Goal: Submit feedback/report problem: Submit feedback/report problem

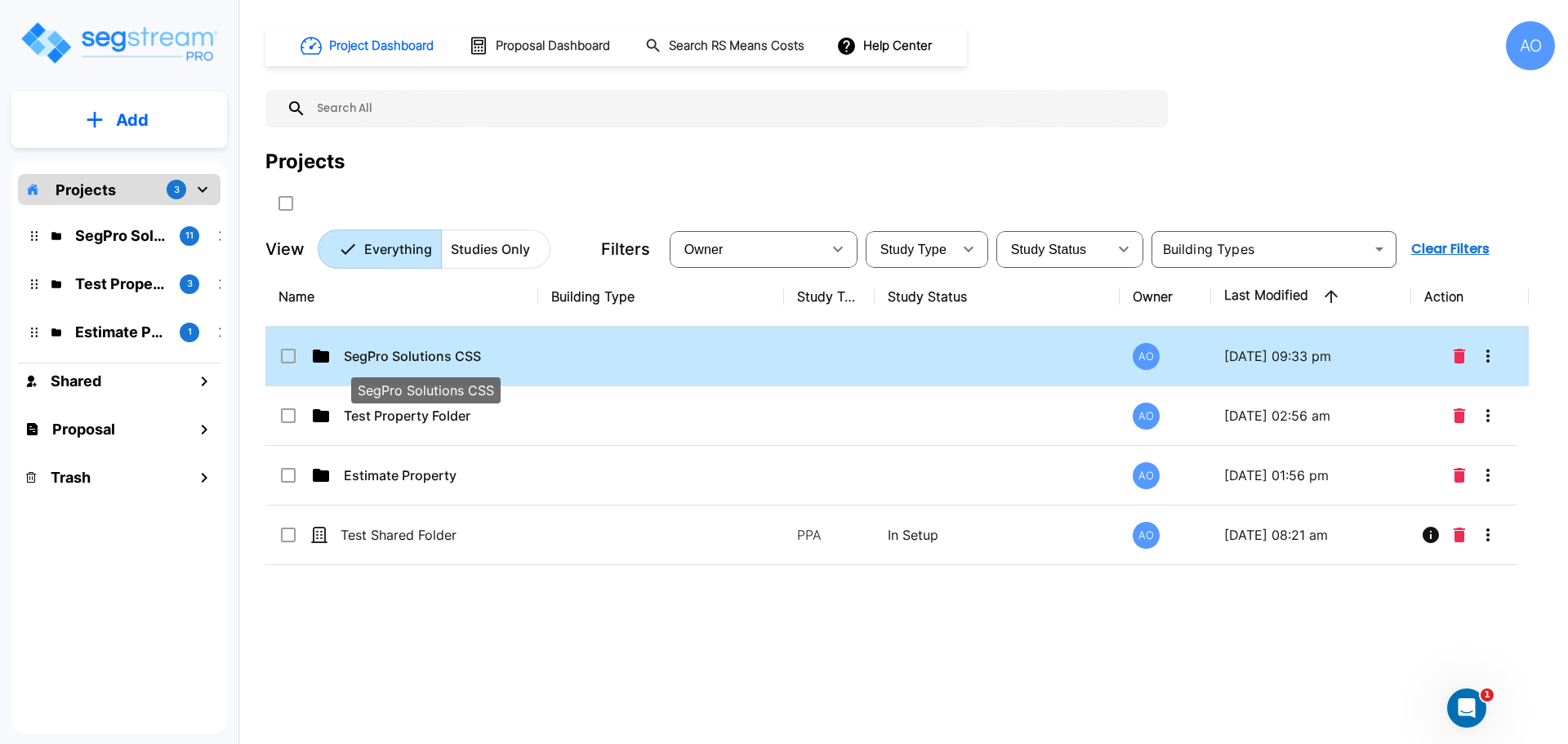
click at [402, 356] on p "SegPro Solutions CSS" at bounding box center [425, 356] width 164 height 19
checkbox input "true"
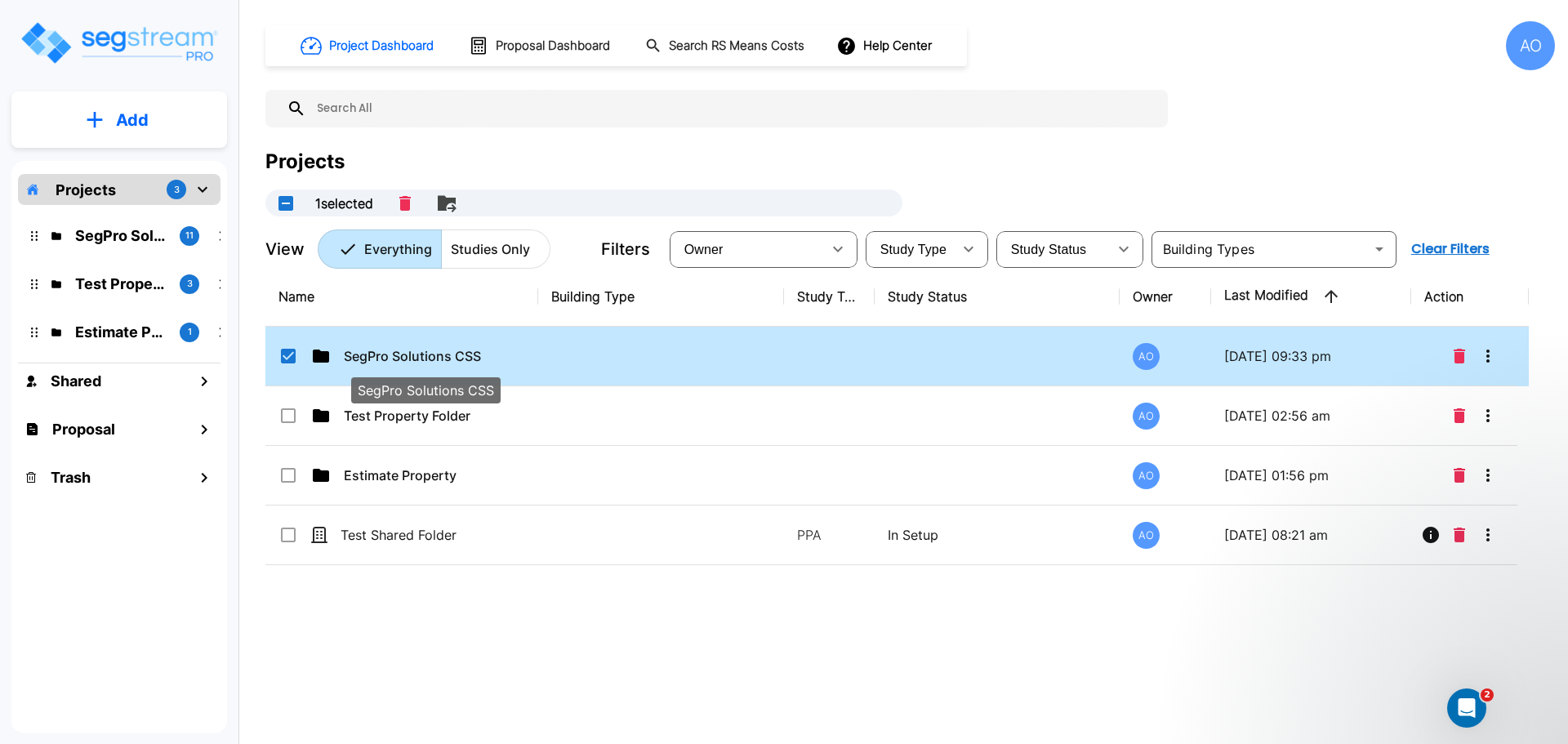
click at [402, 356] on p "SegPro Solutions CSS" at bounding box center [425, 356] width 164 height 19
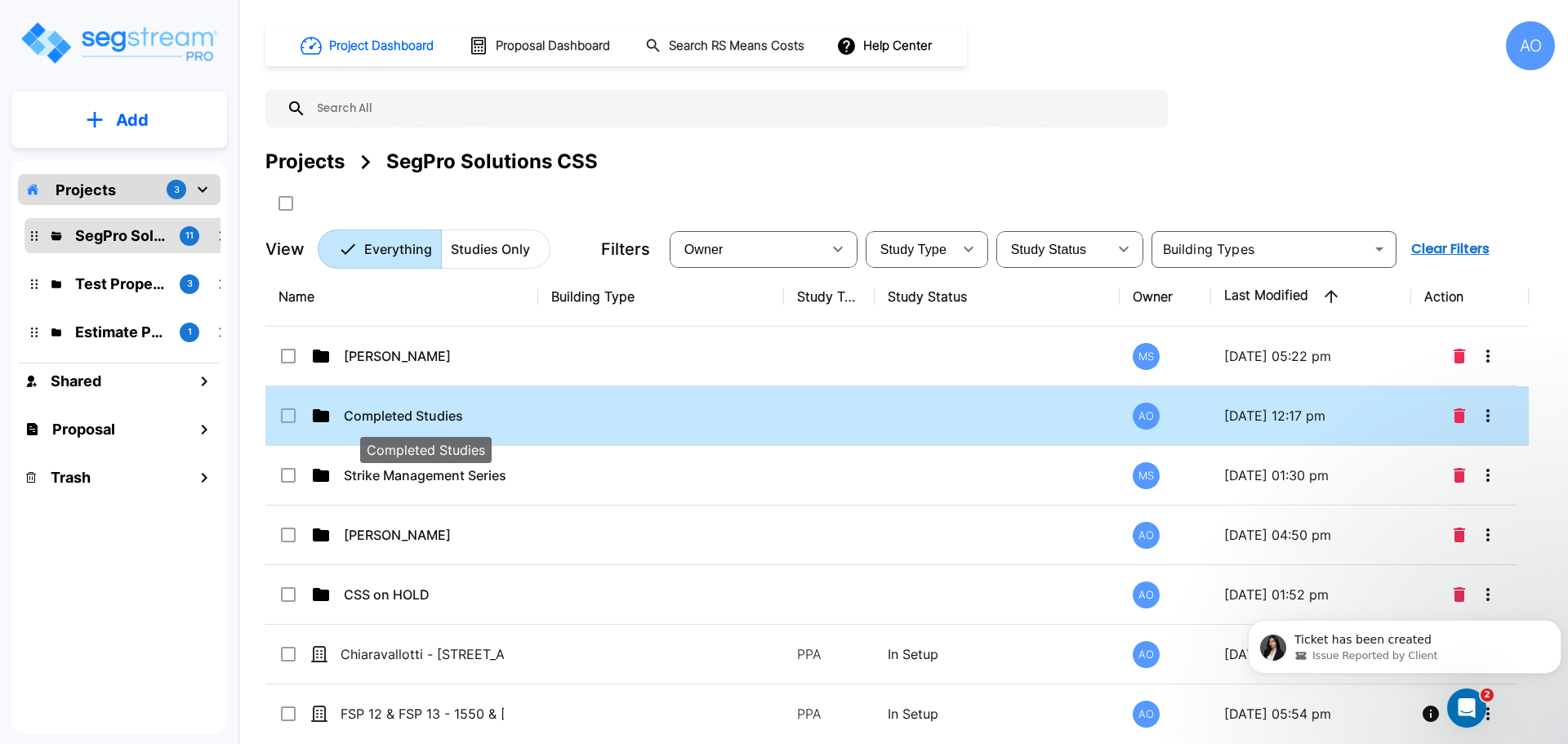
click at [398, 416] on p "Completed Studies" at bounding box center [425, 416] width 164 height 19
checkbox input "true"
click at [398, 416] on p "Completed Studies" at bounding box center [425, 416] width 164 height 19
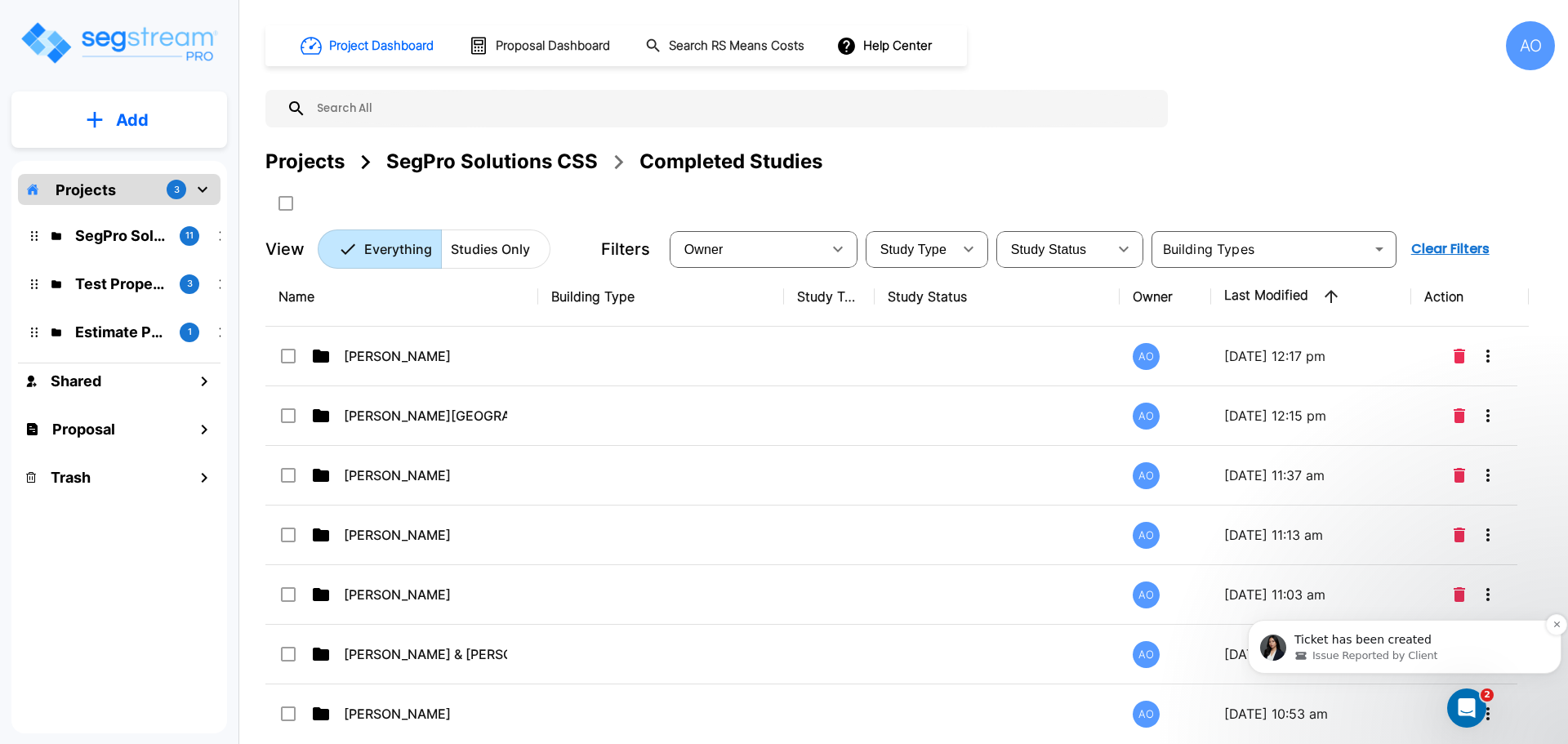
click at [1363, 648] on span "Issue Reported by Client" at bounding box center [1374, 655] width 125 height 15
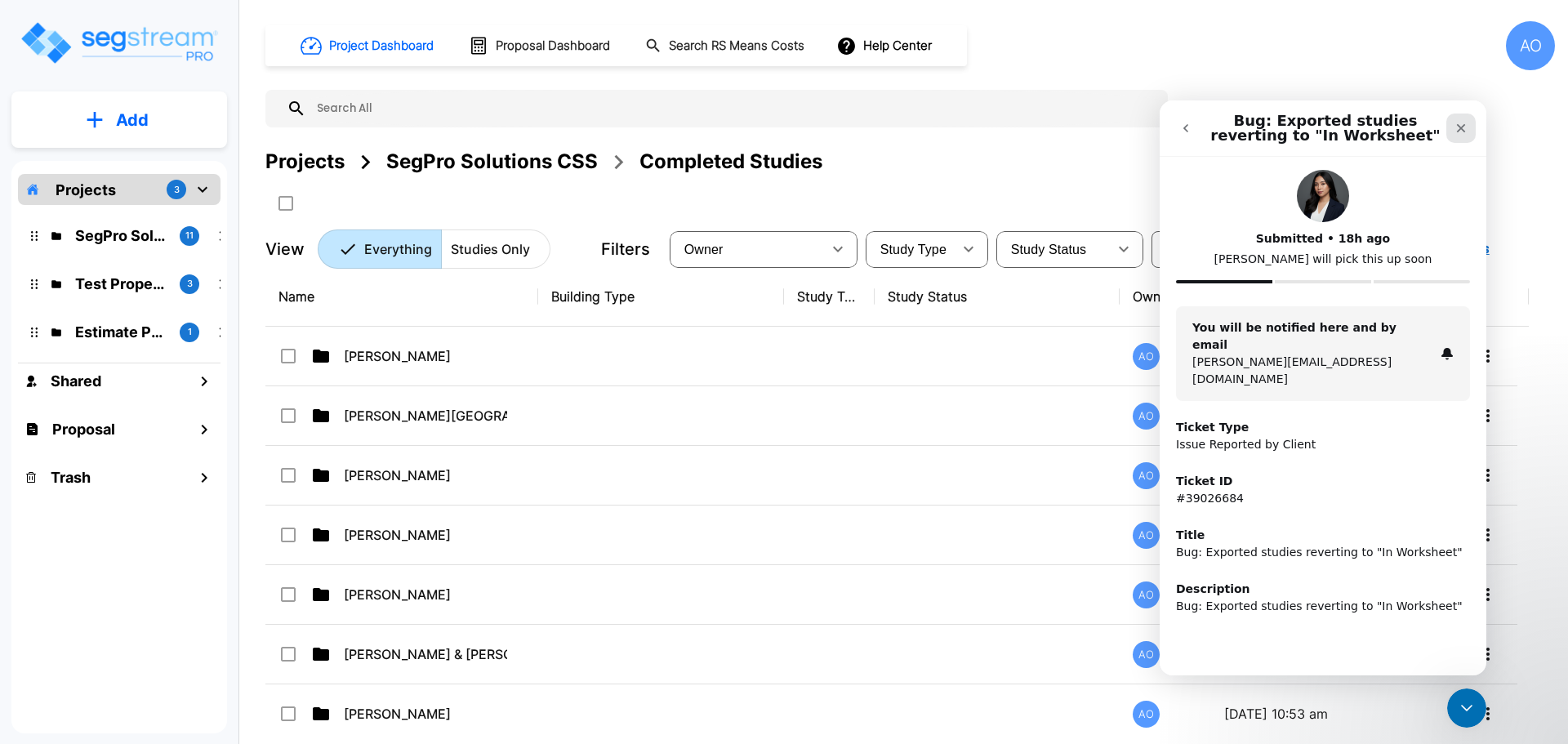
click at [1461, 124] on icon "Close" at bounding box center [1460, 128] width 13 height 13
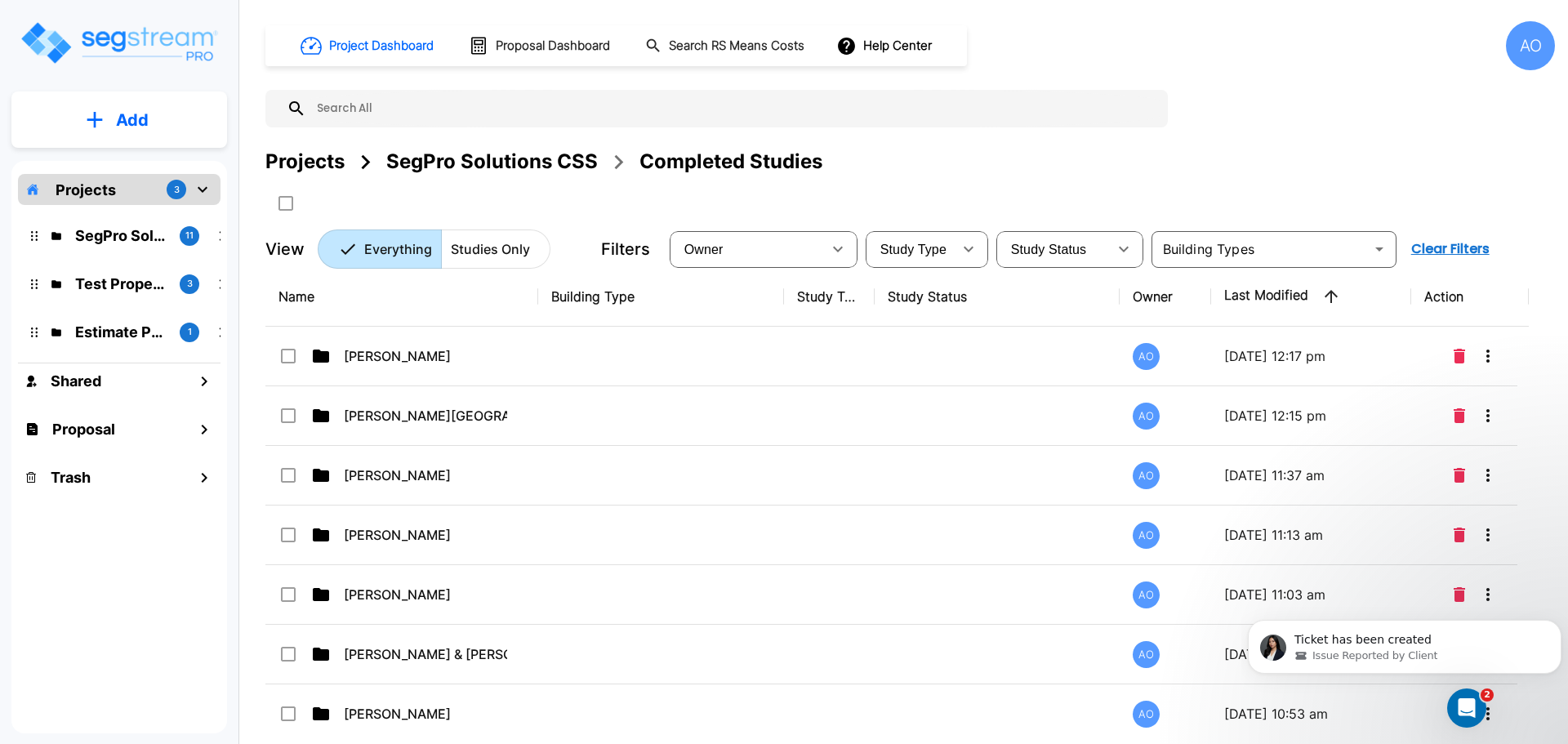
click at [368, 299] on th "Name" at bounding box center [402, 297] width 273 height 60
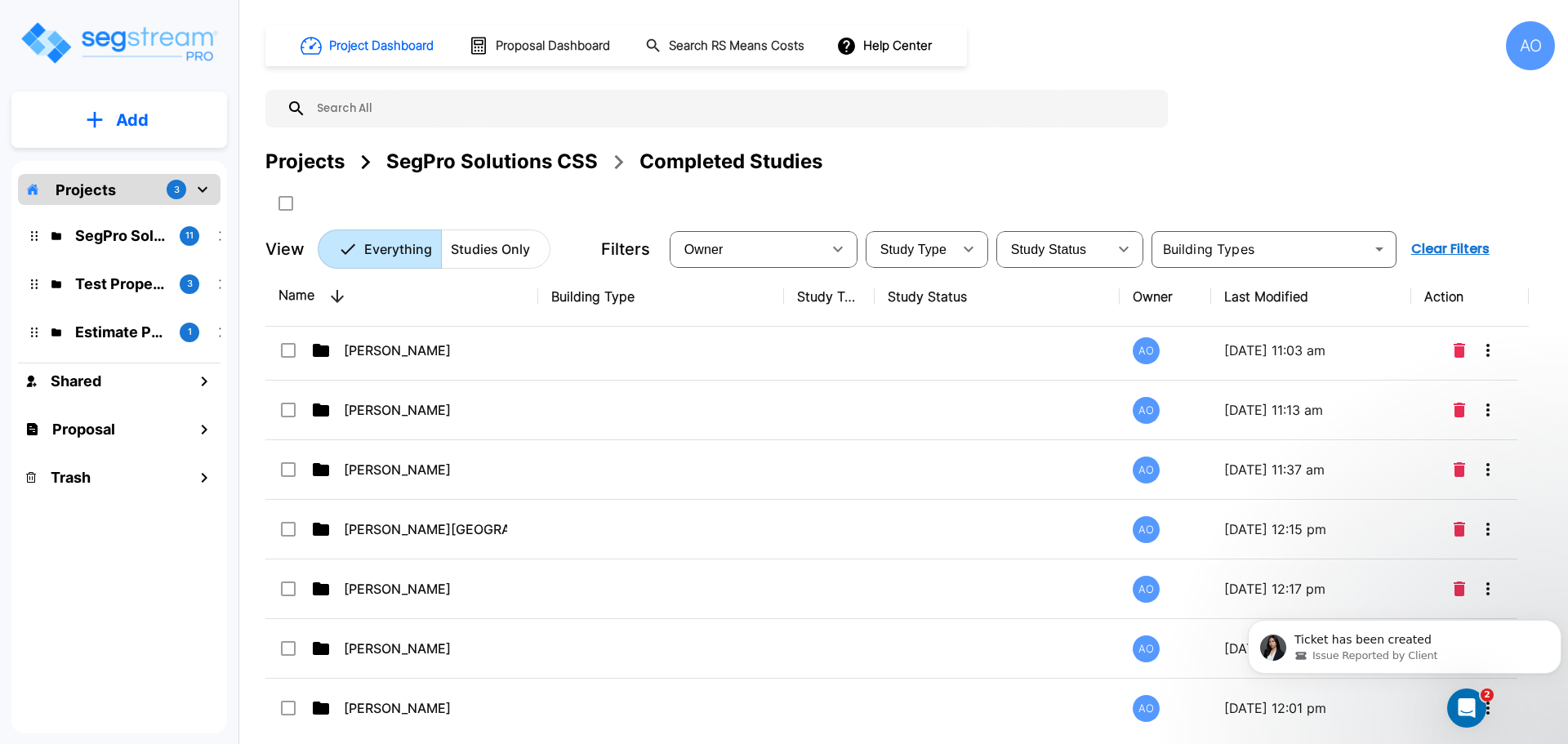
scroll to position [572, 0]
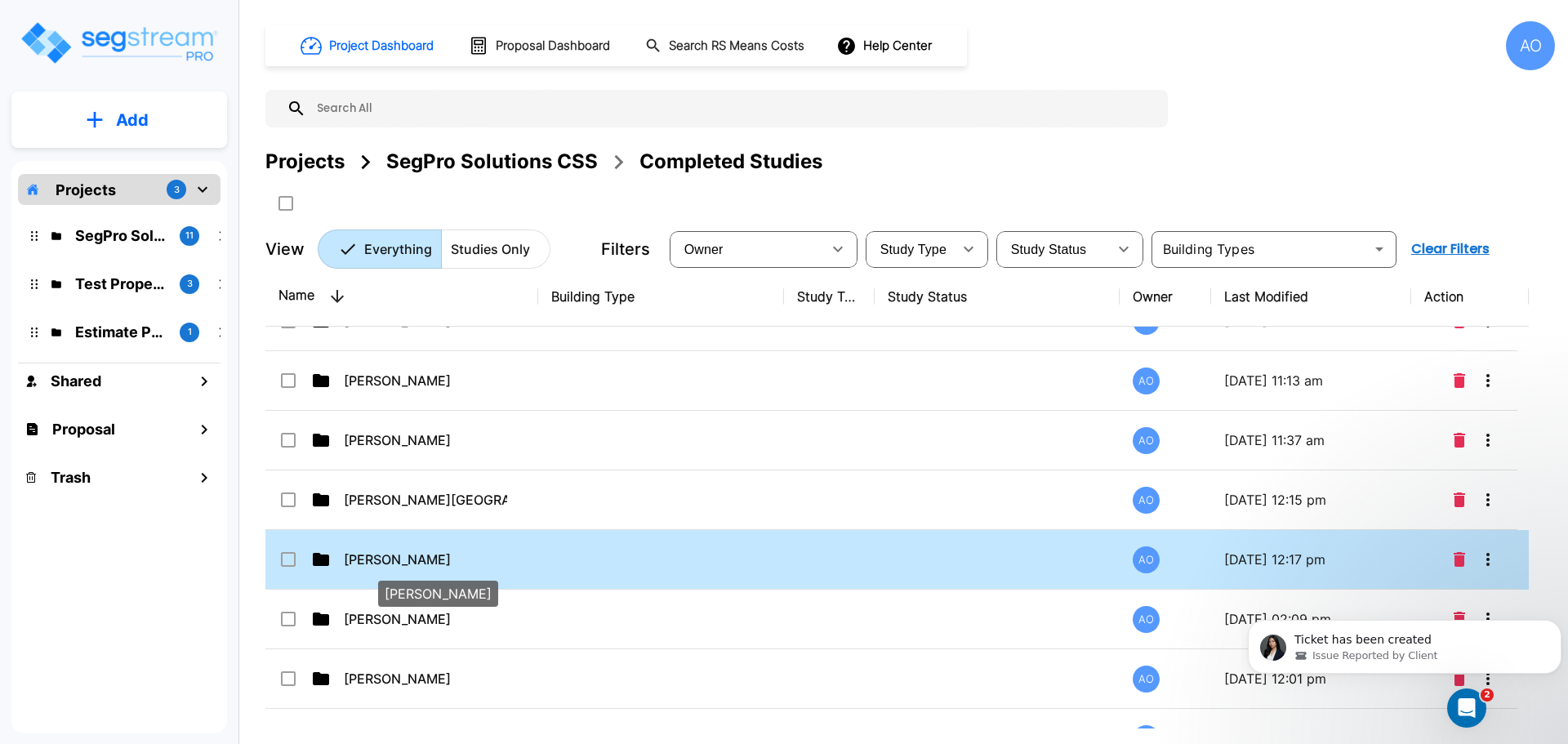
click at [398, 560] on p "[PERSON_NAME]" at bounding box center [425, 559] width 164 height 19
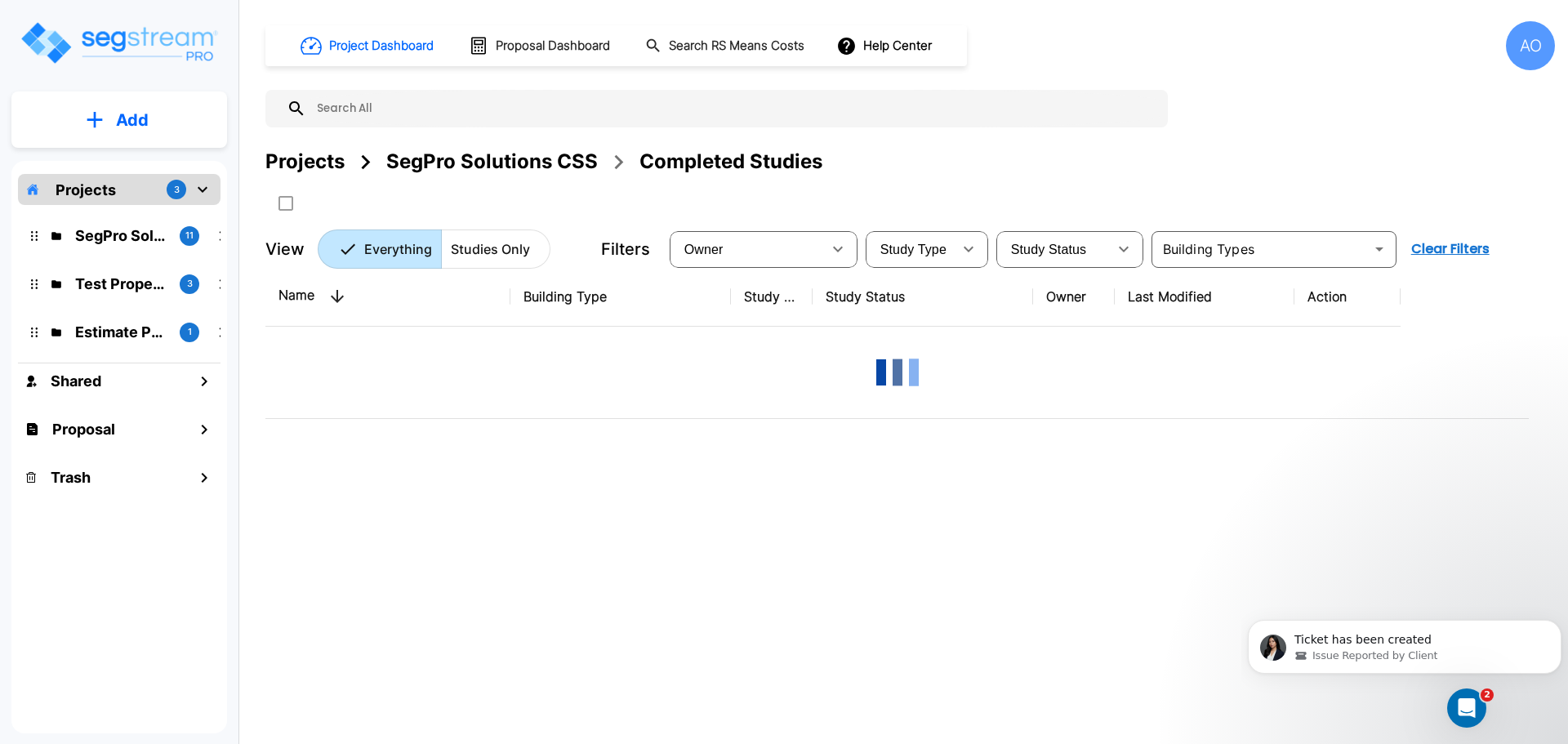
scroll to position [0, 0]
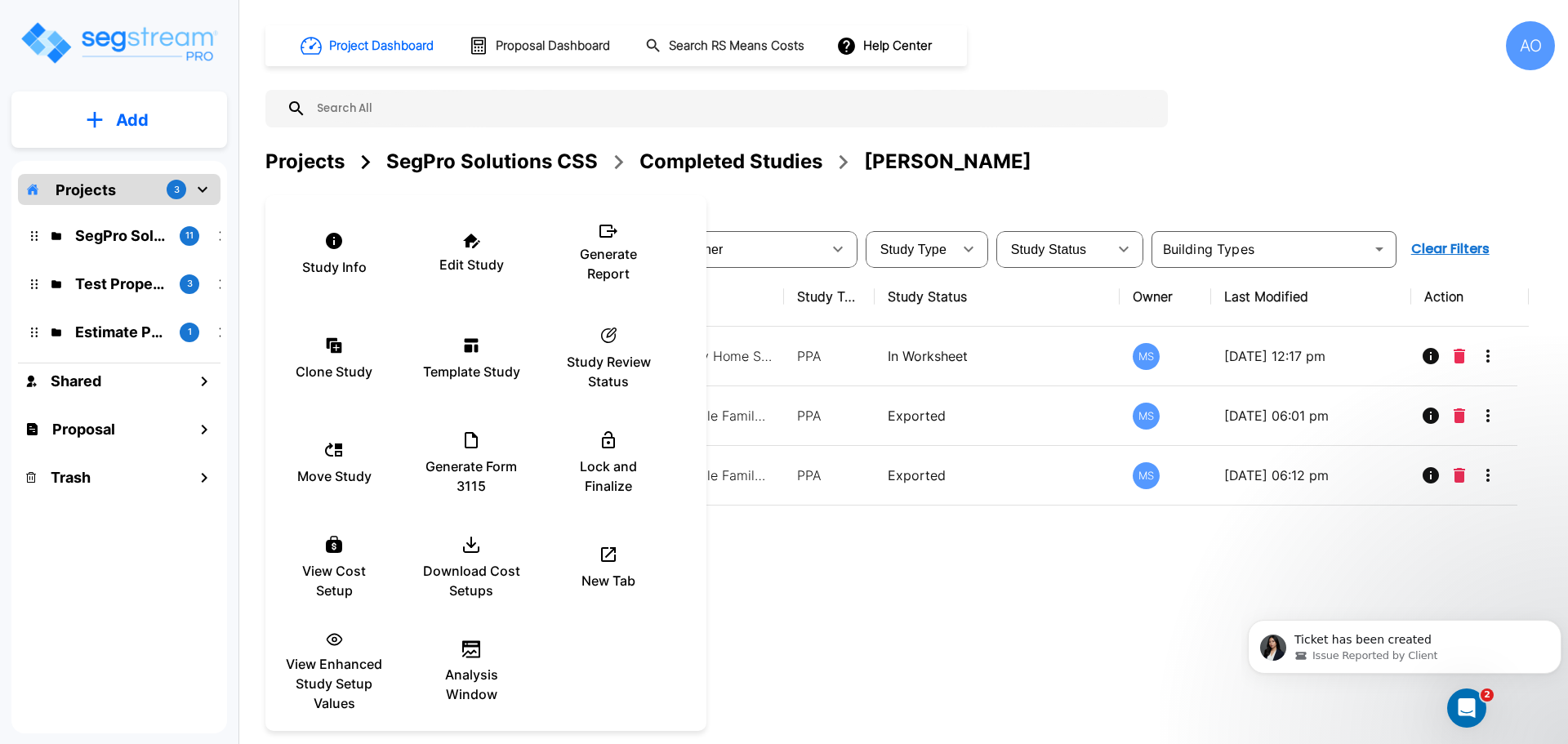
click at [839, 576] on div at bounding box center [784, 372] width 1568 height 744
click at [600, 261] on p "Generate Report" at bounding box center [607, 264] width 98 height 39
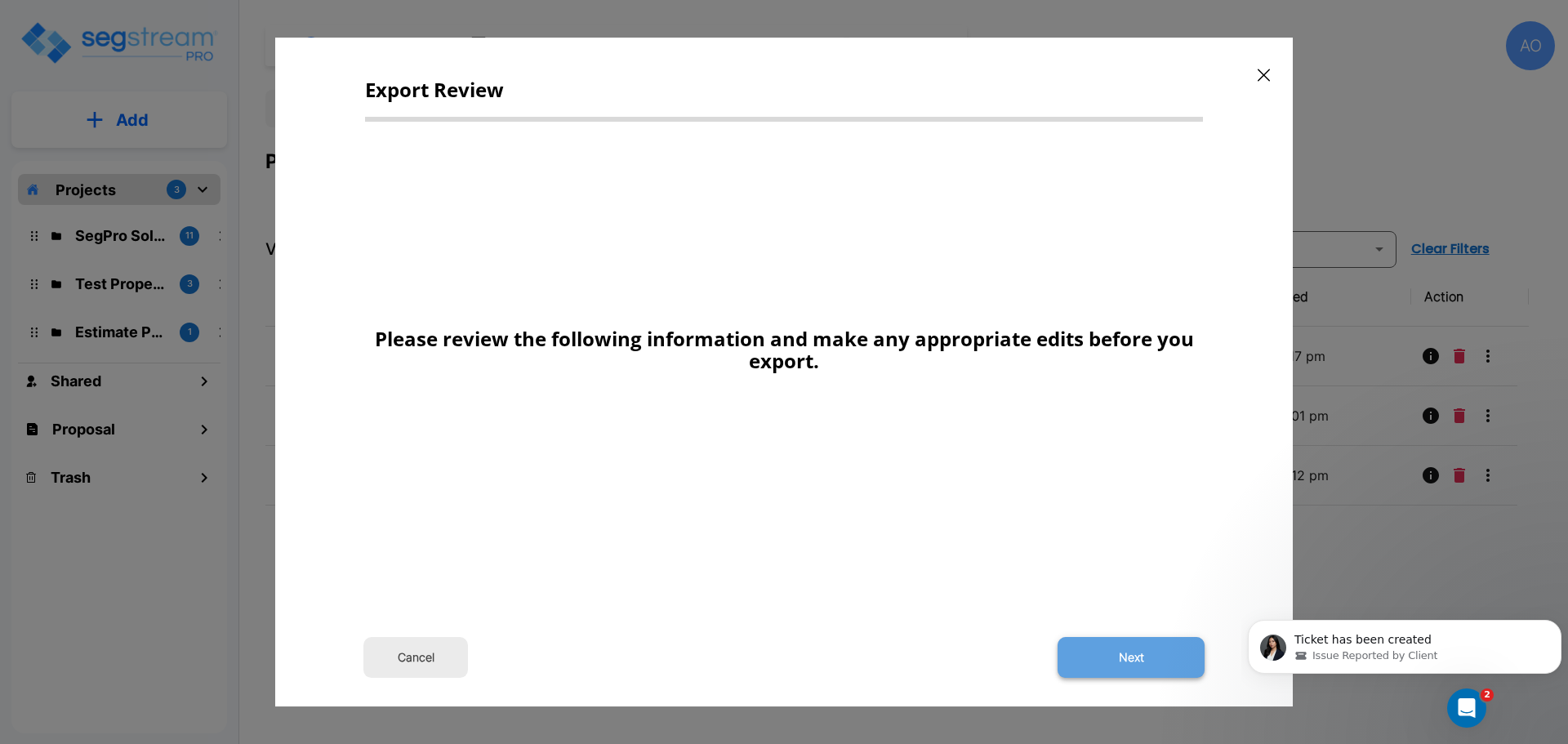
click at [1122, 657] on button "Next" at bounding box center [1131, 658] width 147 height 41
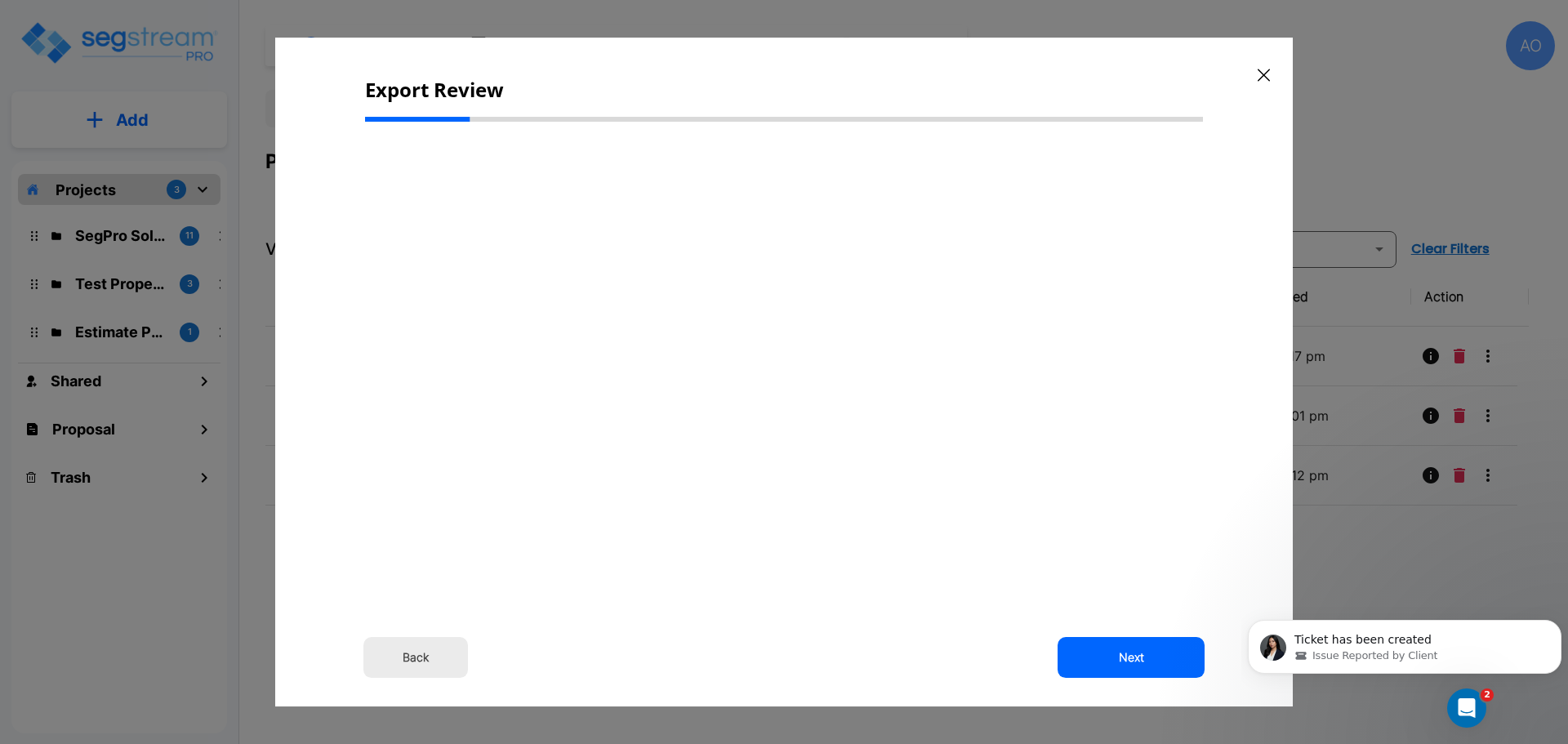
click at [425, 654] on button "Back" at bounding box center [415, 658] width 105 height 41
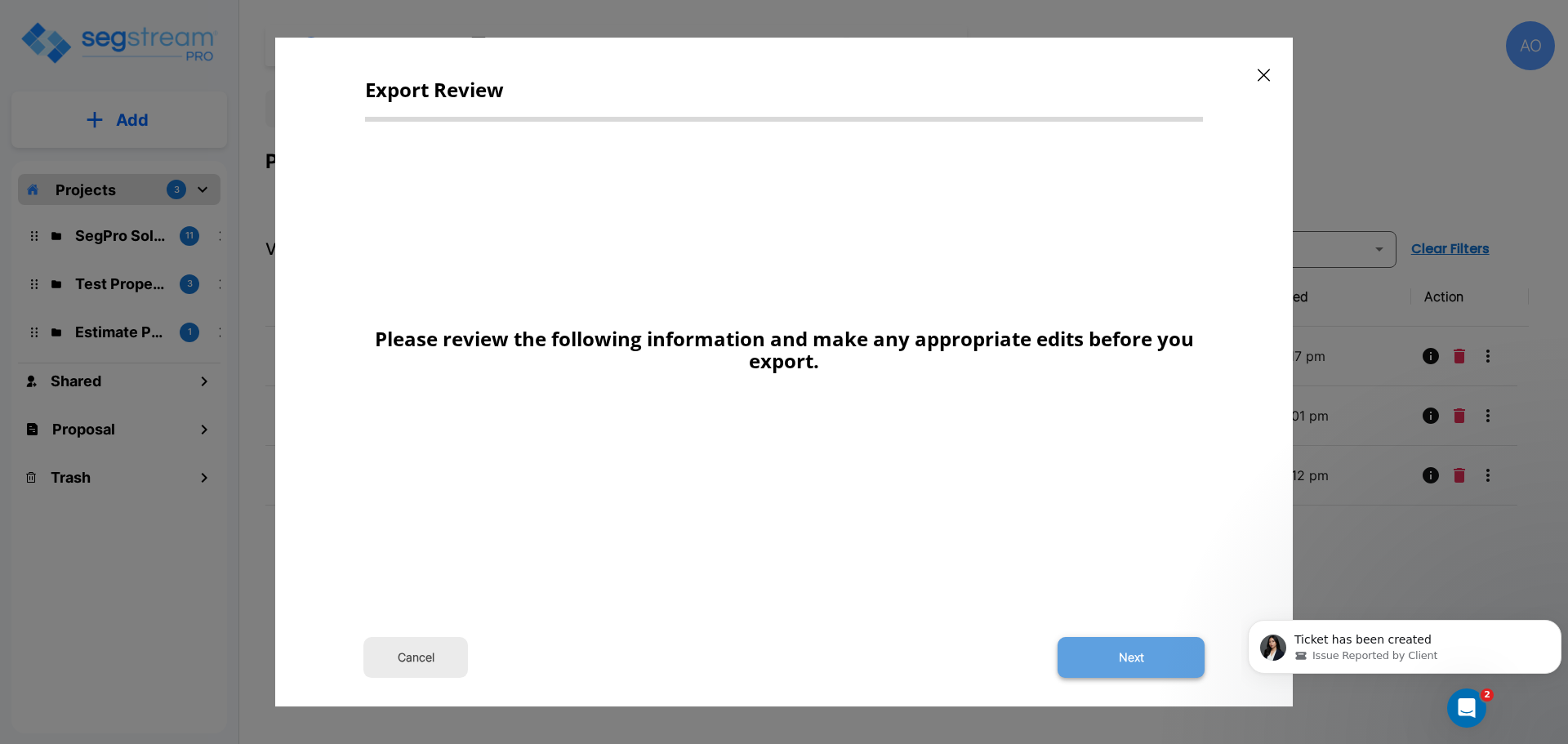
click at [1142, 659] on button "Next" at bounding box center [1131, 658] width 147 height 41
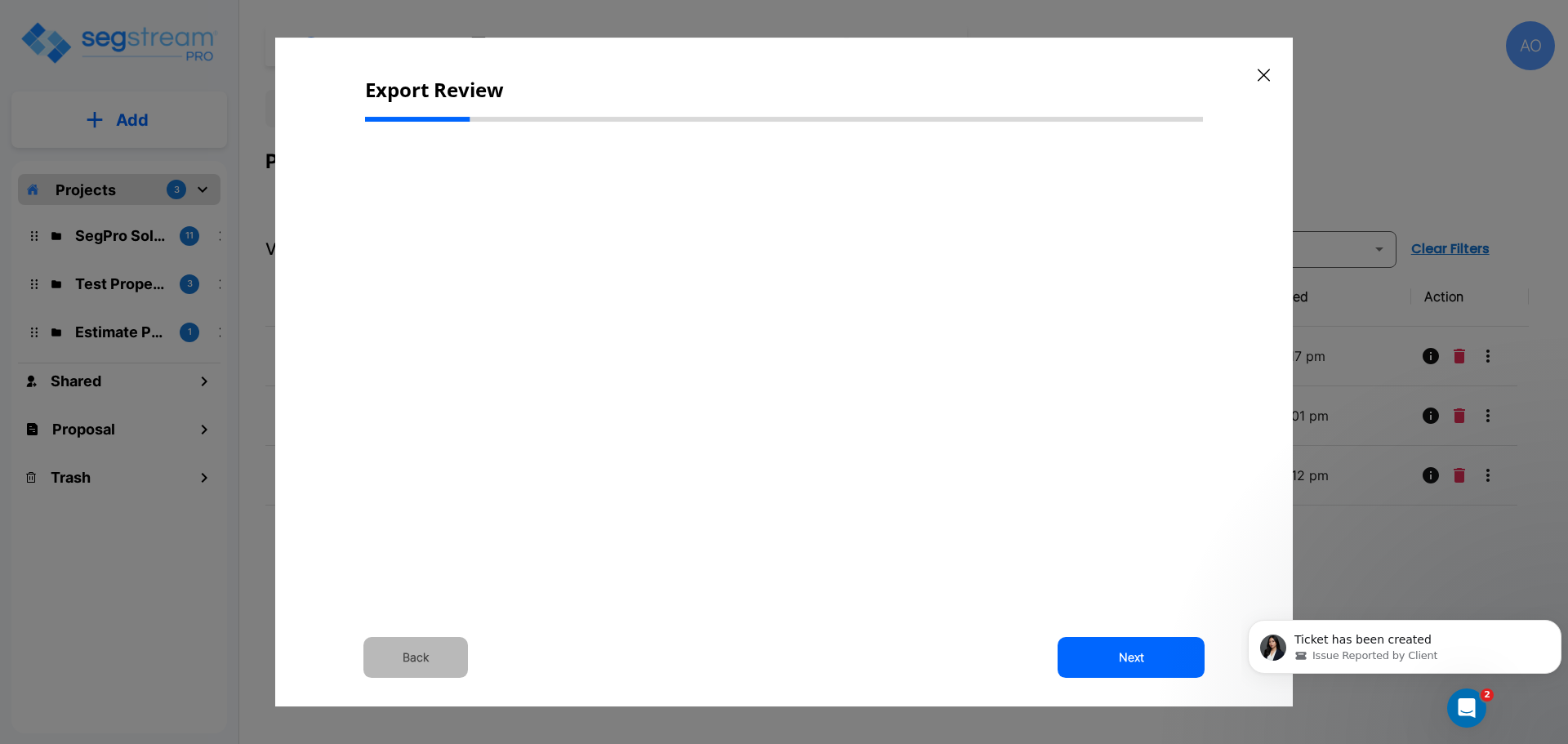
click at [419, 650] on button "Back" at bounding box center [415, 658] width 105 height 41
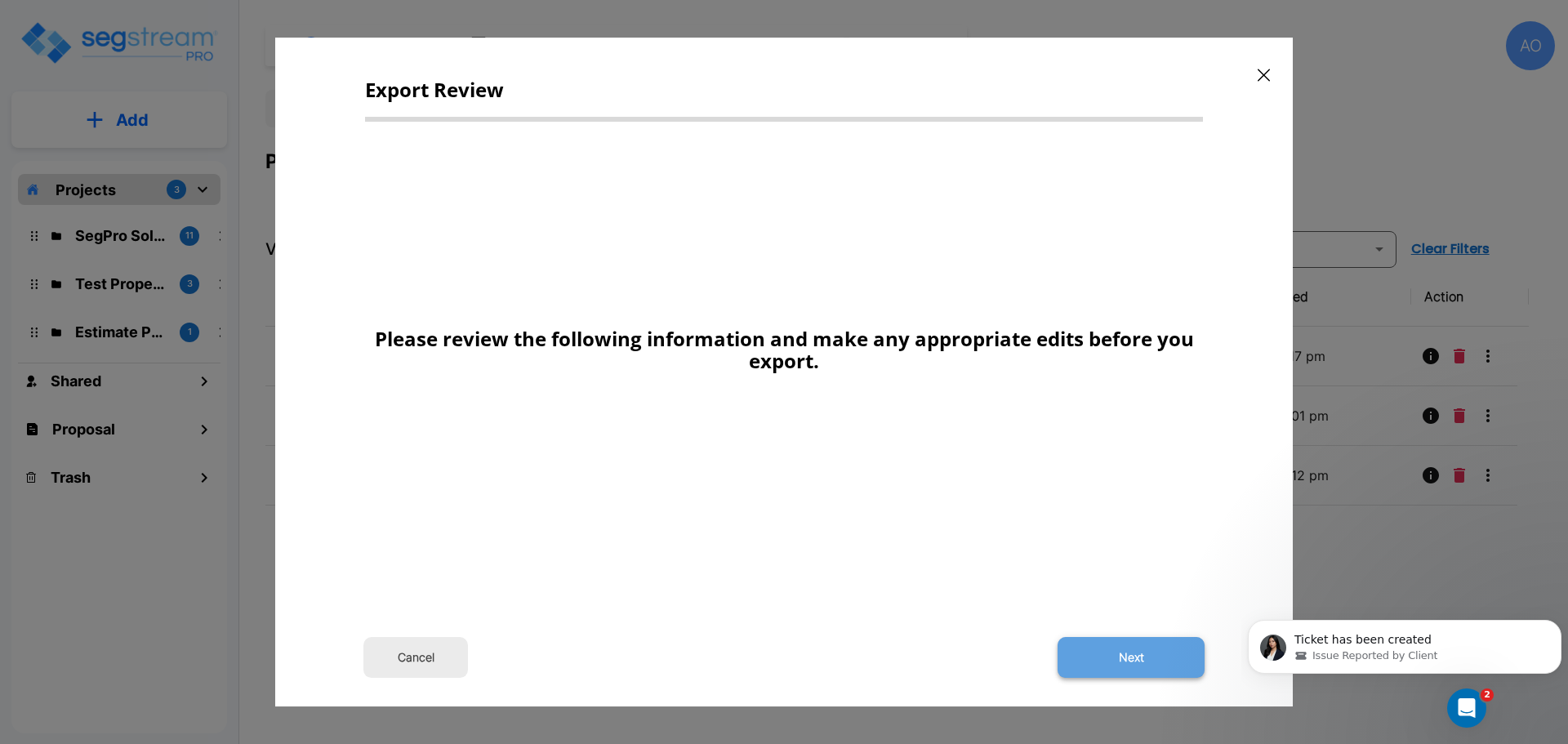
click at [1147, 665] on button "Next" at bounding box center [1131, 658] width 147 height 41
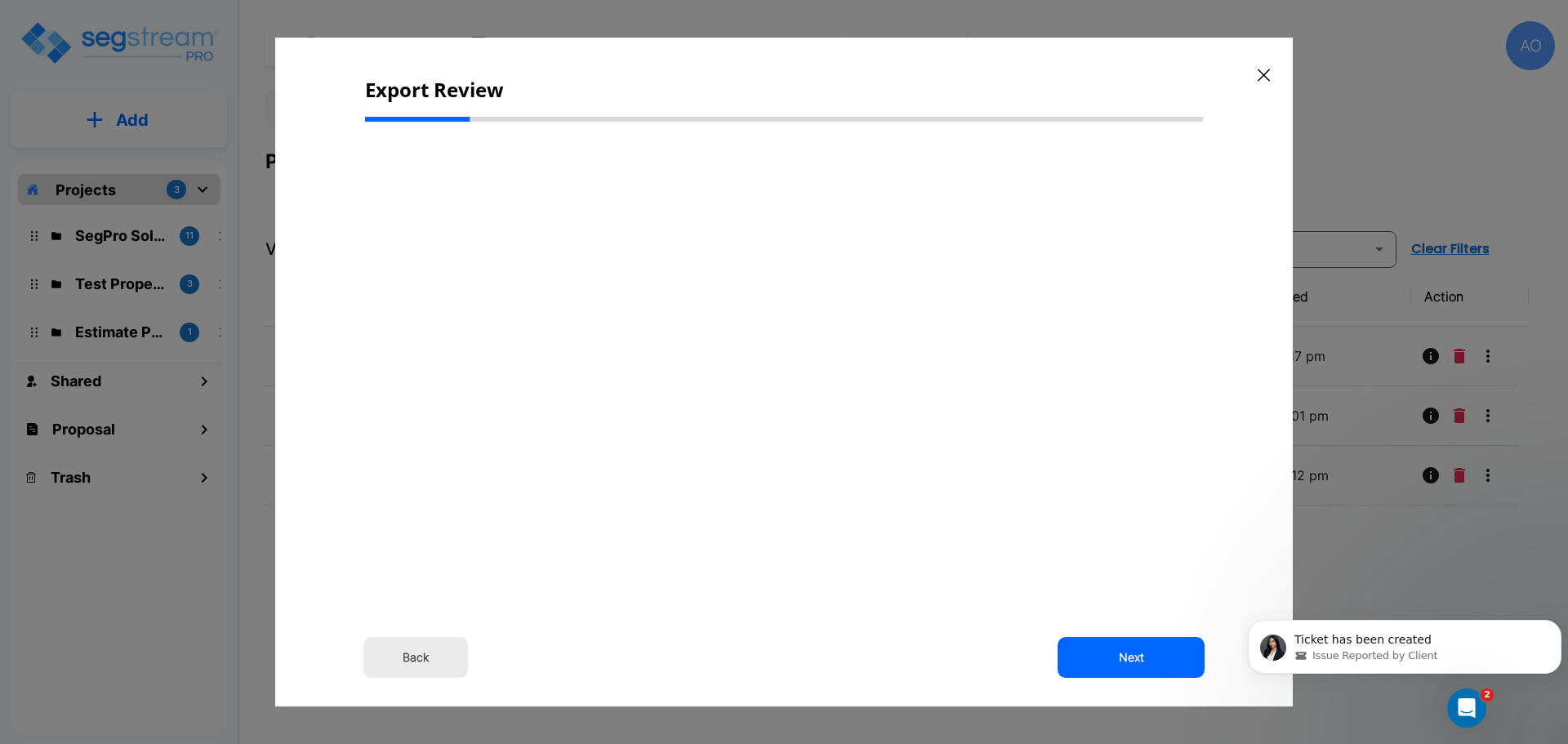
type input "340,000"
type input "24,724.0"
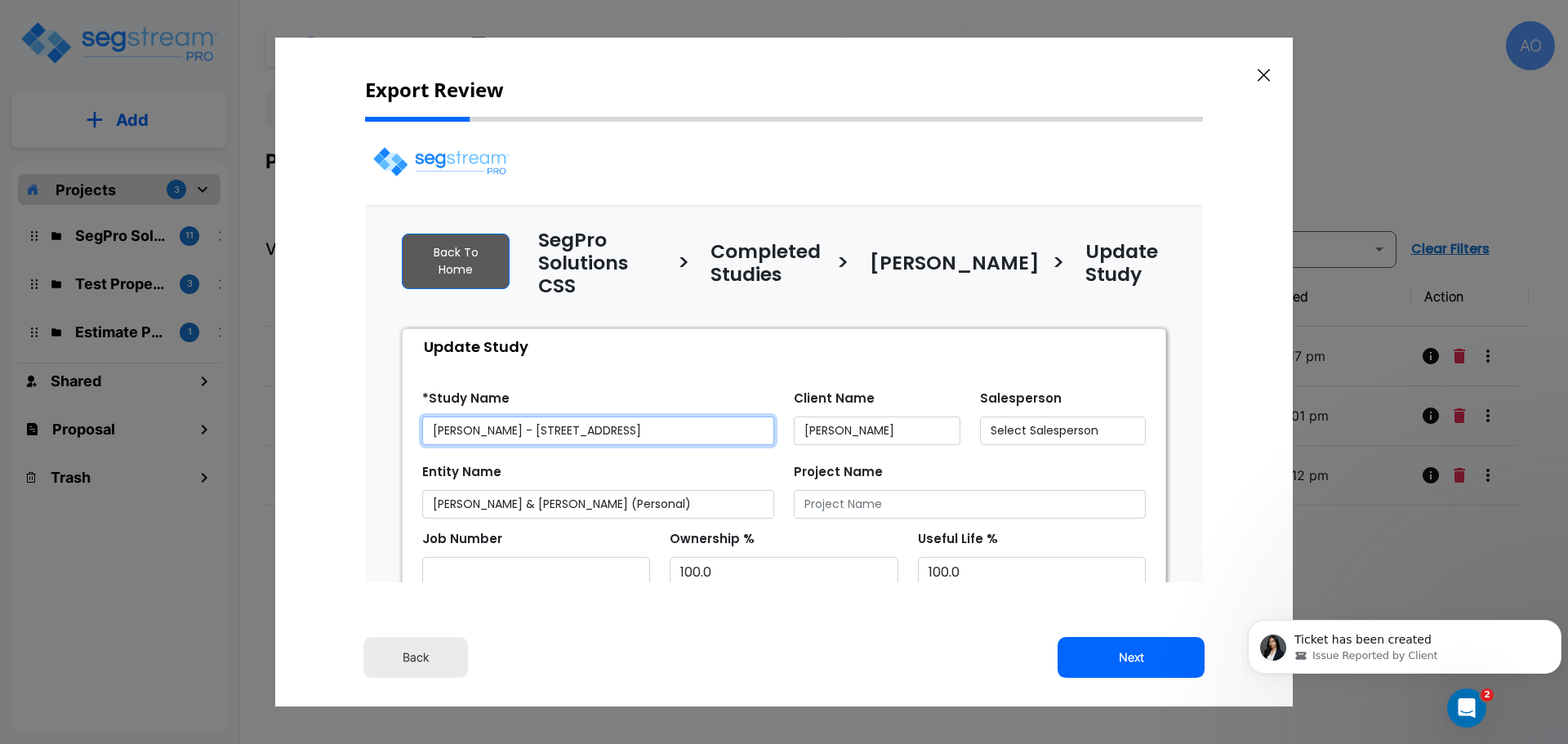
select select "2024"
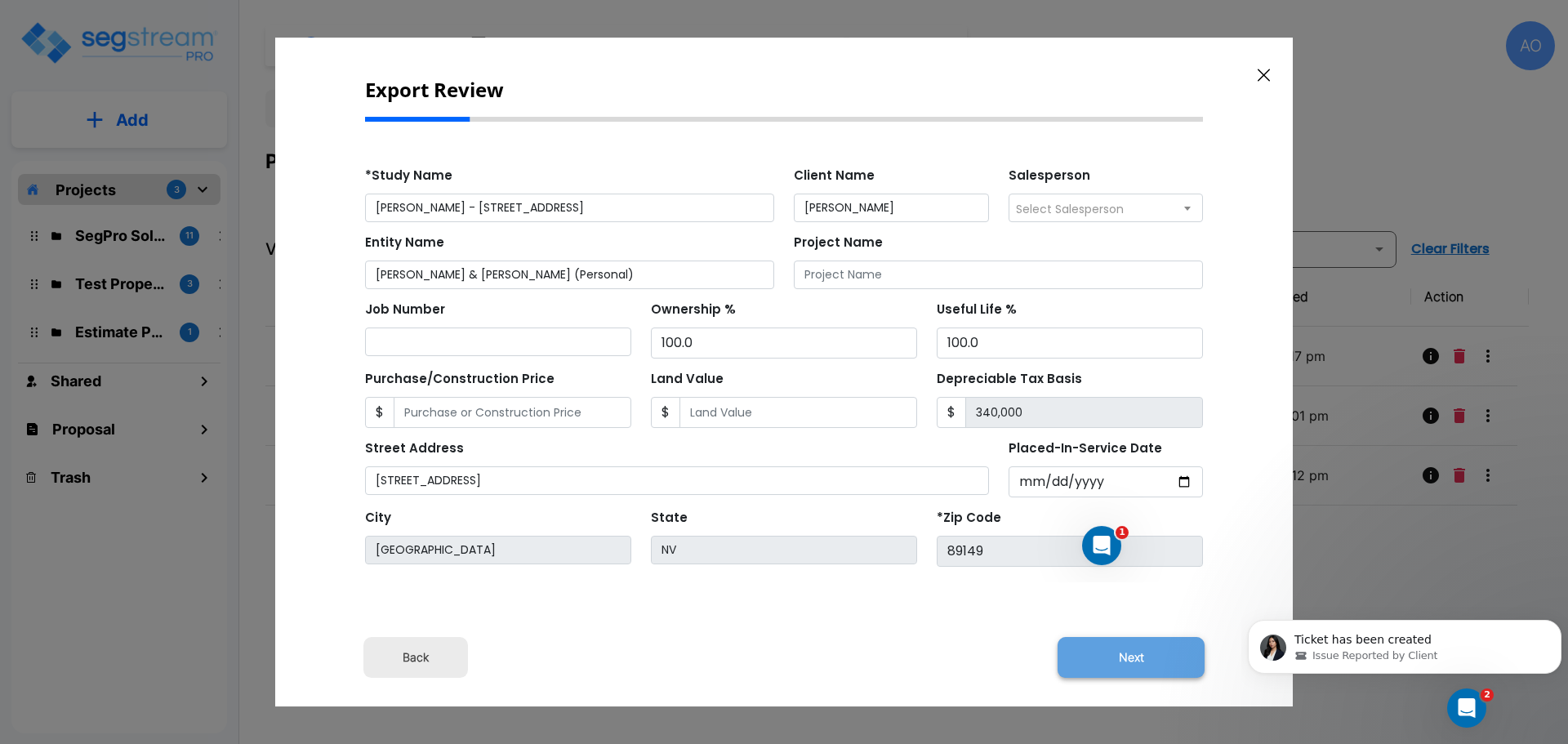
click at [1129, 656] on button "Next" at bounding box center [1131, 658] width 147 height 41
type input "24724"
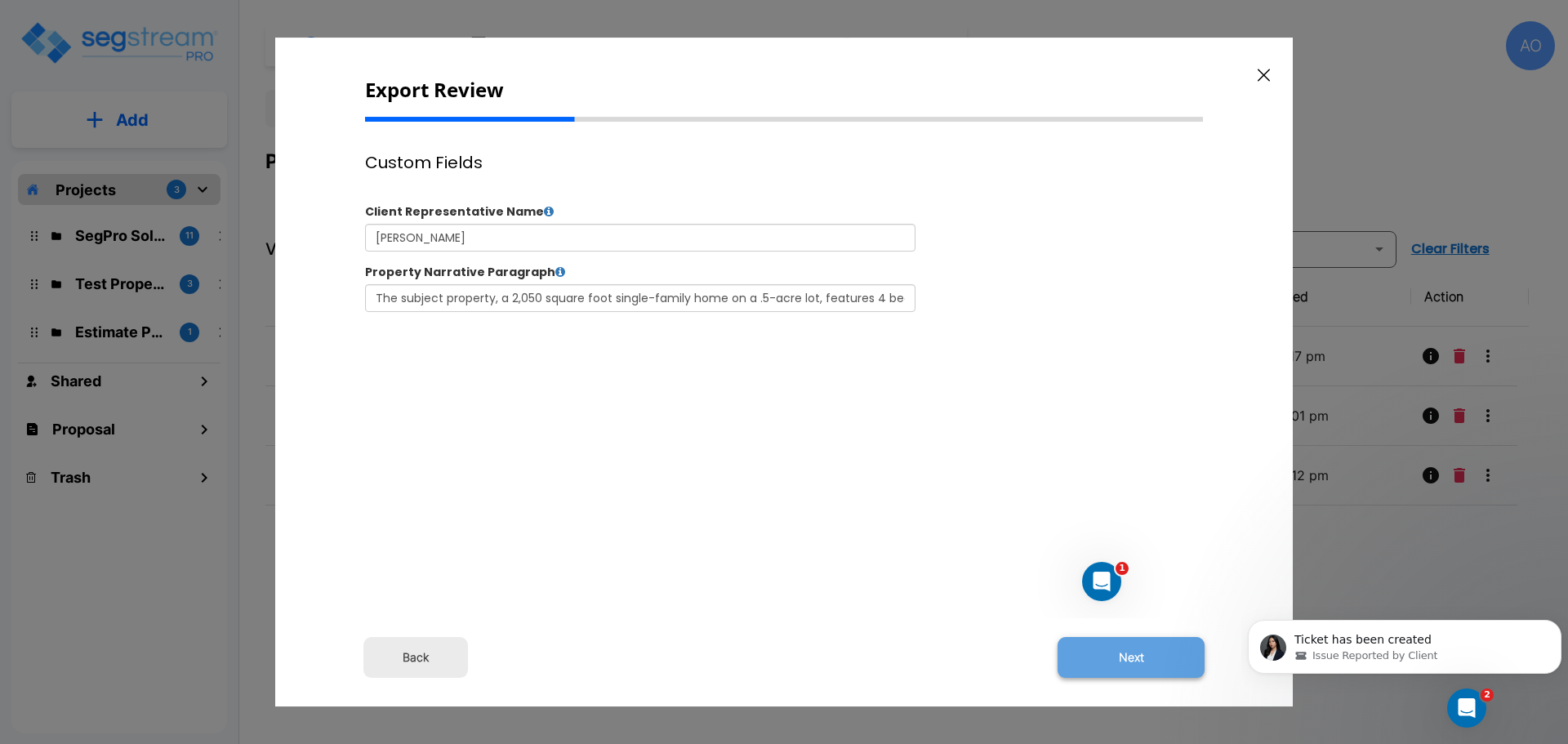
click at [1131, 658] on button "Next" at bounding box center [1131, 658] width 147 height 41
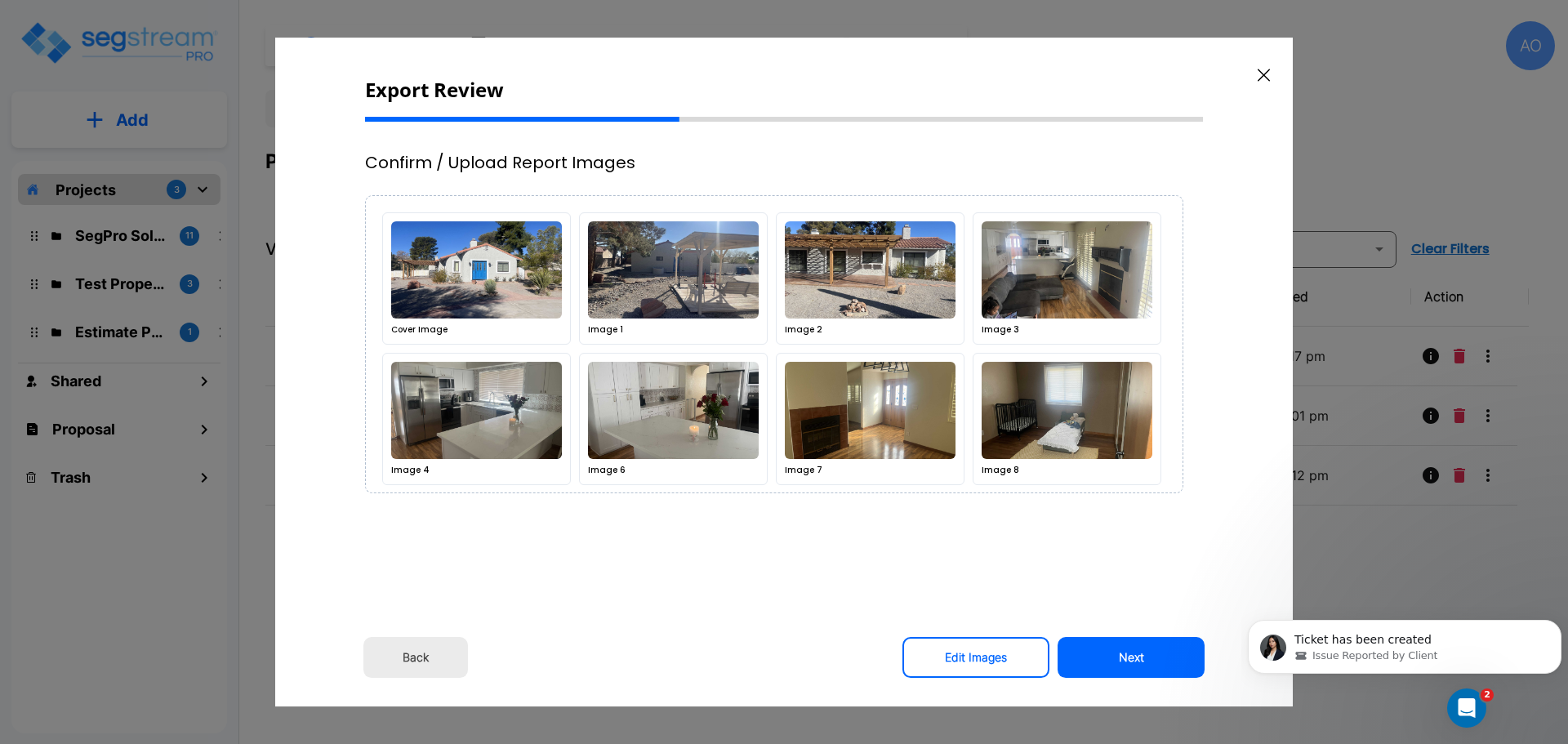
click at [1131, 658] on button "Next" at bounding box center [1131, 658] width 147 height 41
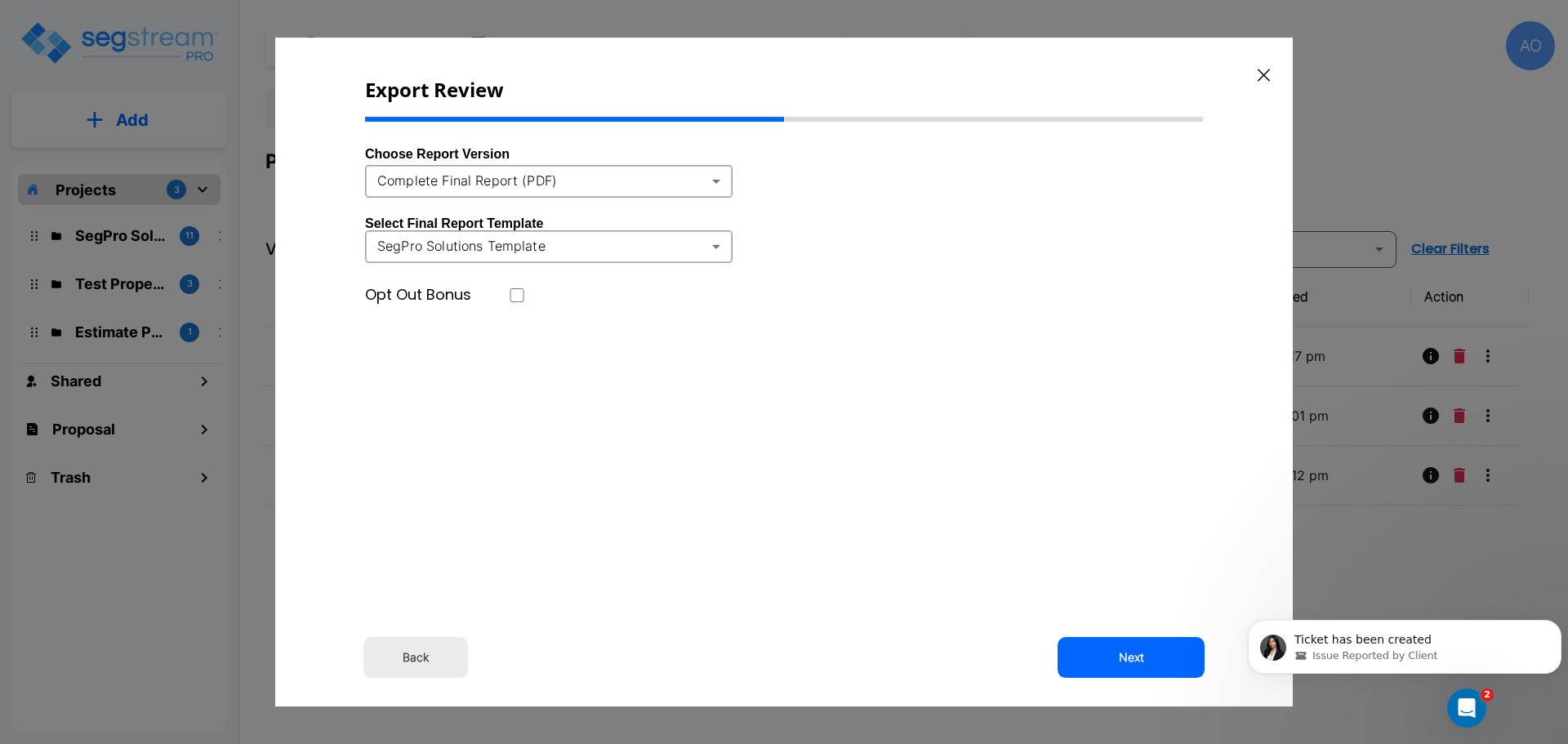
click at [716, 181] on body "× Your report is being generated. Be patient! × We're working on your Modificat…" at bounding box center [784, 372] width 1568 height 744
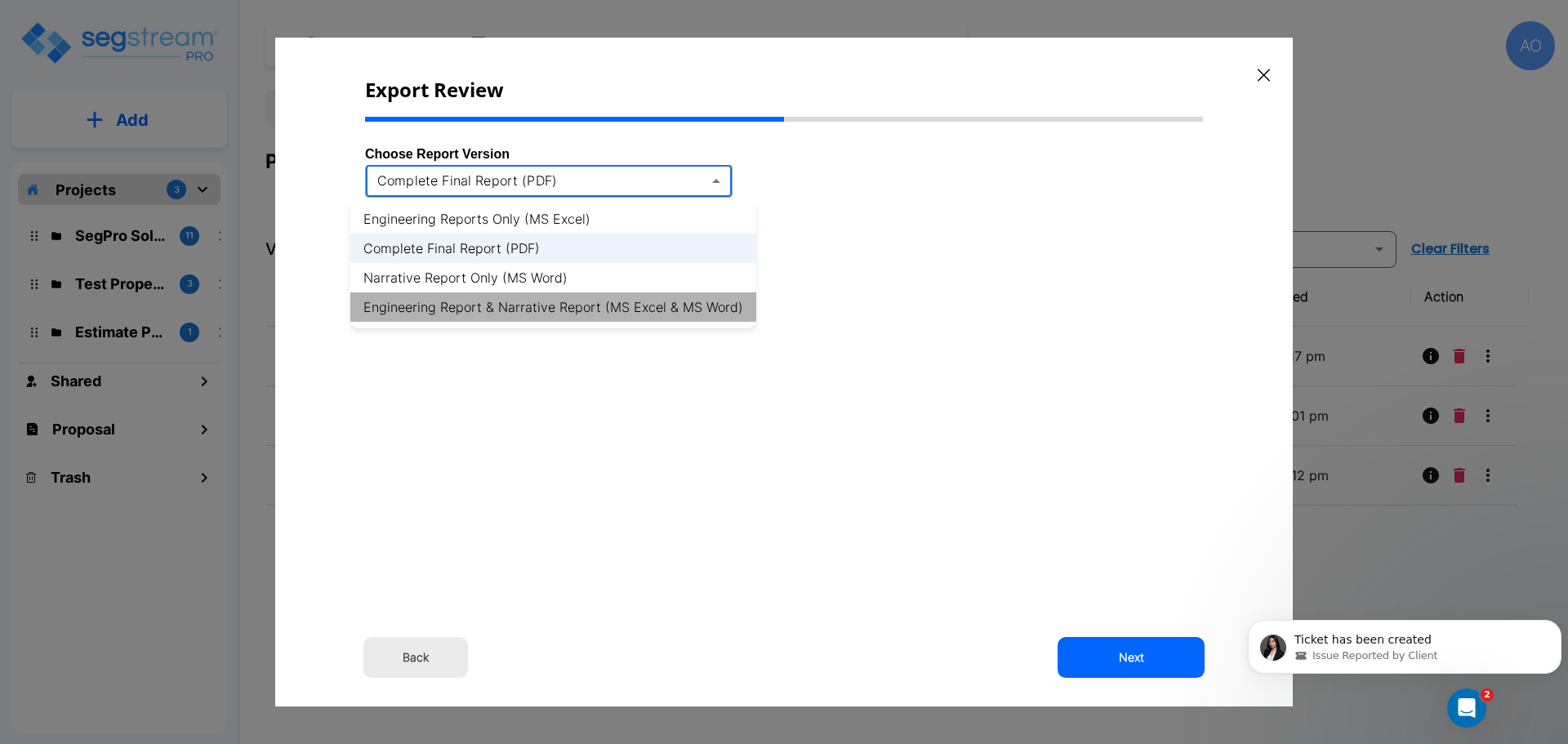
click at [692, 307] on li "Engineering Report & Narrative Report (MS Excel & MS Word)" at bounding box center [553, 307] width 406 height 29
type input "xlsx_word"
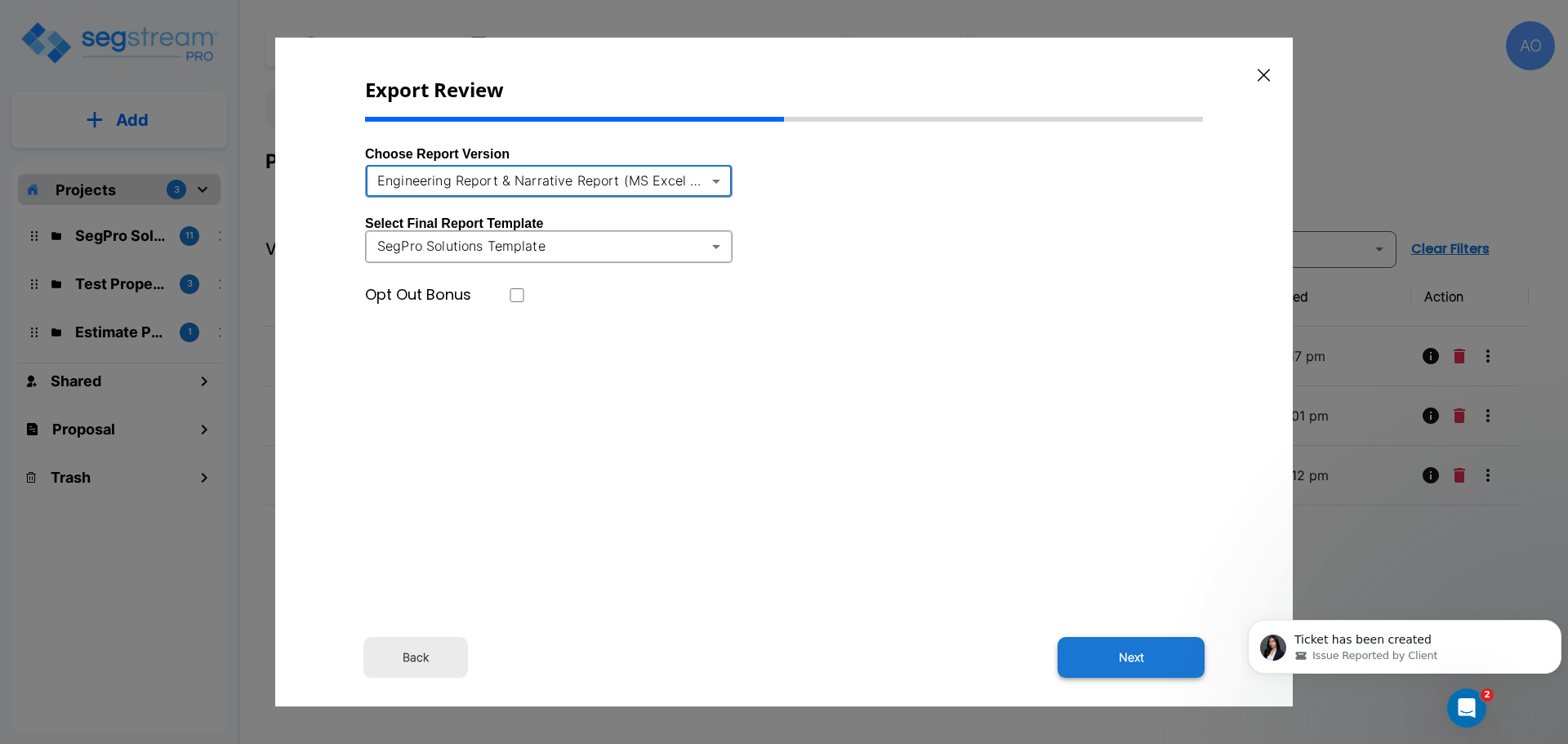
click at [1133, 666] on button "Next" at bounding box center [1131, 658] width 147 height 41
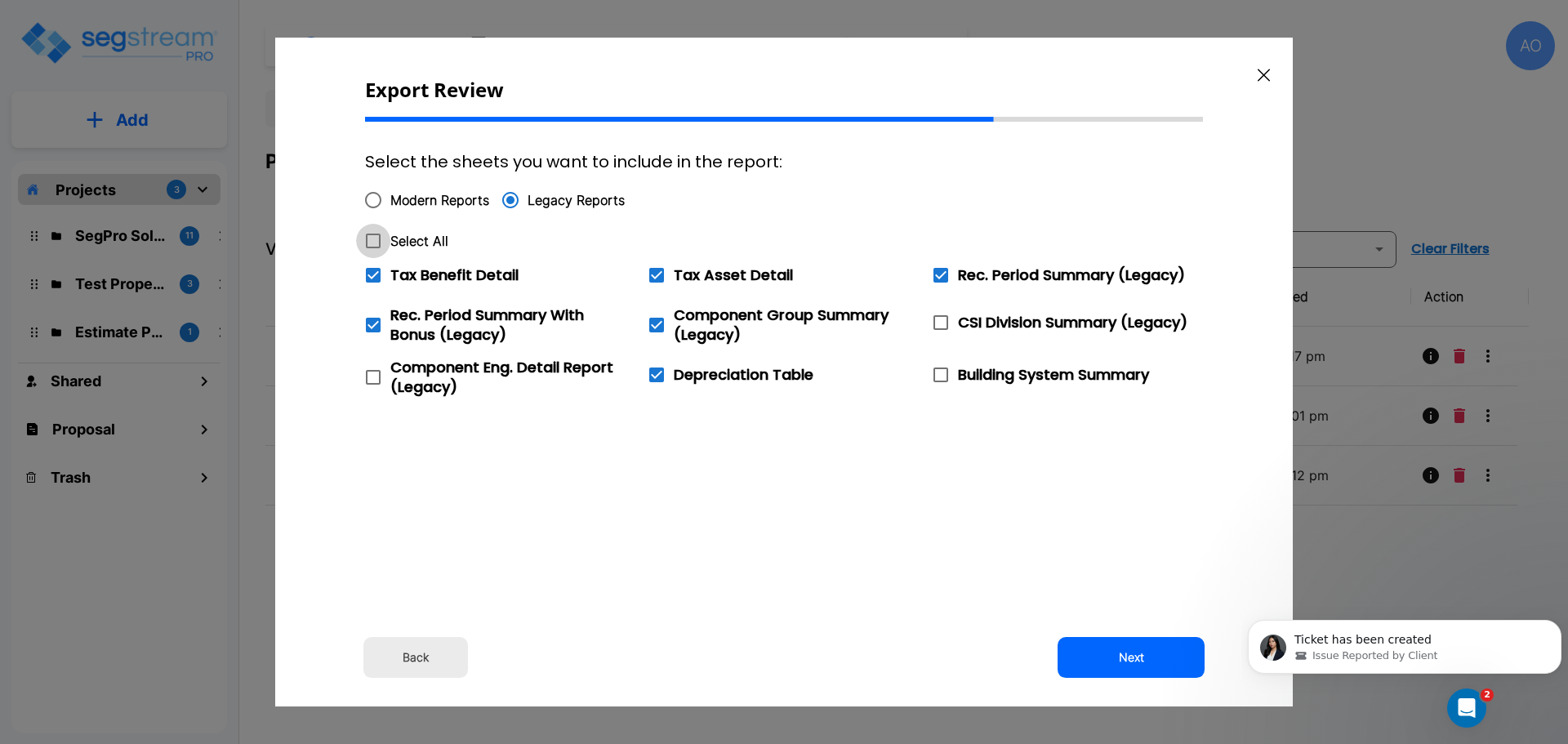
click at [376, 242] on icon at bounding box center [373, 241] width 19 height 19
click at [372, 237] on input "Select All" at bounding box center [364, 231] width 16 height 14
checkbox input "true"
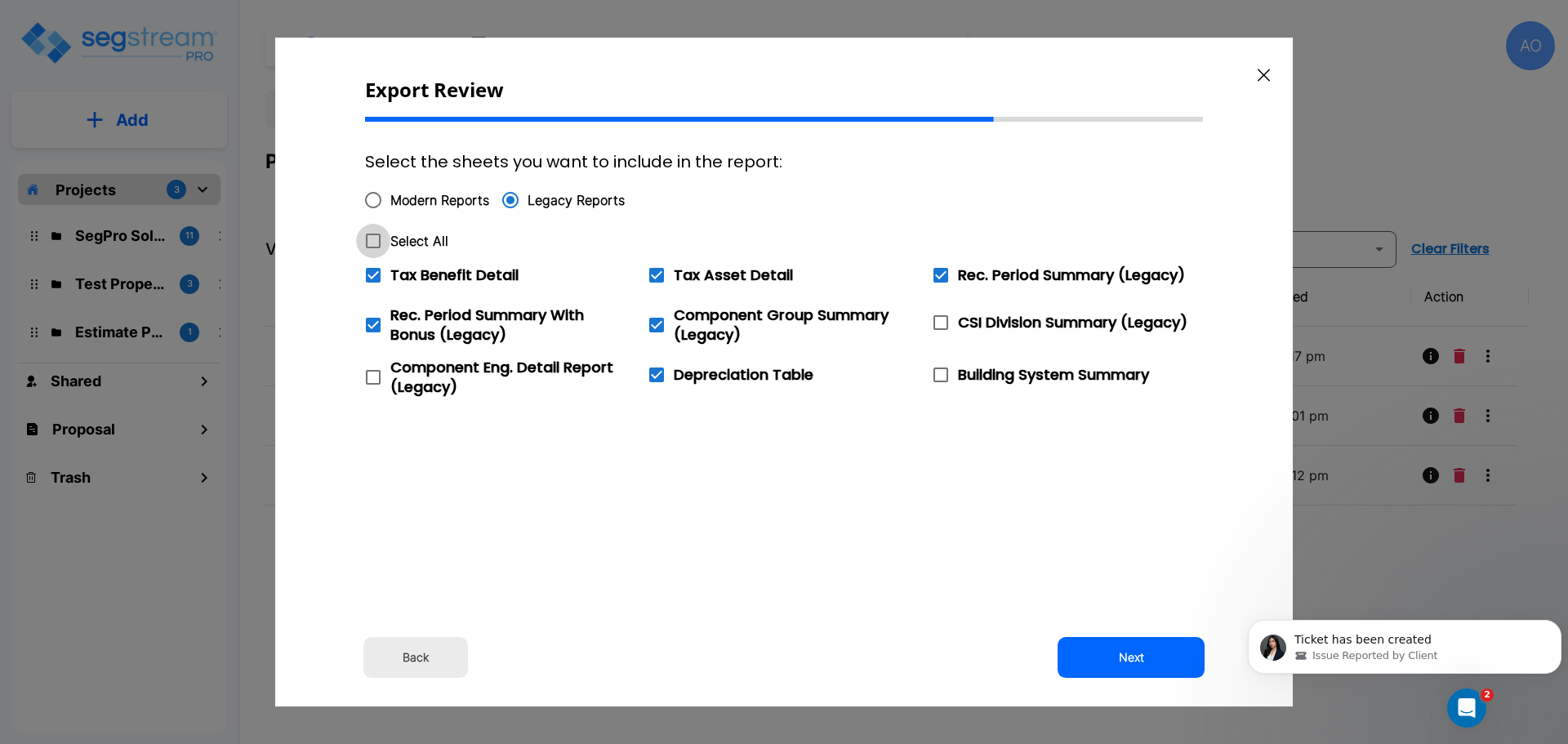
checkbox input "true"
click at [375, 272] on icon at bounding box center [373, 275] width 15 height 15
click at [372, 272] on input "Tax Benefit Detail" at bounding box center [364, 264] width 16 height 14
checkbox input "false"
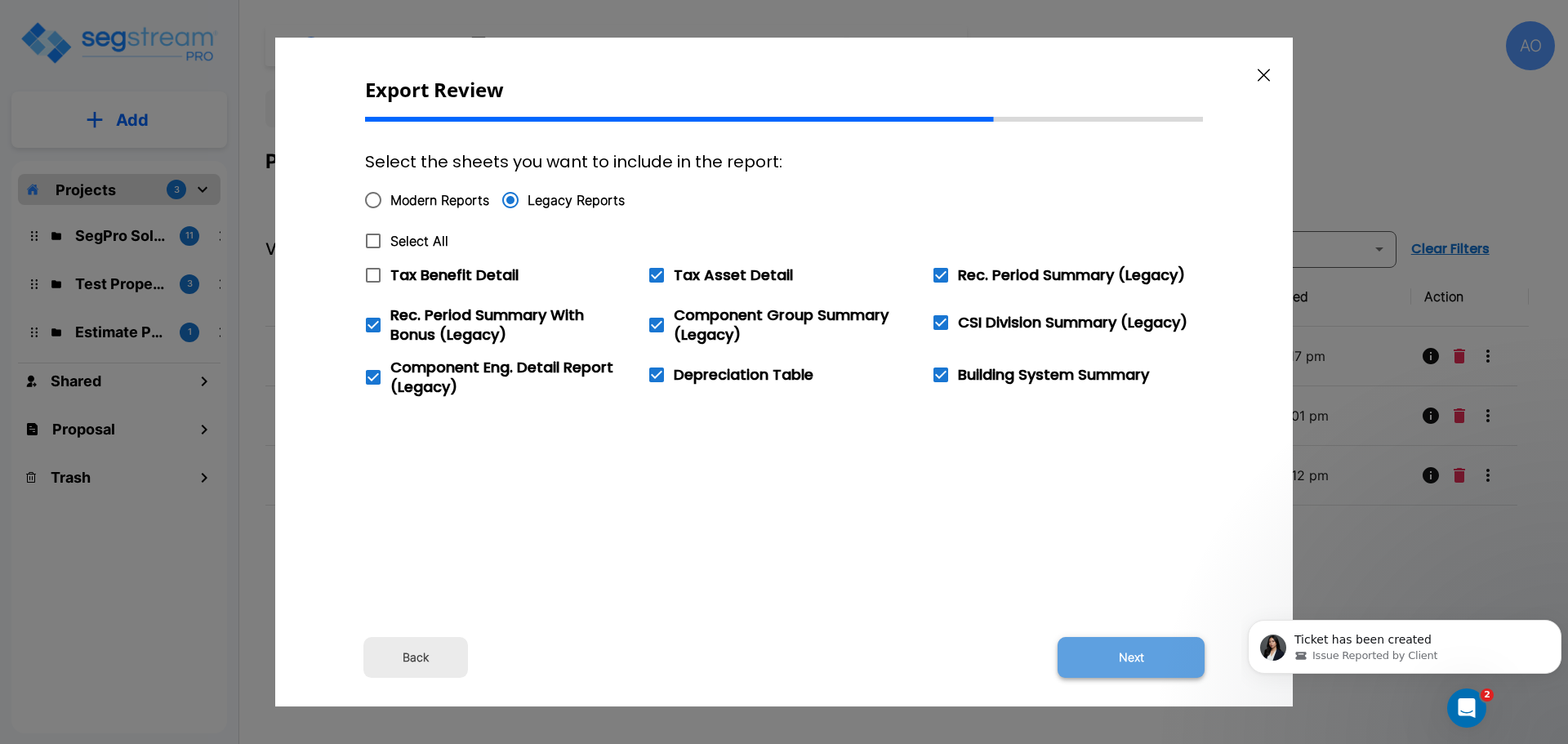
click at [1127, 655] on button "Next" at bounding box center [1131, 658] width 147 height 41
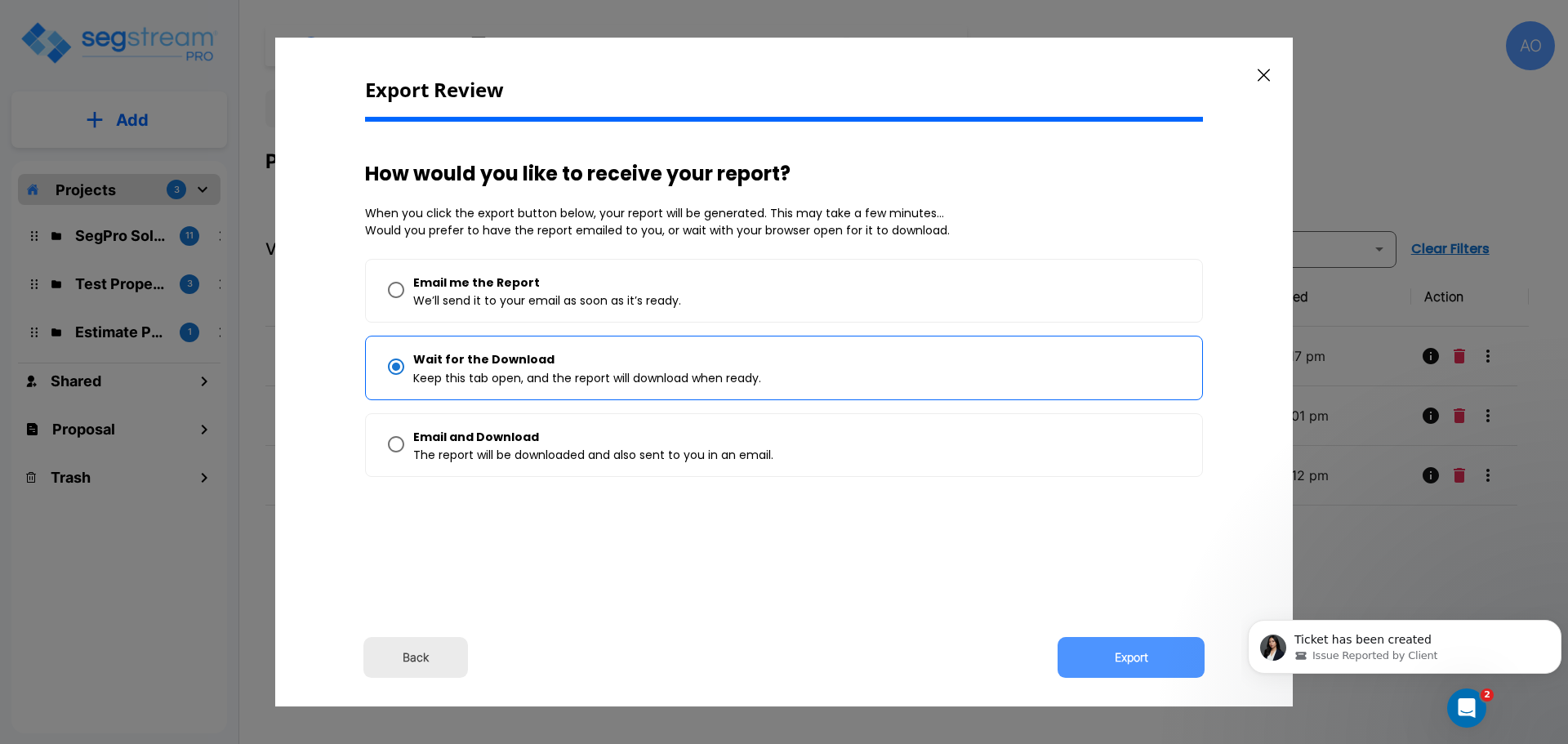
click at [1127, 655] on button "Export" at bounding box center [1131, 658] width 147 height 41
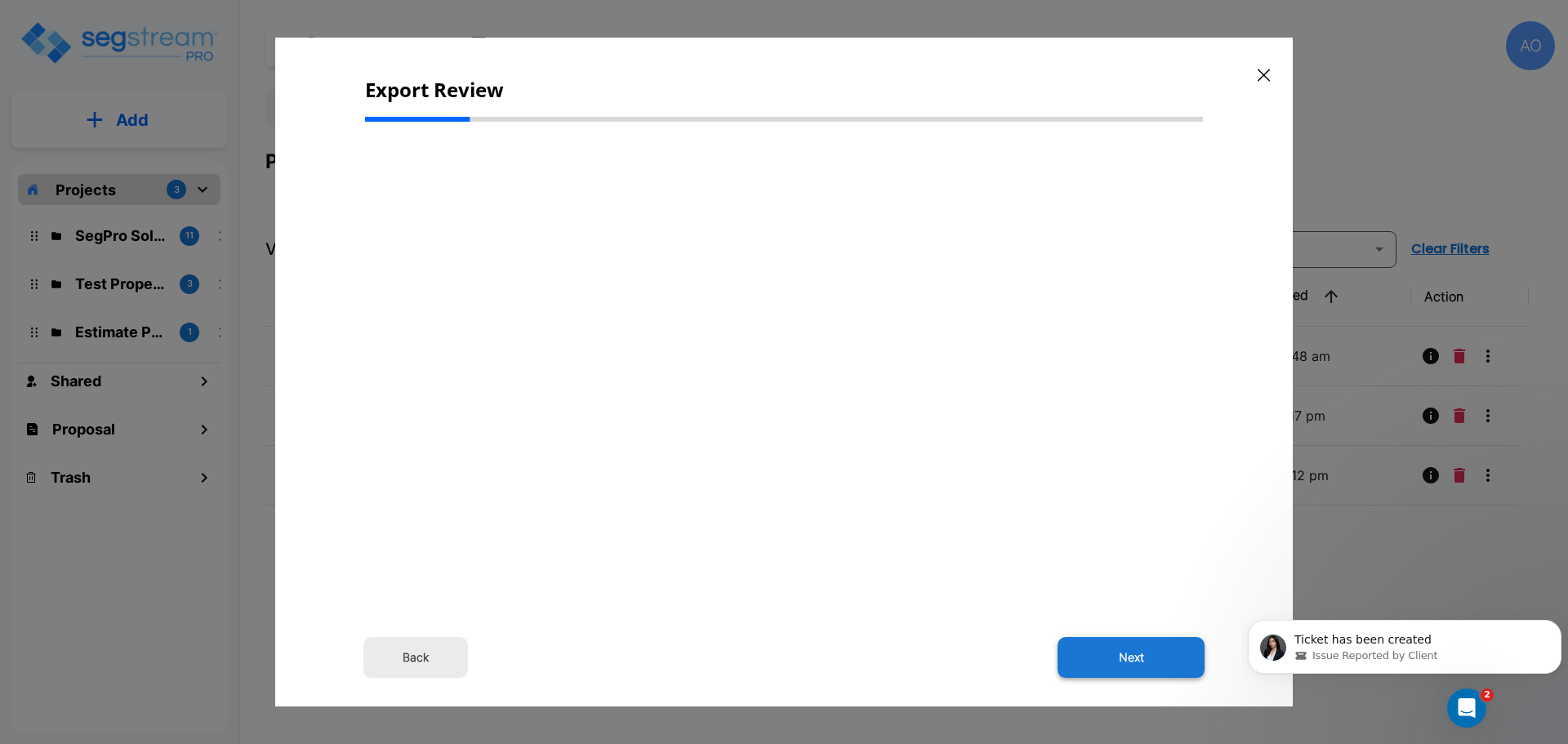
click at [1138, 655] on button "Next" at bounding box center [1131, 658] width 147 height 41
click at [409, 659] on button "Back" at bounding box center [415, 658] width 105 height 41
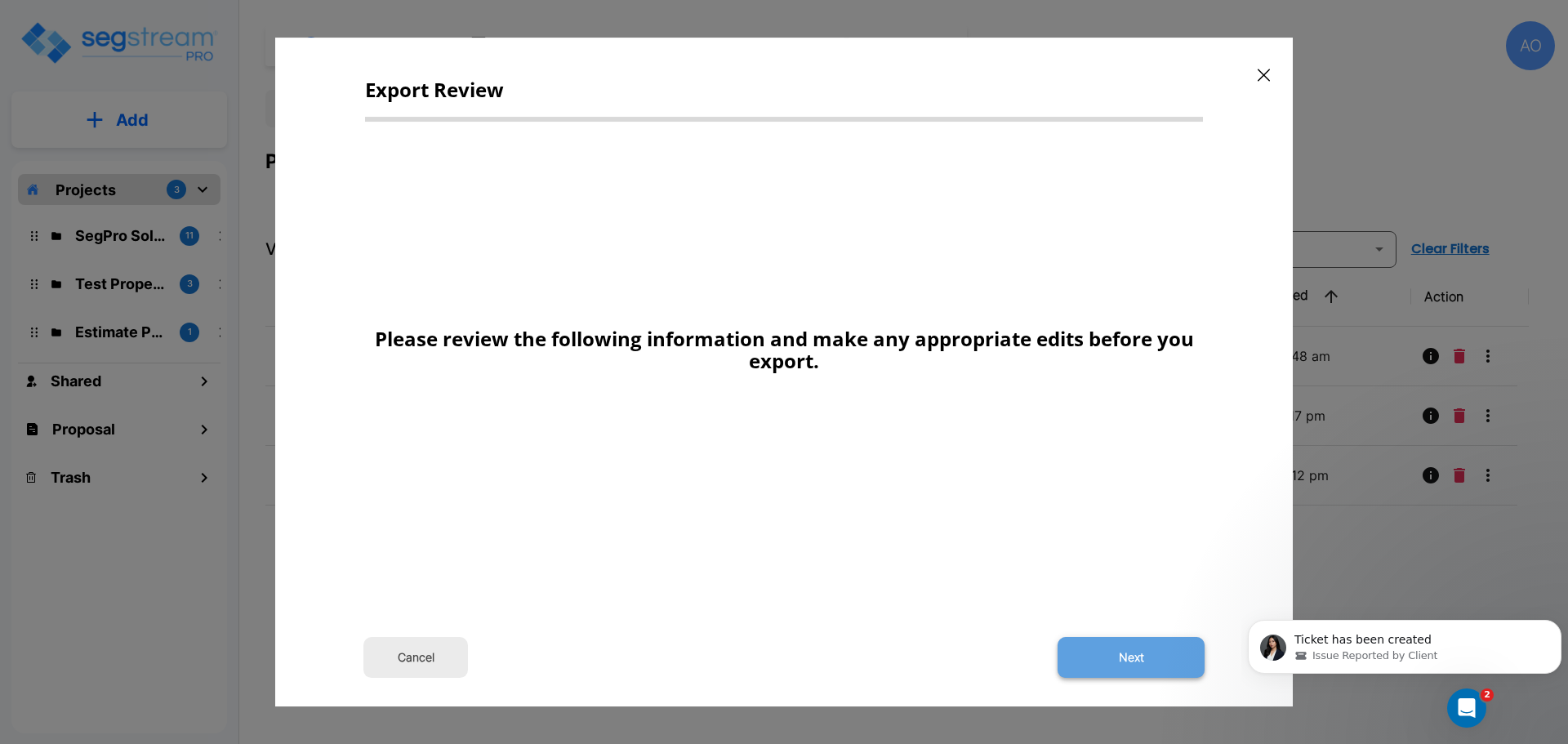
click at [1147, 653] on button "Next" at bounding box center [1131, 658] width 147 height 41
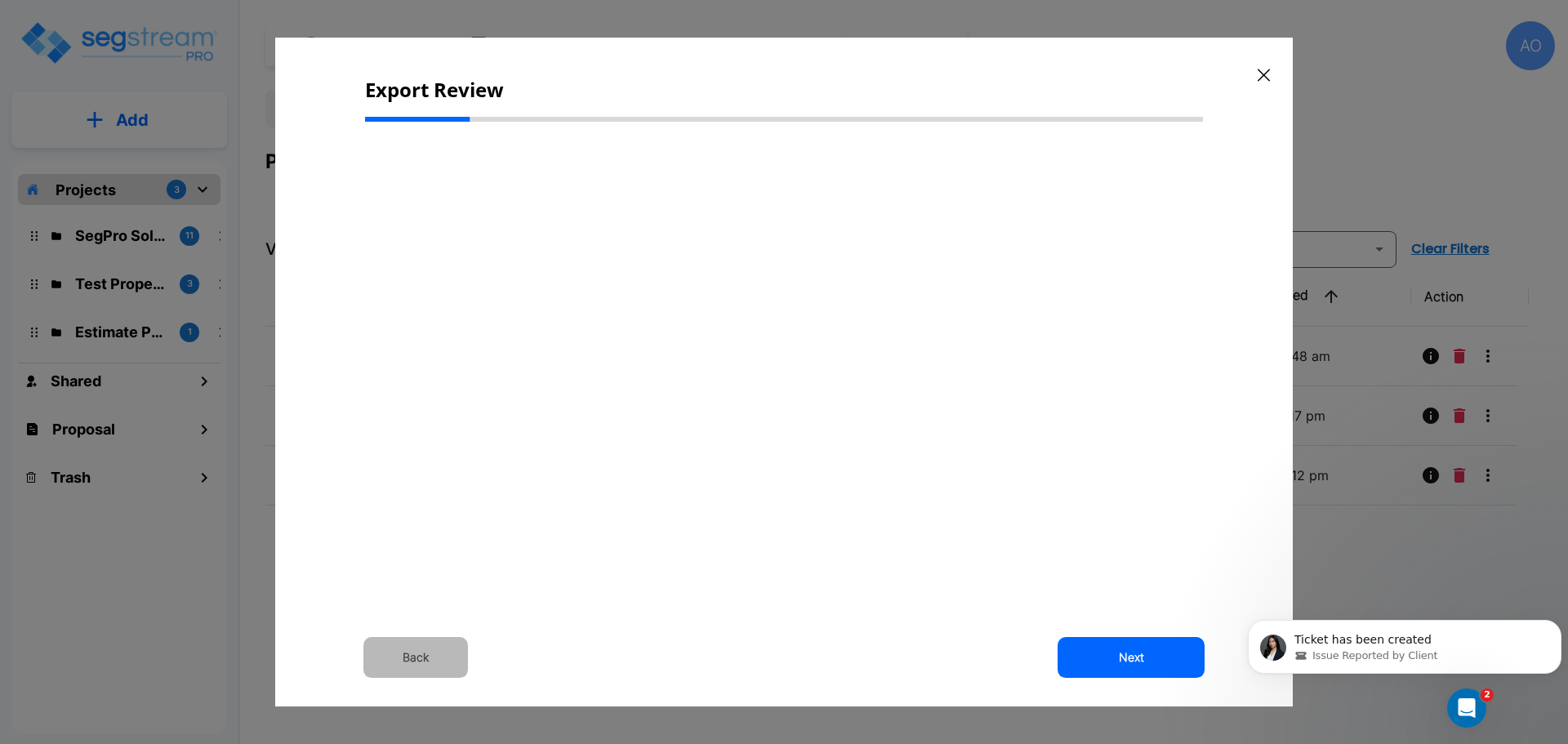
click at [417, 656] on button "Back" at bounding box center [415, 658] width 105 height 41
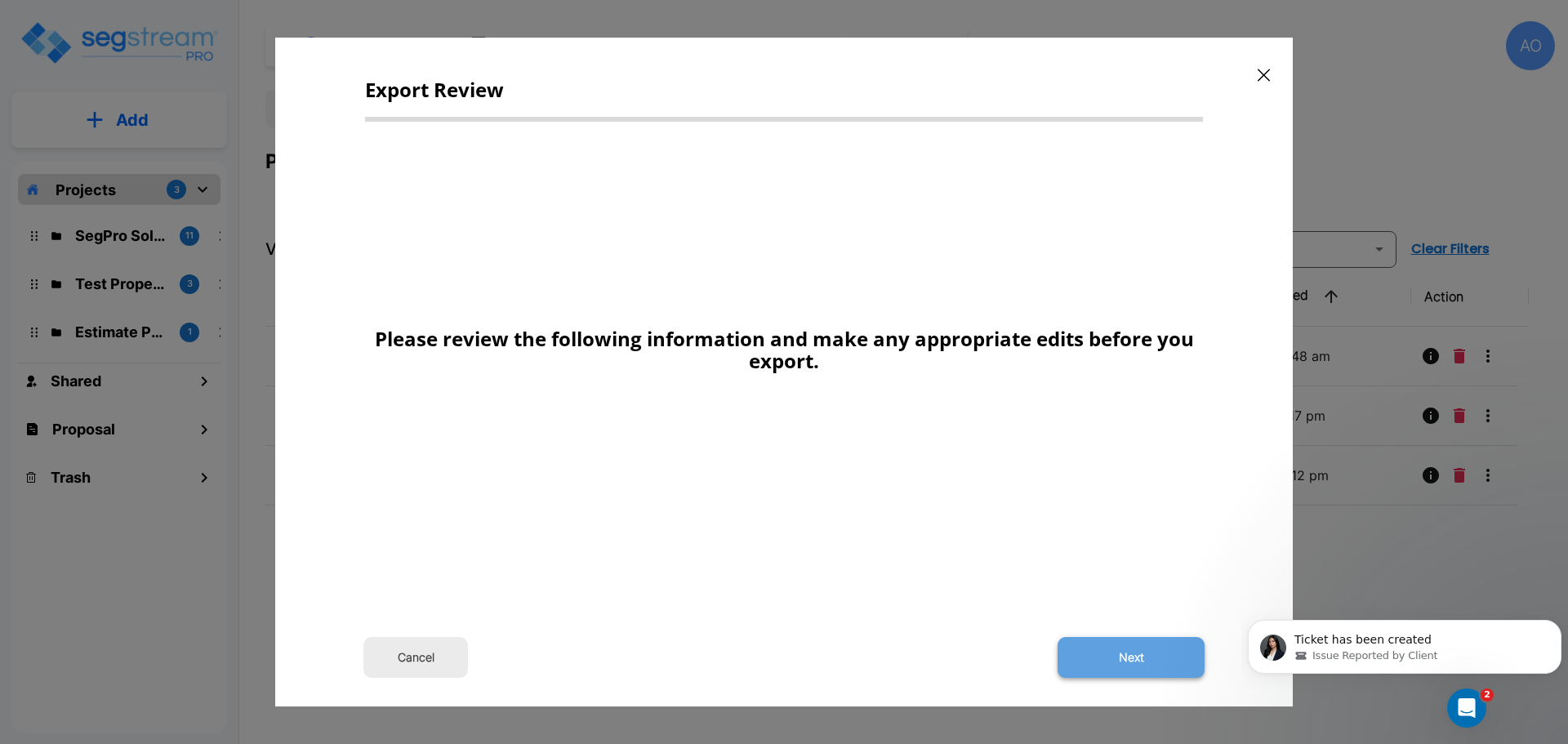
click at [1130, 659] on button "Next" at bounding box center [1131, 658] width 147 height 41
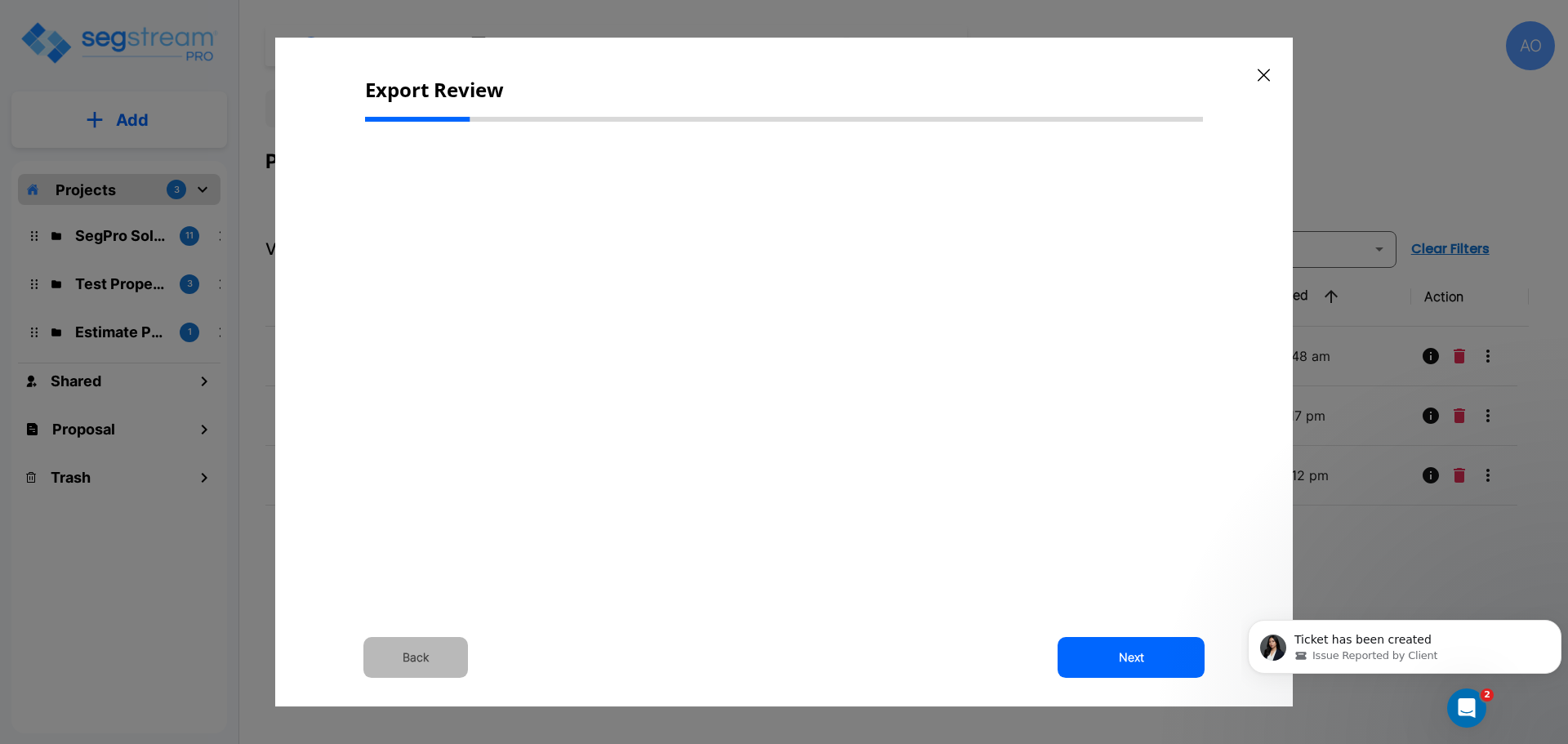
click at [411, 655] on button "Back" at bounding box center [415, 658] width 105 height 41
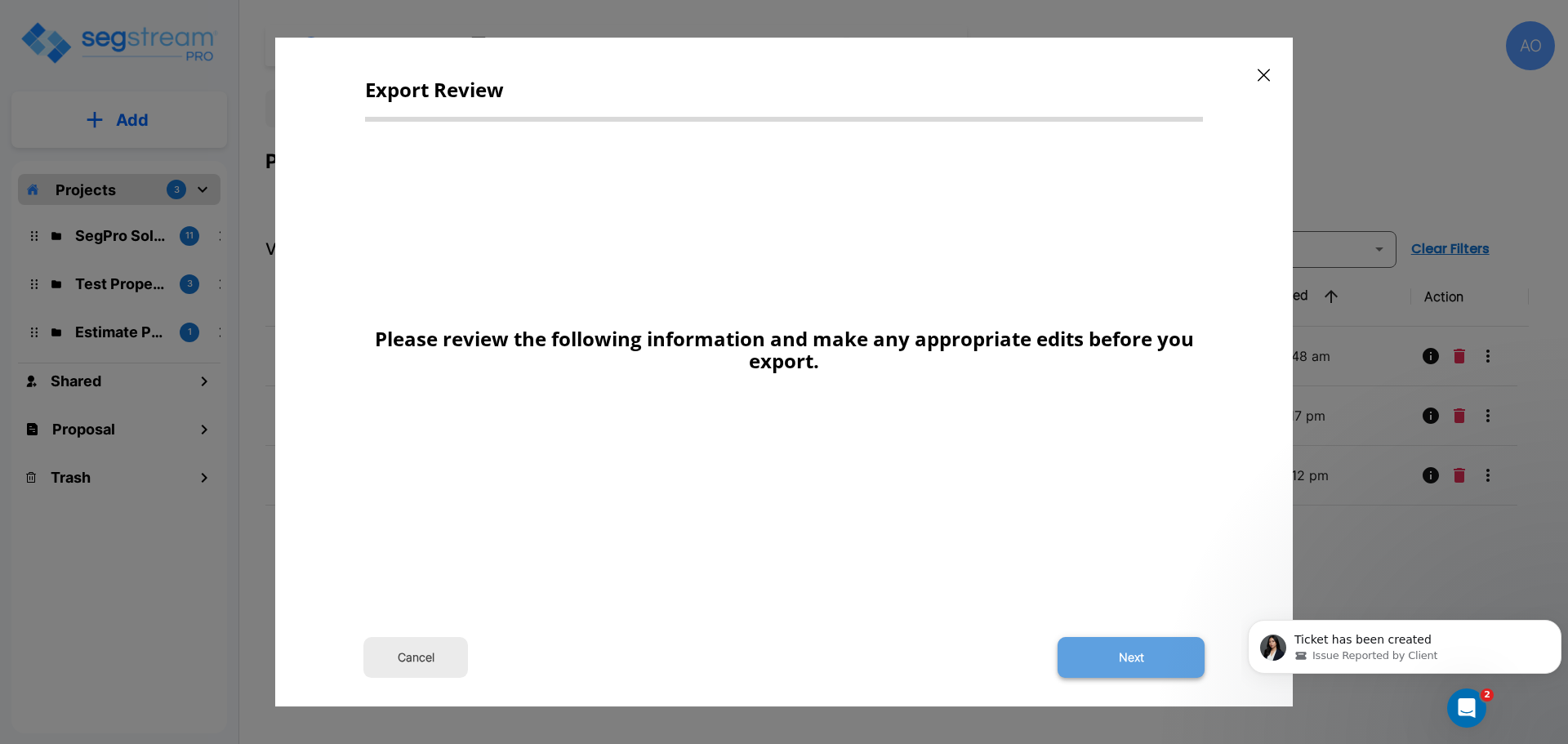
click at [1154, 651] on button "Next" at bounding box center [1131, 658] width 147 height 41
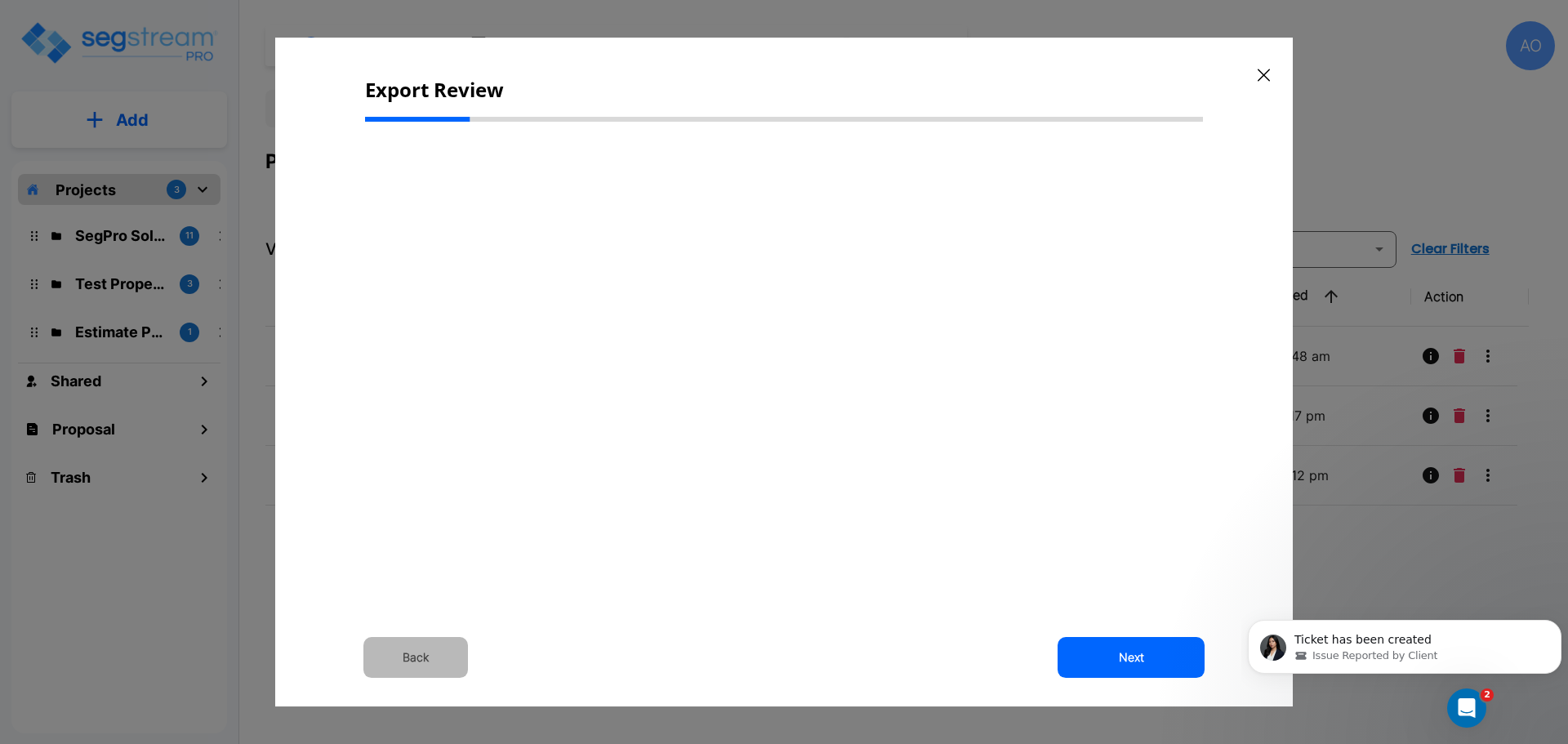
click at [421, 656] on button "Back" at bounding box center [415, 658] width 105 height 41
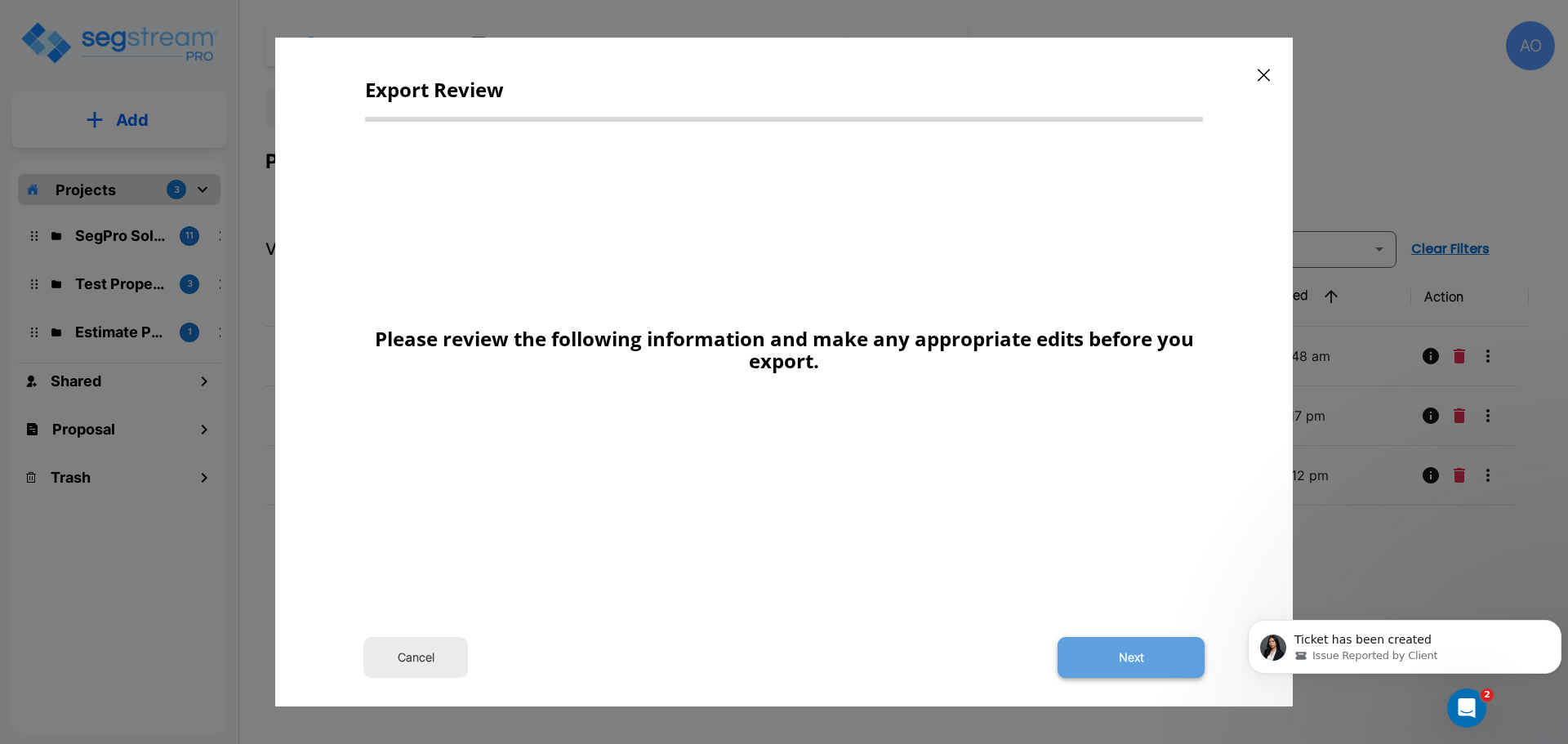
click at [1139, 659] on button "Next" at bounding box center [1131, 658] width 147 height 41
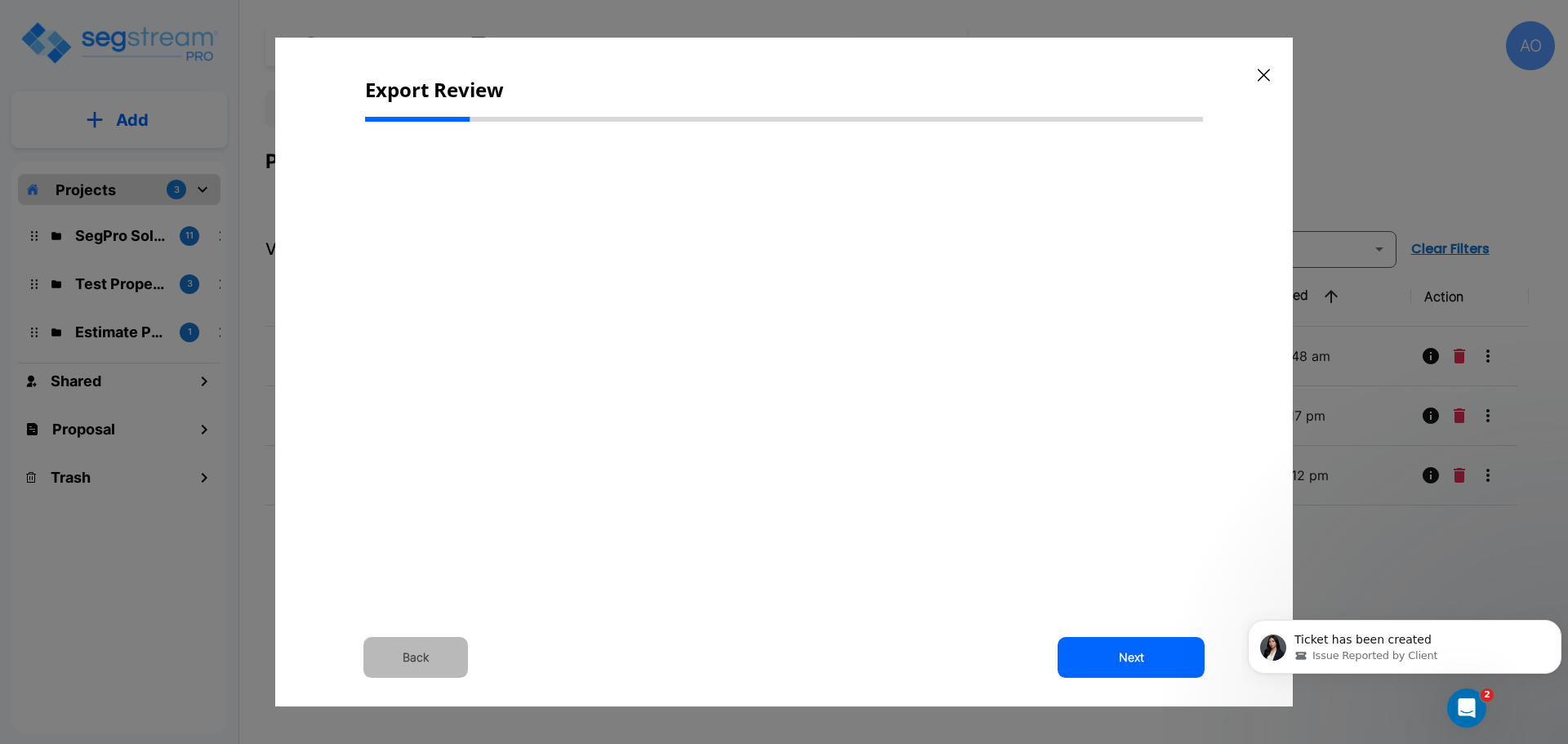
click at [422, 659] on button "Back" at bounding box center [415, 658] width 105 height 41
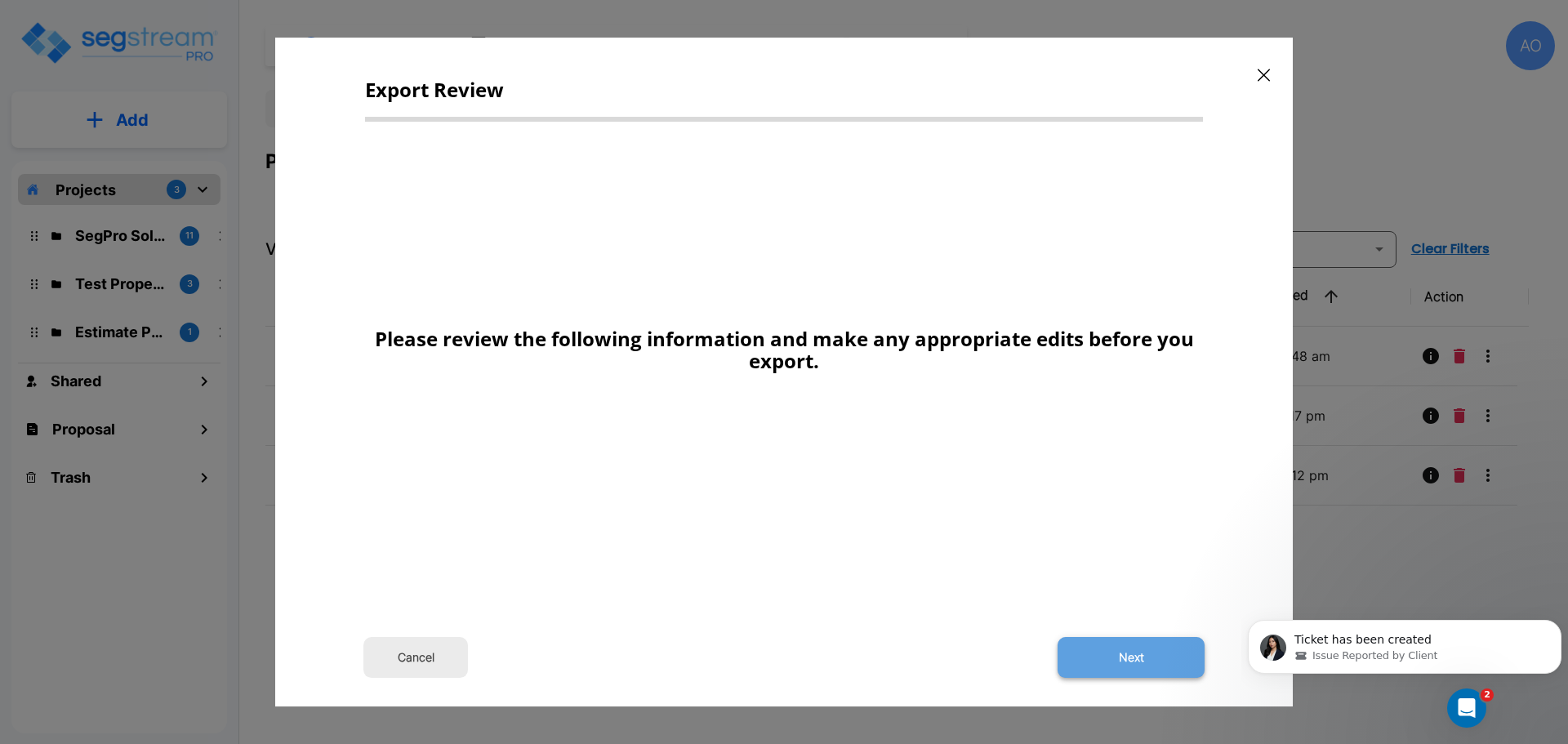
click at [1137, 653] on button "Next" at bounding box center [1131, 658] width 147 height 41
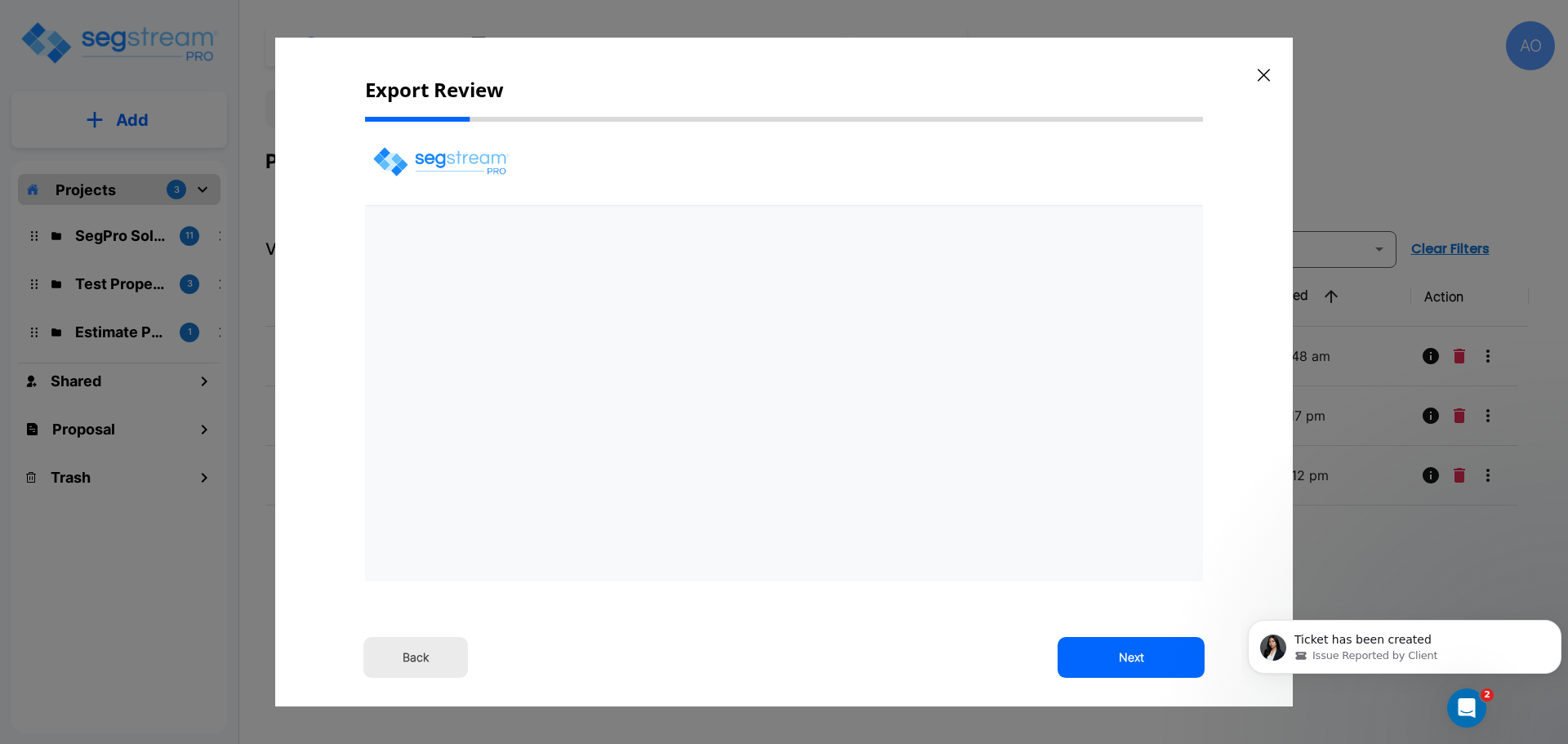
select select "2024"
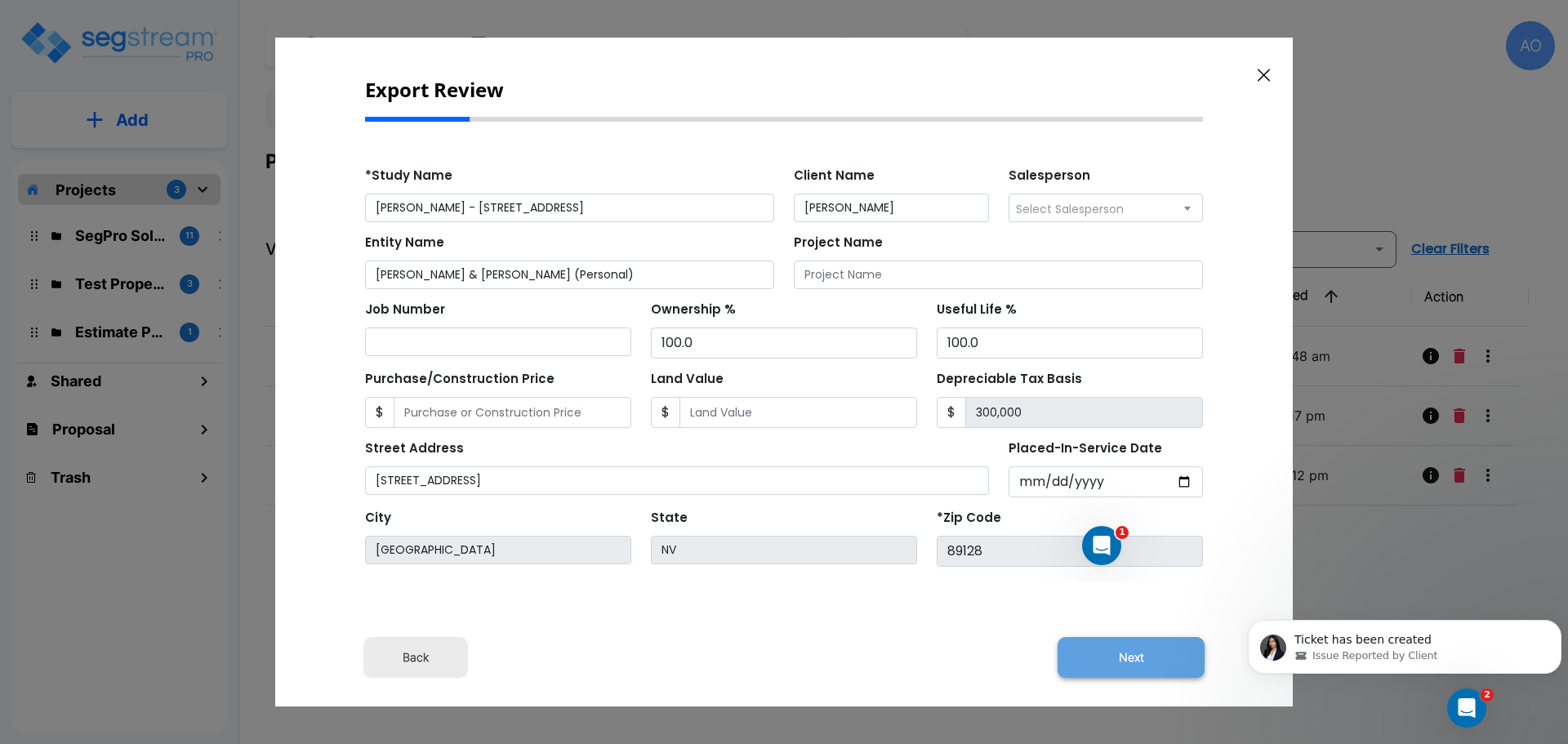
click at [1122, 654] on button "Next" at bounding box center [1131, 658] width 147 height 41
type input "300000"
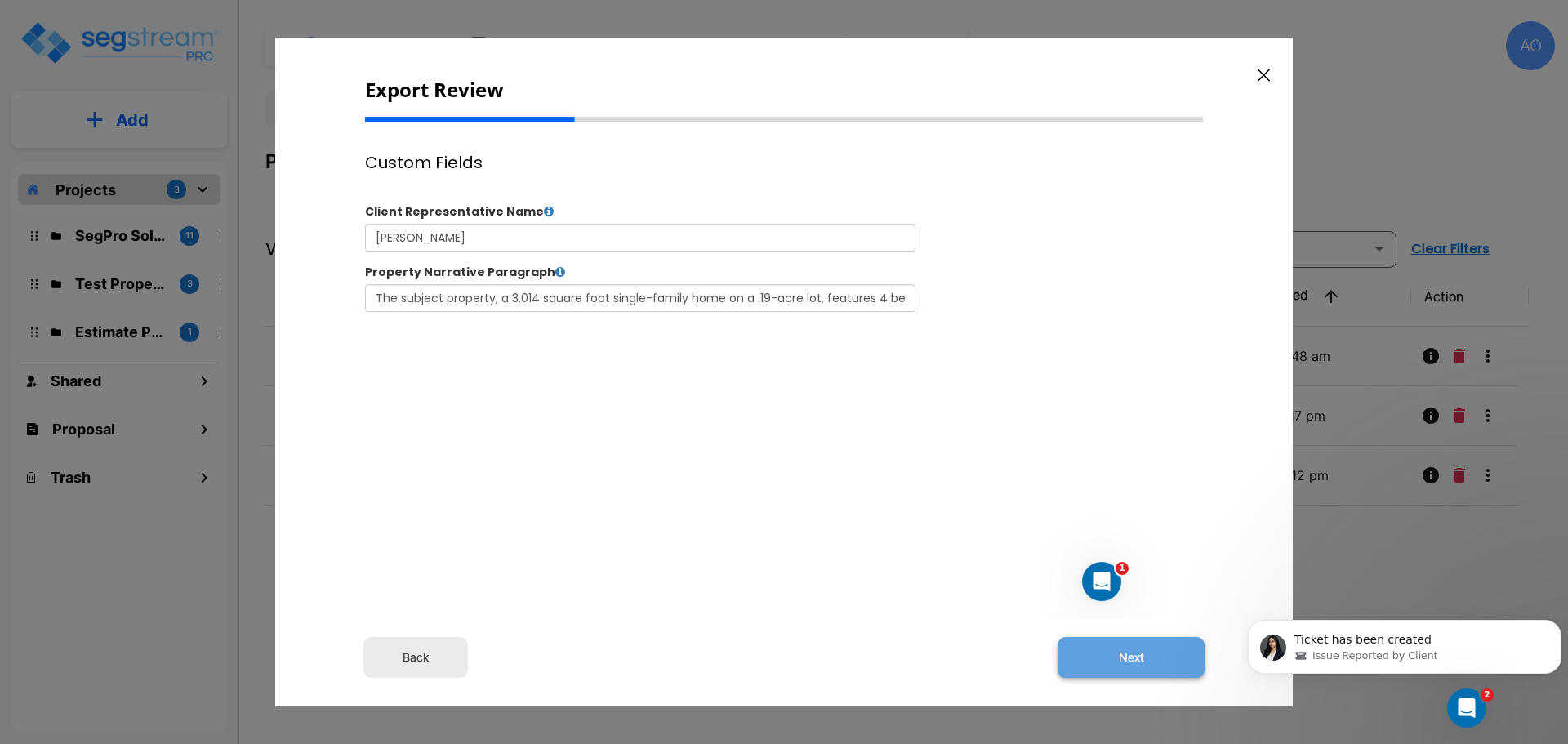
click at [1122, 654] on button "Next" at bounding box center [1131, 658] width 147 height 41
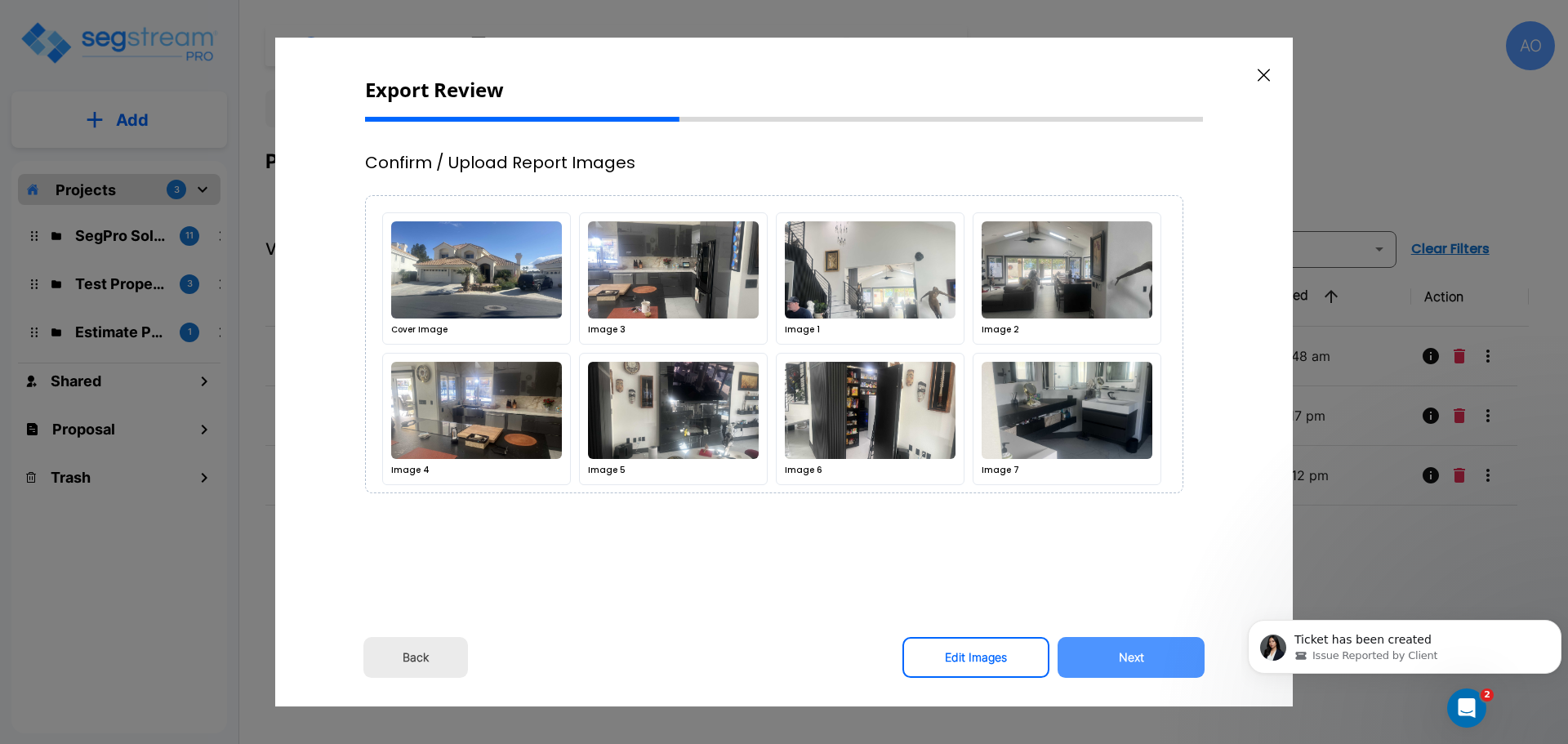
click at [1122, 654] on button "Next" at bounding box center [1131, 658] width 147 height 41
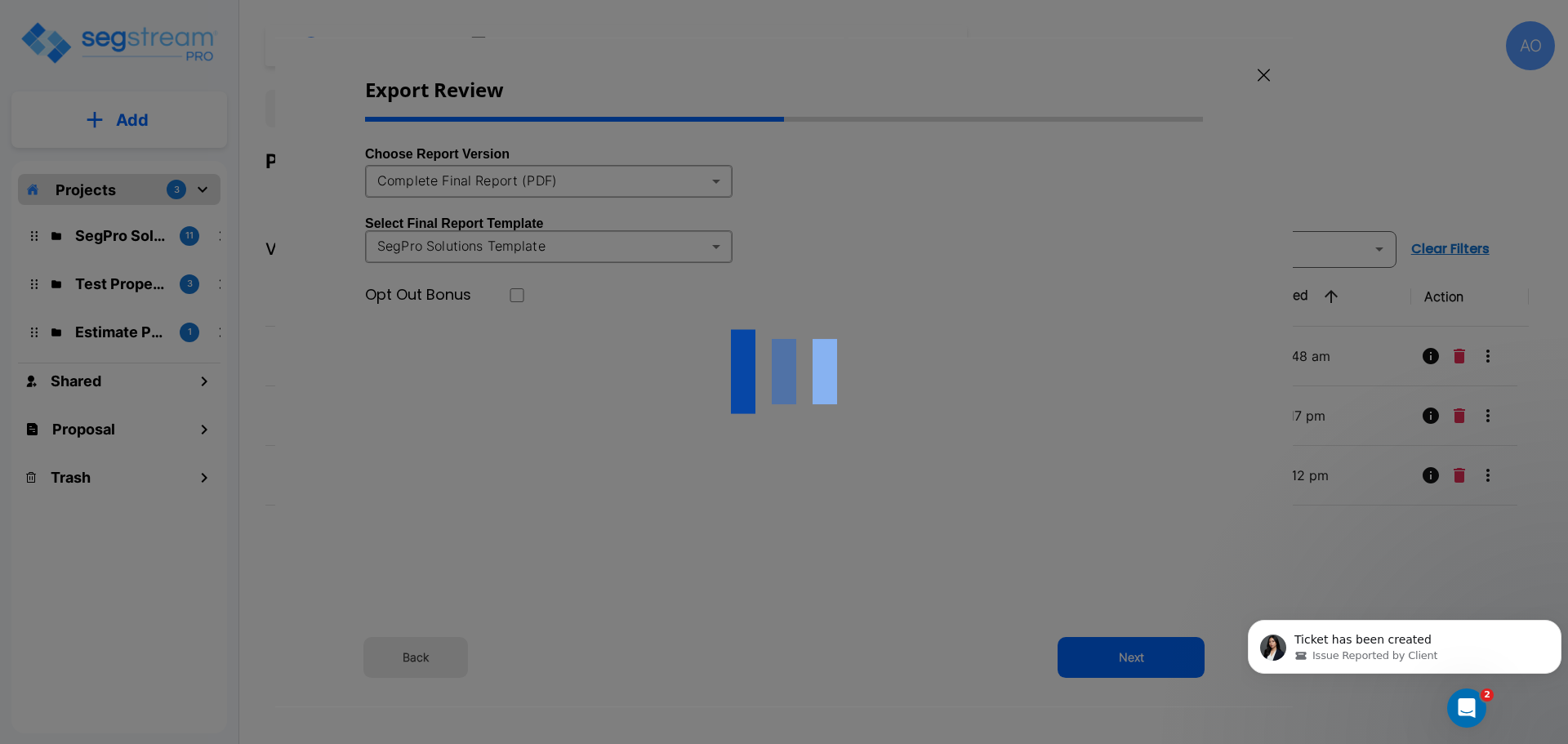
click at [676, 182] on div at bounding box center [784, 372] width 1017 height 669
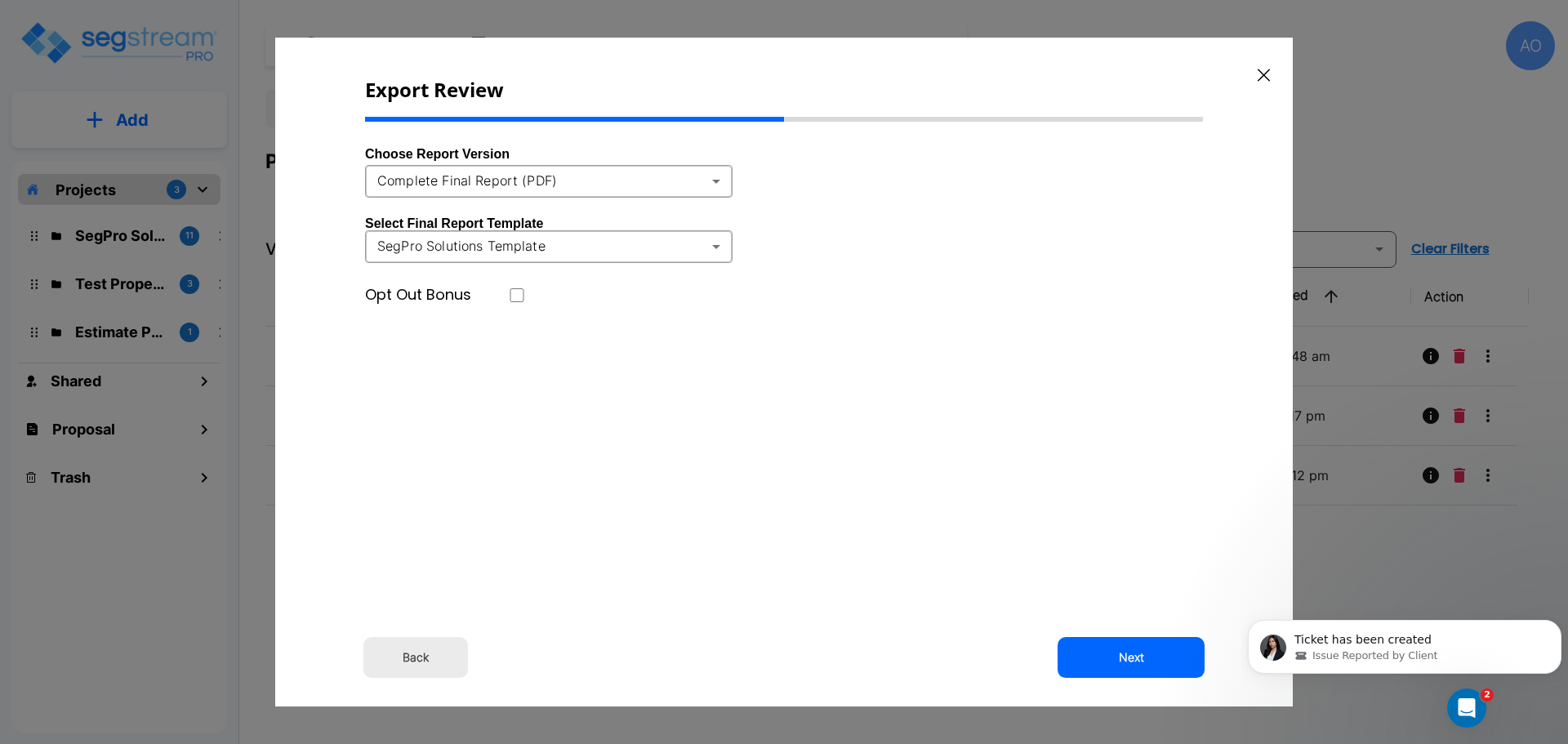
click at [716, 181] on body "× Your report is being generated. Be patient! × We're working on your Modificat…" at bounding box center [784, 372] width 1568 height 744
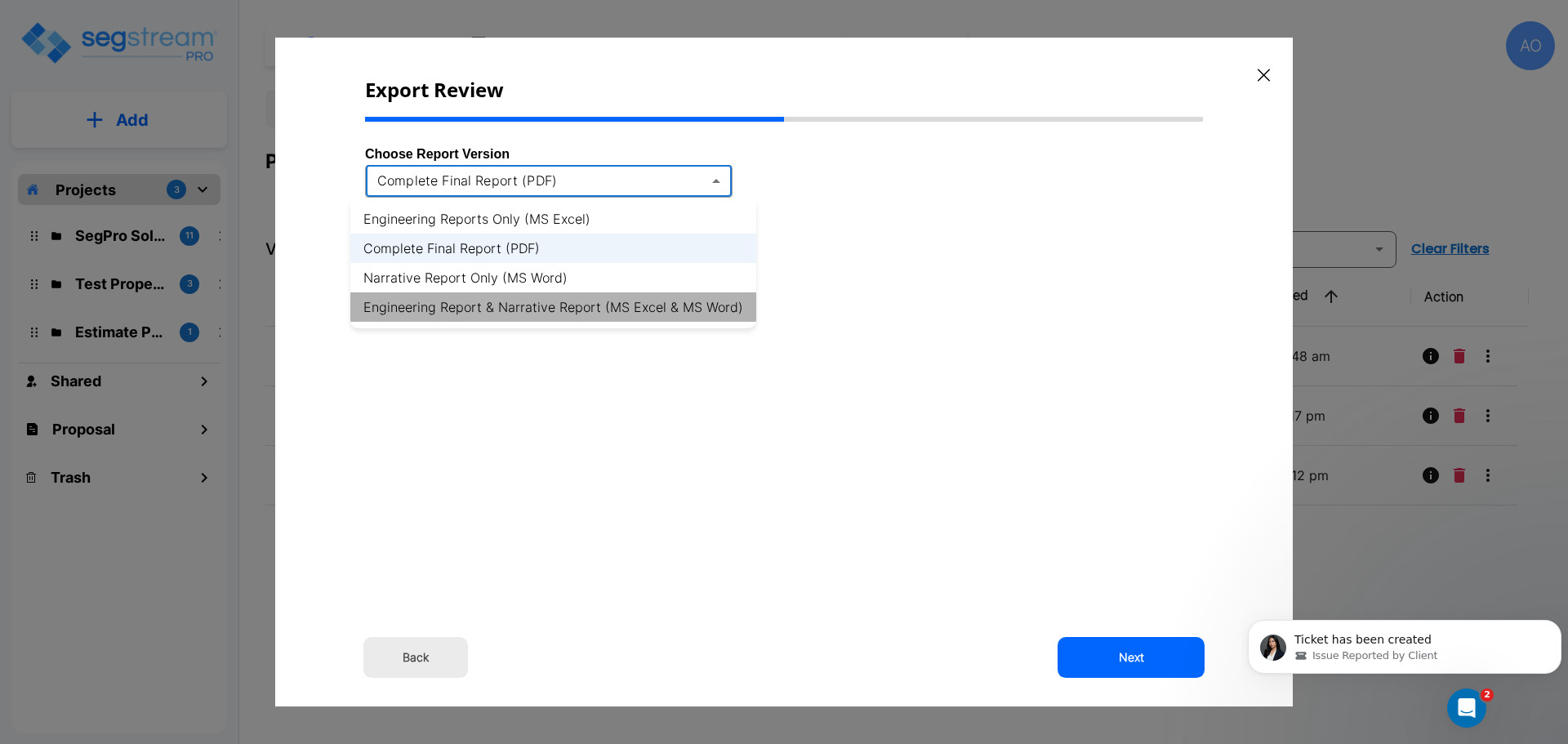
click at [691, 309] on li "Engineering Report & Narrative Report (MS Excel & MS Word)" at bounding box center [553, 307] width 406 height 29
type input "xlsx_word"
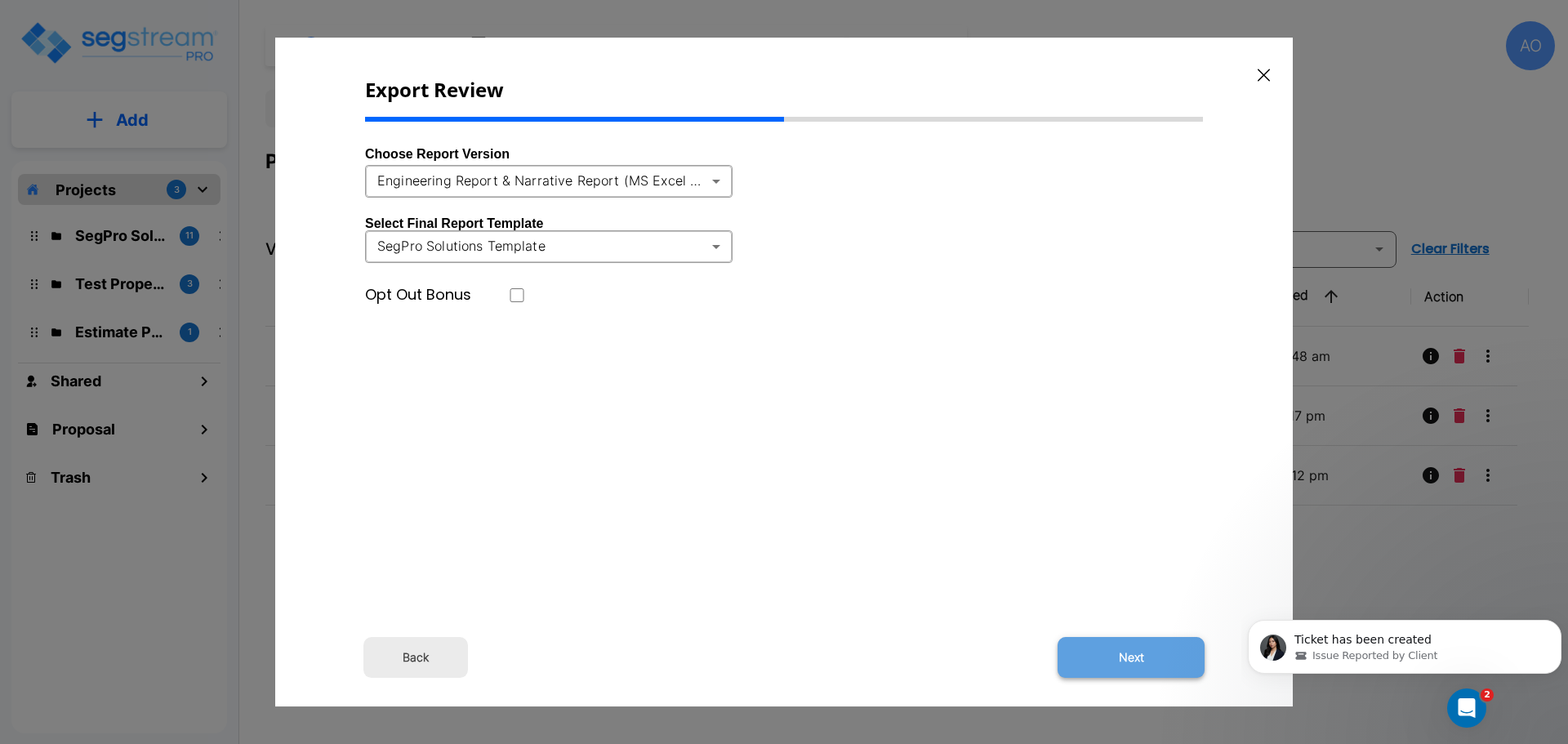
click at [1153, 659] on button "Next" at bounding box center [1131, 658] width 147 height 41
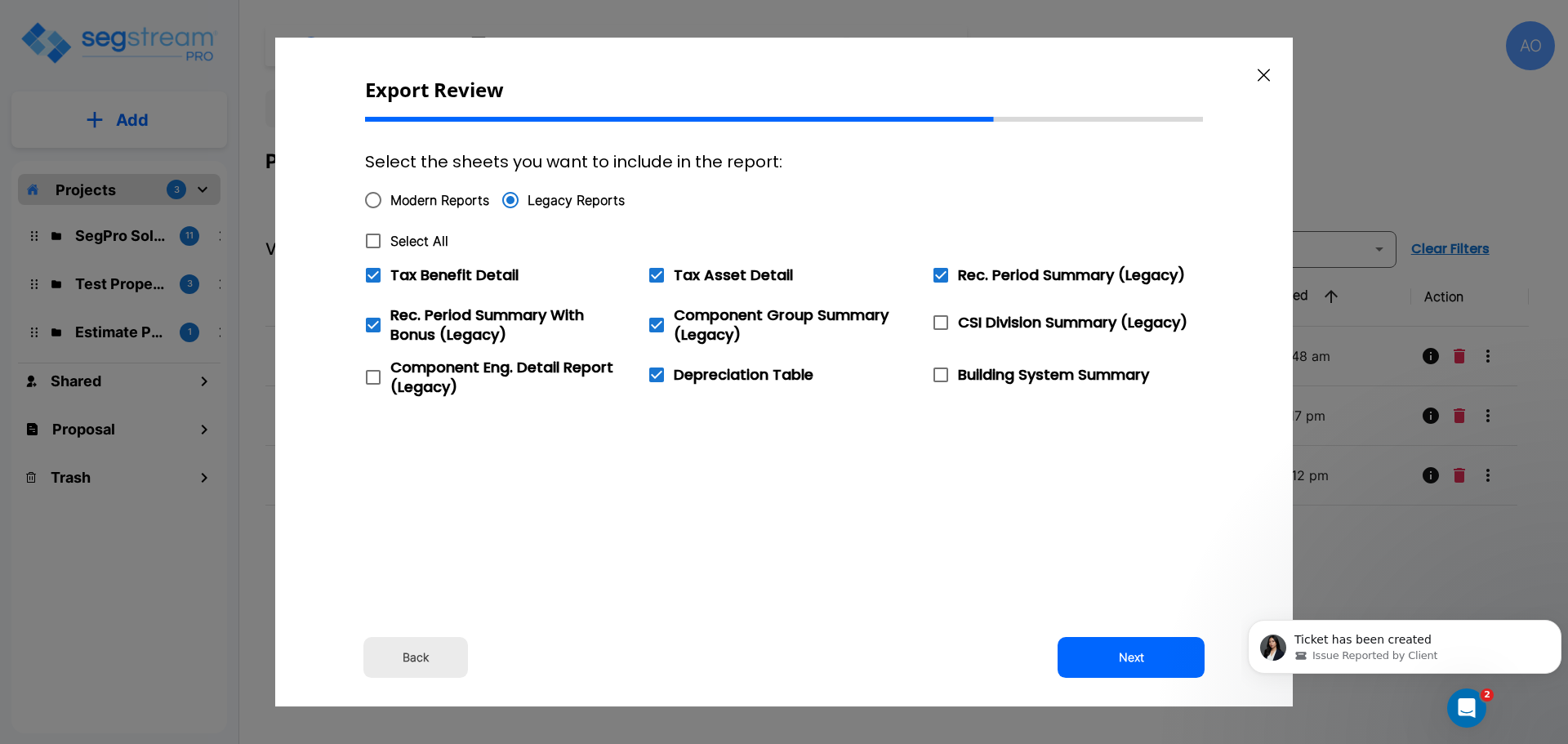
click at [374, 232] on icon at bounding box center [373, 241] width 19 height 19
click at [372, 232] on input "Select All" at bounding box center [364, 231] width 16 height 14
checkbox input "true"
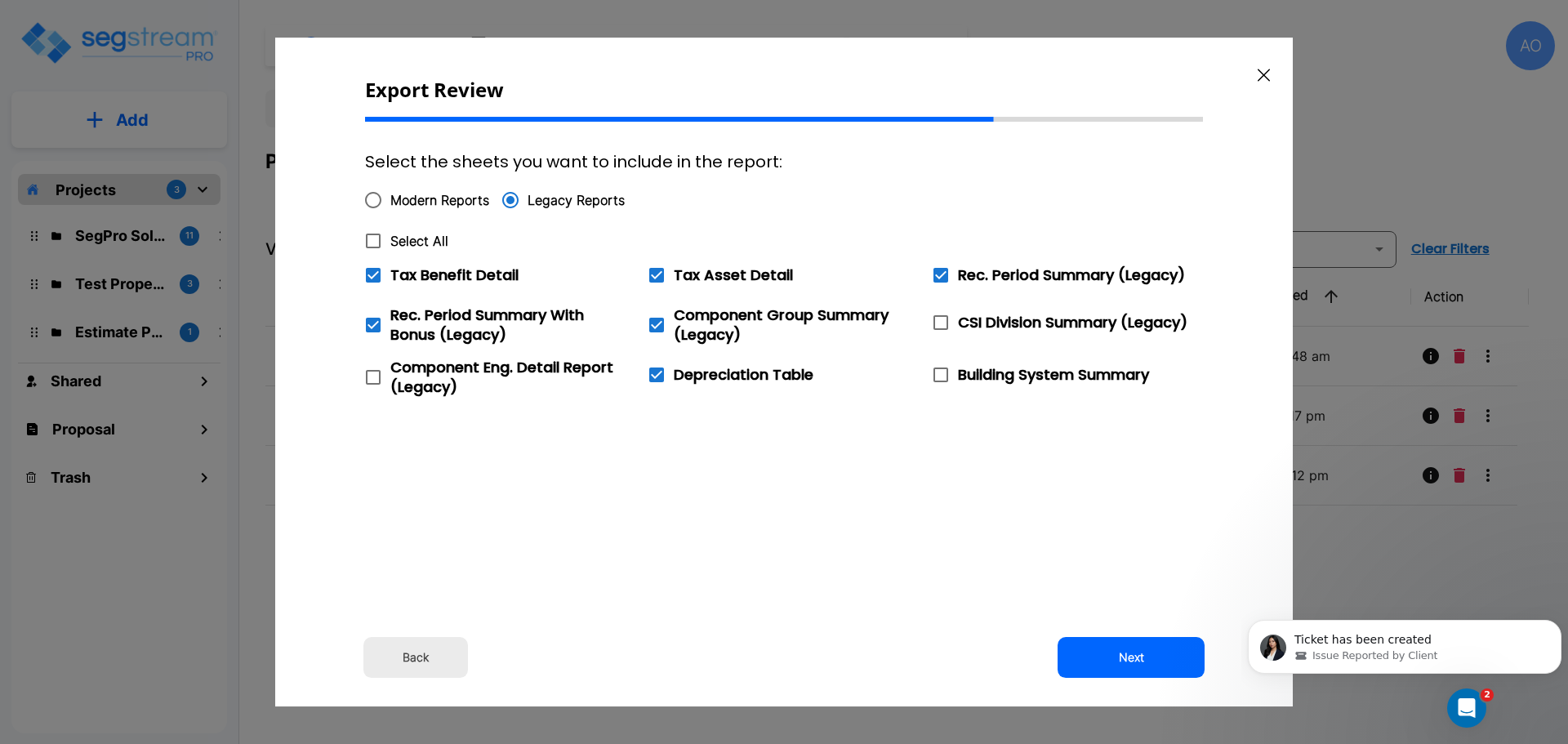
checkbox input "true"
click at [373, 274] on icon at bounding box center [373, 275] width 15 height 15
click at [372, 272] on input "Tax Benefit Detail" at bounding box center [364, 264] width 16 height 14
checkbox input "false"
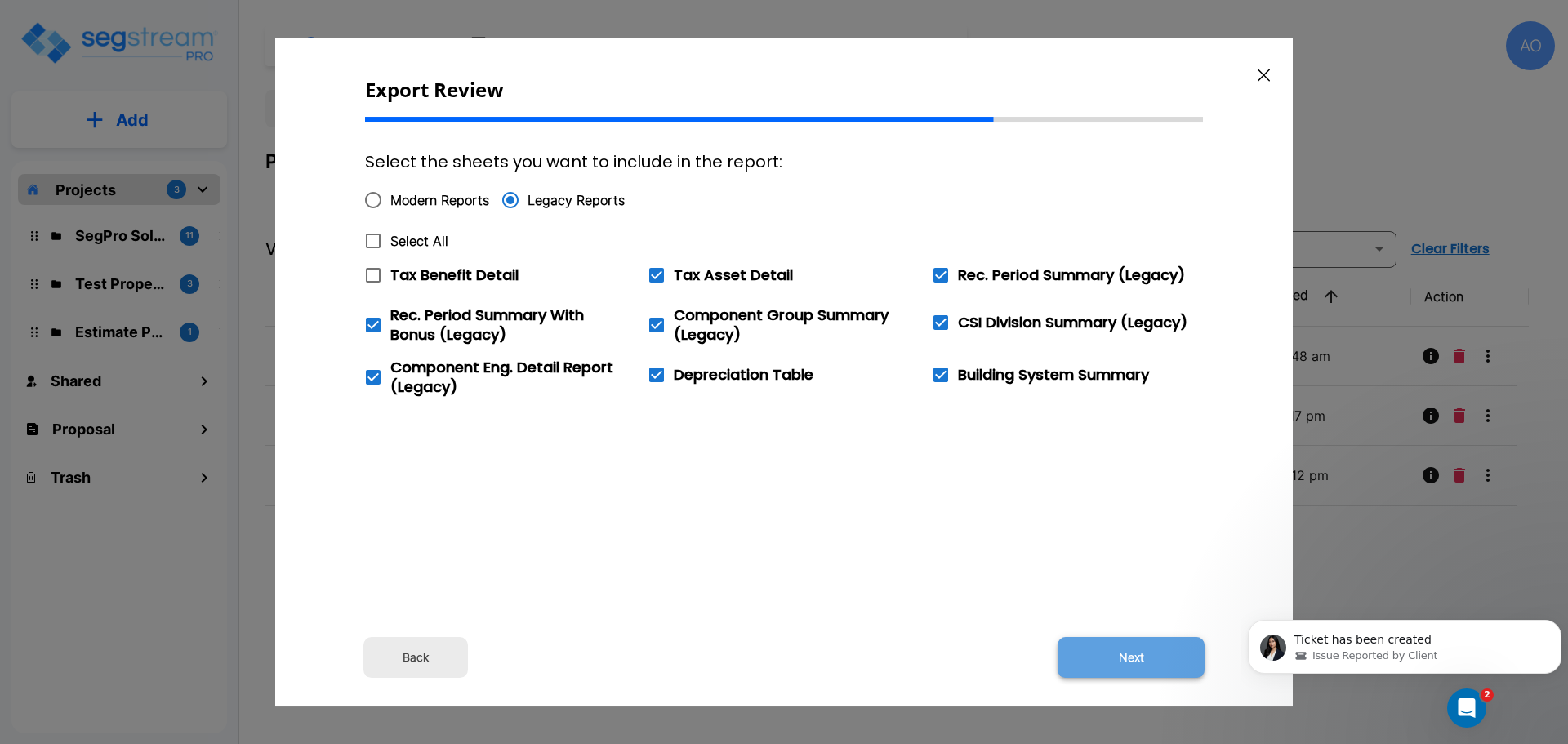
click at [1128, 662] on button "Next" at bounding box center [1131, 658] width 147 height 41
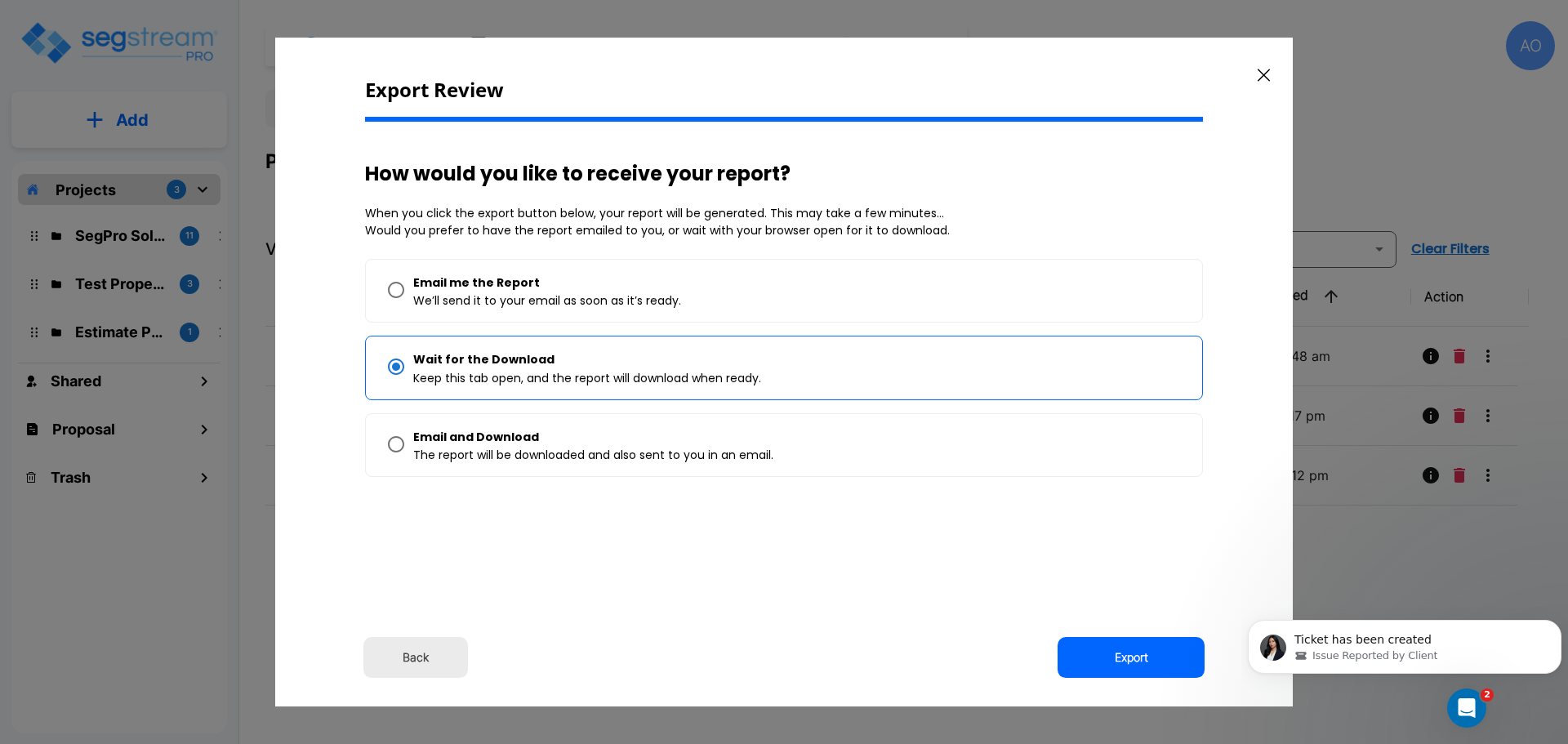
click at [1128, 662] on button "Export" at bounding box center [1131, 658] width 147 height 41
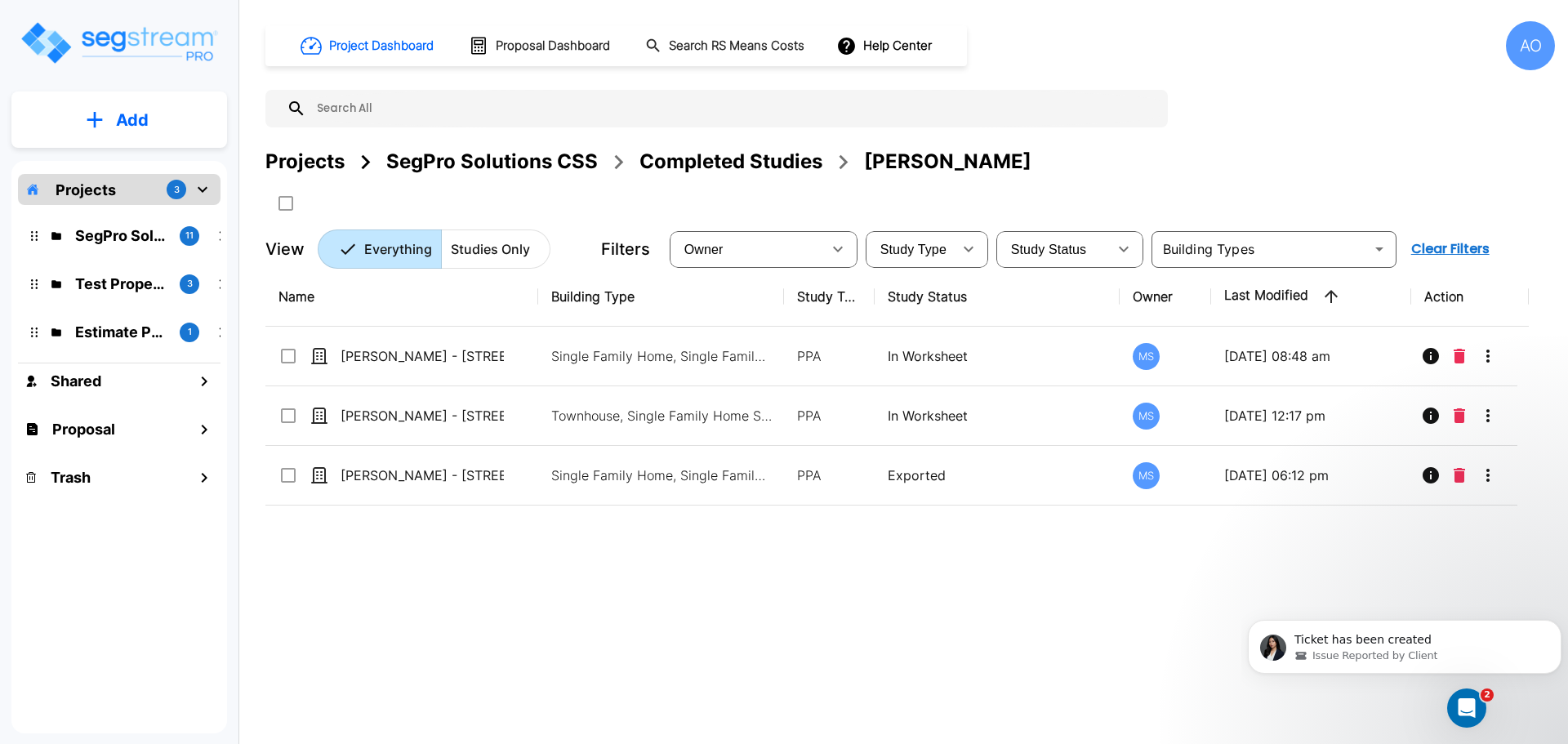
click at [1501, 96] on div "Project Dashboard Proposal Dashboard Search RS Means Costs Help Center AO Proje…" at bounding box center [909, 144] width 1289 height 247
click at [736, 164] on div "Completed Studies" at bounding box center [730, 162] width 183 height 29
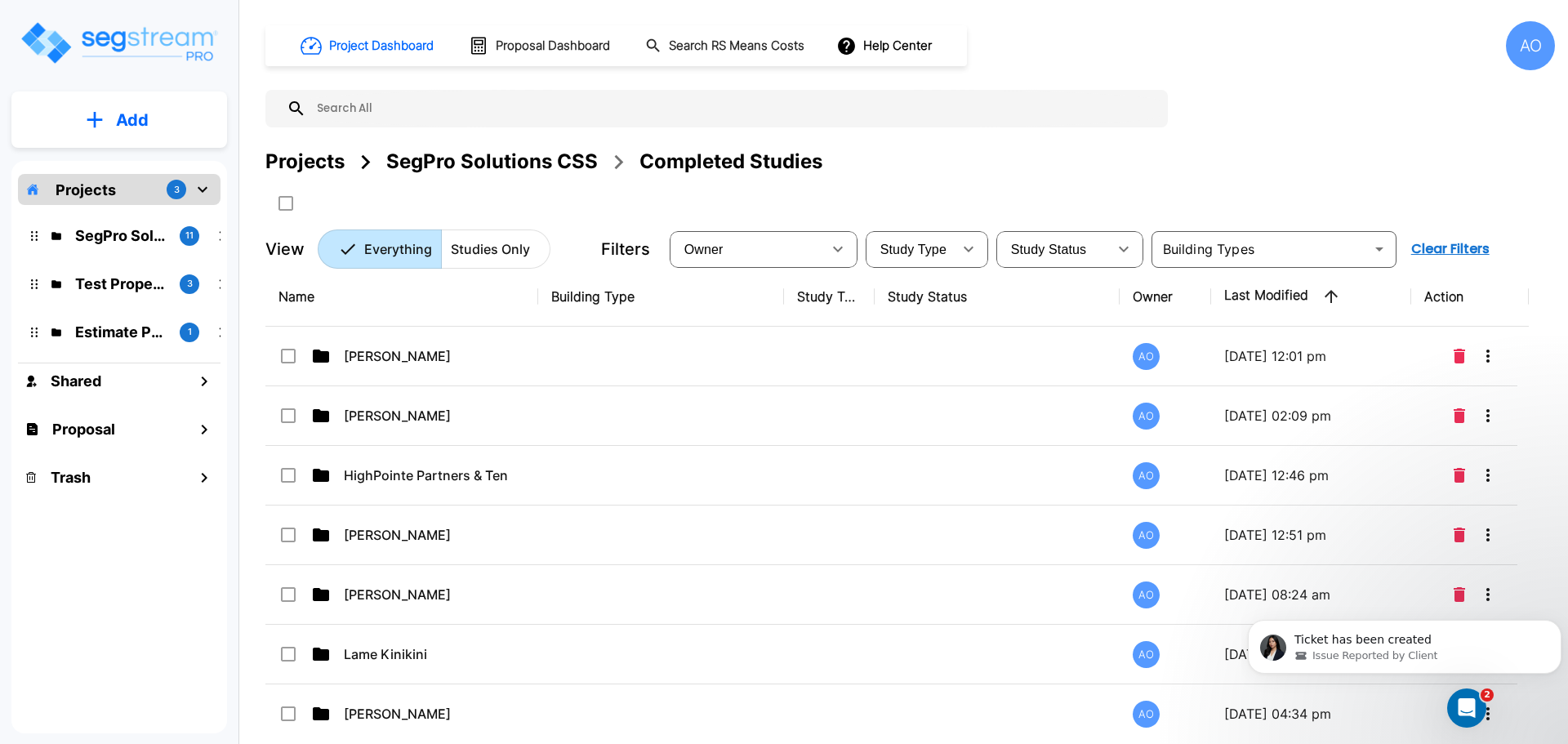
click at [329, 299] on th "Name" at bounding box center [402, 297] width 273 height 60
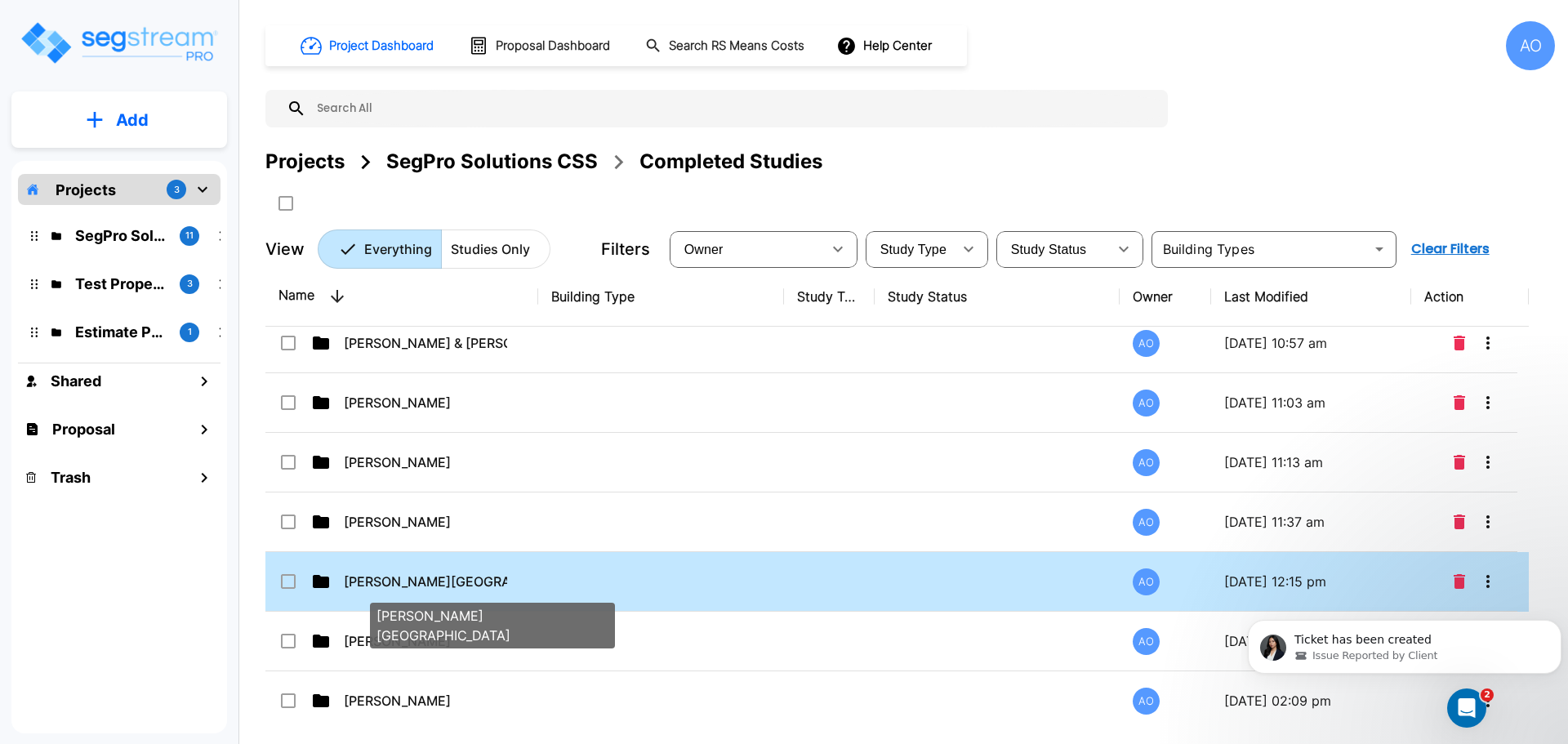
scroll to position [572, 0]
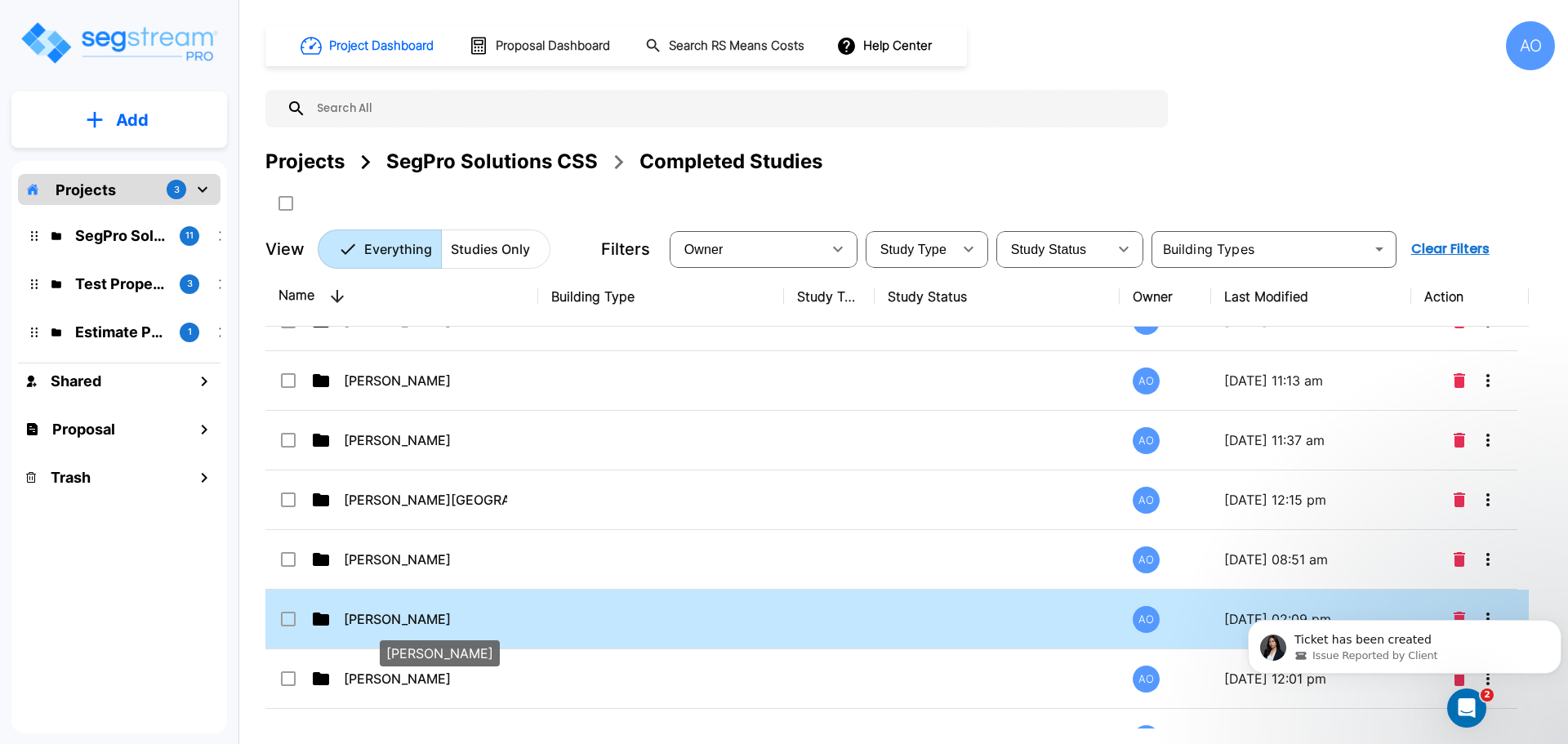
click at [379, 622] on p "[PERSON_NAME]" at bounding box center [425, 619] width 164 height 19
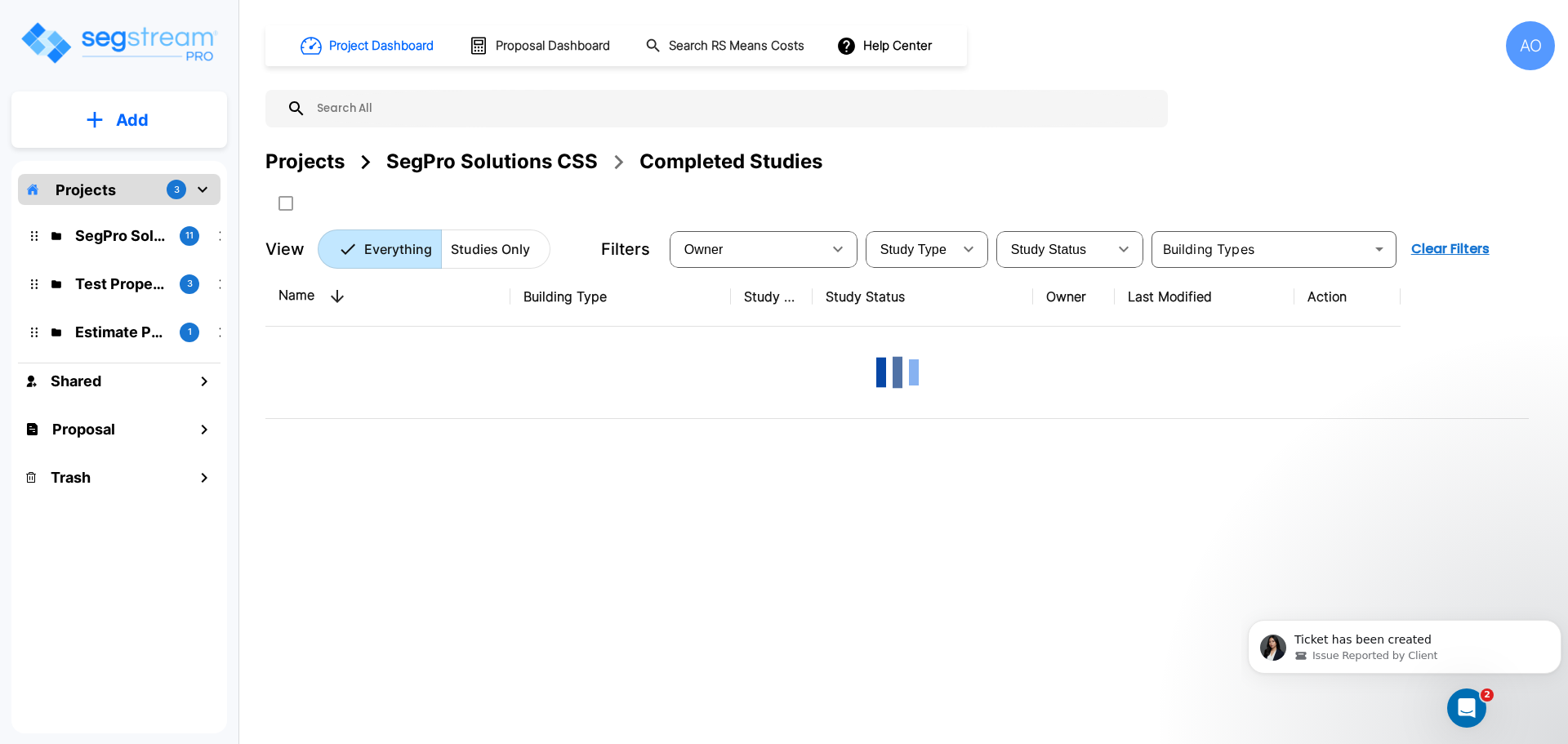
scroll to position [0, 0]
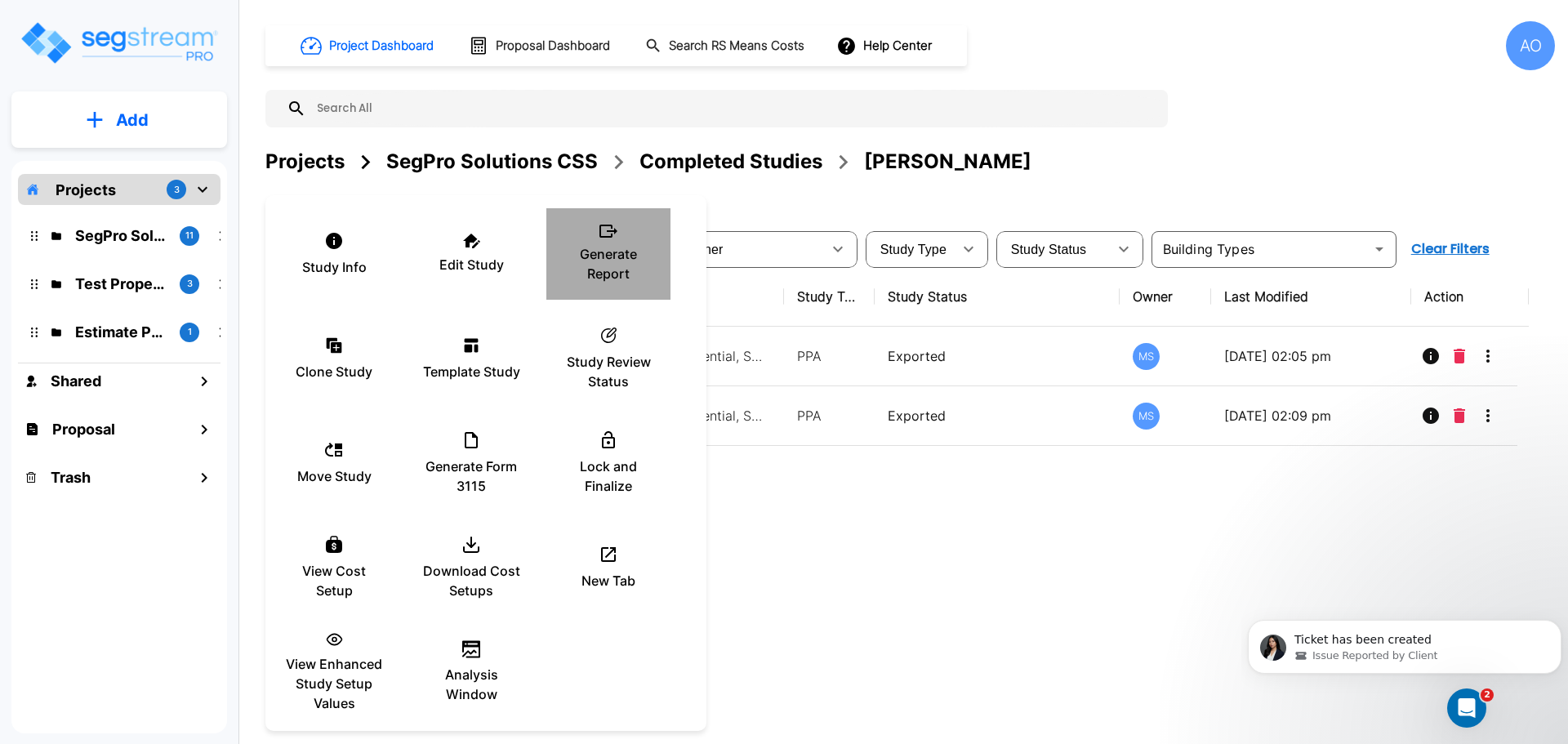
click at [606, 247] on p "Generate Report" at bounding box center [607, 264] width 98 height 39
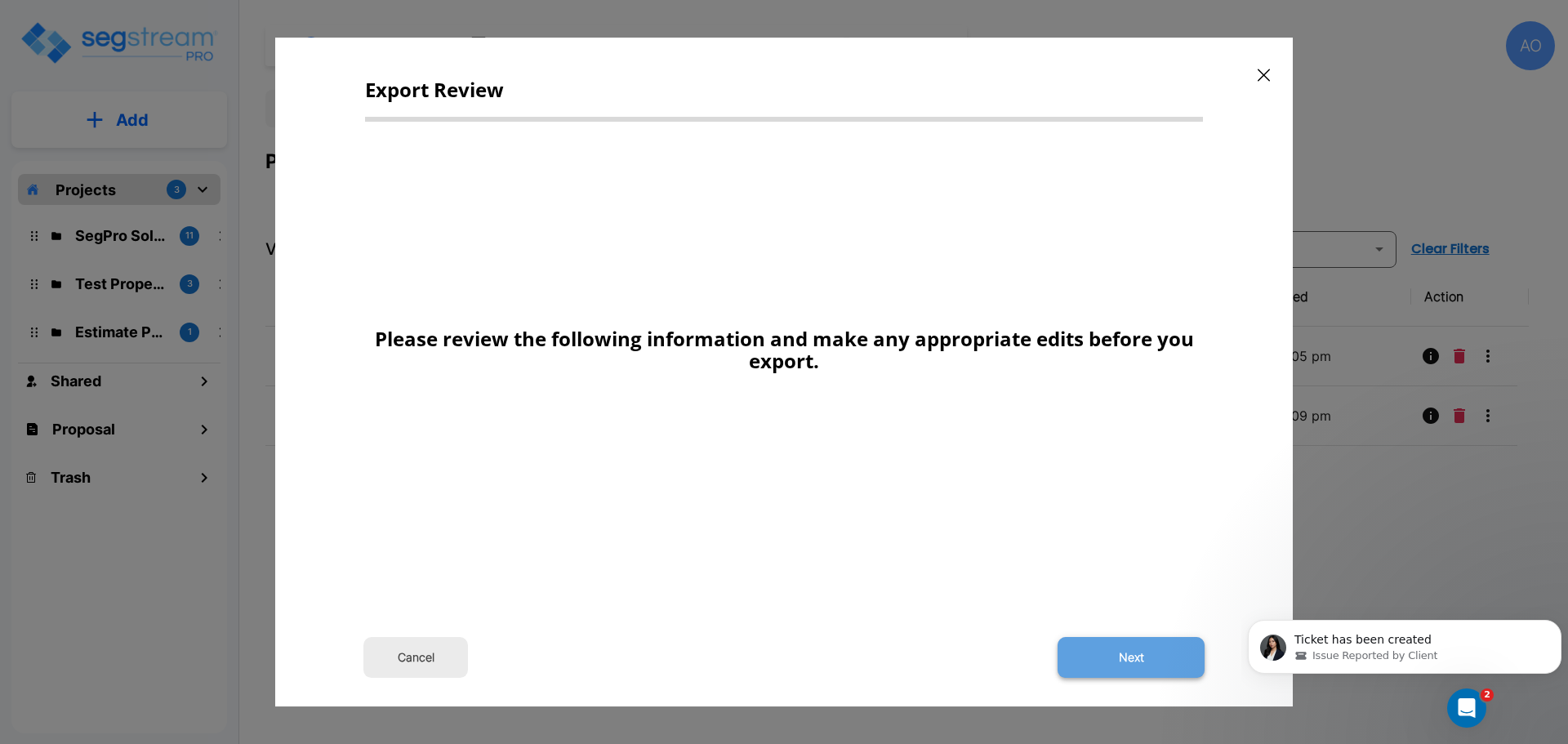
click at [1134, 659] on button "Next" at bounding box center [1131, 658] width 147 height 41
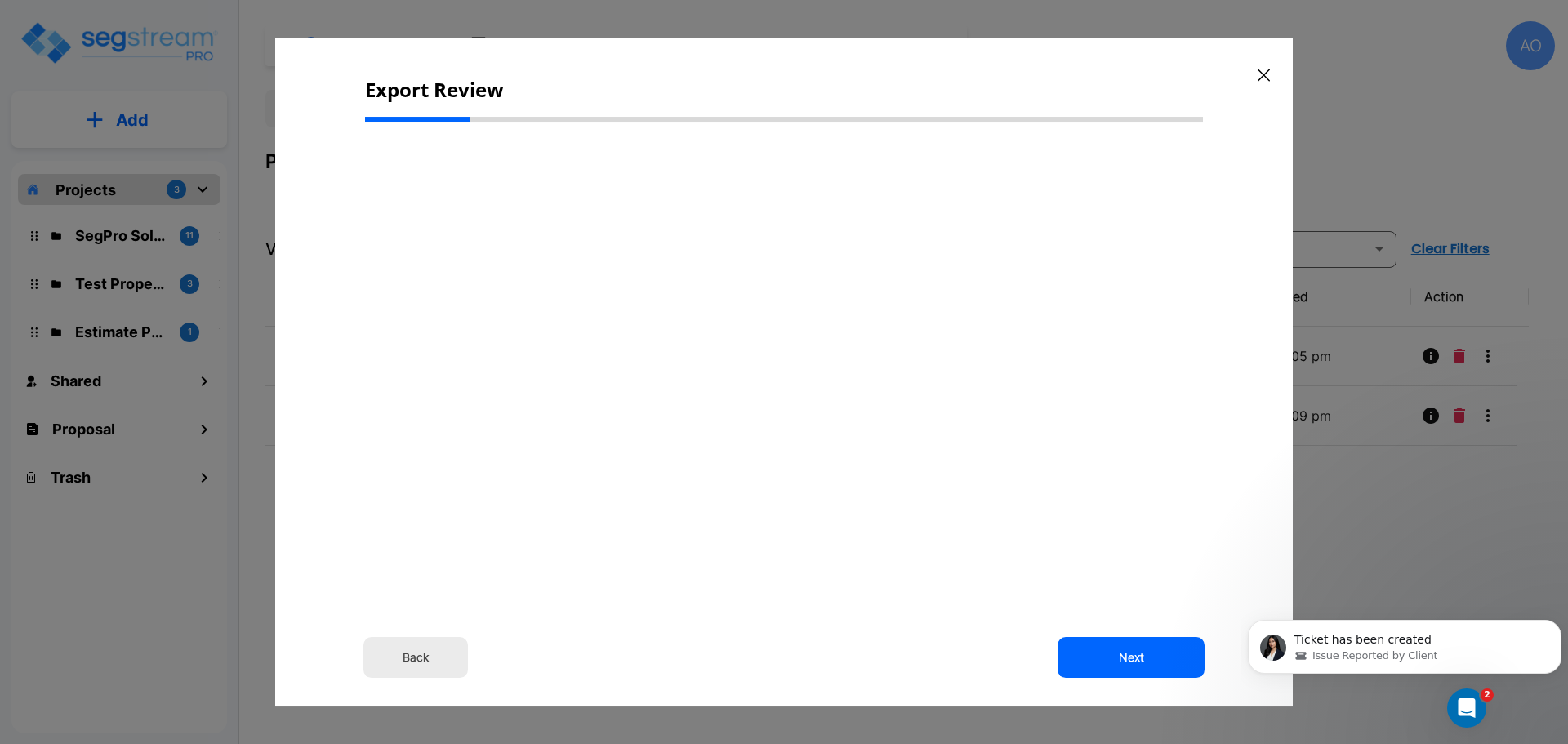
click at [421, 653] on button "Back" at bounding box center [415, 658] width 105 height 41
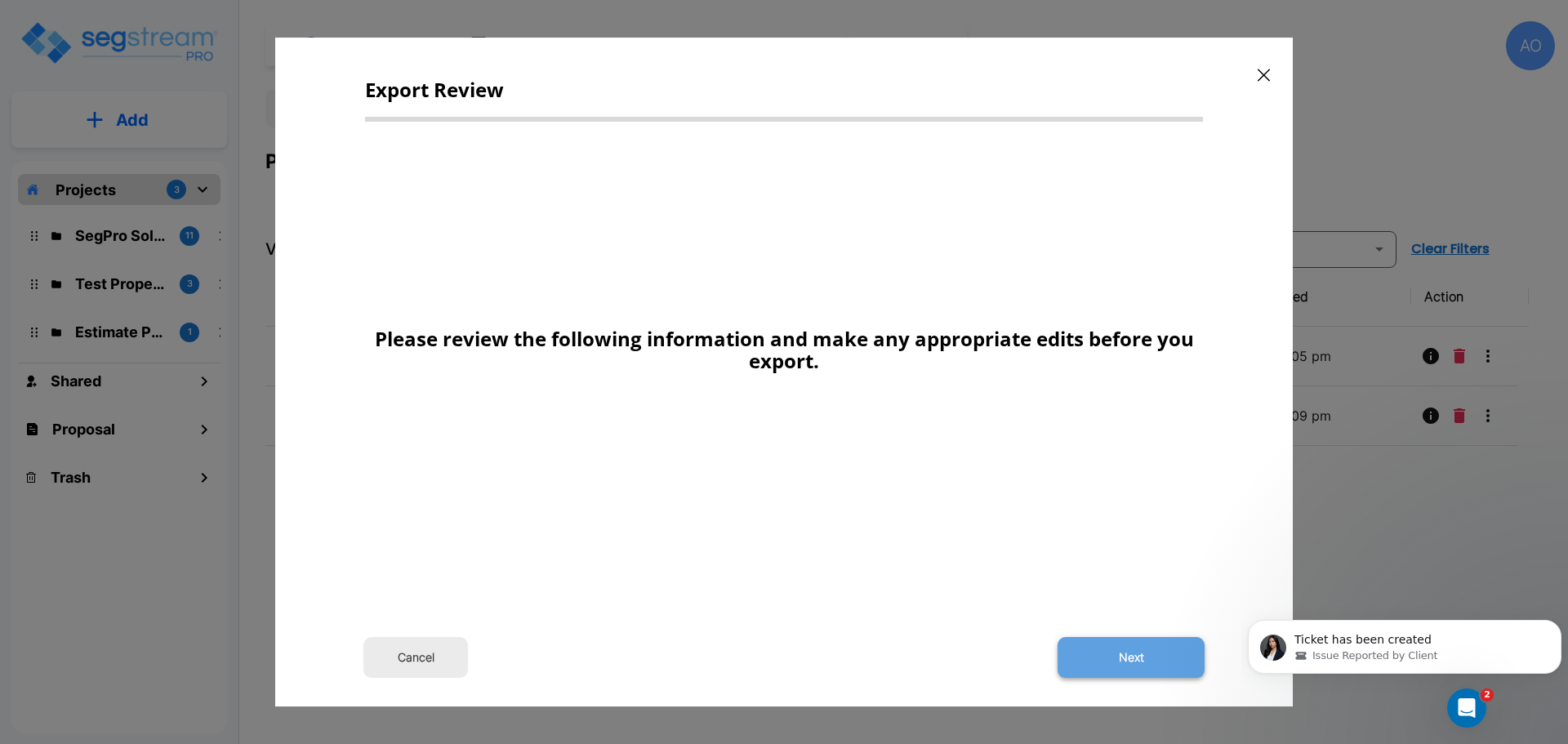
click at [1137, 657] on button "Next" at bounding box center [1131, 658] width 147 height 41
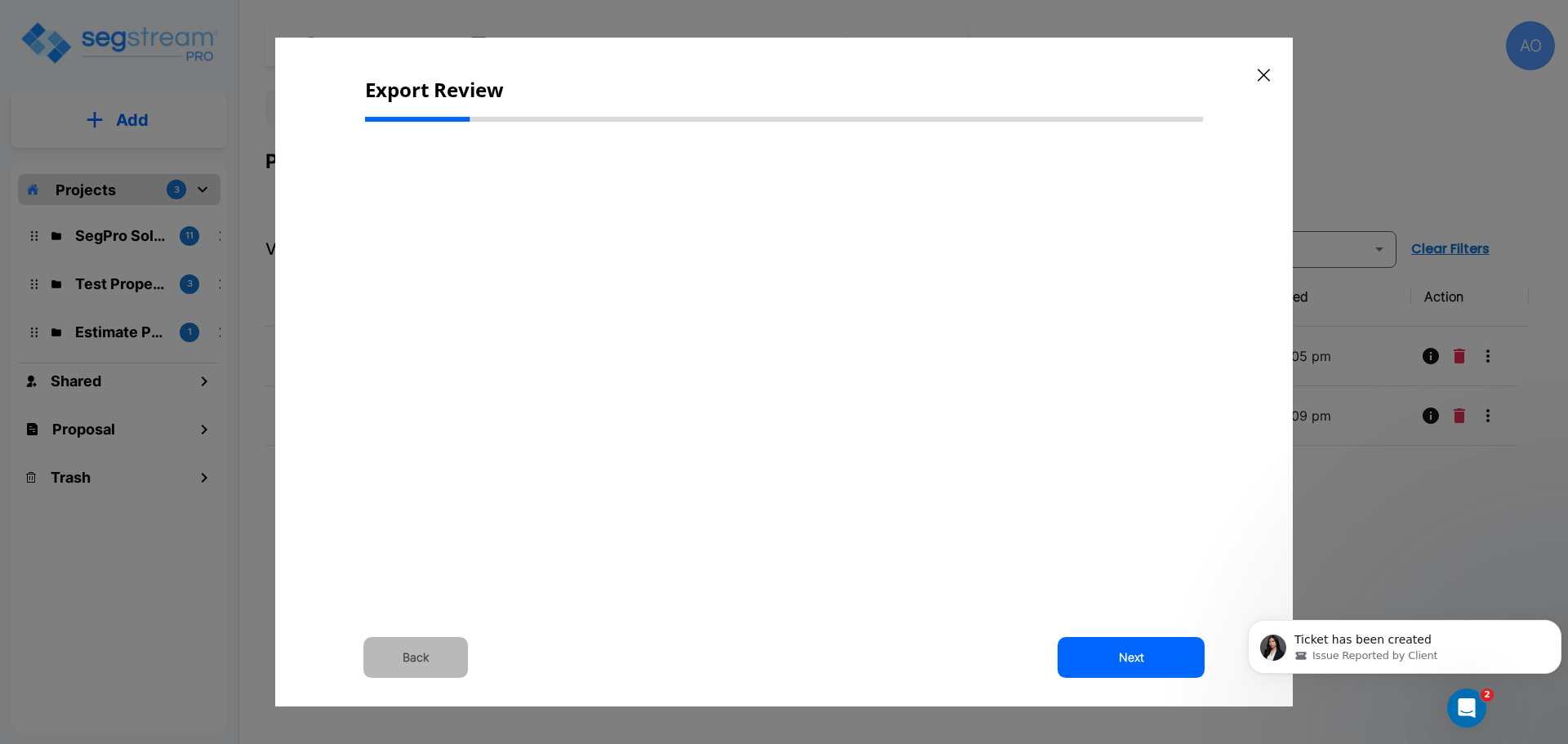
click at [426, 656] on button "Back" at bounding box center [415, 658] width 105 height 41
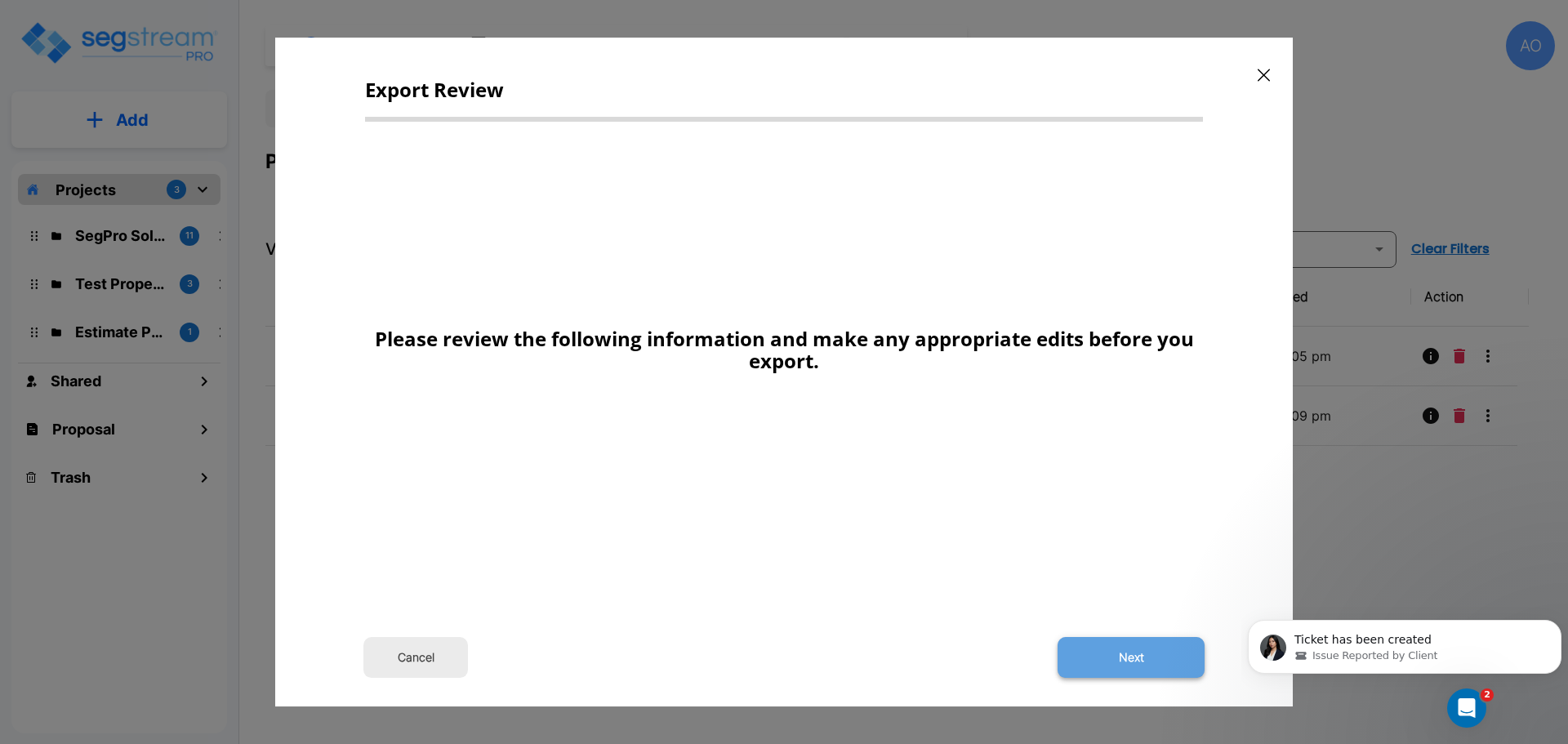
click at [1122, 659] on button "Next" at bounding box center [1131, 658] width 147 height 41
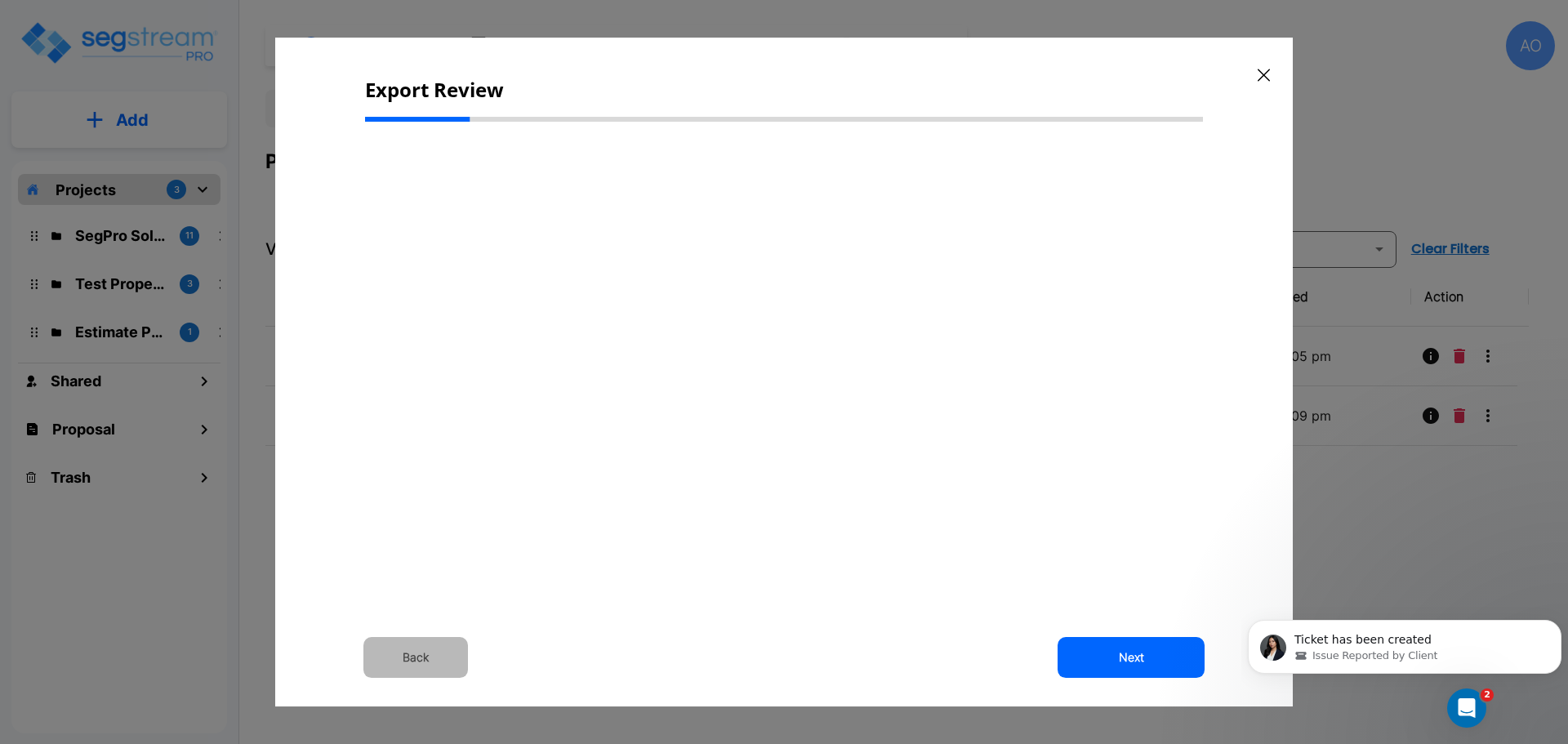
click at [419, 665] on button "Back" at bounding box center [415, 658] width 105 height 41
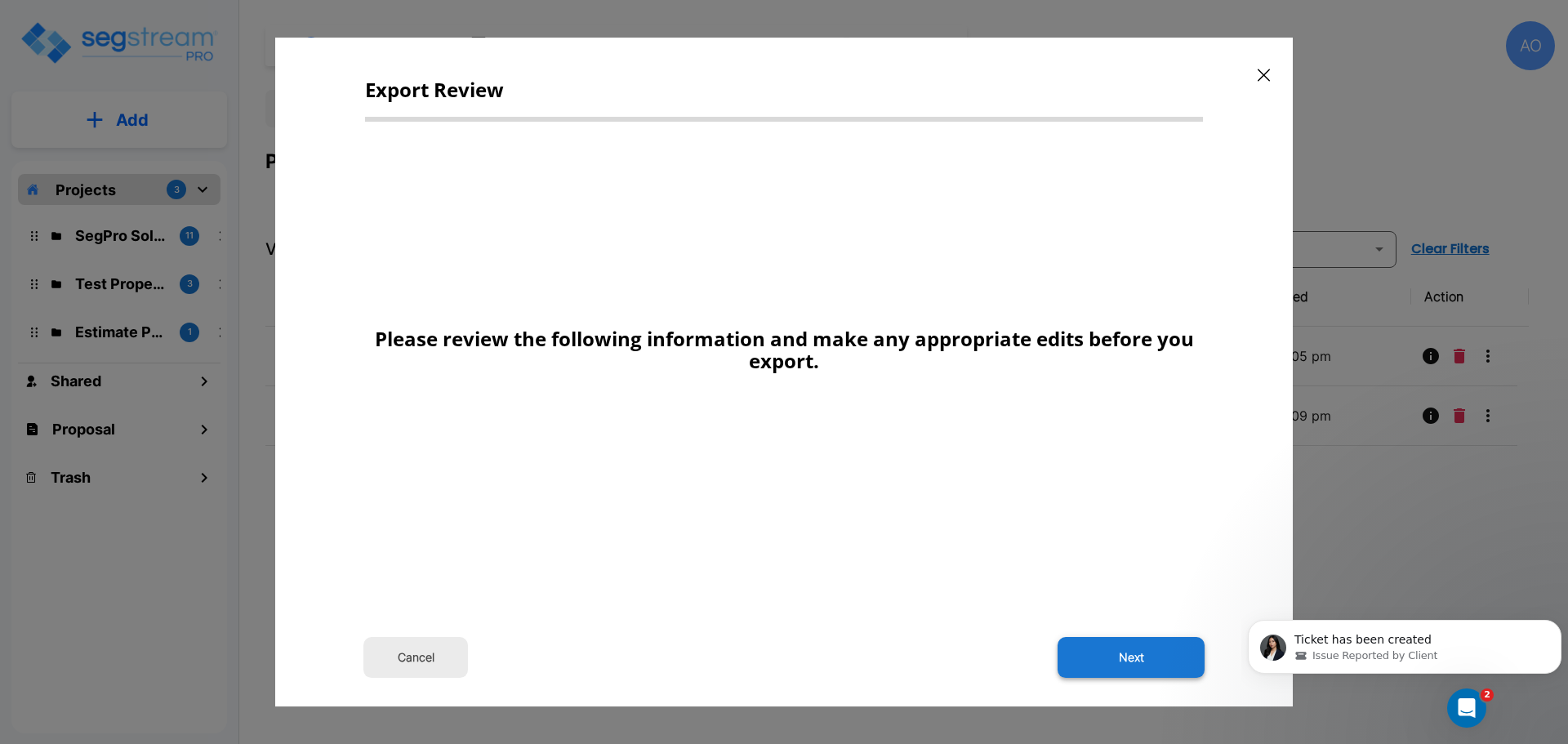
click at [1132, 655] on button "Next" at bounding box center [1131, 658] width 147 height 41
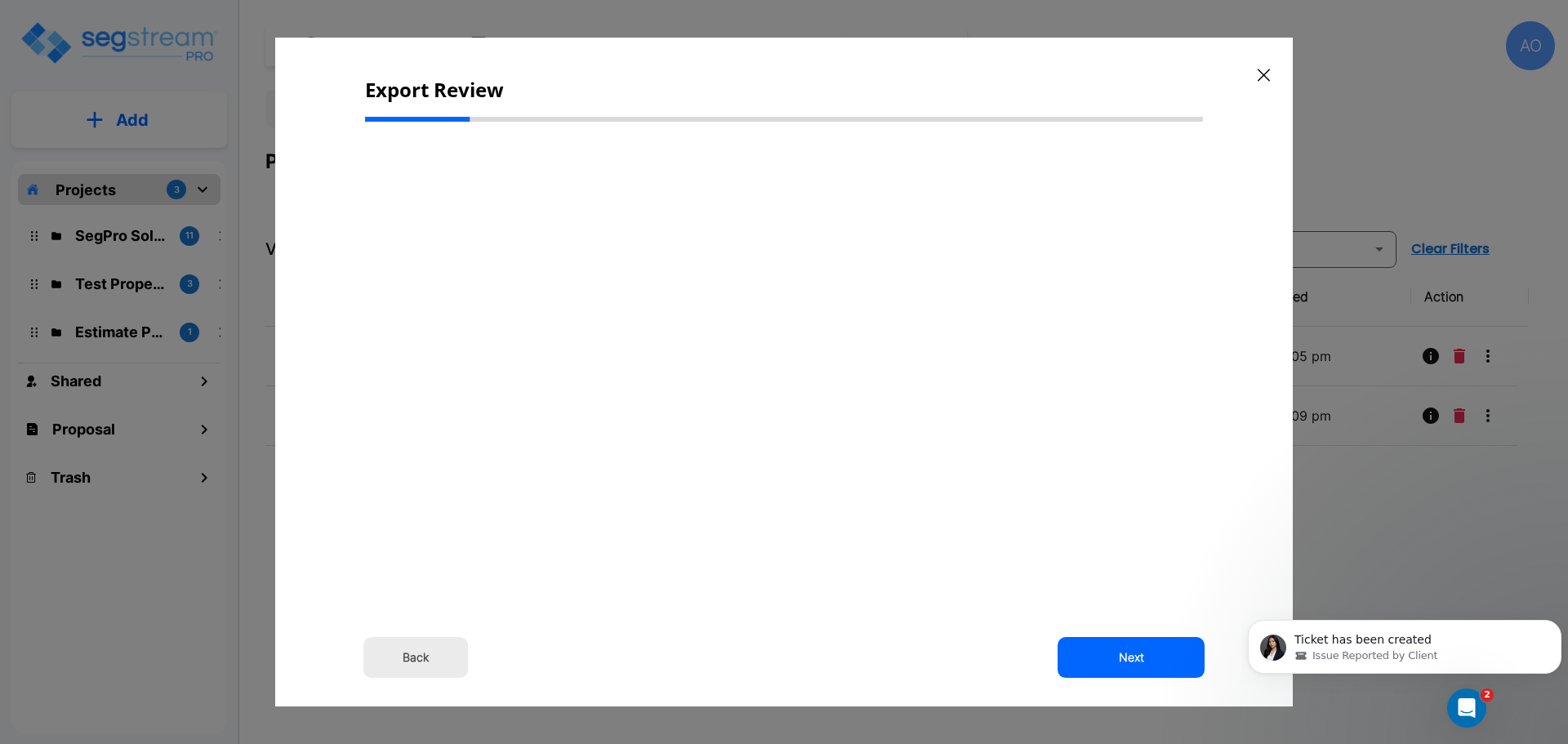
click at [400, 656] on button "Back" at bounding box center [415, 658] width 105 height 41
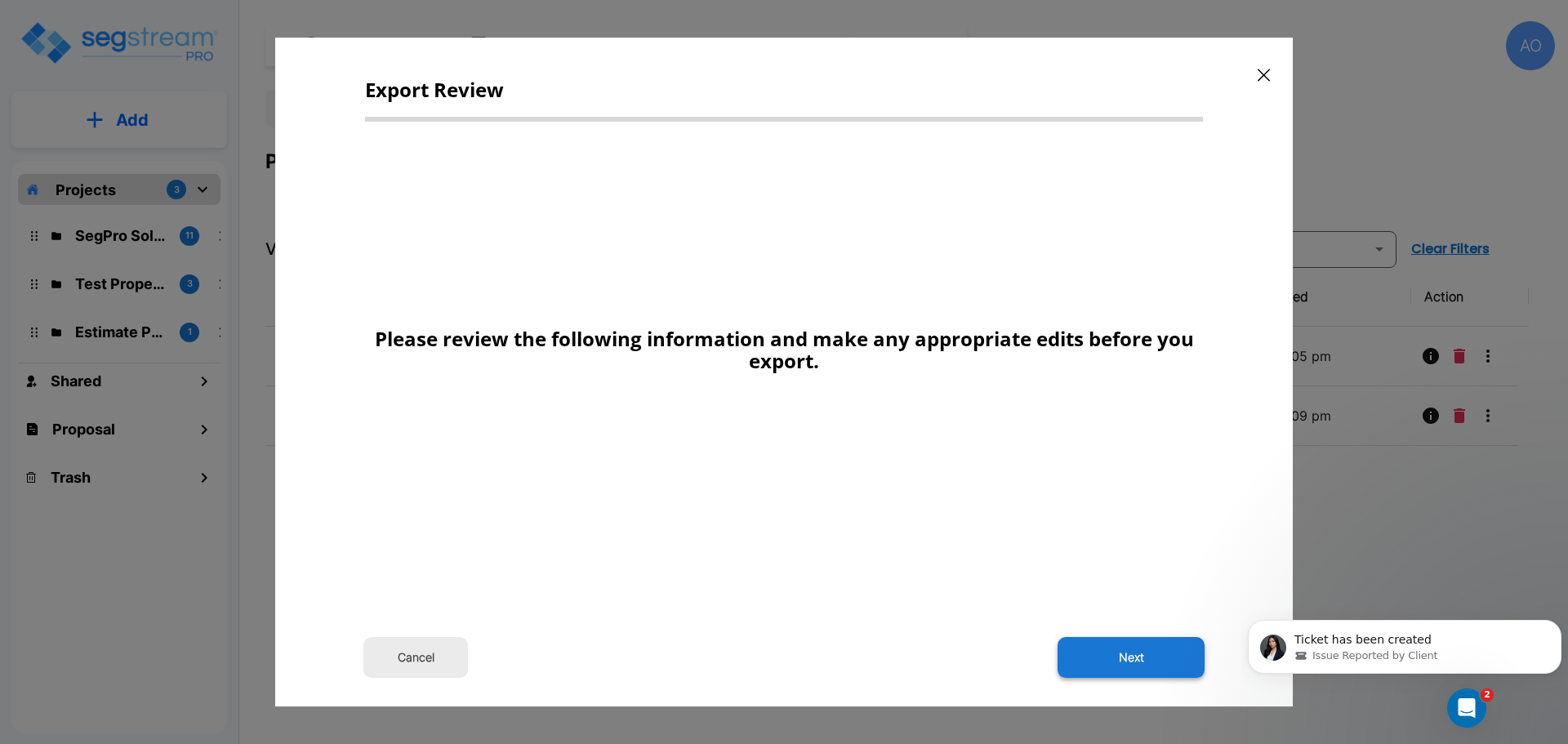
click at [1143, 660] on button "Next" at bounding box center [1131, 658] width 147 height 41
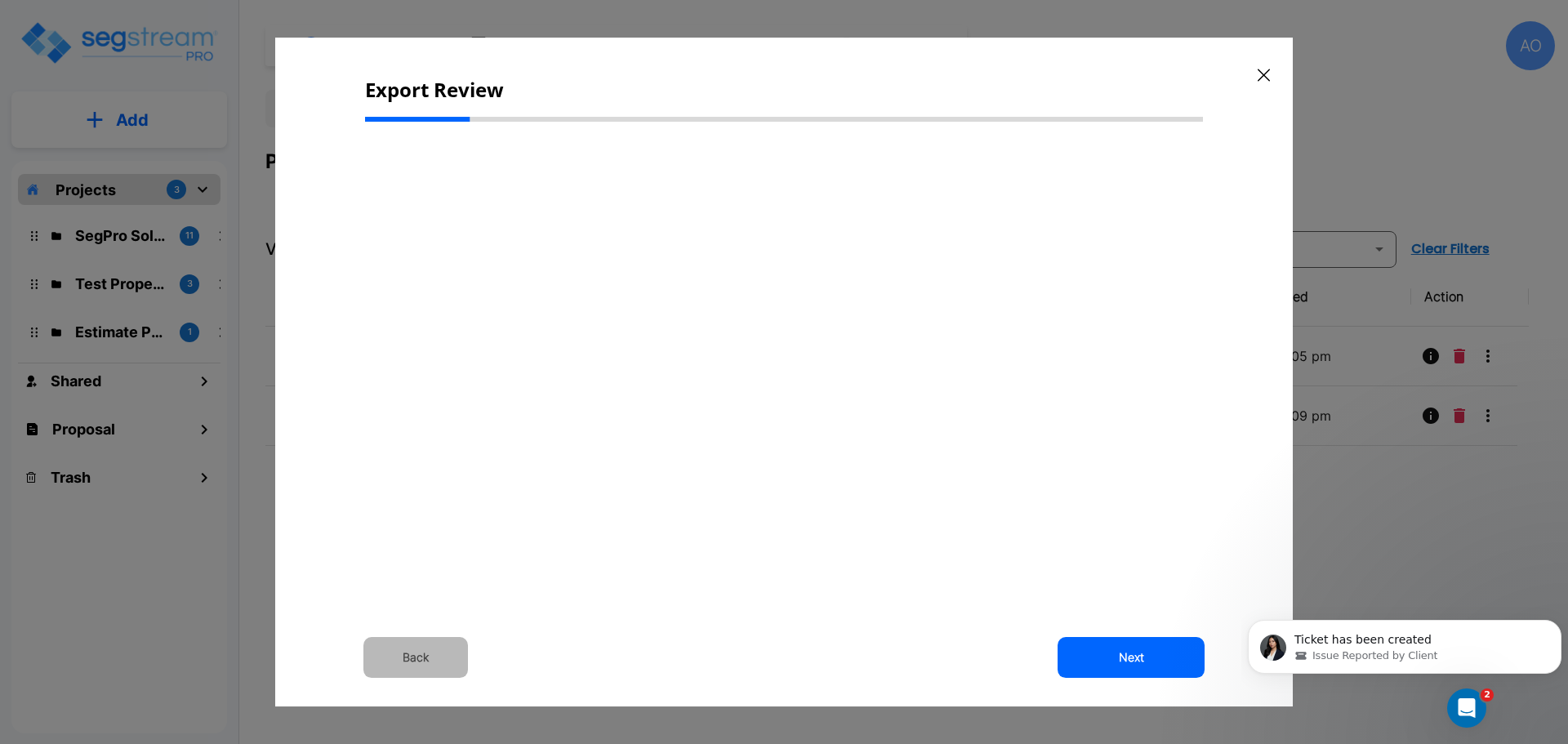
click at [428, 651] on button "Back" at bounding box center [415, 658] width 105 height 41
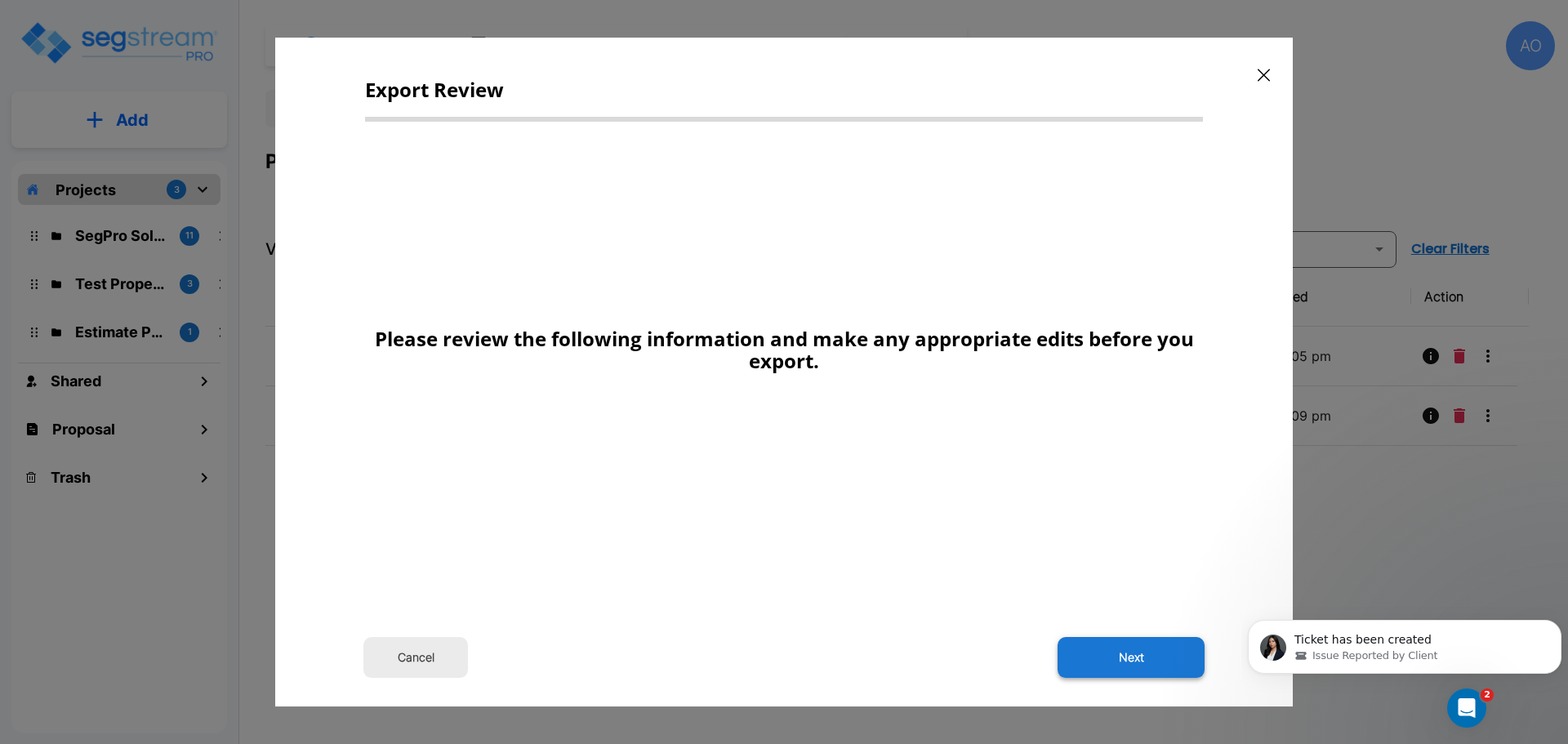
click at [1153, 663] on button "Next" at bounding box center [1131, 658] width 147 height 41
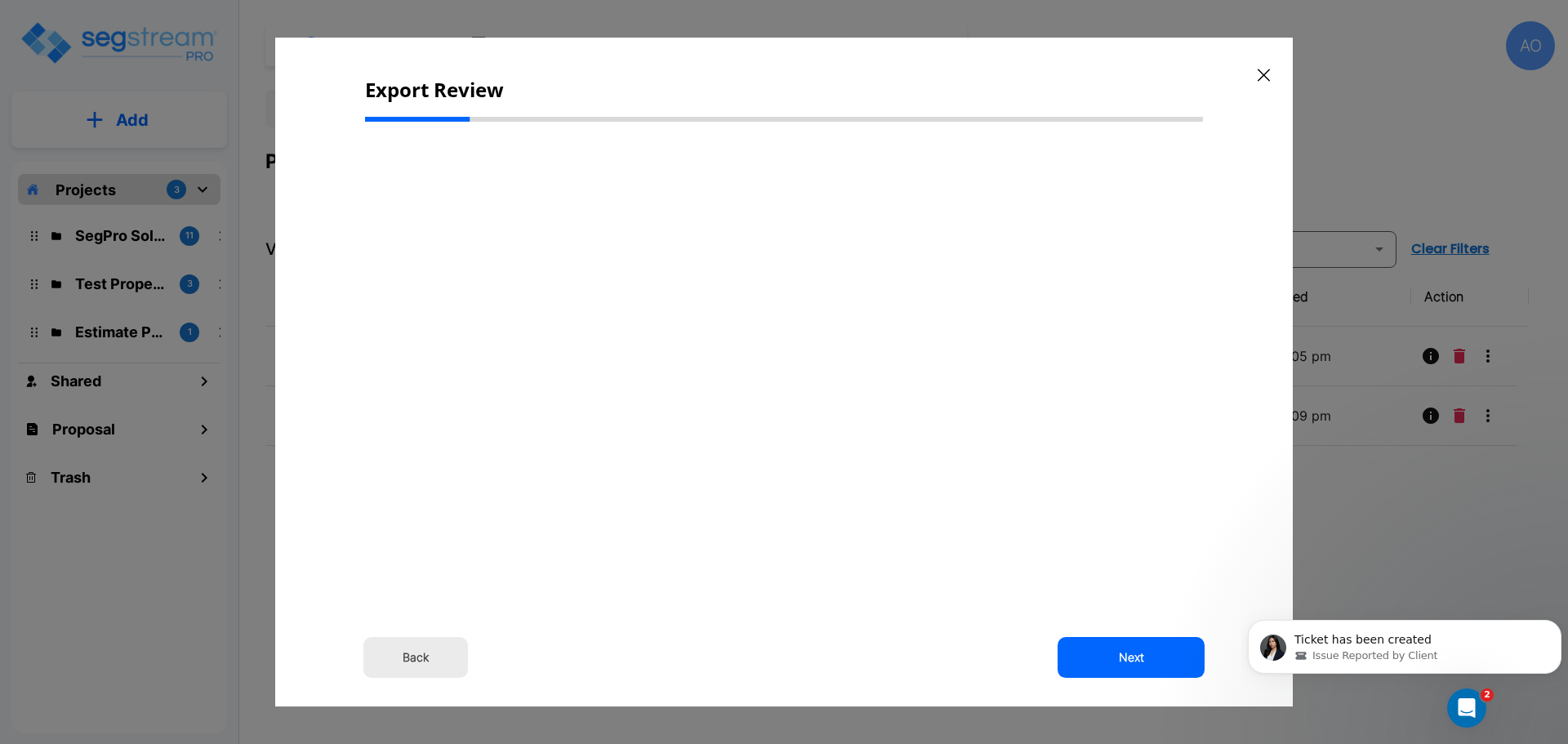
click at [421, 655] on button "Back" at bounding box center [415, 658] width 105 height 41
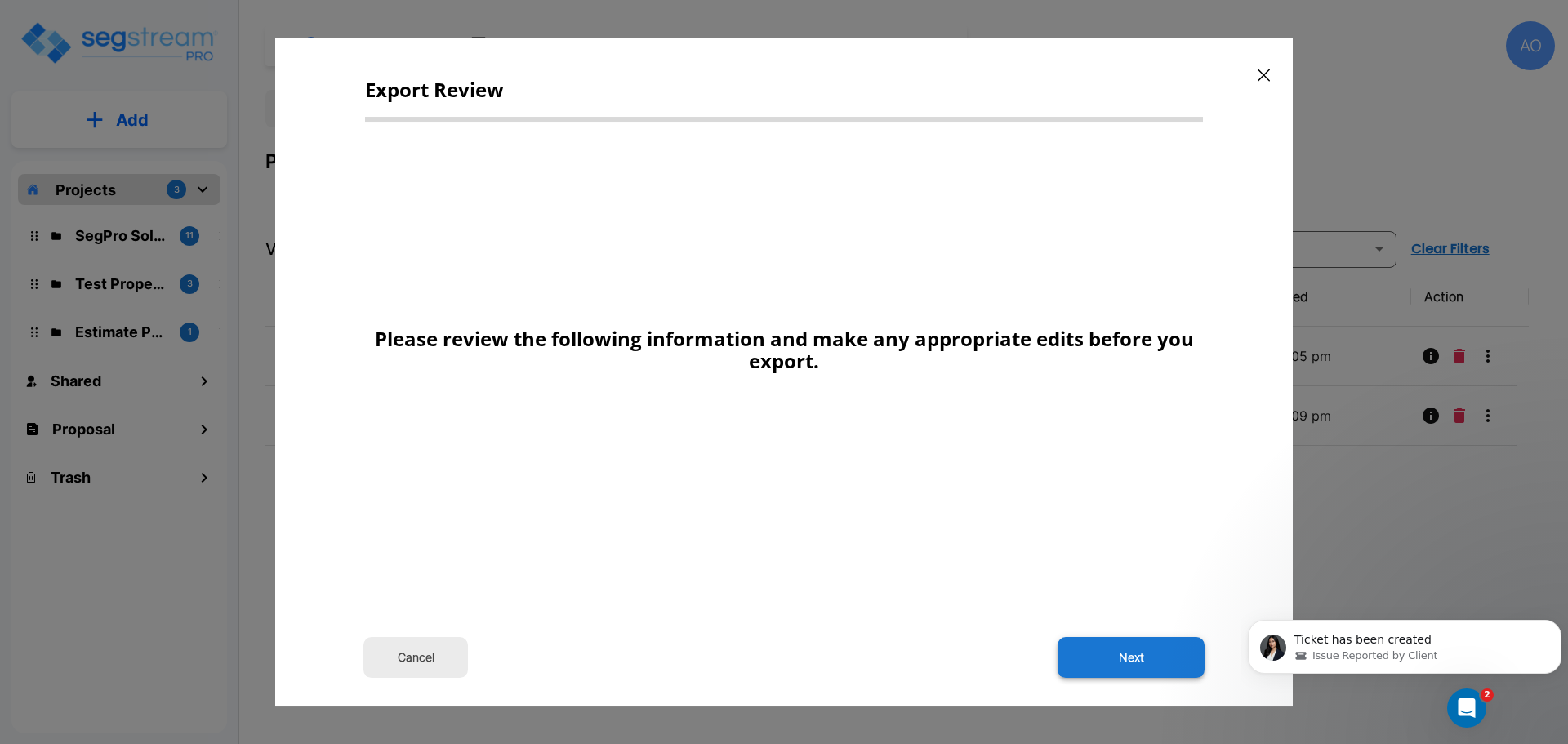
click at [1140, 666] on button "Next" at bounding box center [1131, 658] width 147 height 41
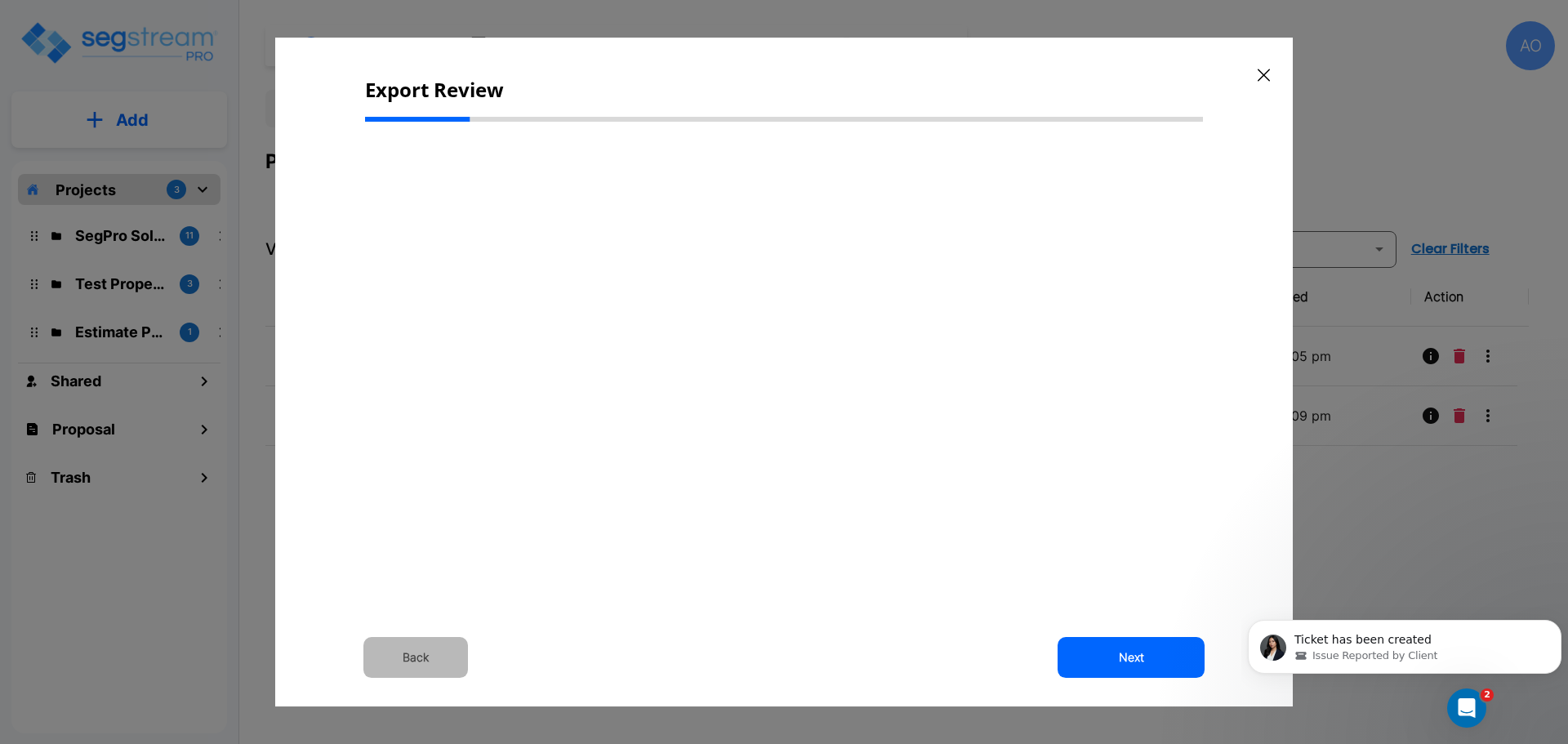
click at [423, 663] on button "Back" at bounding box center [415, 658] width 105 height 41
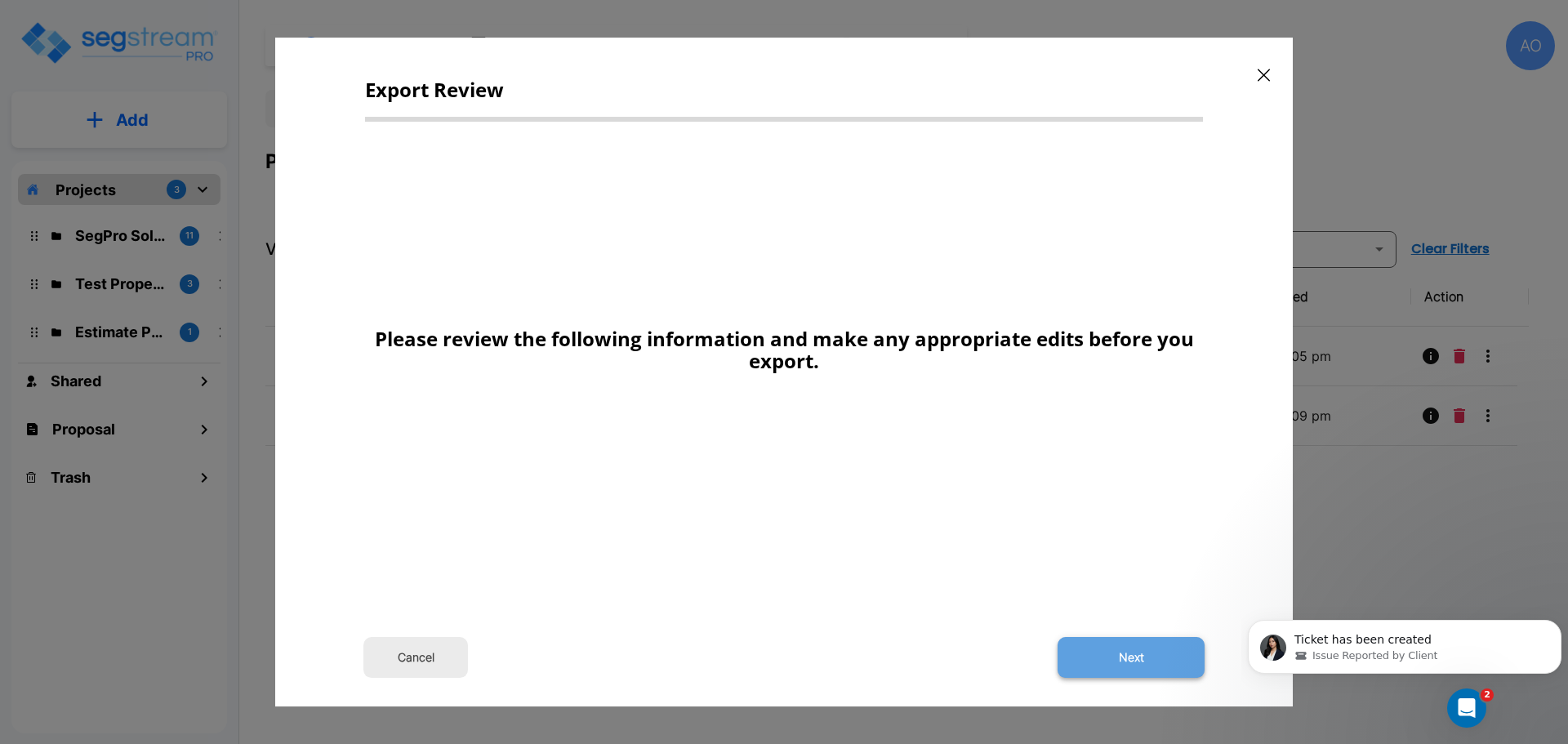
click at [1153, 653] on button "Next" at bounding box center [1131, 658] width 147 height 41
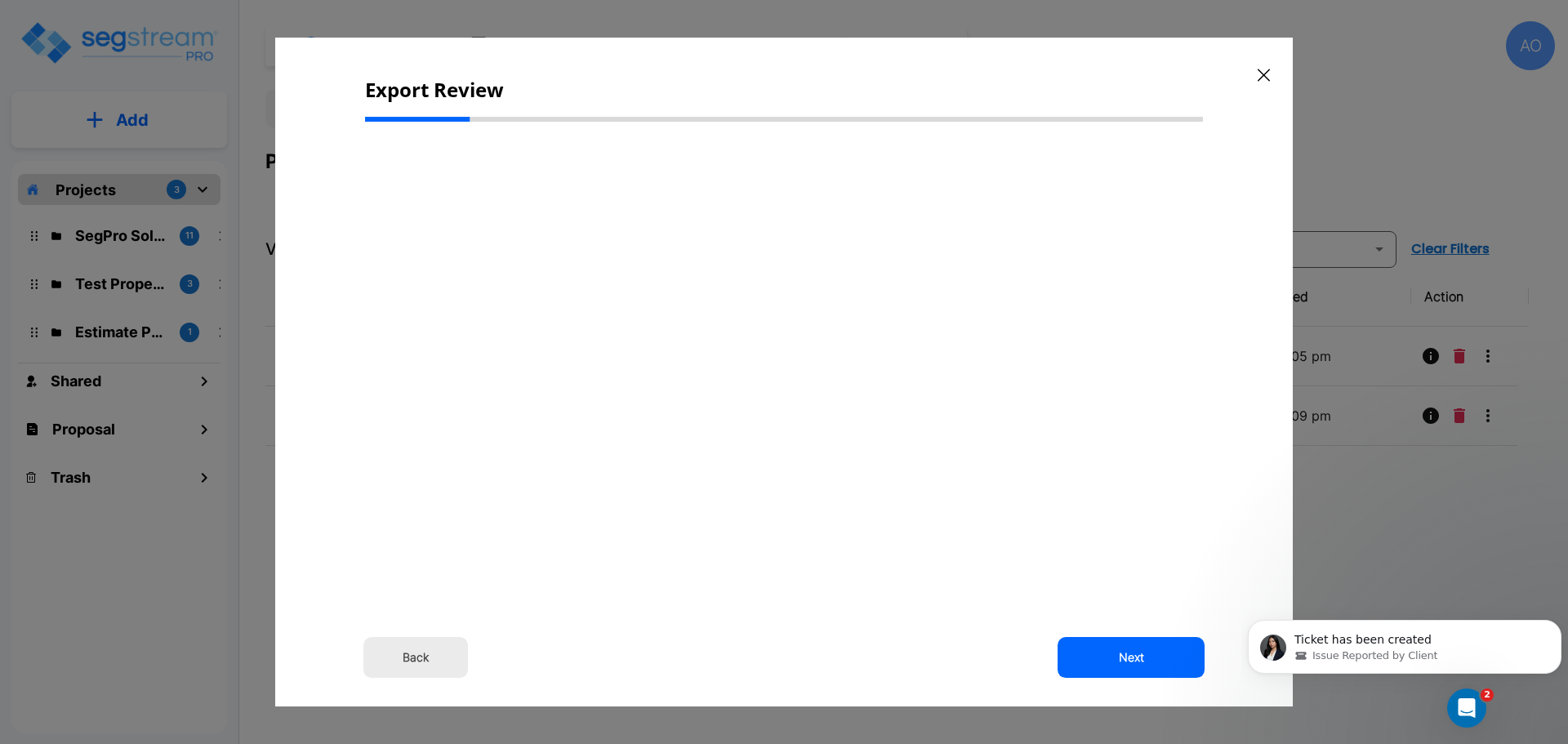
click at [433, 657] on button "Back" at bounding box center [415, 658] width 105 height 41
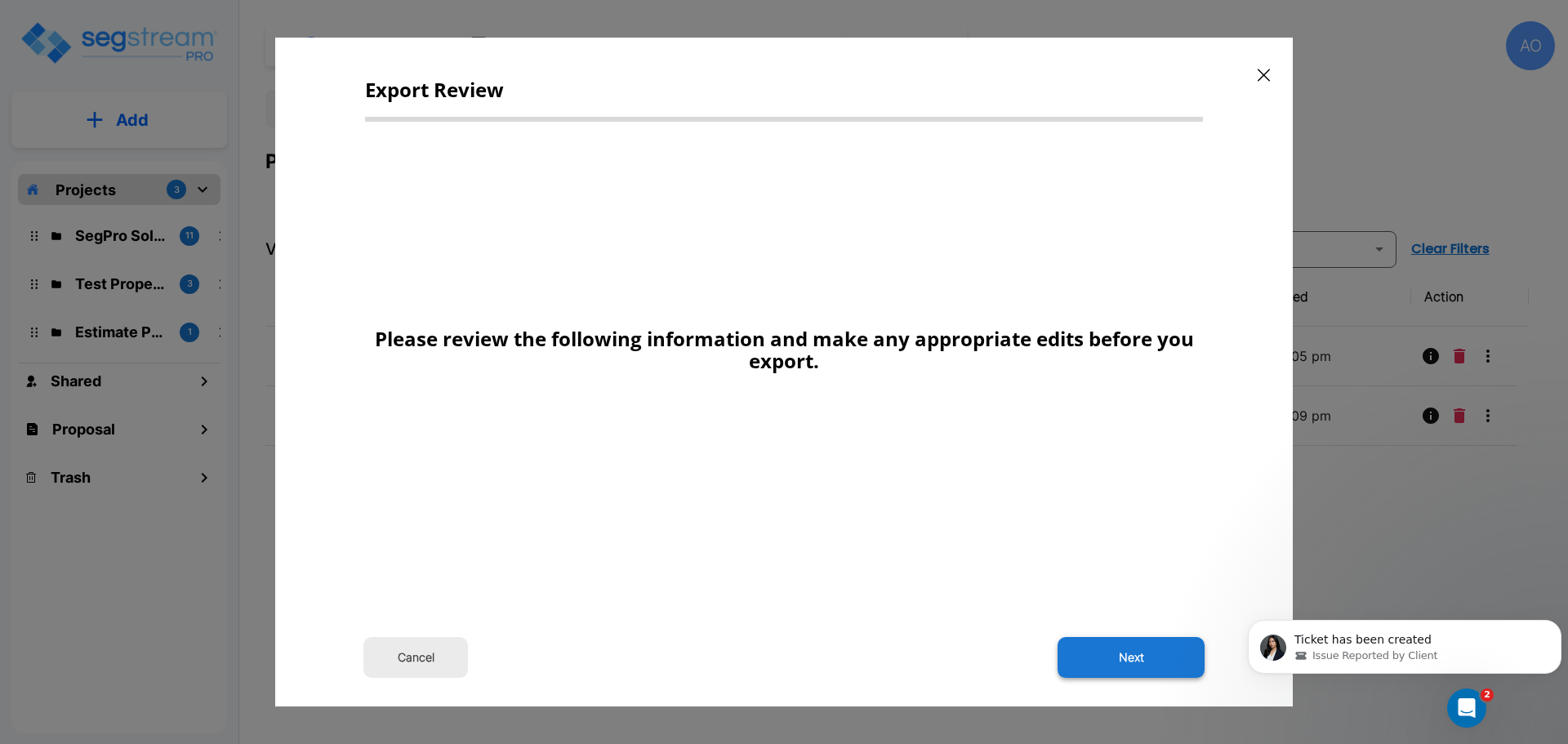
click at [1132, 668] on button "Next" at bounding box center [1131, 658] width 147 height 41
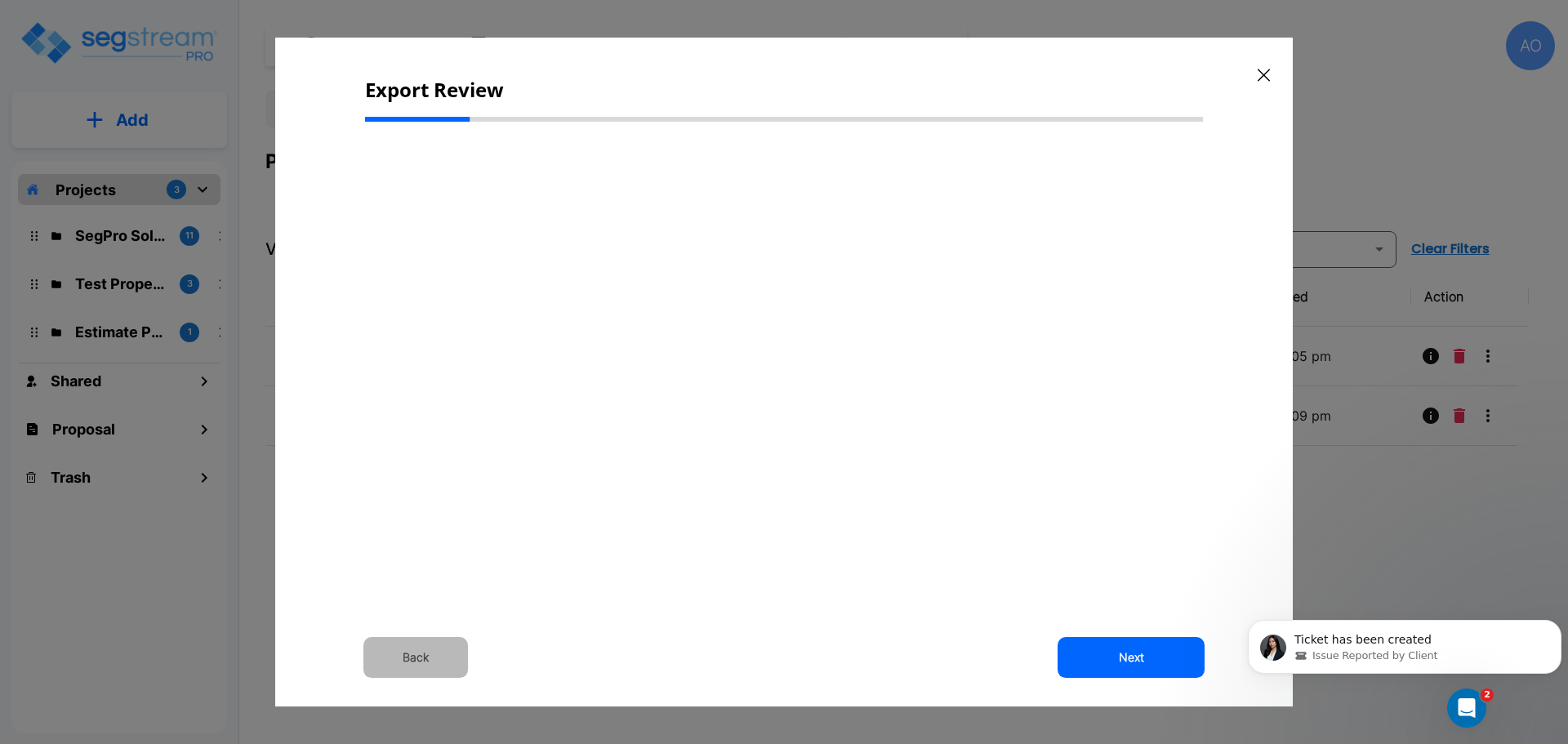
click at [444, 652] on button "Back" at bounding box center [415, 658] width 105 height 41
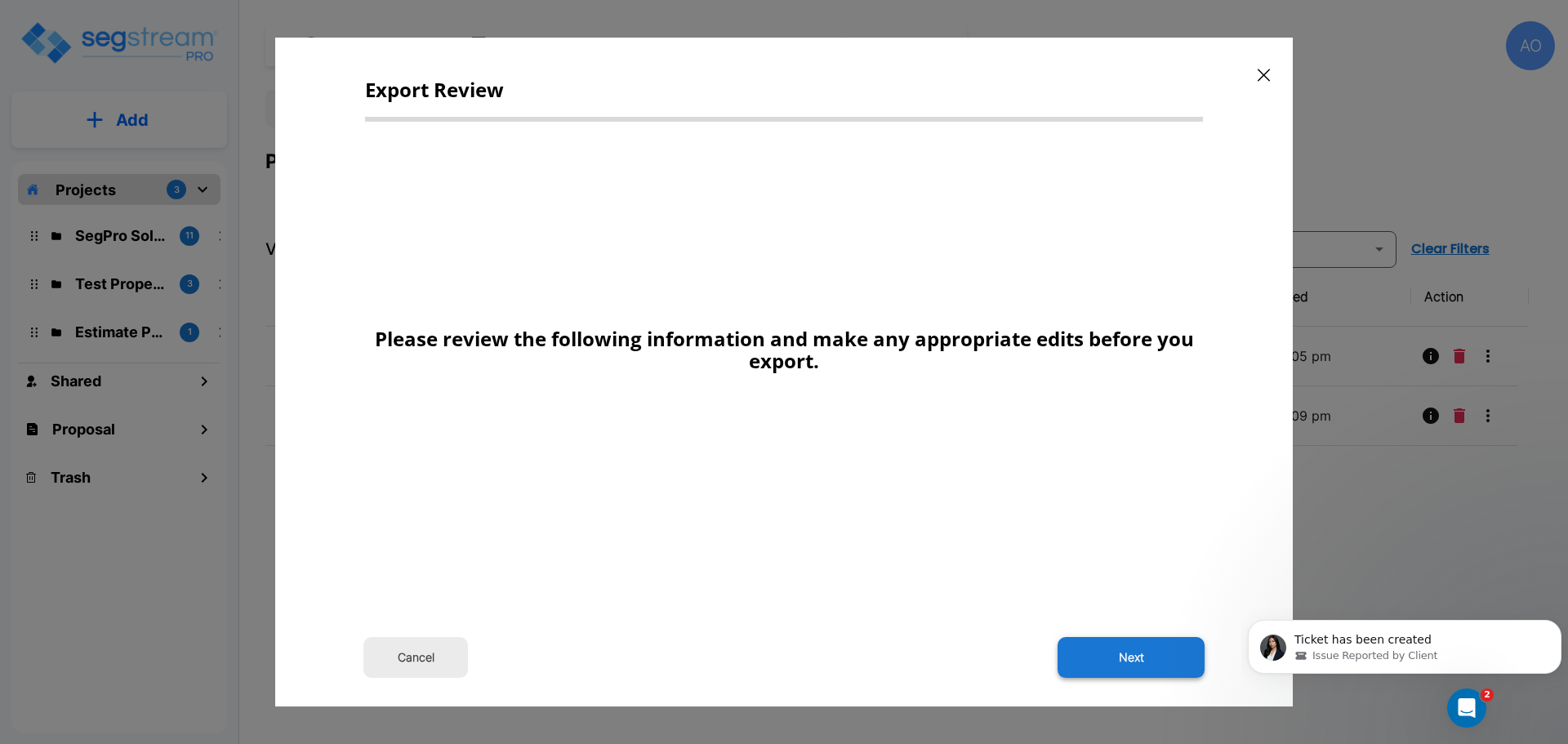
click at [1154, 652] on button "Next" at bounding box center [1131, 658] width 147 height 41
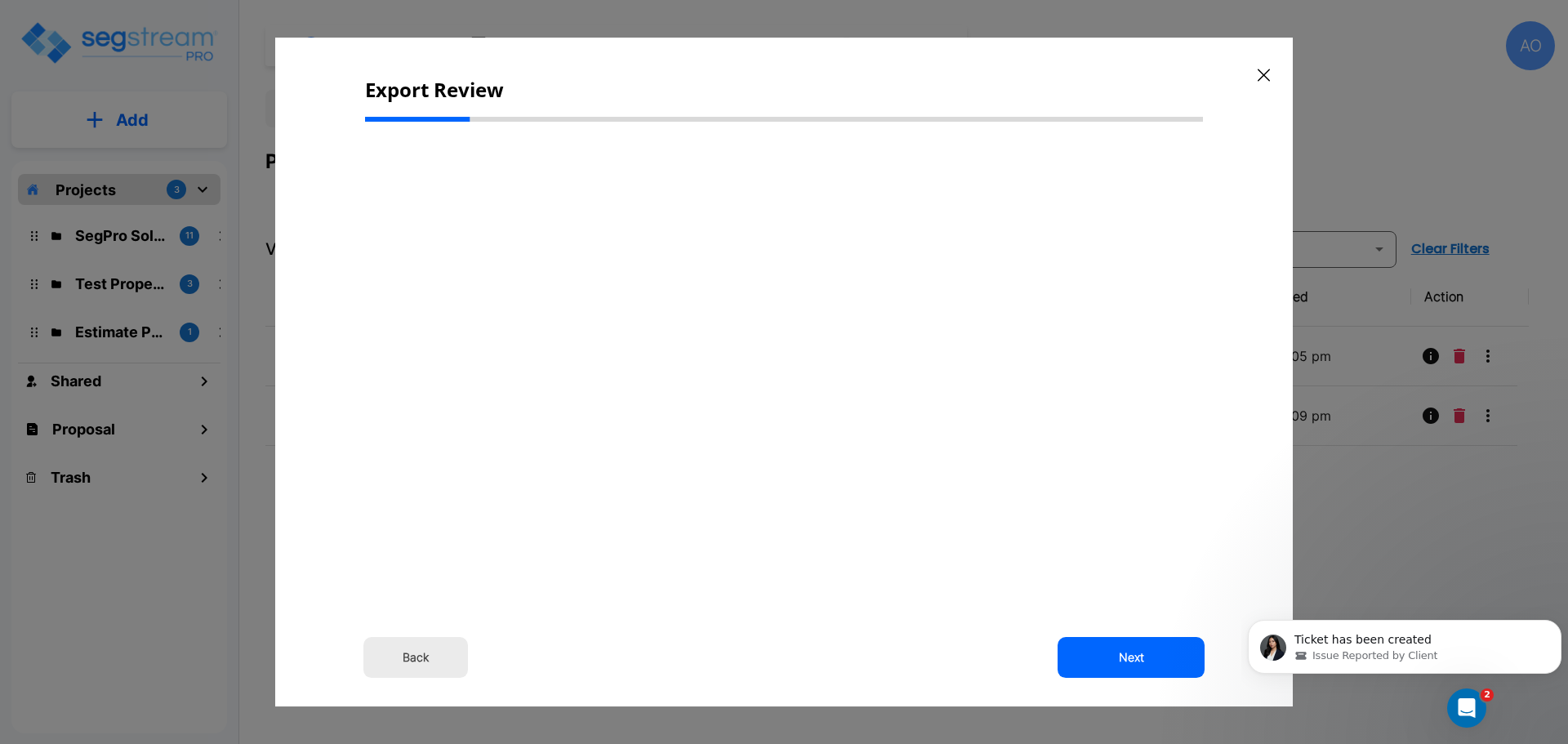
click at [1265, 73] on icon "button" at bounding box center [1263, 75] width 13 height 13
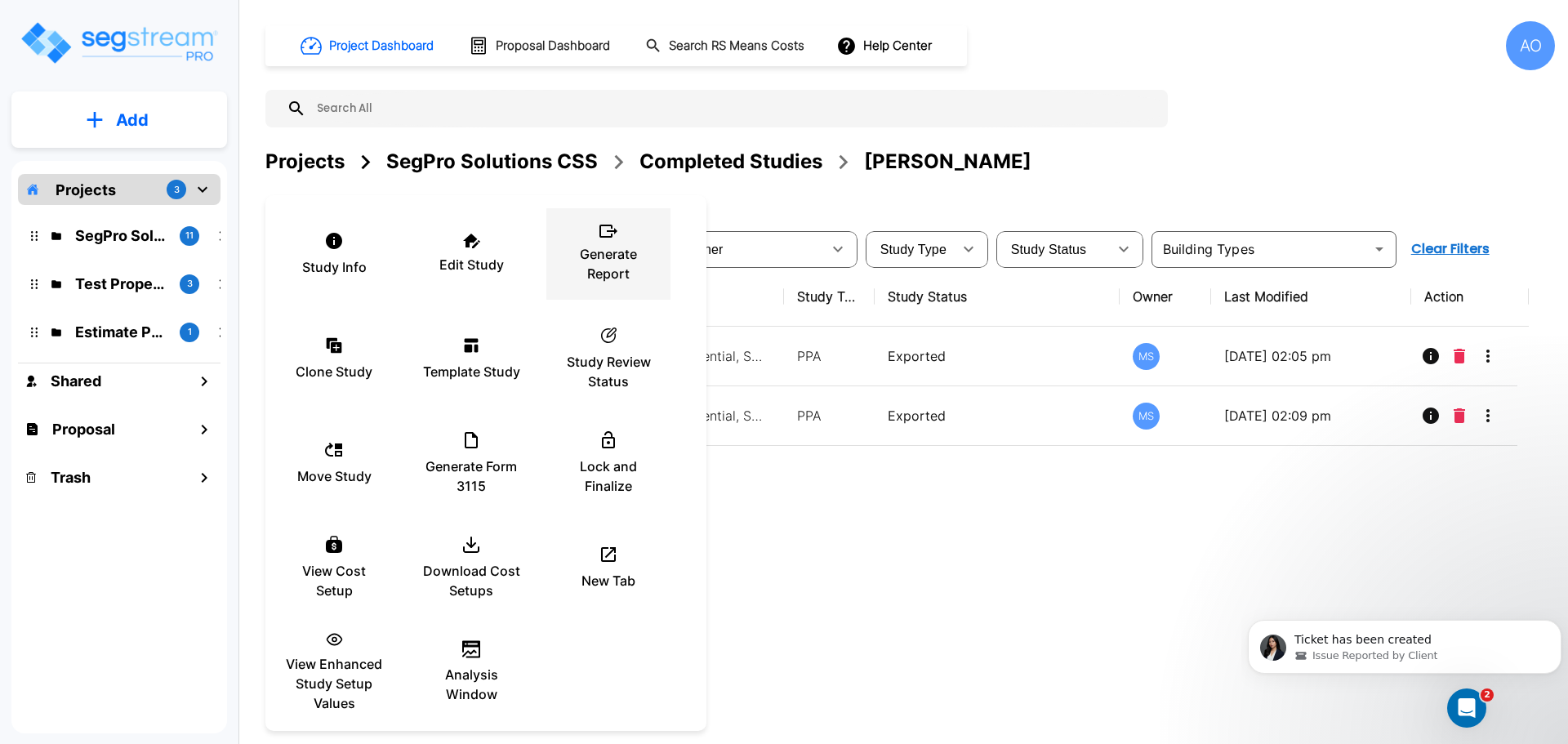
click at [616, 253] on p "Generate Report" at bounding box center [607, 264] width 98 height 39
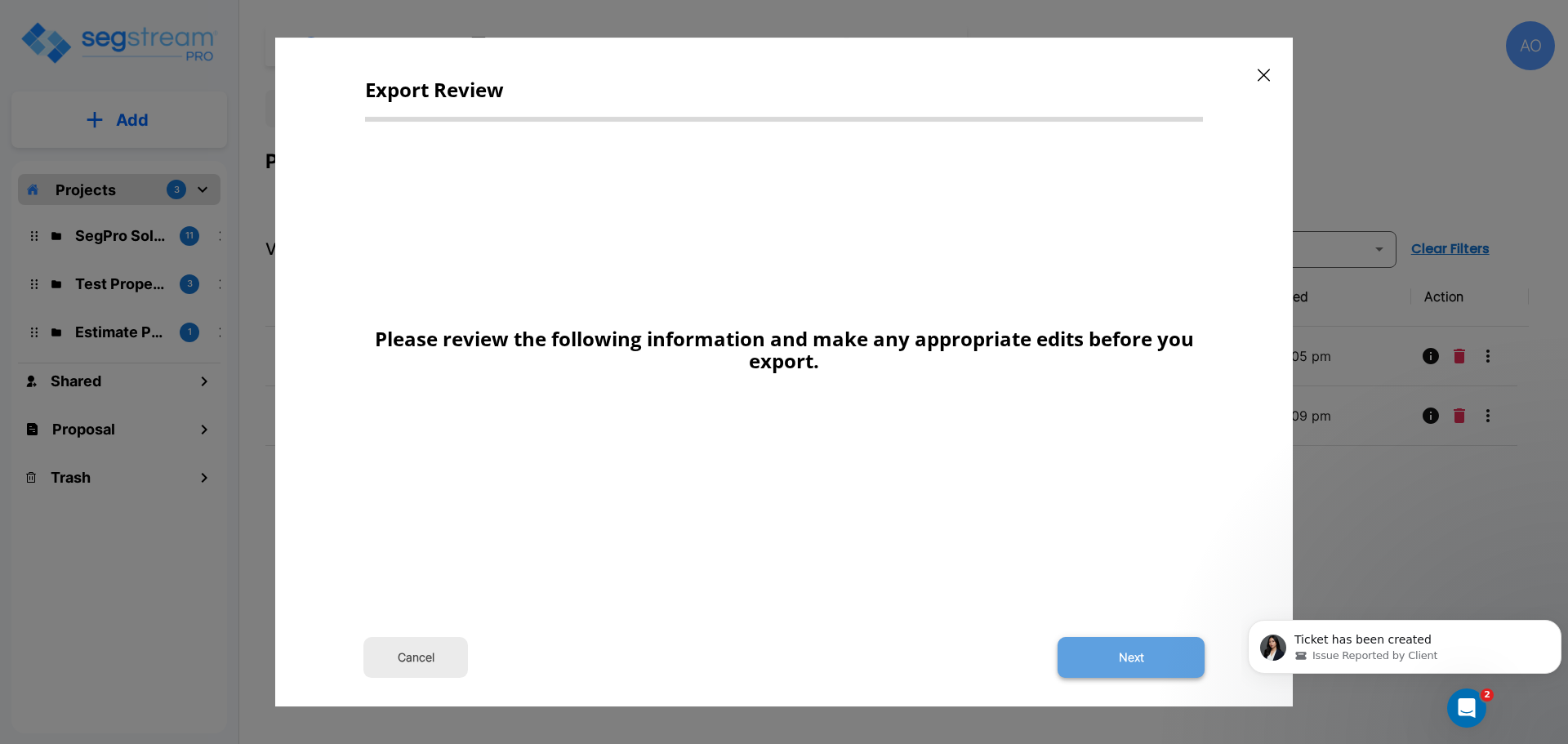
click at [1133, 652] on button "Next" at bounding box center [1131, 658] width 147 height 41
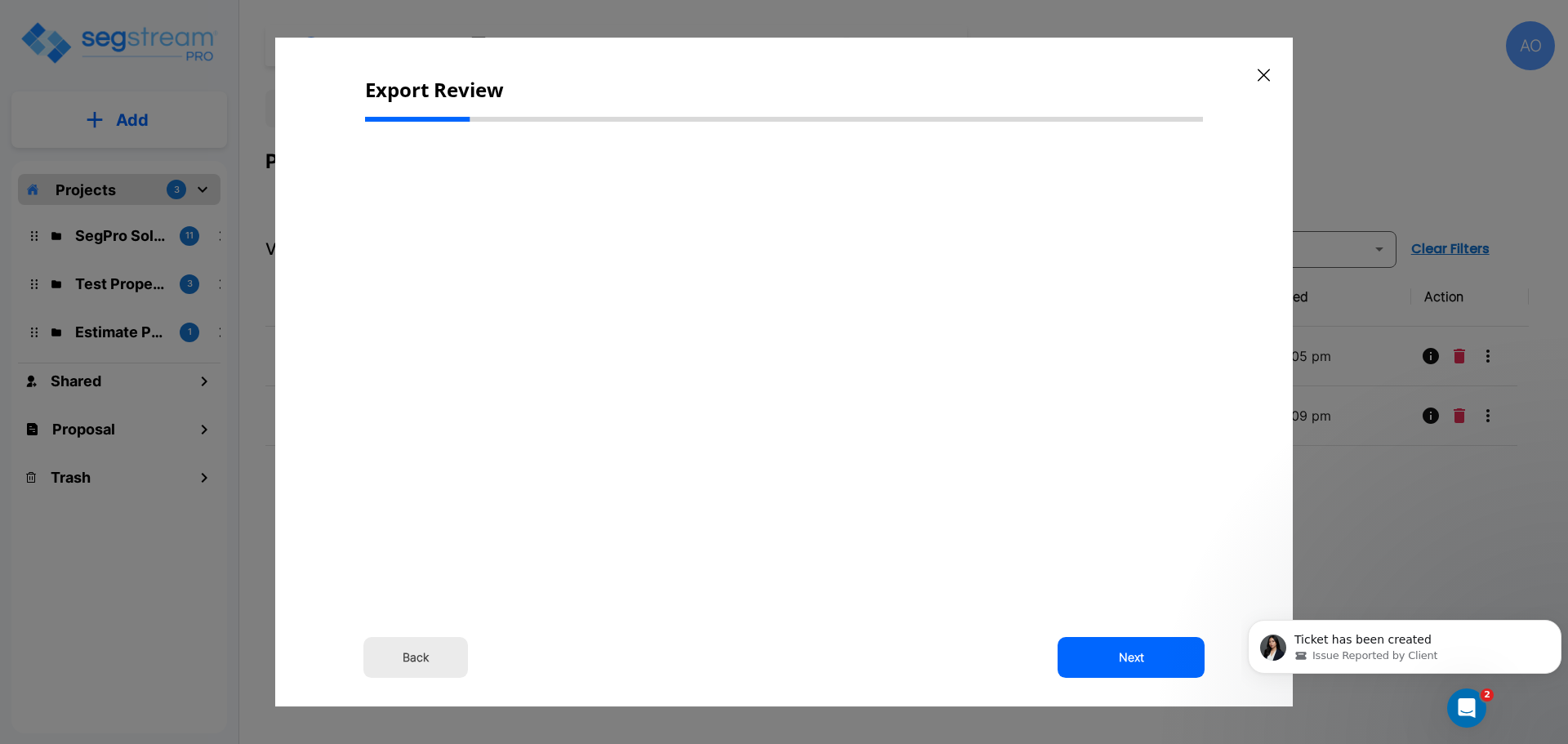
select select "2024"
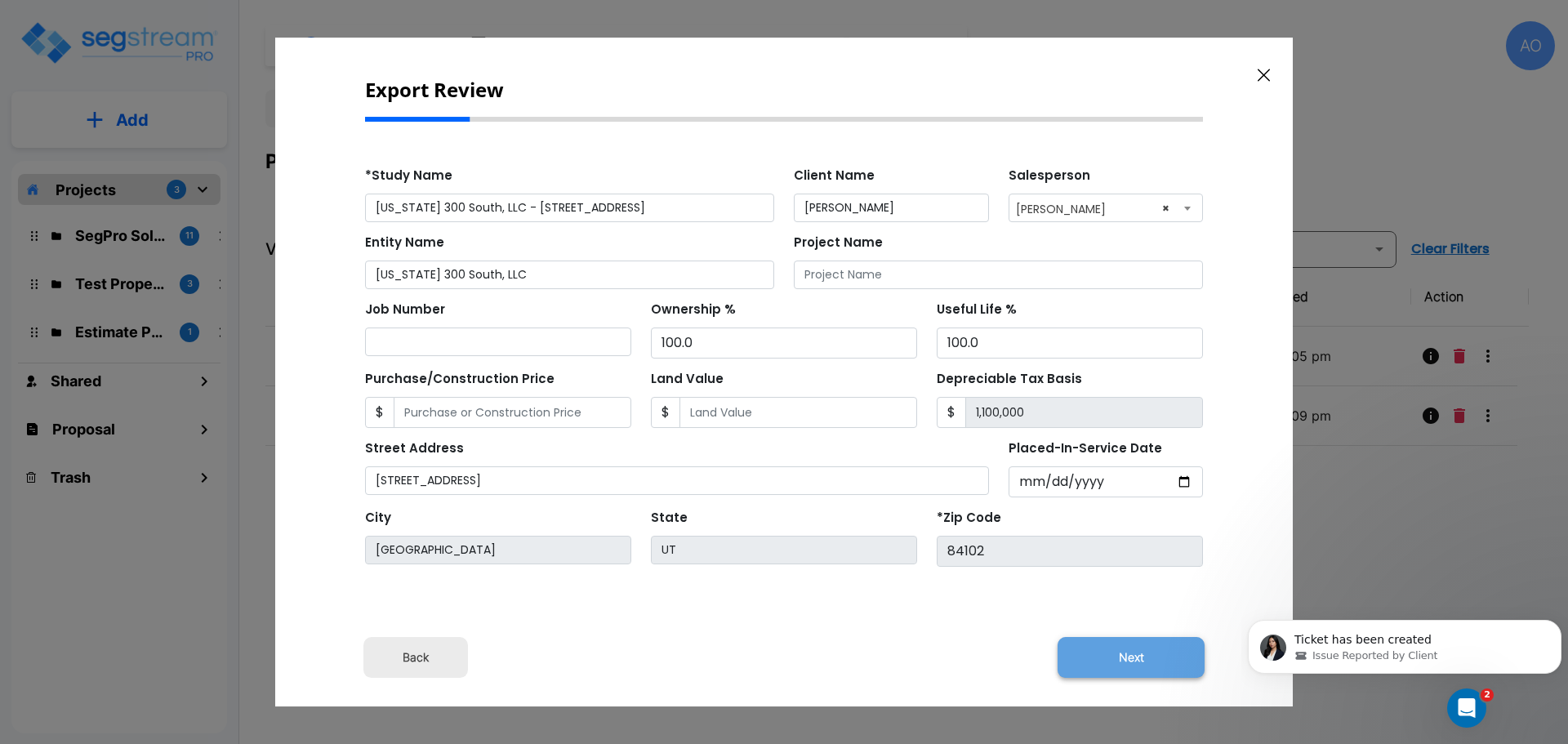
click at [1142, 659] on button "Next" at bounding box center [1131, 658] width 147 height 41
type input "35000"
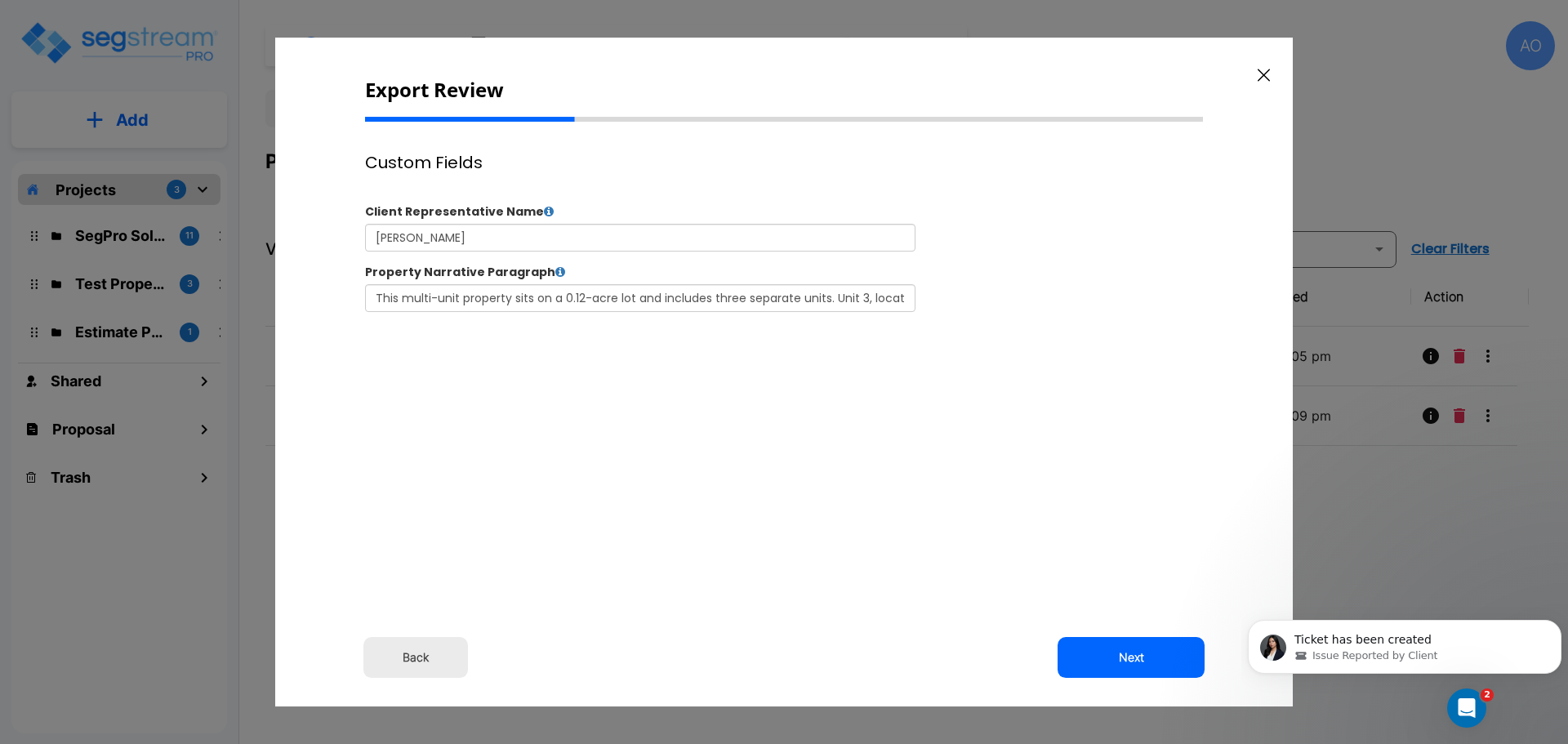
click at [1142, 659] on button "Next" at bounding box center [1131, 658] width 147 height 41
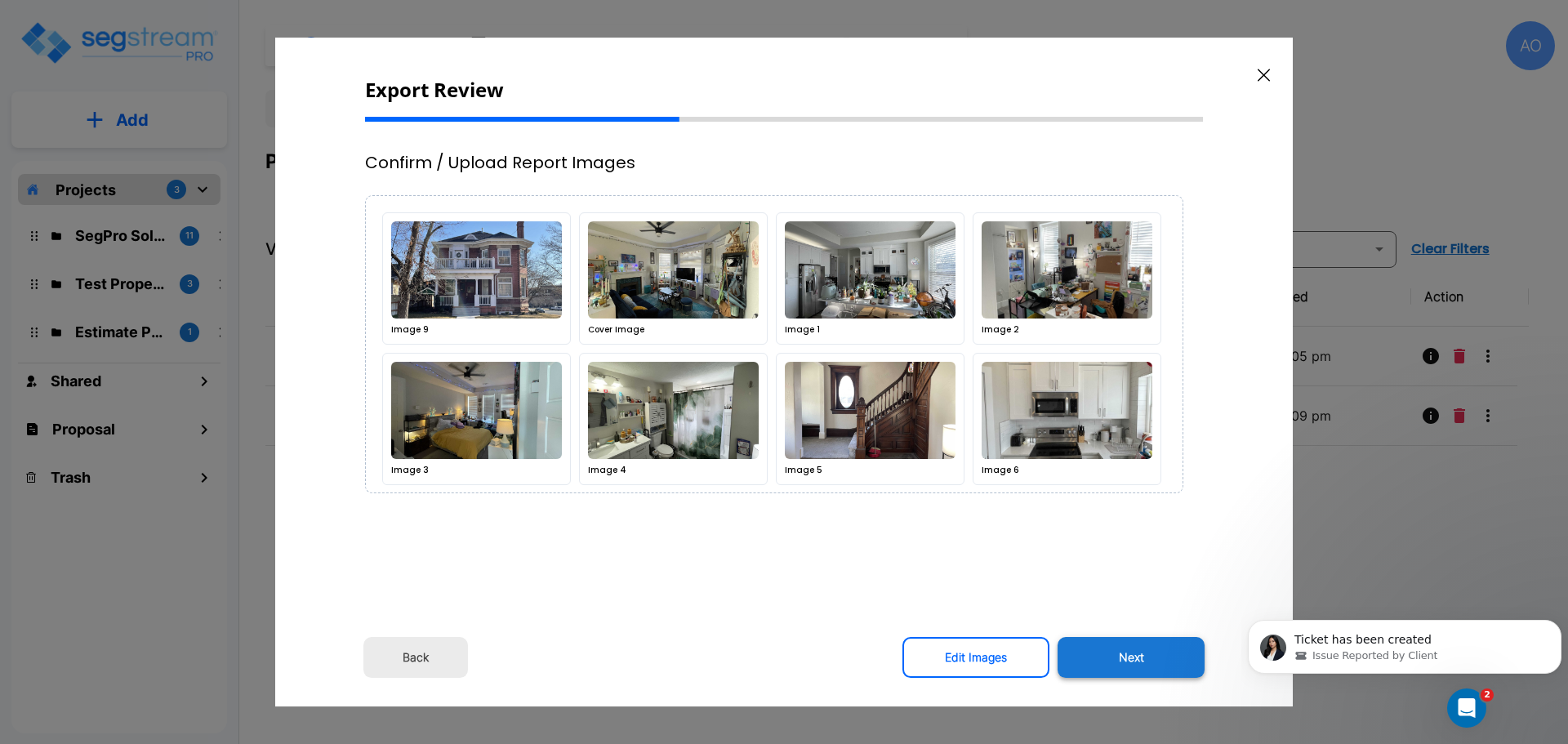
click at [1137, 660] on button "Next" at bounding box center [1131, 658] width 147 height 41
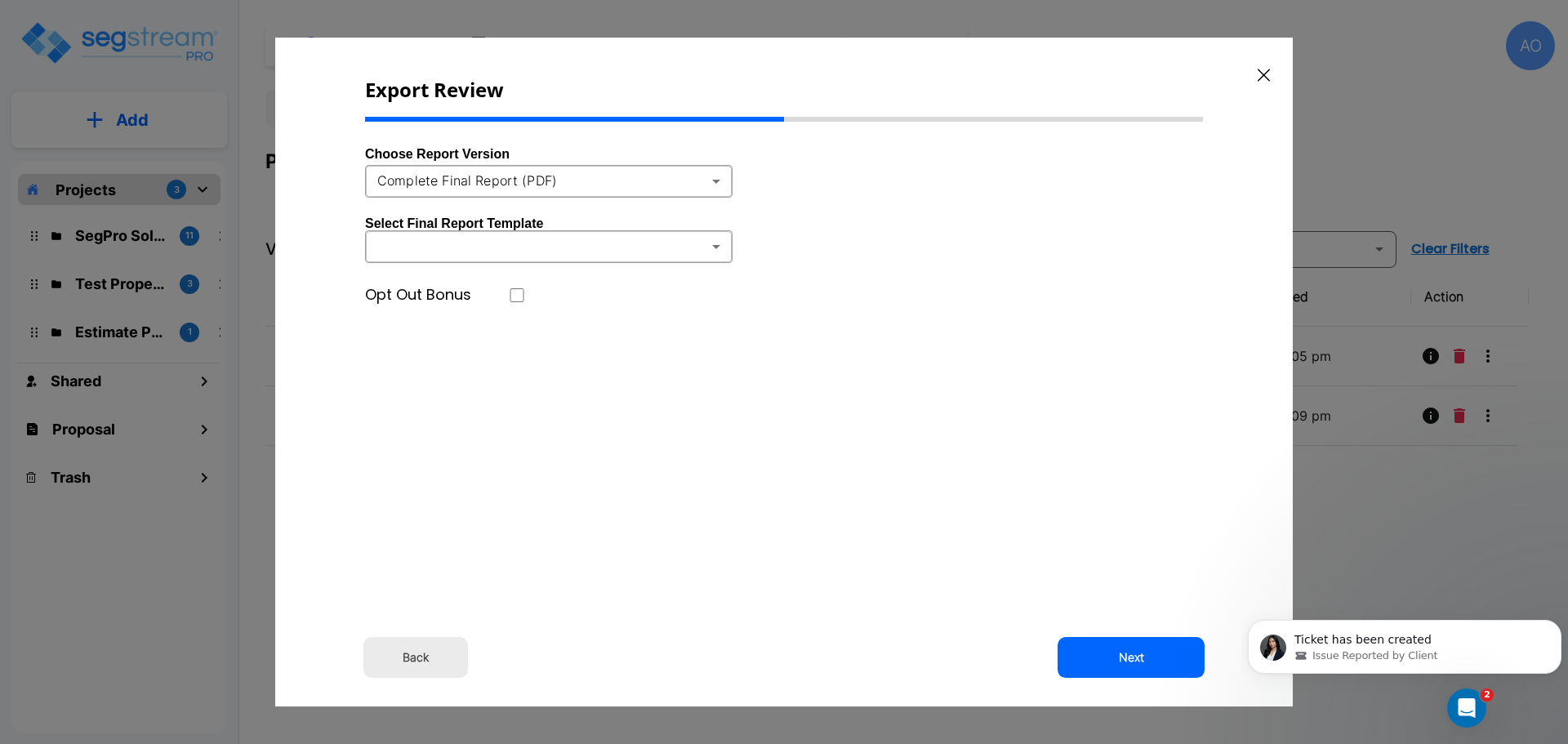
type input "25"
click at [715, 180] on body "× Your report is being generated. Be patient! × We're working on your Modificat…" at bounding box center [784, 372] width 1568 height 744
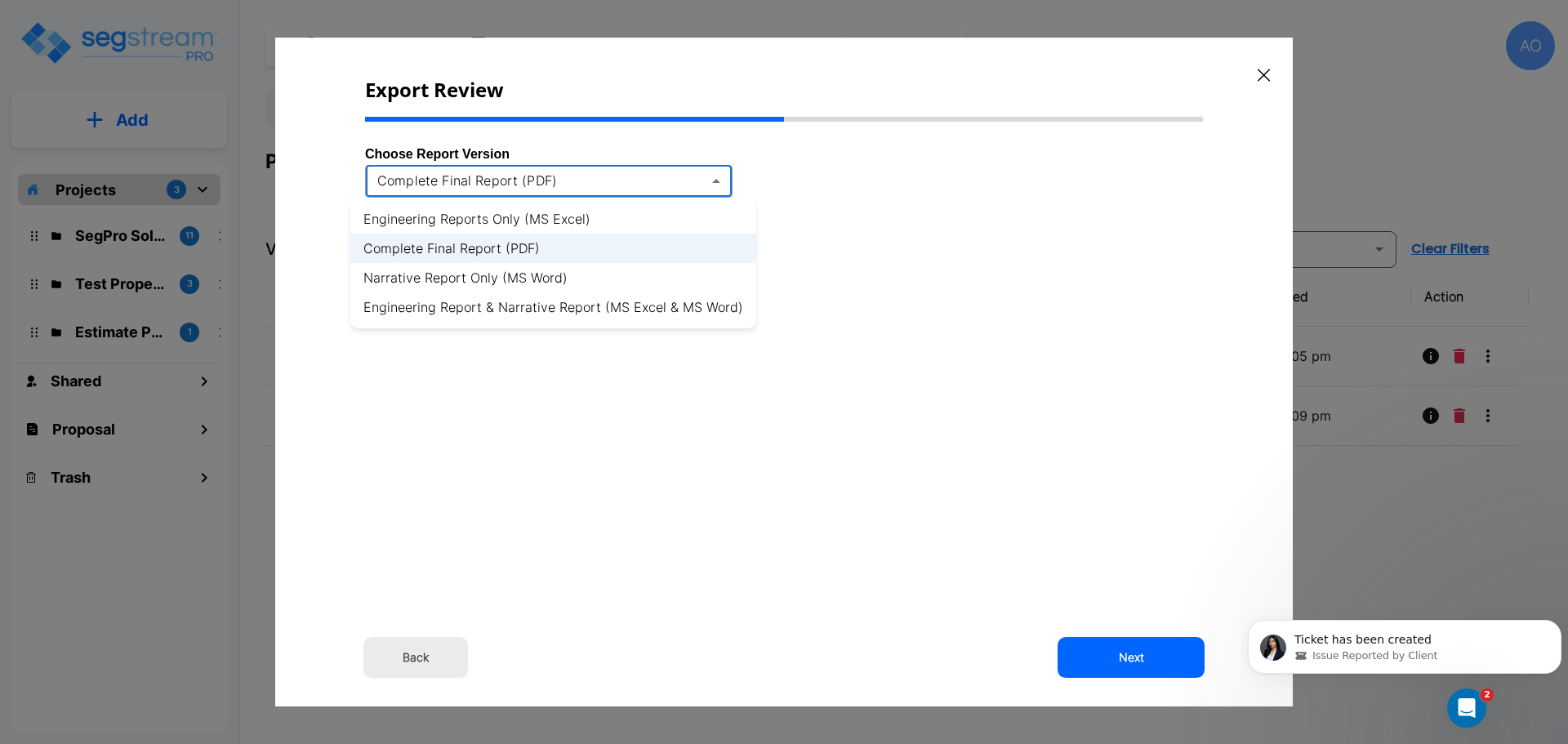
click at [697, 307] on li "Engineering Report & Narrative Report (MS Excel & MS Word)" at bounding box center [553, 307] width 406 height 29
type input "xlsx_word"
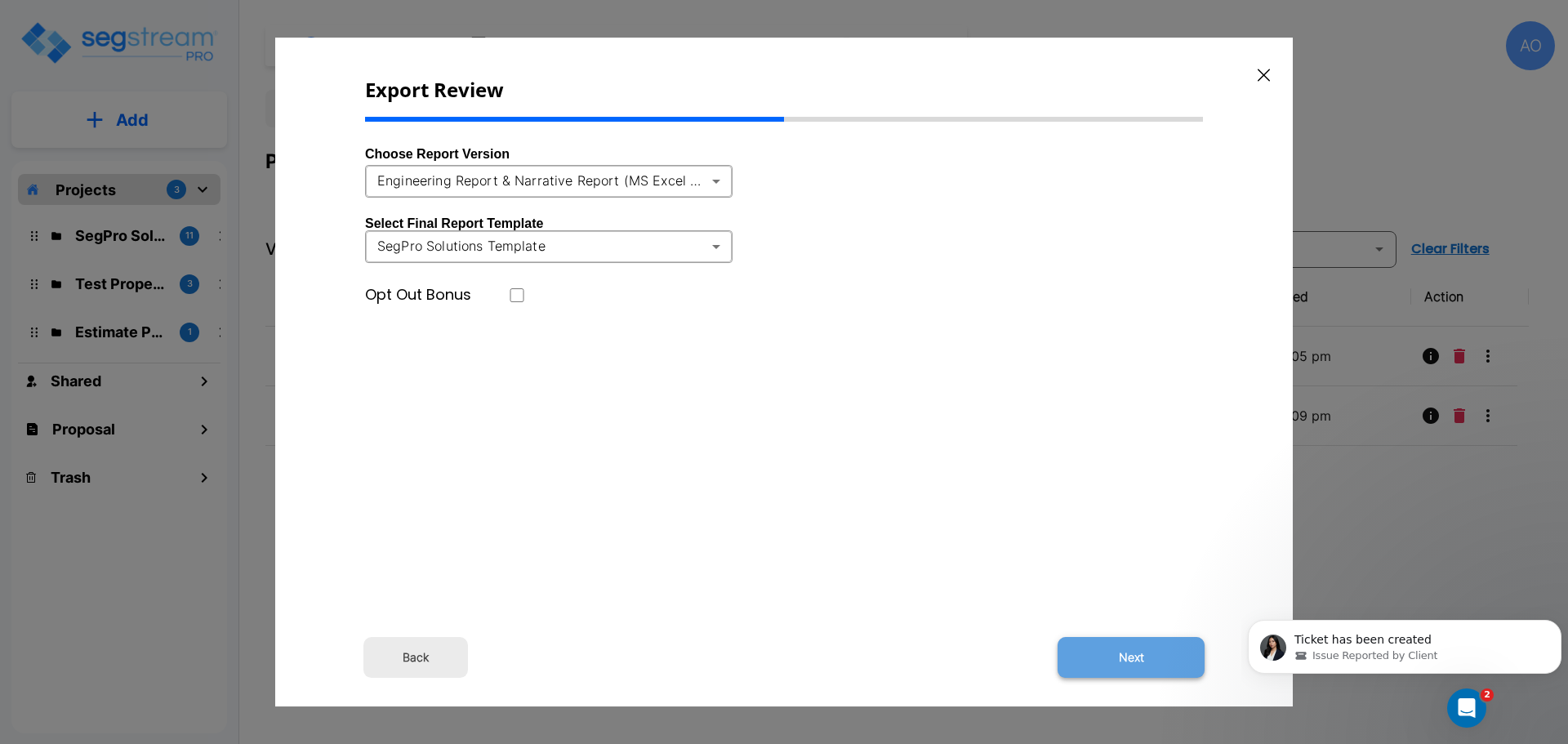
click at [1140, 652] on button "Next" at bounding box center [1131, 658] width 147 height 41
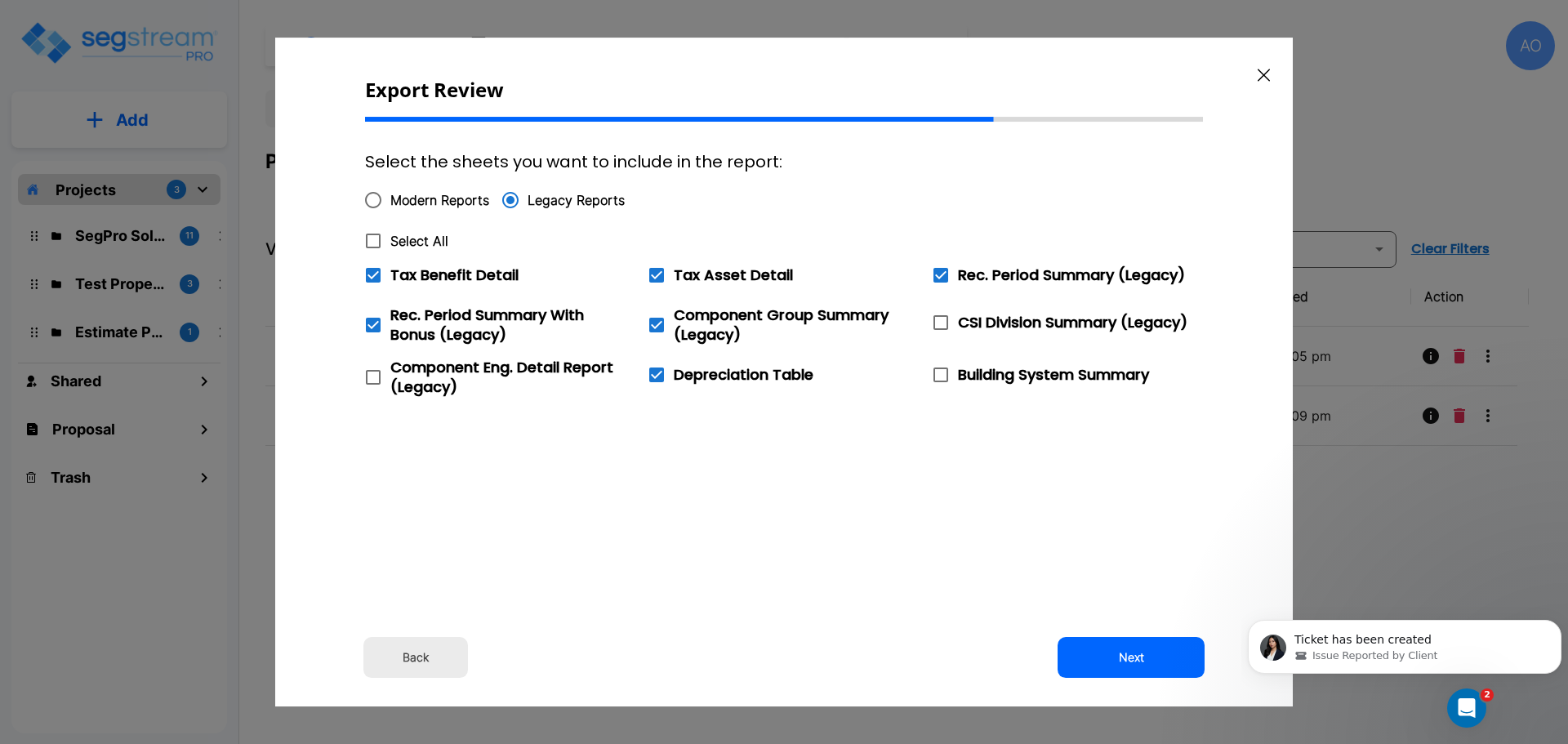
click at [375, 235] on icon at bounding box center [373, 241] width 19 height 19
click at [372, 235] on input "Select All" at bounding box center [364, 231] width 16 height 14
checkbox input "true"
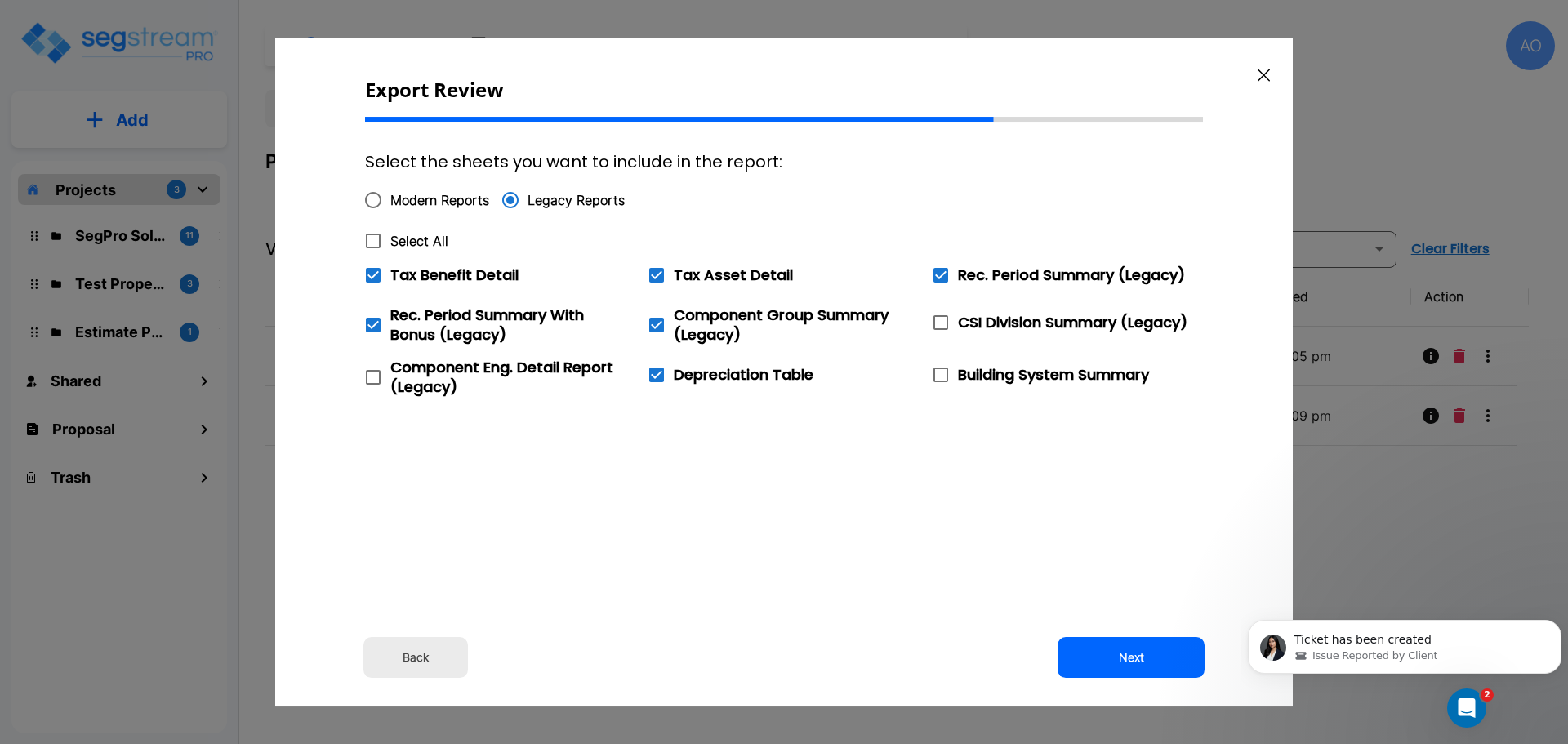
checkbox input "true"
click at [372, 283] on icon at bounding box center [373, 275] width 19 height 19
click at [372, 272] on input "Tax Benefit Detail" at bounding box center [364, 264] width 16 height 14
checkbox input "false"
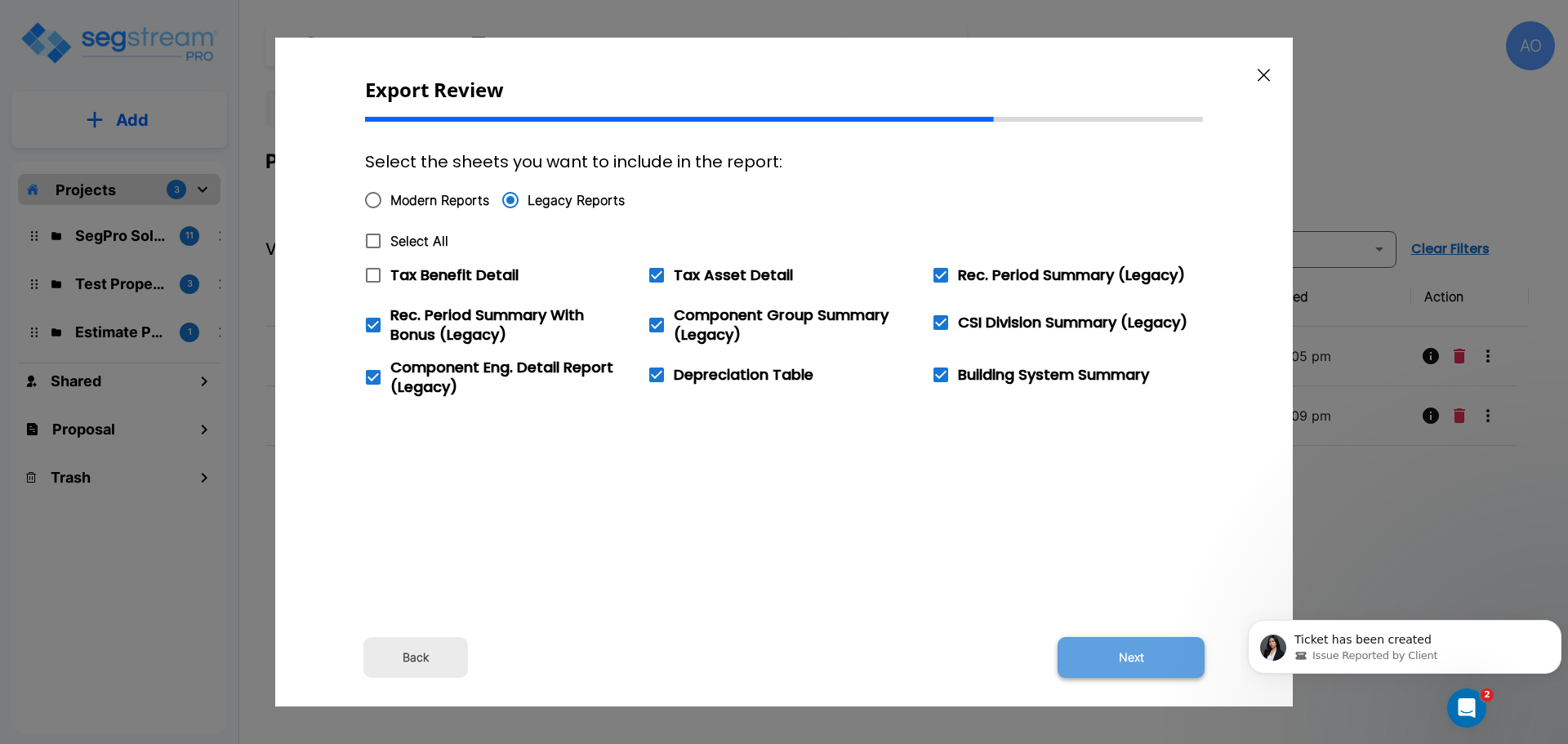
click at [1147, 658] on button "Next" at bounding box center [1131, 658] width 147 height 41
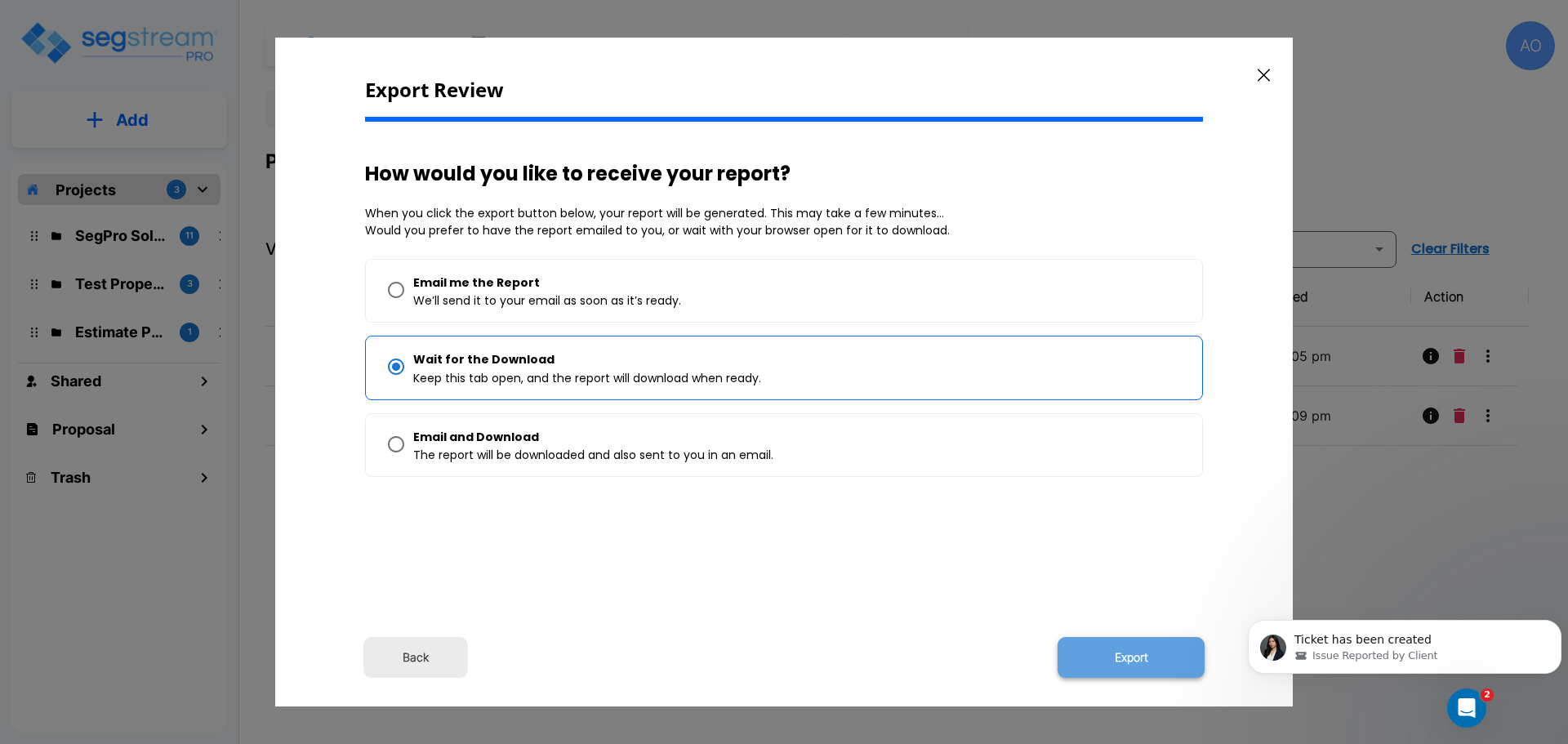
click at [1137, 654] on button "Export" at bounding box center [1131, 658] width 147 height 41
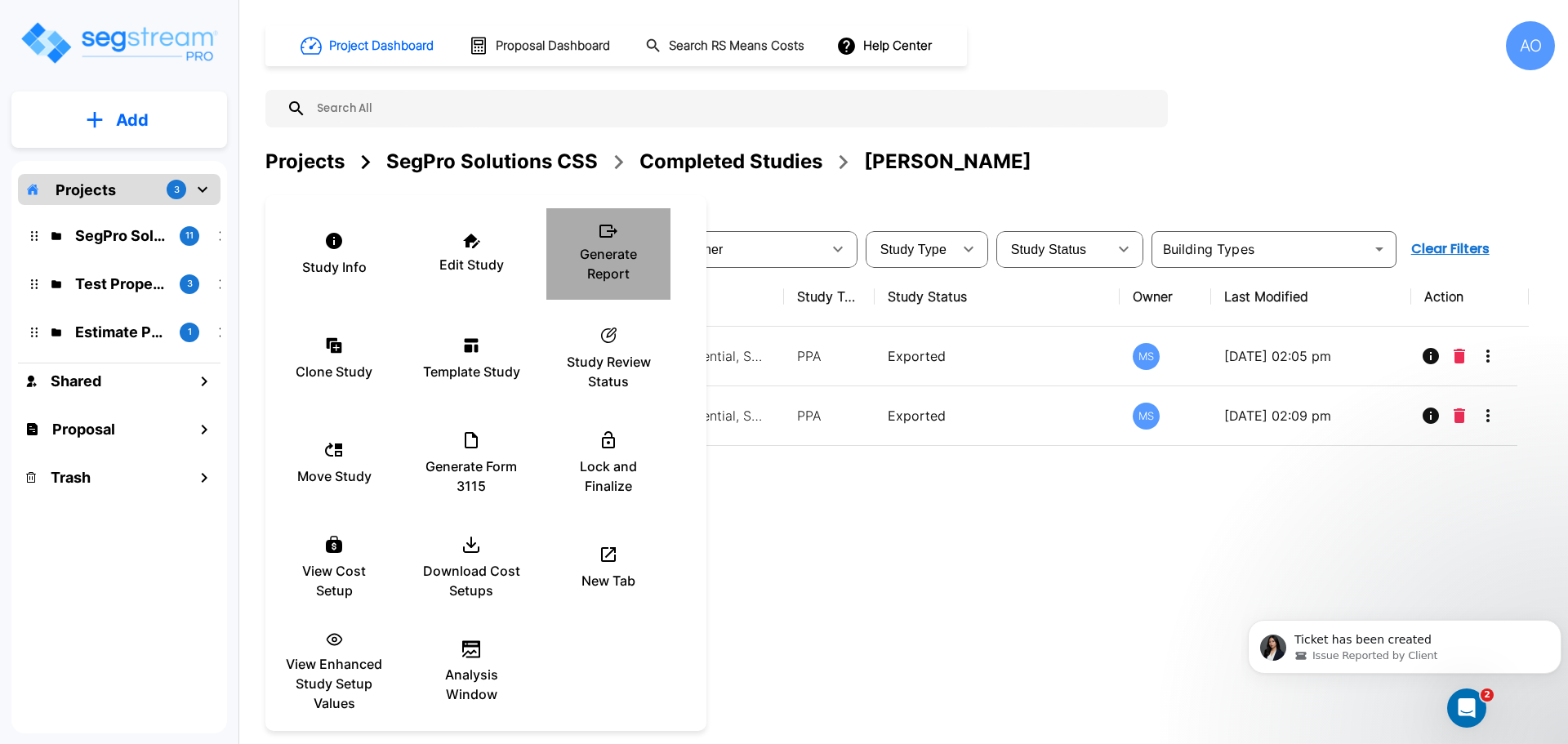
click at [617, 252] on p "Generate Report" at bounding box center [607, 264] width 98 height 39
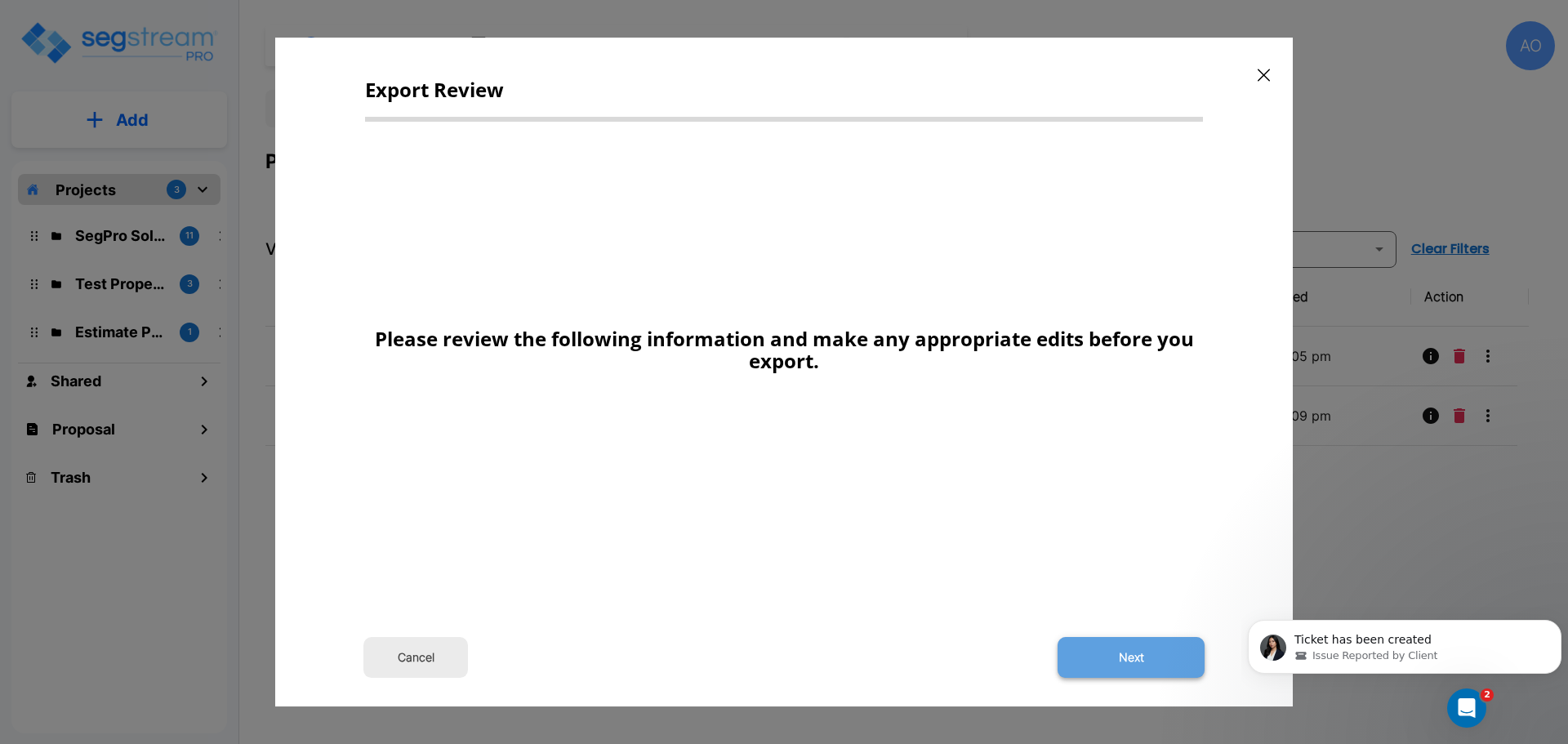
click at [1142, 655] on button "Next" at bounding box center [1131, 658] width 147 height 41
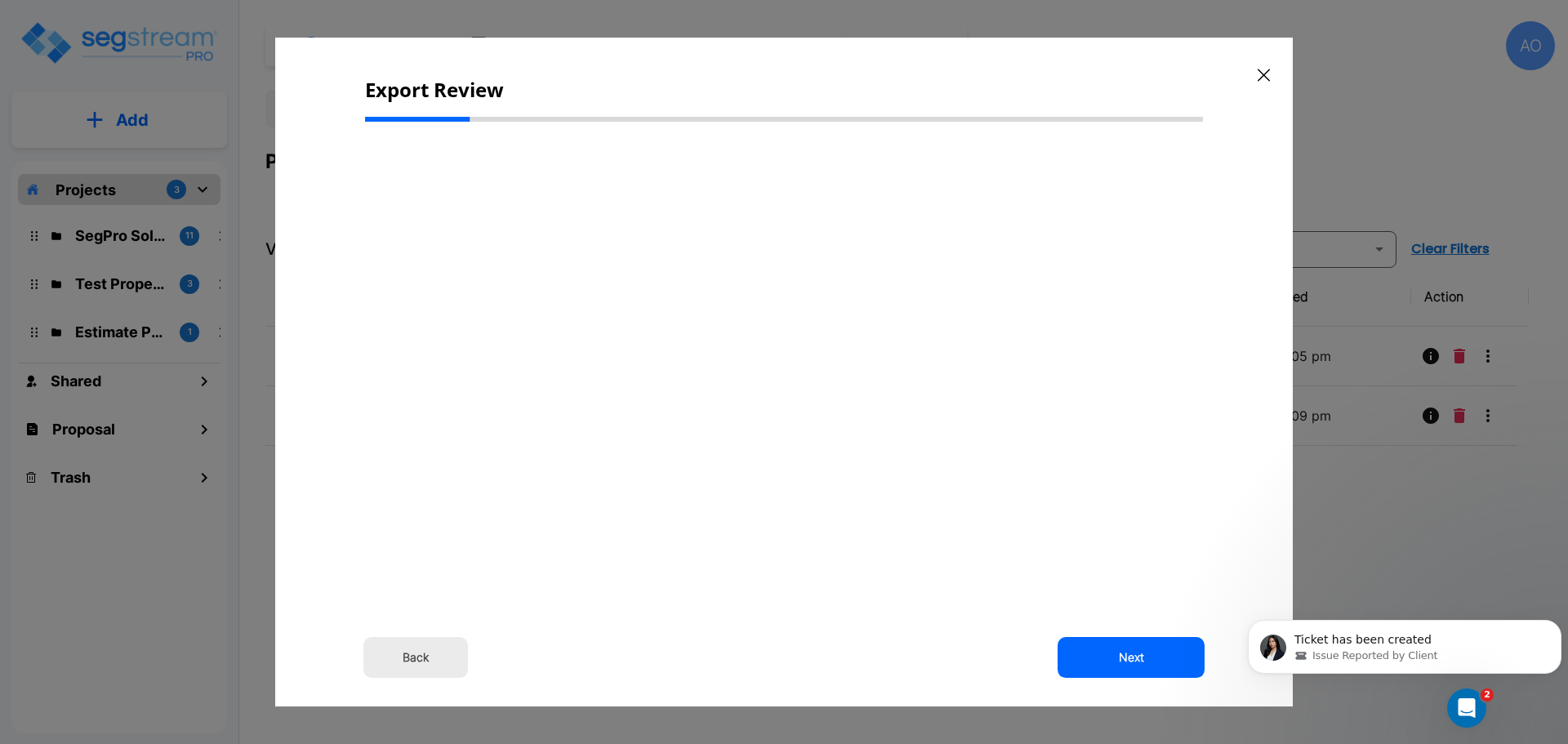
click at [428, 651] on button "Back" at bounding box center [415, 658] width 105 height 41
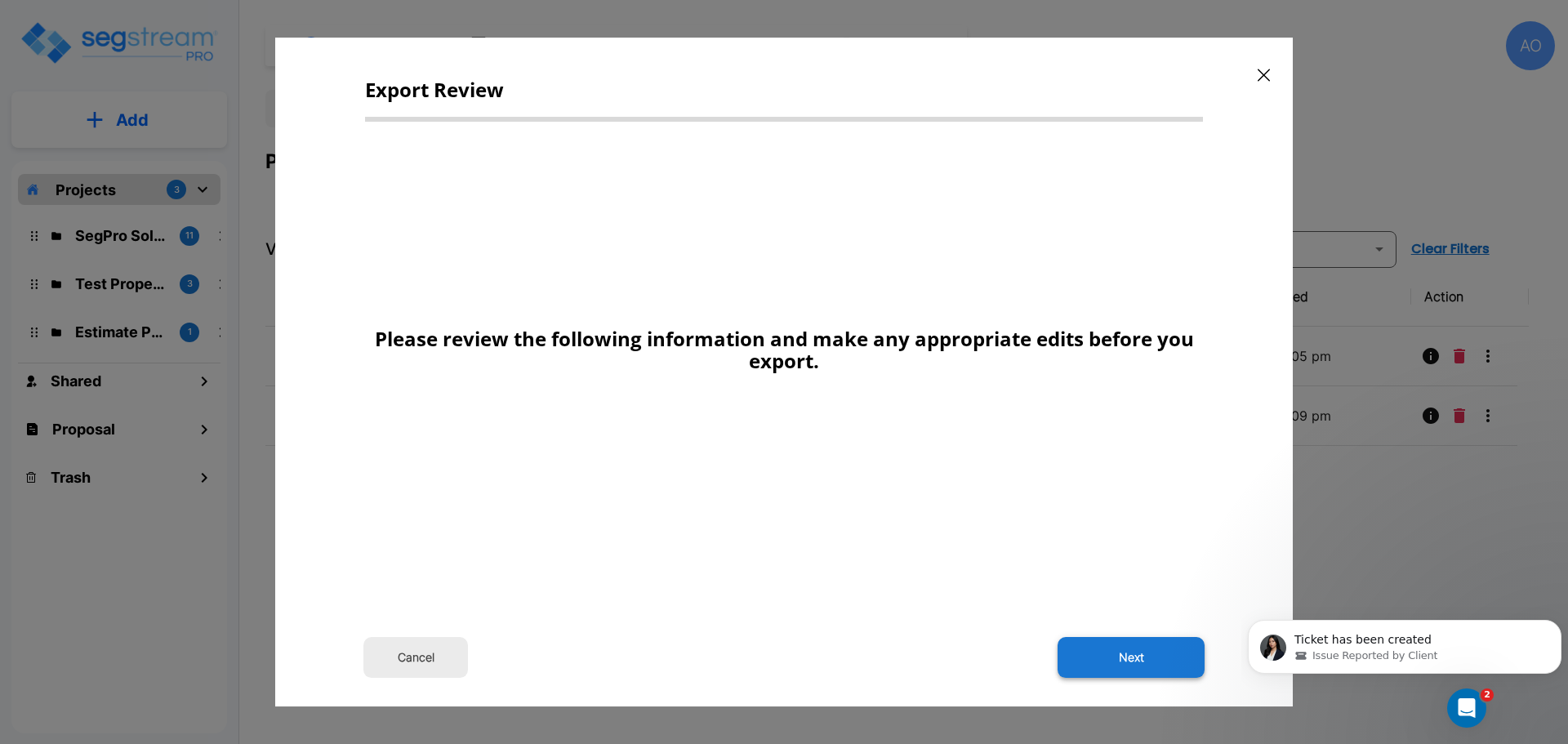
click at [1145, 666] on button "Next" at bounding box center [1131, 658] width 147 height 41
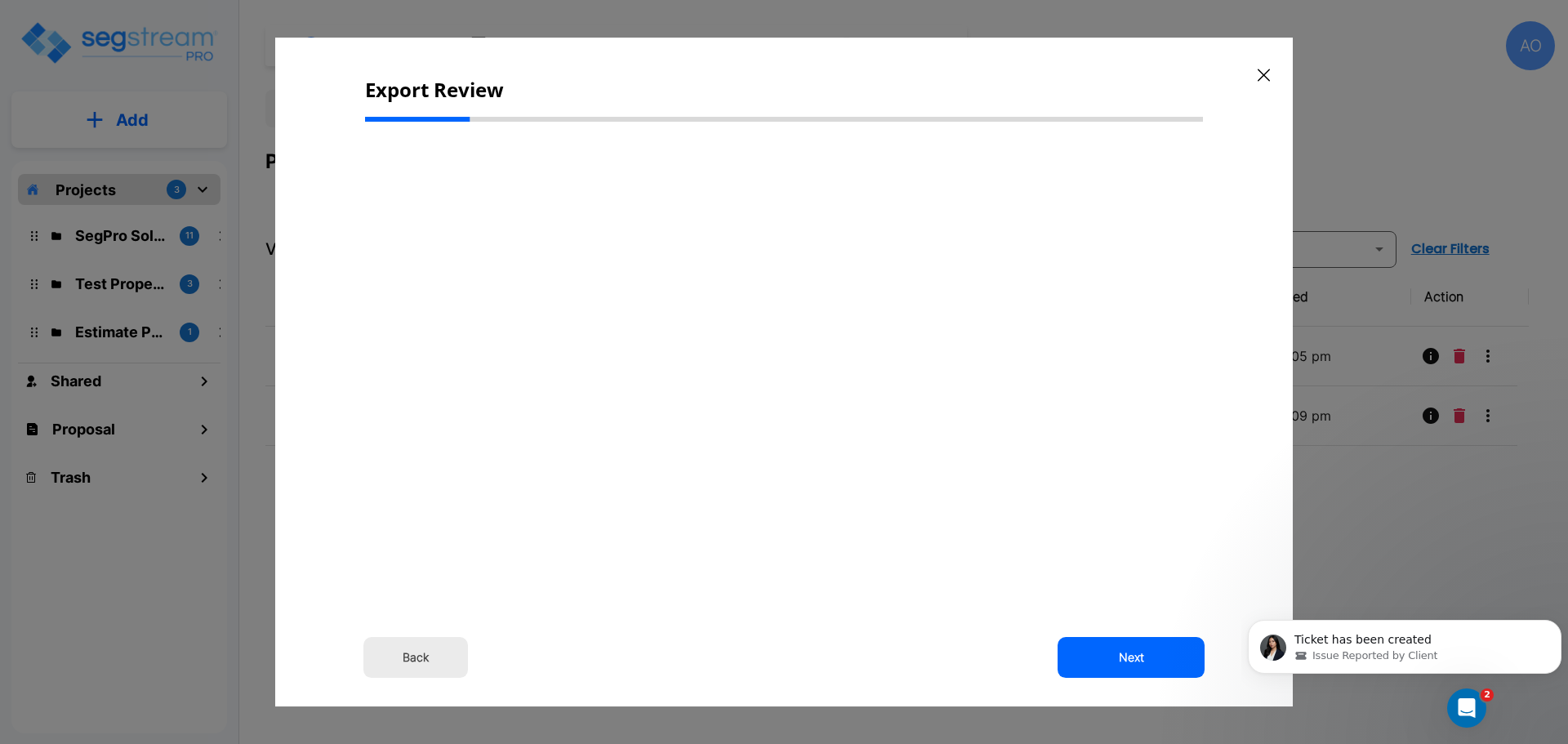
select select "2024"
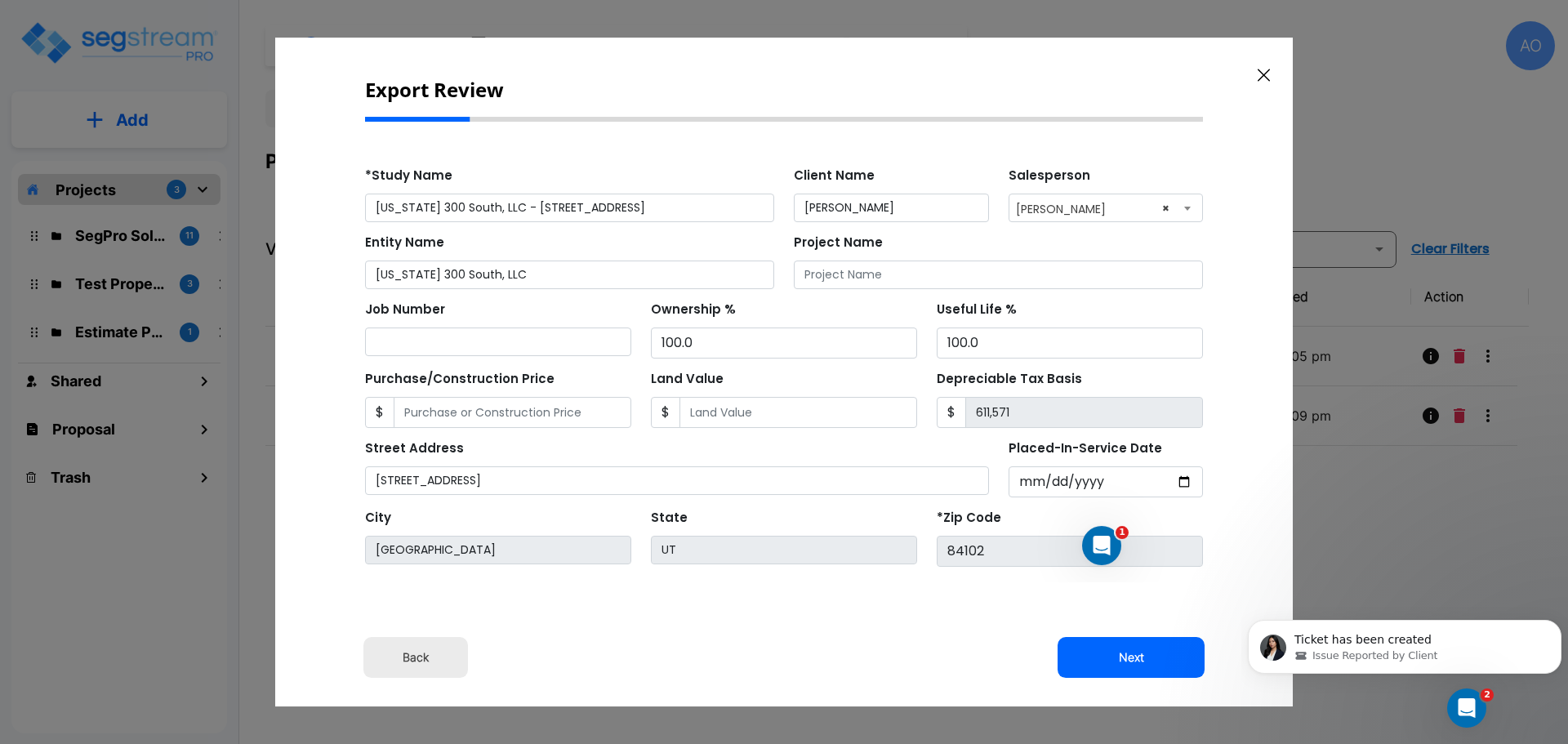
click at [1145, 666] on button "Next" at bounding box center [1131, 658] width 147 height 41
type input "130230"
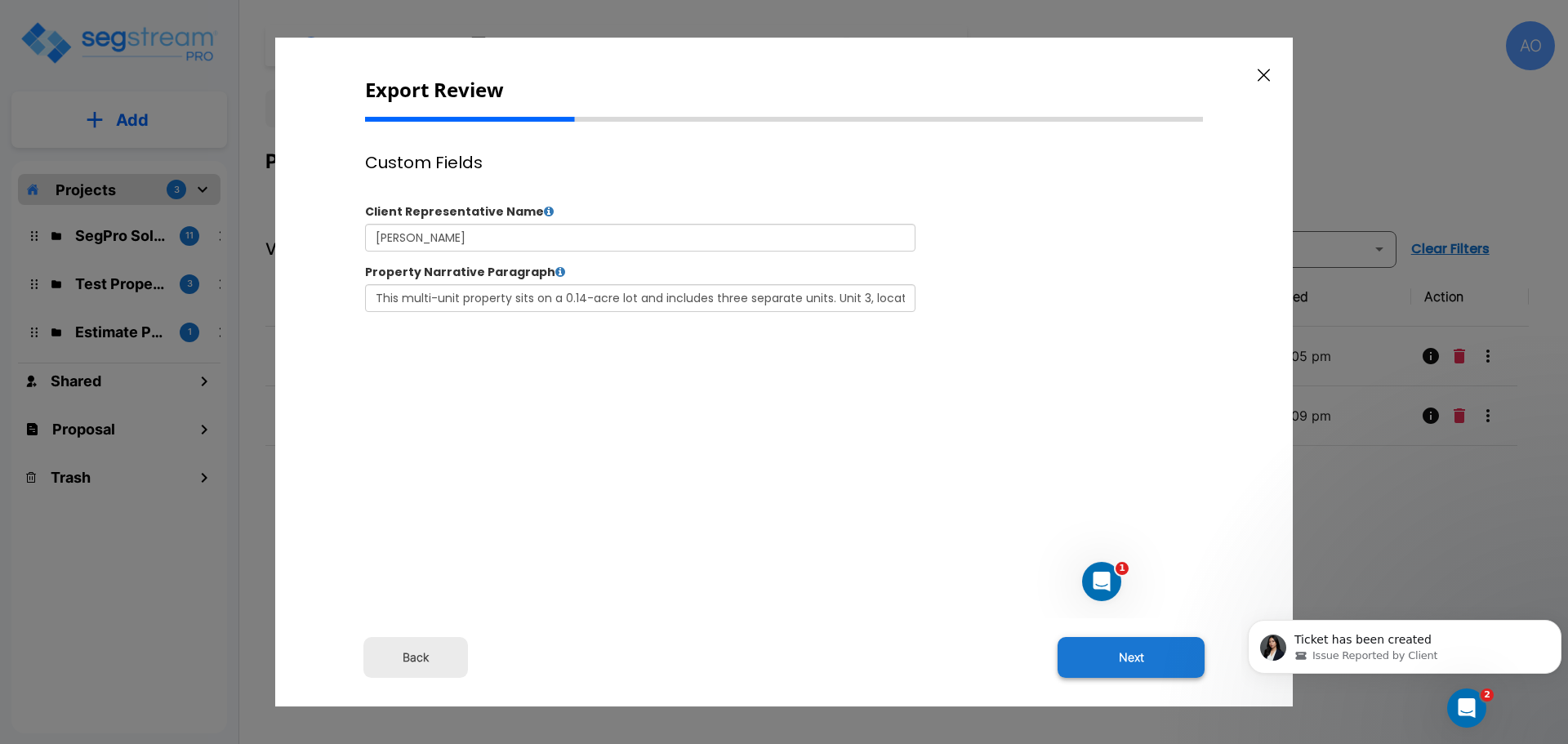
click at [1142, 660] on button "Next" at bounding box center [1131, 658] width 147 height 41
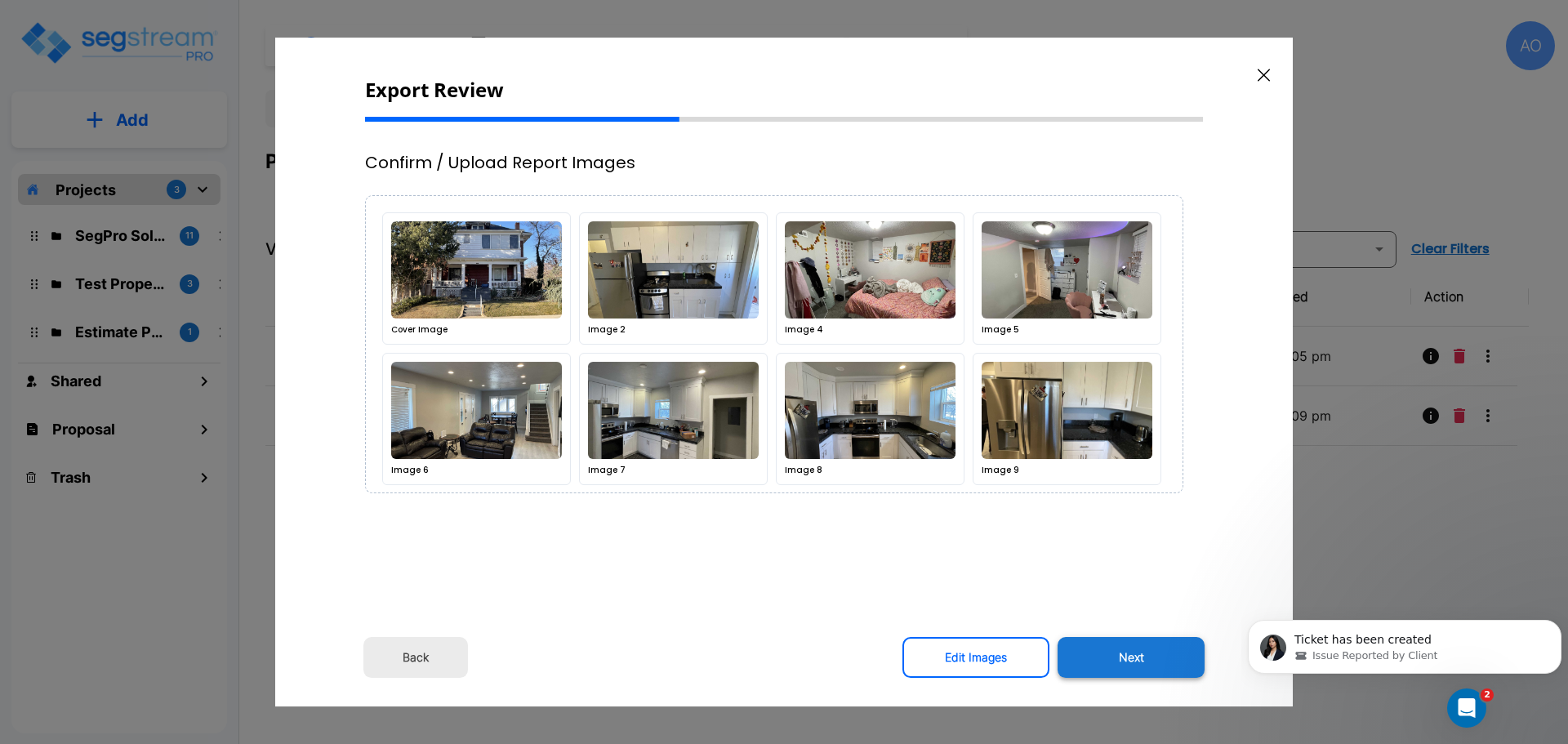
click at [1144, 659] on button "Next" at bounding box center [1131, 658] width 147 height 41
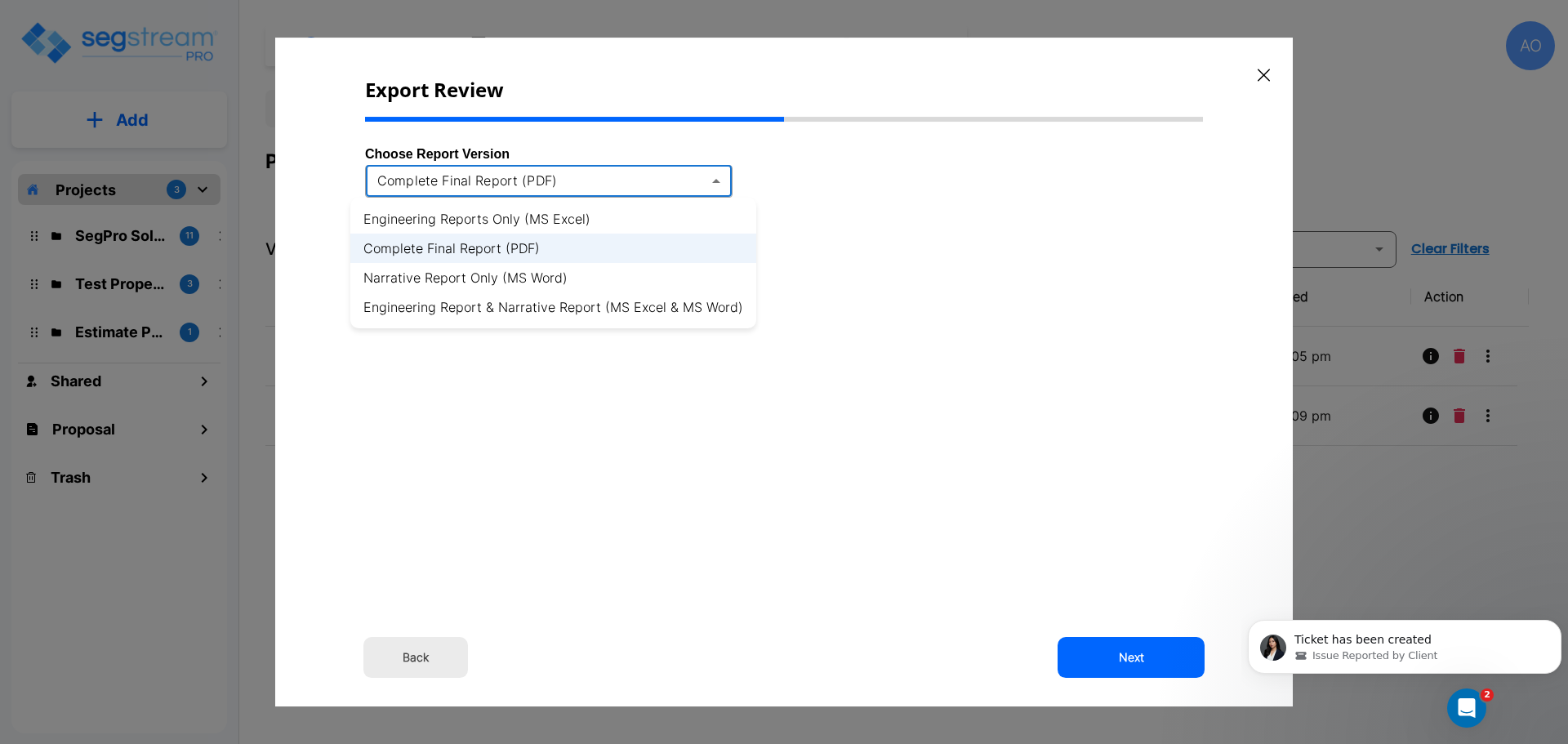
click at [718, 179] on body "× Your report is being generated. Be patient! × We're working on your Modificat…" at bounding box center [784, 372] width 1568 height 744
click at [714, 312] on li "Engineering Report & Narrative Report (MS Excel & MS Word)" at bounding box center [553, 307] width 406 height 29
type input "xlsx_word"
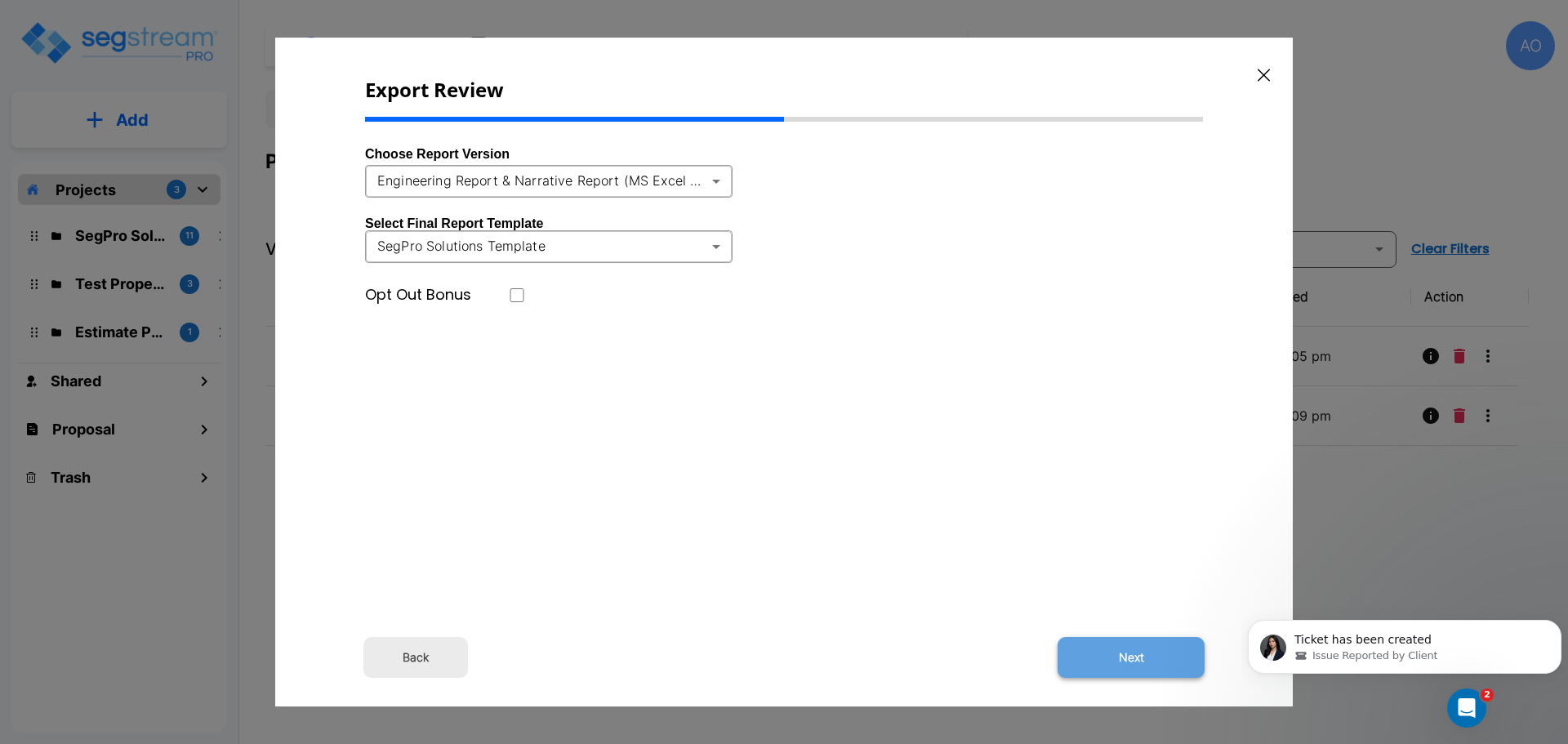
click at [1132, 655] on button "Next" at bounding box center [1131, 658] width 147 height 41
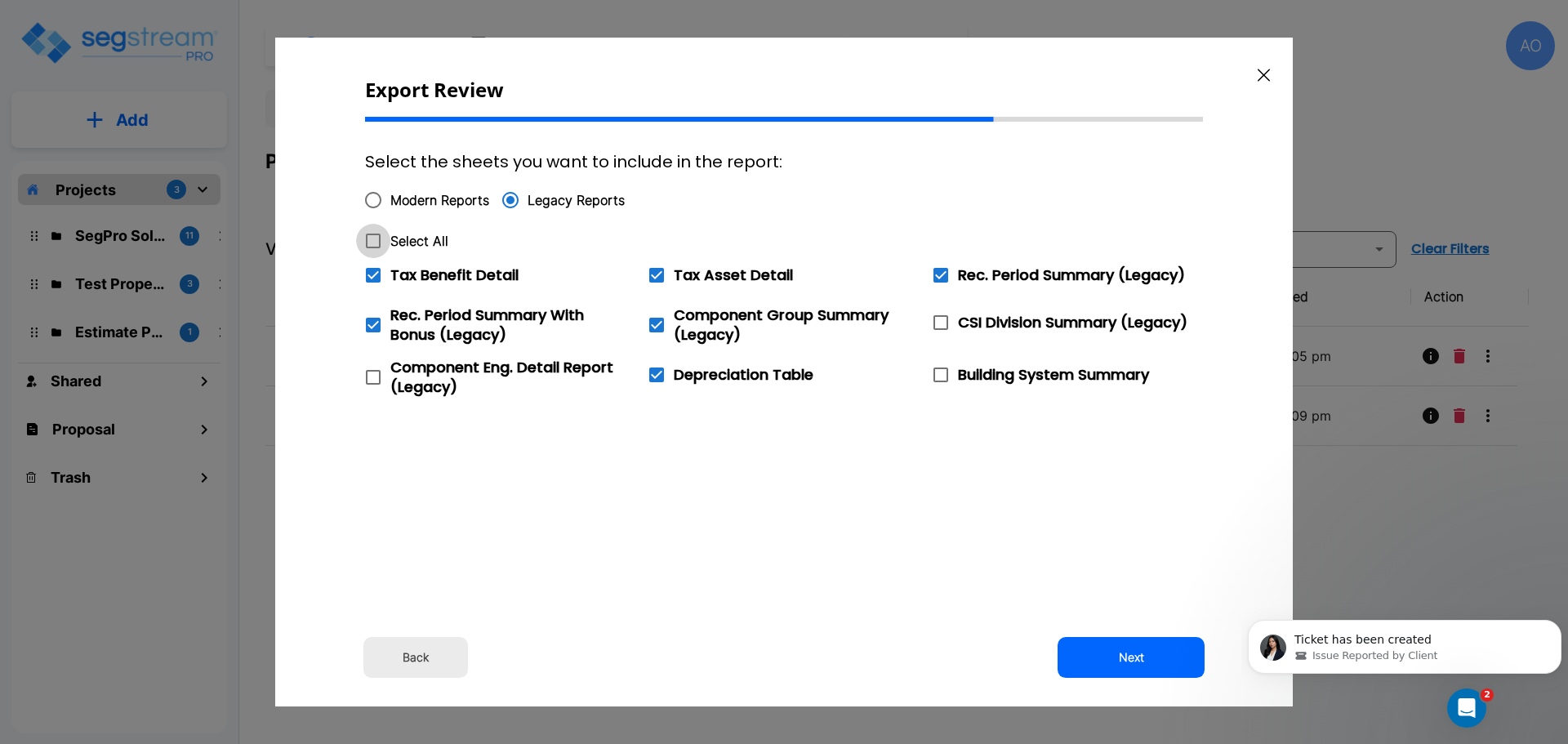
click at [376, 240] on icon at bounding box center [373, 241] width 19 height 19
click at [372, 237] on input "Select All" at bounding box center [364, 231] width 16 height 14
checkbox input "true"
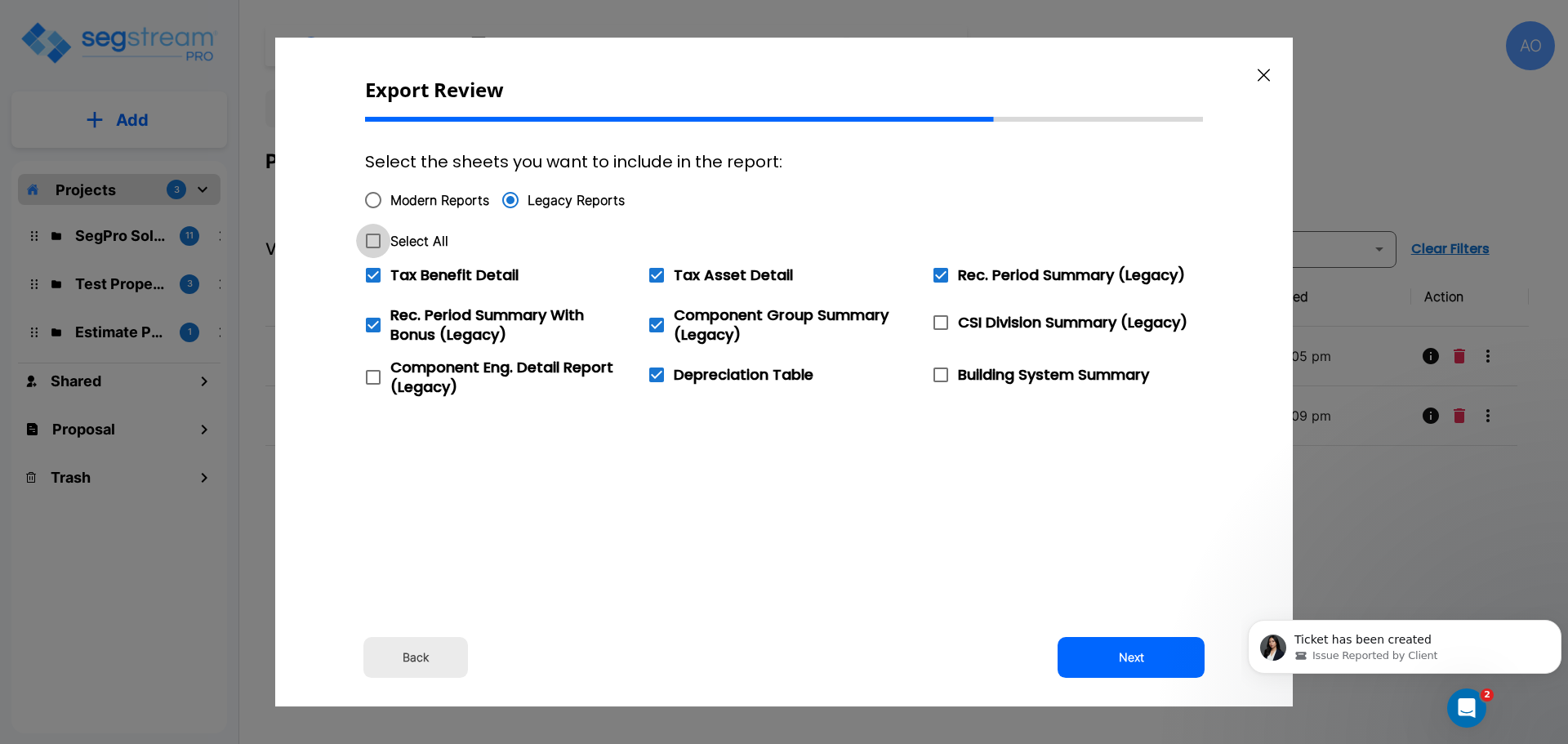
checkbox input "true"
click at [374, 271] on icon at bounding box center [373, 275] width 15 height 15
click at [372, 271] on input "Tax Benefit Detail" at bounding box center [364, 264] width 16 height 14
checkbox input "false"
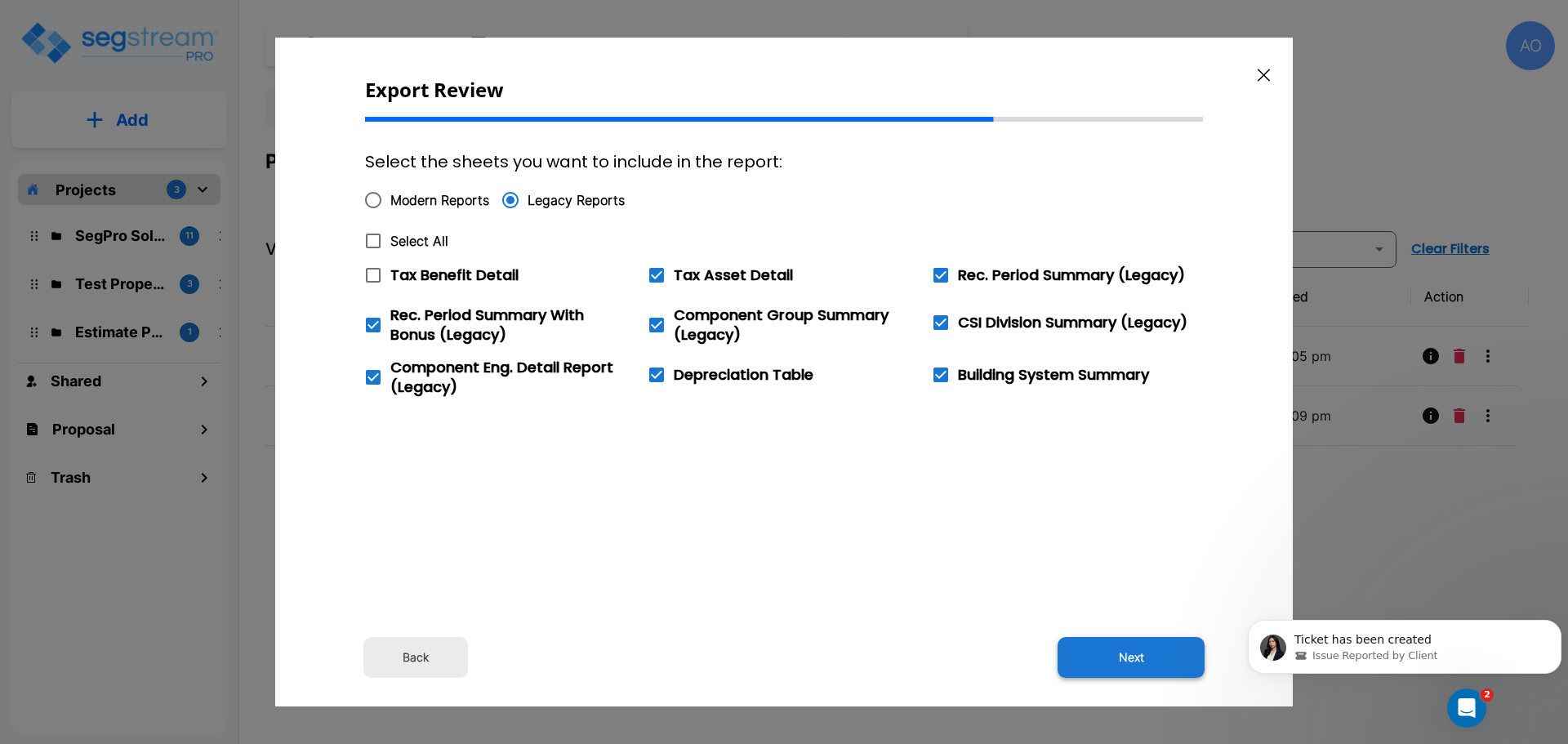
click at [1126, 656] on button "Next" at bounding box center [1131, 658] width 147 height 41
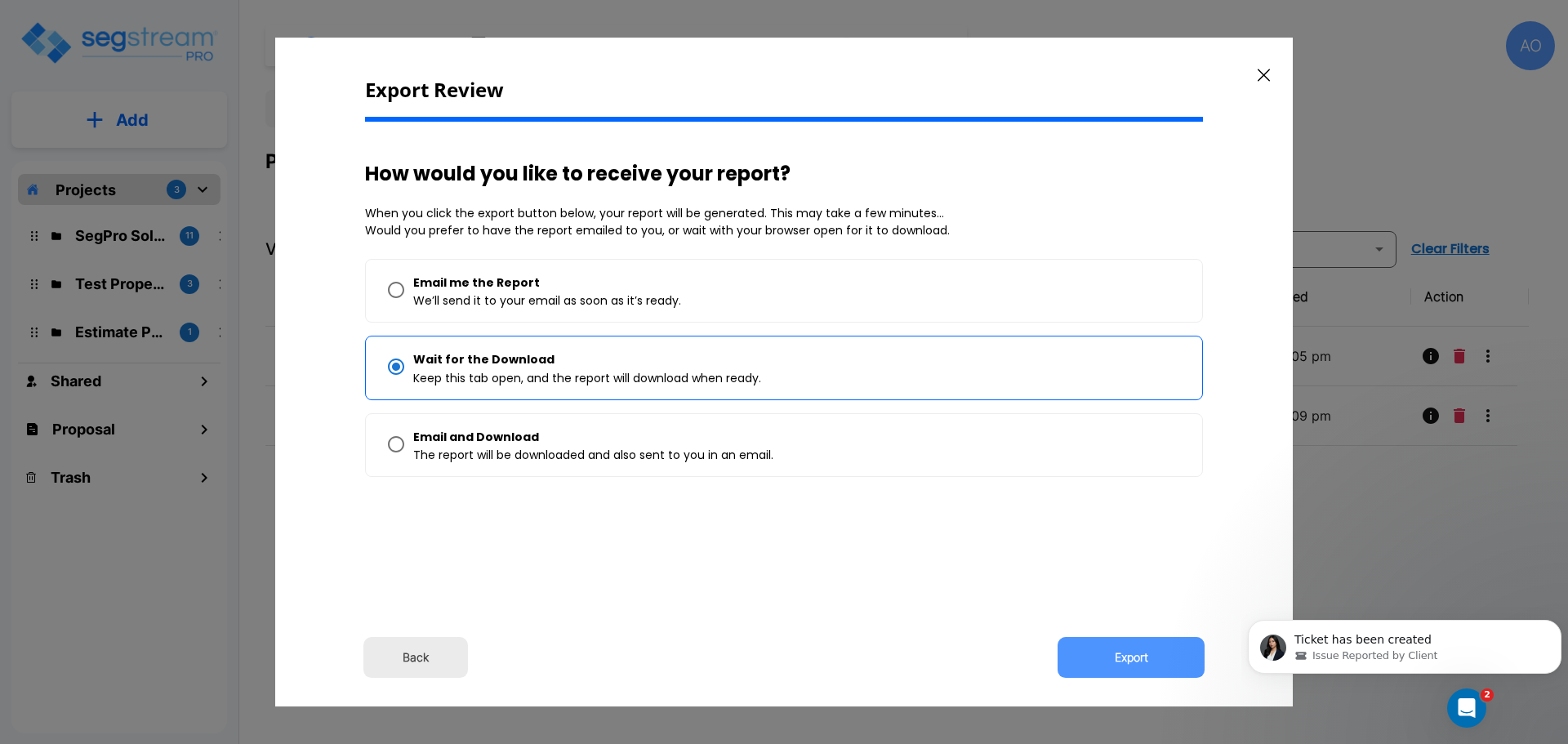
click at [1126, 656] on button "Export" at bounding box center [1131, 658] width 147 height 41
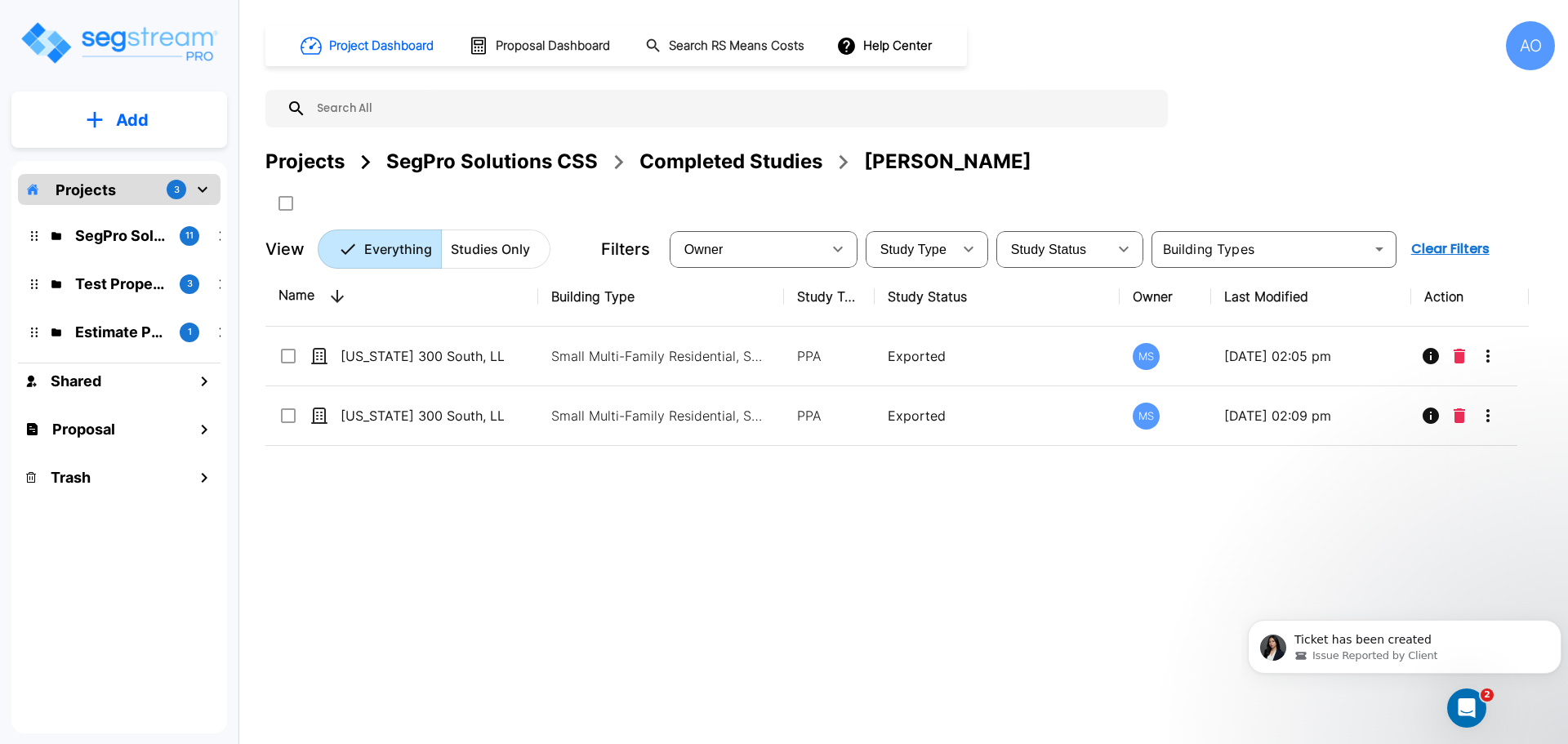
click at [738, 163] on div "Completed Studies" at bounding box center [730, 162] width 183 height 29
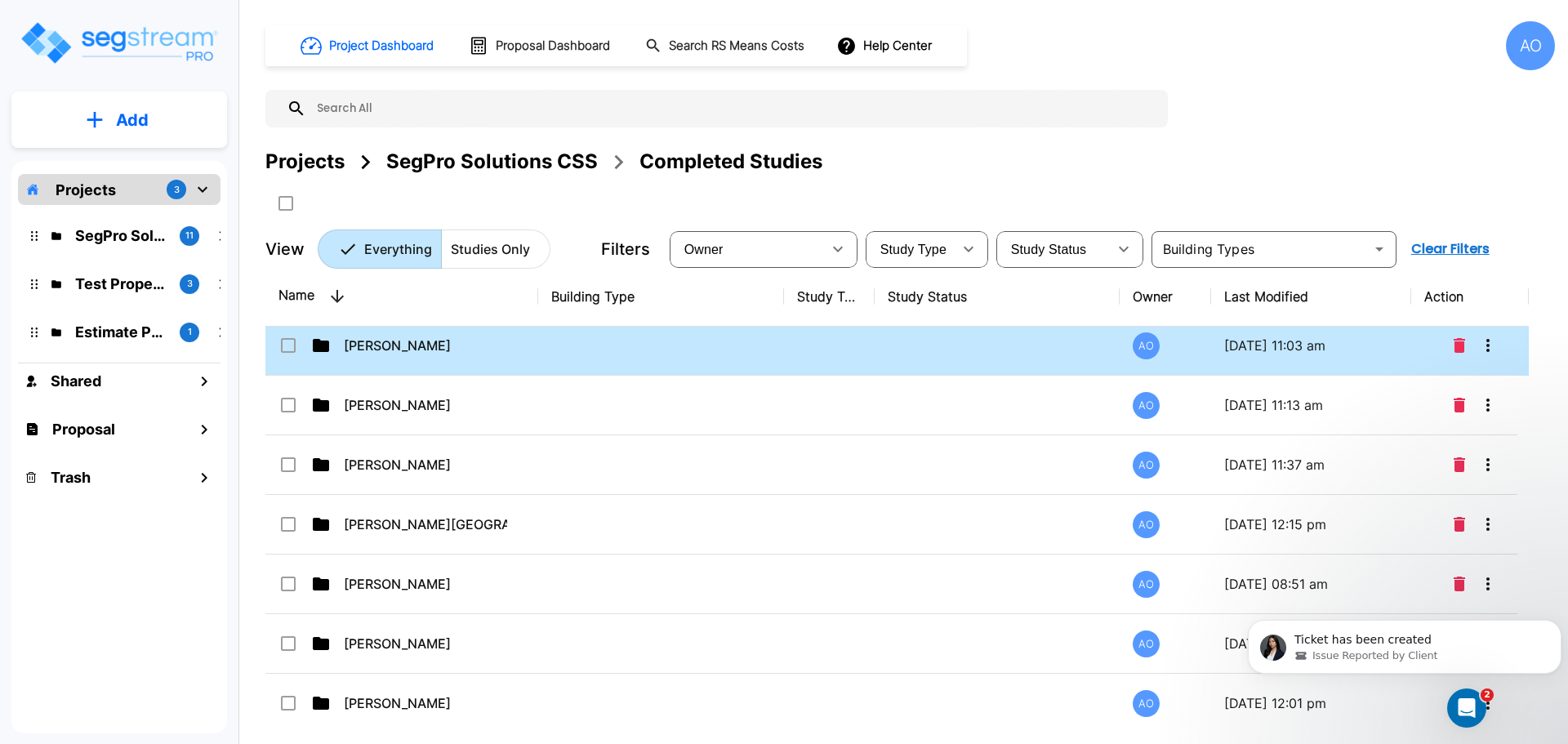
scroll to position [572, 0]
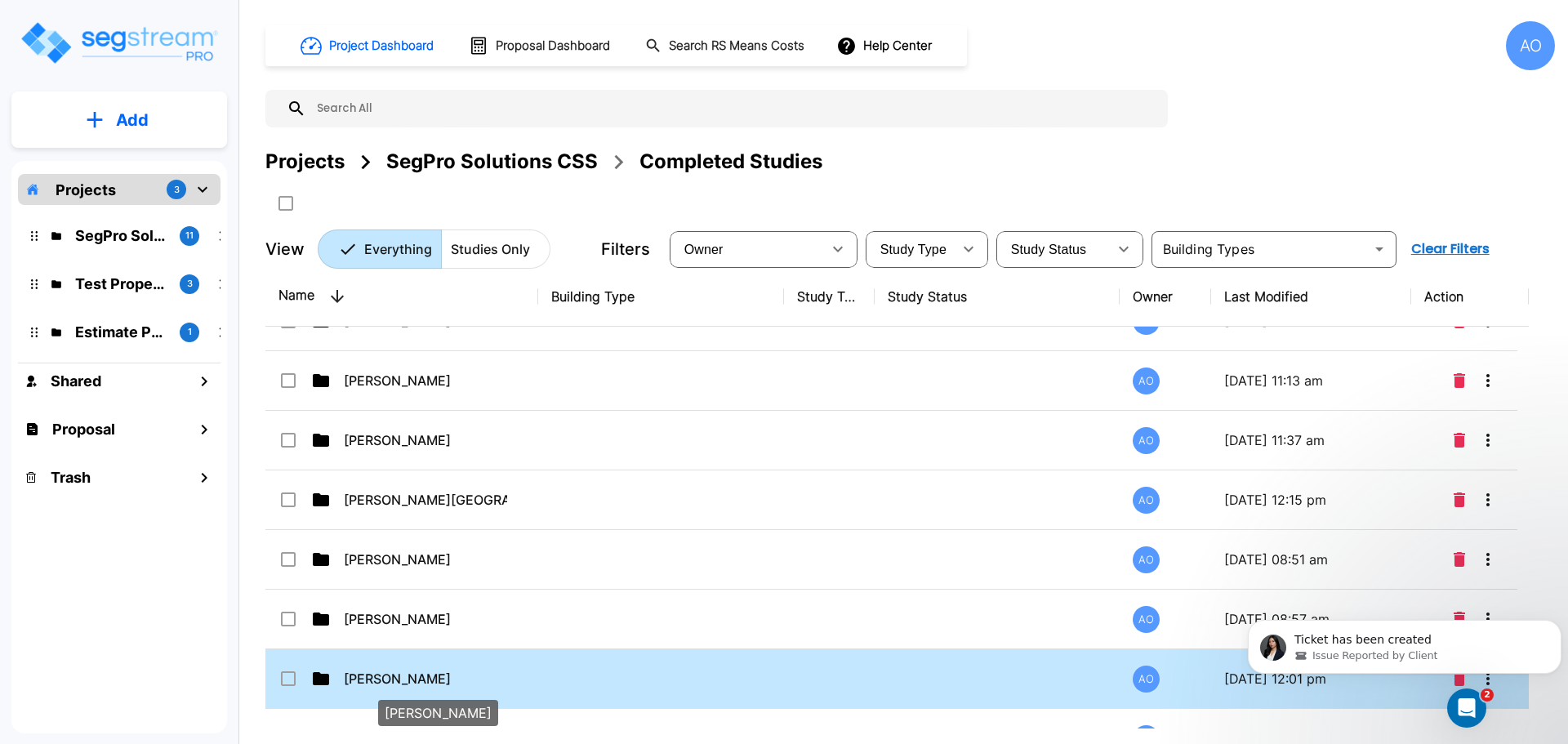
click at [375, 683] on p "[PERSON_NAME]" at bounding box center [425, 678] width 164 height 19
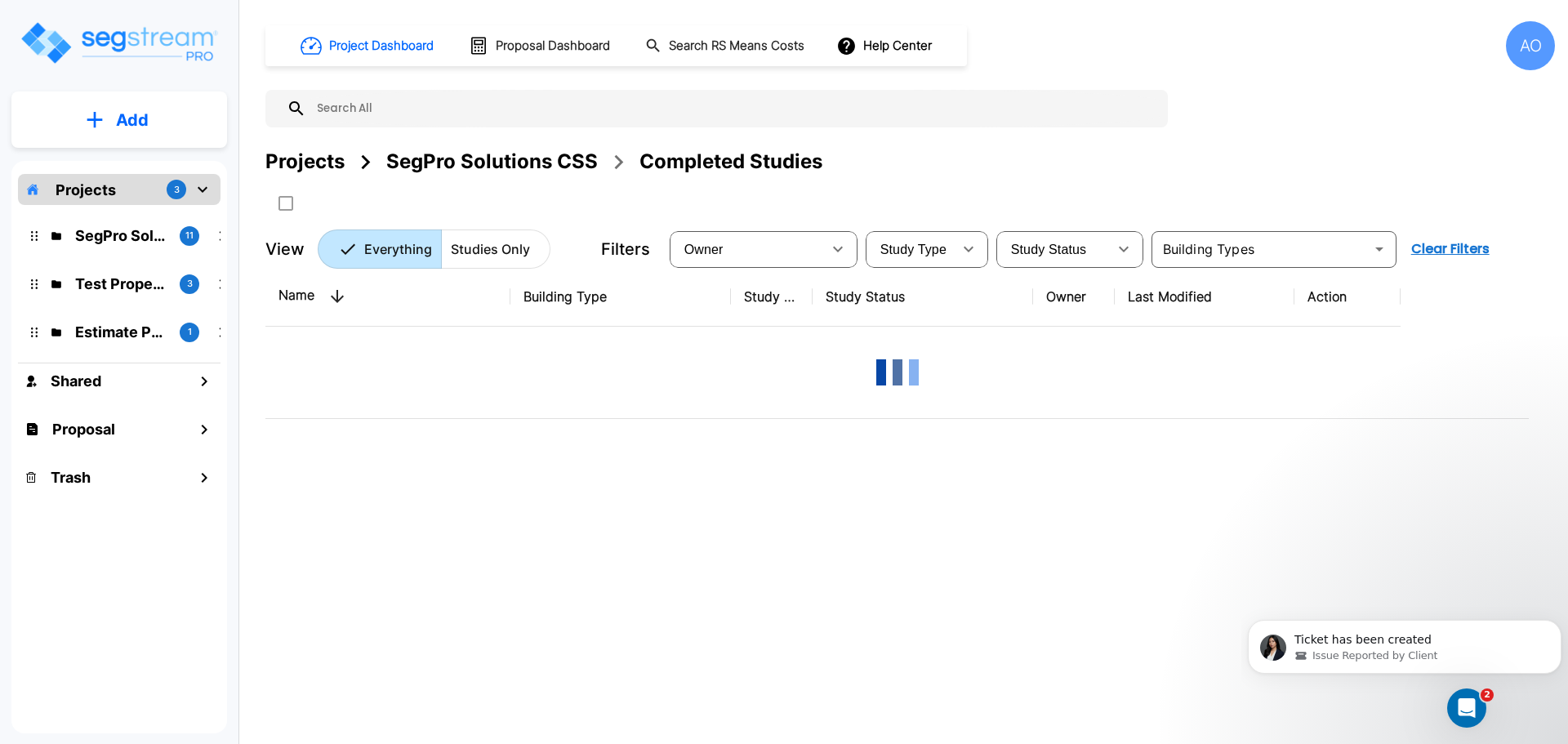
scroll to position [0, 0]
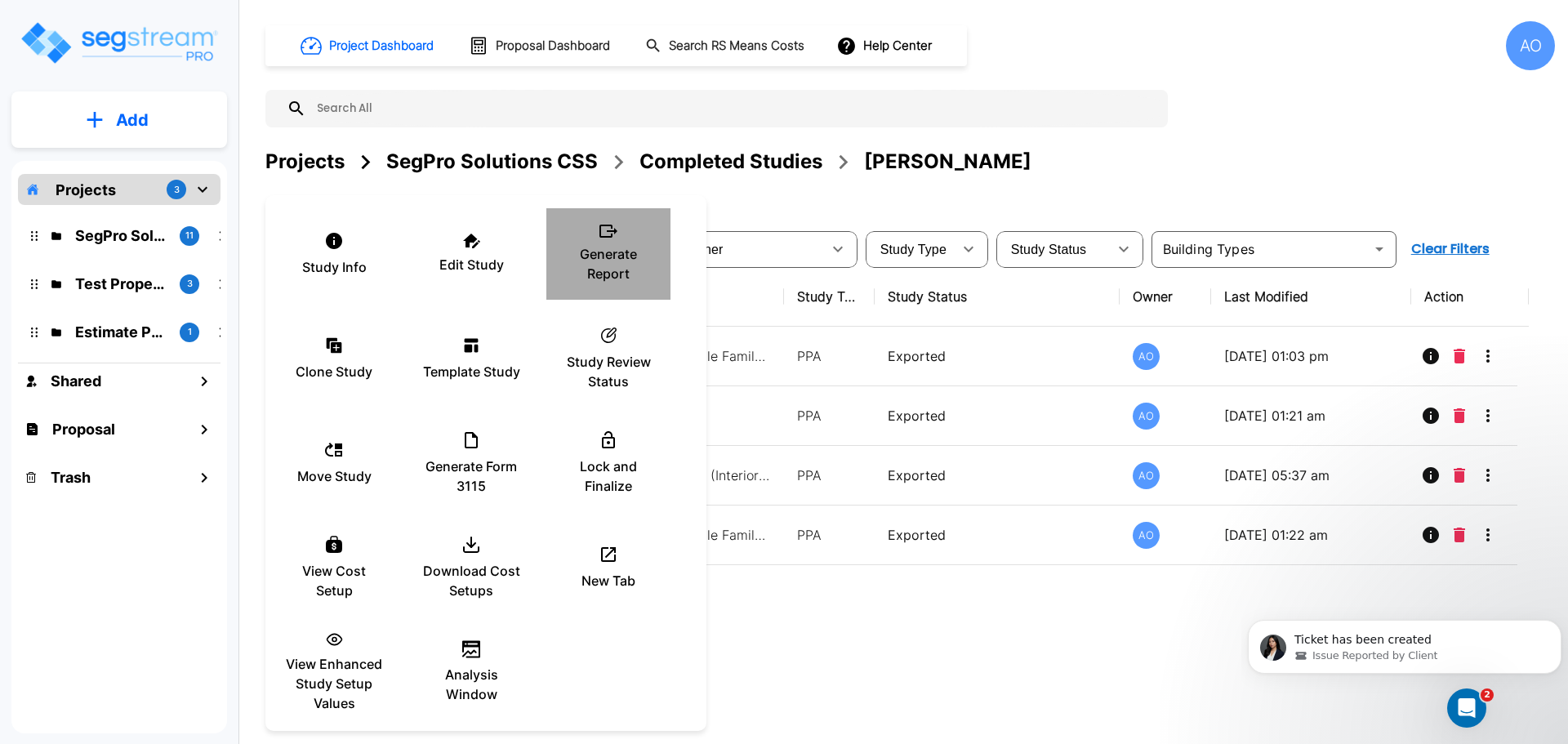
click at [611, 246] on p "Generate Report" at bounding box center [607, 264] width 98 height 39
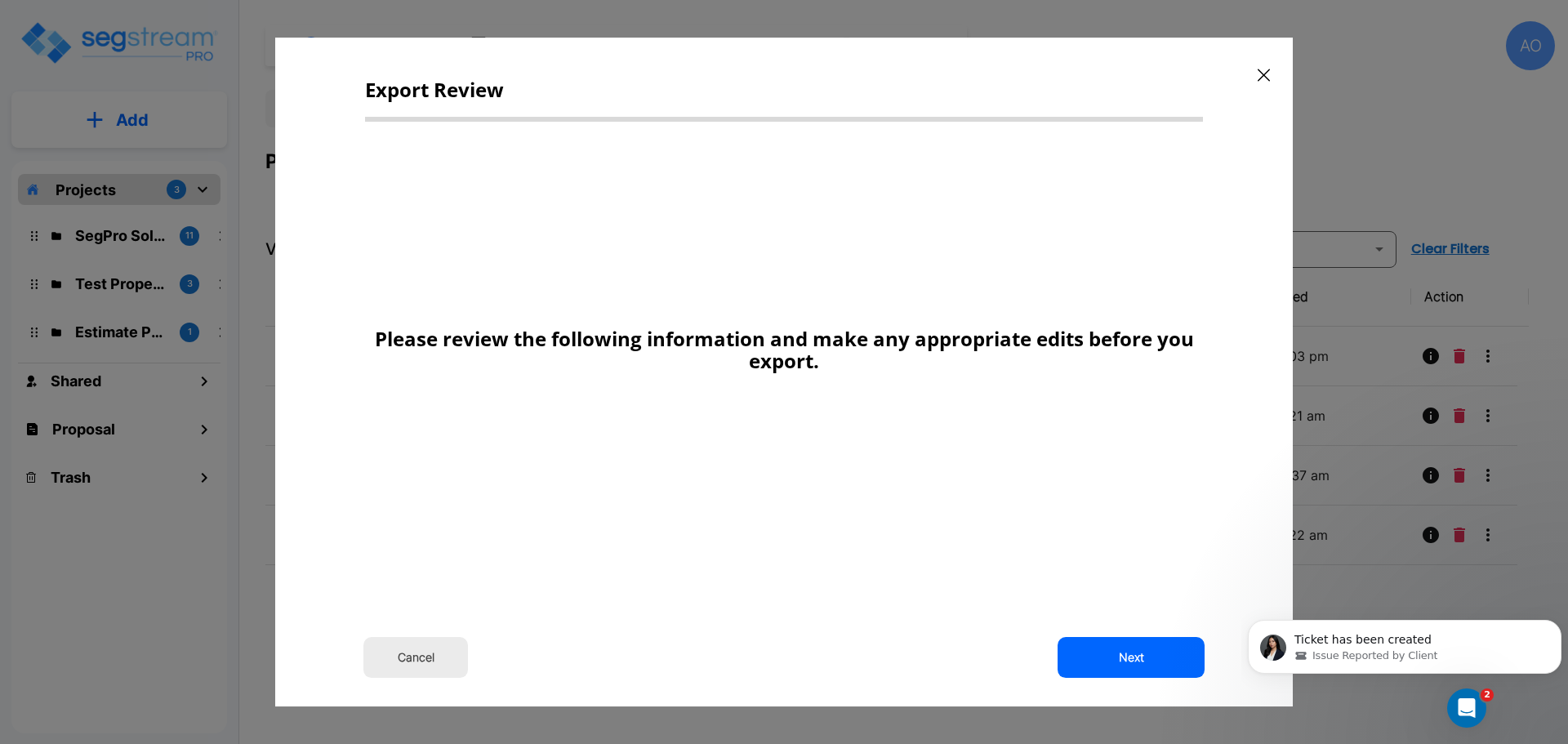
click at [1259, 77] on icon "button" at bounding box center [1263, 75] width 13 height 13
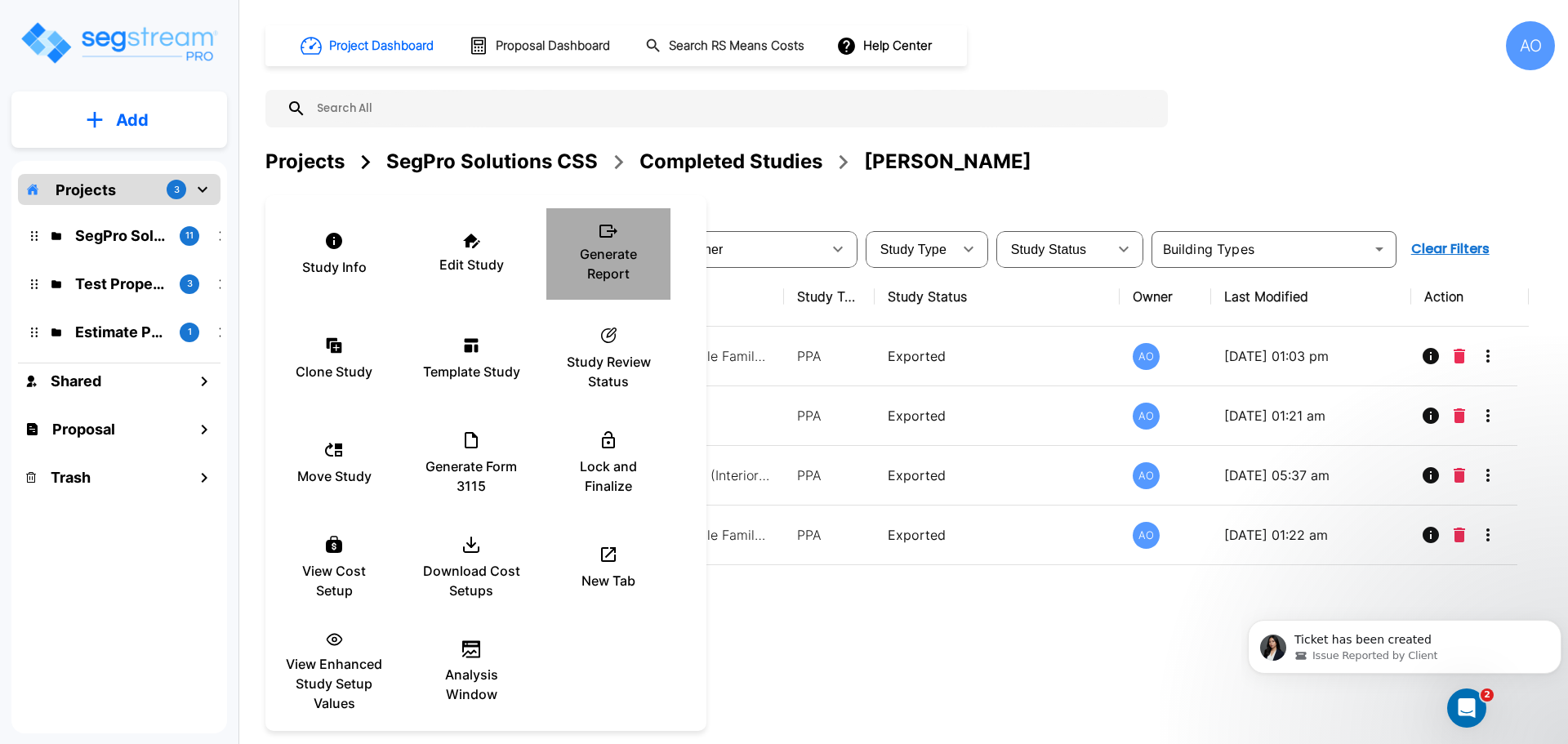
click at [613, 266] on p "Generate Report" at bounding box center [607, 264] width 98 height 39
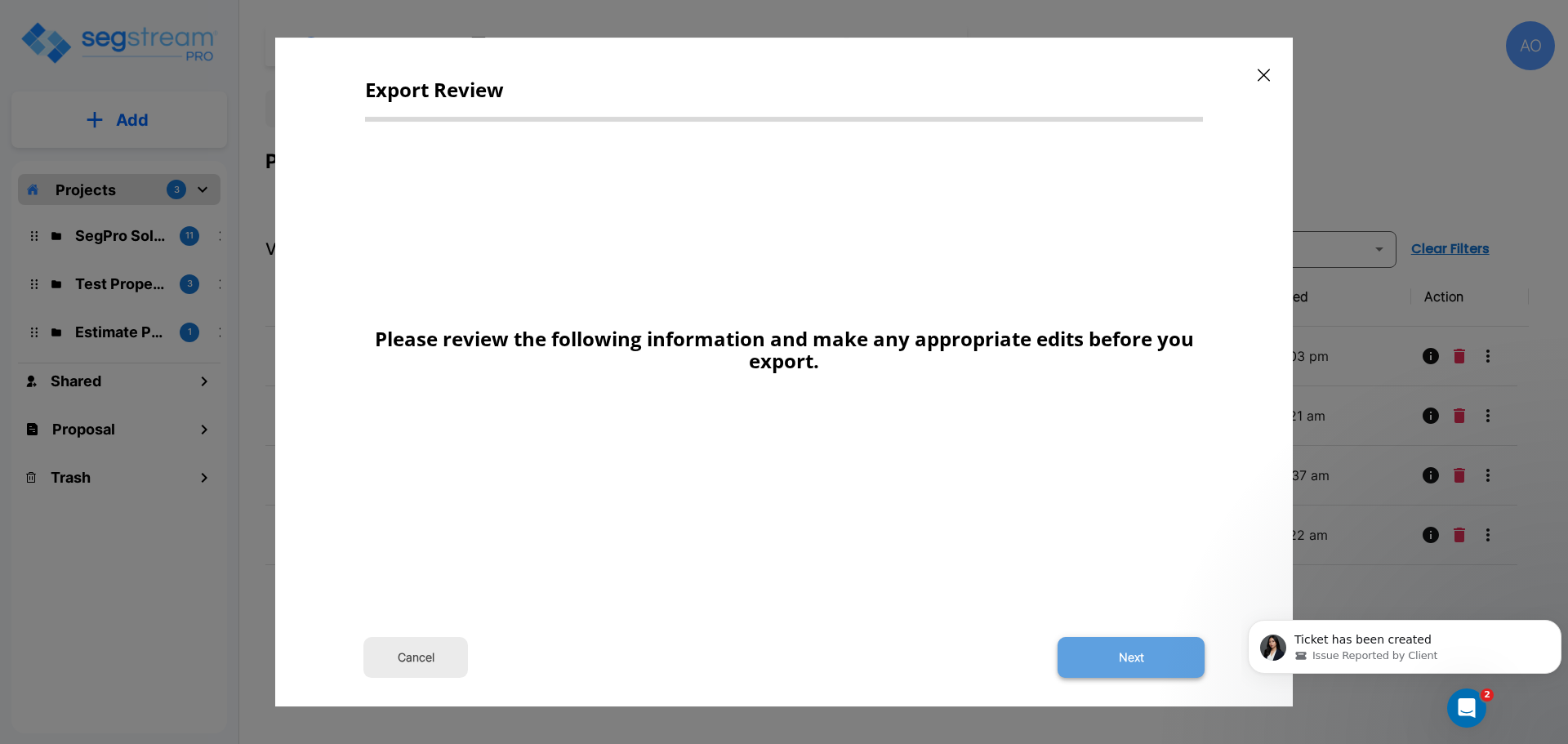
click at [1139, 655] on button "Next" at bounding box center [1131, 658] width 147 height 41
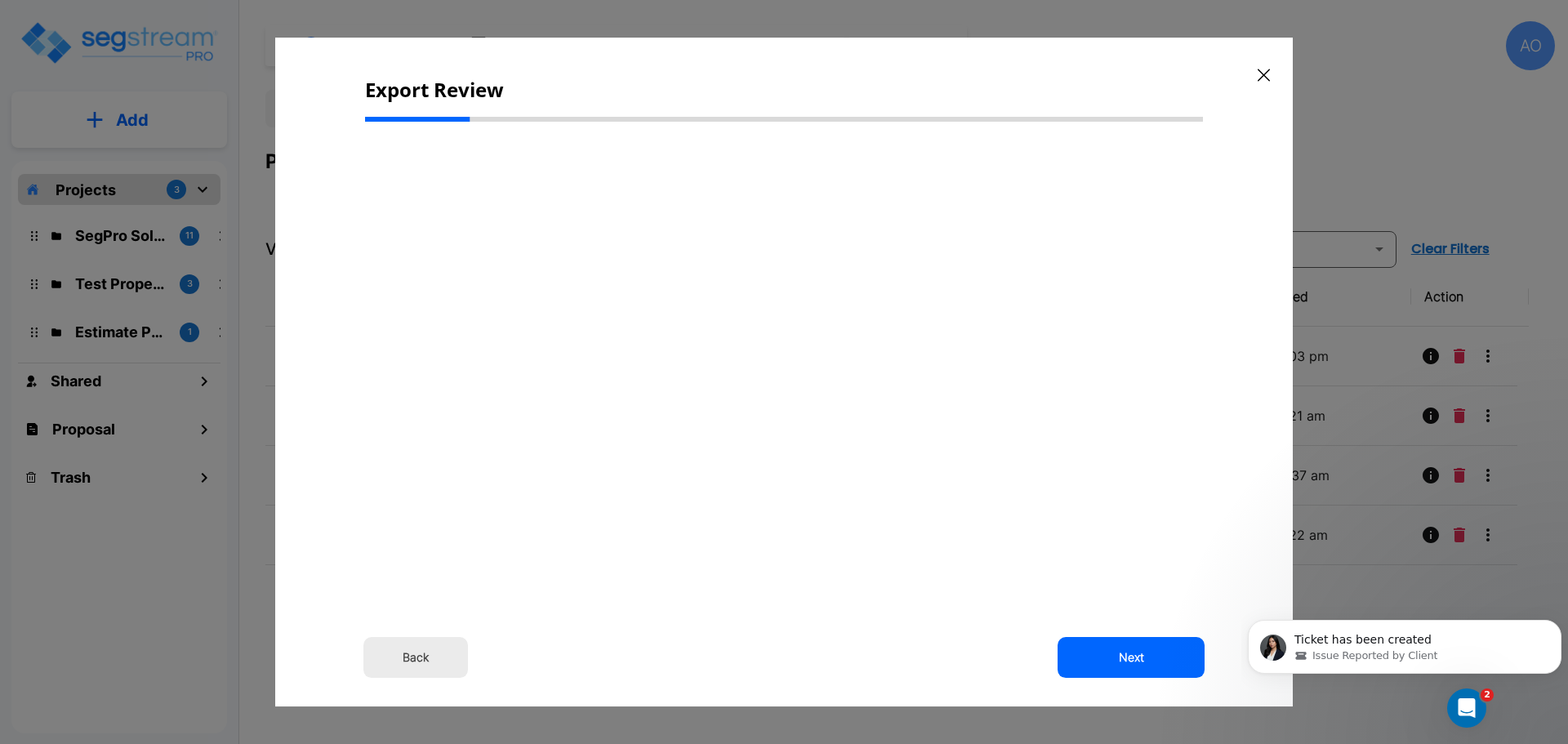
click at [422, 652] on button "Back" at bounding box center [415, 658] width 105 height 41
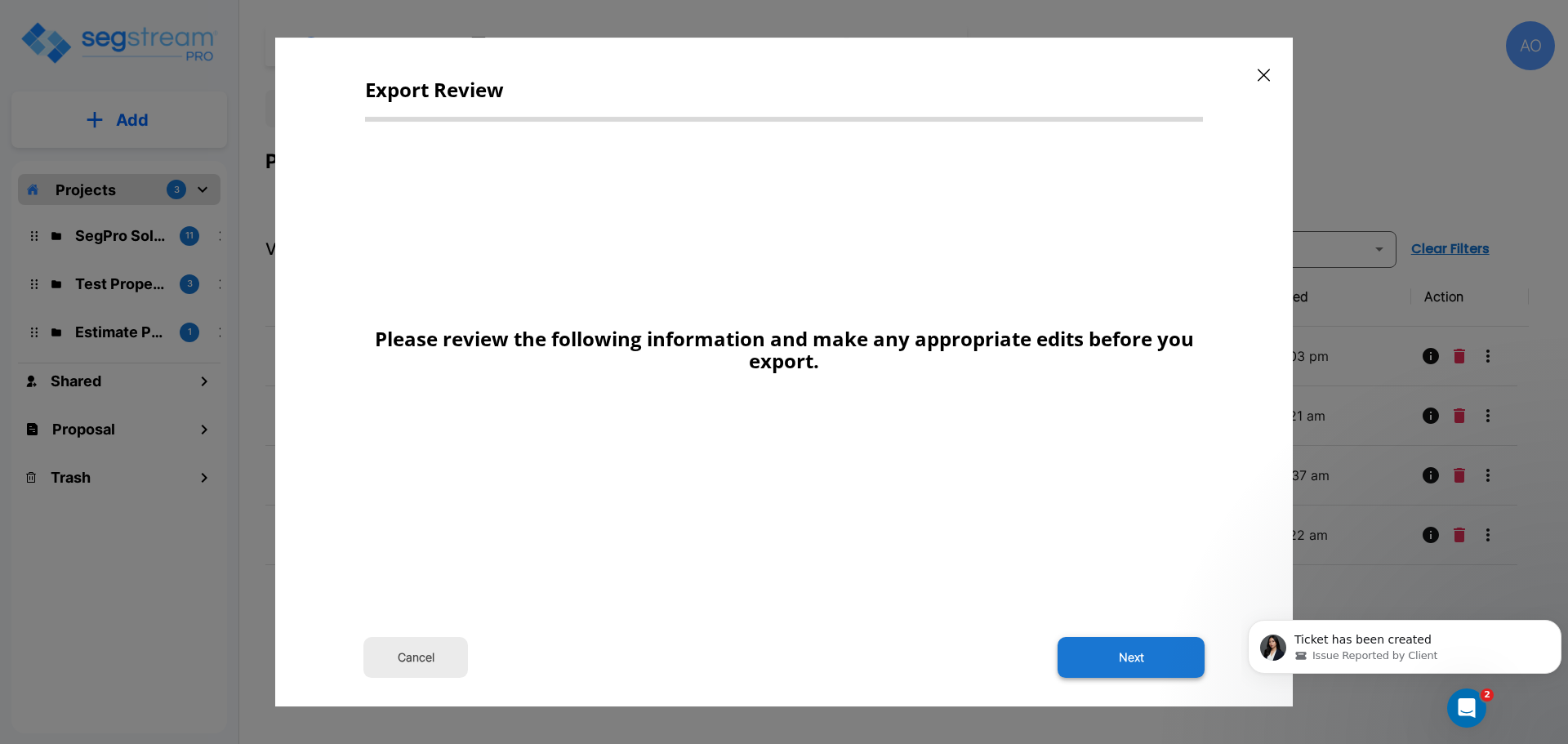
click at [1123, 657] on button "Next" at bounding box center [1131, 658] width 147 height 41
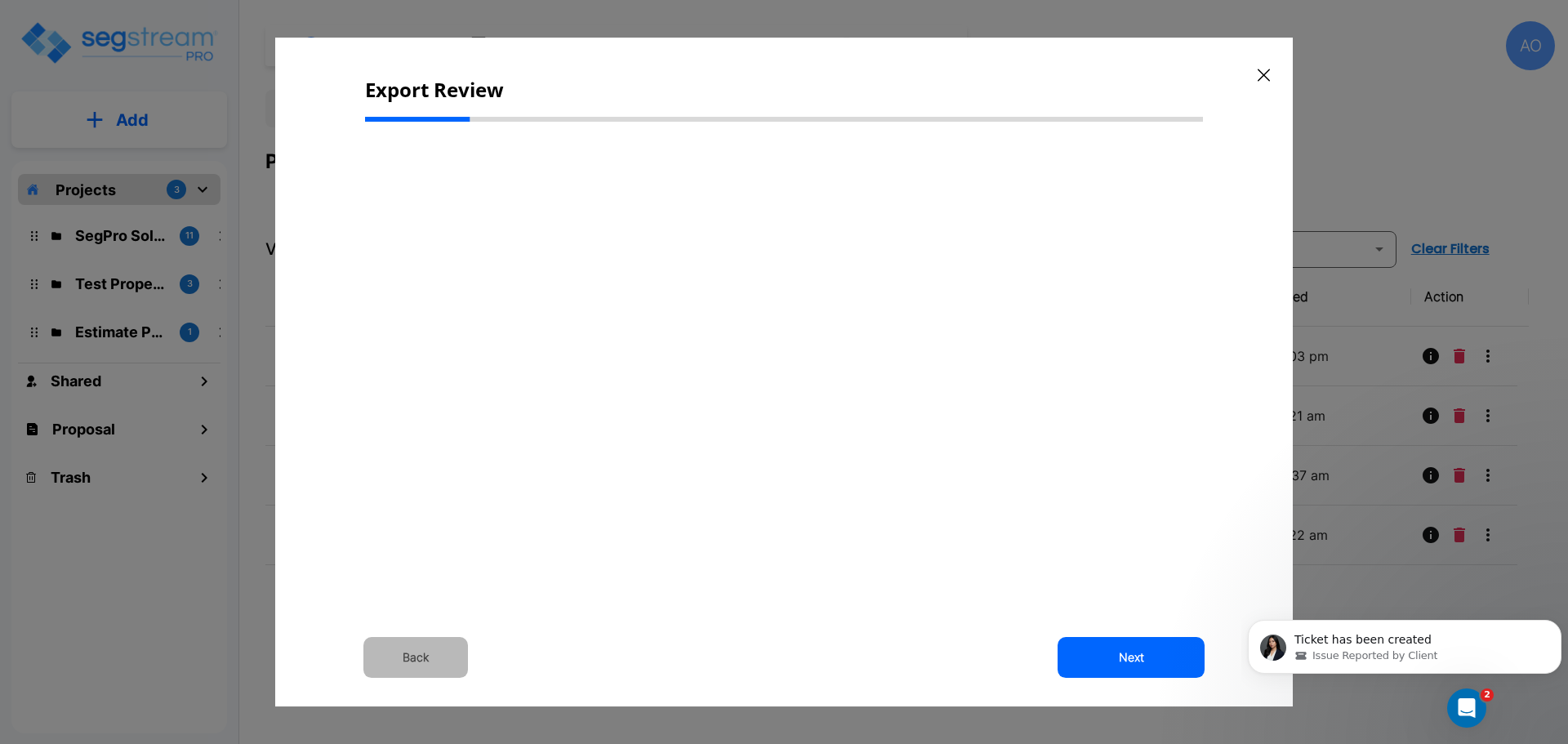
click at [430, 653] on button "Back" at bounding box center [415, 658] width 105 height 41
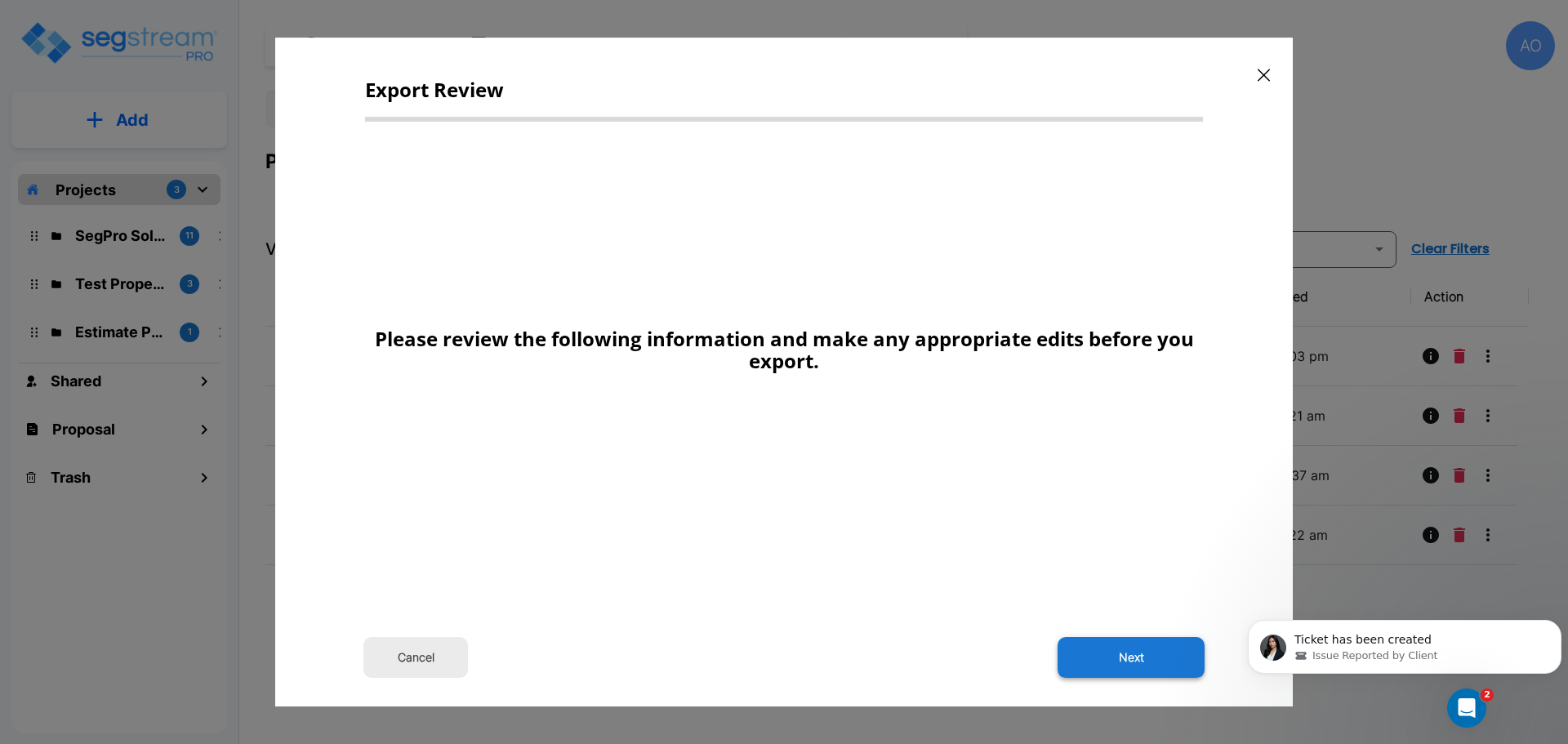
click at [1111, 663] on button "Next" at bounding box center [1131, 658] width 147 height 41
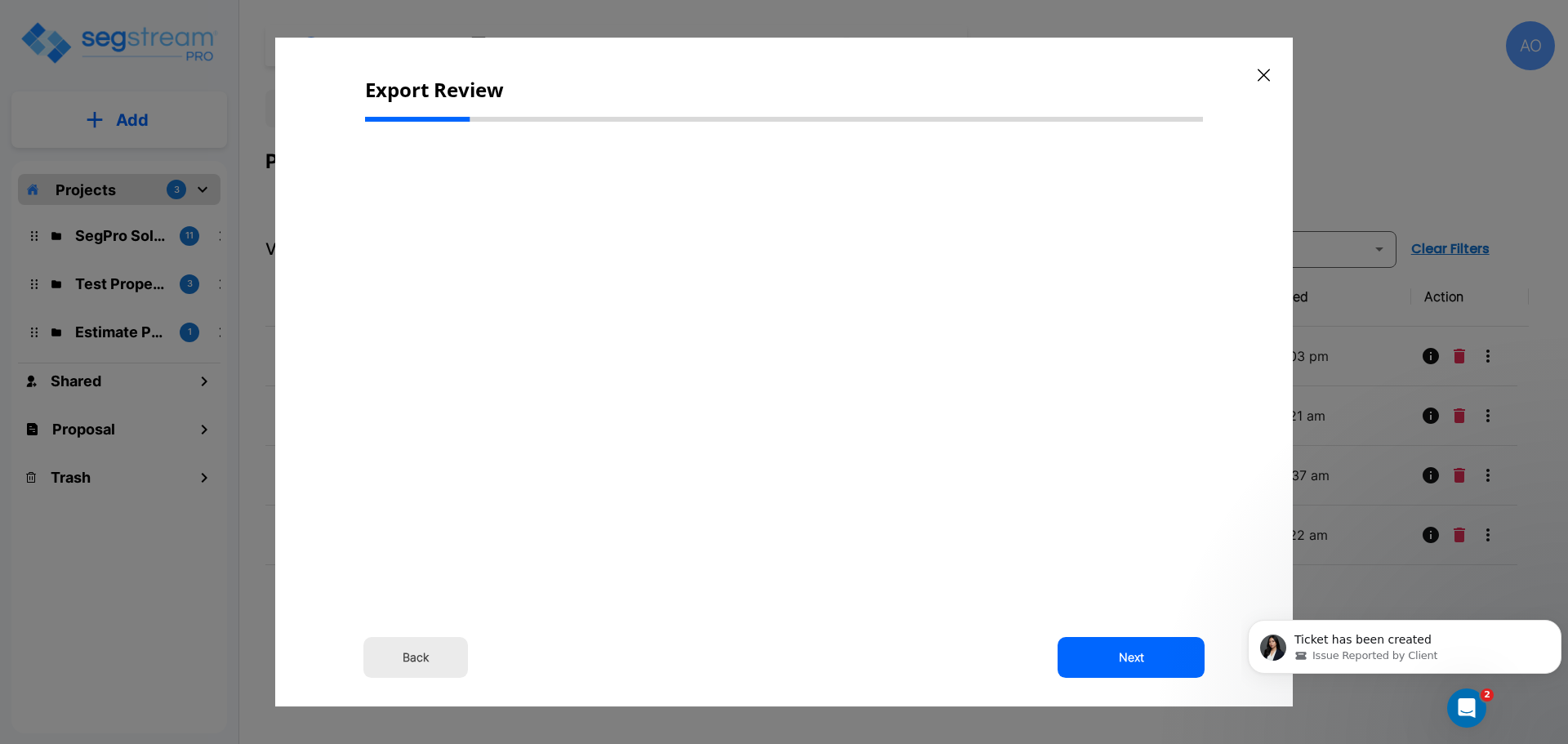
select select "2024"
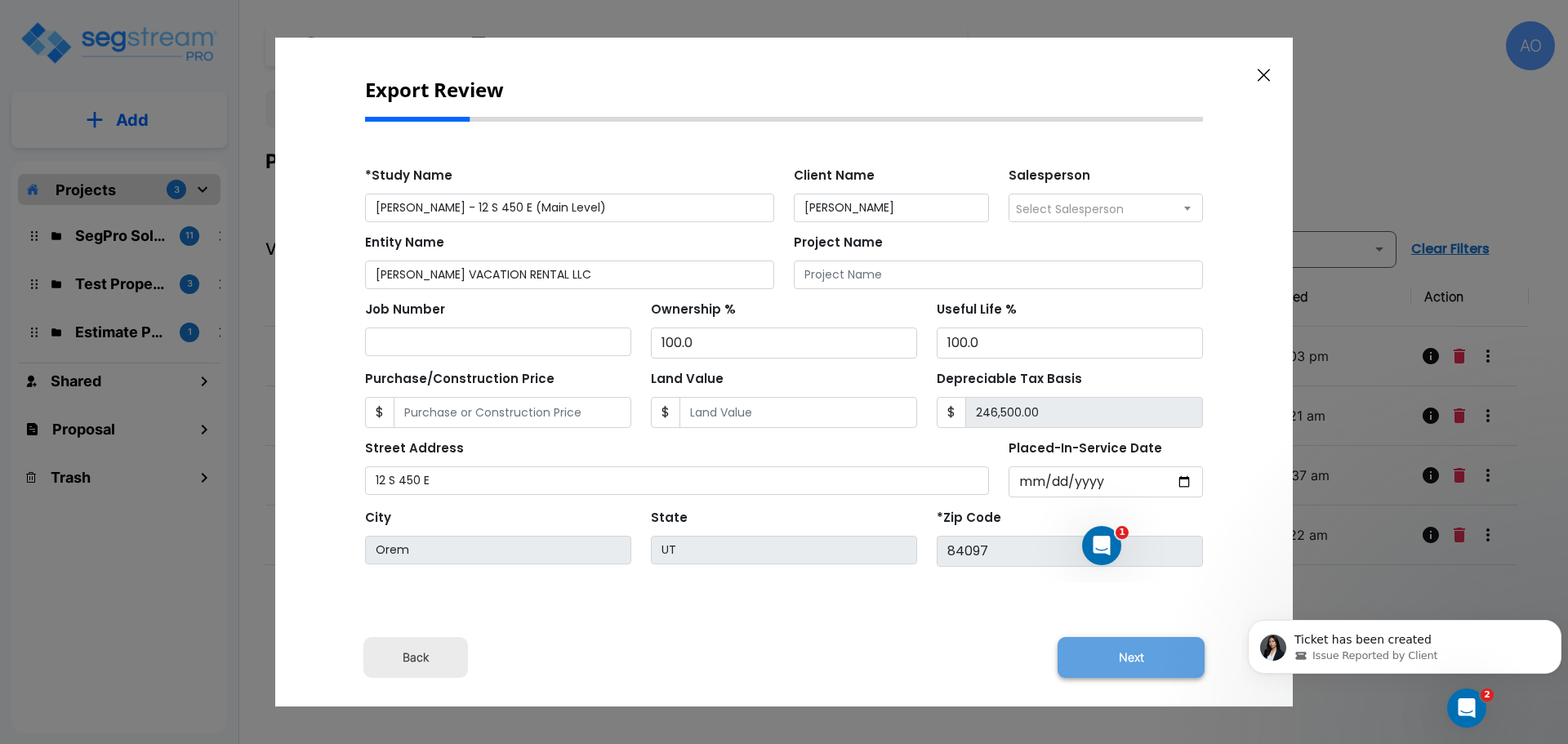
click at [1136, 652] on button "Next" at bounding box center [1131, 658] width 147 height 41
type input "557"
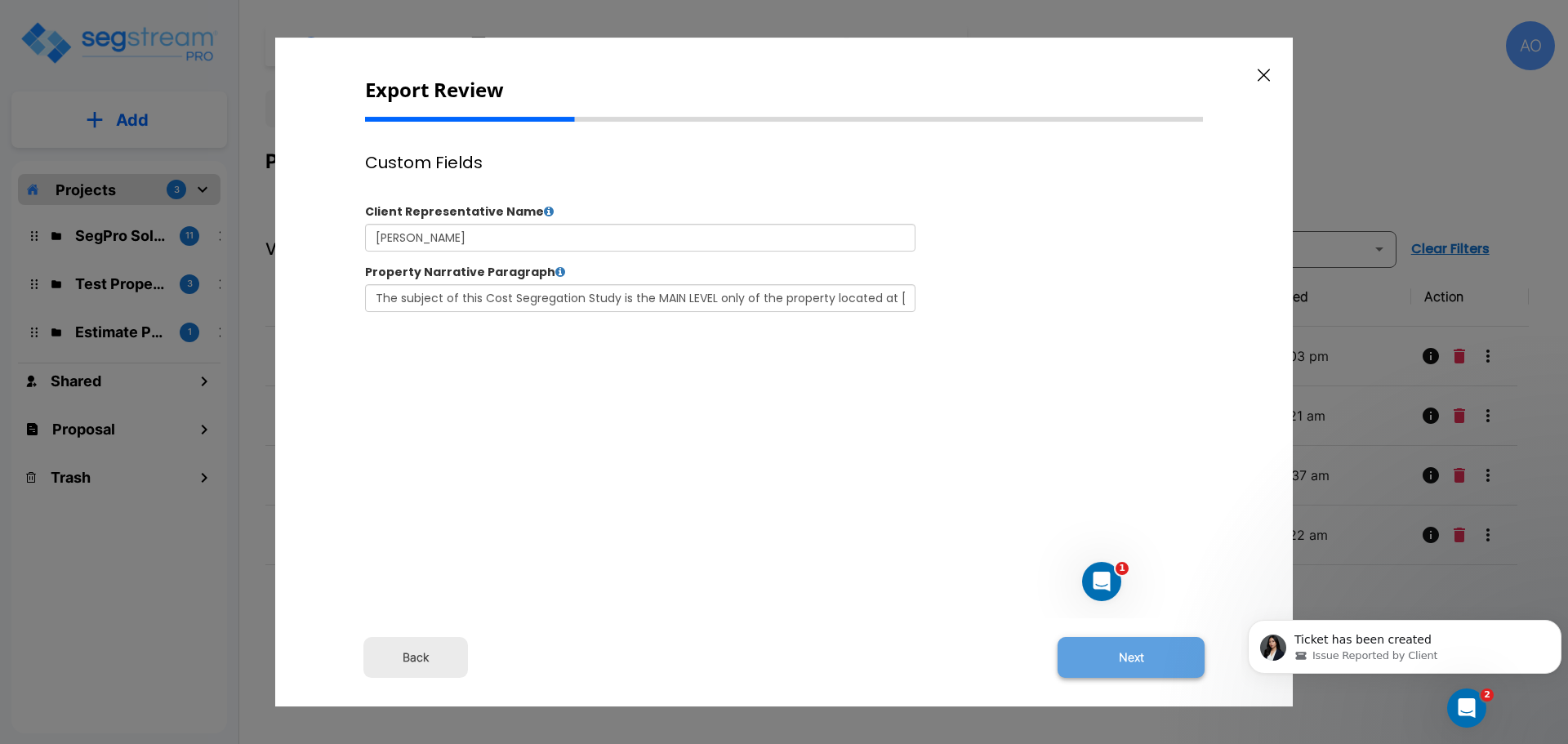
click at [1148, 653] on button "Next" at bounding box center [1131, 658] width 147 height 41
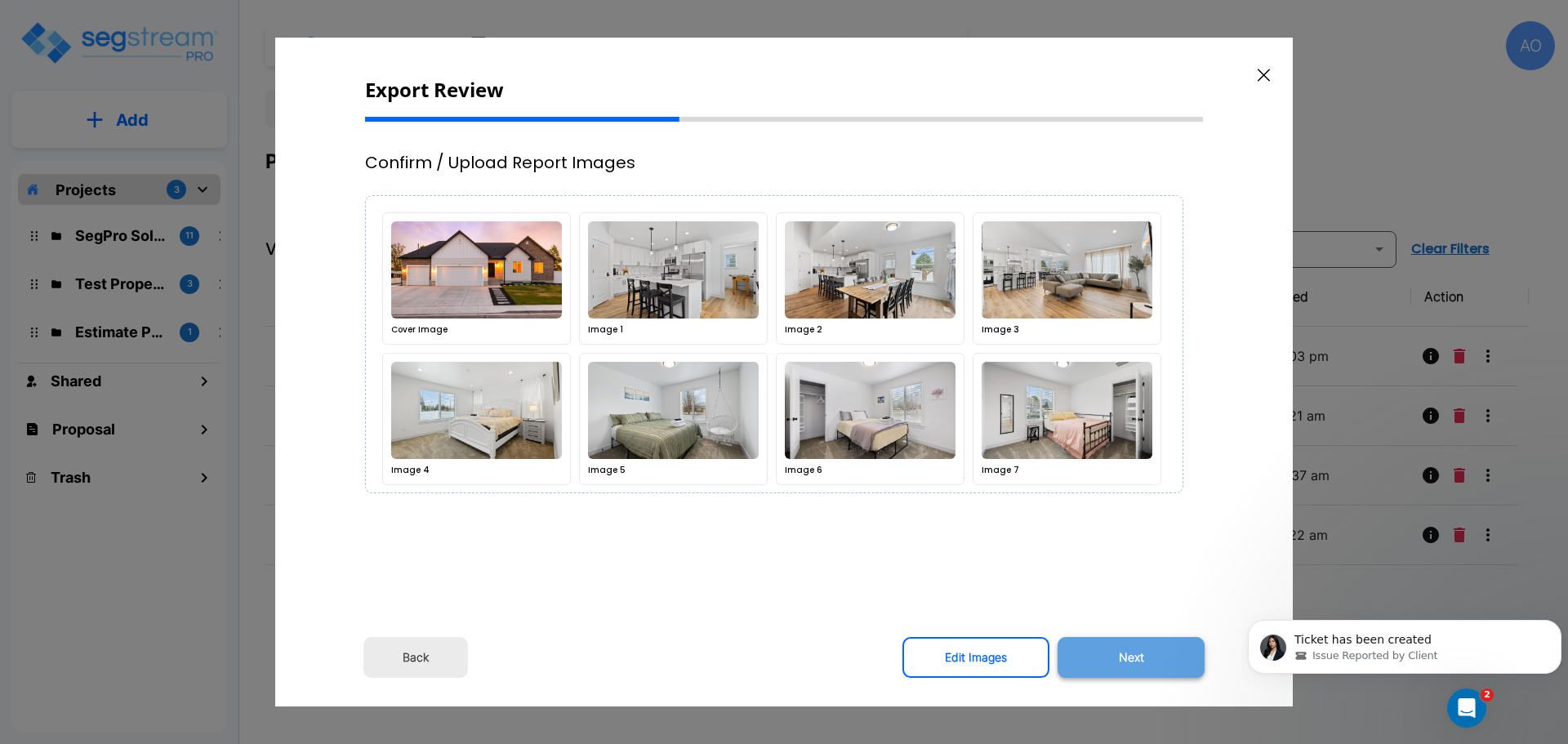
click at [1144, 657] on button "Next" at bounding box center [1131, 658] width 147 height 41
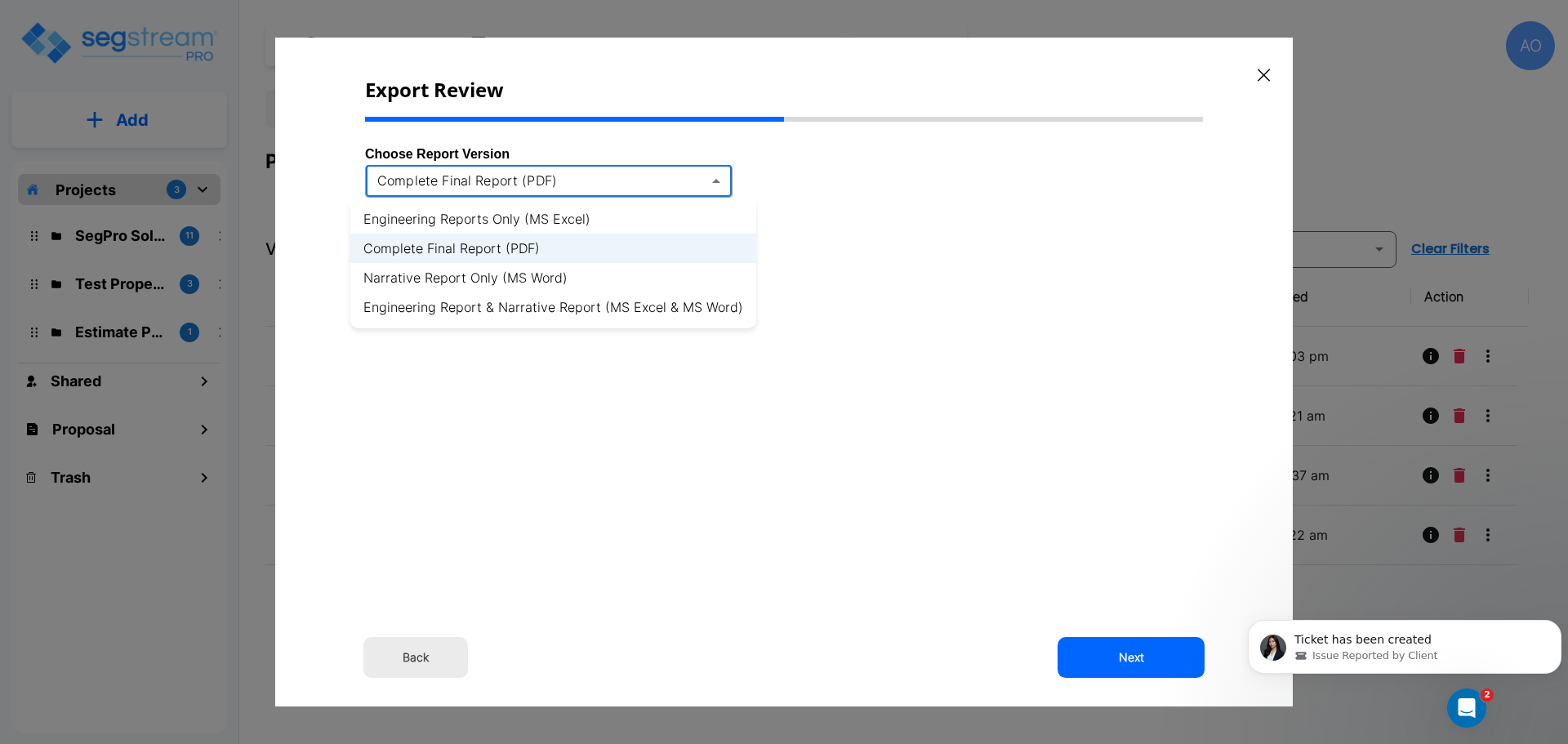
click at [717, 179] on body "× Your report is being generated. Be patient! × We're working on your Modificat…" at bounding box center [784, 372] width 1568 height 744
click at [713, 312] on li "Engineering Report & Narrative Report (MS Excel & MS Word)" at bounding box center [553, 307] width 406 height 29
type input "xlsx_word"
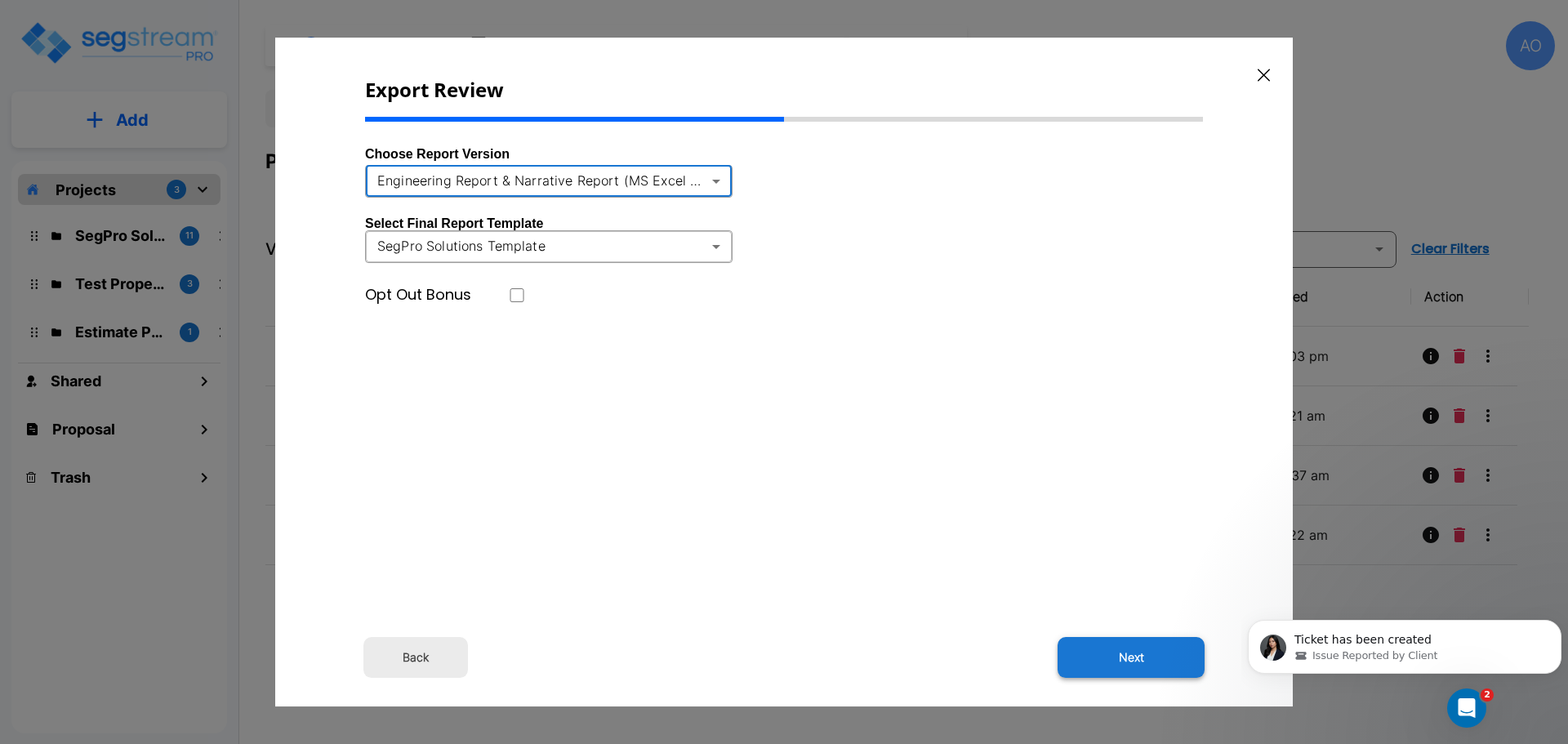
click at [1138, 654] on button "Next" at bounding box center [1131, 658] width 147 height 41
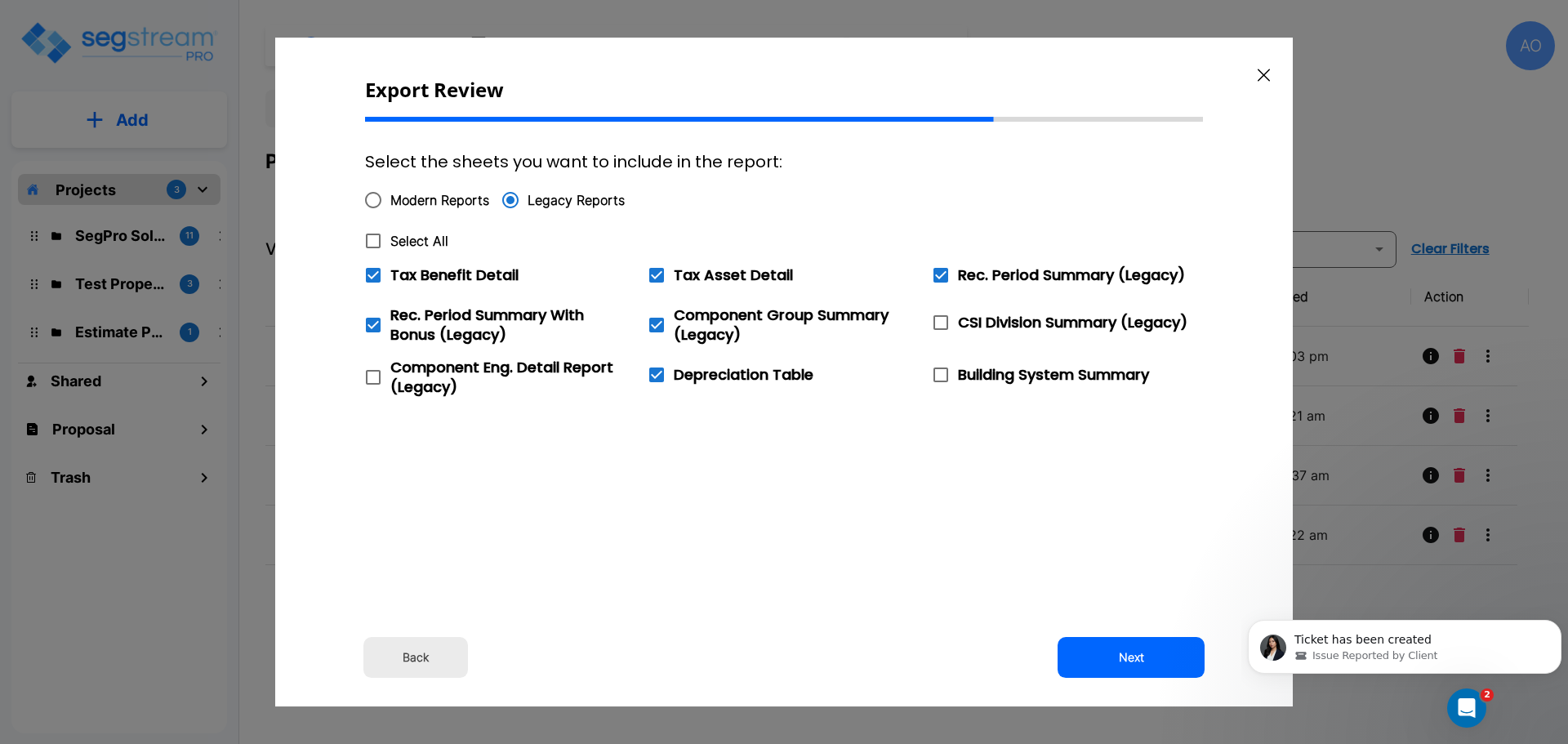
click at [374, 238] on icon at bounding box center [373, 241] width 19 height 19
click at [372, 237] on input "Select All" at bounding box center [364, 231] width 16 height 14
checkbox input "true"
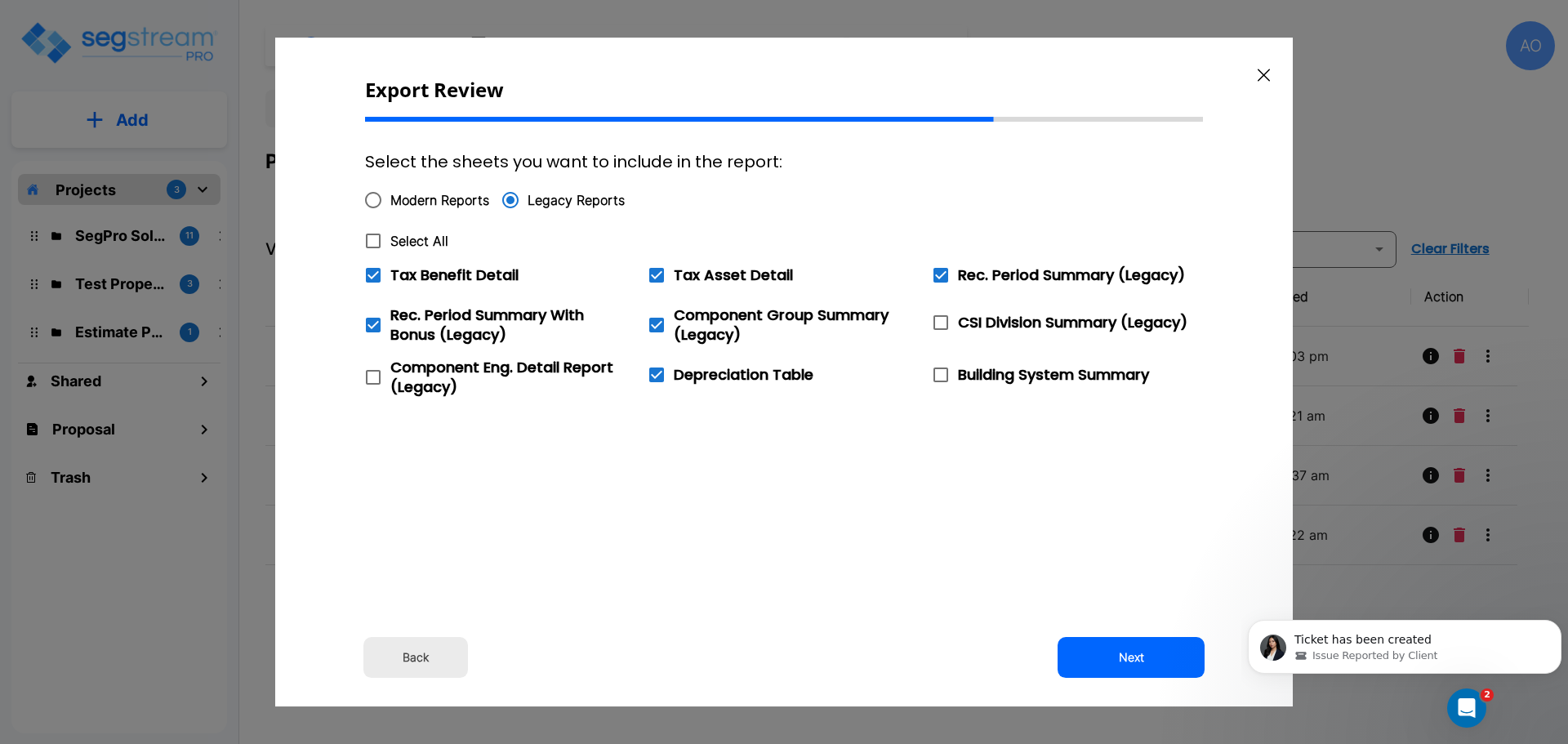
checkbox input "true"
click at [374, 279] on icon at bounding box center [373, 275] width 15 height 15
click at [372, 272] on input "Tax Benefit Detail" at bounding box center [364, 264] width 16 height 14
checkbox input "false"
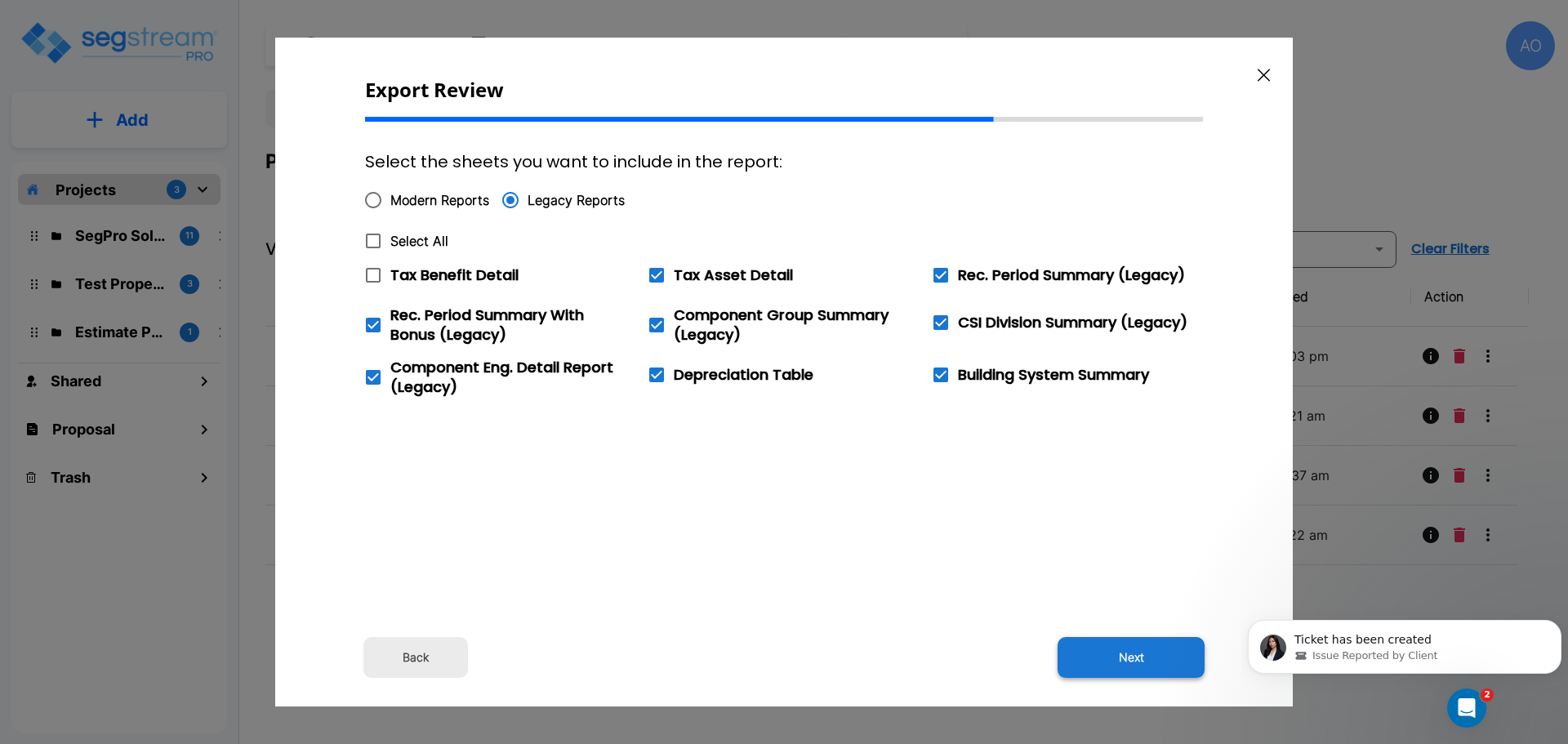
click at [1127, 661] on button "Next" at bounding box center [1131, 658] width 147 height 41
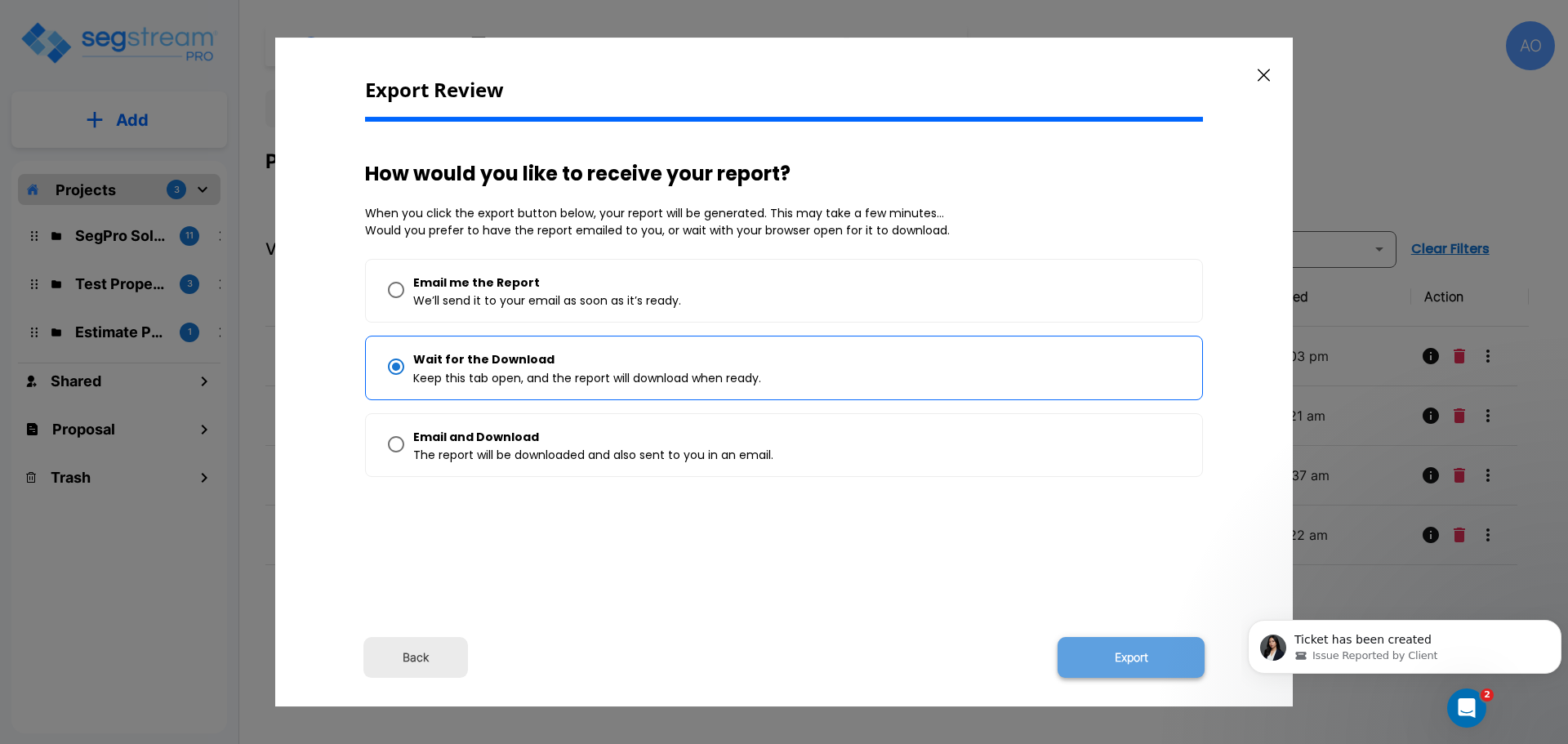
click at [1134, 654] on button "Export" at bounding box center [1131, 658] width 147 height 41
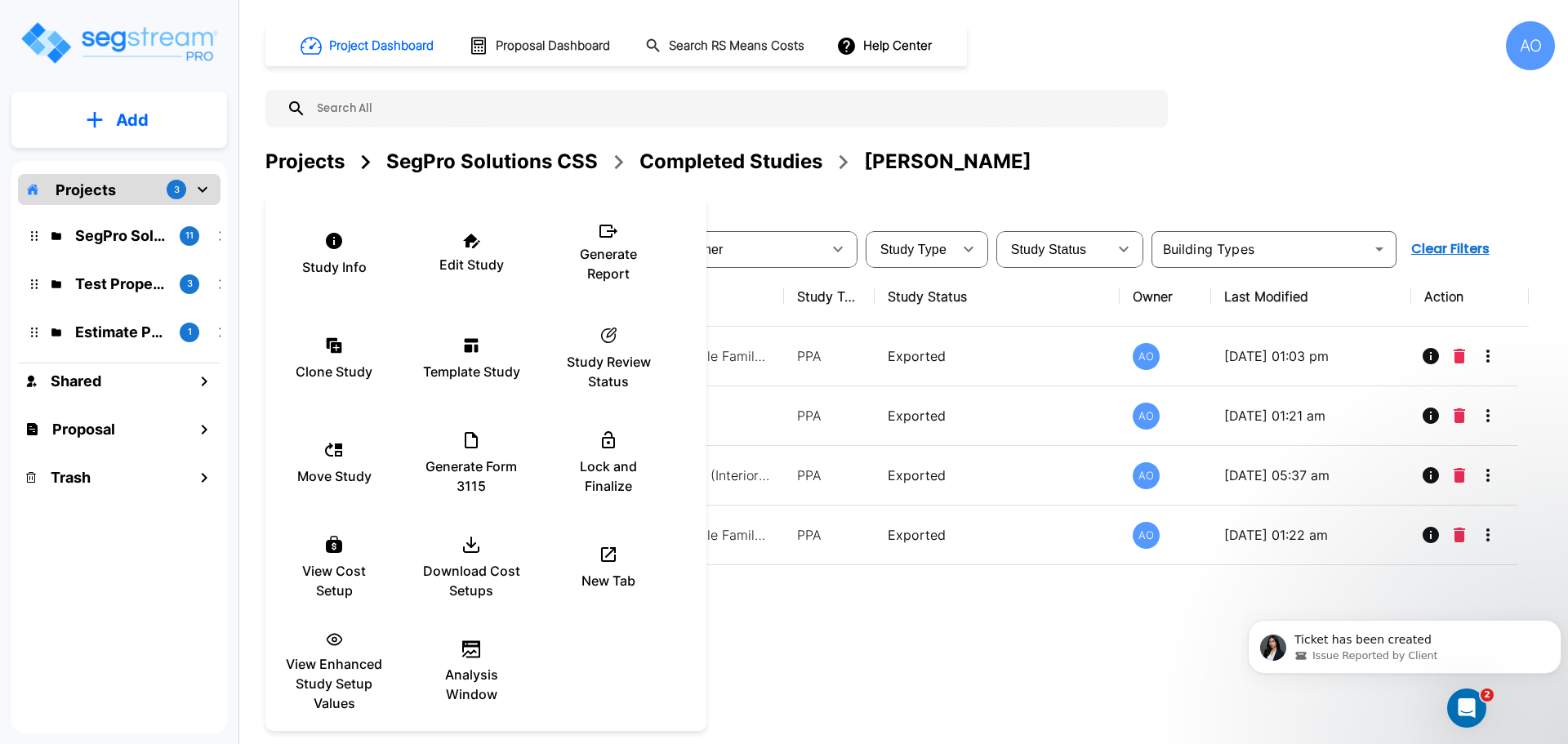
click at [923, 670] on div at bounding box center [784, 372] width 1568 height 744
click at [602, 245] on p "Generate Report" at bounding box center [607, 264] width 98 height 39
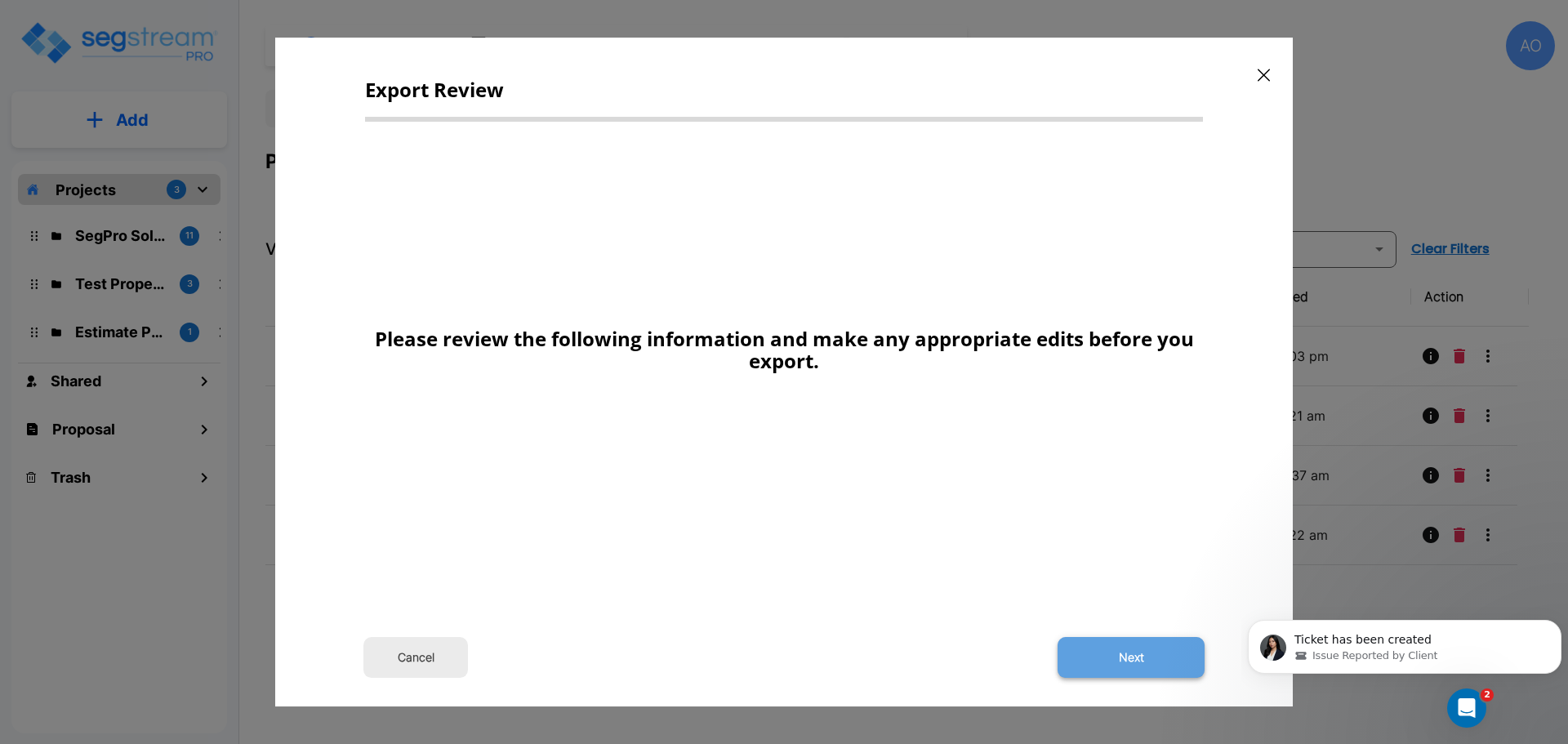
click at [1138, 655] on button "Next" at bounding box center [1131, 658] width 147 height 41
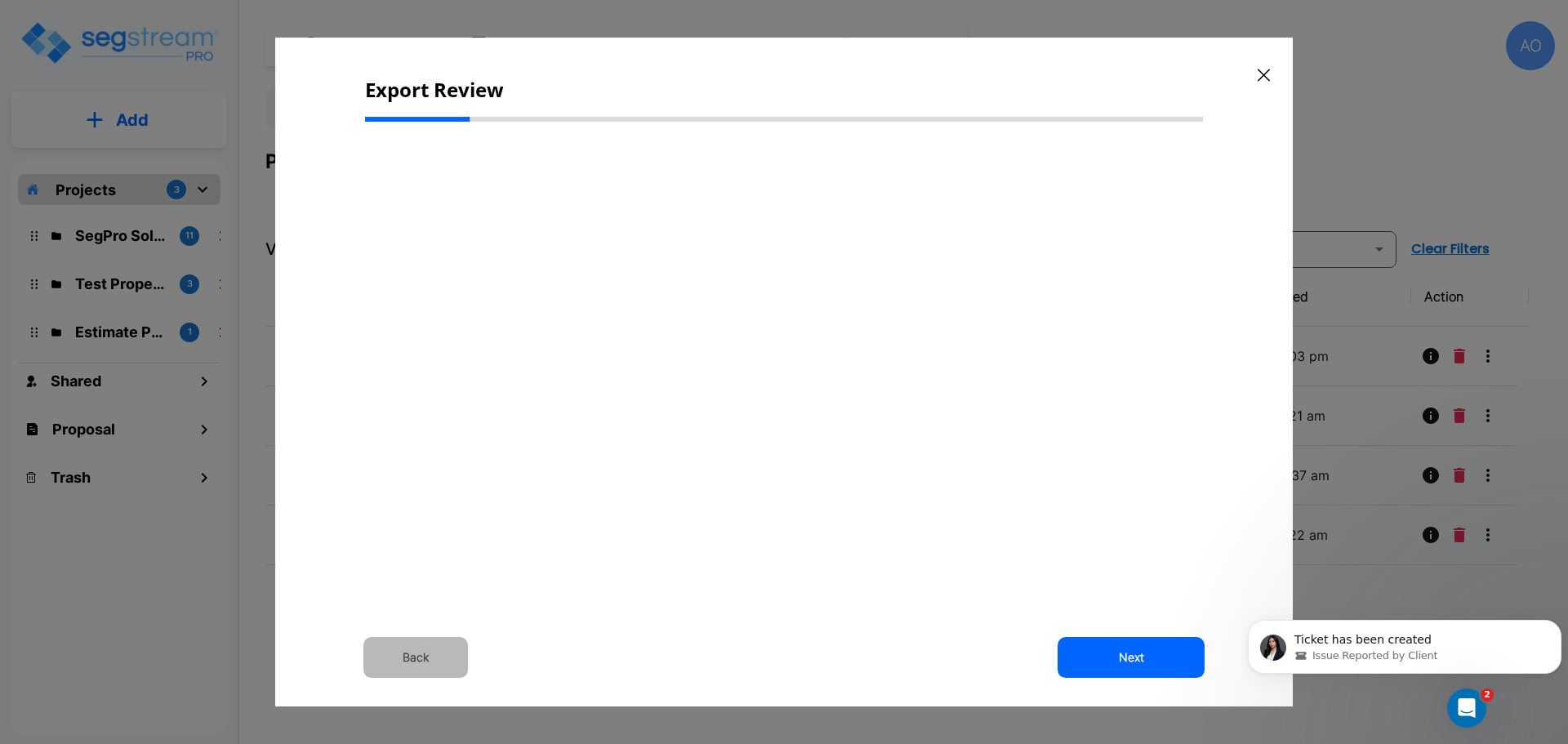
click at [419, 656] on button "Back" at bounding box center [415, 658] width 105 height 41
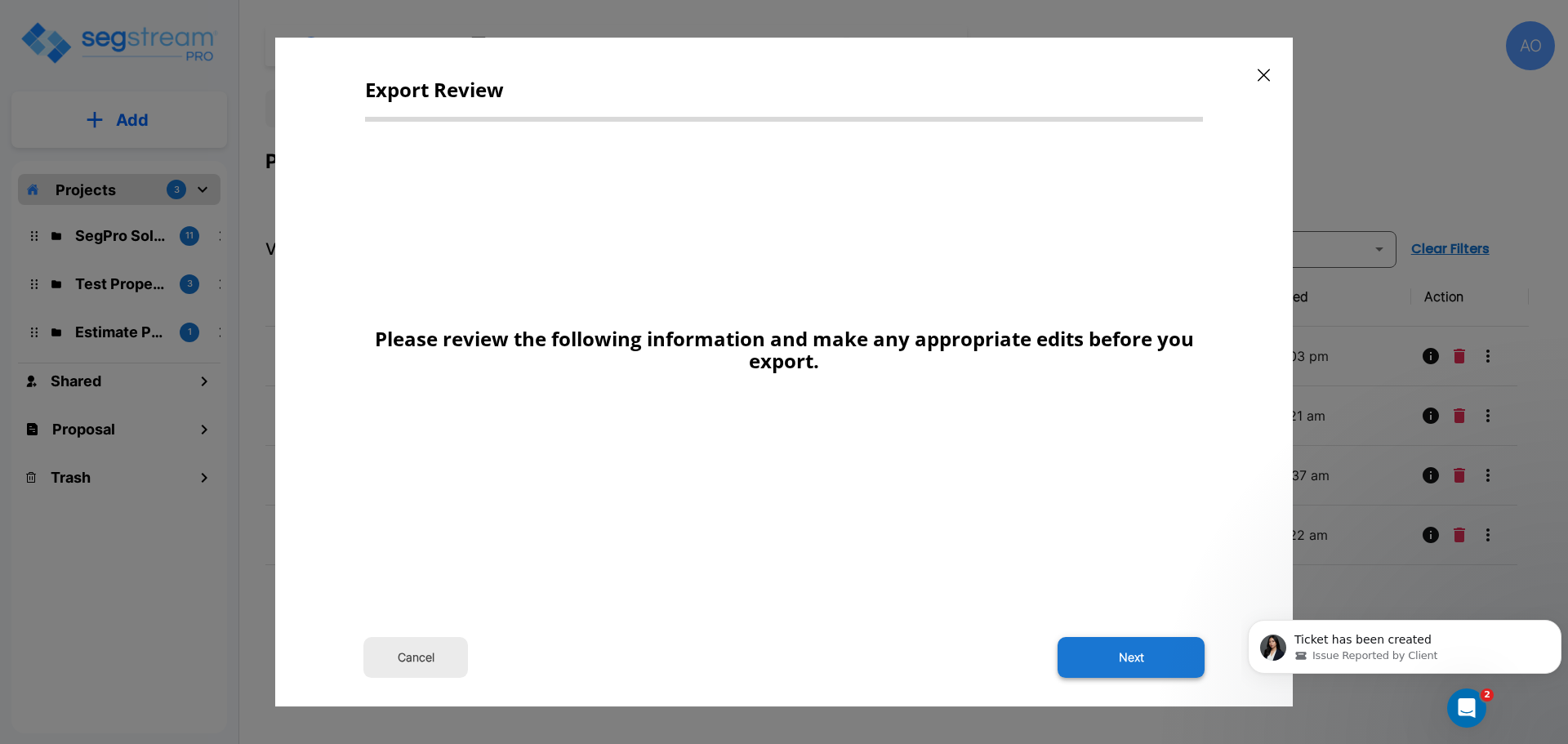
click at [1108, 655] on button "Next" at bounding box center [1131, 658] width 147 height 41
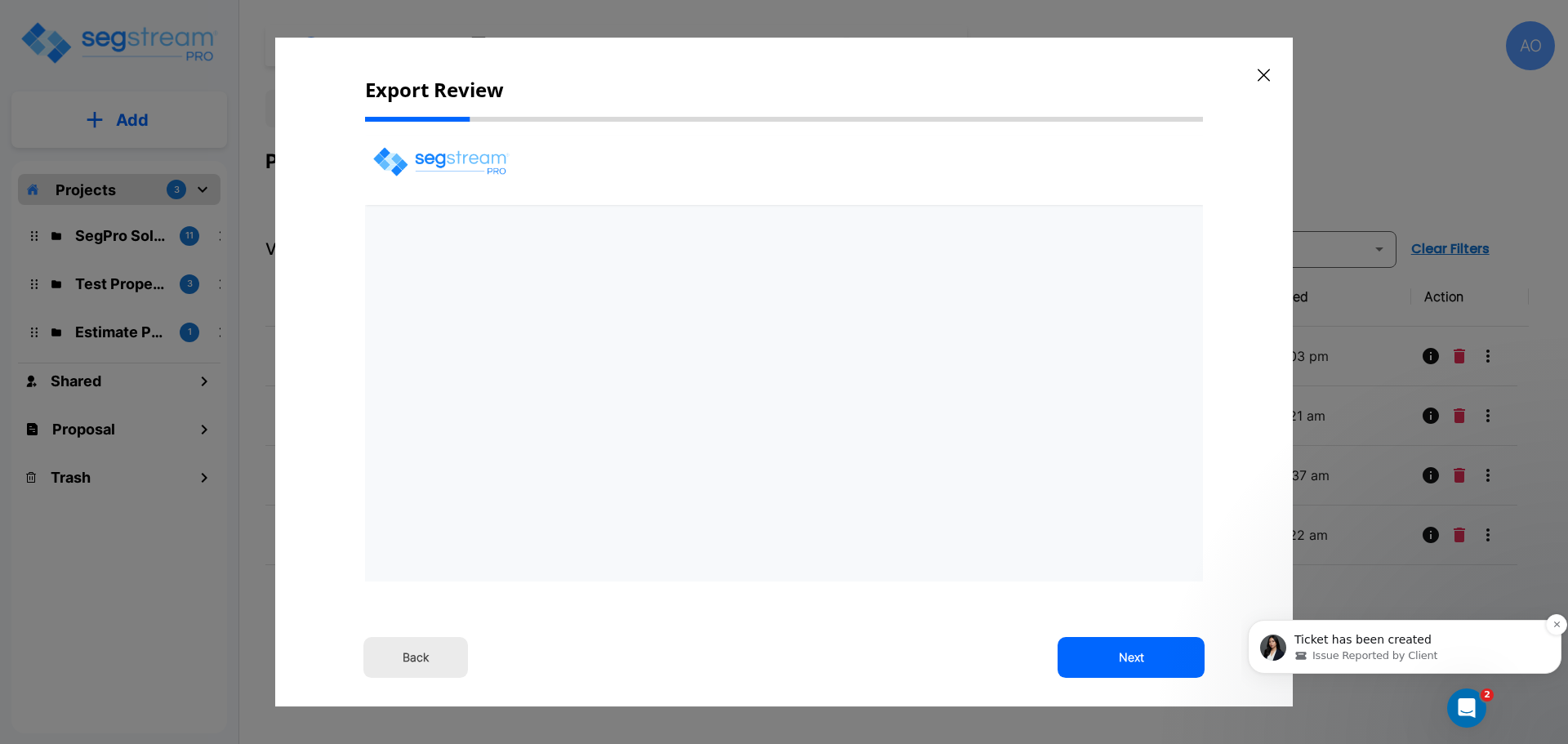
select select "2024"
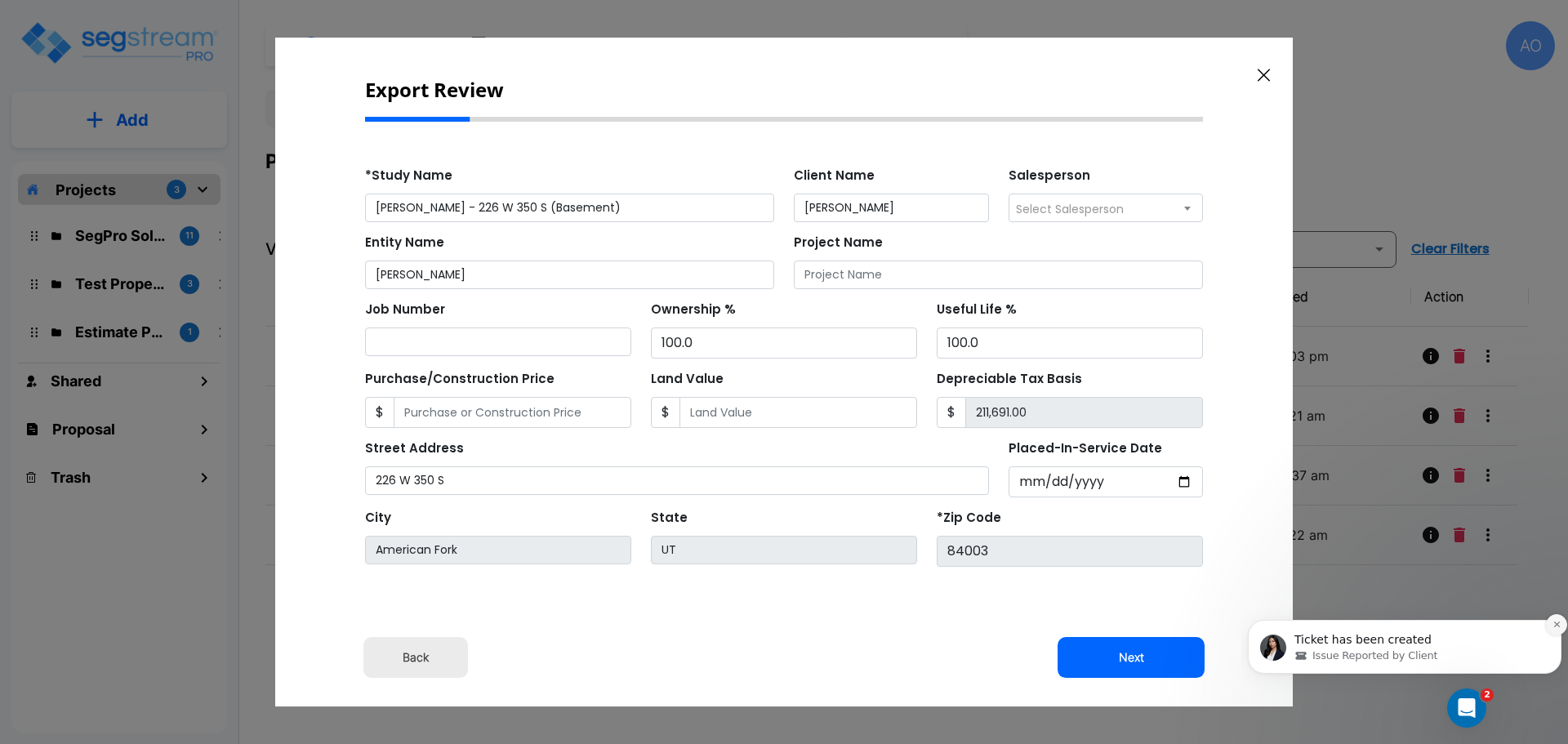
click at [1558, 626] on icon "Dismiss notification" at bounding box center [1555, 625] width 6 height 6
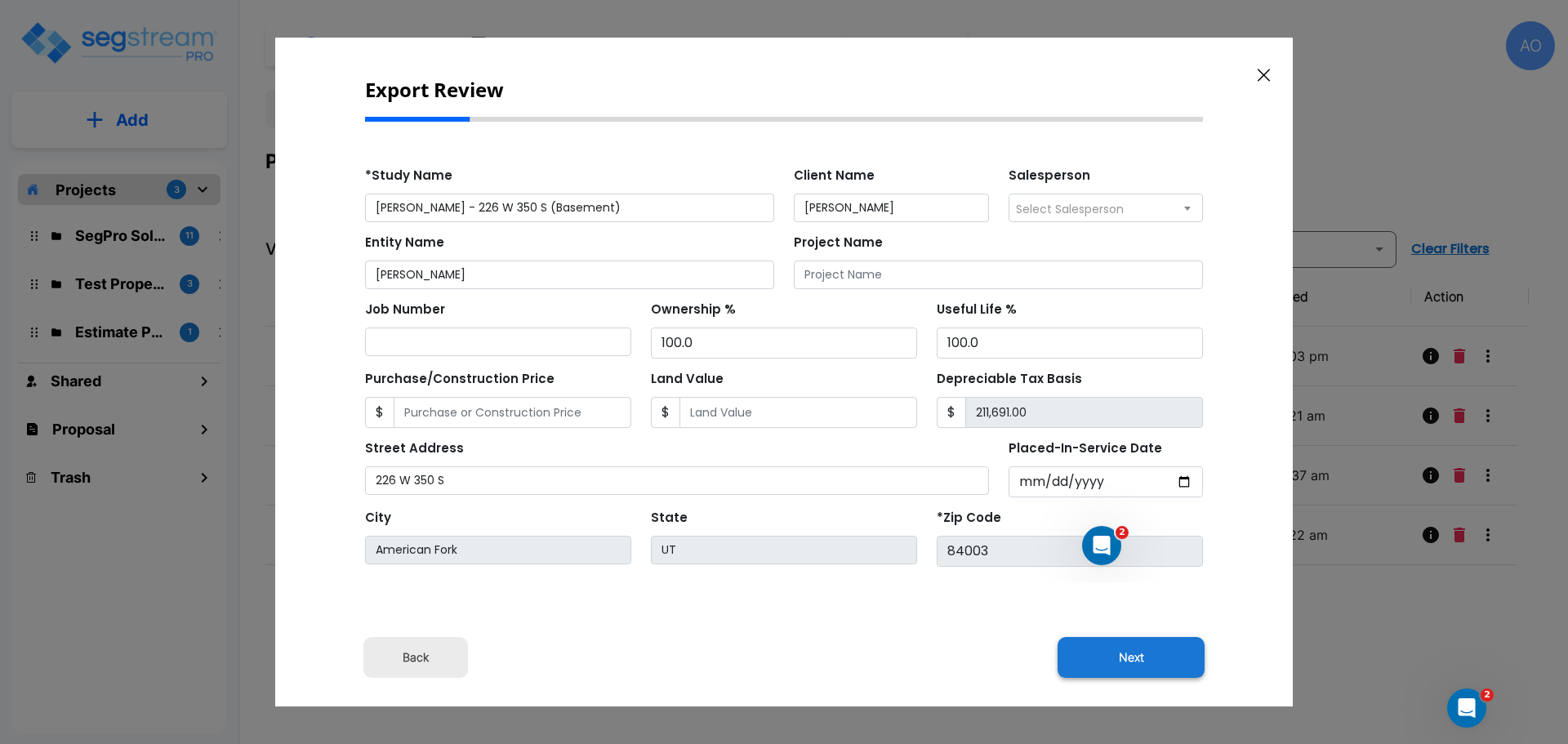
click at [1136, 647] on button "Next" at bounding box center [1131, 658] width 147 height 41
type input "1"
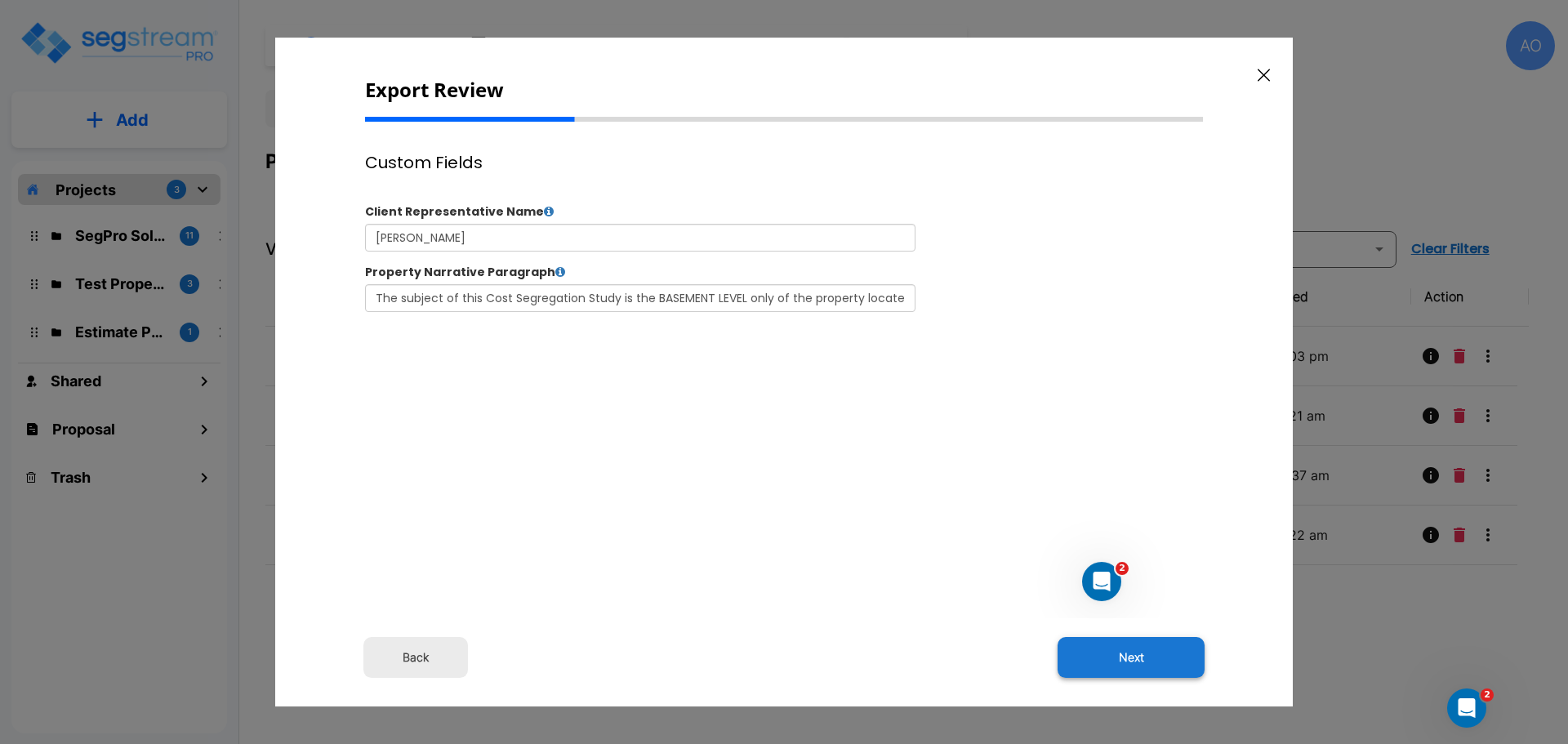
click at [1144, 657] on button "Next" at bounding box center [1131, 658] width 147 height 41
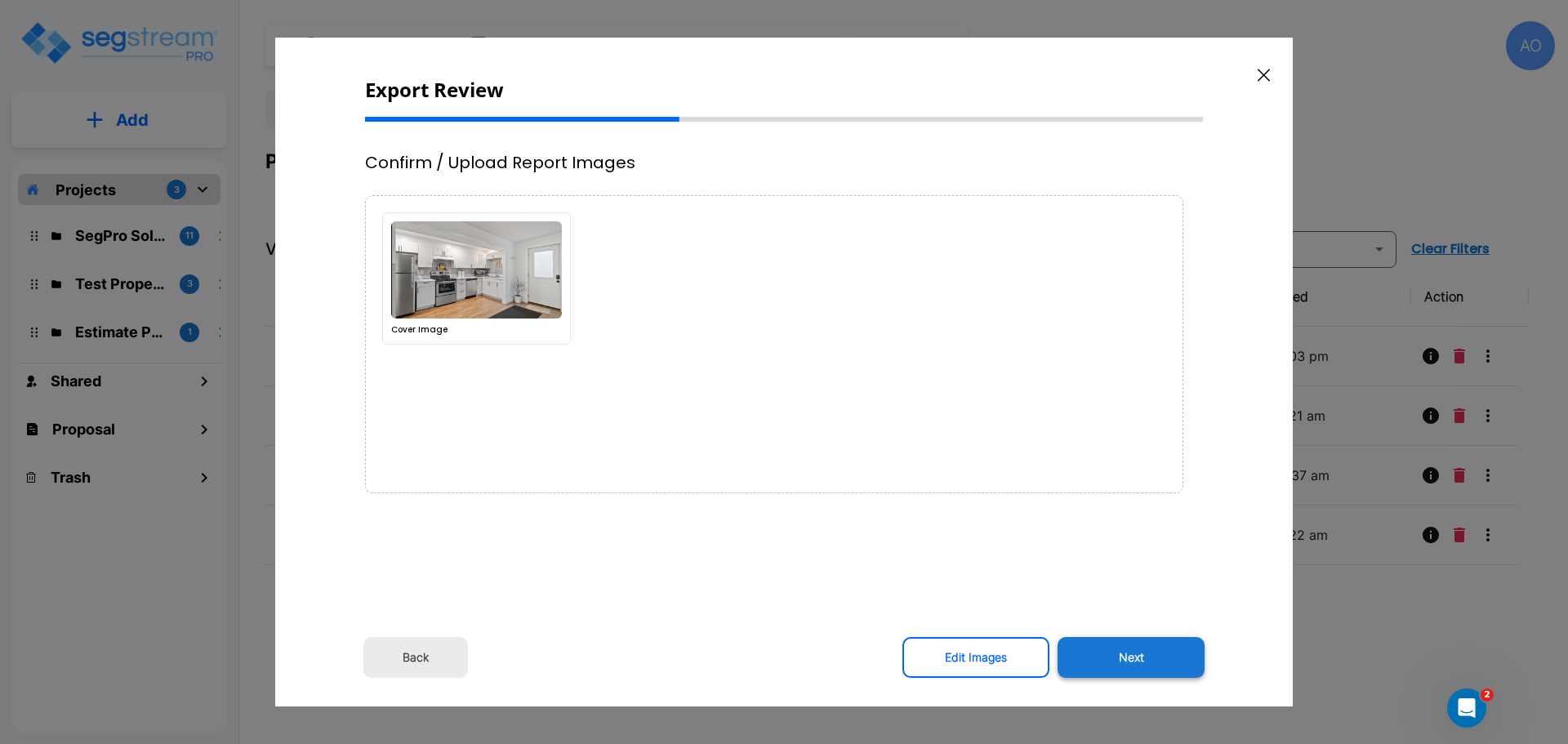
click at [1134, 655] on button "Next" at bounding box center [1131, 658] width 147 height 41
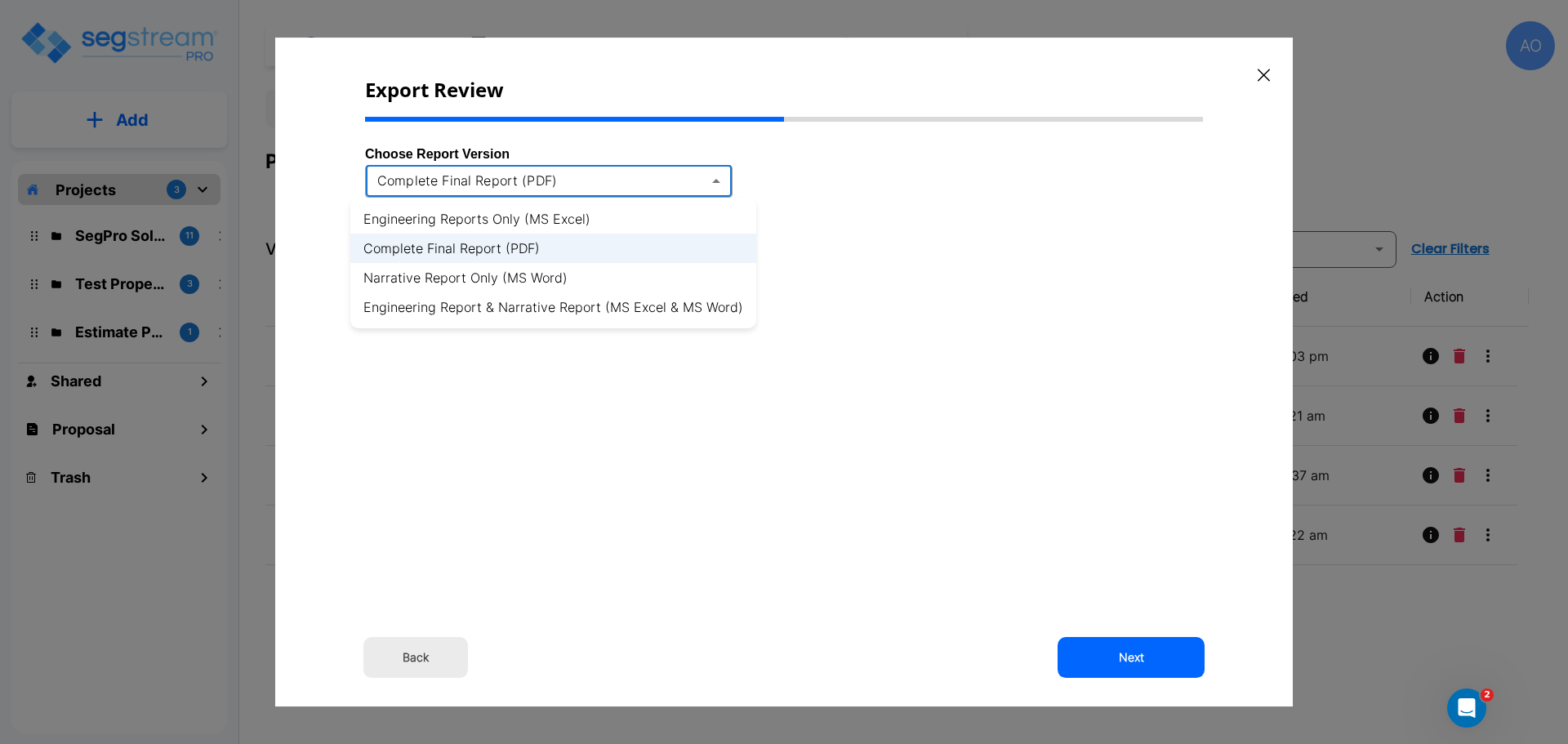
click at [649, 179] on body "× Your report is being generated. Be patient! × We're working on your Modificat…" at bounding box center [784, 372] width 1568 height 744
click at [646, 303] on li "Engineering Report & Narrative Report (MS Excel & MS Word)" at bounding box center [553, 307] width 406 height 29
type input "xlsx_word"
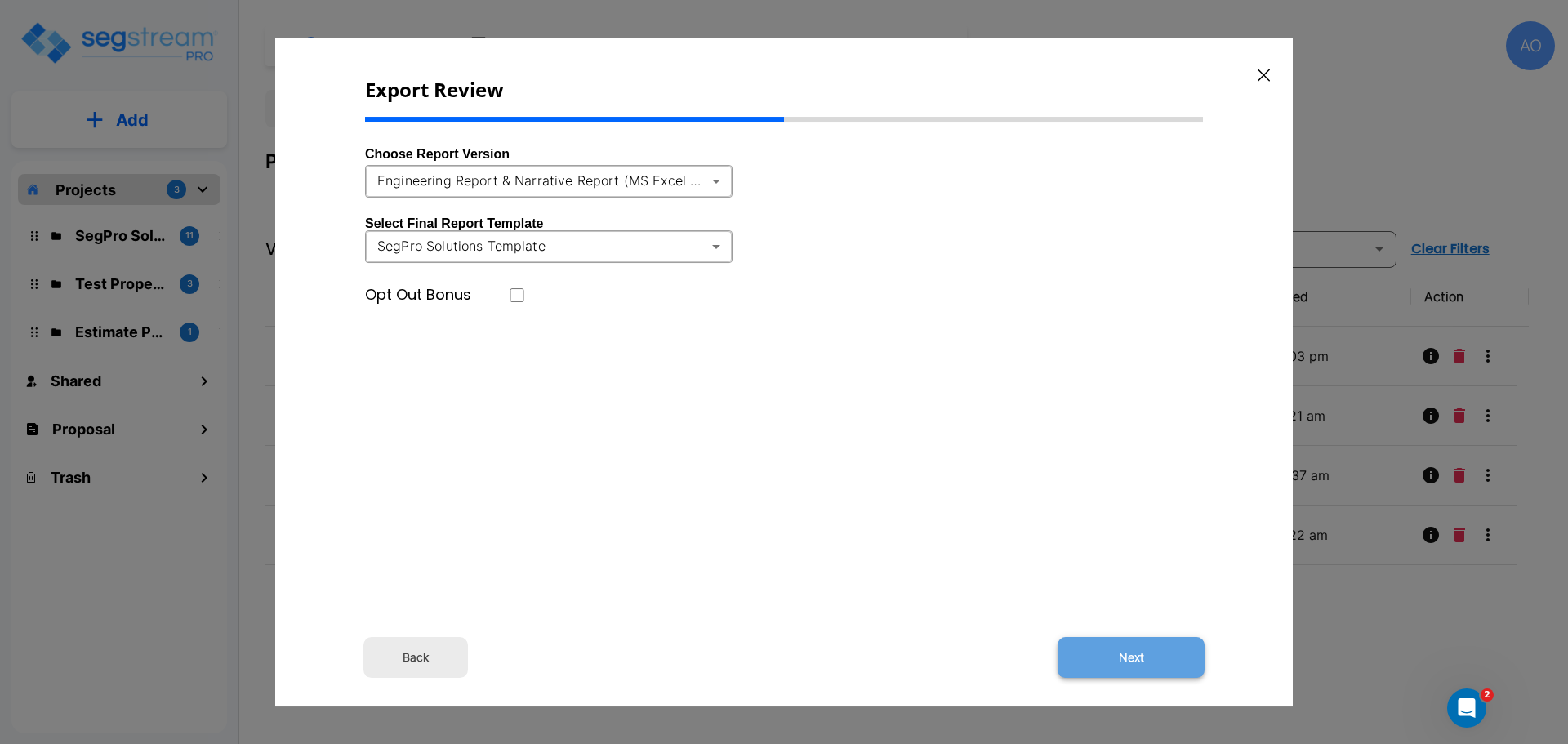
click at [1136, 663] on button "Next" at bounding box center [1131, 658] width 147 height 41
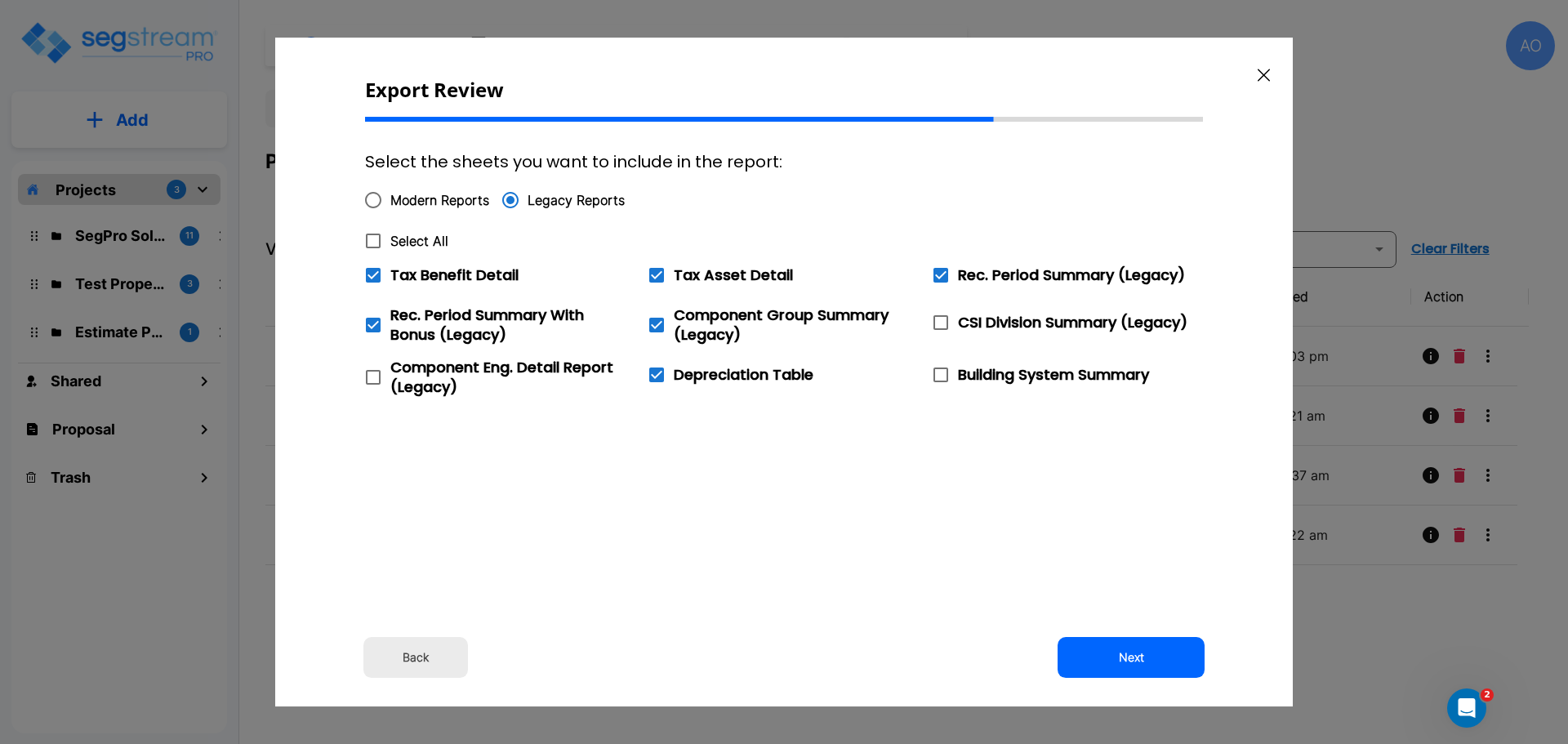
click at [373, 238] on icon at bounding box center [373, 241] width 19 height 19
click at [372, 237] on input "Select All" at bounding box center [364, 231] width 16 height 14
checkbox input "true"
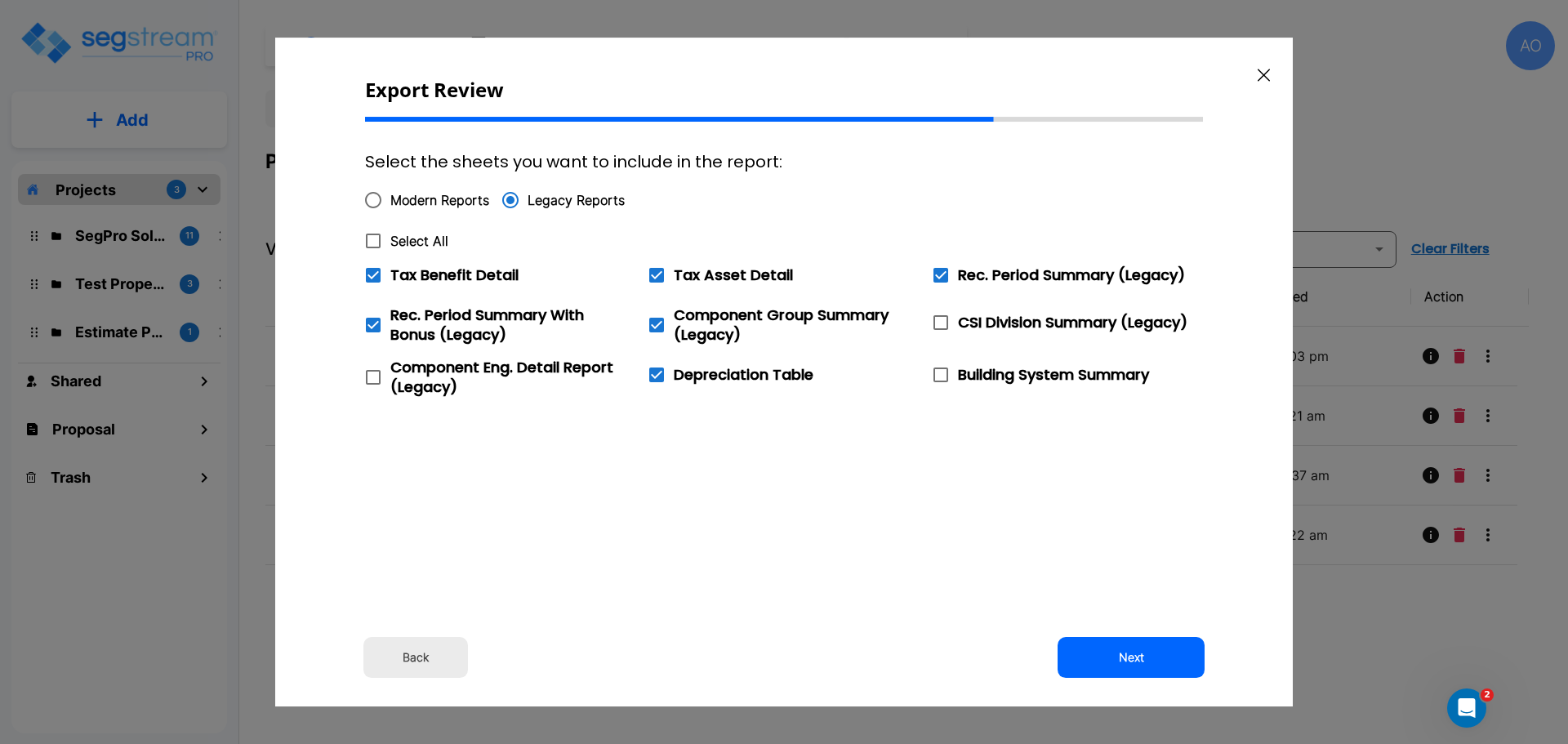
checkbox input "true"
click at [381, 274] on icon at bounding box center [373, 275] width 15 height 15
click at [372, 272] on input "Tax Benefit Detail" at bounding box center [364, 264] width 16 height 14
checkbox input "false"
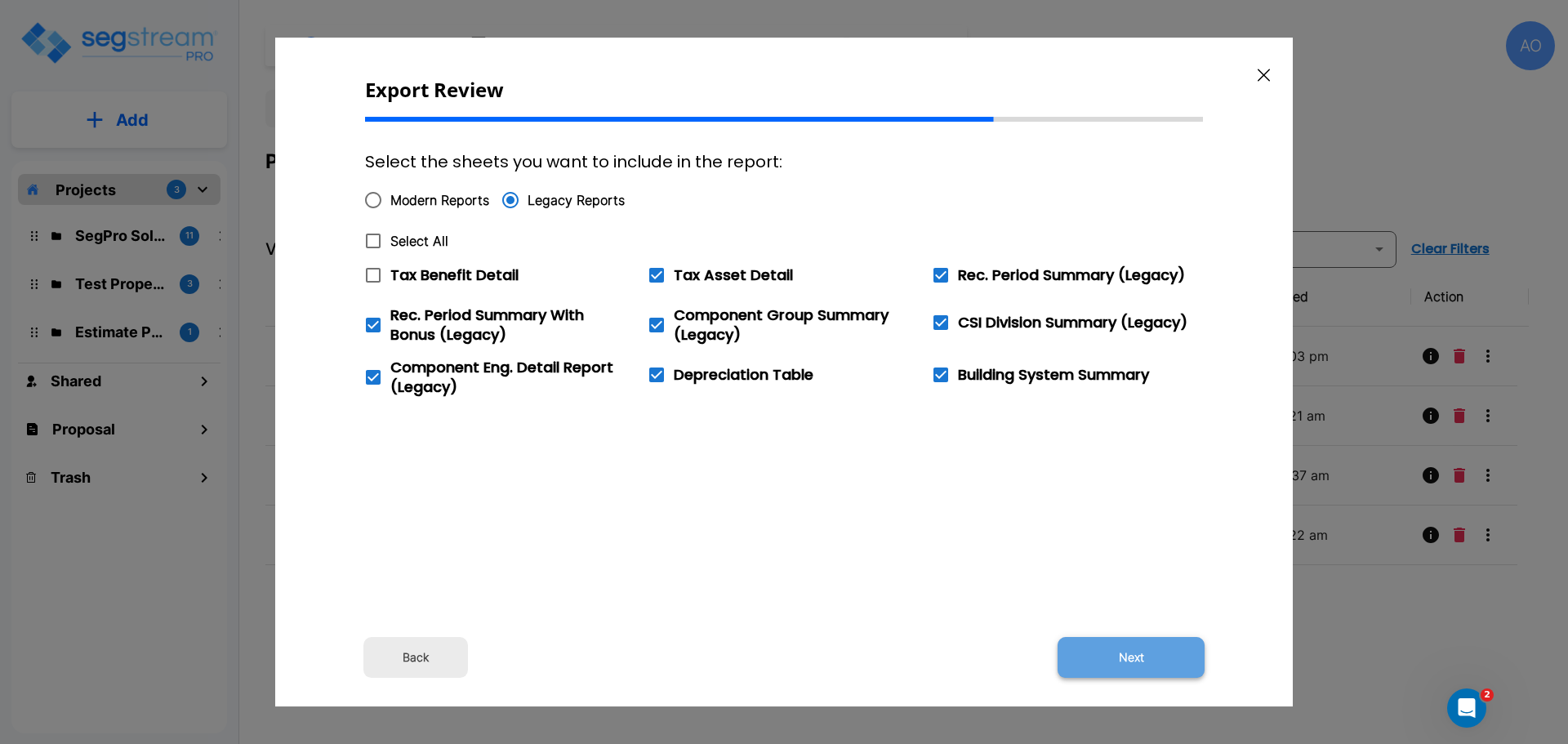
click at [1134, 660] on button "Next" at bounding box center [1131, 658] width 147 height 41
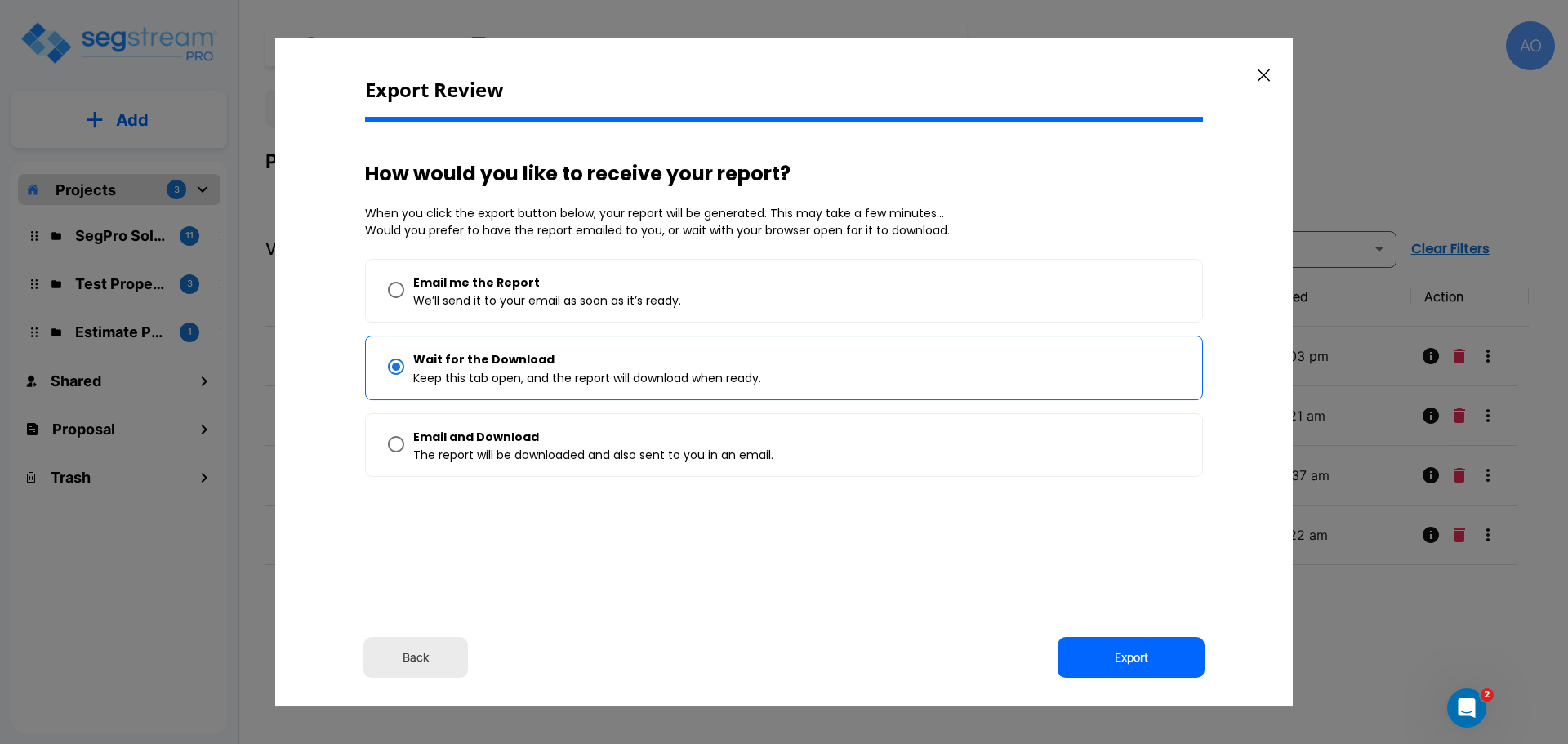
click at [1134, 660] on button "Export" at bounding box center [1131, 658] width 147 height 41
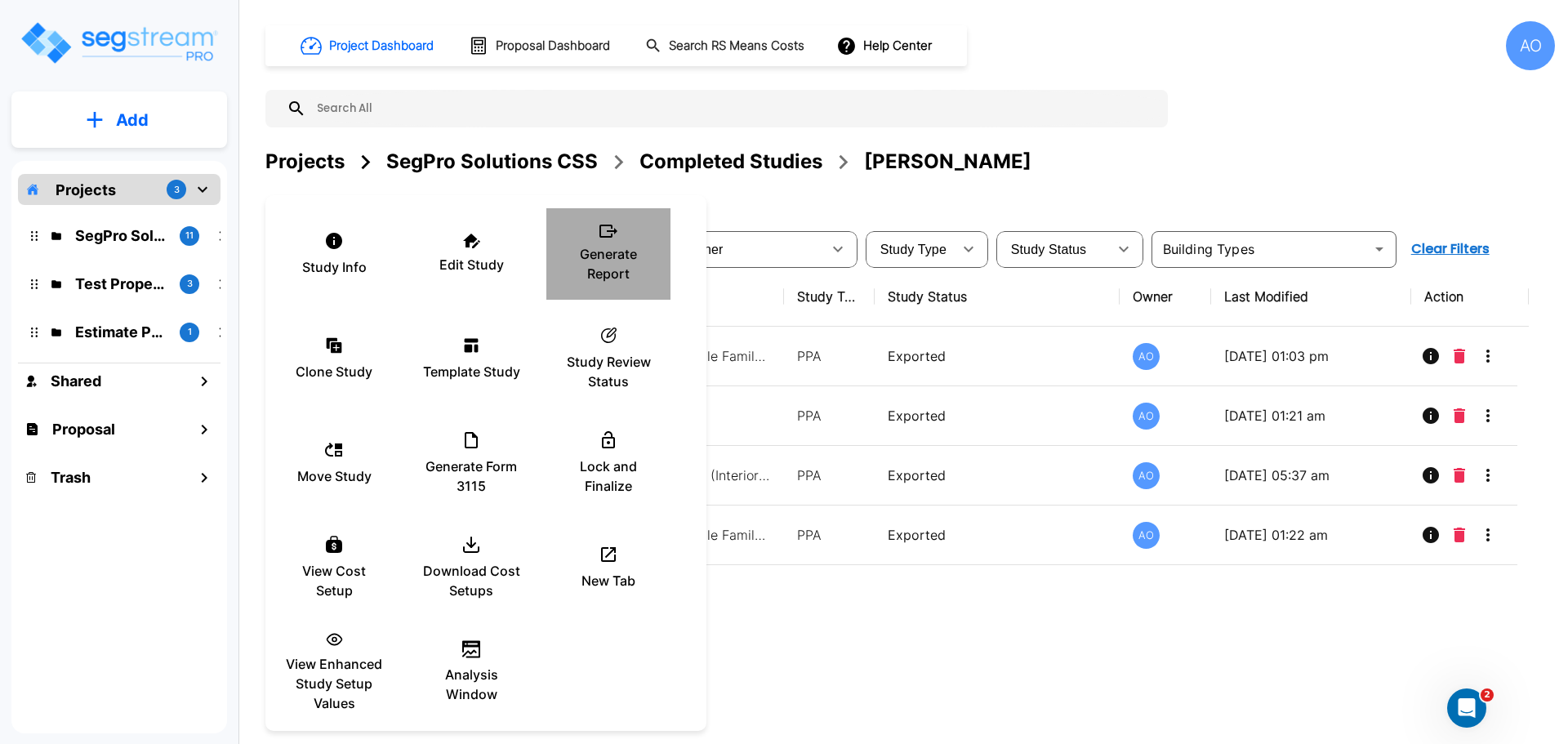
click at [606, 245] on p "Generate Report" at bounding box center [607, 264] width 98 height 39
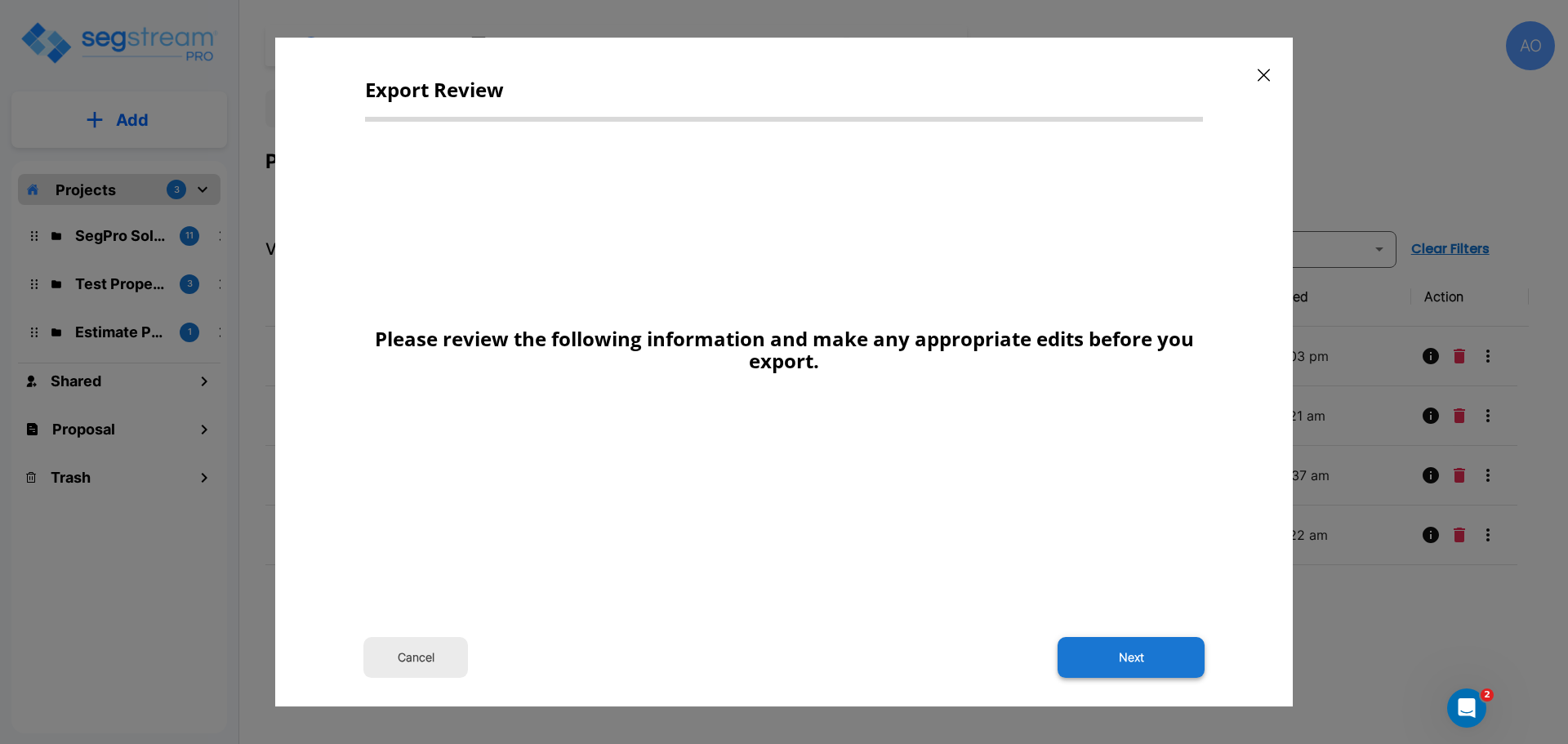
click at [1155, 654] on button "Next" at bounding box center [1131, 658] width 147 height 41
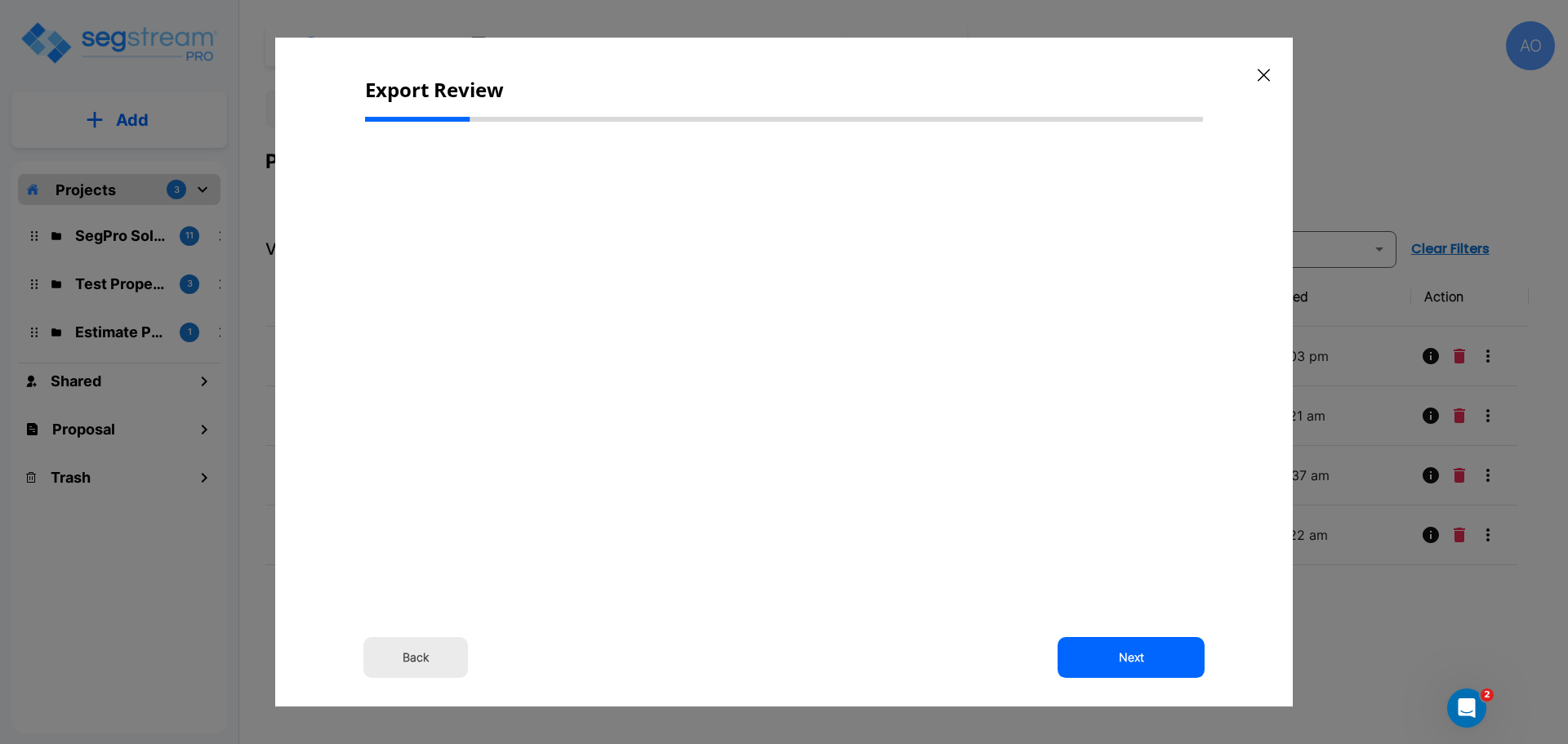
type input "211,691.00"
select select "2024"
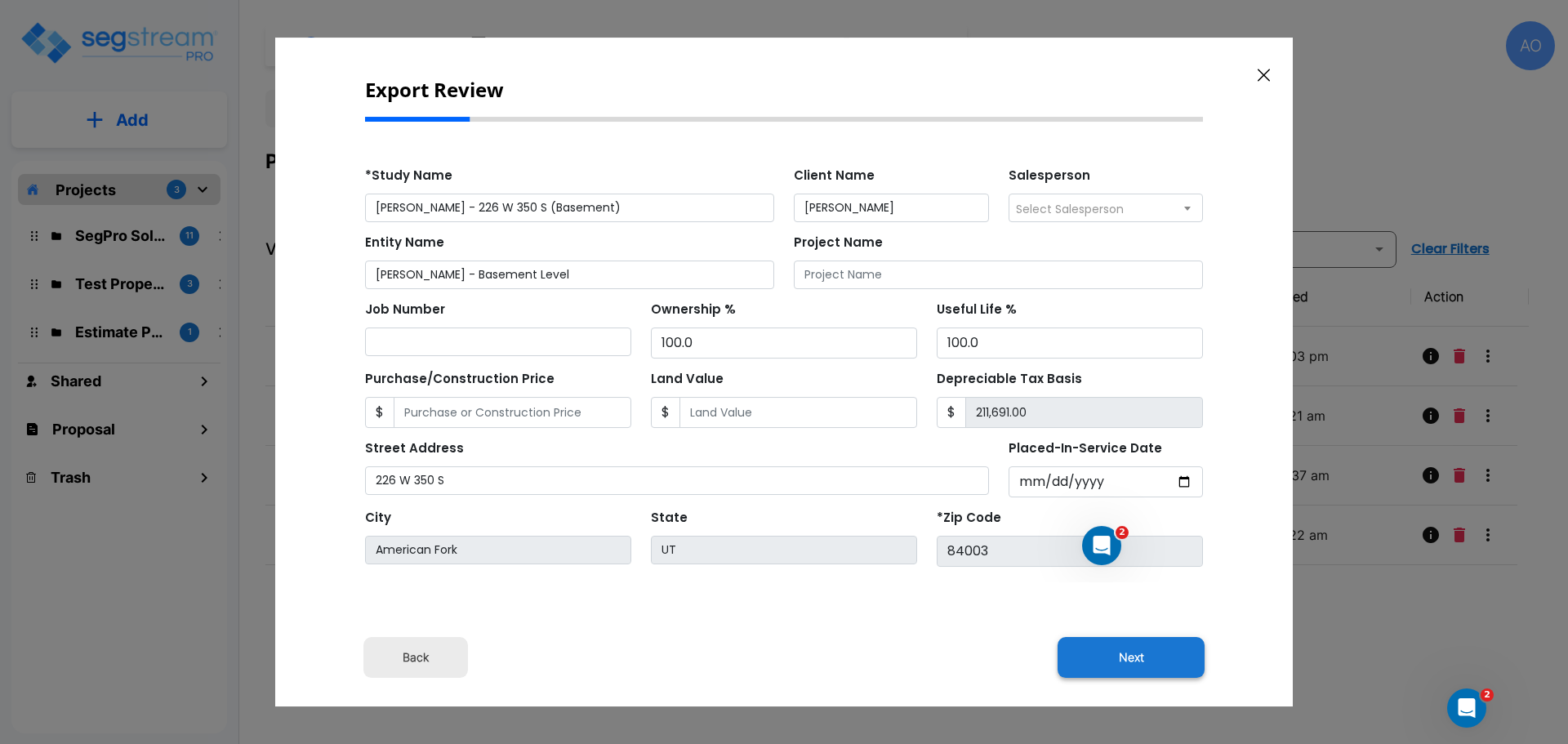
click at [1131, 658] on button "Next" at bounding box center [1131, 658] width 147 height 41
type input "1"
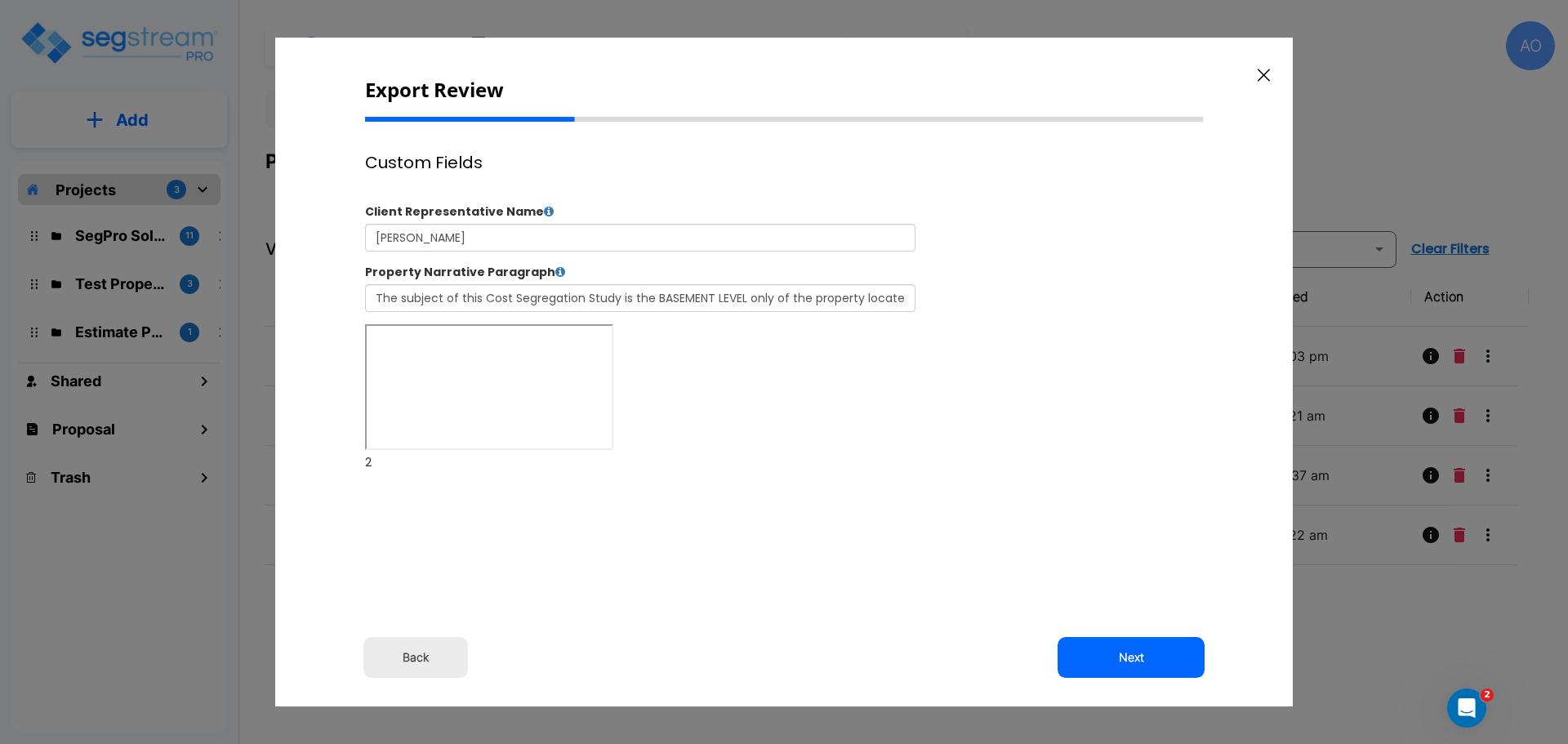
click at [1131, 658] on button "Next" at bounding box center [1131, 658] width 147 height 41
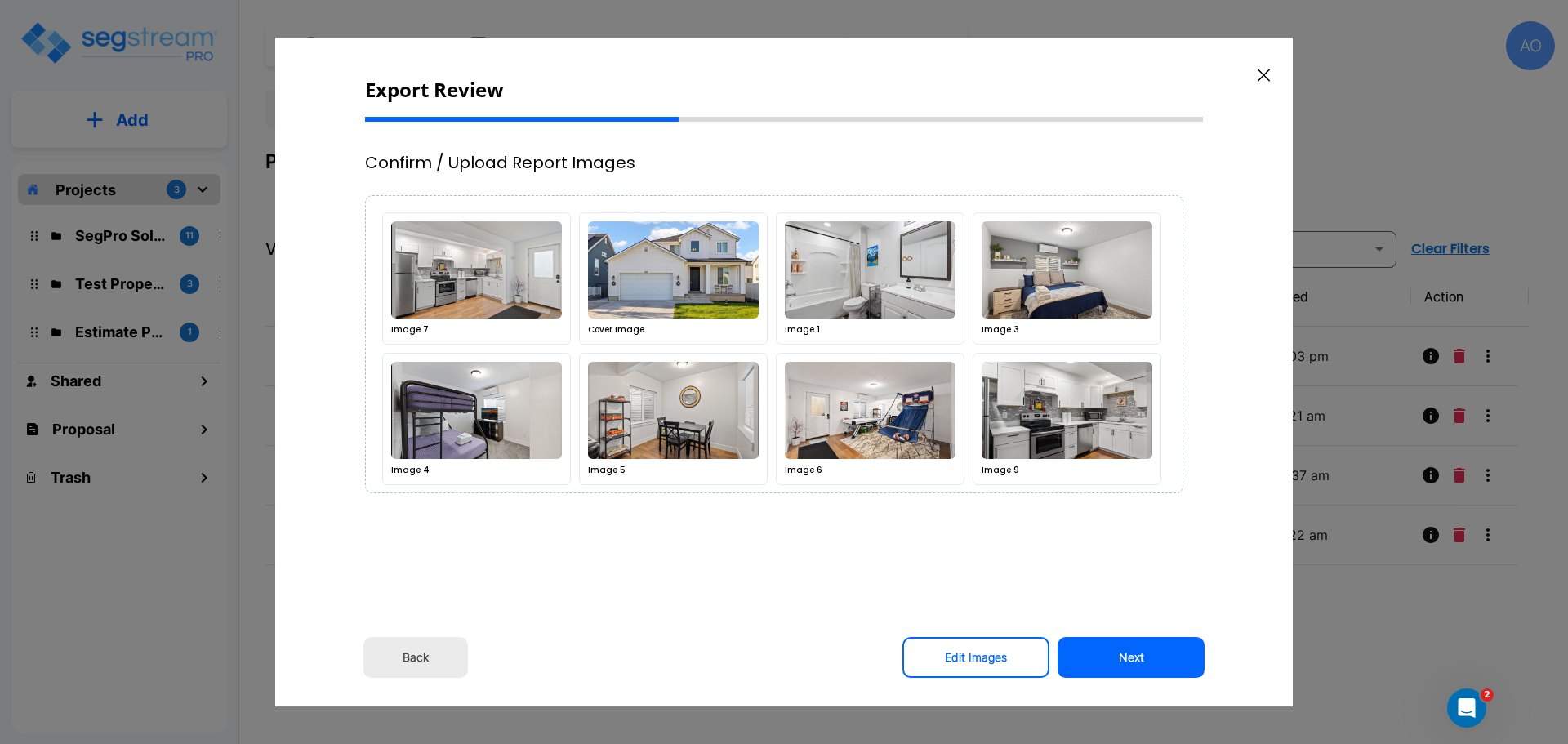
click at [1131, 658] on button "Next" at bounding box center [1131, 658] width 147 height 41
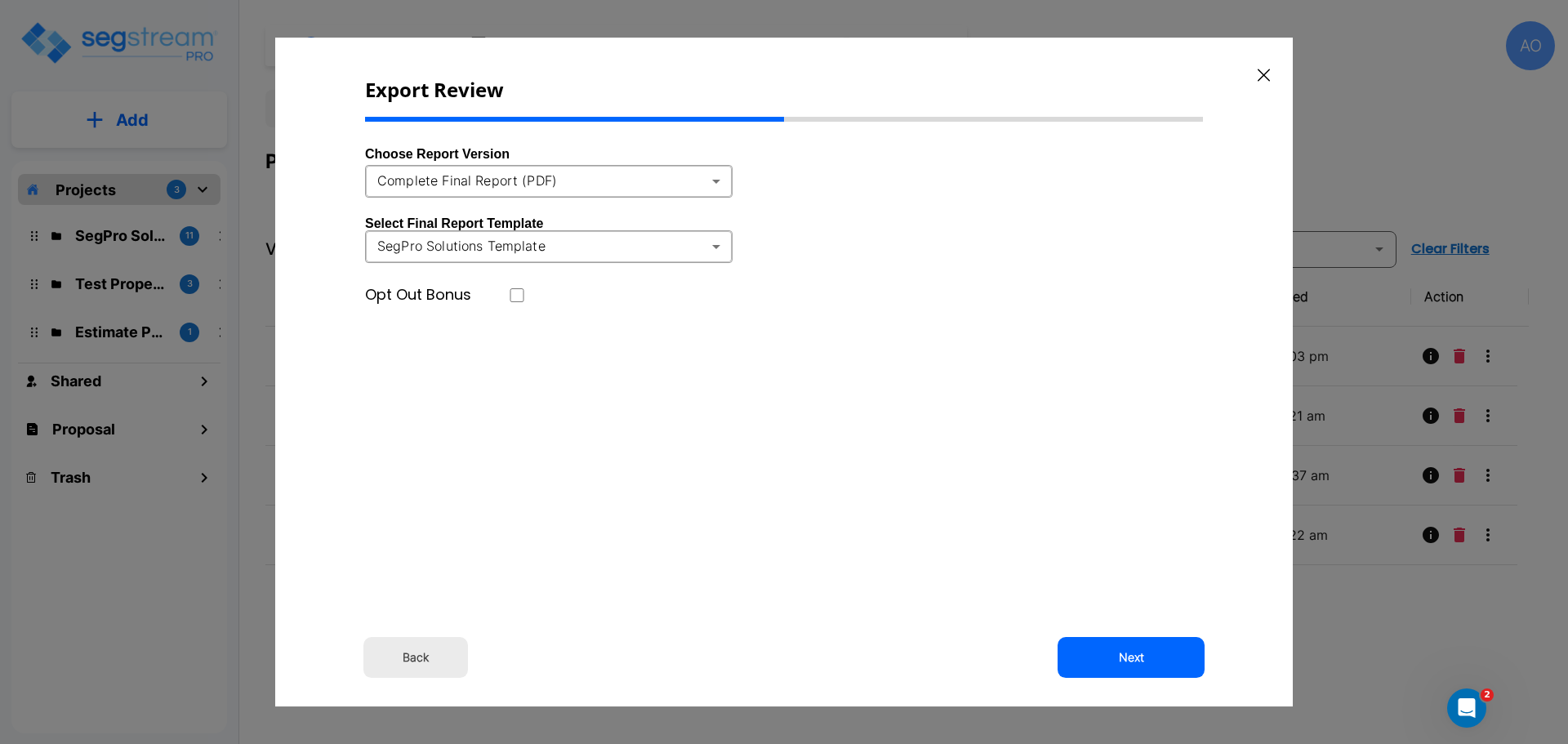
click at [716, 181] on body "× Your report is being generated. Be patient! × We're working on your Modificat…" at bounding box center [784, 372] width 1568 height 744
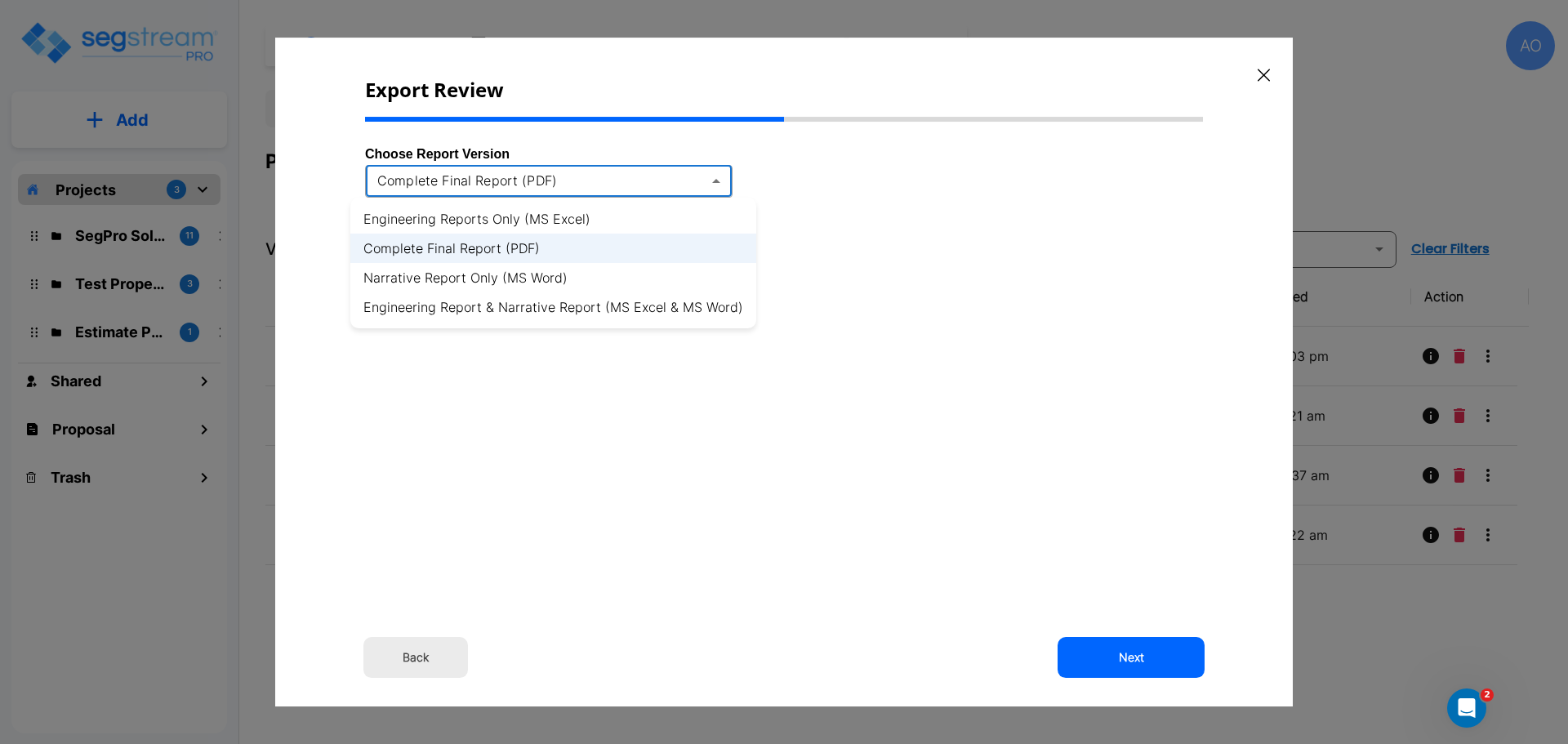
click at [693, 312] on li "Engineering Report & Narrative Report (MS Excel & MS Word)" at bounding box center [553, 307] width 406 height 29
type input "xlsx_word"
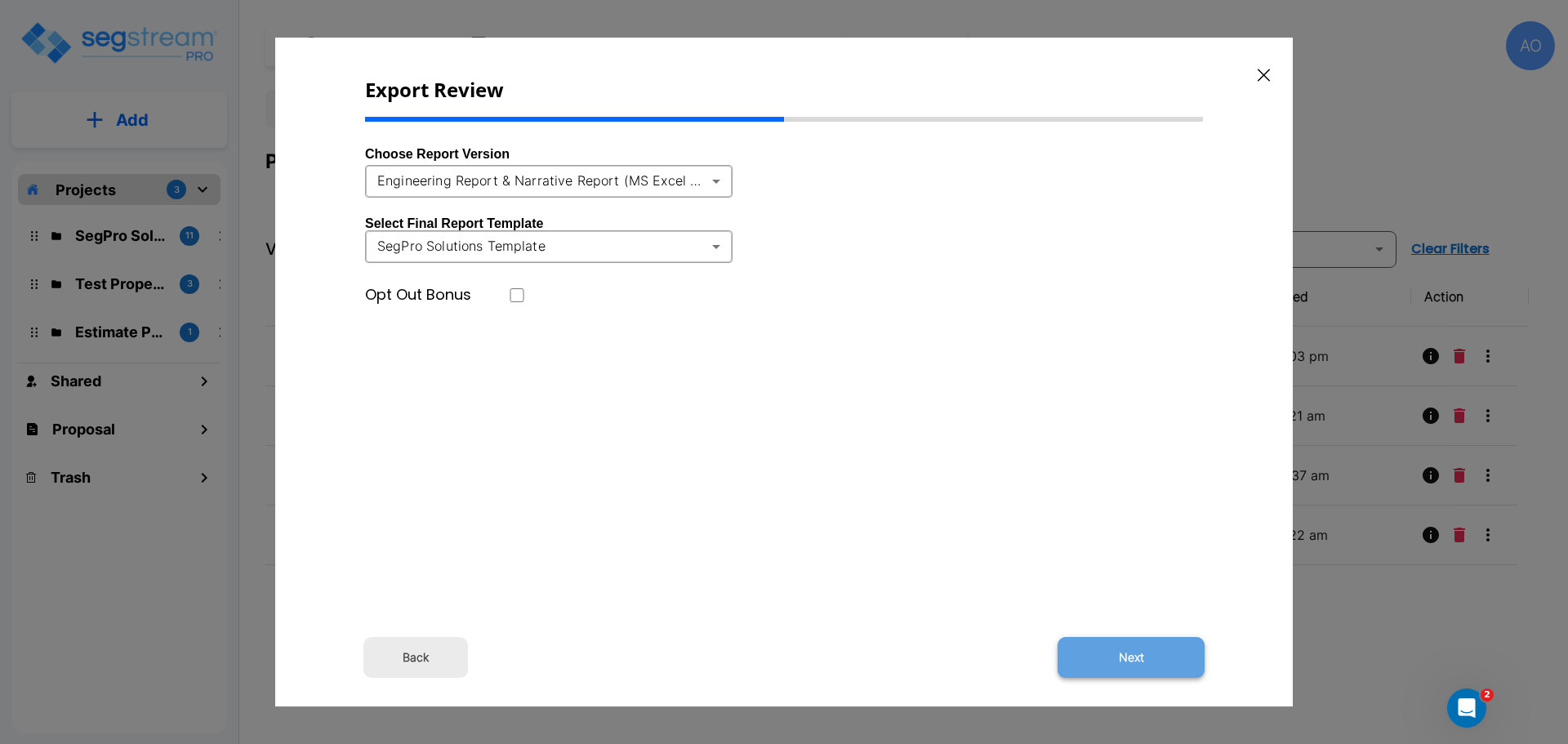
click at [1131, 665] on button "Next" at bounding box center [1131, 658] width 147 height 41
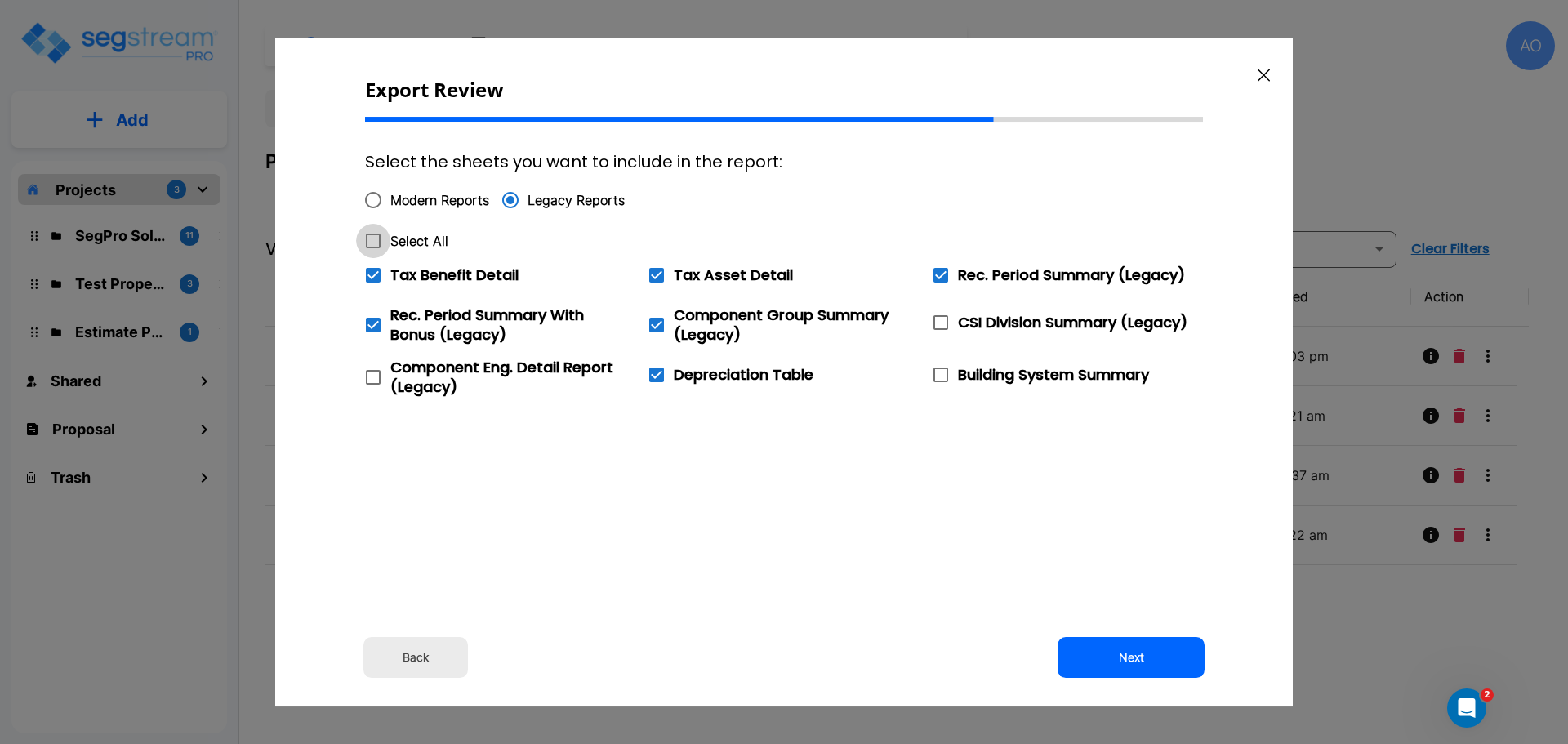
click at [366, 244] on icon at bounding box center [373, 240] width 15 height 15
click at [366, 237] on input "Select All" at bounding box center [364, 231] width 16 height 14
checkbox input "true"
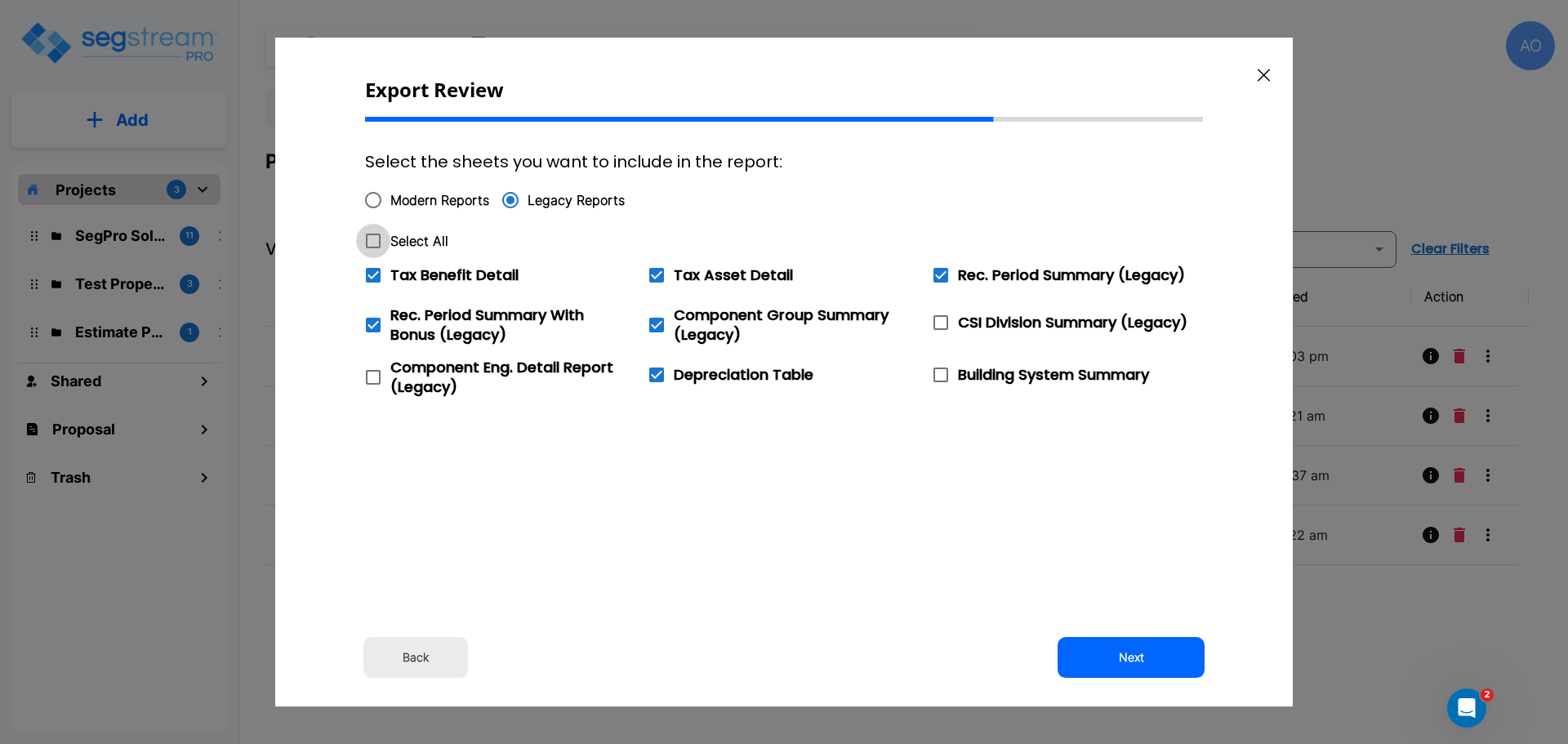
checkbox input "true"
click at [367, 269] on input "Tax Benefit Detail" at bounding box center [364, 264] width 16 height 14
checkbox input "false"
click at [1144, 656] on button "Next" at bounding box center [1131, 658] width 147 height 41
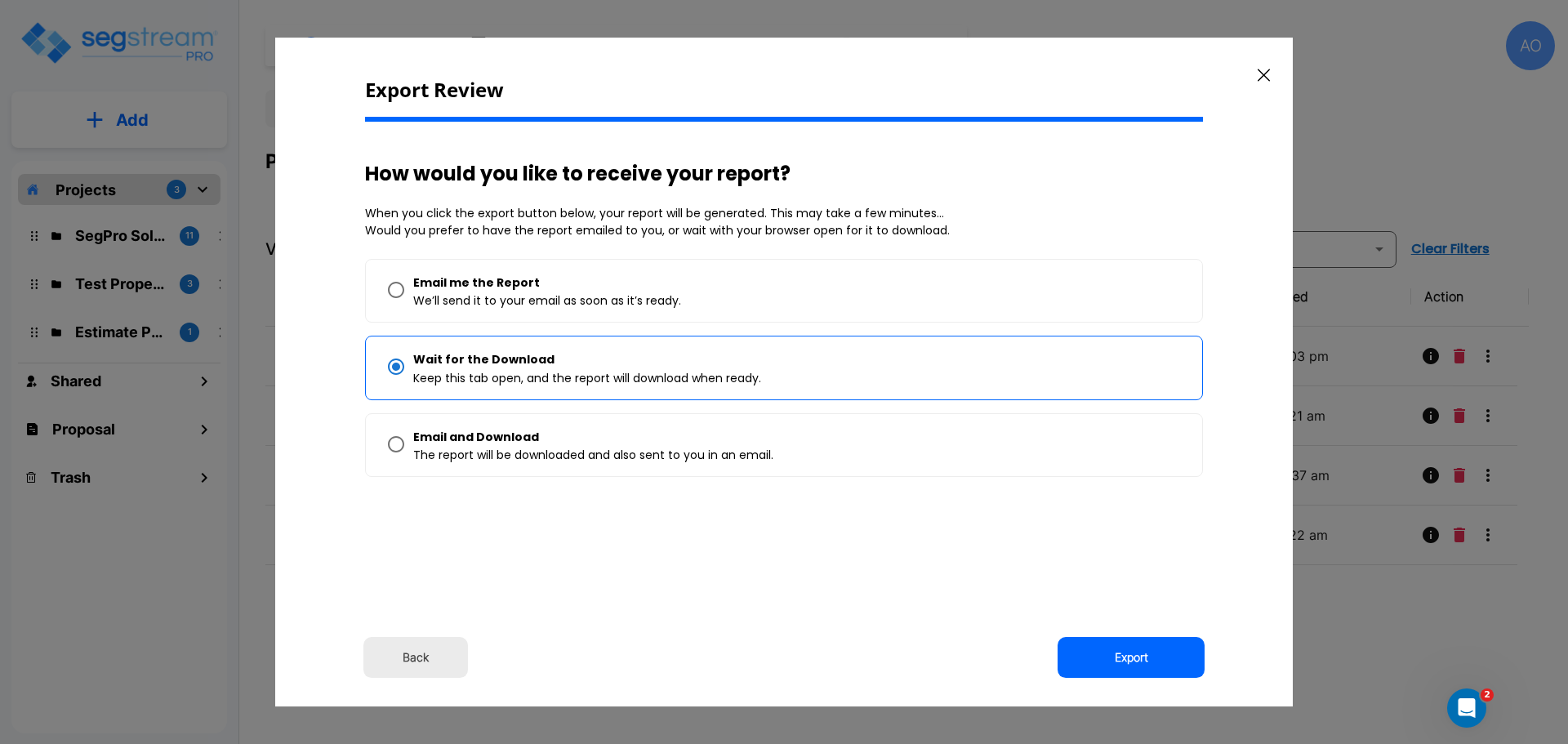
click at [1144, 656] on button "Export" at bounding box center [1131, 658] width 147 height 41
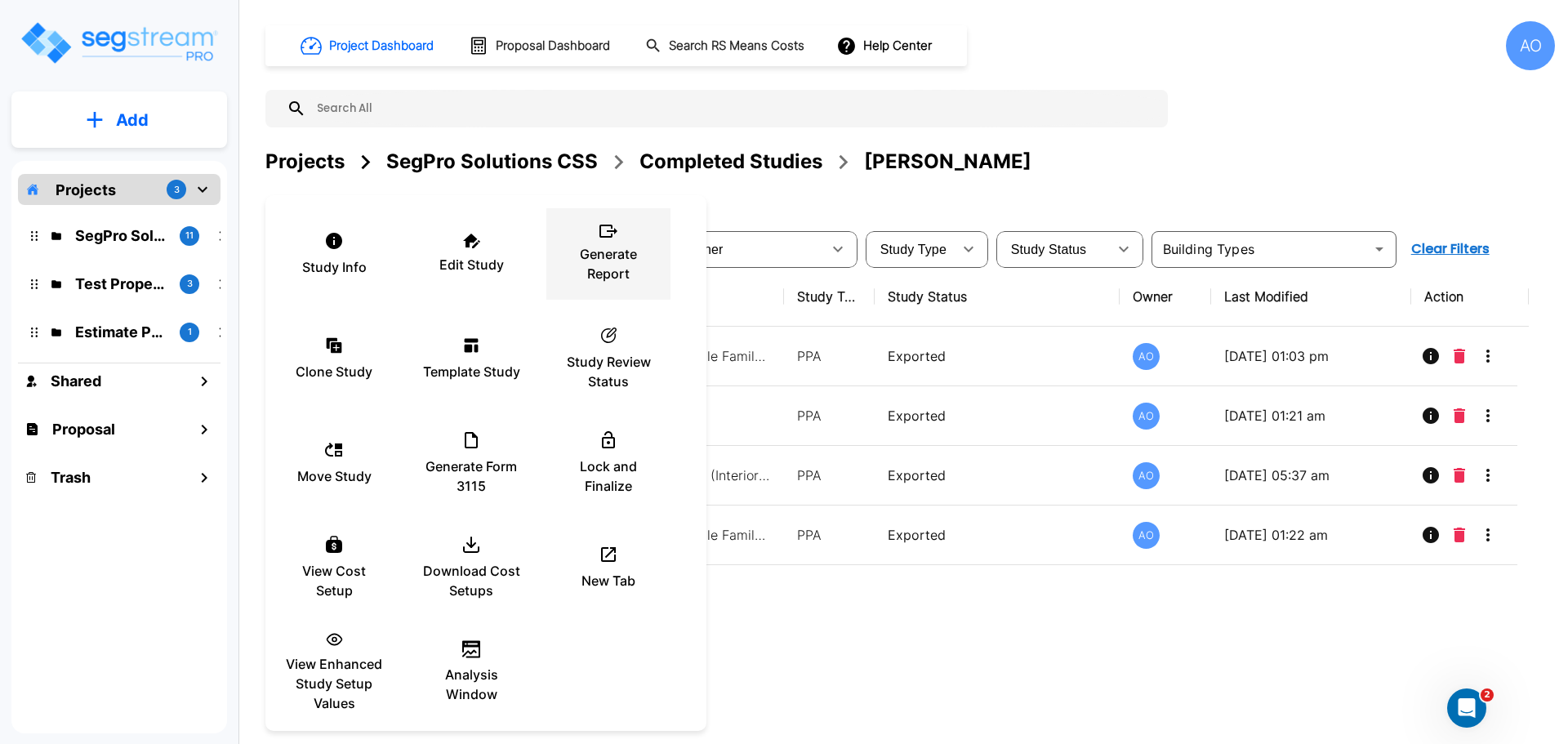
click at [606, 247] on p "Generate Report" at bounding box center [607, 264] width 98 height 39
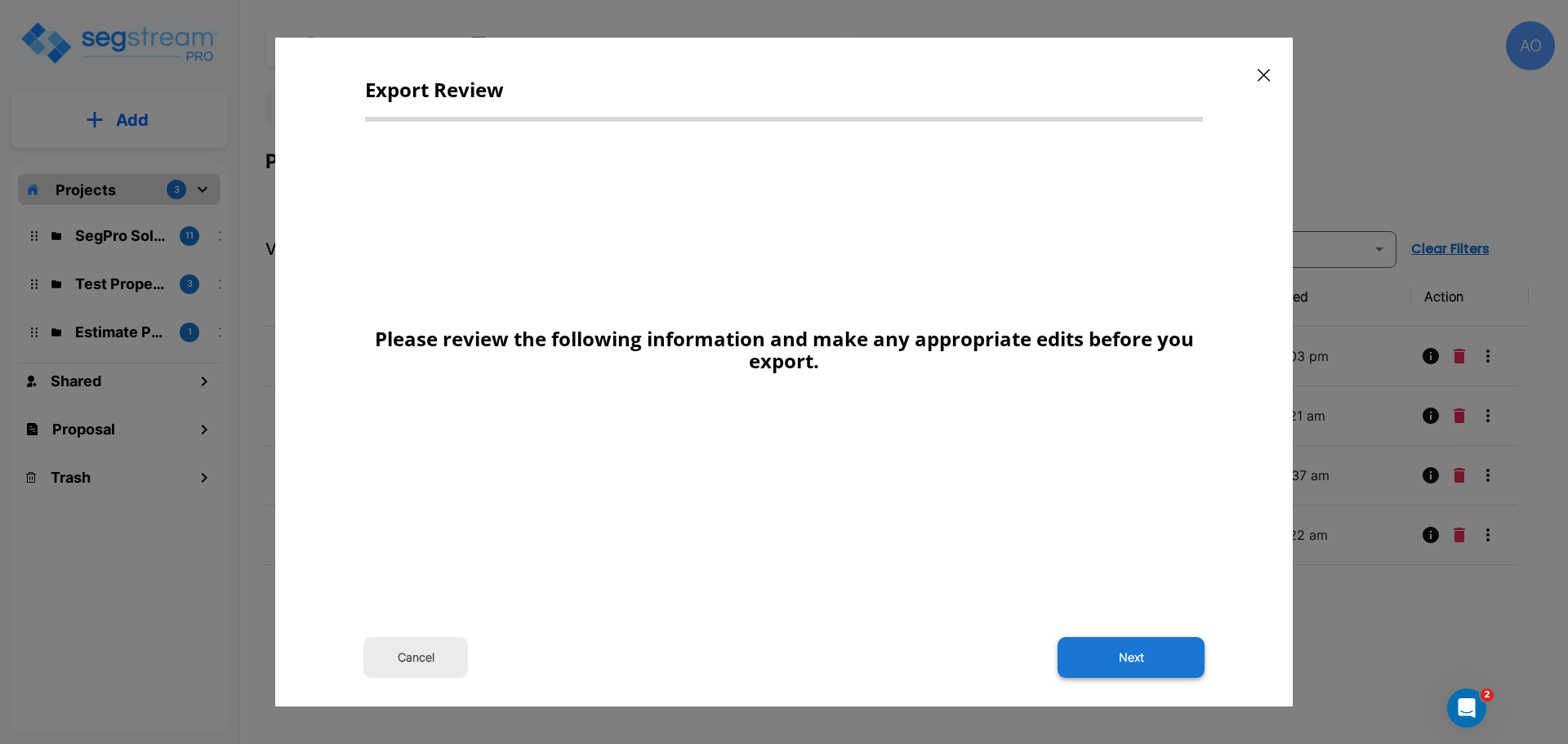
click at [1145, 660] on button "Next" at bounding box center [1131, 658] width 147 height 41
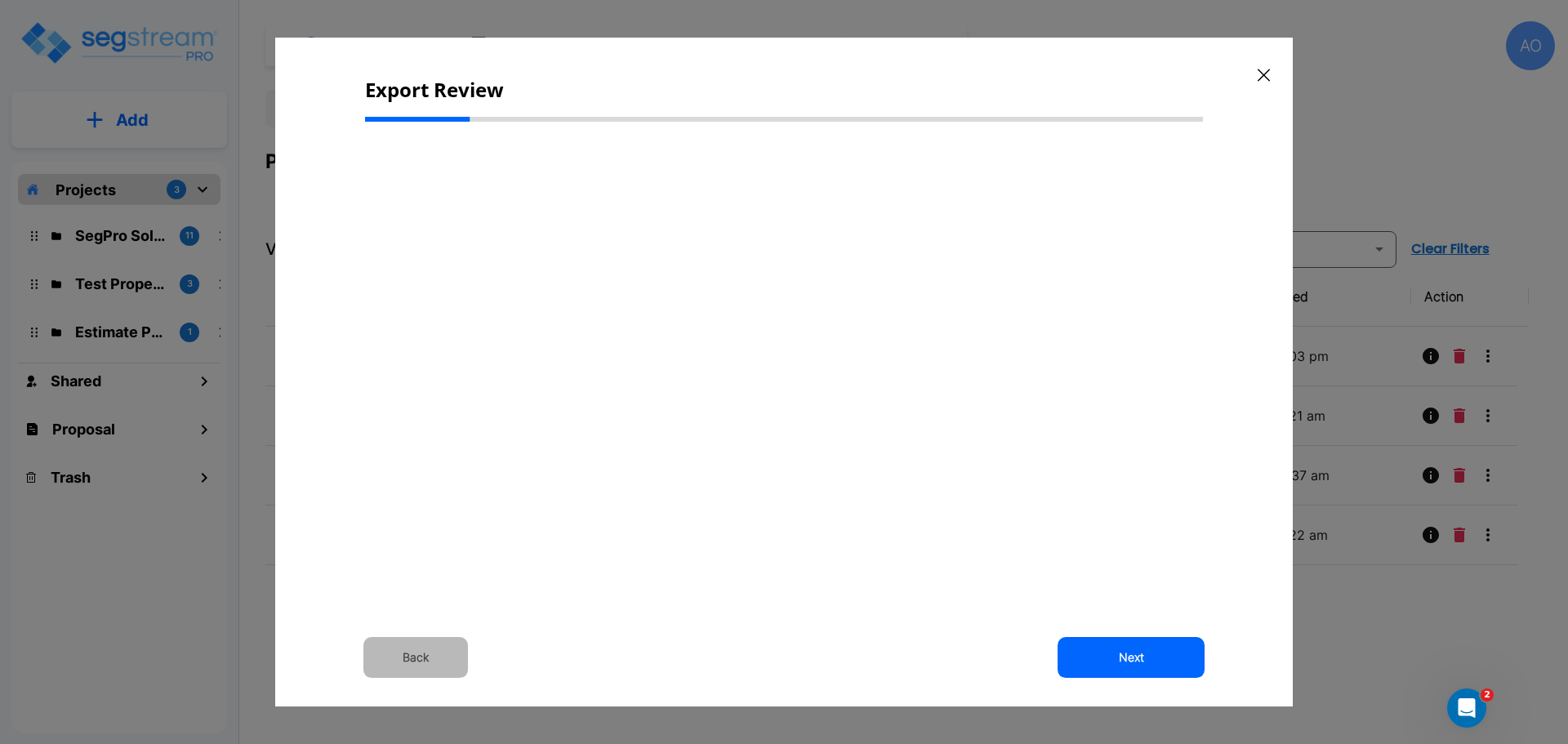
click at [424, 653] on button "Back" at bounding box center [415, 658] width 105 height 41
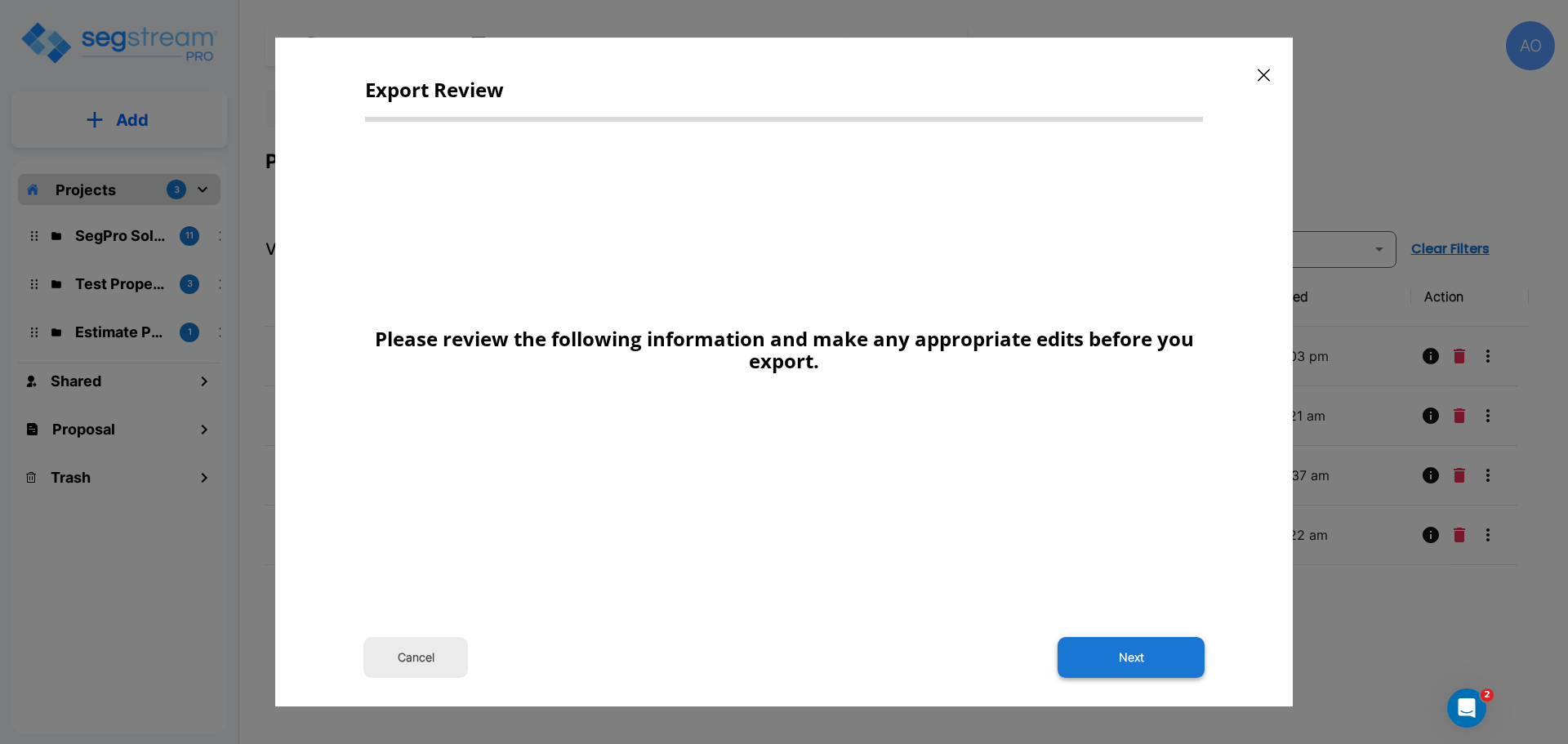
click at [1131, 661] on button "Next" at bounding box center [1131, 658] width 147 height 41
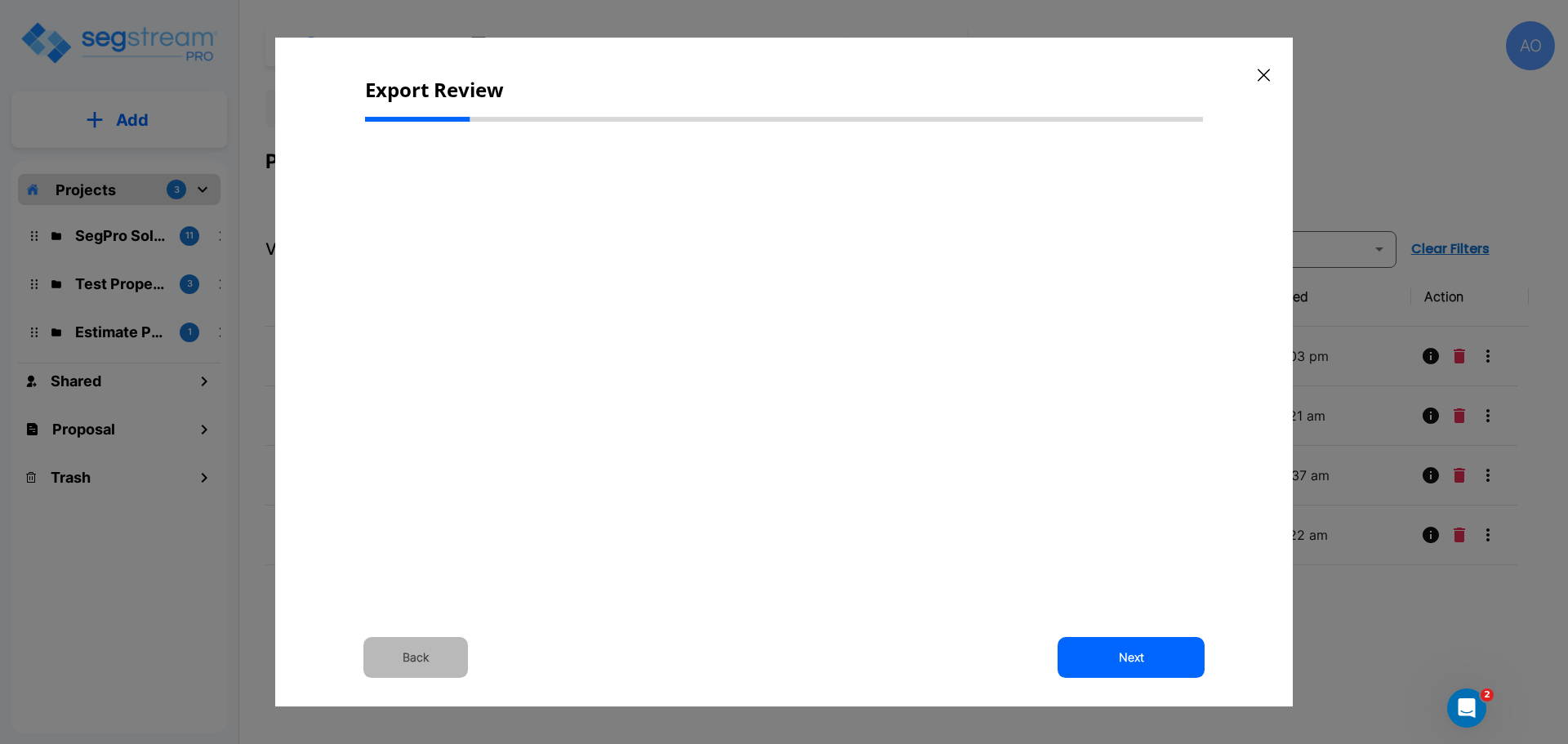
click at [415, 660] on button "Back" at bounding box center [415, 658] width 105 height 41
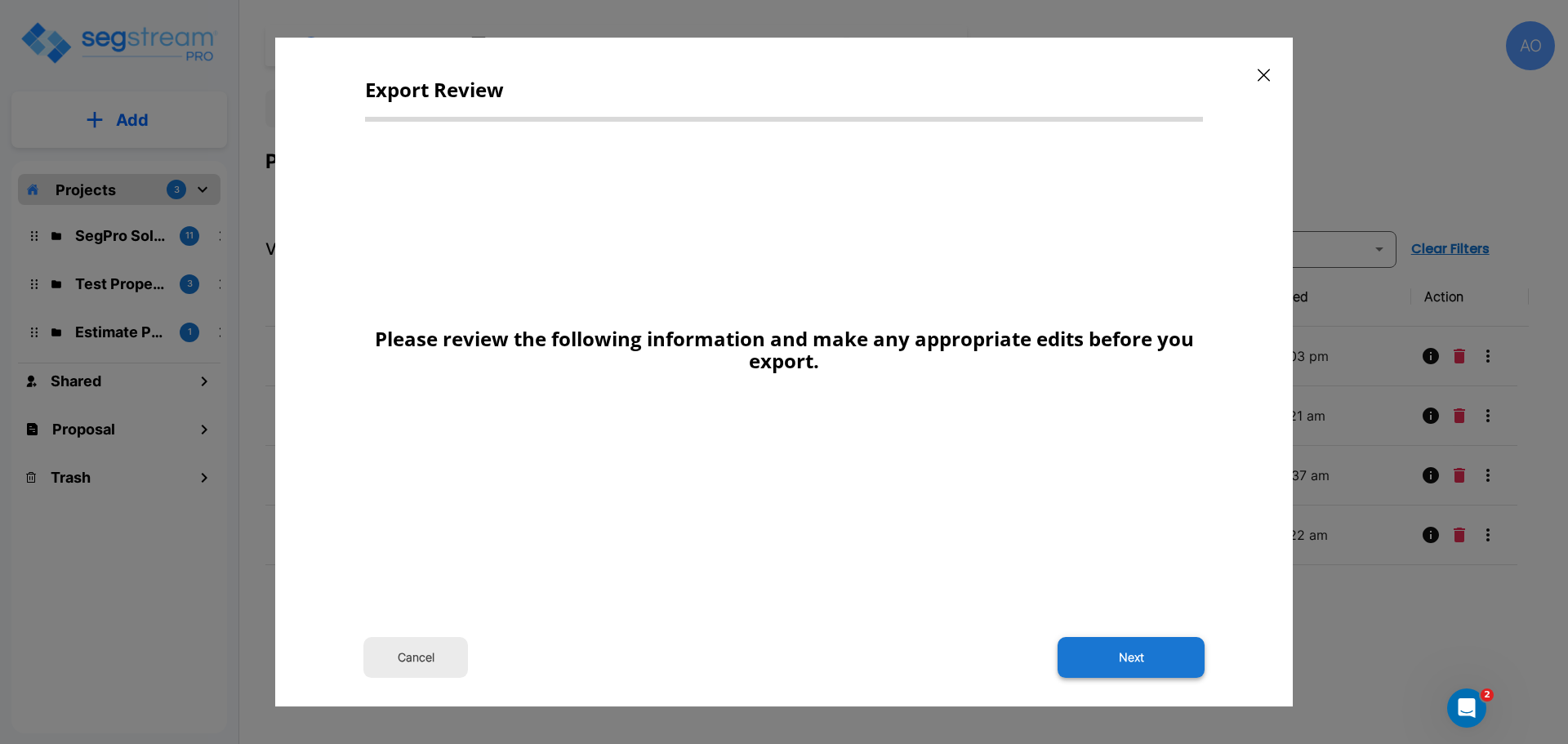
click at [1143, 662] on button "Next" at bounding box center [1131, 658] width 147 height 41
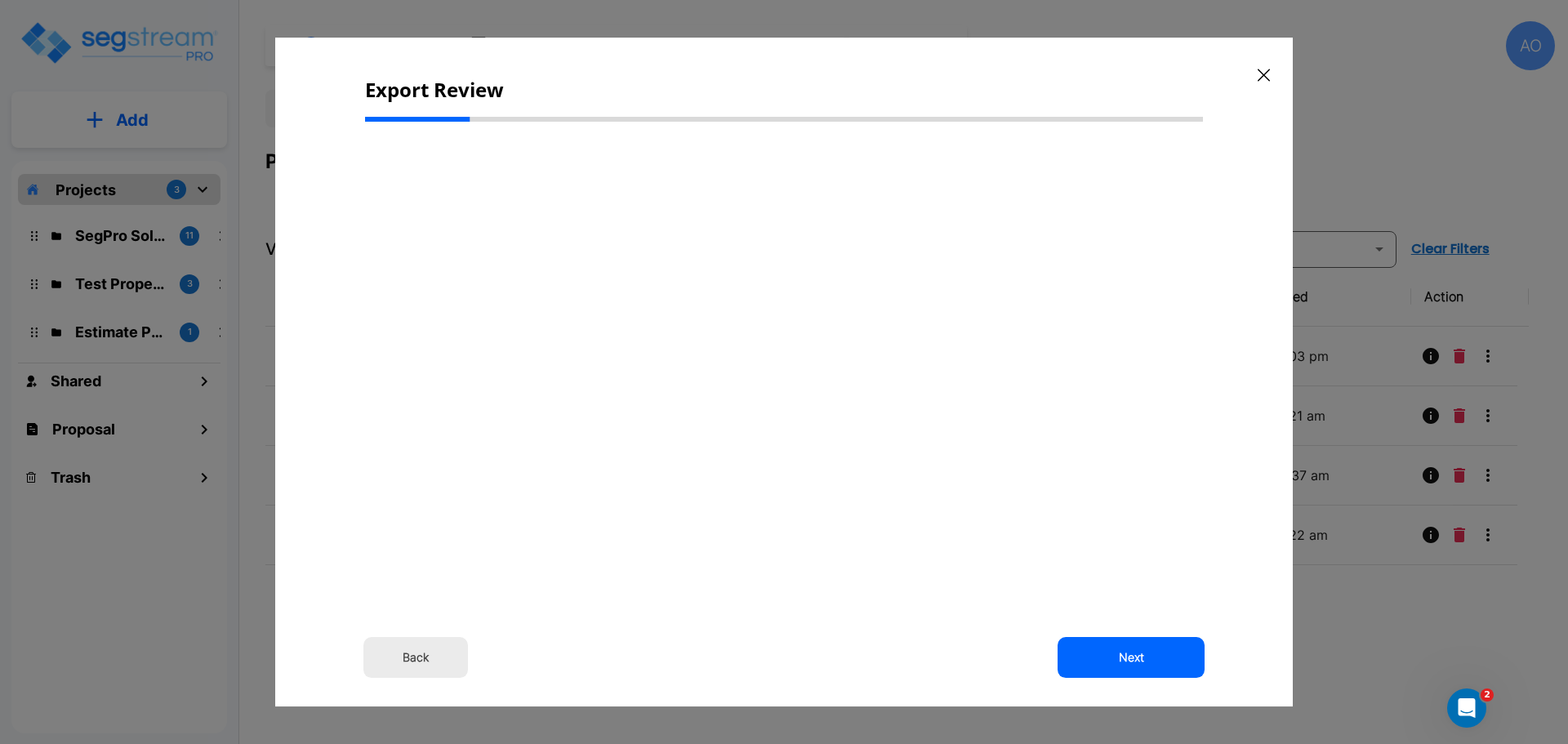
click at [417, 659] on button "Back" at bounding box center [415, 658] width 105 height 41
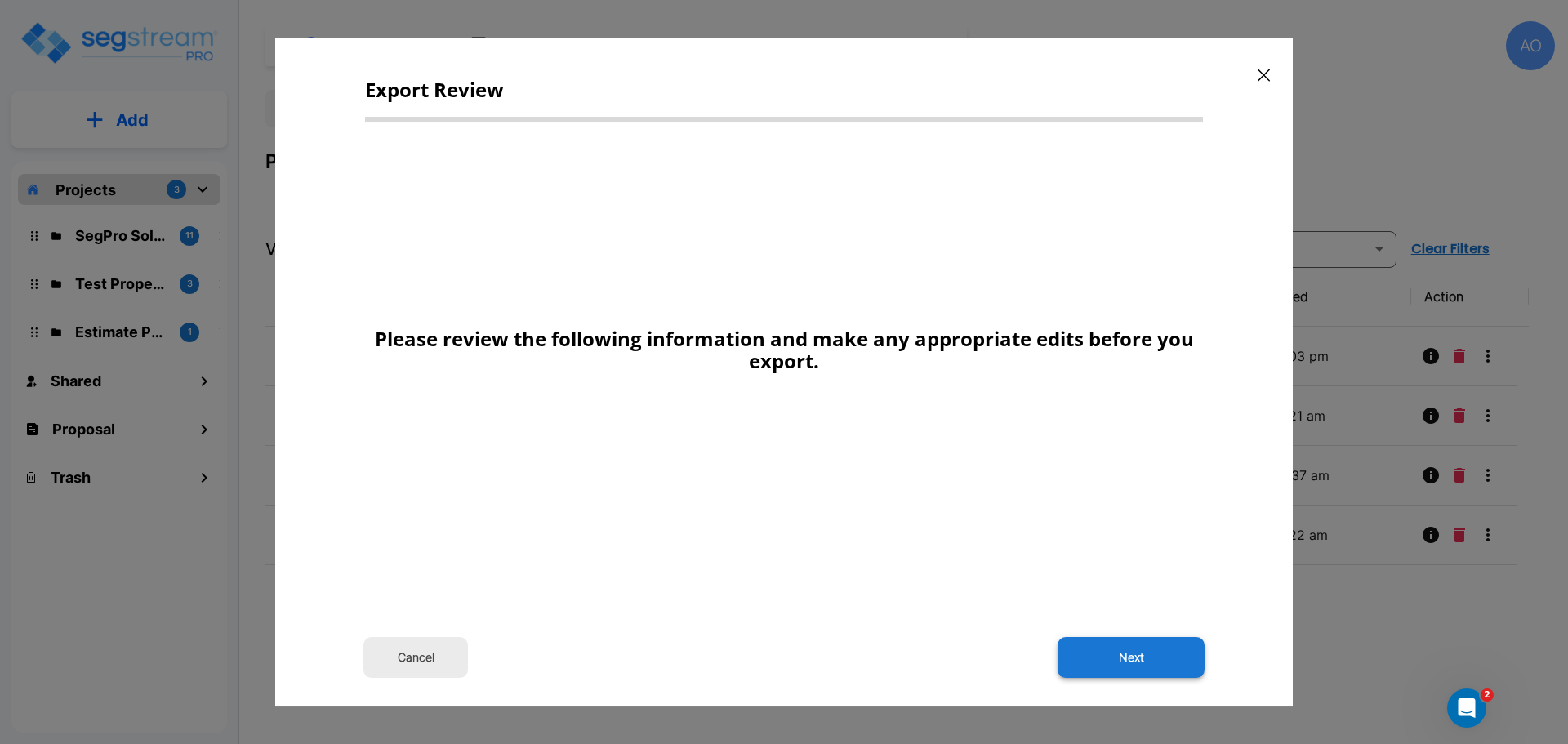
click at [1126, 664] on button "Next" at bounding box center [1131, 658] width 147 height 41
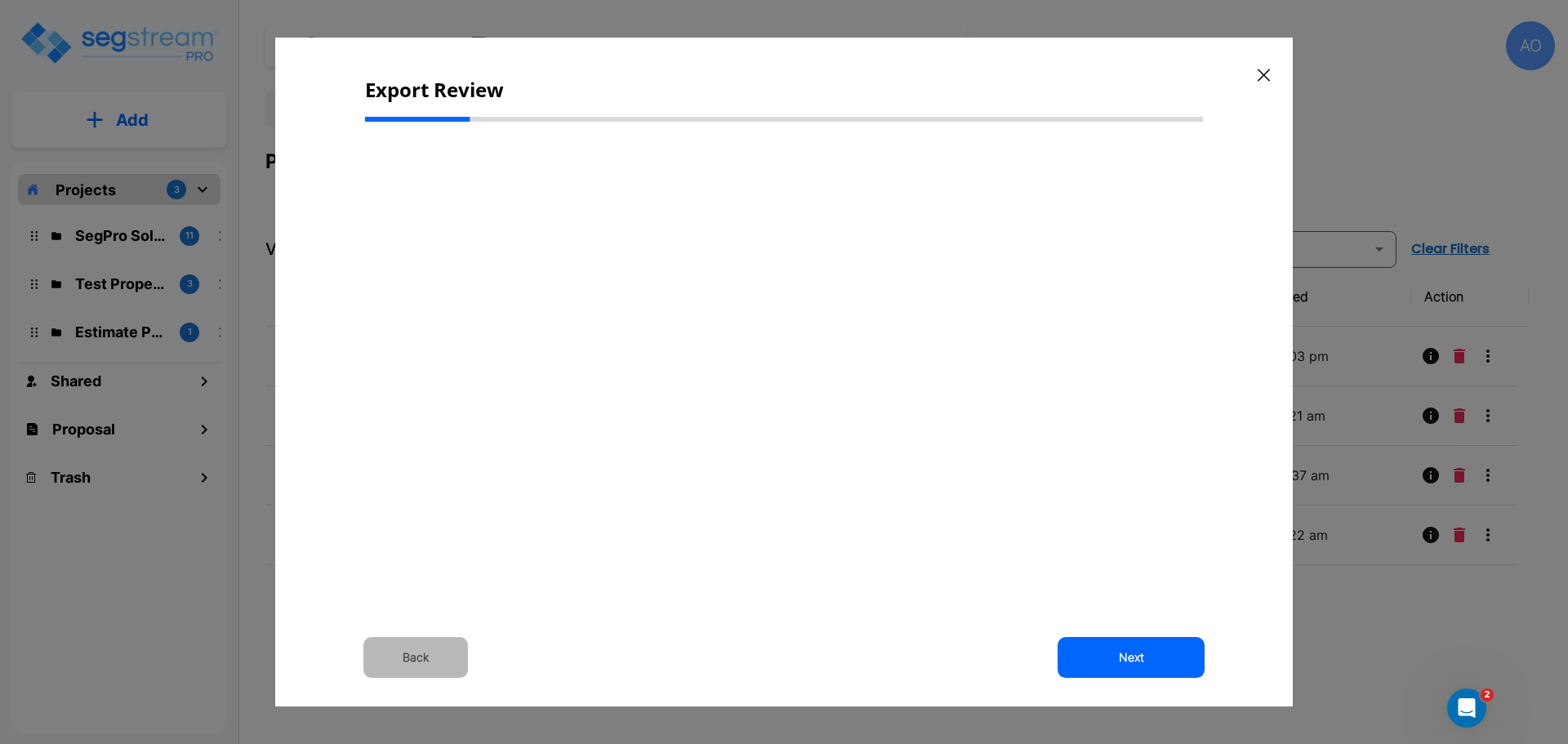
click at [431, 653] on button "Back" at bounding box center [415, 658] width 105 height 41
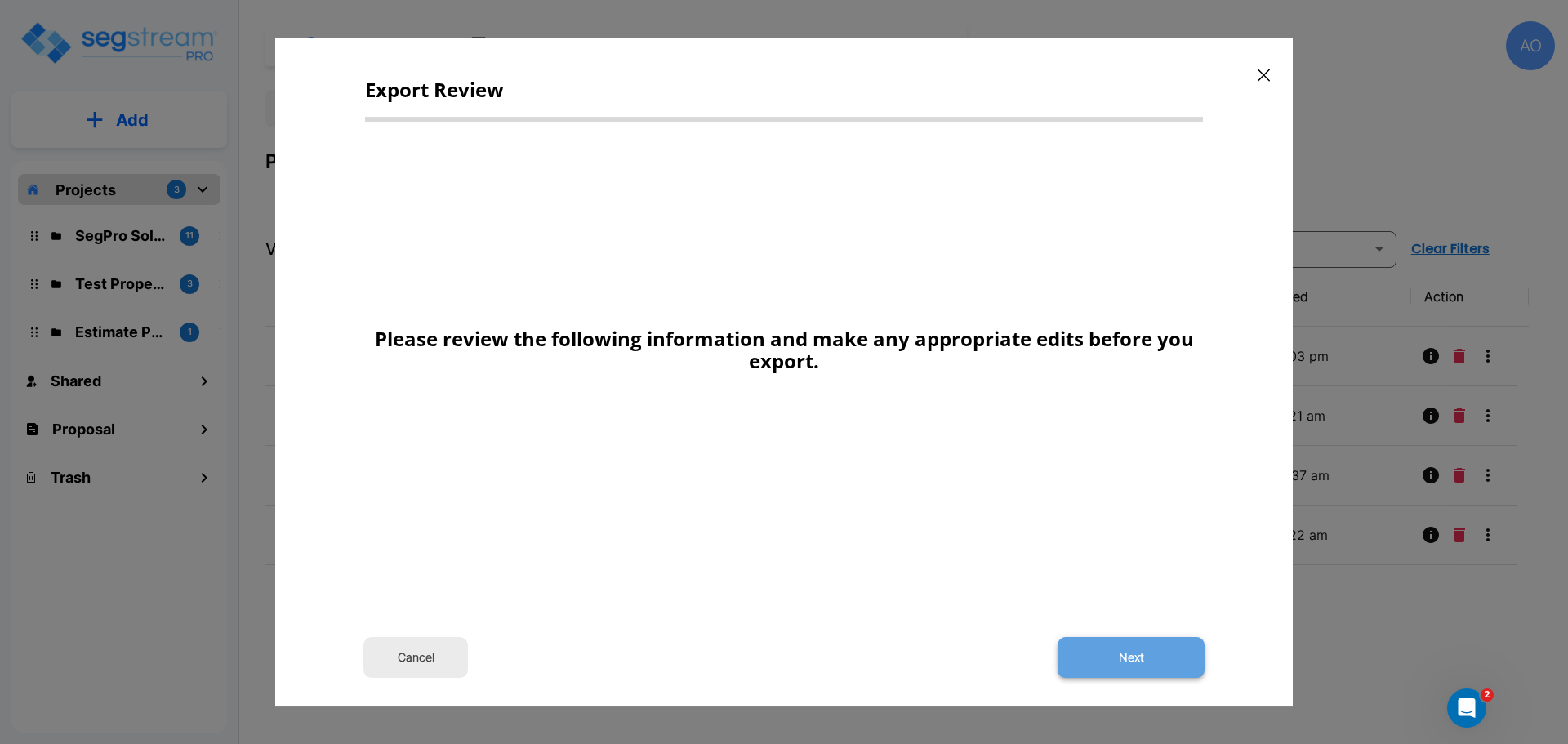
click at [1167, 656] on button "Next" at bounding box center [1131, 658] width 147 height 41
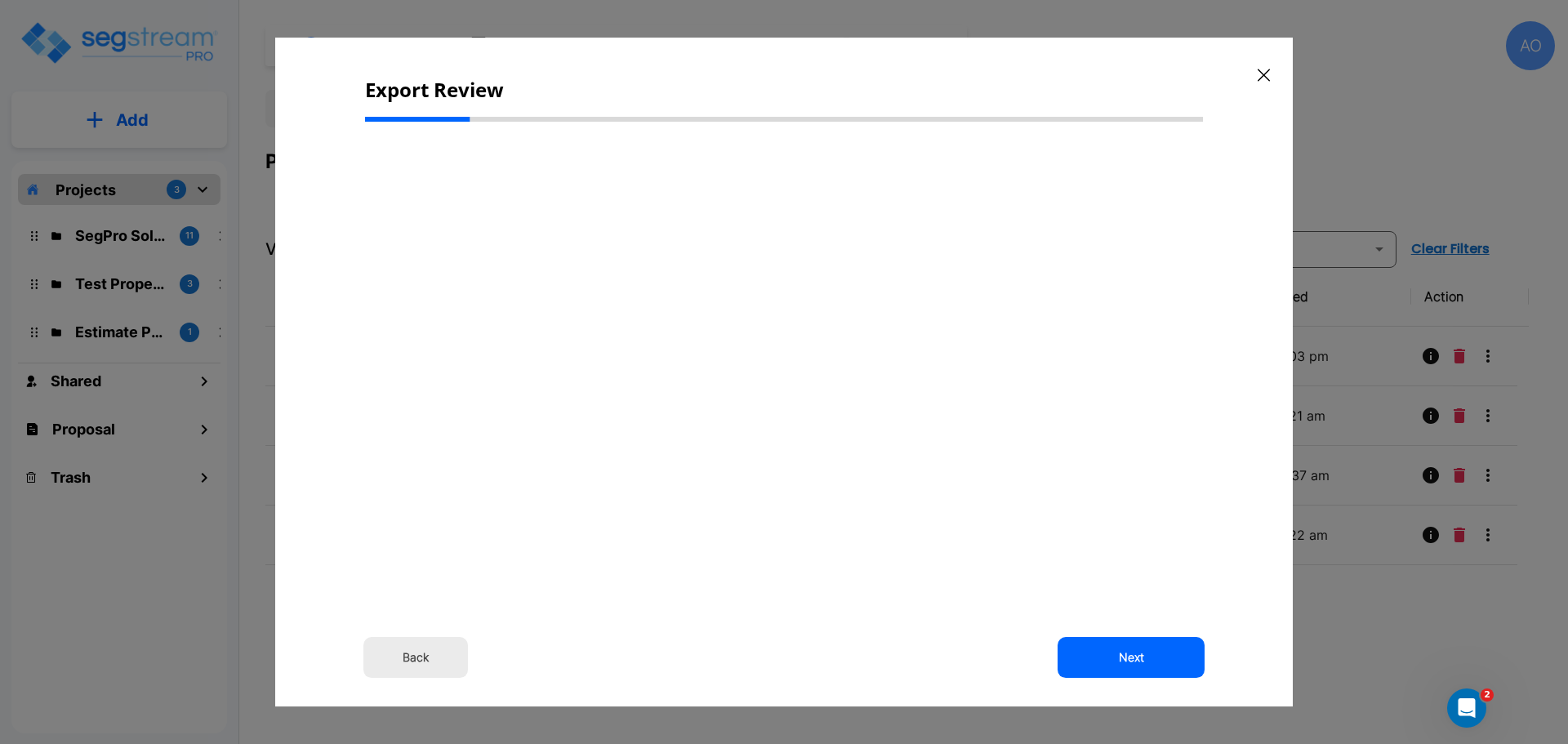
click at [1257, 74] on icon "button" at bounding box center [1263, 75] width 13 height 13
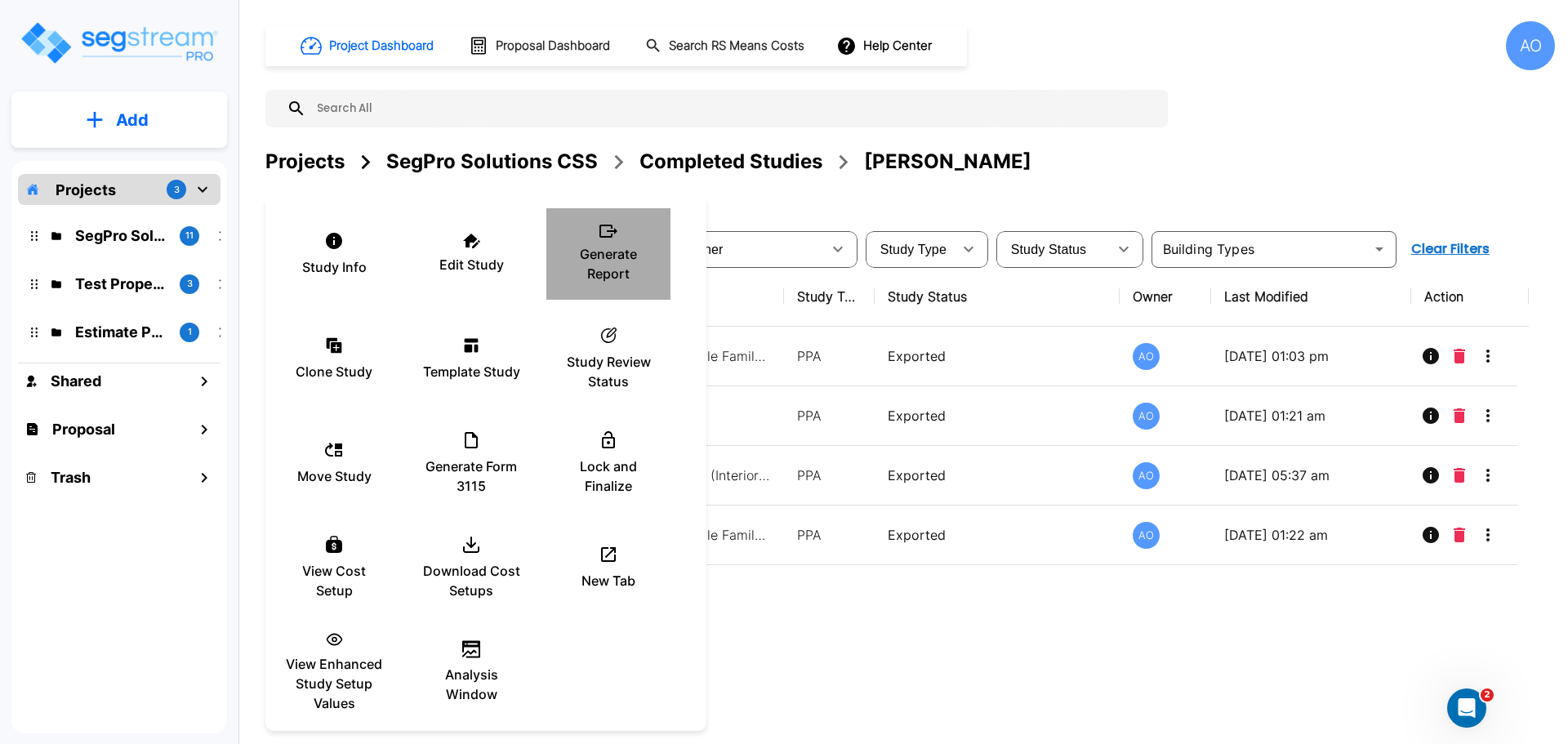
click at [595, 248] on p "Generate Report" at bounding box center [607, 264] width 98 height 39
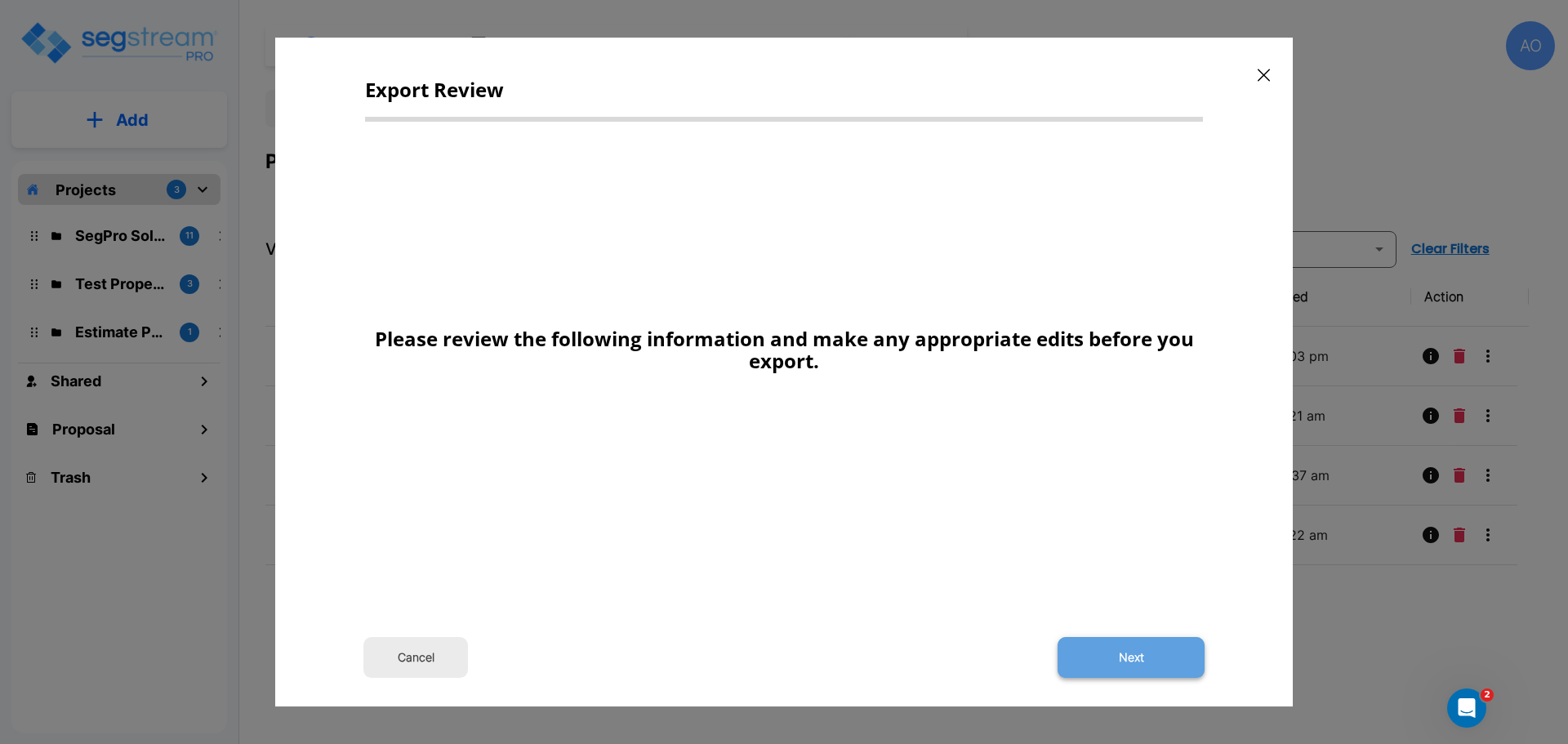
click at [1131, 650] on button "Next" at bounding box center [1131, 658] width 147 height 41
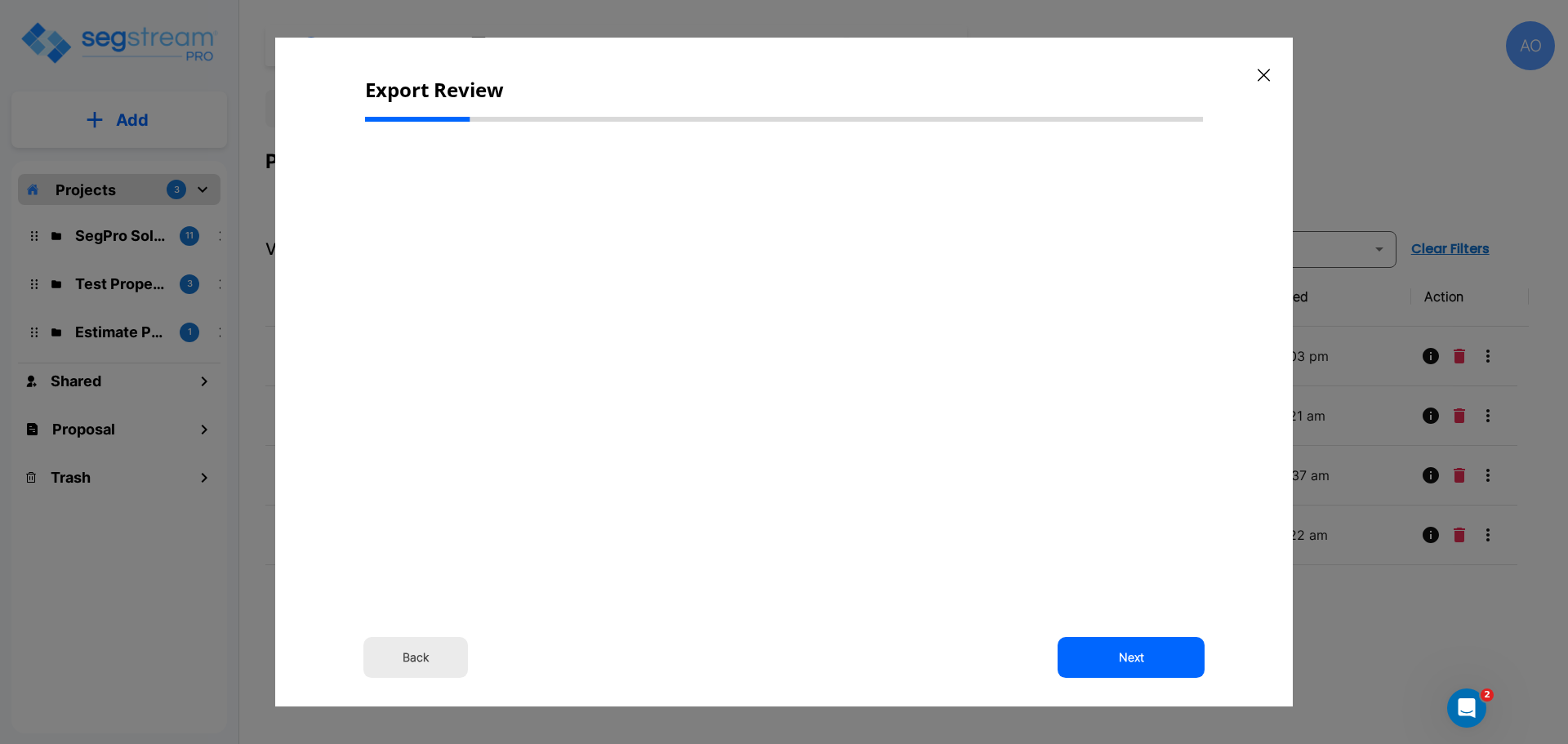
select select "2024"
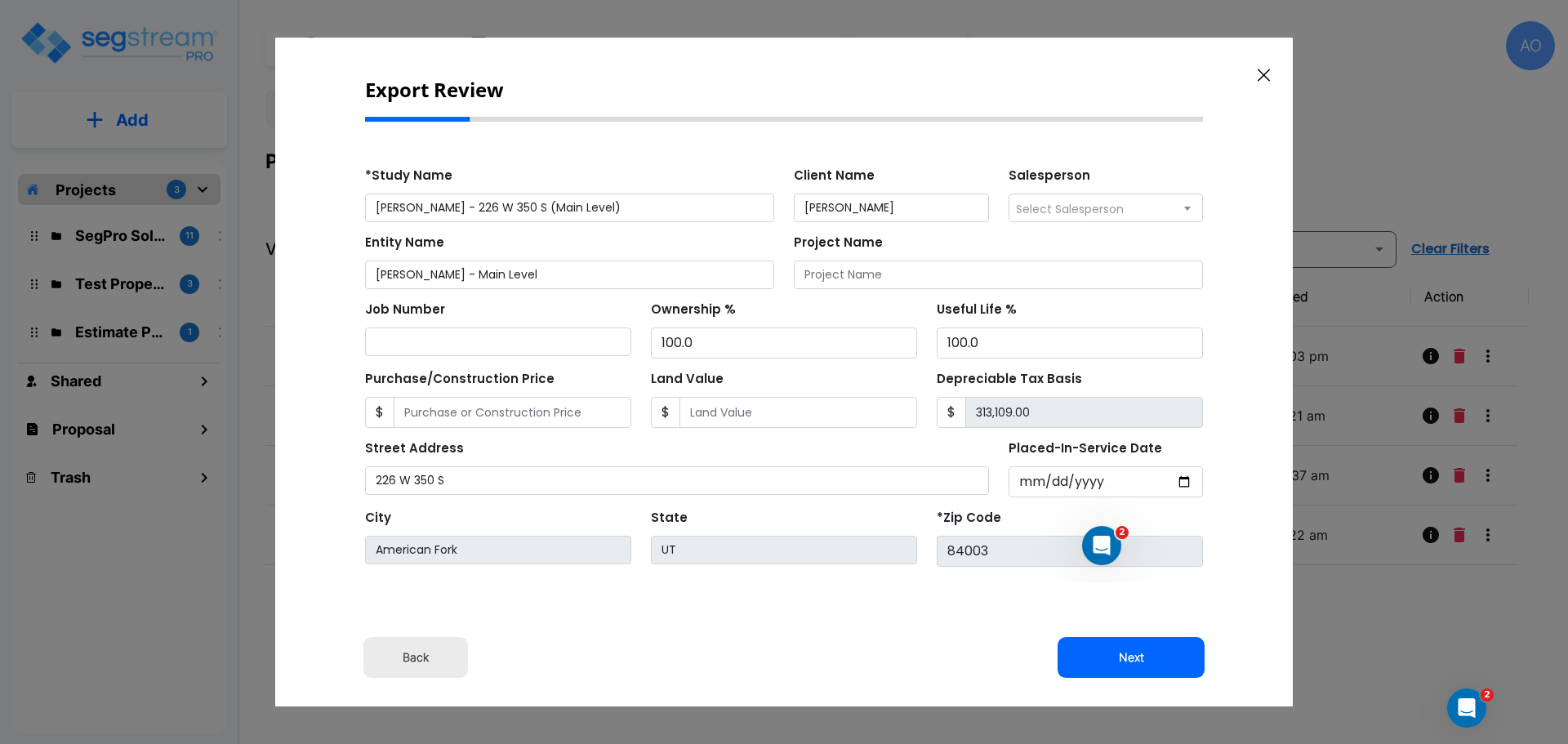
click at [1131, 650] on button "Next" at bounding box center [1131, 658] width 147 height 41
type input "24194"
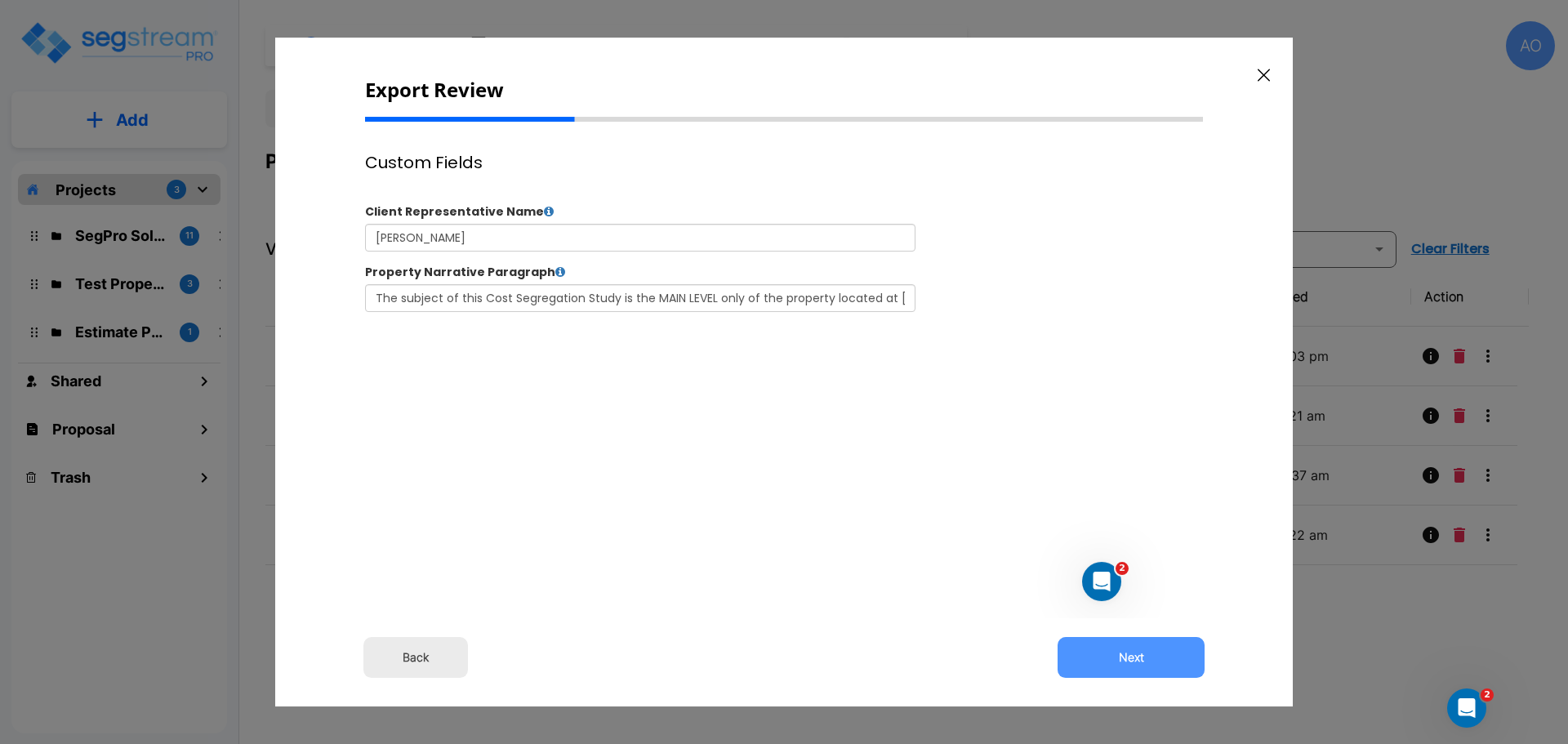
click at [1131, 650] on button "Next" at bounding box center [1131, 658] width 147 height 41
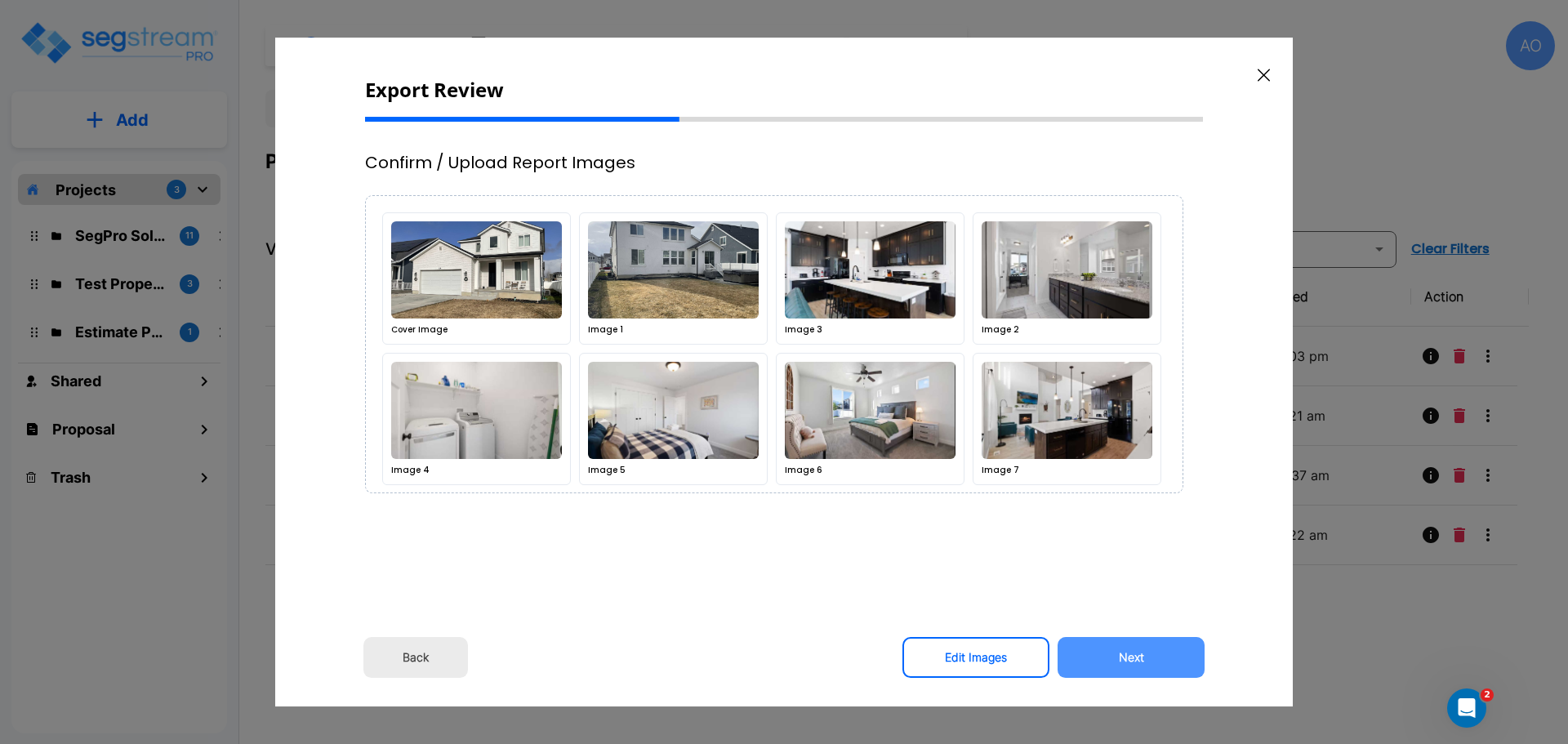
click at [1131, 650] on button "Next" at bounding box center [1131, 658] width 147 height 41
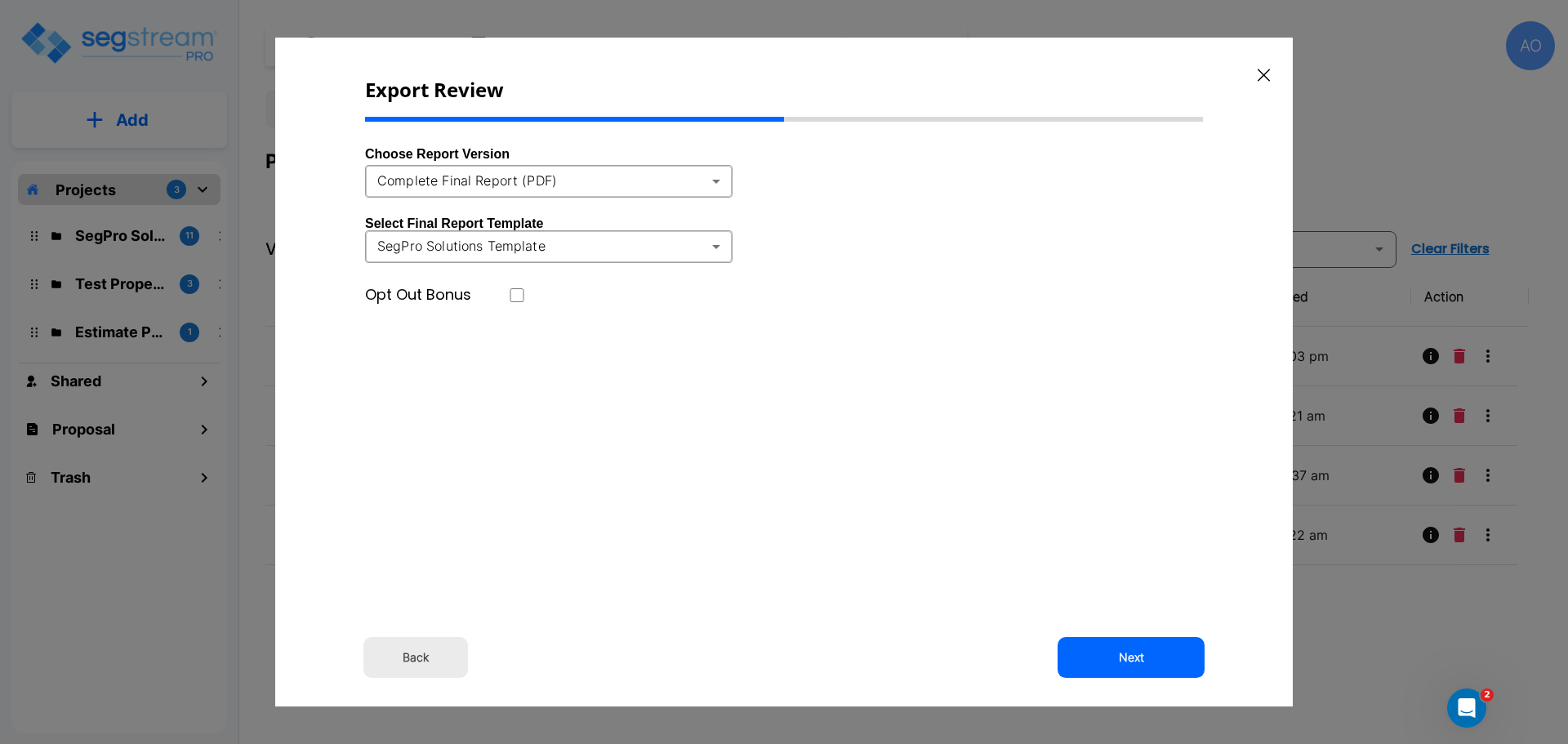
click at [716, 181] on body "× Your report is being generated. Be patient! × We're working on your Modificat…" at bounding box center [784, 372] width 1568 height 744
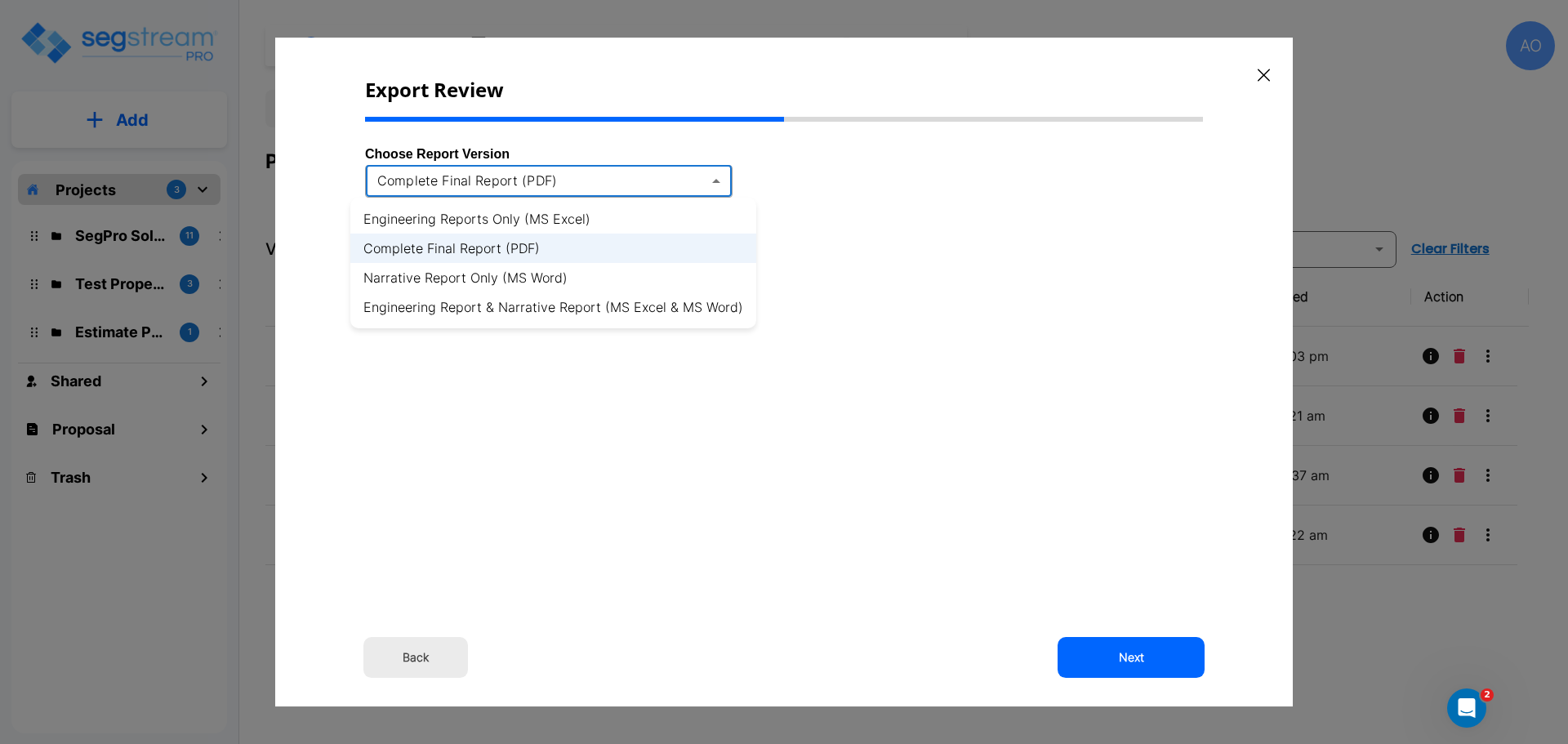
click at [714, 306] on li "Engineering Report & Narrative Report (MS Excel & MS Word)" at bounding box center [553, 307] width 406 height 29
type input "xlsx_word"
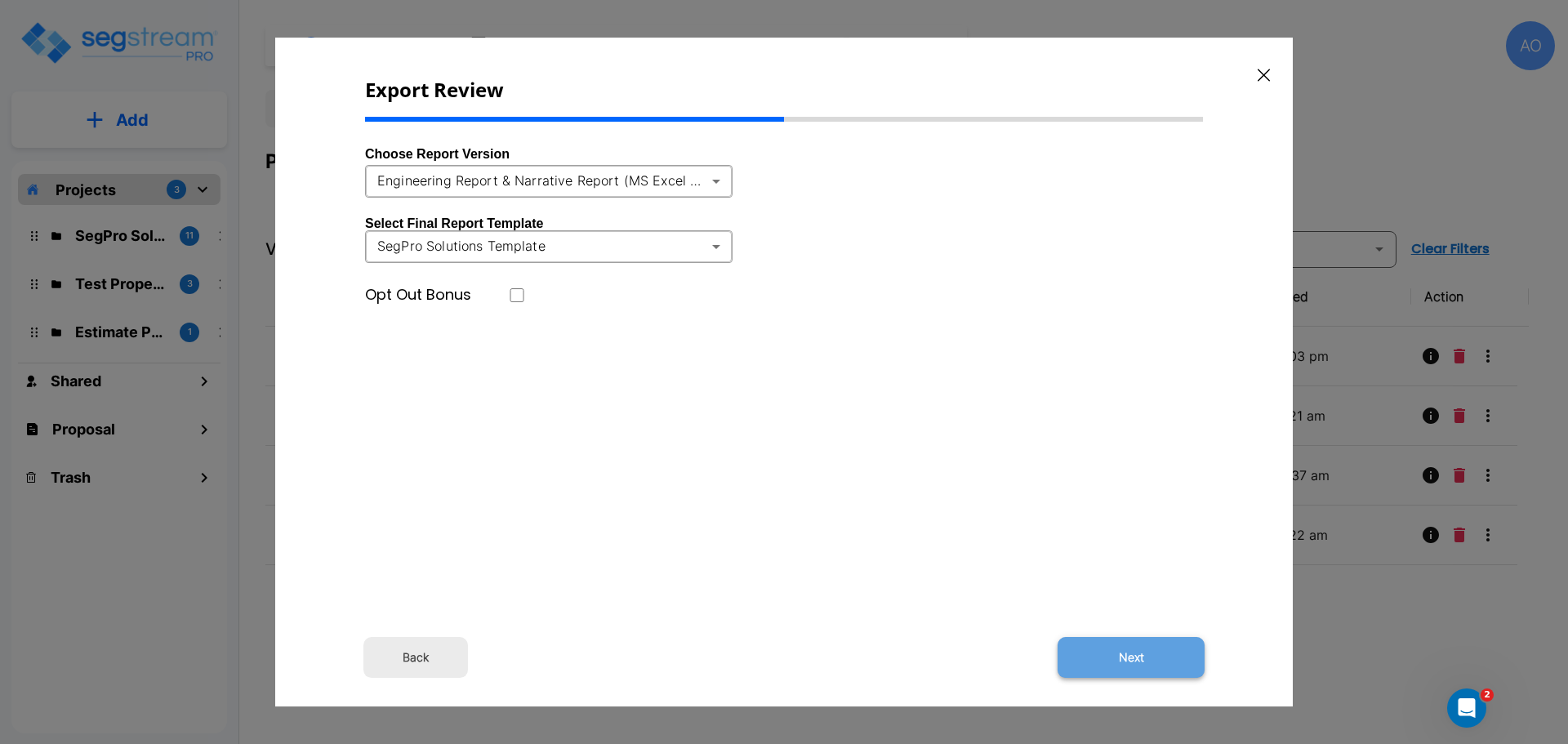
click at [1153, 655] on button "Next" at bounding box center [1131, 658] width 147 height 41
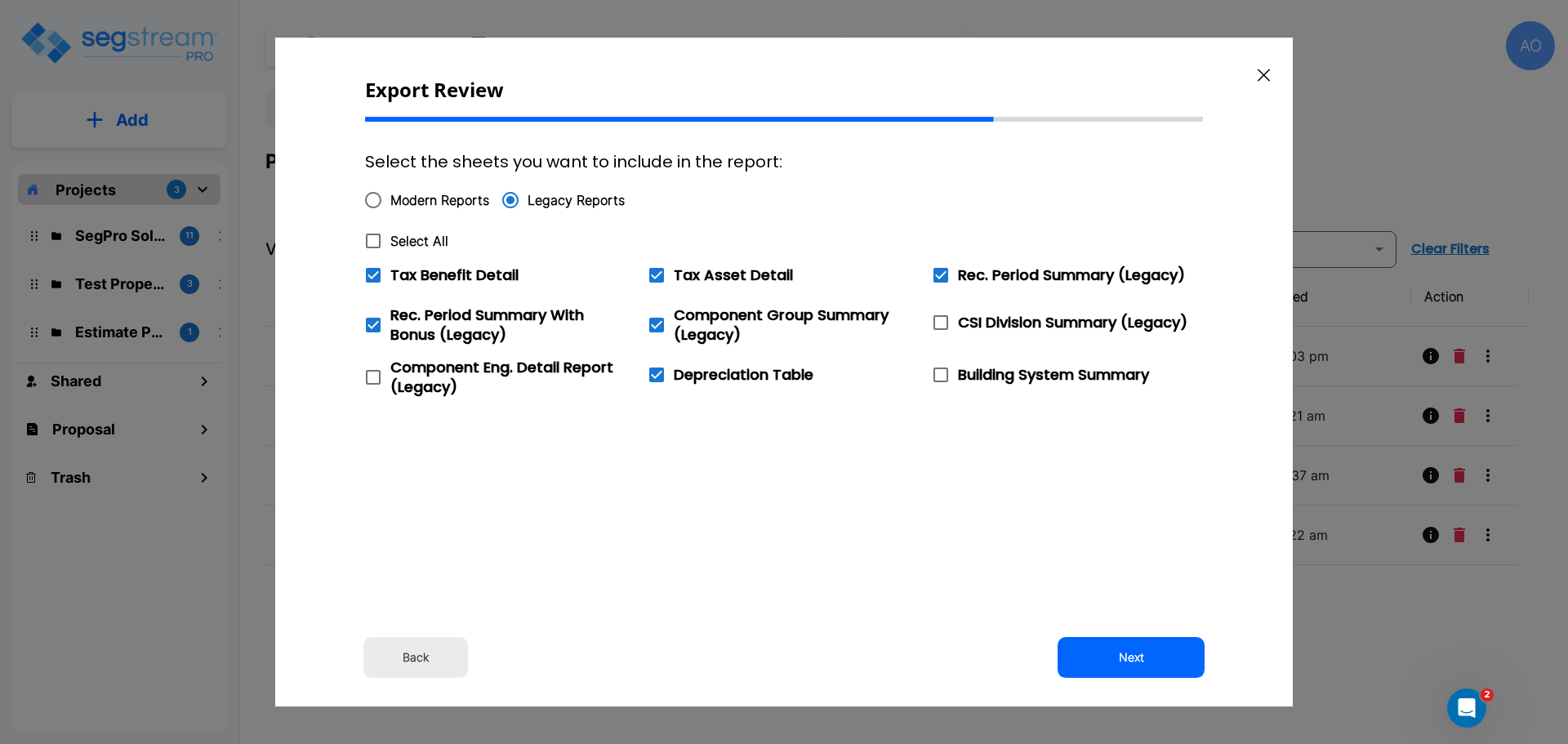
click at [377, 239] on icon at bounding box center [373, 241] width 19 height 19
click at [372, 237] on input "Select All" at bounding box center [364, 231] width 16 height 14
checkbox input "true"
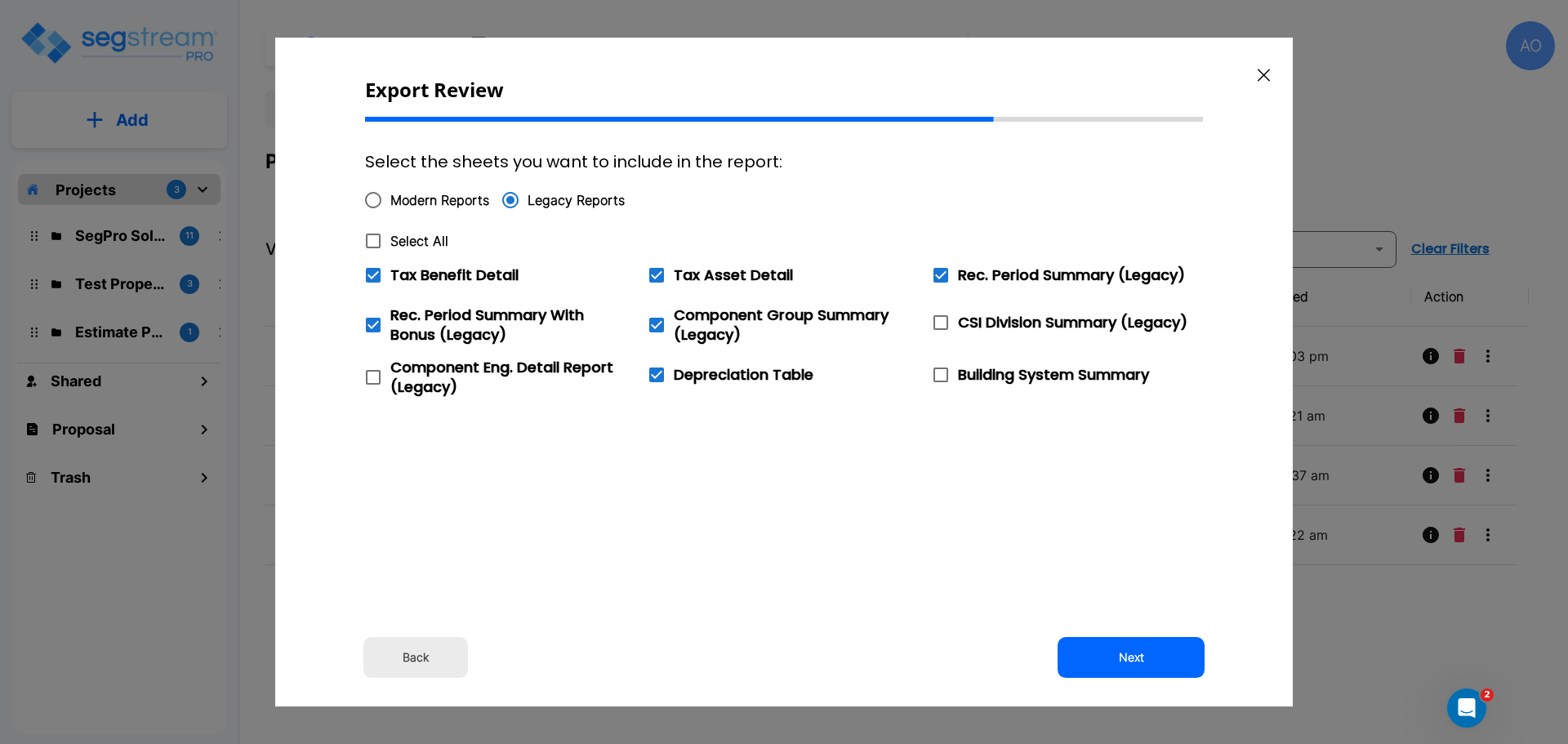
checkbox input "true"
click at [372, 280] on icon at bounding box center [373, 275] width 15 height 15
click at [372, 272] on input "Tax Benefit Detail" at bounding box center [364, 264] width 16 height 14
checkbox input "false"
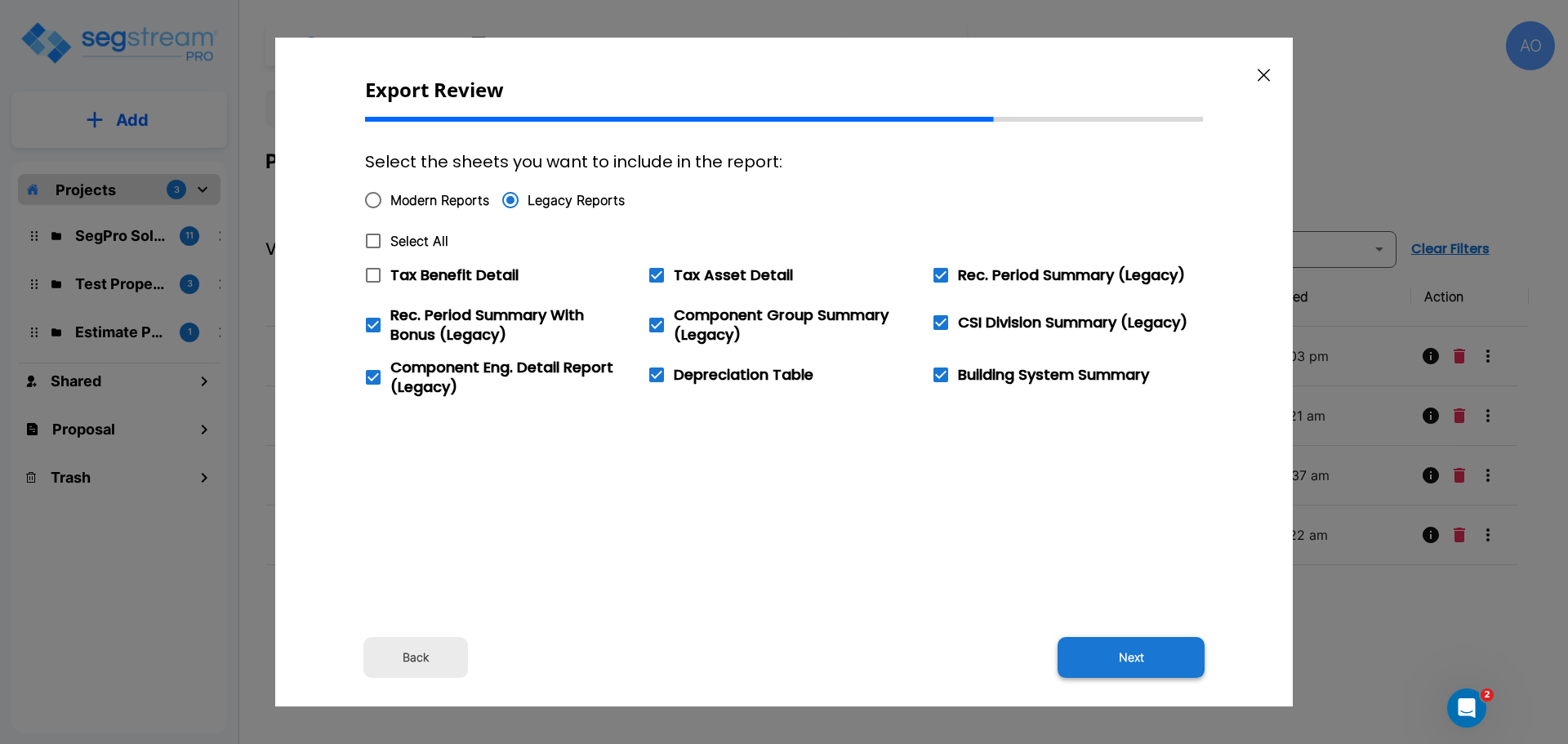
click at [1128, 664] on button "Next" at bounding box center [1131, 658] width 147 height 41
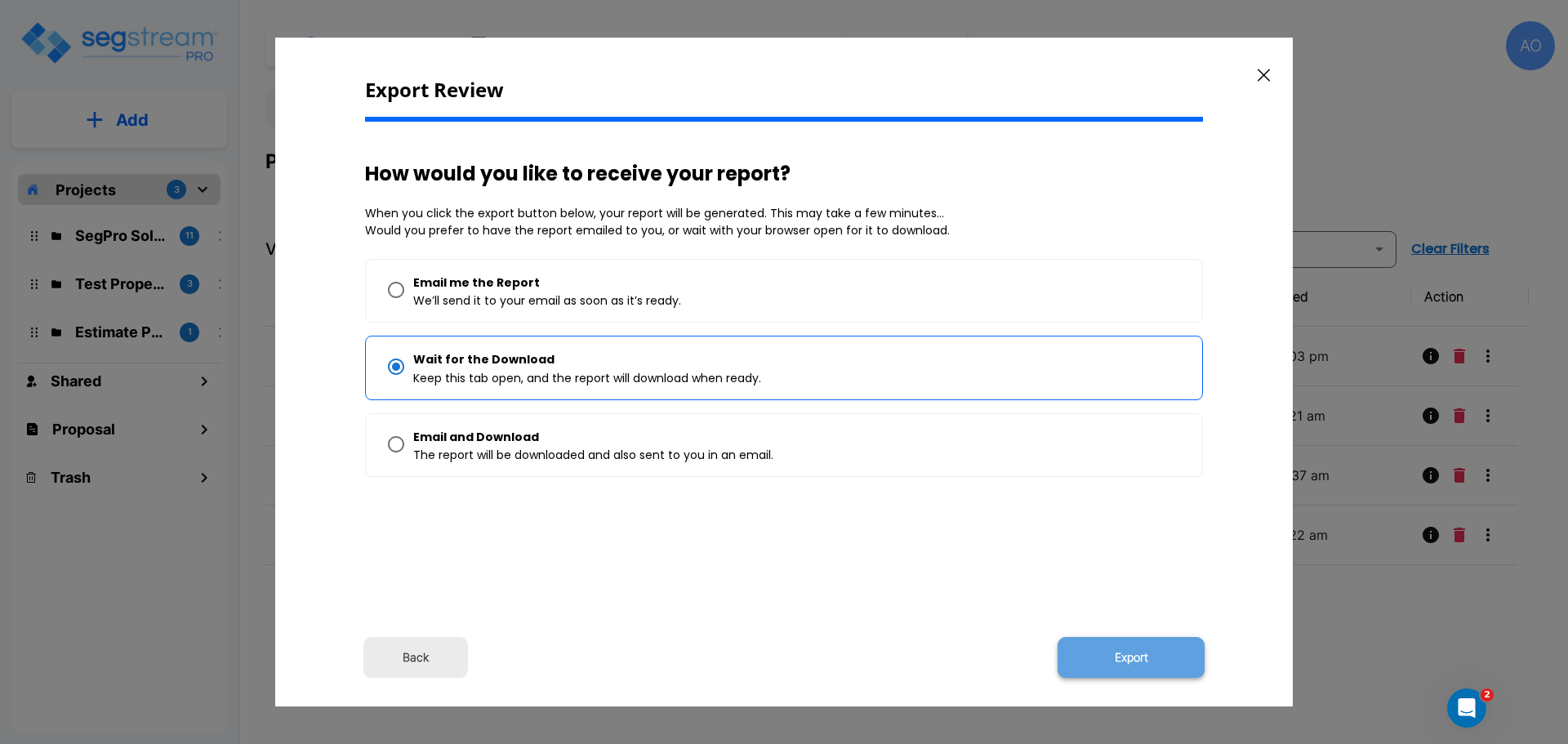
click at [1132, 659] on button "Export" at bounding box center [1131, 658] width 147 height 41
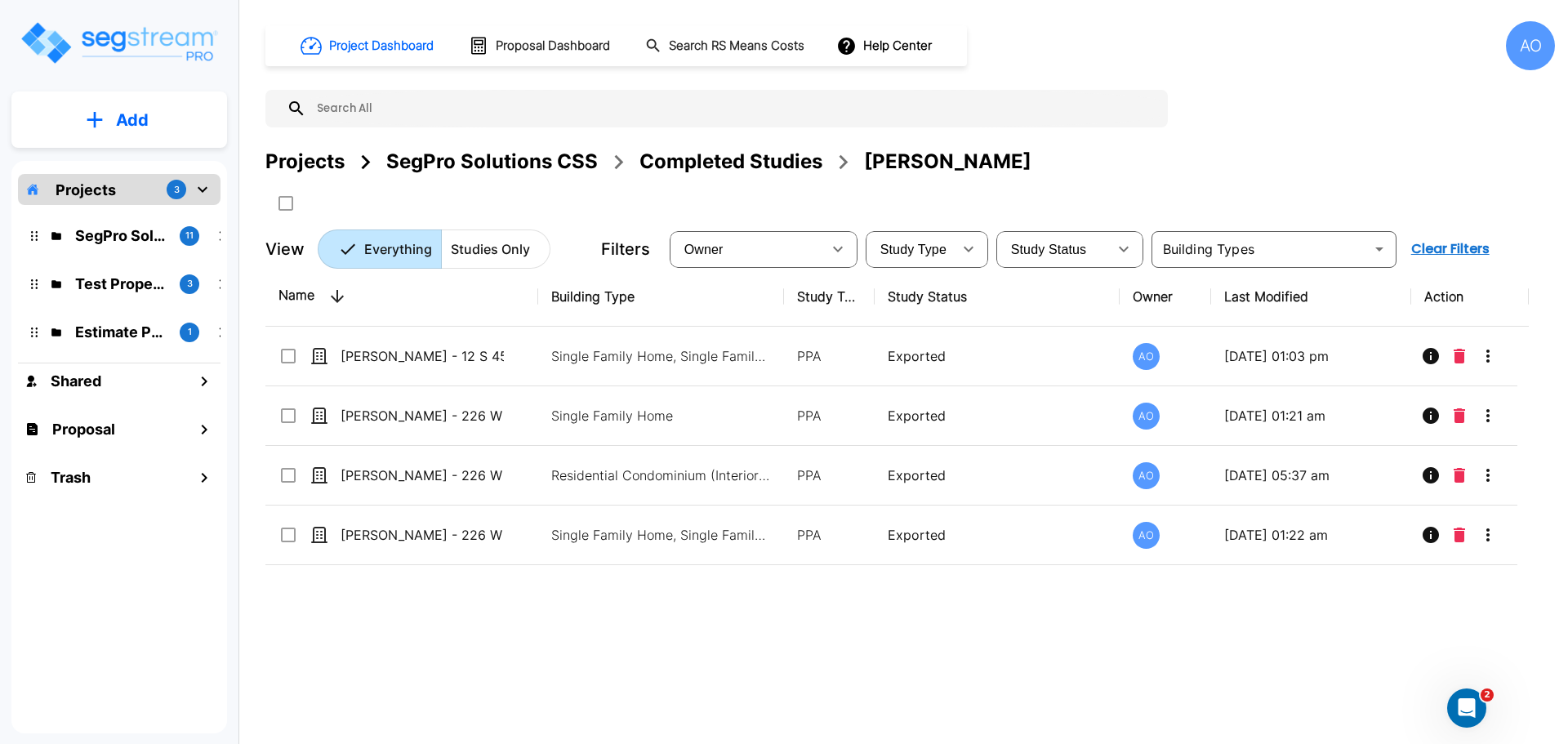
click at [1086, 616] on div "Name Building Type Study Type Study Status Owner Last Modified Action Derek Phe…" at bounding box center [897, 498] width 1263 height 461
click at [739, 162] on div "Completed Studies" at bounding box center [730, 162] width 183 height 29
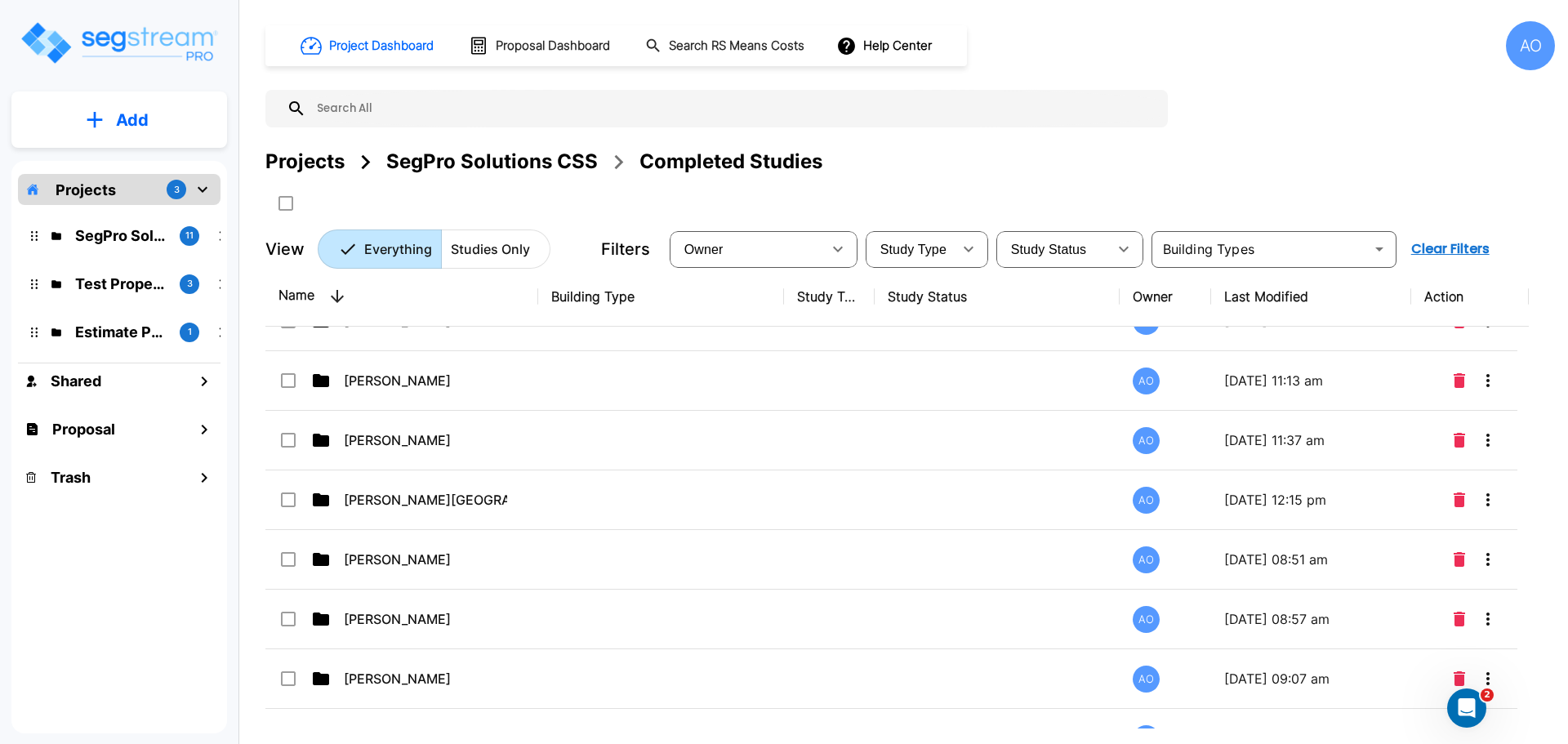
scroll to position [653, 0]
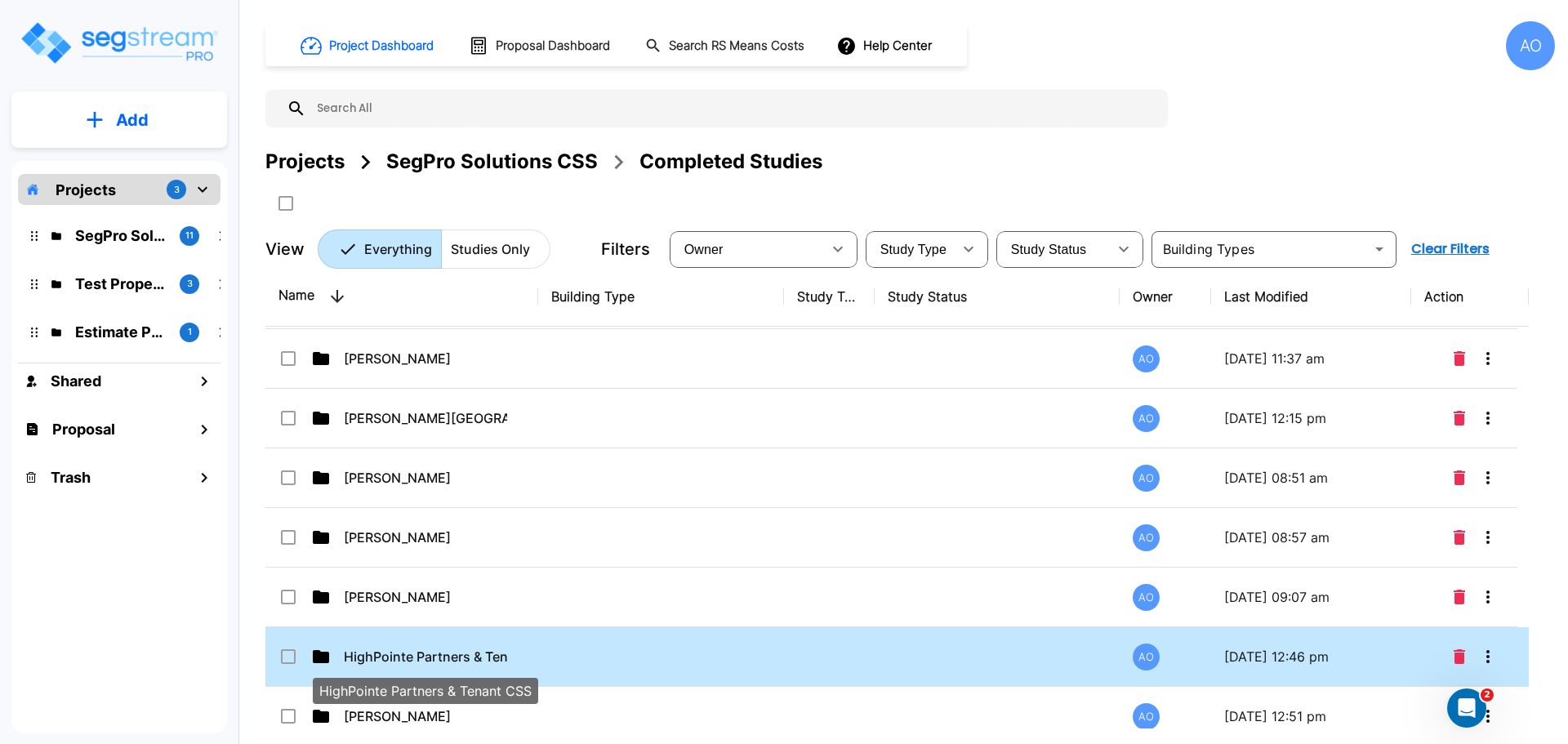
click at [418, 656] on p "HighPointe Partners & Tenant CSS" at bounding box center [425, 657] width 164 height 19
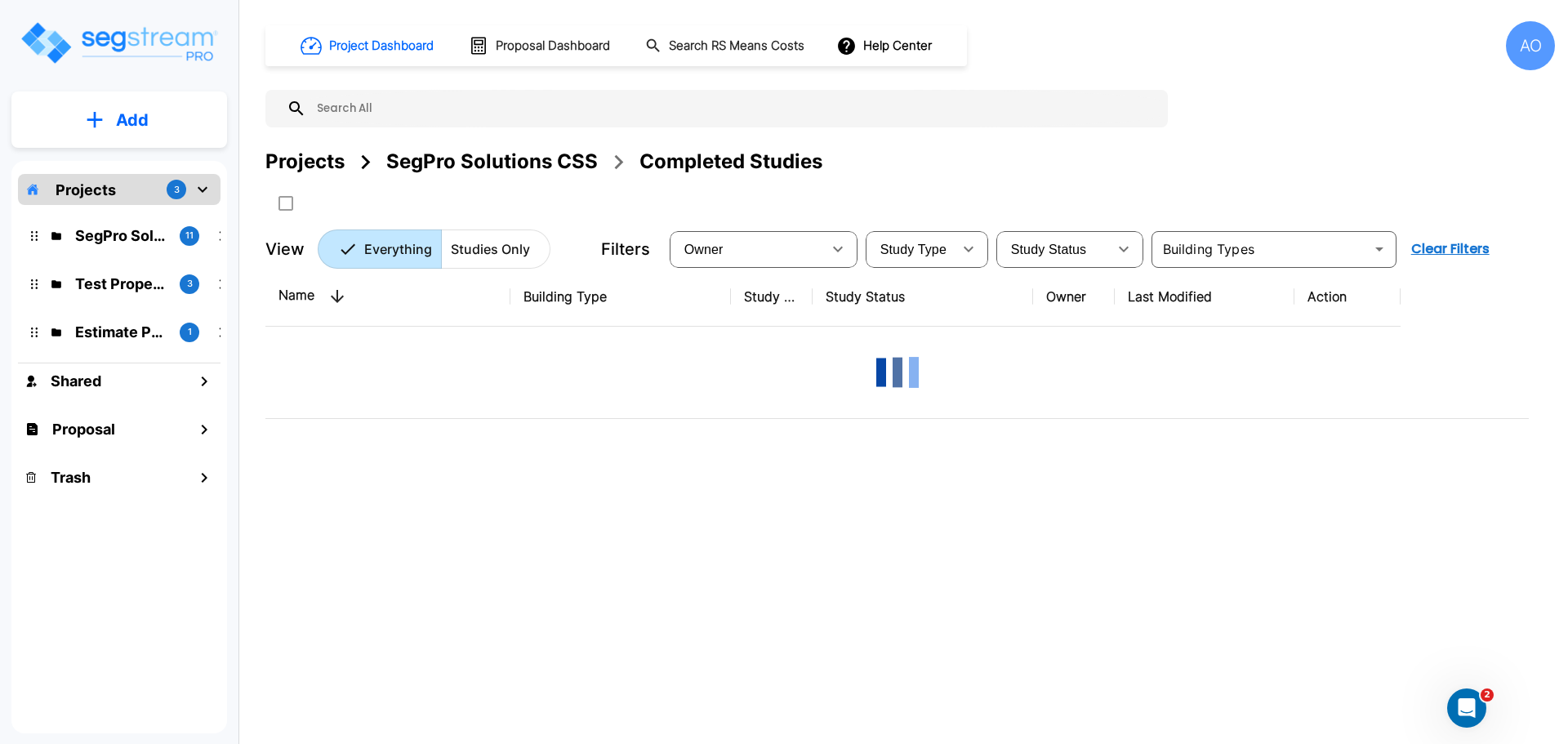
scroll to position [0, 0]
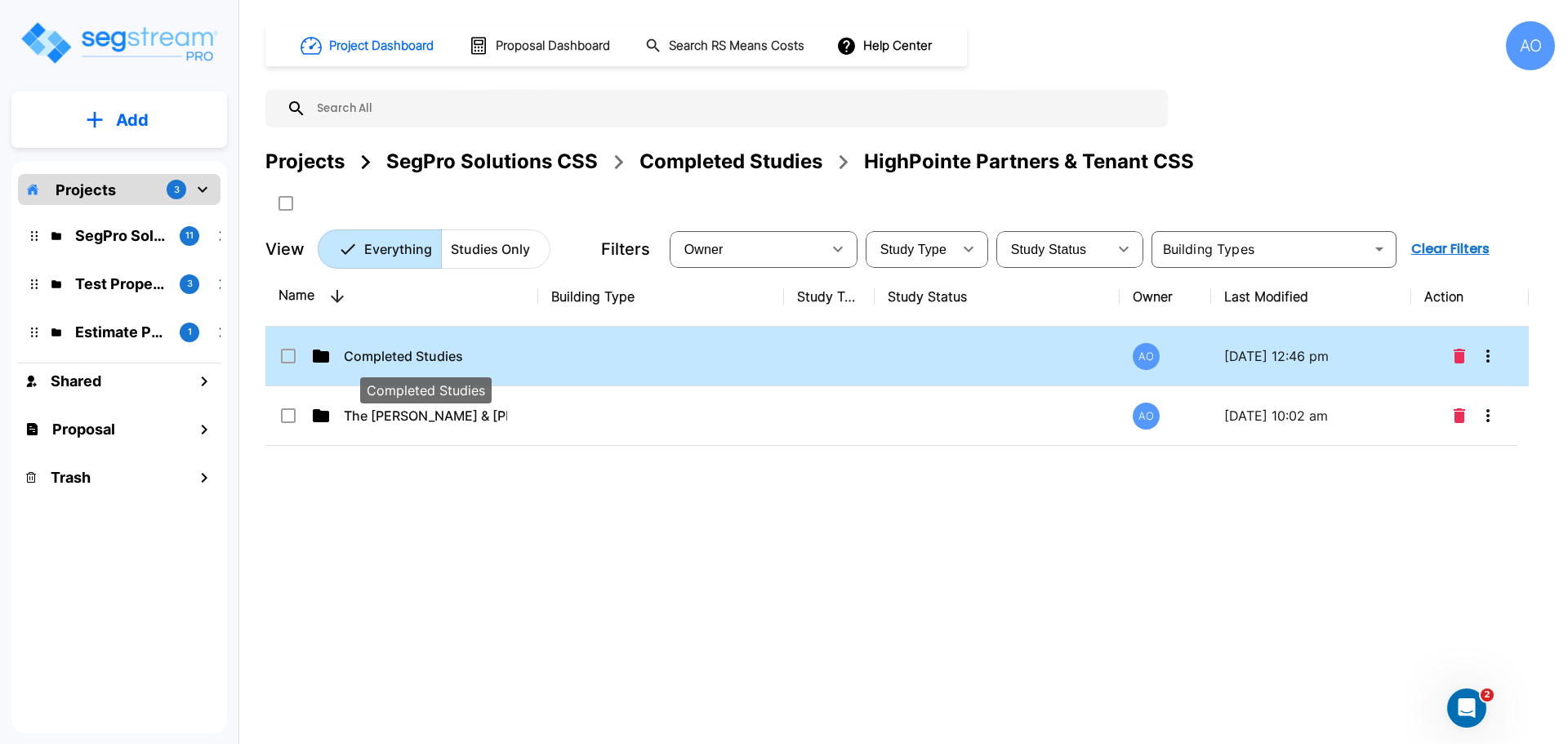
click at [409, 355] on p "Completed Studies" at bounding box center [425, 356] width 164 height 19
checkbox input "true"
click at [409, 355] on p "Completed Studies" at bounding box center [425, 356] width 164 height 19
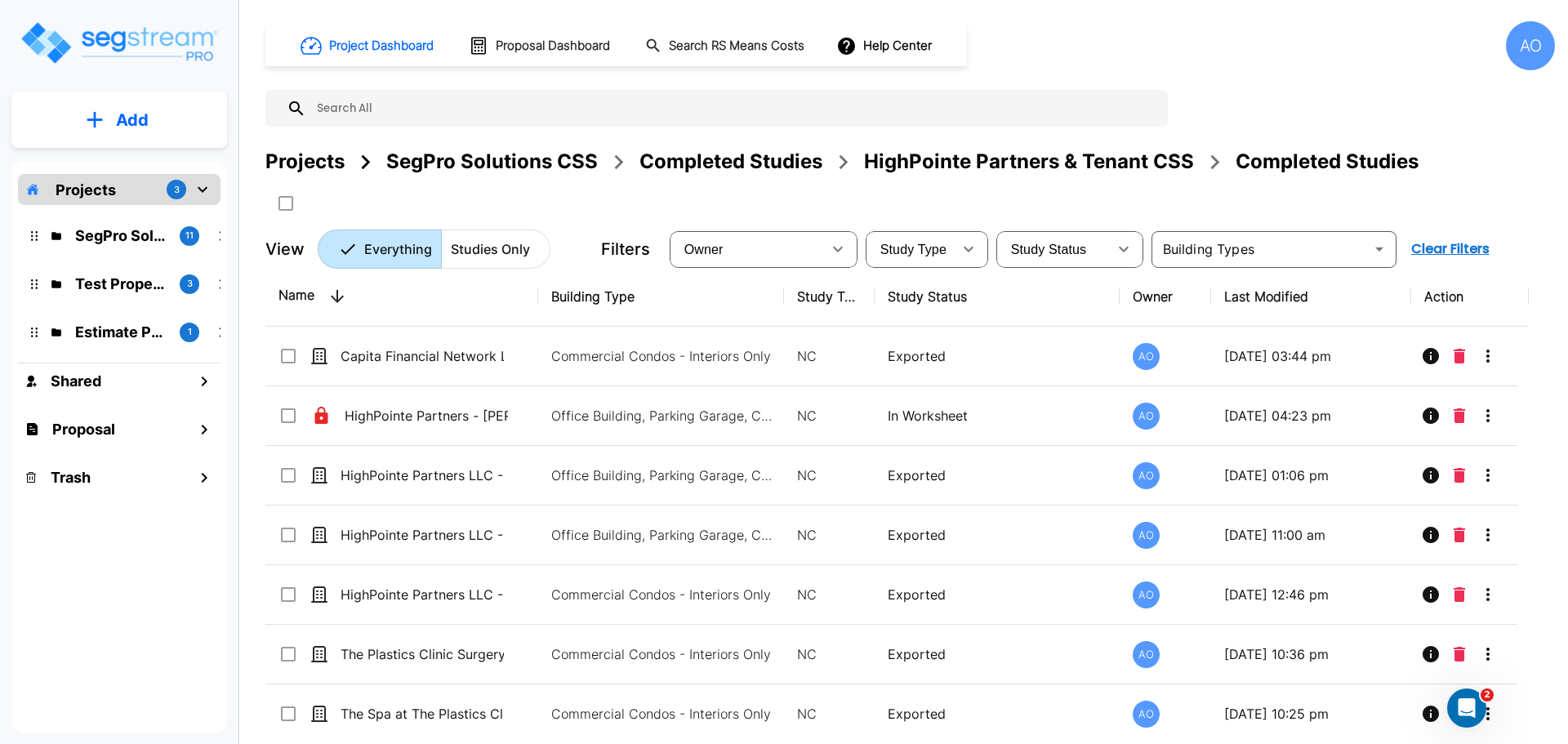
click at [972, 161] on div "HighPointe Partners & Tenant CSS" at bounding box center [1029, 162] width 330 height 29
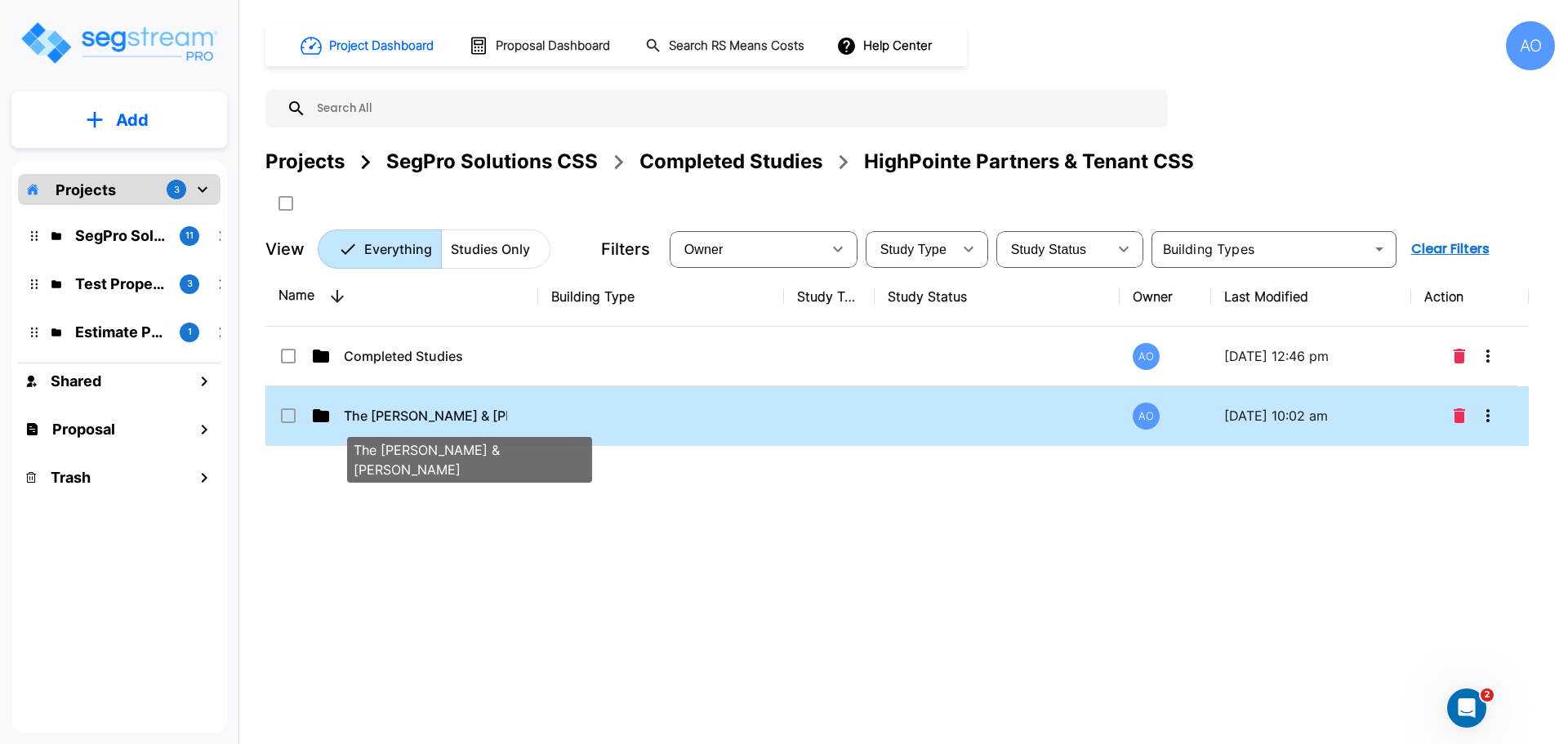
click at [413, 418] on p "The Ballard & Sorenson" at bounding box center [425, 416] width 164 height 19
checkbox input "true"
click at [413, 418] on p "The Ballard & Sorenson" at bounding box center [425, 416] width 164 height 19
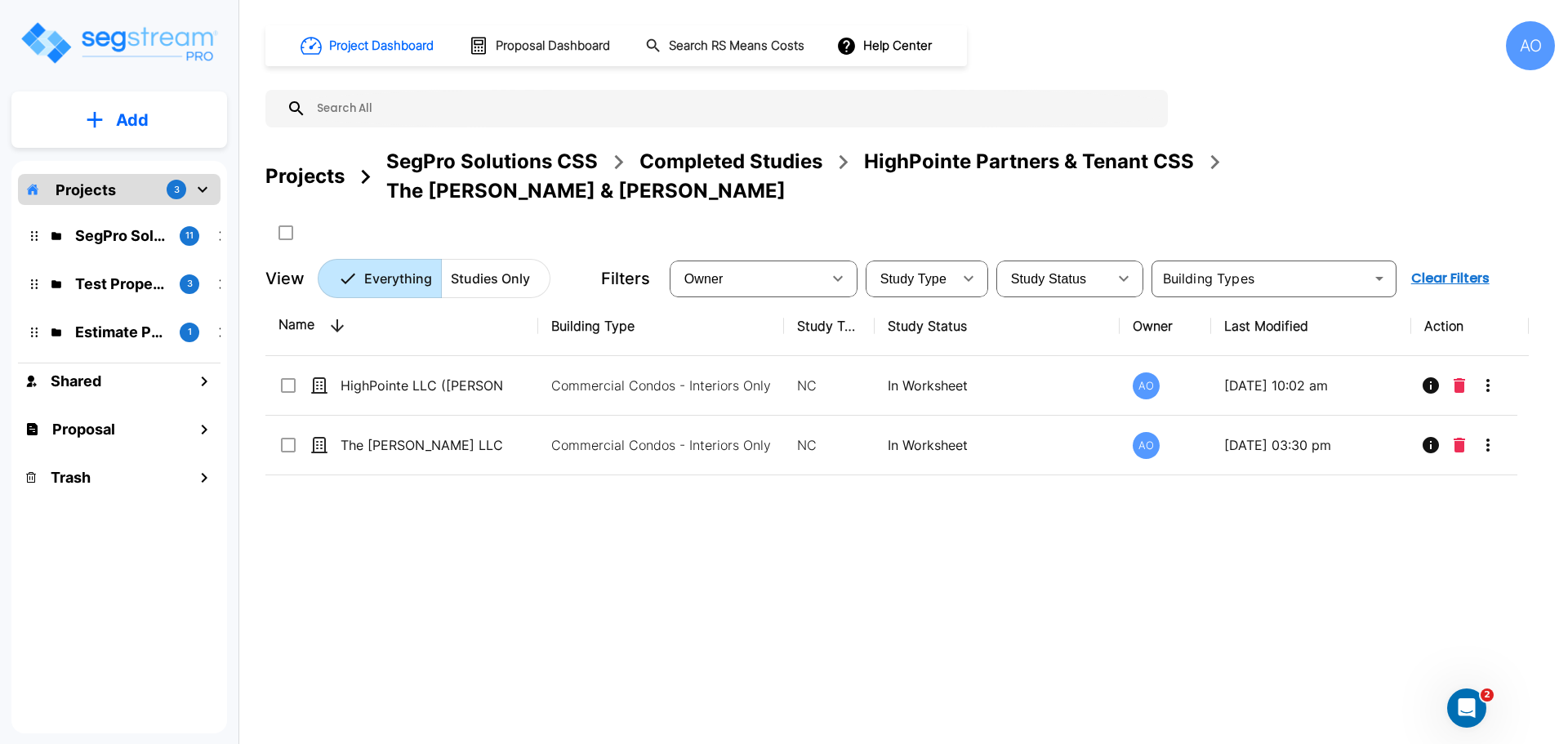
click at [988, 161] on div "HighPointe Partners & Tenant CSS" at bounding box center [1029, 162] width 330 height 29
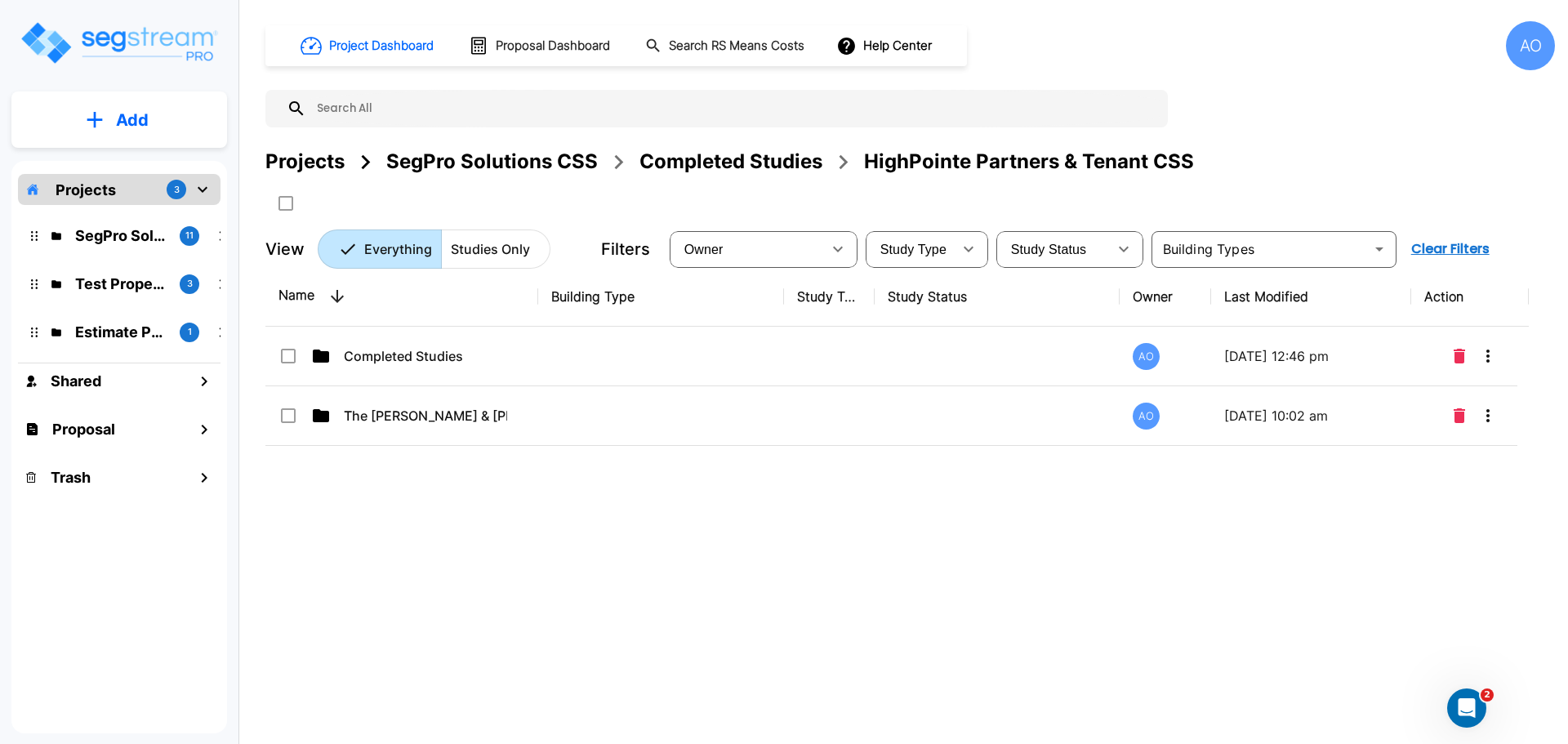
click at [769, 160] on div "Completed Studies" at bounding box center [730, 162] width 183 height 29
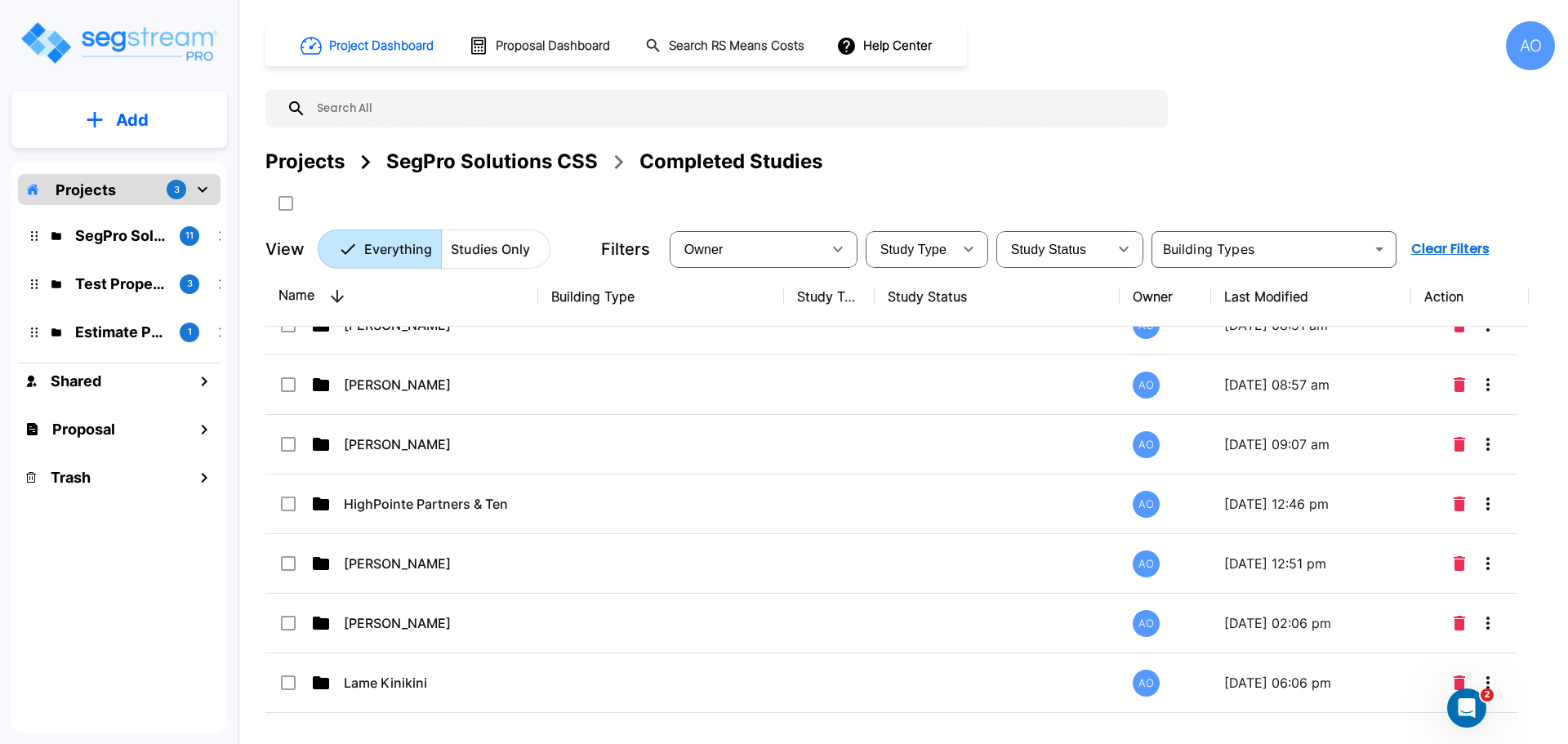
scroll to position [817, 0]
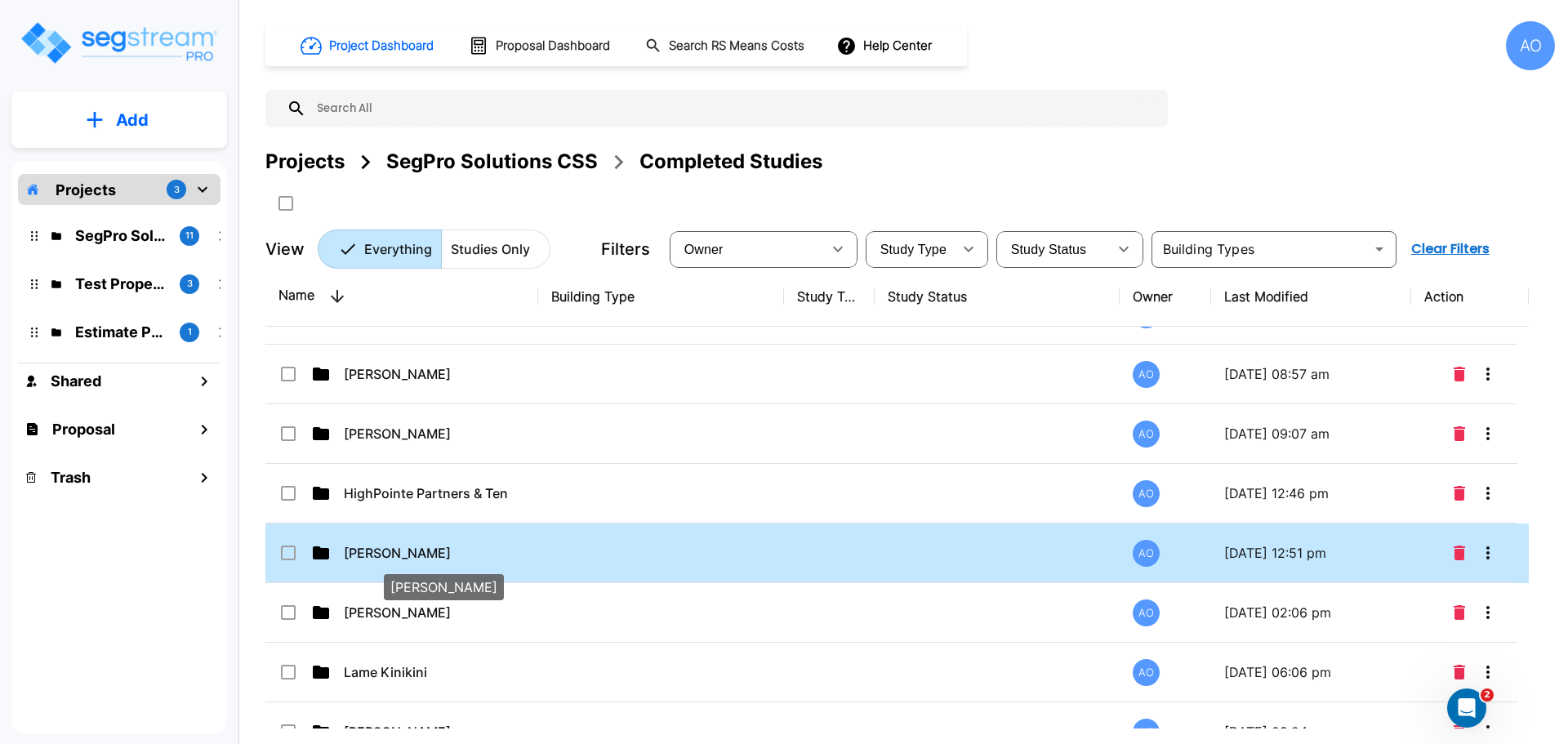
click at [384, 554] on p "[PERSON_NAME]" at bounding box center [425, 553] width 164 height 19
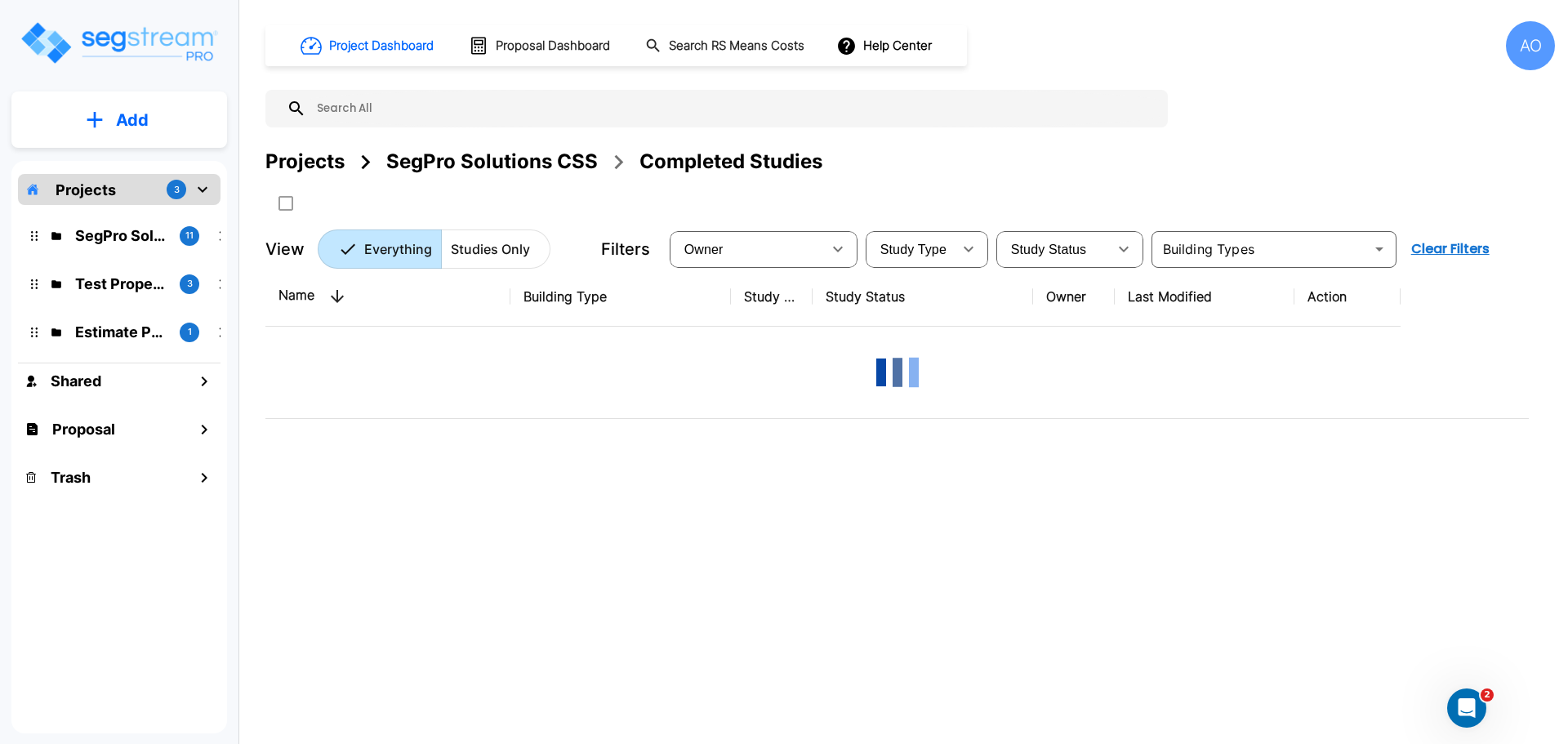
scroll to position [0, 0]
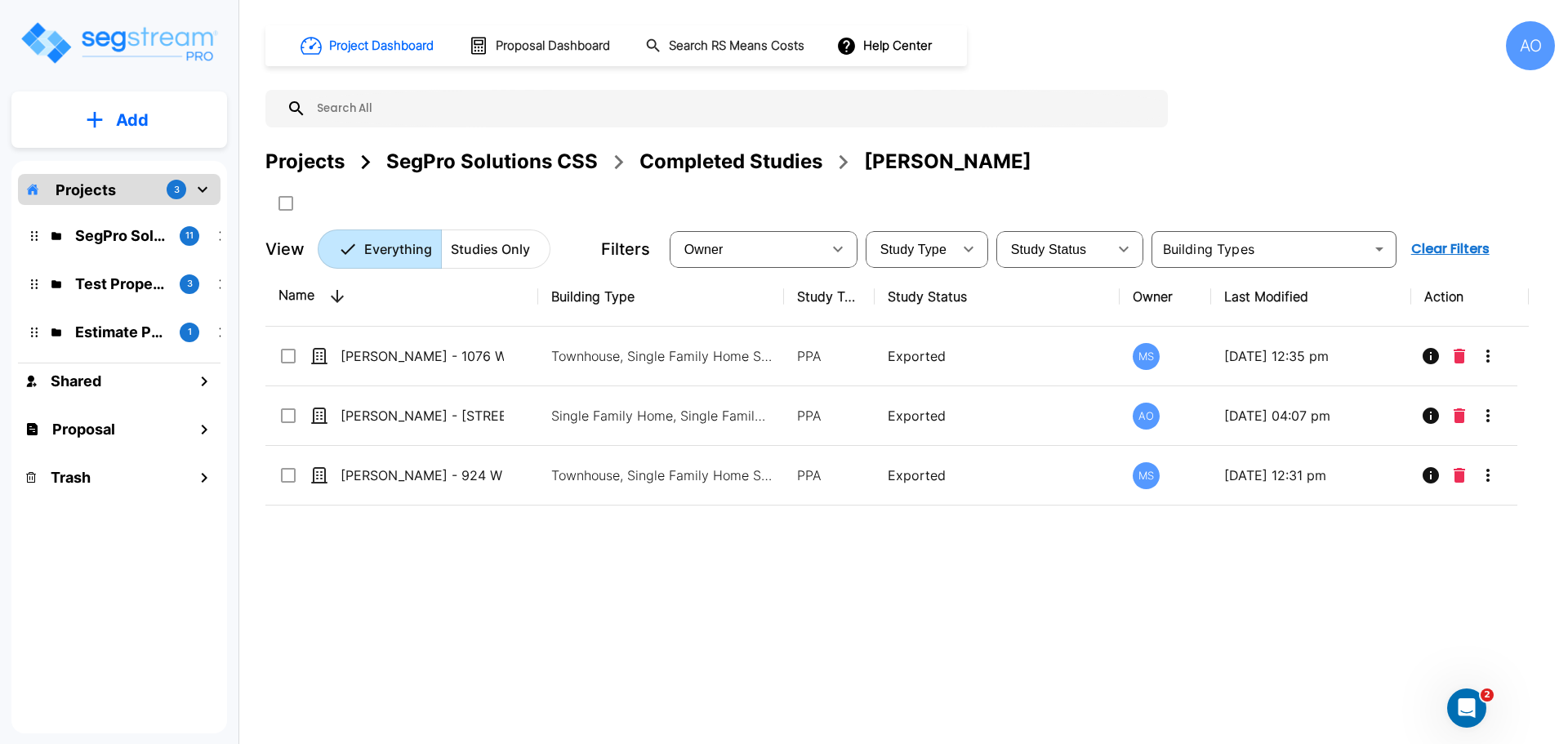
click at [752, 159] on div "Completed Studies" at bounding box center [730, 162] width 183 height 29
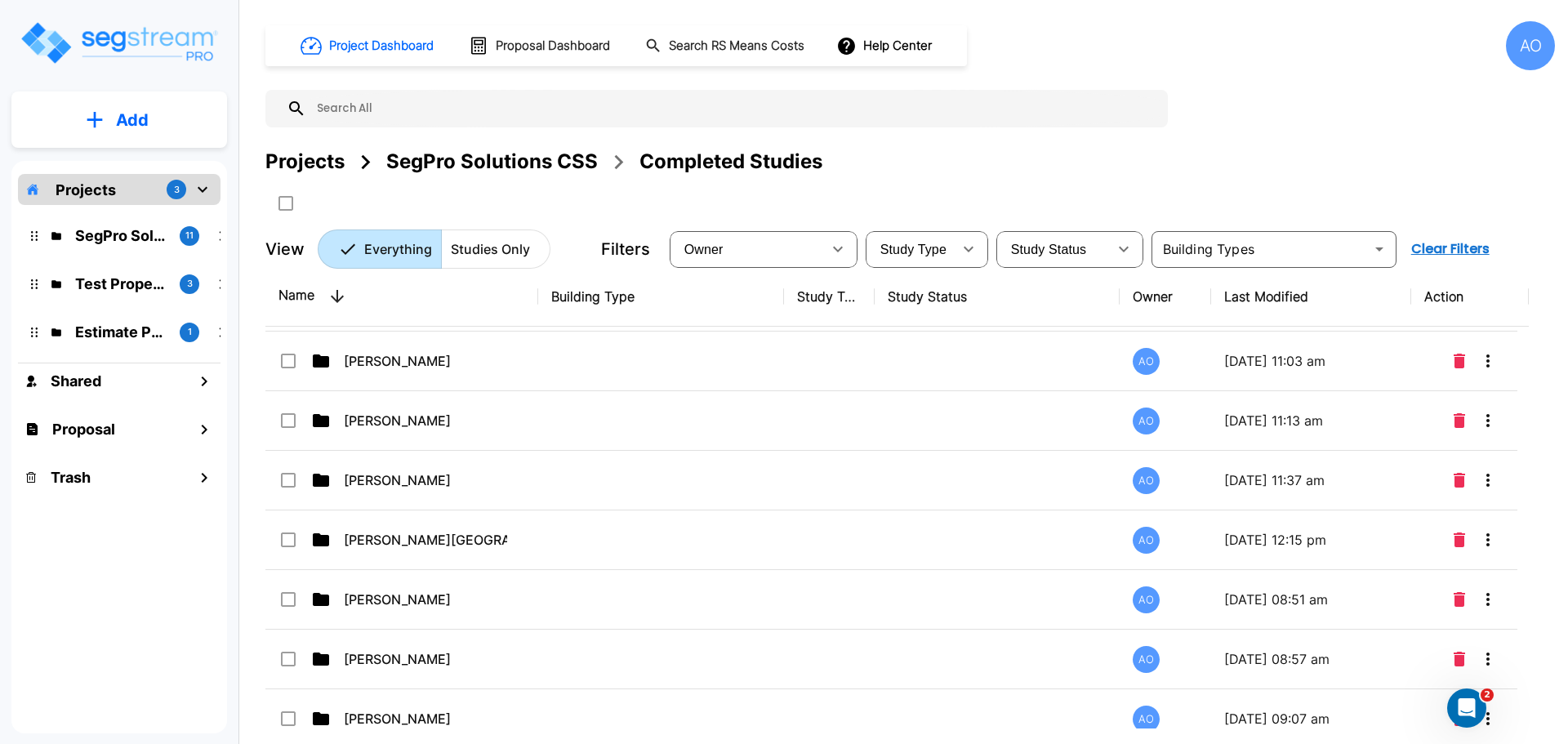
scroll to position [735, 0]
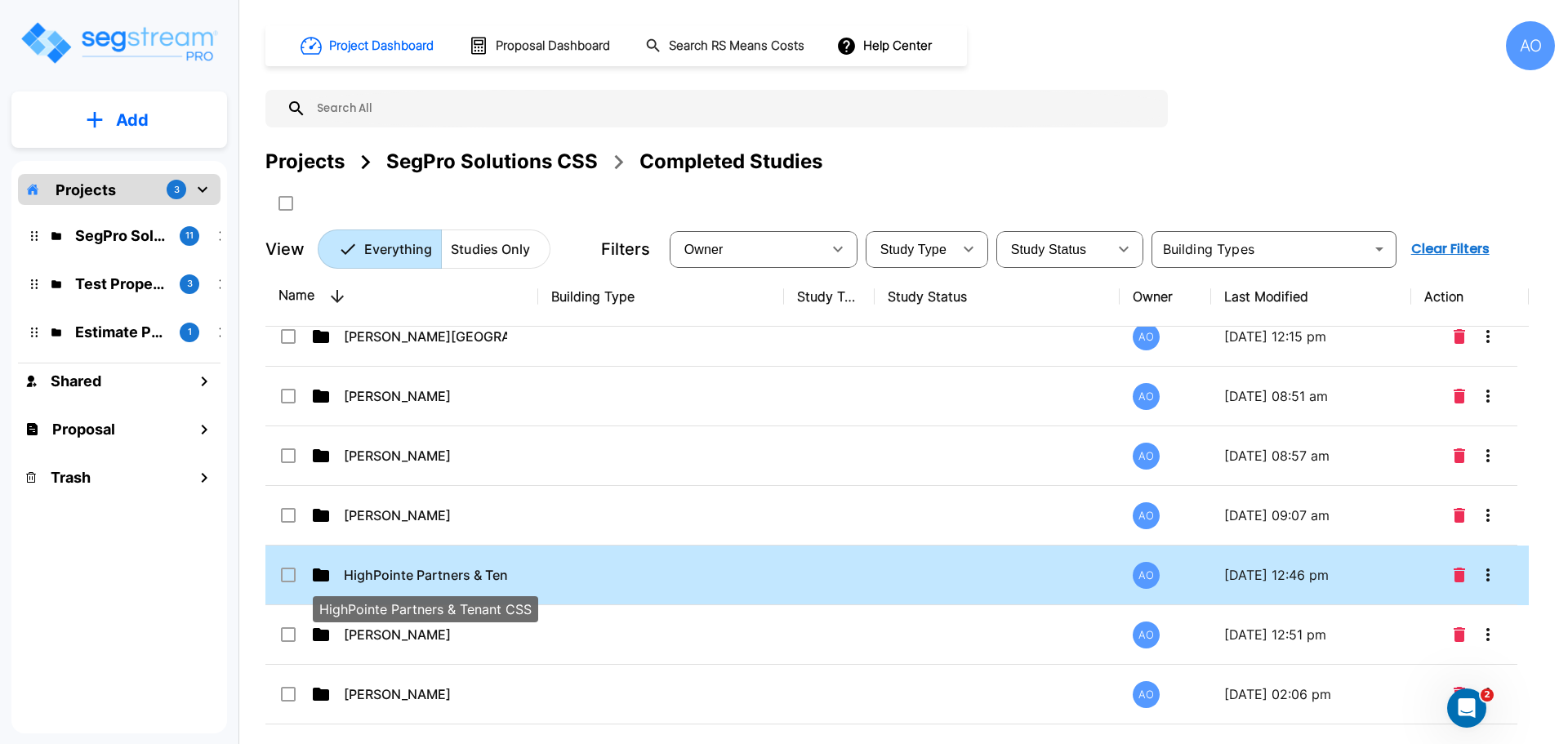
click at [416, 574] on p "HighPointe Partners & Tenant CSS" at bounding box center [425, 574] width 164 height 19
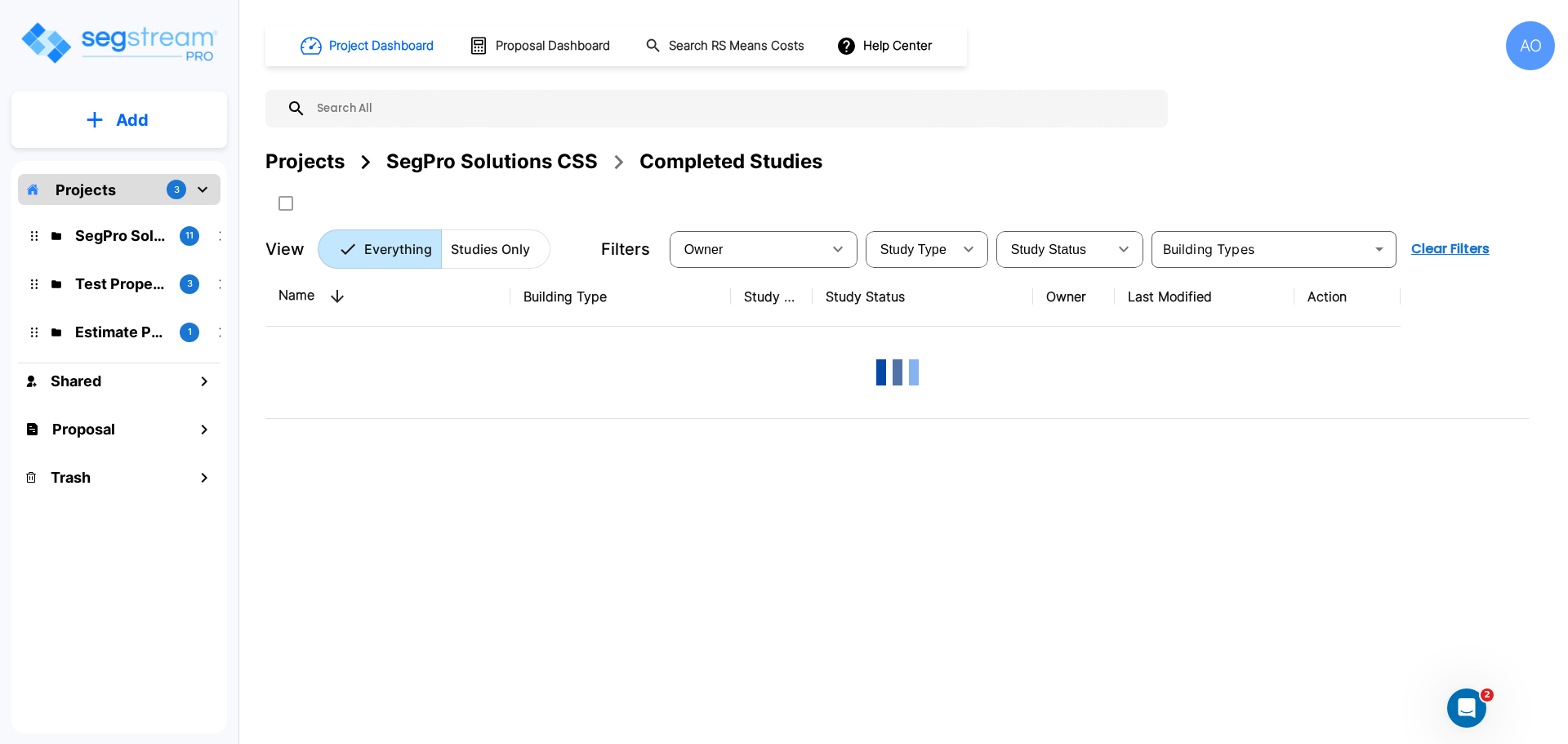
scroll to position [0, 0]
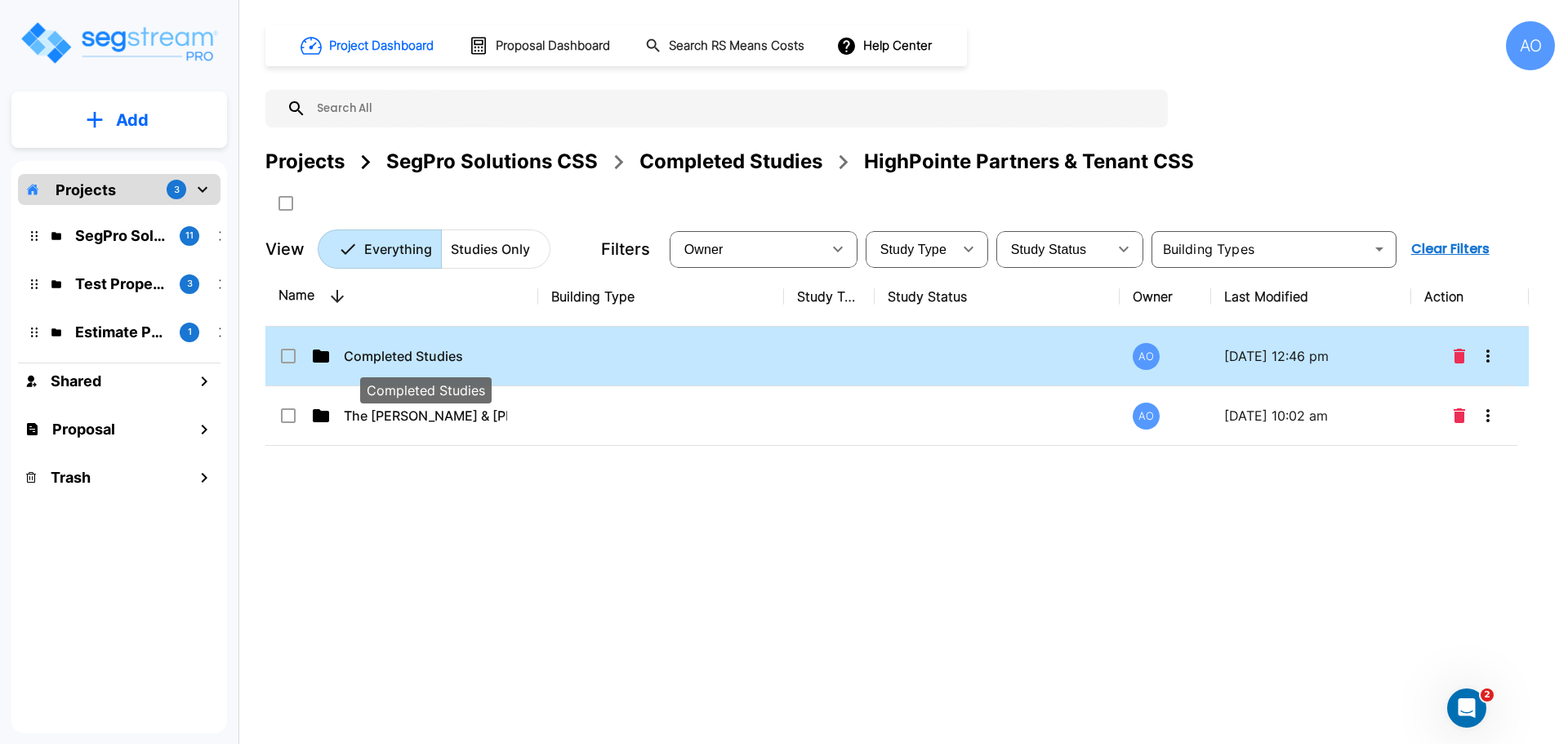
click at [430, 356] on p "Completed Studies" at bounding box center [425, 356] width 164 height 19
checkbox input "true"
click at [430, 356] on p "Completed Studies" at bounding box center [425, 356] width 164 height 19
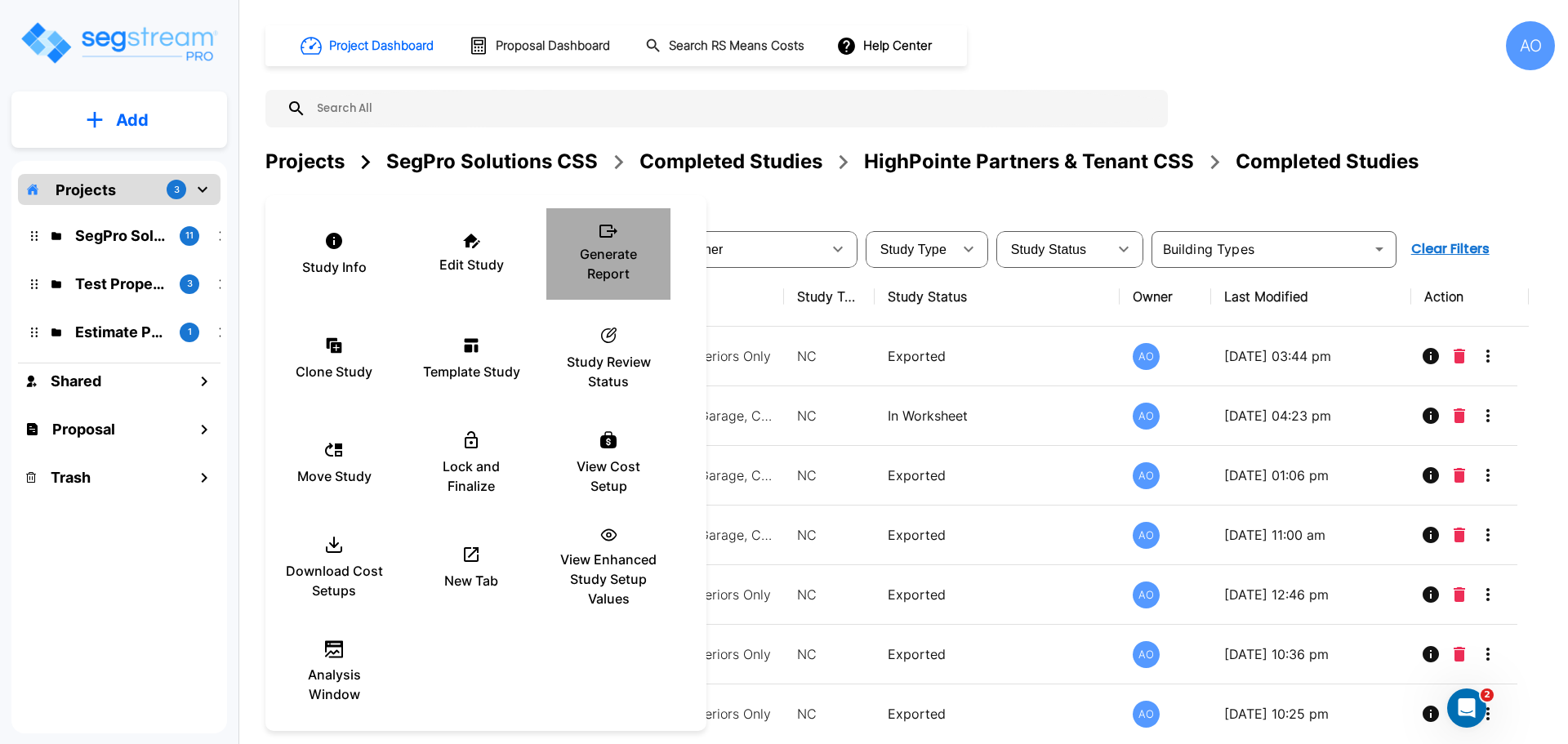
click at [607, 244] on p "Generate Report" at bounding box center [607, 264] width 98 height 39
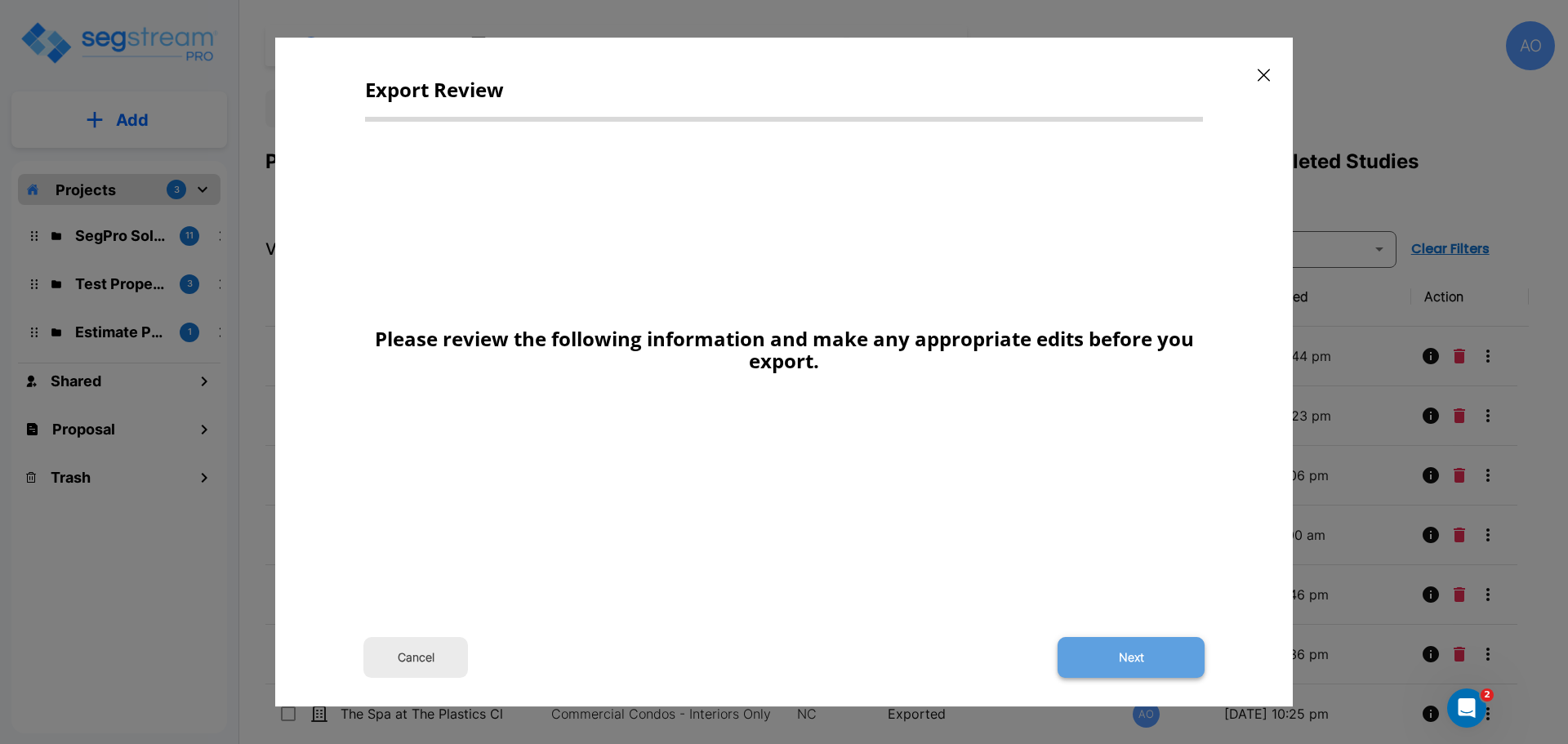
click at [1134, 656] on button "Next" at bounding box center [1131, 658] width 147 height 41
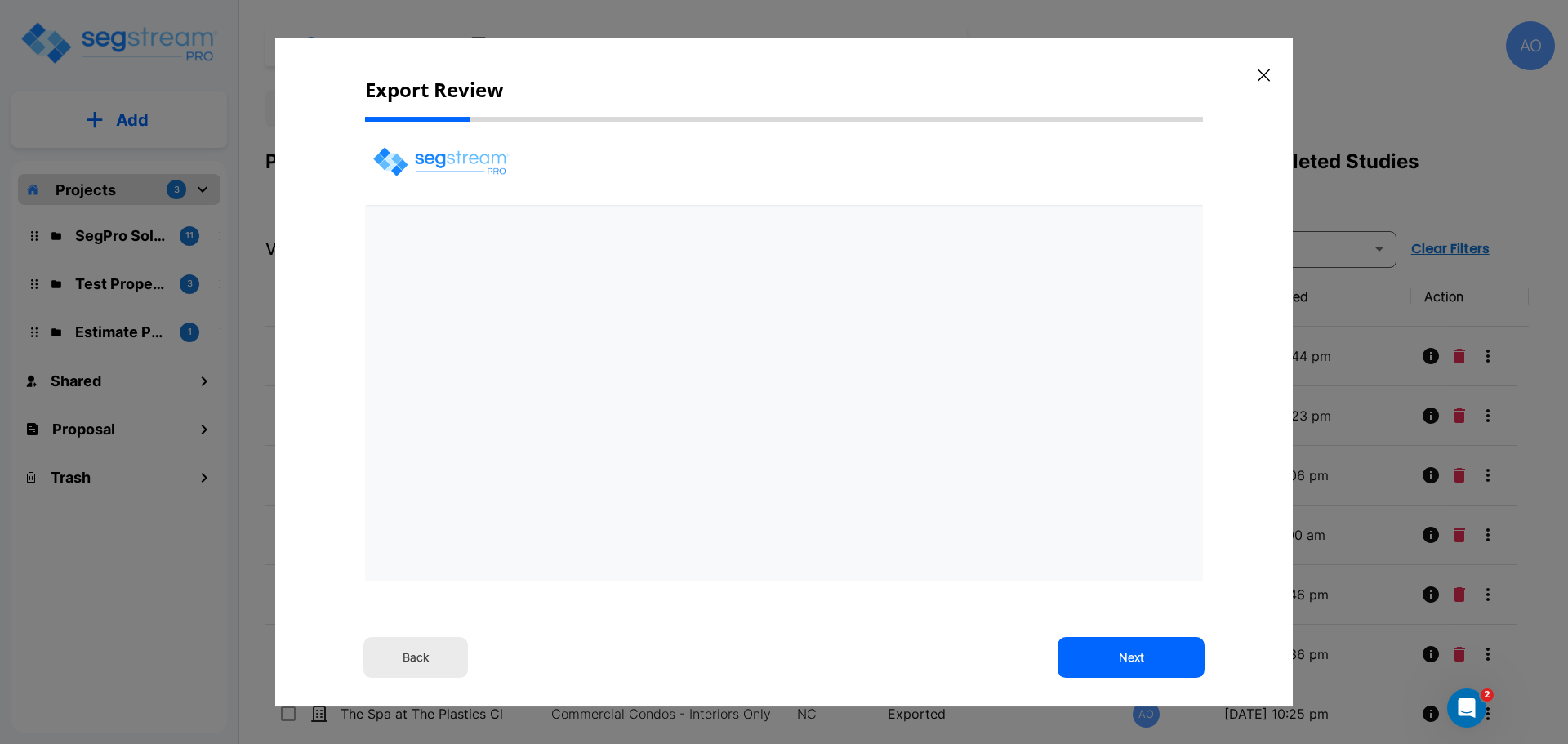
select select "2024"
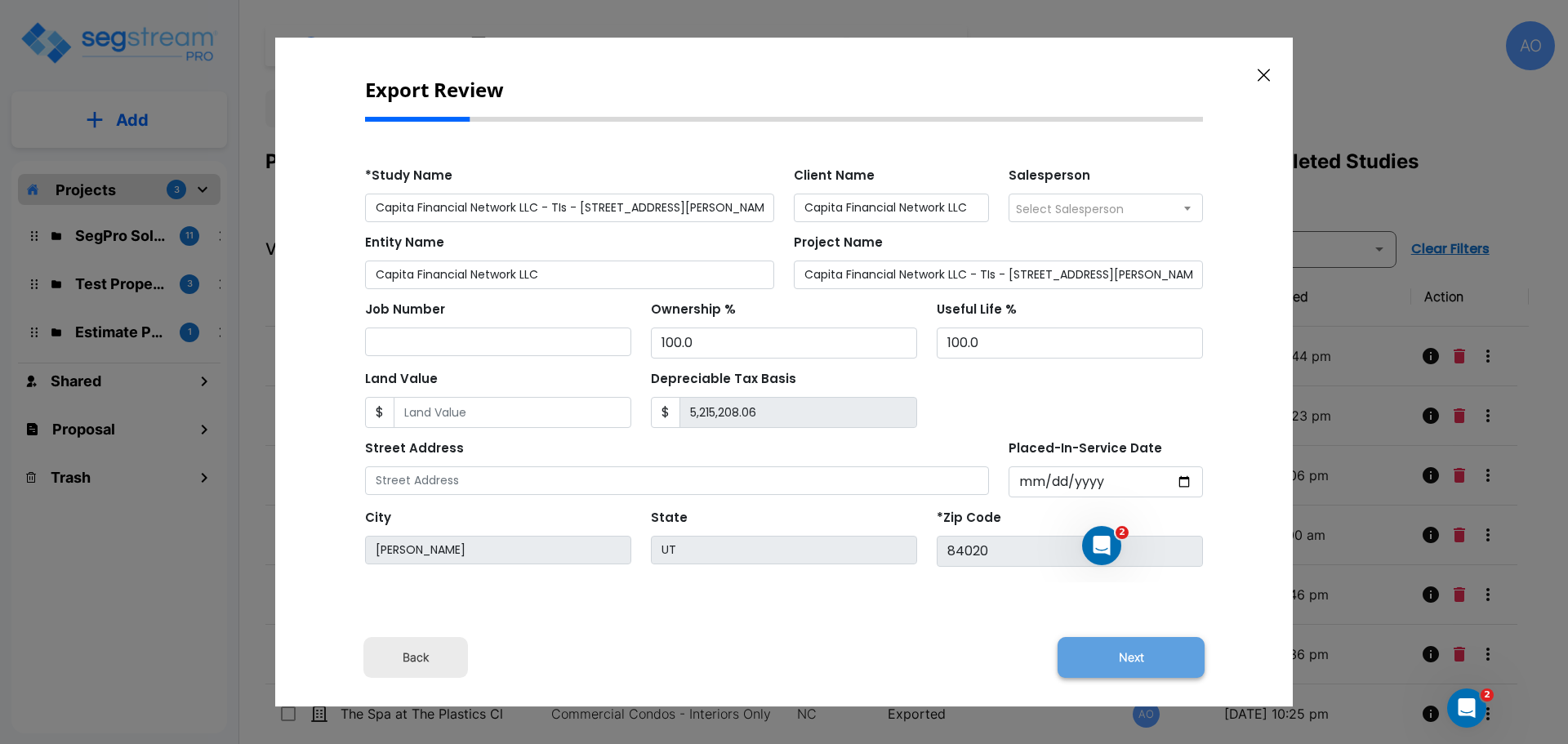
click at [1141, 659] on button "Next" at bounding box center [1131, 658] width 147 height 41
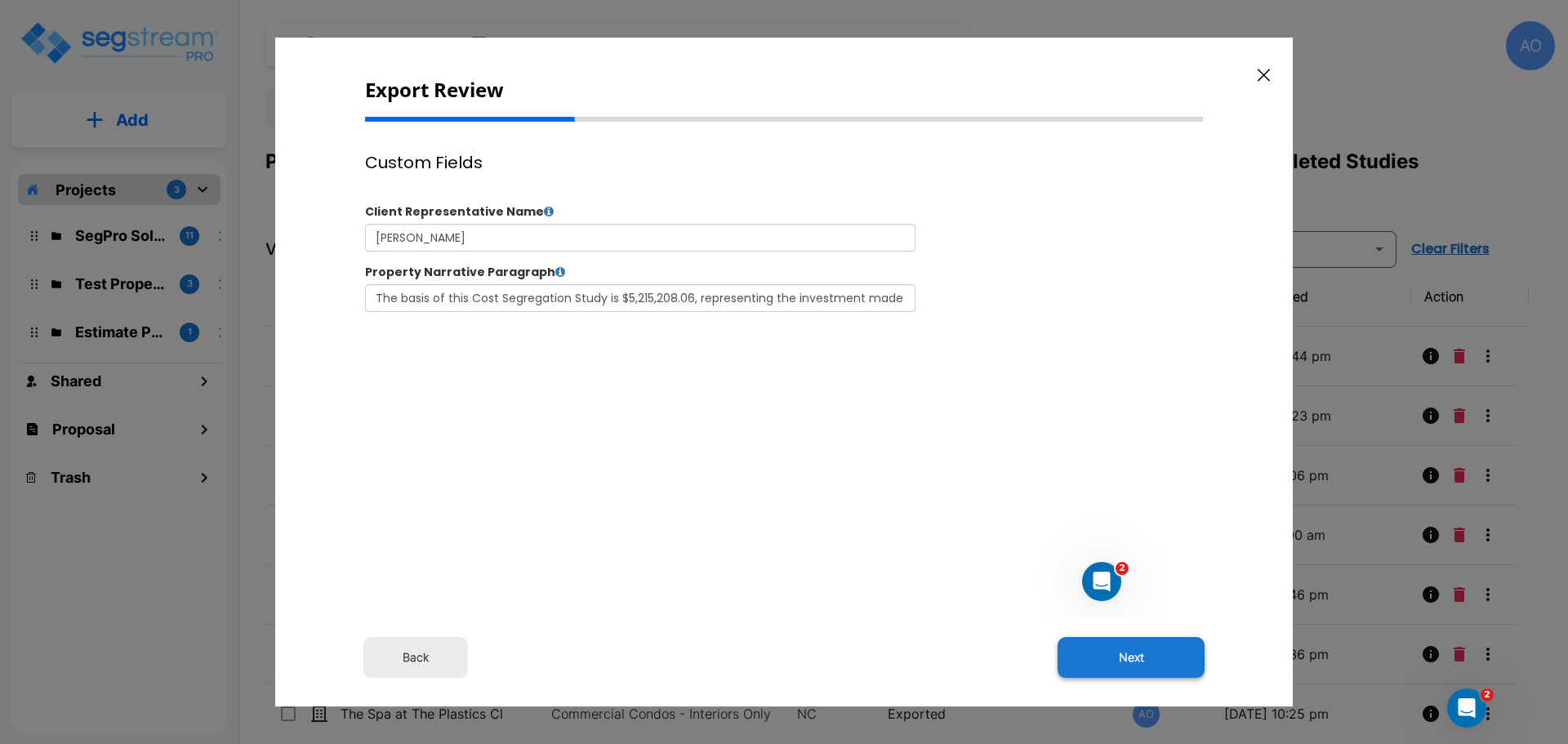
click at [1137, 657] on button "Next" at bounding box center [1131, 658] width 147 height 41
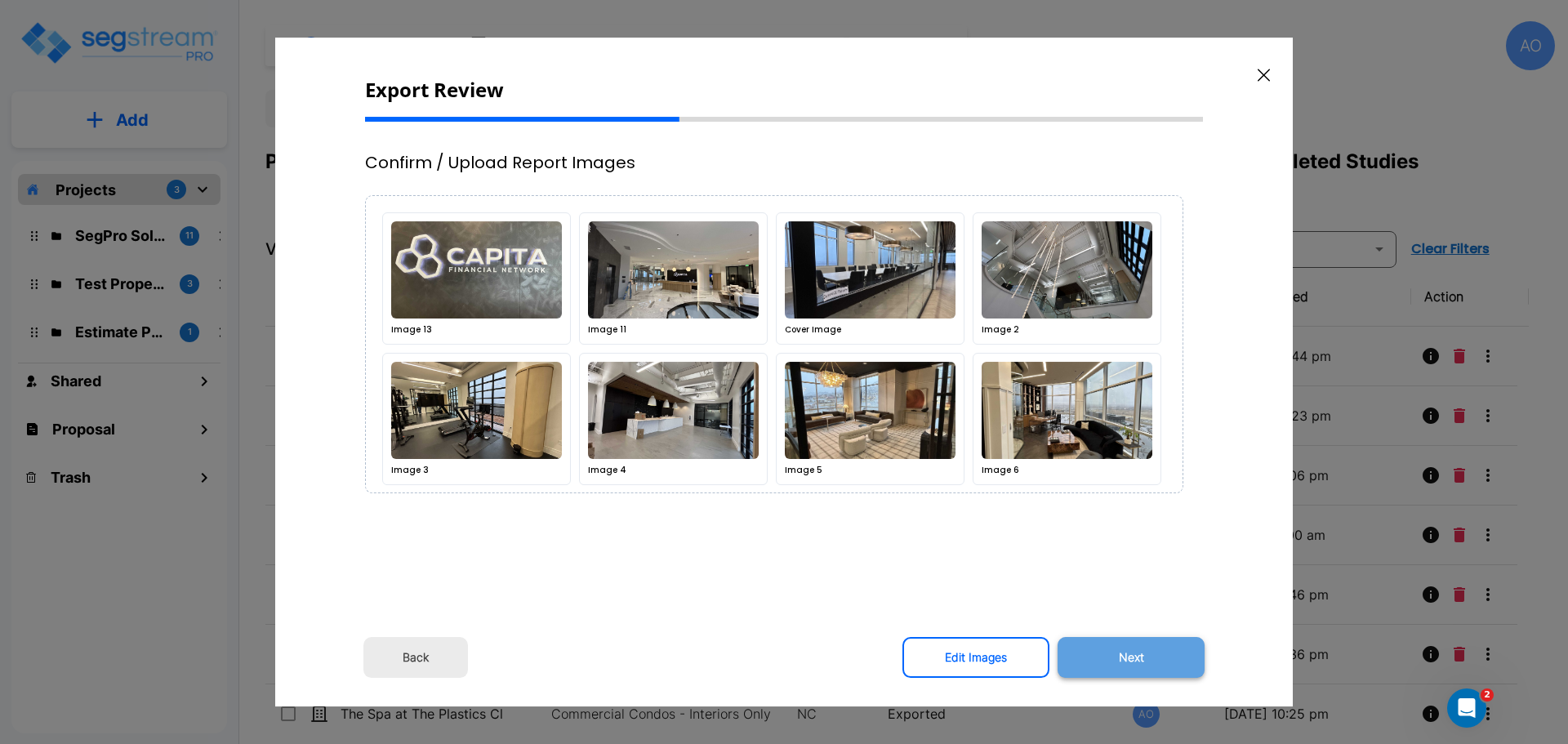
click at [1168, 656] on button "Next" at bounding box center [1131, 658] width 147 height 41
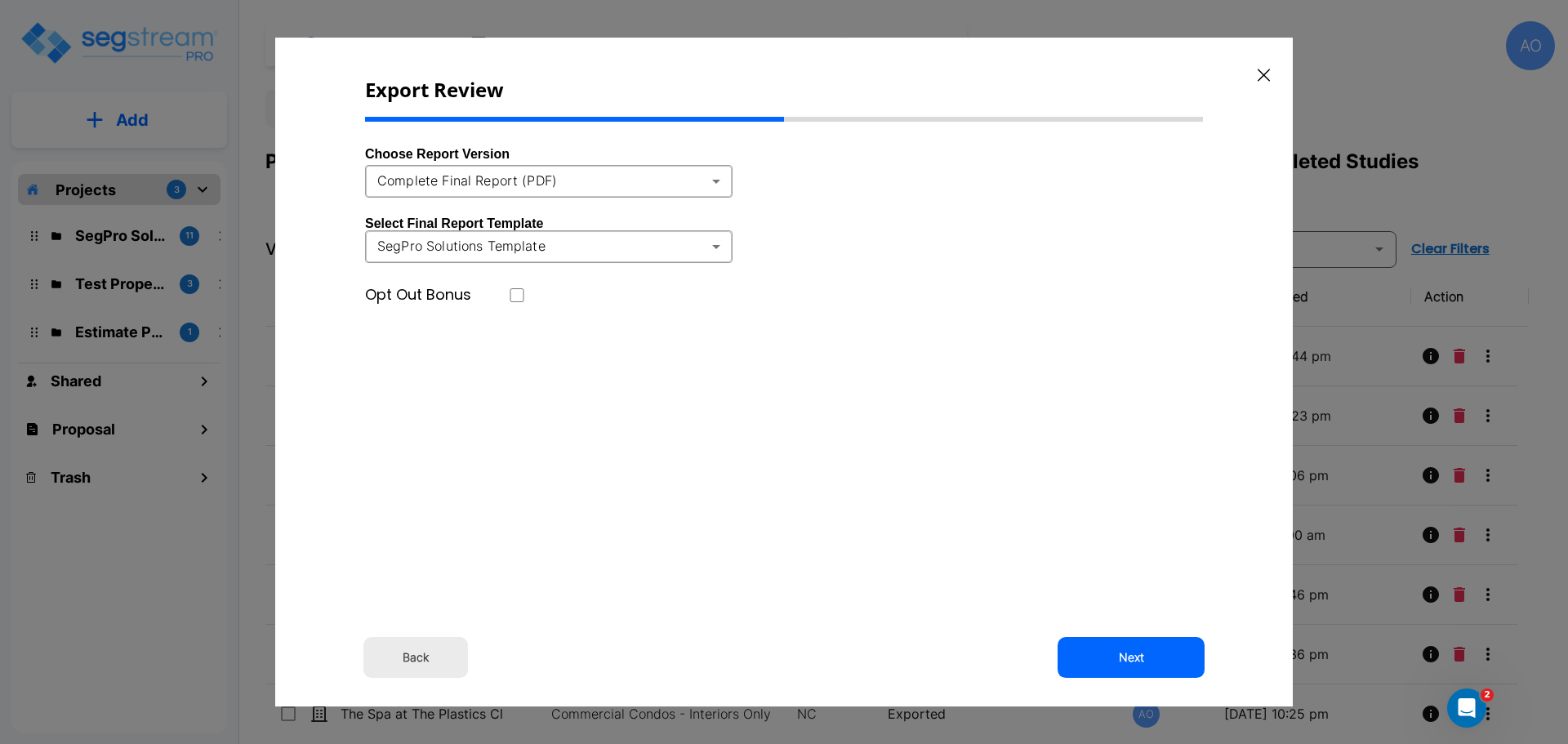
click at [716, 180] on body "× Your report is being generated. Be patient! × We're working on your Modificat…" at bounding box center [784, 372] width 1568 height 744
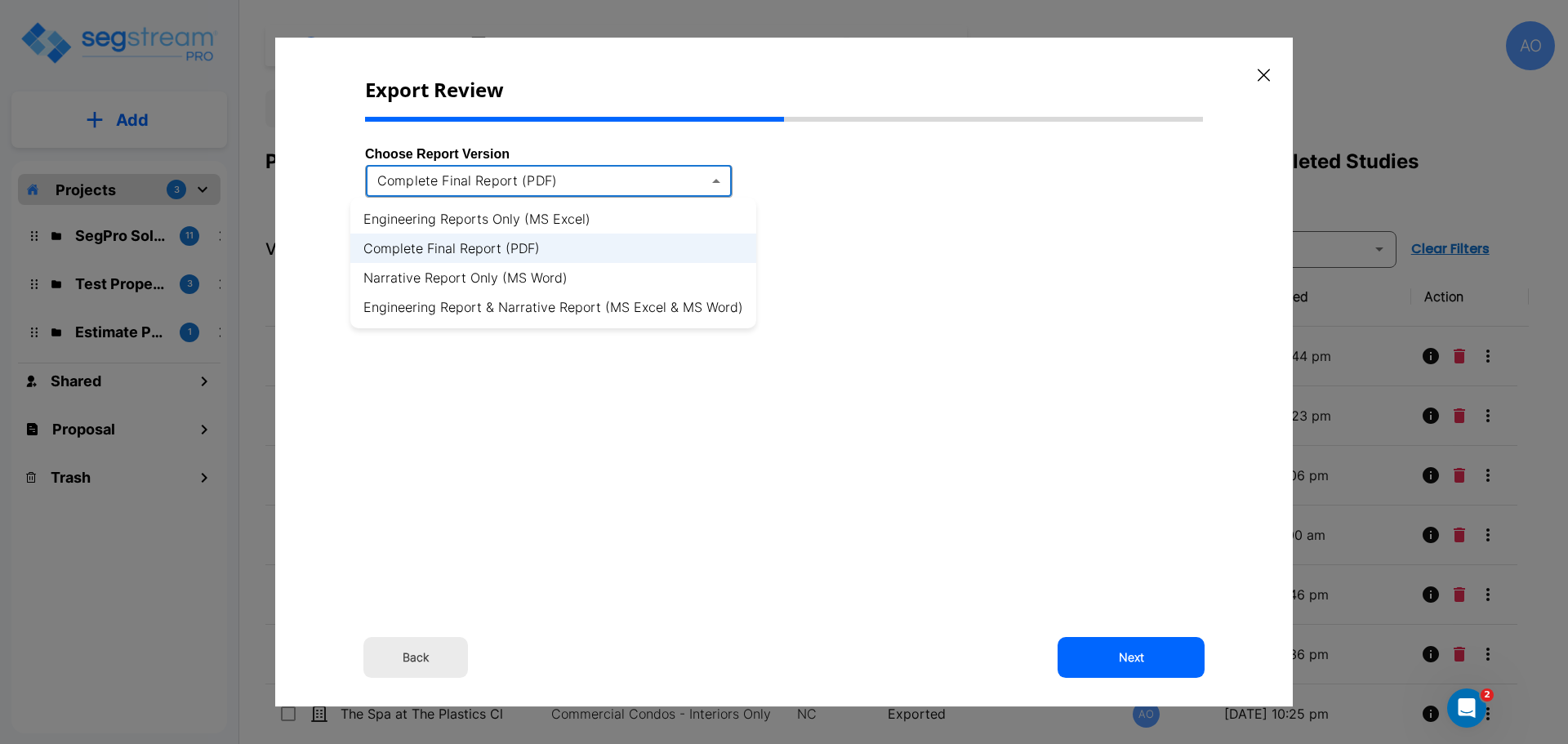
click at [681, 309] on li "Engineering Report & Narrative Report (MS Excel & MS Word)" at bounding box center [553, 307] width 406 height 29
type input "xlsx_word"
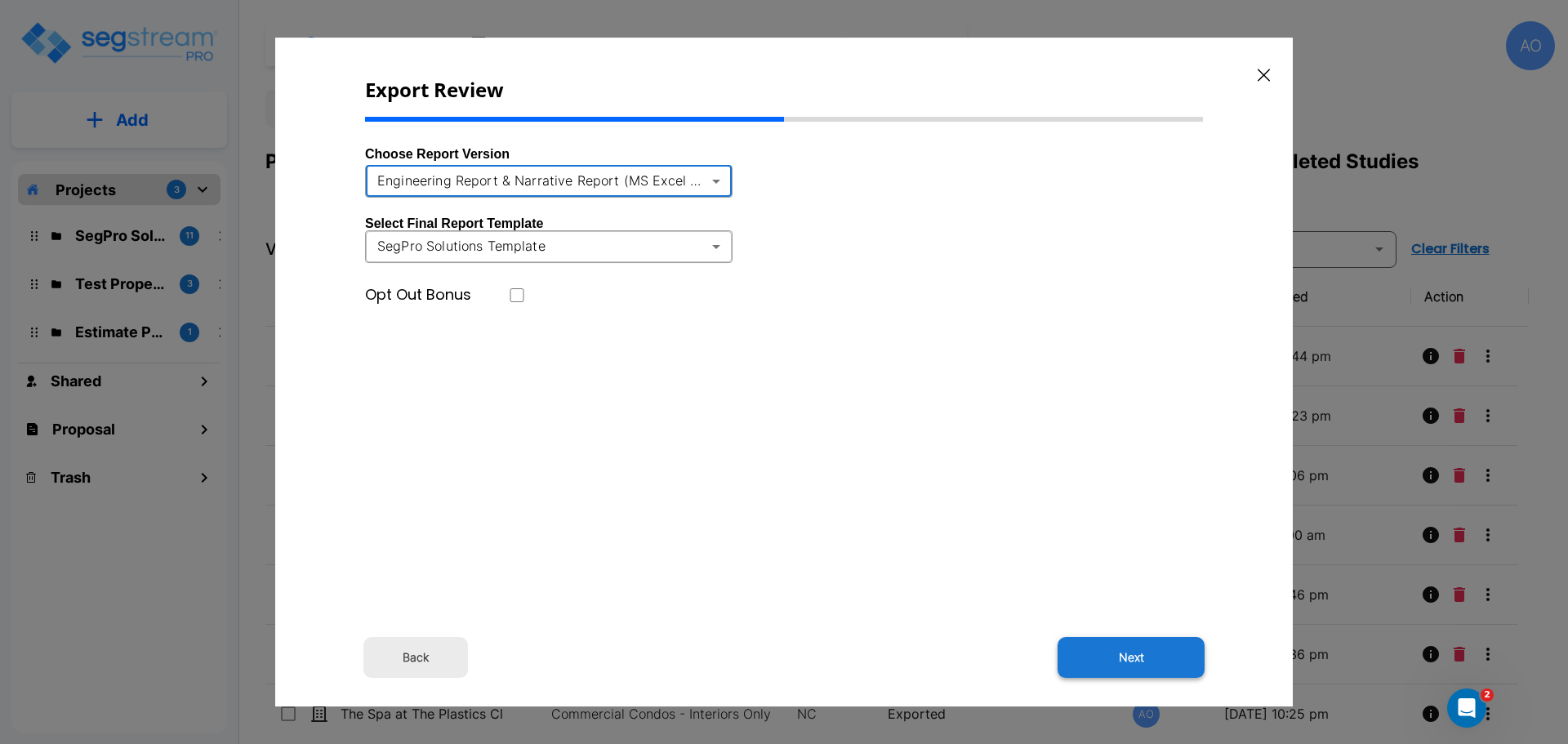
click at [1132, 646] on button "Next" at bounding box center [1131, 658] width 147 height 41
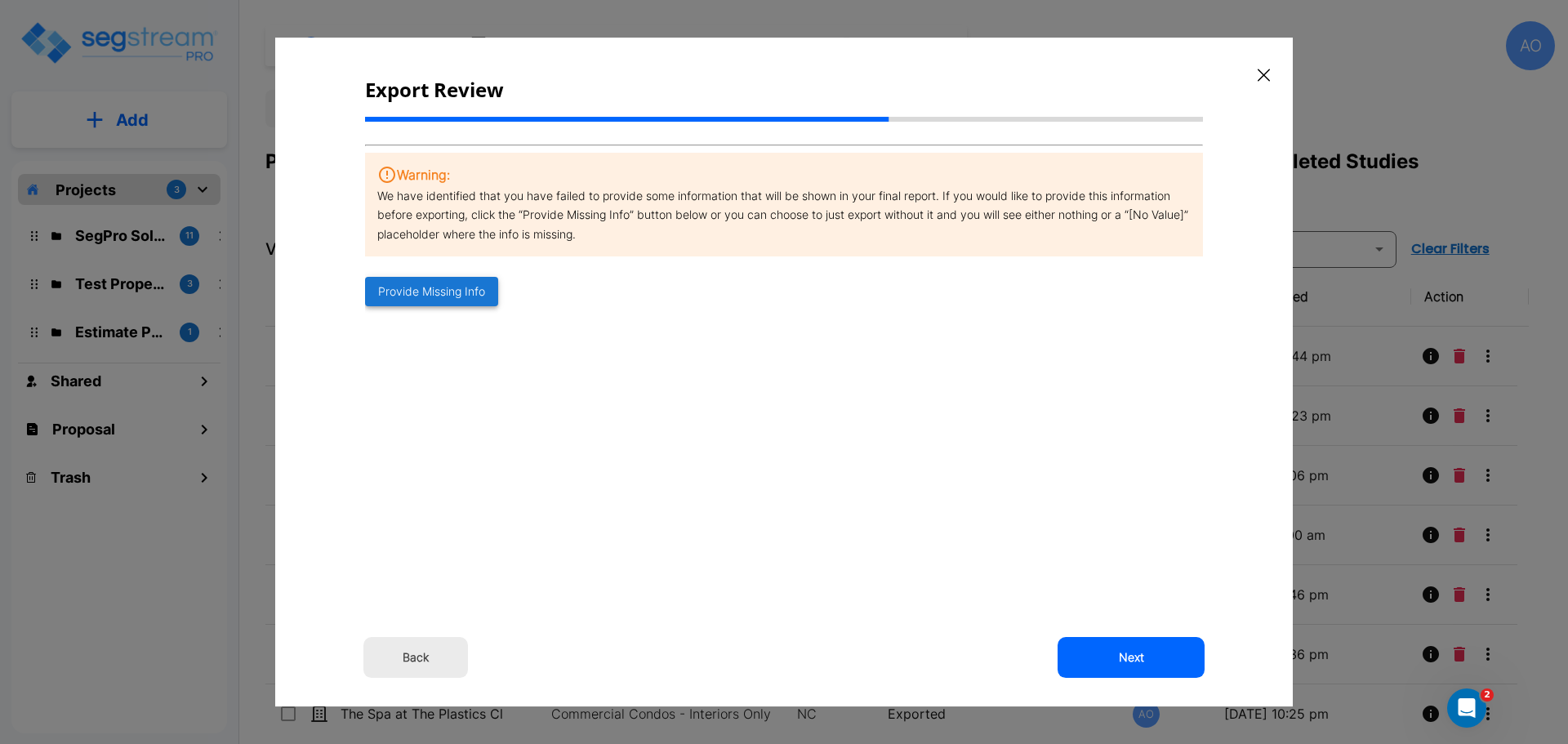
click at [443, 292] on button "Provide Missing Info" at bounding box center [431, 292] width 133 height 30
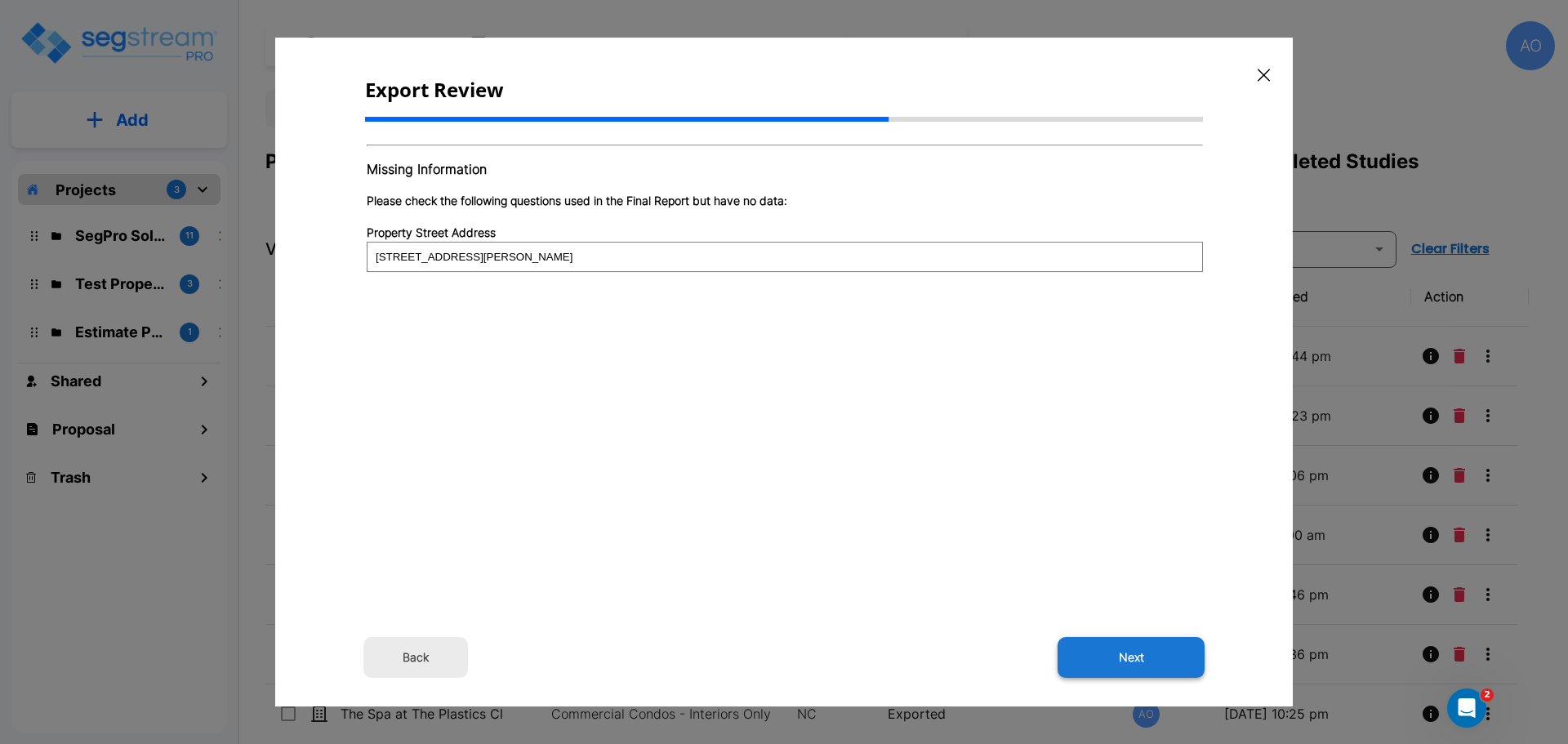
click at [1139, 661] on button "Next" at bounding box center [1131, 658] width 147 height 41
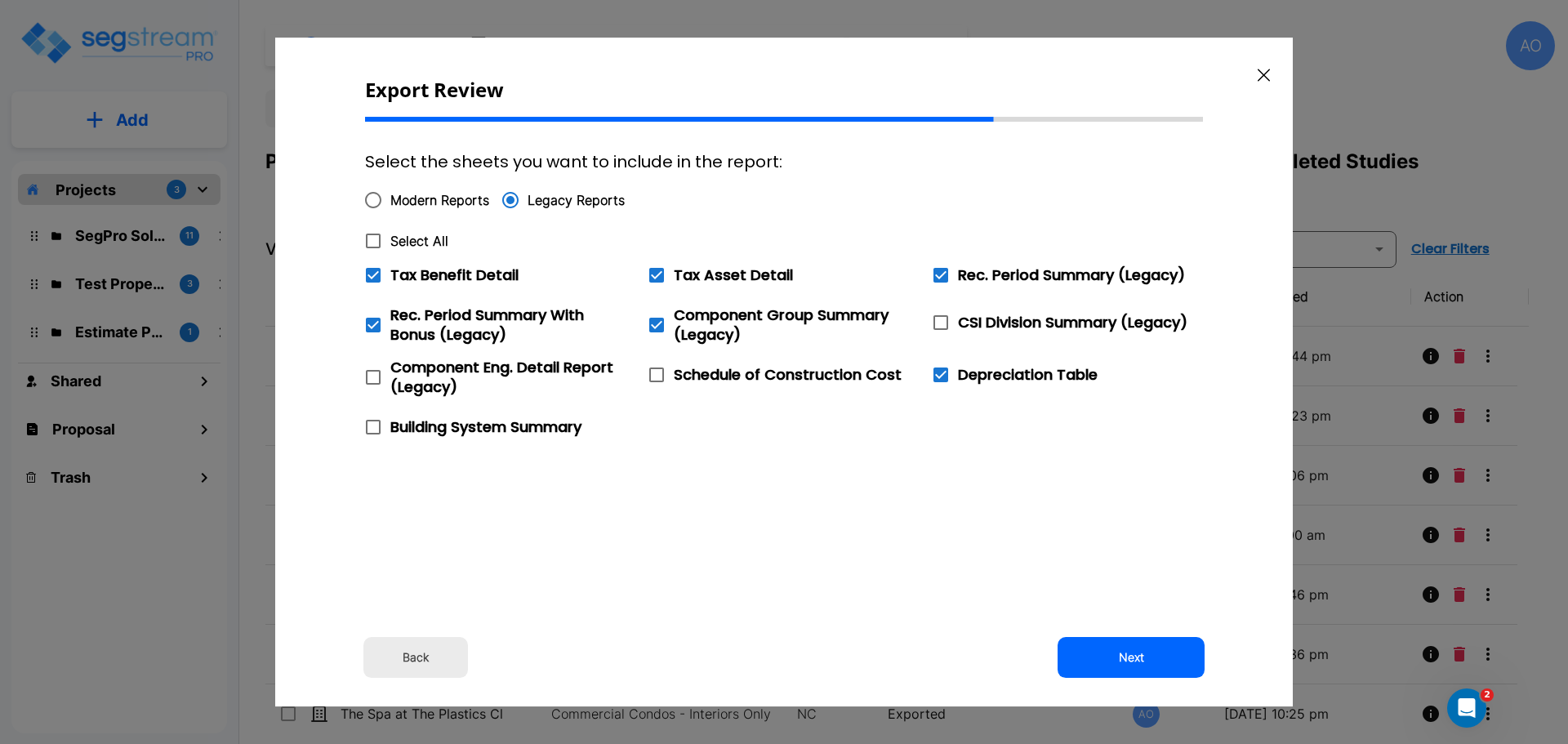
click at [377, 238] on icon at bounding box center [373, 241] width 19 height 19
click at [372, 237] on input "Select All" at bounding box center [364, 231] width 16 height 14
checkbox input "true"
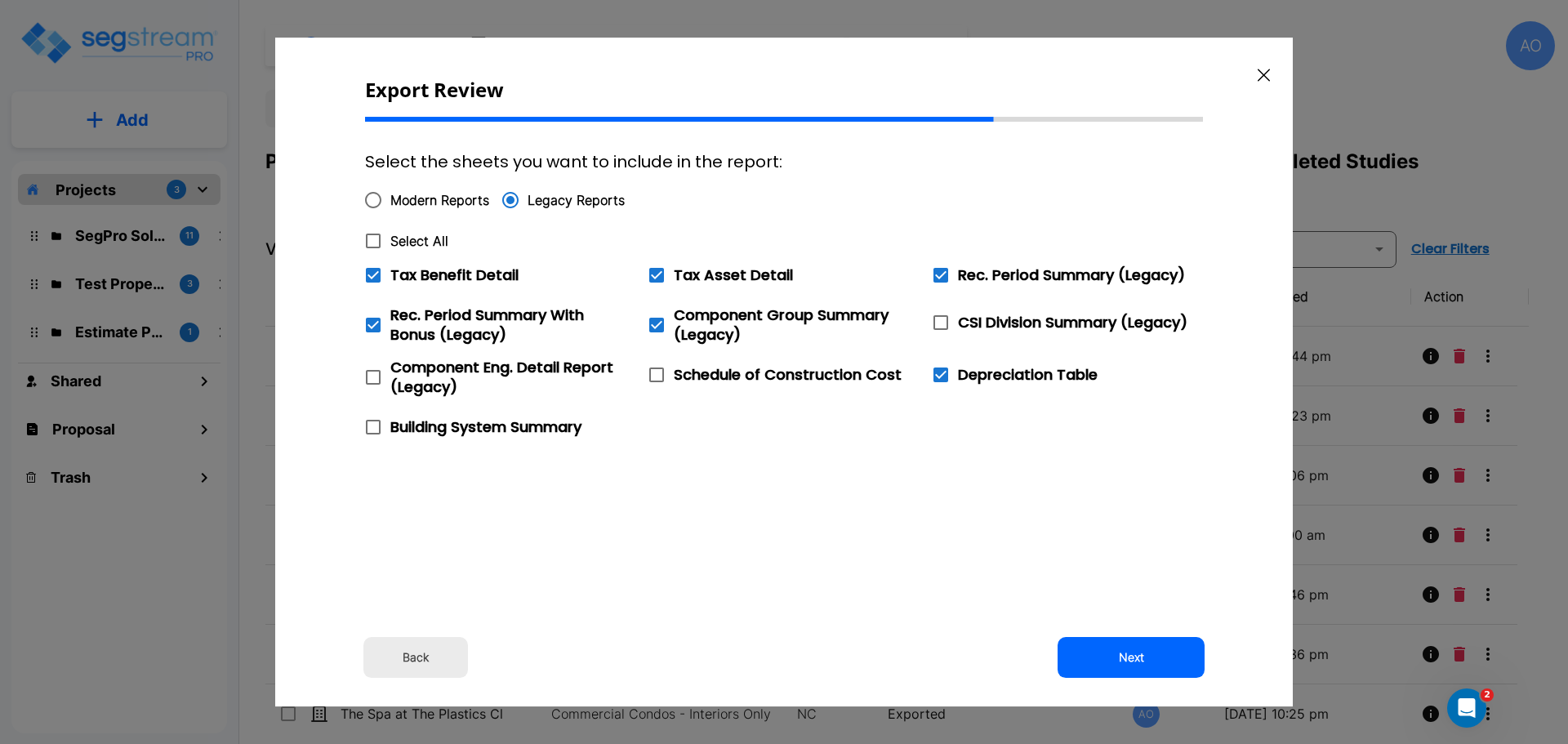
checkbox input "true"
drag, startPoint x: 372, startPoint y: 273, endPoint x: 531, endPoint y: 392, distance: 198.6
click at [372, 273] on icon at bounding box center [373, 275] width 15 height 15
click at [372, 272] on input "Tax Benefit Detail" at bounding box center [364, 264] width 16 height 14
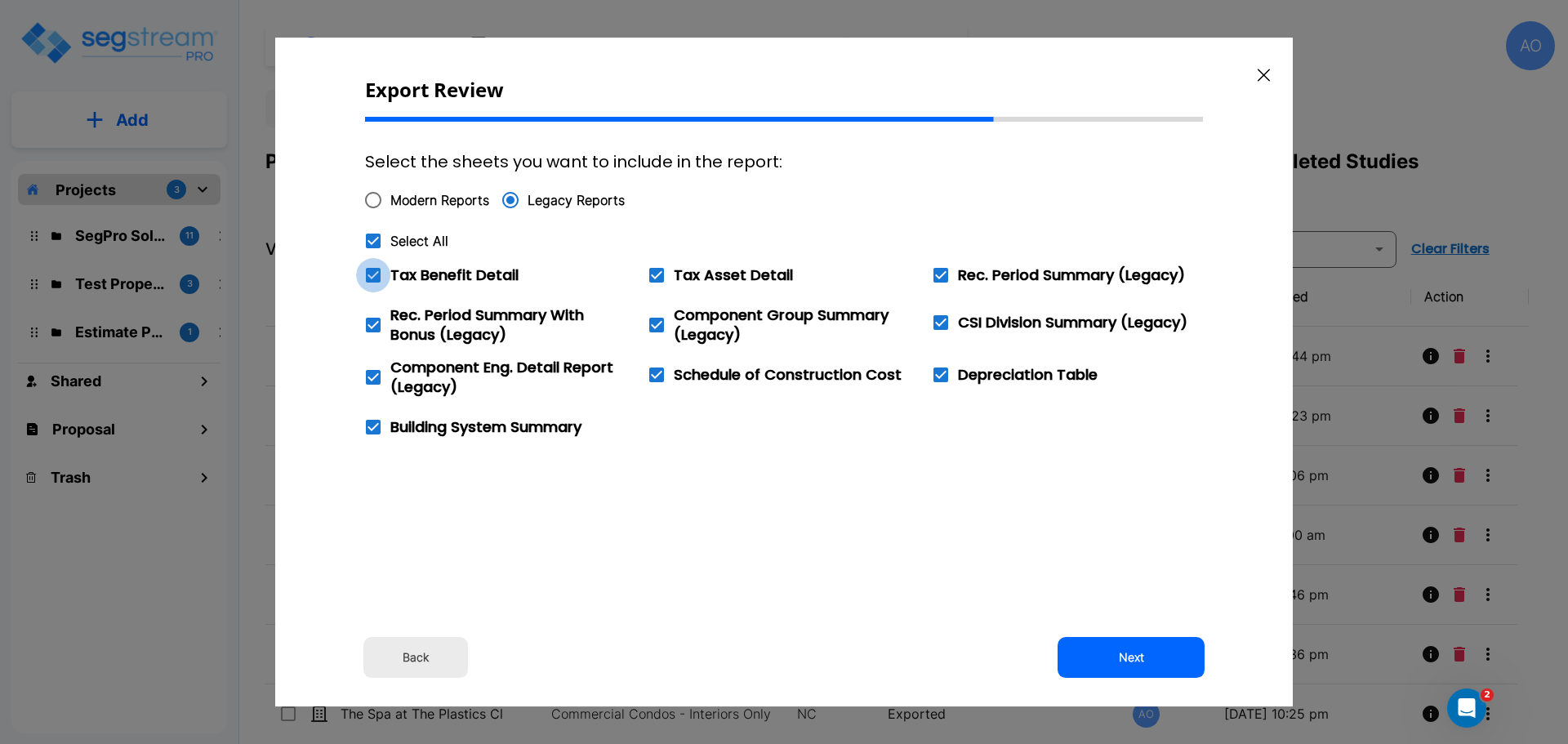
checkbox input "false"
click at [1129, 657] on button "Next" at bounding box center [1131, 658] width 147 height 41
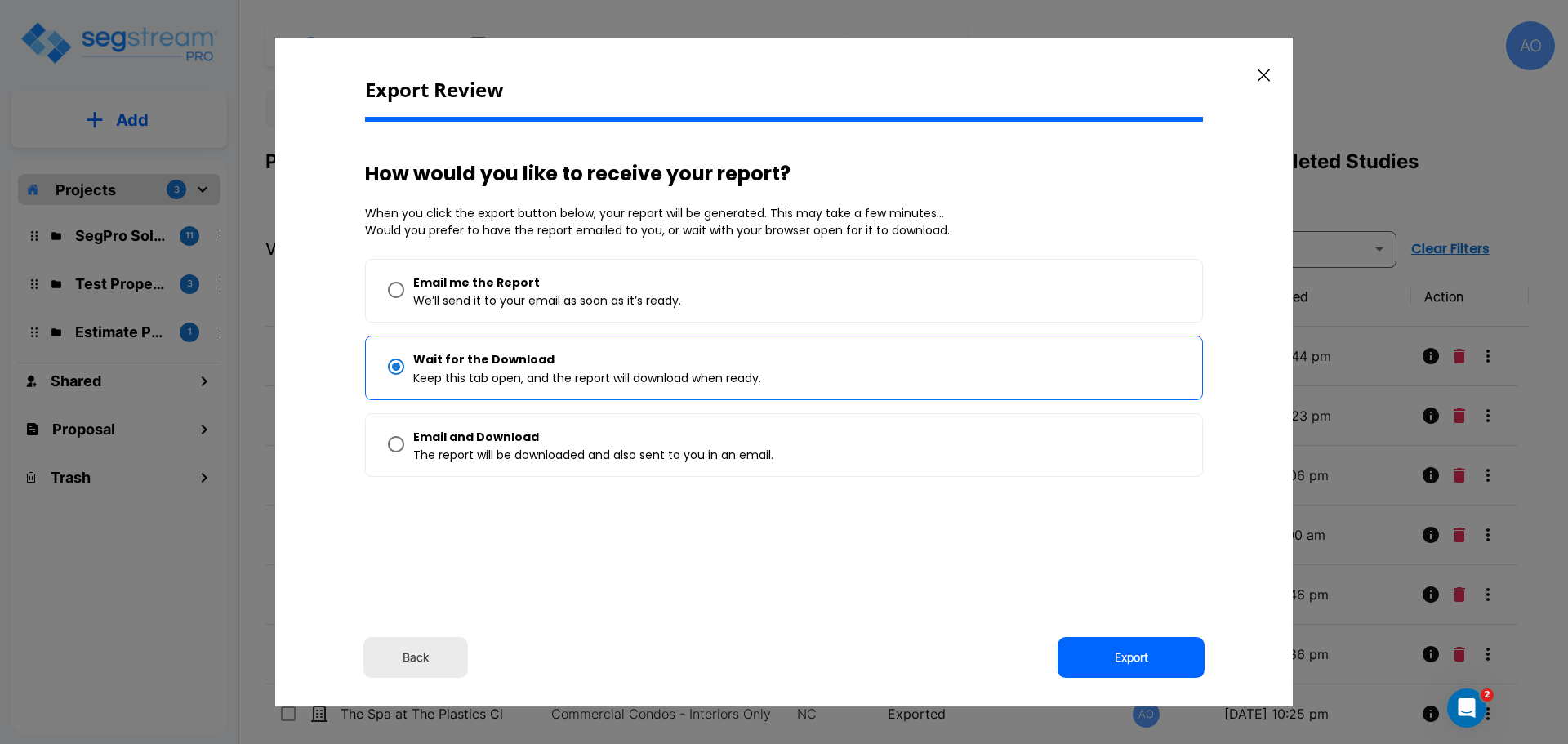
click at [1129, 657] on button "Export" at bounding box center [1131, 658] width 147 height 41
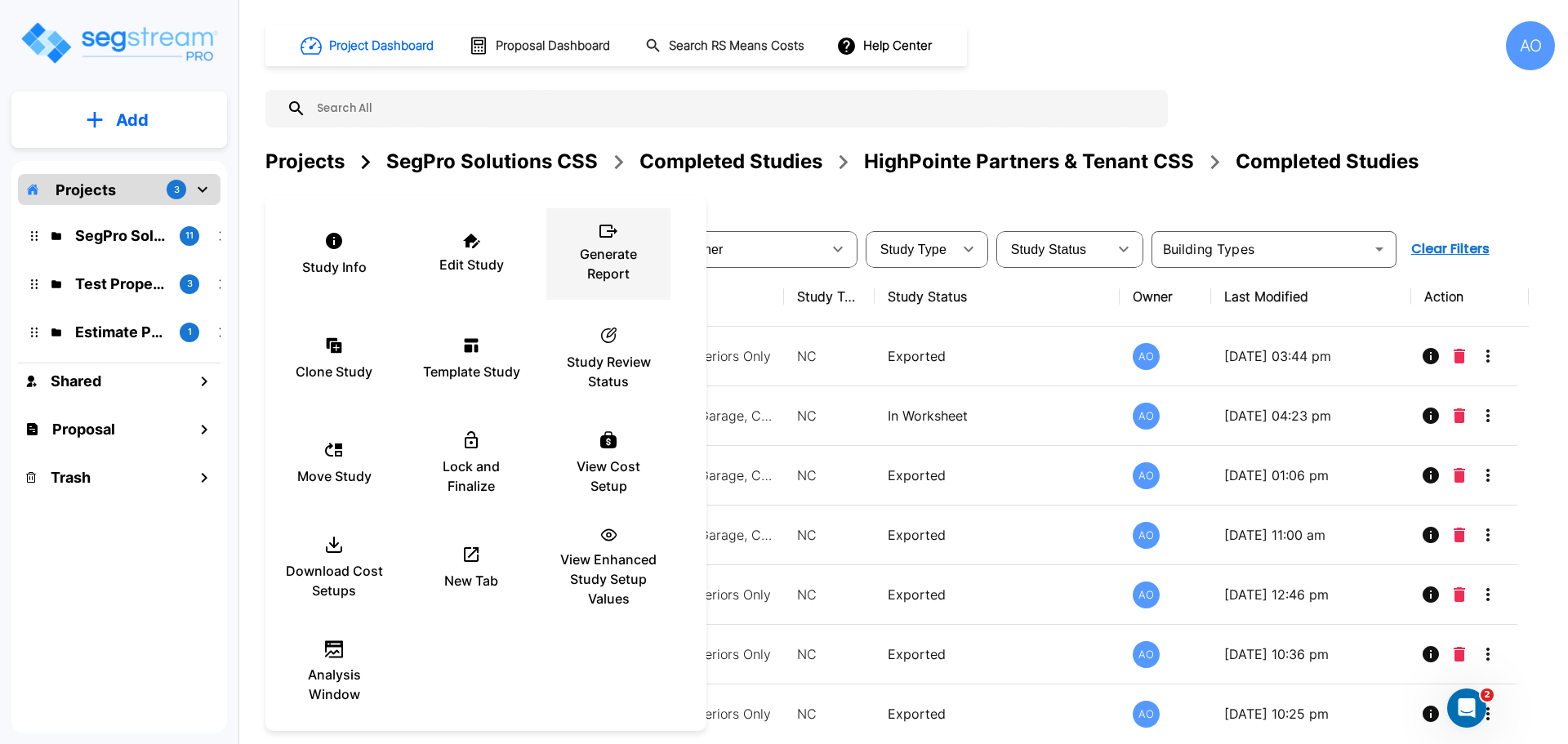
click at [612, 257] on p "Generate Report" at bounding box center [607, 264] width 98 height 39
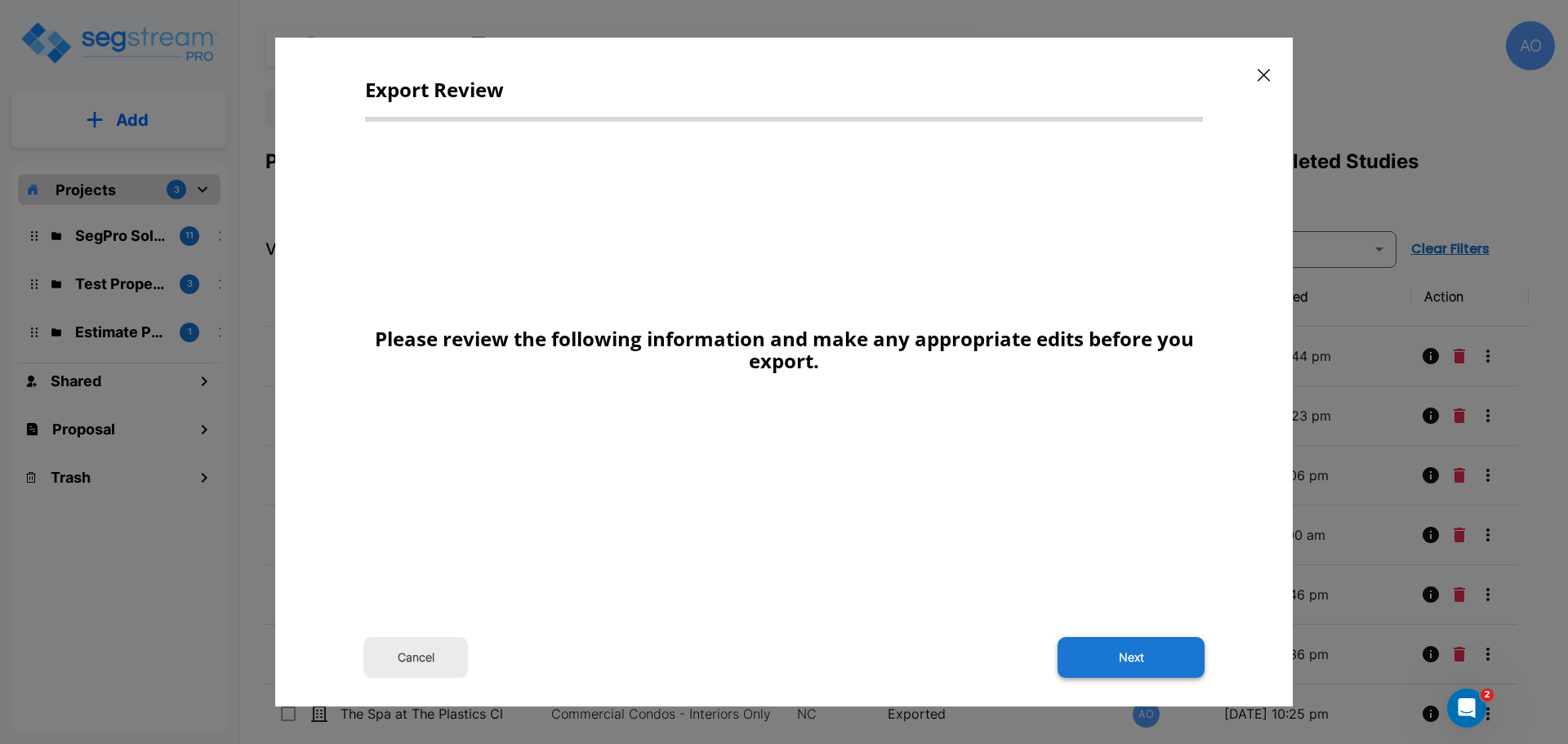
click at [1150, 666] on button "Next" at bounding box center [1131, 658] width 147 height 41
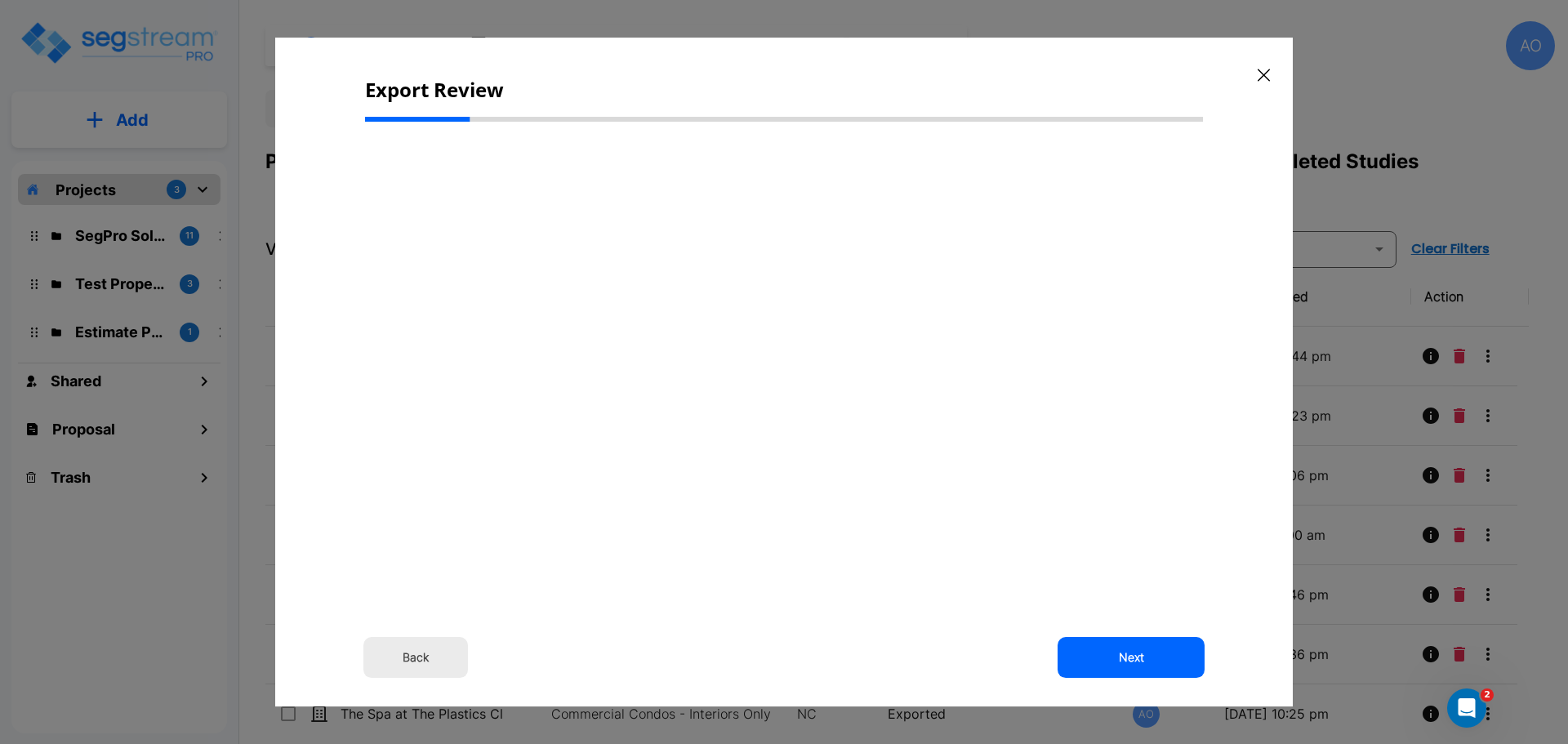
click at [423, 659] on button "Back" at bounding box center [415, 658] width 105 height 41
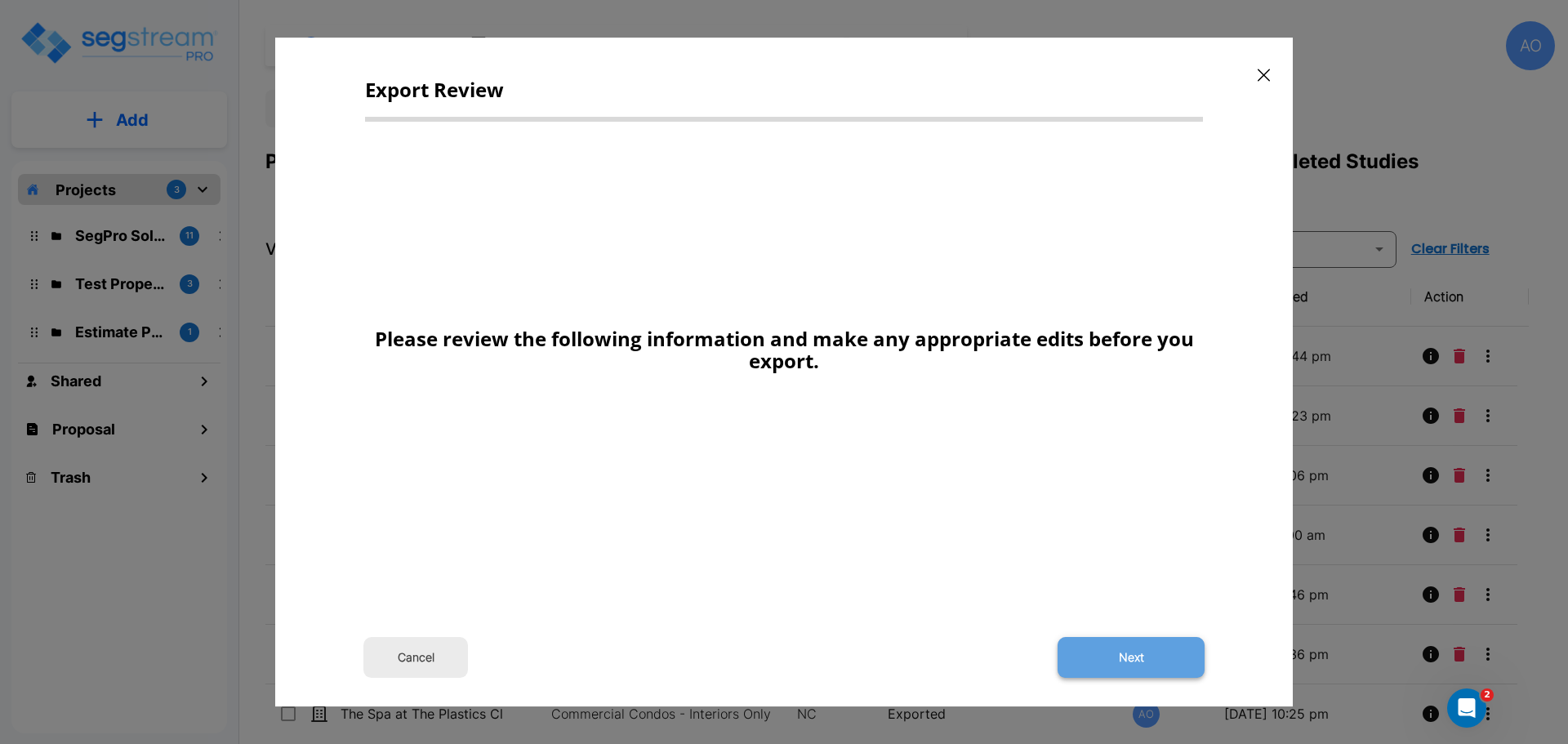
click at [1140, 655] on button "Next" at bounding box center [1131, 658] width 147 height 41
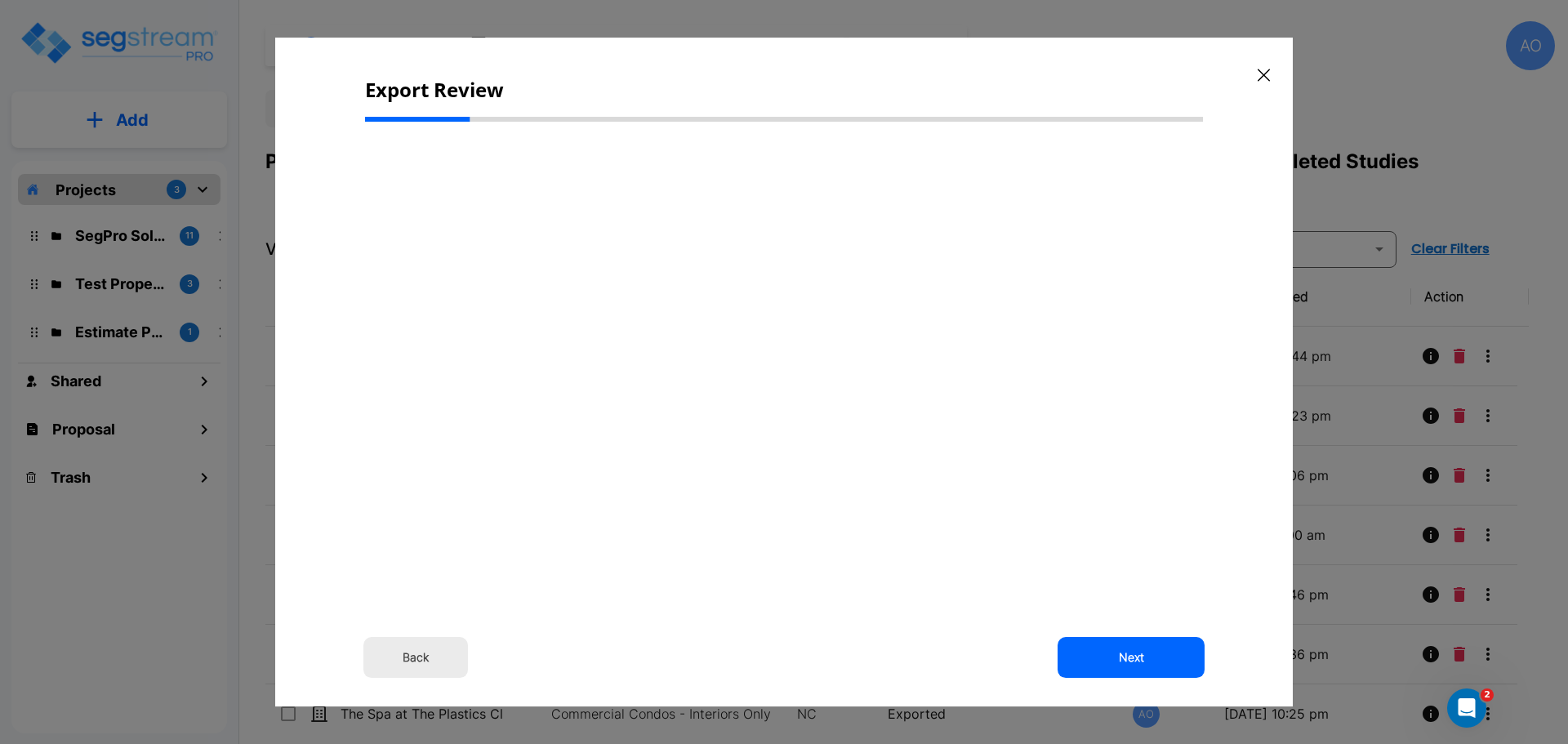
click at [429, 658] on button "Back" at bounding box center [415, 658] width 105 height 41
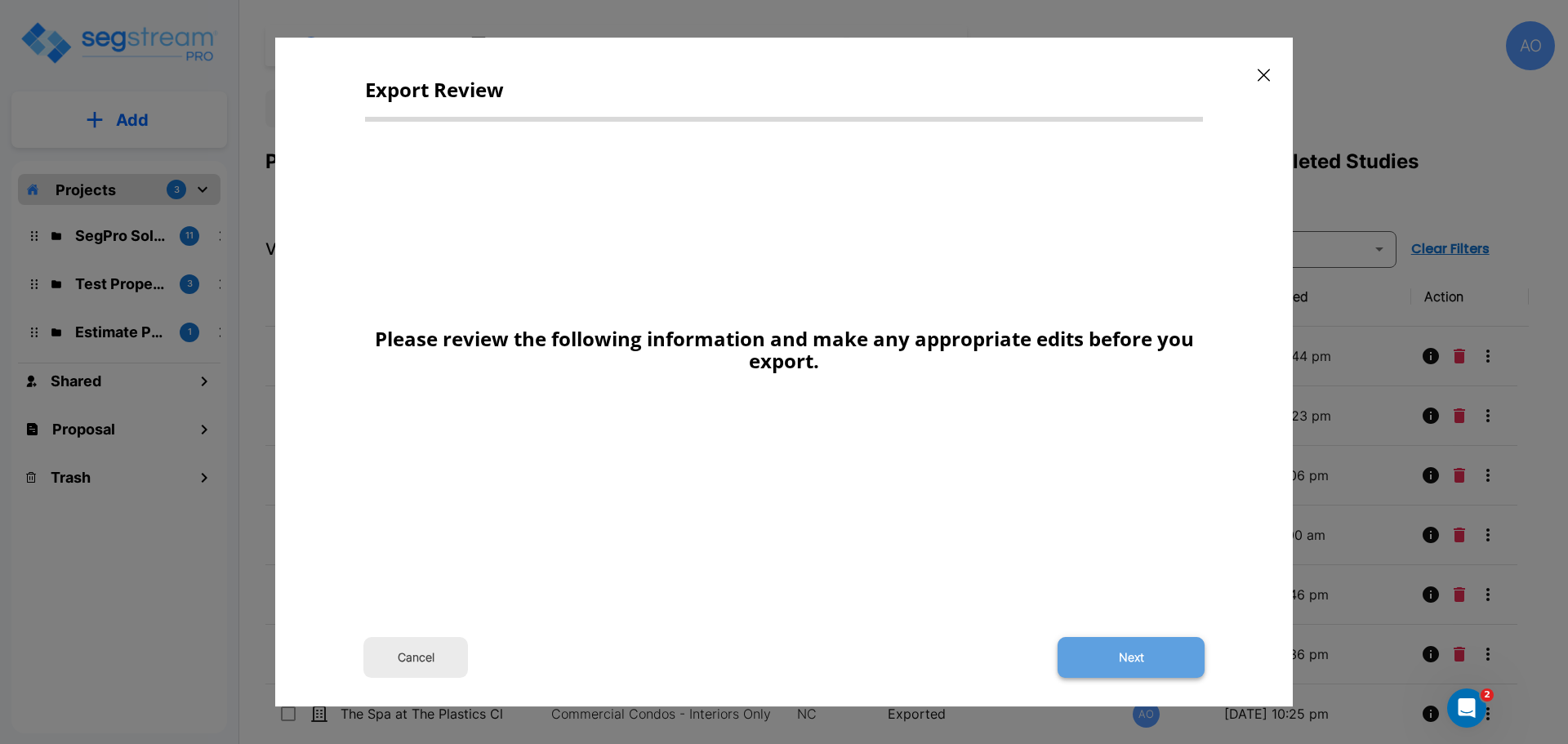
click at [1133, 663] on button "Next" at bounding box center [1131, 658] width 147 height 41
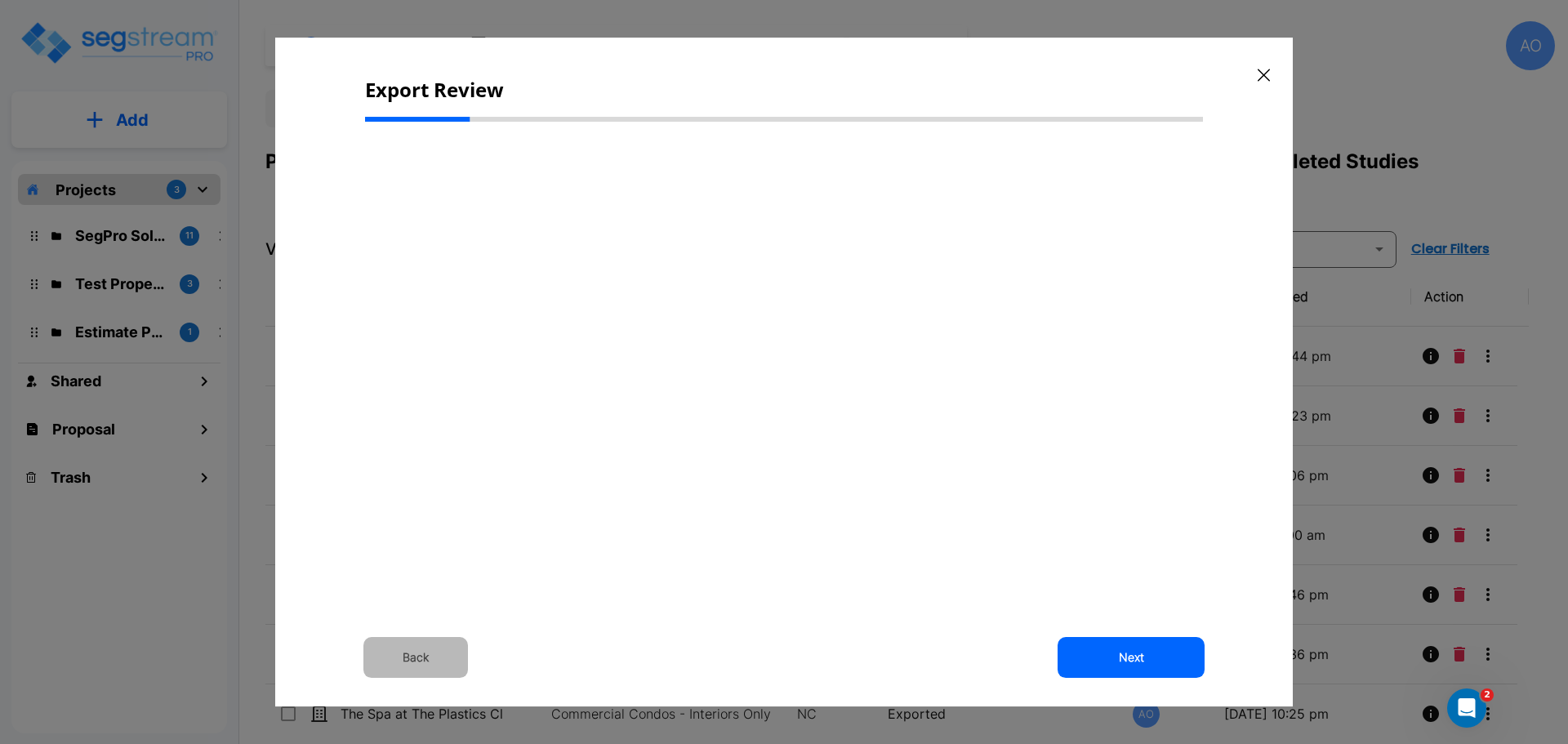
click at [417, 660] on button "Back" at bounding box center [415, 658] width 105 height 41
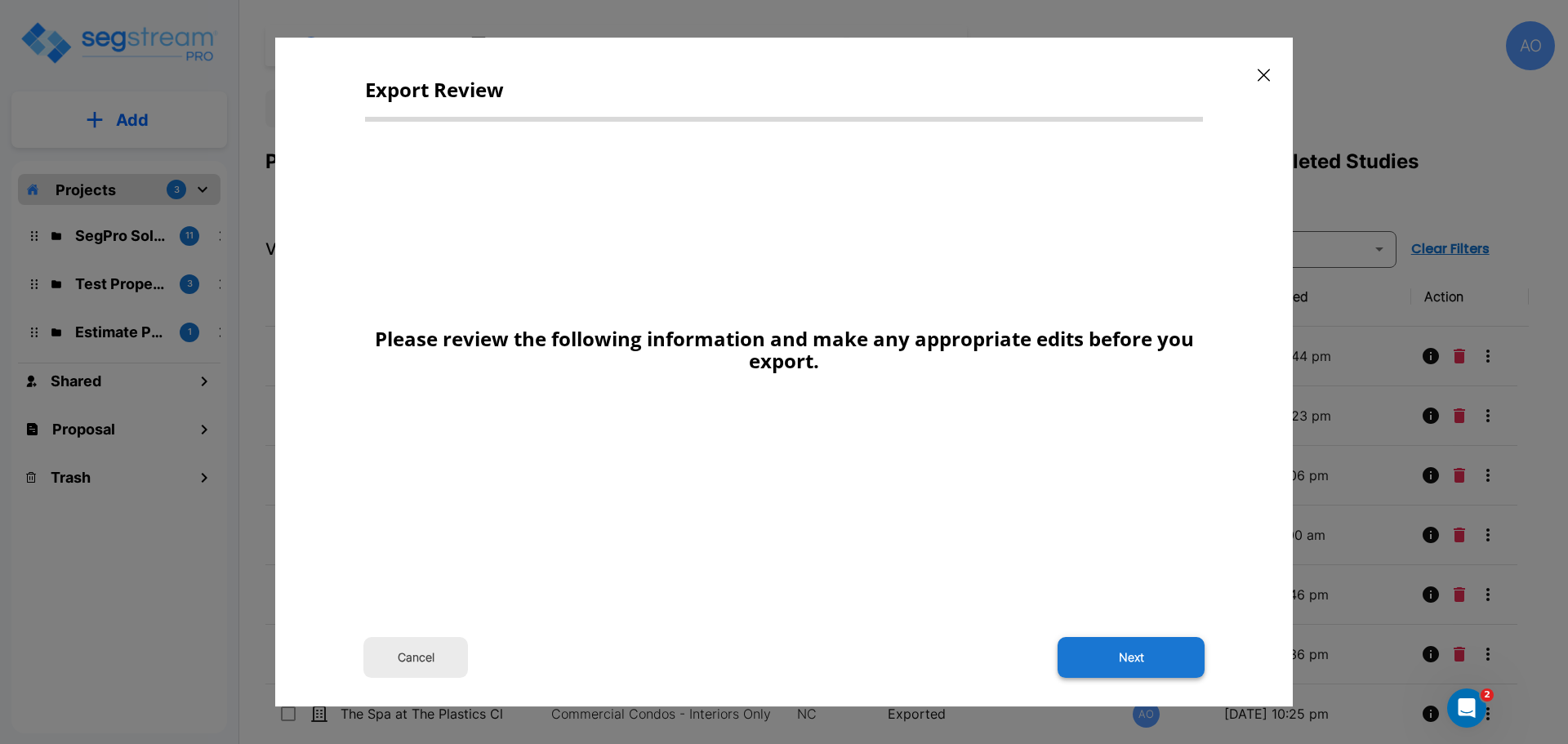
click at [1122, 659] on button "Next" at bounding box center [1131, 658] width 147 height 41
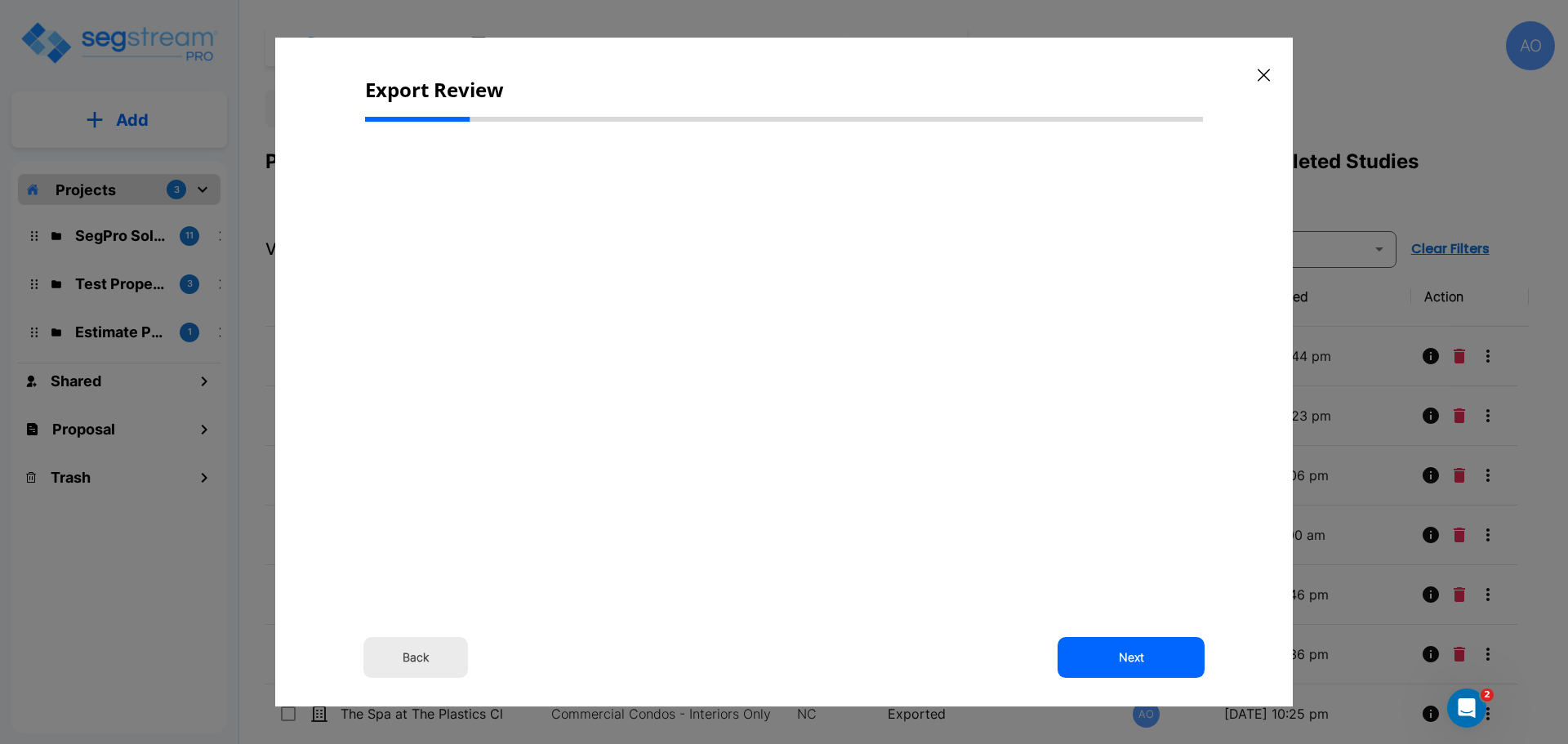
click at [406, 659] on button "Back" at bounding box center [415, 658] width 105 height 41
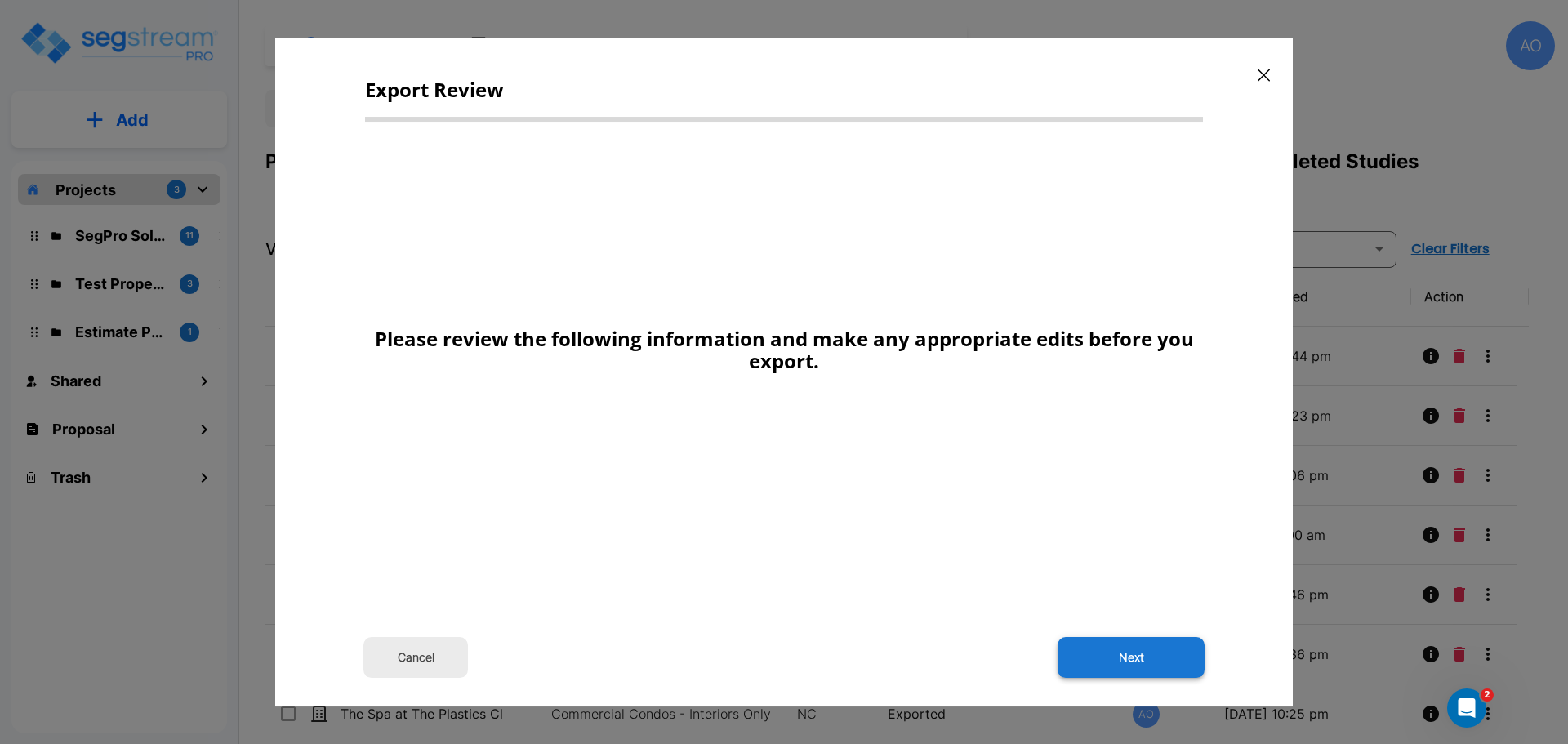
click at [1157, 666] on button "Next" at bounding box center [1131, 658] width 147 height 41
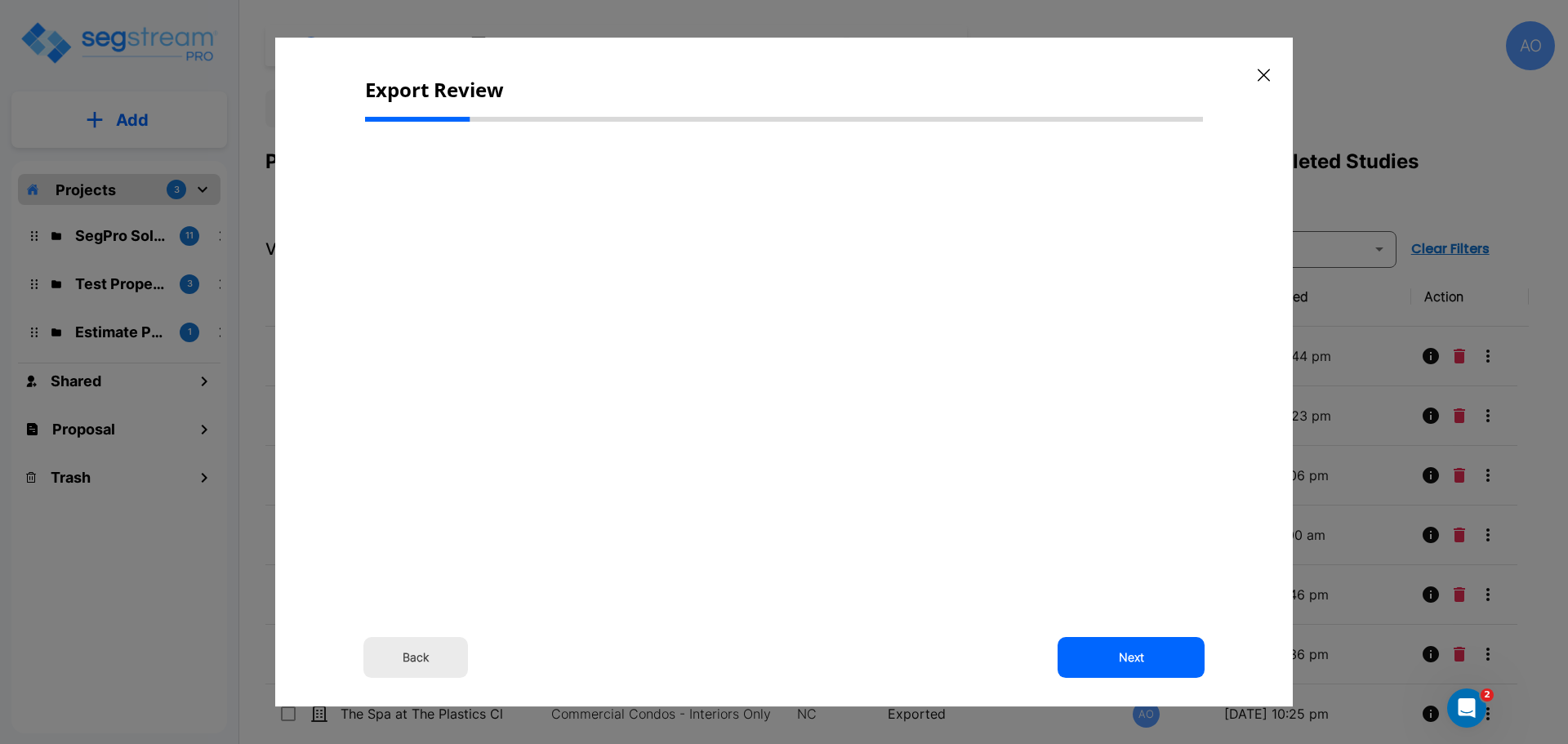
click at [428, 654] on button "Back" at bounding box center [415, 658] width 105 height 41
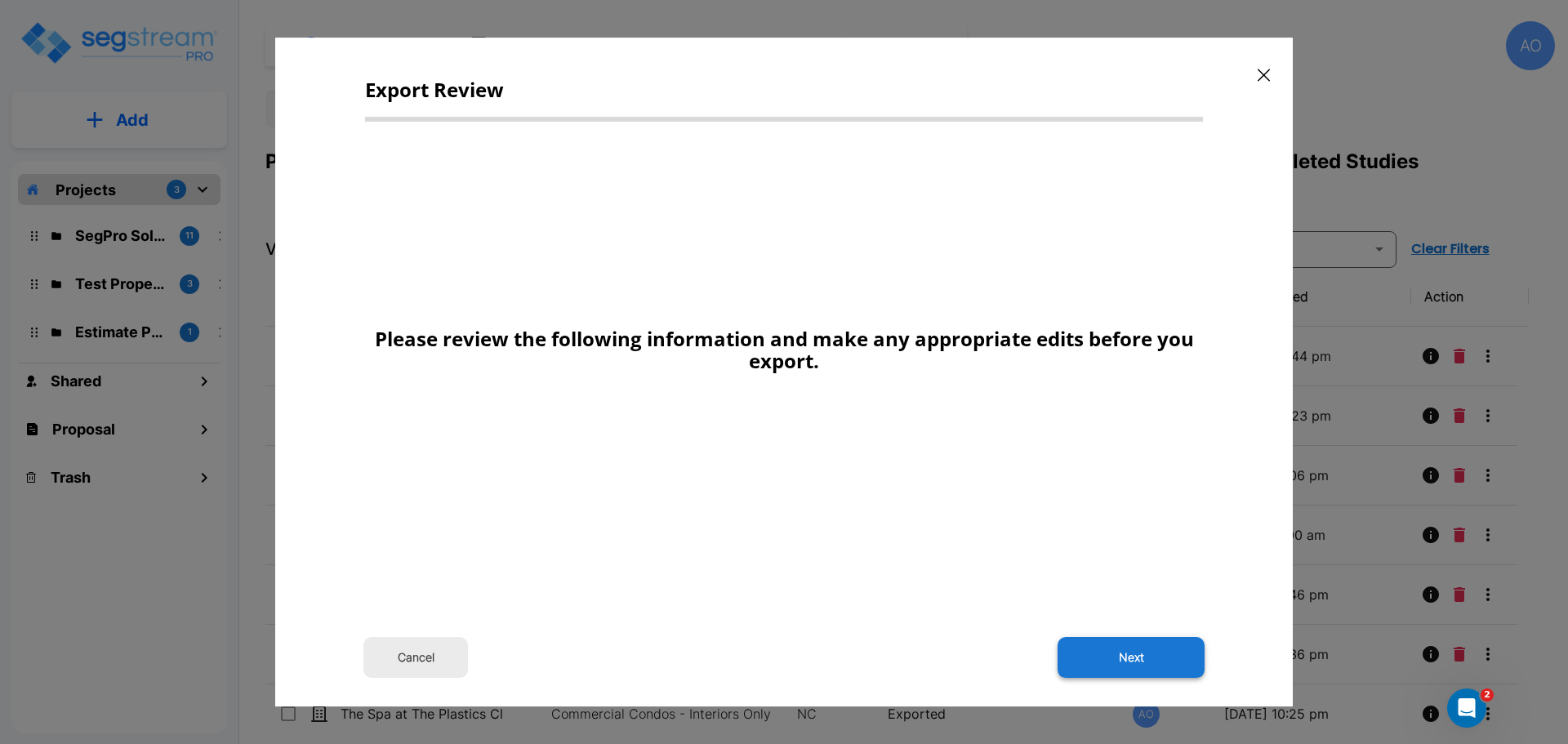
click at [1130, 666] on button "Next" at bounding box center [1131, 658] width 147 height 41
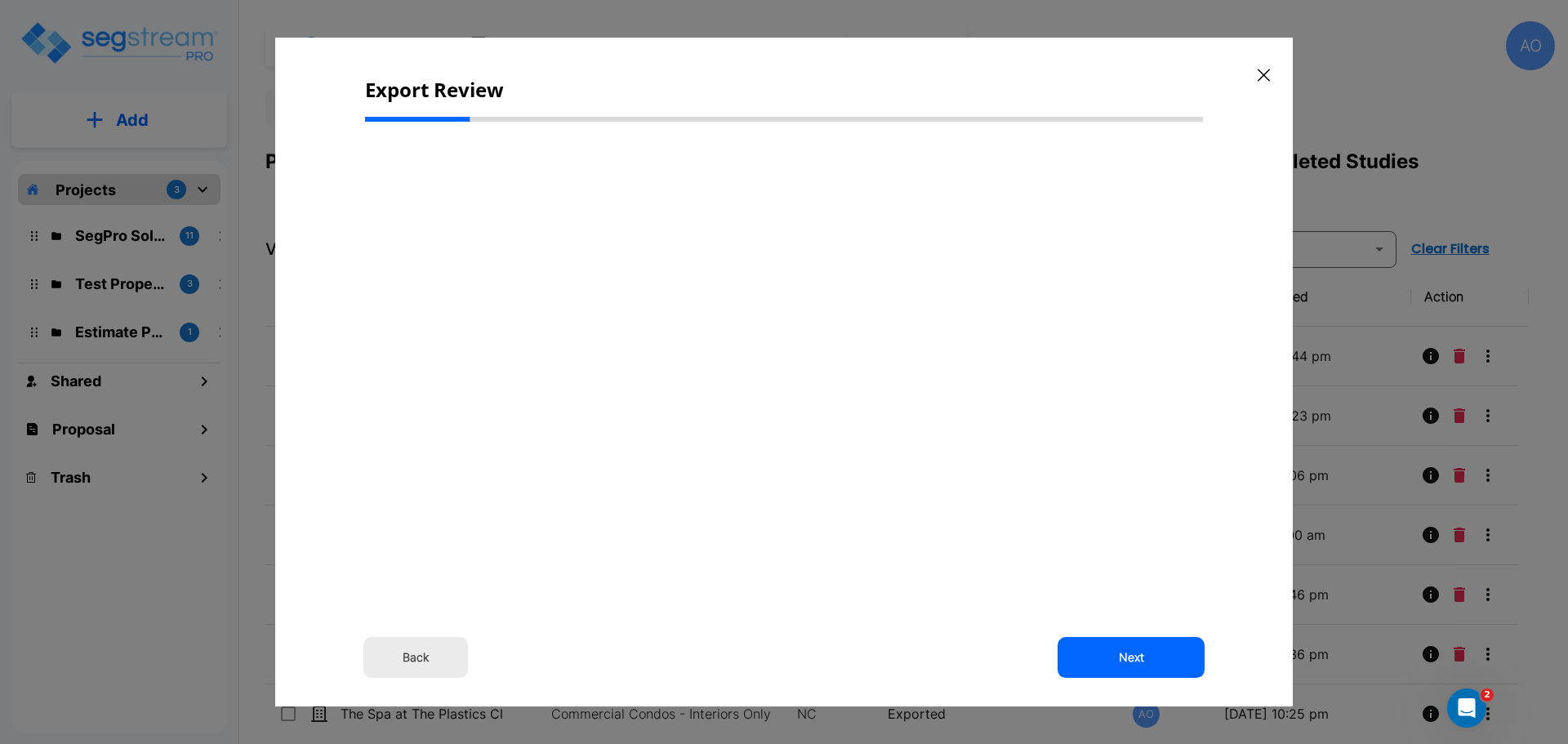
click at [421, 656] on button "Back" at bounding box center [415, 658] width 105 height 41
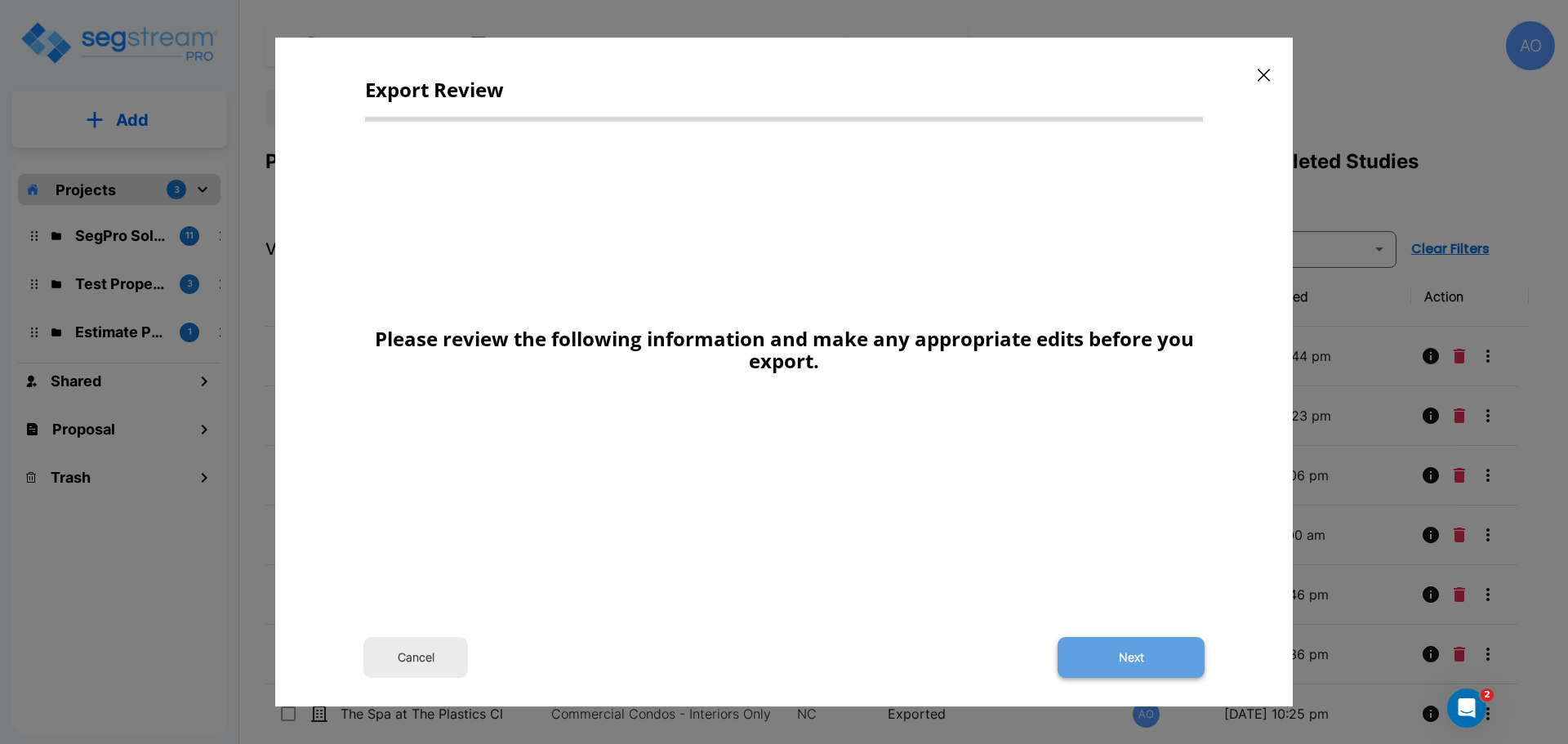
click at [1135, 659] on button "Next" at bounding box center [1131, 658] width 147 height 41
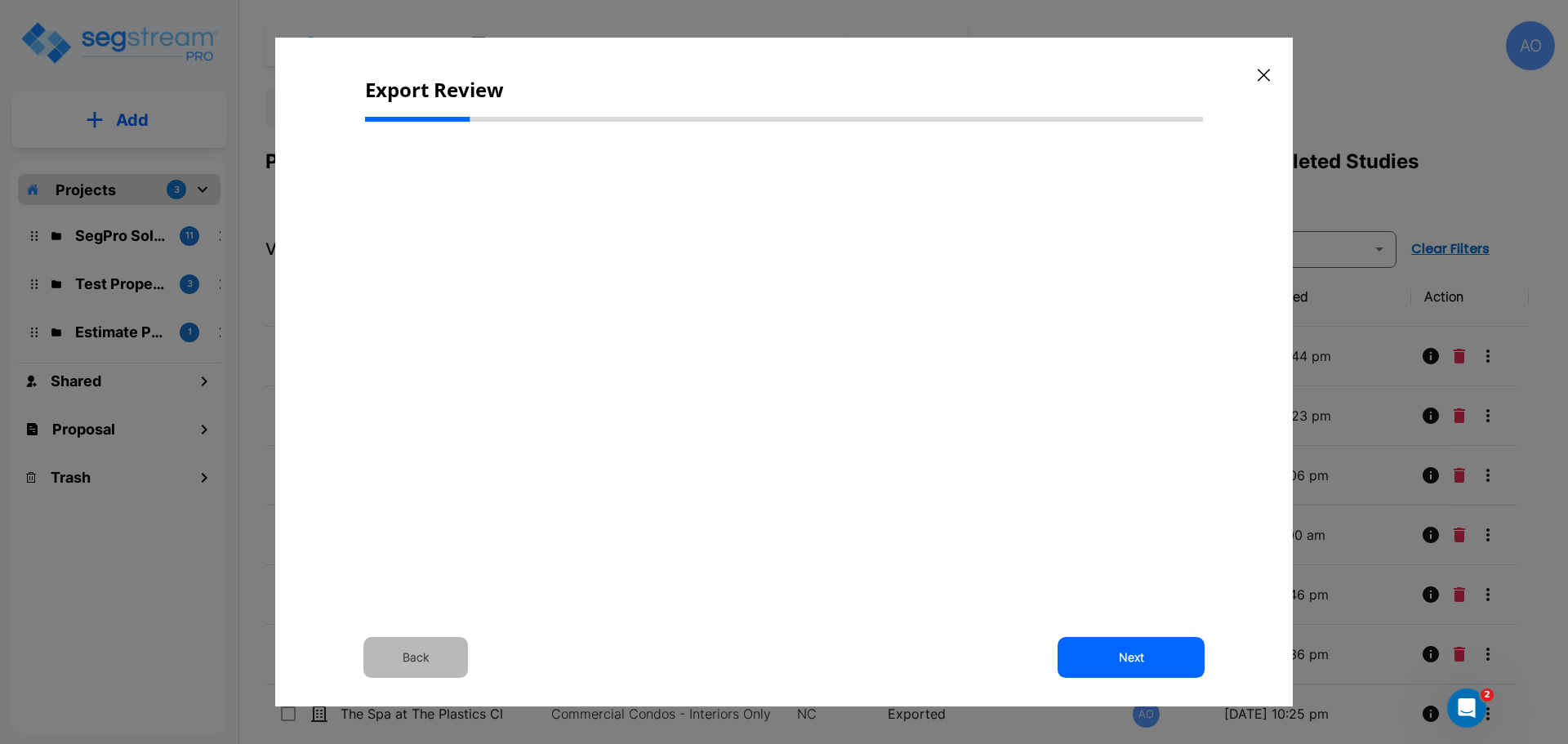
click at [420, 664] on button "Back" at bounding box center [415, 658] width 105 height 41
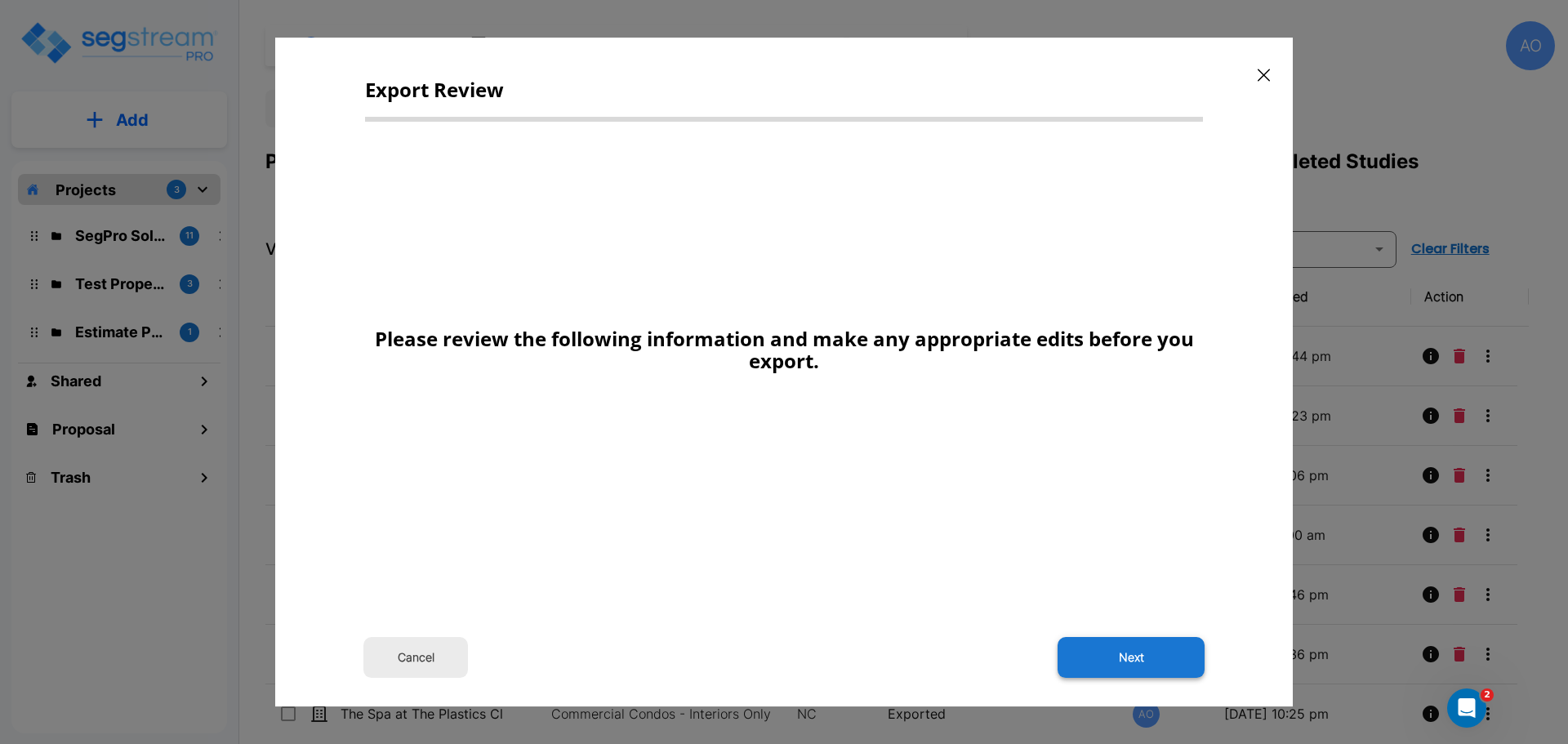
click at [1113, 660] on button "Next" at bounding box center [1131, 658] width 147 height 41
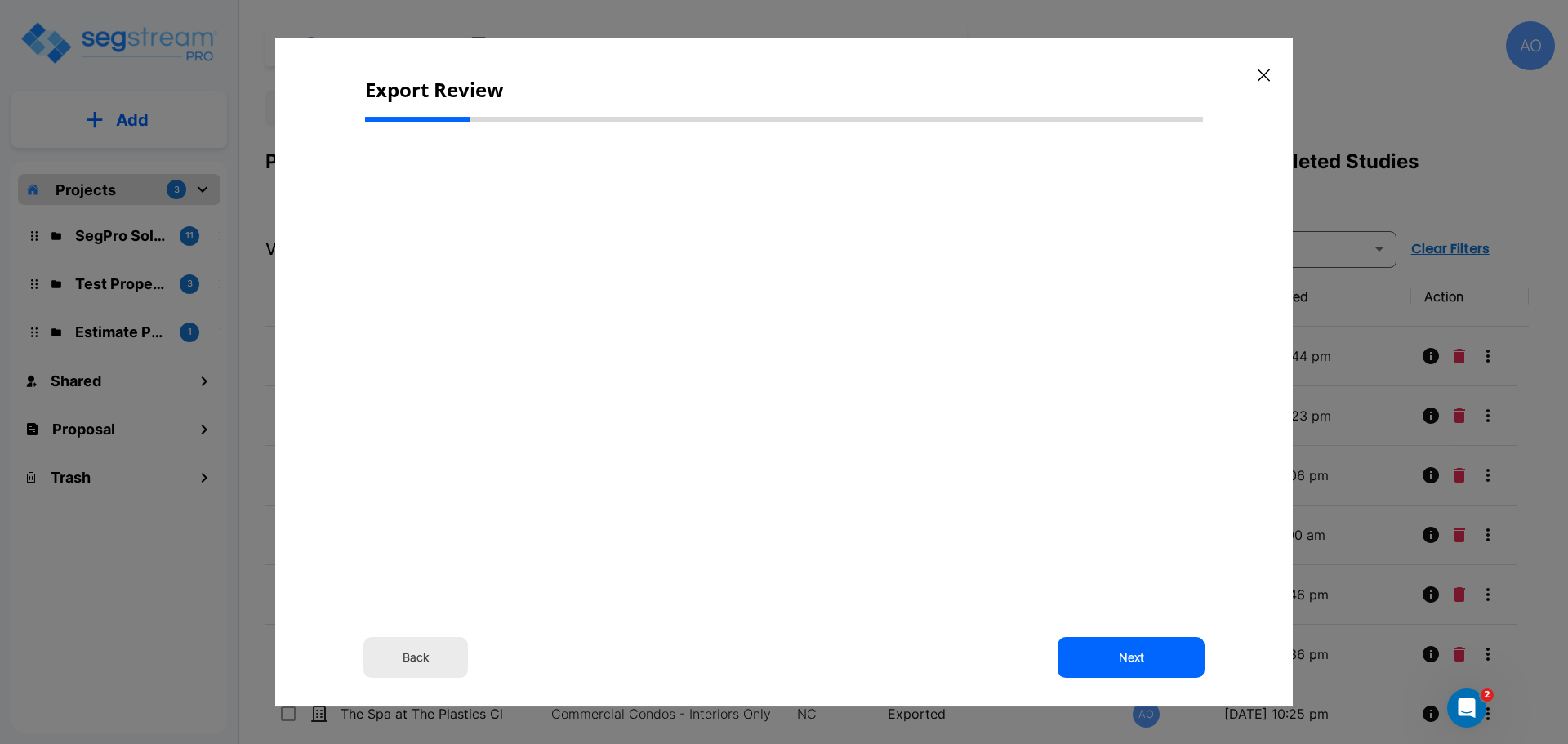
click at [1265, 76] on icon "button" at bounding box center [1263, 75] width 13 height 13
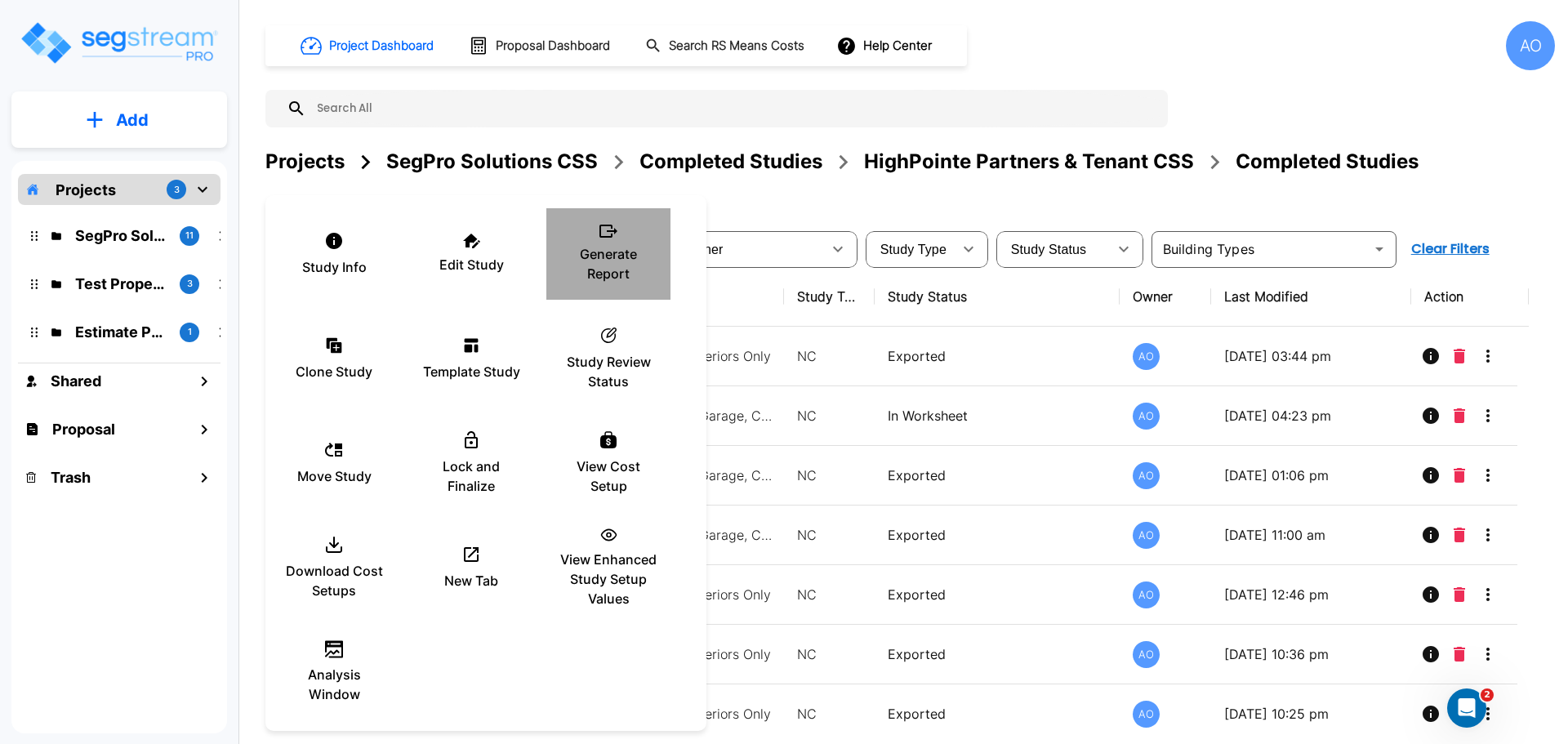
click at [591, 236] on div "Generate Report" at bounding box center [607, 254] width 98 height 81
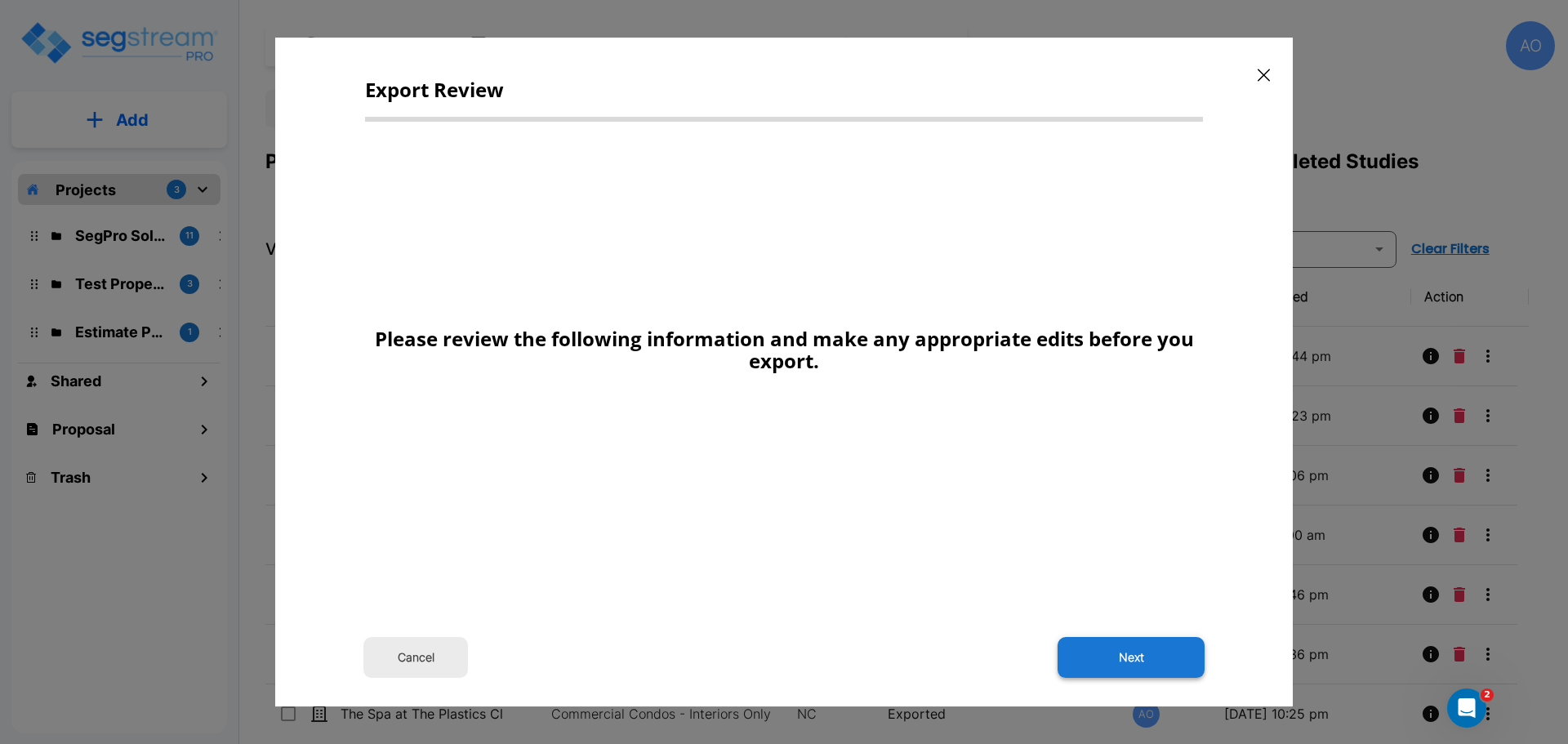
click at [1129, 651] on button "Next" at bounding box center [1131, 658] width 147 height 41
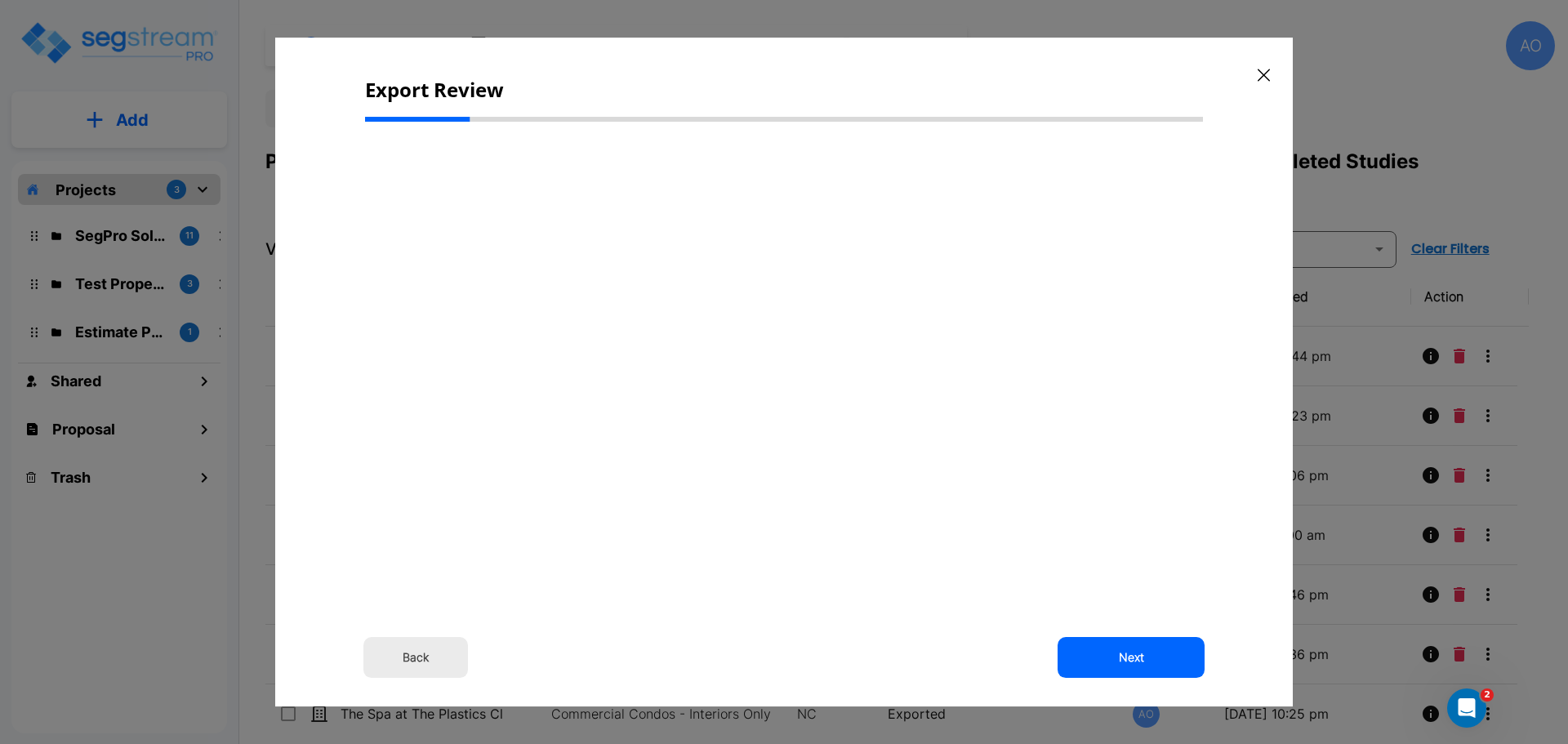
select select "2024"
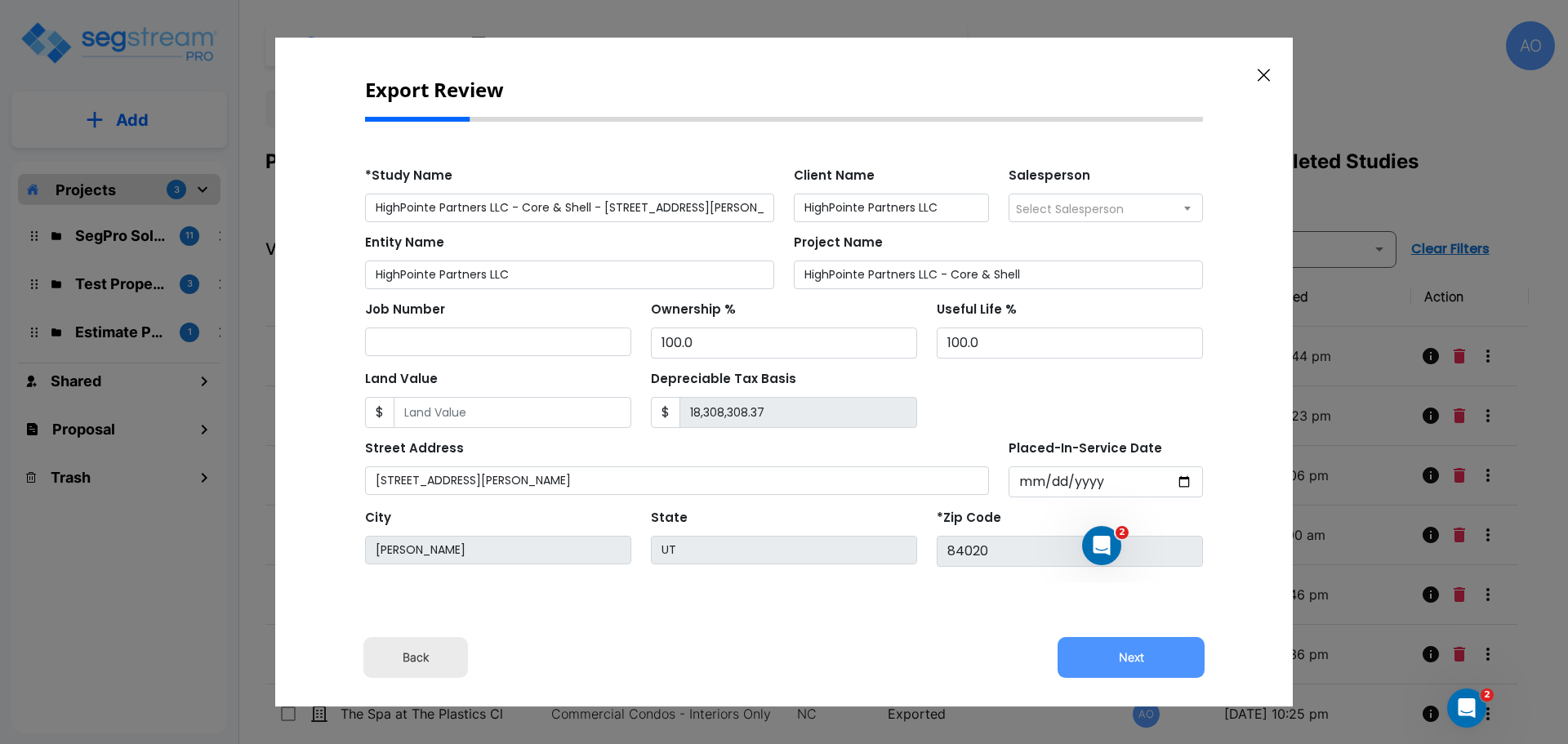
click at [1129, 651] on button "Next" at bounding box center [1131, 658] width 147 height 41
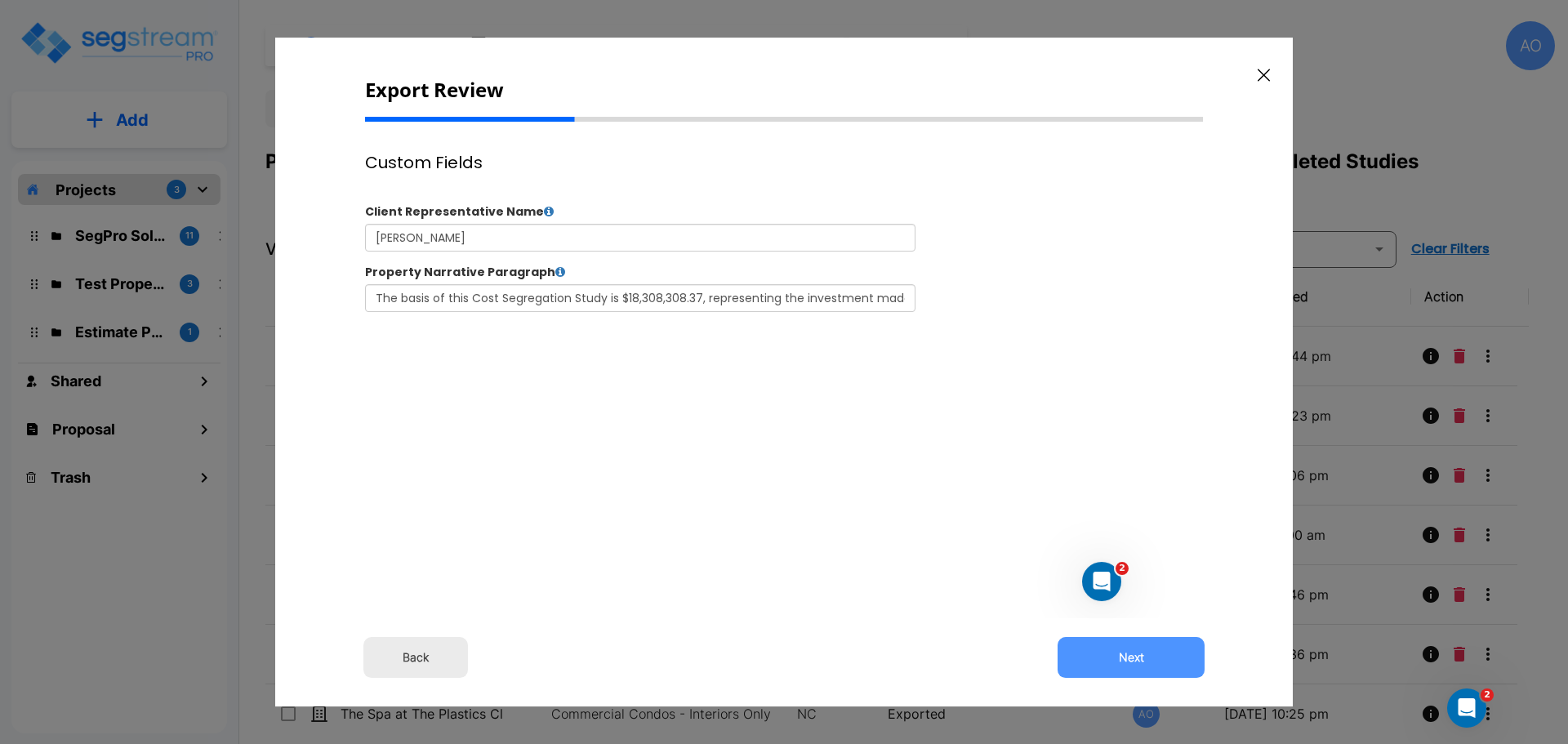
click at [1129, 651] on button "Next" at bounding box center [1131, 658] width 147 height 41
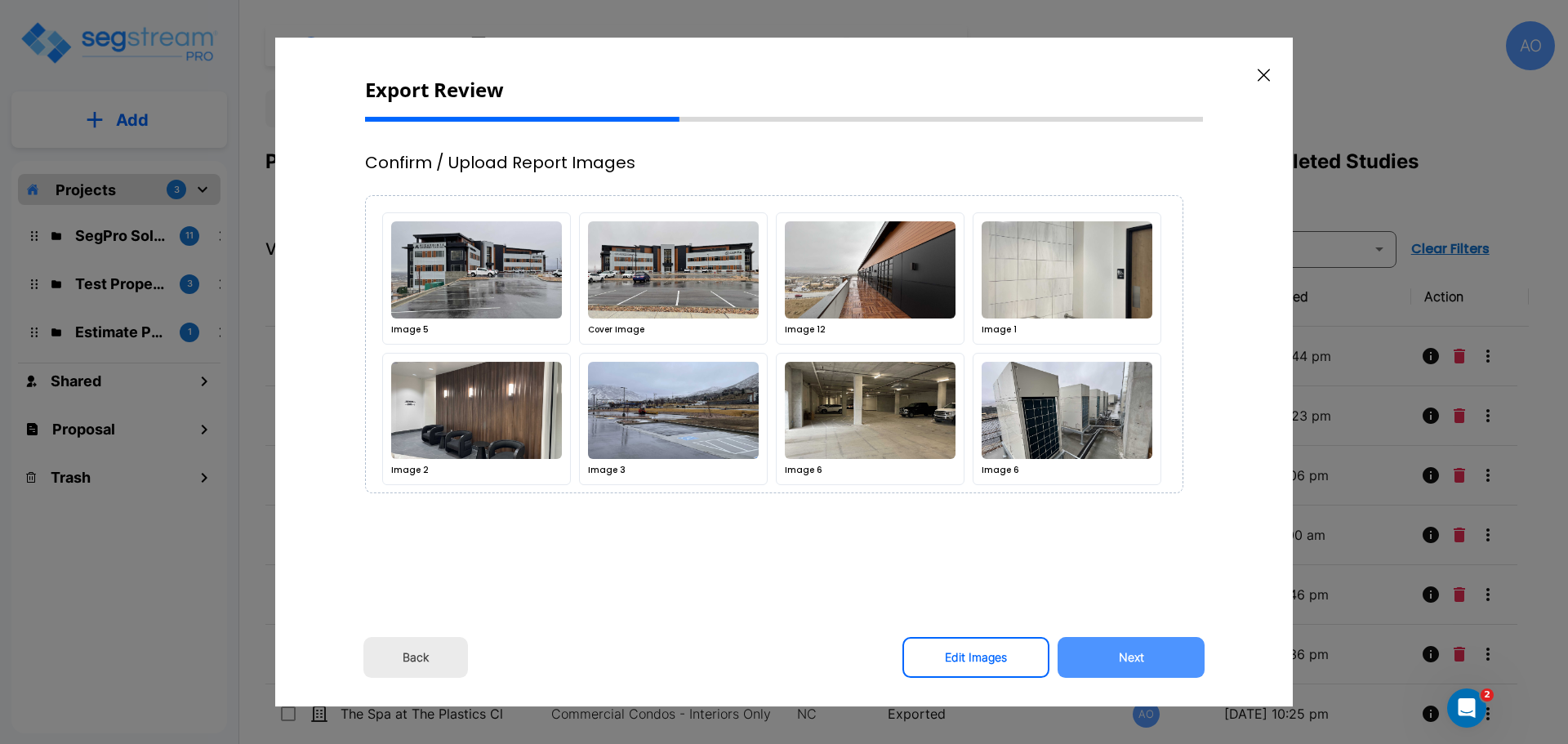
click at [1129, 651] on button "Next" at bounding box center [1131, 658] width 147 height 41
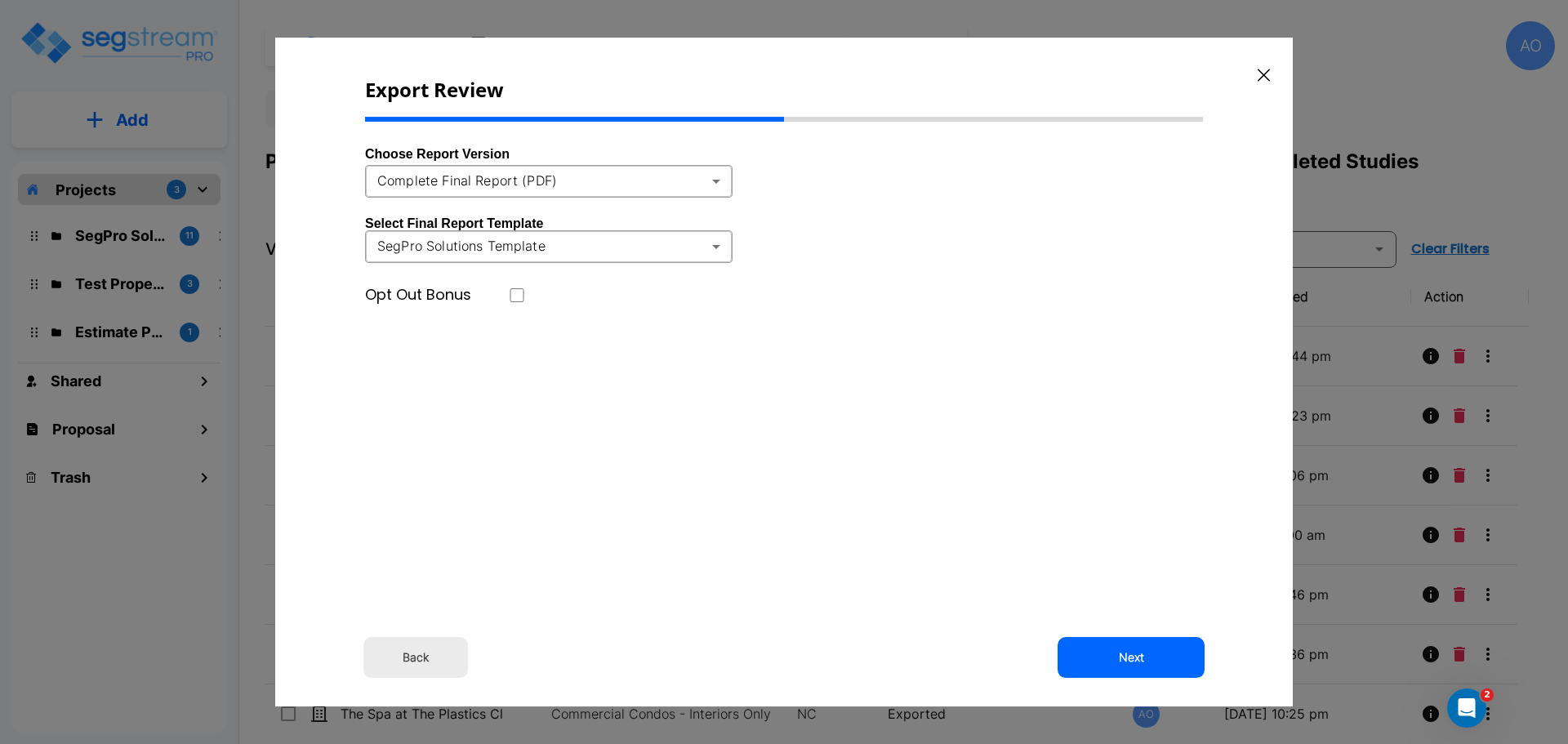
click at [717, 179] on body "× Your report is being generated. Be patient! × We're working on your Modificat…" at bounding box center [784, 372] width 1568 height 744
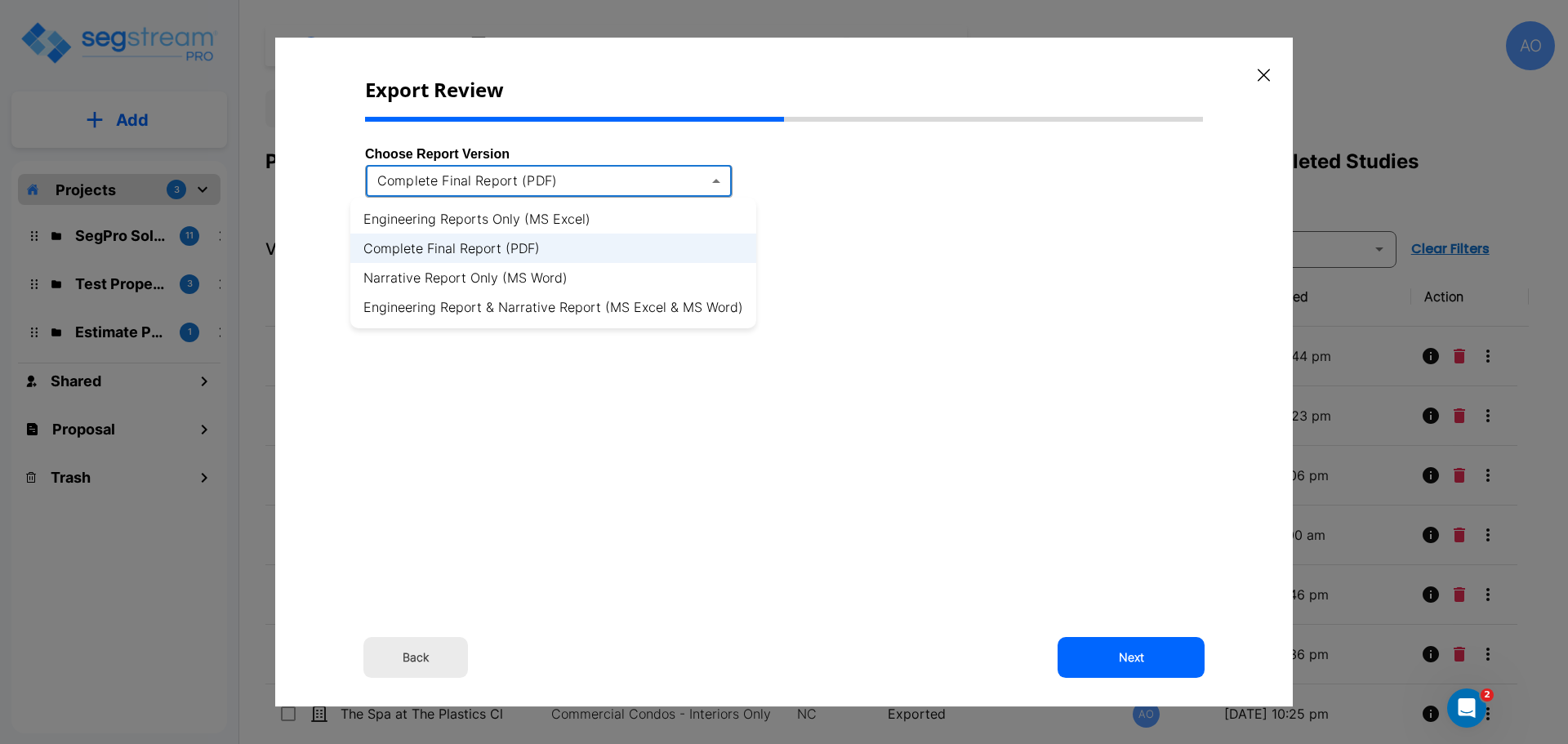
click at [715, 310] on li "Engineering Report & Narrative Report (MS Excel & MS Word)" at bounding box center [553, 307] width 406 height 29
type input "xlsx_word"
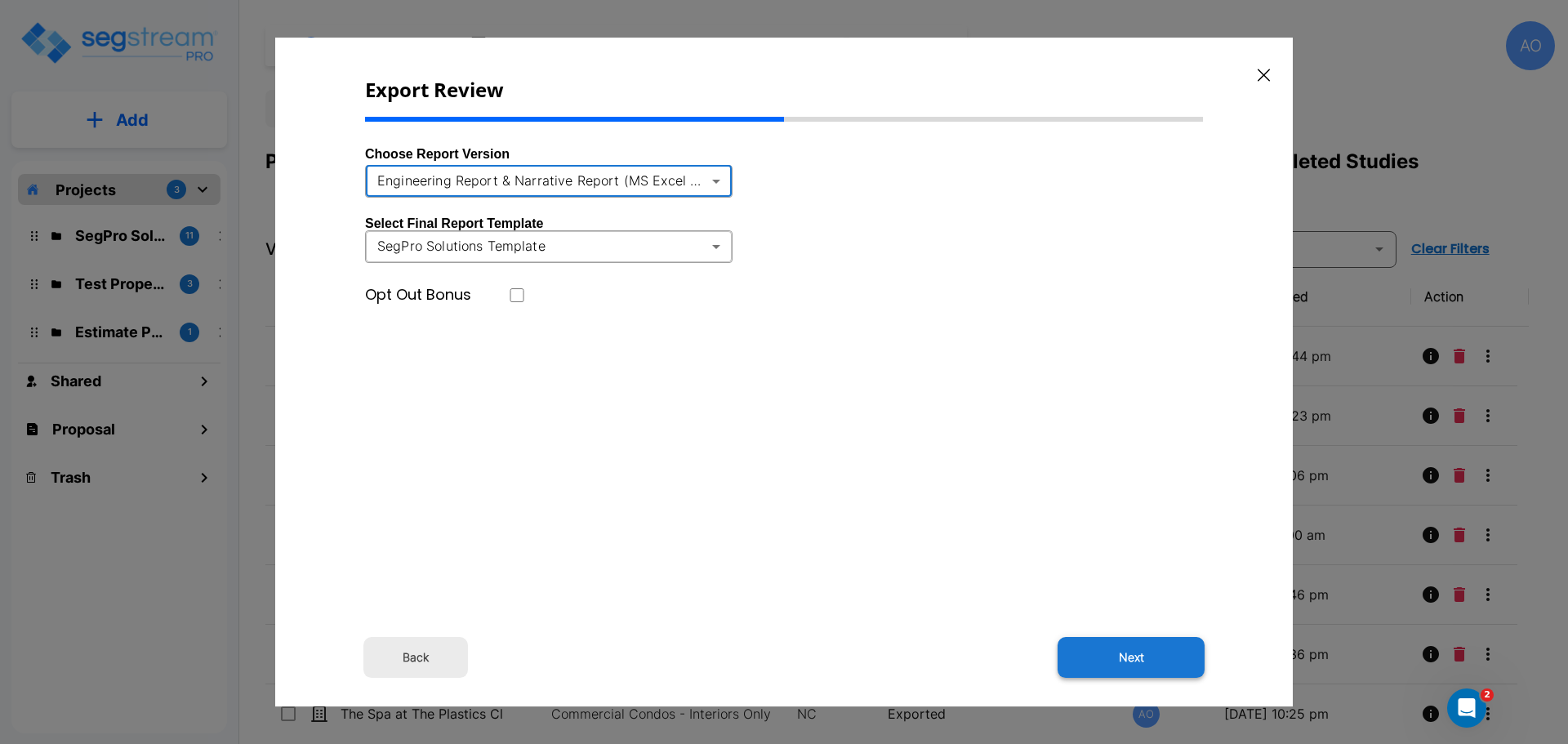
click at [1134, 656] on button "Next" at bounding box center [1131, 658] width 147 height 41
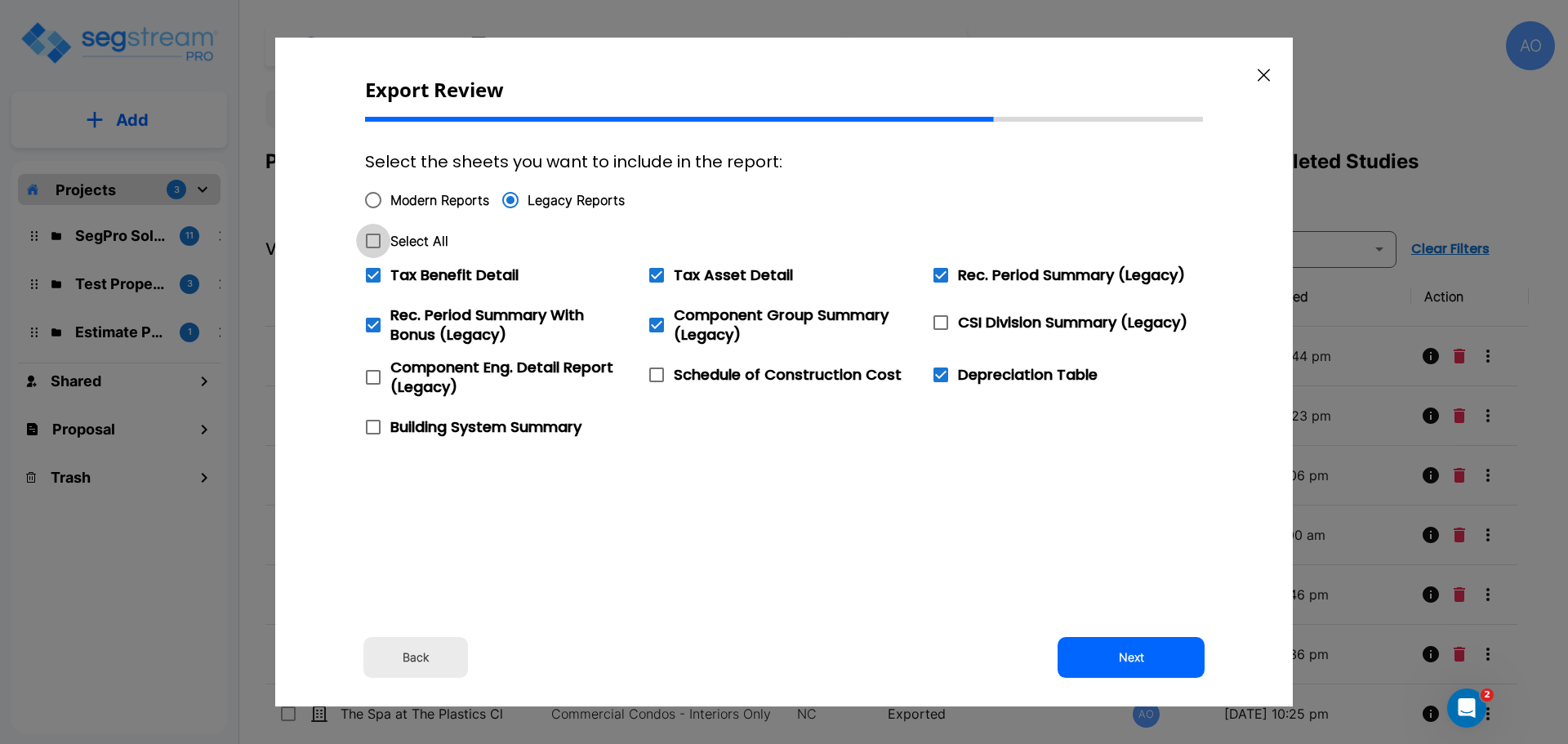
click at [375, 242] on icon at bounding box center [373, 241] width 19 height 19
click at [372, 237] on input "Select All" at bounding box center [364, 231] width 16 height 14
checkbox input "true"
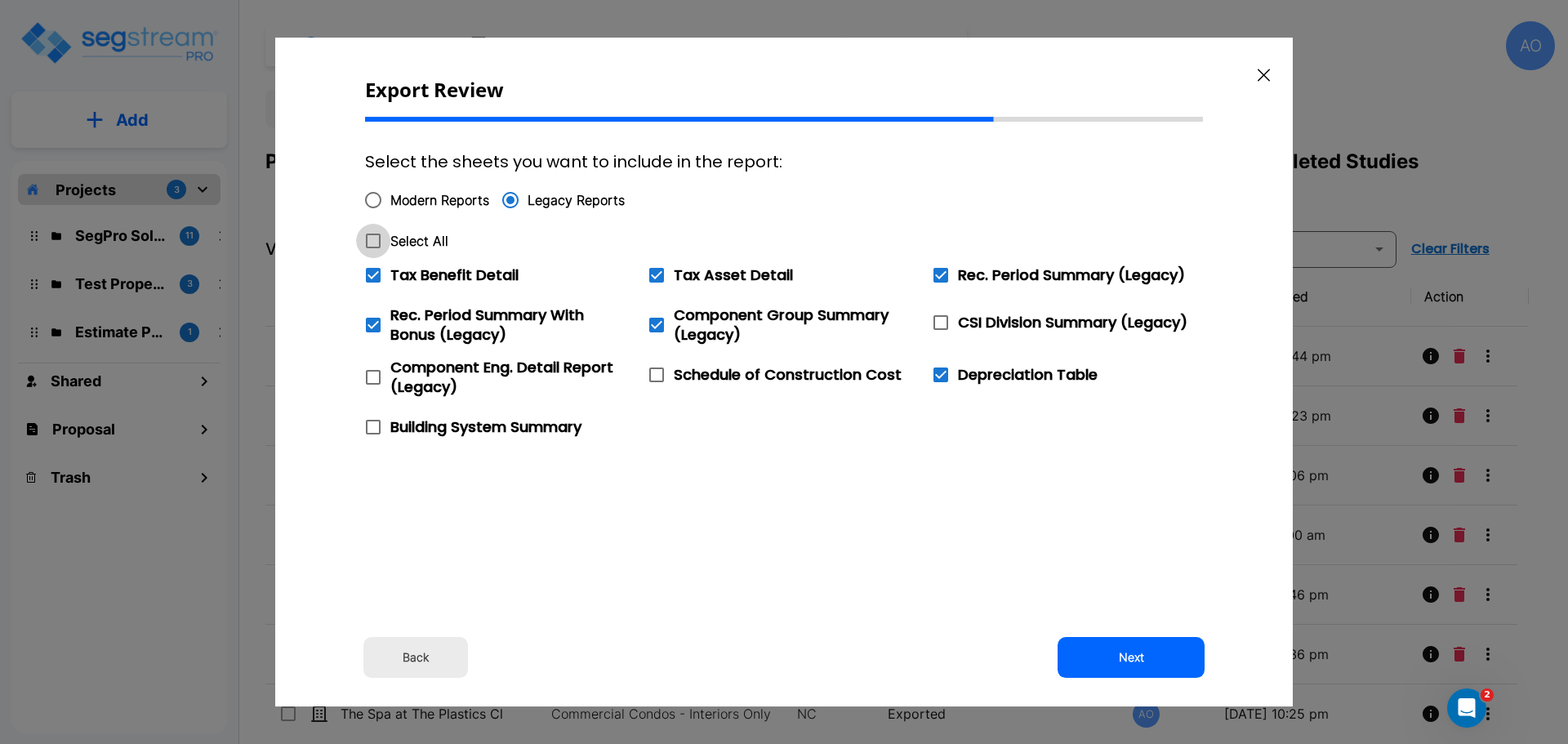
checkbox input "true"
click at [371, 272] on icon at bounding box center [373, 275] width 15 height 15
click at [371, 272] on input "Tax Benefit Detail" at bounding box center [364, 264] width 16 height 14
checkbox input "false"
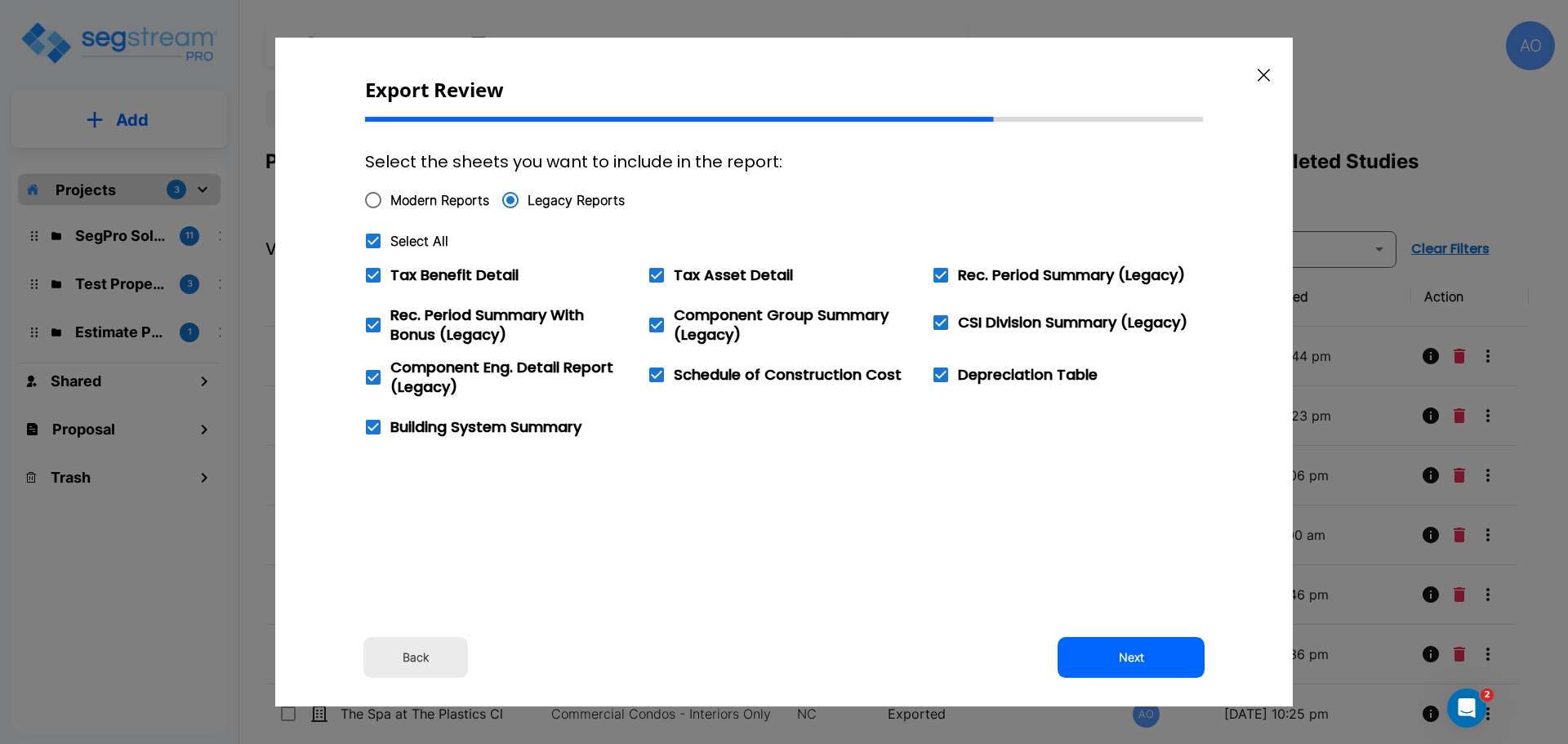
checkbox input "false"
click at [1134, 656] on button "Next" at bounding box center [1131, 658] width 147 height 41
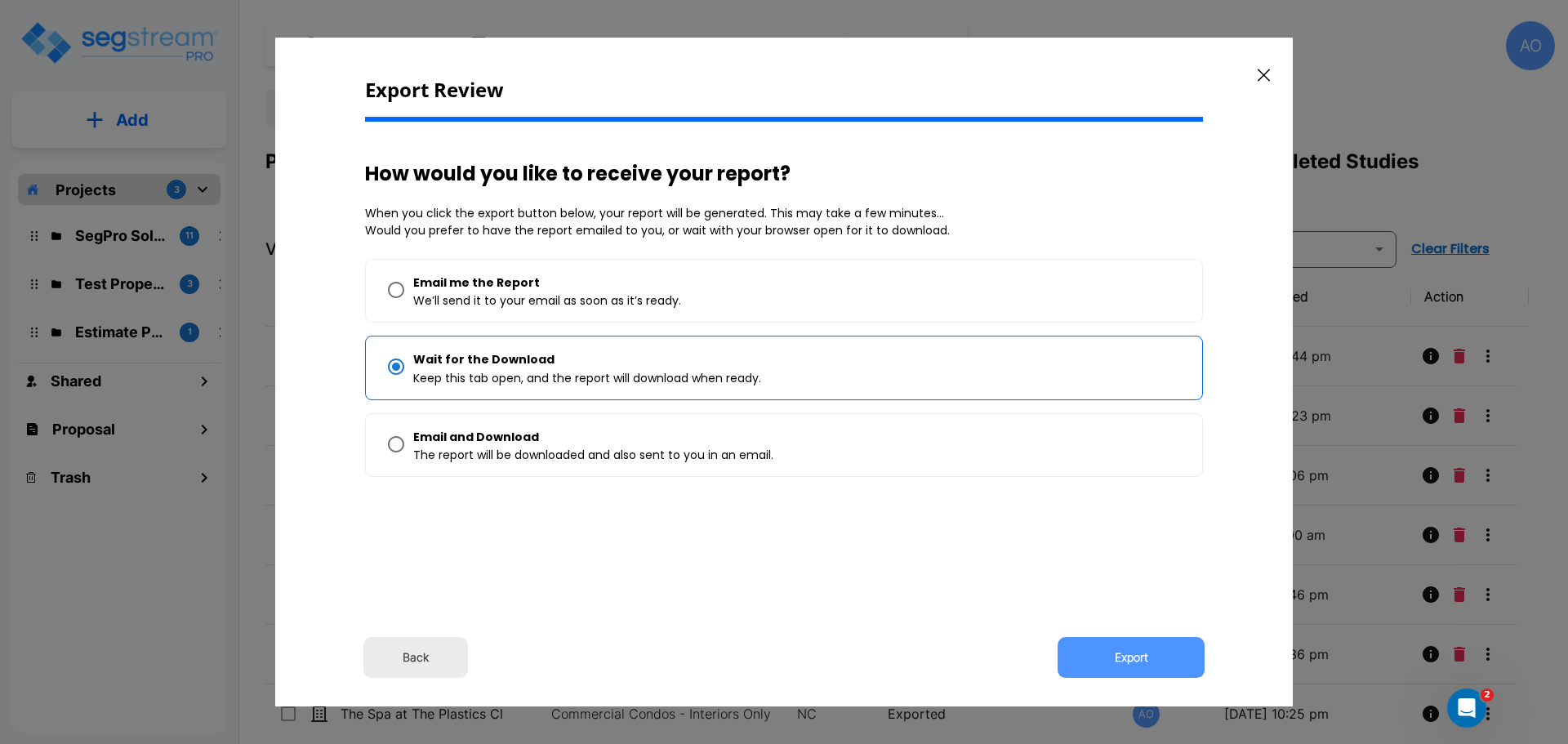
click at [1134, 656] on button "Export" at bounding box center [1131, 658] width 147 height 41
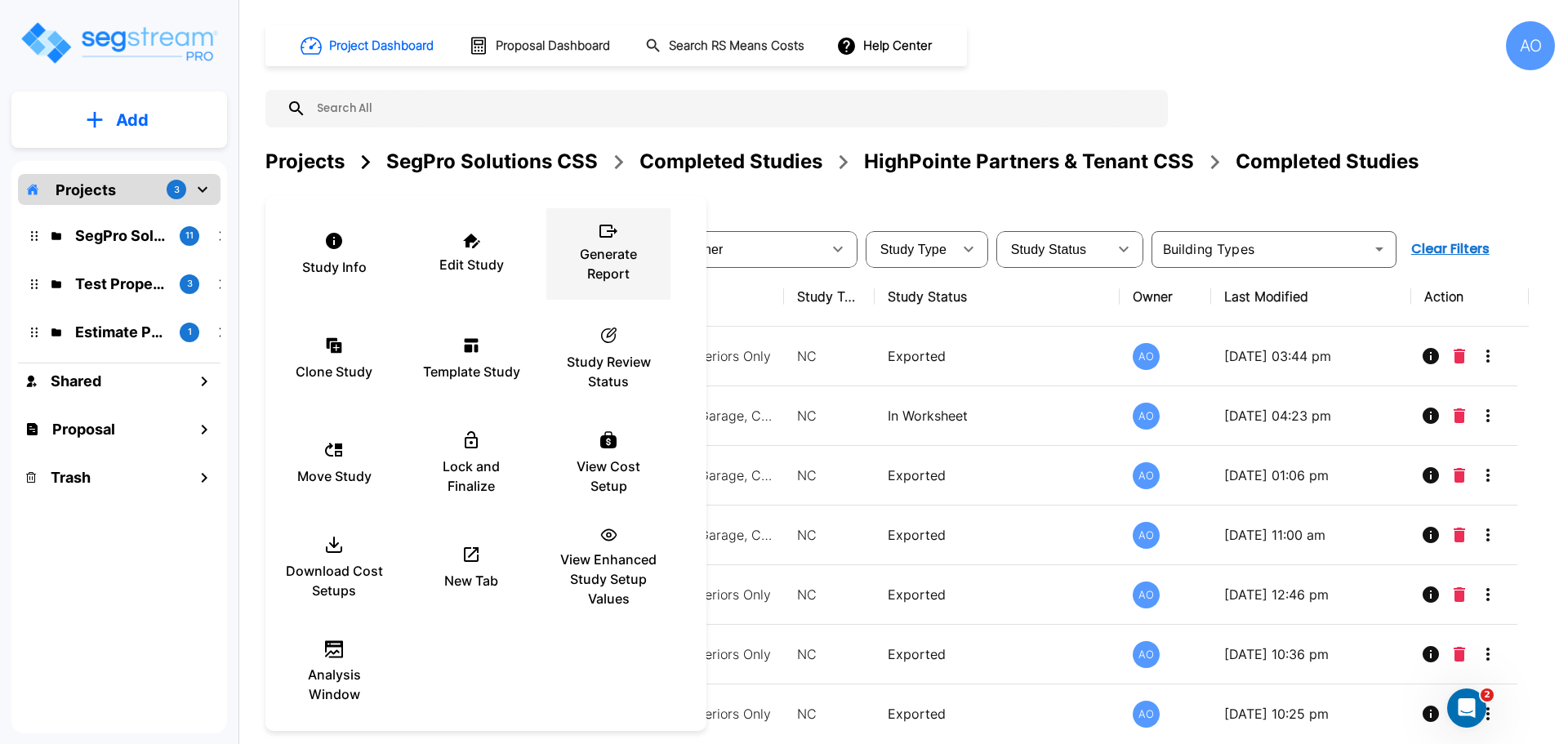
click at [617, 252] on p "Generate Report" at bounding box center [607, 264] width 98 height 39
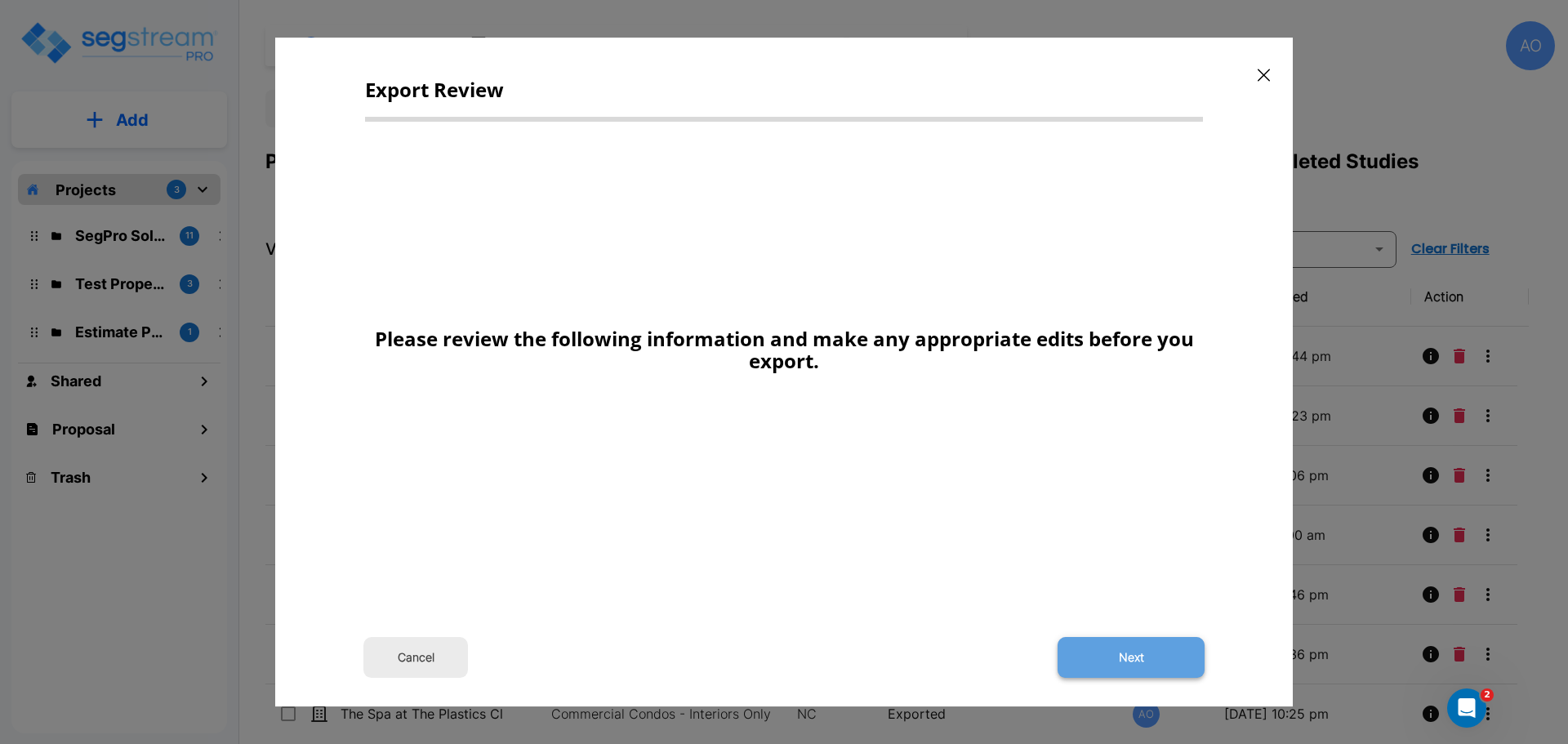
click at [1144, 664] on button "Next" at bounding box center [1131, 658] width 147 height 41
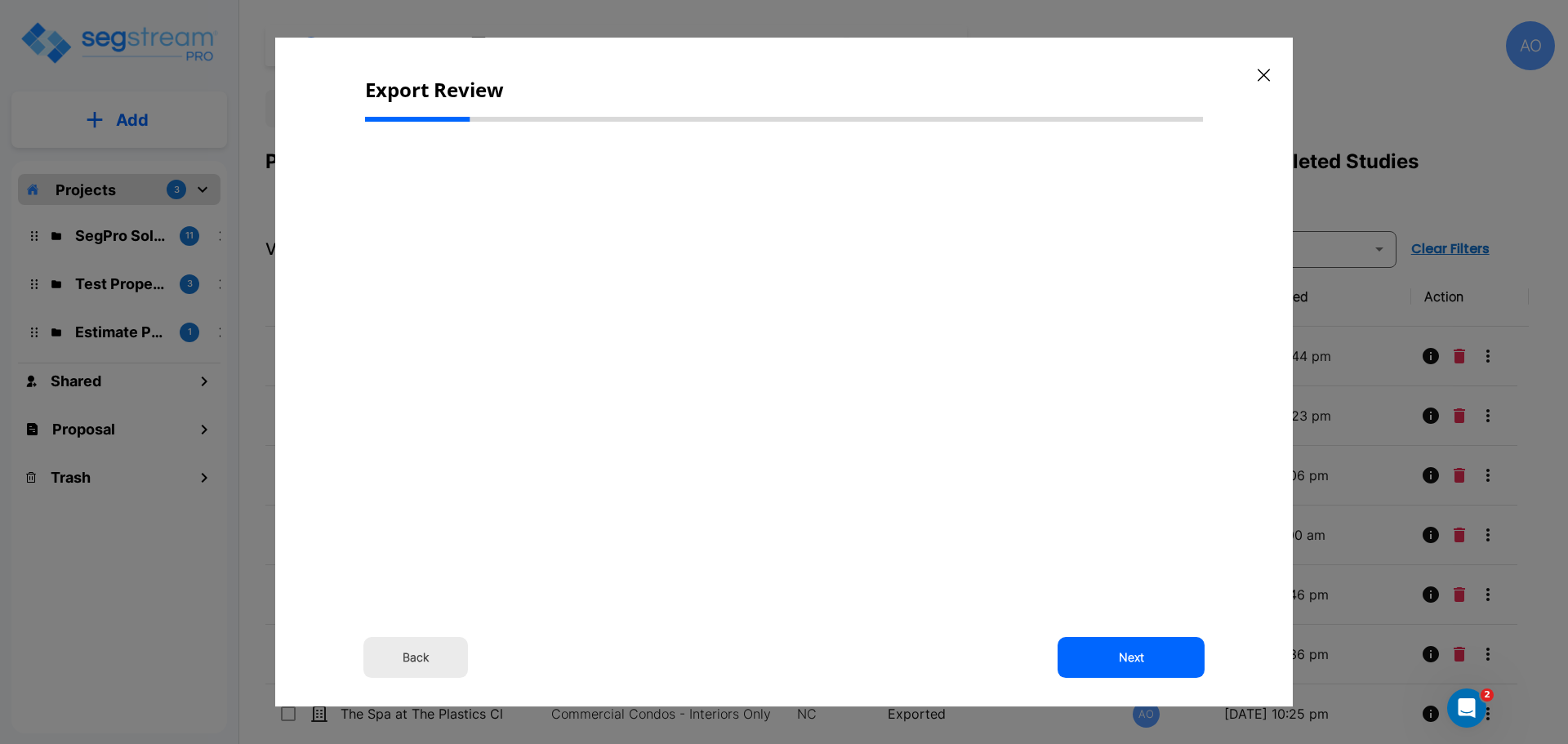
click at [418, 657] on button "Back" at bounding box center [415, 658] width 105 height 41
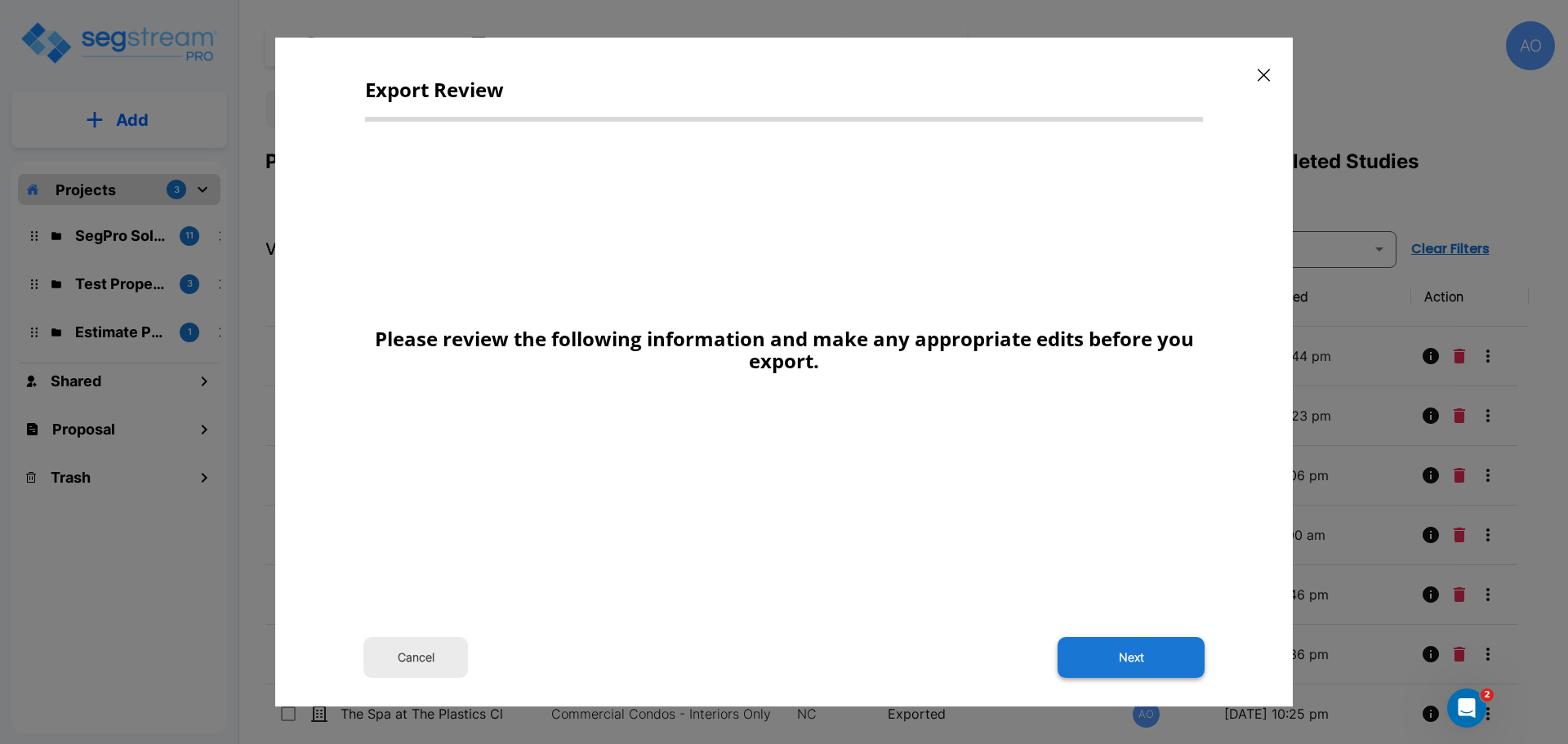
click at [1095, 666] on button "Next" at bounding box center [1131, 658] width 147 height 41
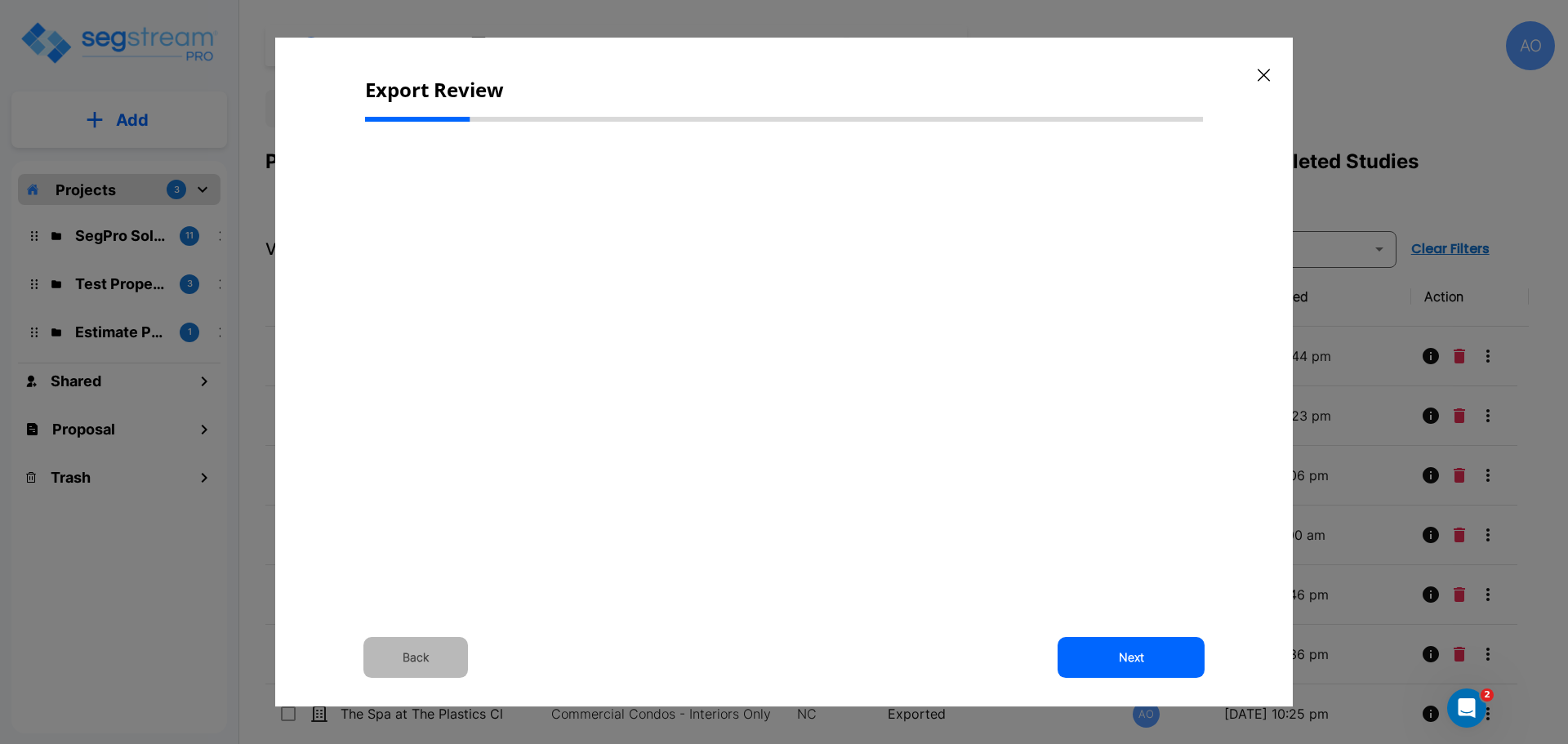
click at [427, 653] on button "Back" at bounding box center [415, 658] width 105 height 41
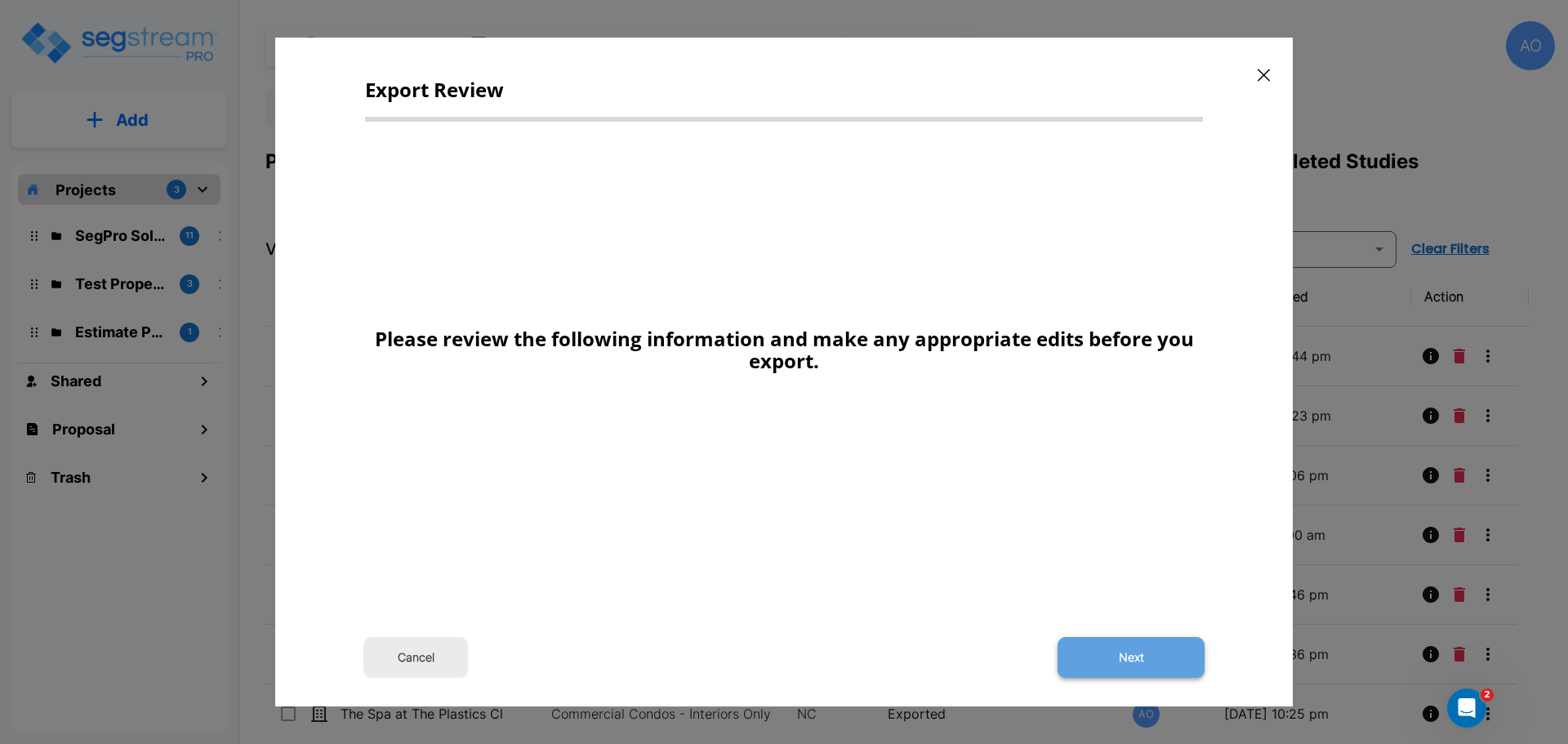
click at [1130, 656] on button "Next" at bounding box center [1131, 658] width 147 height 41
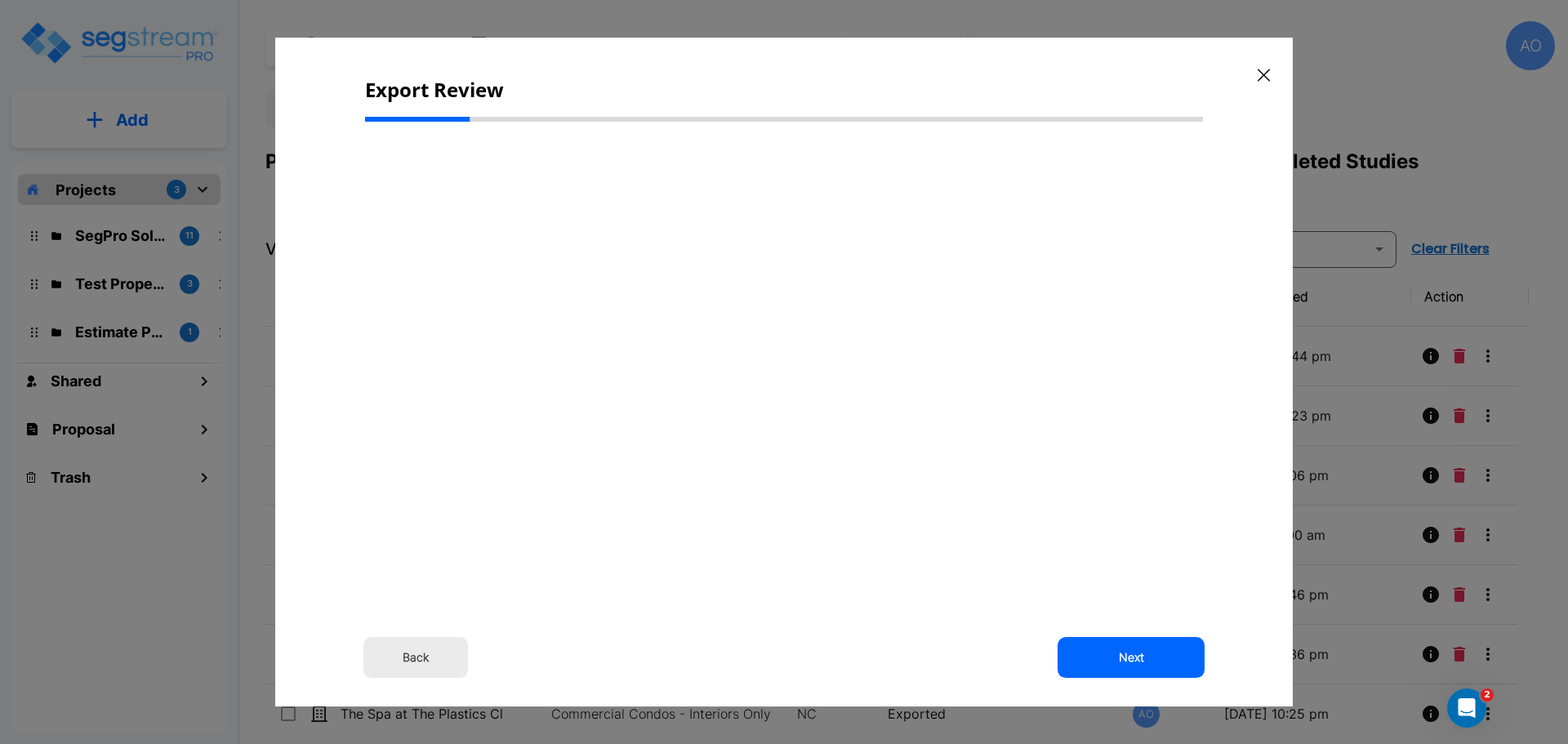
select select "2024"
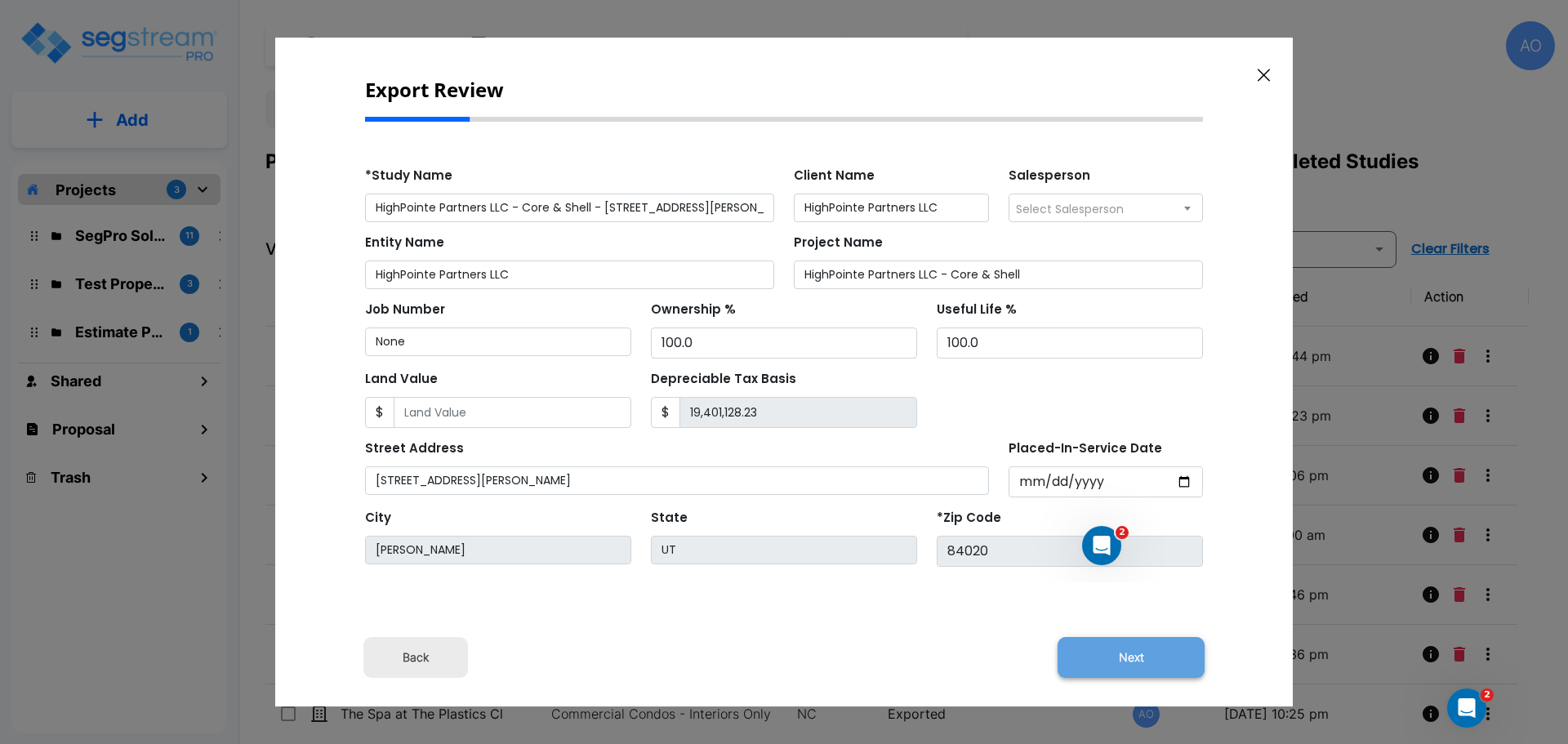
click at [1130, 643] on button "Next" at bounding box center [1131, 658] width 147 height 41
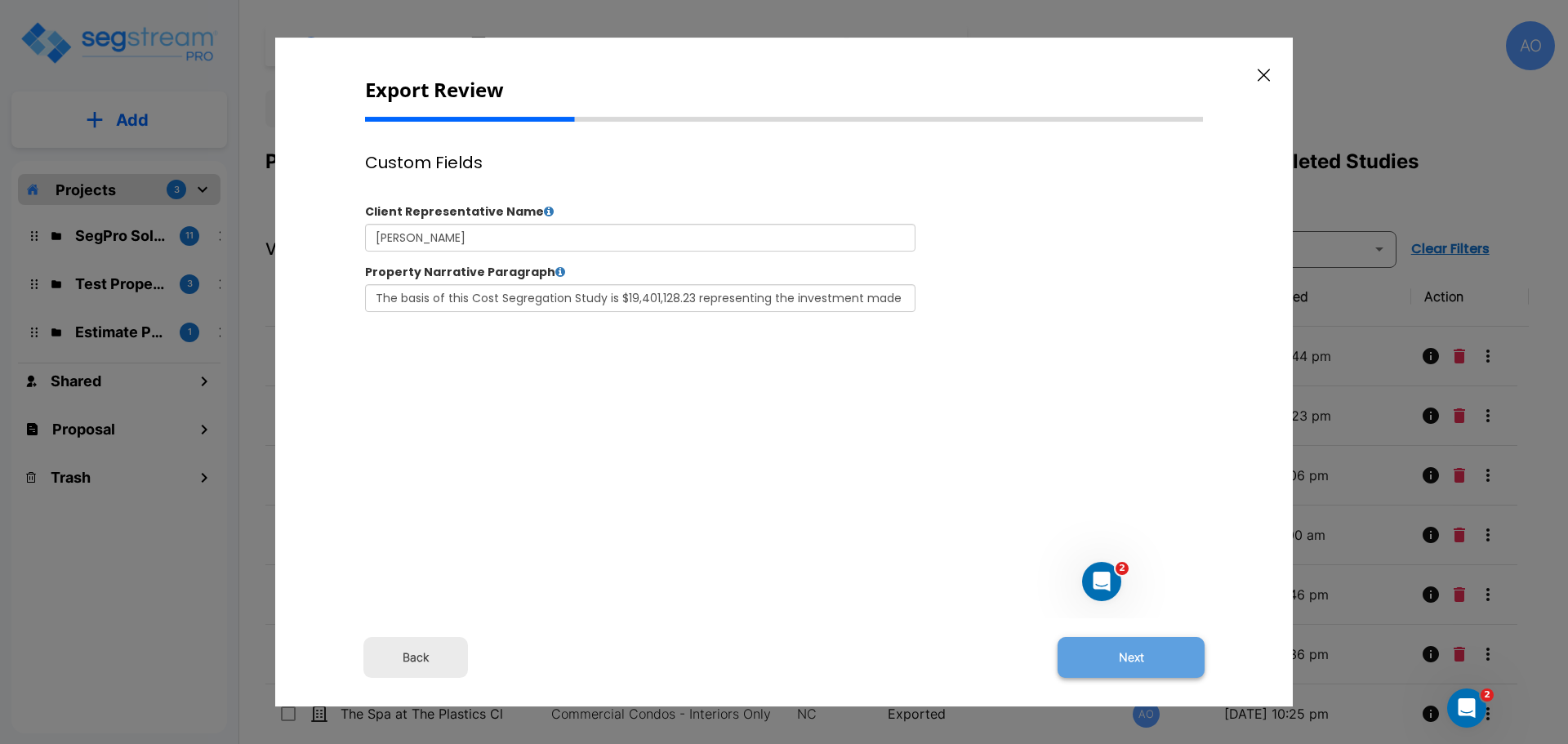
click at [1124, 656] on button "Next" at bounding box center [1131, 658] width 147 height 41
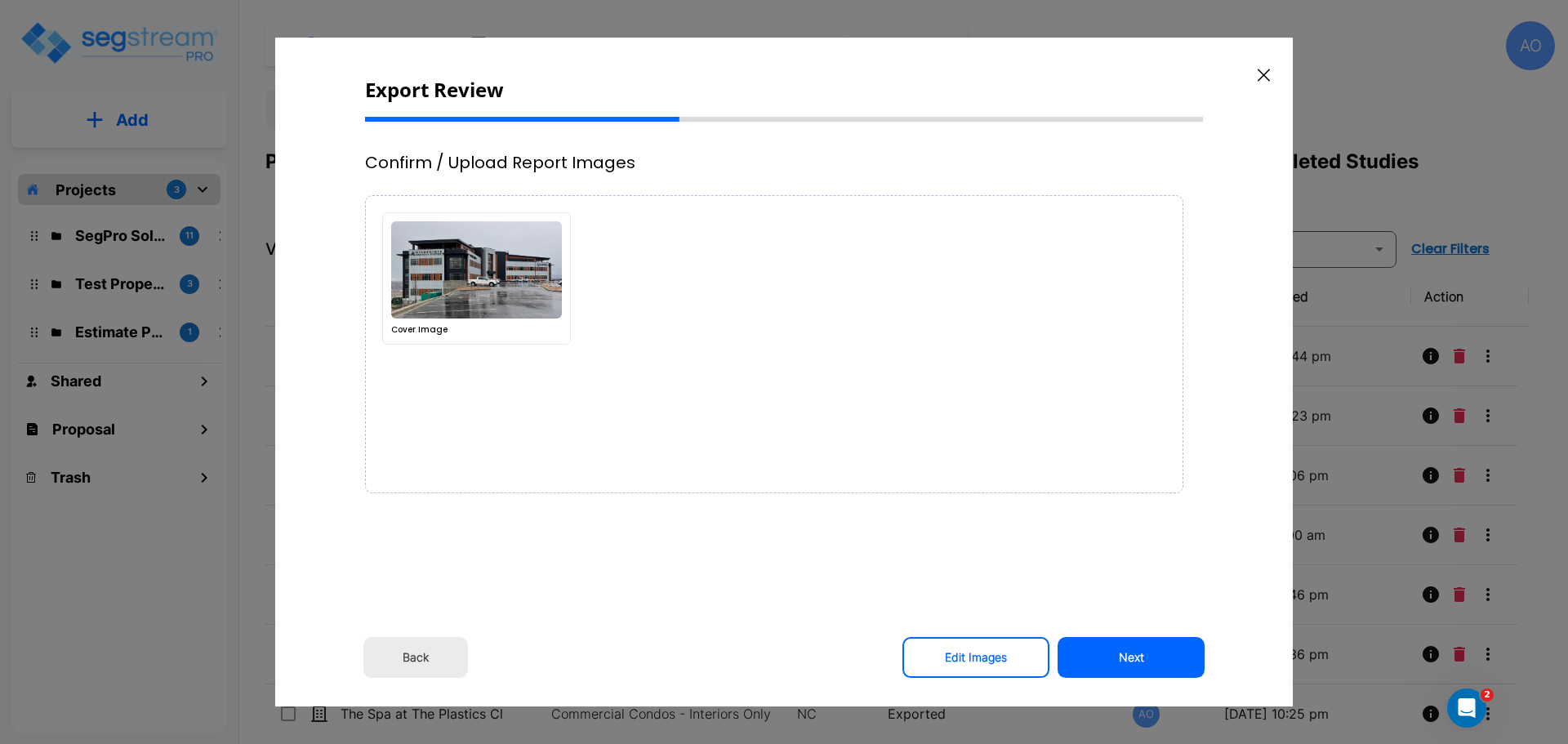
click at [1124, 656] on button "Next" at bounding box center [1131, 658] width 147 height 41
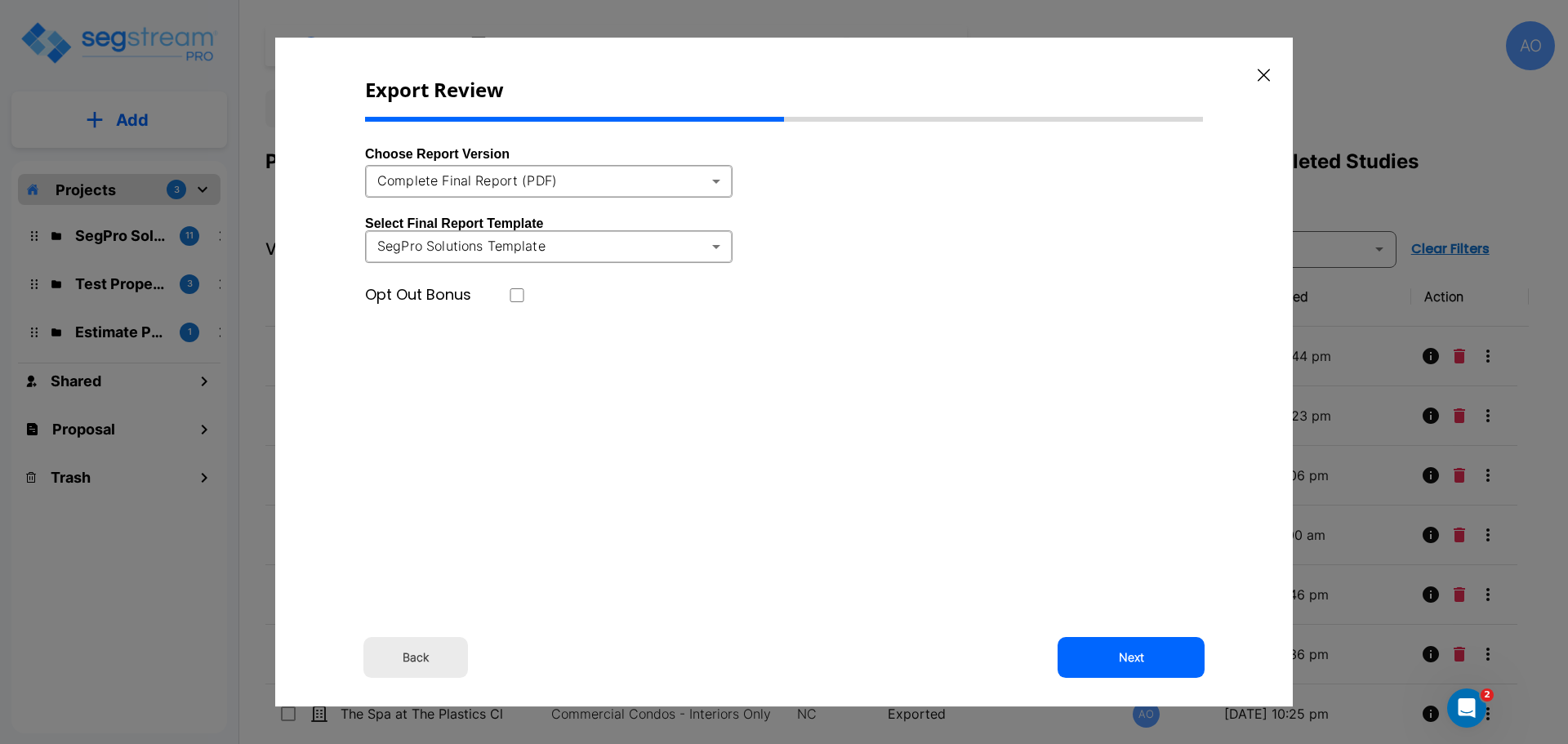
click at [710, 175] on body "× Your report is being generated. Be patient! × We're working on your Modificat…" at bounding box center [784, 372] width 1568 height 744
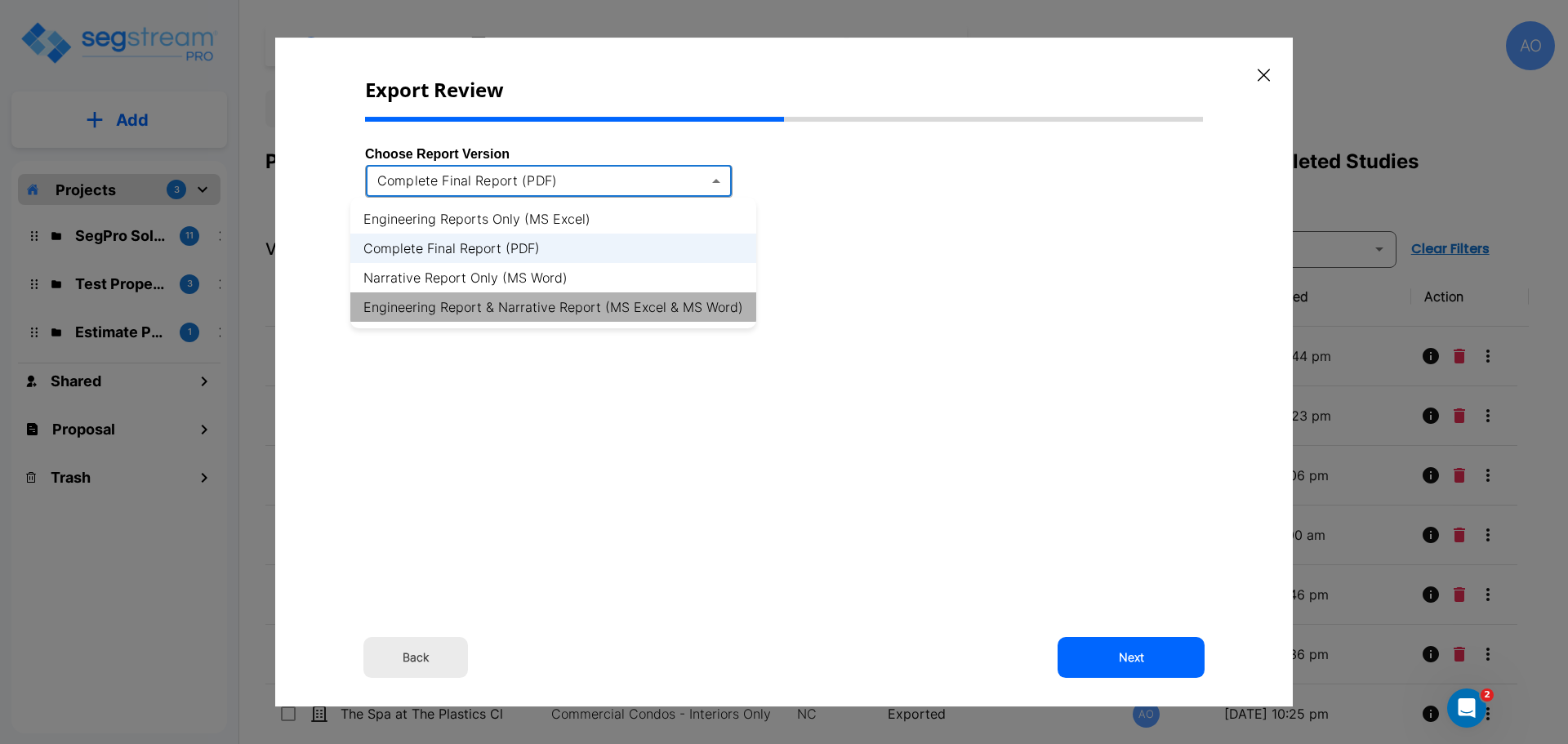
click at [699, 305] on li "Engineering Report & Narrative Report (MS Excel & MS Word)" at bounding box center [553, 307] width 406 height 29
type input "xlsx_word"
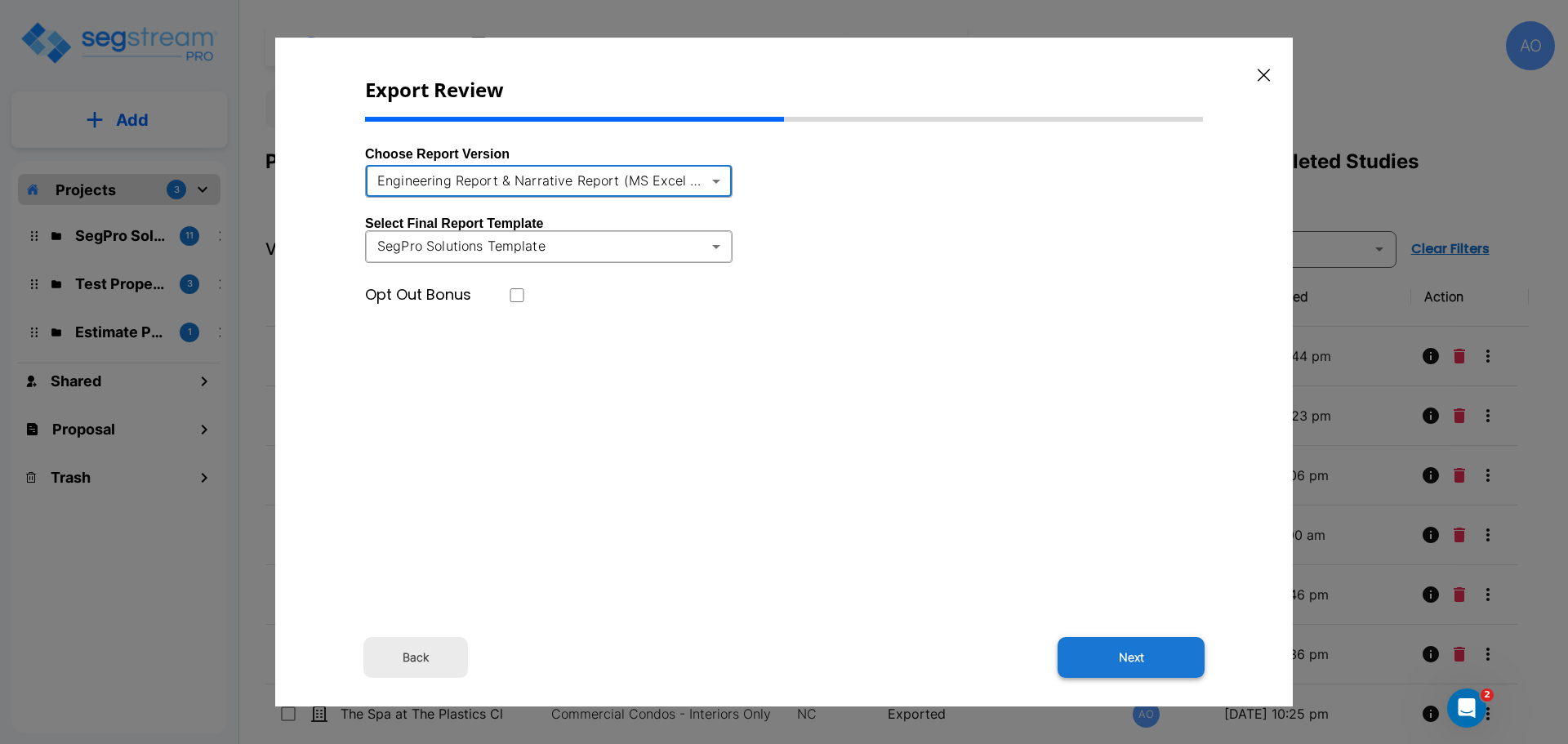
click at [1141, 655] on button "Next" at bounding box center [1131, 658] width 147 height 41
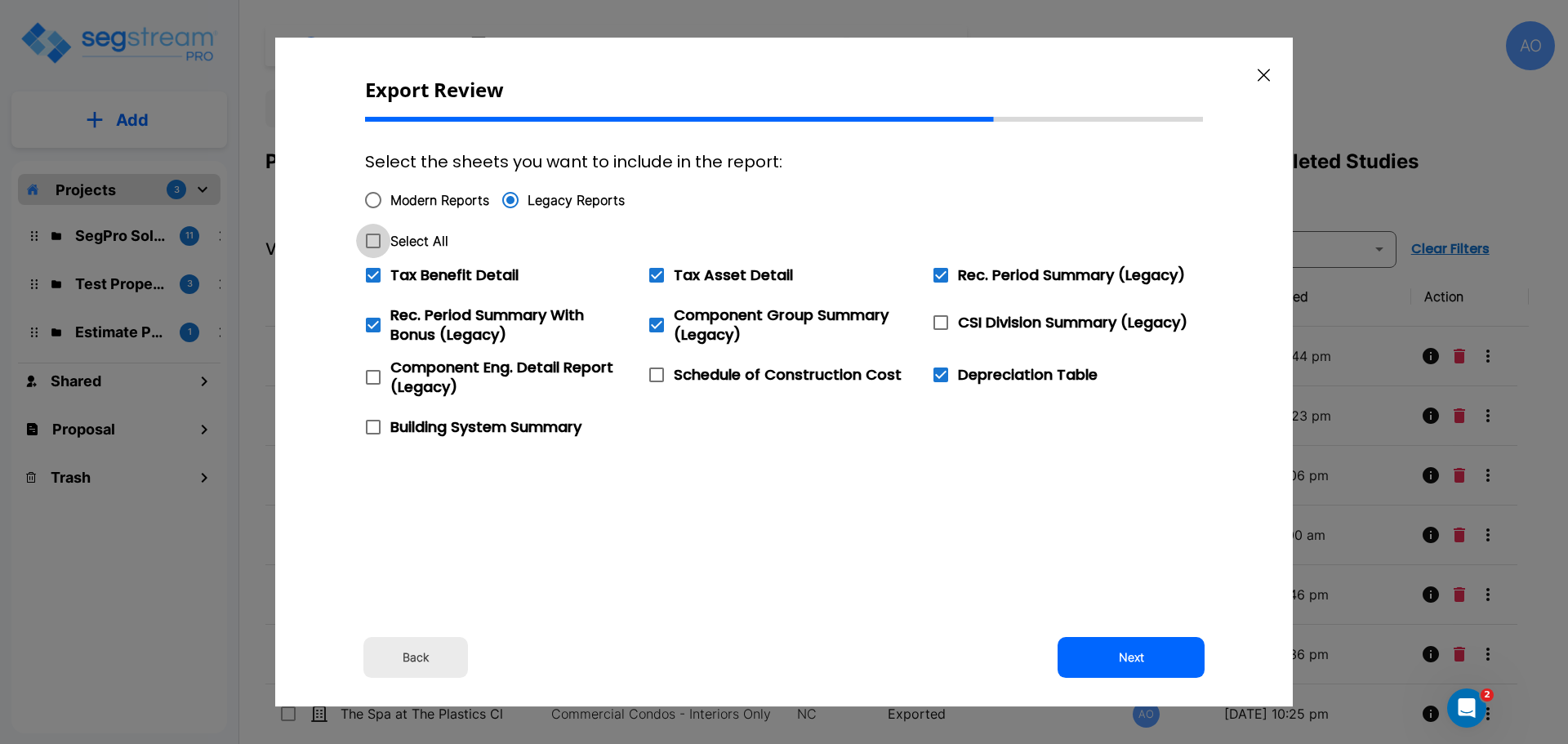
click at [374, 237] on icon at bounding box center [373, 241] width 19 height 19
click at [372, 237] on input "Select All" at bounding box center [364, 231] width 16 height 14
checkbox input "true"
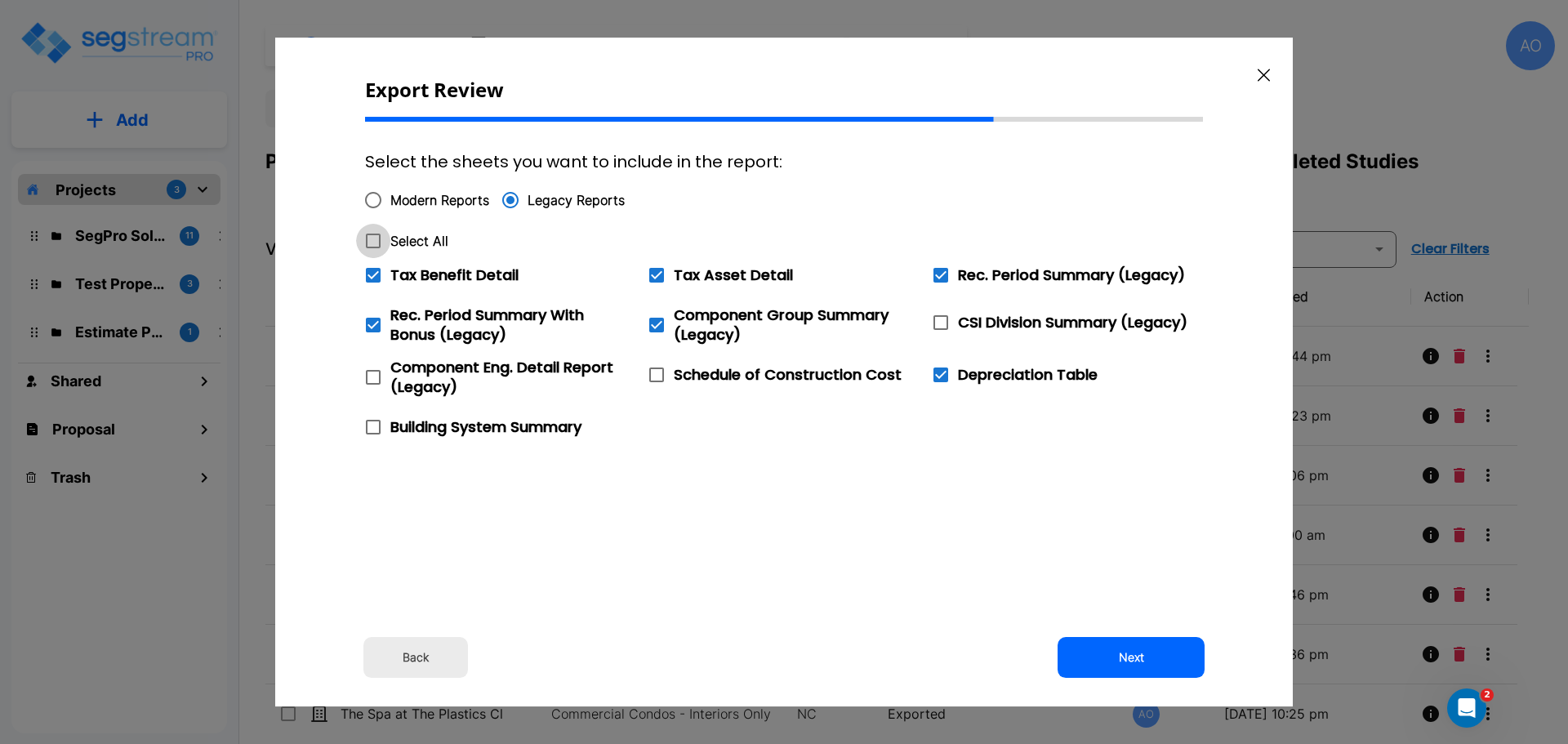
checkbox input "true"
click at [374, 277] on icon at bounding box center [373, 275] width 15 height 15
click at [372, 272] on input "Tax Benefit Detail" at bounding box center [364, 264] width 16 height 14
checkbox input "false"
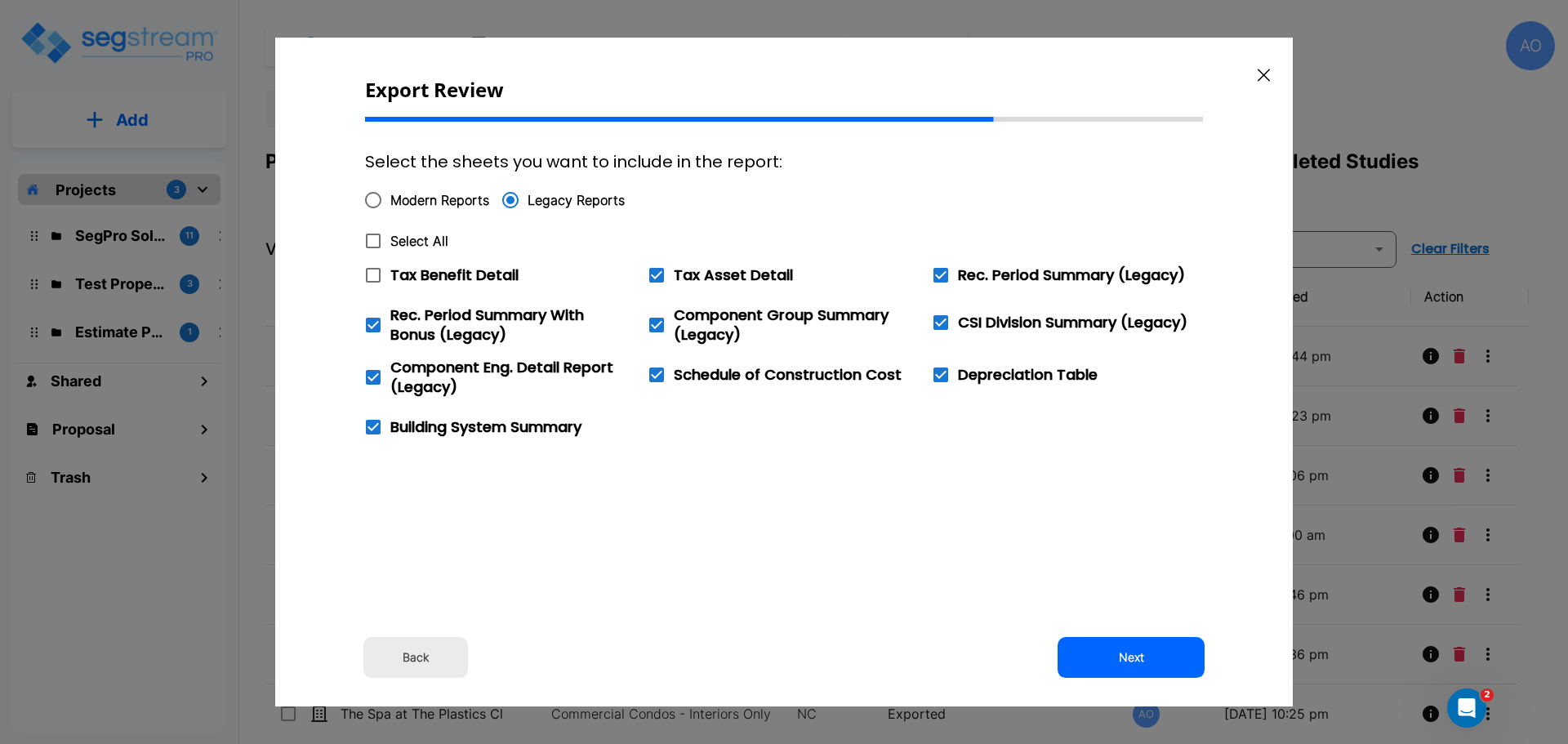
checkbox input "false"
click at [1131, 656] on button "Next" at bounding box center [1131, 658] width 147 height 41
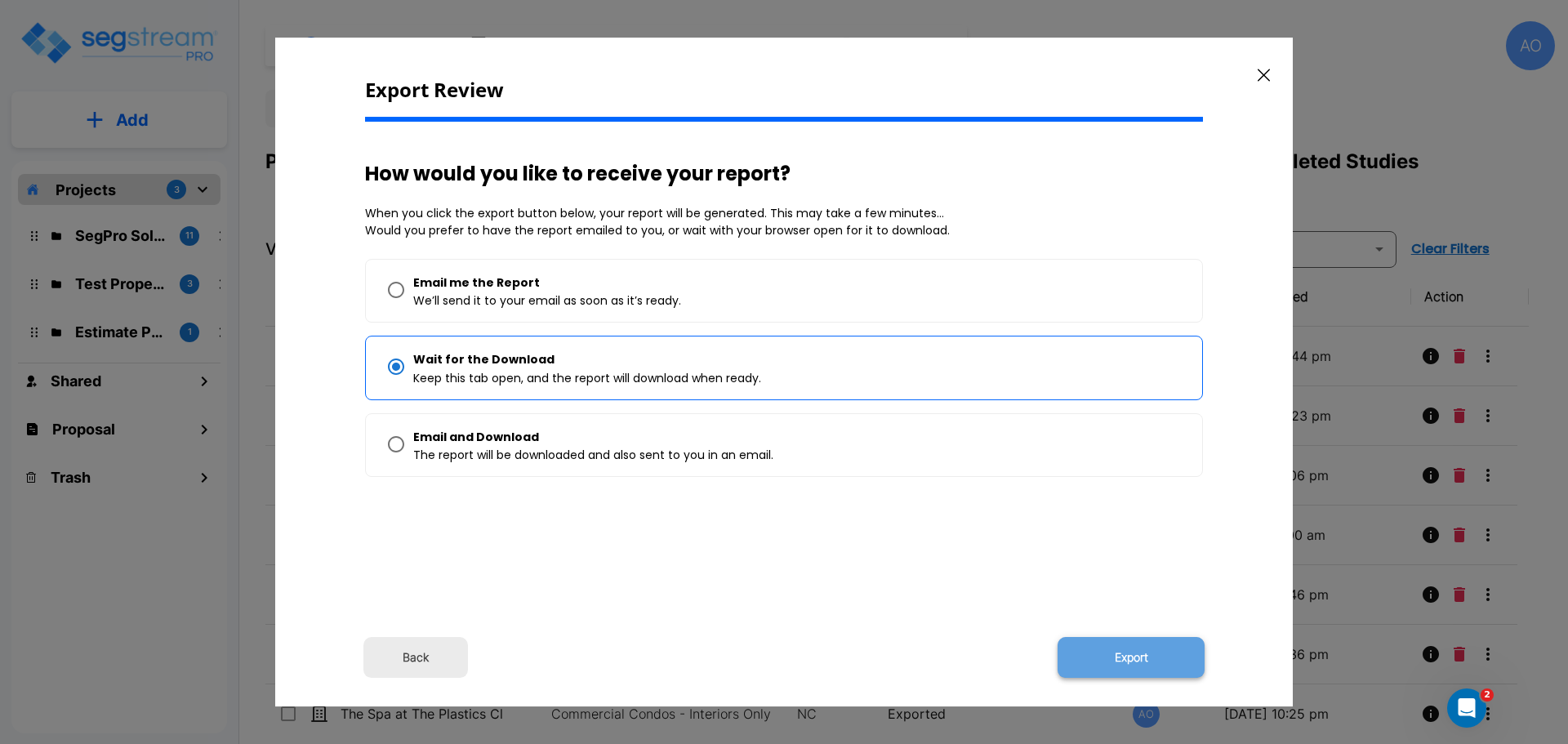
click at [1136, 655] on button "Export" at bounding box center [1131, 658] width 147 height 41
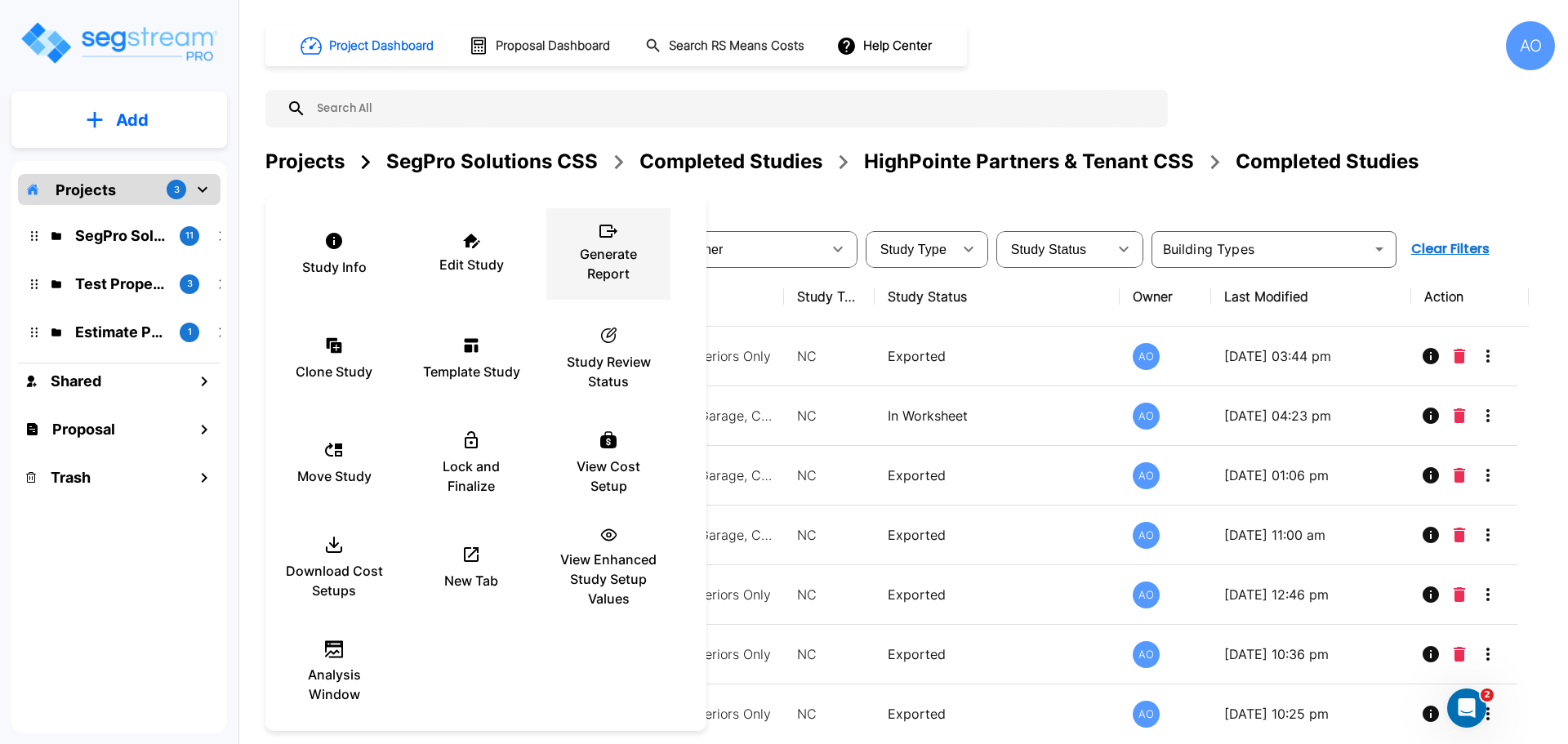
click at [617, 259] on p "Generate Report" at bounding box center [607, 264] width 98 height 39
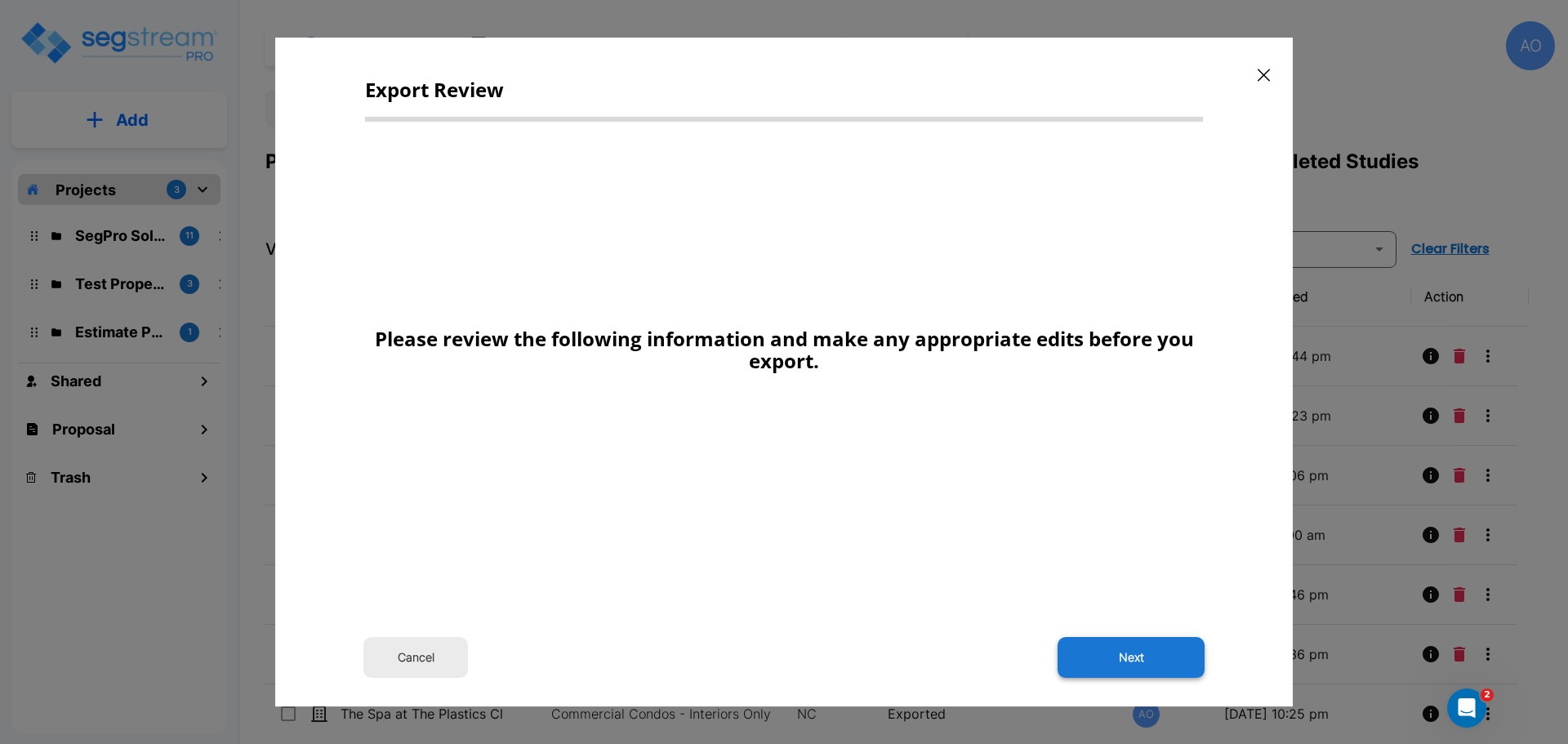
click at [1122, 658] on button "Next" at bounding box center [1131, 658] width 147 height 41
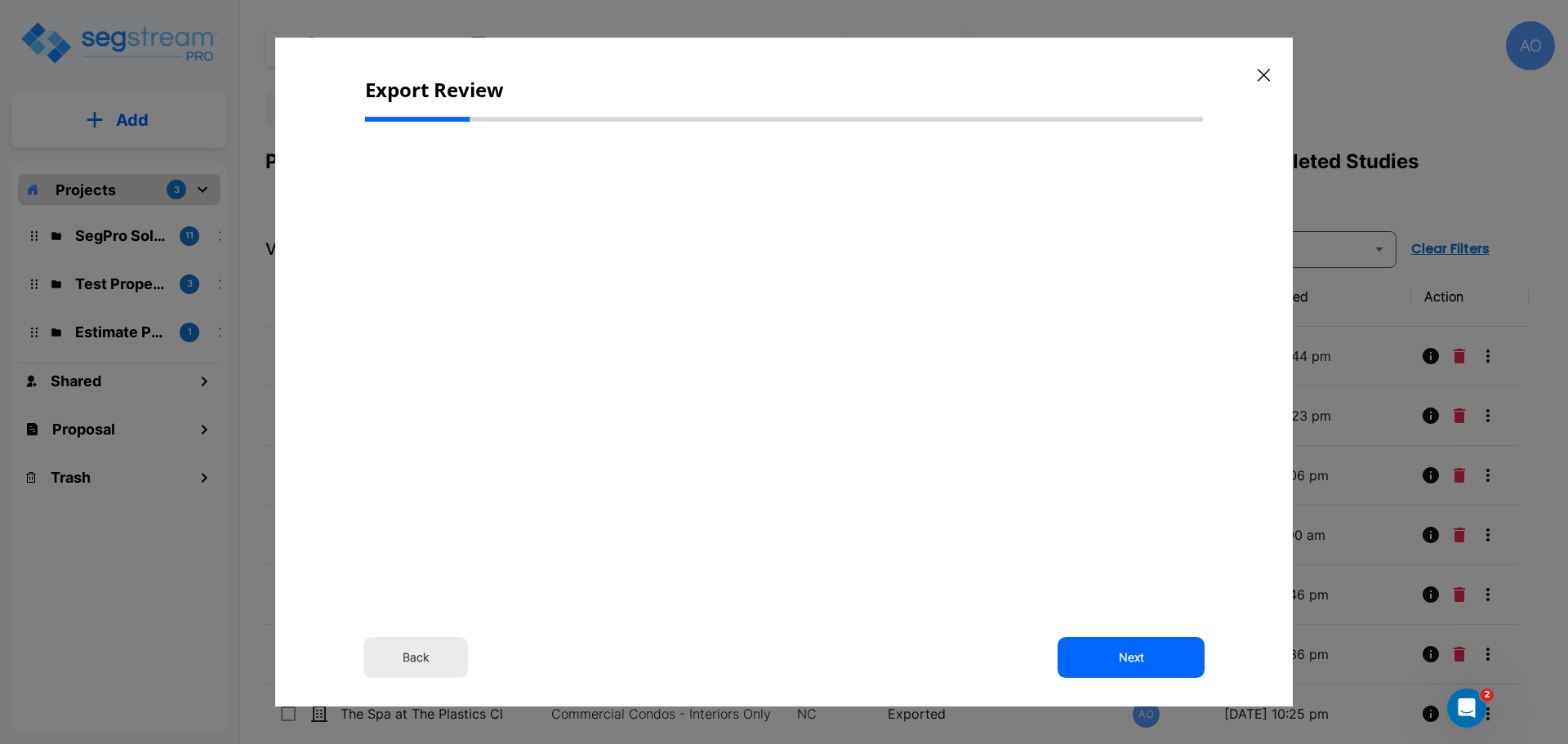
select select "2024"
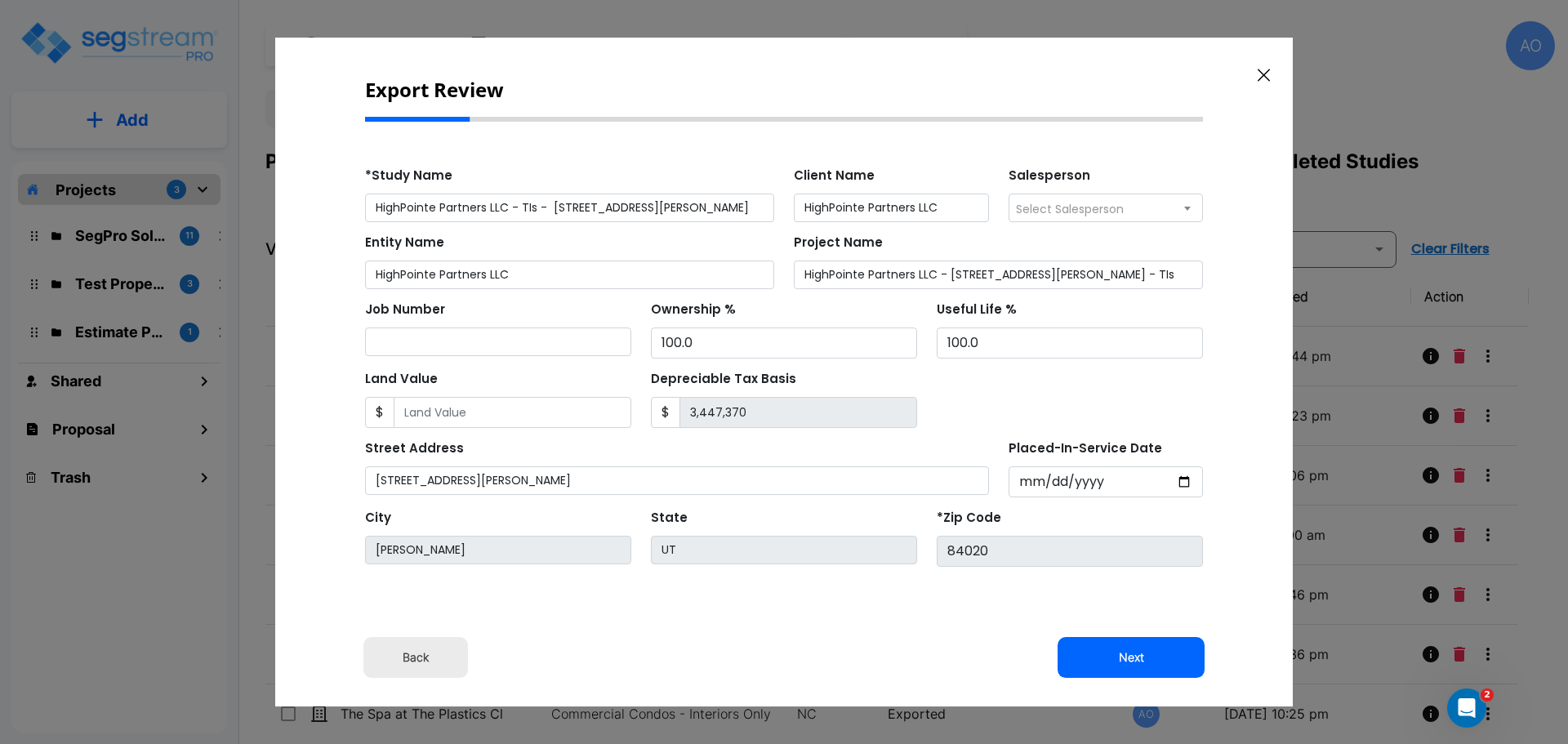
click at [1122, 658] on button "Next" at bounding box center [1131, 658] width 147 height 41
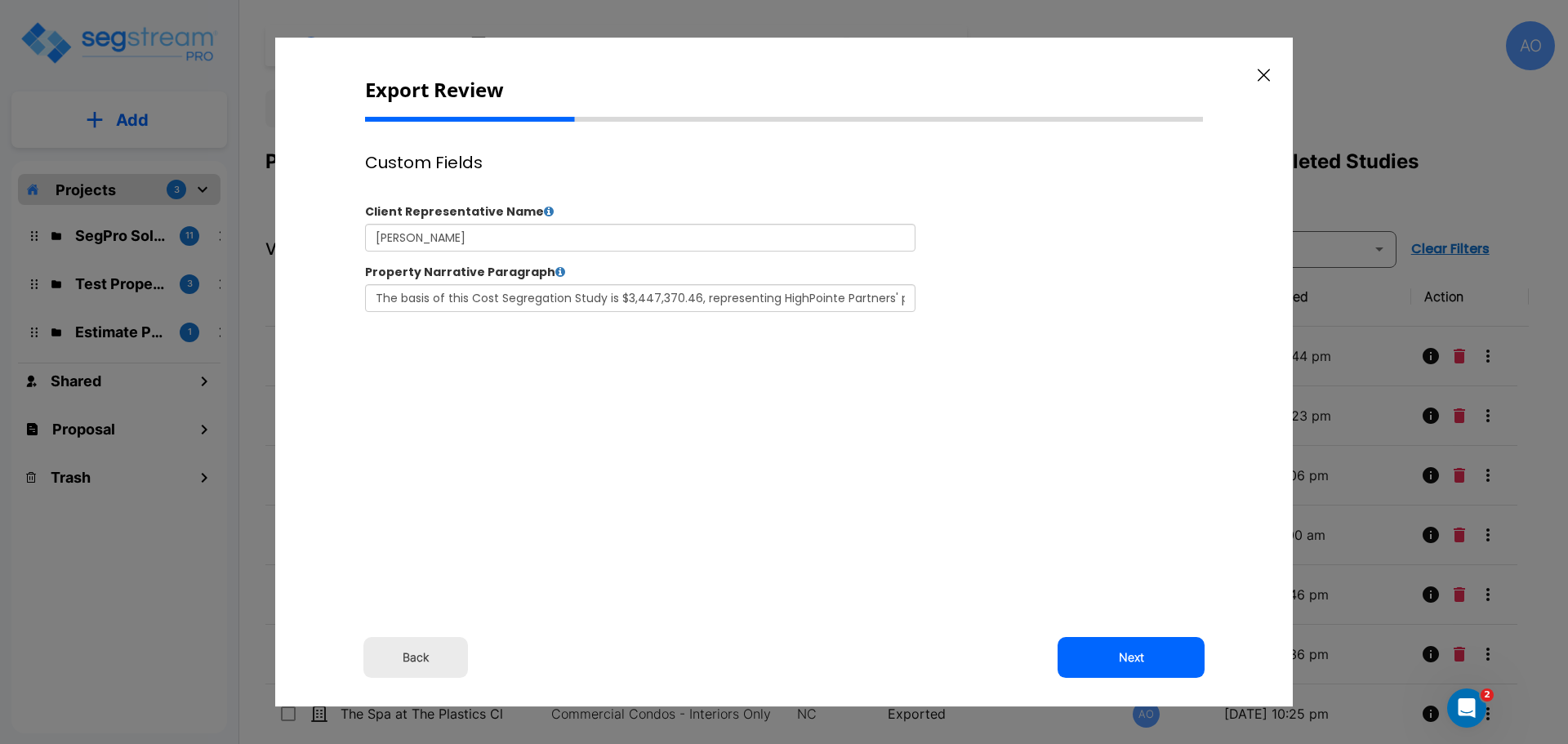
click at [1122, 658] on button "Next" at bounding box center [1131, 658] width 147 height 41
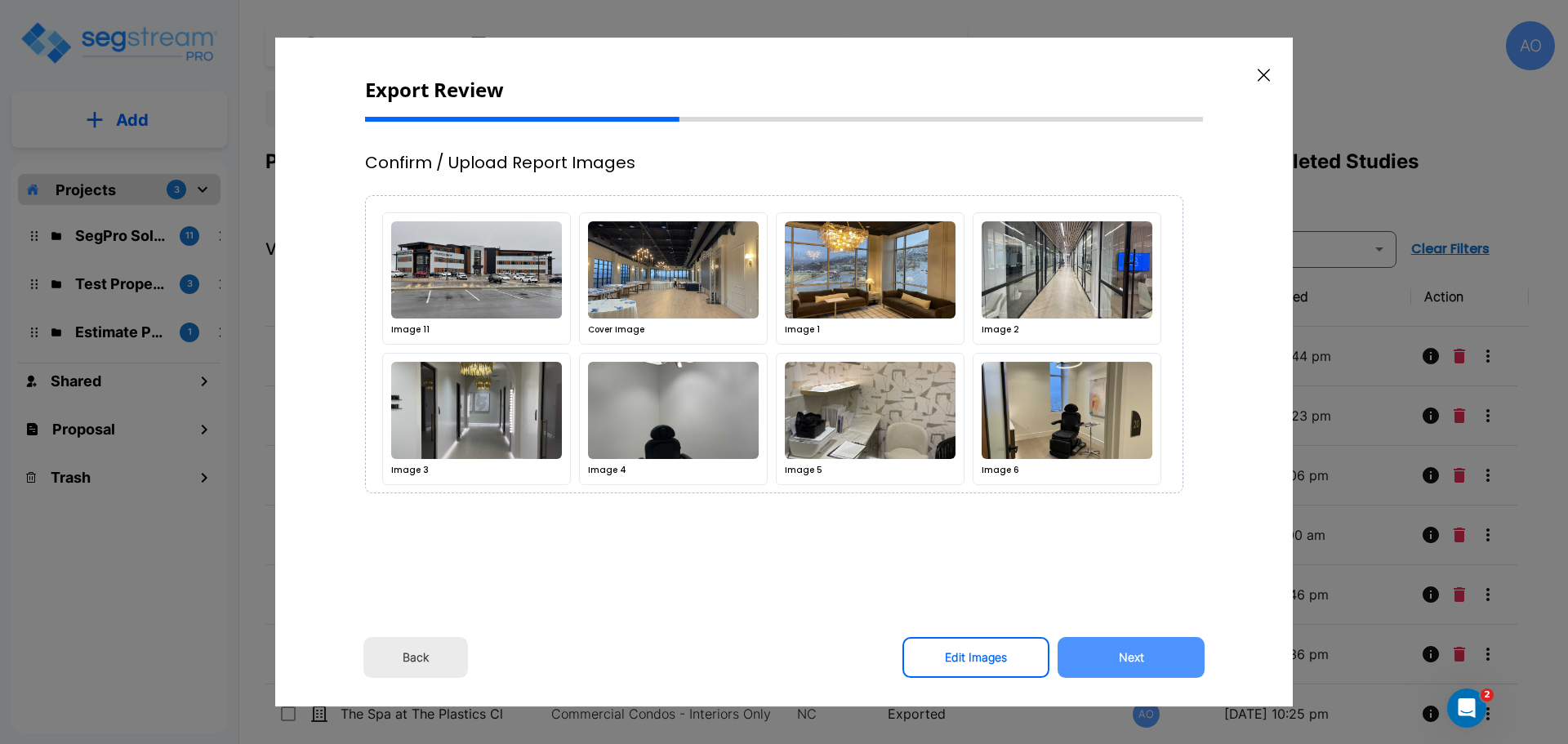
click at [1122, 658] on button "Next" at bounding box center [1131, 658] width 147 height 41
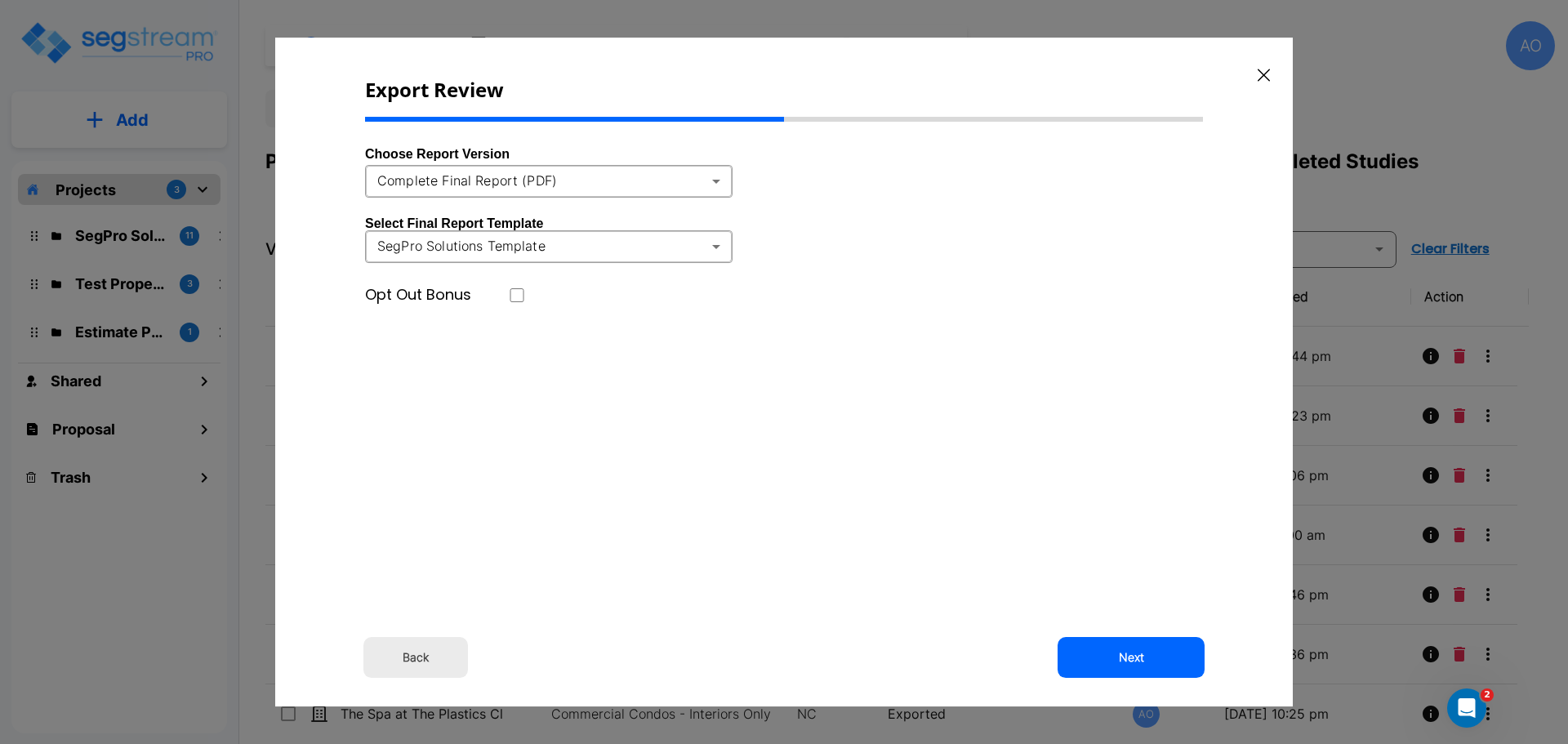
click at [716, 180] on body "× Your report is being generated. Be patient! × We're working on your Modificat…" at bounding box center [784, 372] width 1568 height 744
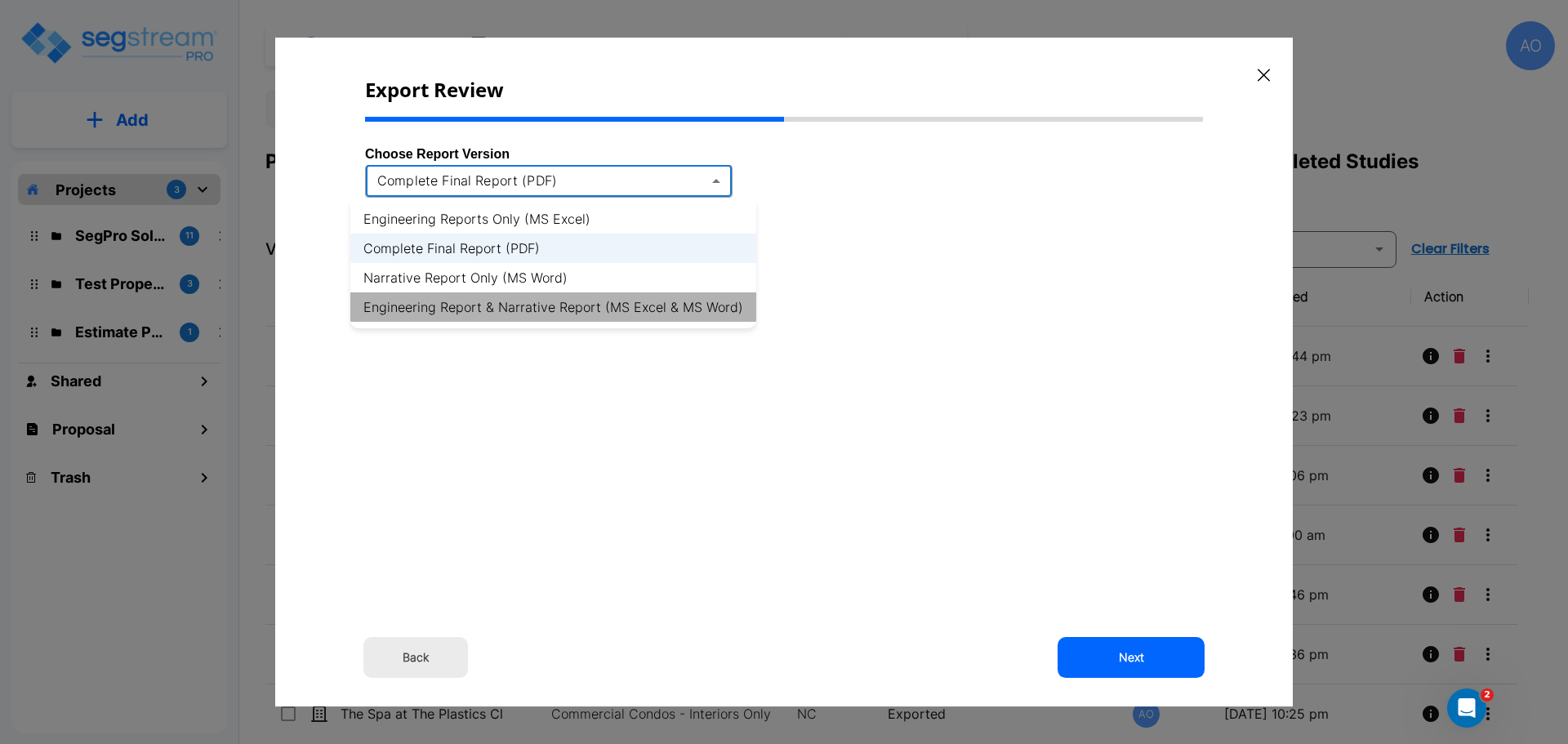
click at [693, 309] on li "Engineering Report & Narrative Report (MS Excel & MS Word)" at bounding box center [553, 307] width 406 height 29
type input "xlsx_word"
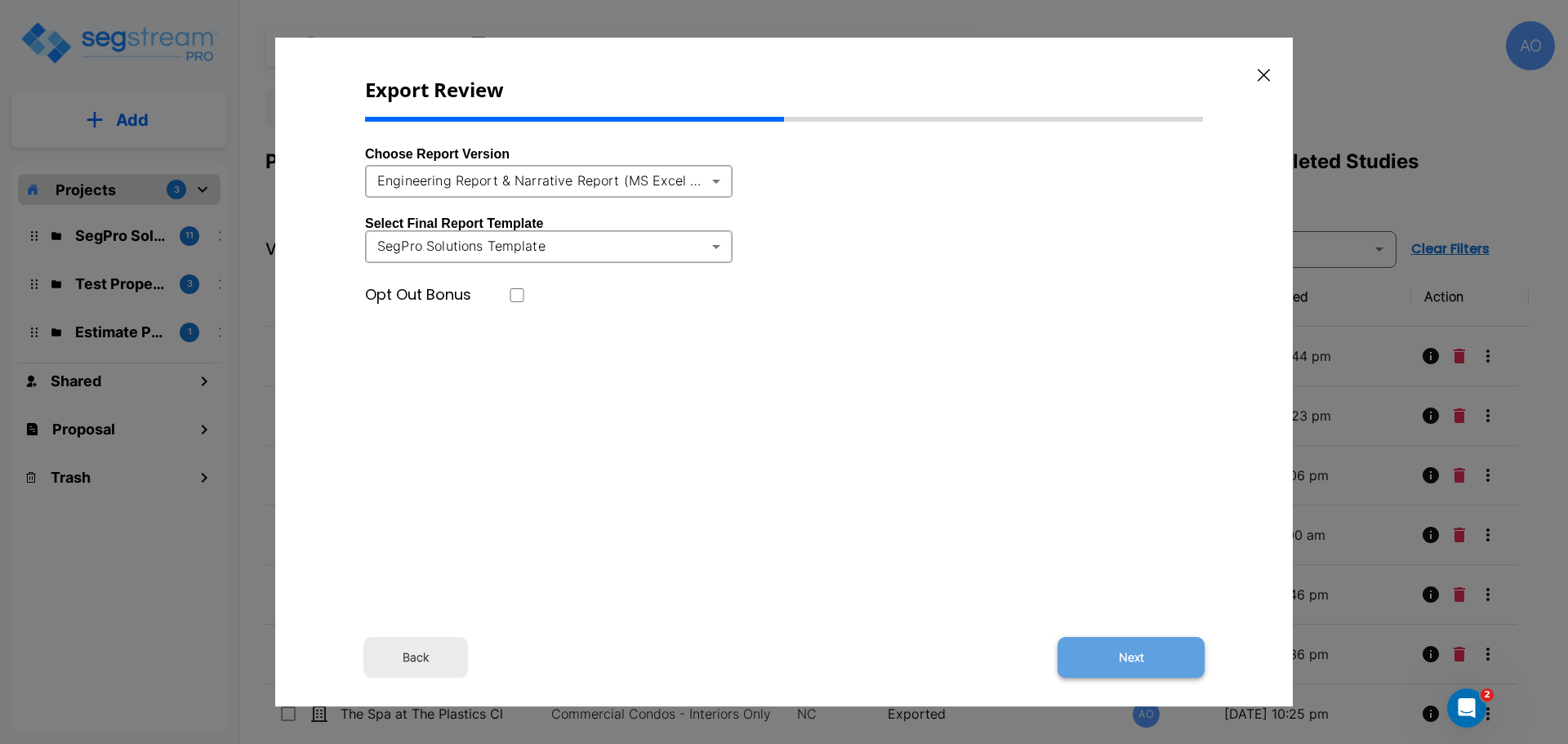
click at [1126, 658] on button "Next" at bounding box center [1131, 658] width 147 height 41
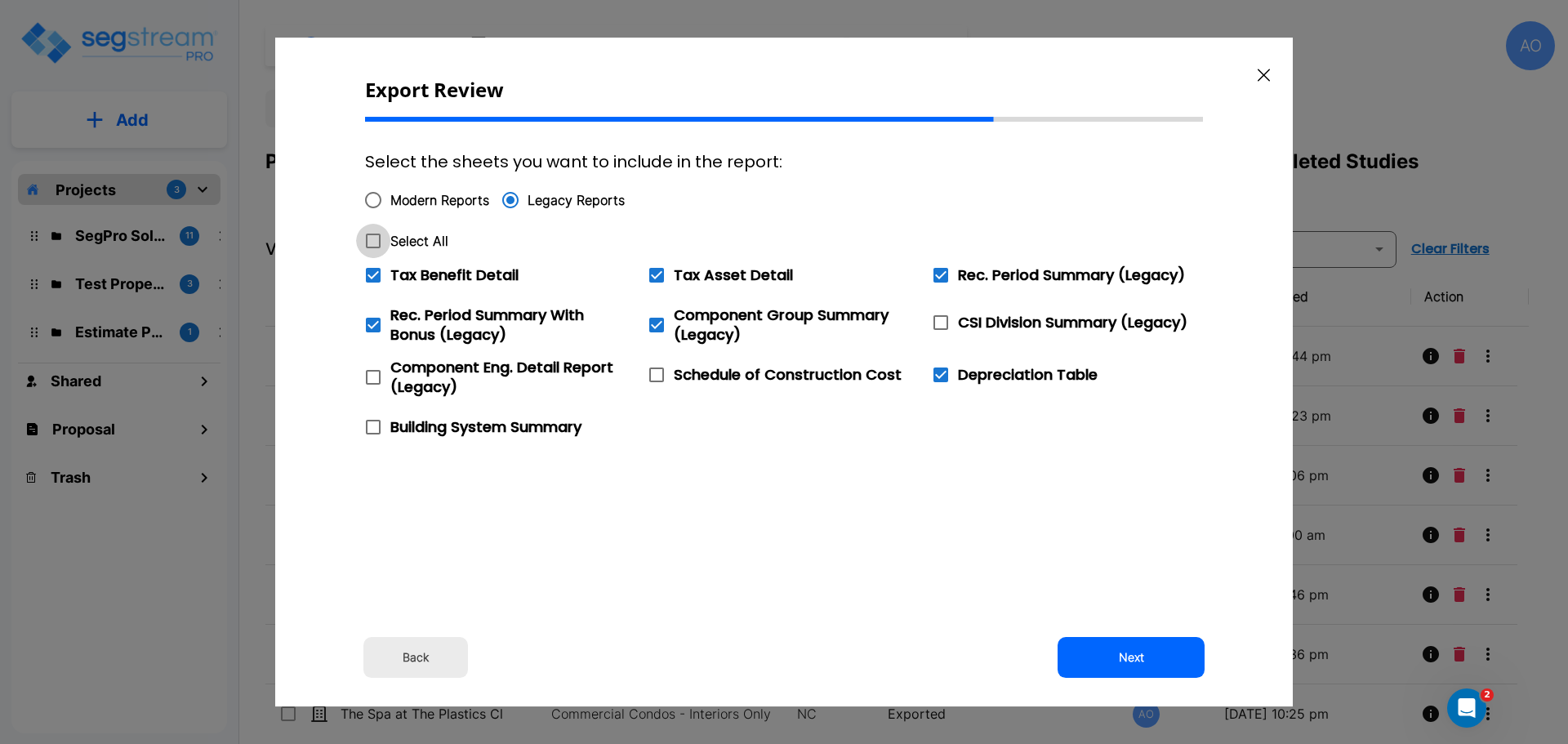
click at [379, 240] on icon at bounding box center [373, 240] width 15 height 15
click at [372, 237] on input "Select All" at bounding box center [364, 231] width 16 height 14
checkbox input "true"
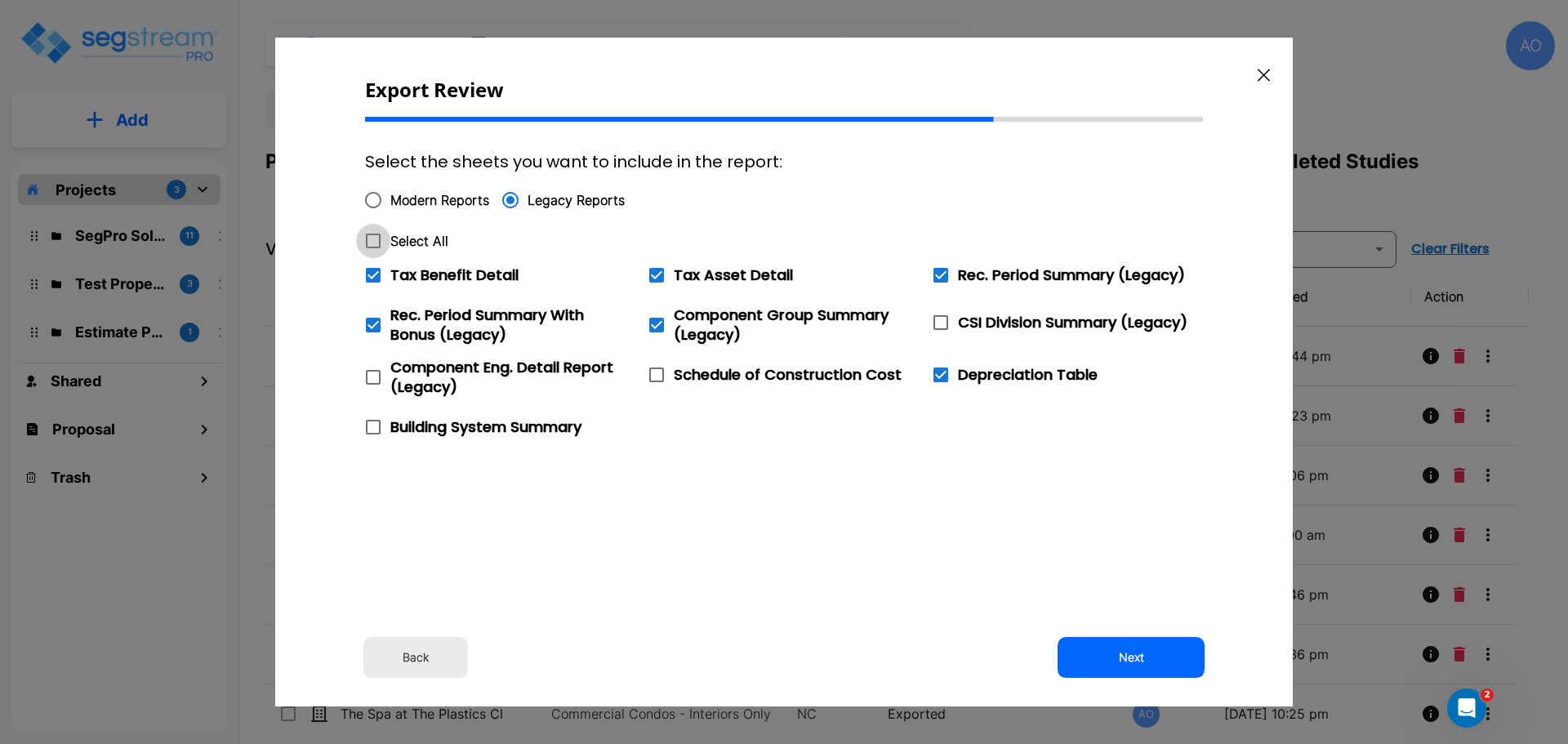
checkbox input "true"
click at [371, 274] on icon at bounding box center [373, 275] width 15 height 15
click at [371, 272] on input "Tax Benefit Detail" at bounding box center [364, 264] width 16 height 14
checkbox input "false"
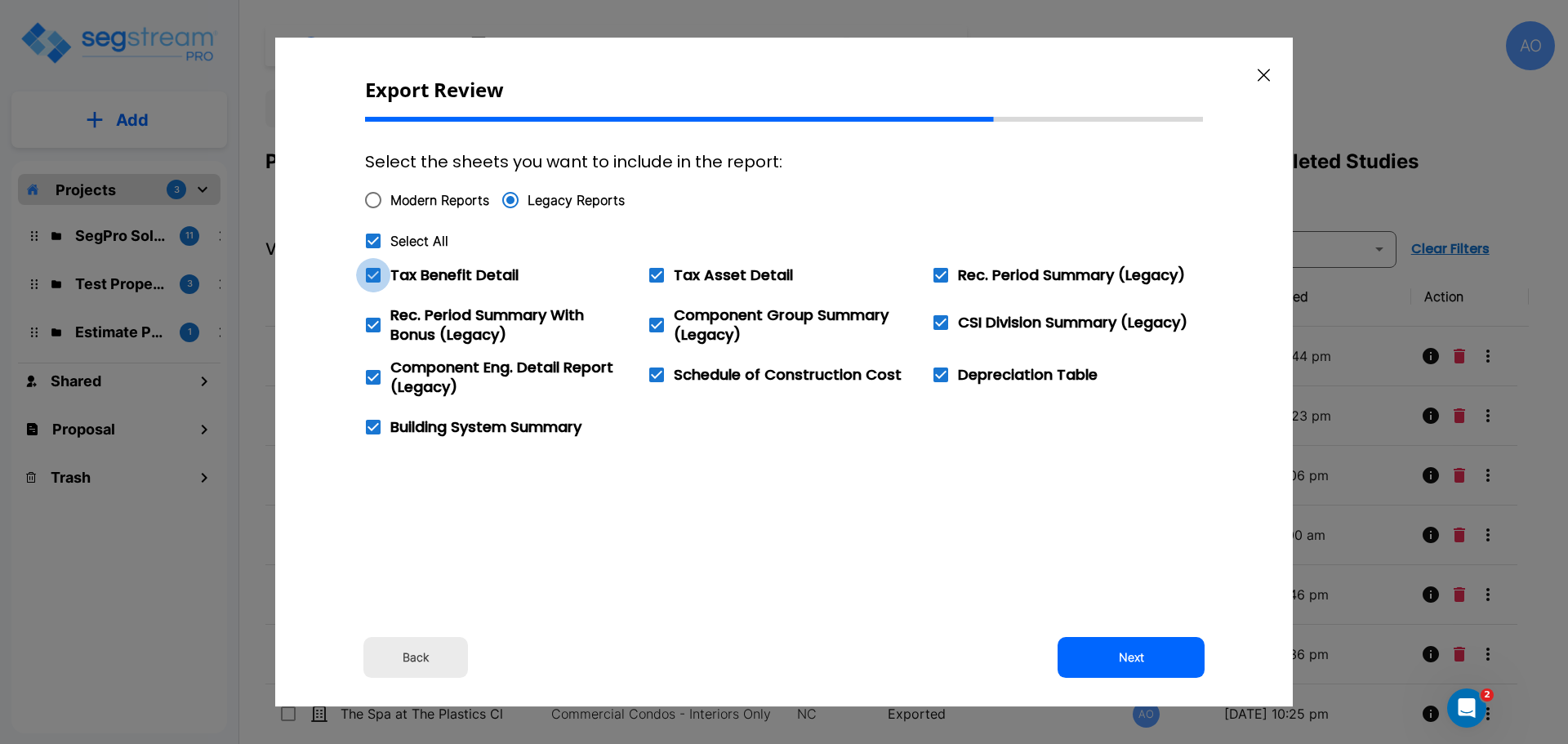
checkbox input "false"
click at [1109, 650] on button "Next" at bounding box center [1131, 658] width 147 height 41
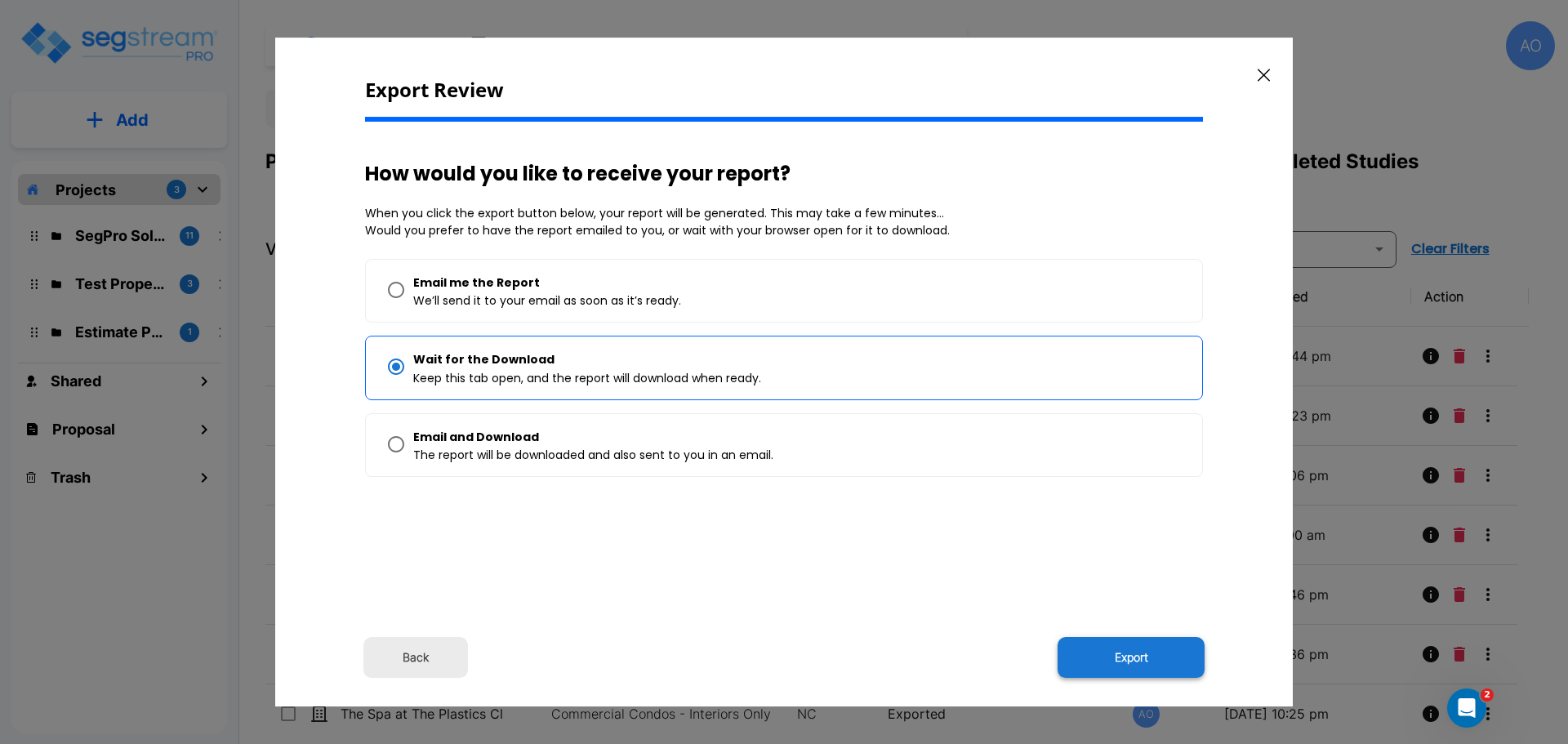
click at [1134, 653] on button "Export" at bounding box center [1131, 658] width 147 height 41
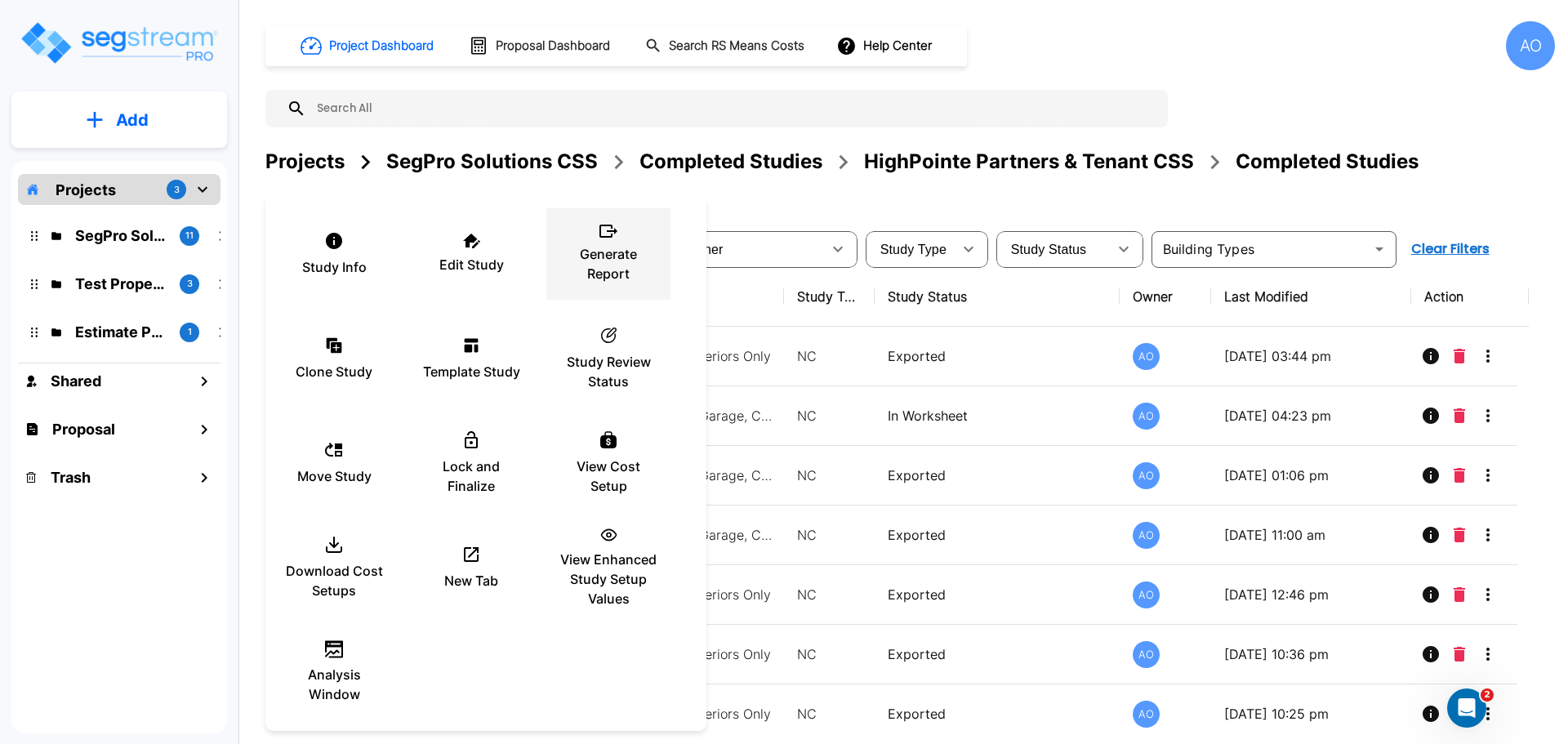
click at [613, 253] on p "Generate Report" at bounding box center [607, 264] width 98 height 39
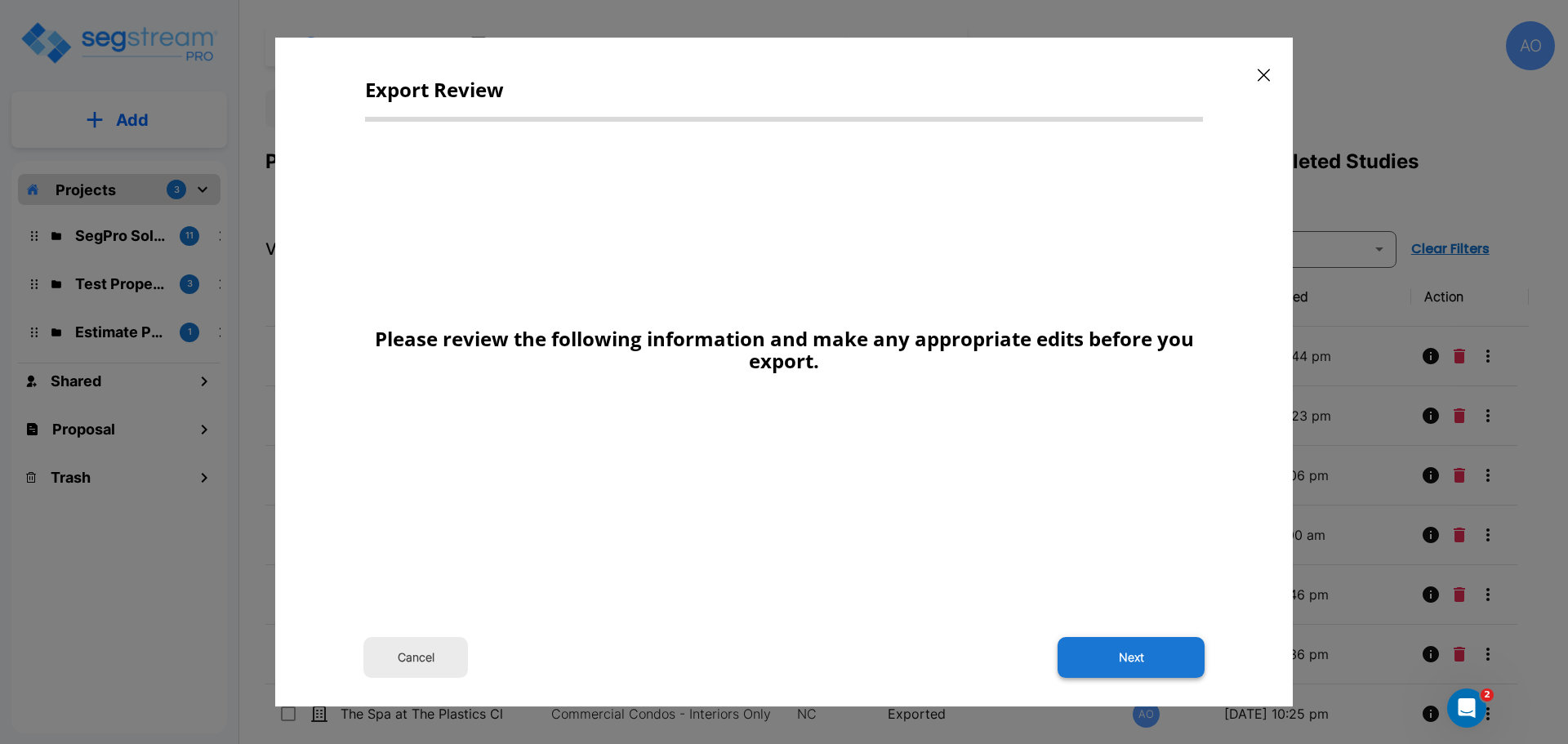
click at [1129, 645] on button "Next" at bounding box center [1131, 658] width 147 height 41
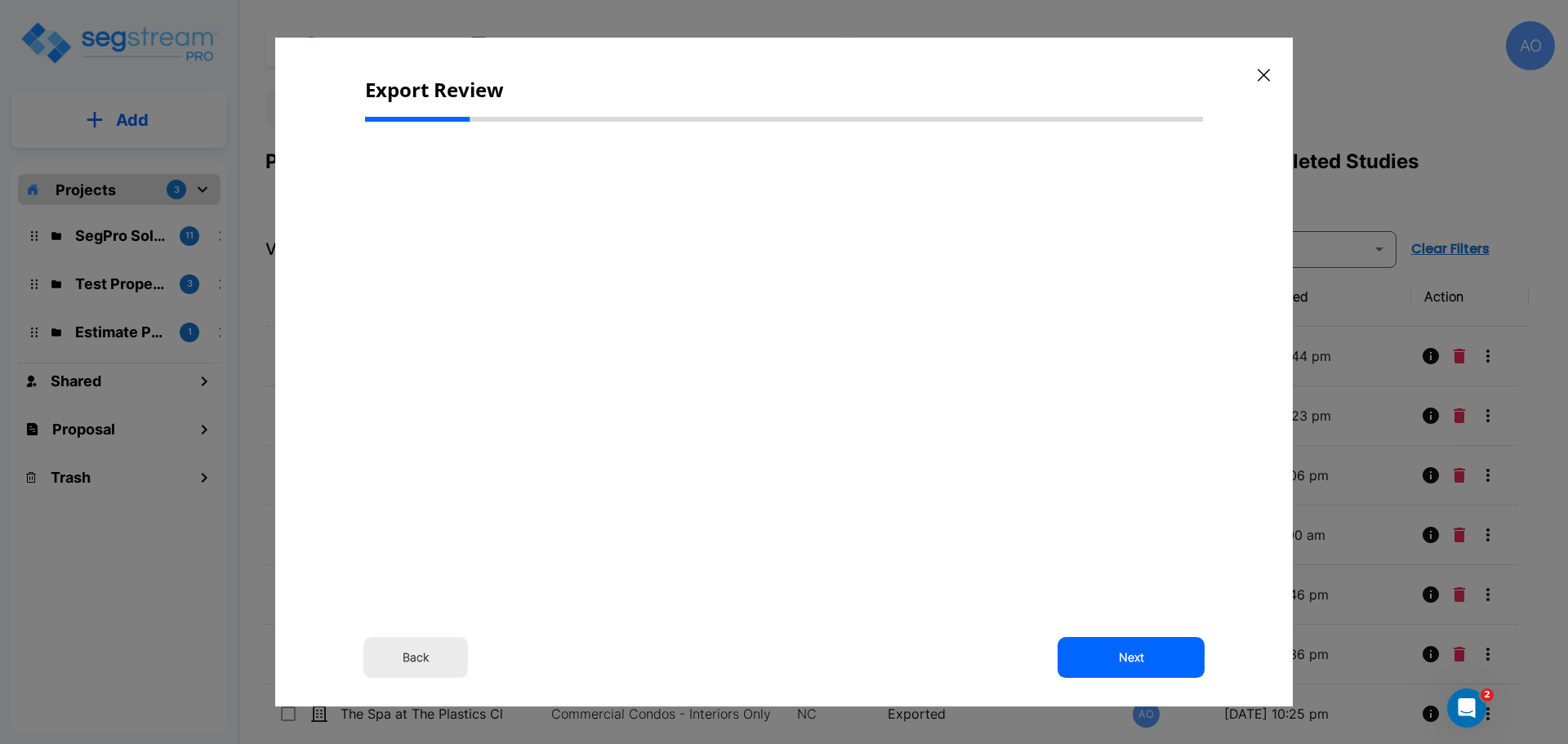
click at [423, 652] on button "Back" at bounding box center [415, 658] width 105 height 41
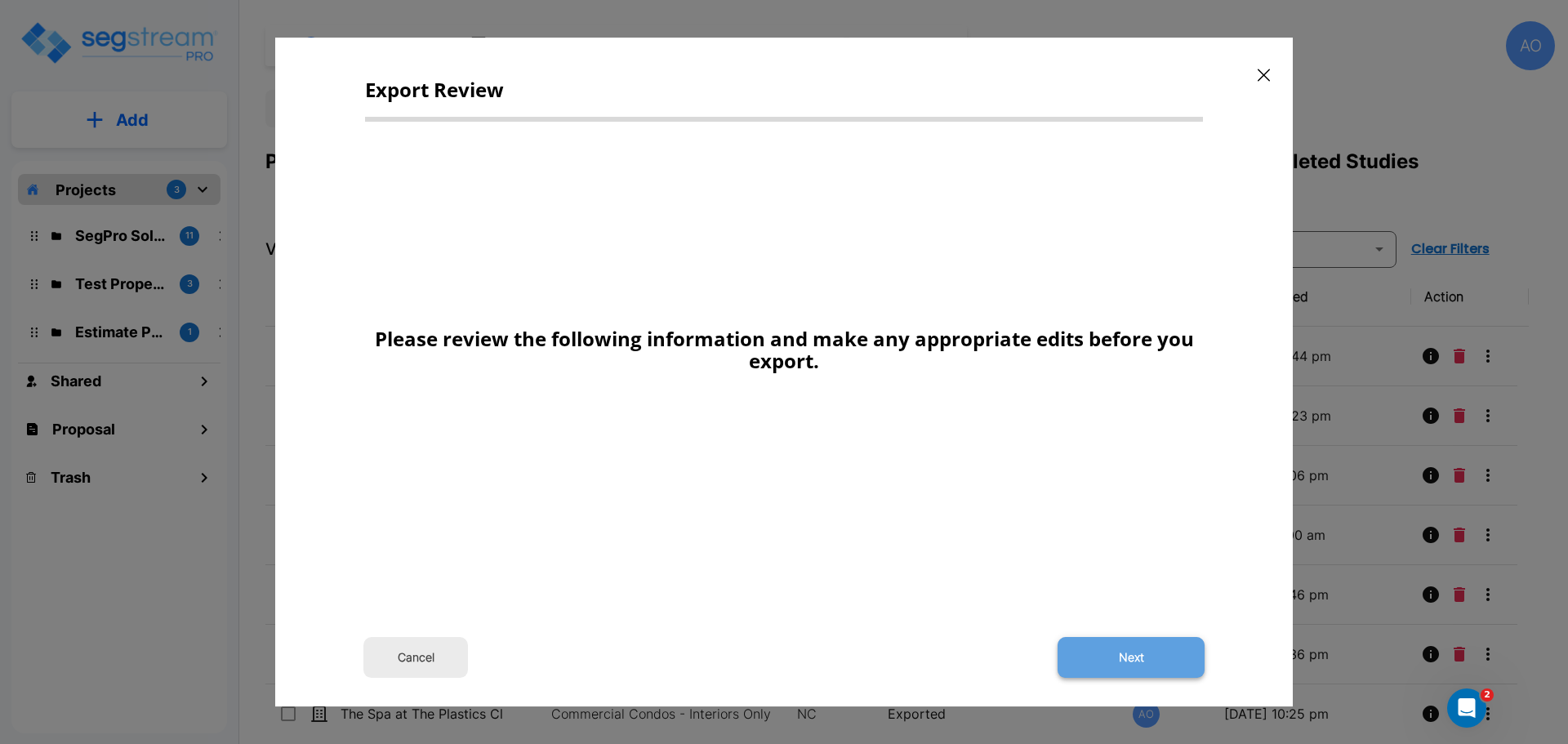
click at [1124, 657] on button "Next" at bounding box center [1131, 658] width 147 height 41
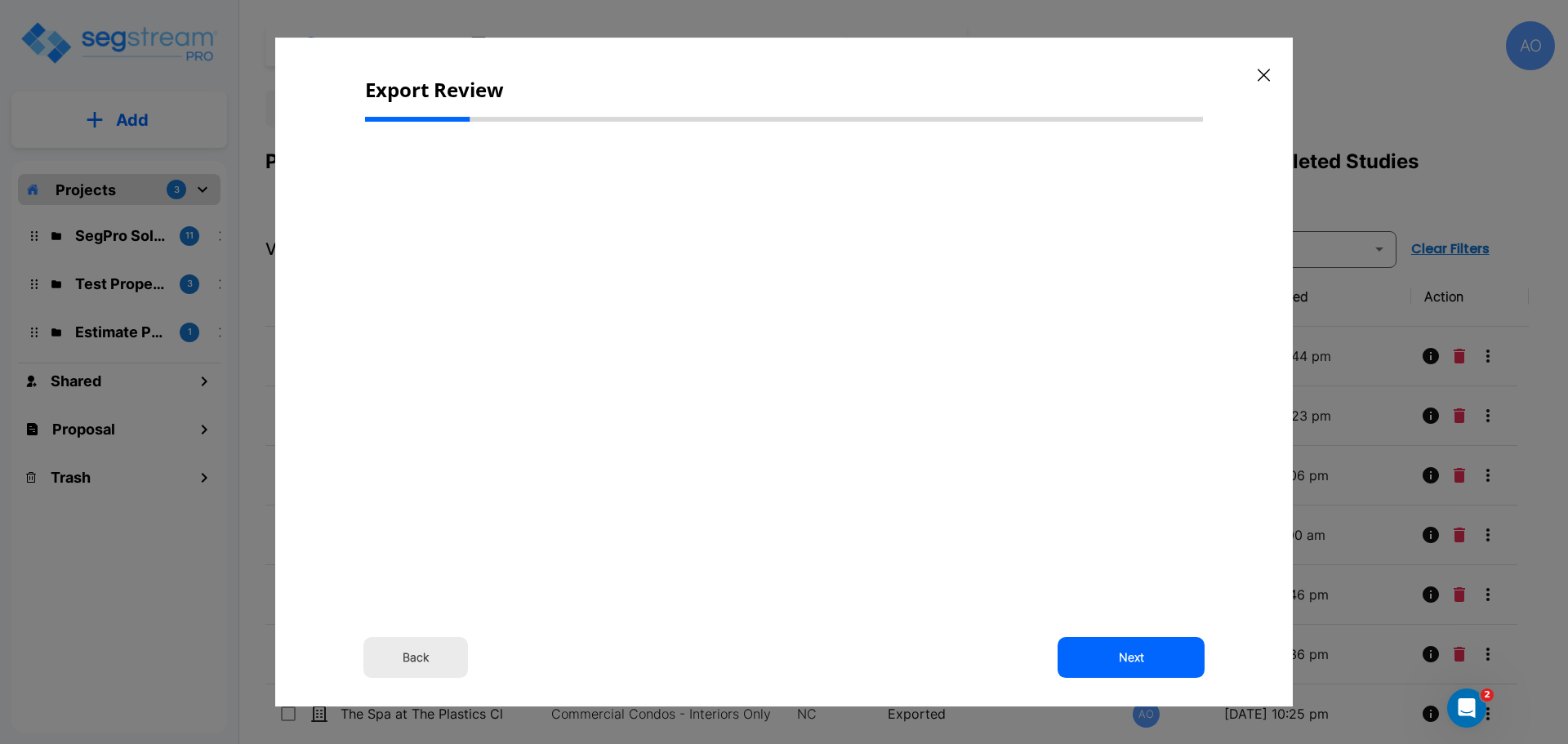
select select "2024"
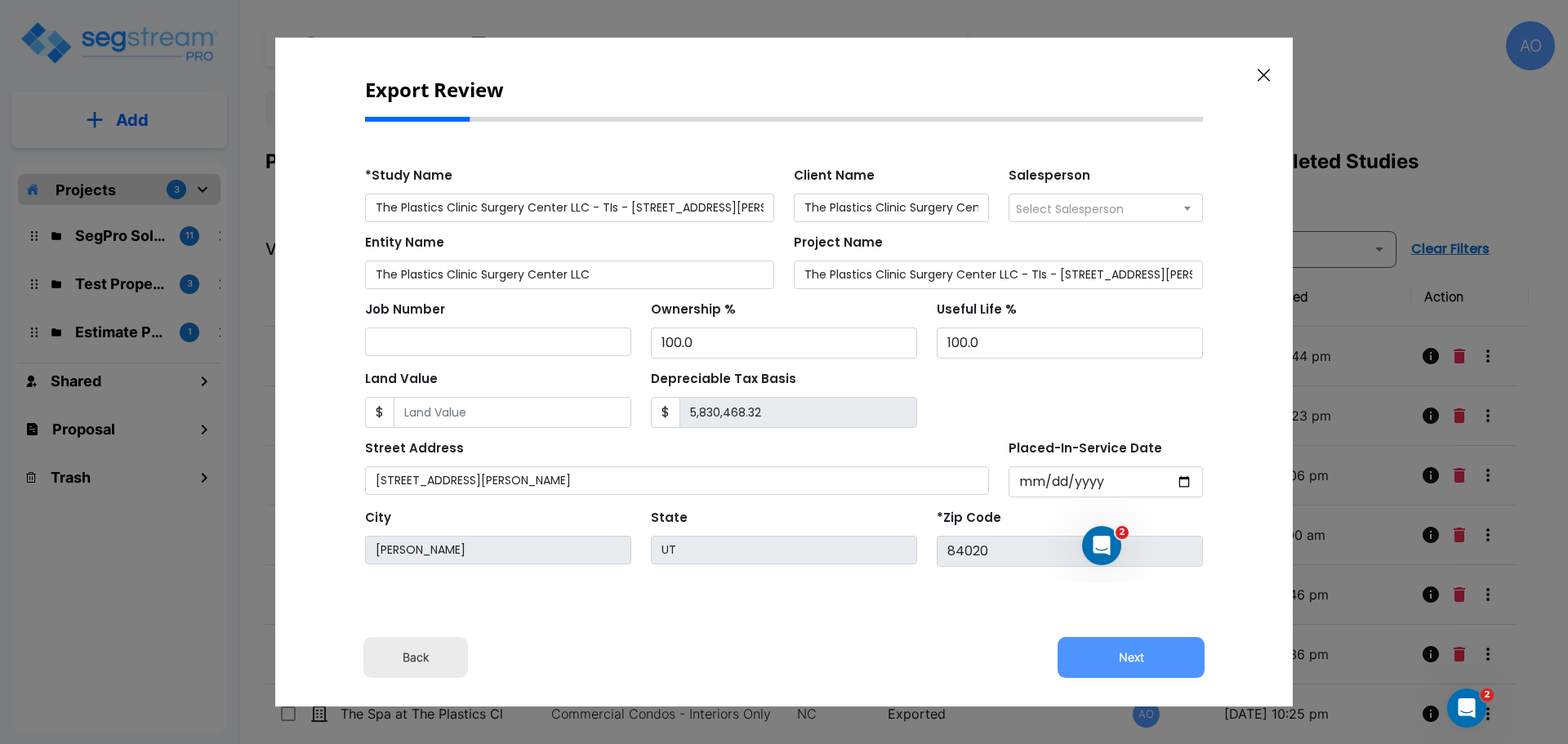
click at [1124, 657] on button "Next" at bounding box center [1131, 658] width 147 height 41
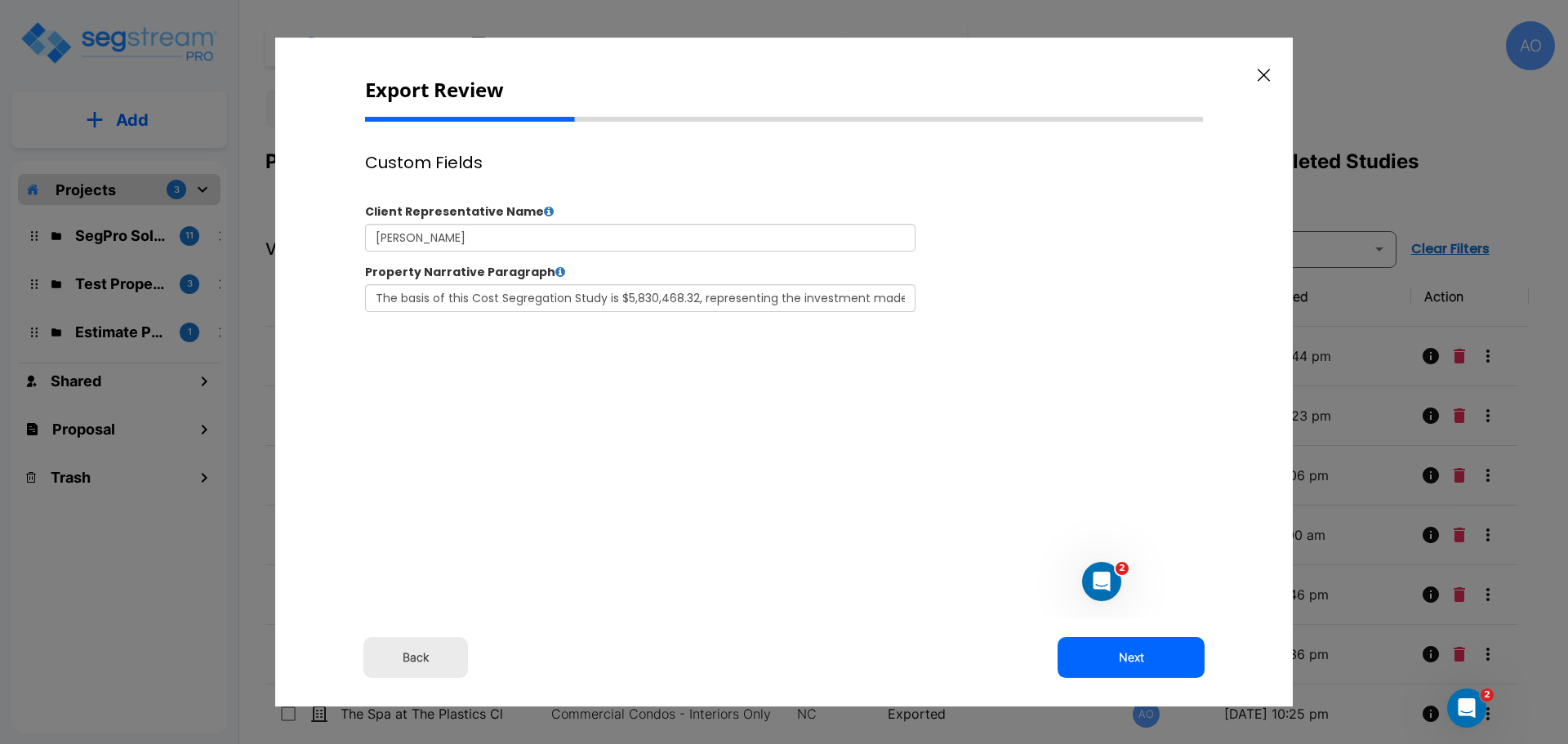
click at [1124, 657] on button "Next" at bounding box center [1131, 658] width 147 height 41
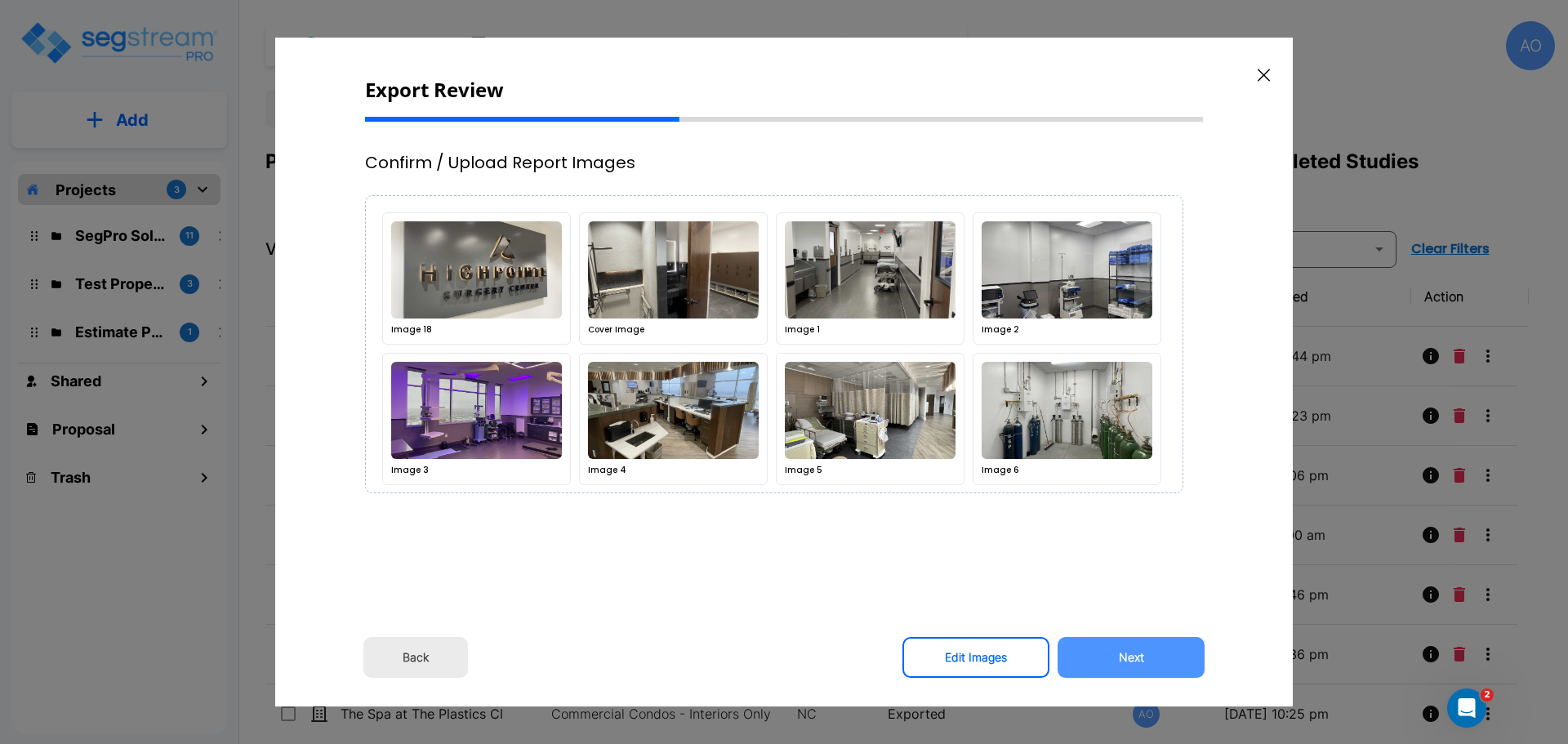
click at [1124, 657] on button "Next" at bounding box center [1131, 658] width 147 height 41
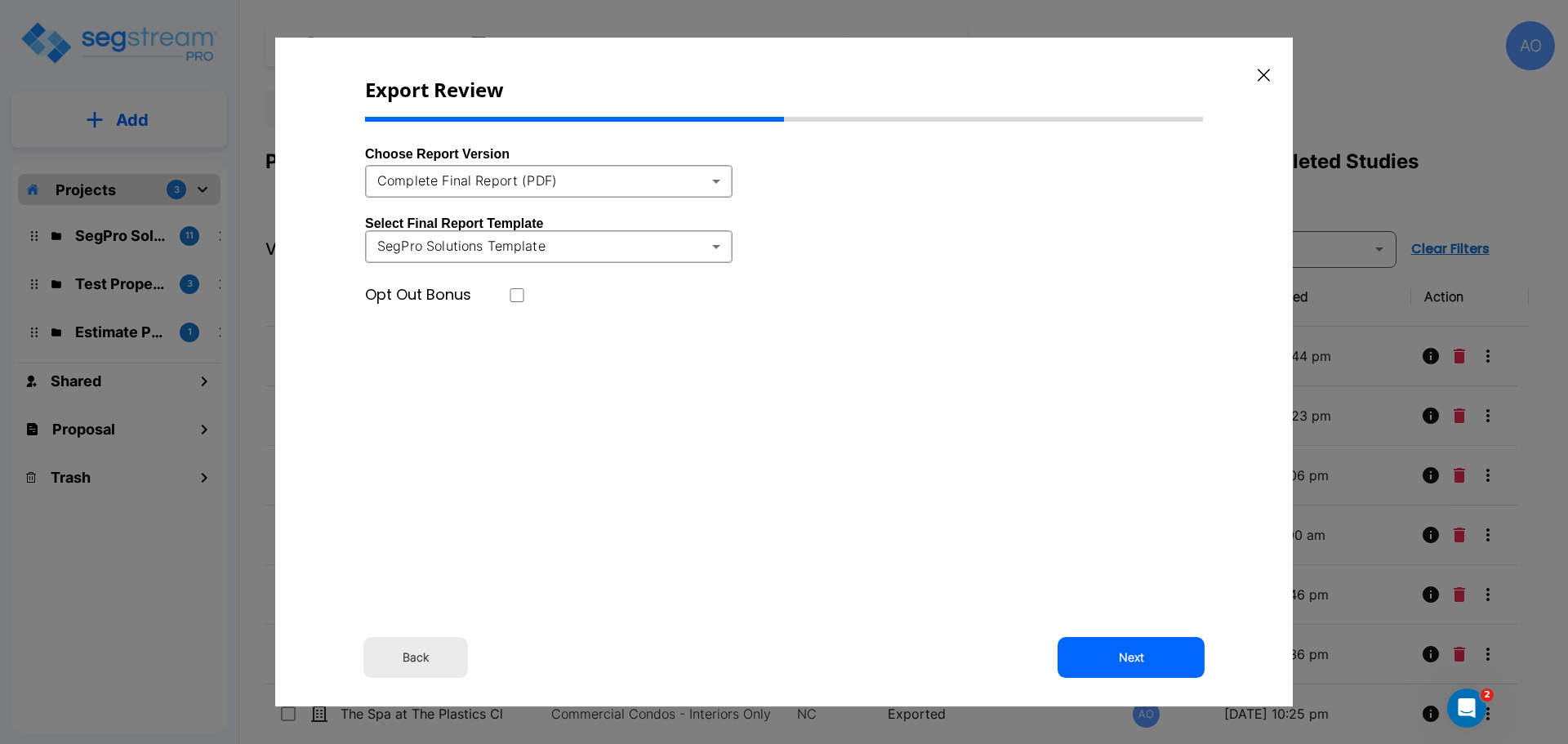
click at [713, 181] on body "× Your report is being generated. Be patient! × We're working on your Modificat…" at bounding box center [784, 372] width 1568 height 744
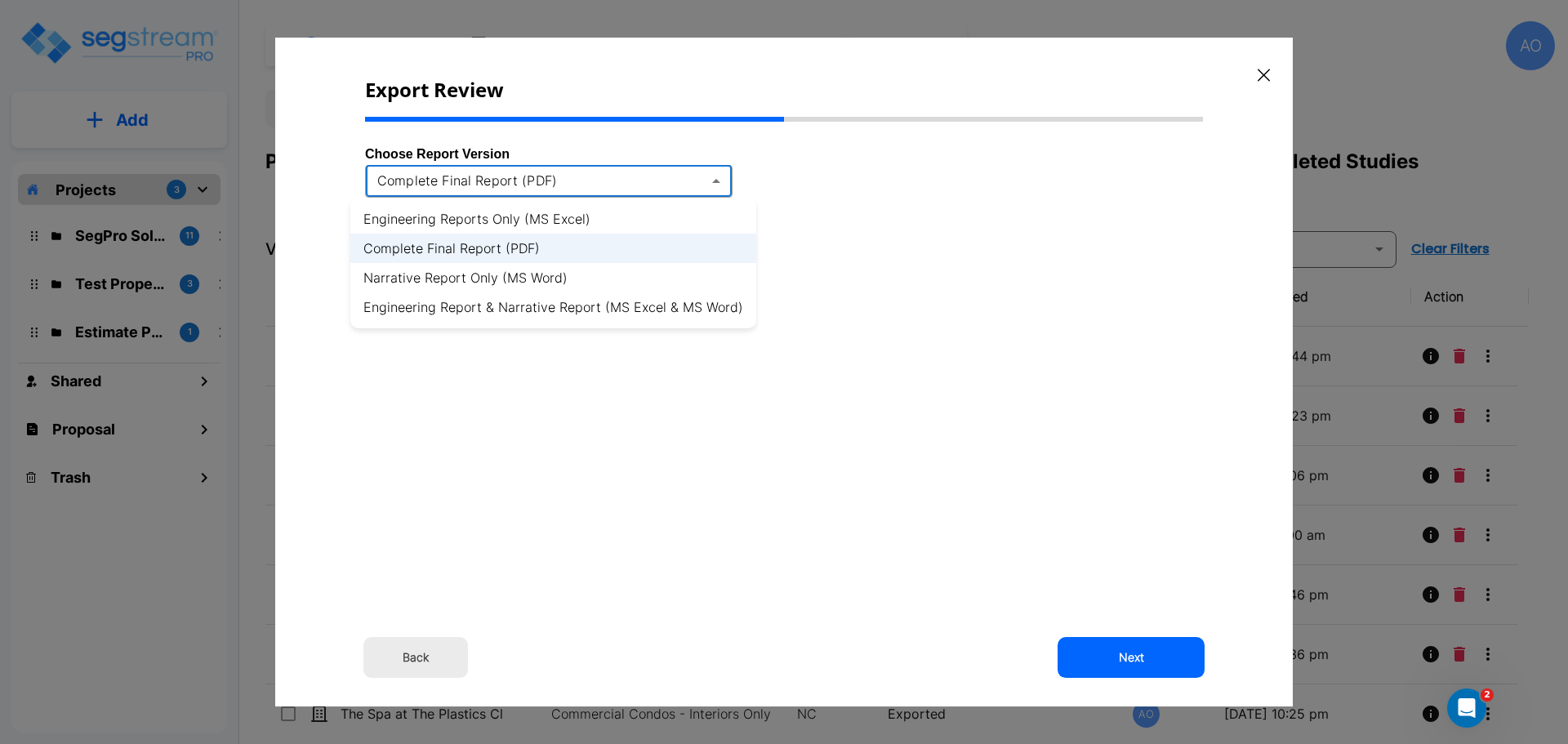
click at [700, 305] on li "Engineering Report & Narrative Report (MS Excel & MS Word)" at bounding box center [553, 307] width 406 height 29
type input "xlsx_word"
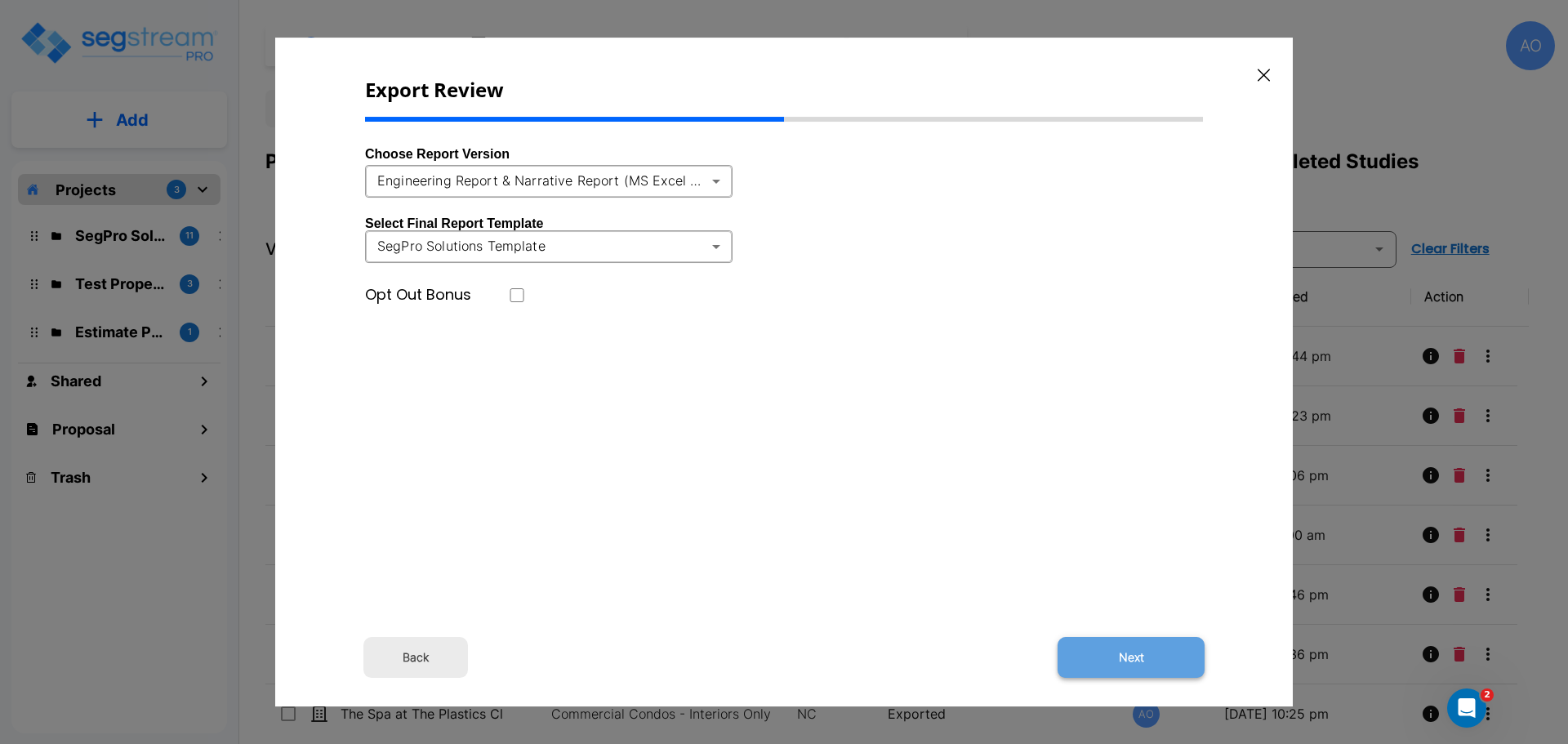
click at [1156, 665] on button "Next" at bounding box center [1131, 658] width 147 height 41
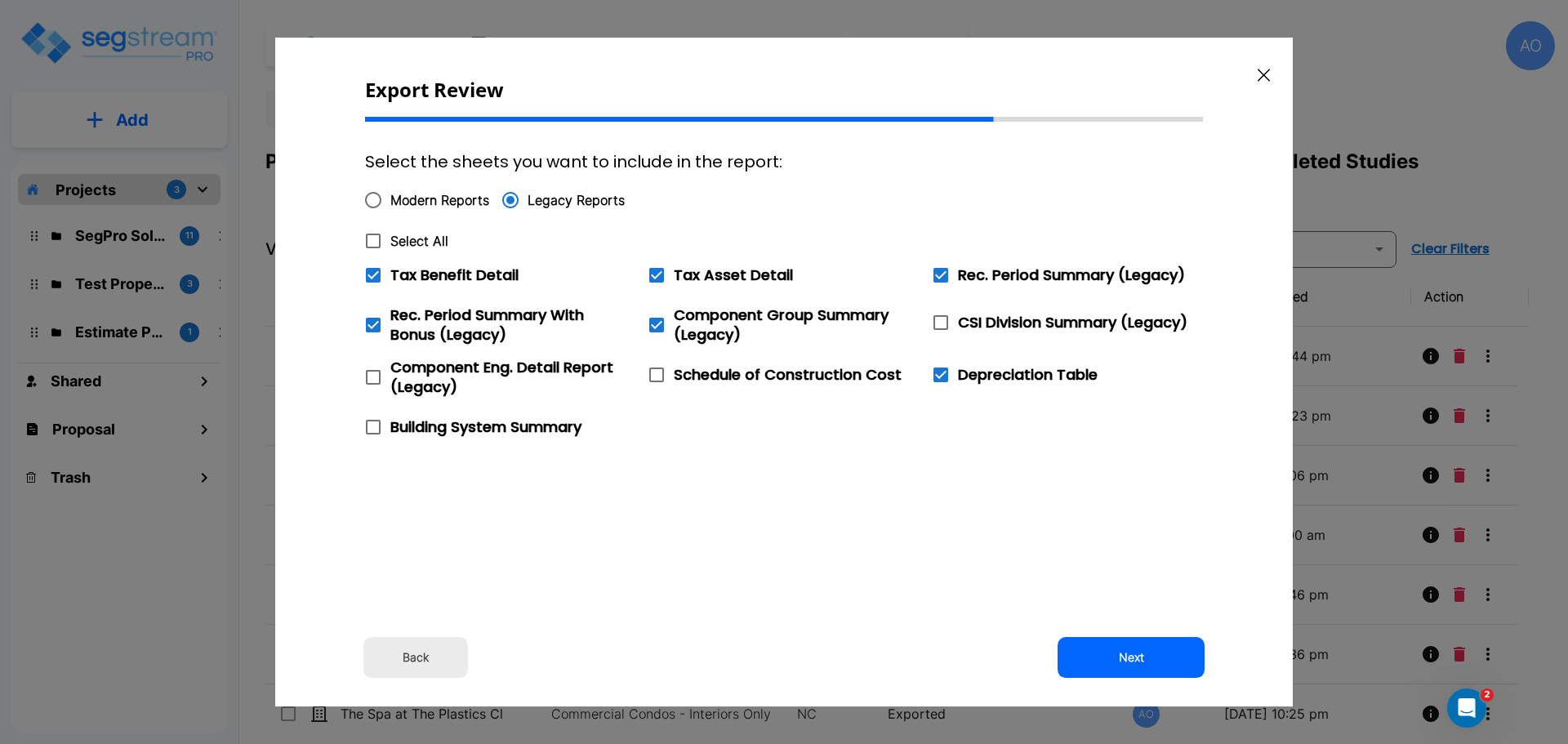
click at [371, 236] on input "Select All" at bounding box center [364, 231] width 16 height 14
checkbox input "true"
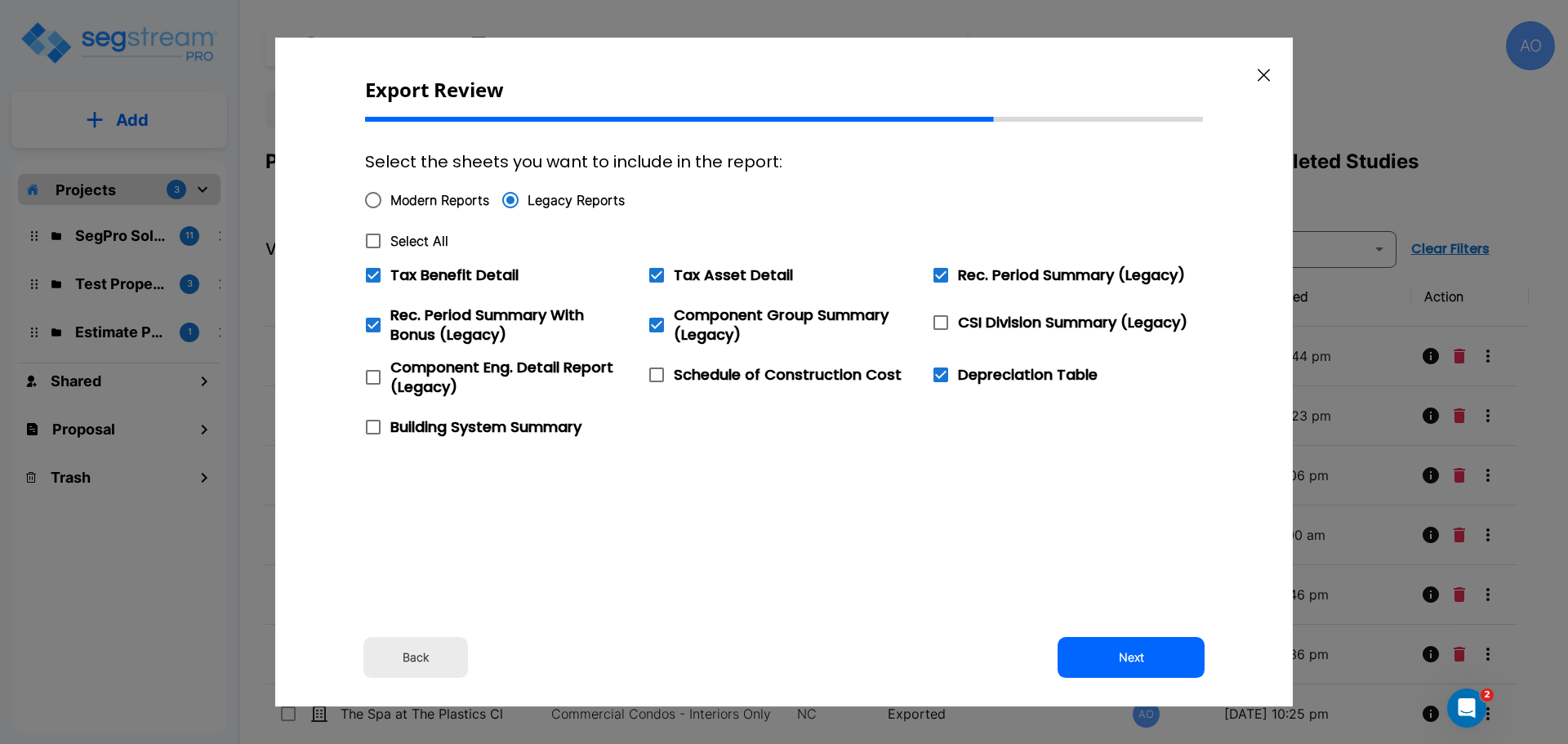
checkbox input "true"
click at [373, 272] on icon at bounding box center [373, 275] width 15 height 15
click at [372, 272] on input "Tax Benefit Detail" at bounding box center [364, 264] width 16 height 14
checkbox input "false"
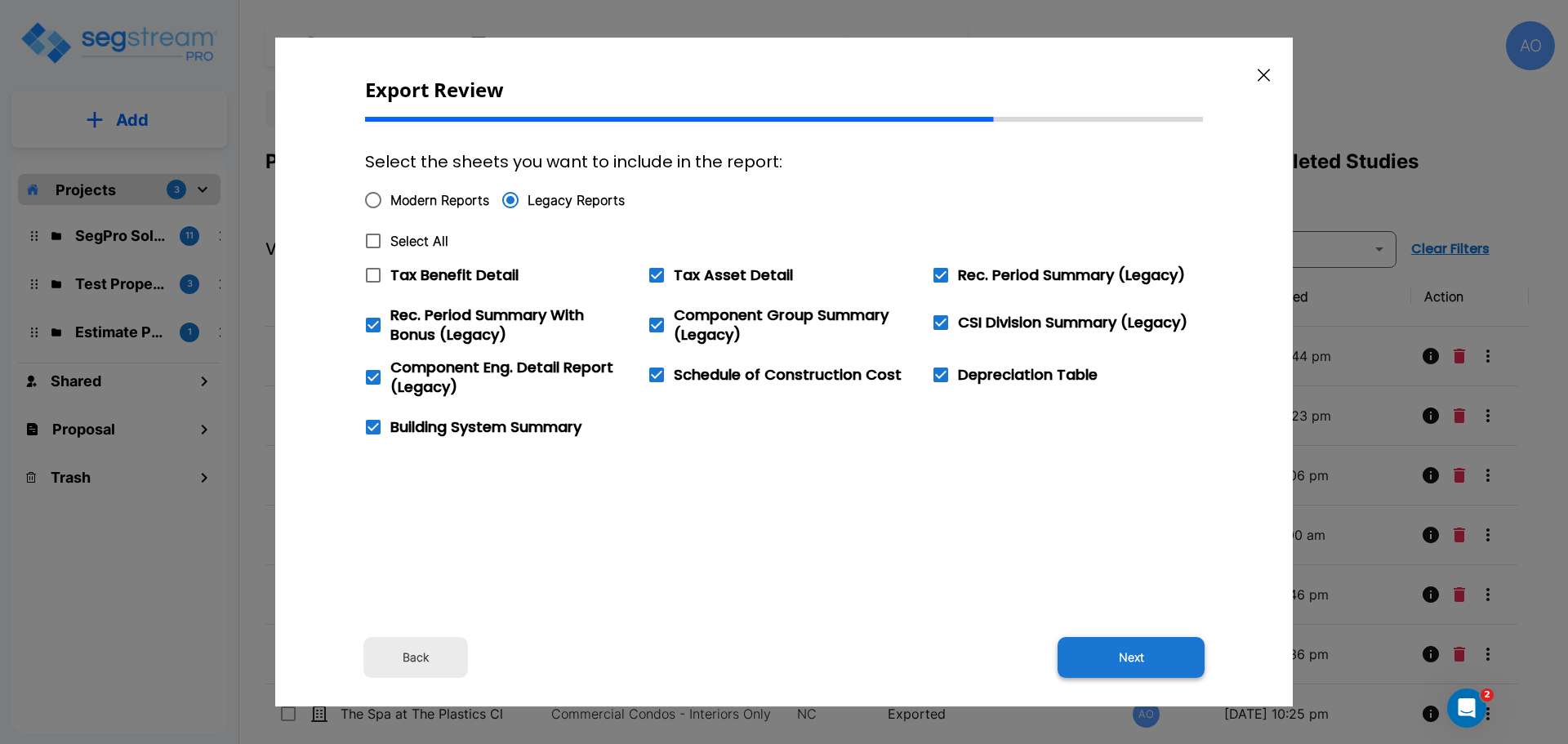
click at [1137, 658] on button "Next" at bounding box center [1131, 658] width 147 height 41
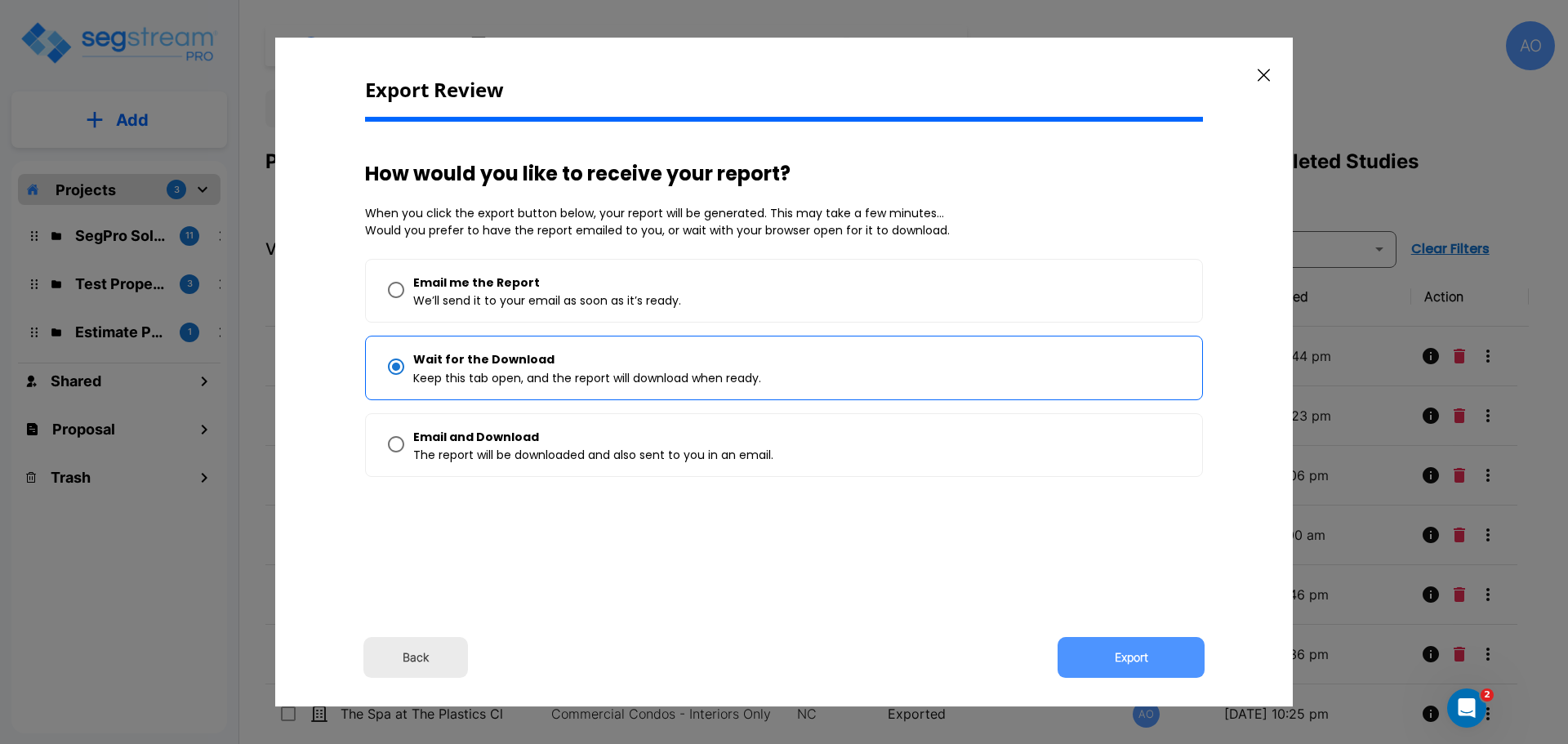
click at [1137, 658] on button "Export" at bounding box center [1131, 658] width 147 height 41
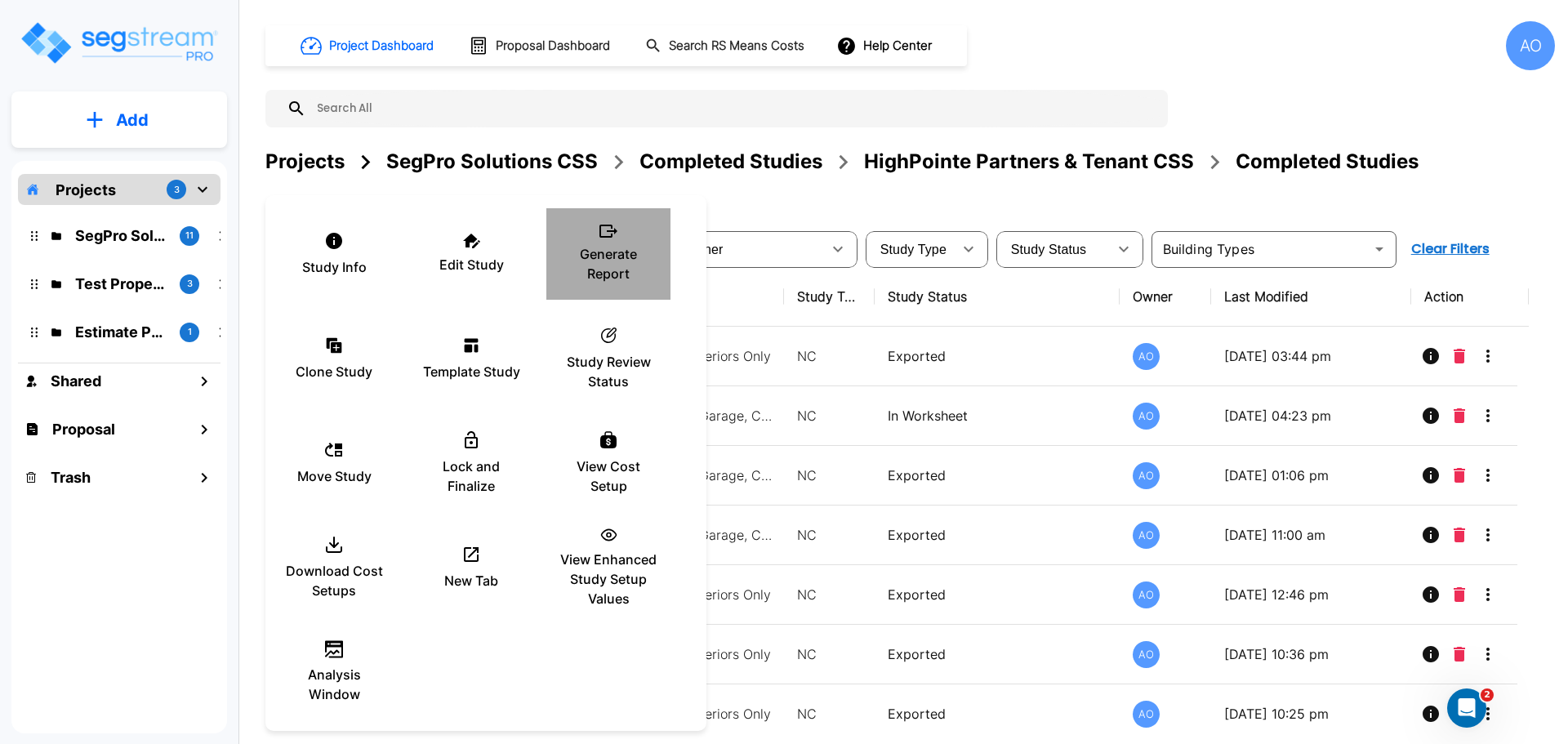
click at [608, 258] on p "Generate Report" at bounding box center [607, 264] width 98 height 39
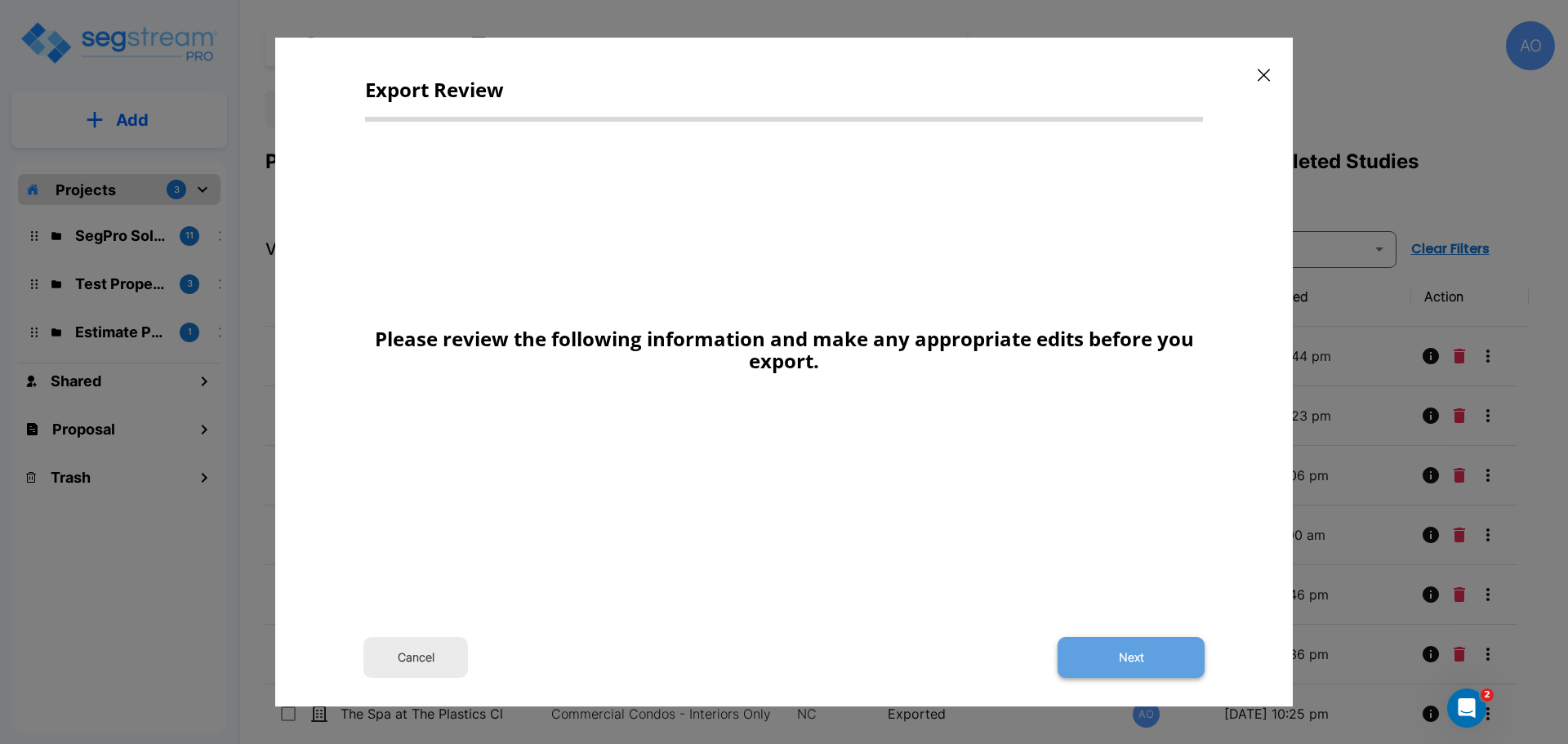
click at [1145, 647] on button "Next" at bounding box center [1131, 658] width 147 height 41
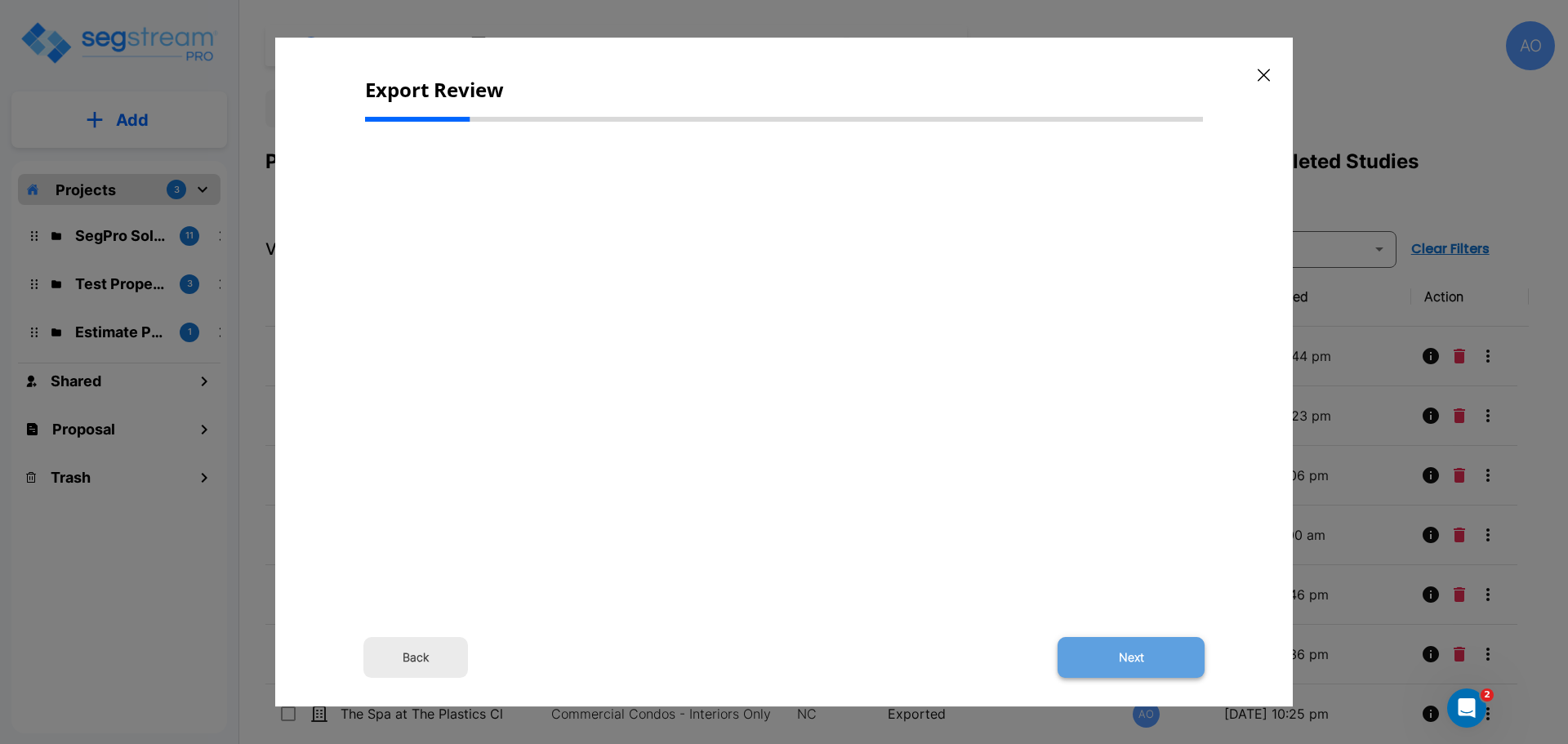
click at [1136, 654] on button "Next" at bounding box center [1131, 658] width 147 height 41
click at [1128, 655] on button "Next" at bounding box center [1131, 658] width 147 height 41
click at [421, 667] on button "Back" at bounding box center [415, 658] width 105 height 41
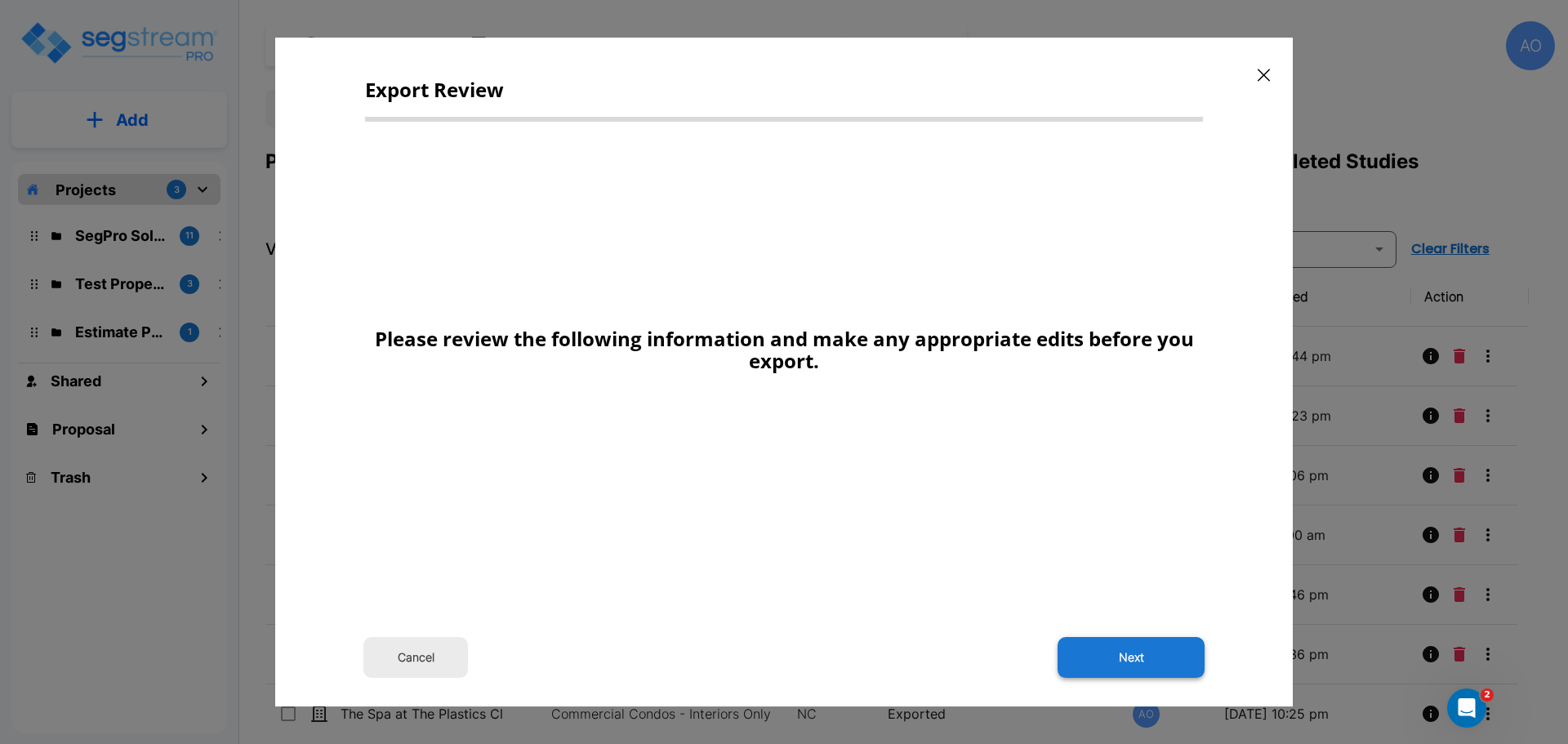
click at [1151, 660] on button "Next" at bounding box center [1131, 658] width 147 height 41
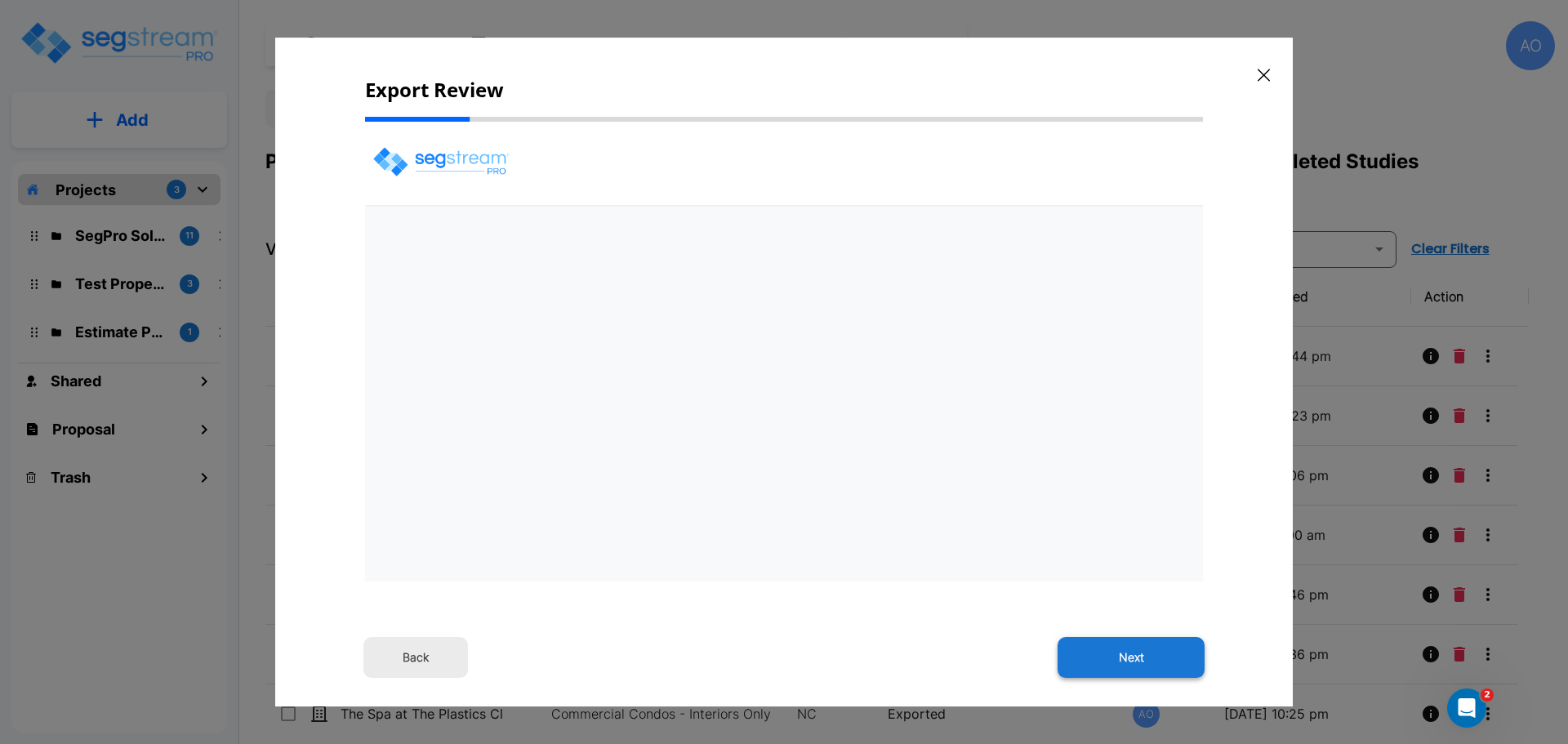
select select "2024"
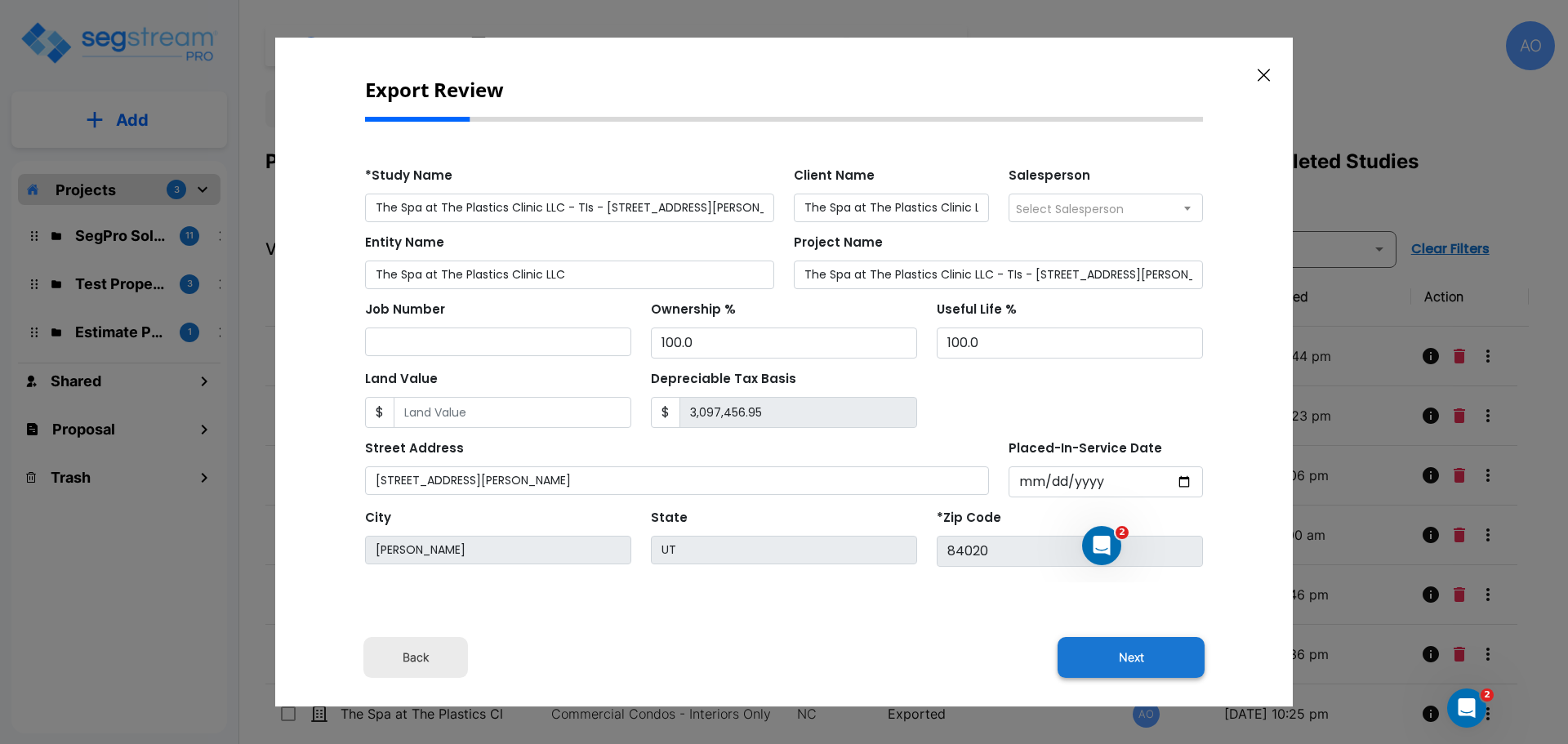
click at [1142, 655] on button "Next" at bounding box center [1131, 658] width 147 height 41
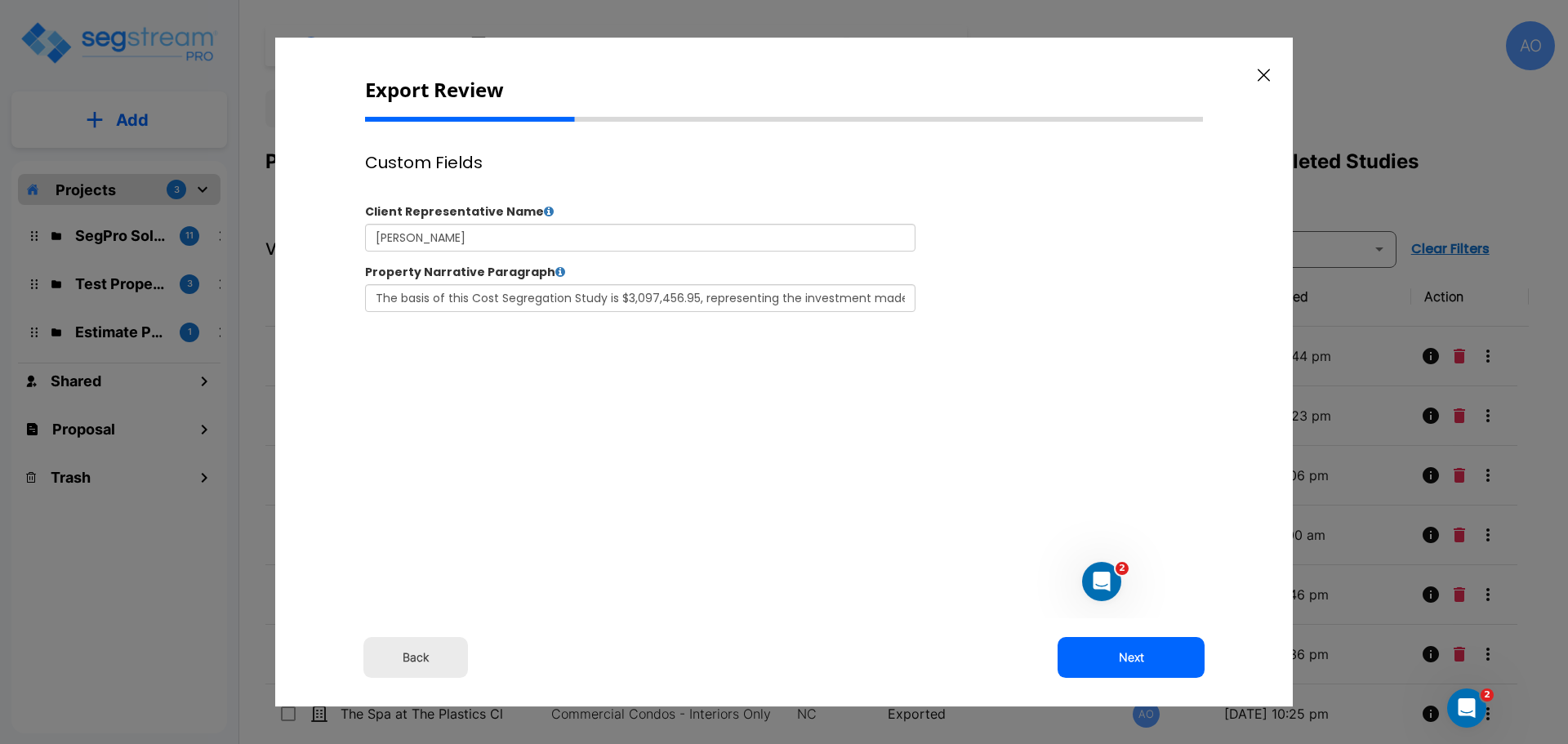
click at [1142, 655] on button "Next" at bounding box center [1131, 658] width 147 height 41
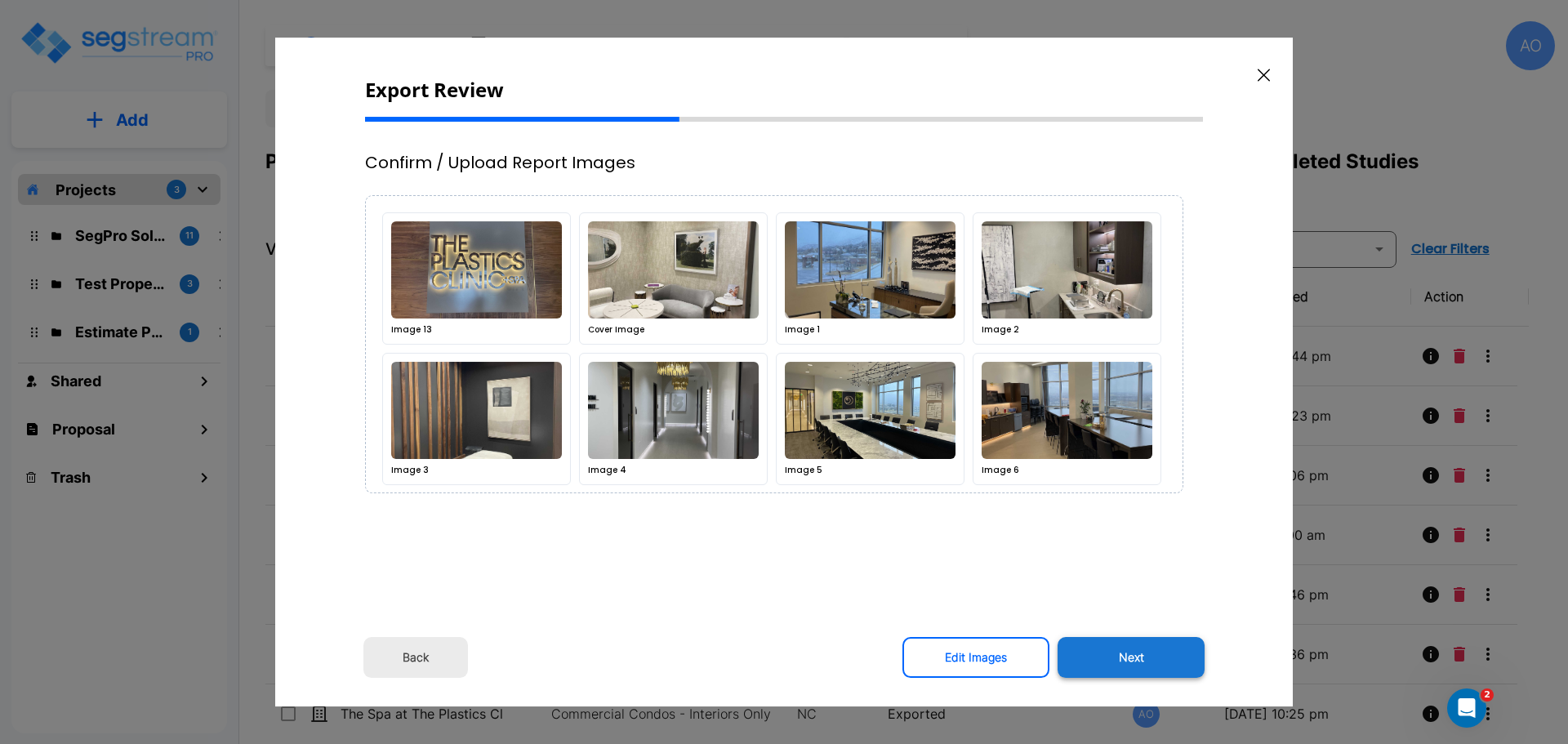
click at [1139, 655] on button "Next" at bounding box center [1131, 658] width 147 height 41
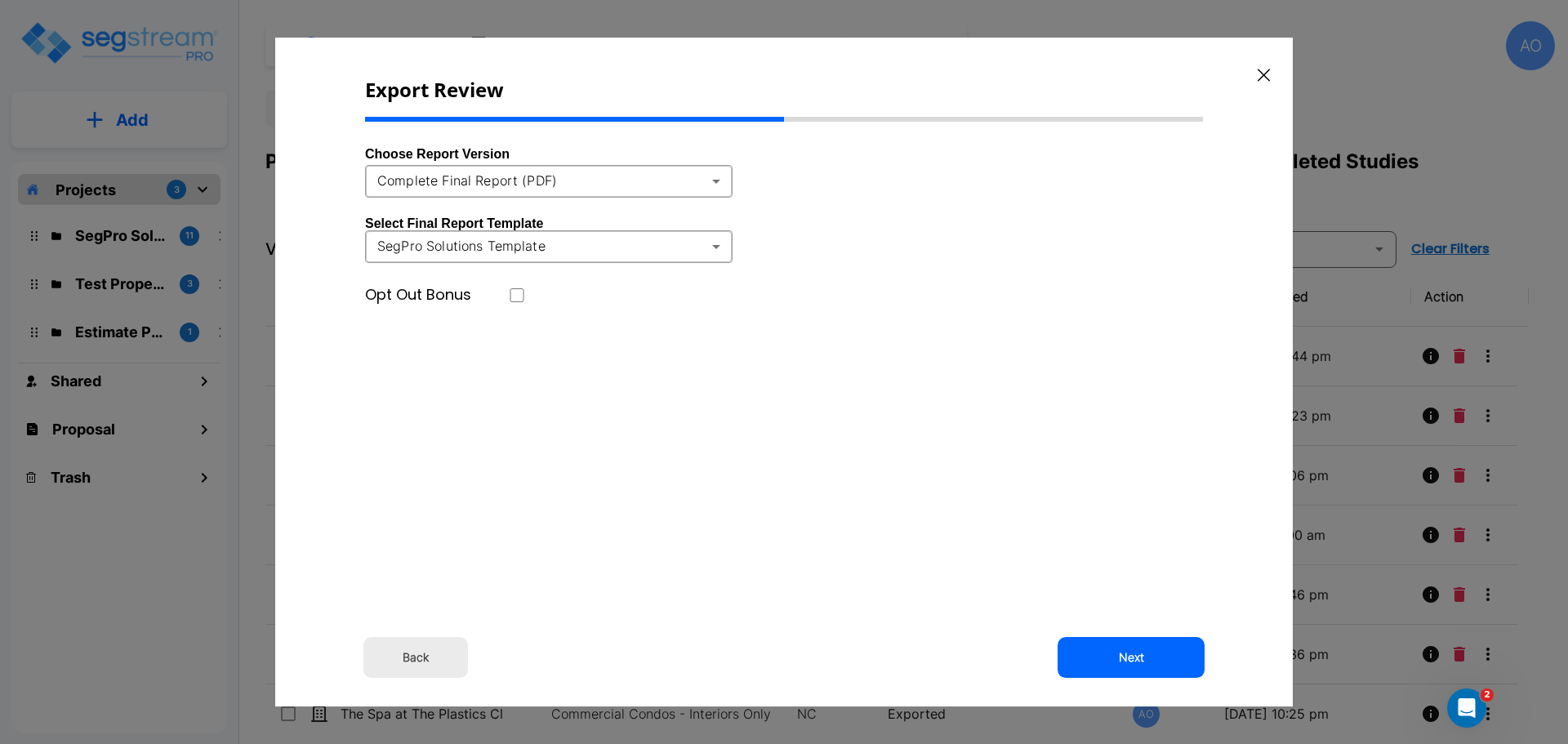
click at [711, 192] on body "× Your report is being generated. Be patient! × We're working on your Modificat…" at bounding box center [784, 372] width 1568 height 744
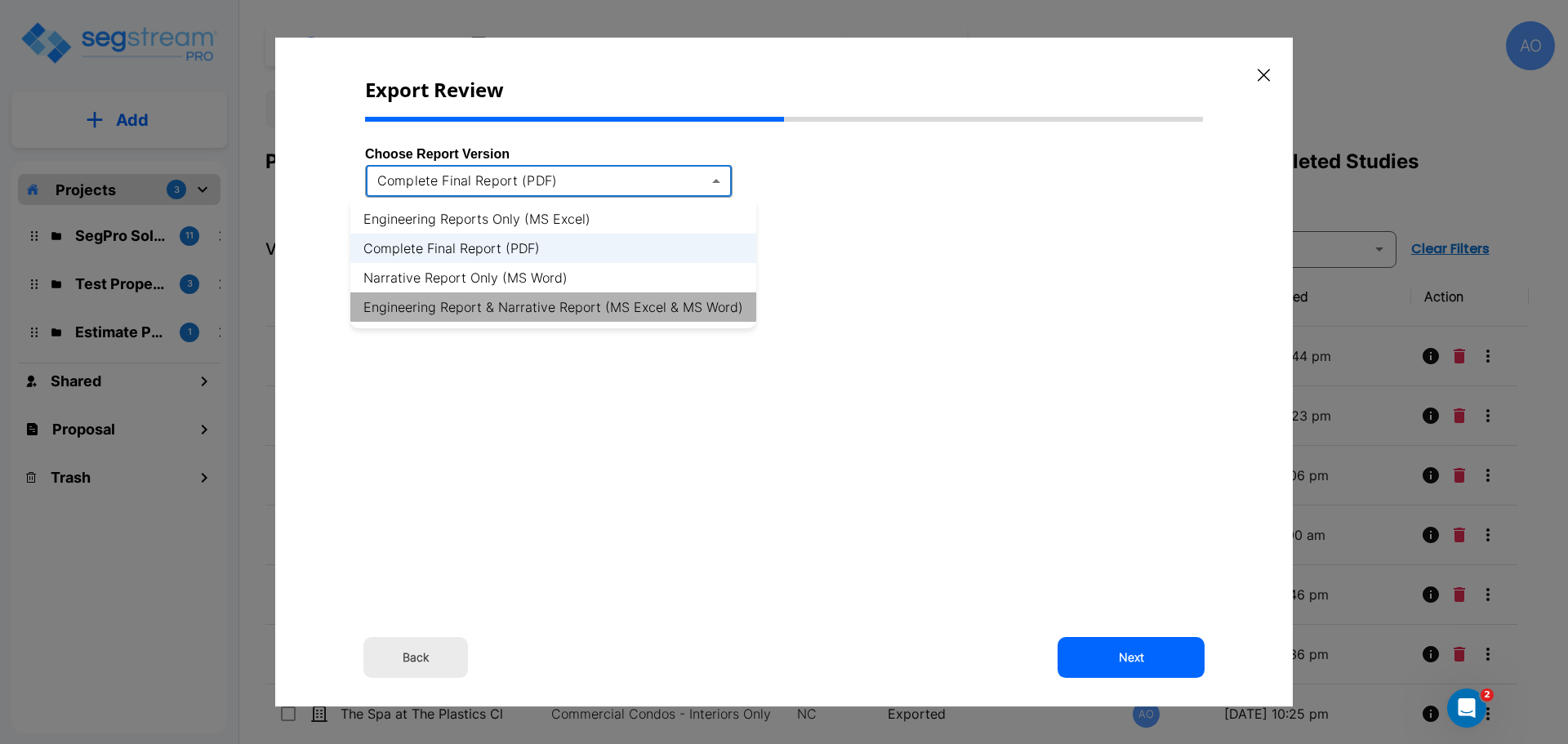
click at [703, 310] on li "Engineering Report & Narrative Report (MS Excel & MS Word)" at bounding box center [553, 307] width 406 height 29
type input "xlsx_word"
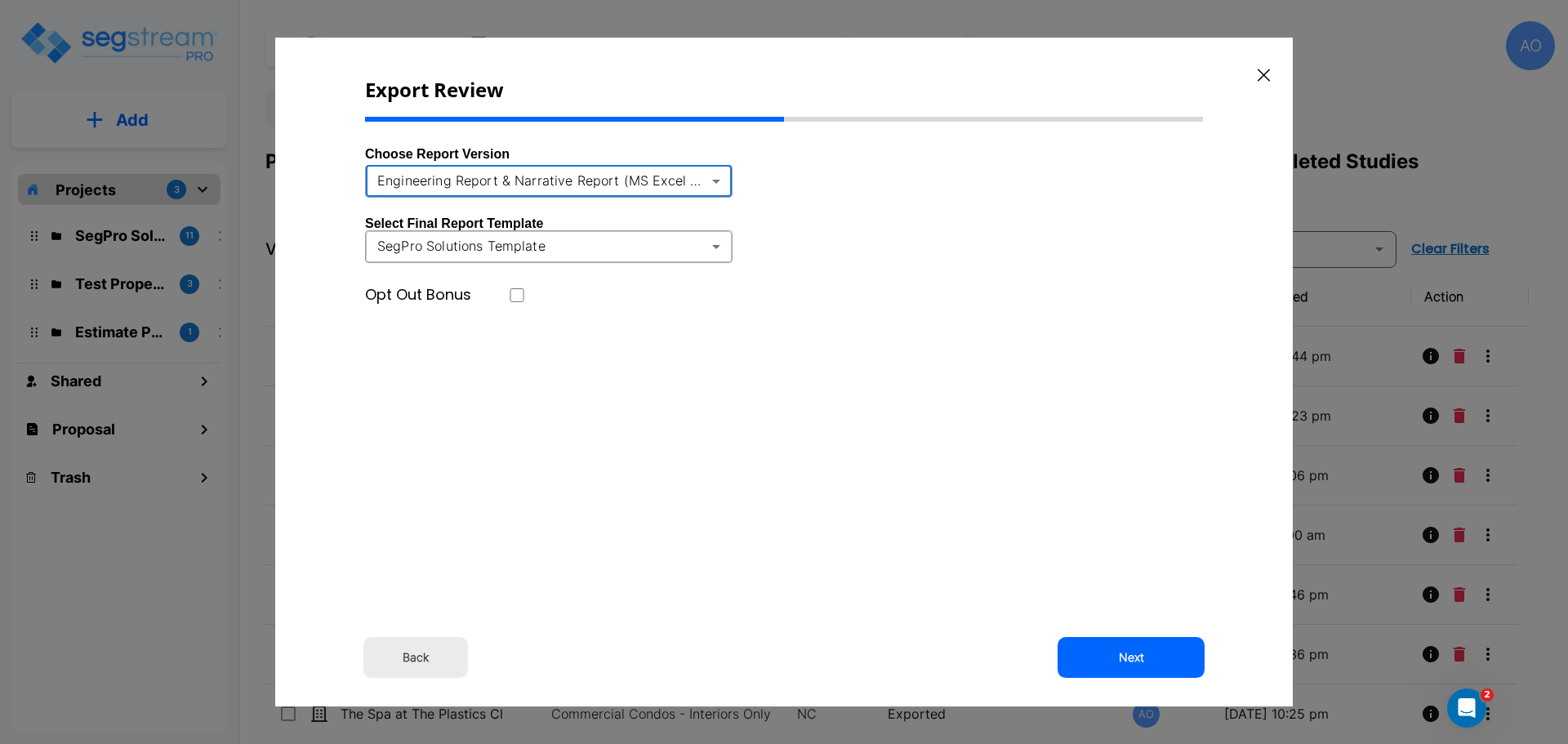
drag, startPoint x: 1131, startPoint y: 659, endPoint x: 1096, endPoint y: 635, distance: 42.4
click at [1134, 659] on button "Next" at bounding box center [1131, 658] width 147 height 41
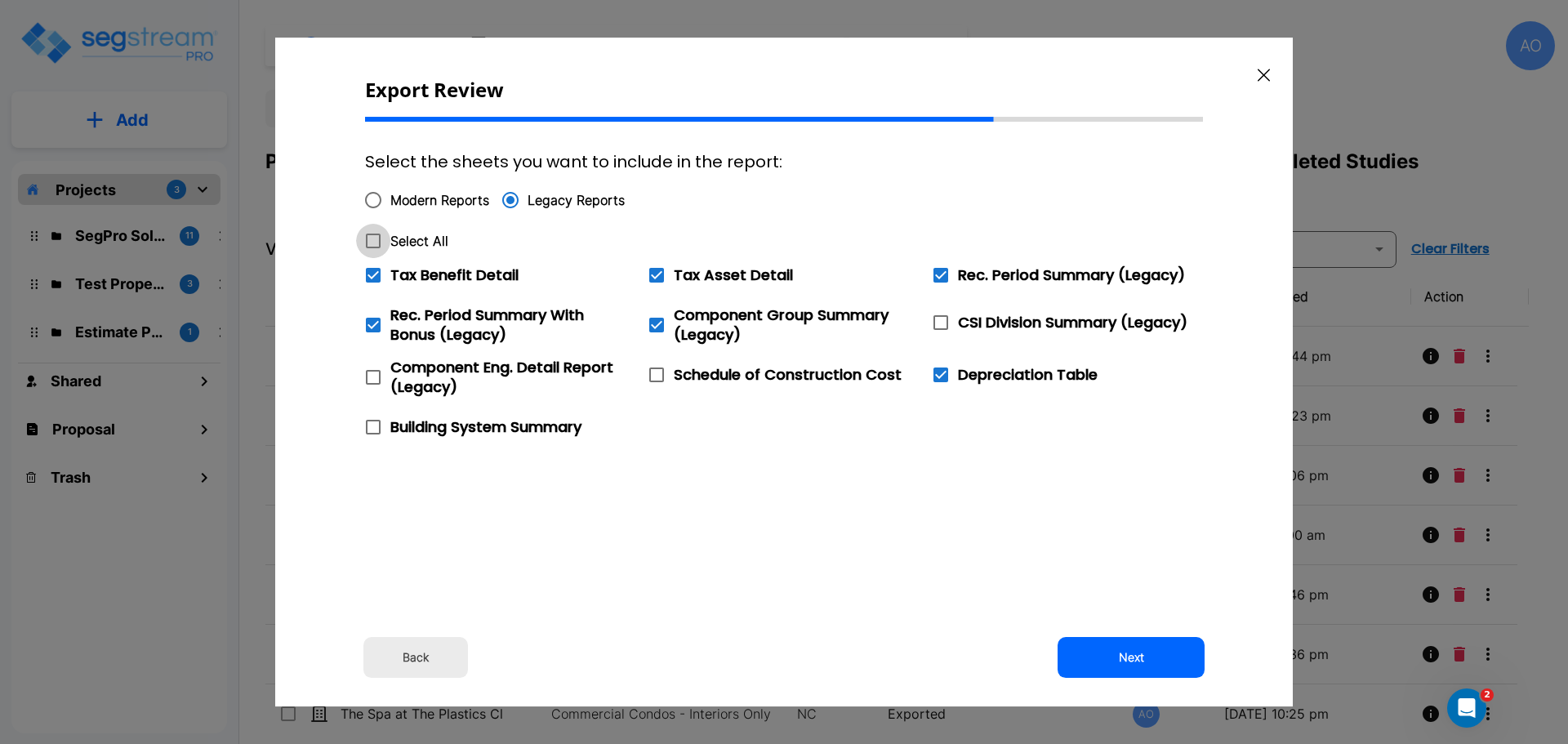
click at [373, 239] on icon at bounding box center [373, 241] width 19 height 19
click at [372, 237] on input "Select All" at bounding box center [364, 231] width 16 height 14
checkbox input "true"
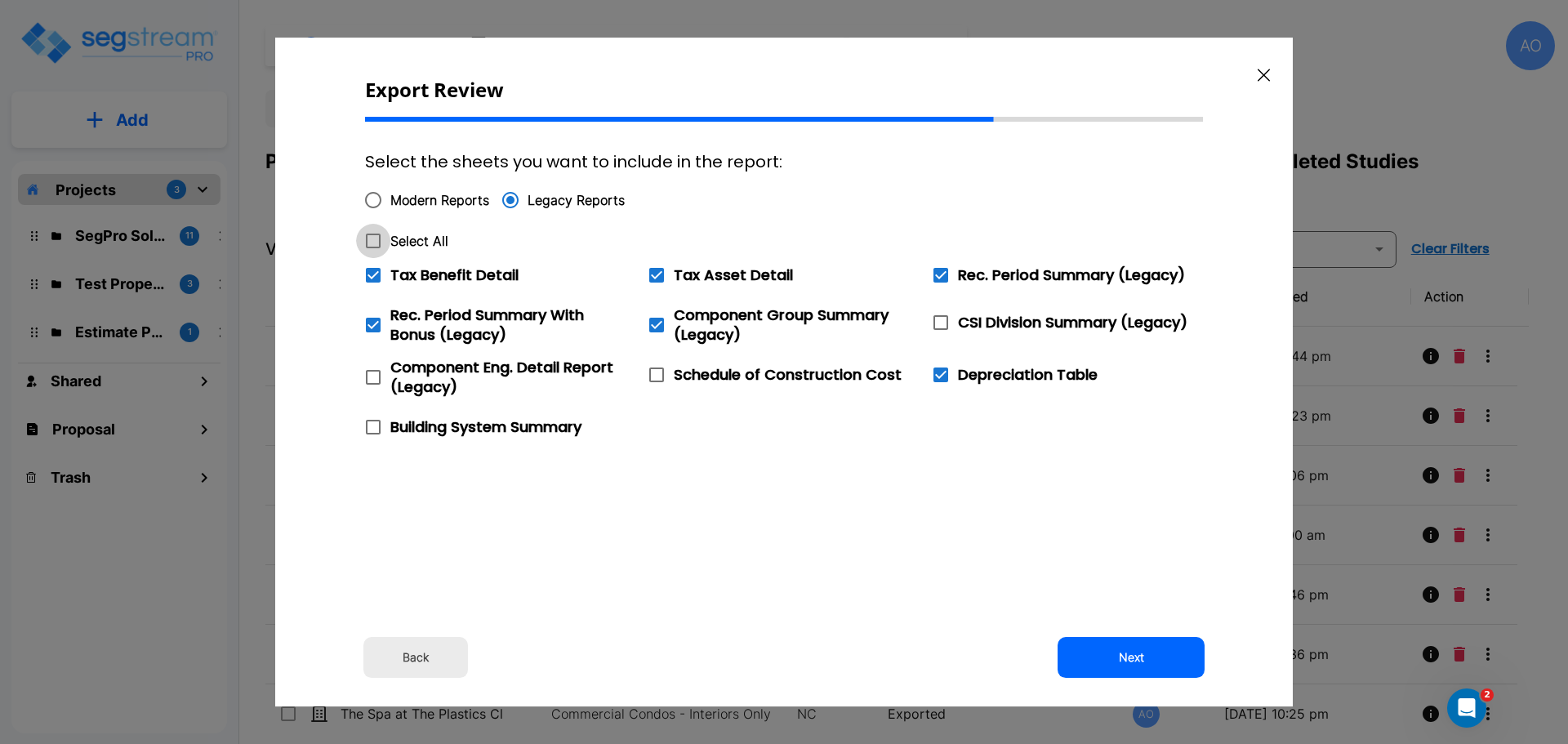
checkbox input "true"
click at [379, 278] on icon at bounding box center [373, 275] width 15 height 15
click at [372, 272] on input "Tax Benefit Detail" at bounding box center [364, 264] width 16 height 14
checkbox input "false"
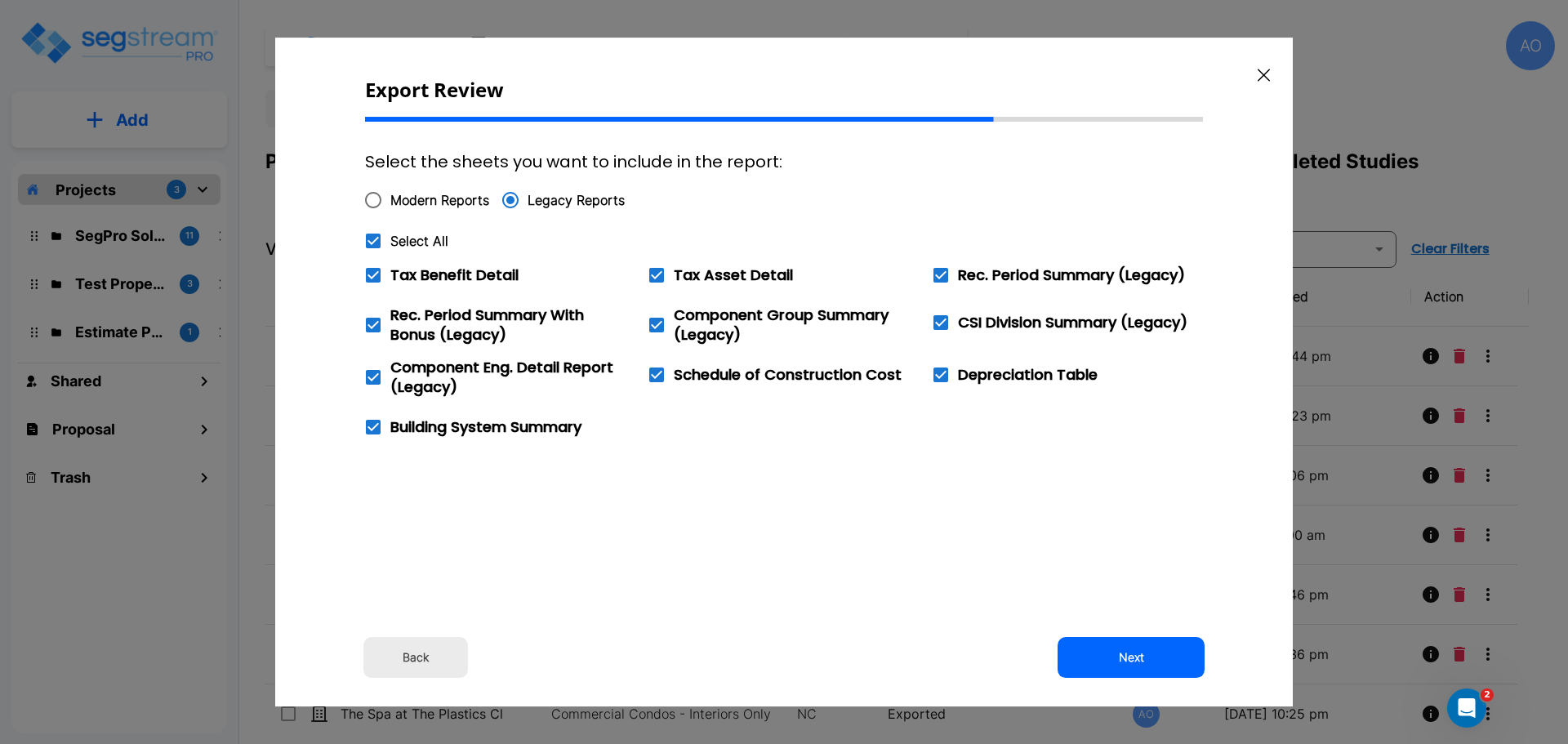
checkbox input "false"
click at [1140, 660] on button "Next" at bounding box center [1131, 658] width 147 height 41
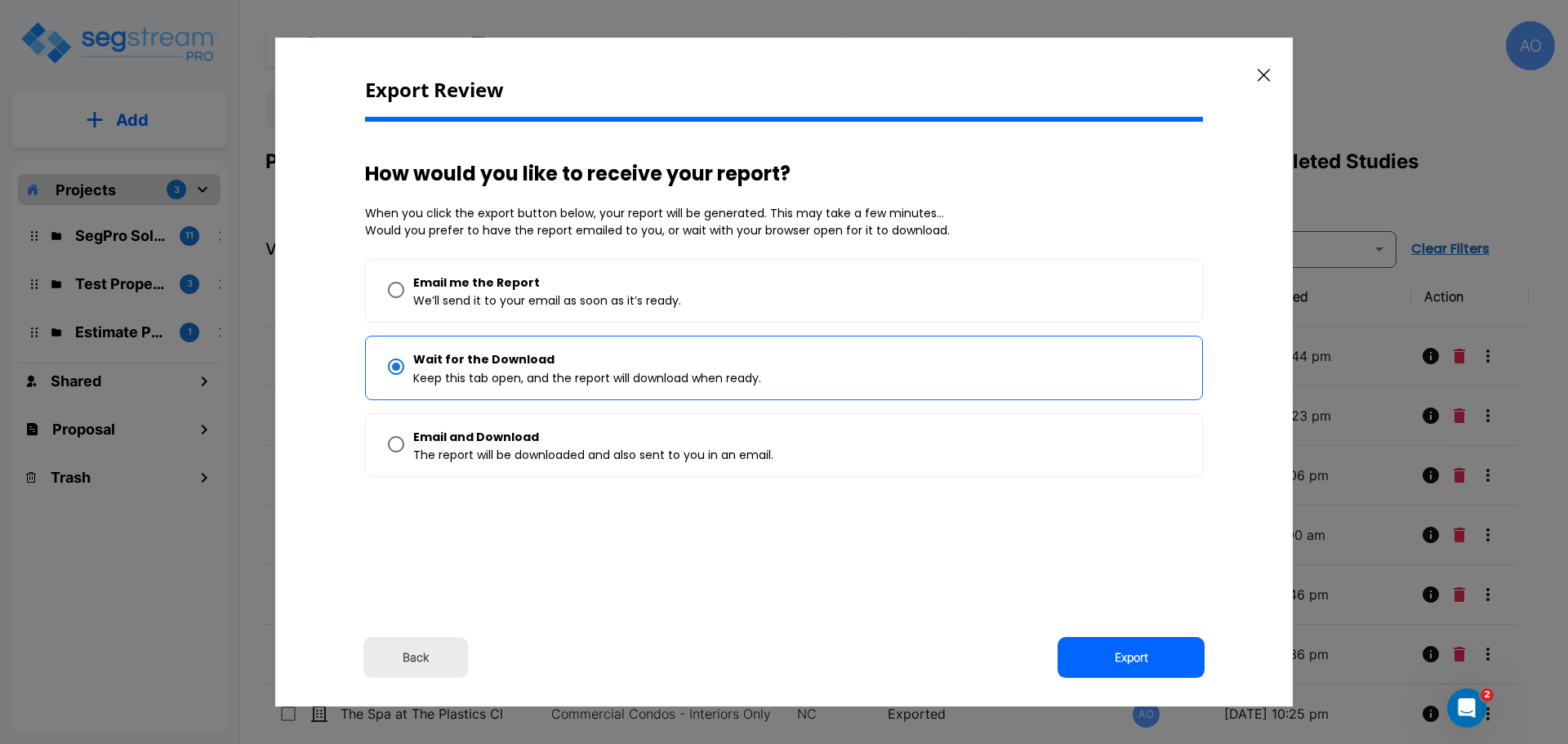
click at [1140, 660] on button "Export" at bounding box center [1131, 658] width 147 height 41
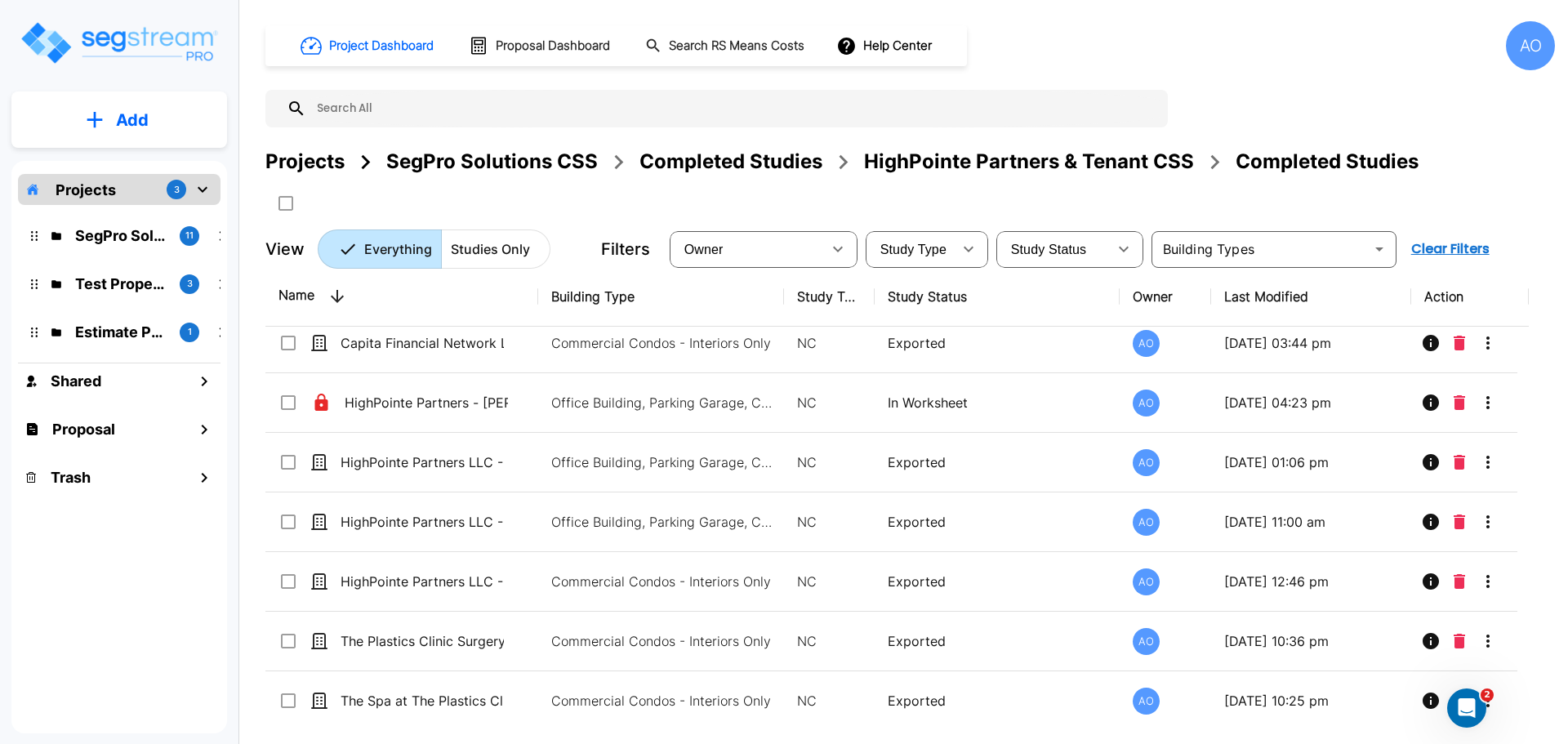
scroll to position [16, 0]
click at [1086, 165] on div "HighPointe Partners & Tenant CSS" at bounding box center [1029, 162] width 330 height 29
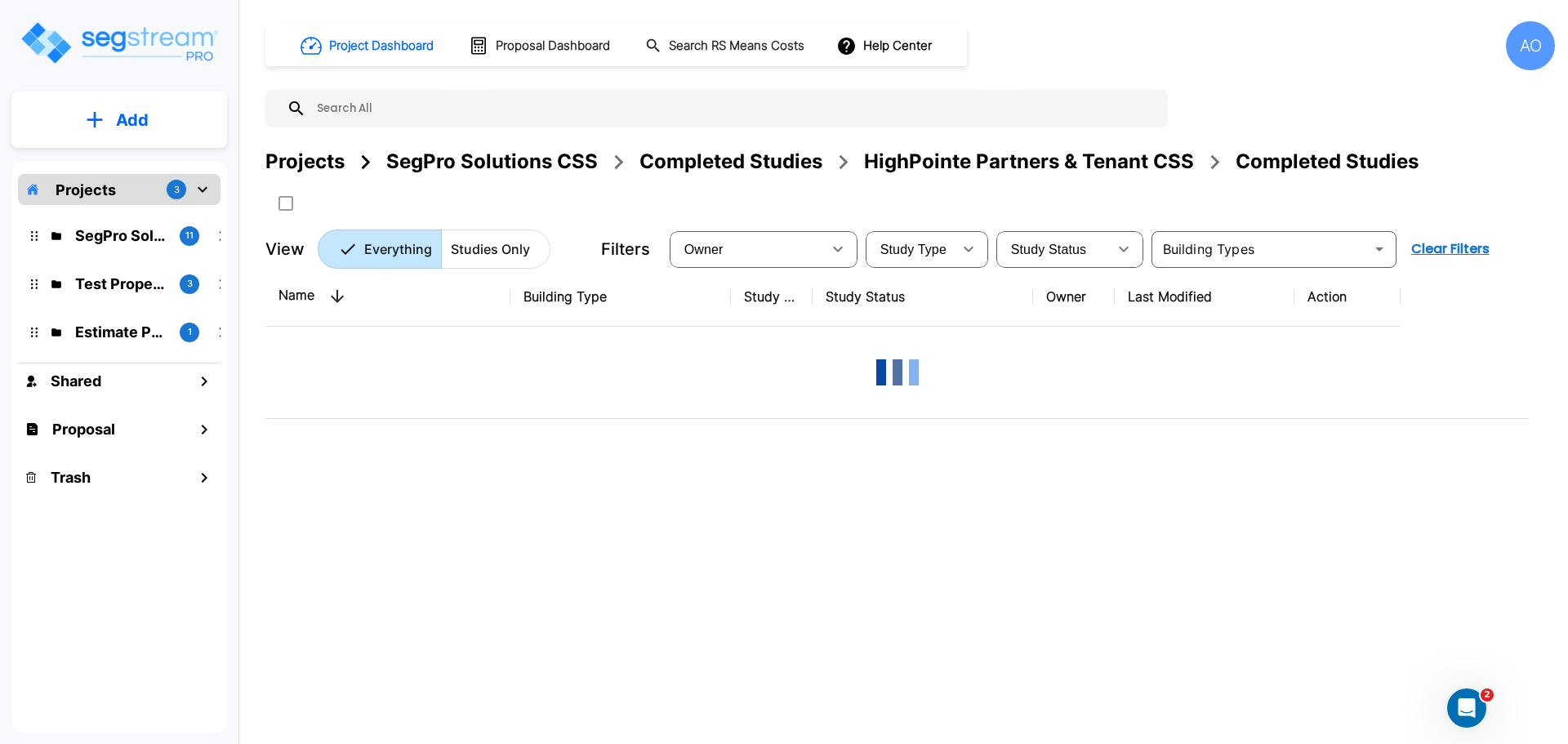
scroll to position [0, 0]
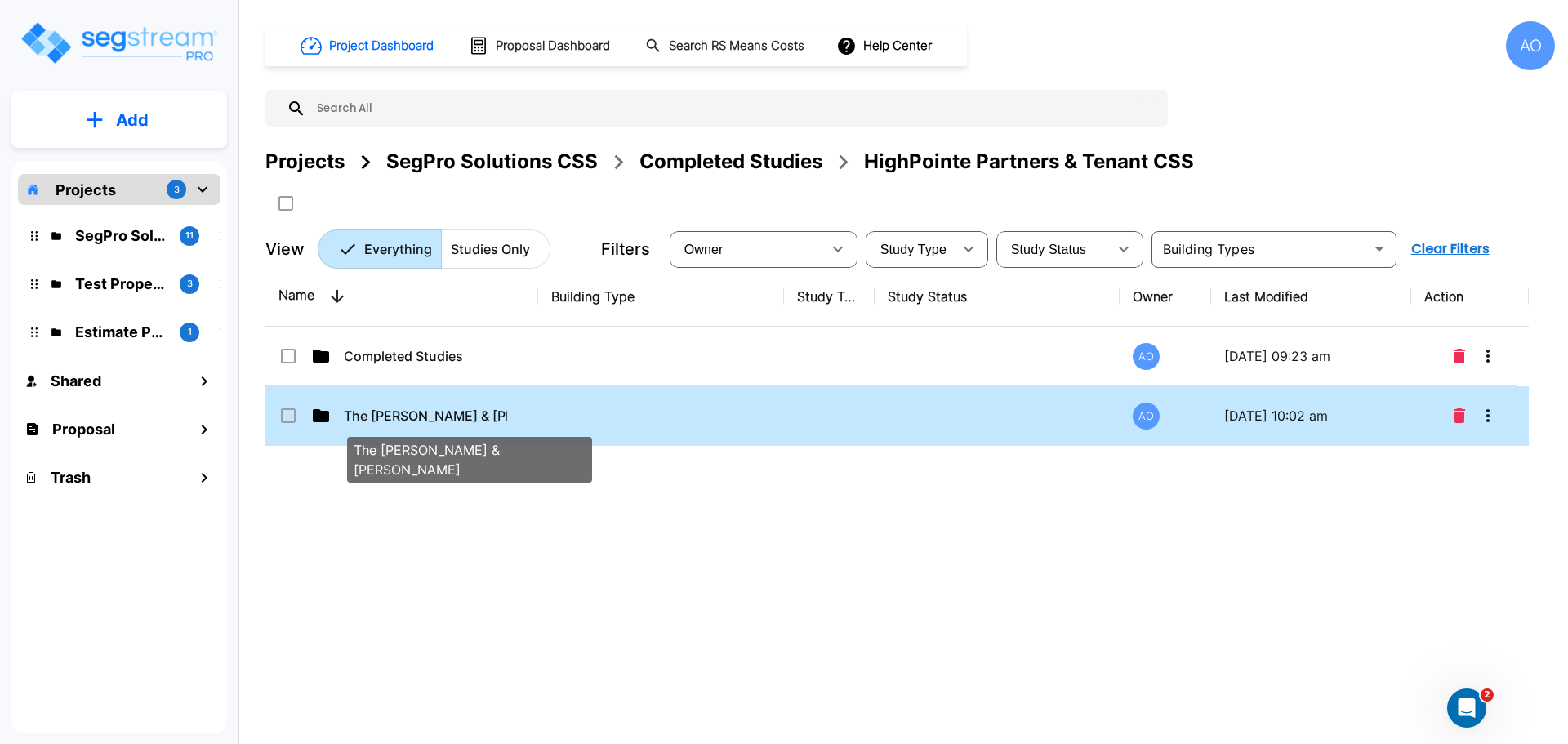
click at [409, 416] on p "The Ballard & Sorenson" at bounding box center [425, 416] width 164 height 19
checkbox input "true"
click at [409, 416] on p "The Ballard & Sorenson" at bounding box center [425, 416] width 164 height 19
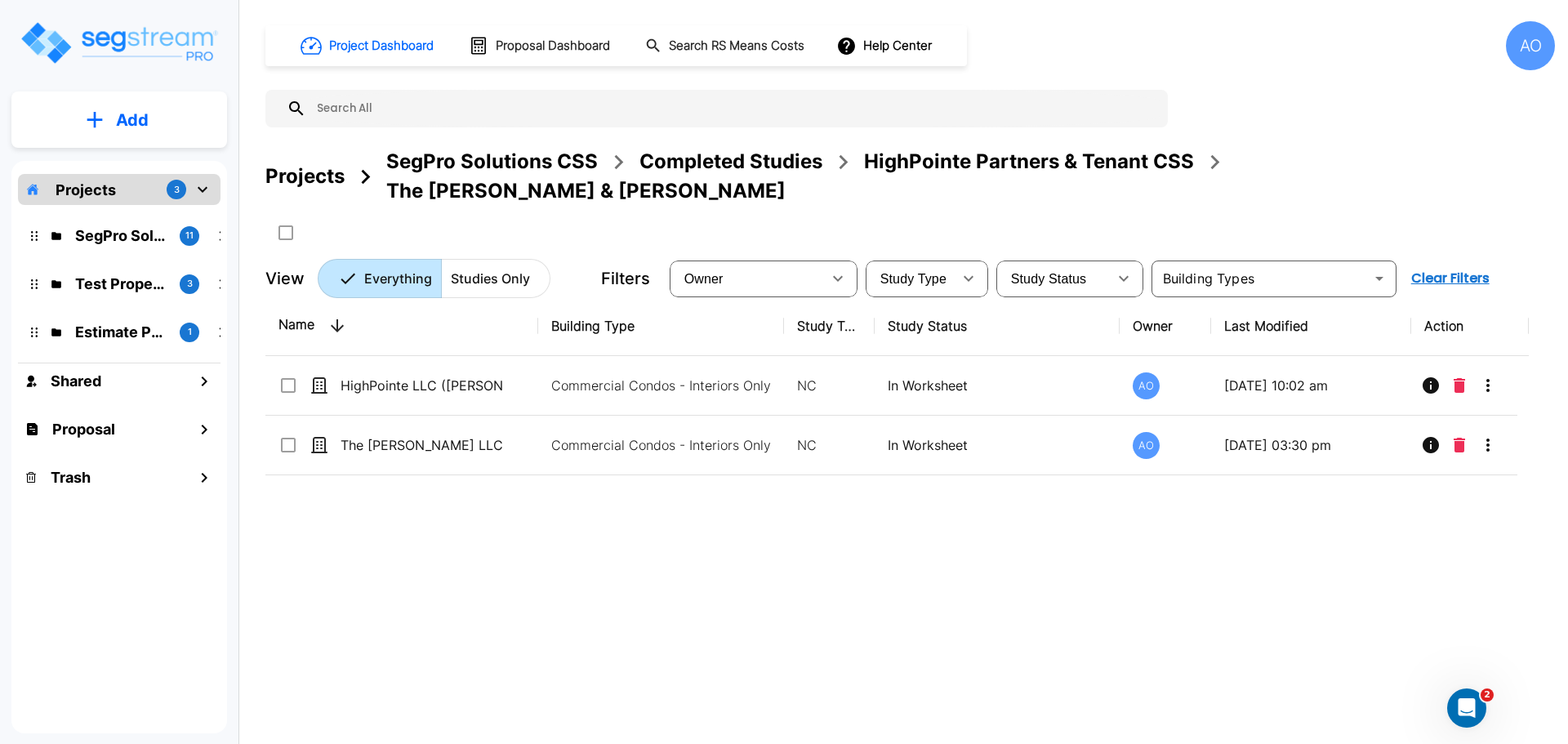
click at [1036, 159] on div "HighPointe Partners & Tenant CSS" at bounding box center [1029, 162] width 330 height 29
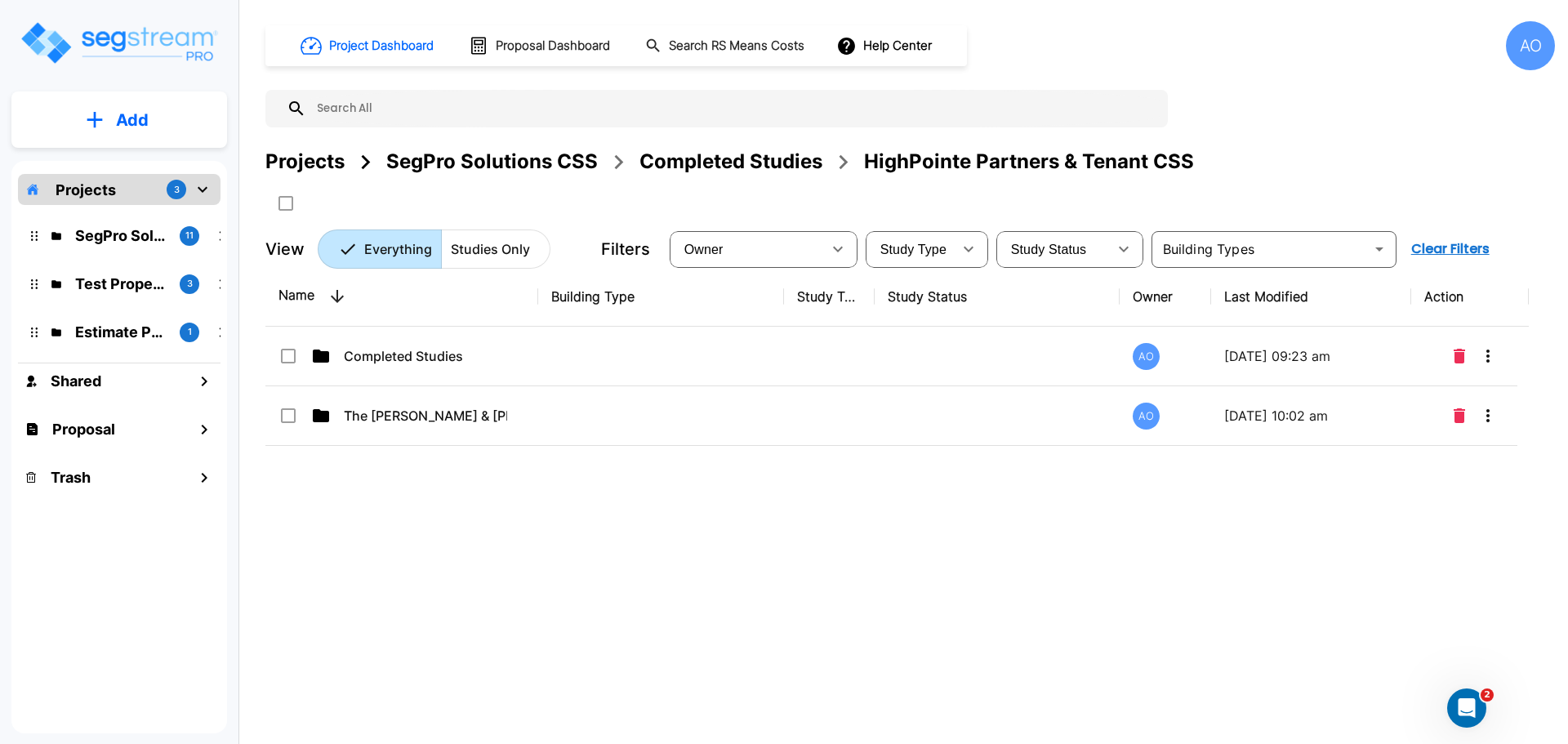
click at [698, 162] on div "Completed Studies" at bounding box center [730, 162] width 183 height 29
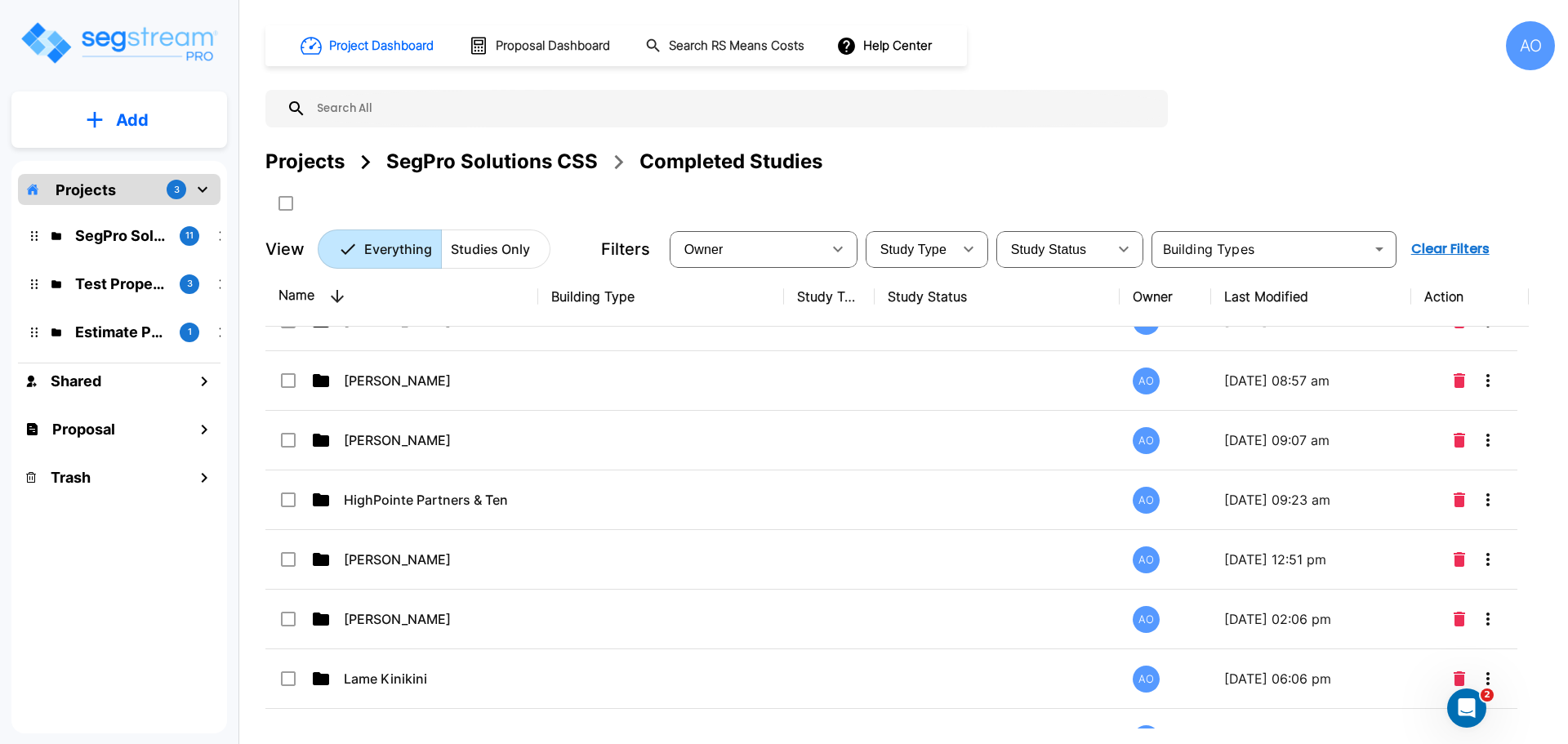
scroll to position [817, 0]
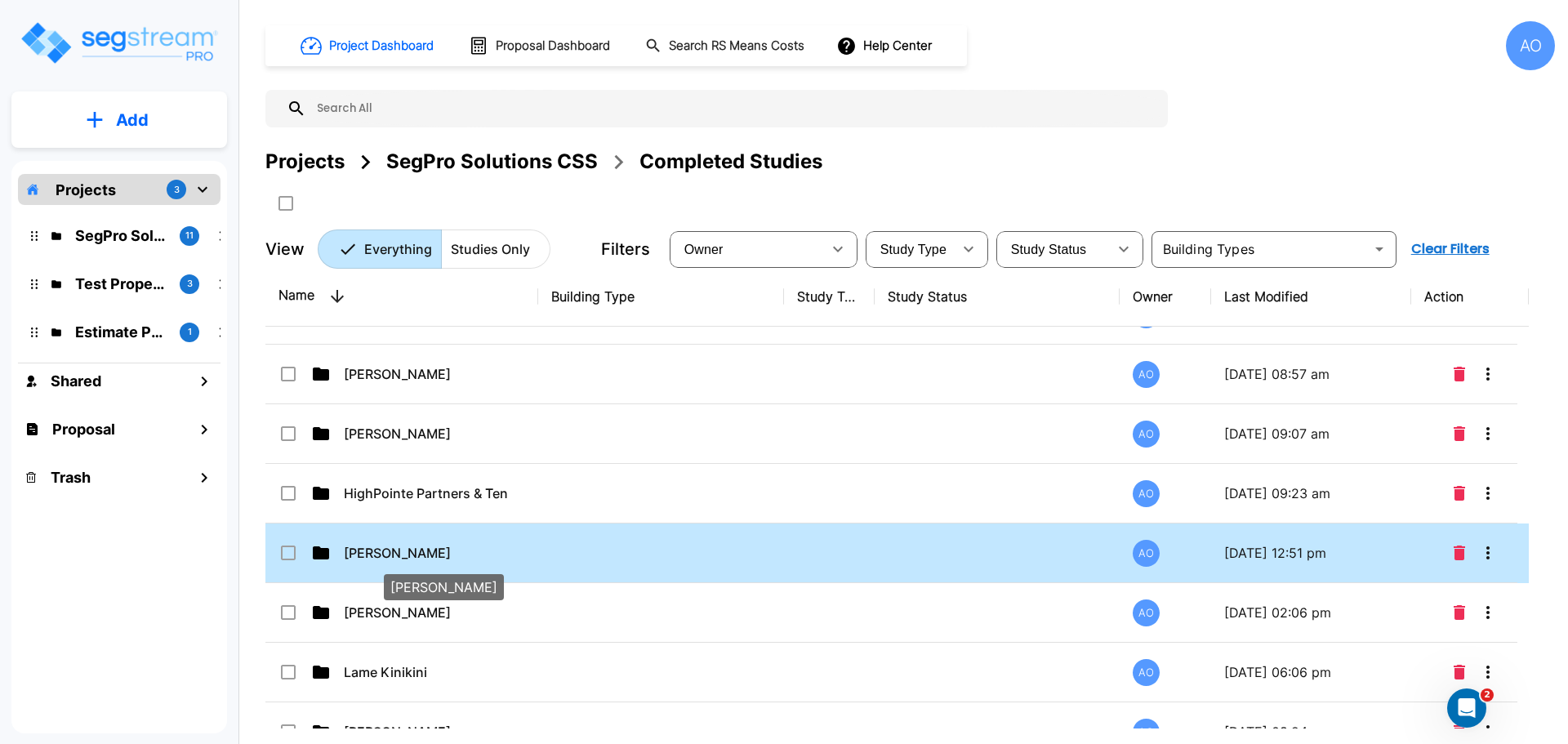
click at [396, 551] on p "[PERSON_NAME]" at bounding box center [425, 553] width 164 height 19
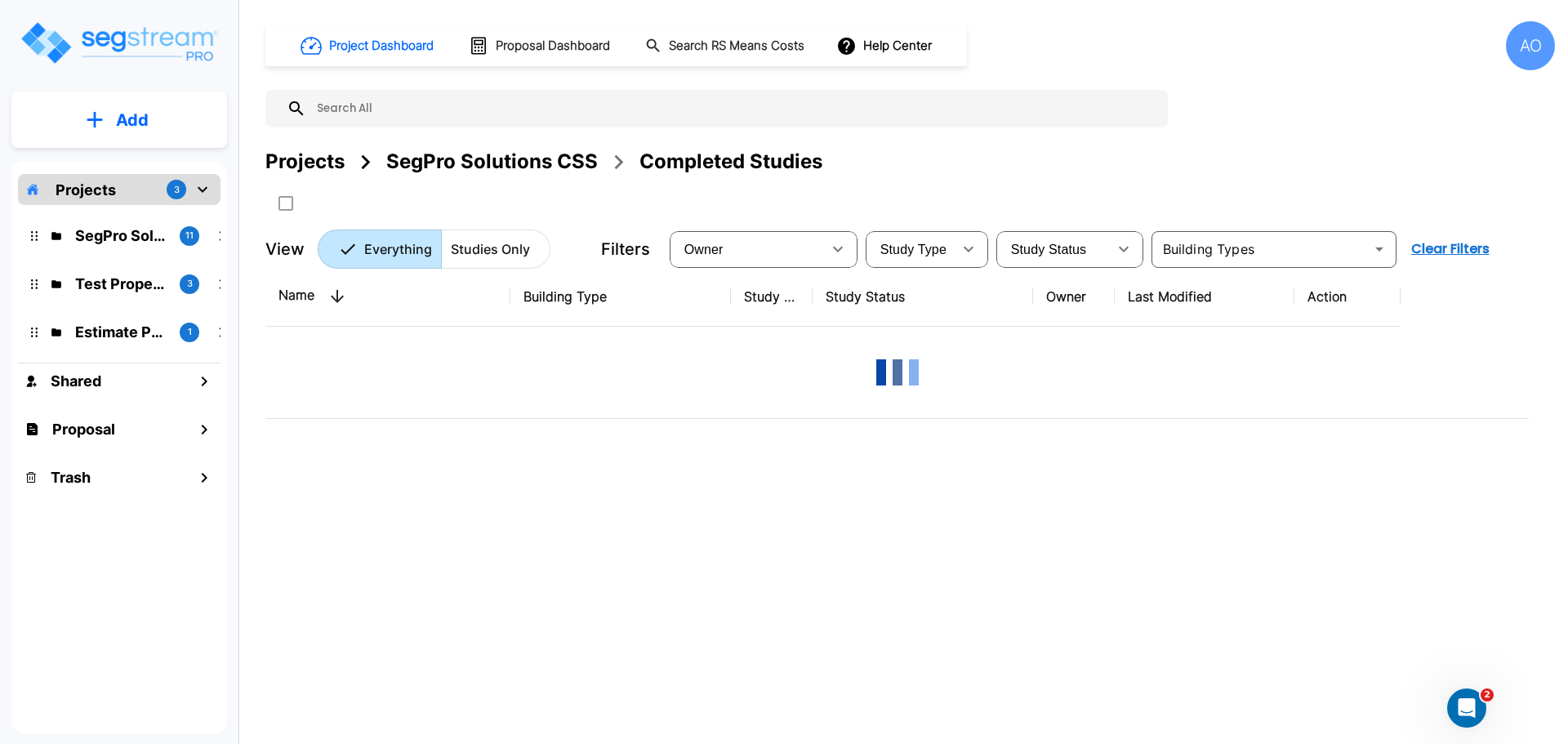
scroll to position [0, 0]
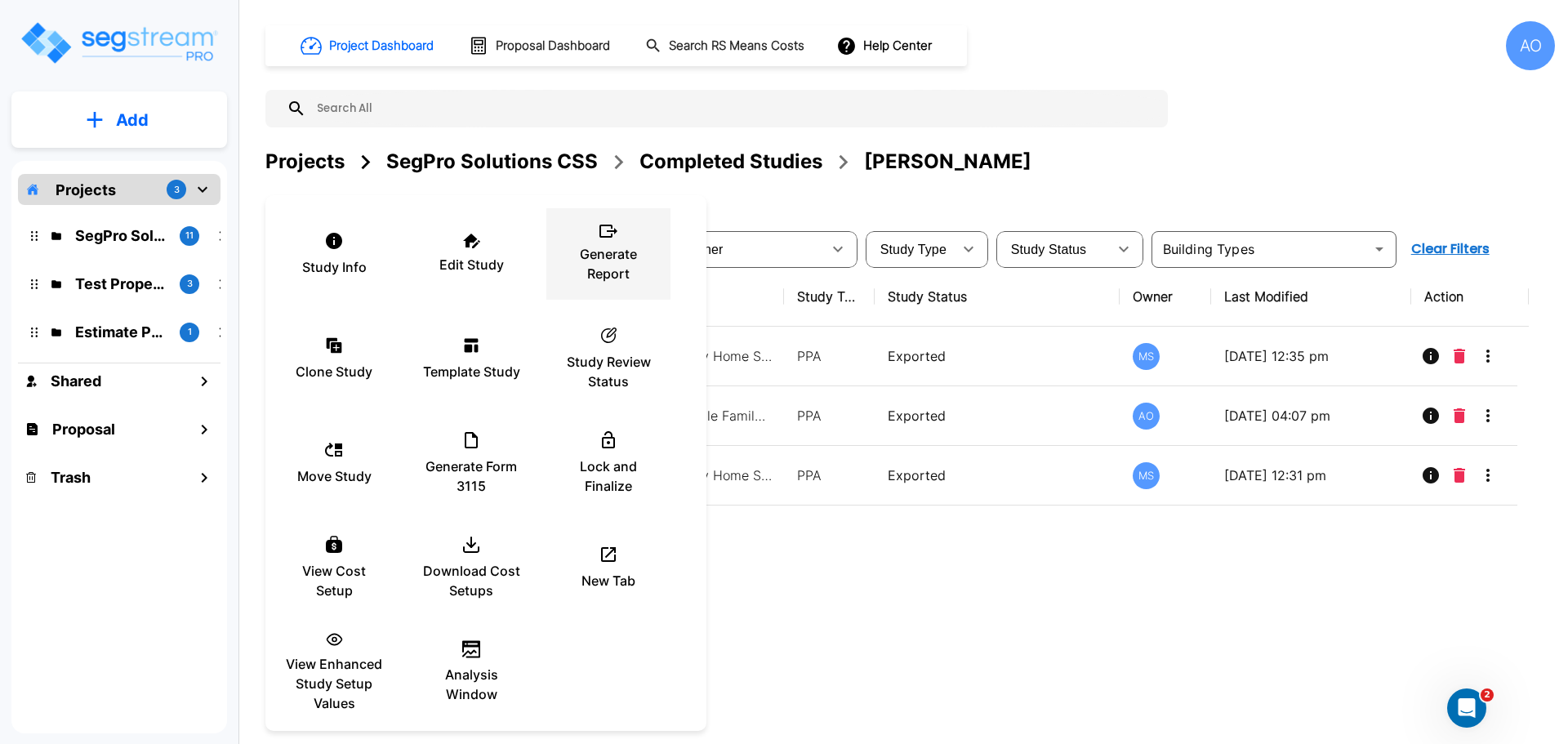
click at [610, 257] on p "Generate Report" at bounding box center [607, 264] width 98 height 39
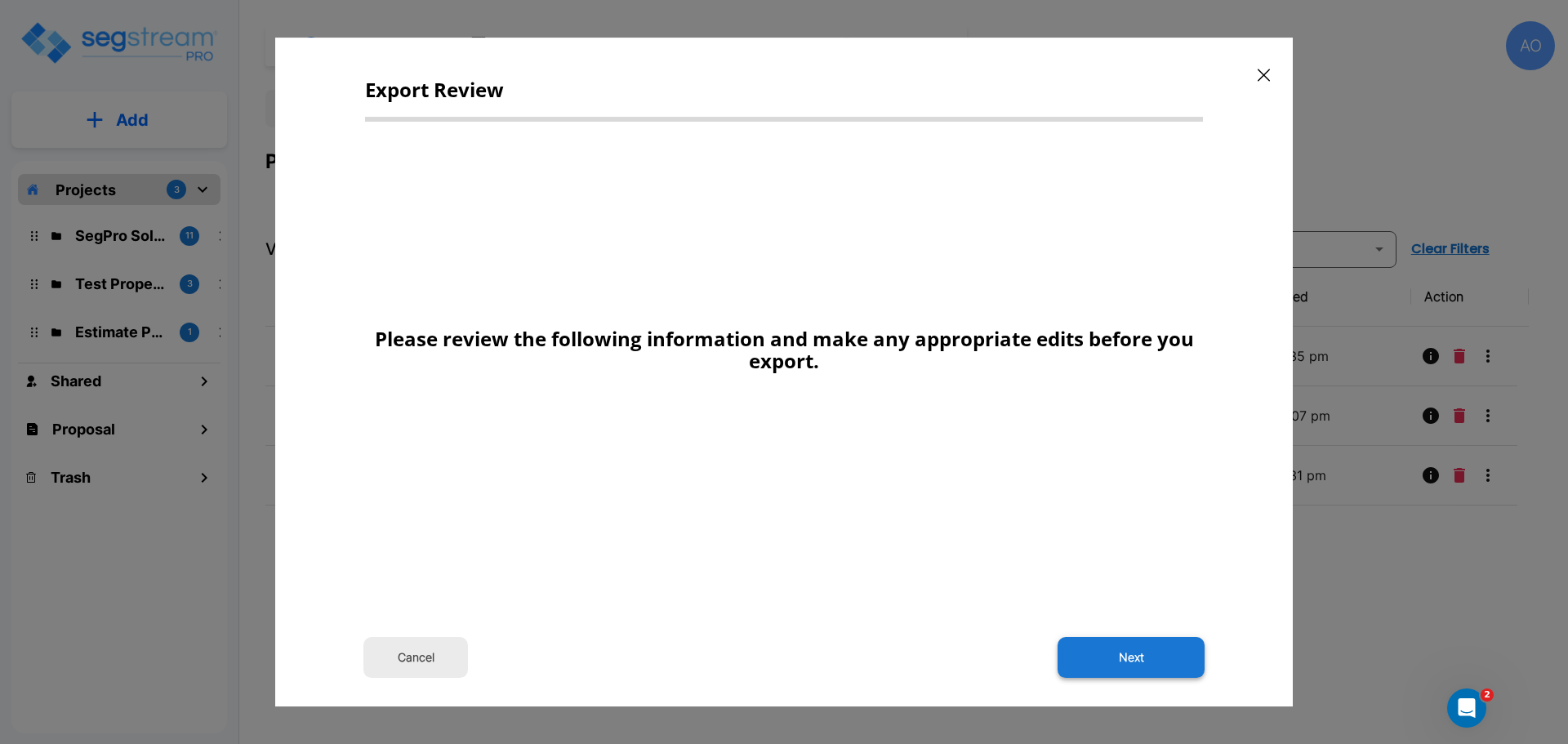
click at [1147, 650] on button "Next" at bounding box center [1131, 658] width 147 height 41
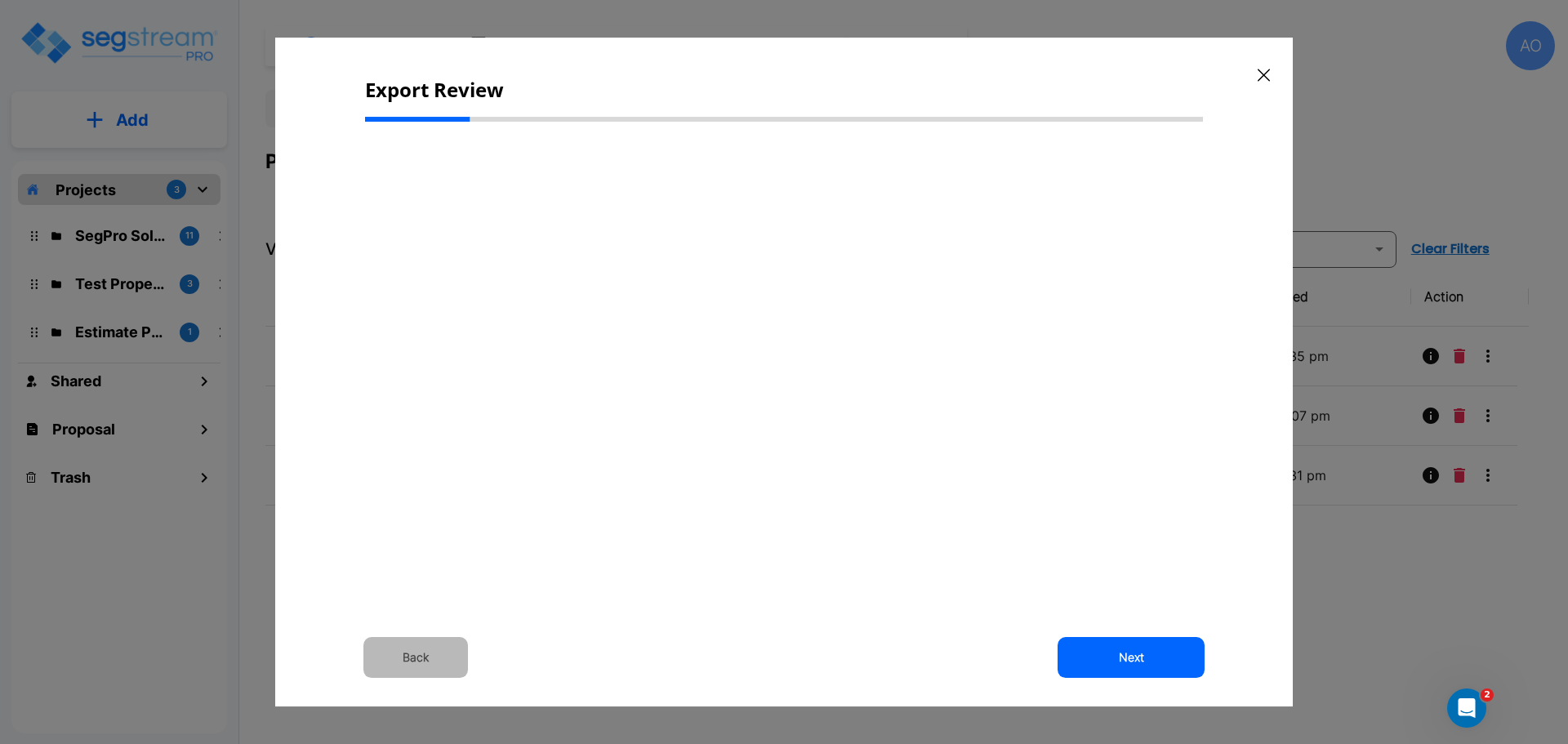
click at [422, 657] on button "Back" at bounding box center [415, 658] width 105 height 41
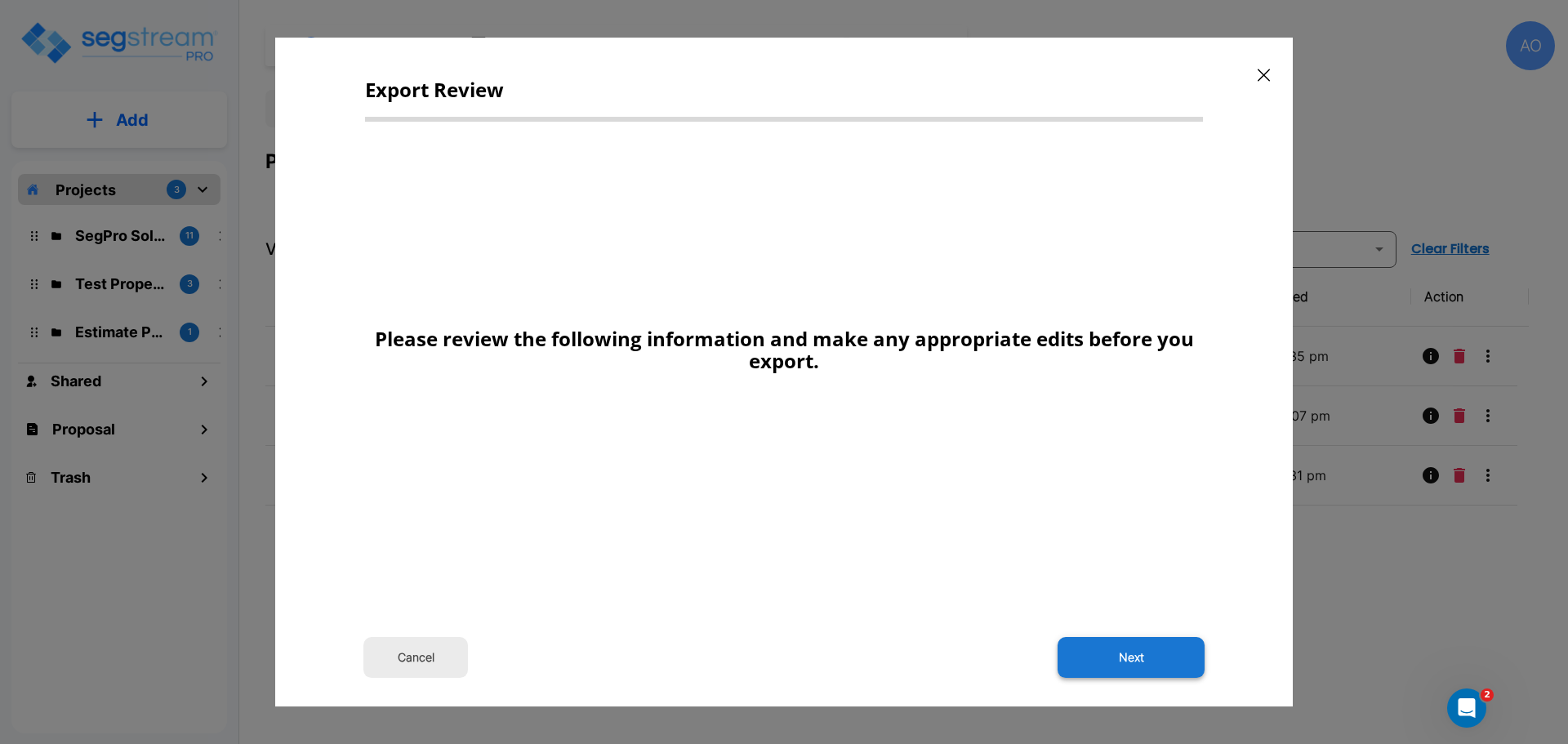
click at [1126, 654] on button "Next" at bounding box center [1131, 658] width 147 height 41
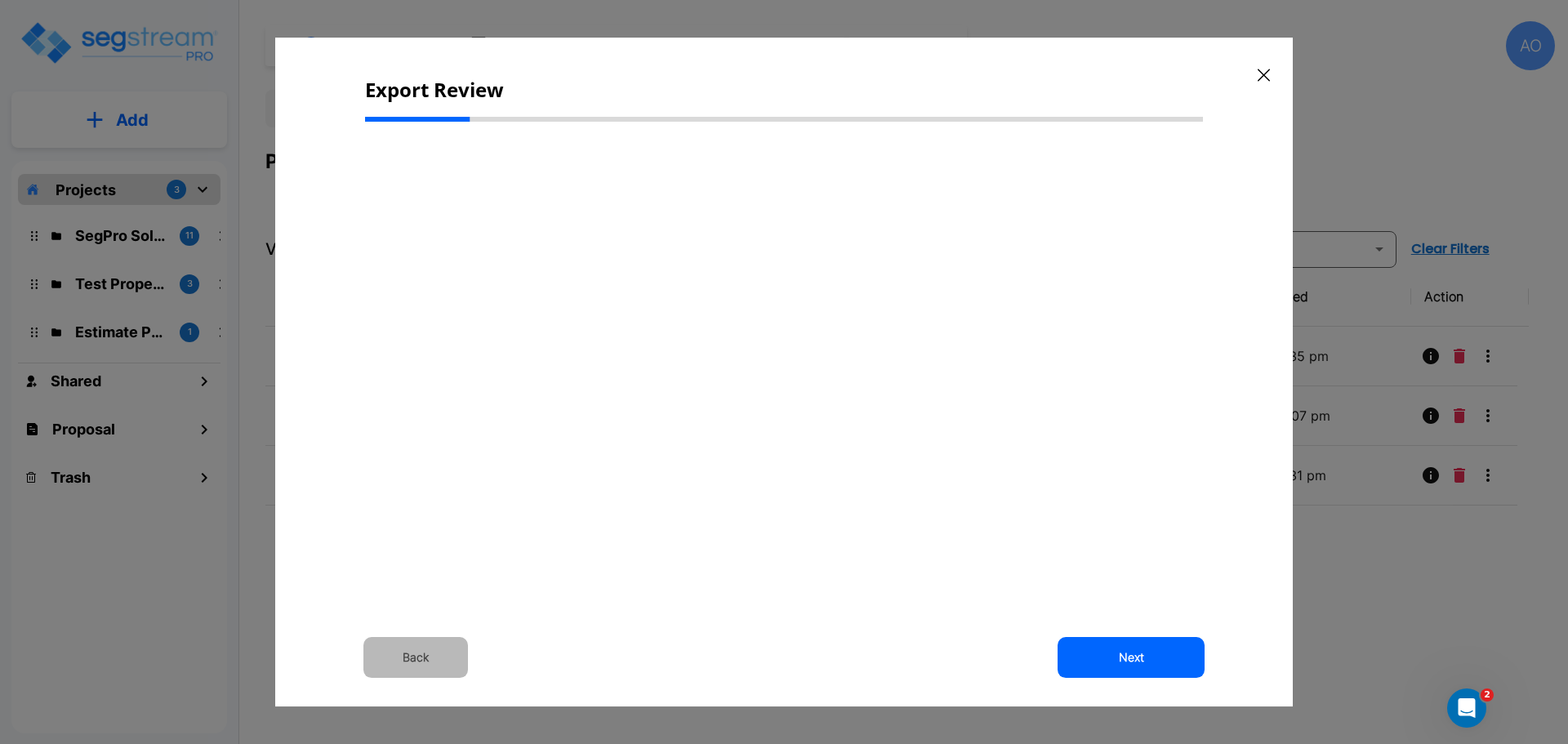
click at [419, 660] on button "Back" at bounding box center [415, 658] width 105 height 41
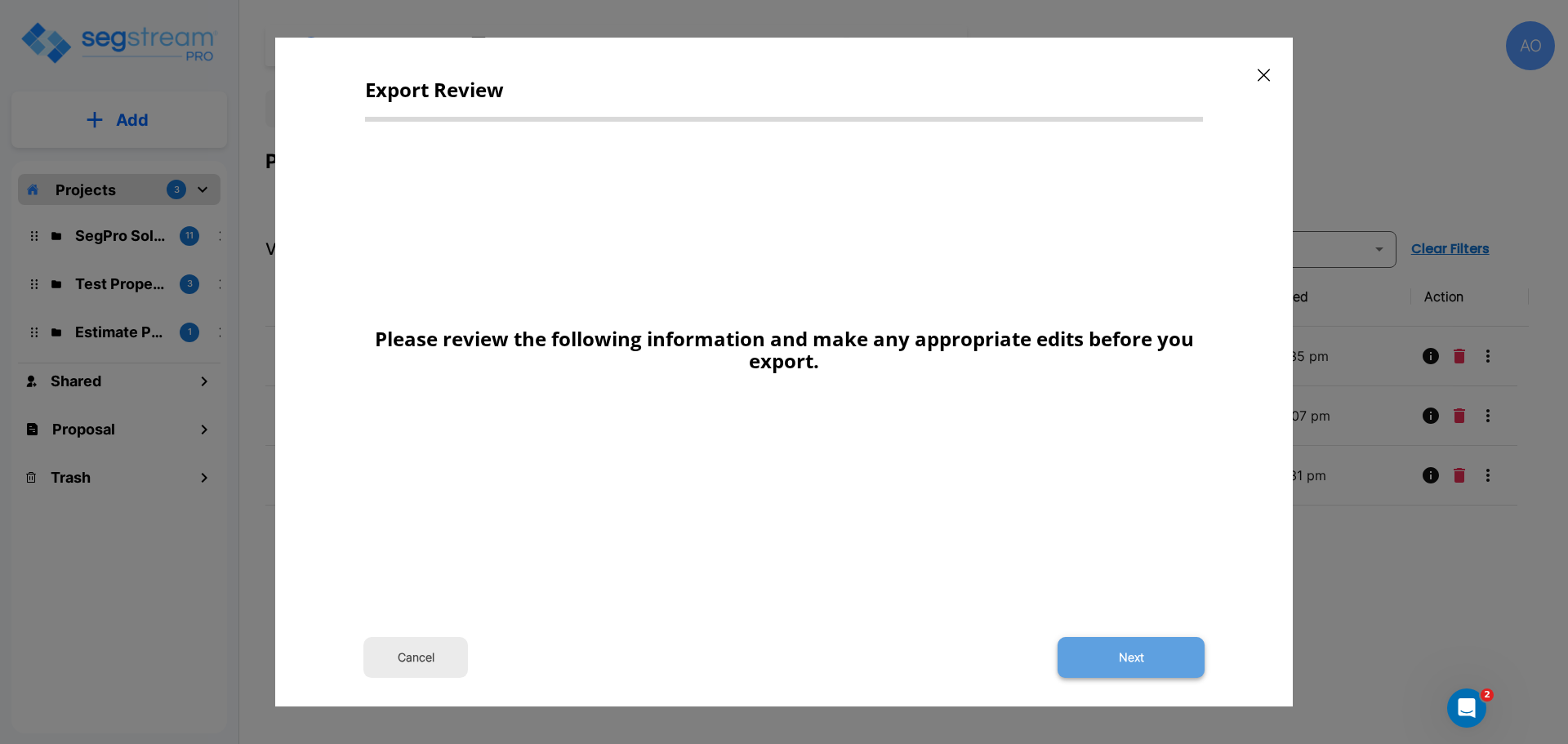
click at [1115, 674] on button "Next" at bounding box center [1131, 658] width 147 height 41
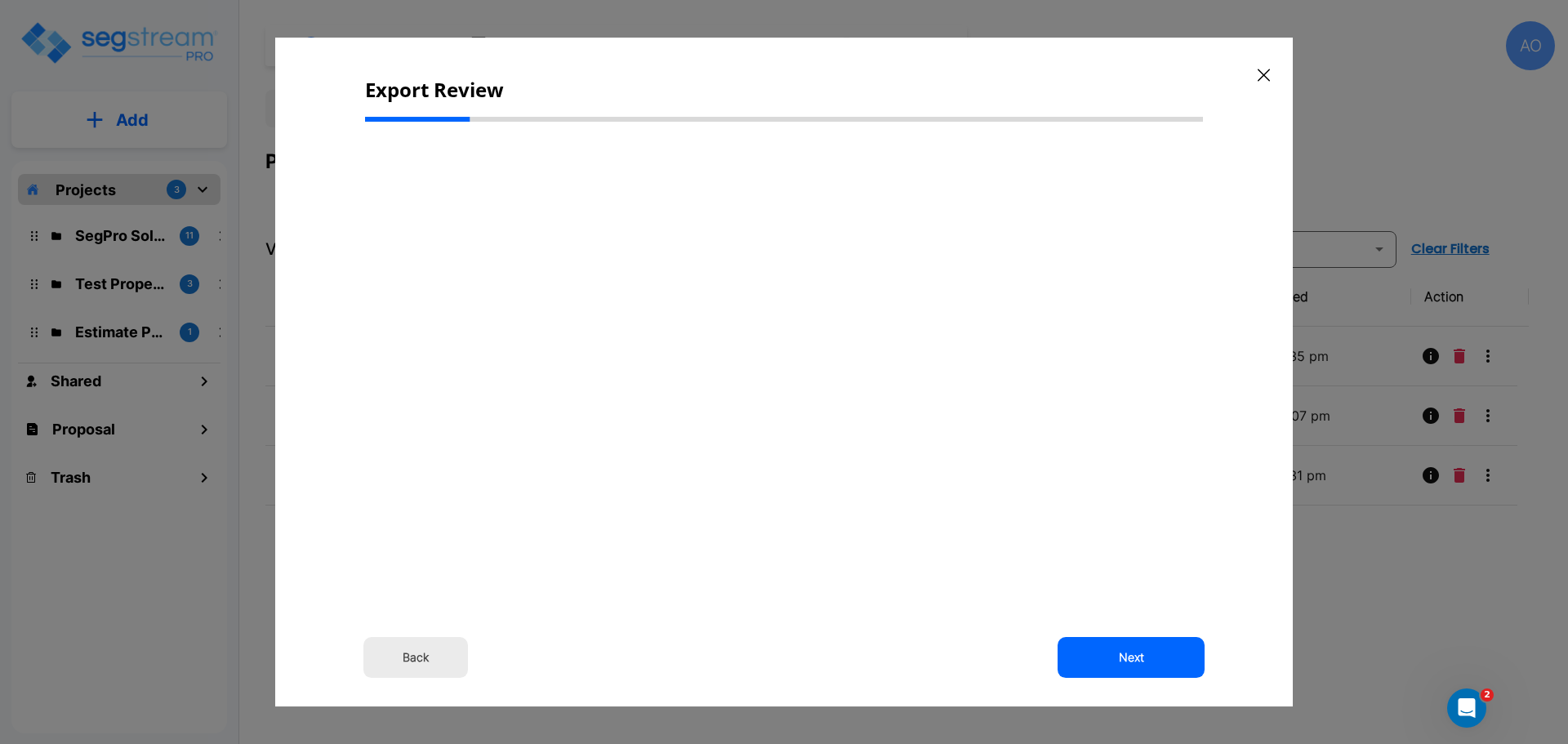
click at [429, 655] on button "Back" at bounding box center [415, 658] width 105 height 41
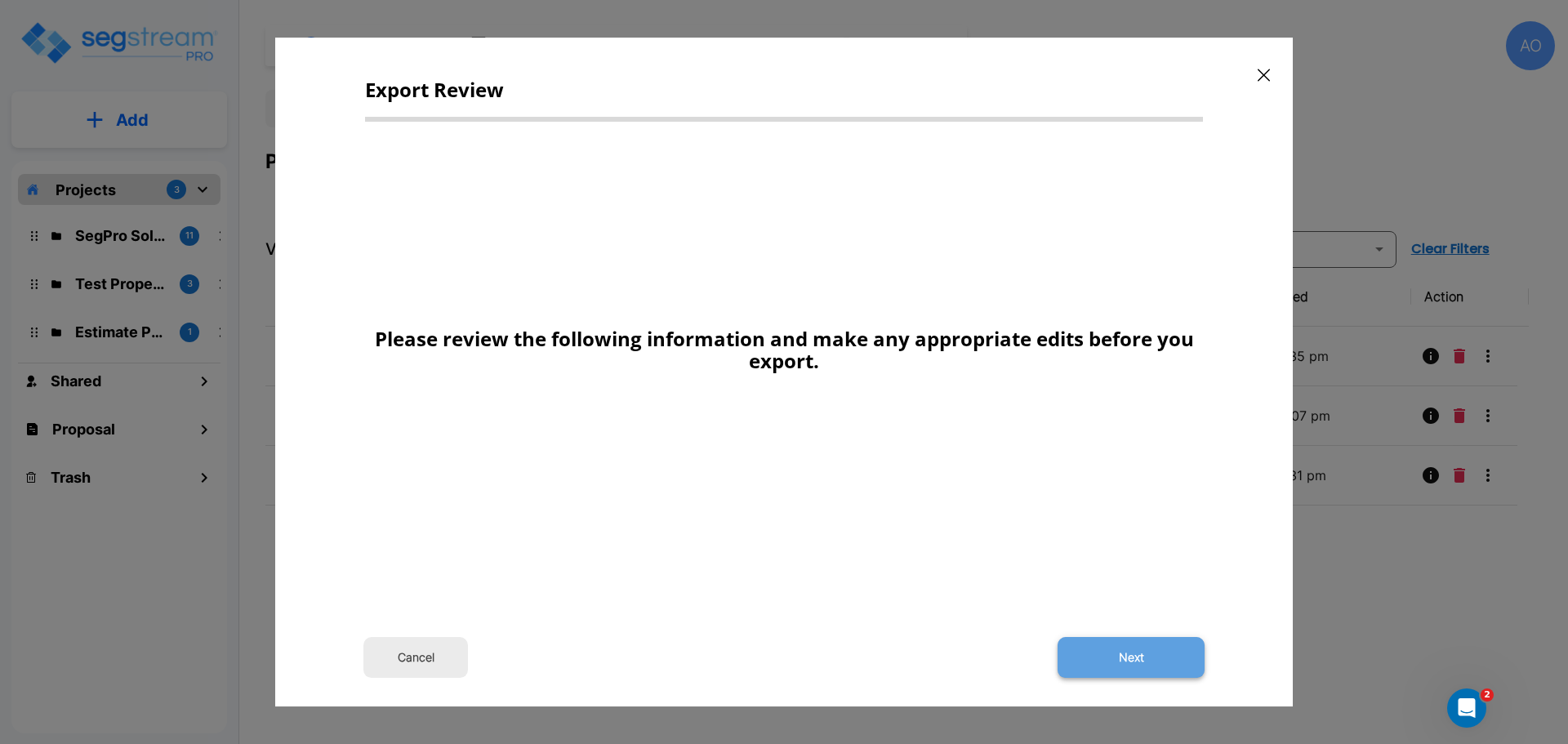
click at [1170, 661] on button "Next" at bounding box center [1131, 658] width 147 height 41
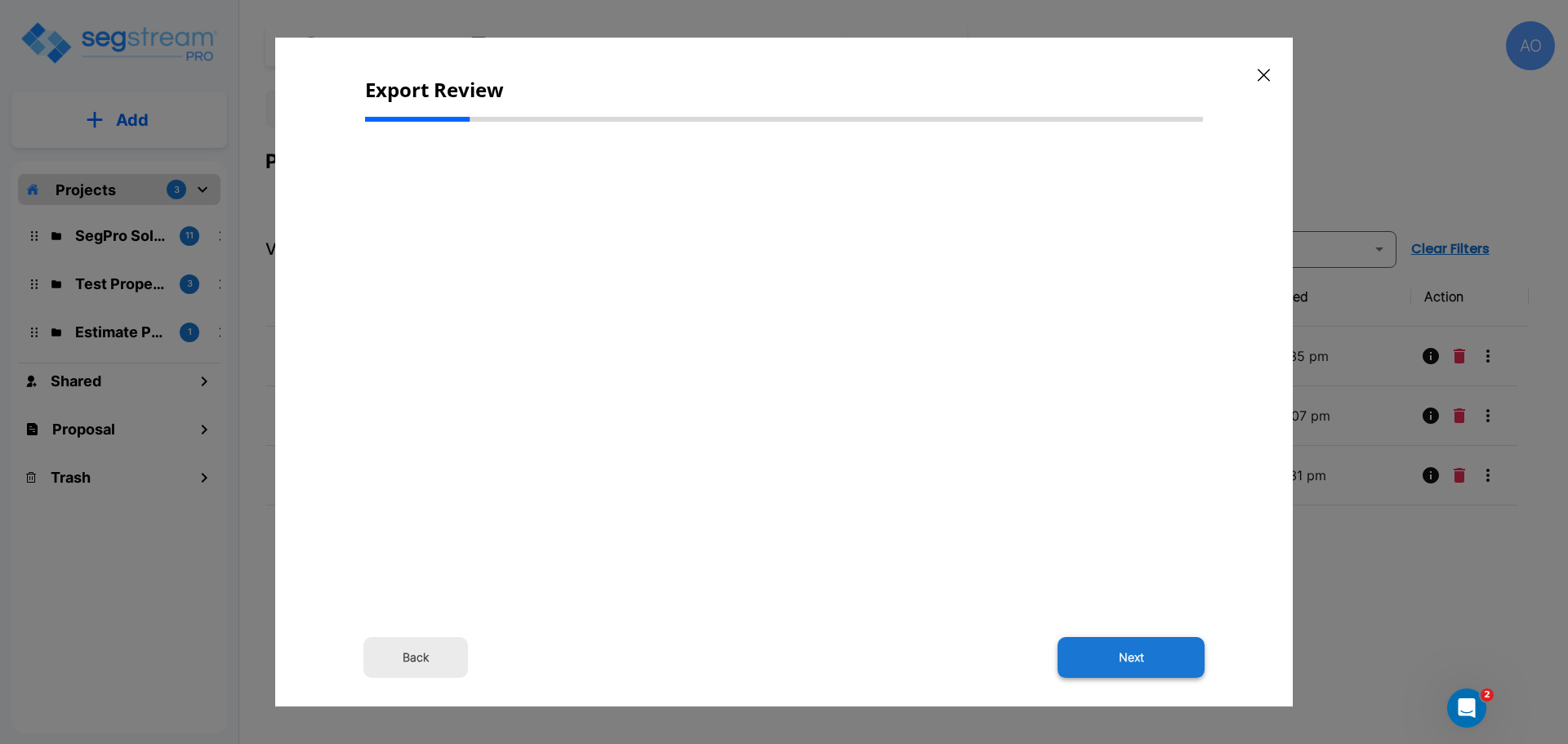
select select "2024"
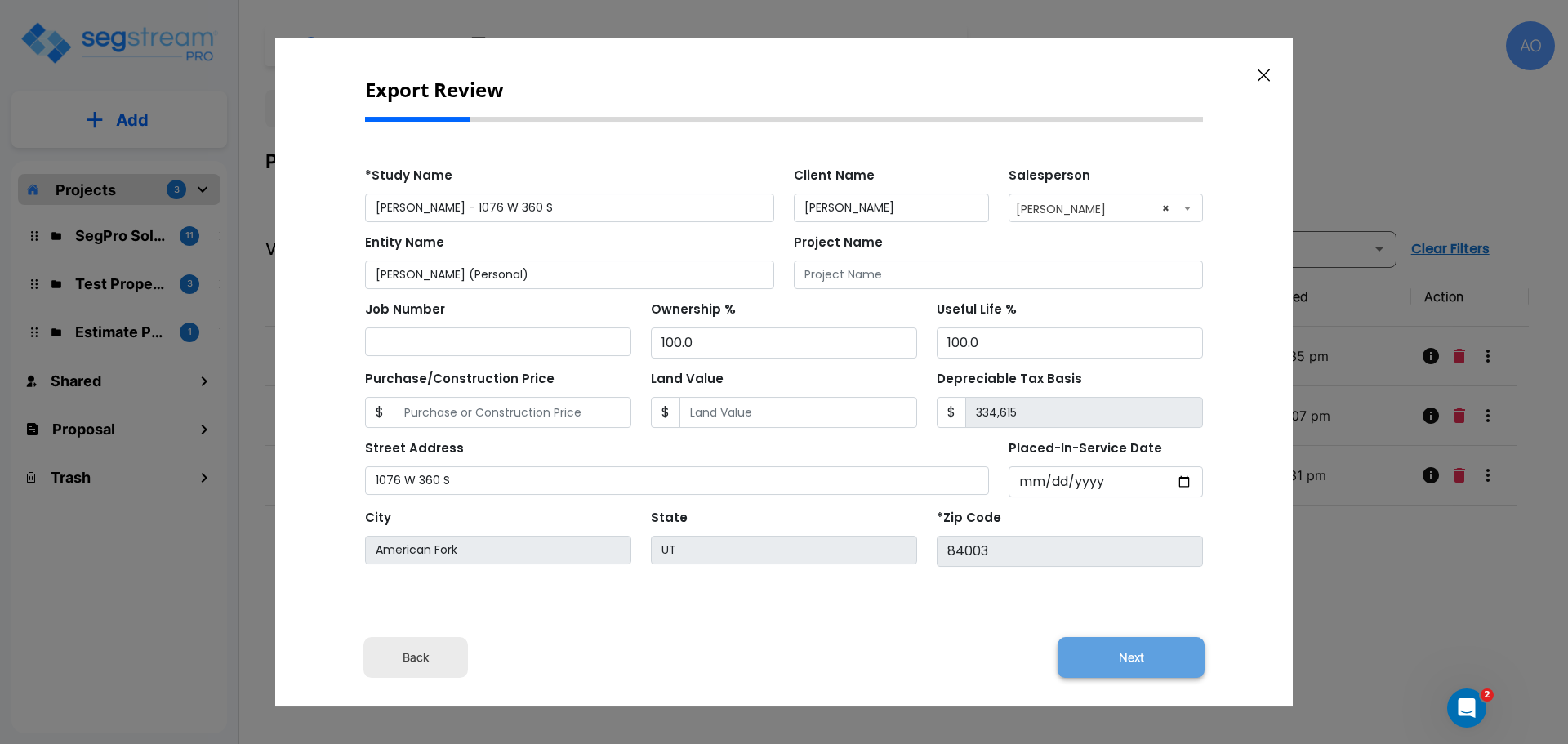
click at [1147, 652] on button "Next" at bounding box center [1131, 658] width 147 height 41
type input "22614"
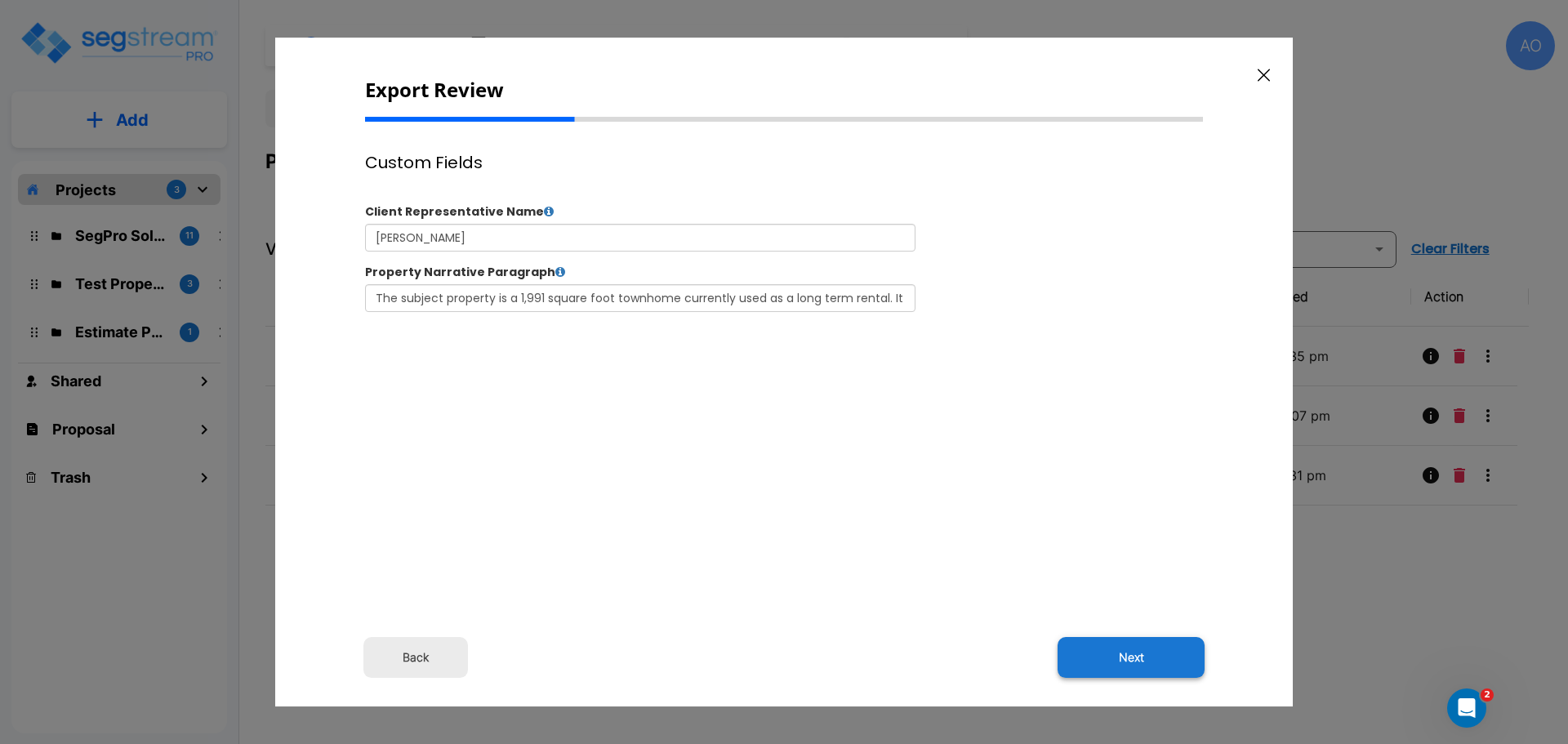
click at [1129, 656] on button "Next" at bounding box center [1131, 658] width 147 height 41
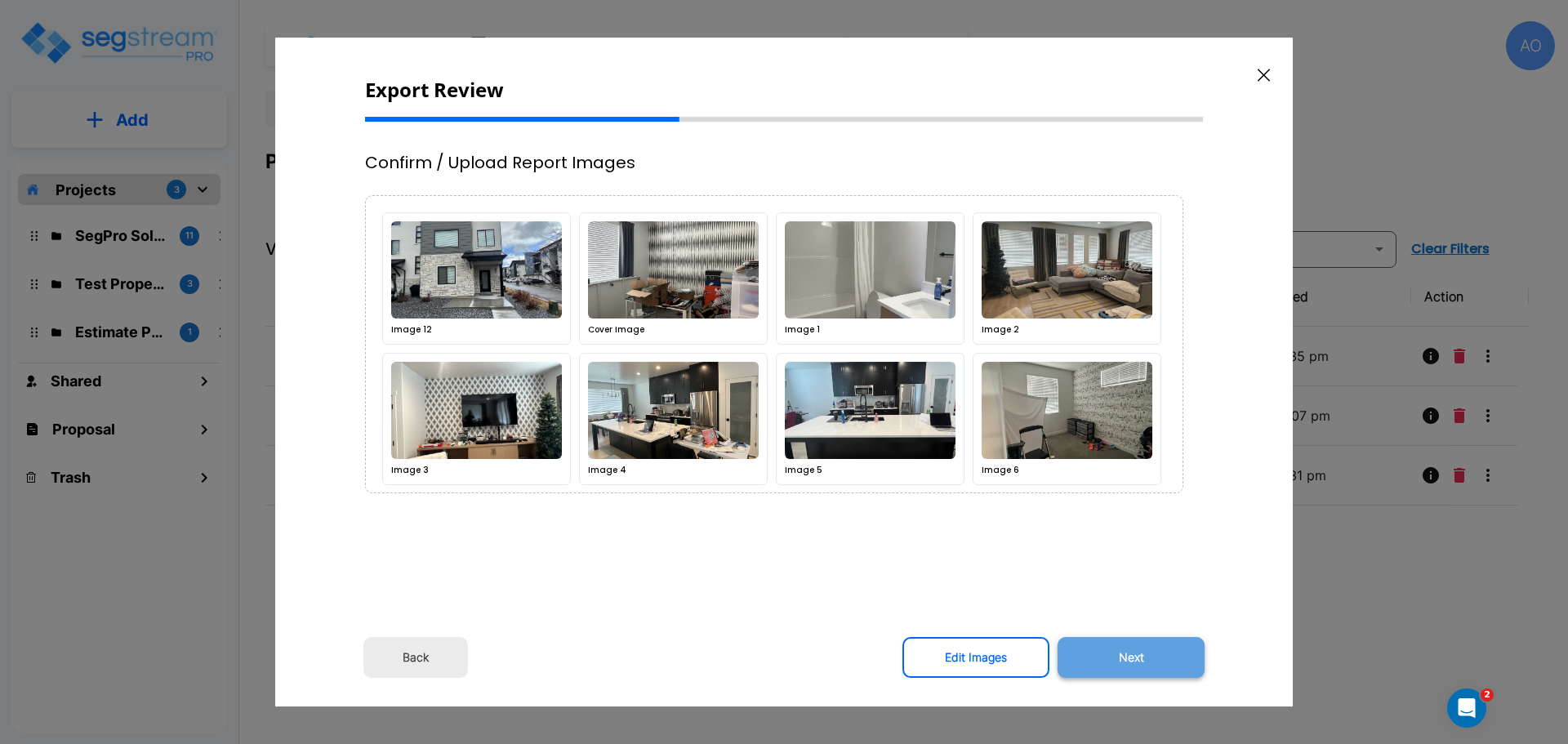
click at [1130, 654] on button "Next" at bounding box center [1131, 658] width 147 height 41
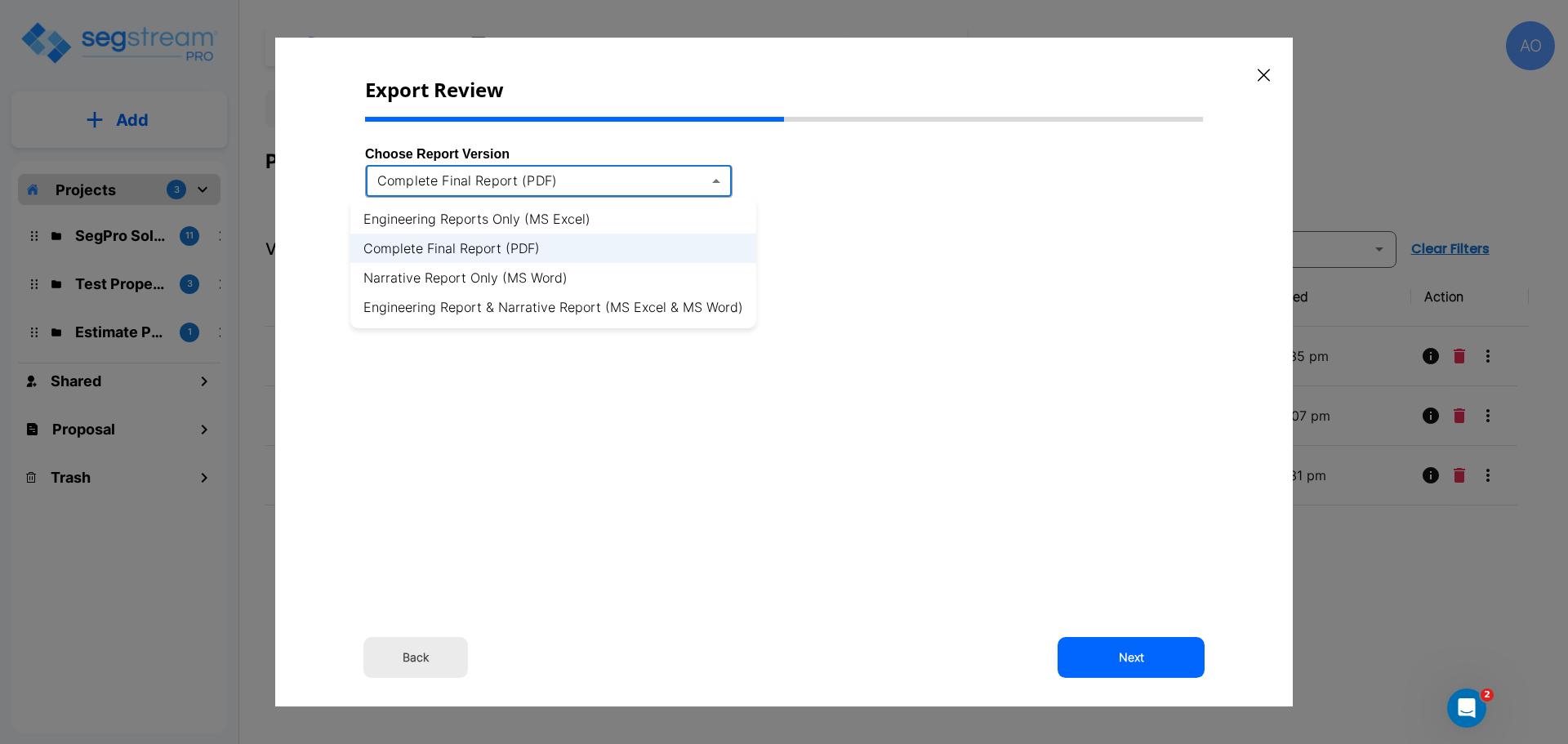
click at [721, 181] on body "× Your report is being generated. Be patient! × We're working on your Modificat…" at bounding box center [784, 372] width 1568 height 744
click at [707, 304] on li "Engineering Report & Narrative Report (MS Excel & MS Word)" at bounding box center [553, 307] width 406 height 29
type input "xlsx_word"
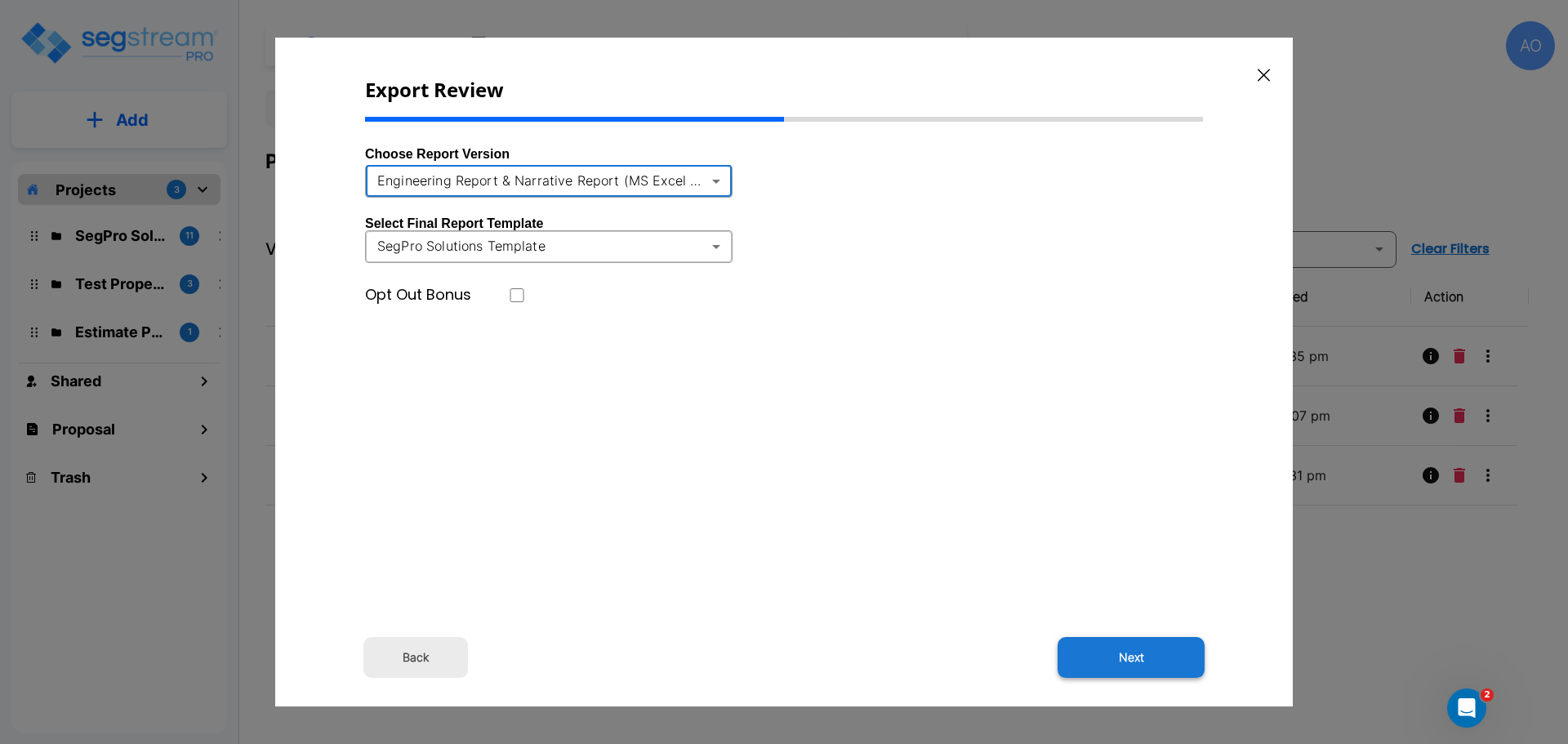
click at [1131, 653] on button "Next" at bounding box center [1131, 658] width 147 height 41
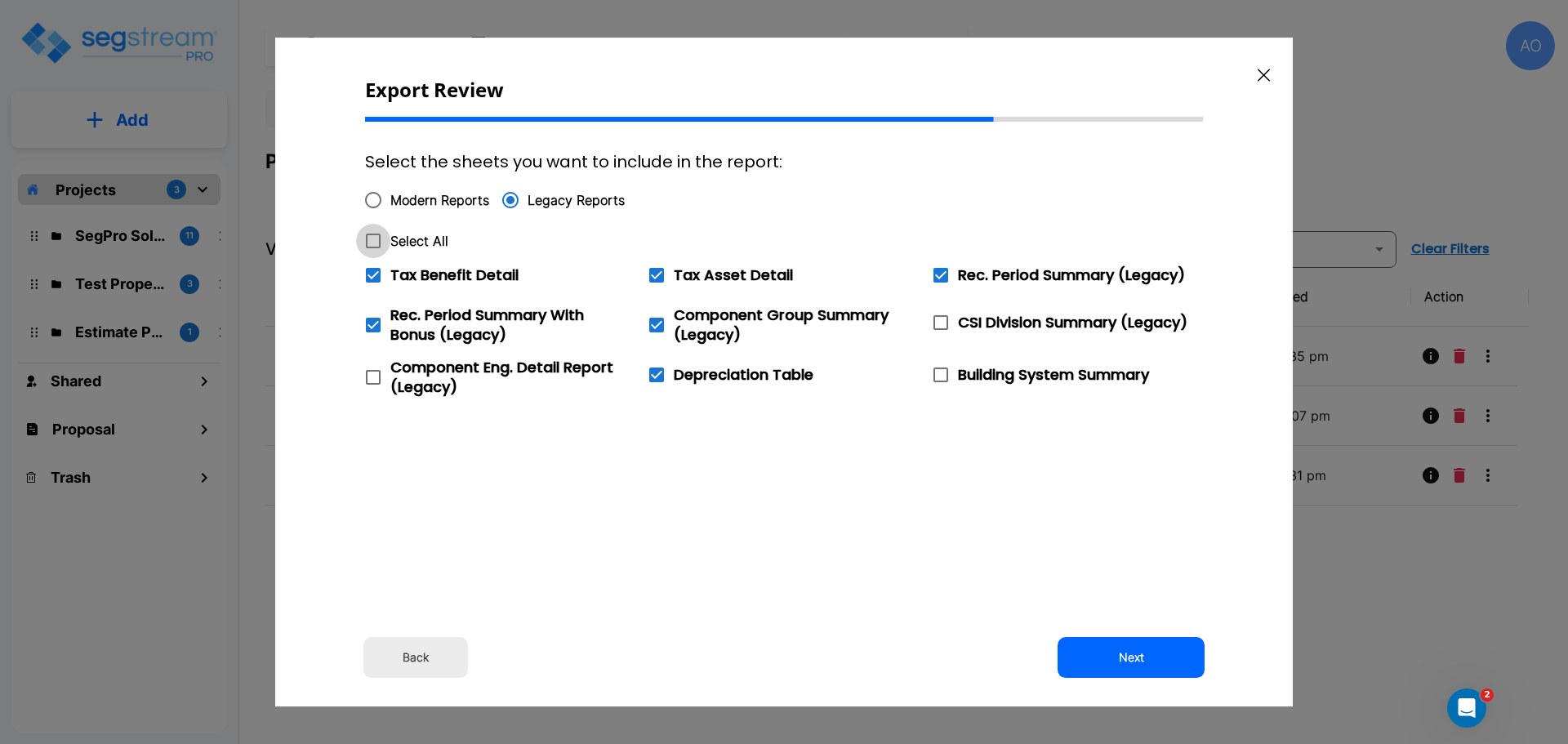
click at [377, 234] on icon at bounding box center [373, 240] width 15 height 15
click at [372, 234] on input "Select All" at bounding box center [364, 231] width 16 height 14
checkbox input "true"
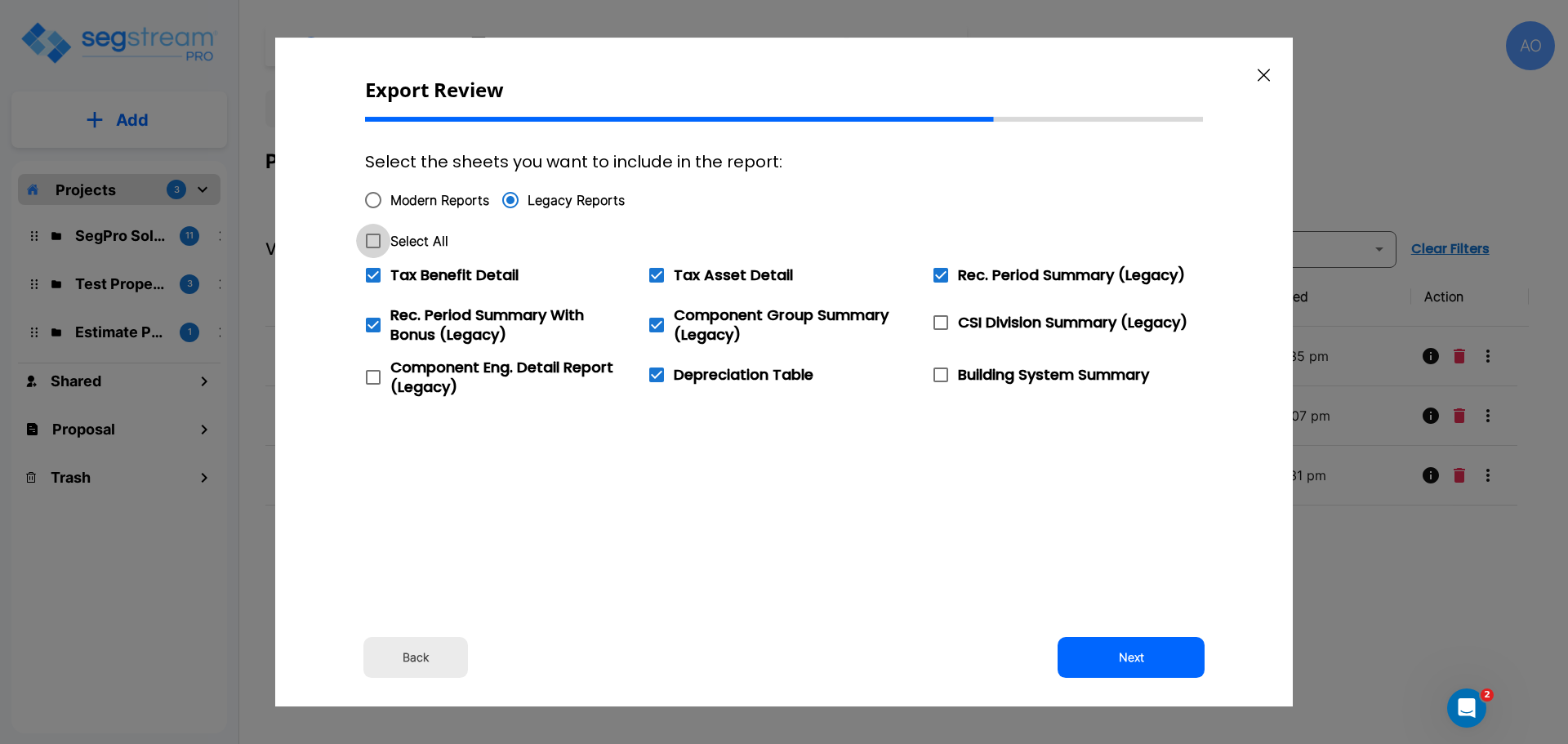
checkbox input "true"
click at [376, 274] on icon at bounding box center [373, 275] width 19 height 19
click at [372, 272] on input "Tax Benefit Detail" at bounding box center [364, 264] width 16 height 14
checkbox input "false"
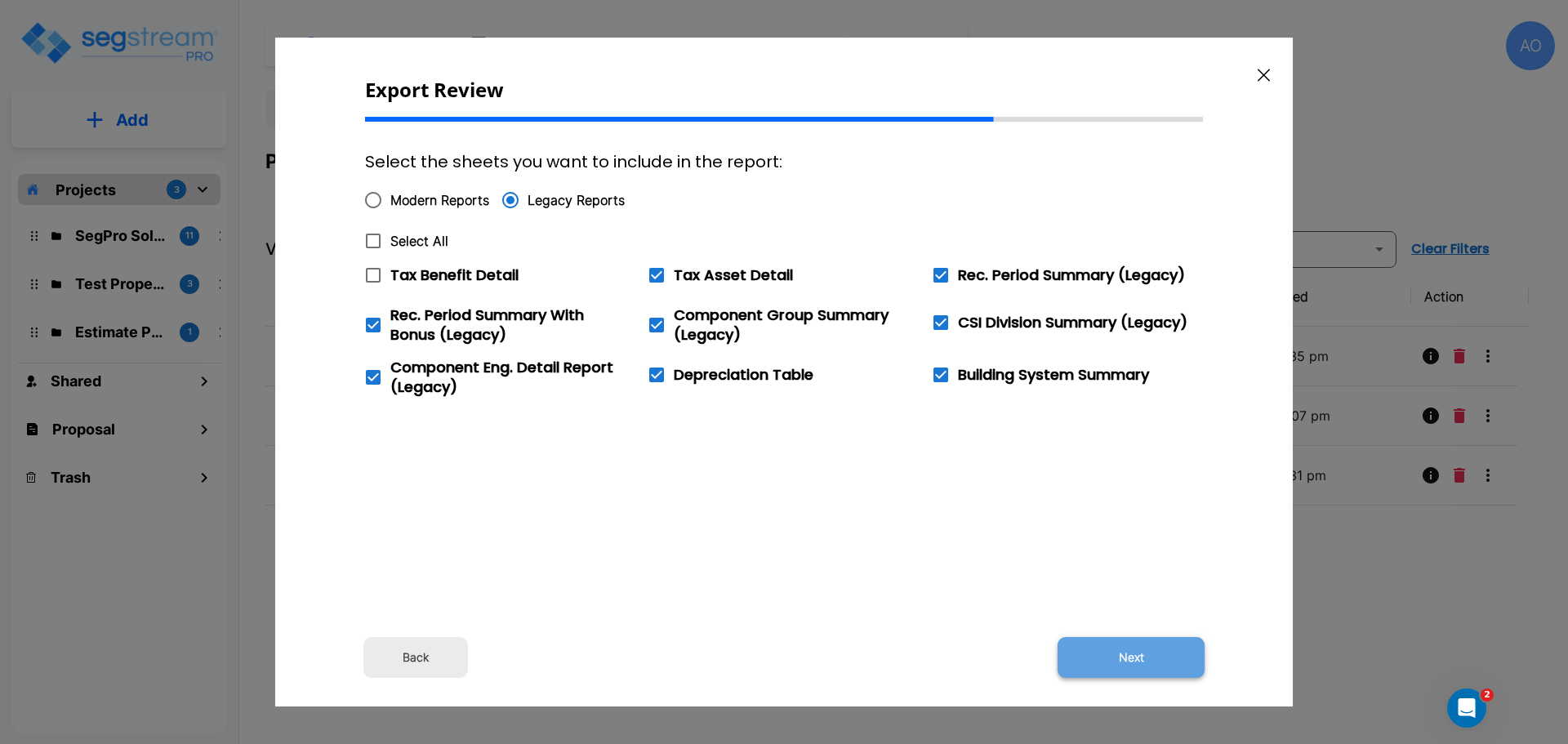
click at [1139, 660] on button "Next" at bounding box center [1131, 658] width 147 height 41
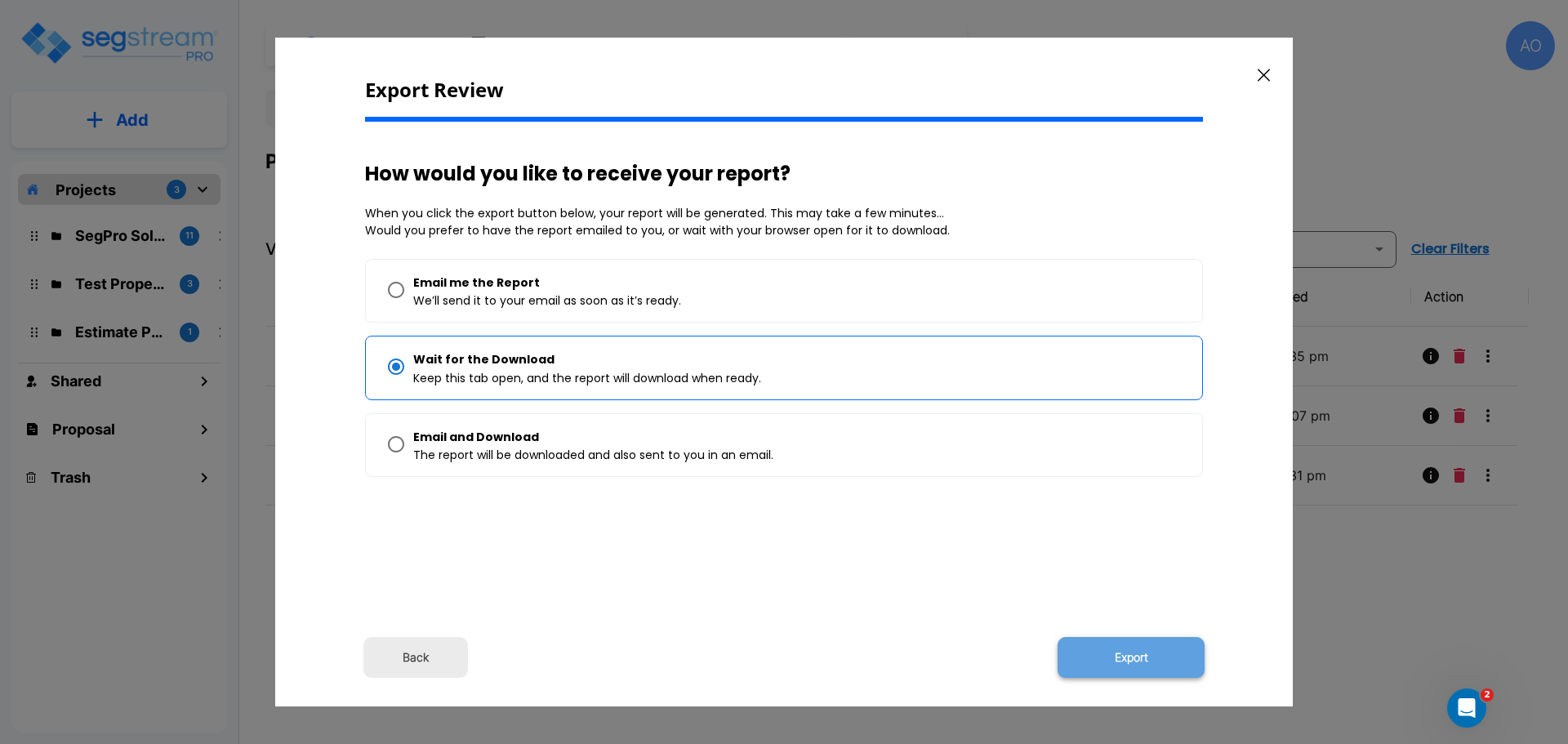
click at [1143, 666] on button "Export" at bounding box center [1131, 658] width 147 height 41
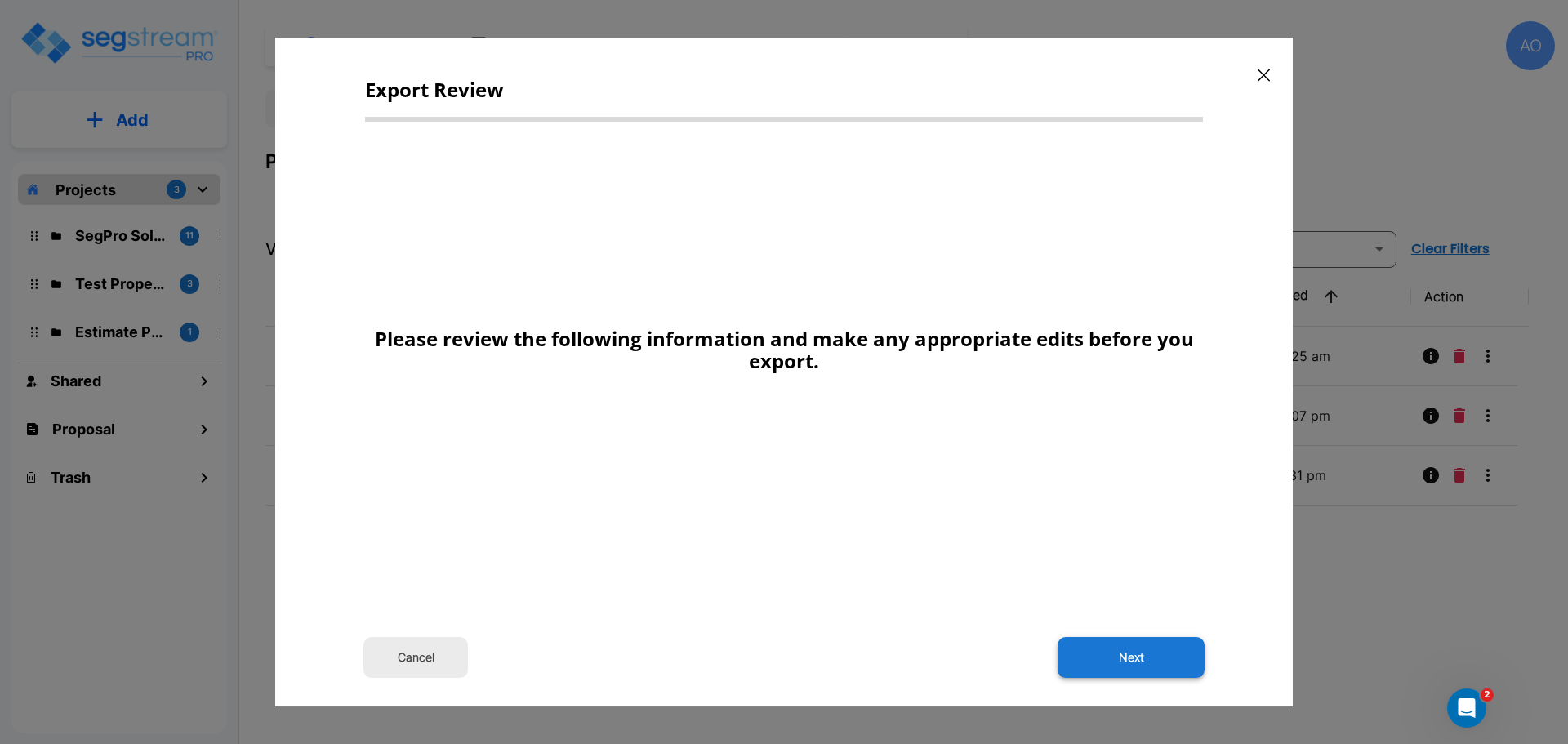
click at [1143, 658] on button "Next" at bounding box center [1131, 658] width 147 height 41
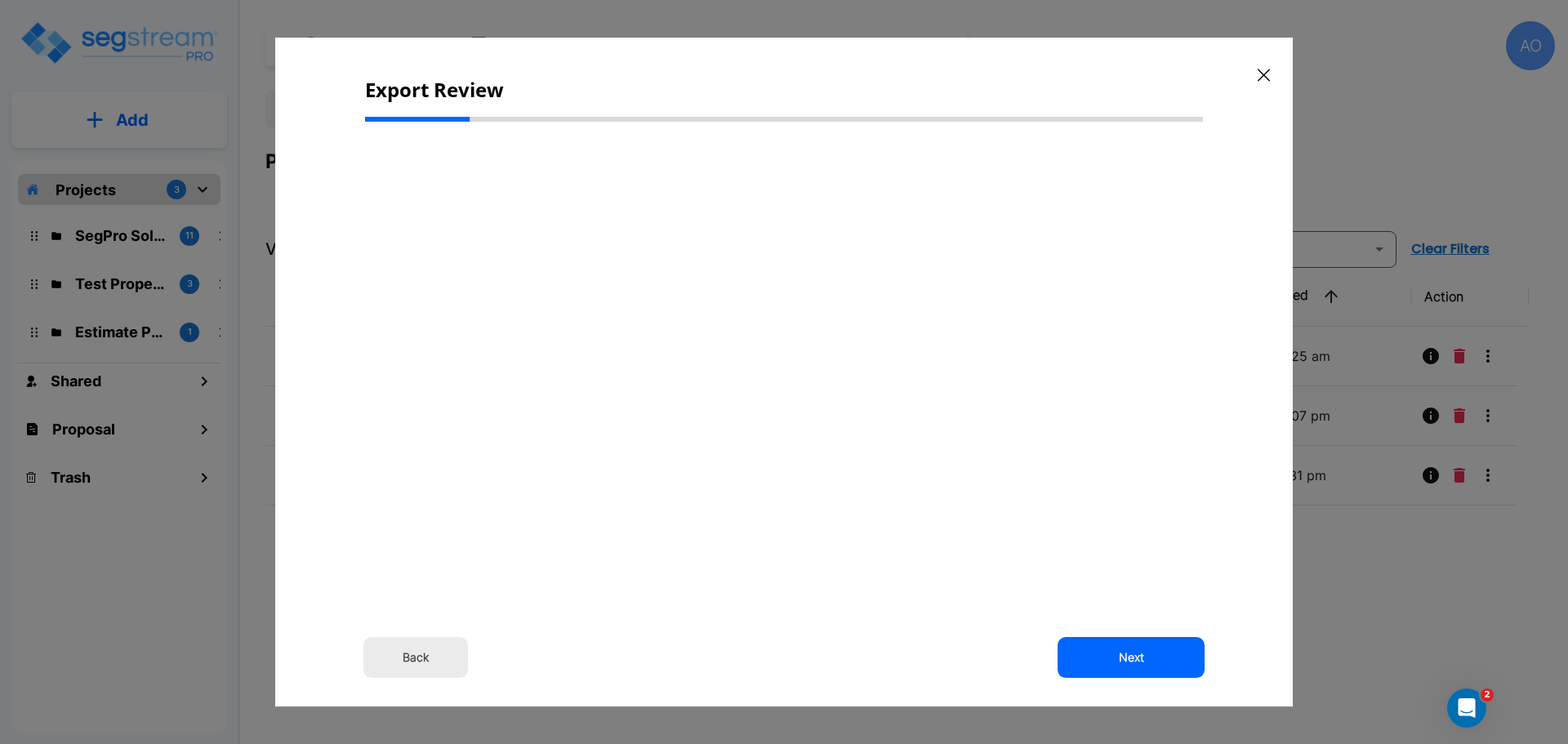
click at [418, 653] on button "Back" at bounding box center [415, 658] width 105 height 41
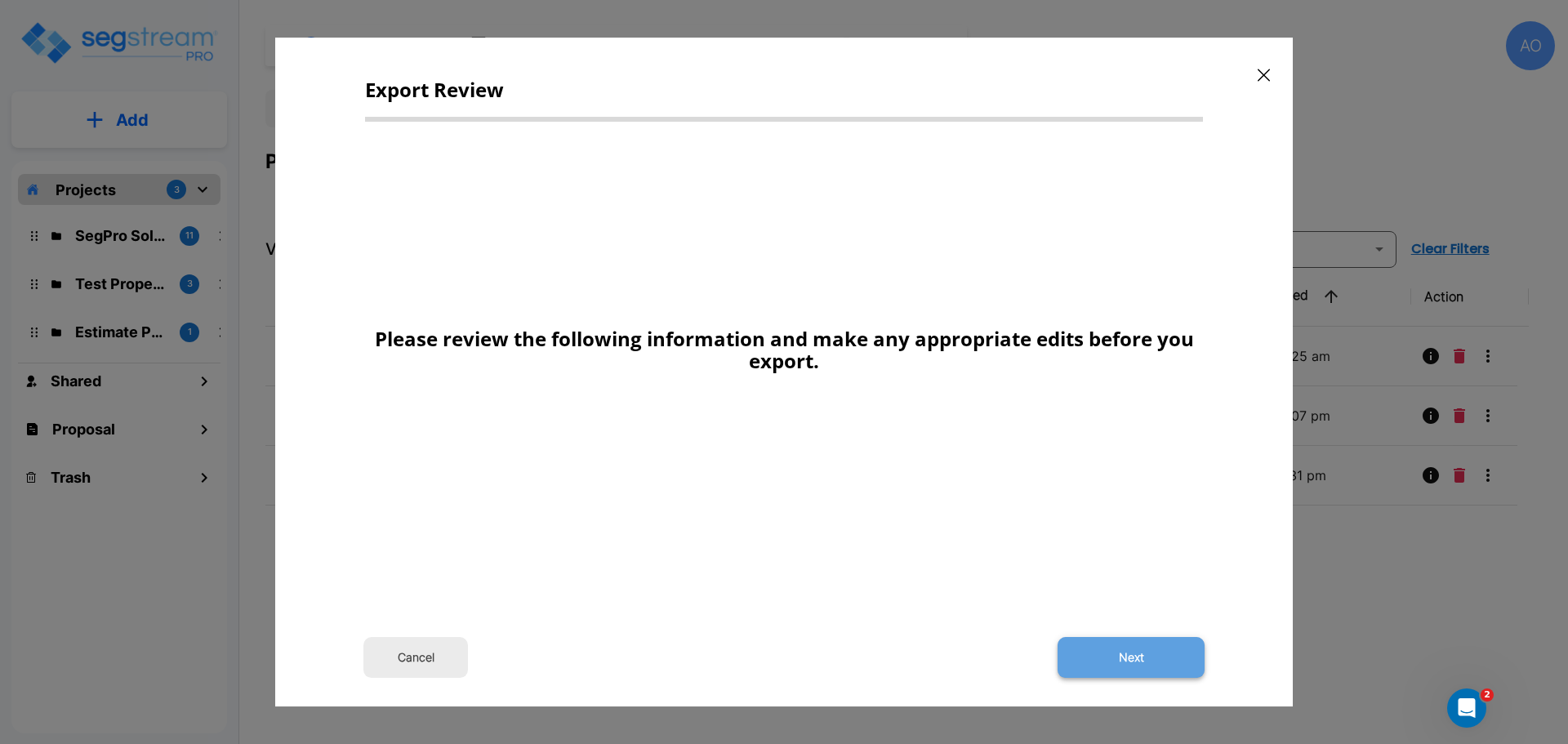
click at [1138, 668] on button "Next" at bounding box center [1131, 658] width 147 height 41
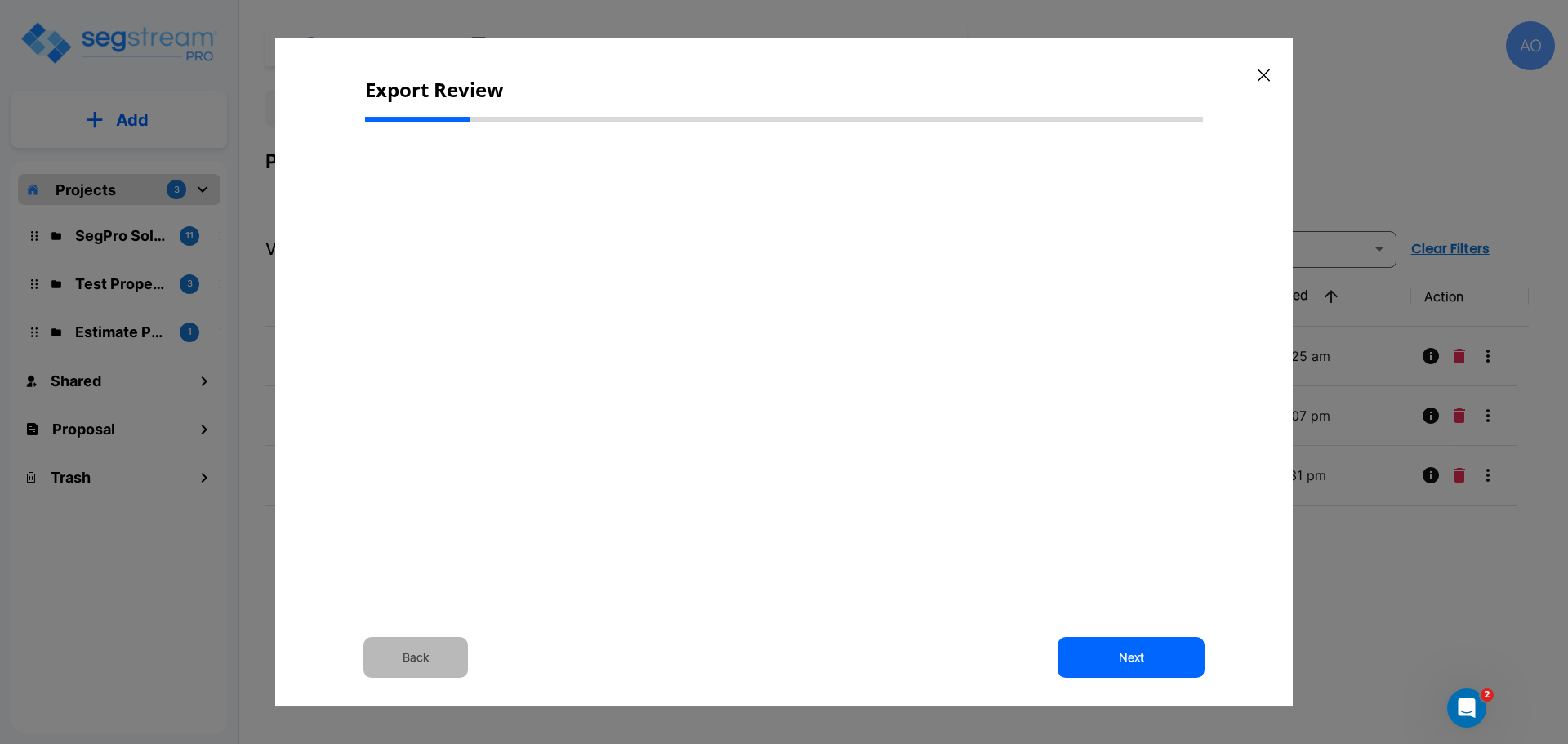
click at [414, 663] on button "Back" at bounding box center [415, 658] width 105 height 41
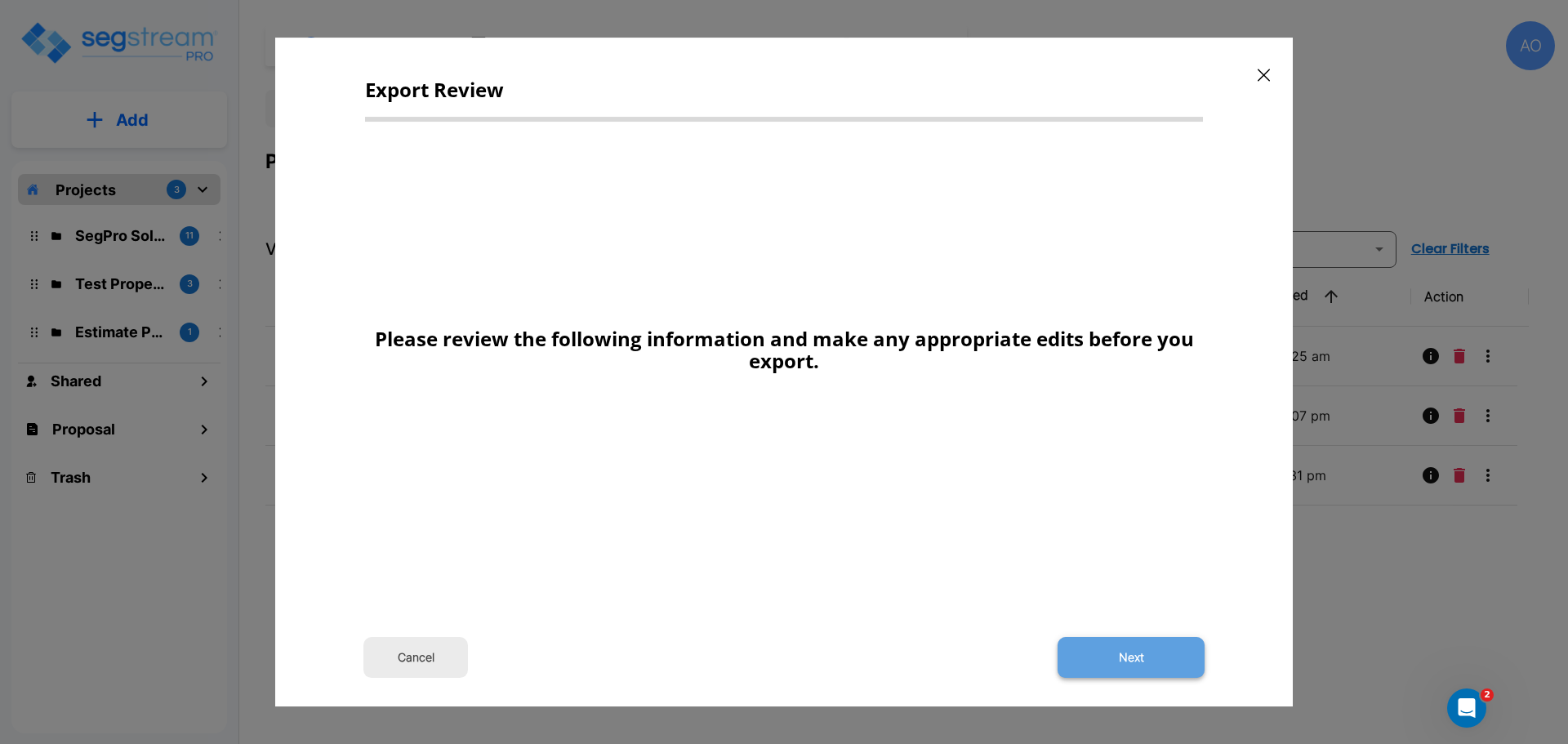
click at [1140, 666] on button "Next" at bounding box center [1131, 658] width 147 height 41
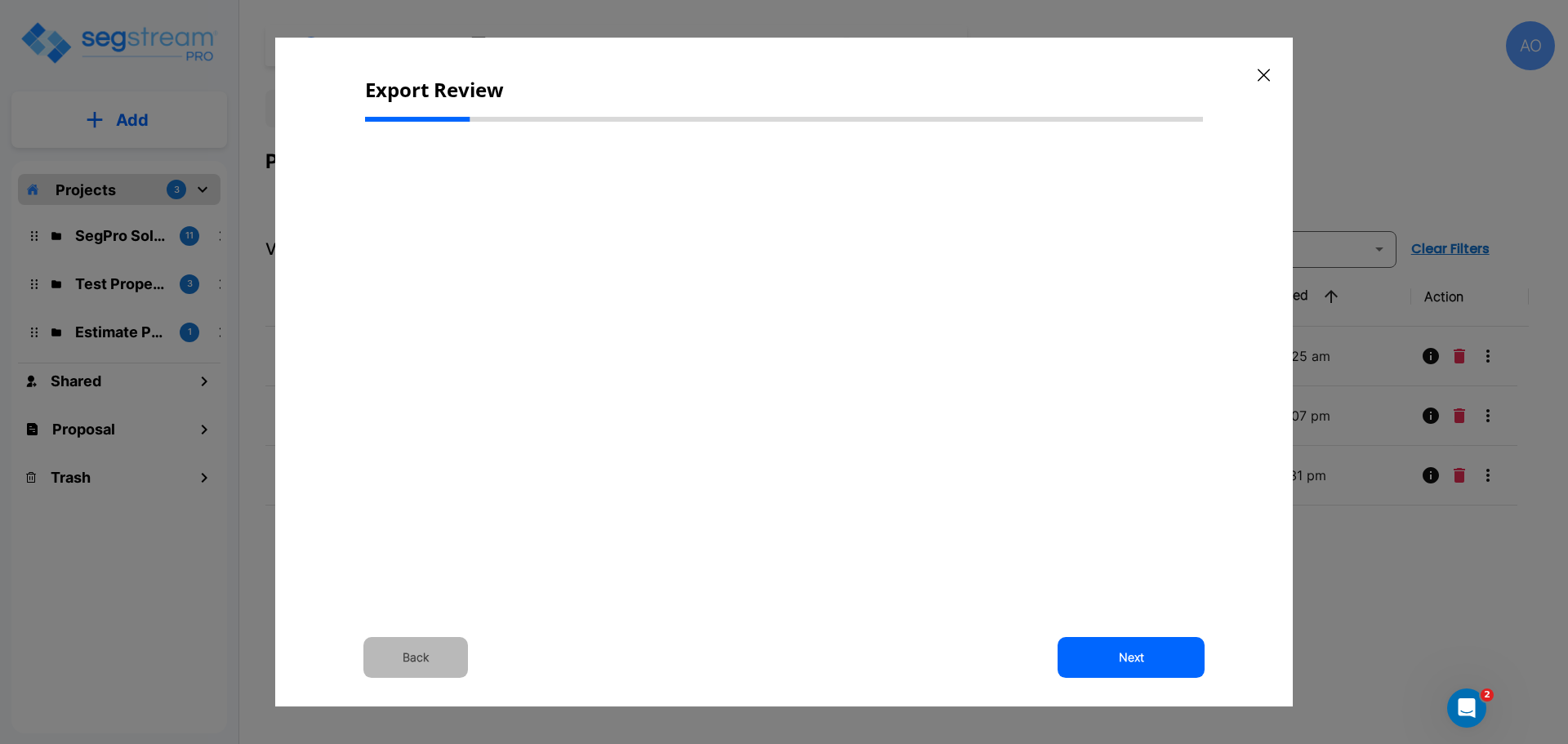
click at [433, 649] on button "Back" at bounding box center [415, 658] width 105 height 41
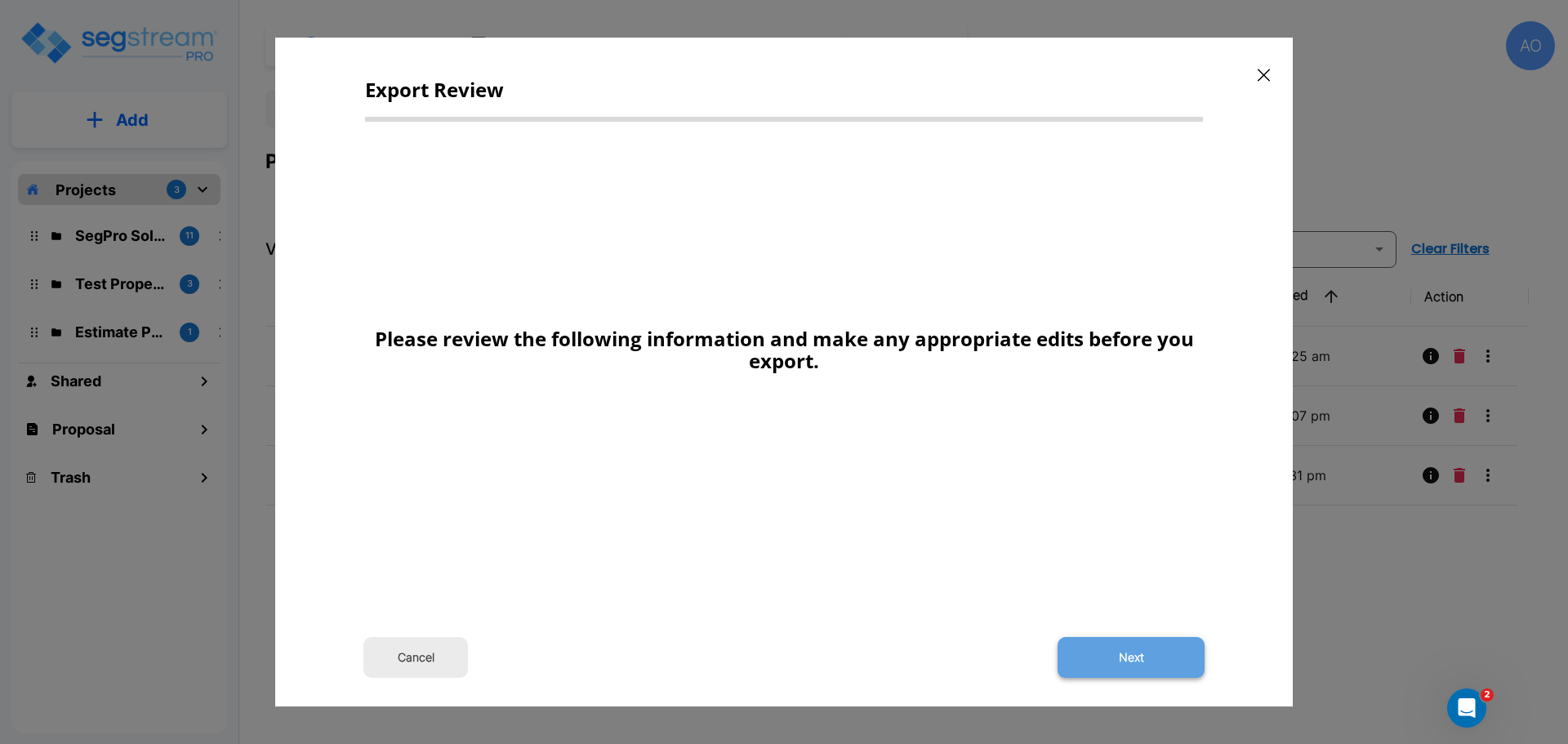
click at [1122, 659] on button "Next" at bounding box center [1131, 658] width 147 height 41
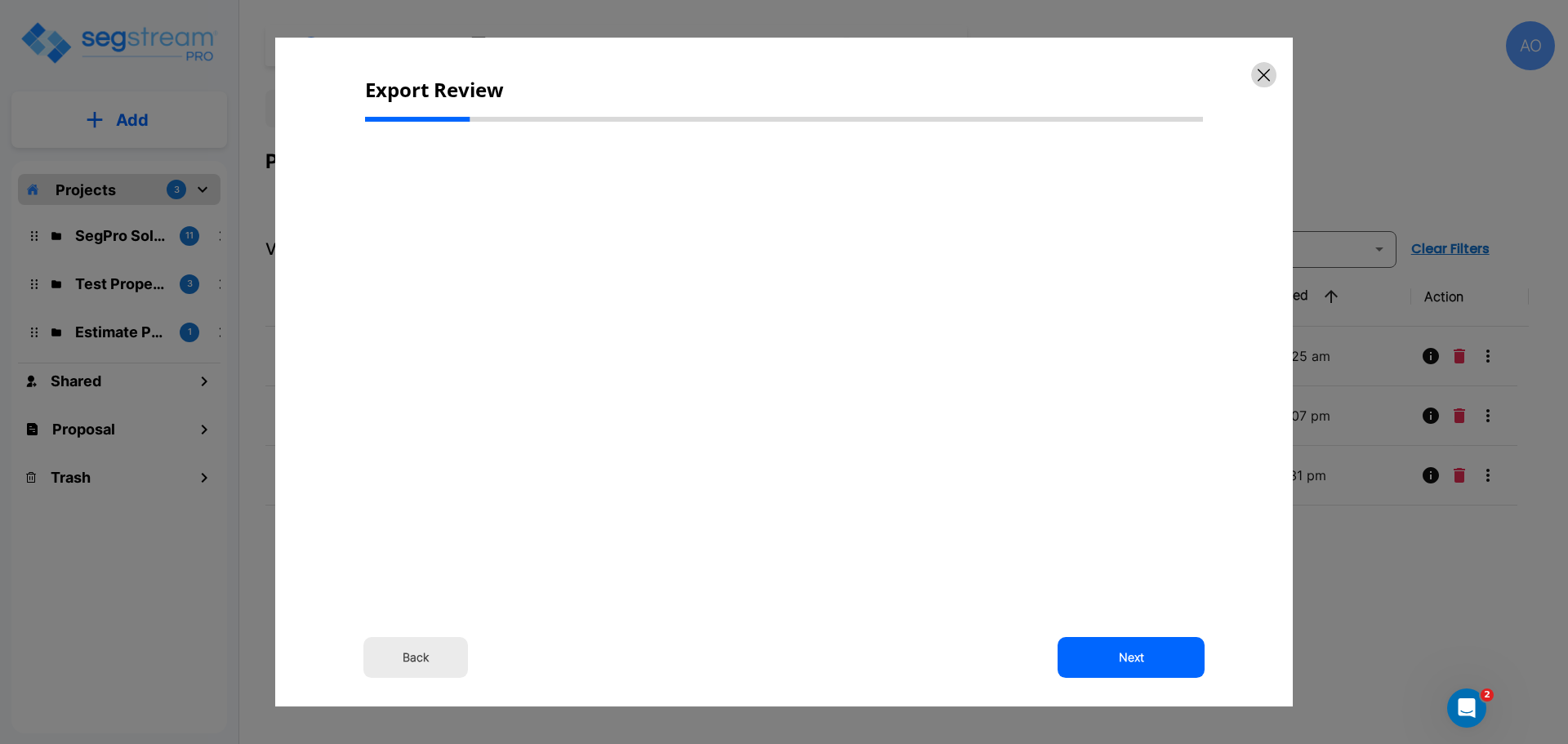
click at [1264, 75] on icon "button" at bounding box center [1263, 75] width 13 height 13
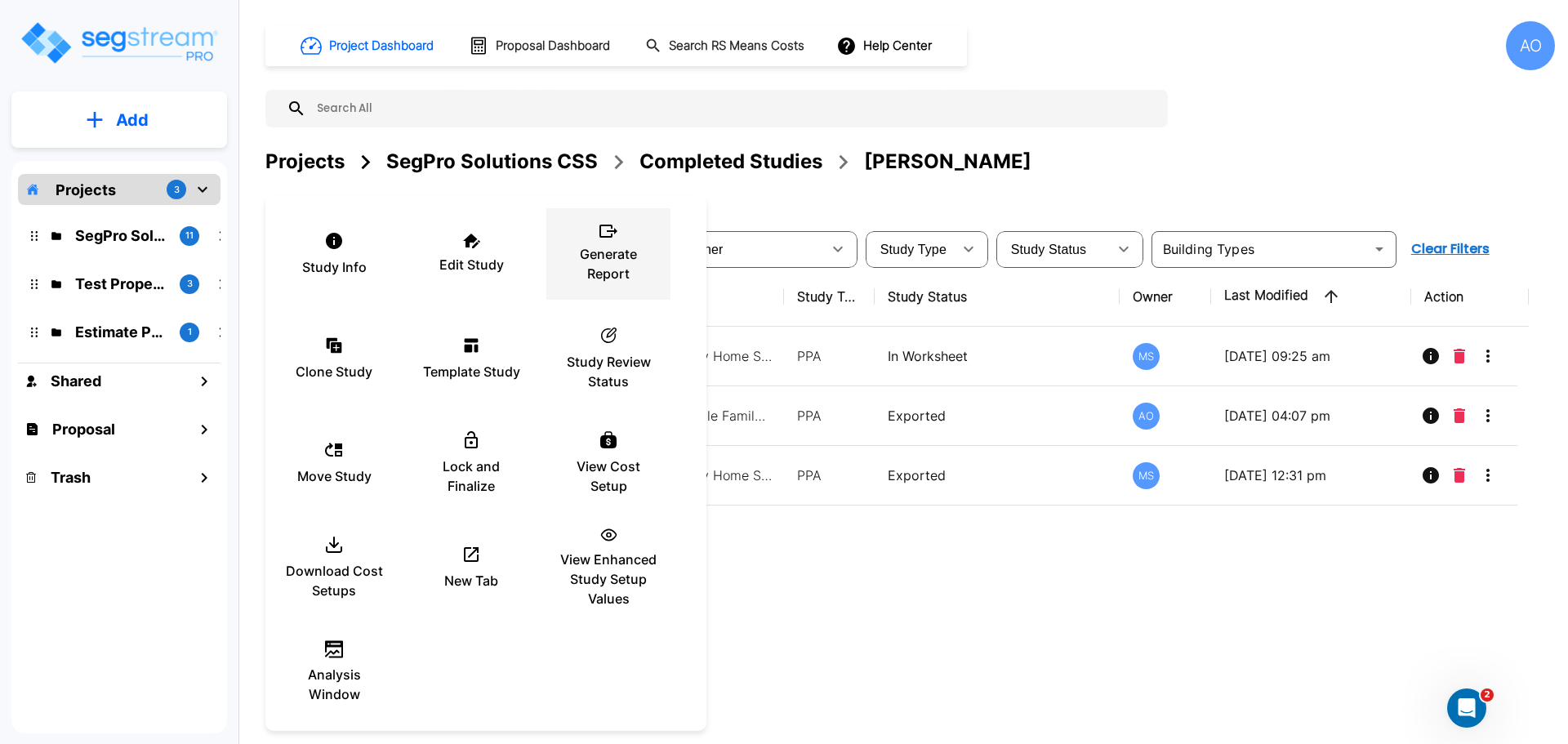
click at [611, 263] on p "Generate Report" at bounding box center [607, 264] width 98 height 39
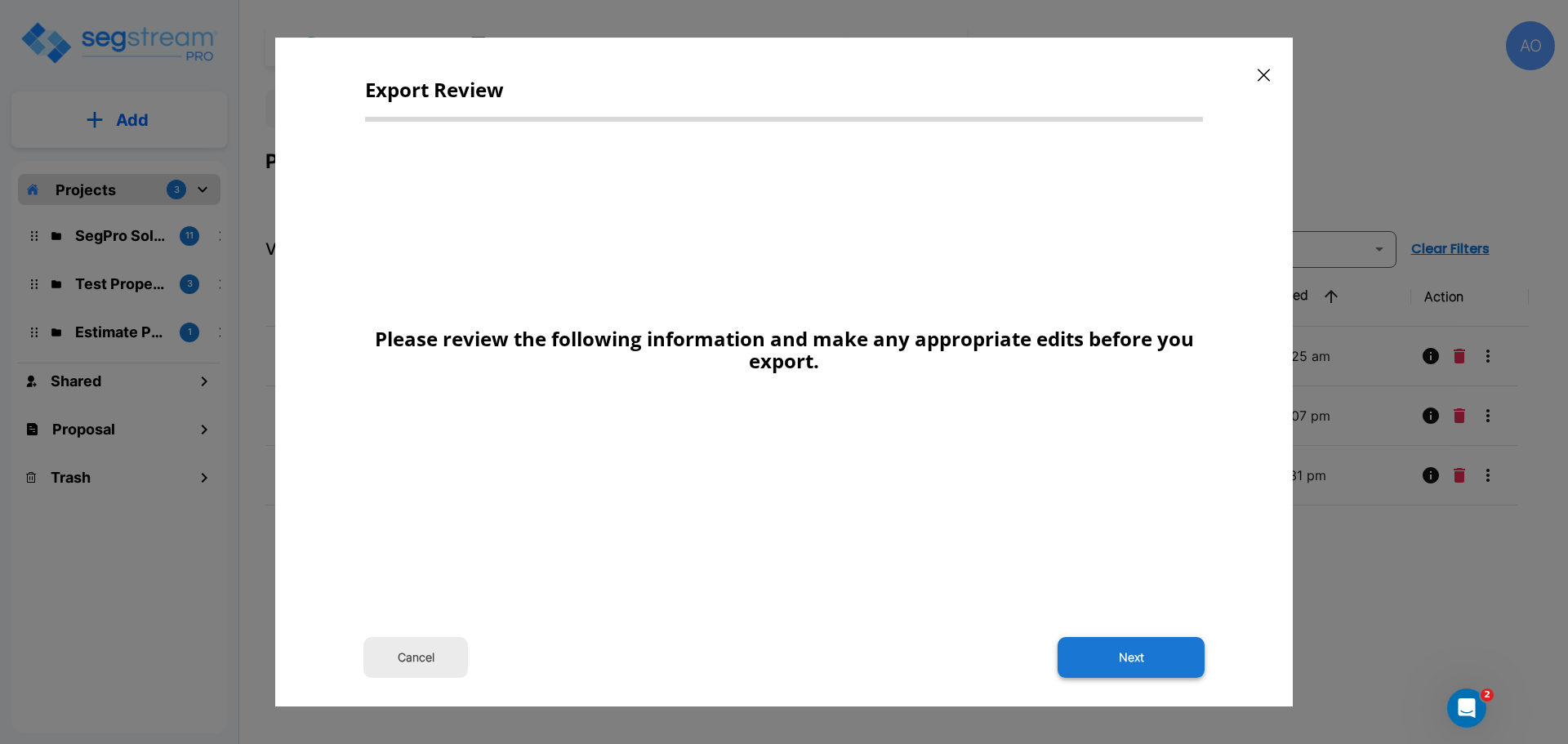
click at [1125, 652] on button "Next" at bounding box center [1131, 658] width 147 height 41
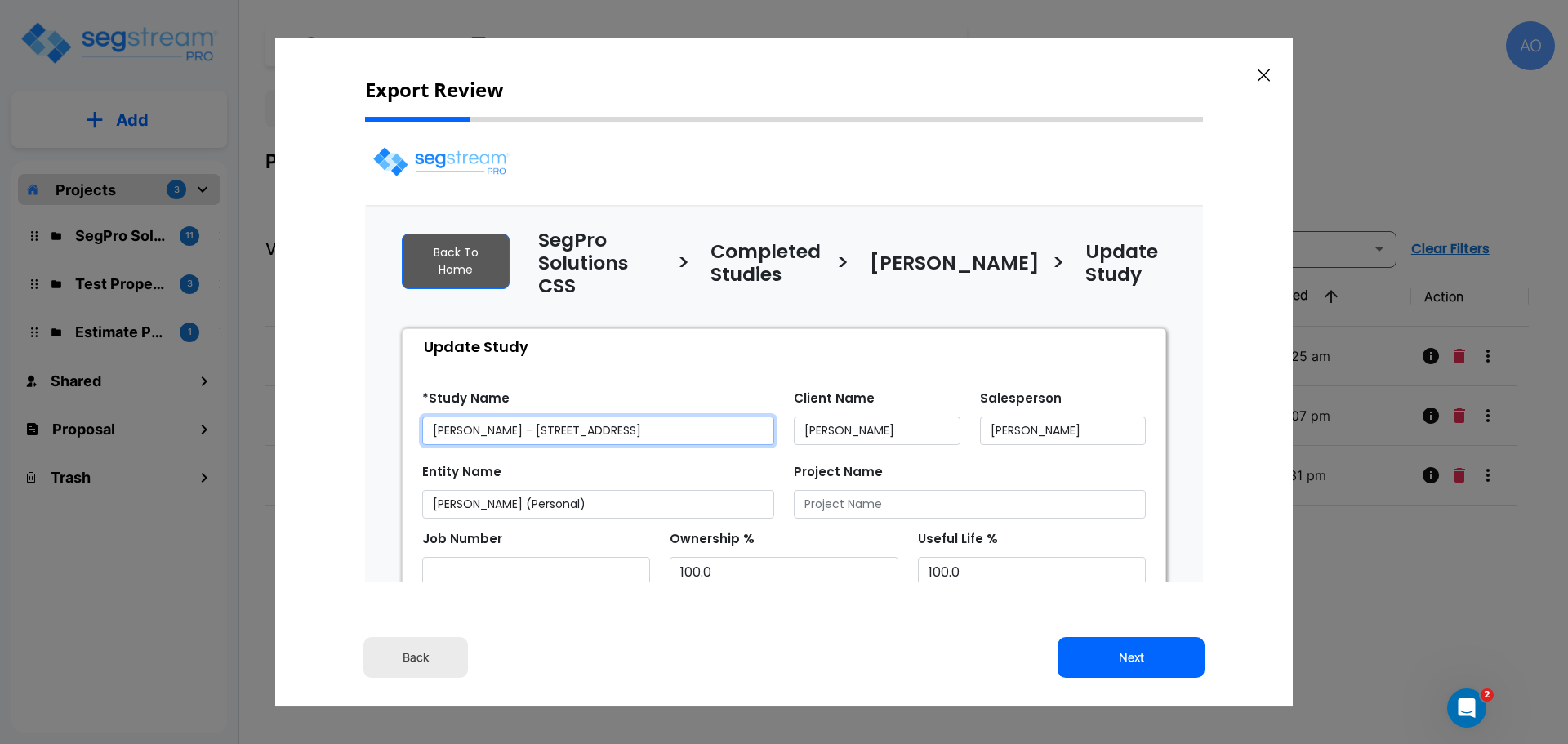
select select "2024"
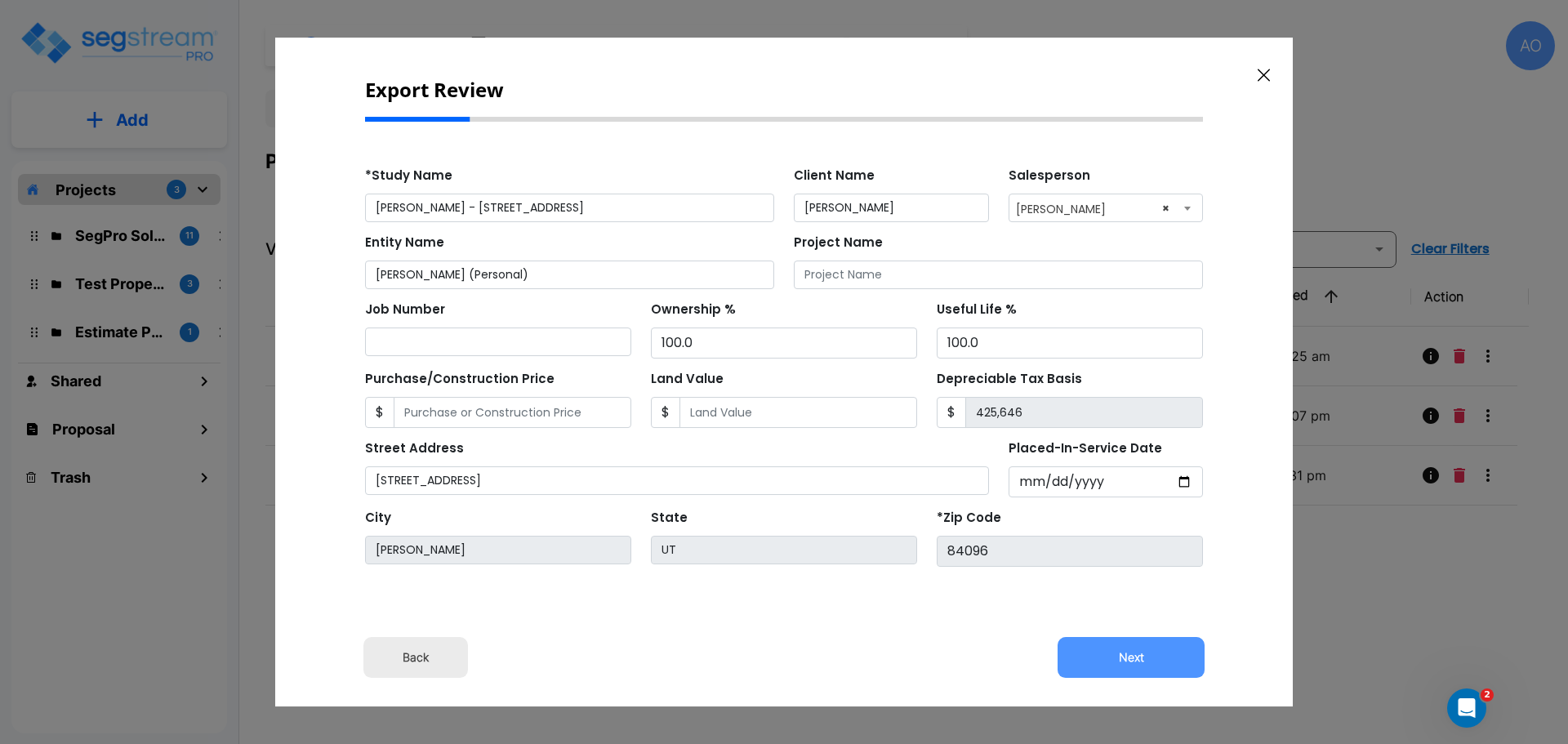
click at [1125, 652] on button "Next" at bounding box center [1131, 658] width 147 height 41
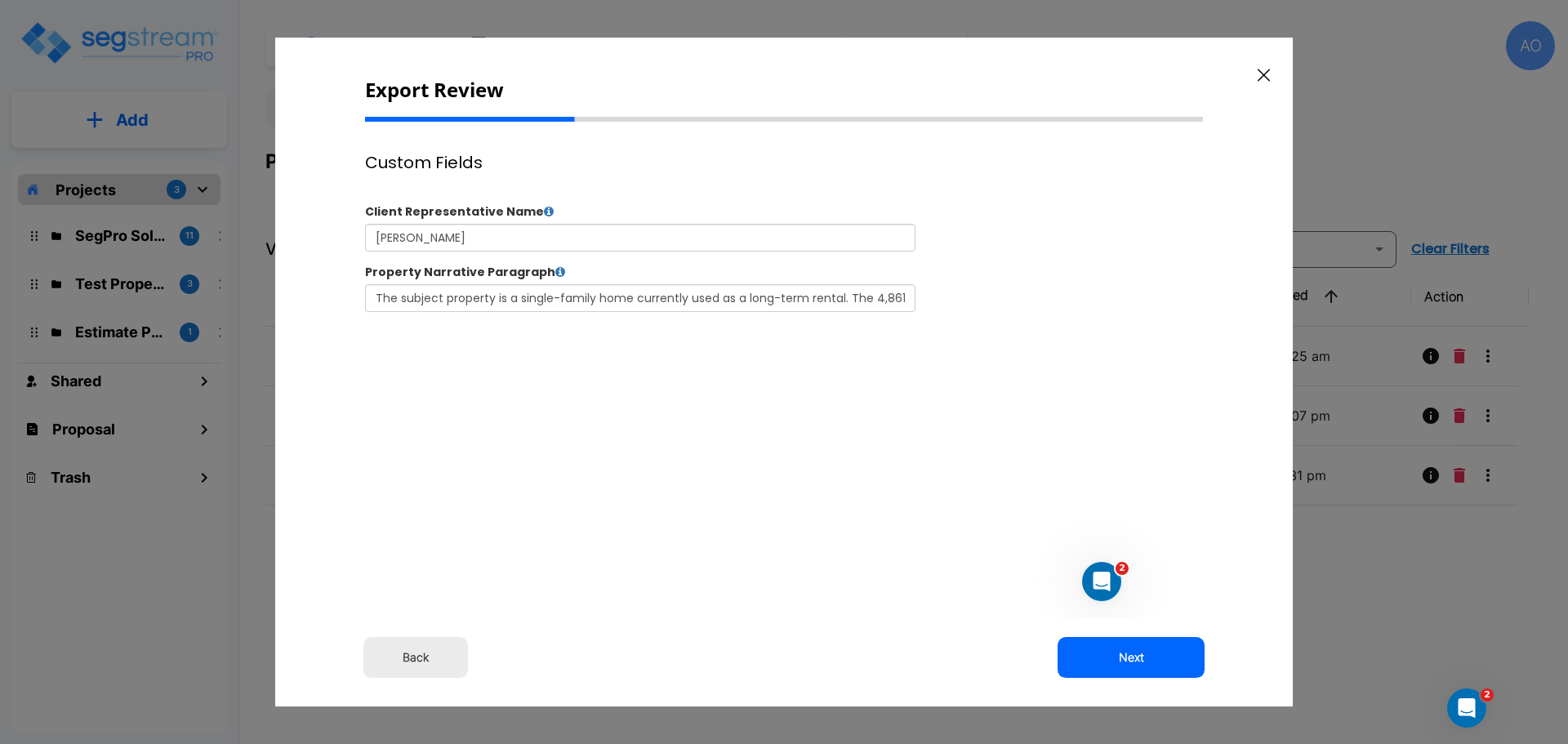
click at [1125, 652] on button "Next" at bounding box center [1131, 658] width 147 height 41
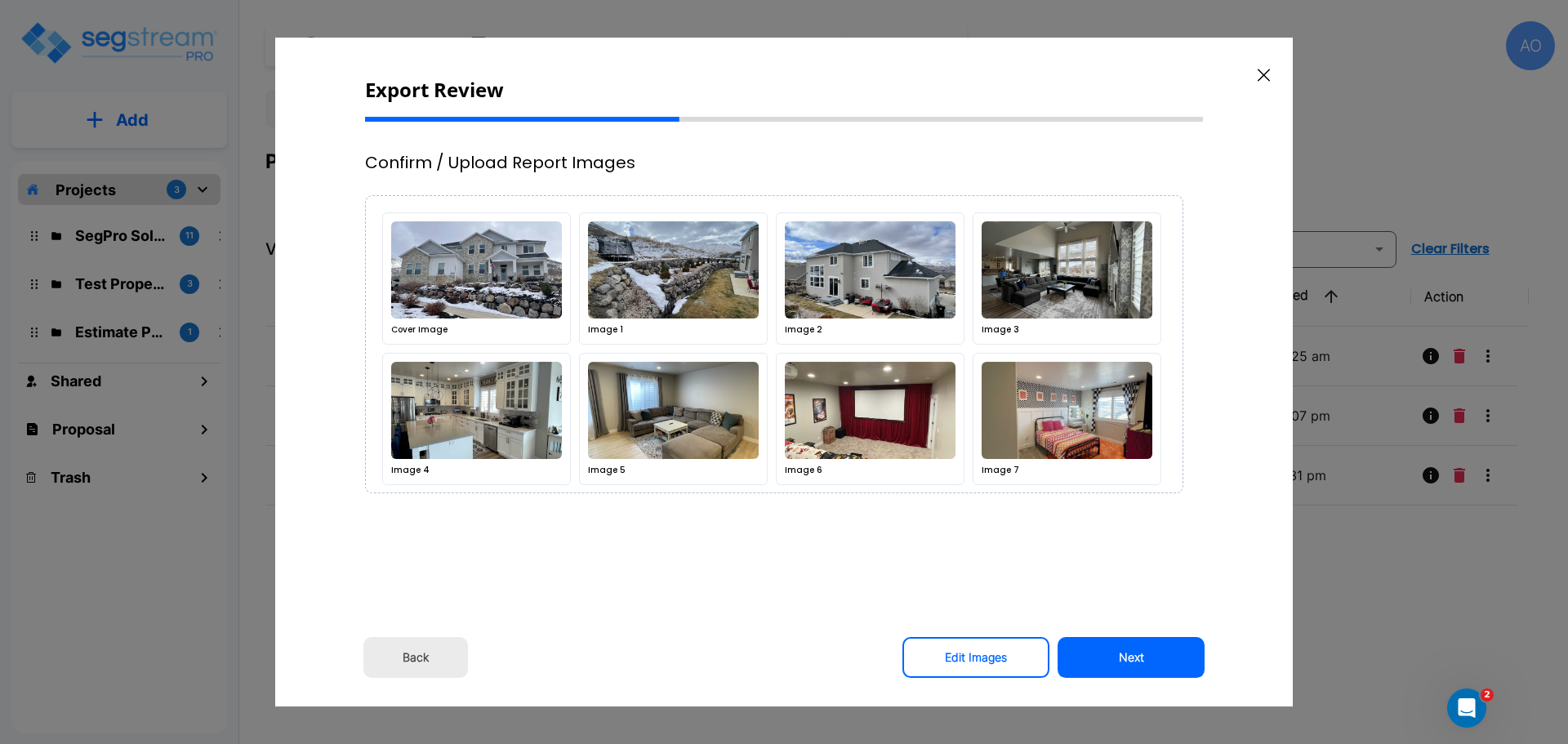
click at [1125, 652] on button "Next" at bounding box center [1131, 658] width 147 height 41
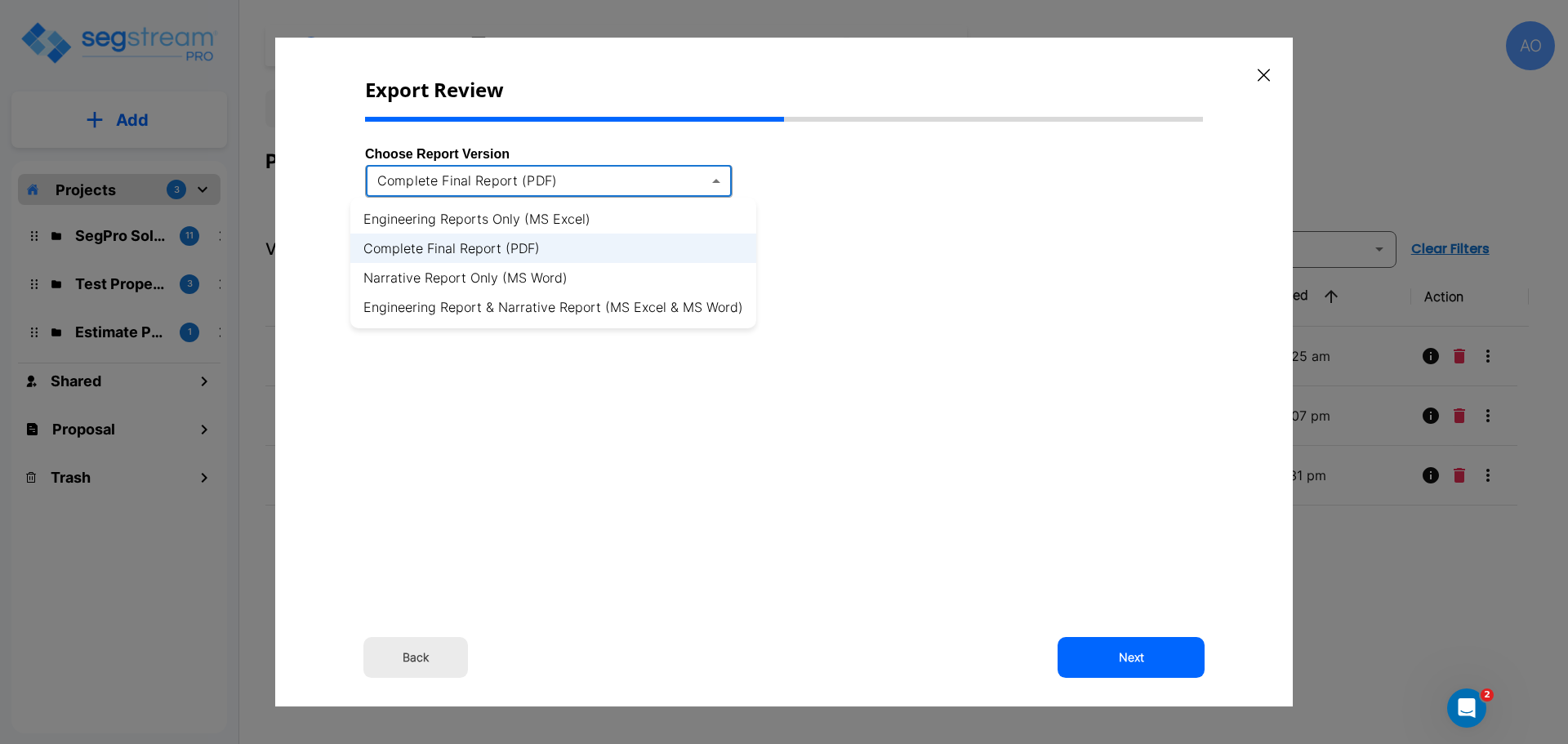
click at [716, 181] on body "× Your report is being generated. Be patient! × We're working on your Modificat…" at bounding box center [784, 372] width 1568 height 744
click at [710, 305] on li "Engineering Report & Narrative Report (MS Excel & MS Word)" at bounding box center [553, 307] width 406 height 29
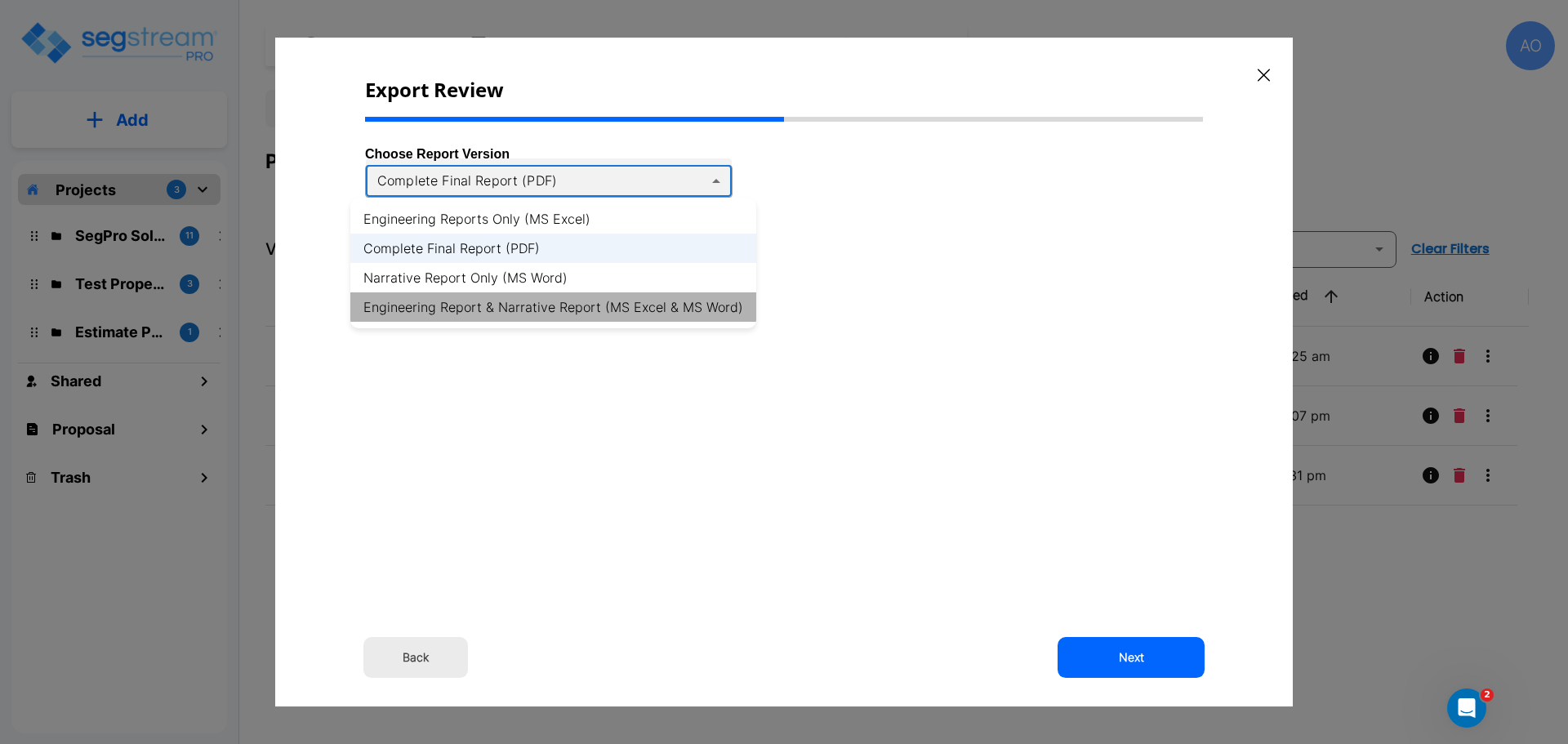
type input "xlsx_word"
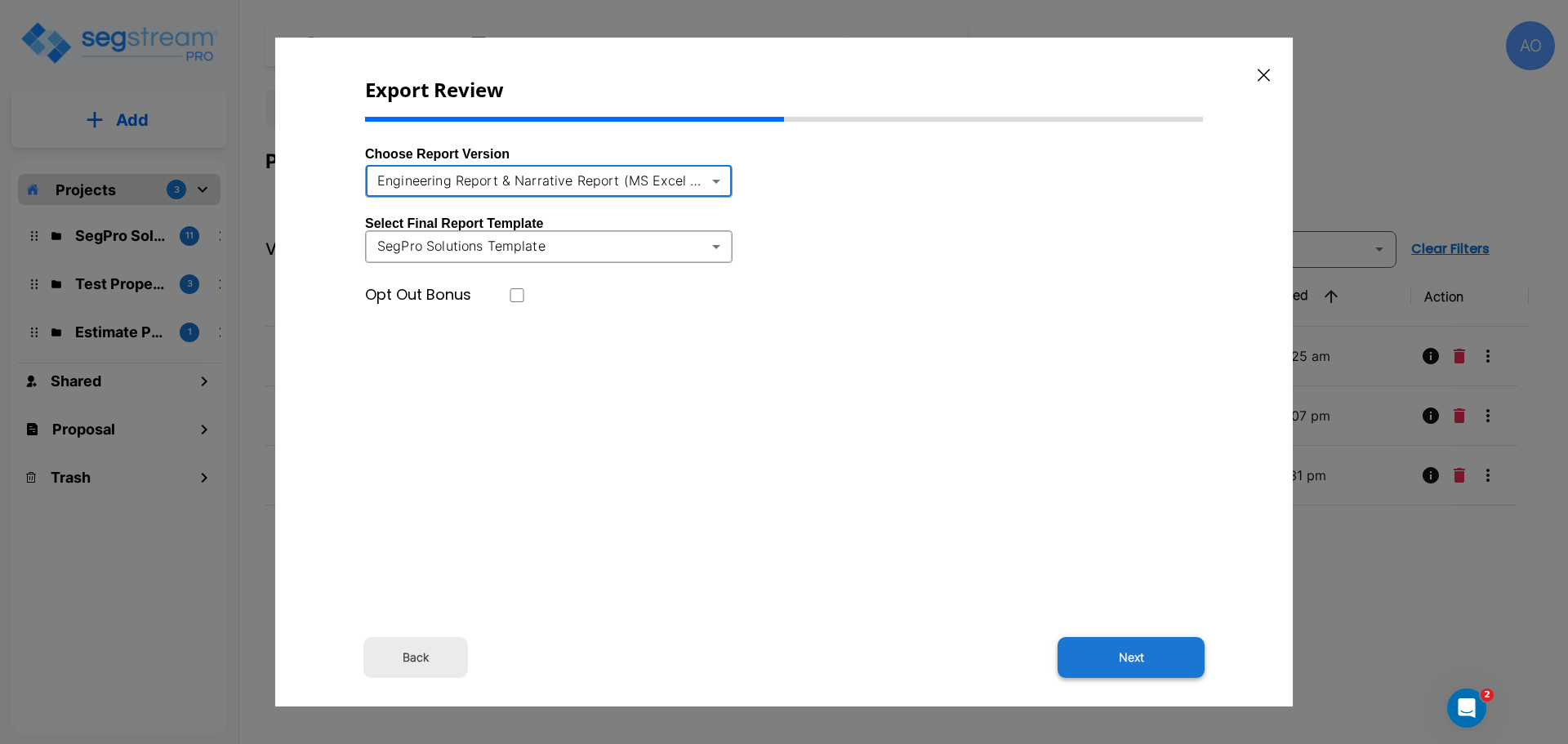
click at [1142, 637] on button "Next" at bounding box center [1131, 658] width 147 height 41
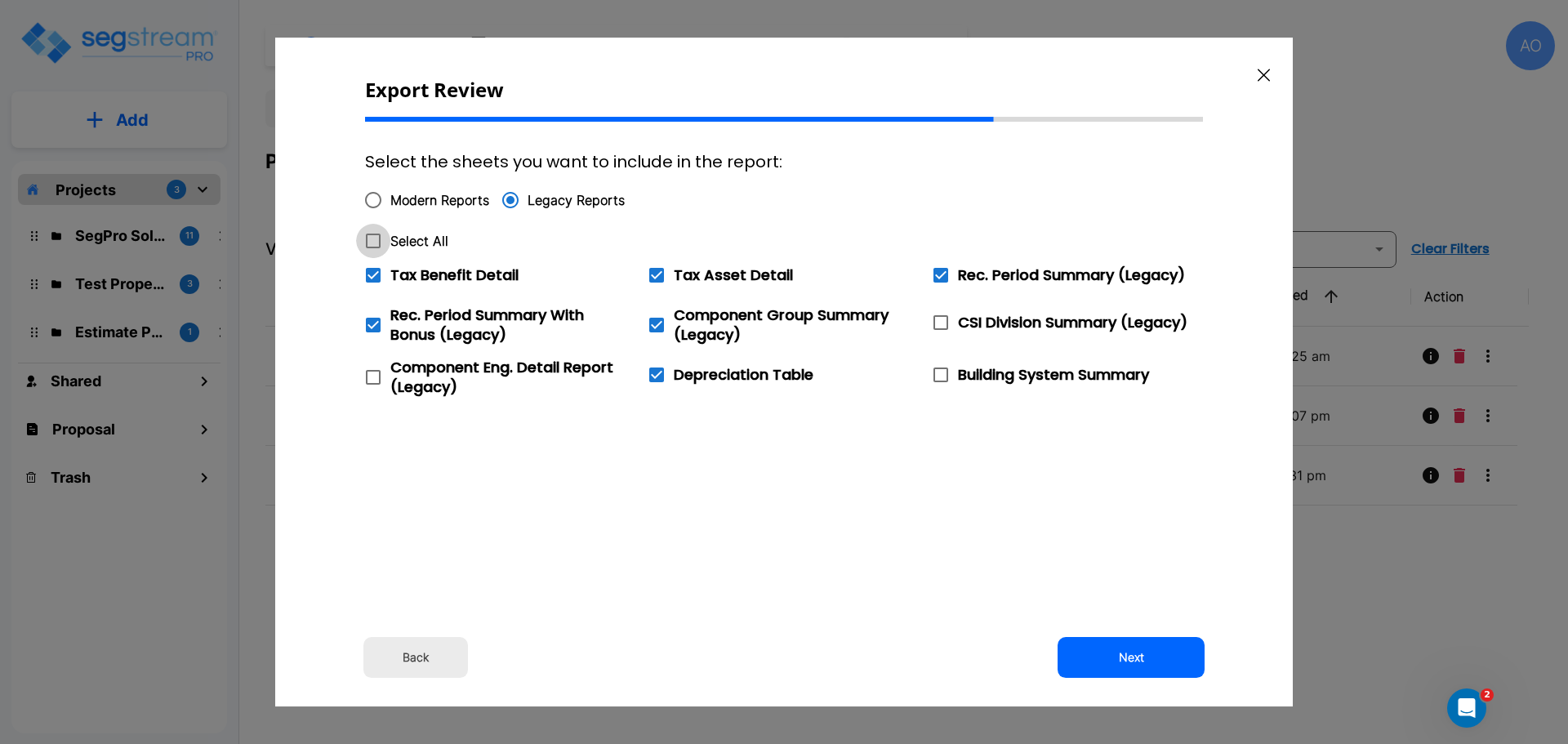
click at [377, 241] on icon at bounding box center [373, 241] width 19 height 19
click at [372, 237] on input "Select All" at bounding box center [364, 231] width 16 height 14
checkbox input "true"
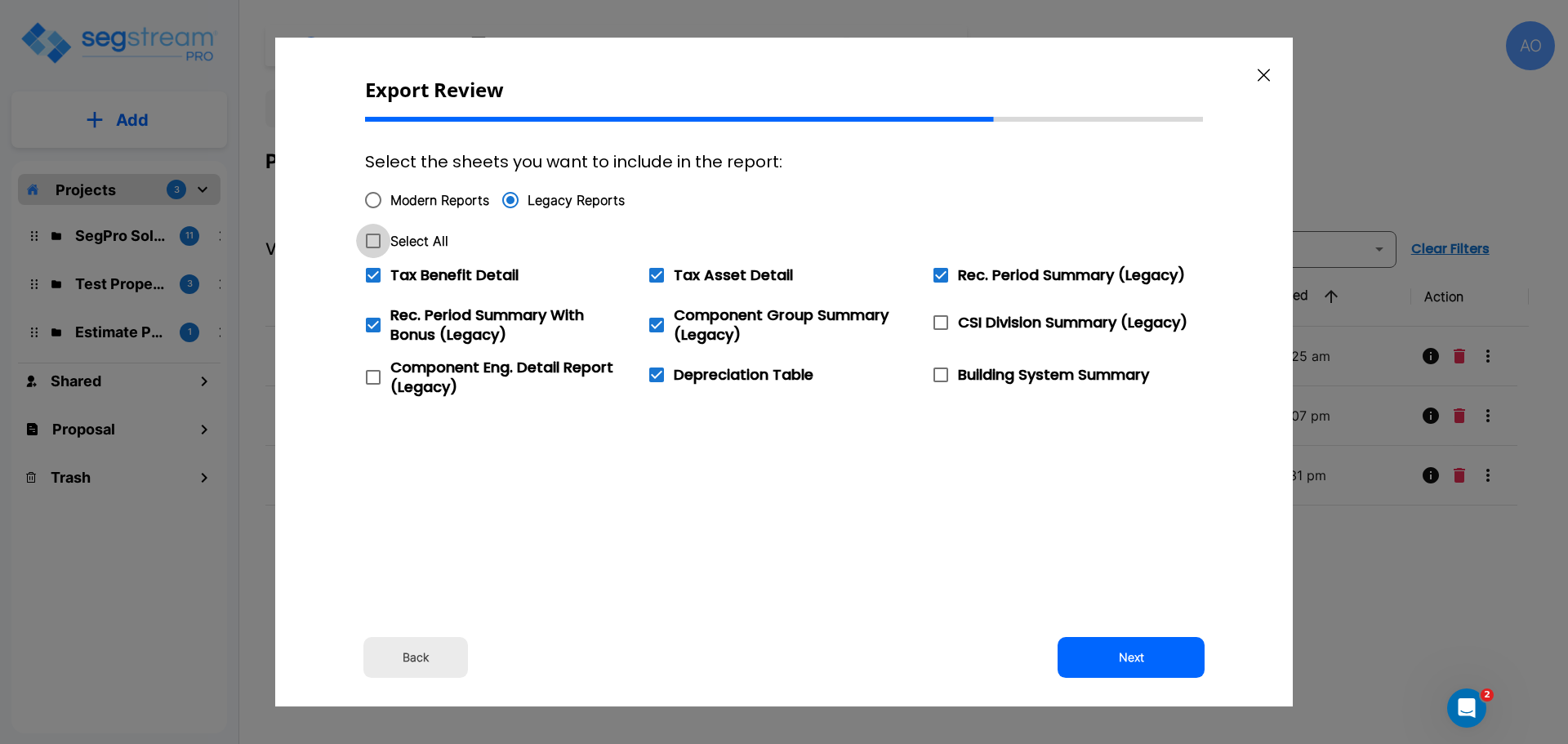
checkbox input "true"
click at [373, 273] on icon at bounding box center [373, 275] width 15 height 15
click at [372, 272] on input "Tax Benefit Detail" at bounding box center [364, 264] width 16 height 14
checkbox input "false"
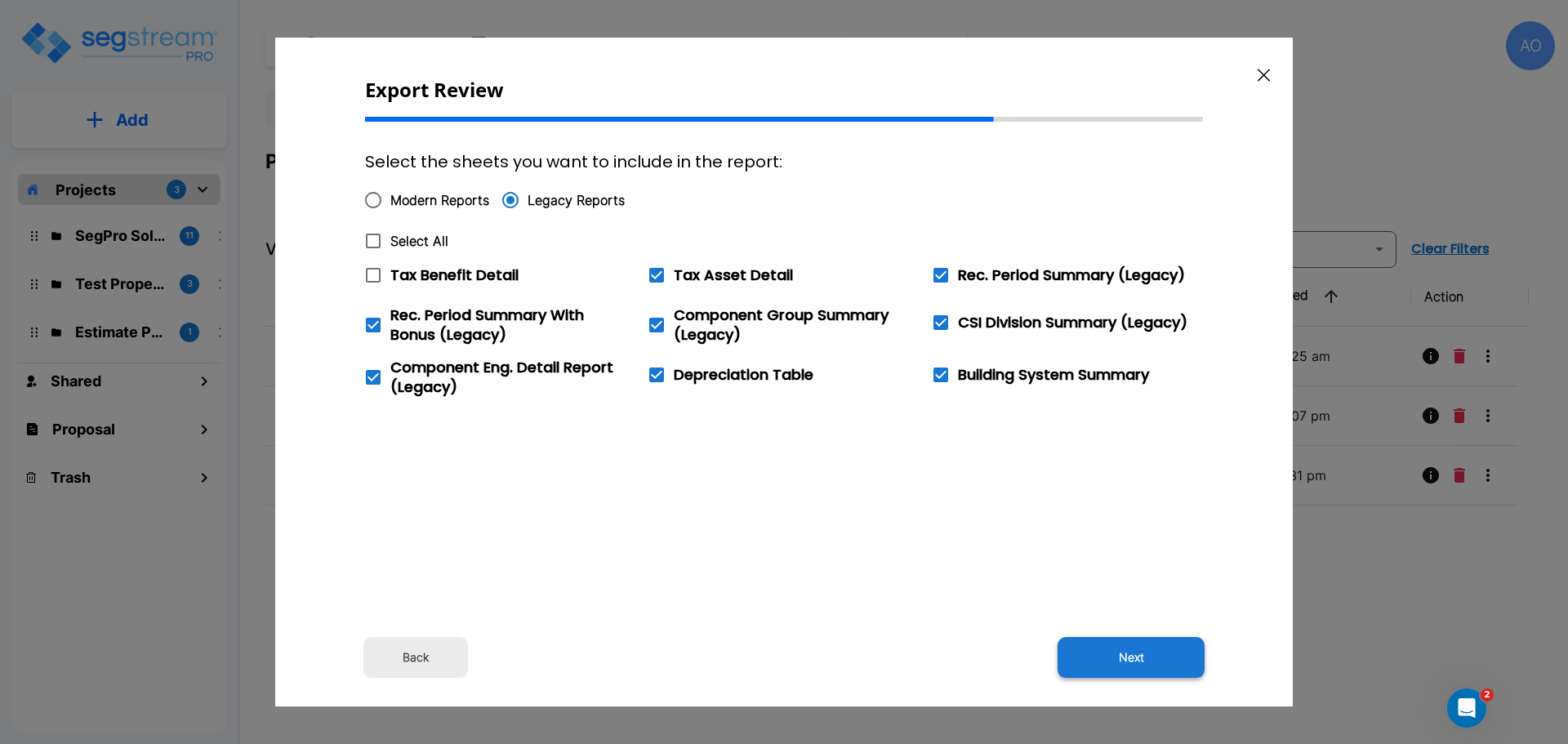
click at [1140, 662] on button "Next" at bounding box center [1131, 658] width 147 height 41
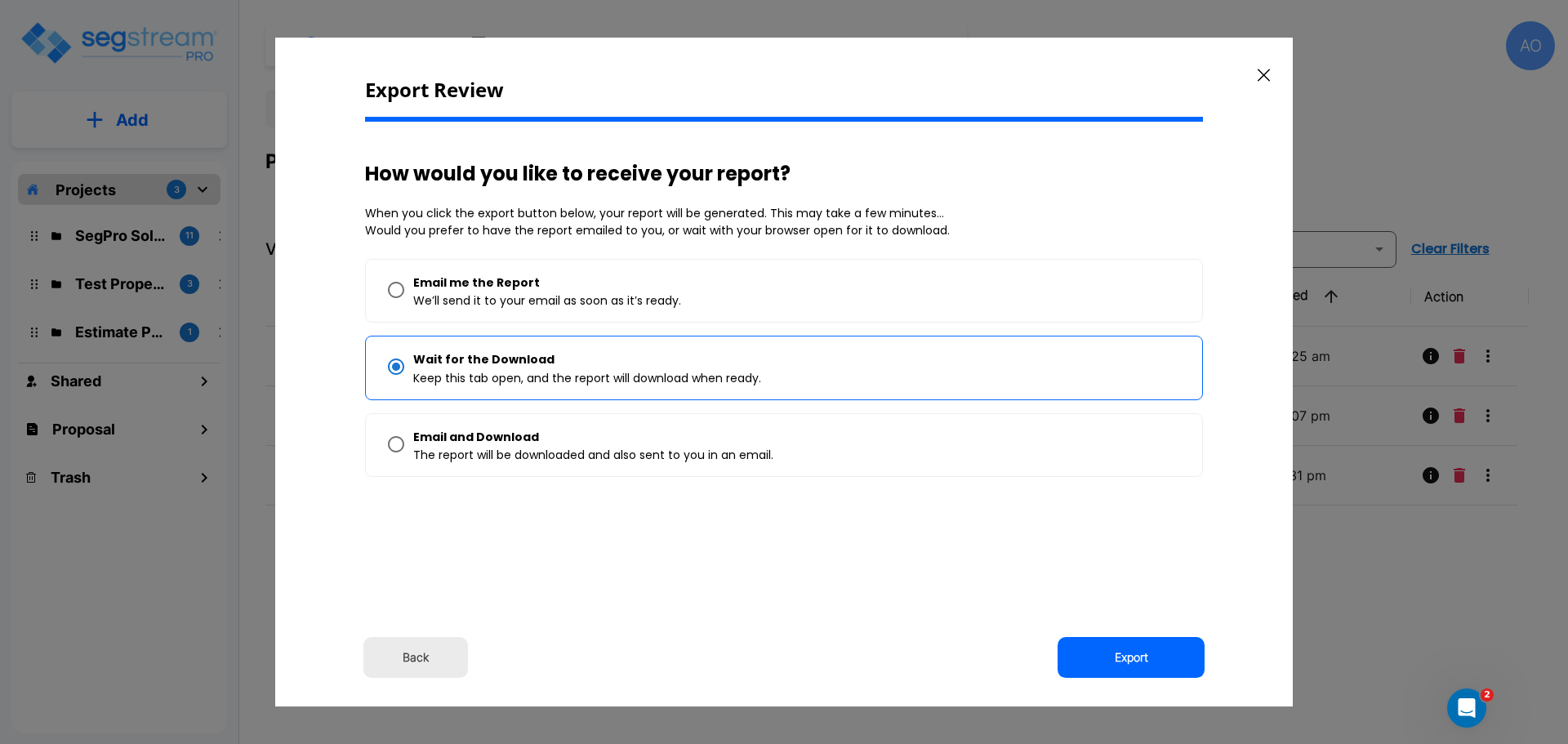
click at [1140, 662] on button "Export" at bounding box center [1131, 658] width 147 height 41
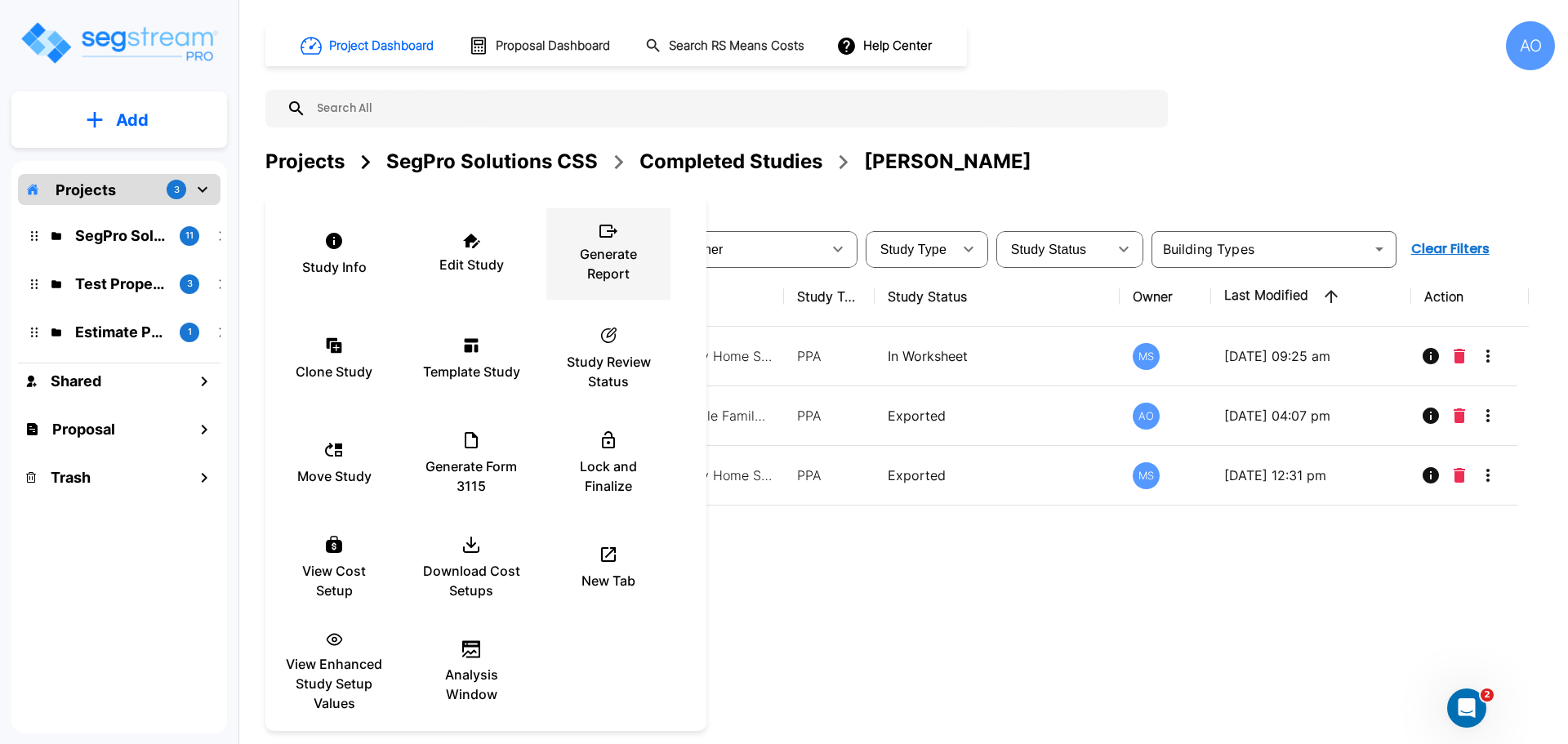
click at [605, 245] on p "Generate Report" at bounding box center [607, 264] width 98 height 39
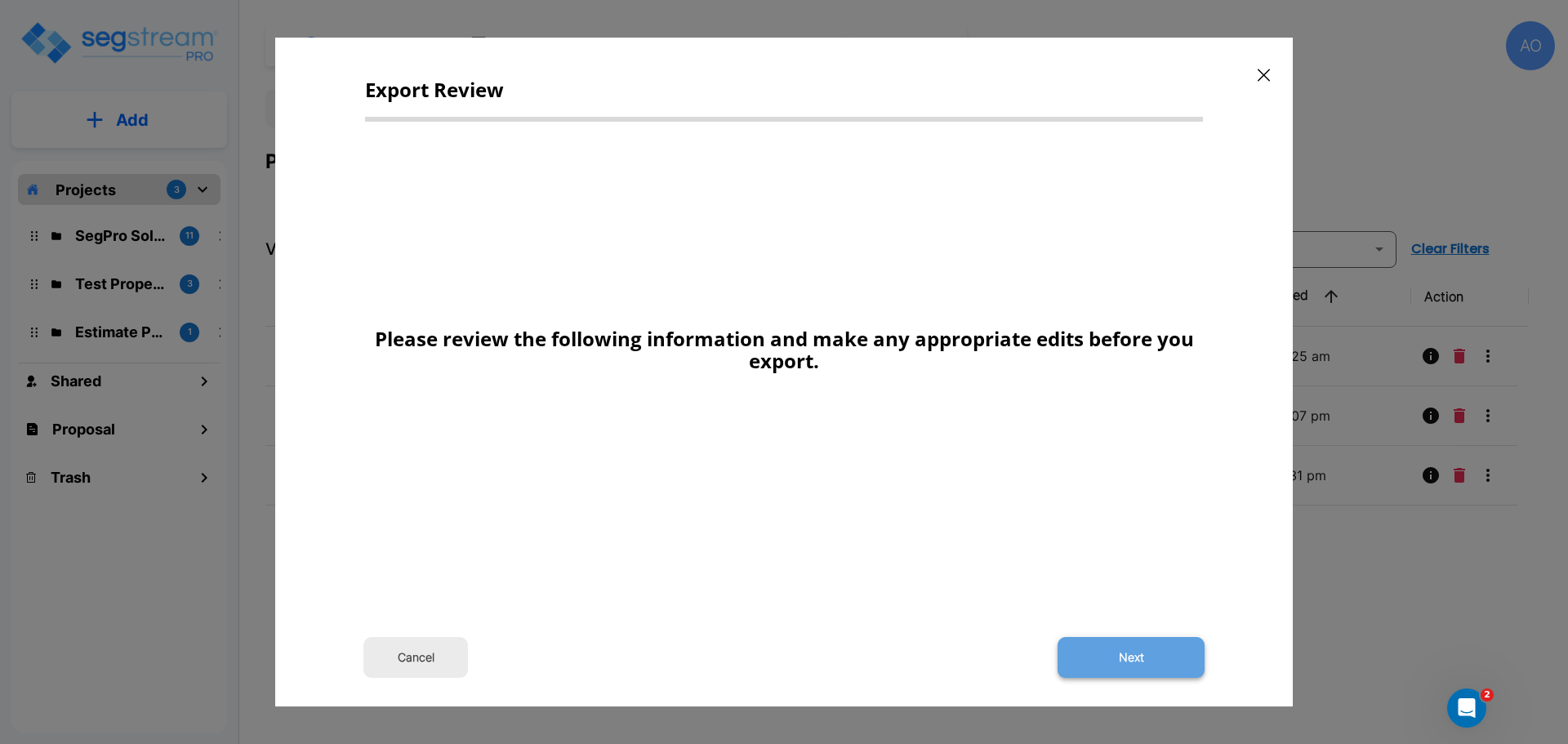
click at [1135, 657] on button "Next" at bounding box center [1131, 658] width 147 height 41
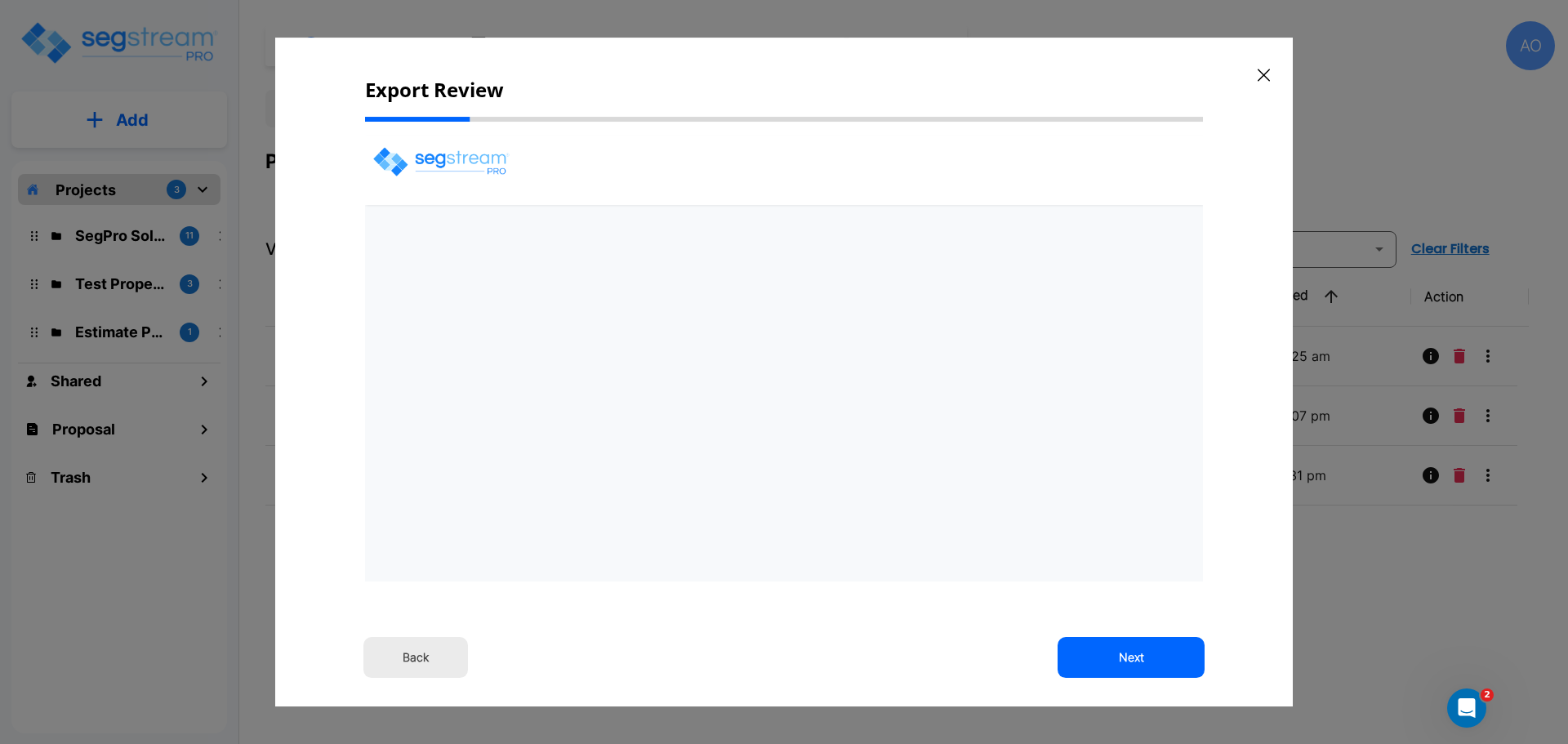
select select "2024"
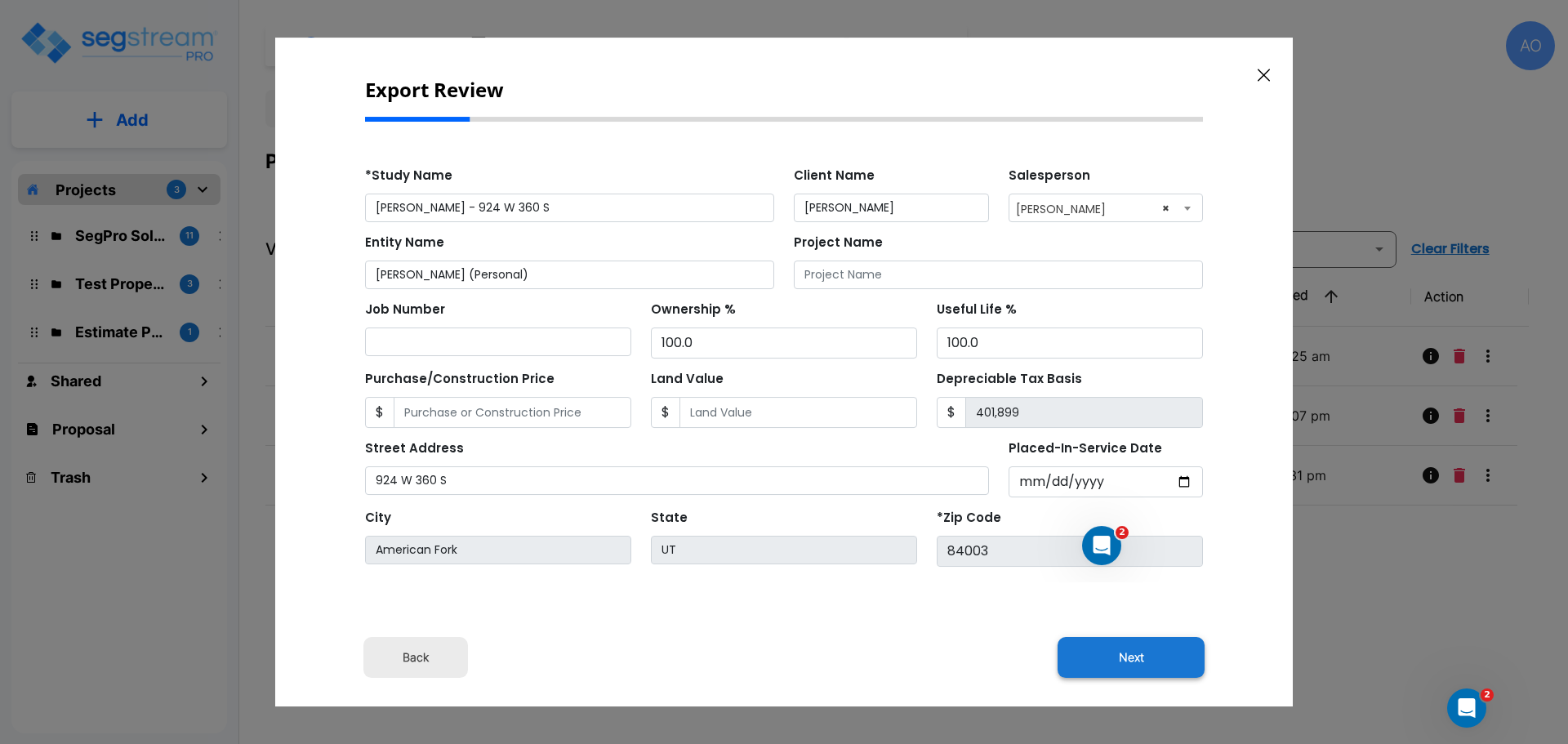
click at [1144, 664] on button "Next" at bounding box center [1131, 658] width 147 height 41
type input "18002"
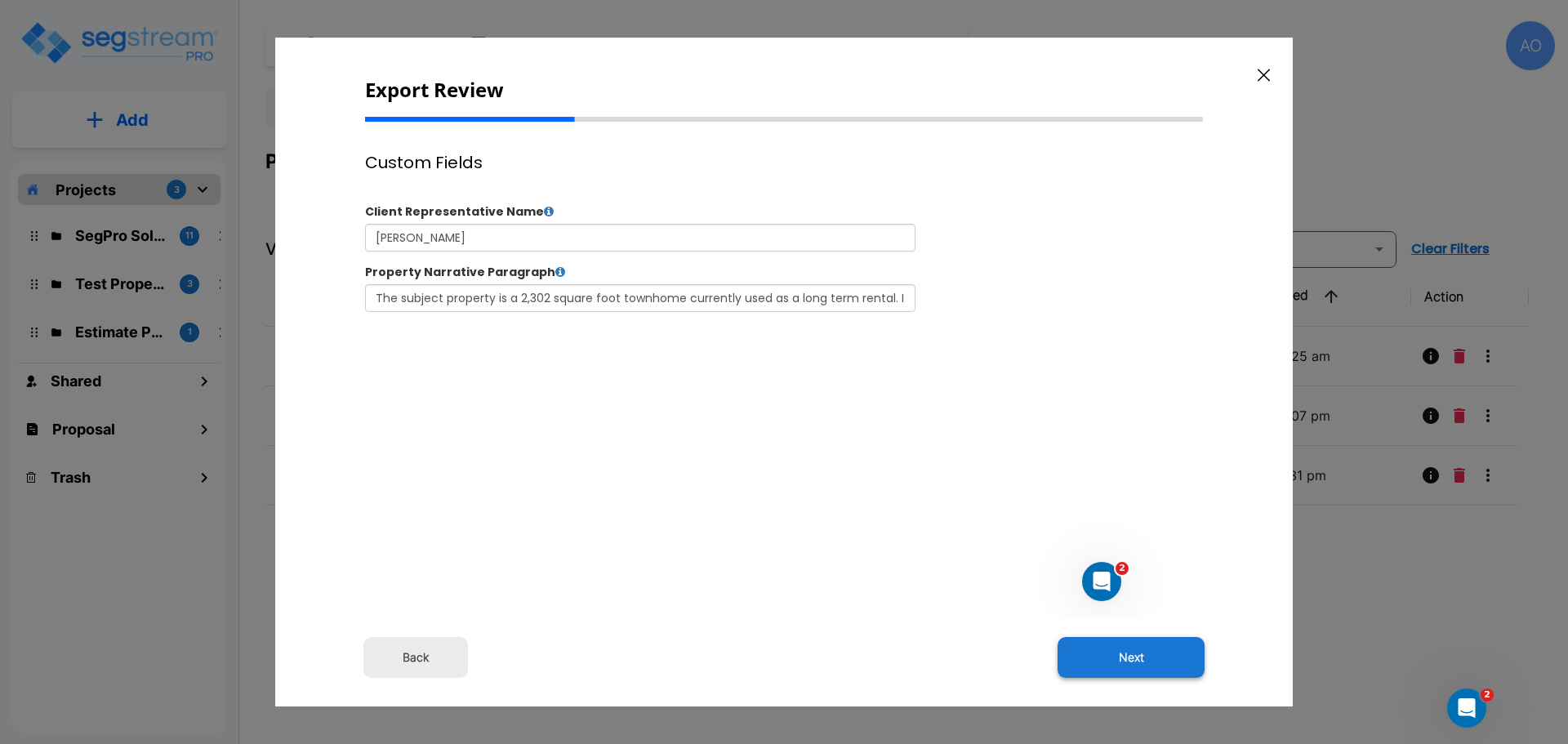
click at [1138, 652] on button "Next" at bounding box center [1131, 658] width 147 height 41
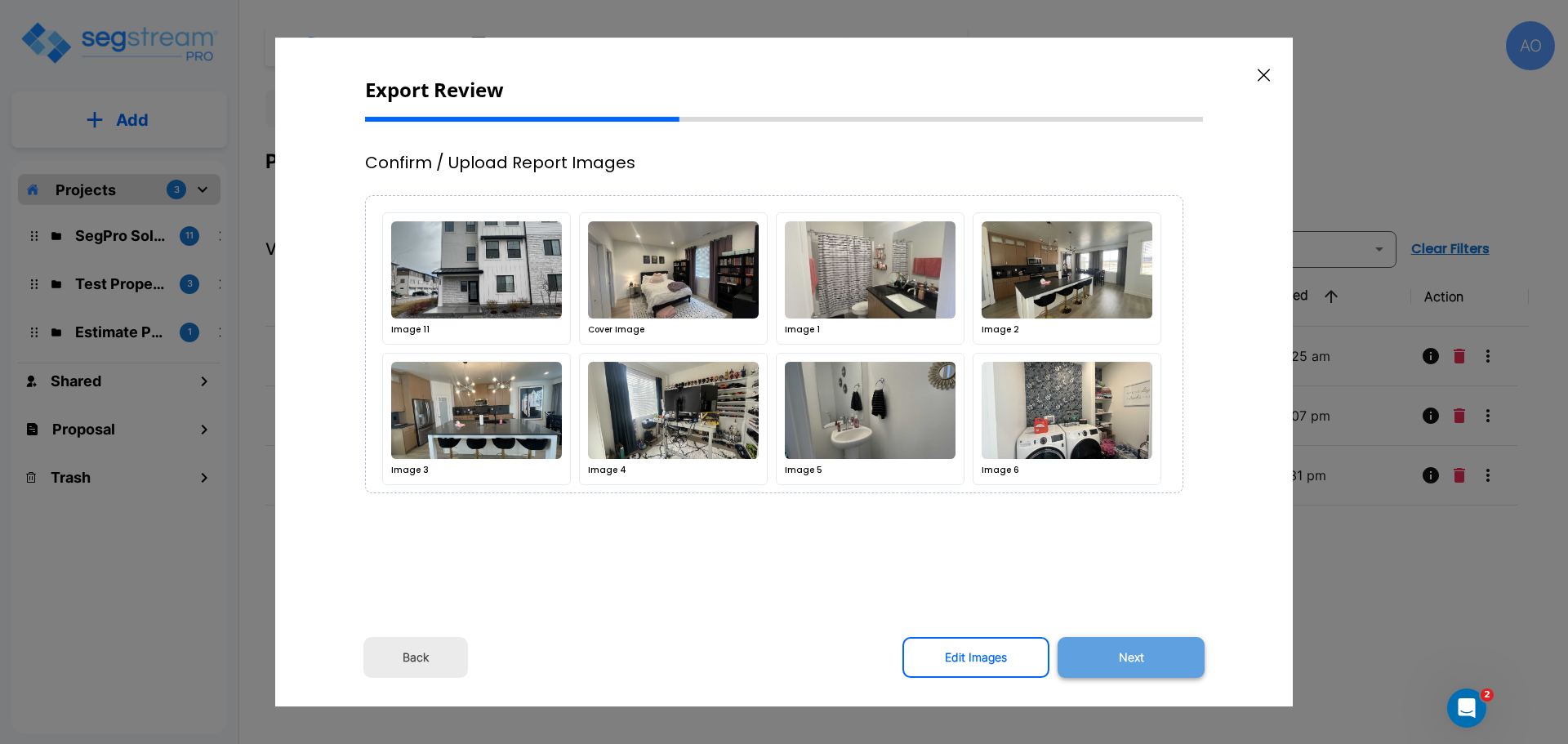
click at [1131, 657] on button "Next" at bounding box center [1131, 658] width 147 height 41
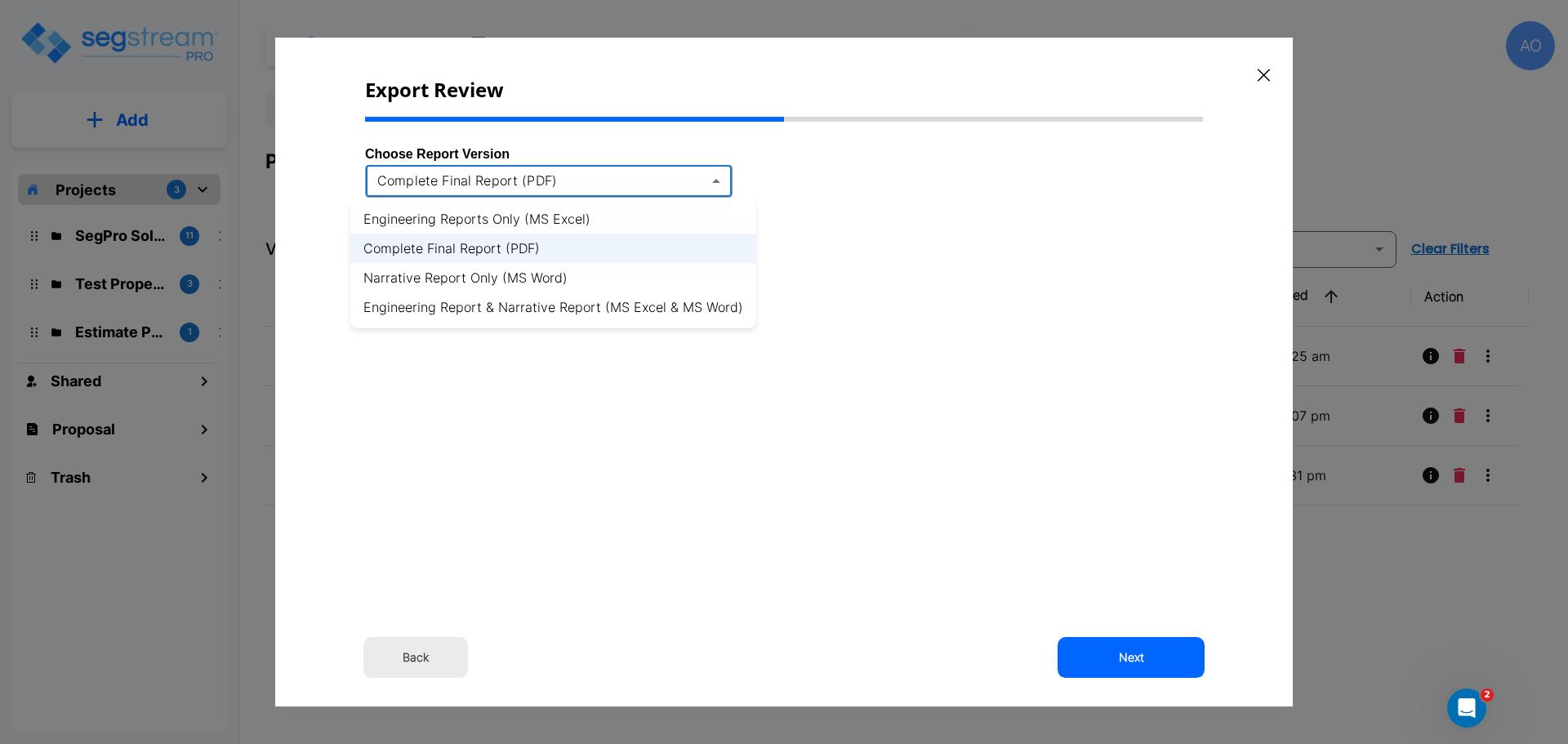
click at [715, 182] on body "× Your report is being generated. Be patient! × We're working on your Modificat…" at bounding box center [784, 372] width 1568 height 744
click at [713, 308] on li "Engineering Report & Narrative Report (MS Excel & MS Word)" at bounding box center [553, 307] width 406 height 29
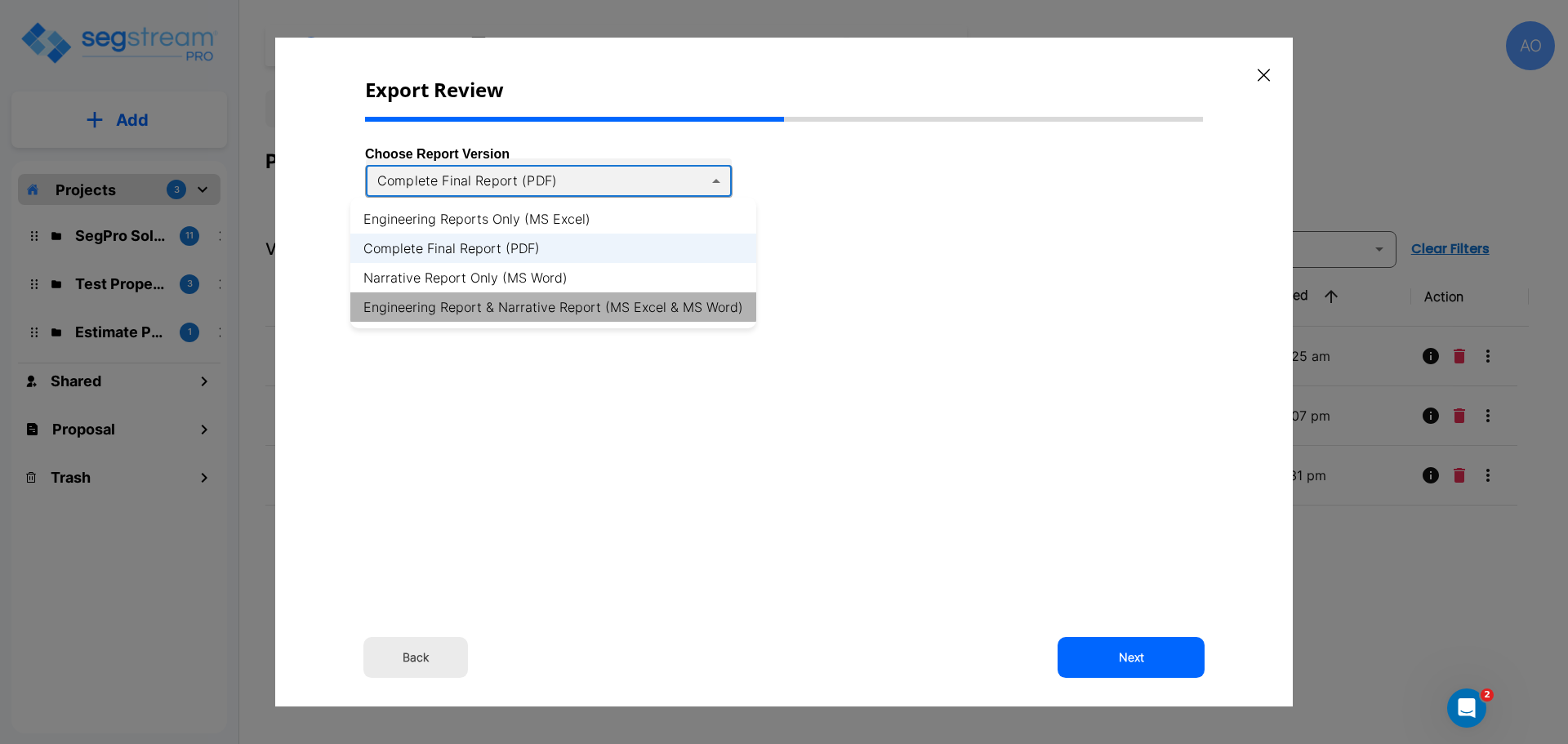
type input "xlsx_word"
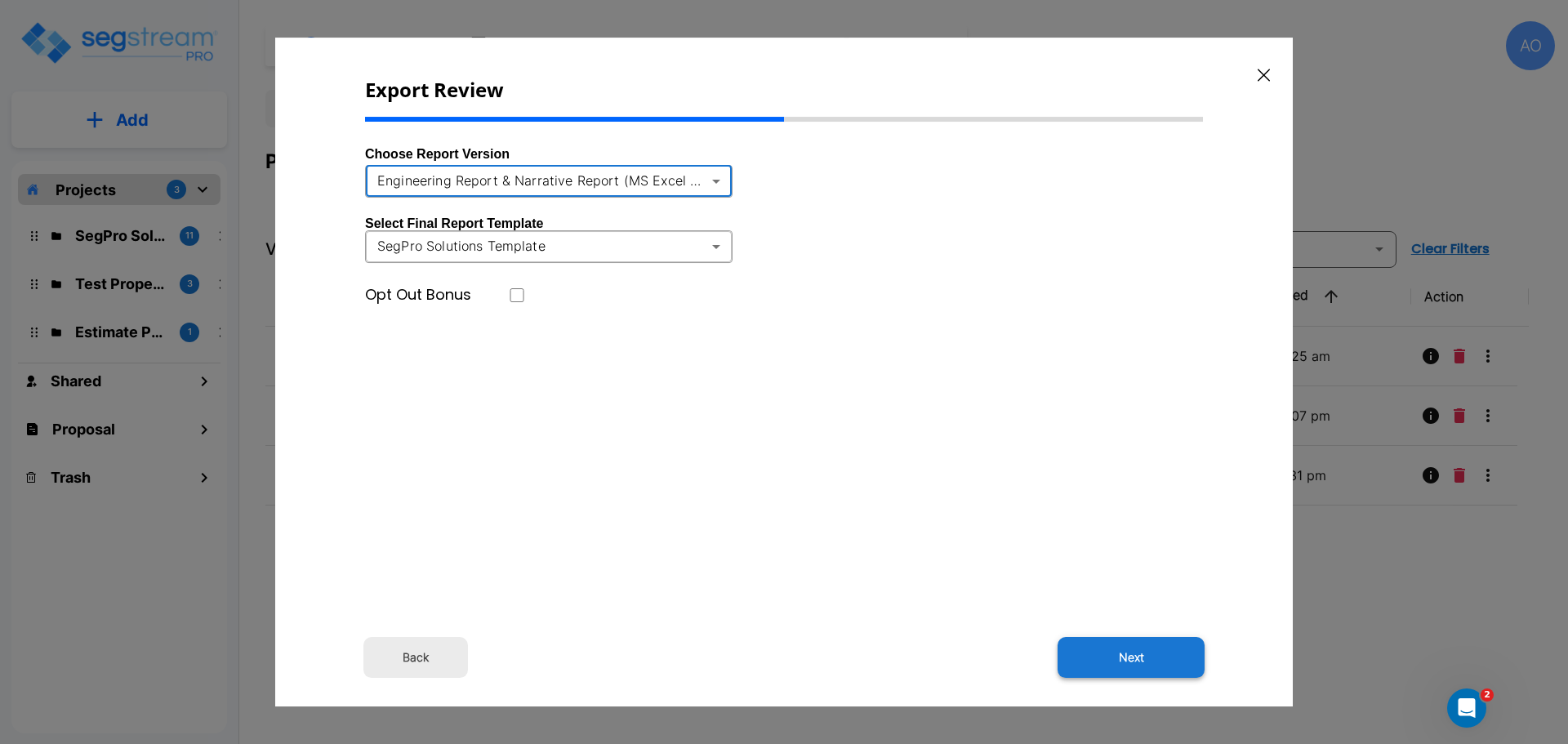
click at [1142, 659] on button "Next" at bounding box center [1131, 658] width 147 height 41
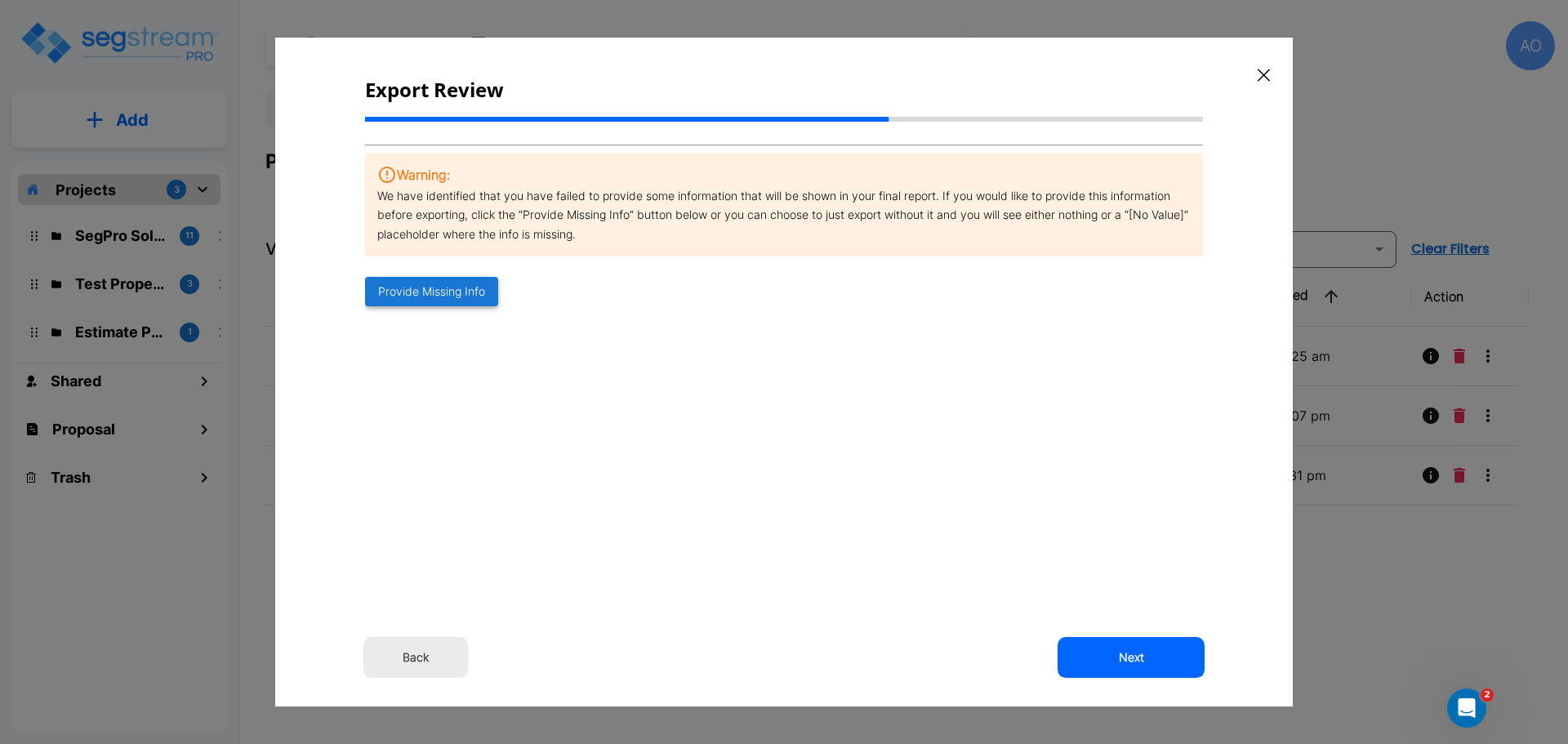
click at [437, 289] on button "Provide Missing Info" at bounding box center [431, 292] width 133 height 30
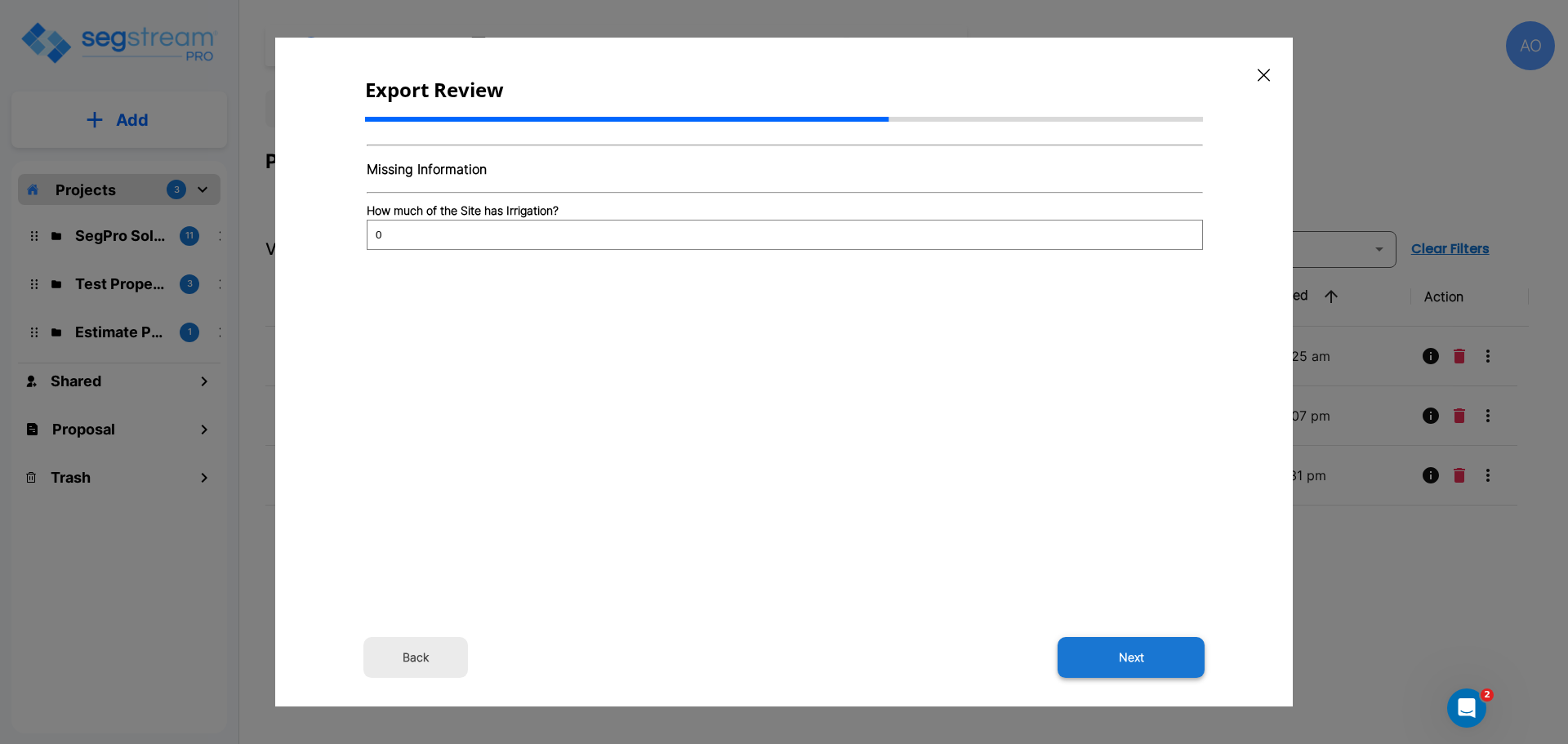
click at [1140, 661] on button "Next" at bounding box center [1131, 658] width 147 height 41
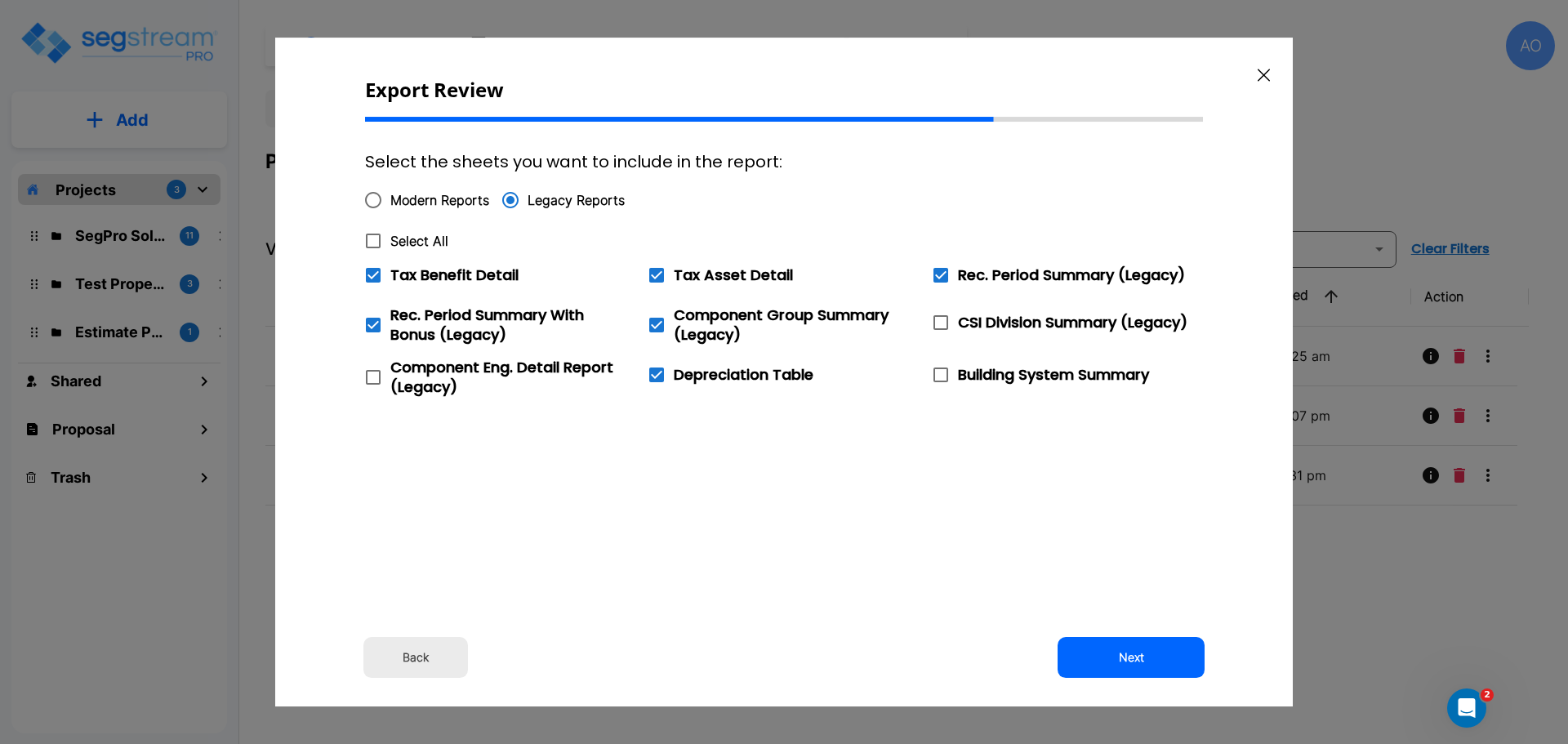
click at [372, 236] on input "Select All" at bounding box center [364, 231] width 16 height 14
checkbox input "true"
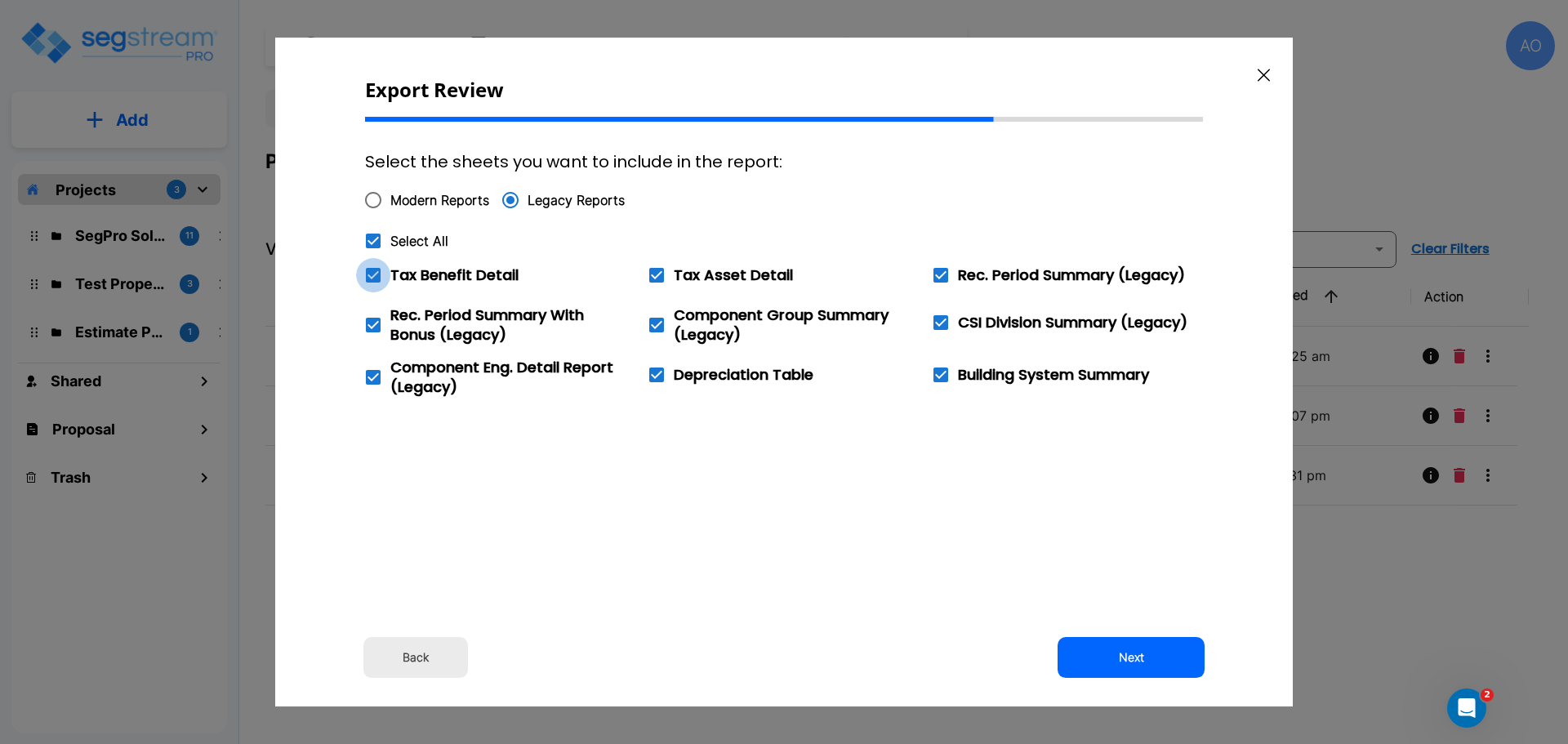
click at [369, 272] on icon at bounding box center [373, 275] width 15 height 15
click at [369, 272] on input "Tax Benefit Detail" at bounding box center [364, 264] width 16 height 14
checkbox input "false"
click at [1132, 662] on button "Next" at bounding box center [1131, 658] width 147 height 41
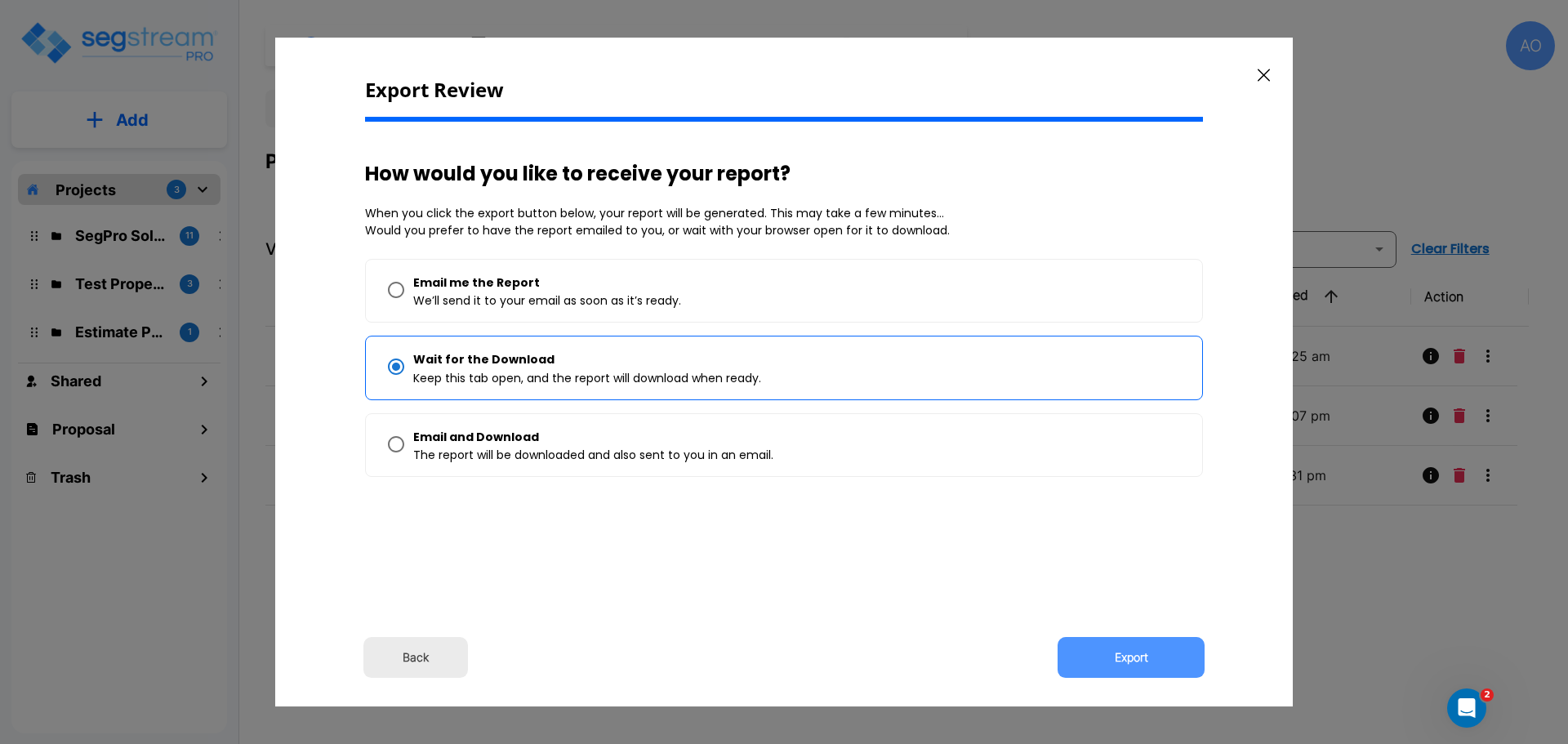
click at [1132, 662] on button "Export" at bounding box center [1131, 658] width 147 height 41
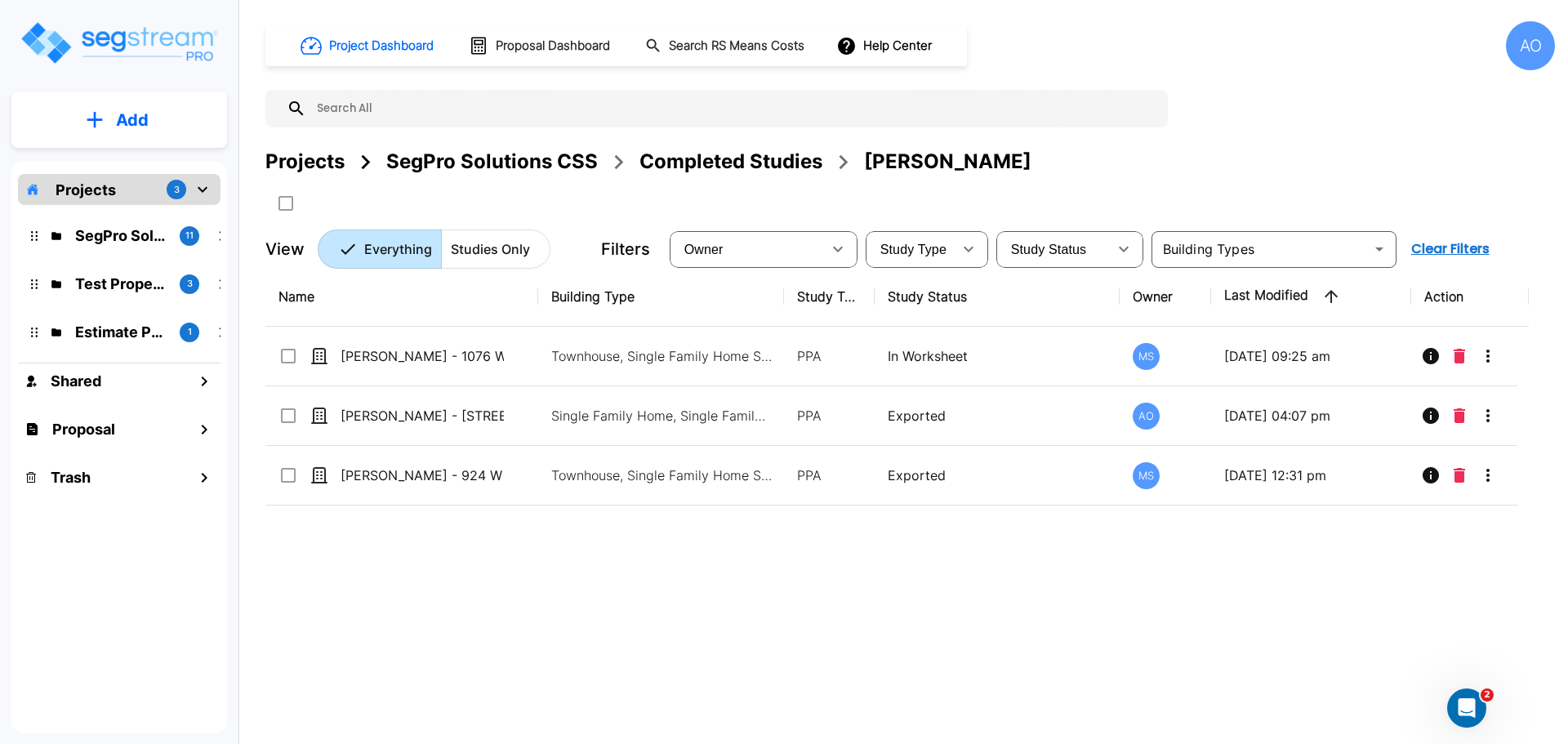
click at [1214, 636] on div "Name Building Type Study Type Study Status Owner Last Modified Action Jeff Glaz…" at bounding box center [897, 498] width 1263 height 461
click at [754, 162] on div "Completed Studies" at bounding box center [730, 162] width 183 height 29
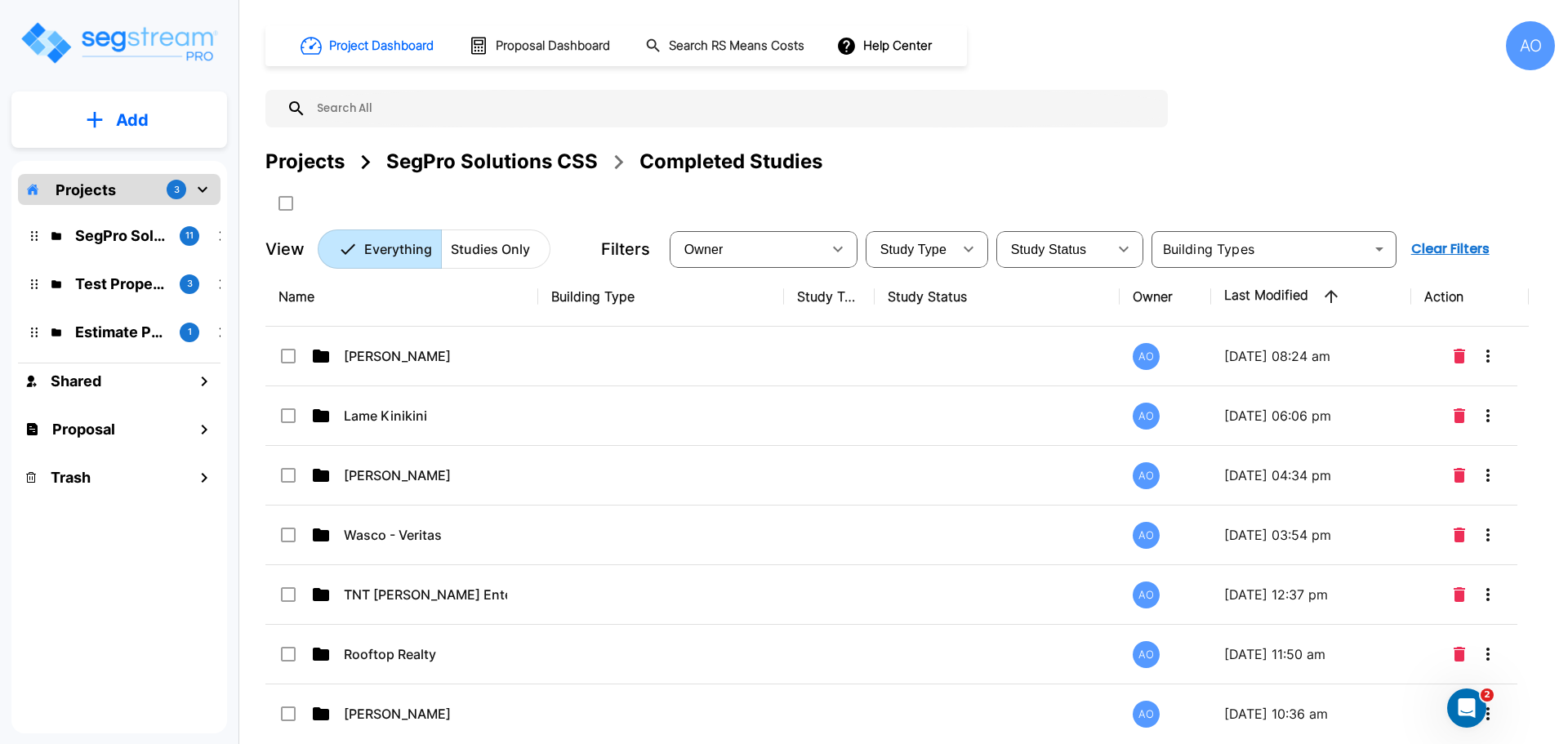
drag, startPoint x: 329, startPoint y: 297, endPoint x: 313, endPoint y: 296, distance: 16.0
click at [328, 296] on th "Name" at bounding box center [402, 297] width 273 height 60
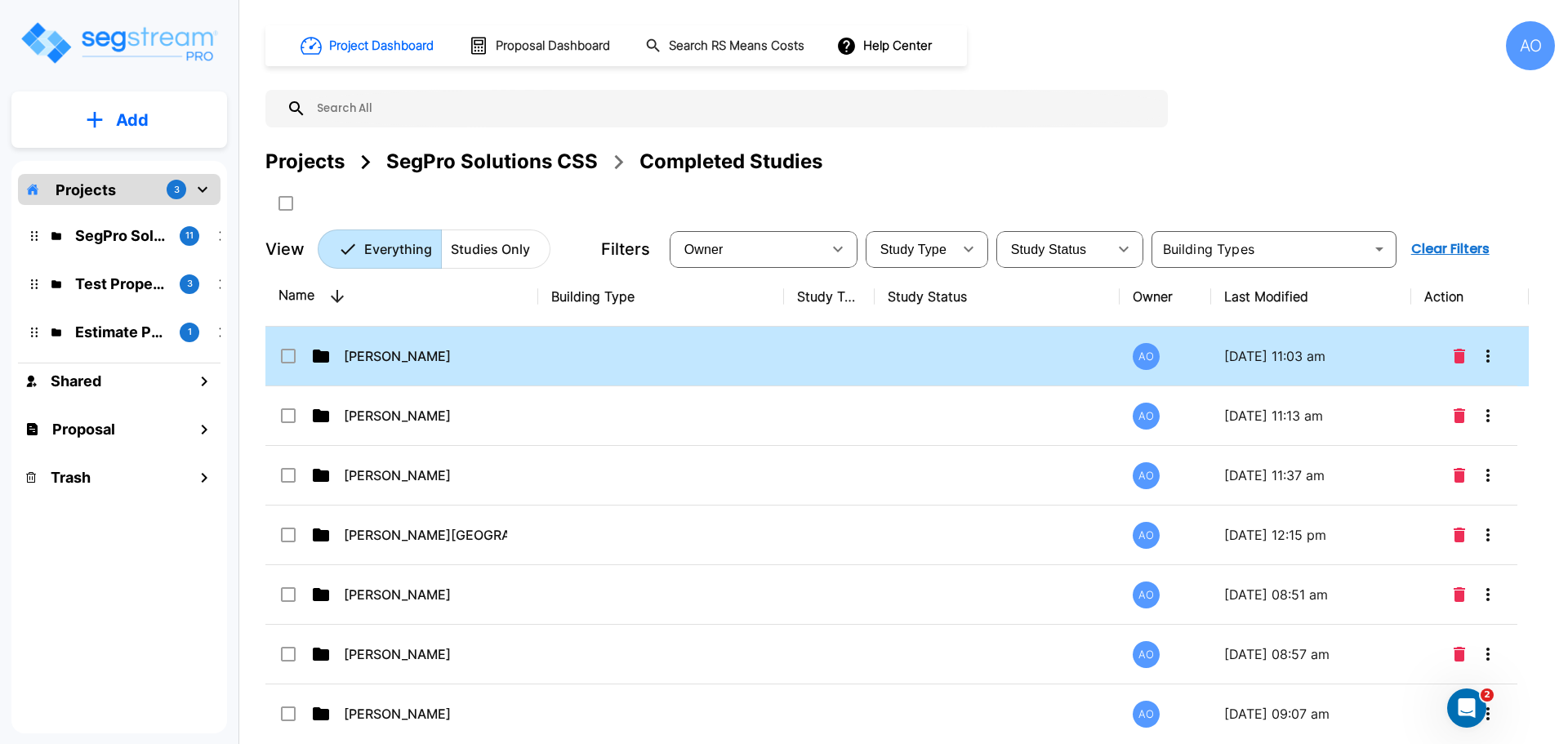
scroll to position [817, 0]
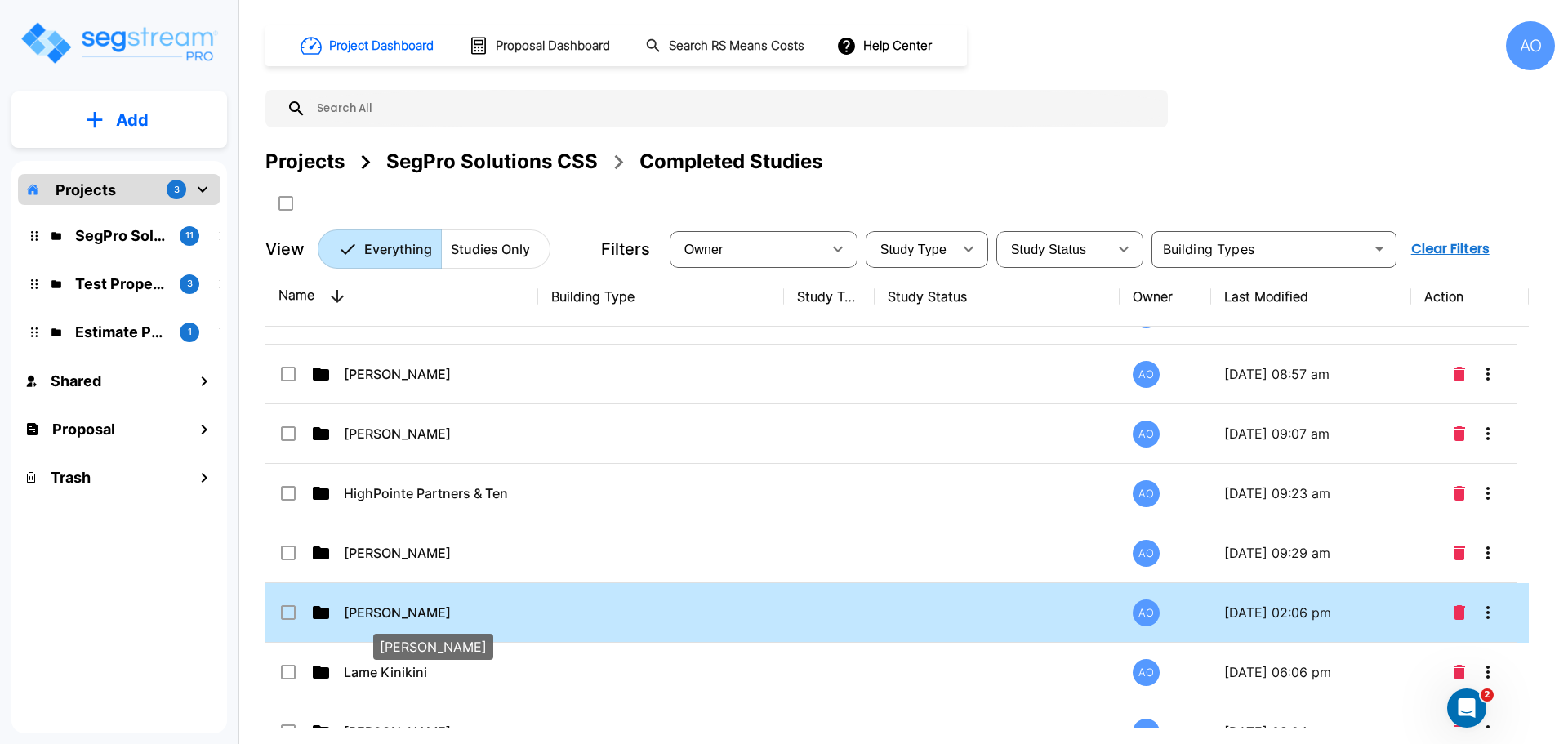
click at [393, 614] on p "[PERSON_NAME]" at bounding box center [425, 612] width 164 height 19
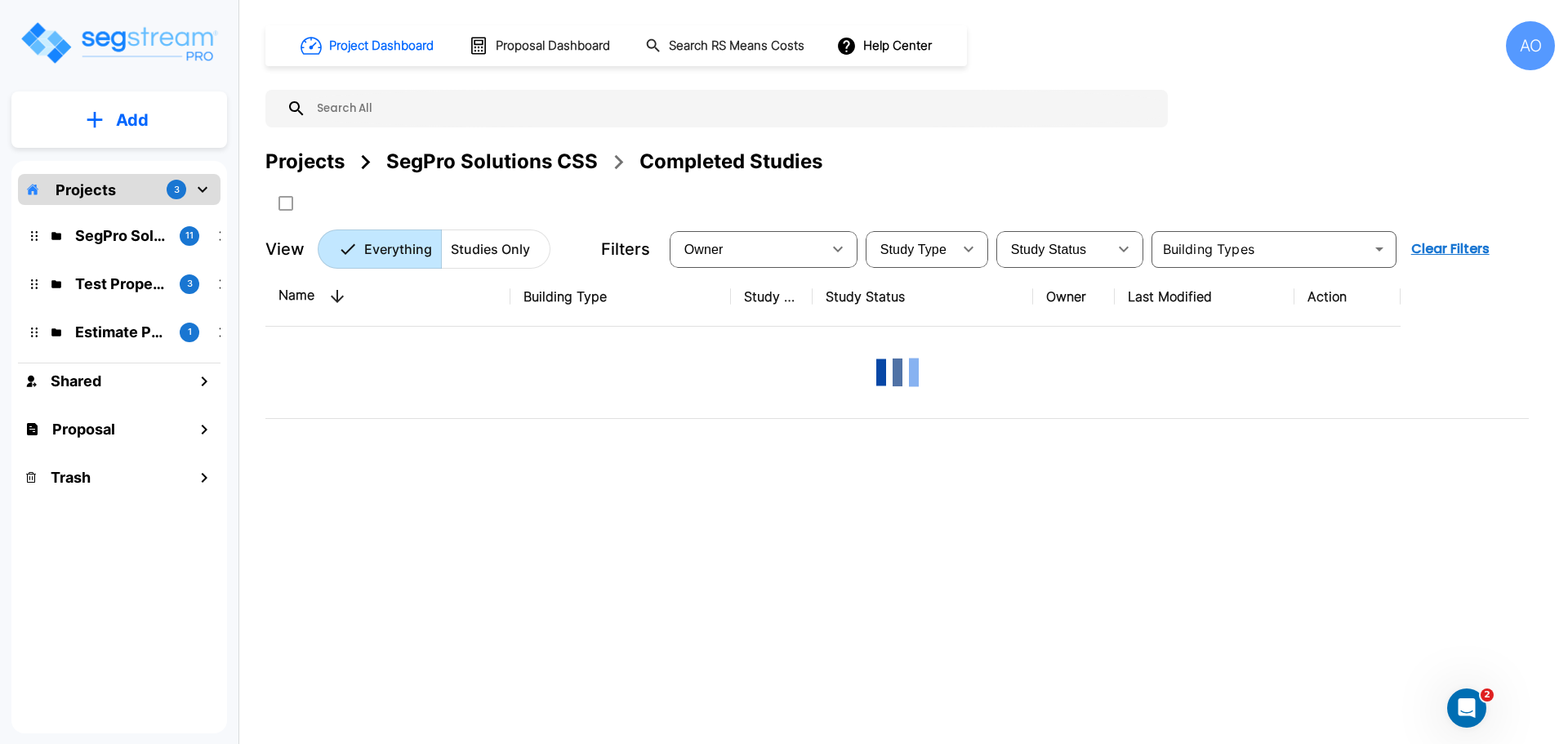
scroll to position [0, 0]
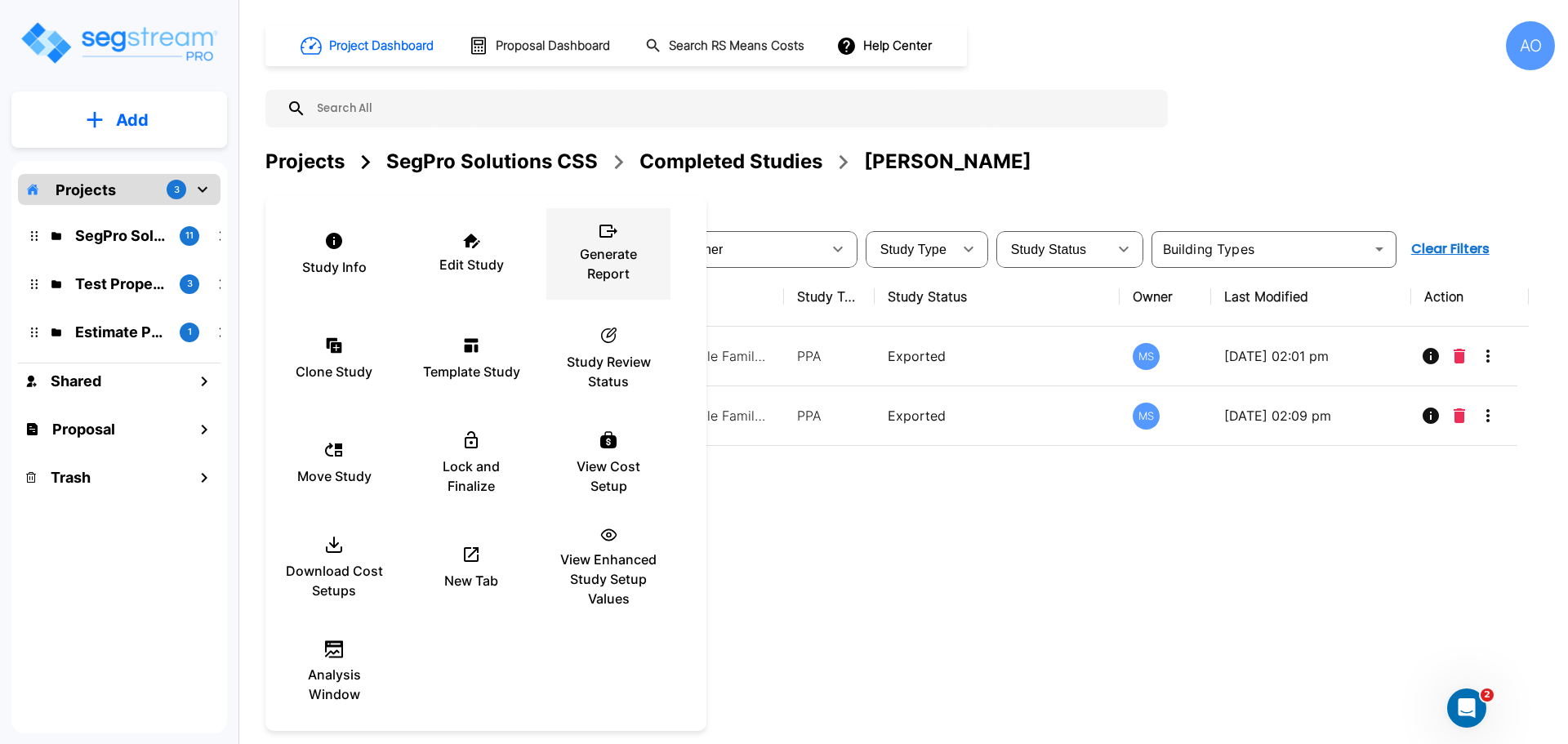
click at [621, 257] on p "Generate Report" at bounding box center [607, 264] width 98 height 39
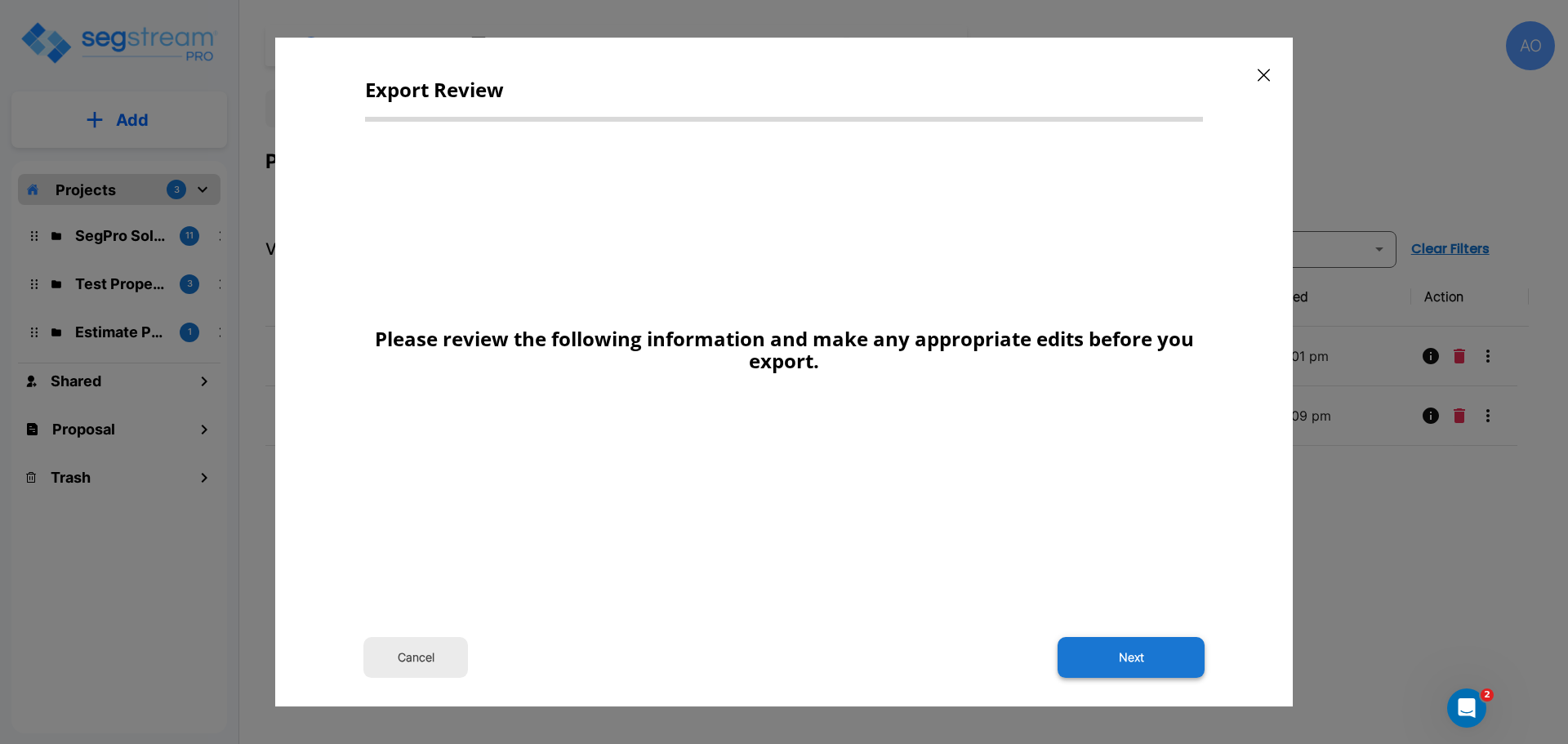
click at [1163, 654] on button "Next" at bounding box center [1131, 658] width 147 height 41
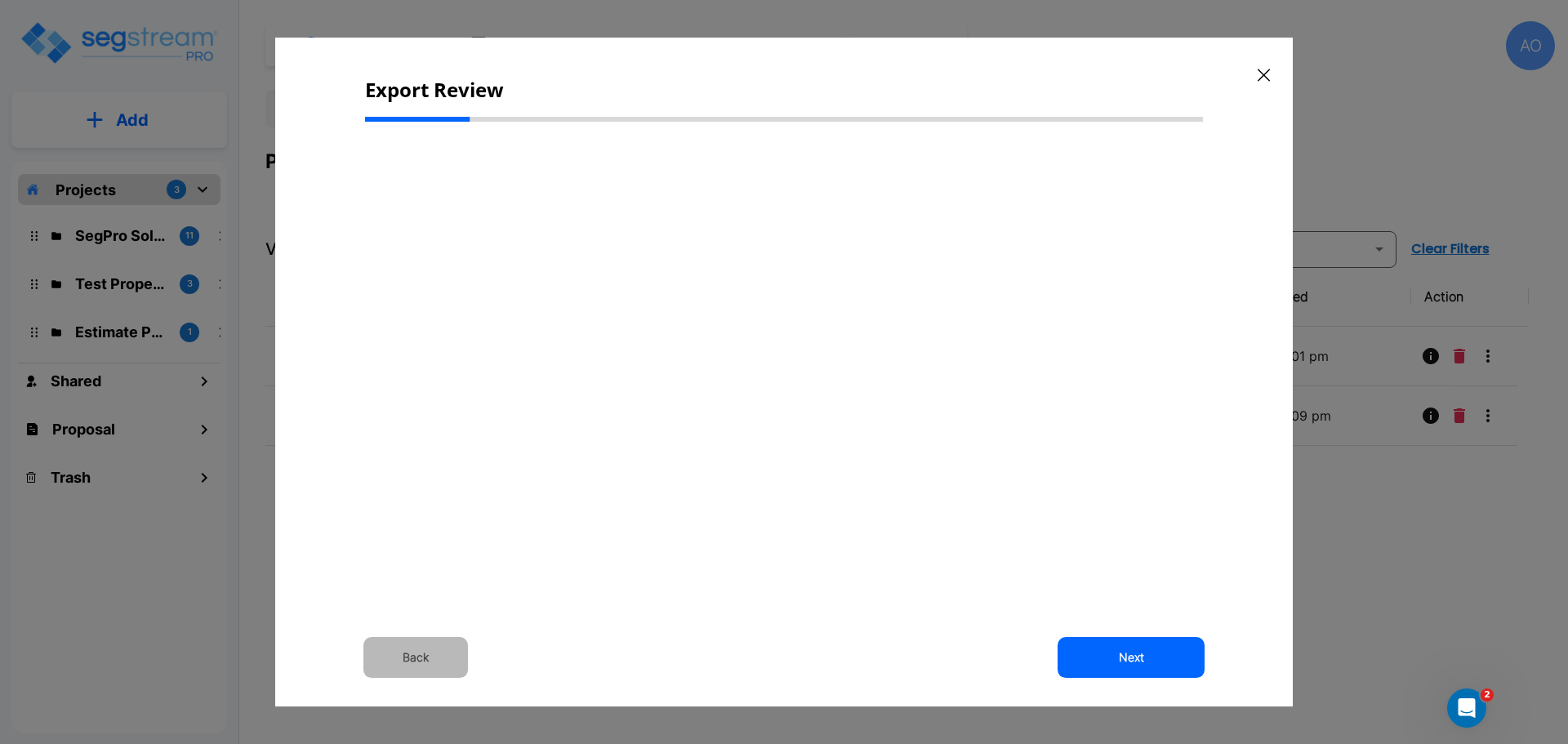
click at [421, 655] on button "Back" at bounding box center [415, 658] width 105 height 41
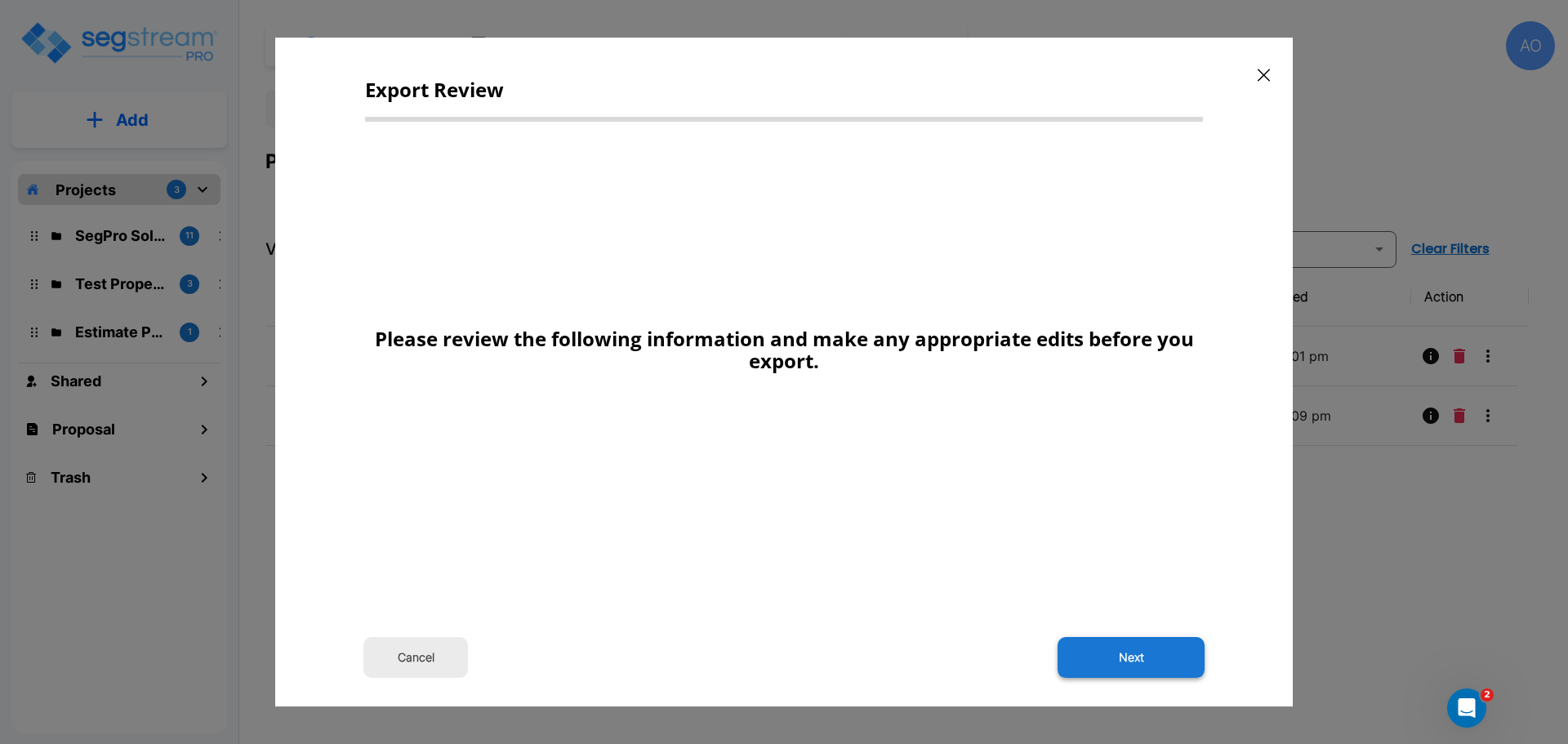
click at [1143, 659] on button "Next" at bounding box center [1131, 658] width 147 height 41
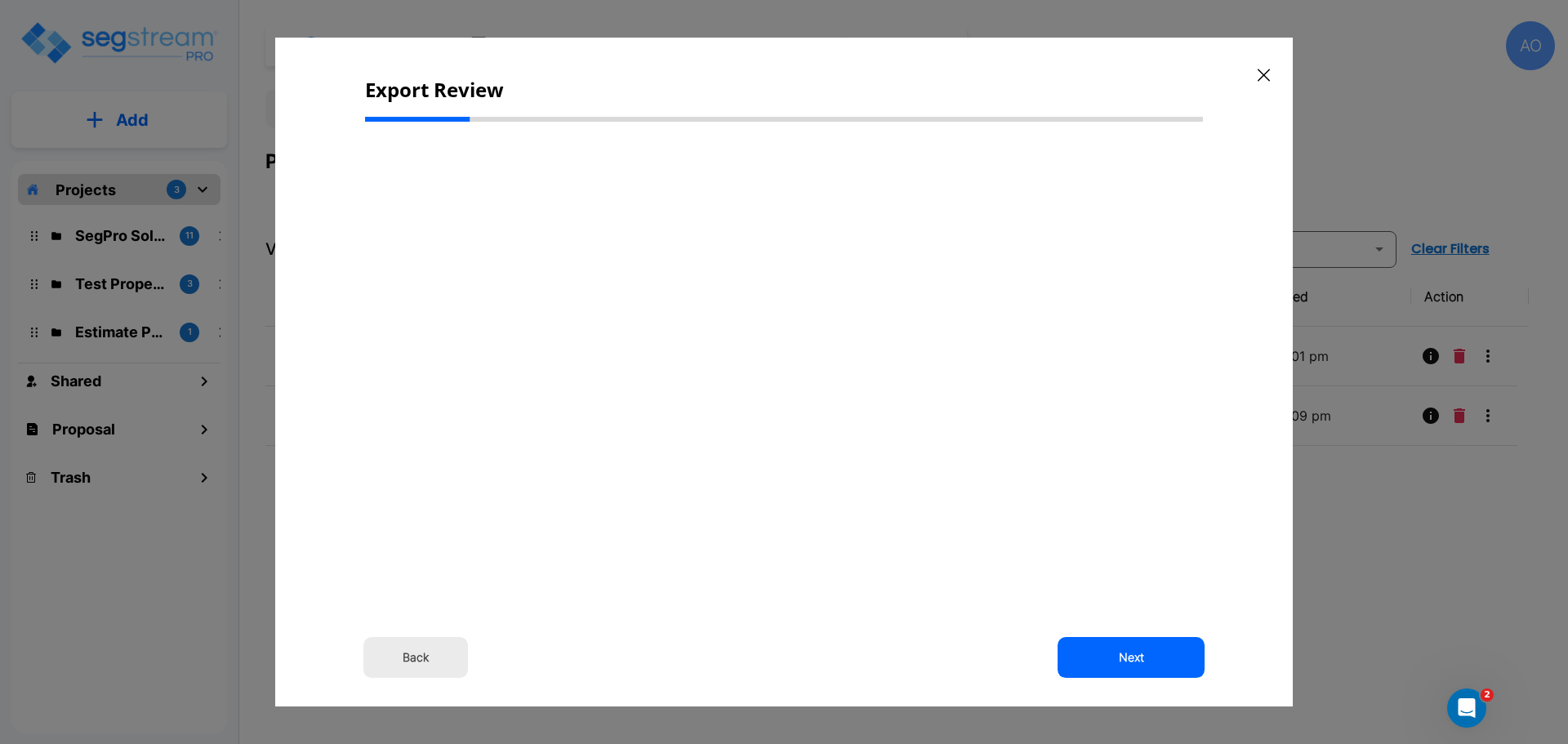
click at [415, 655] on button "Back" at bounding box center [415, 658] width 105 height 41
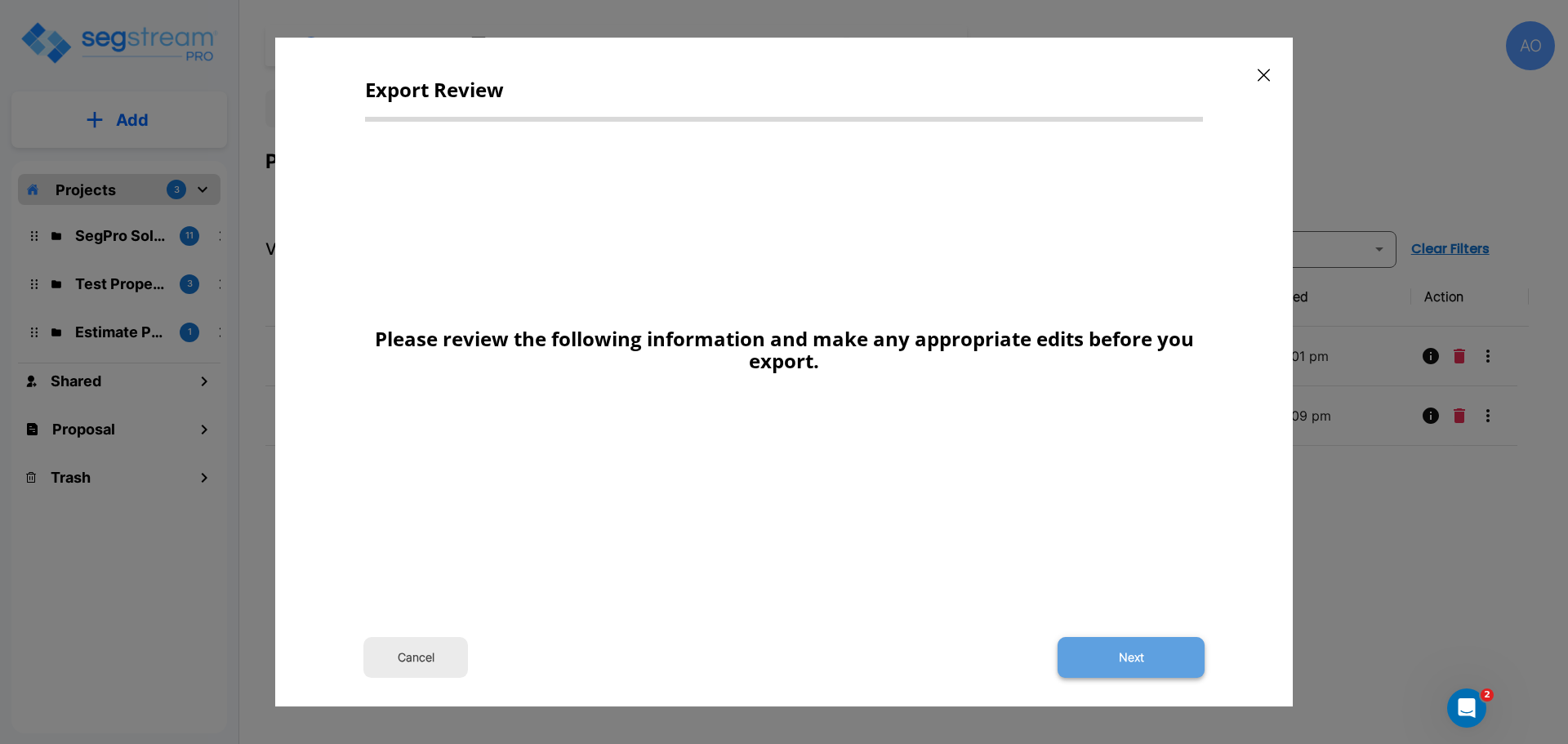
click at [1138, 656] on button "Next" at bounding box center [1131, 658] width 147 height 41
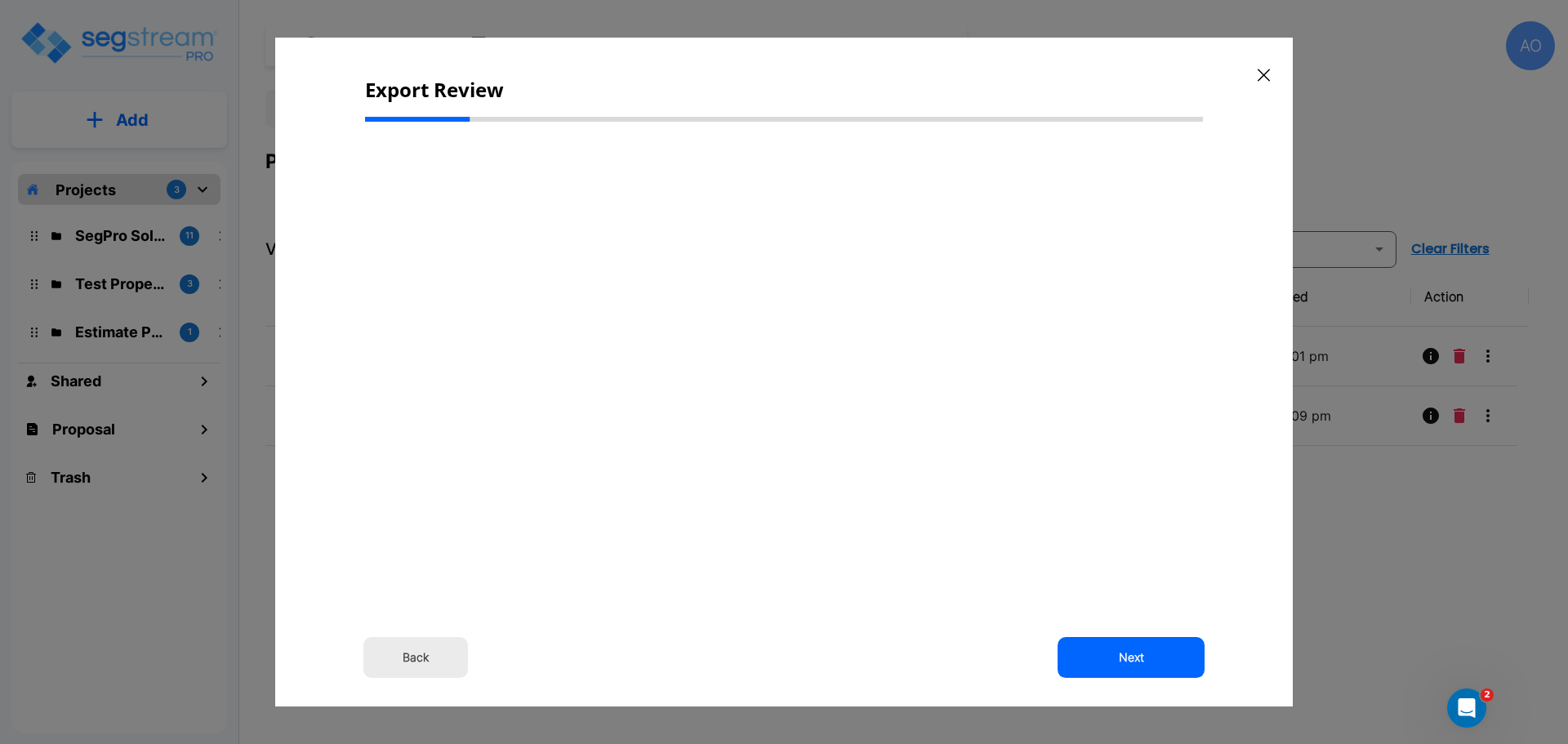
click at [415, 659] on button "Back" at bounding box center [415, 658] width 105 height 41
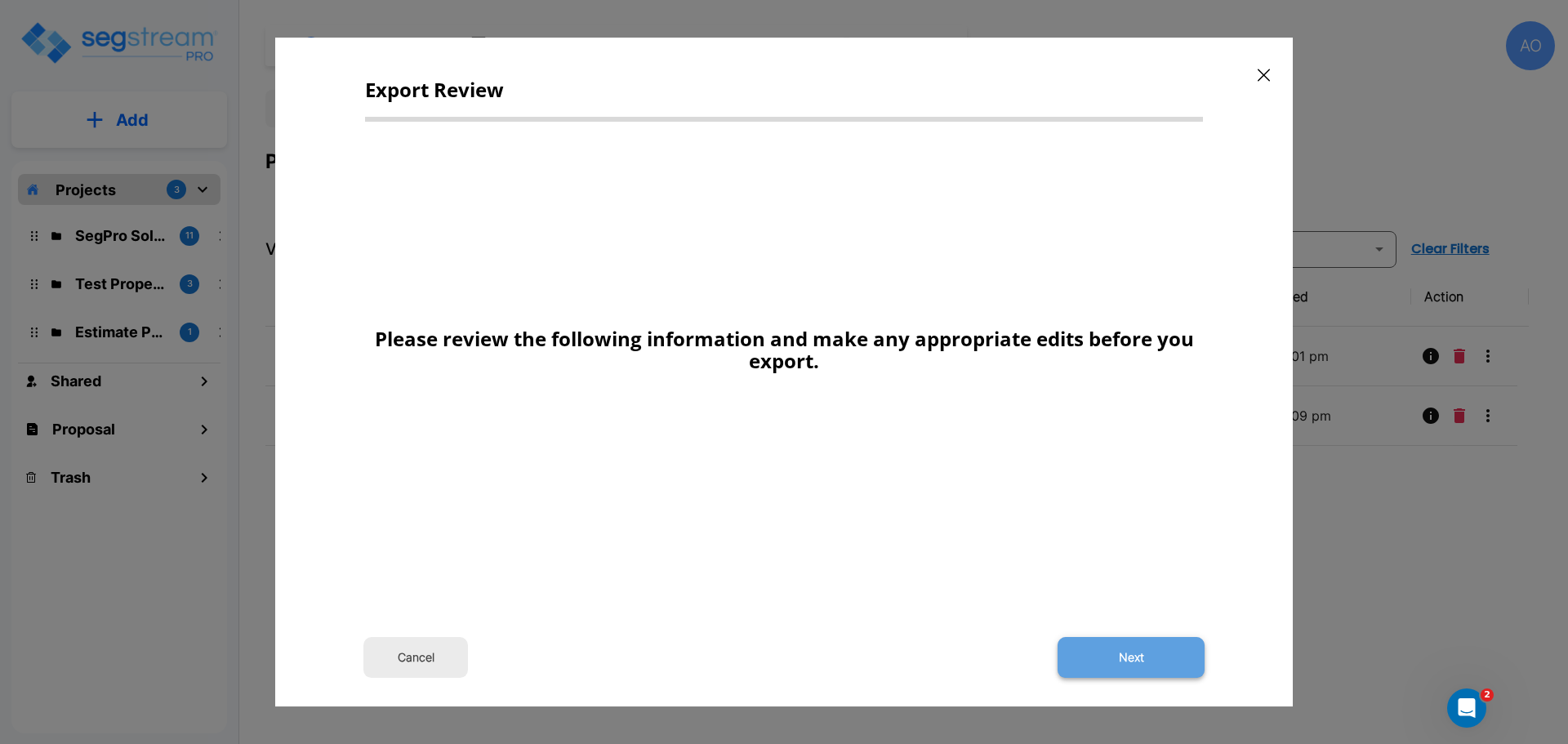
click at [1149, 657] on button "Next" at bounding box center [1131, 658] width 147 height 41
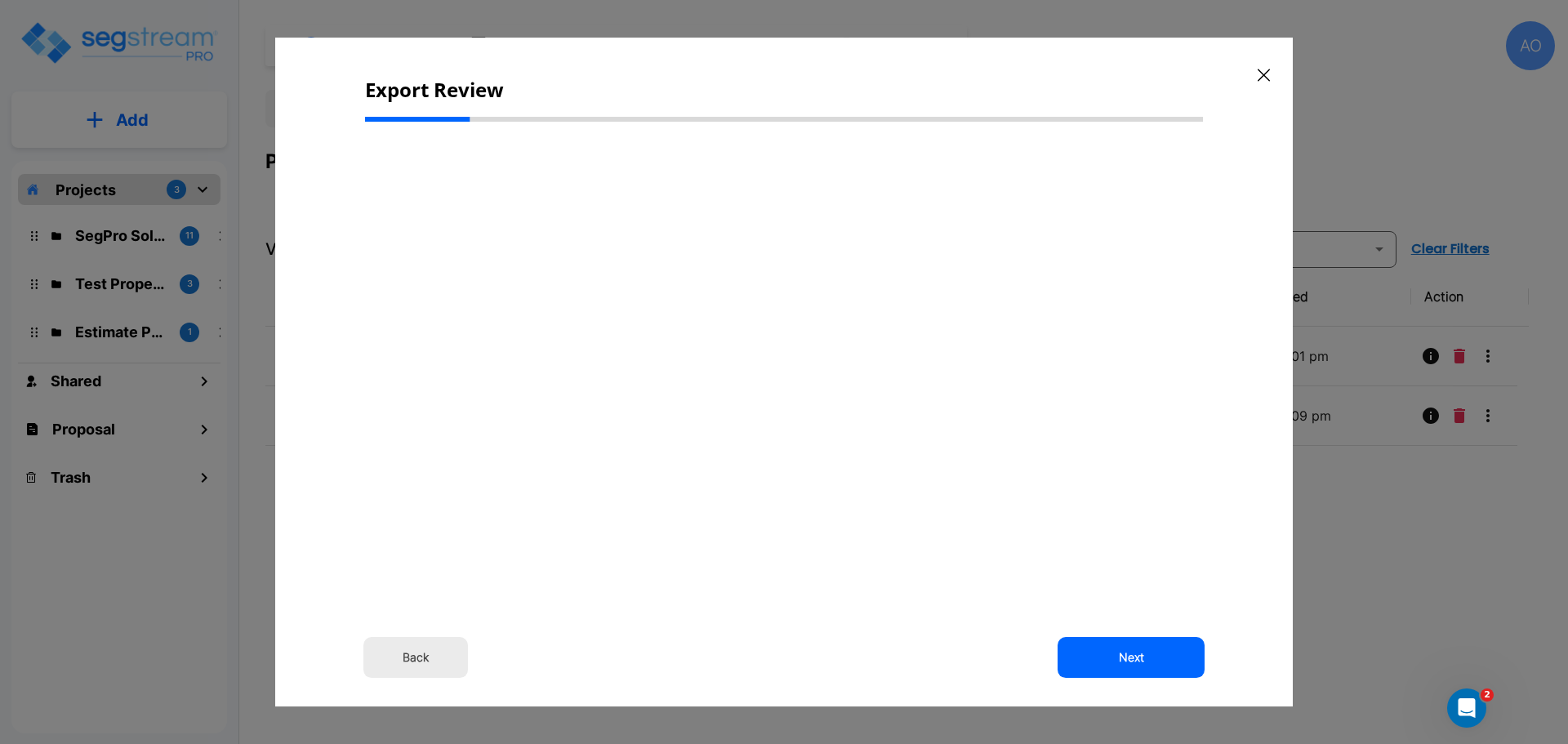
select select "2024"
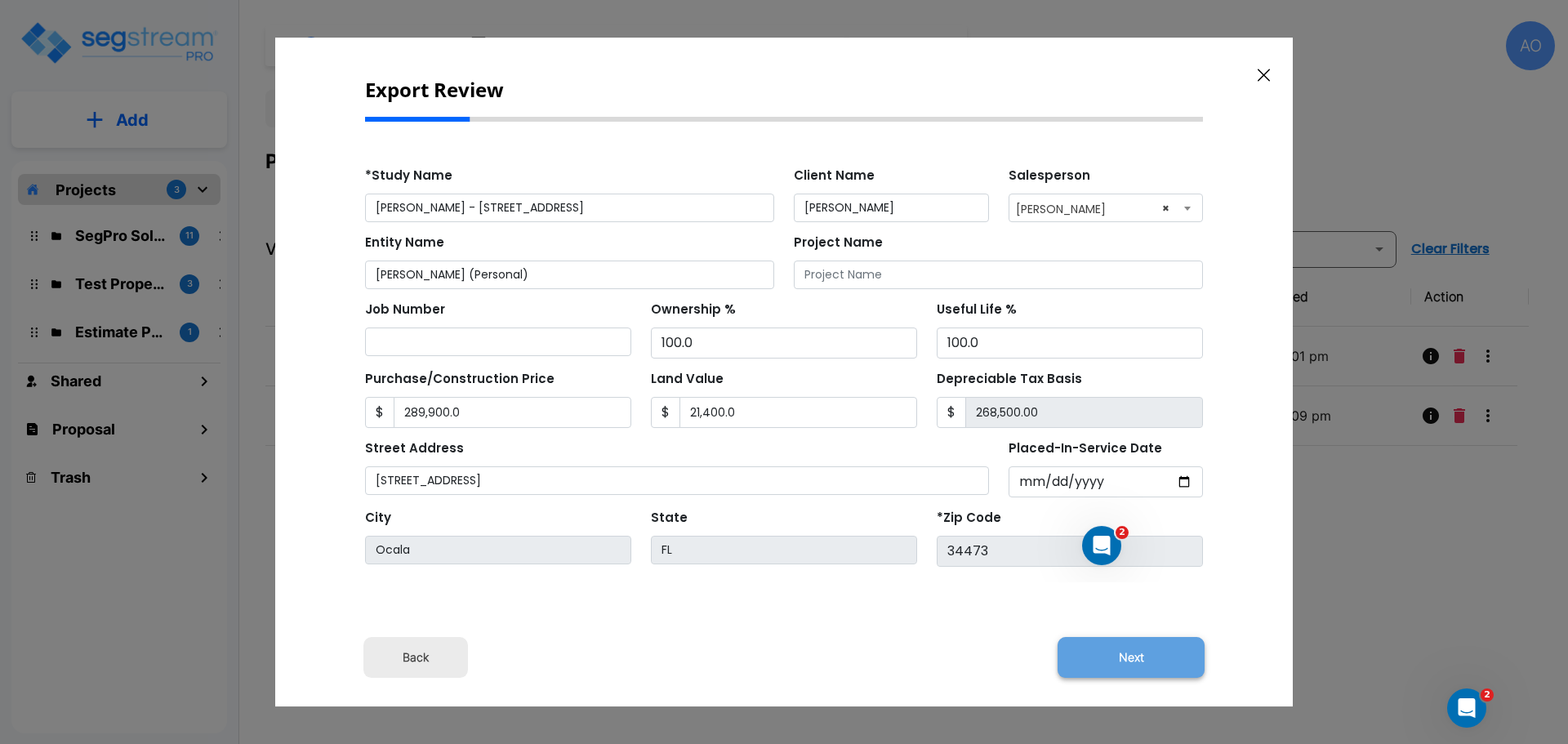
click at [1121, 654] on button "Next" at bounding box center [1131, 658] width 147 height 41
type input "289900"
type input "21400"
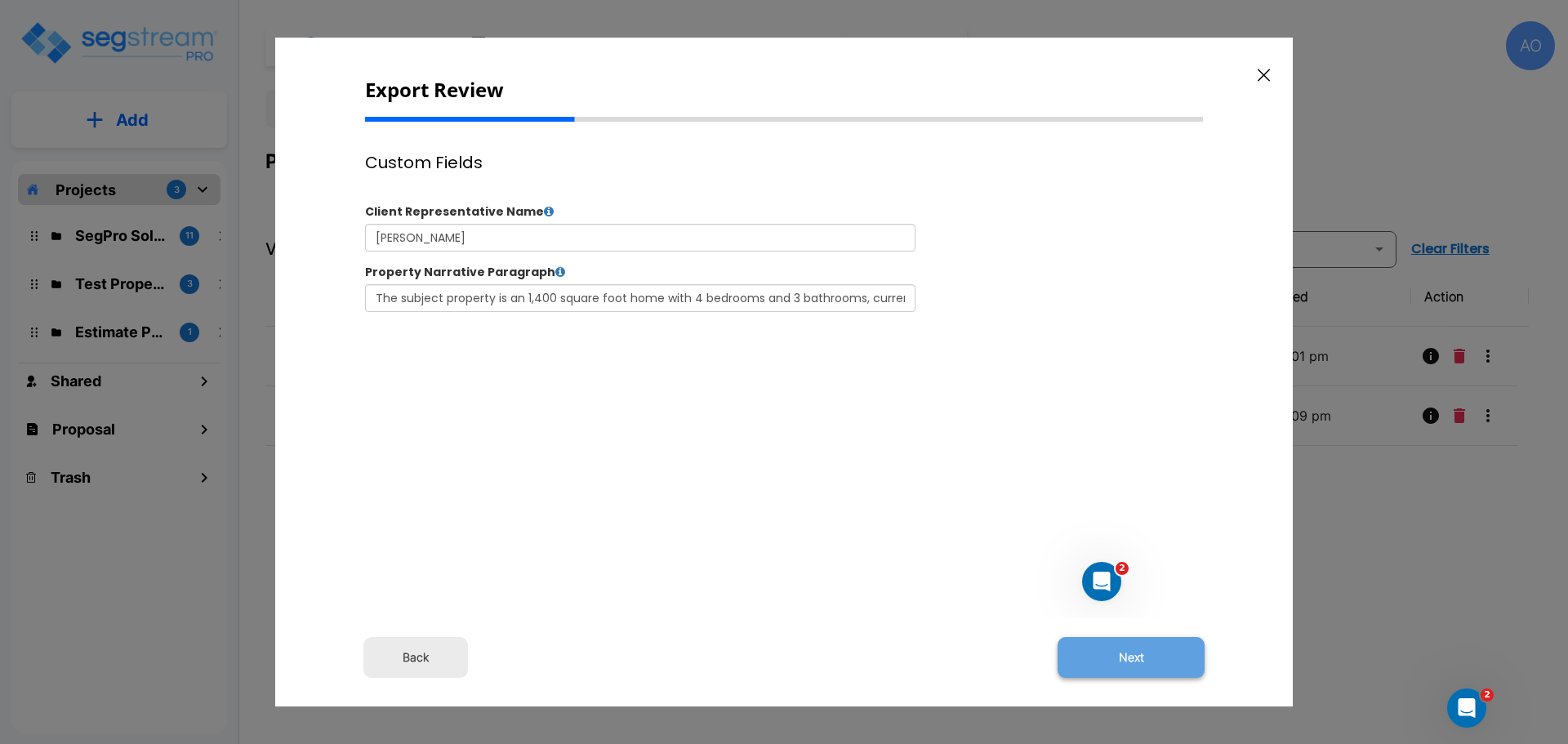
click at [1129, 656] on button "Next" at bounding box center [1131, 658] width 147 height 41
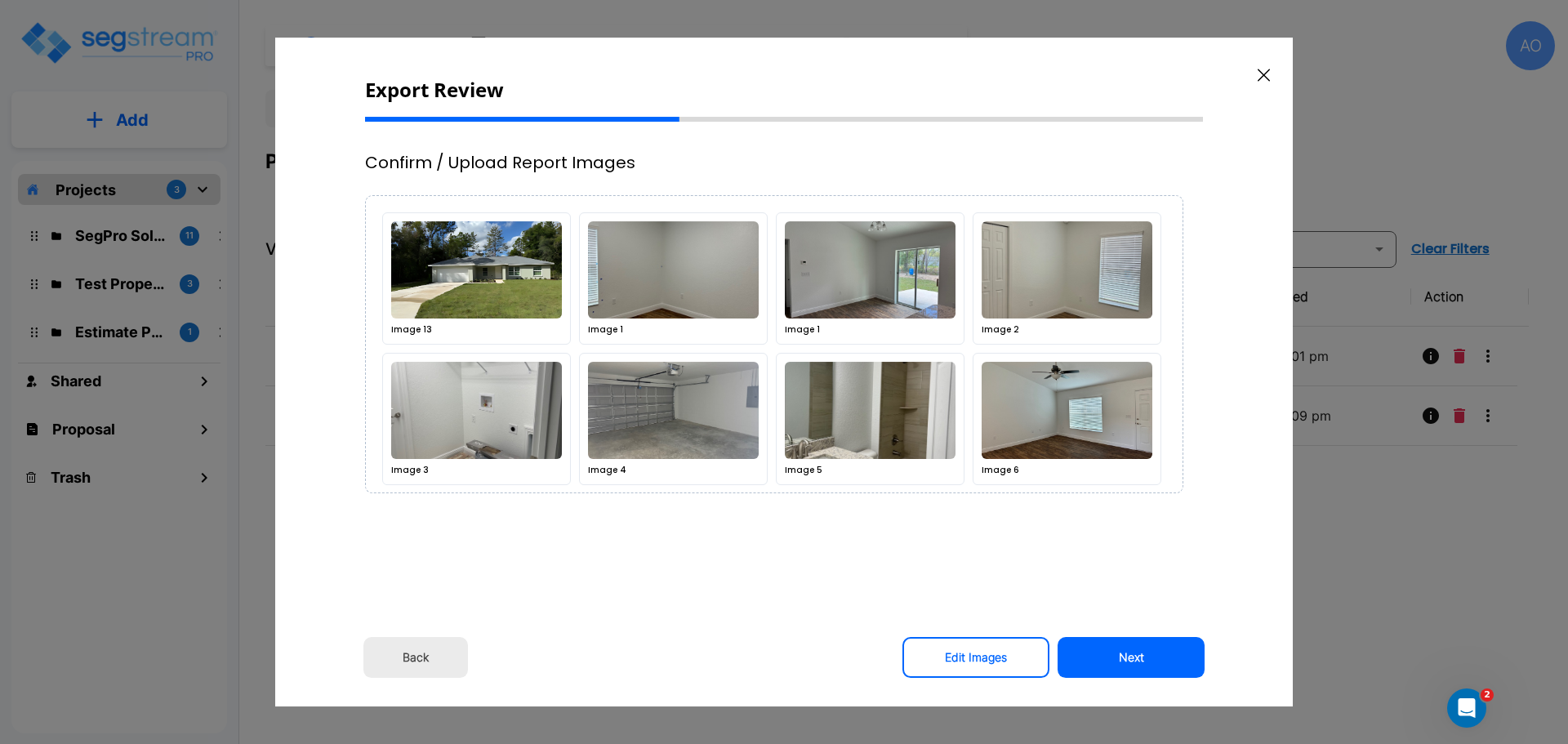
click at [1129, 656] on button "Next" at bounding box center [1131, 658] width 147 height 41
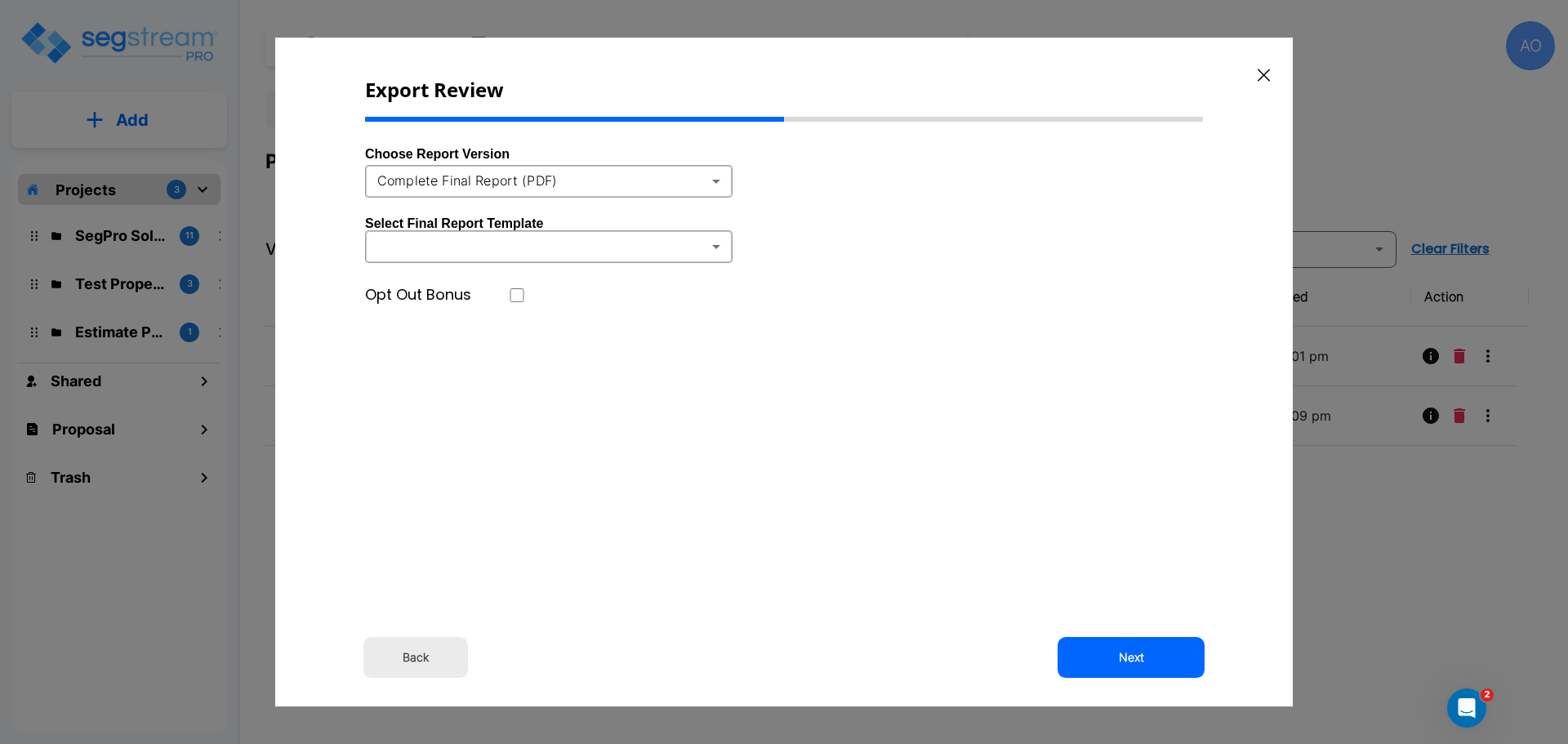
type input "25"
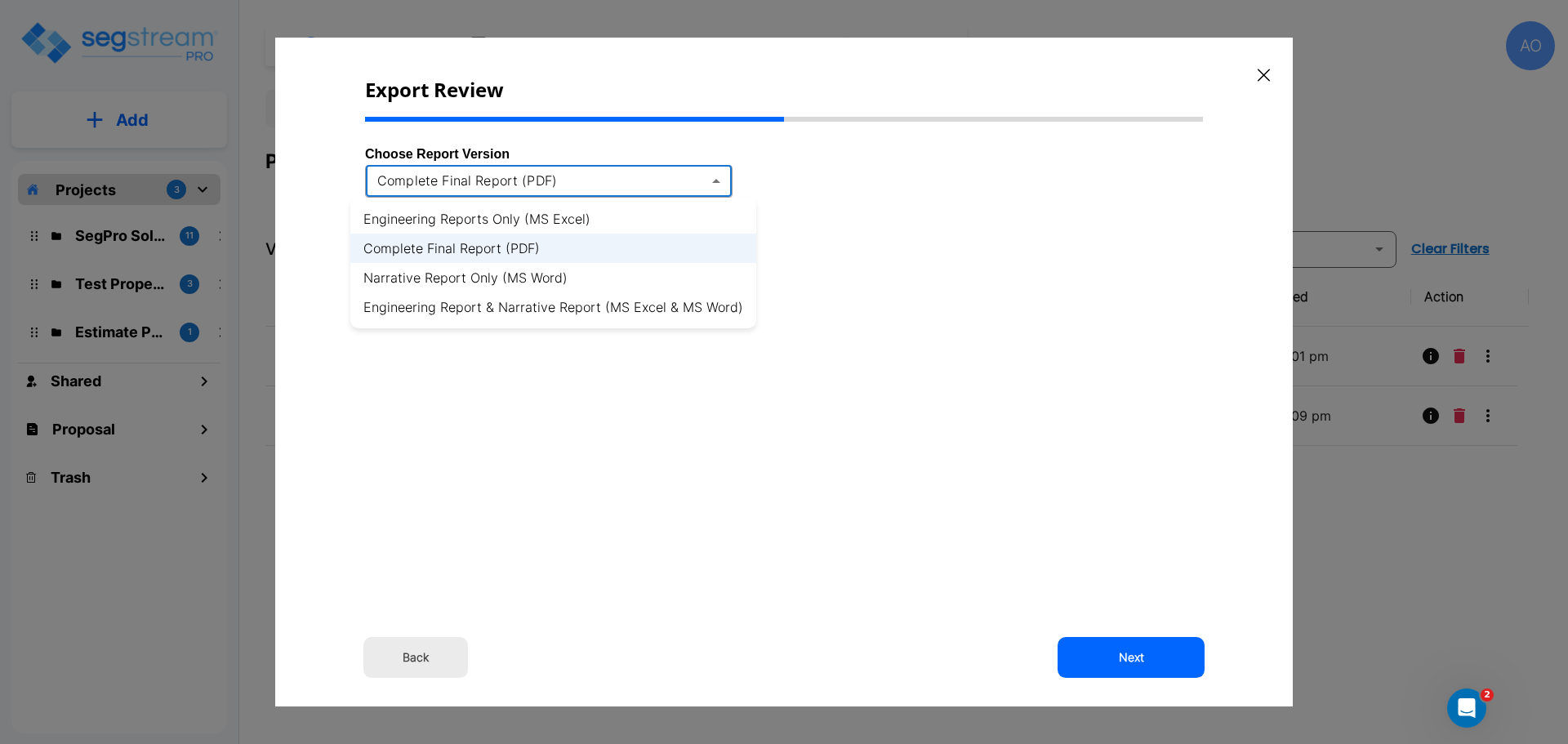
click at [714, 181] on body "× Your report is being generated. Be patient! × We're working on your Modificat…" at bounding box center [784, 372] width 1568 height 744
click at [647, 310] on li "Engineering Report & Narrative Report (MS Excel & MS Word)" at bounding box center [553, 307] width 406 height 29
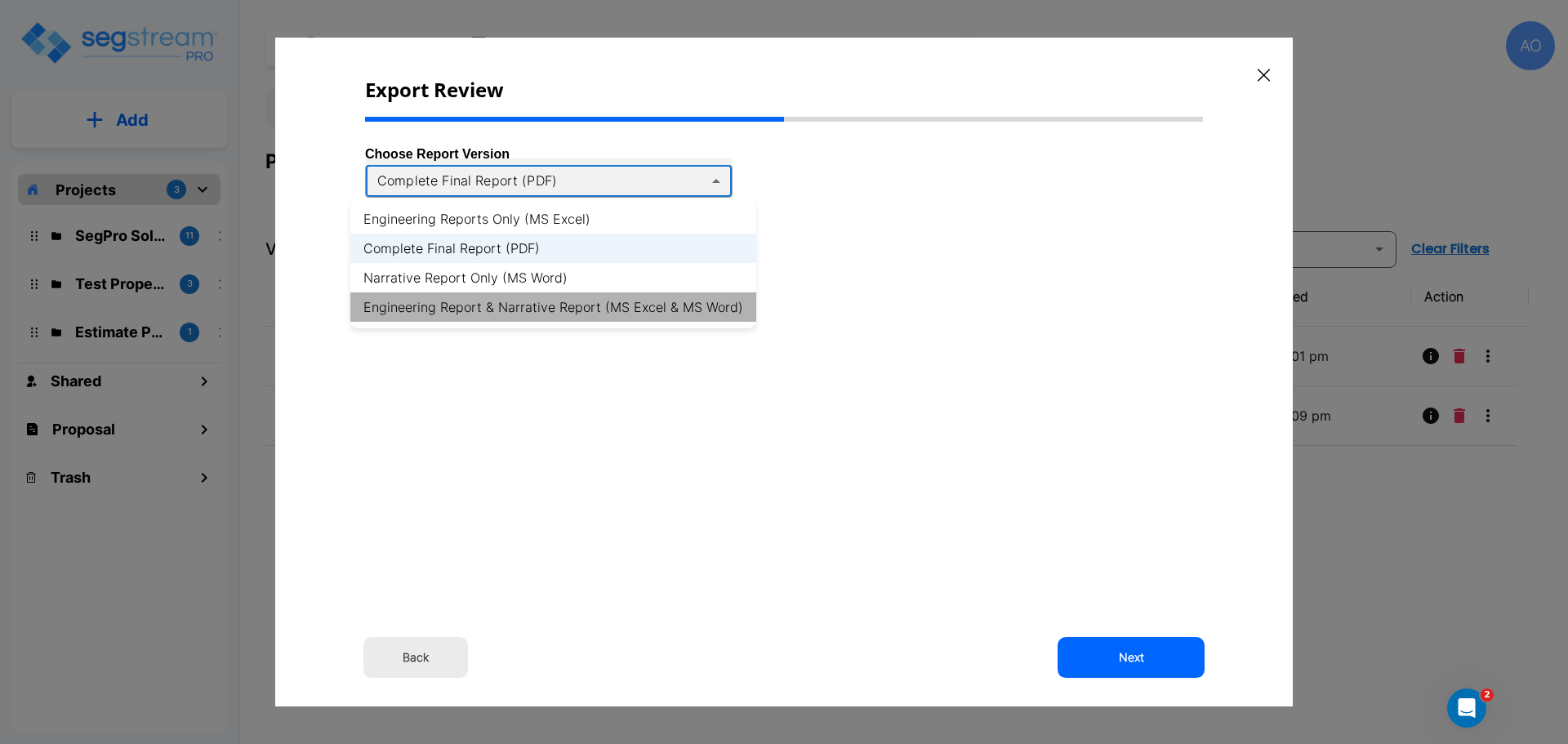
type input "xlsx_word"
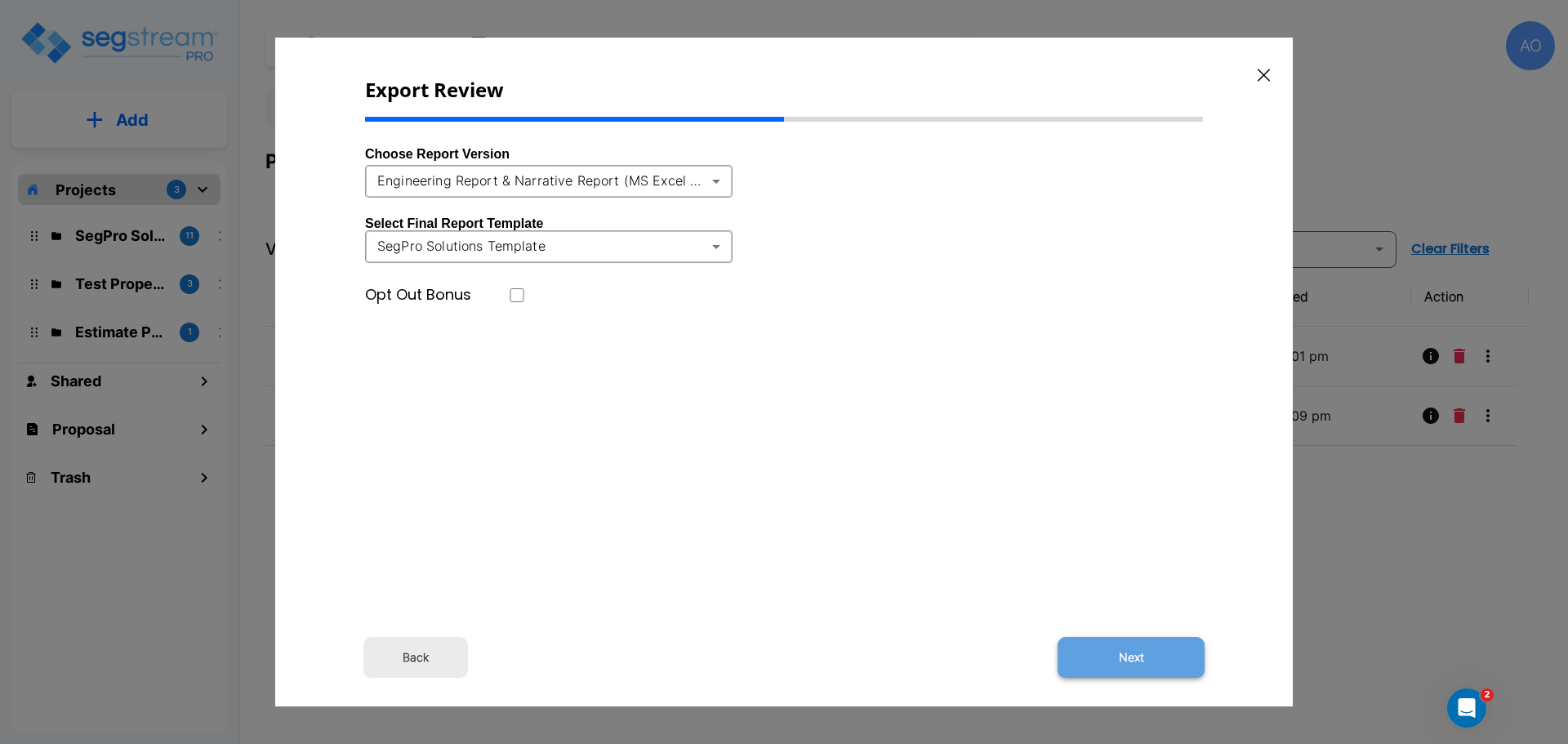
click at [1135, 659] on button "Next" at bounding box center [1131, 658] width 147 height 41
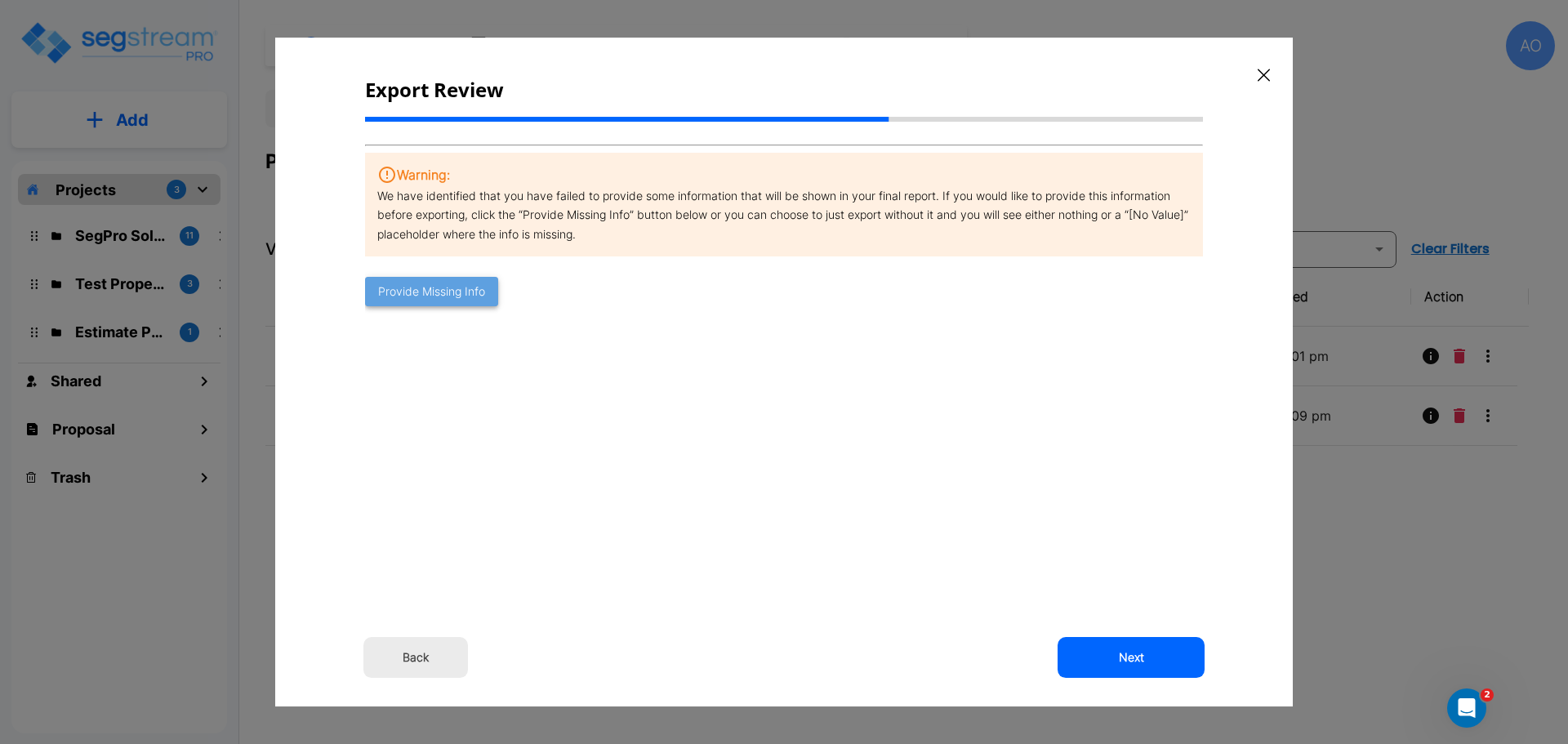
click at [428, 289] on button "Provide Missing Info" at bounding box center [431, 292] width 133 height 30
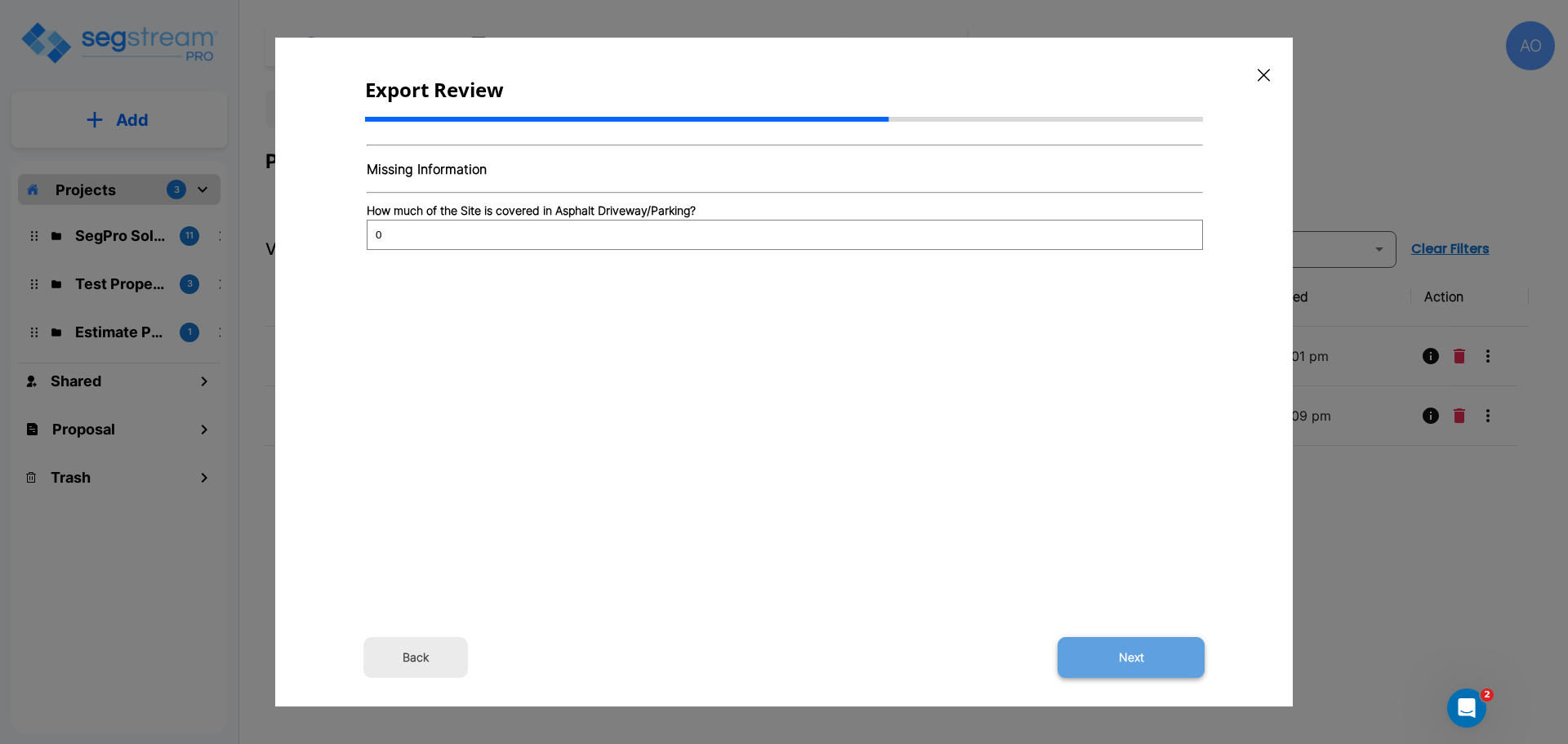
click at [1133, 651] on button "Next" at bounding box center [1131, 658] width 147 height 41
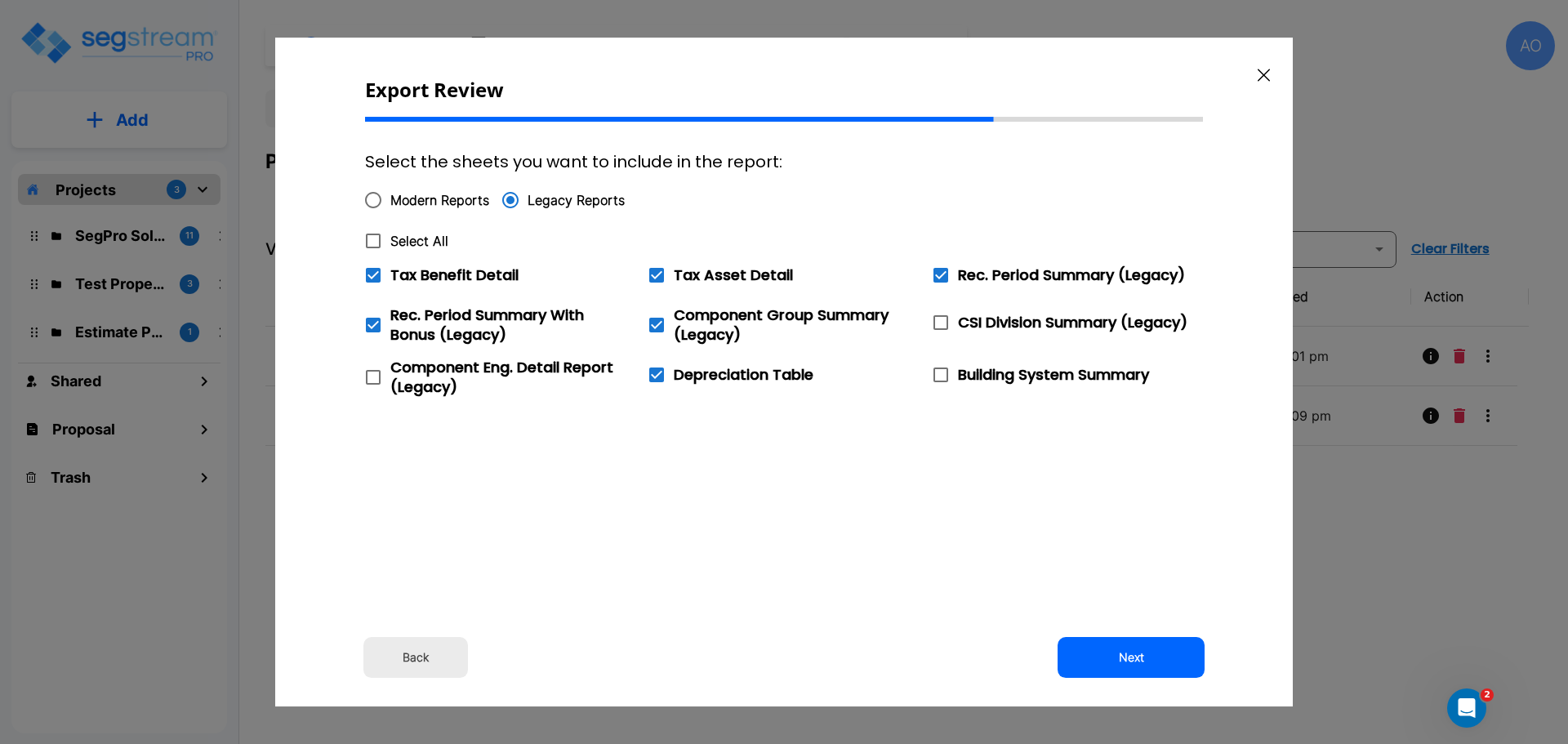
click at [377, 241] on icon at bounding box center [373, 241] width 19 height 19
click at [372, 237] on input "Select All" at bounding box center [364, 231] width 16 height 14
checkbox input "true"
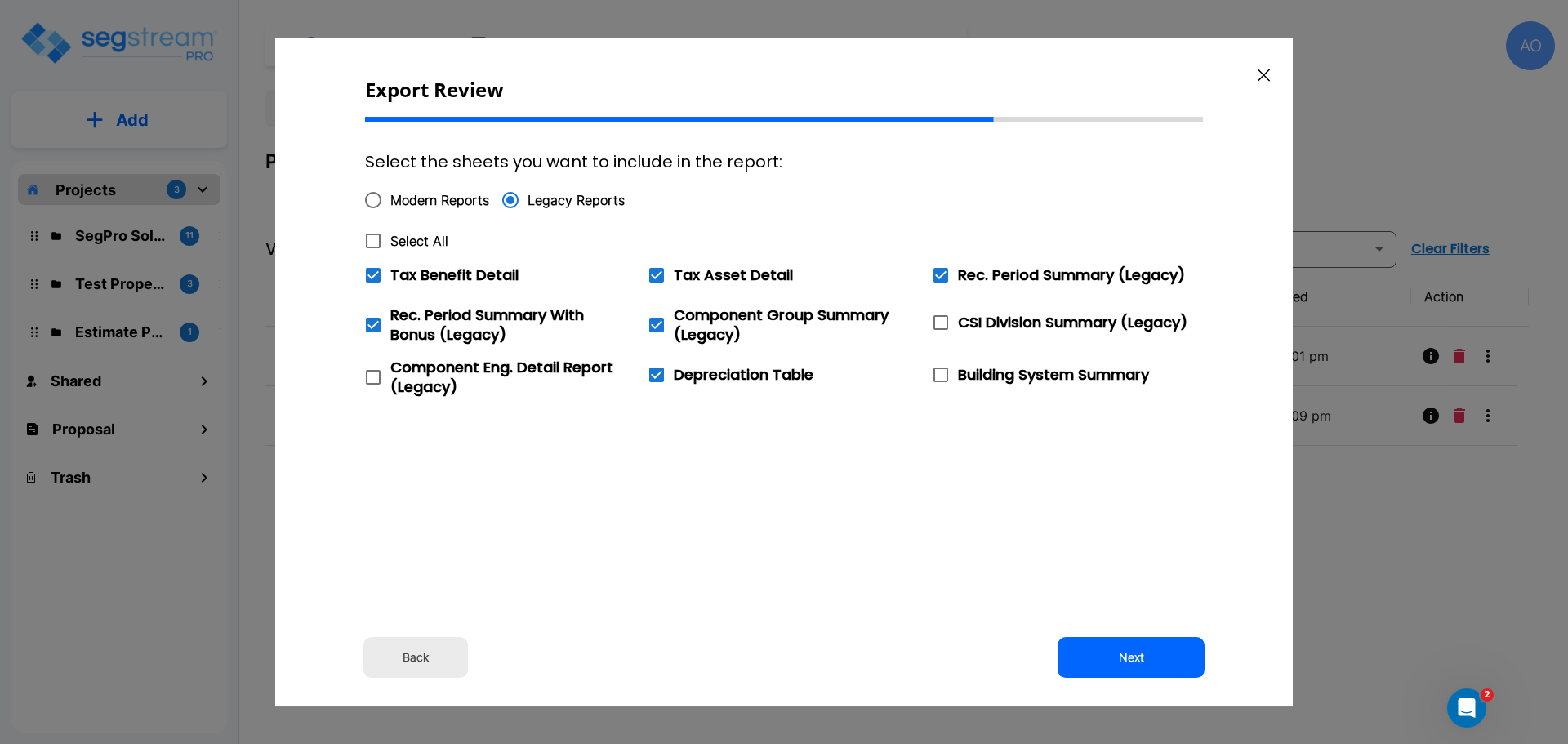
checkbox input "true"
click at [376, 273] on icon at bounding box center [373, 275] width 19 height 19
click at [372, 272] on input "Tax Benefit Detail" at bounding box center [364, 264] width 16 height 14
checkbox input "false"
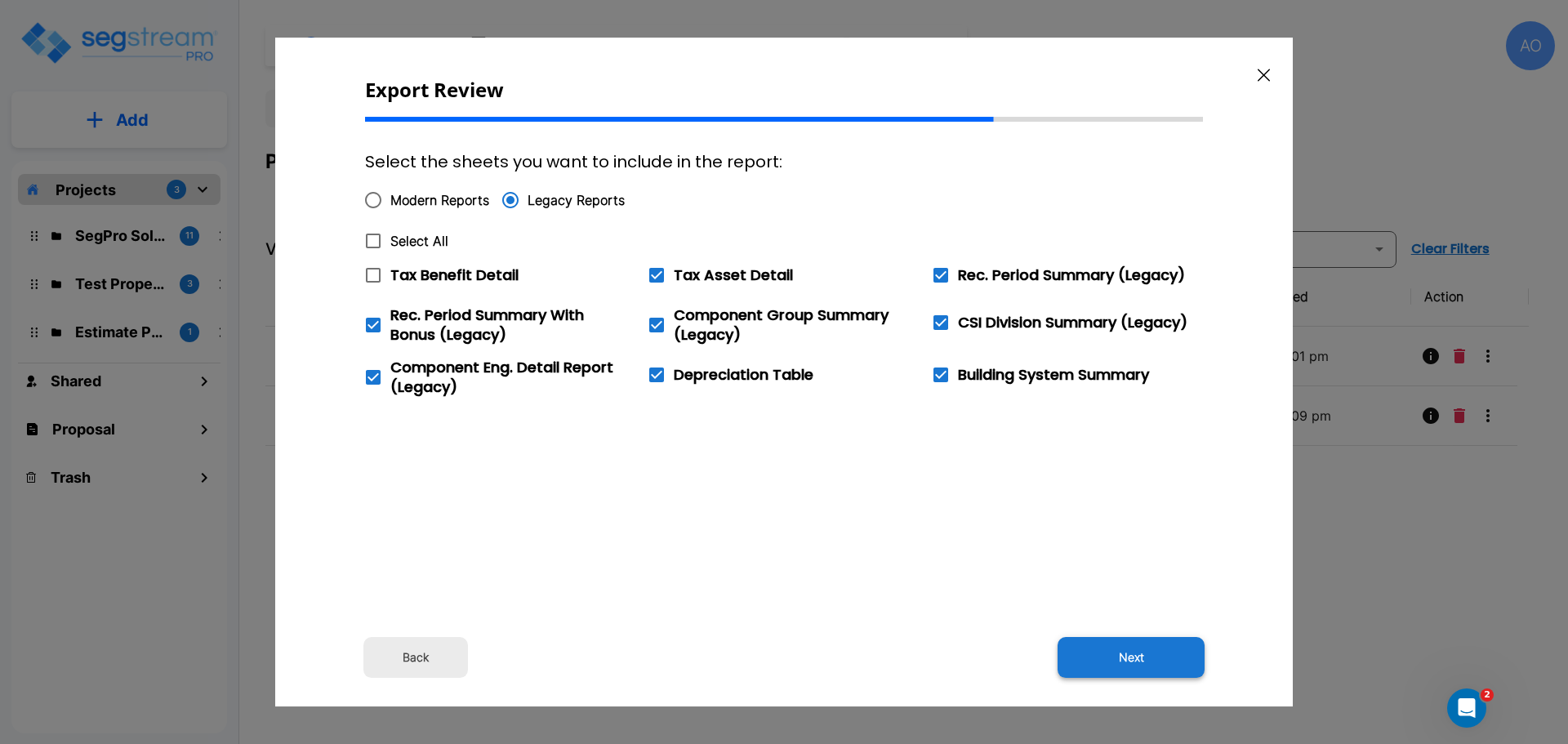
click at [1136, 657] on button "Next" at bounding box center [1131, 658] width 147 height 41
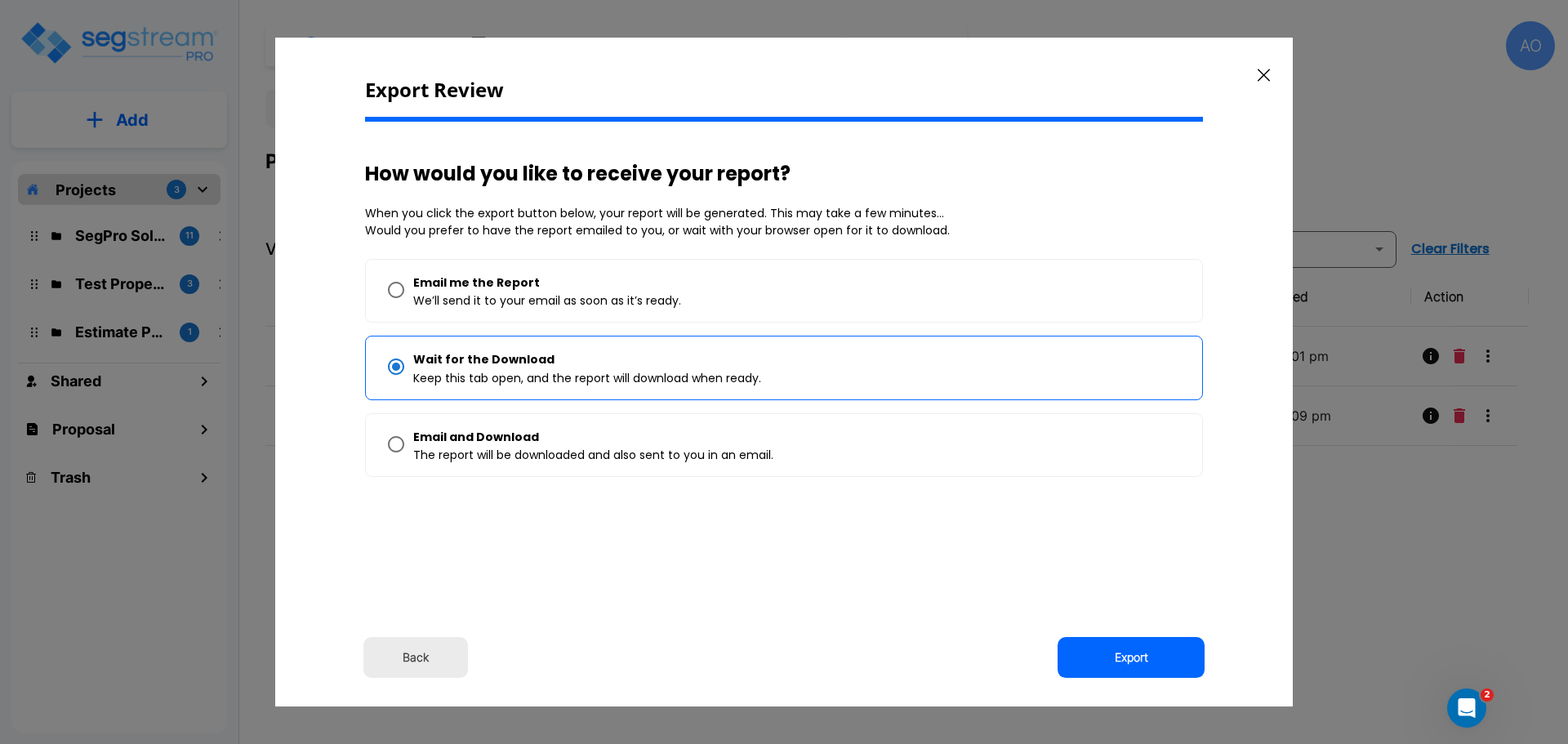
click at [1136, 657] on button "Export" at bounding box center [1131, 658] width 147 height 41
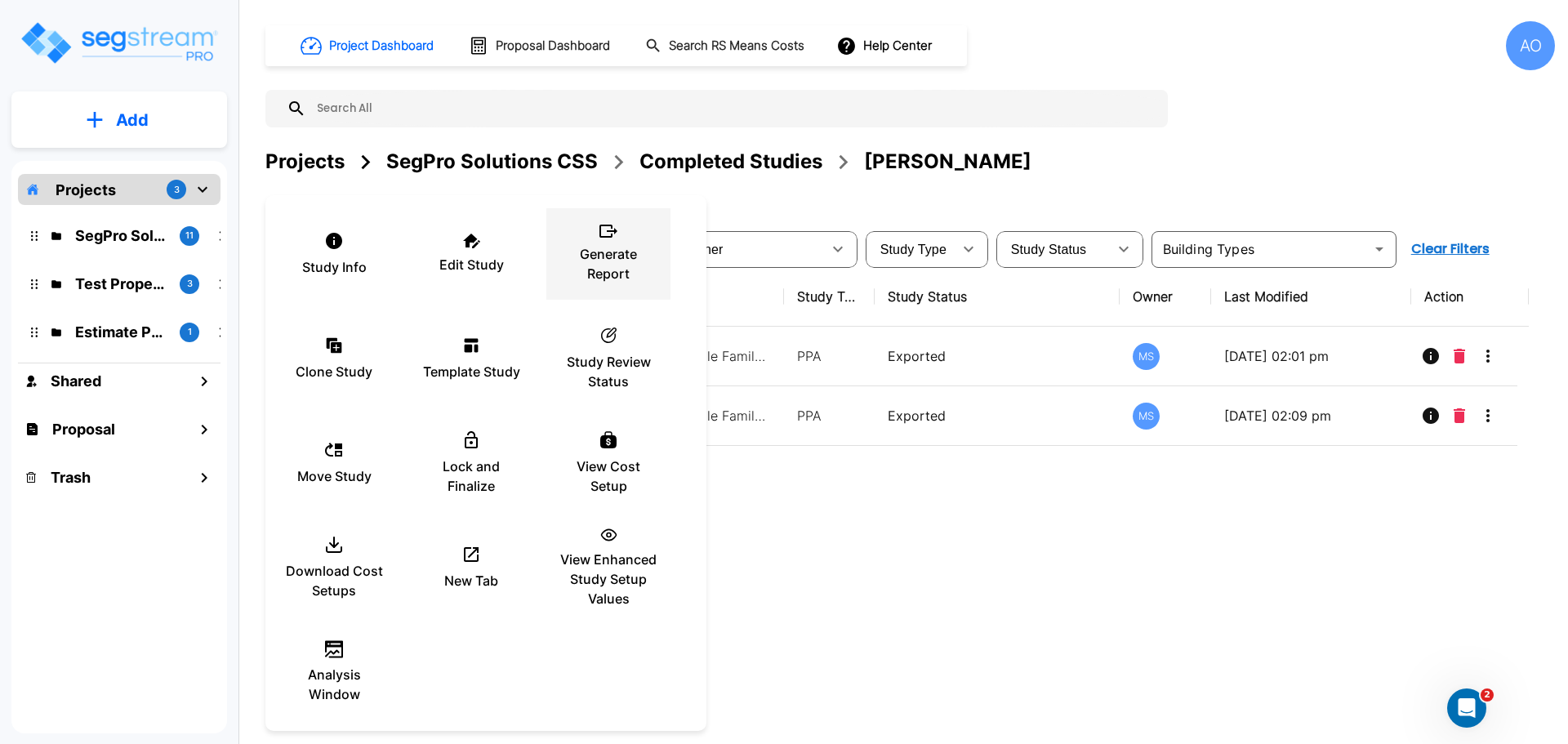
click at [614, 258] on p "Generate Report" at bounding box center [607, 264] width 98 height 39
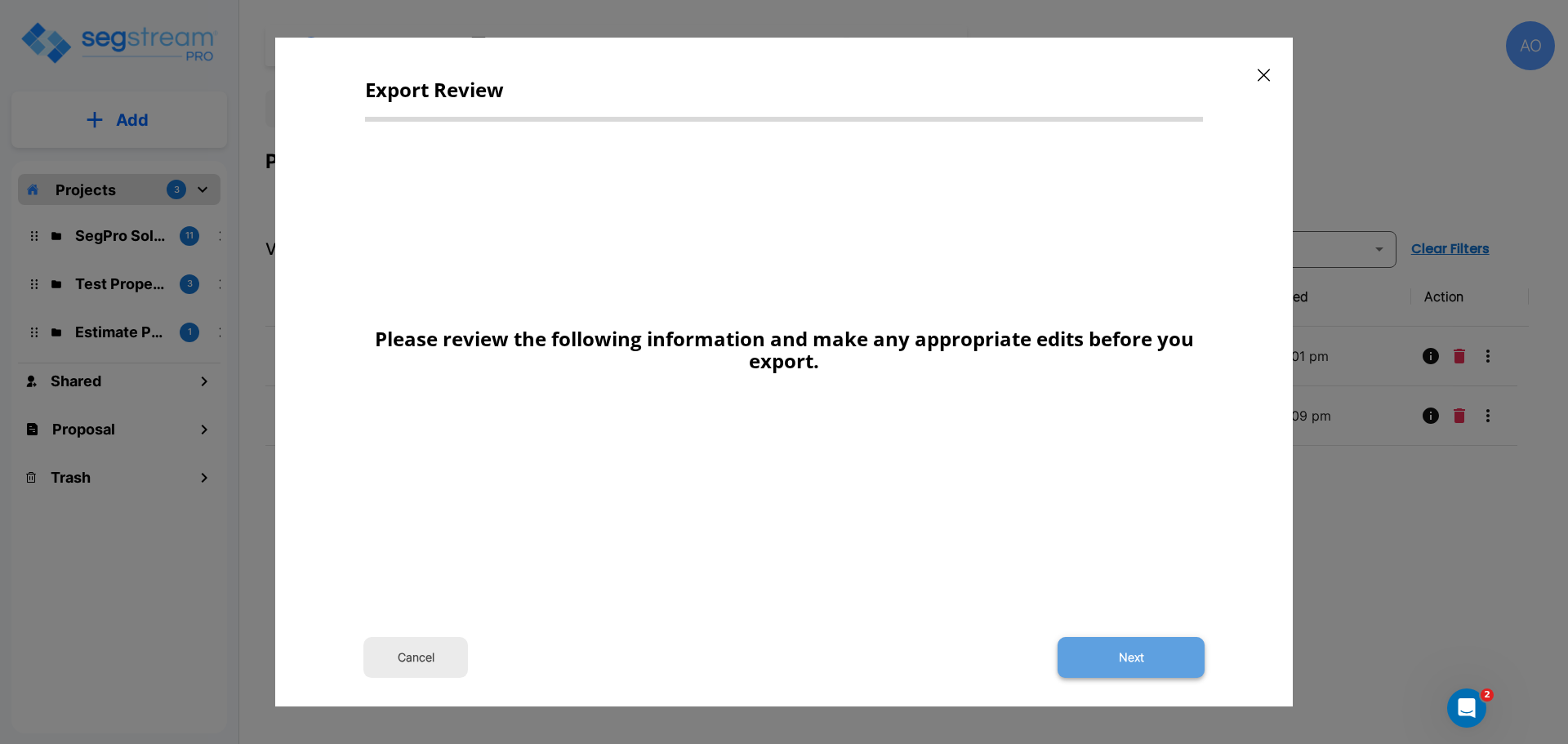
click at [1117, 648] on button "Next" at bounding box center [1131, 658] width 147 height 41
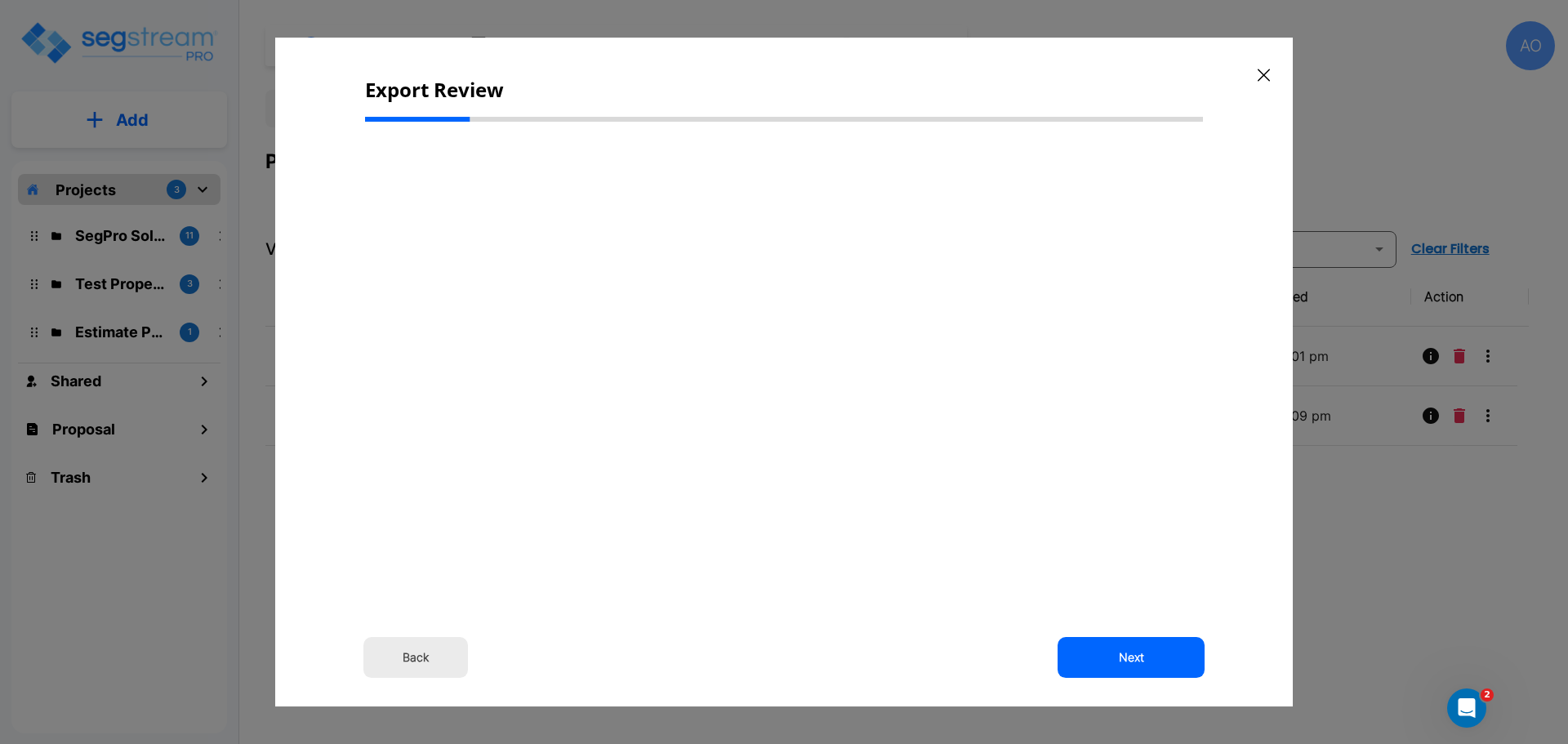
click at [409, 656] on button "Back" at bounding box center [415, 658] width 105 height 41
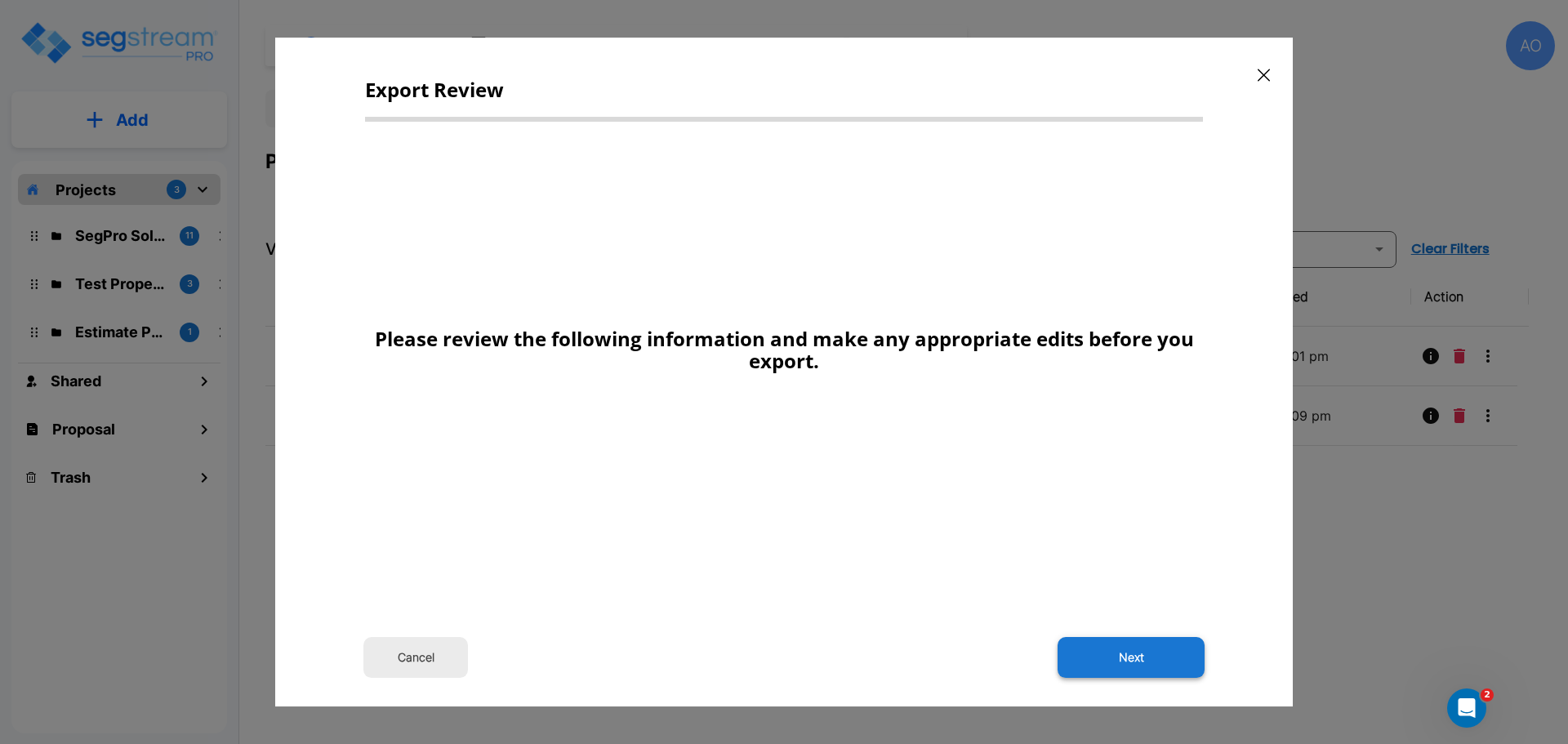
click at [1154, 659] on button "Next" at bounding box center [1131, 658] width 147 height 41
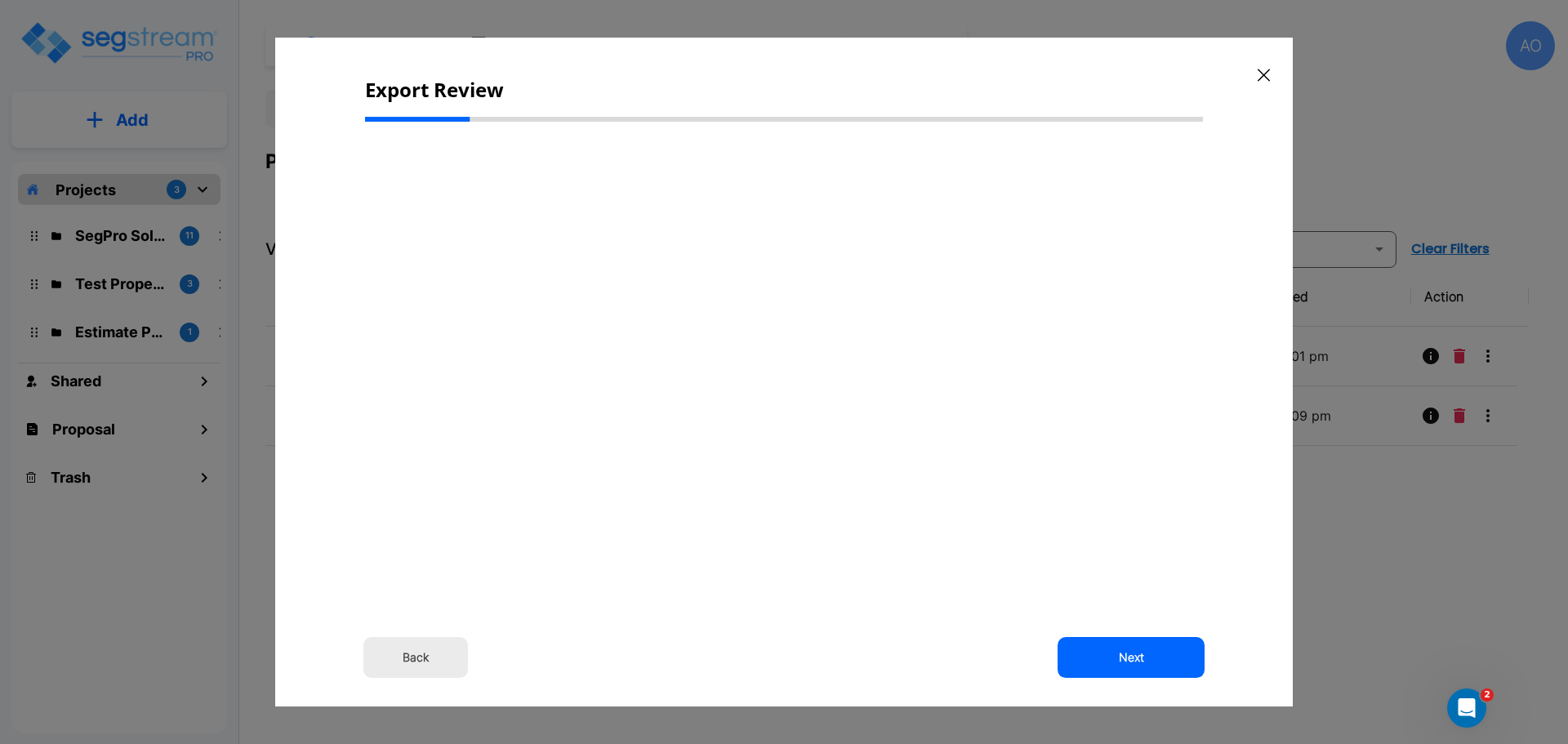
click at [414, 654] on button "Back" at bounding box center [415, 658] width 105 height 41
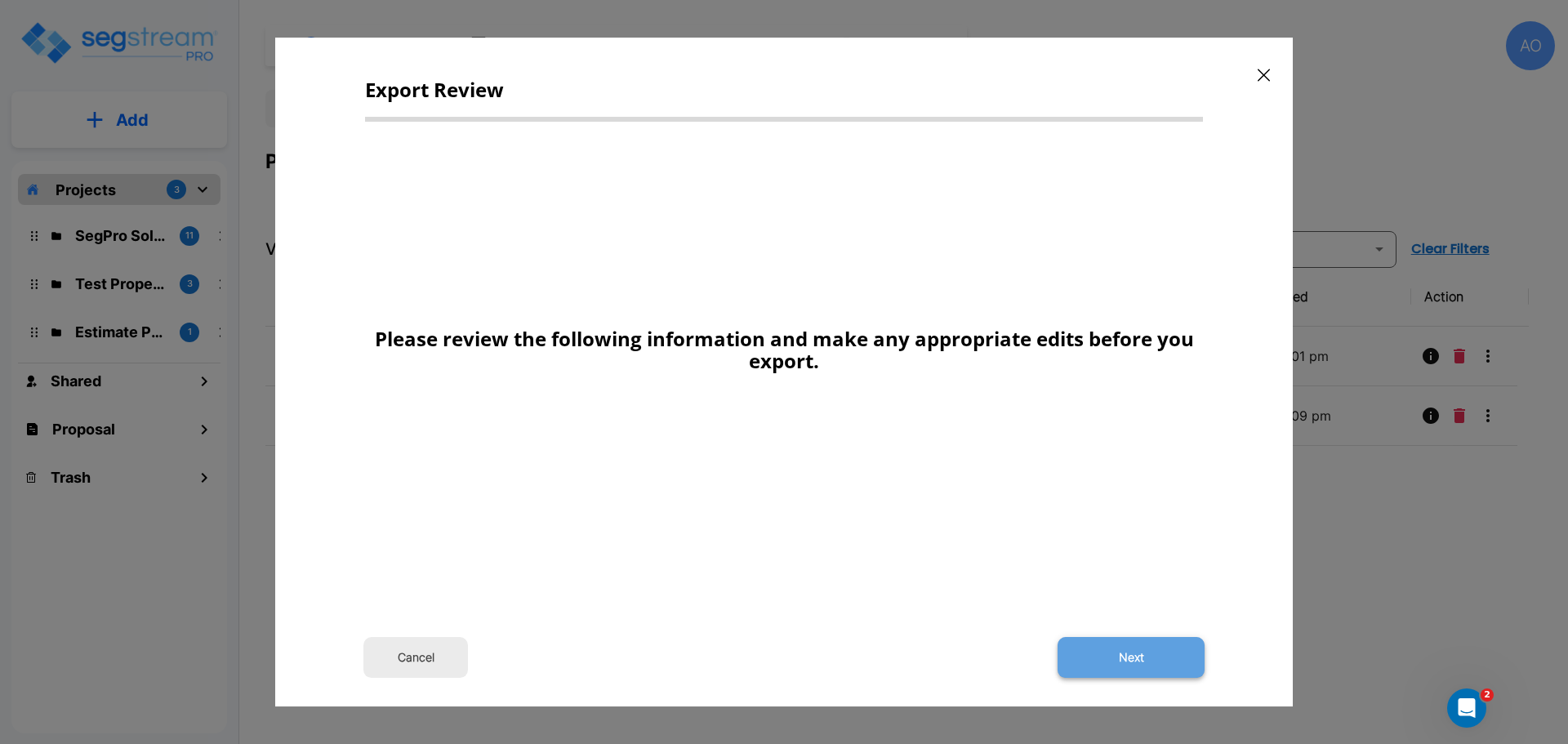
click at [1126, 650] on button "Next" at bounding box center [1131, 658] width 147 height 41
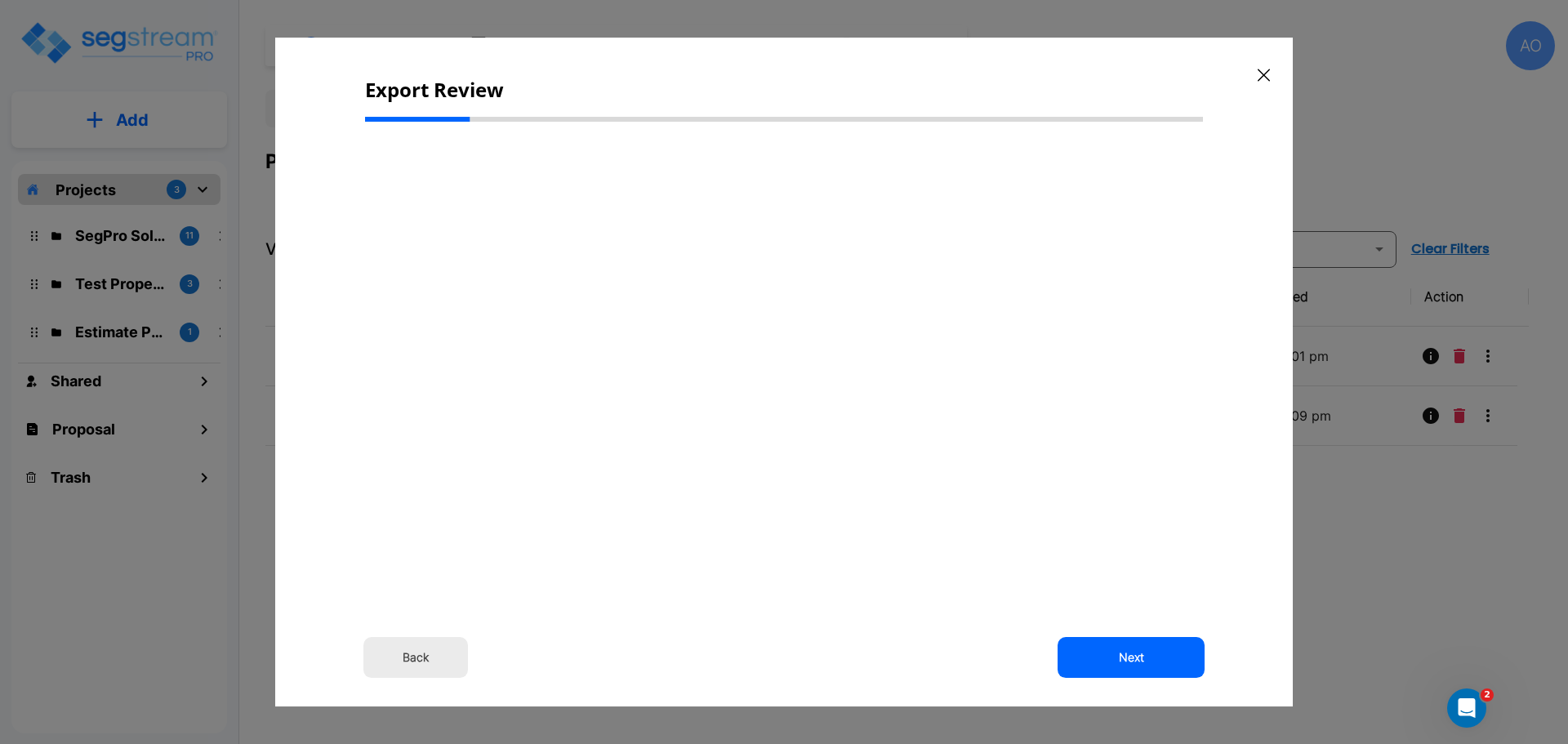
type input "277,400.0"
type input "17,600.0"
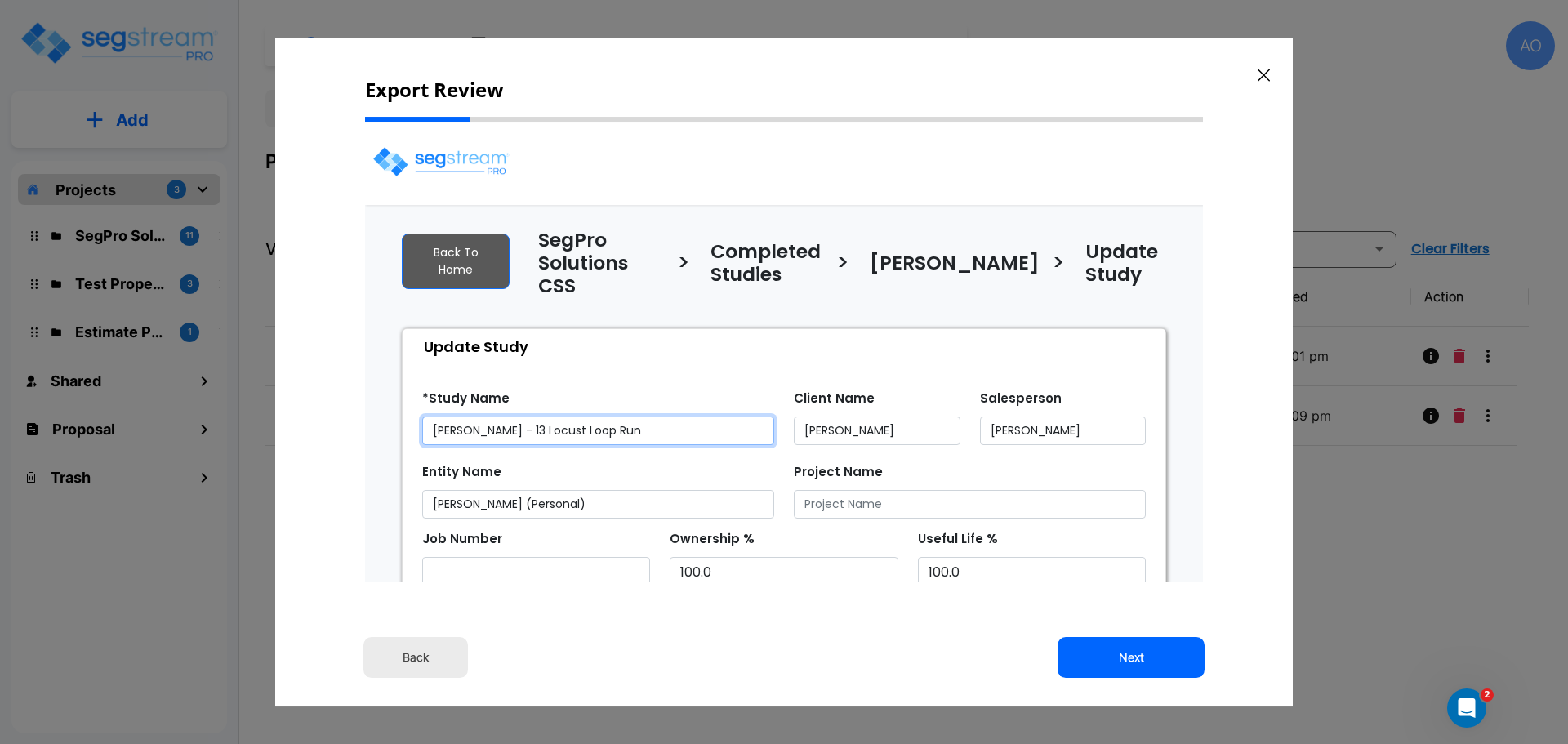
select select "2024"
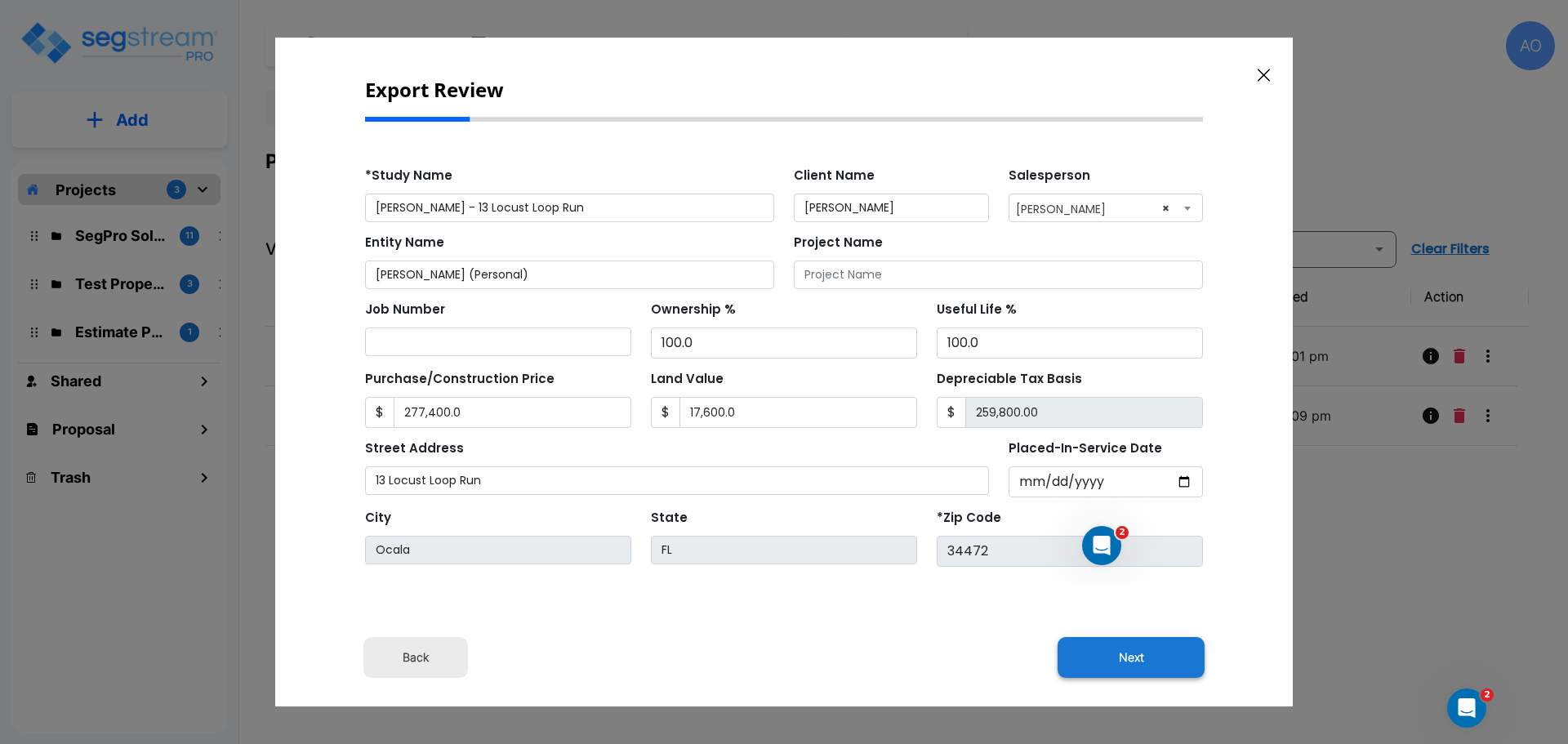
click at [1130, 658] on button "Next" at bounding box center [1131, 658] width 147 height 41
type input "277400"
type input "17600"
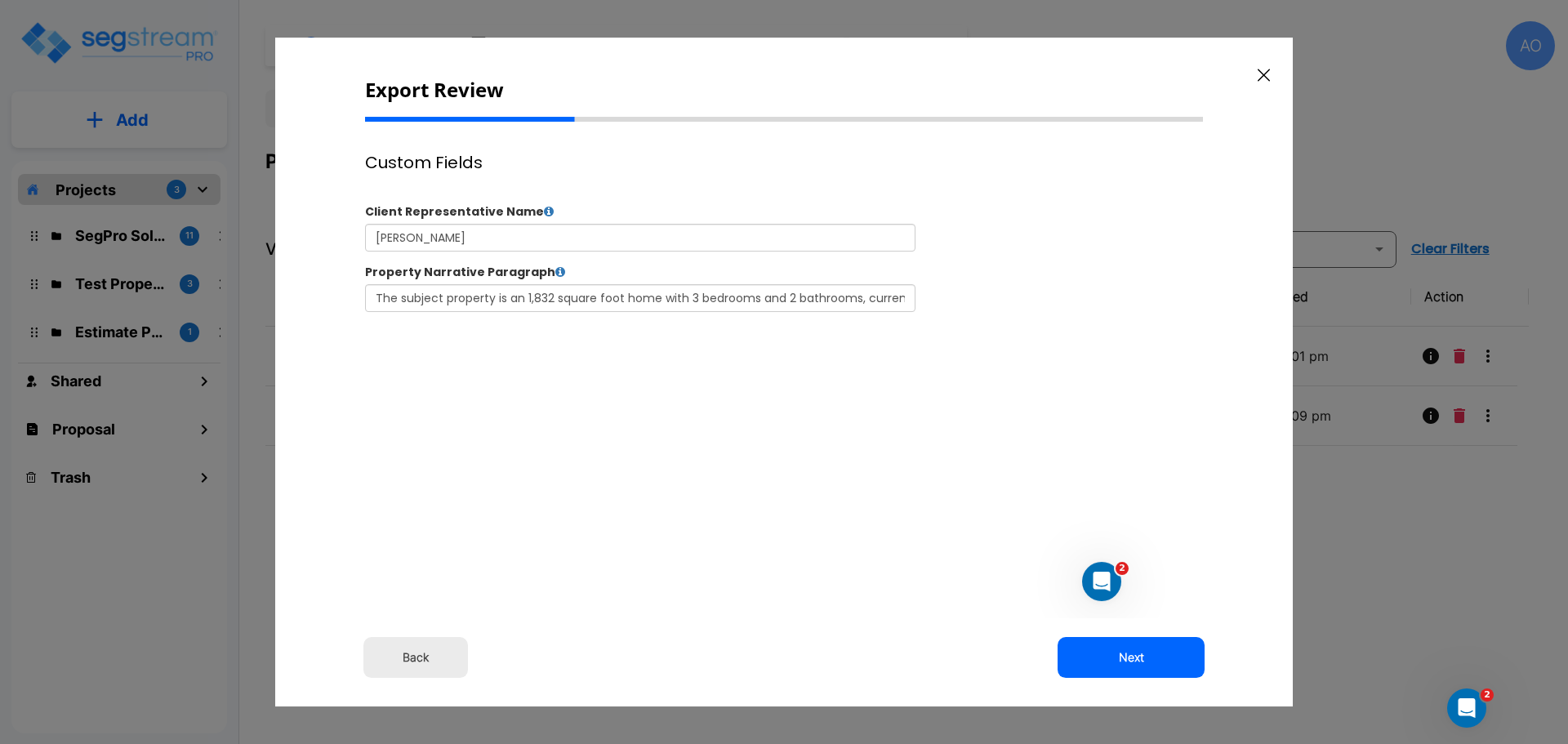
click at [1130, 658] on button "Next" at bounding box center [1131, 658] width 147 height 41
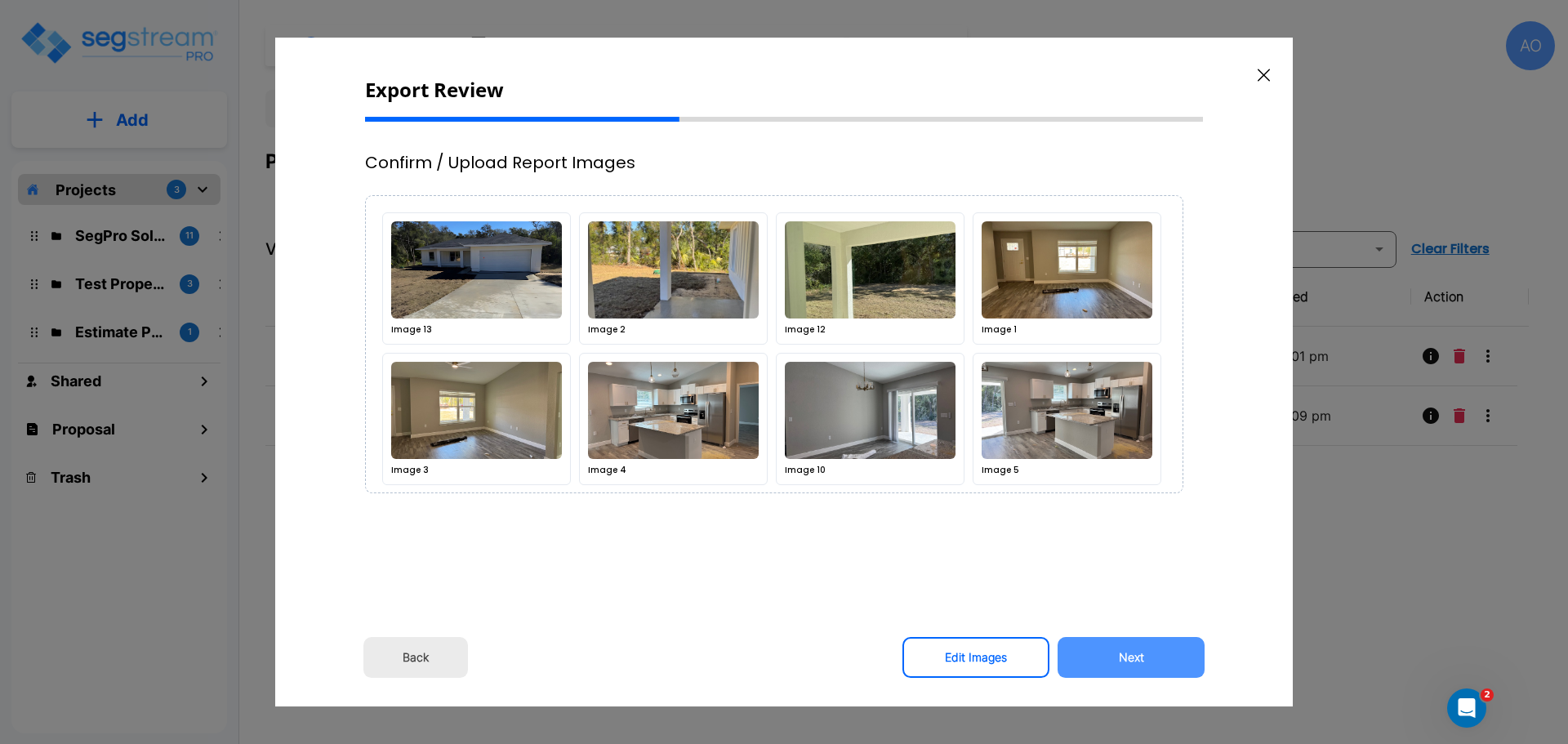
click at [1130, 658] on button "Next" at bounding box center [1131, 658] width 147 height 41
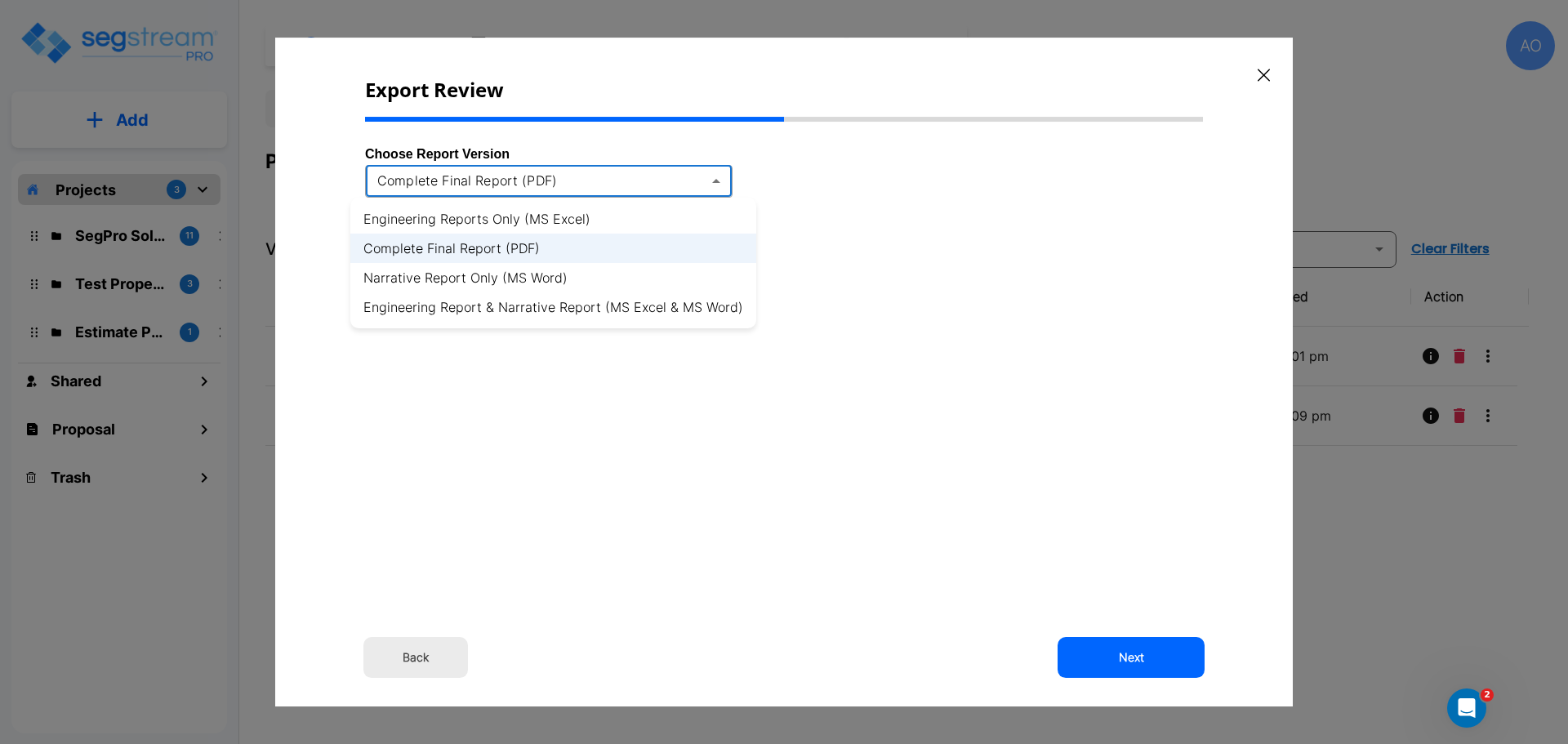
click at [718, 179] on body "× Your report is being generated. Be patient! × We're working on your Modificat…" at bounding box center [784, 372] width 1568 height 744
click at [686, 306] on li "Engineering Report & Narrative Report (MS Excel & MS Word)" at bounding box center [553, 307] width 406 height 29
type input "xlsx_word"
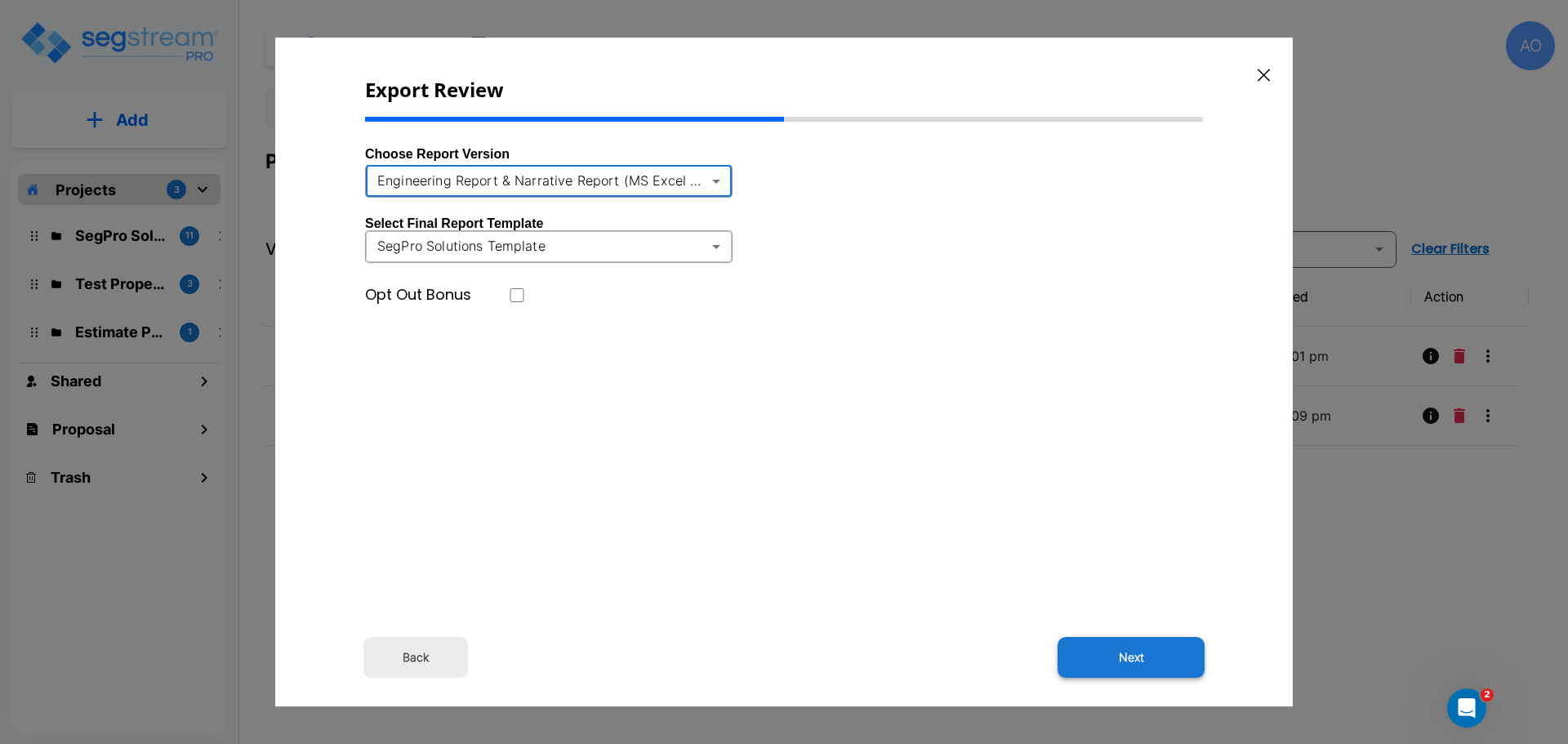
click at [1136, 667] on button "Next" at bounding box center [1131, 658] width 147 height 41
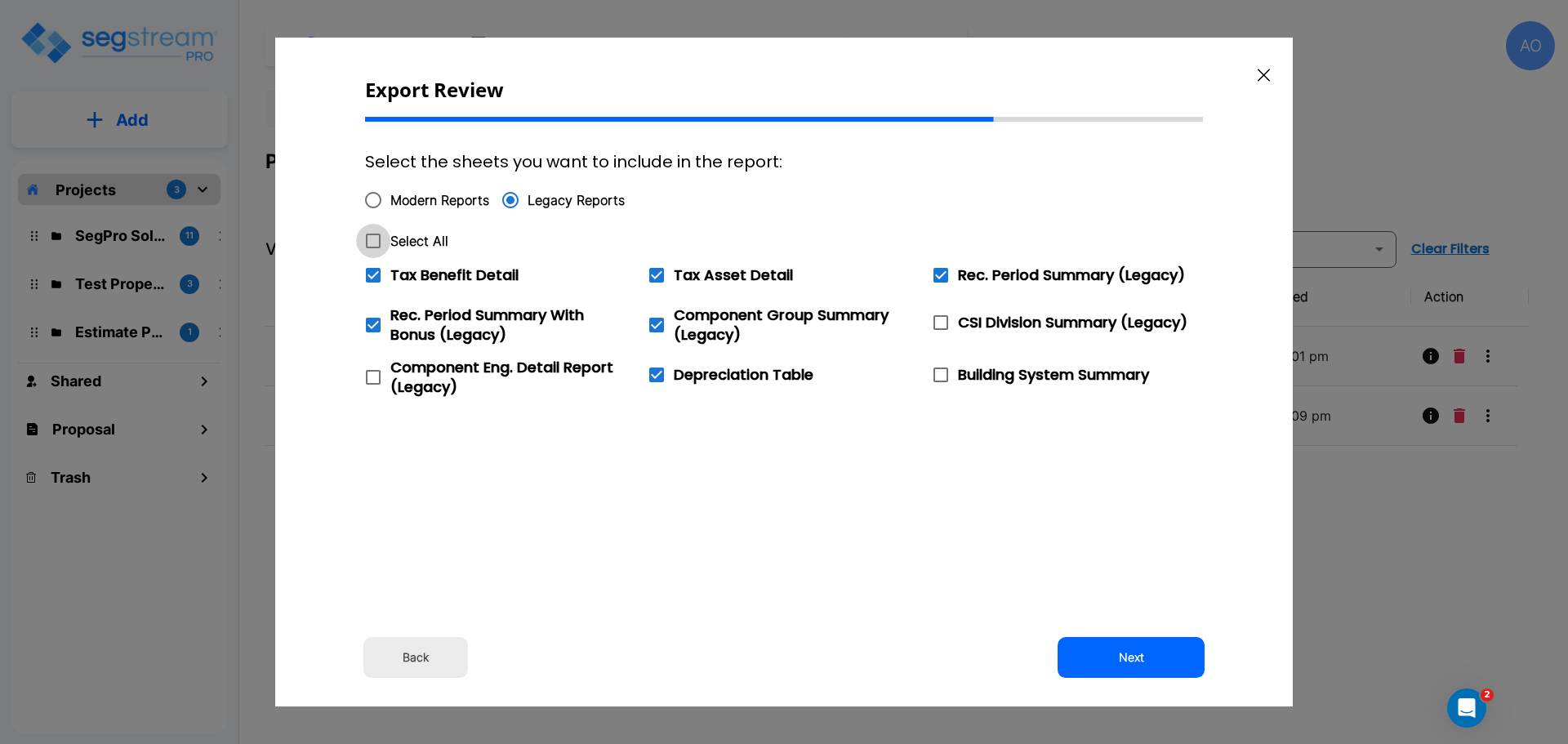
click at [373, 242] on icon at bounding box center [373, 241] width 19 height 19
click at [372, 237] on input "Select All" at bounding box center [364, 231] width 16 height 14
checkbox input "true"
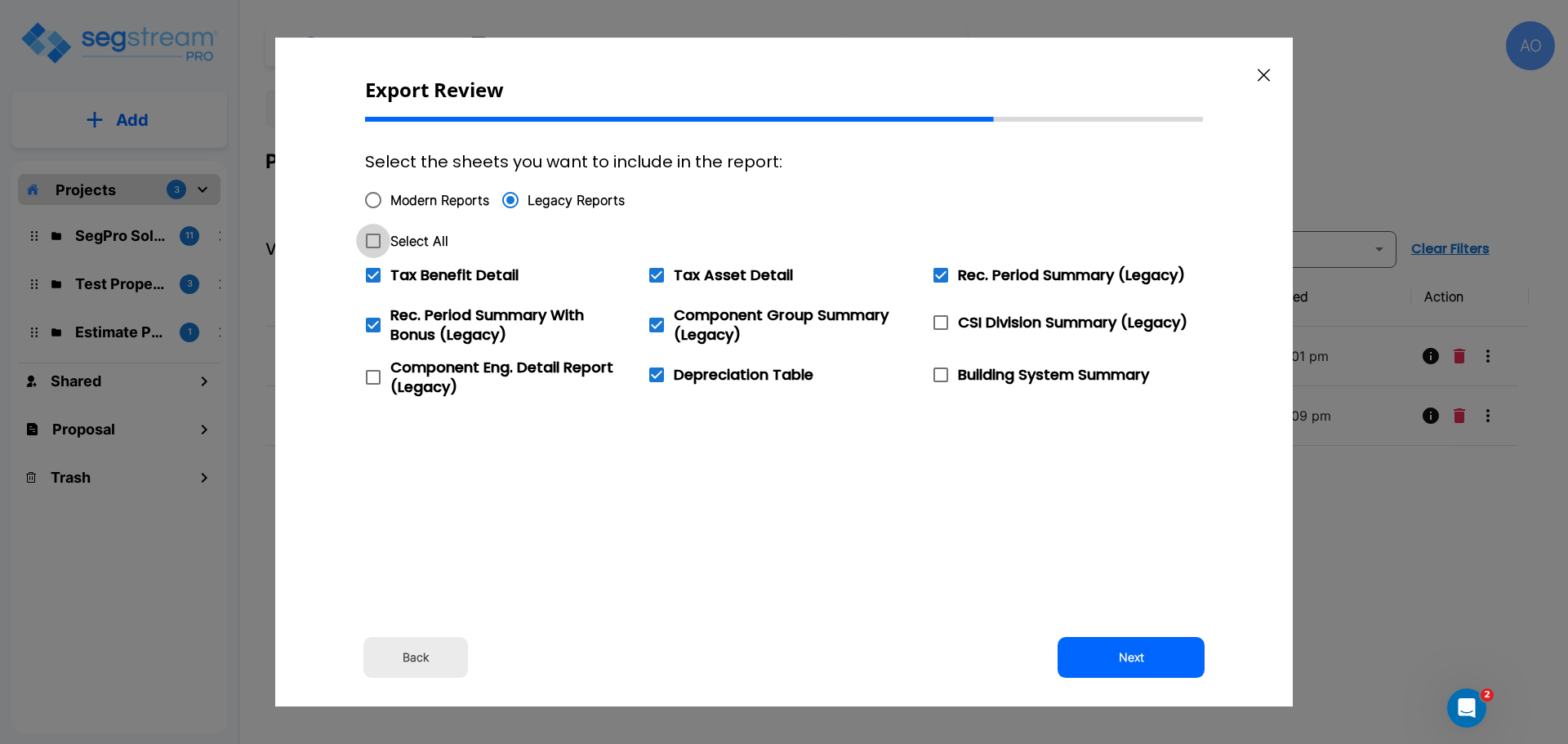
checkbox input "true"
click at [372, 269] on icon at bounding box center [373, 275] width 15 height 15
click at [372, 269] on input "Tax Benefit Detail" at bounding box center [364, 264] width 16 height 14
checkbox input "false"
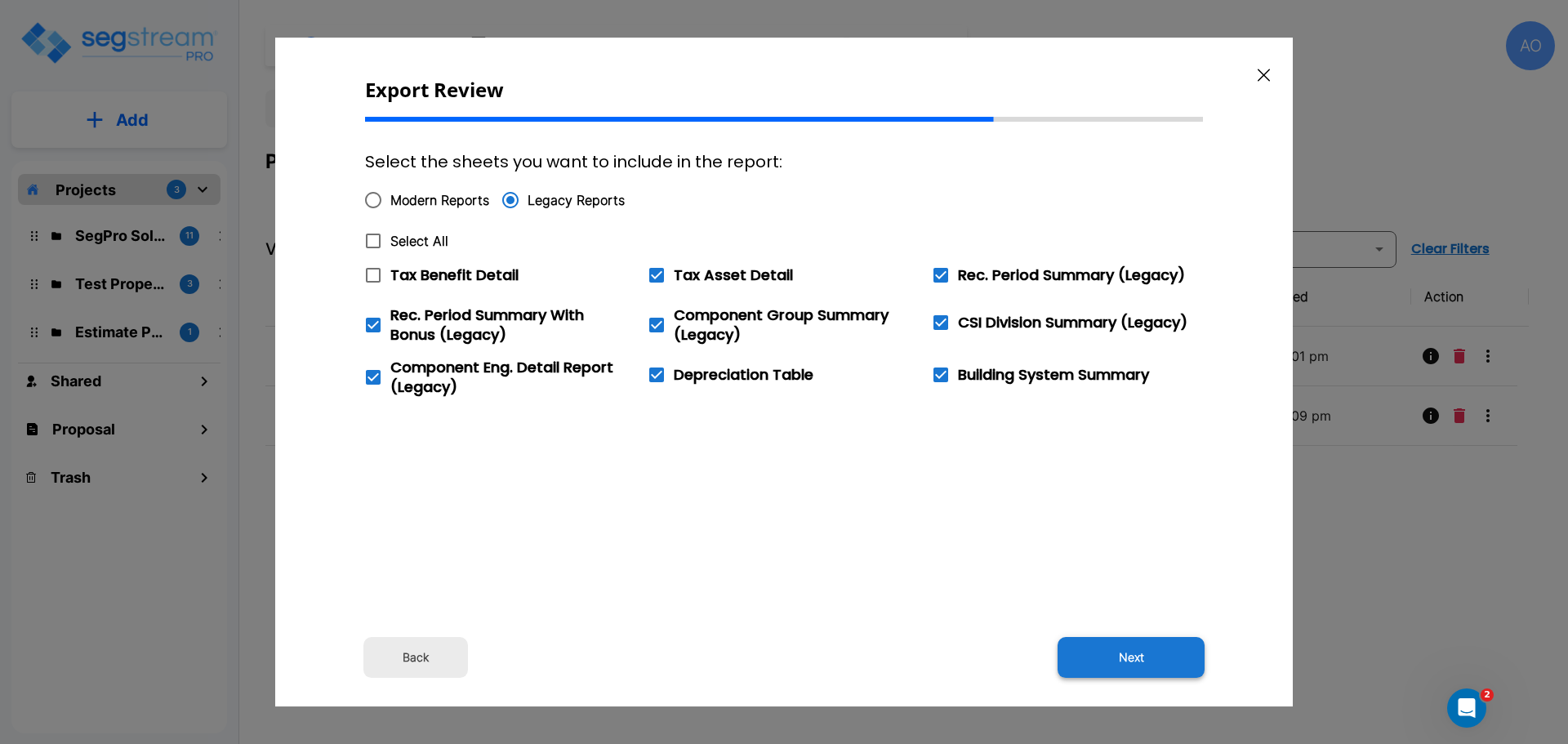
click at [1142, 662] on button "Next" at bounding box center [1131, 658] width 147 height 41
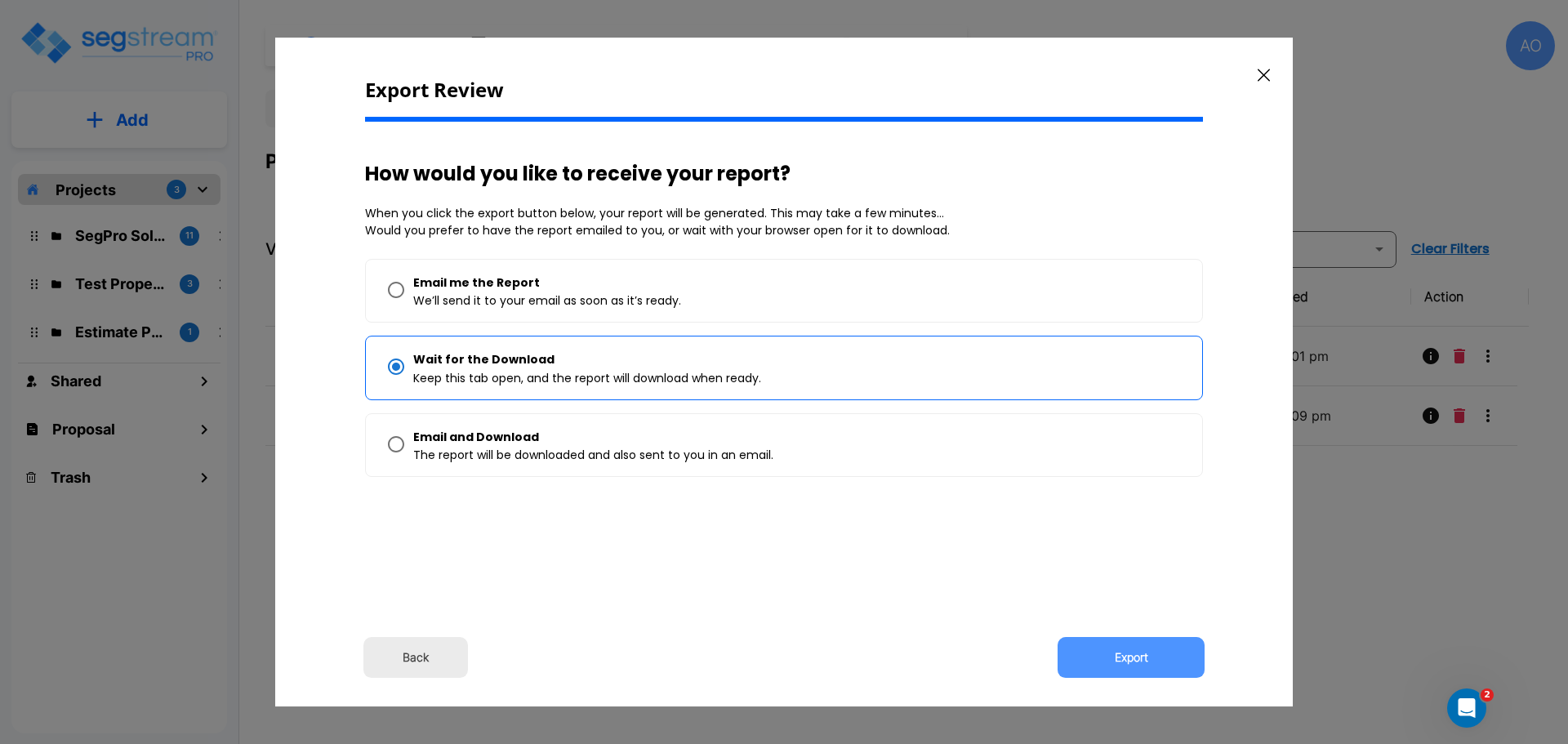
click at [1142, 660] on button "Export" at bounding box center [1131, 658] width 147 height 41
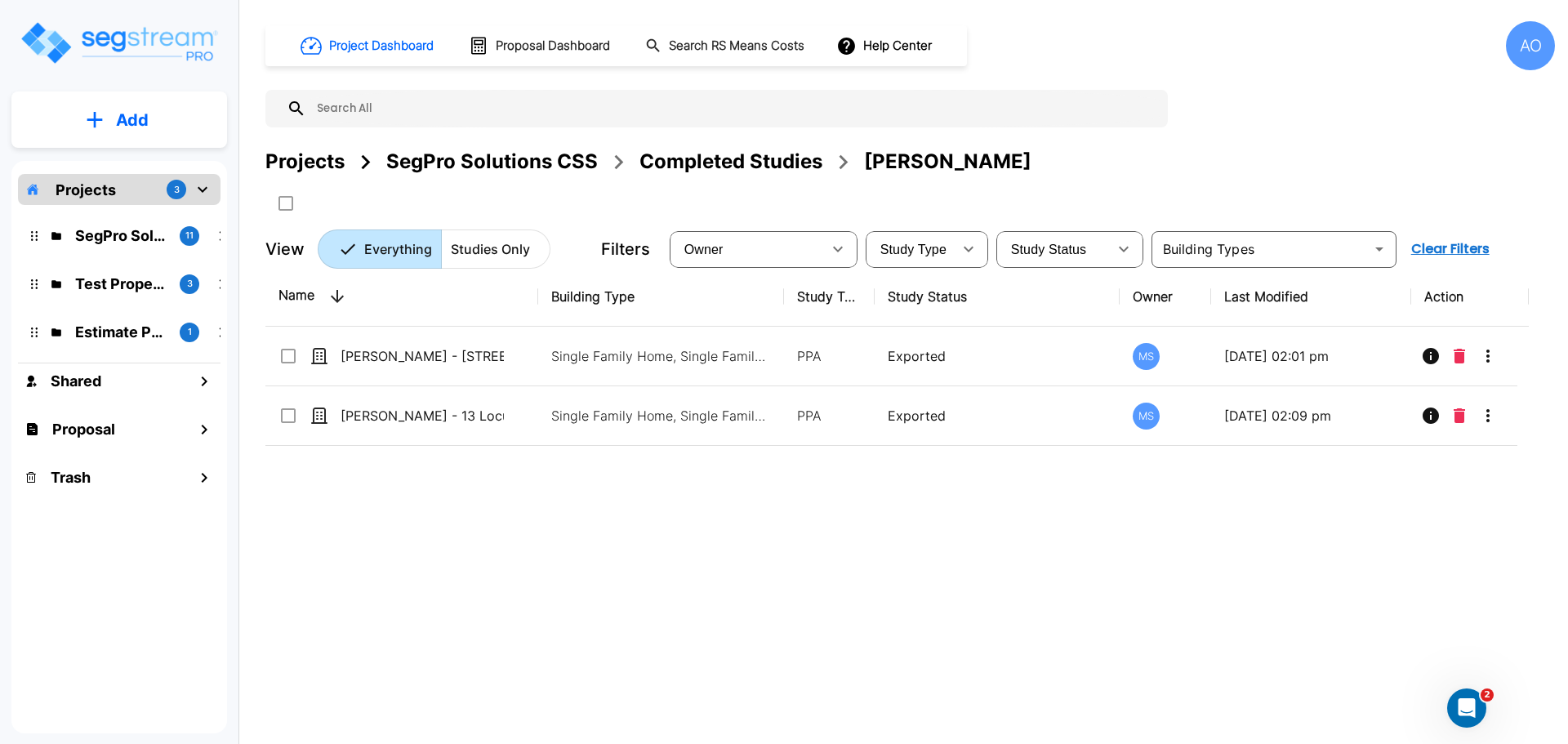
drag, startPoint x: 1190, startPoint y: 597, endPoint x: 1126, endPoint y: 608, distance: 64.9
click at [1190, 597] on div "Name Building Type Study Type Study Status Owner Last Modified Action Jennifer …" at bounding box center [897, 498] width 1263 height 461
click at [771, 160] on div "Completed Studies" at bounding box center [730, 162] width 183 height 29
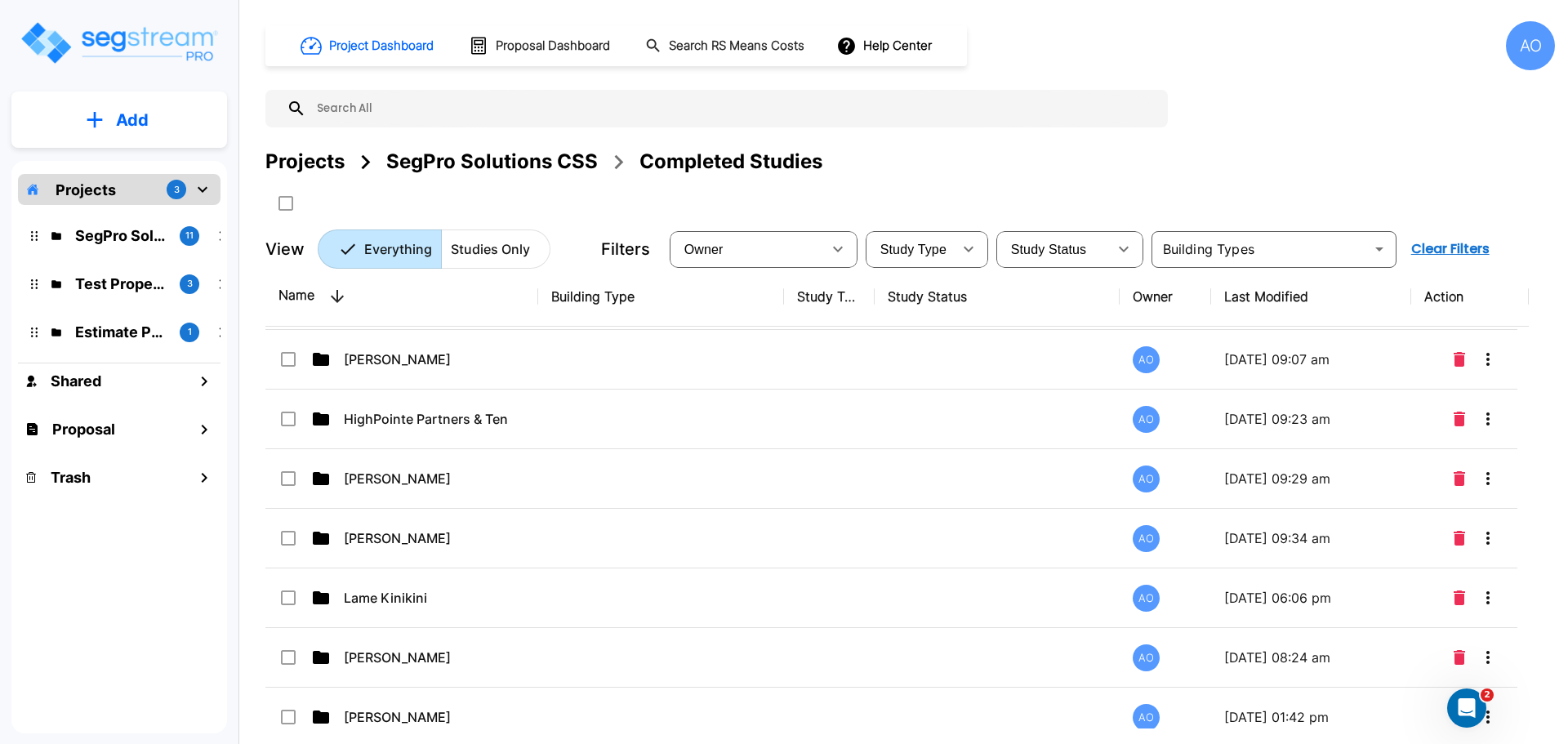
scroll to position [898, 0]
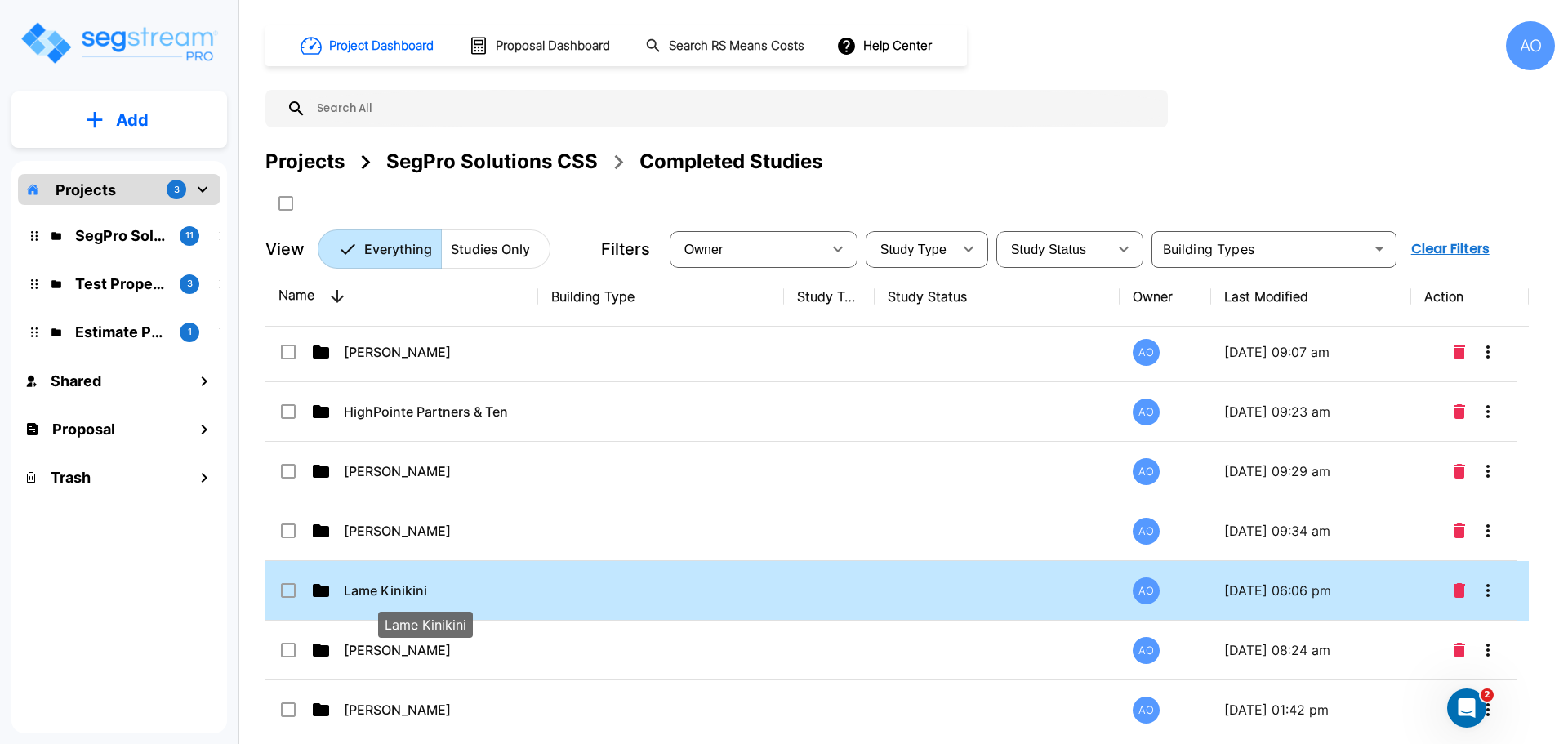
click at [395, 590] on p "Lame Kinikini" at bounding box center [425, 590] width 164 height 19
checkbox input "true"
click at [395, 590] on p "Lame Kinikini" at bounding box center [425, 590] width 164 height 19
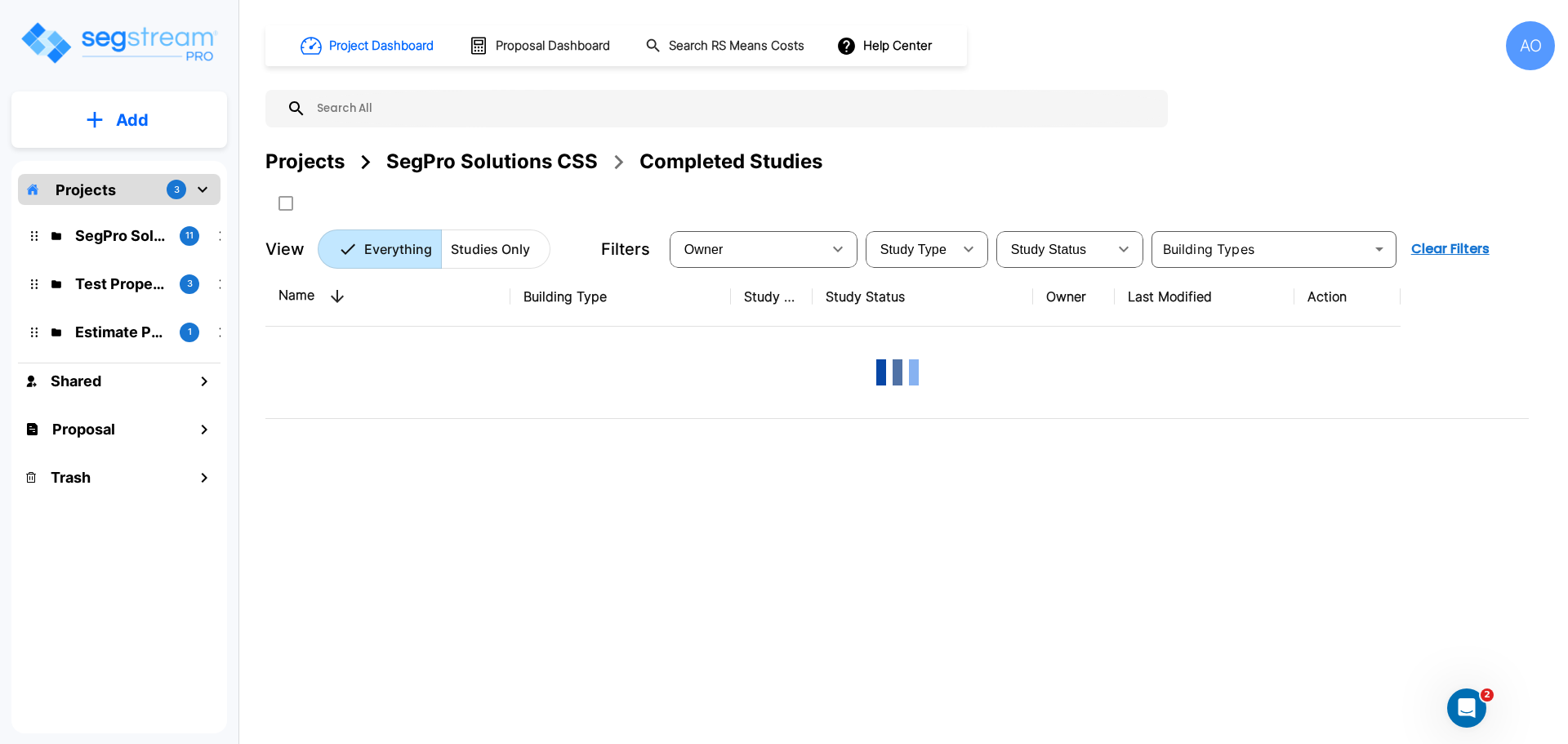
scroll to position [0, 0]
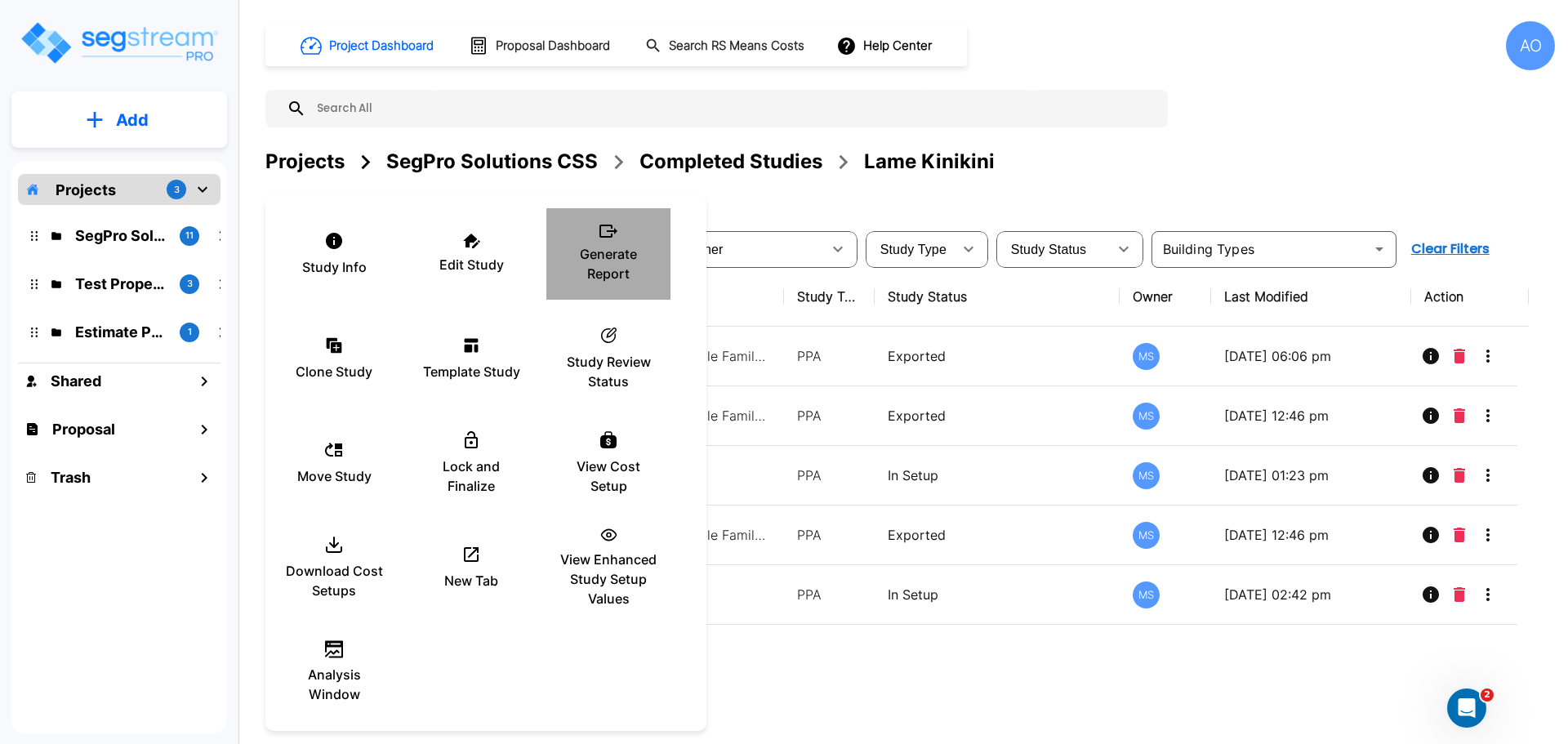
click at [600, 253] on p "Generate Report" at bounding box center [607, 264] width 98 height 39
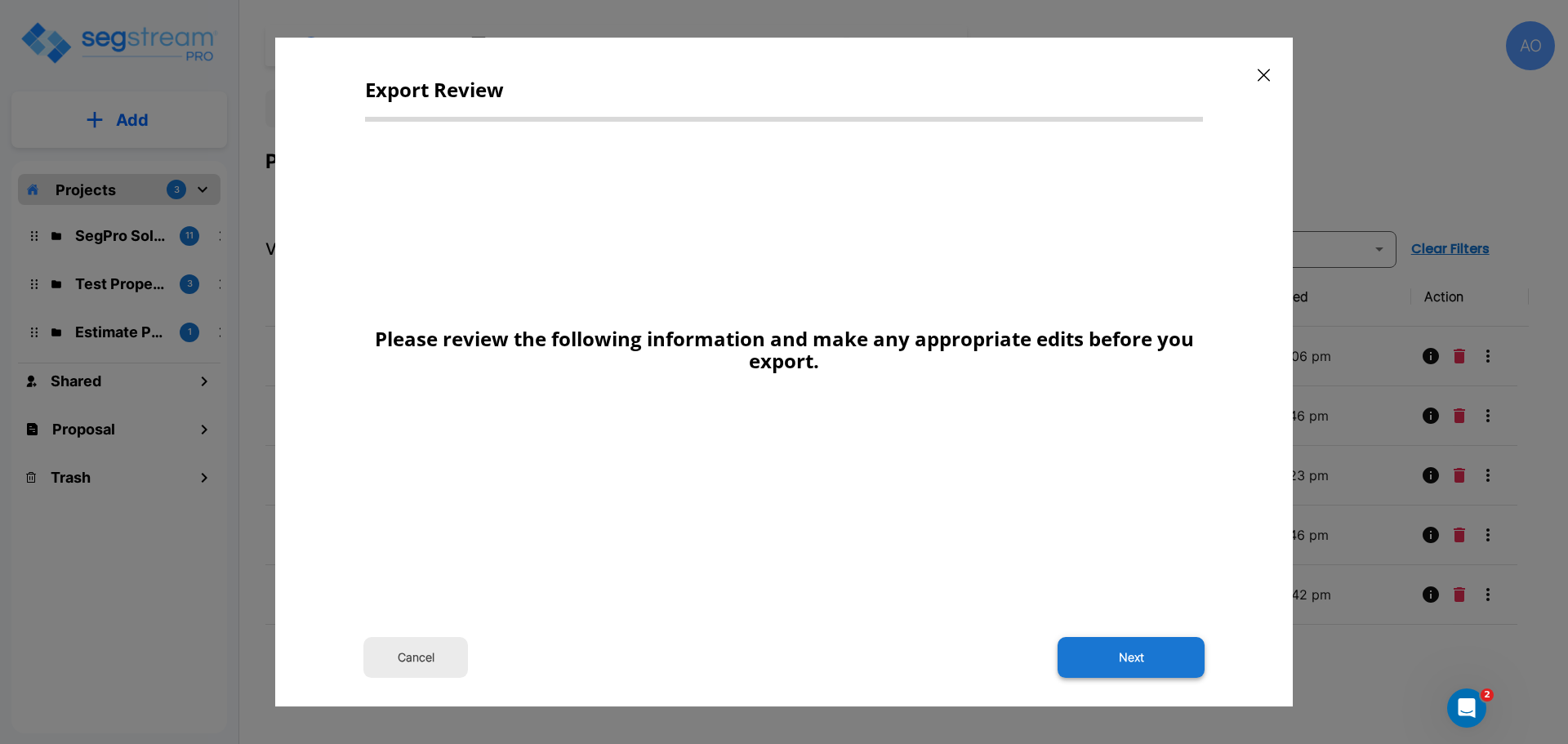
click at [1141, 659] on button "Next" at bounding box center [1131, 658] width 147 height 41
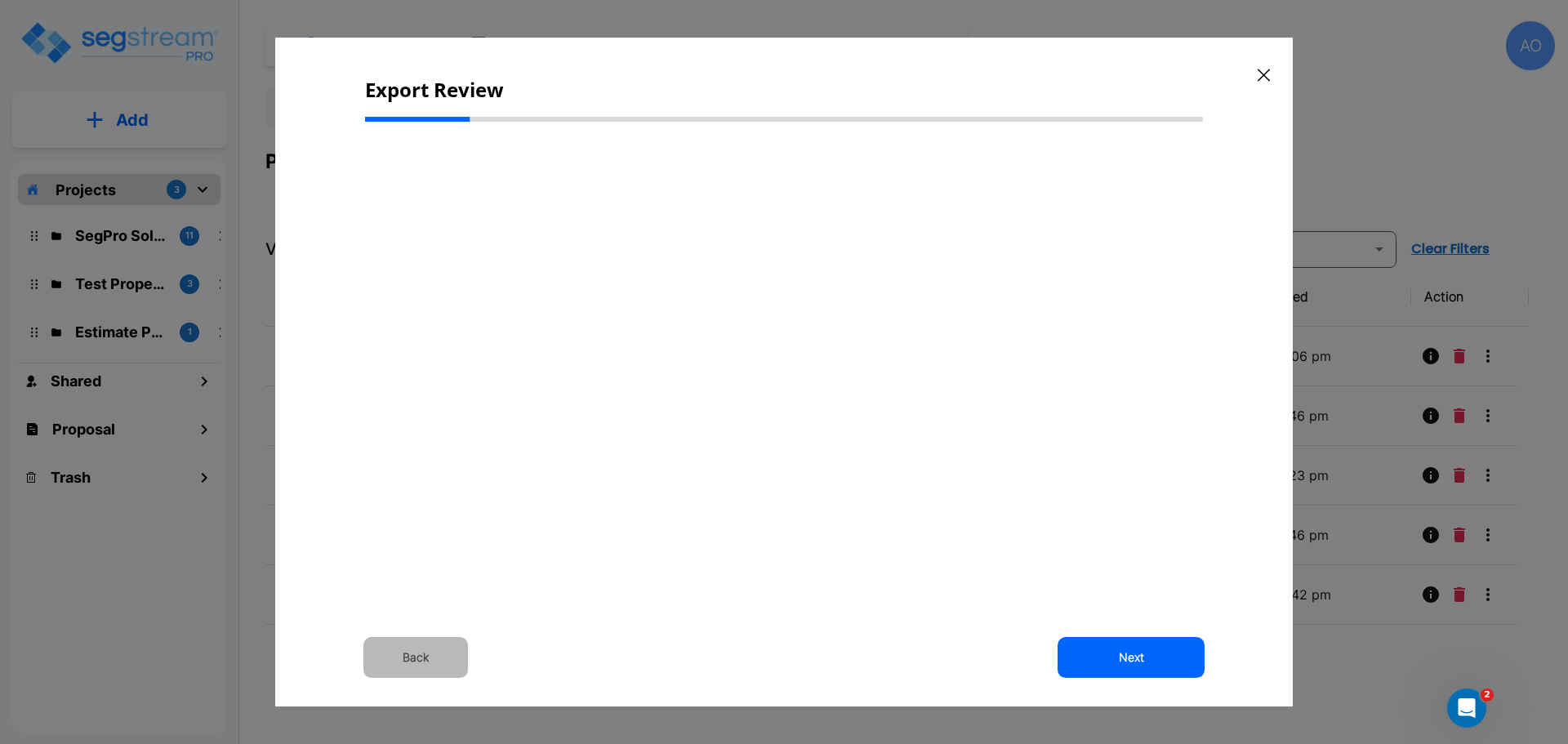
click at [418, 658] on button "Back" at bounding box center [415, 658] width 105 height 41
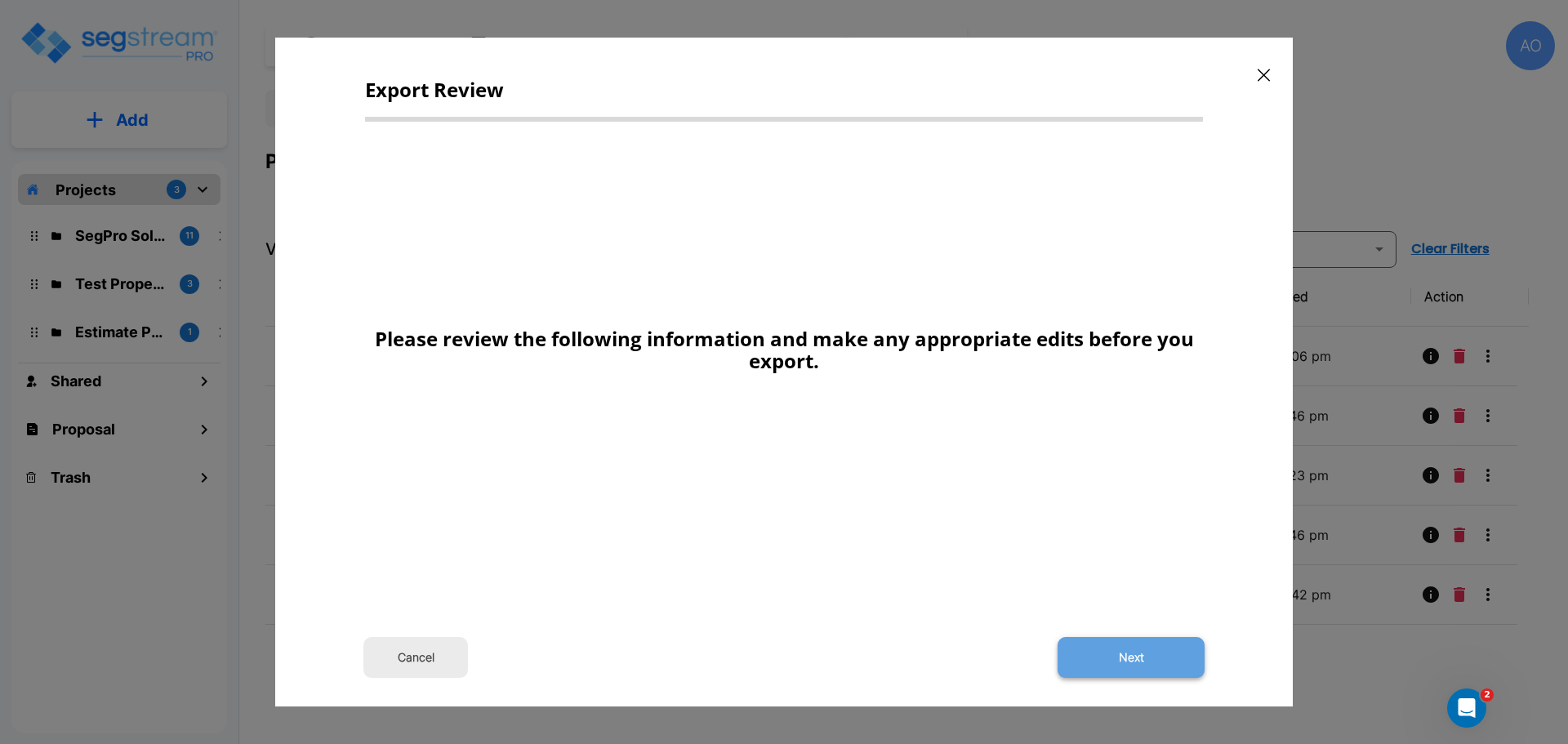
click at [1142, 662] on button "Next" at bounding box center [1131, 658] width 147 height 41
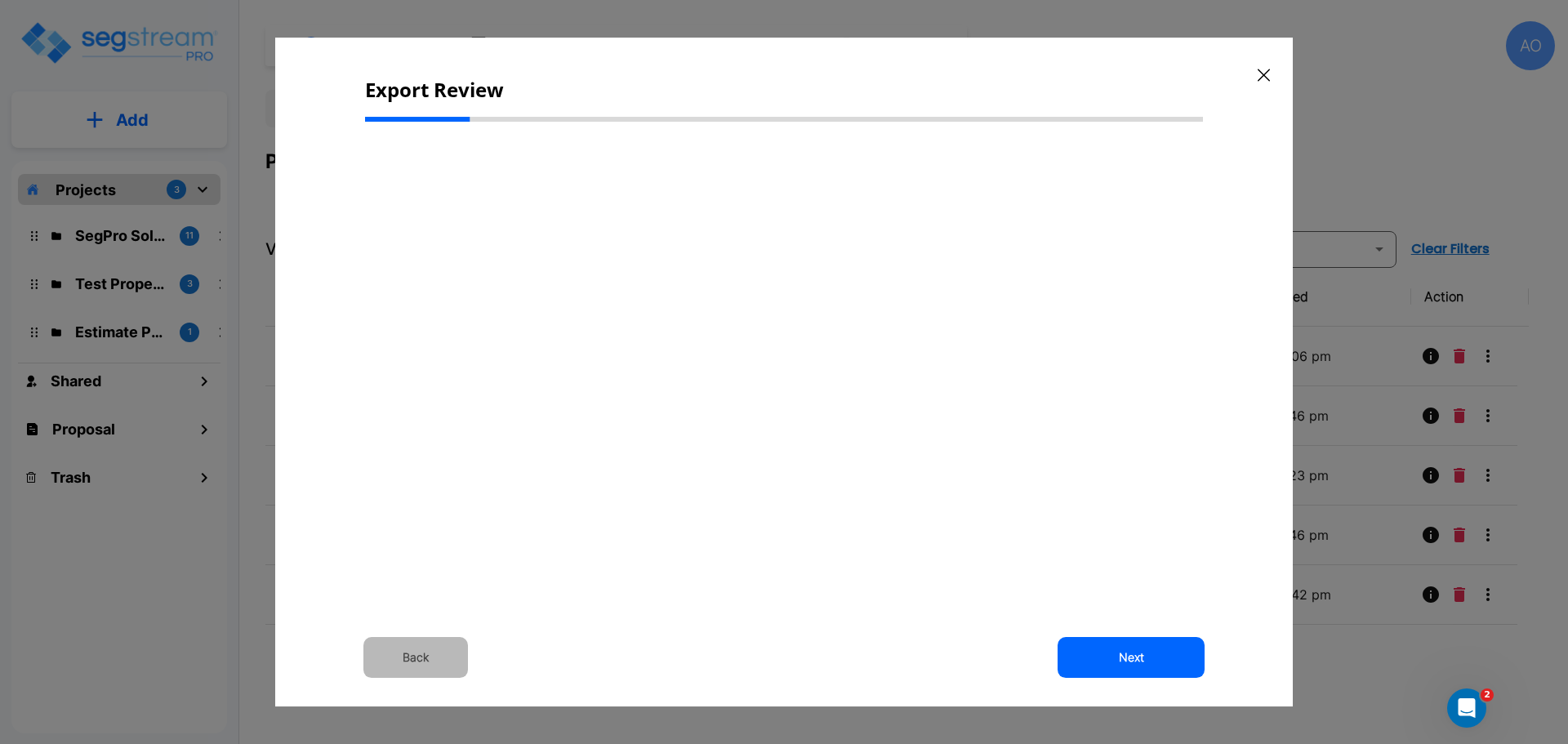
click at [420, 655] on button "Back" at bounding box center [415, 658] width 105 height 41
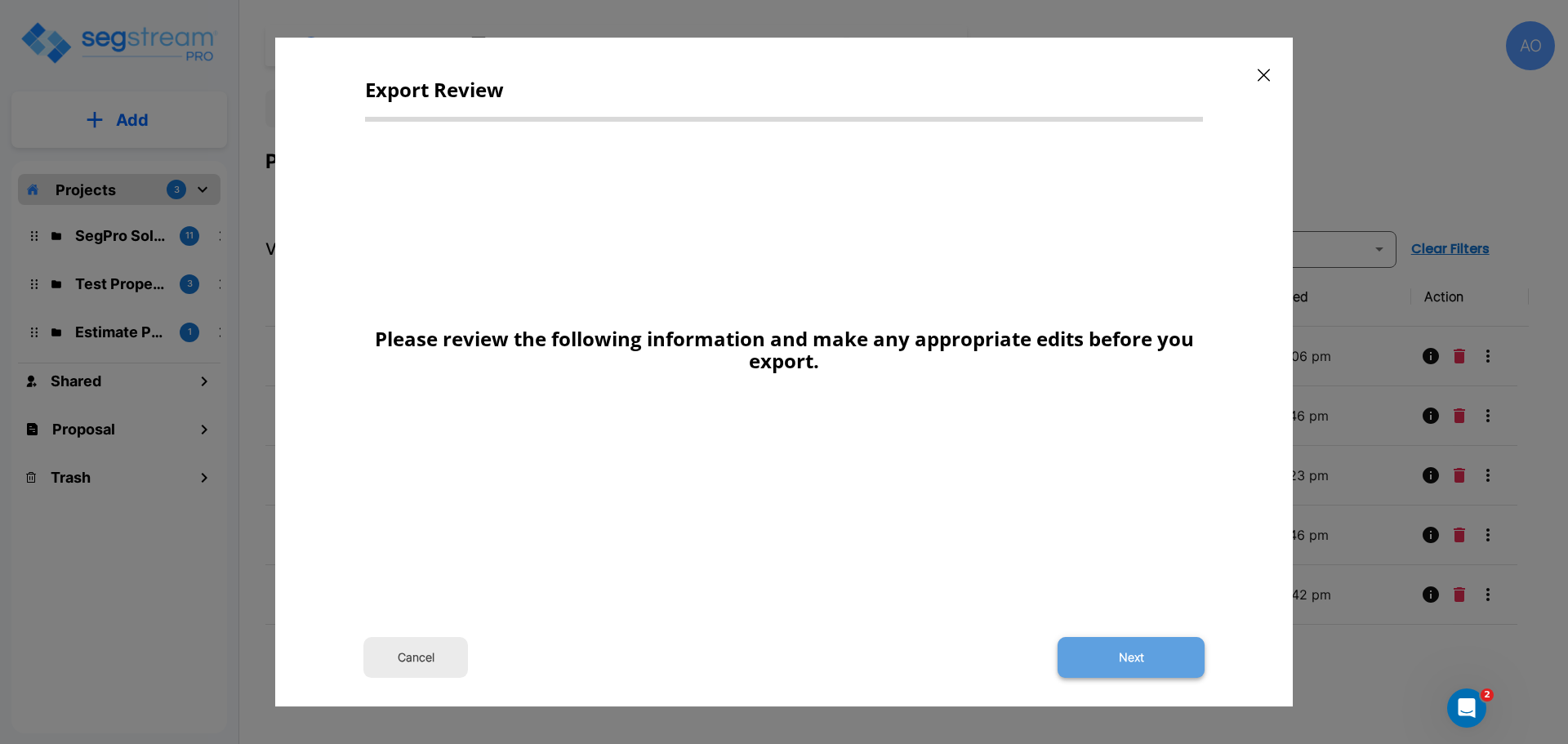
click at [1114, 658] on button "Next" at bounding box center [1131, 658] width 147 height 41
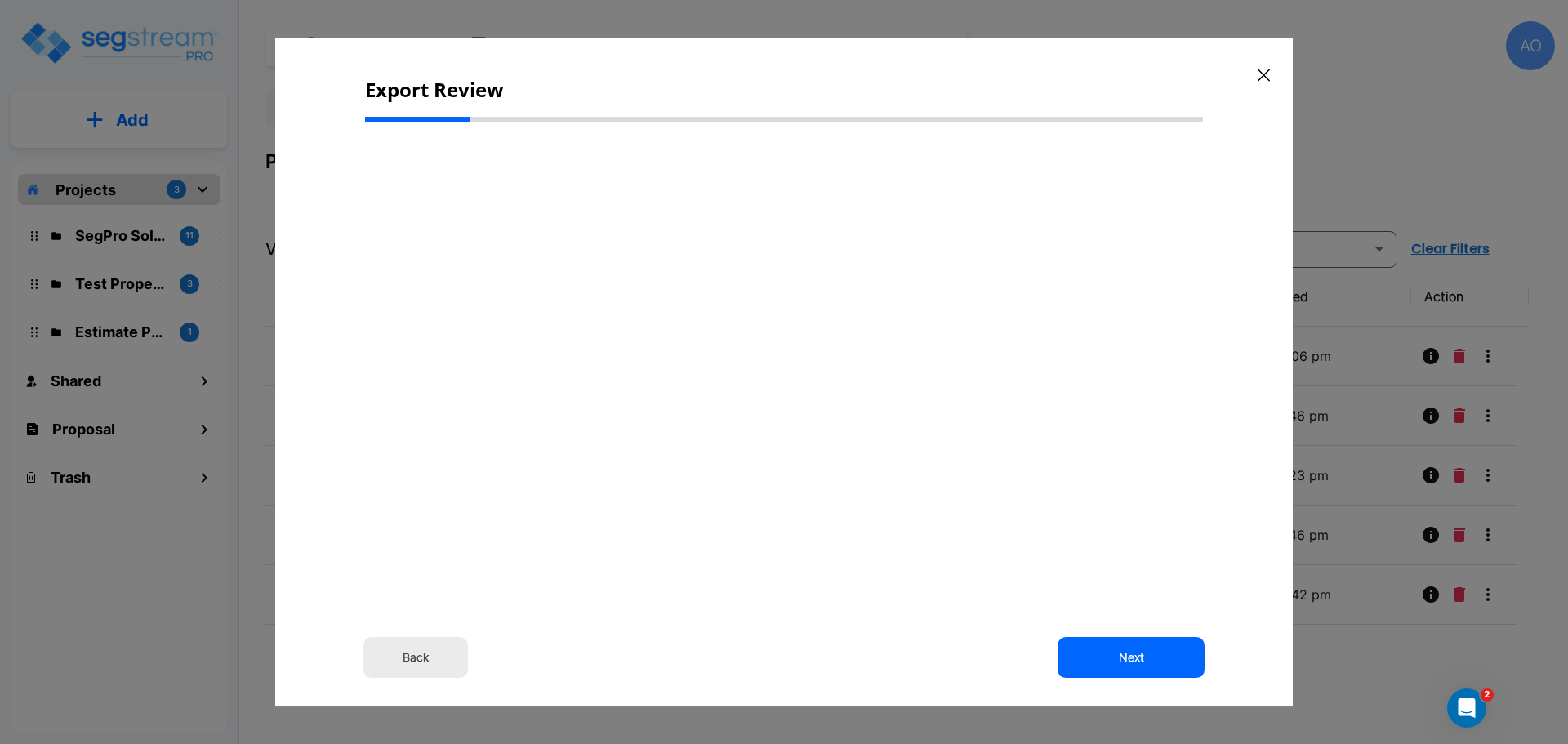
type input "660,400.00"
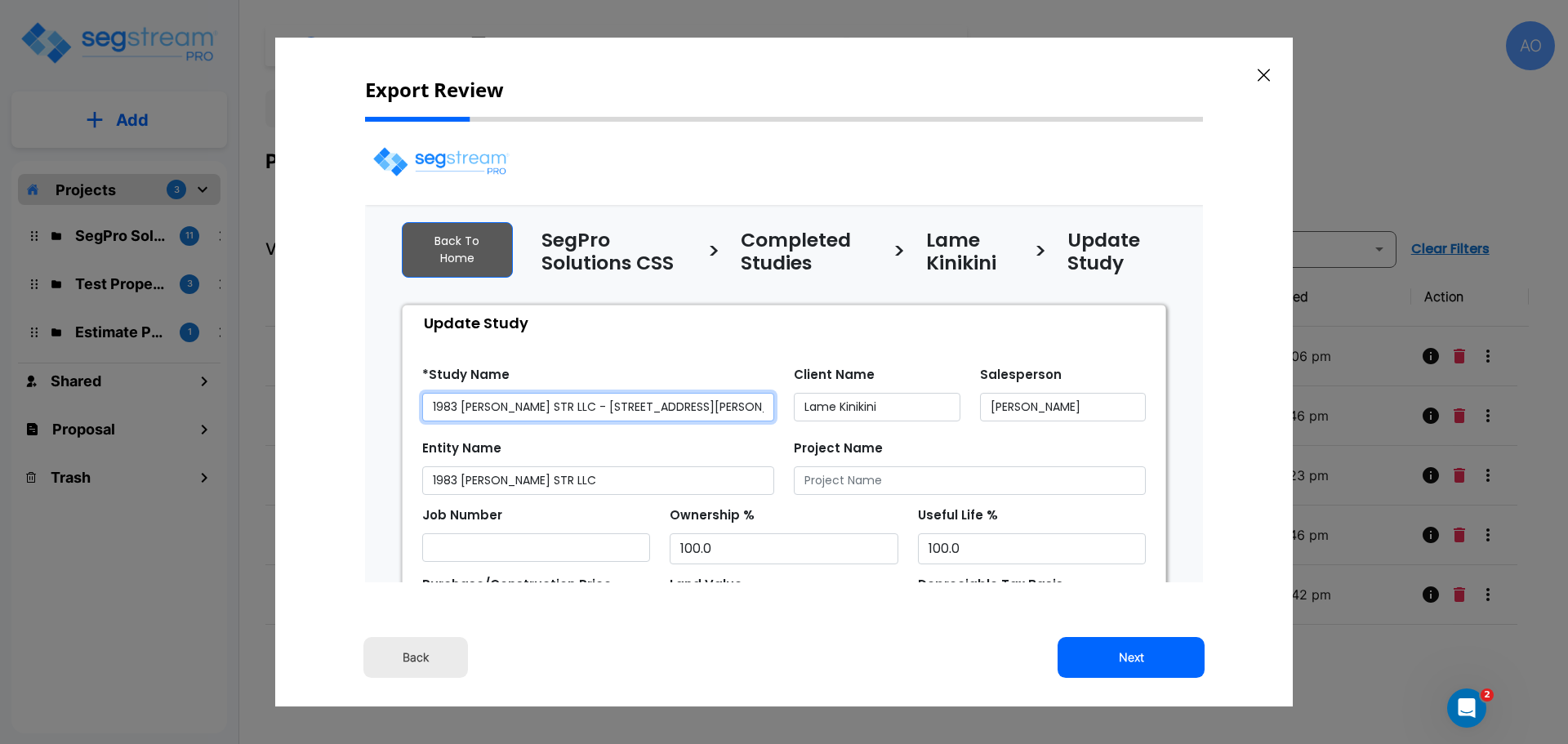
select select "2024"
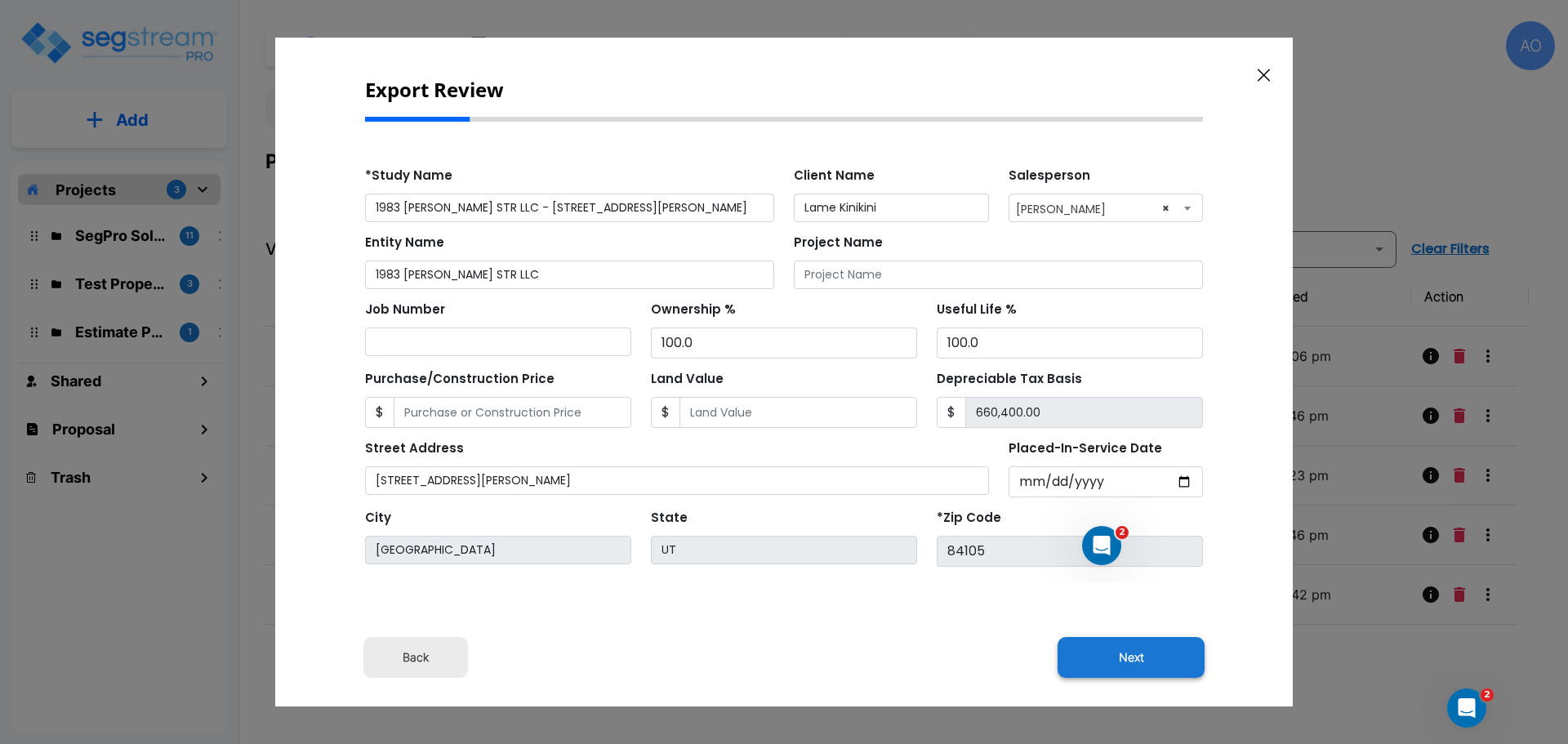
click at [1128, 659] on button "Next" at bounding box center [1131, 658] width 147 height 41
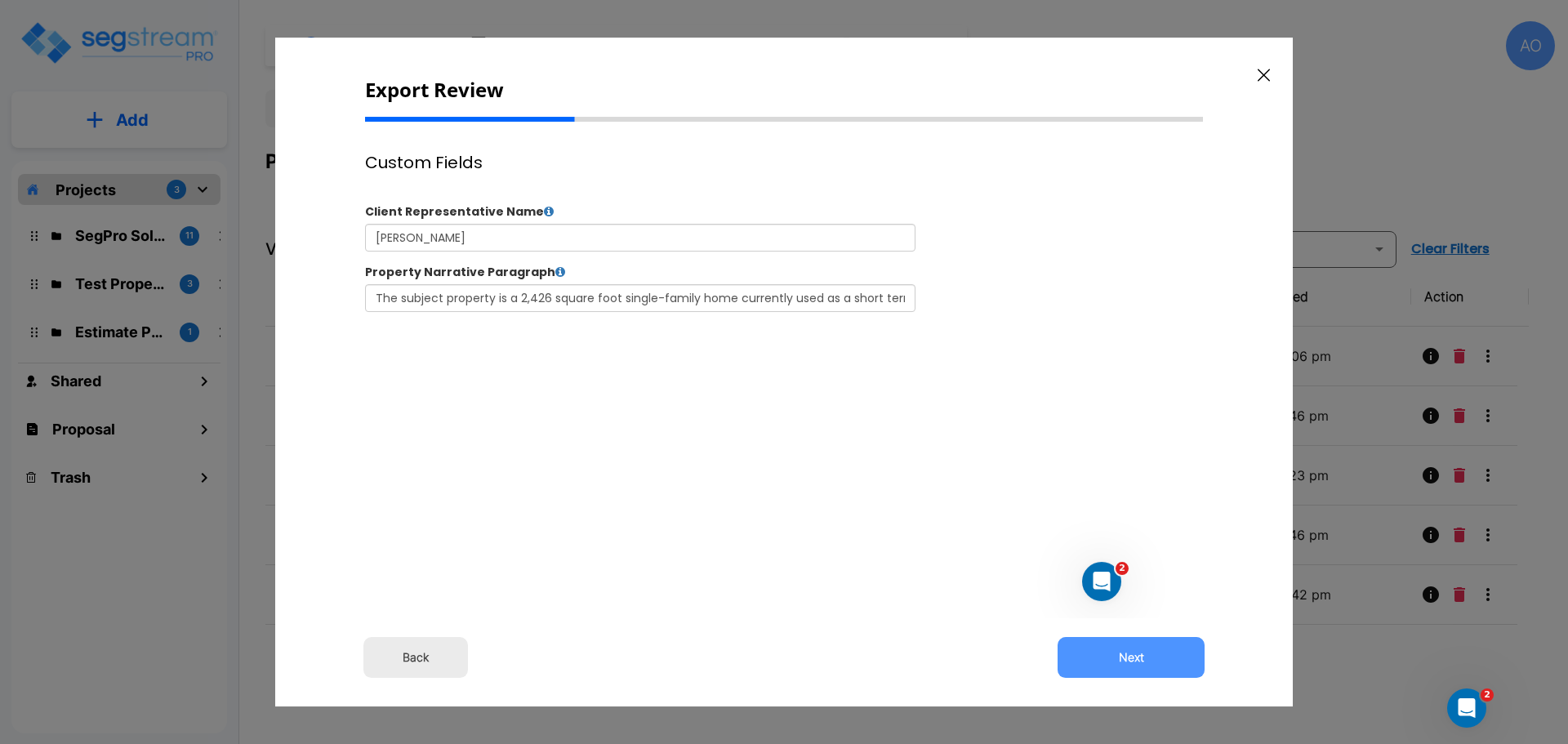
click at [1128, 659] on button "Next" at bounding box center [1131, 658] width 147 height 41
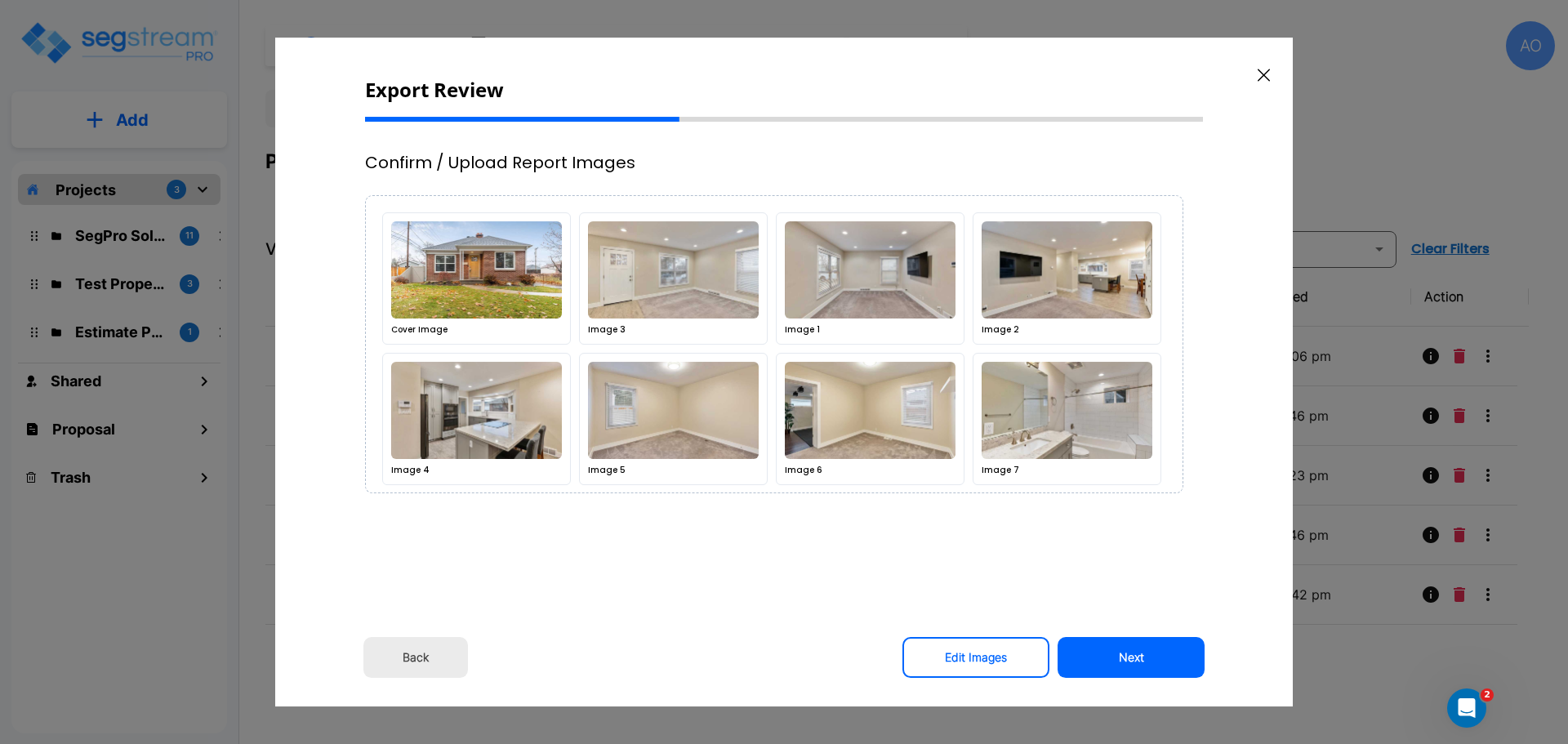
click at [1128, 659] on button "Next" at bounding box center [1131, 658] width 147 height 41
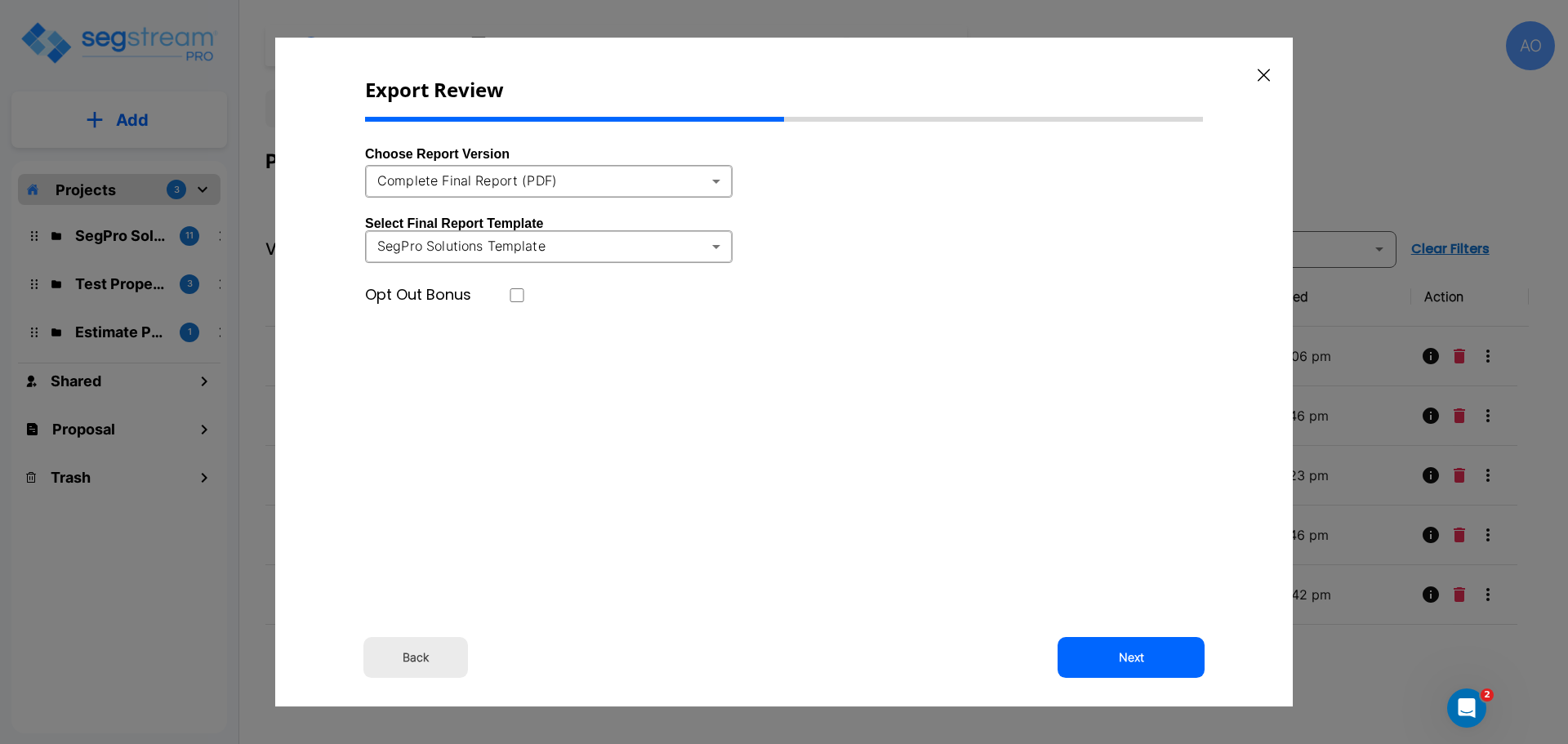
click at [717, 179] on body "× Your report is being generated. Be patient! × We're working on your Modificat…" at bounding box center [784, 372] width 1568 height 744
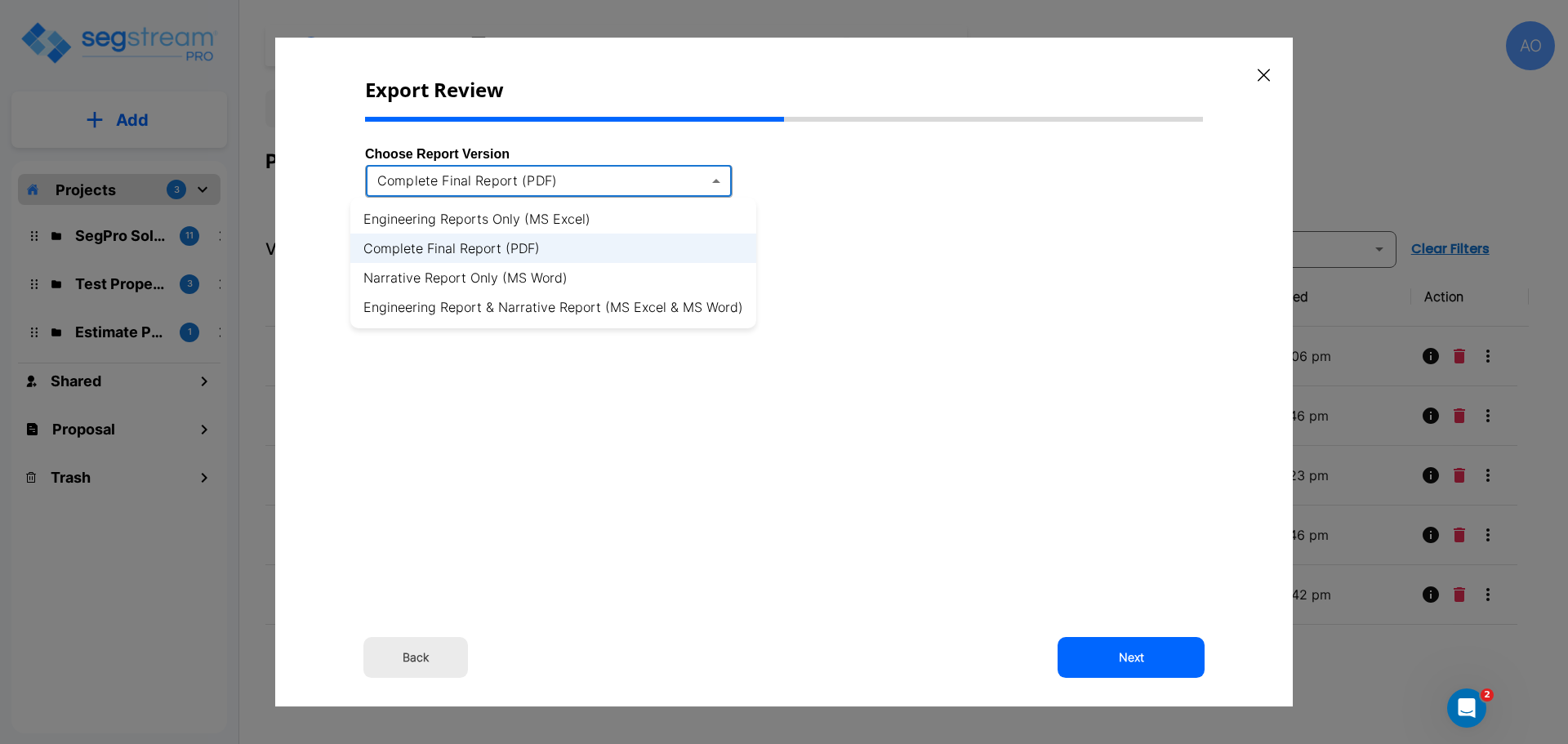
click at [564, 306] on li "Engineering Report & Narrative Report (MS Excel & MS Word)" at bounding box center [553, 307] width 406 height 29
type input "xlsx_word"
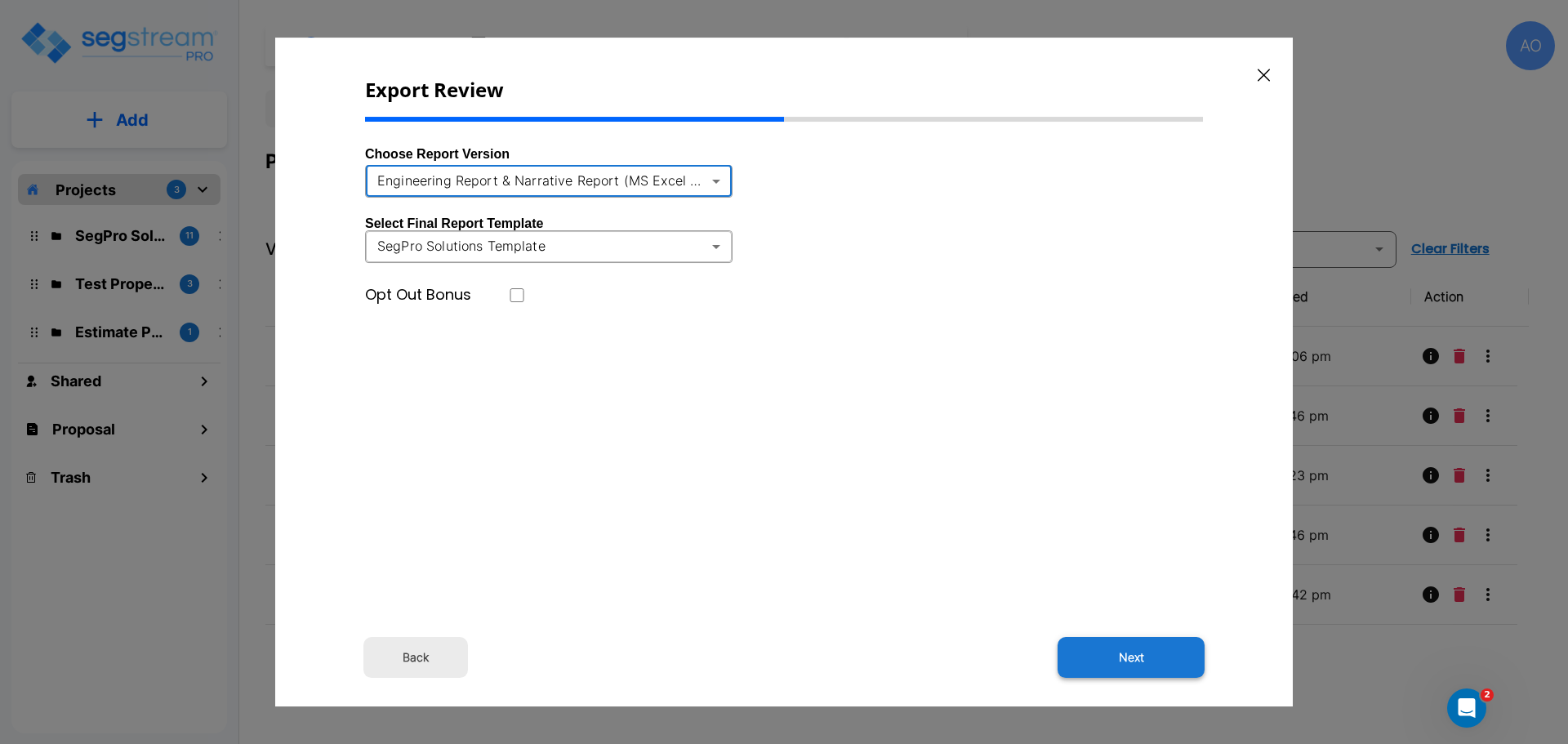
click at [1128, 656] on button "Next" at bounding box center [1131, 658] width 147 height 41
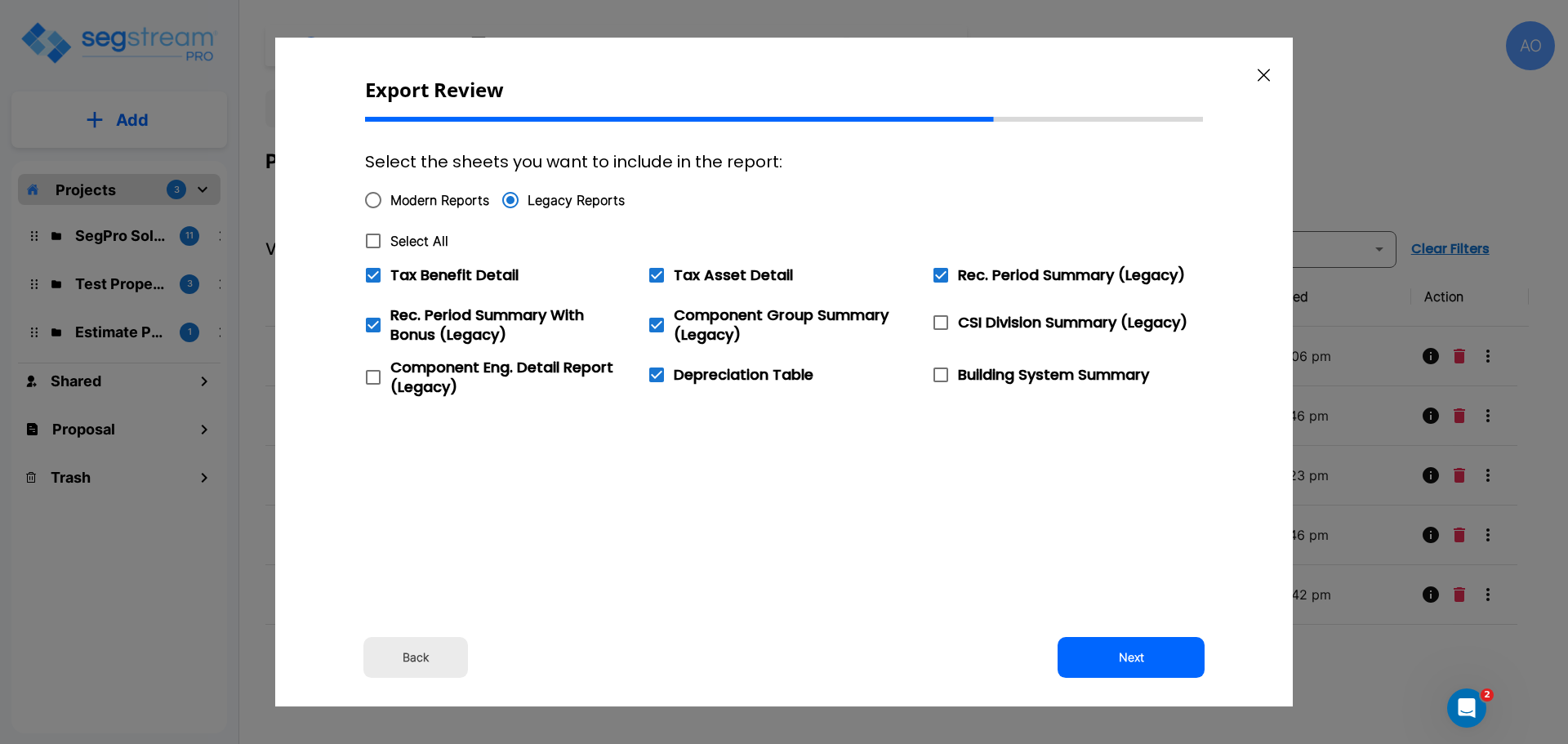
click at [372, 235] on input "Select All" at bounding box center [364, 231] width 16 height 14
checkbox input "true"
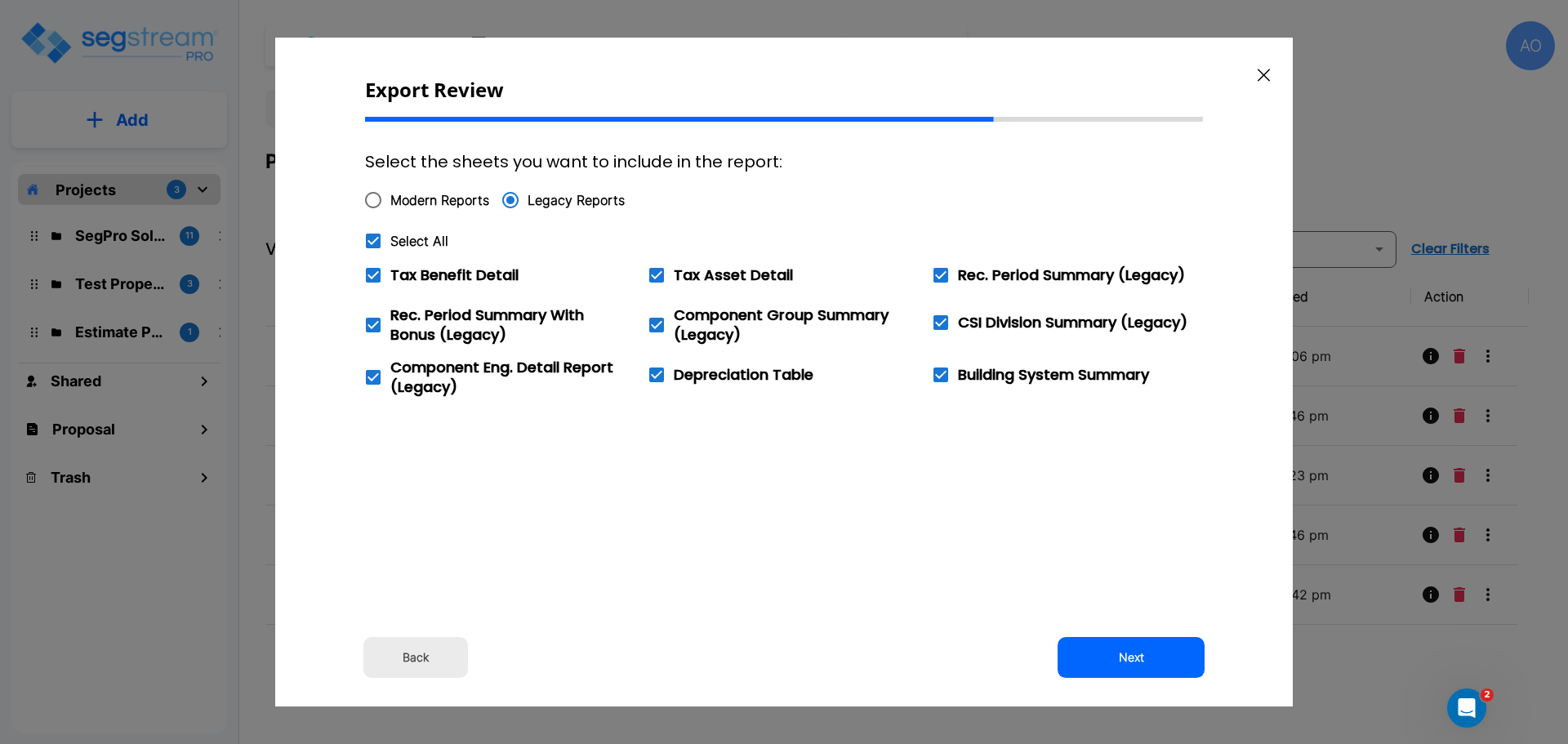
click at [379, 279] on icon at bounding box center [373, 275] width 15 height 15
click at [372, 272] on input "Tax Benefit Detail" at bounding box center [364, 264] width 16 height 14
checkbox input "false"
click at [1137, 658] on button "Next" at bounding box center [1131, 658] width 147 height 41
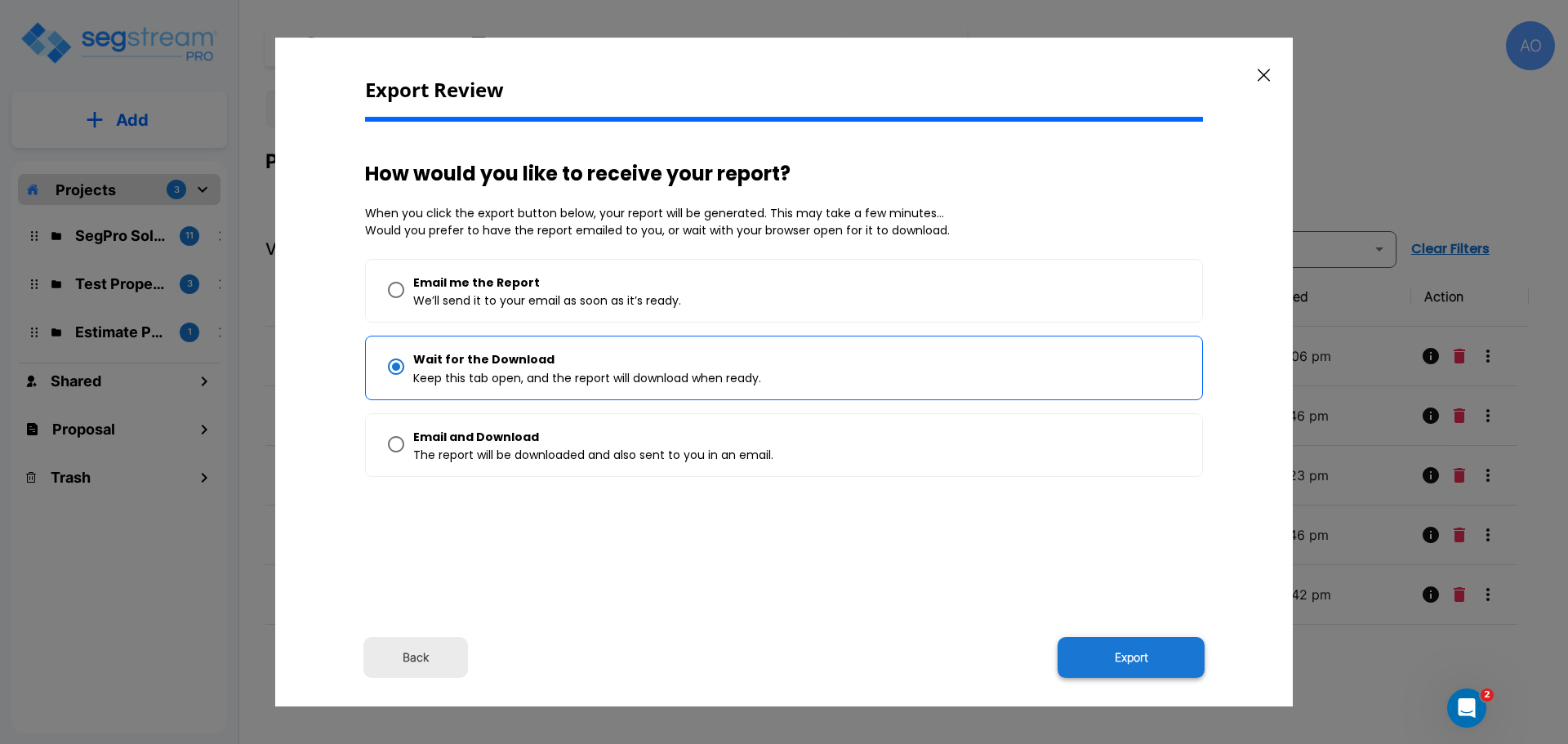
click at [1130, 655] on button "Export" at bounding box center [1131, 658] width 147 height 41
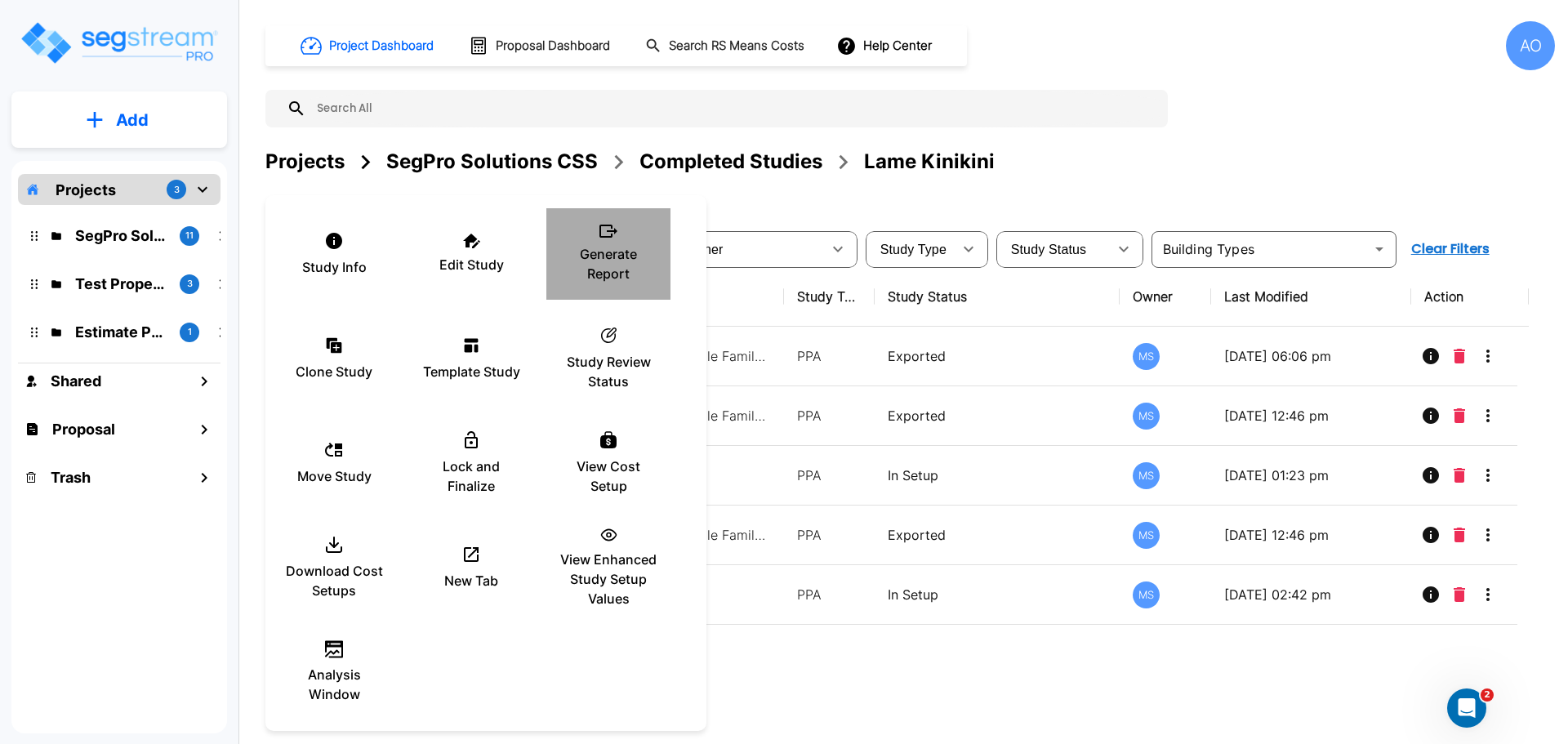
click at [610, 248] on p "Generate Report" at bounding box center [607, 264] width 98 height 39
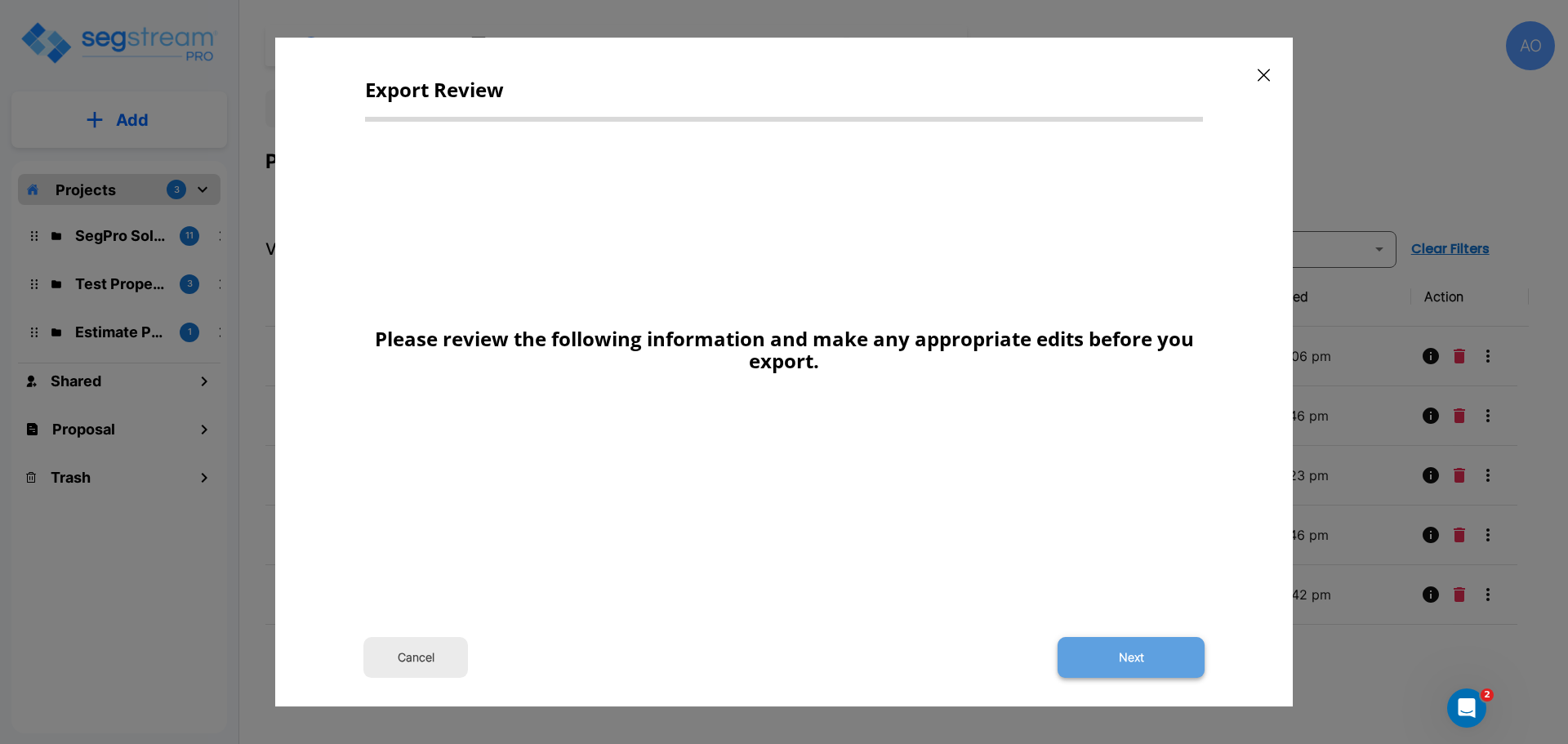
click at [1126, 663] on button "Next" at bounding box center [1131, 658] width 147 height 41
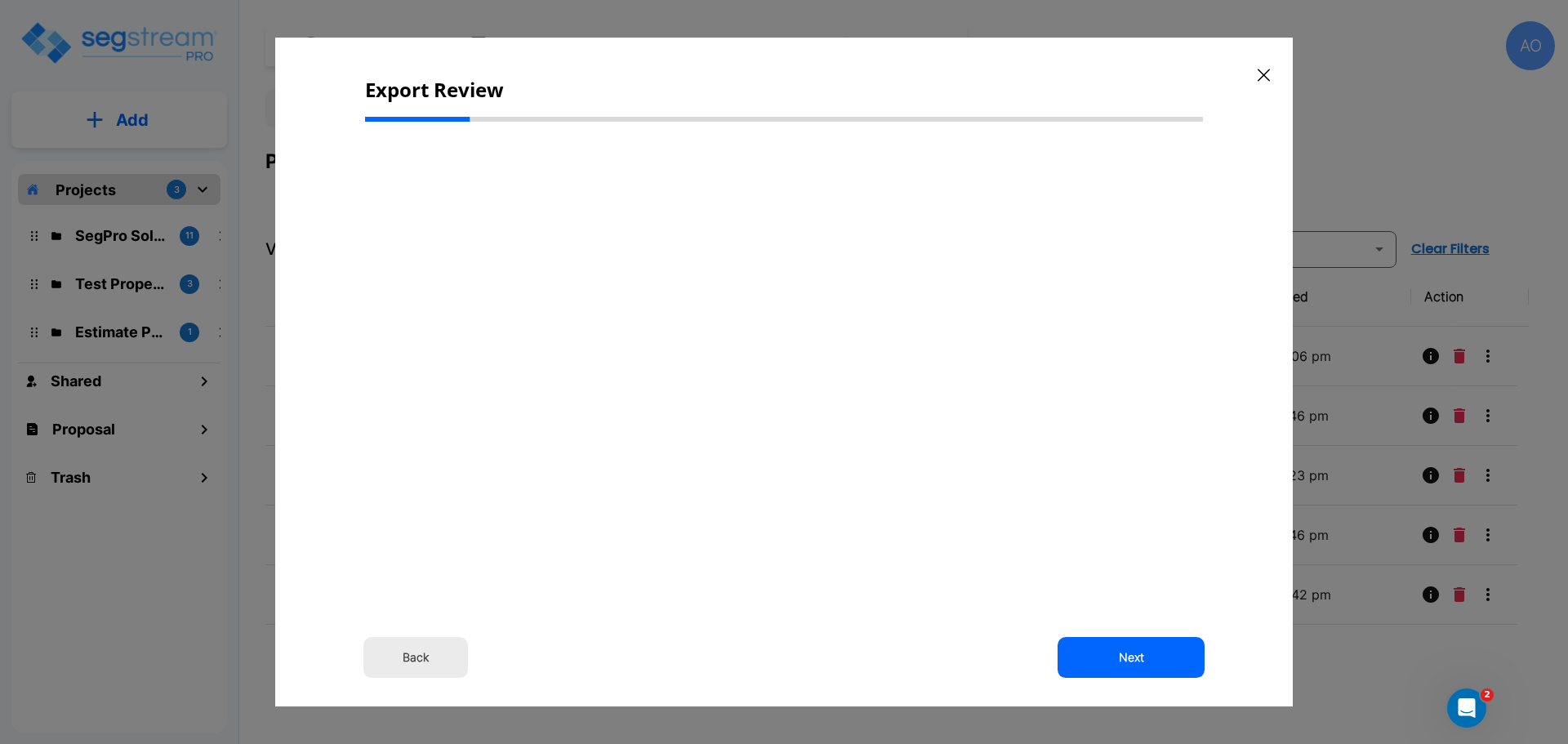
select select "2024"
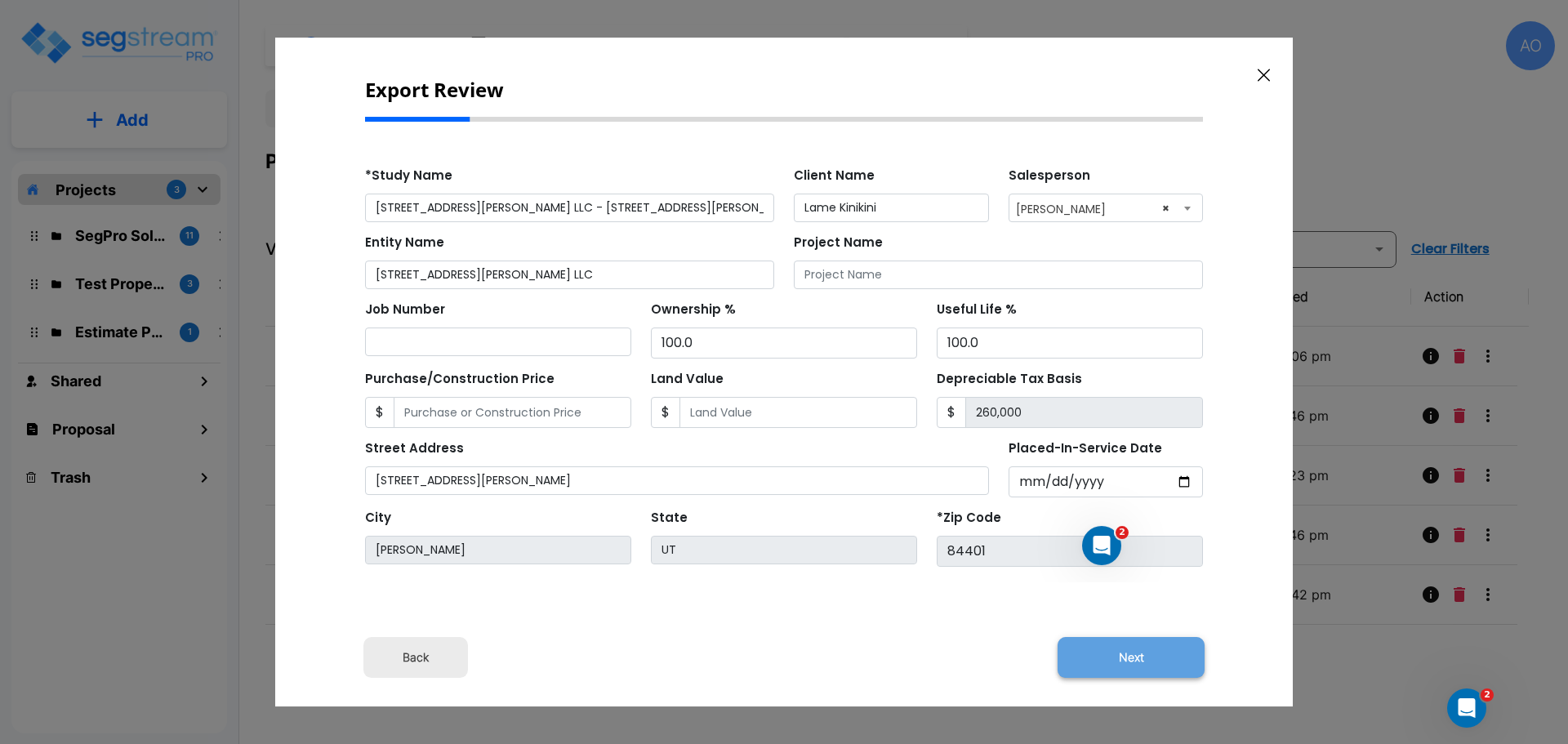
click at [1129, 658] on button "Next" at bounding box center [1131, 658] width 147 height 41
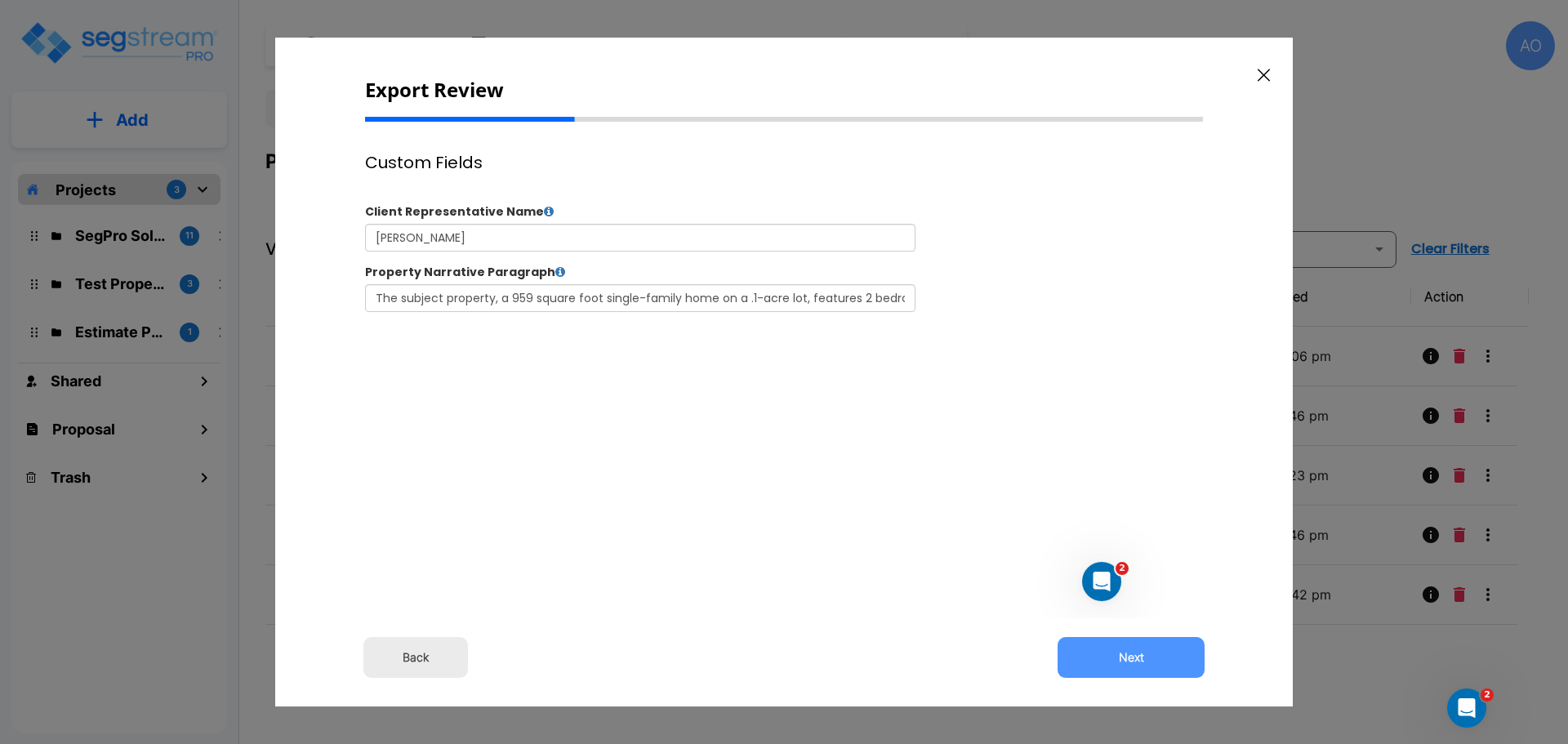
click at [1129, 658] on button "Next" at bounding box center [1131, 658] width 147 height 41
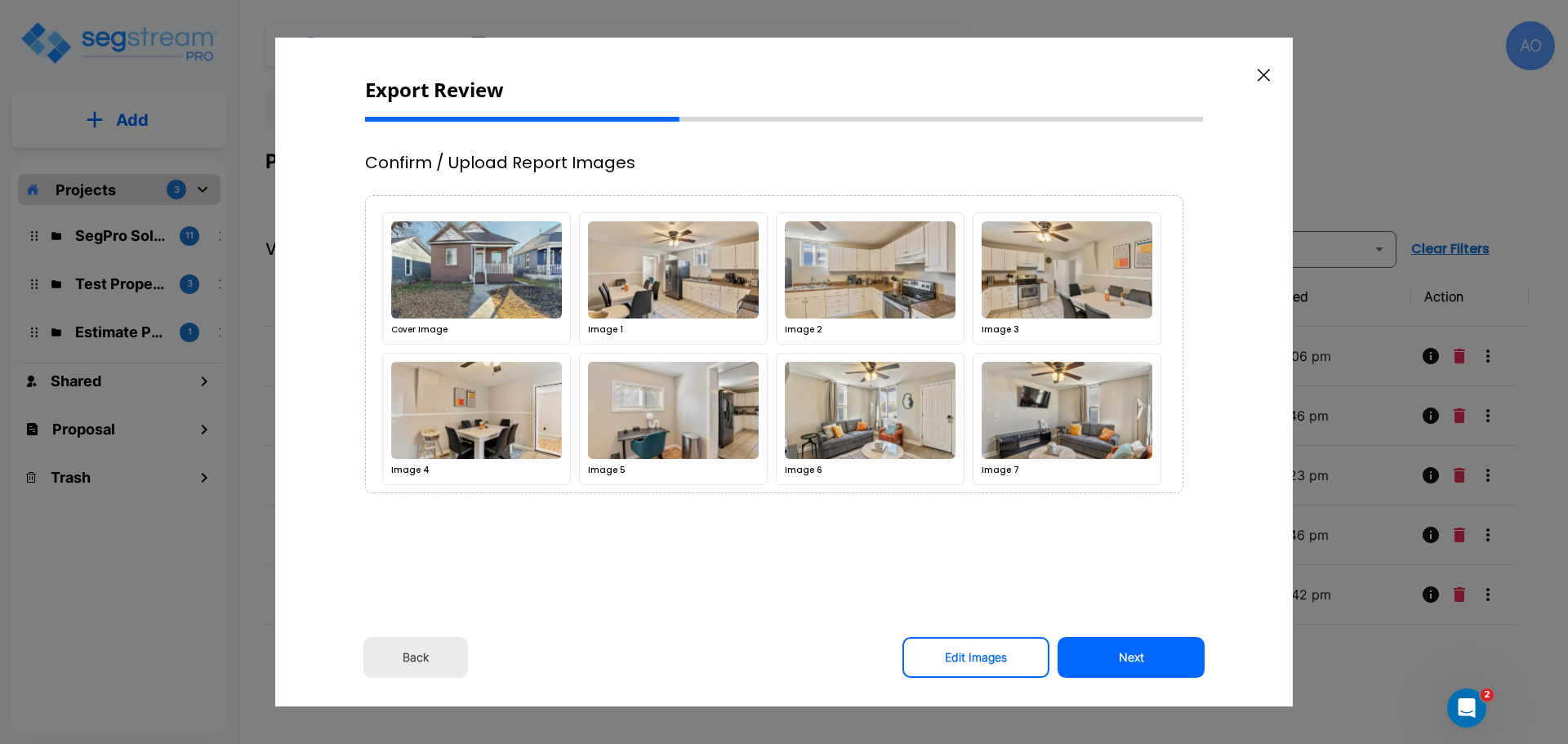
click at [1129, 658] on button "Next" at bounding box center [1131, 658] width 147 height 41
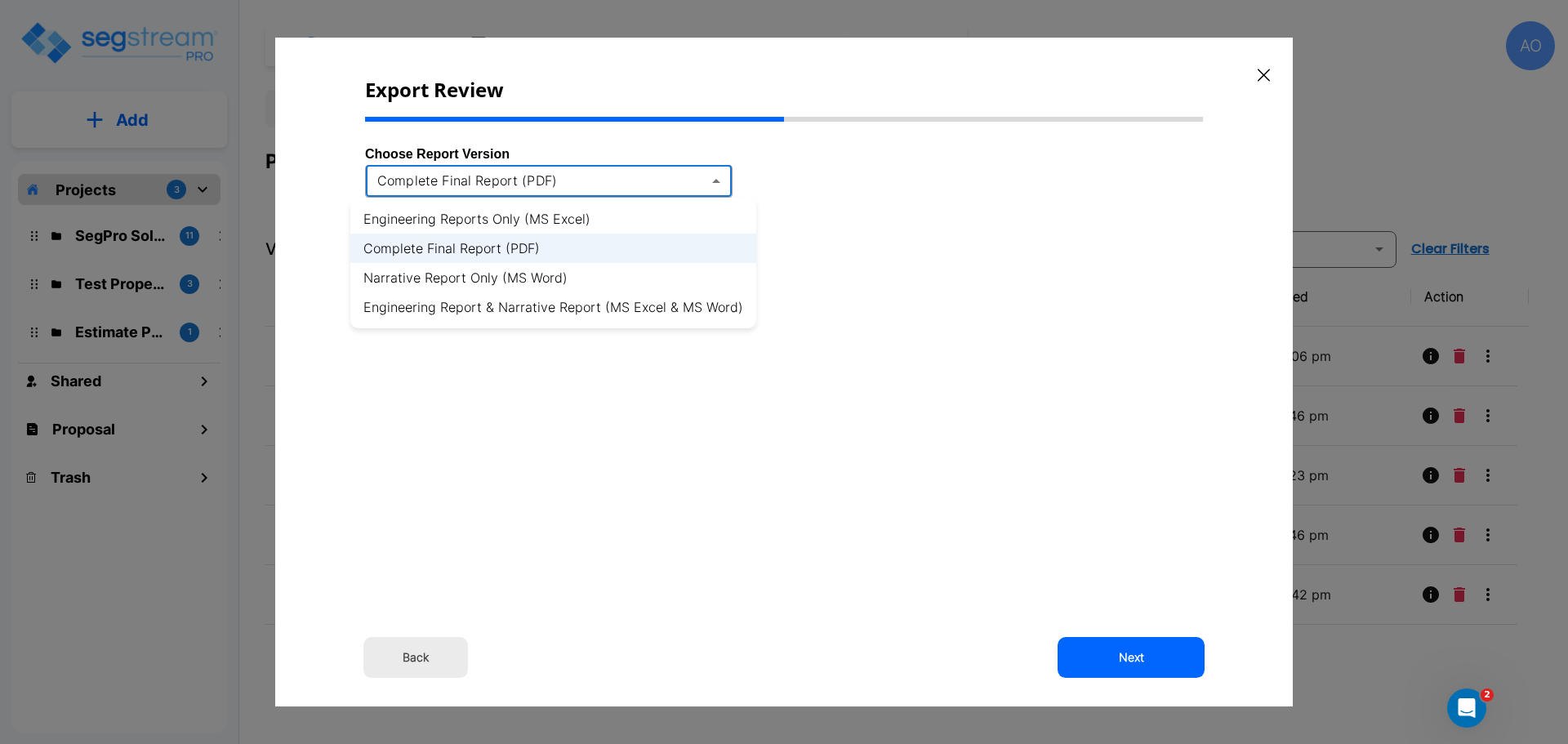
click at [718, 184] on body "× Your report is being generated. Be patient! × We're working on your Modificat…" at bounding box center [784, 372] width 1568 height 744
click at [678, 313] on li "Engineering Report & Narrative Report (MS Excel & MS Word)" at bounding box center [553, 307] width 406 height 29
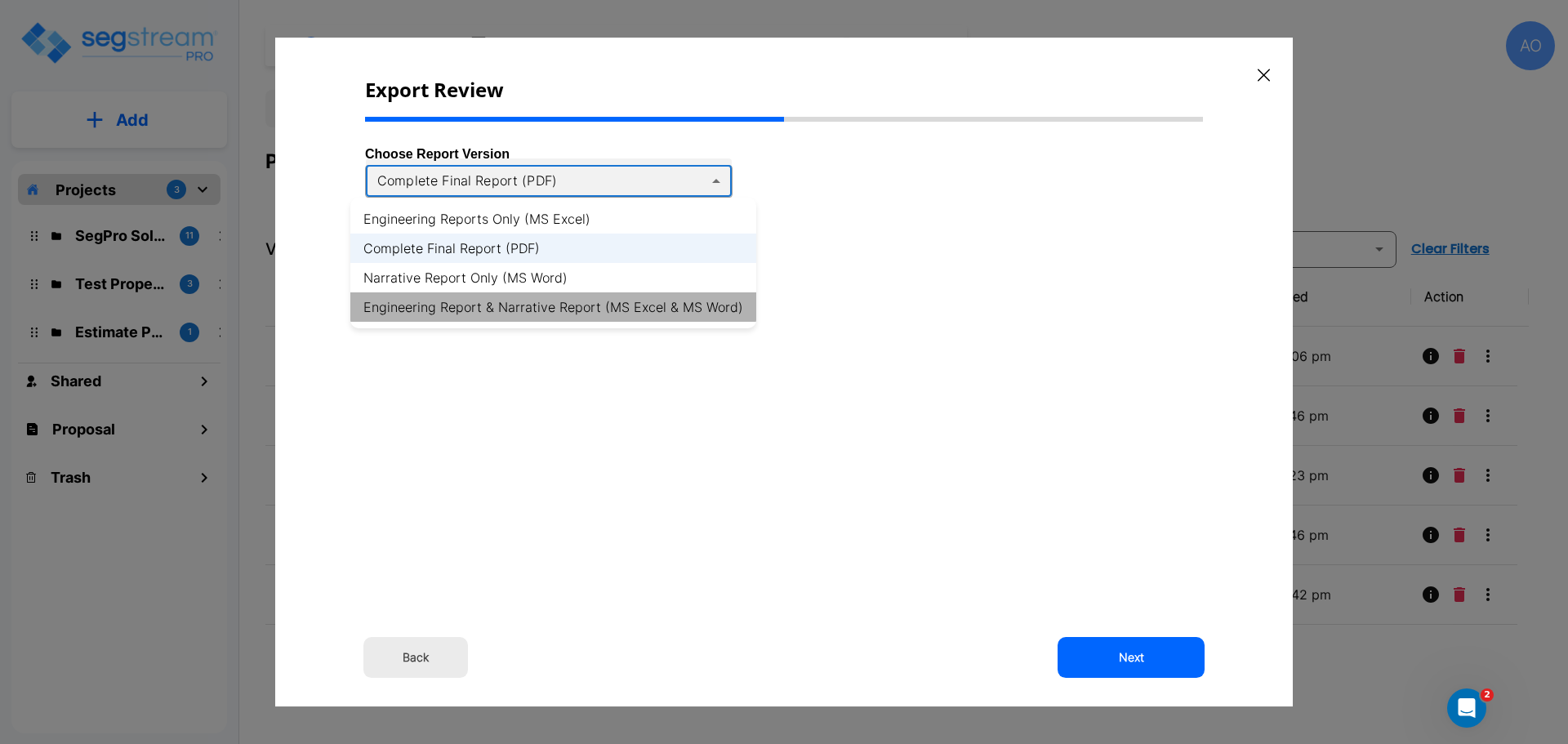
type input "xlsx_word"
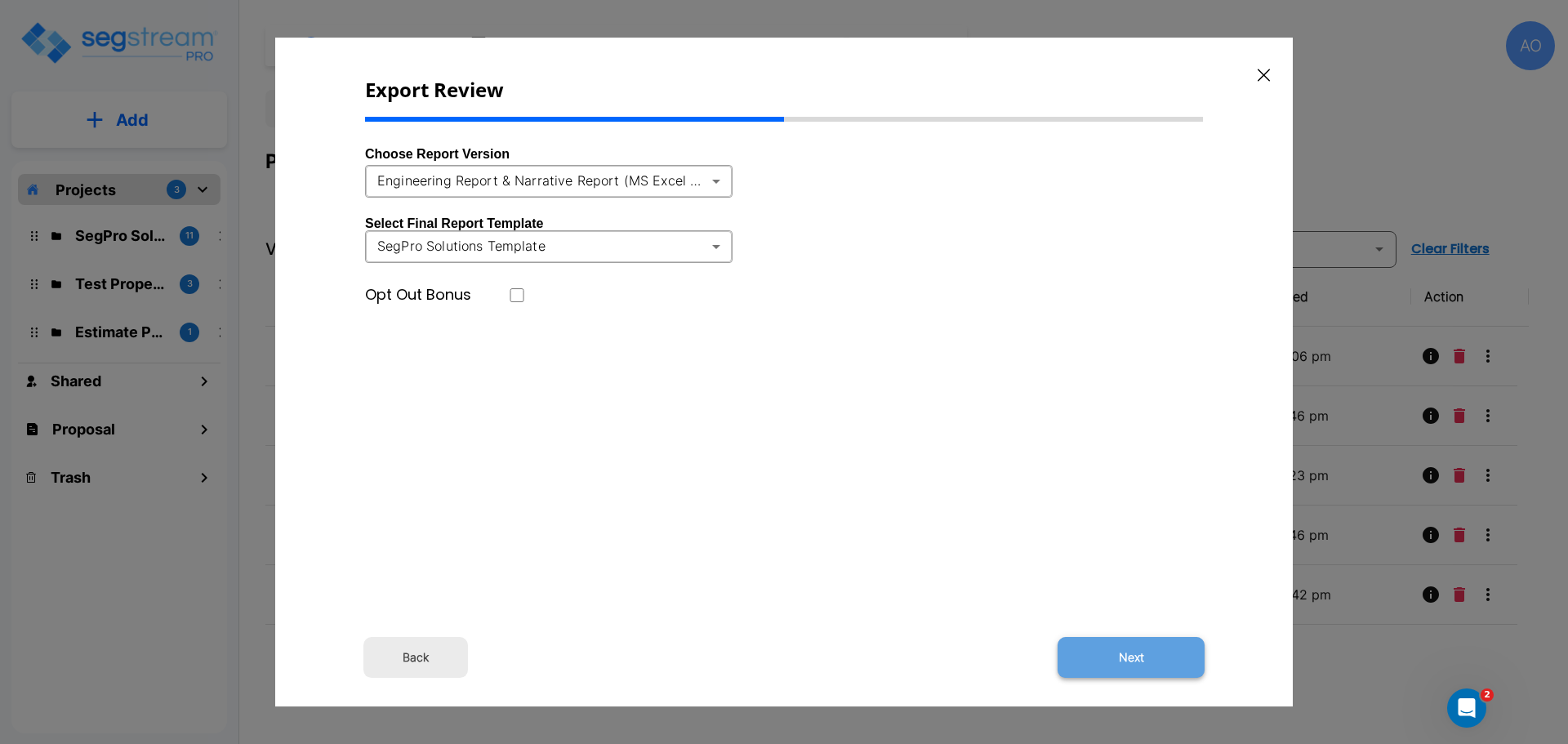
click at [1144, 655] on button "Next" at bounding box center [1131, 658] width 147 height 41
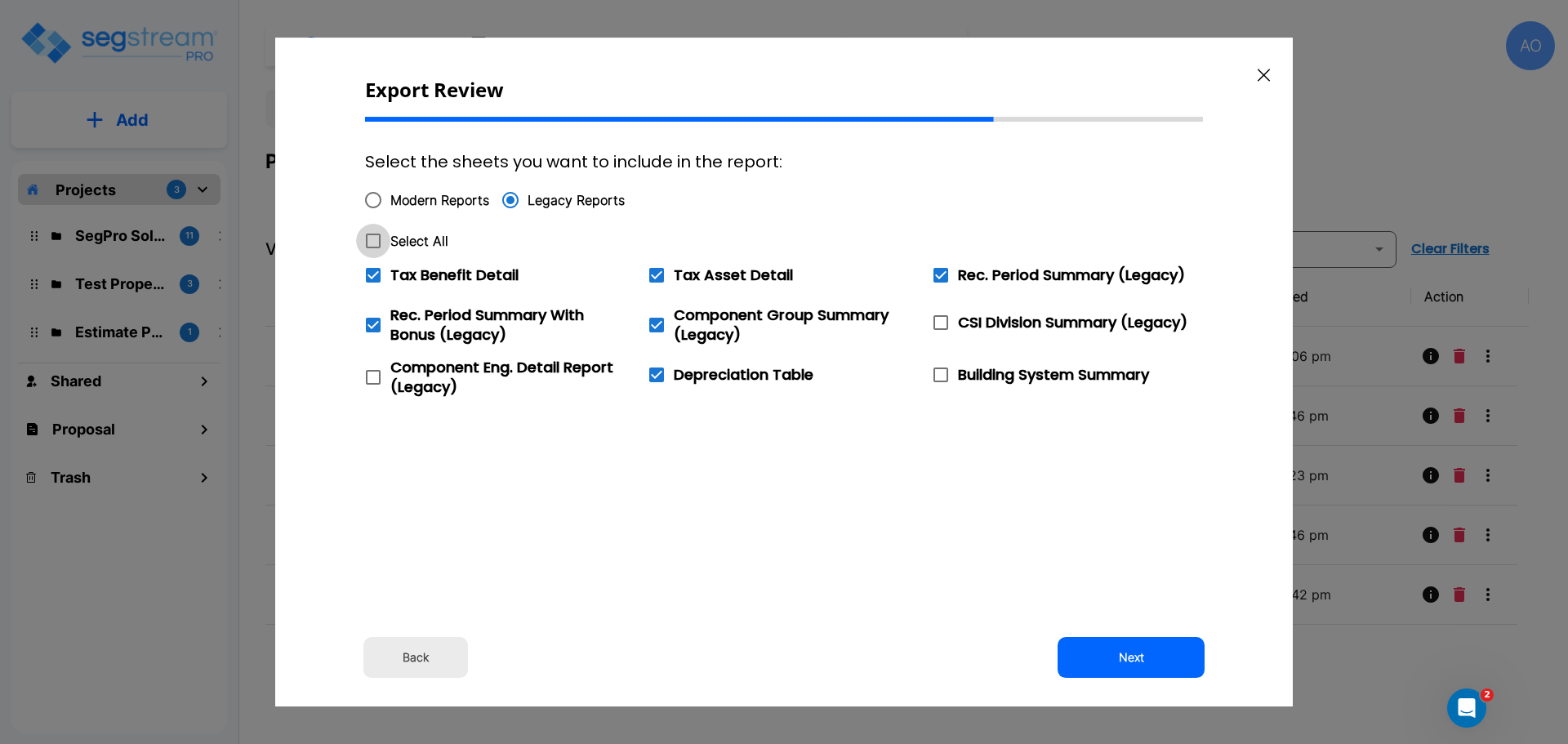
click at [377, 237] on icon at bounding box center [373, 241] width 19 height 19
click at [372, 237] on input "Select All" at bounding box center [364, 231] width 16 height 14
checkbox input "true"
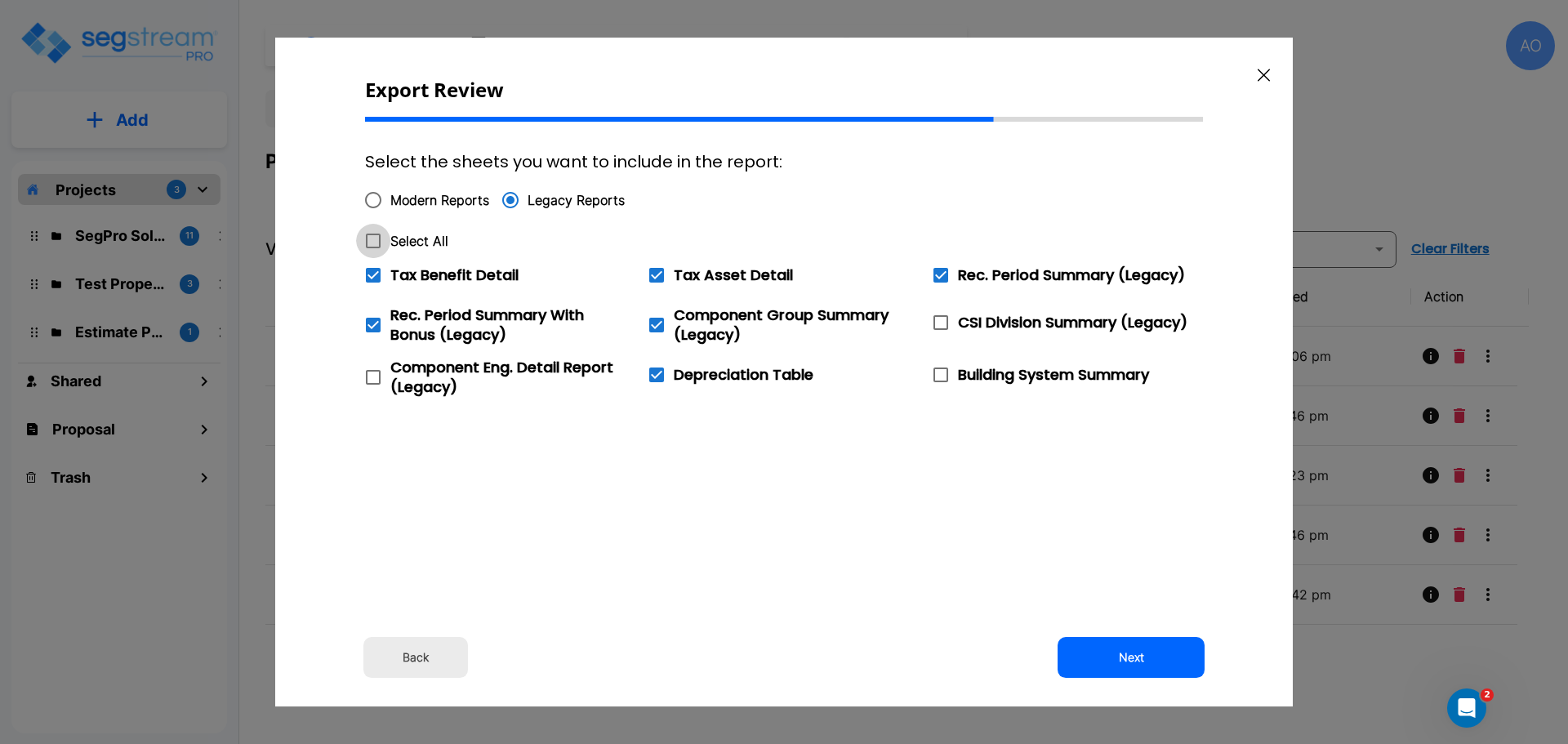
checkbox input "true"
click at [372, 274] on icon at bounding box center [373, 275] width 15 height 15
click at [372, 272] on input "Tax Benefit Detail" at bounding box center [364, 264] width 16 height 14
checkbox input "false"
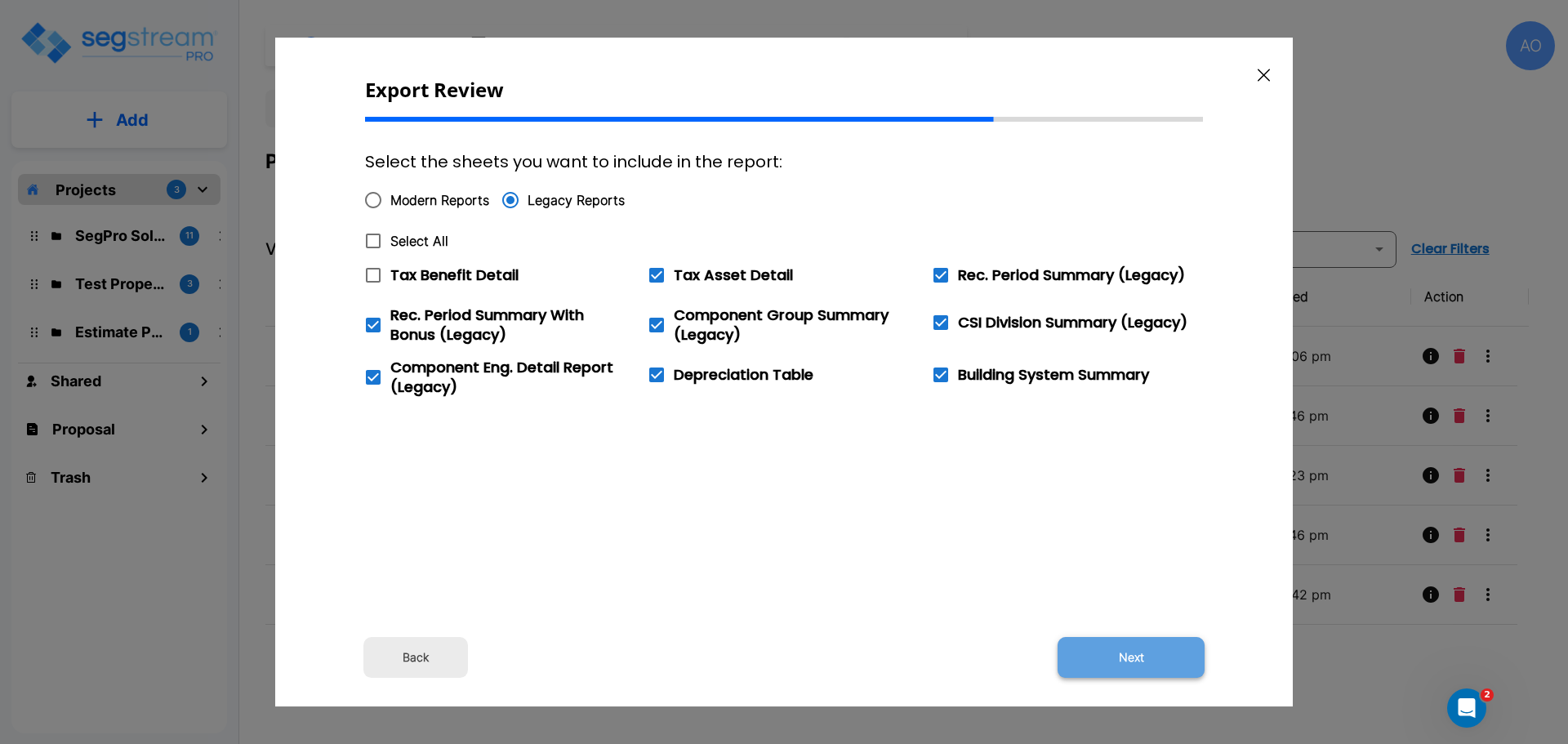
click at [1139, 662] on button "Next" at bounding box center [1131, 658] width 147 height 41
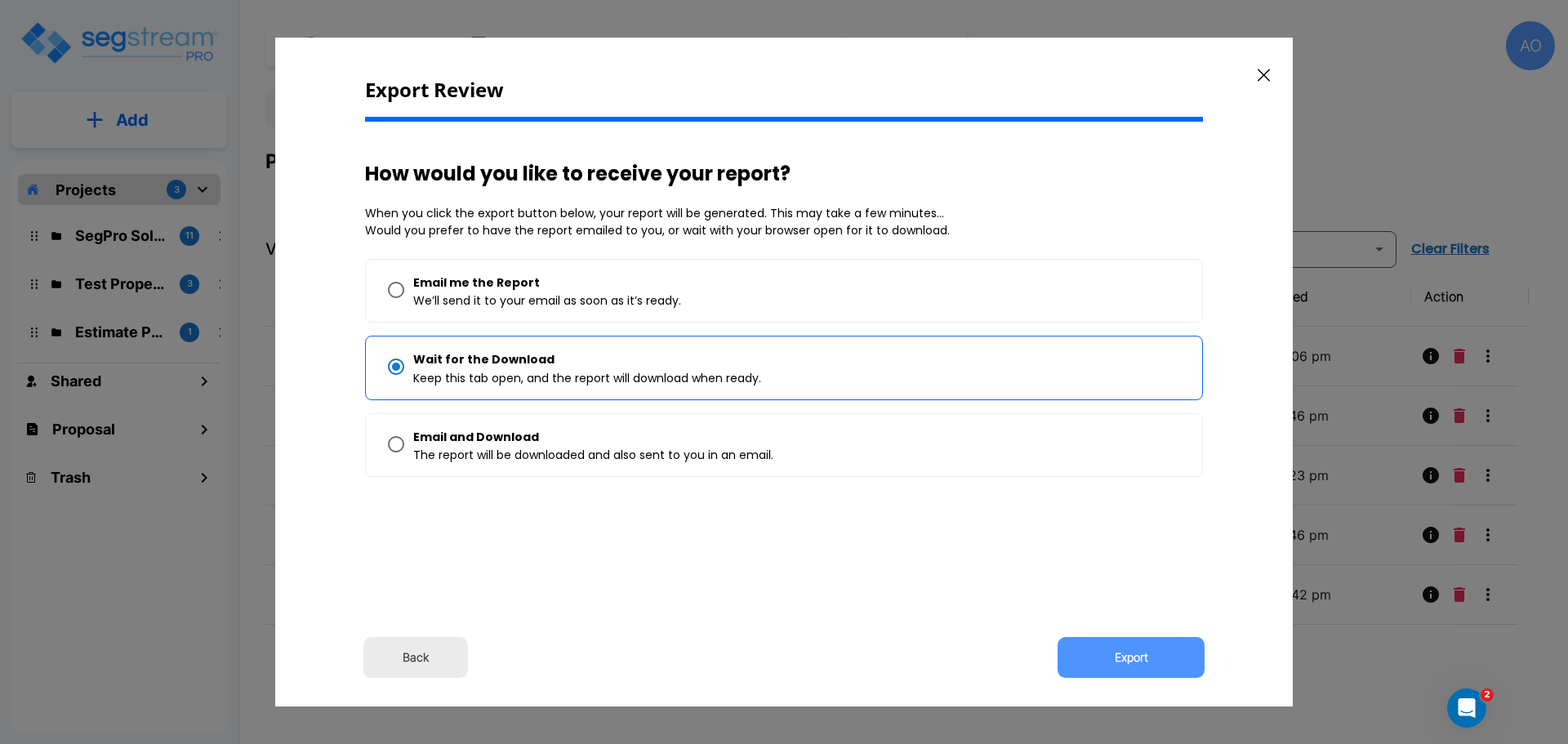
click at [1138, 661] on button "Export" at bounding box center [1131, 658] width 147 height 41
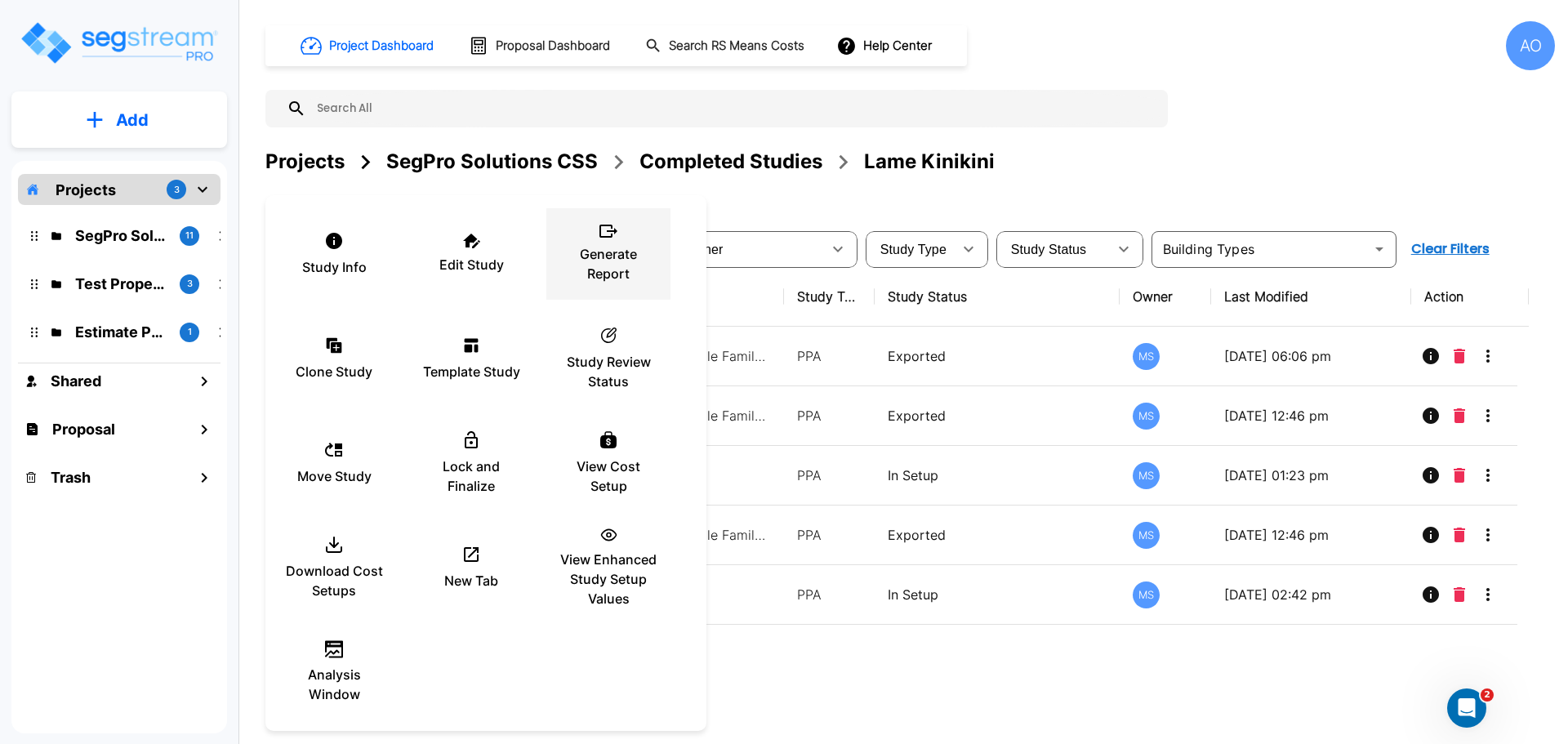
click at [603, 269] on p "Generate Report" at bounding box center [607, 264] width 98 height 39
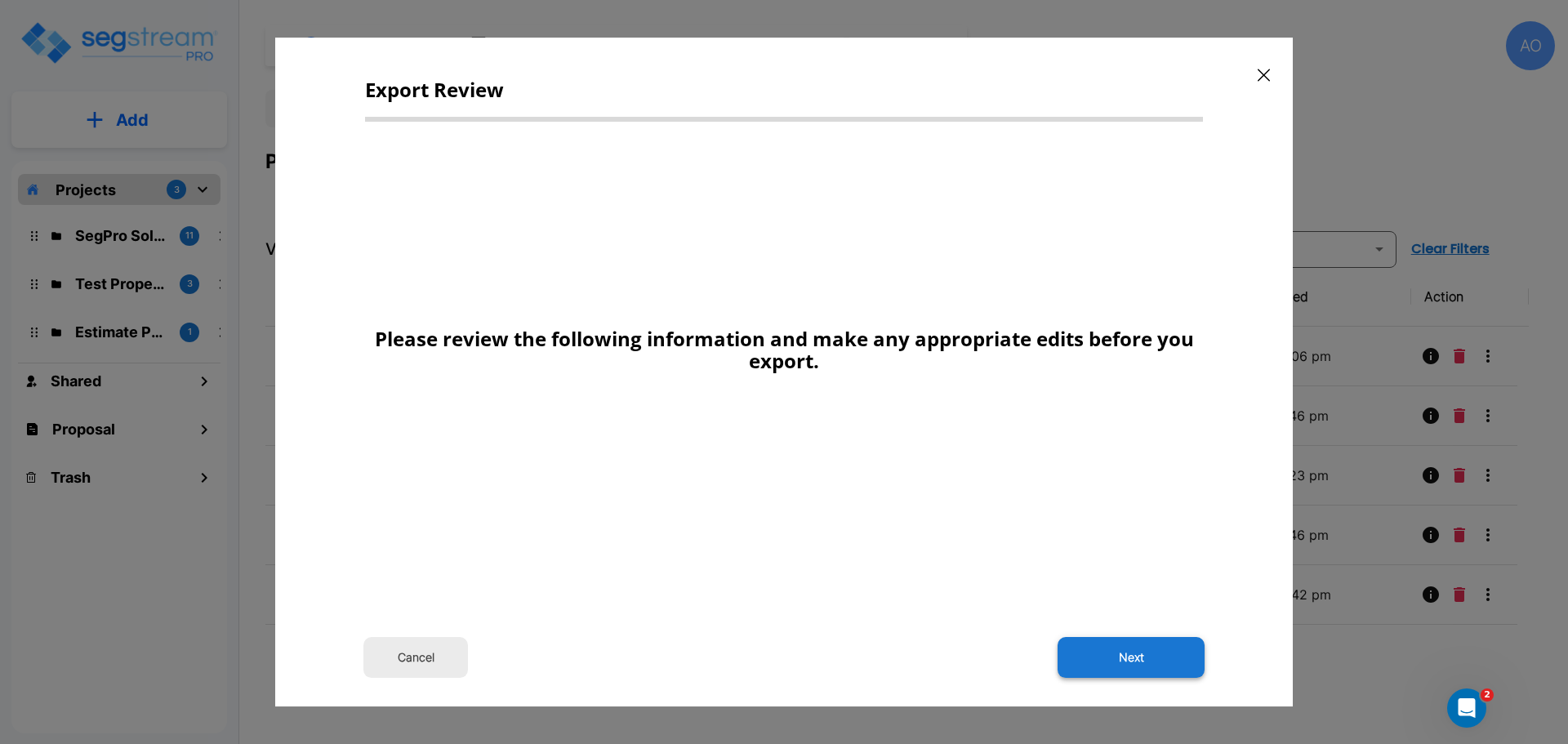
click at [1149, 674] on button "Next" at bounding box center [1131, 658] width 147 height 41
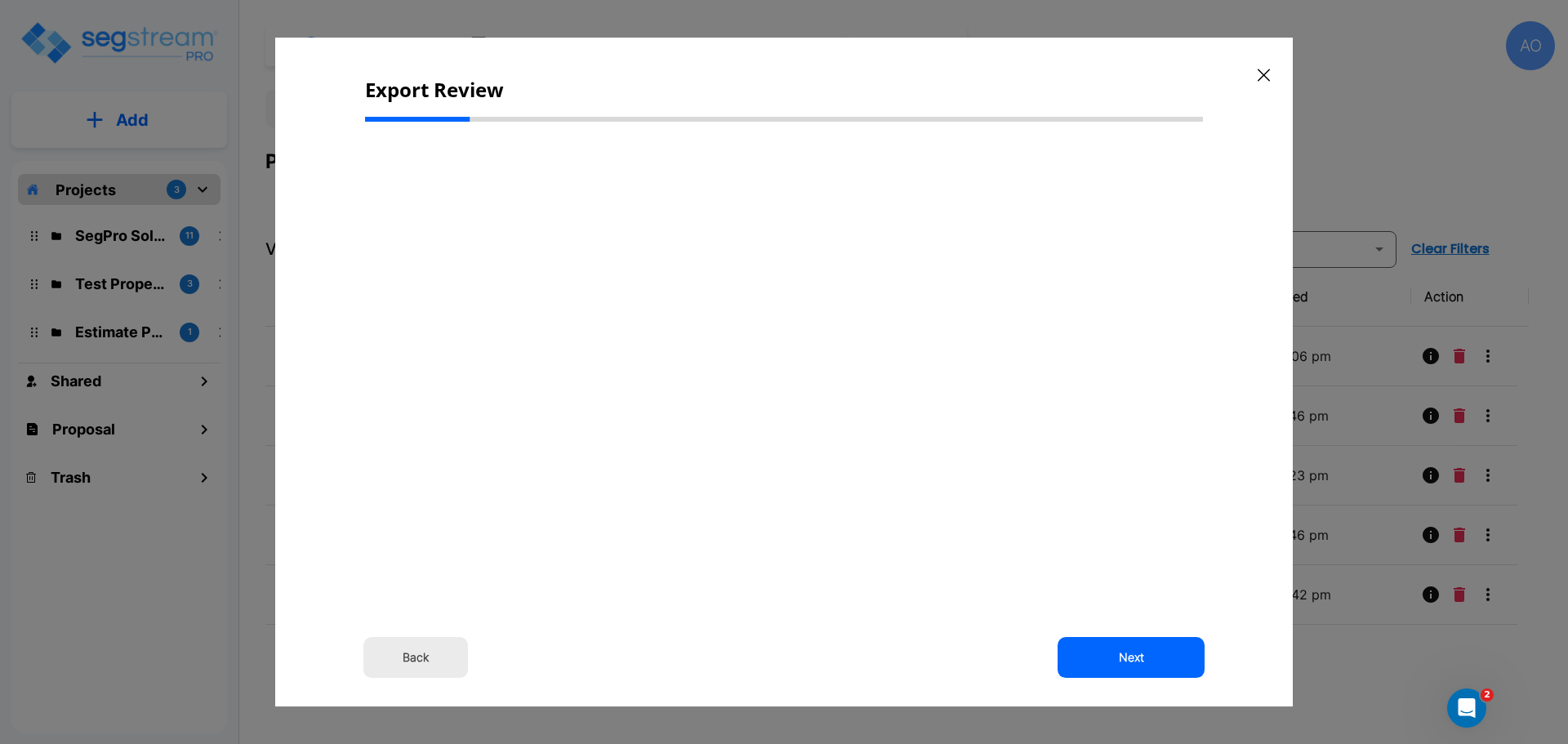
type input "299,475"
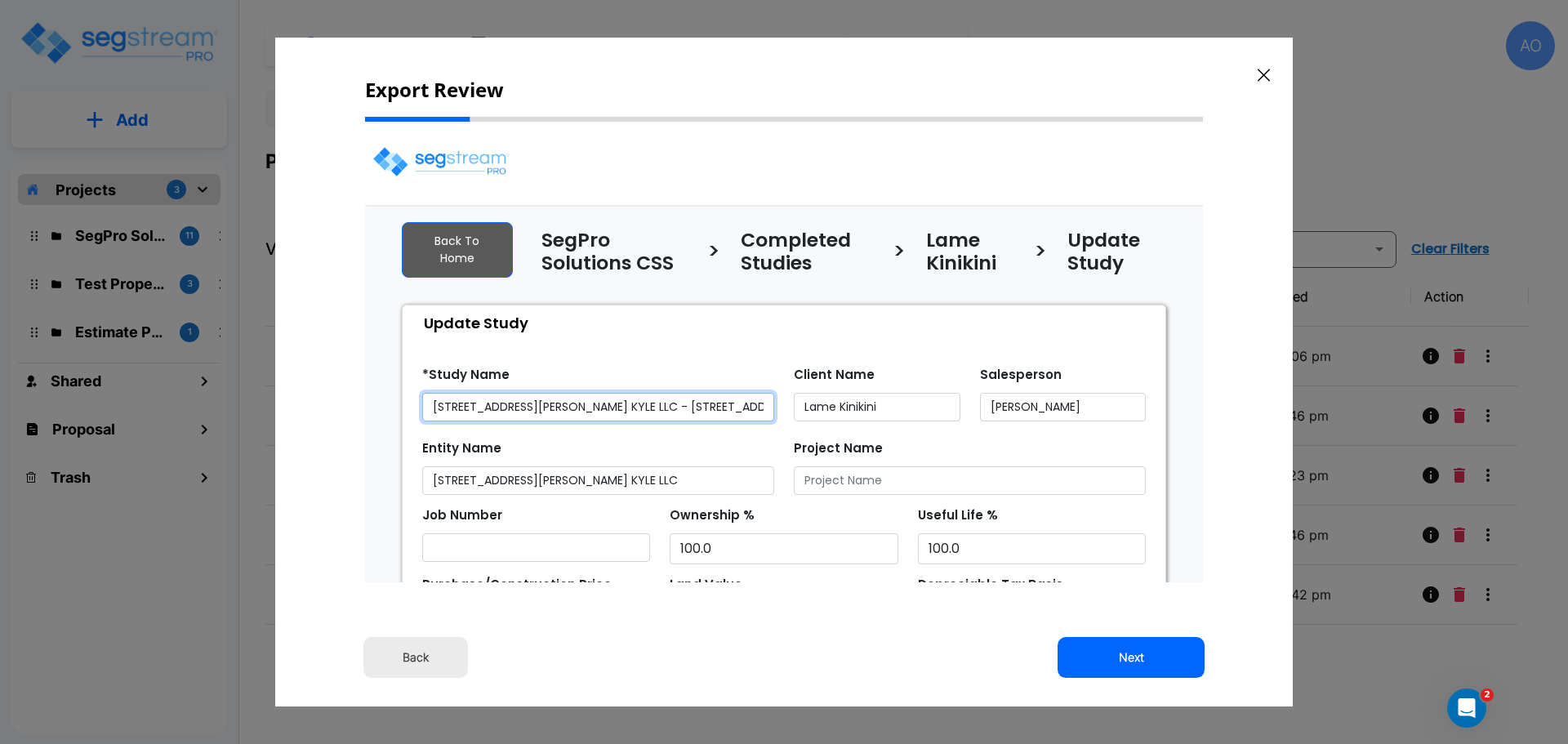
select select "2024"
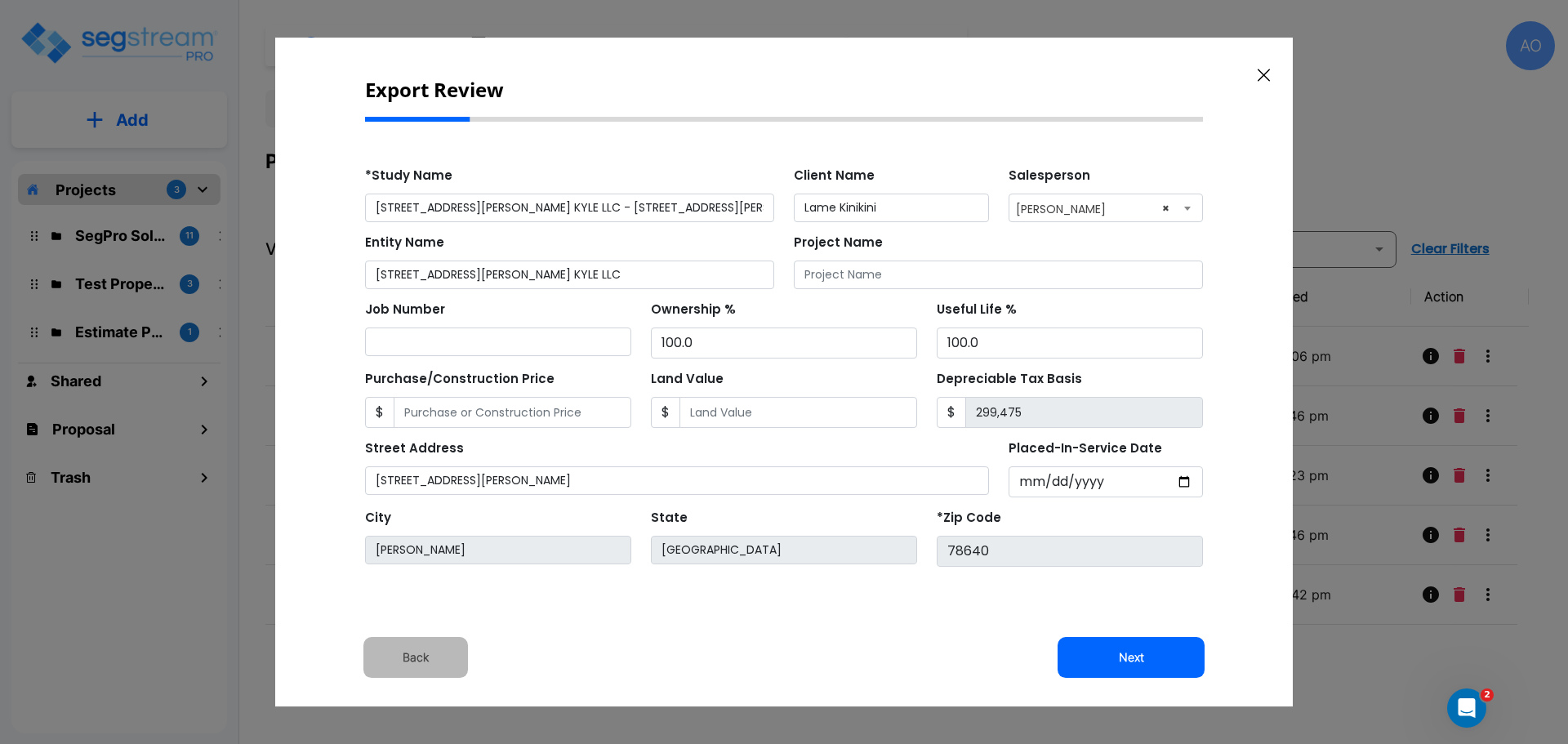
click at [420, 659] on button "Back" at bounding box center [415, 658] width 105 height 41
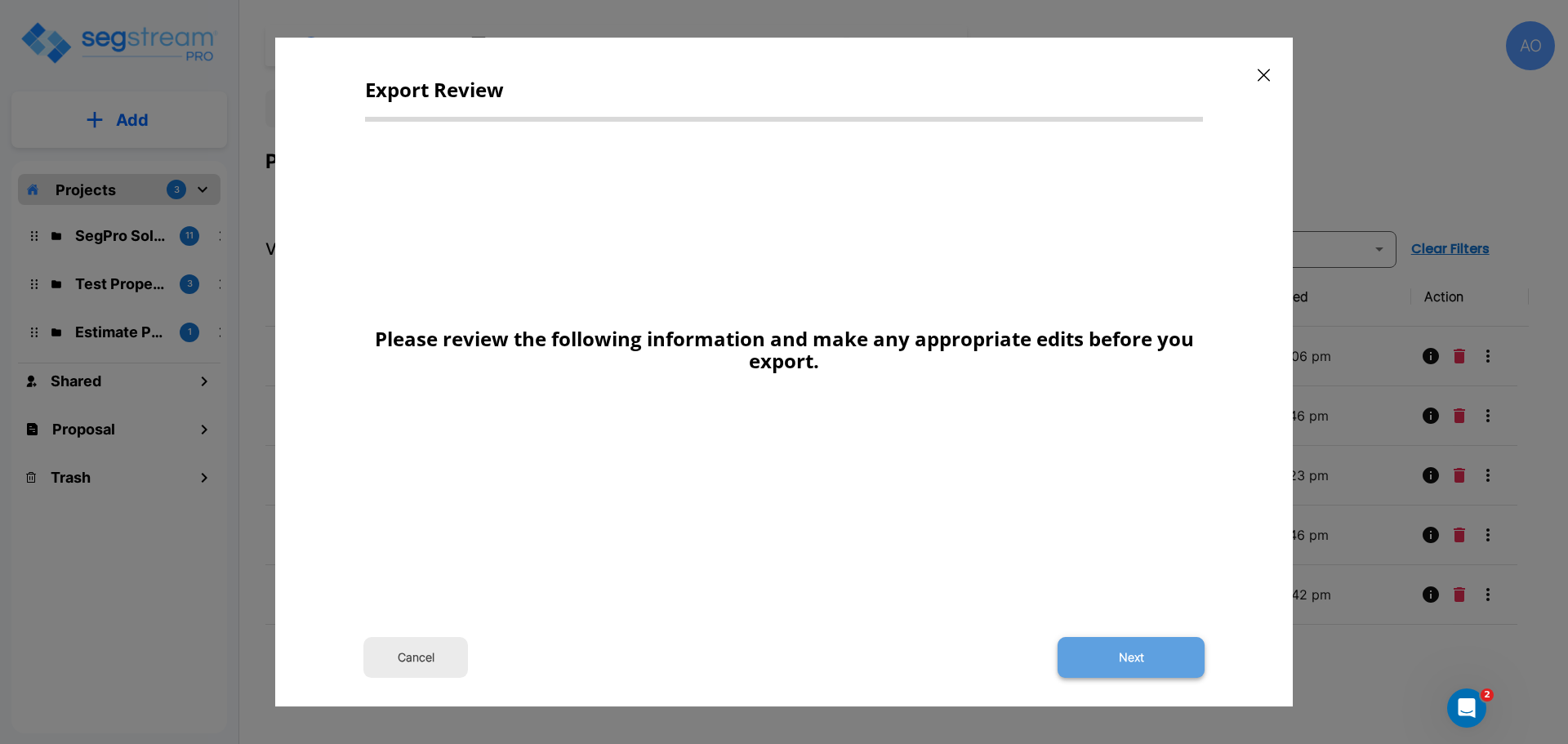
click at [1143, 658] on button "Next" at bounding box center [1131, 658] width 147 height 41
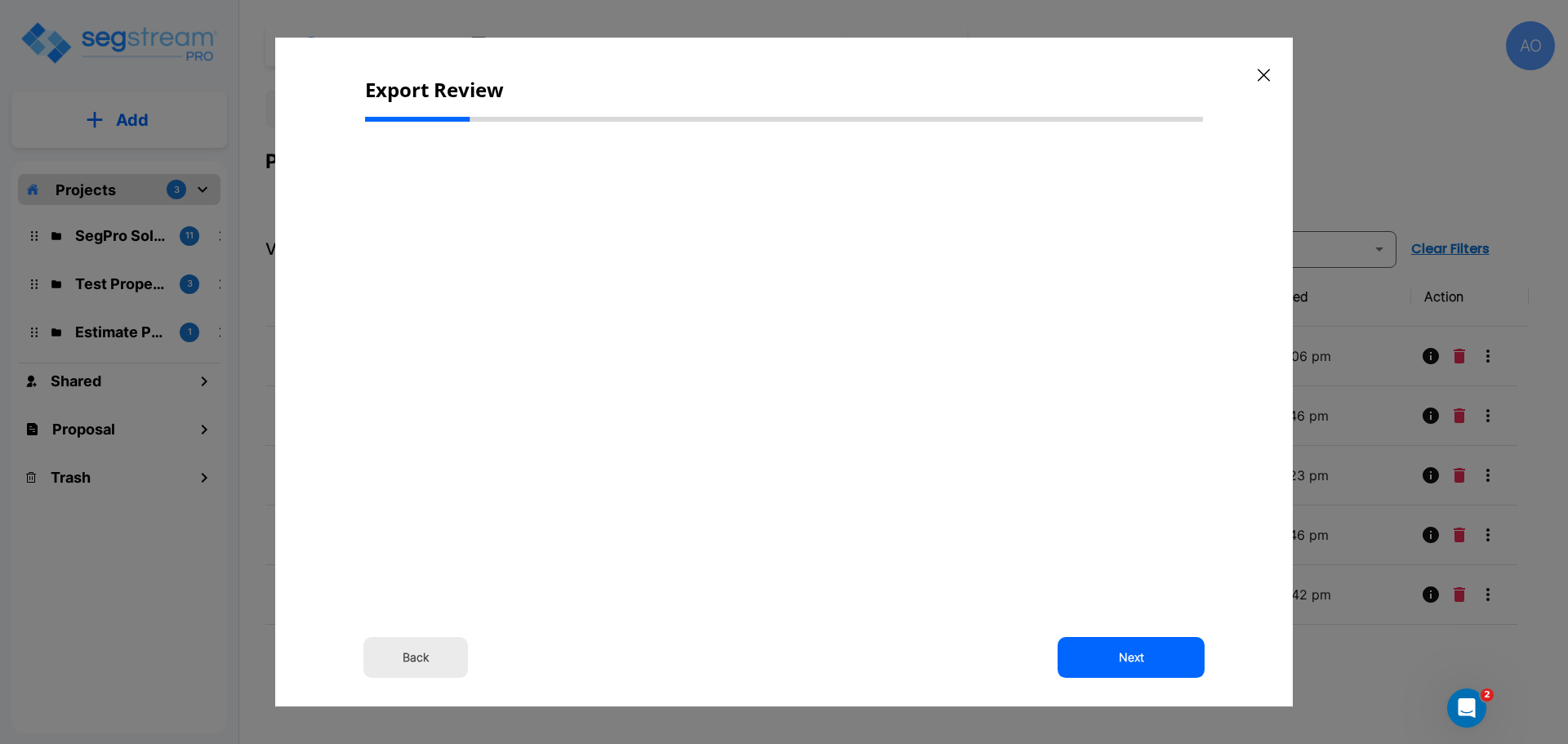
select select "2024"
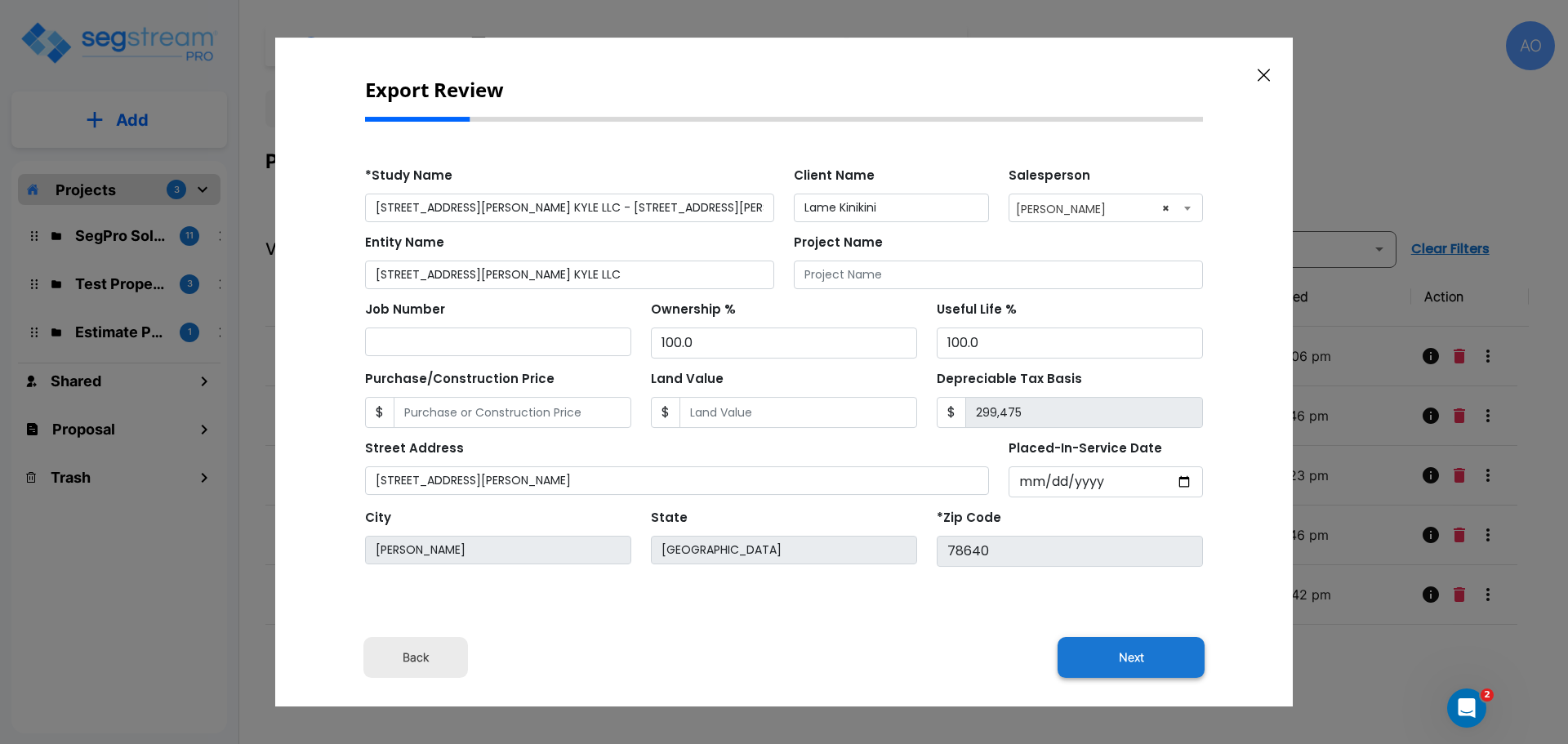
click at [1143, 662] on button "Next" at bounding box center [1131, 658] width 147 height 41
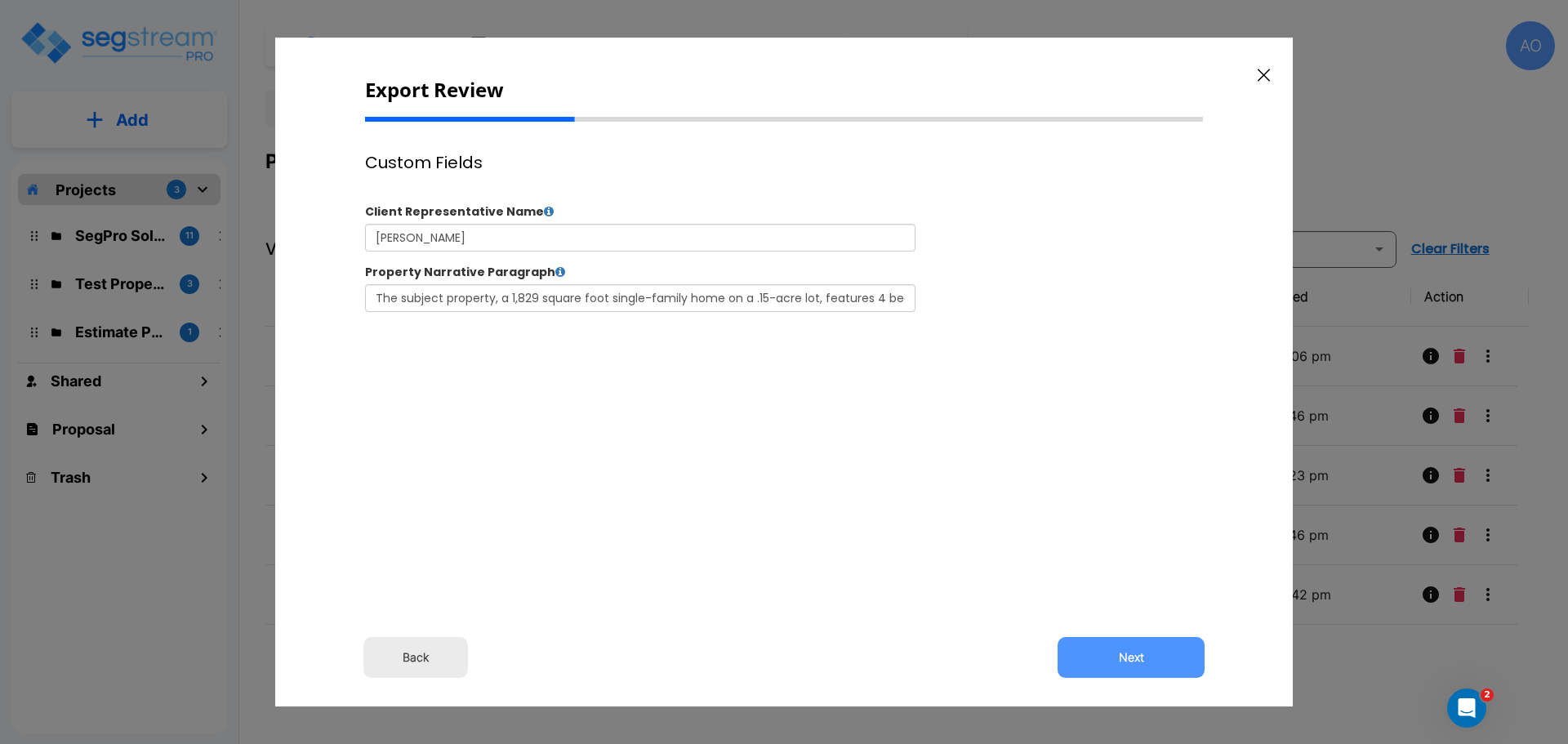
click at [1143, 662] on button "Next" at bounding box center [1131, 658] width 147 height 41
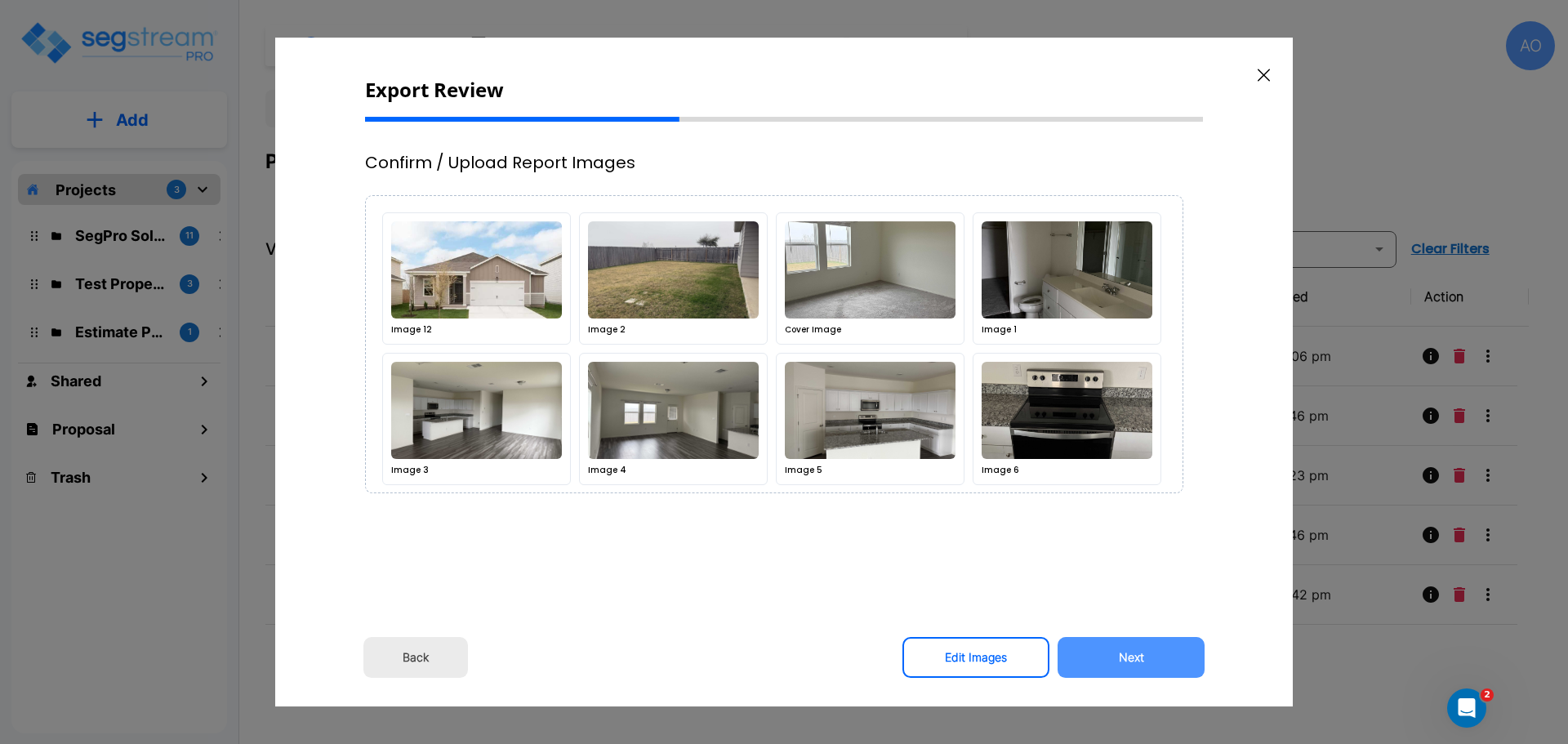
click at [1143, 662] on button "Next" at bounding box center [1131, 658] width 147 height 41
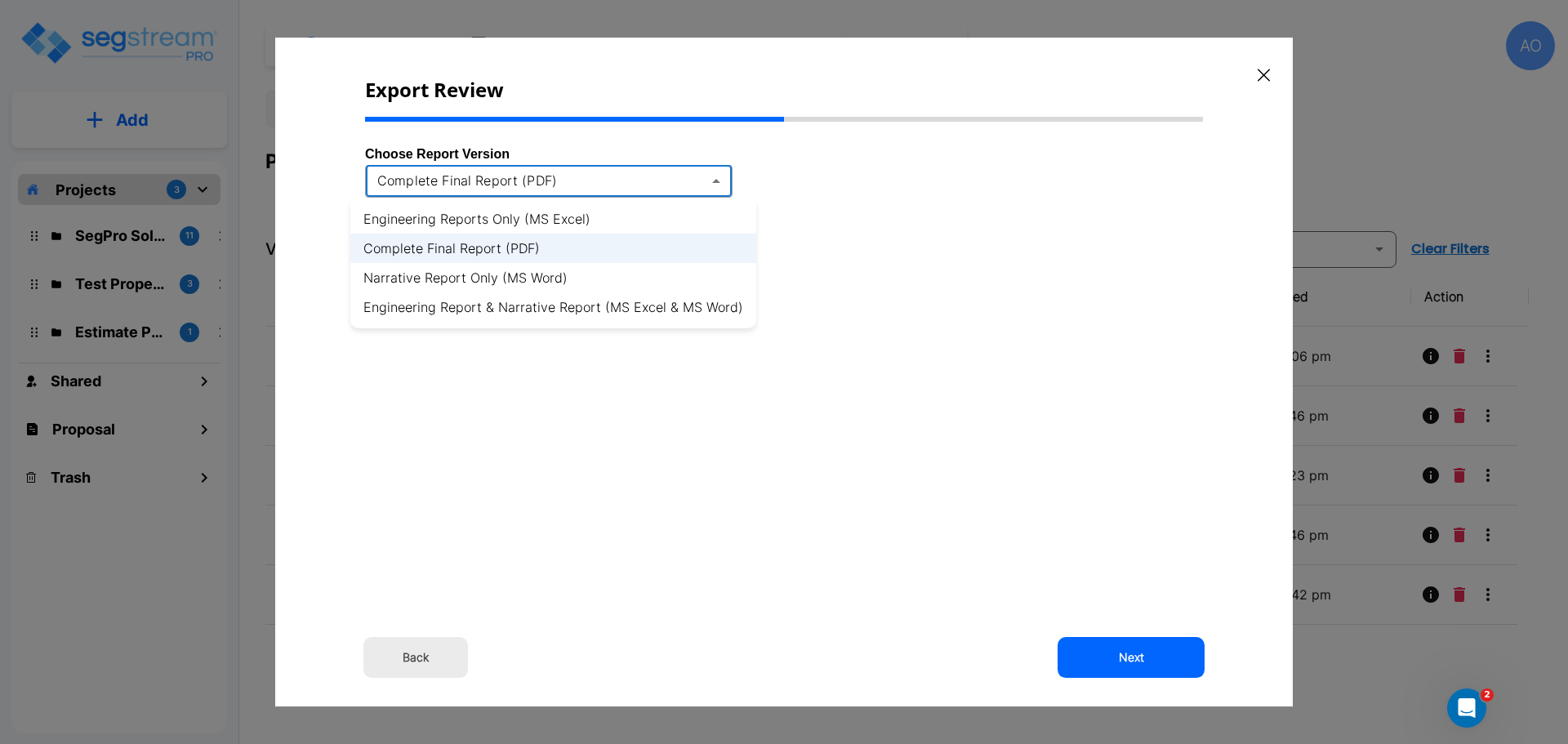
click at [715, 183] on body "× Your report is being generated. Be patient! × We're working on your Modificat…" at bounding box center [784, 372] width 1568 height 744
click at [629, 310] on li "Engineering Report & Narrative Report (MS Excel & MS Word)" at bounding box center [553, 307] width 406 height 29
type input "xlsx_word"
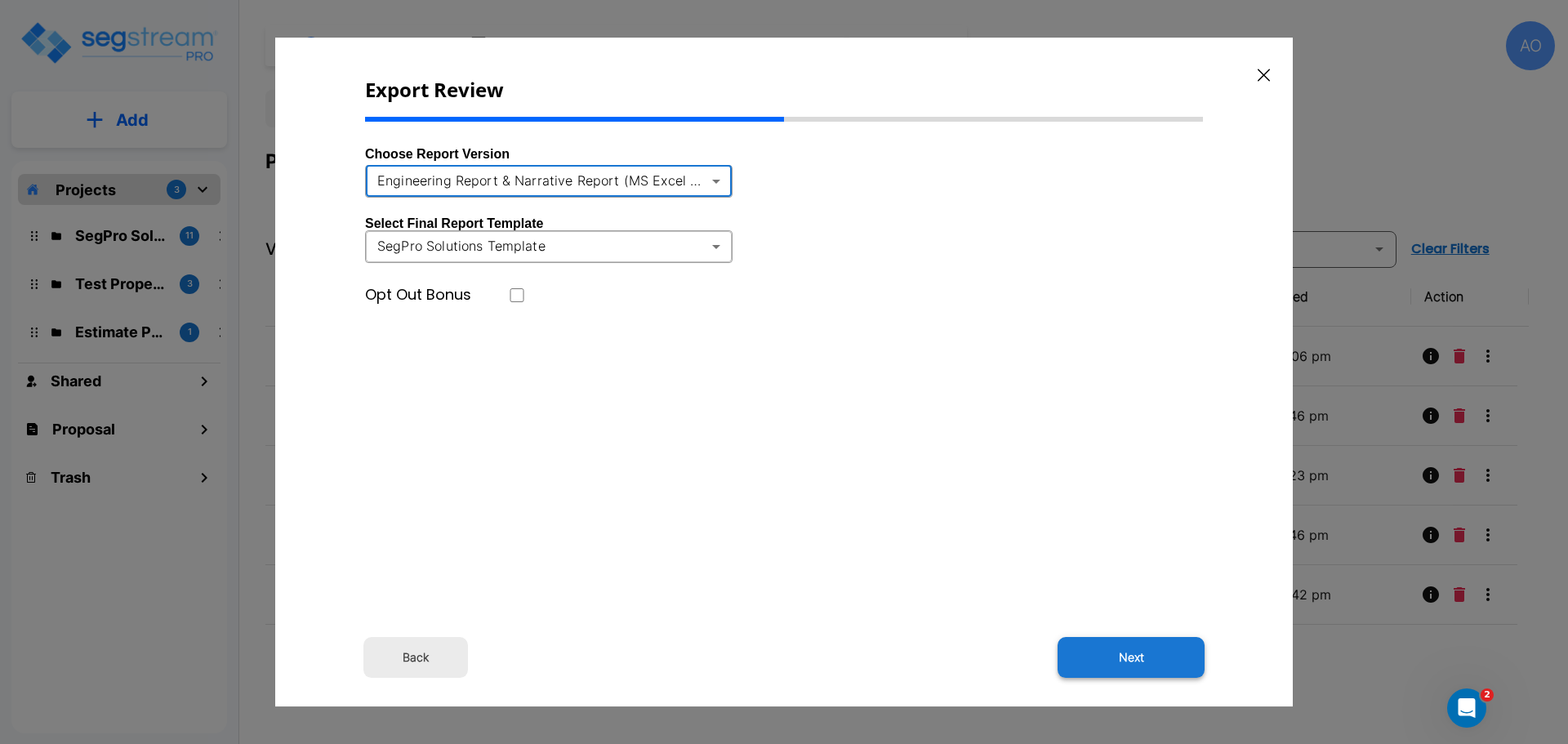
click at [1131, 655] on button "Next" at bounding box center [1131, 658] width 147 height 41
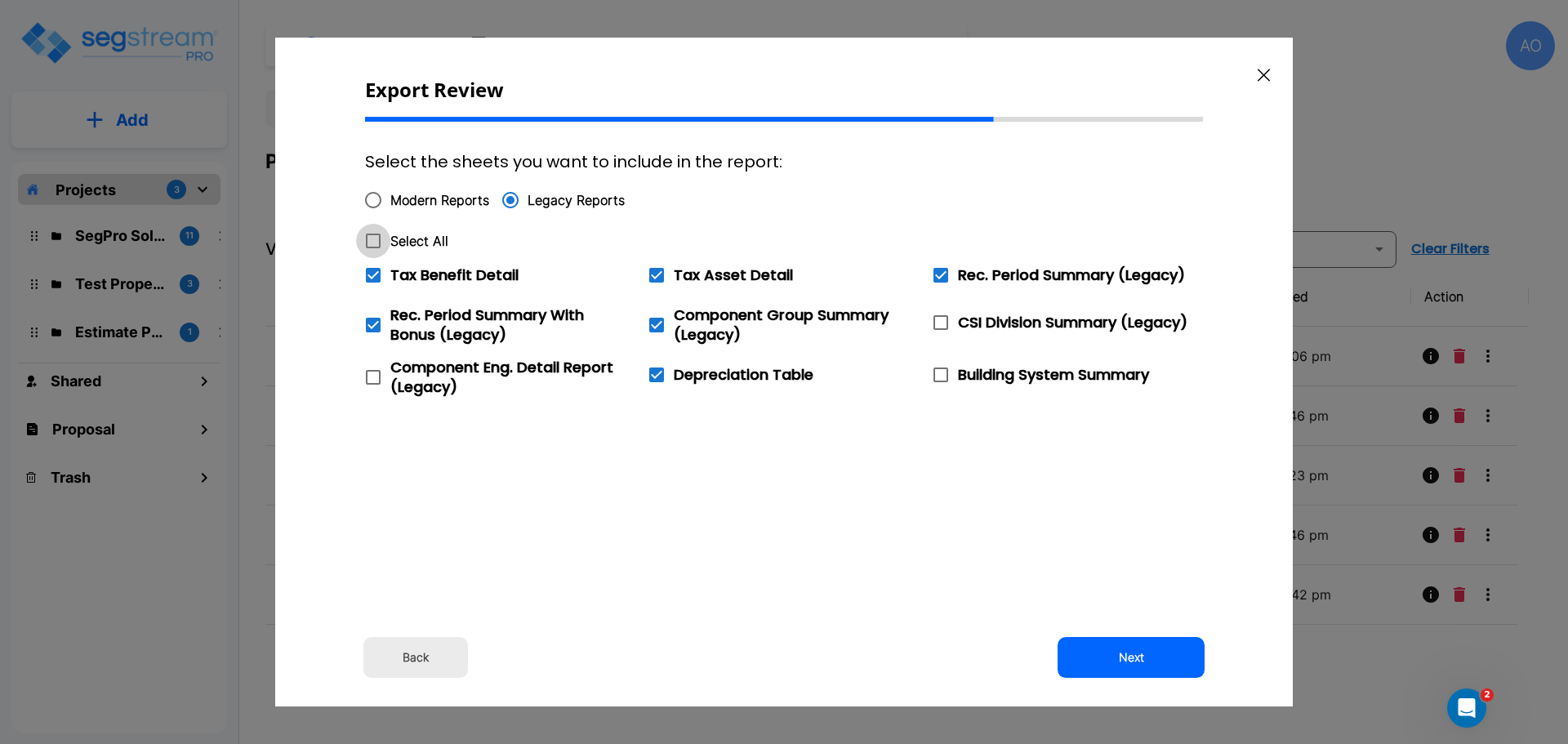
click at [372, 241] on icon at bounding box center [373, 241] width 19 height 19
click at [372, 237] on input "Select All" at bounding box center [364, 231] width 16 height 14
checkbox input "true"
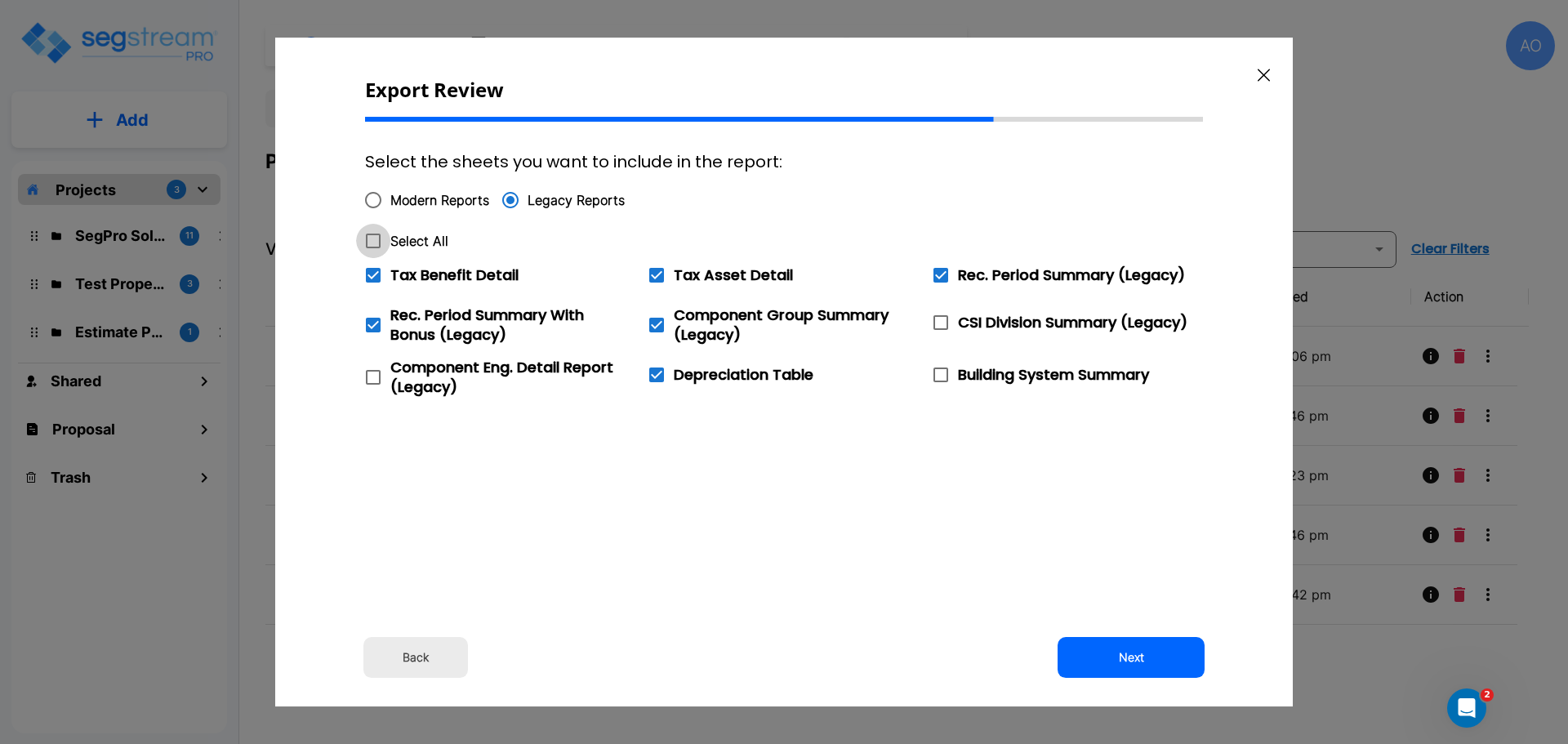
checkbox input "true"
click at [376, 277] on icon at bounding box center [373, 275] width 15 height 15
click at [372, 272] on input "Tax Benefit Detail" at bounding box center [364, 264] width 16 height 14
checkbox input "false"
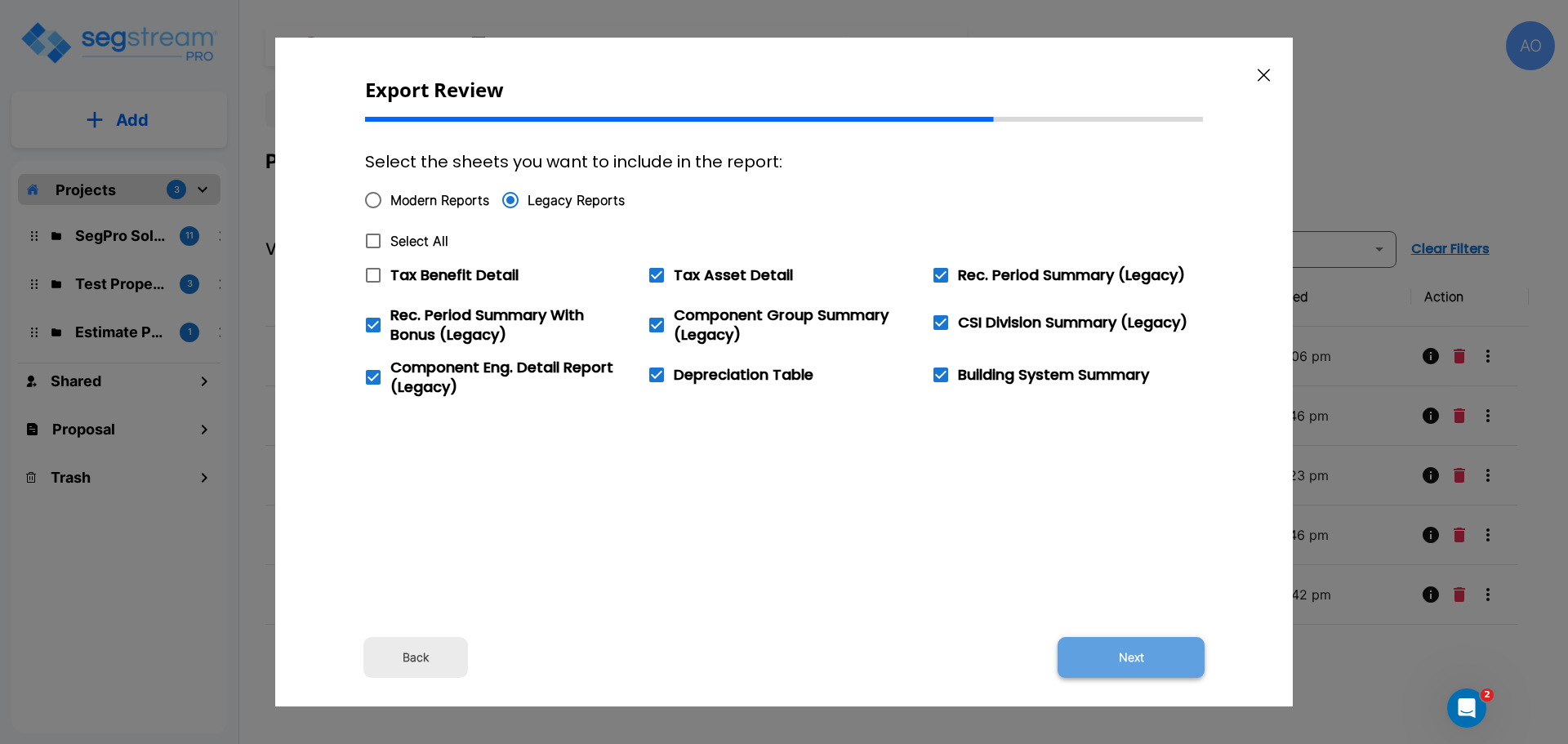
click at [1142, 660] on button "Next" at bounding box center [1131, 658] width 147 height 41
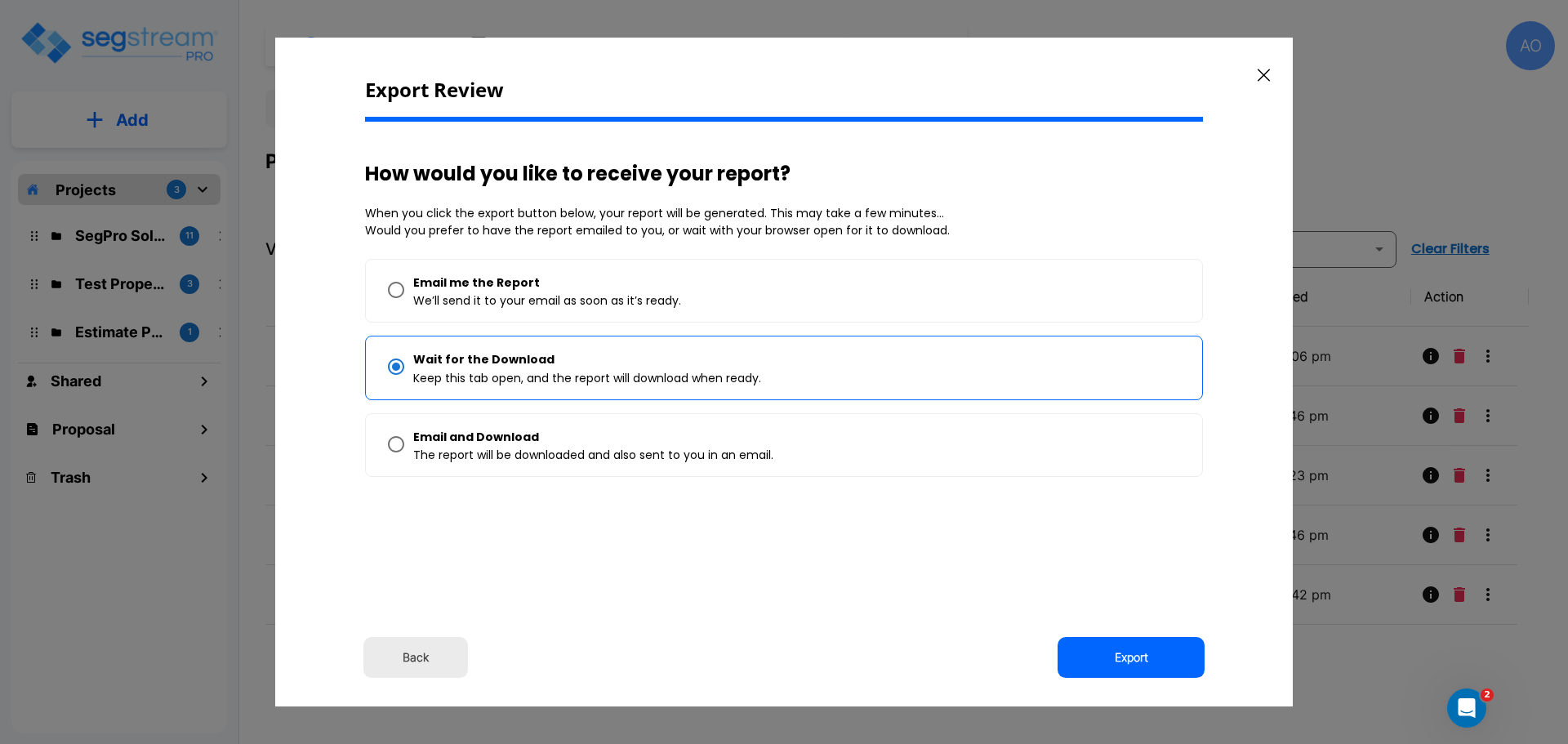
click at [1142, 660] on button "Export" at bounding box center [1131, 658] width 147 height 41
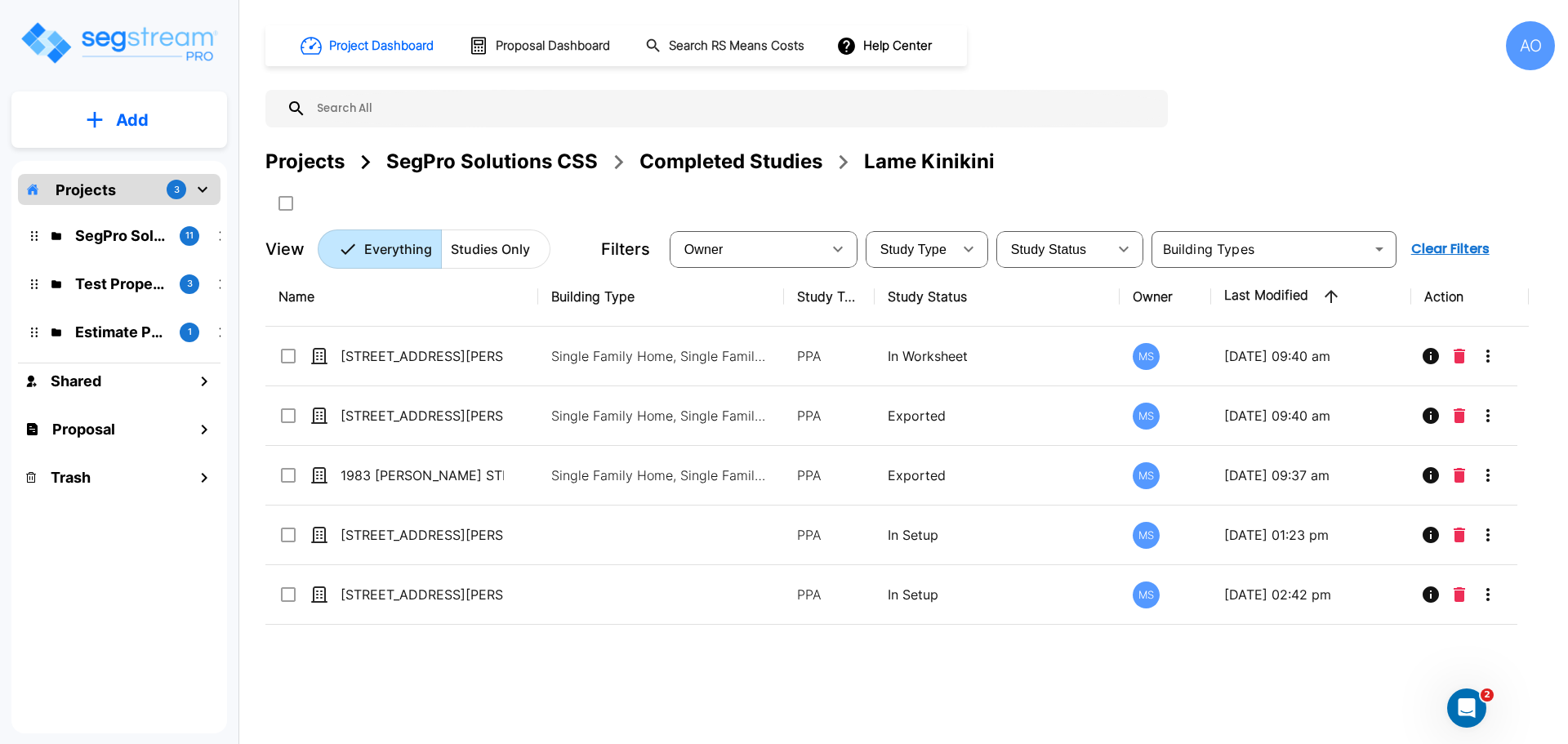
click at [711, 161] on div "Completed Studies" at bounding box center [730, 162] width 183 height 29
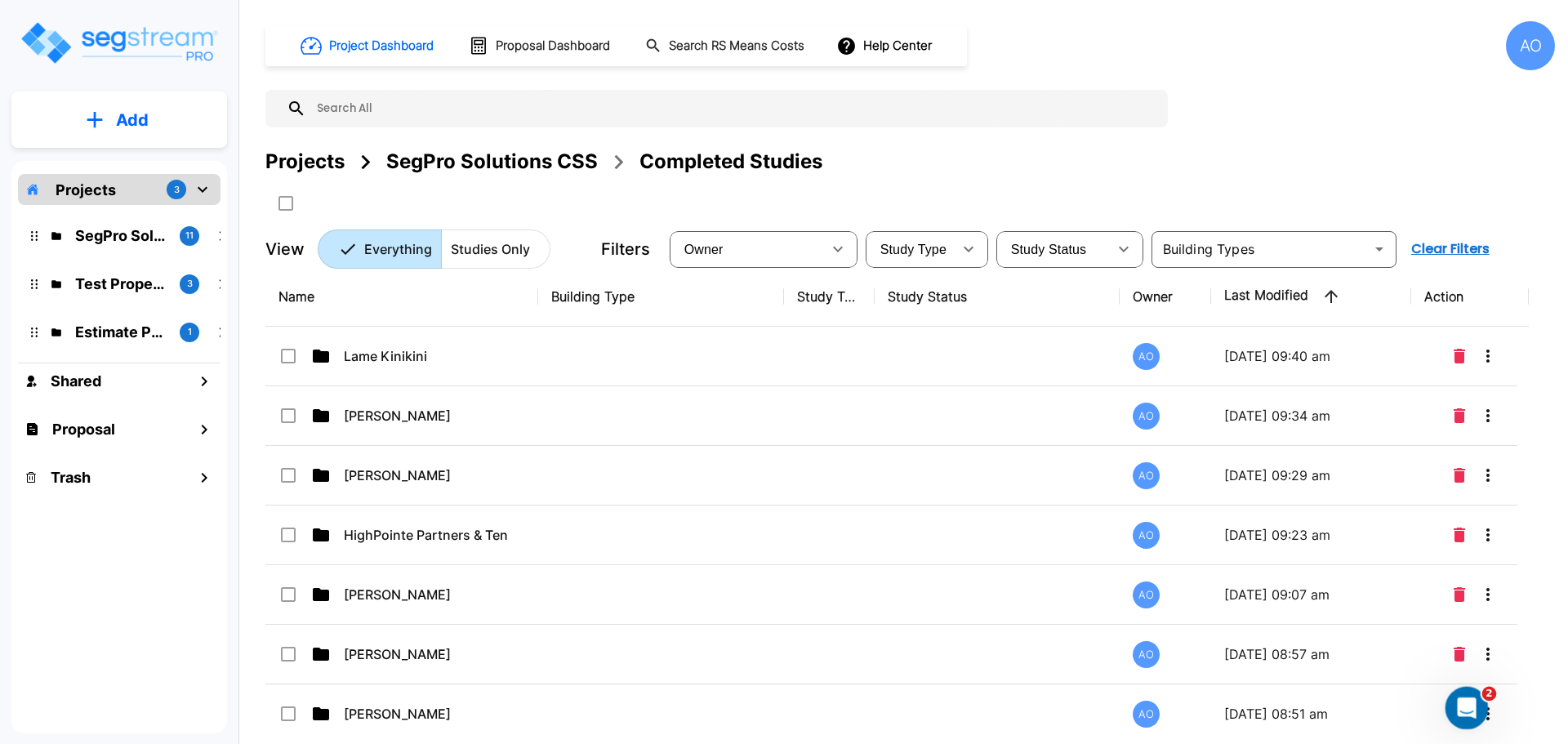
click at [1467, 710] on icon "Open Intercom Messenger" at bounding box center [1464, 706] width 27 height 27
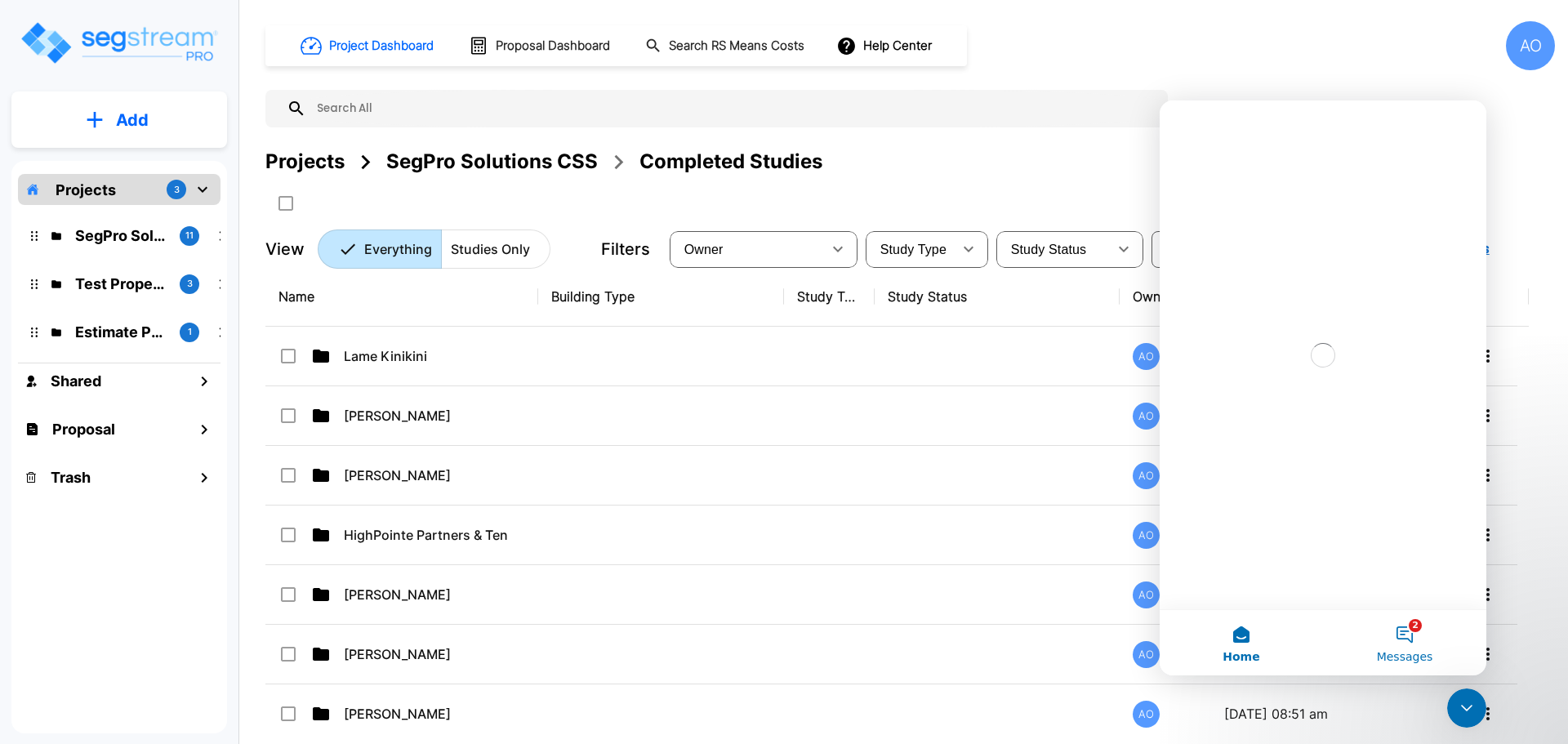
click at [1404, 636] on button "2 Messages" at bounding box center [1404, 642] width 164 height 65
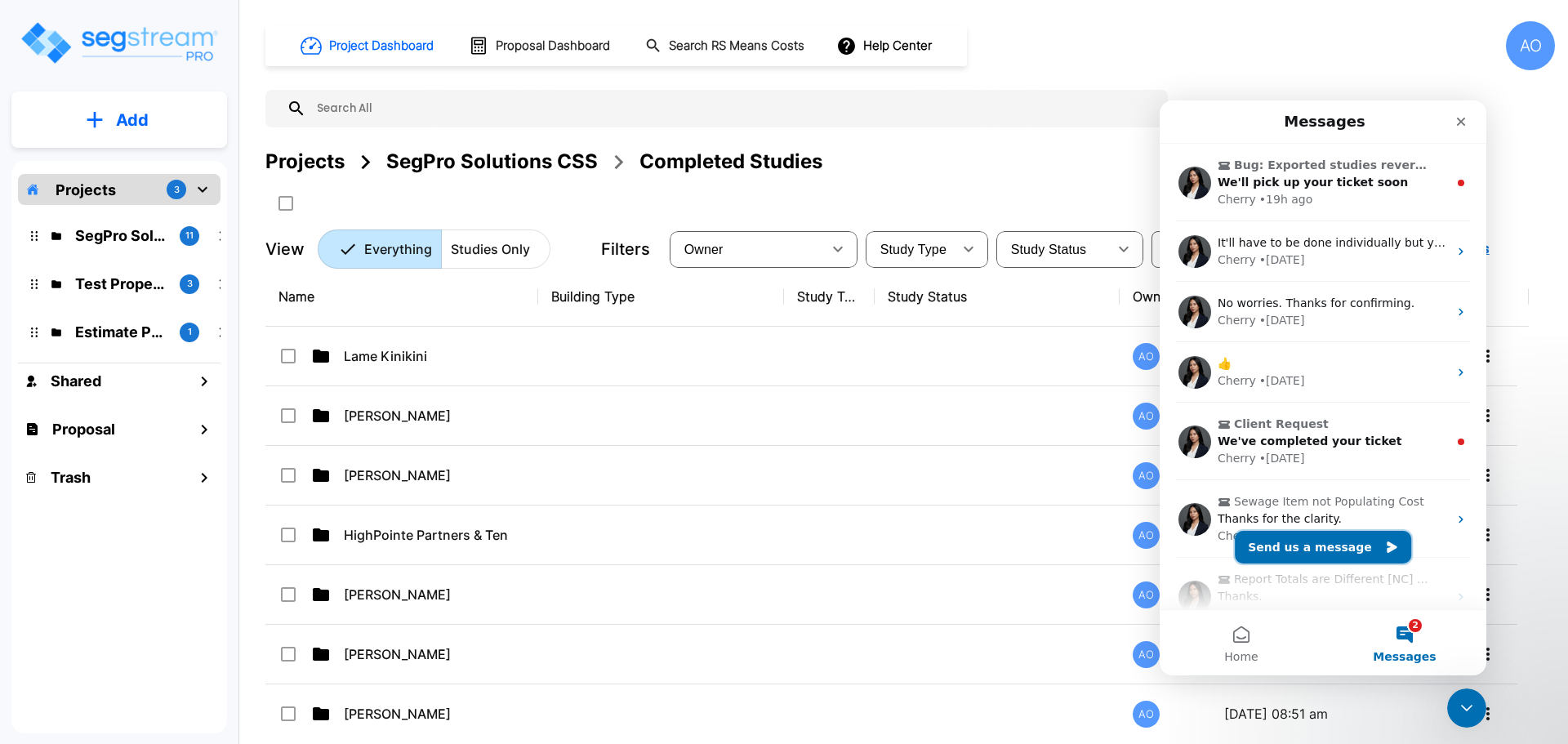
click at [1308, 542] on button "Send us a message" at bounding box center [1323, 547] width 176 height 33
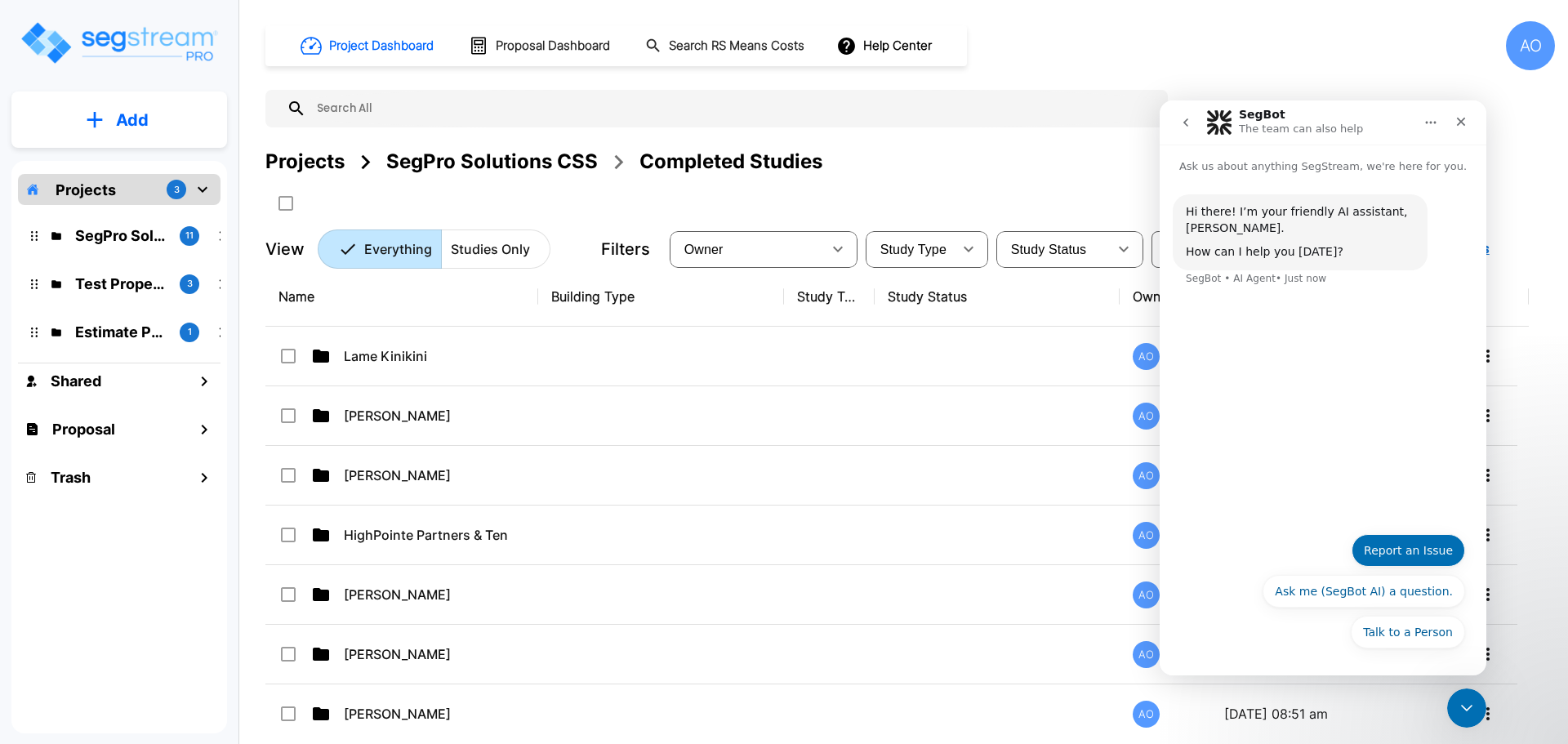
click at [1412, 549] on button "Report an Issue" at bounding box center [1407, 550] width 113 height 33
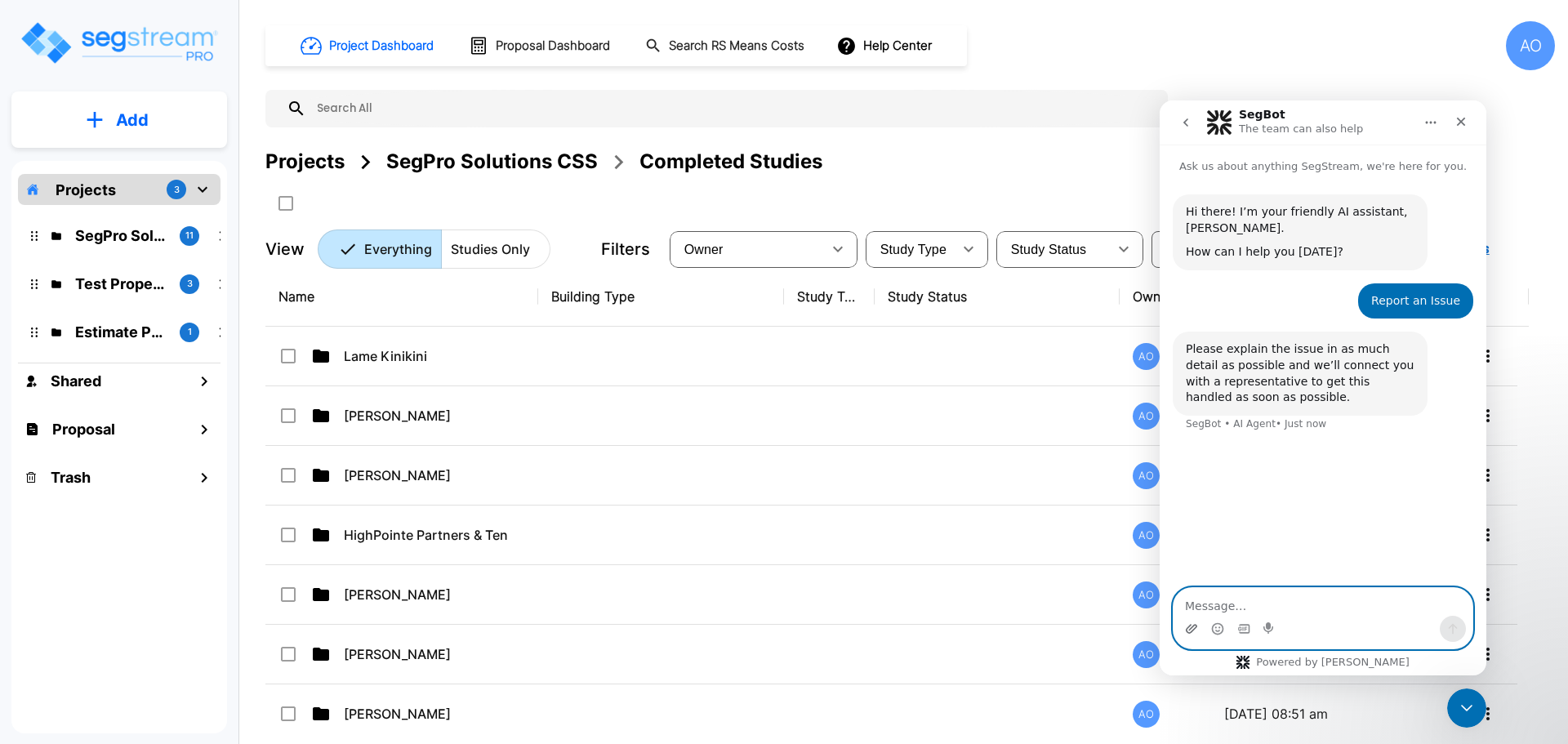
click at [1192, 628] on icon "Upload attachment" at bounding box center [1190, 628] width 13 height 13
click at [1251, 602] on textarea "Message…" at bounding box center [1322, 602] width 299 height 28
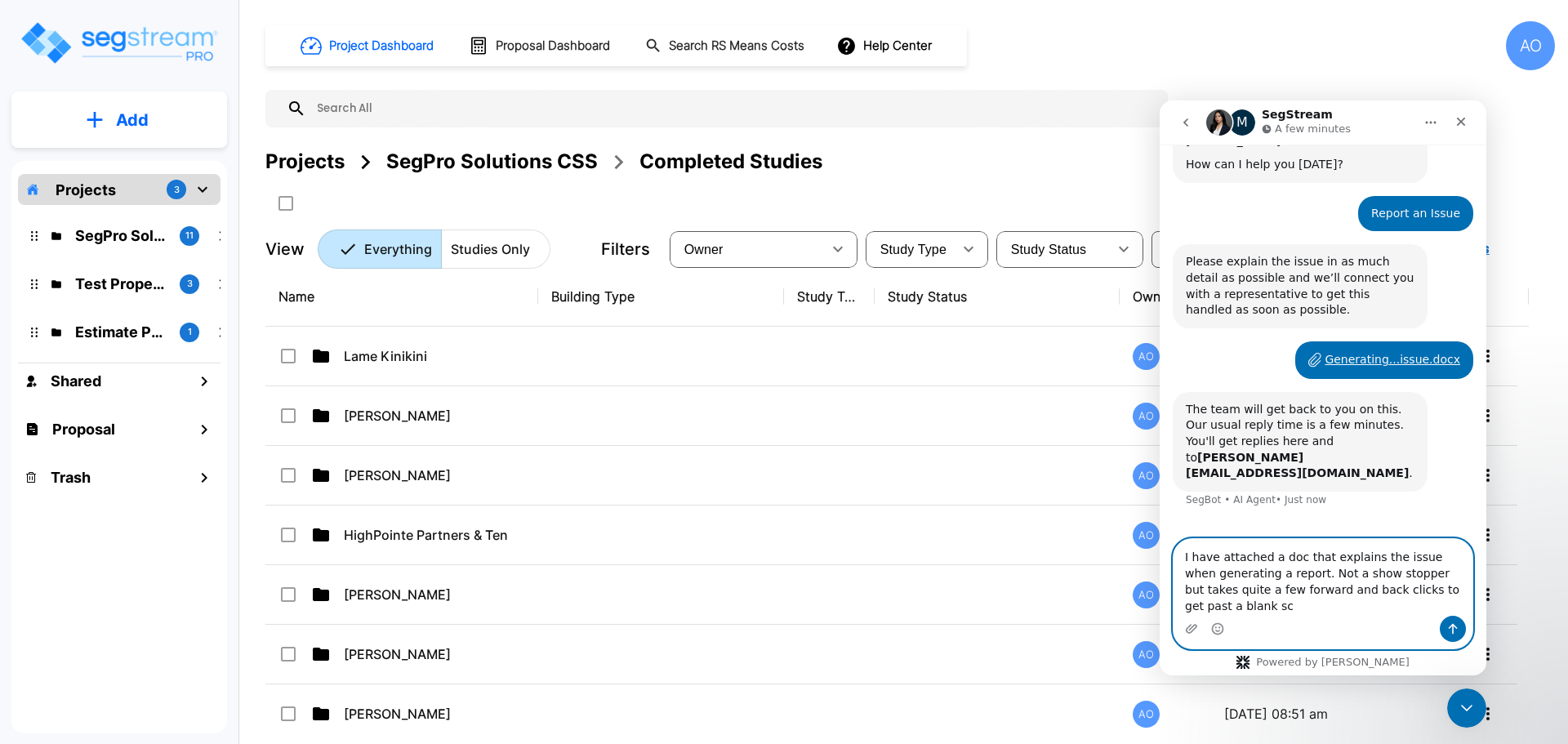
scroll to position [104, 0]
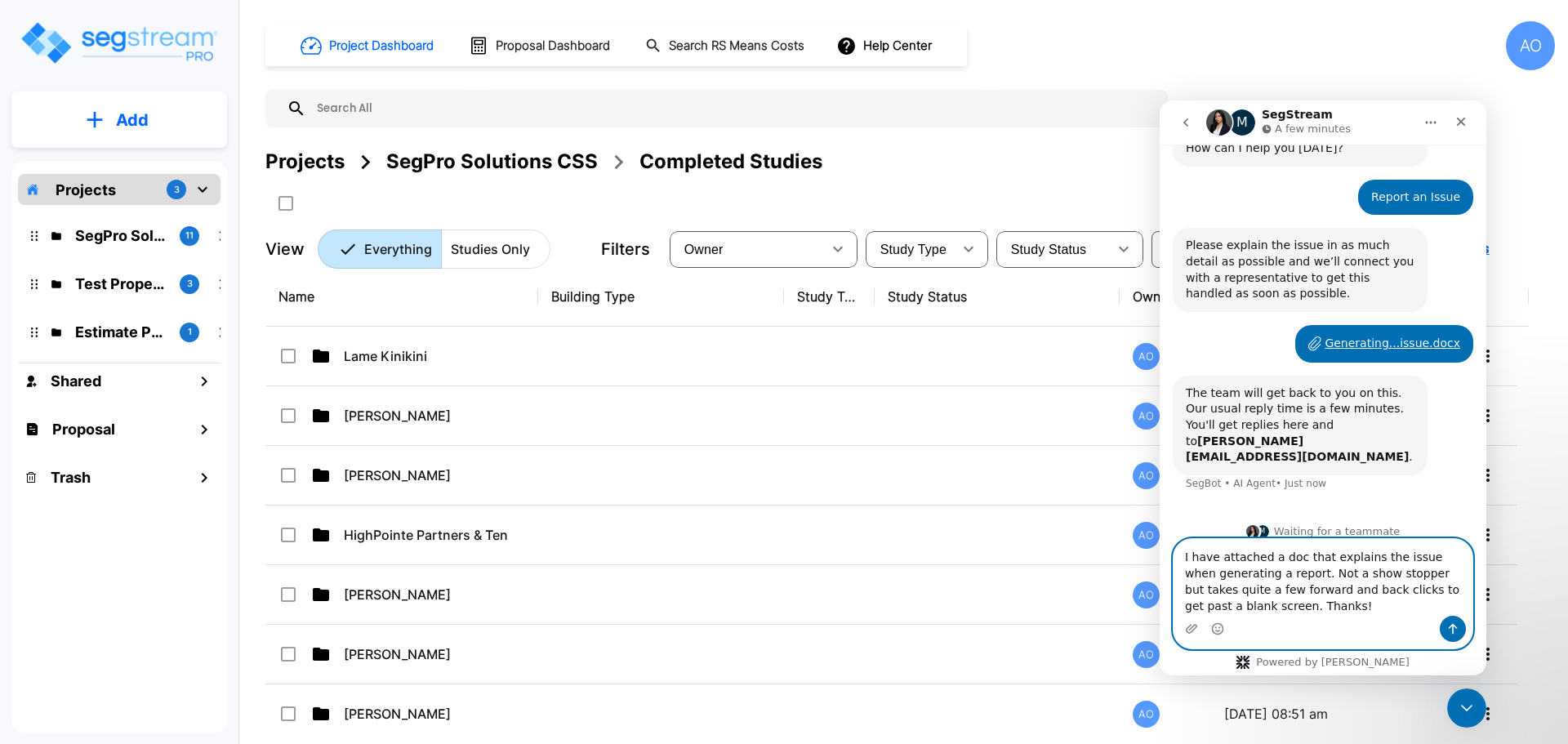
type textarea "I have attached a doc that explains the issue when generating a report. Not a s…"
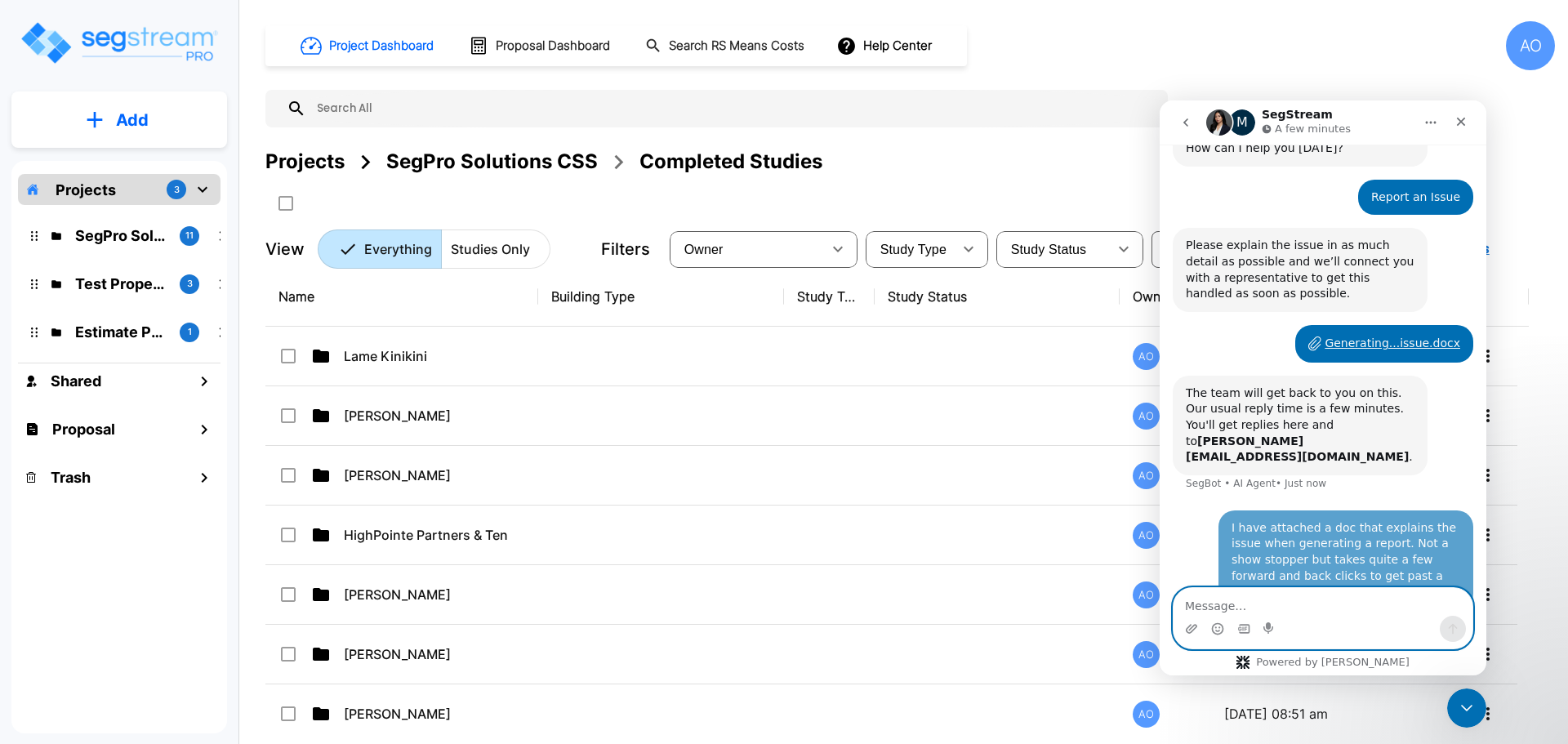
scroll to position [168, 0]
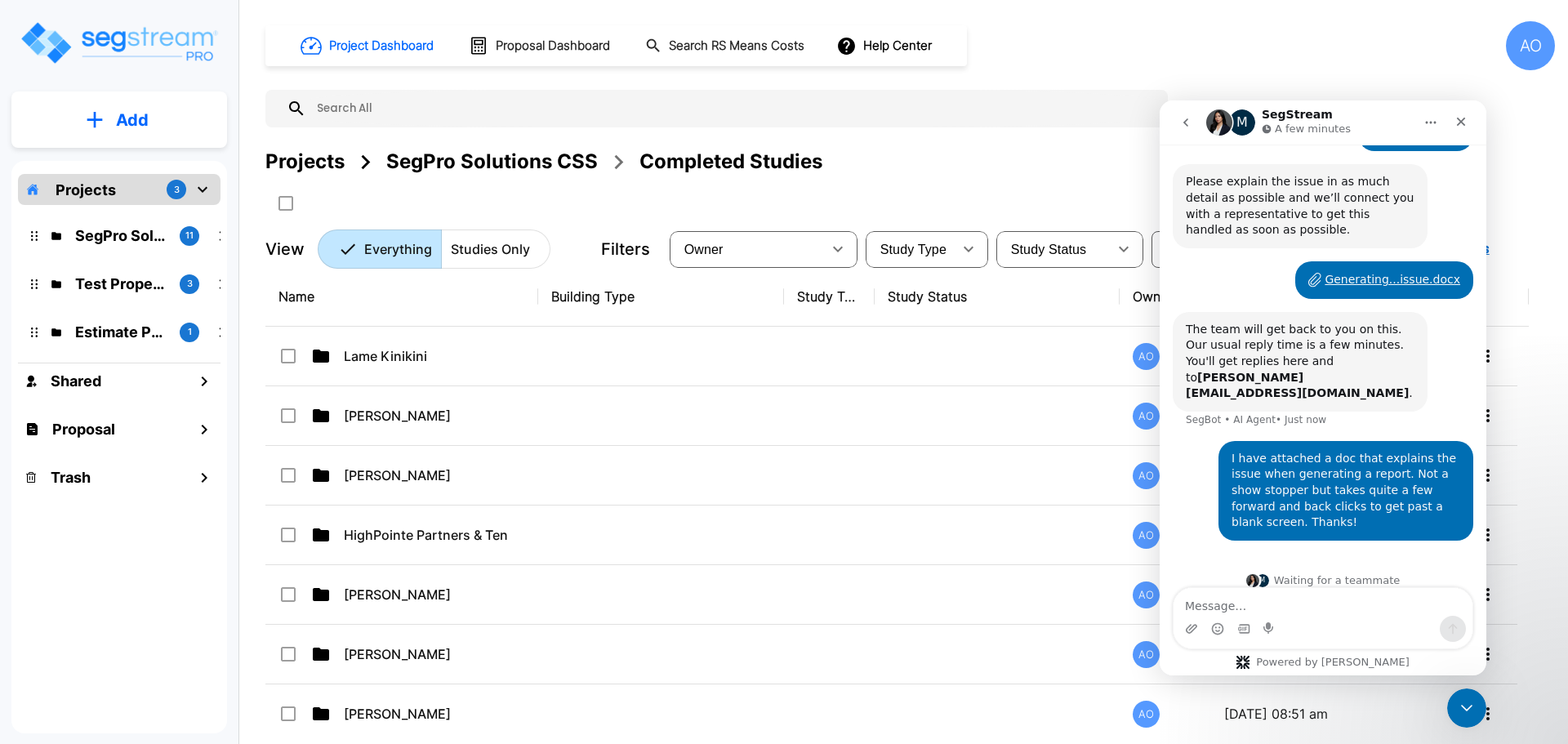
click at [313, 299] on th "Name" at bounding box center [402, 297] width 273 height 60
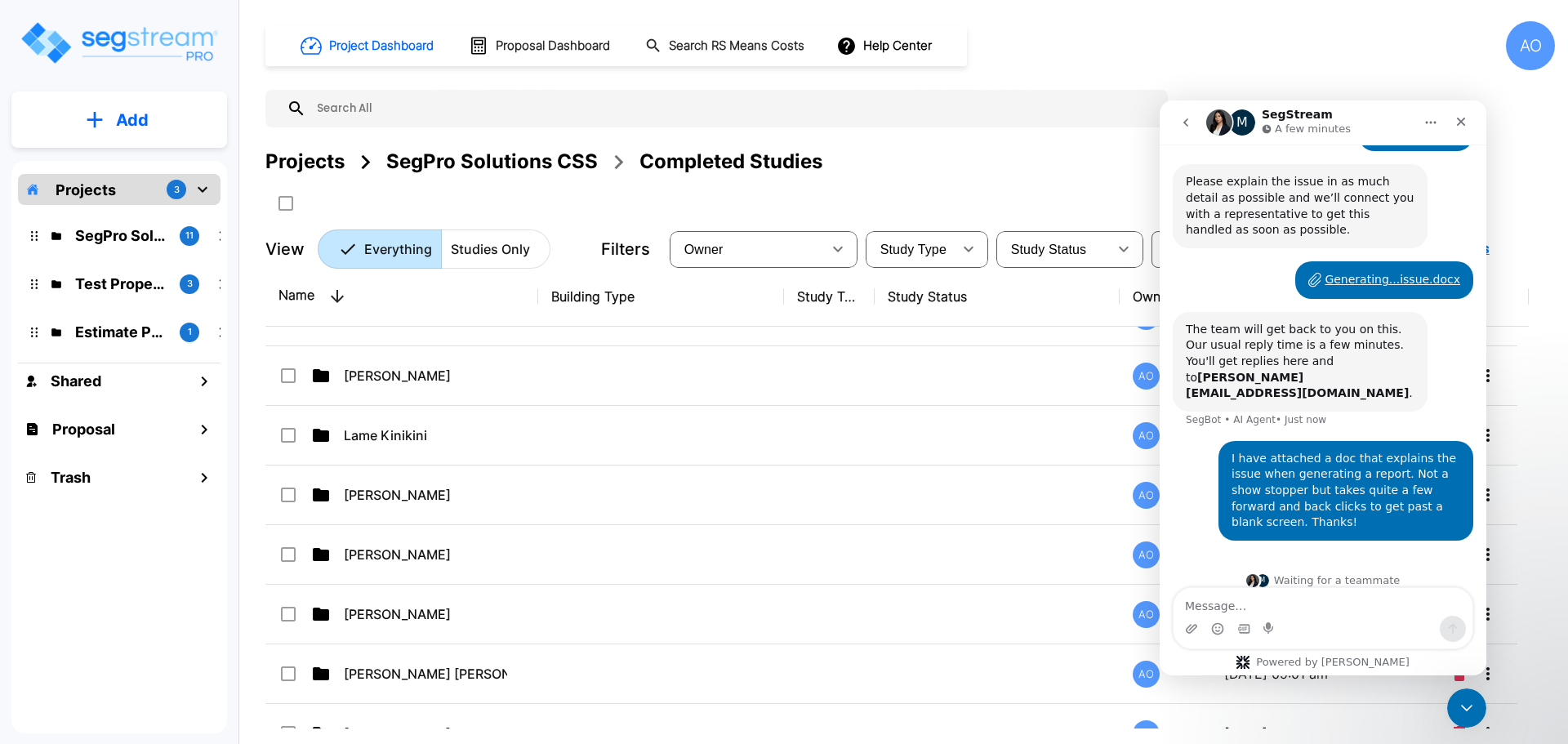
scroll to position [1062, 0]
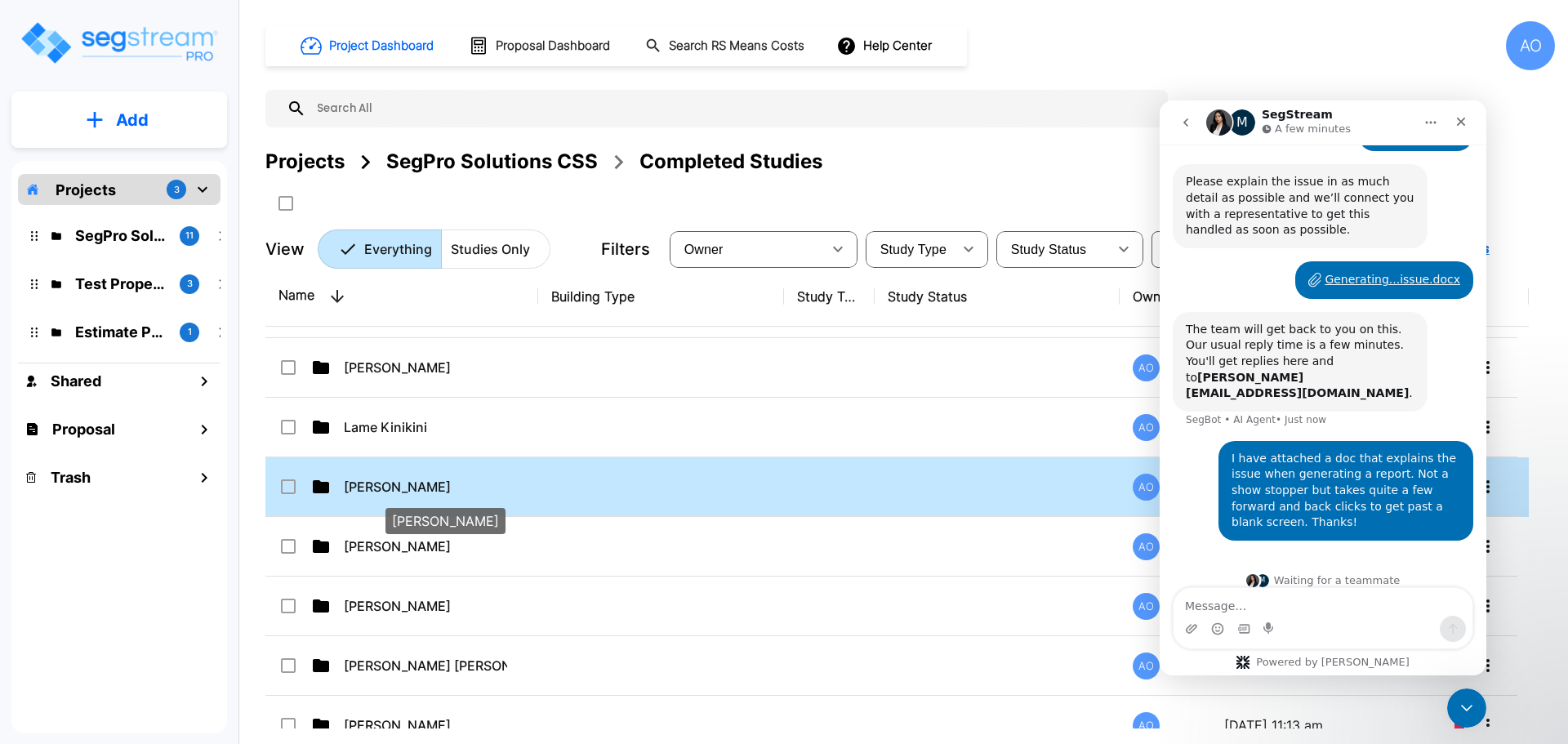
click at [380, 486] on p "[PERSON_NAME]" at bounding box center [425, 486] width 164 height 19
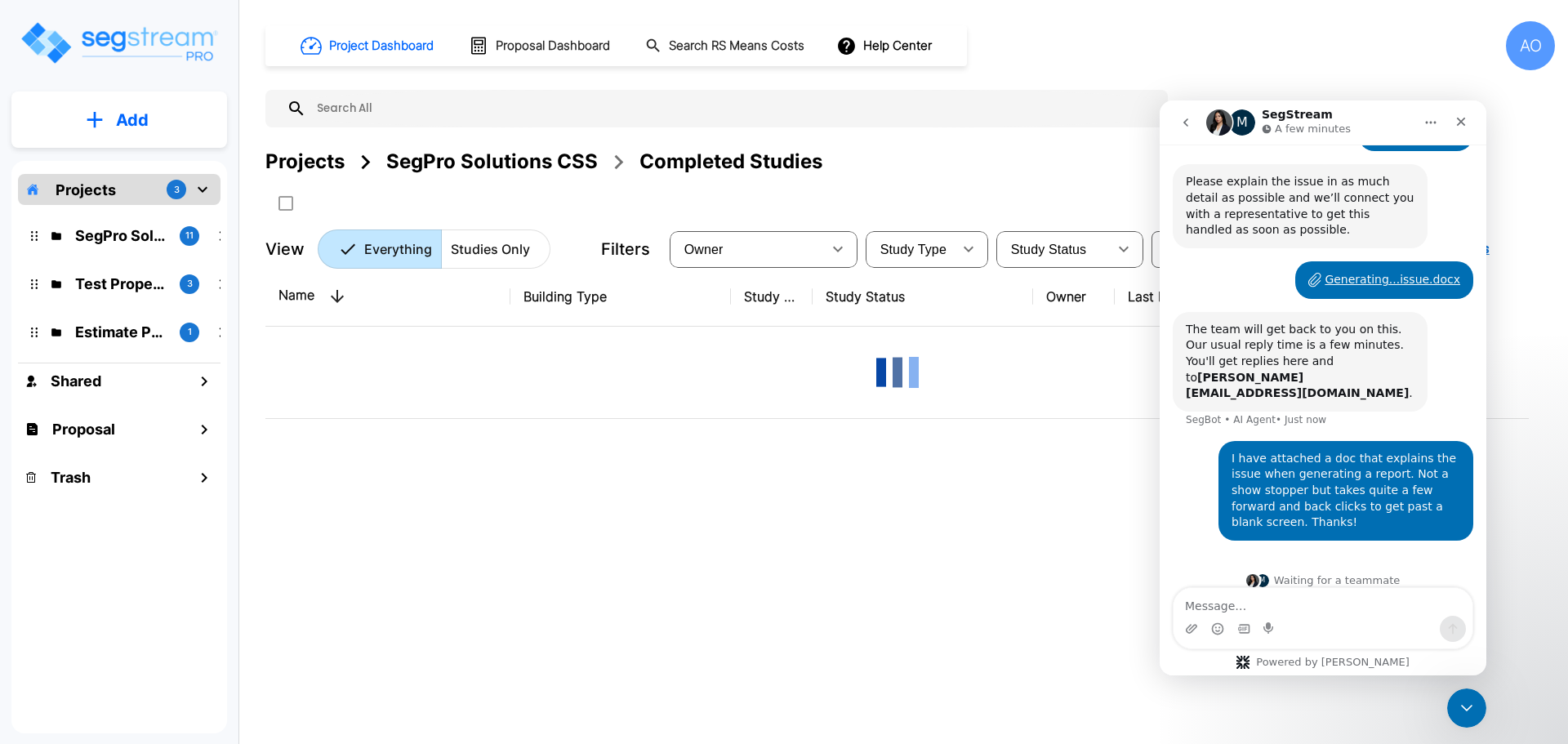
scroll to position [0, 0]
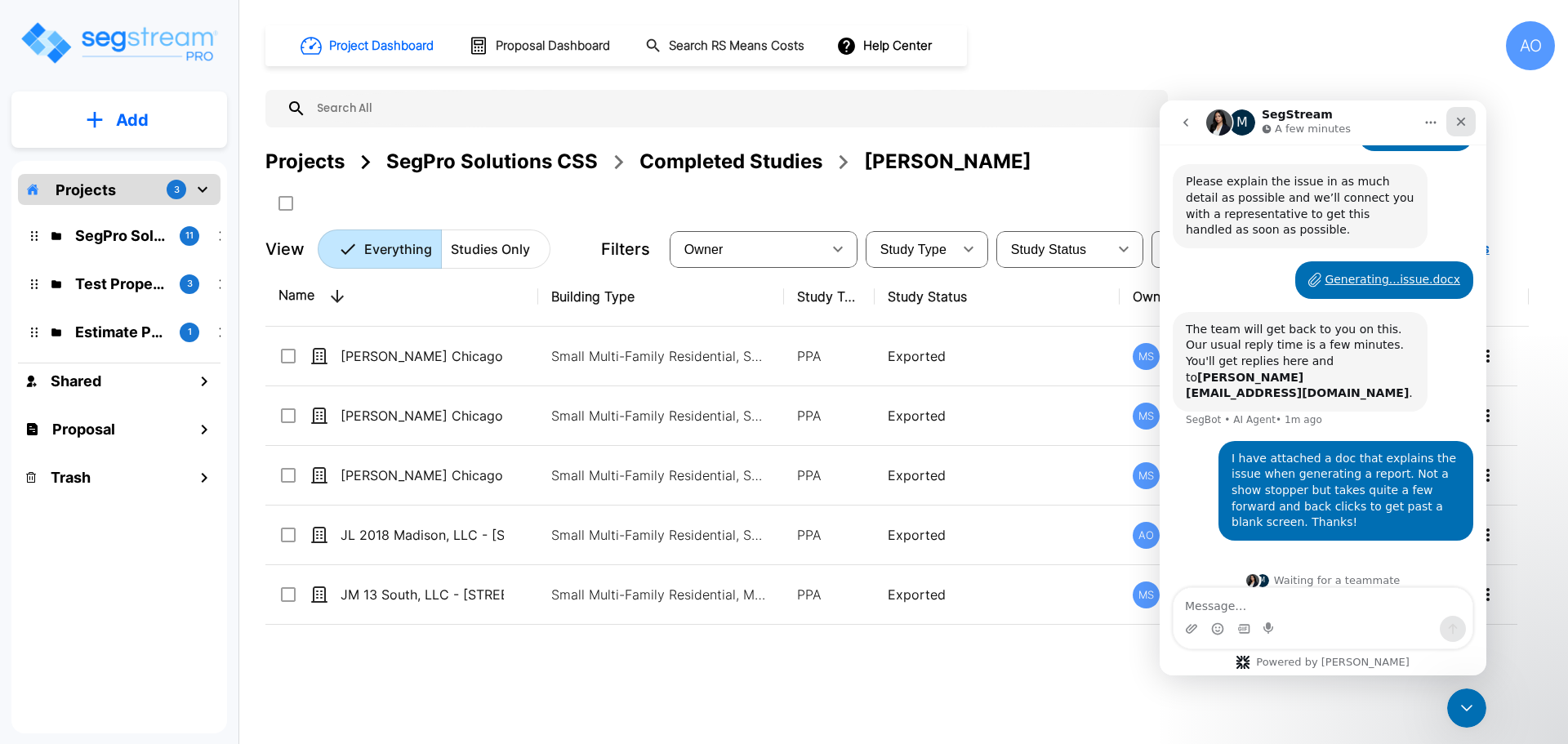
click at [1459, 122] on icon "Close" at bounding box center [1460, 121] width 13 height 13
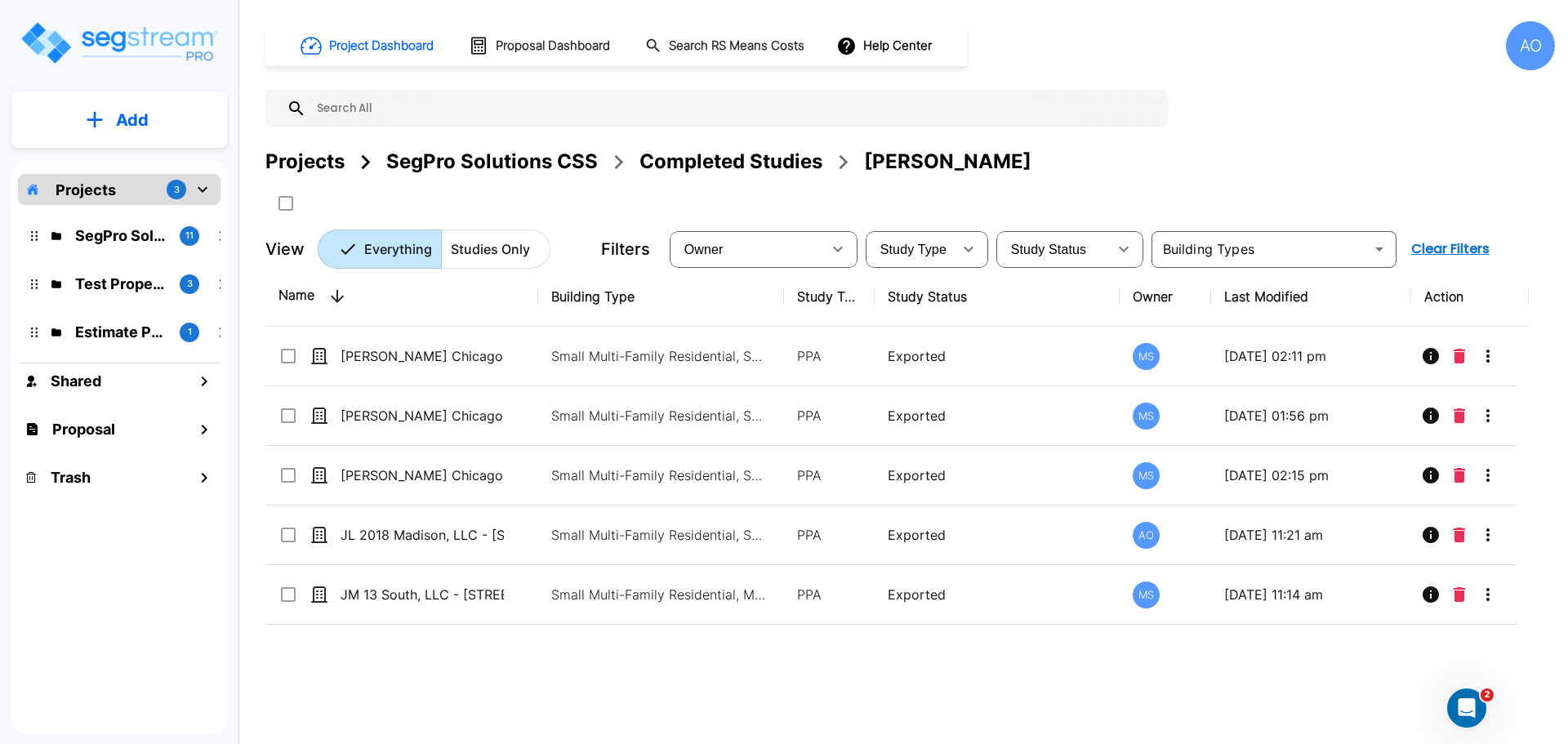
scroll to position [168, 0]
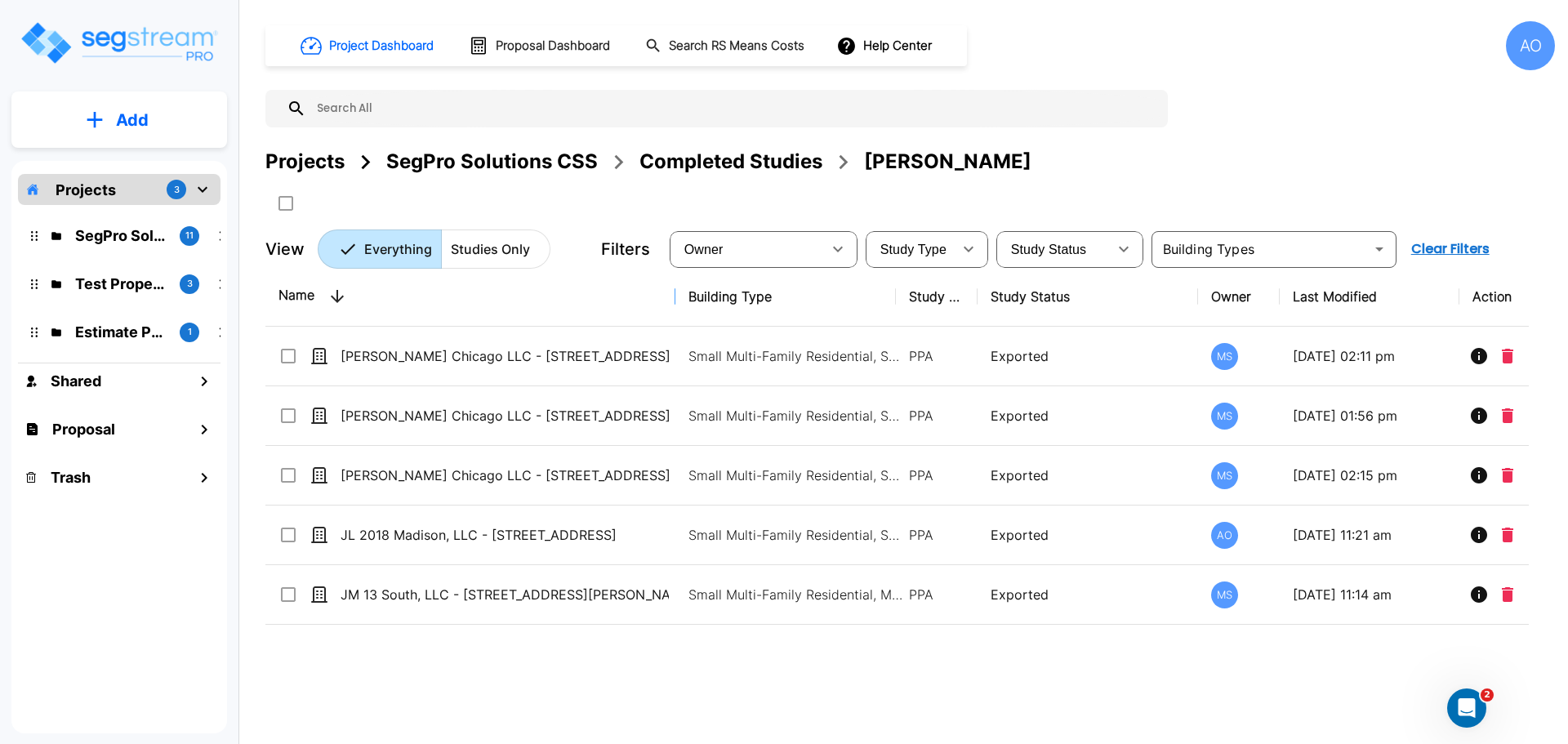
drag, startPoint x: 537, startPoint y: 295, endPoint x: 709, endPoint y: 326, distance: 174.8
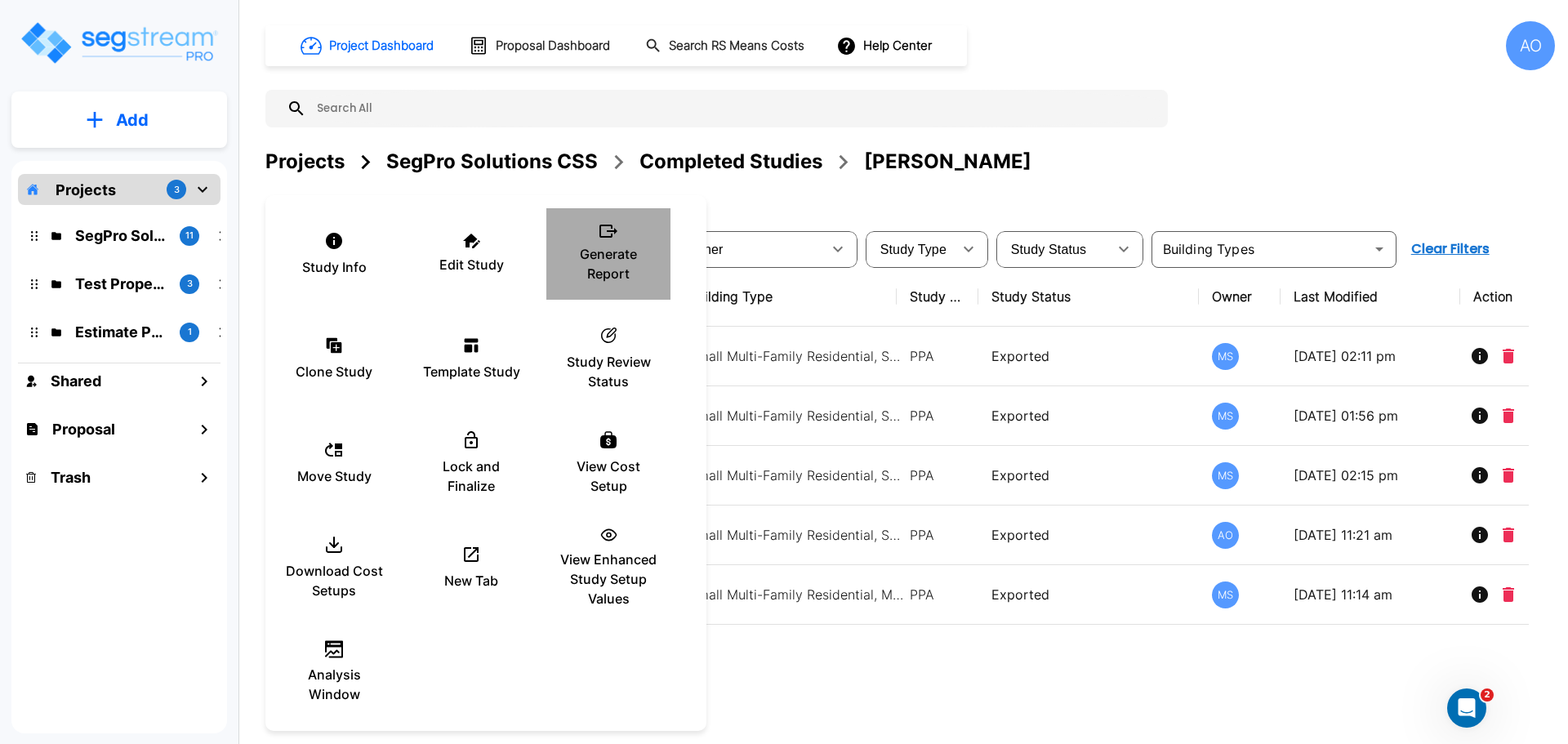
click at [611, 247] on p "Generate Report" at bounding box center [607, 264] width 98 height 39
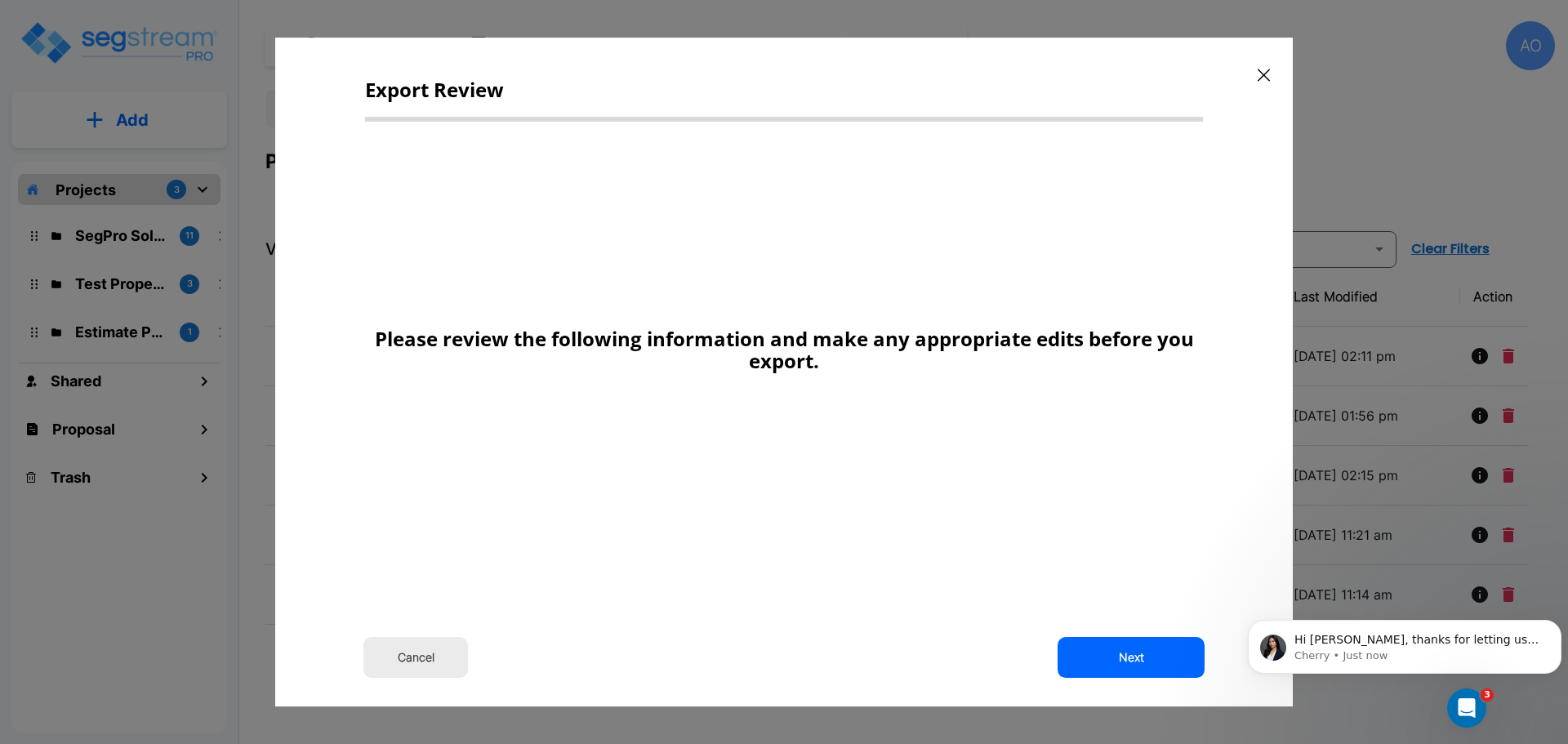
scroll to position [224, 0]
click at [1125, 654] on button "Next" at bounding box center [1131, 658] width 147 height 41
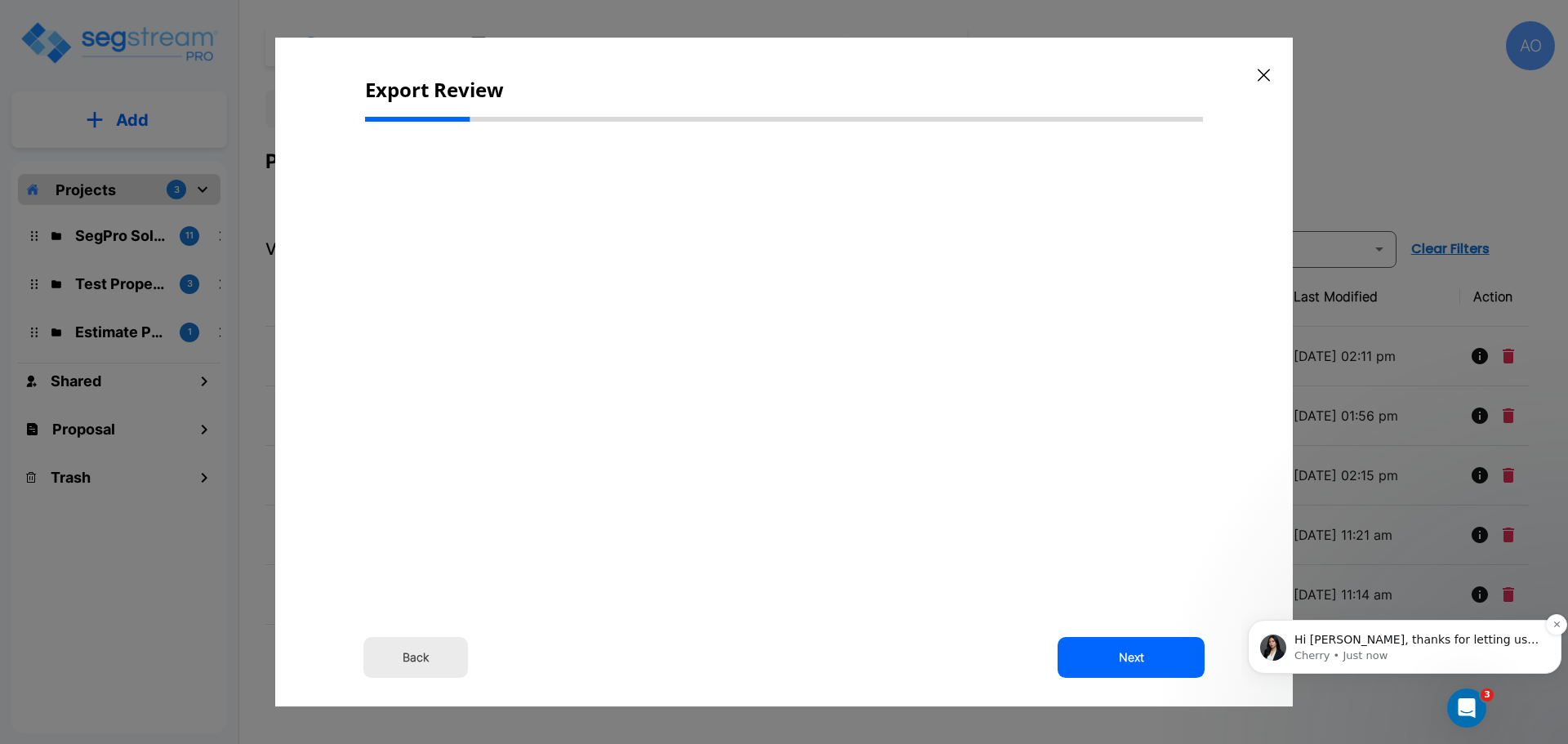
scroll to position [0, 0]
select select "2024"
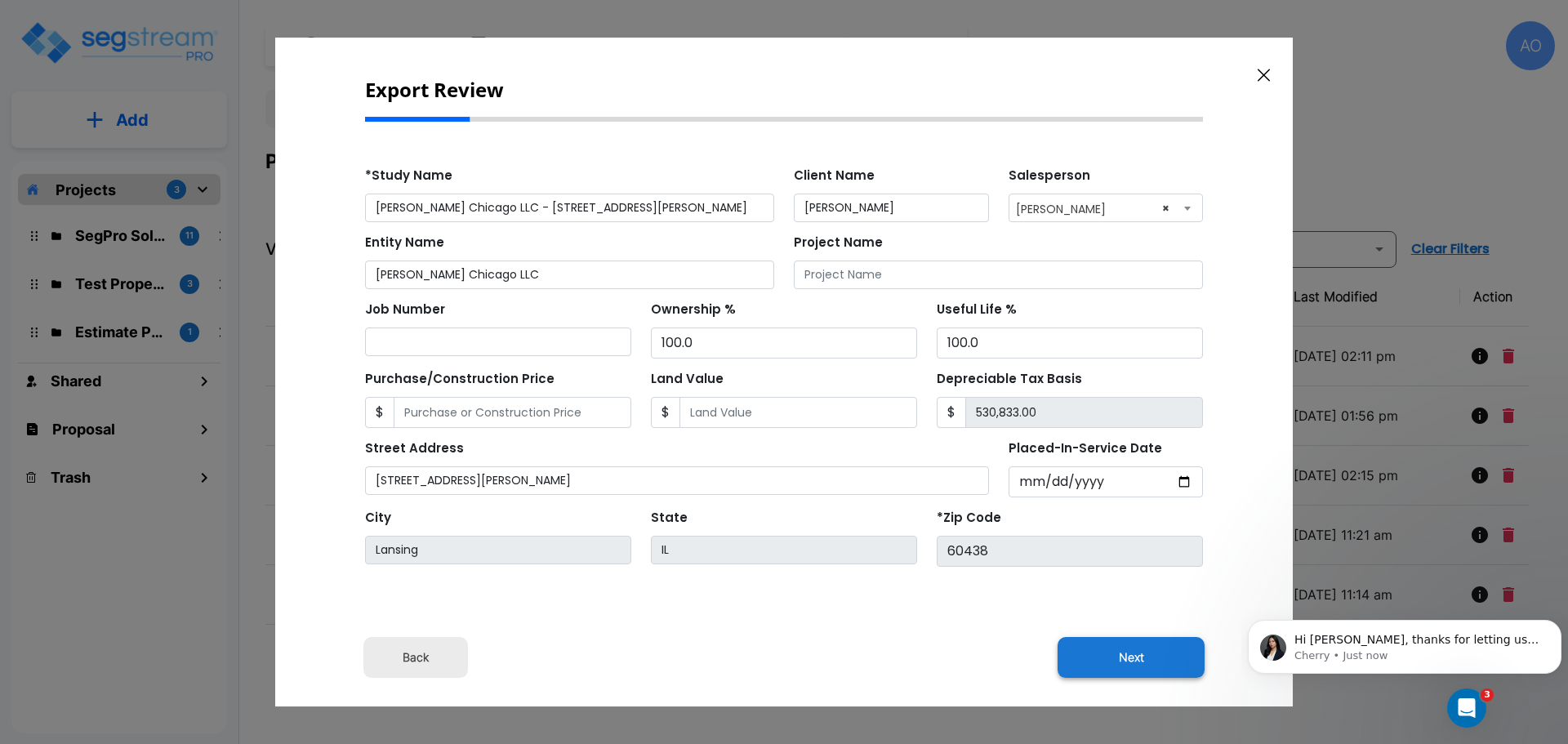
click at [1157, 654] on button "Next" at bounding box center [1131, 658] width 147 height 41
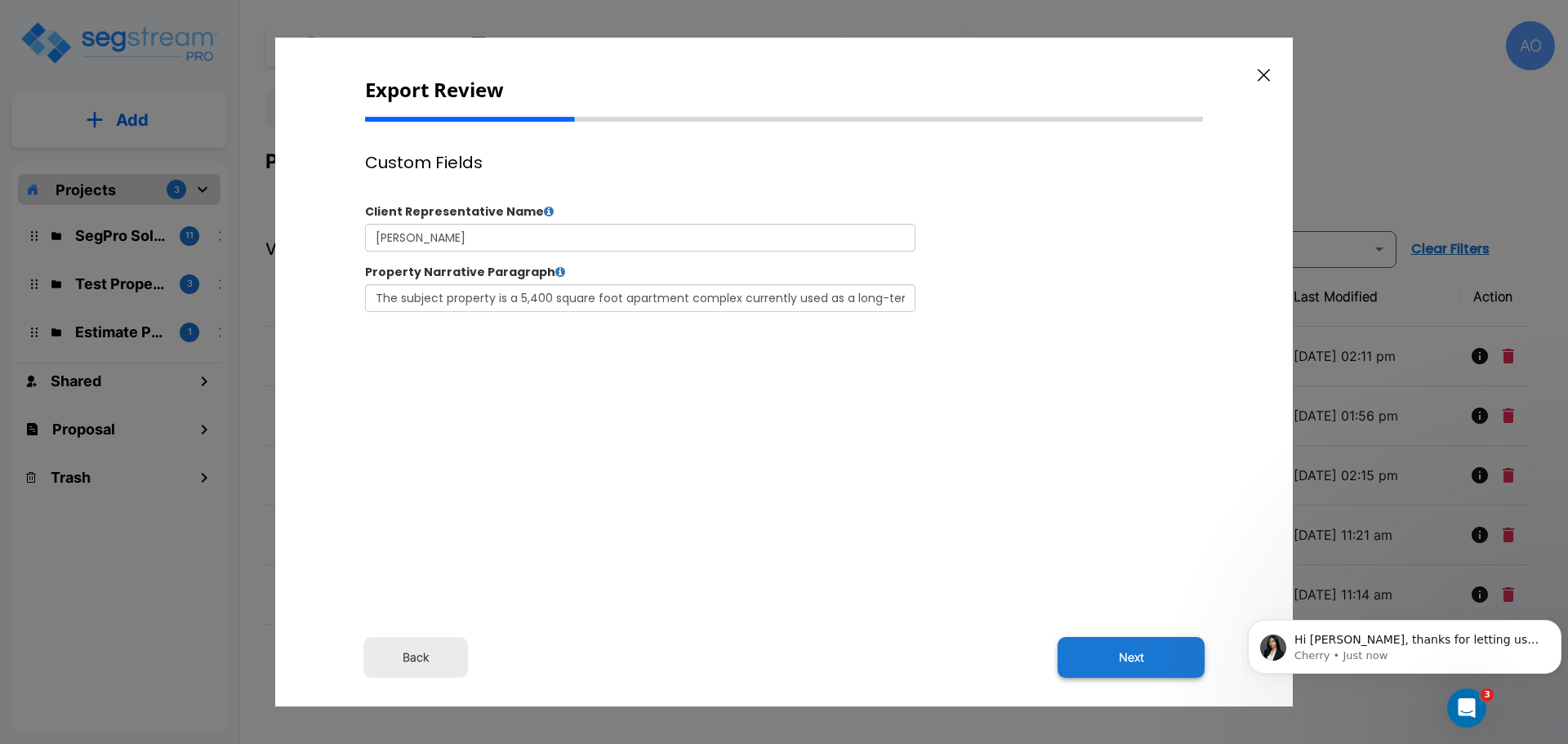
click at [1127, 666] on button "Next" at bounding box center [1131, 658] width 147 height 41
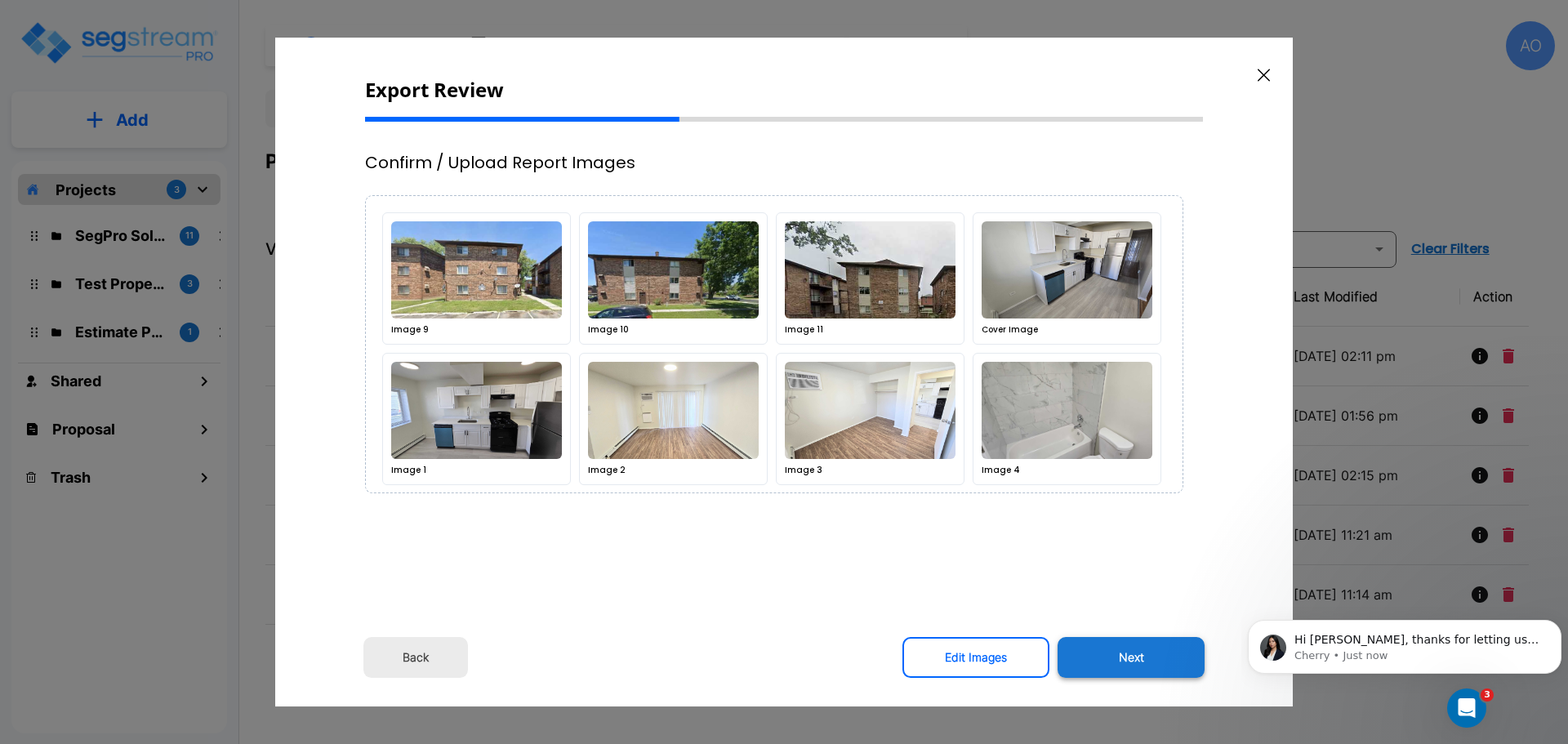
click at [1131, 658] on button "Next" at bounding box center [1131, 658] width 147 height 41
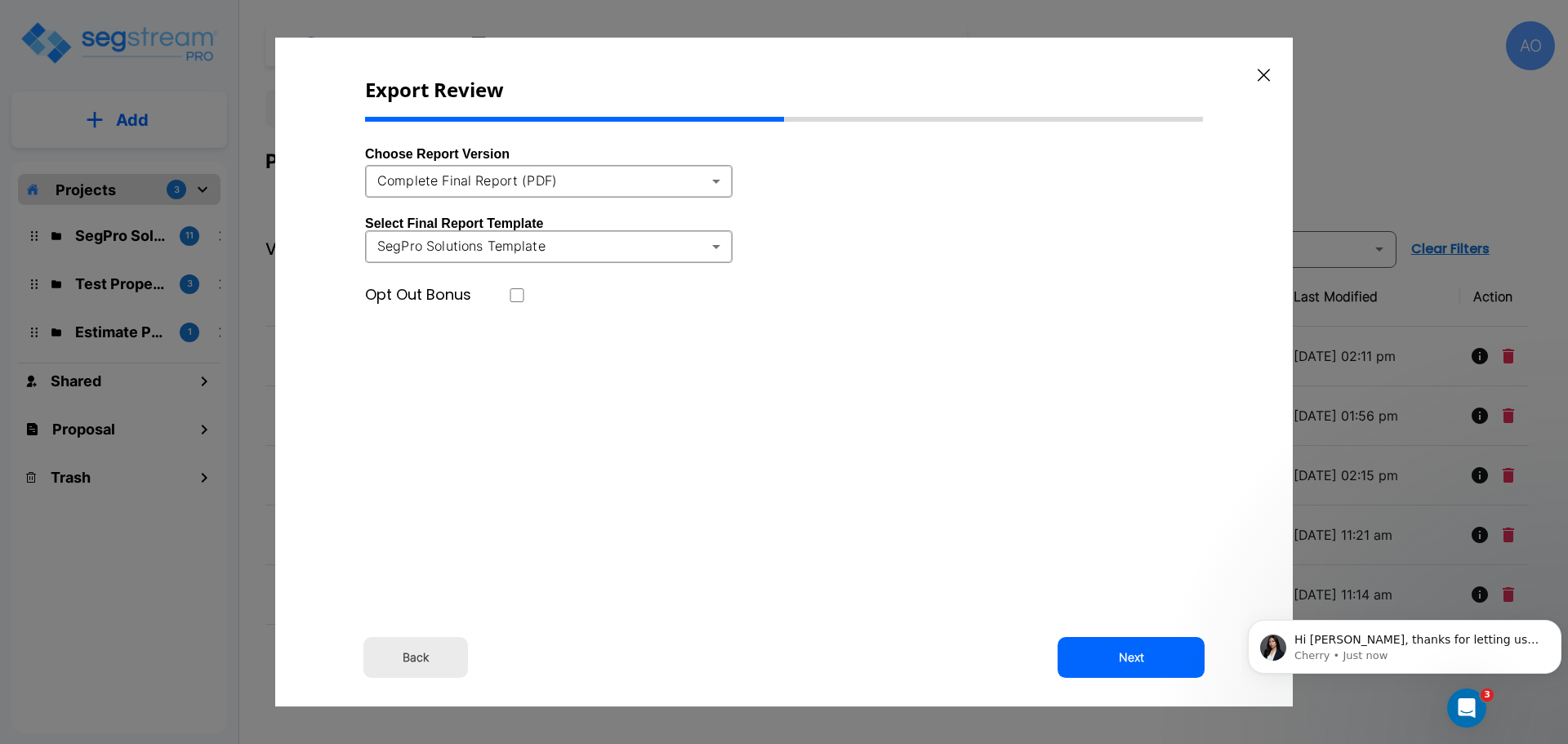
click at [716, 180] on body "× Your report is being generated. Be patient! × We're working on your Modificat…" at bounding box center [784, 372] width 1568 height 744
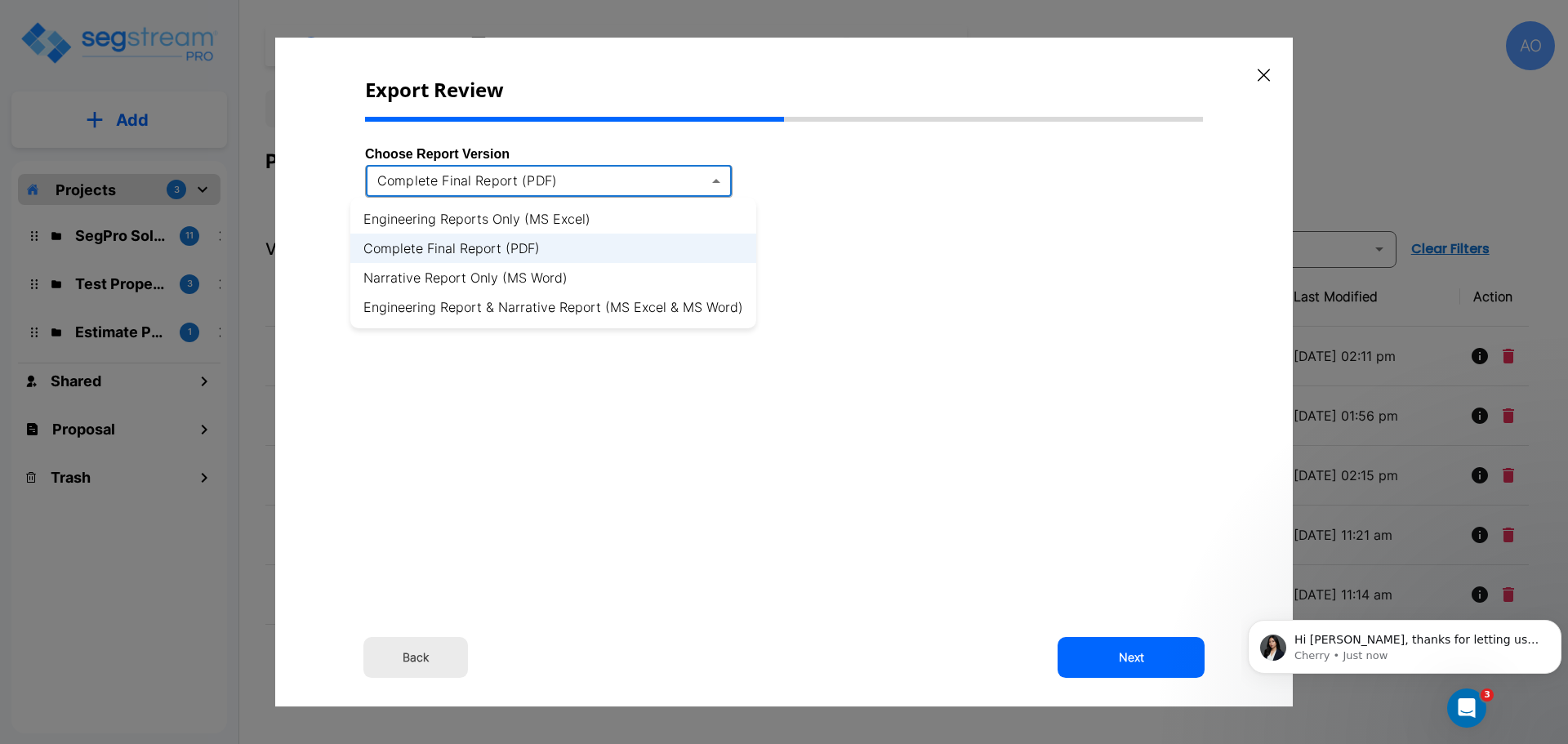
click at [680, 310] on li "Engineering Report & Narrative Report (MS Excel & MS Word)" at bounding box center [553, 307] width 406 height 29
type input "xlsx_word"
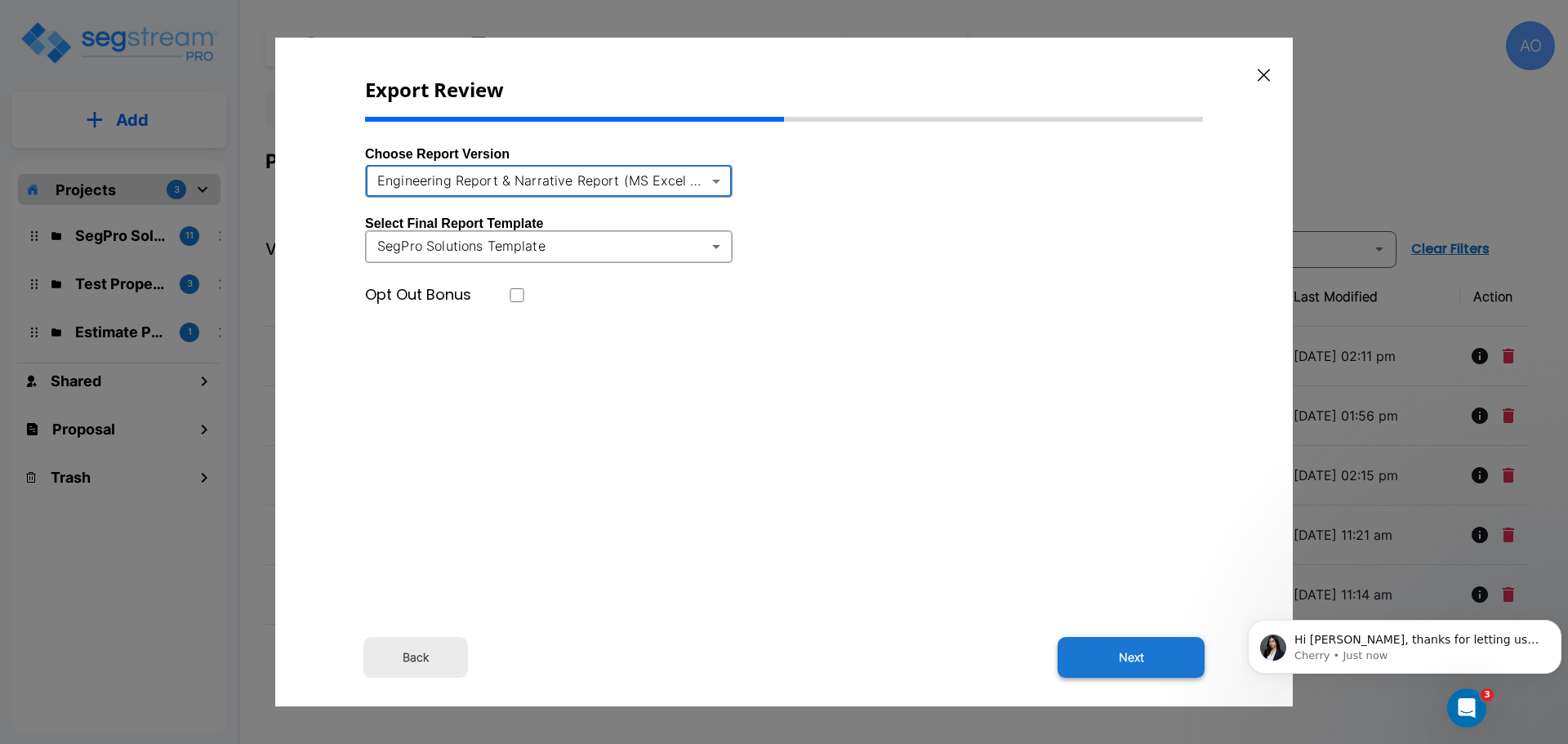
click at [1135, 650] on button "Next" at bounding box center [1131, 658] width 147 height 41
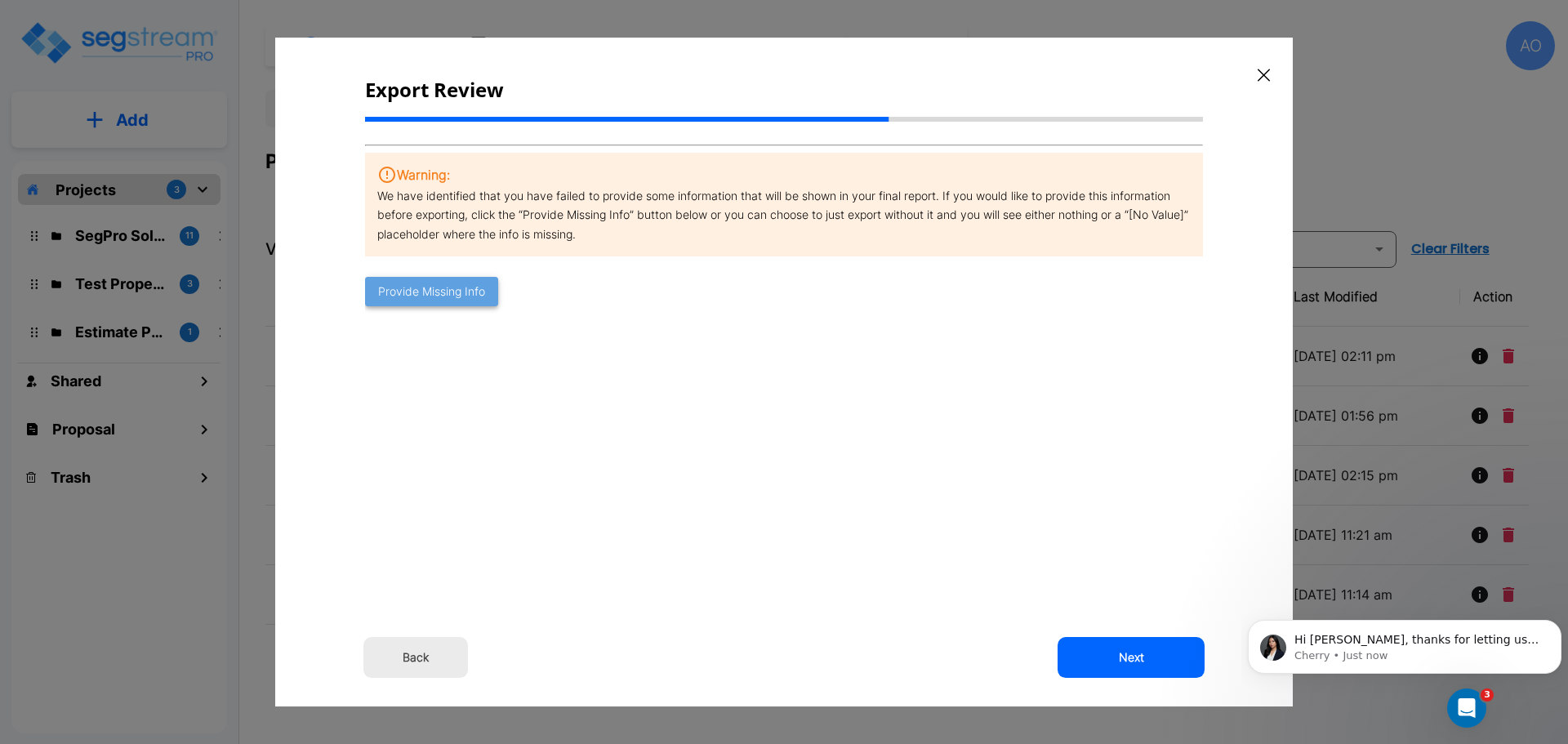
click at [438, 290] on button "Provide Missing Info" at bounding box center [431, 292] width 133 height 30
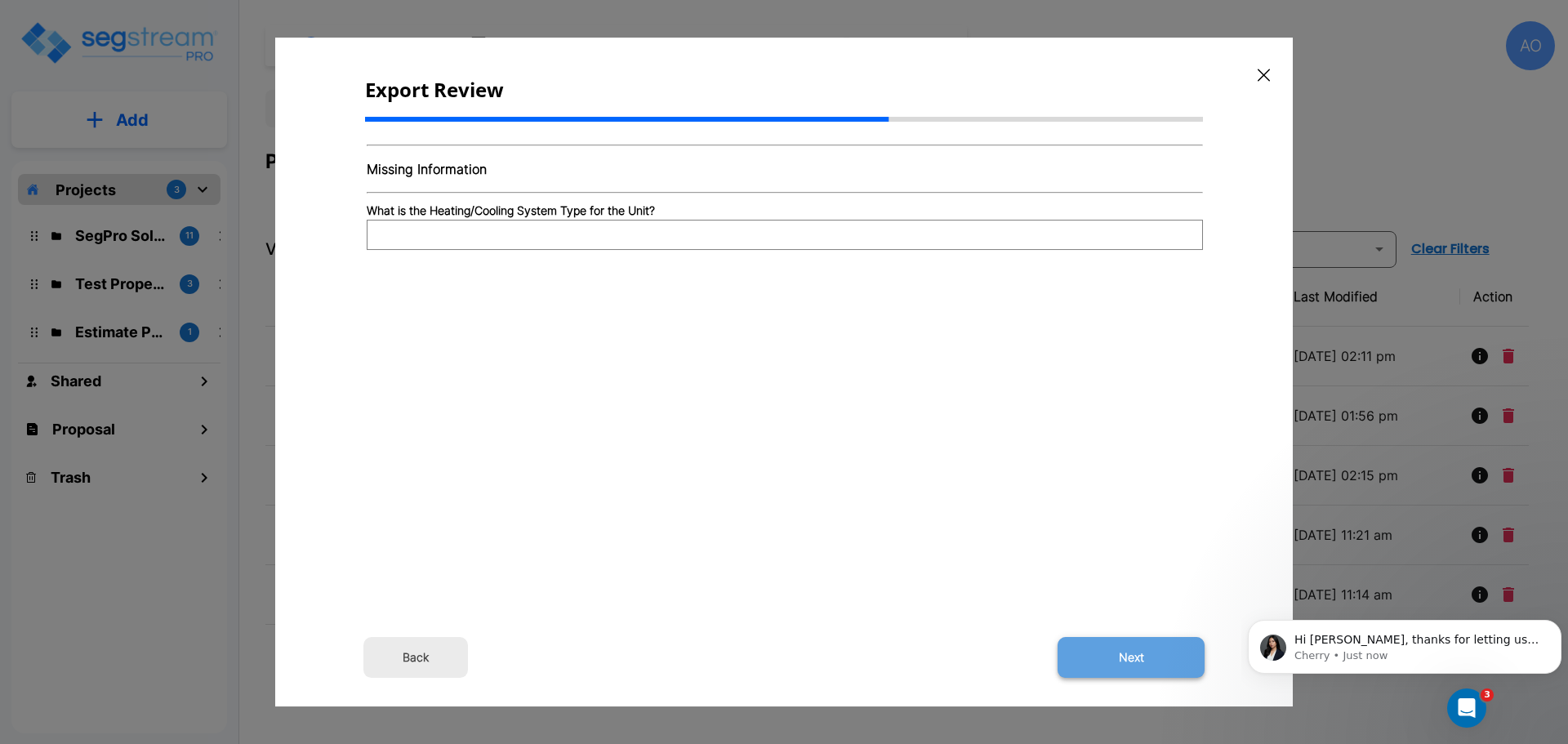
click at [1142, 659] on button "Next" at bounding box center [1131, 658] width 147 height 41
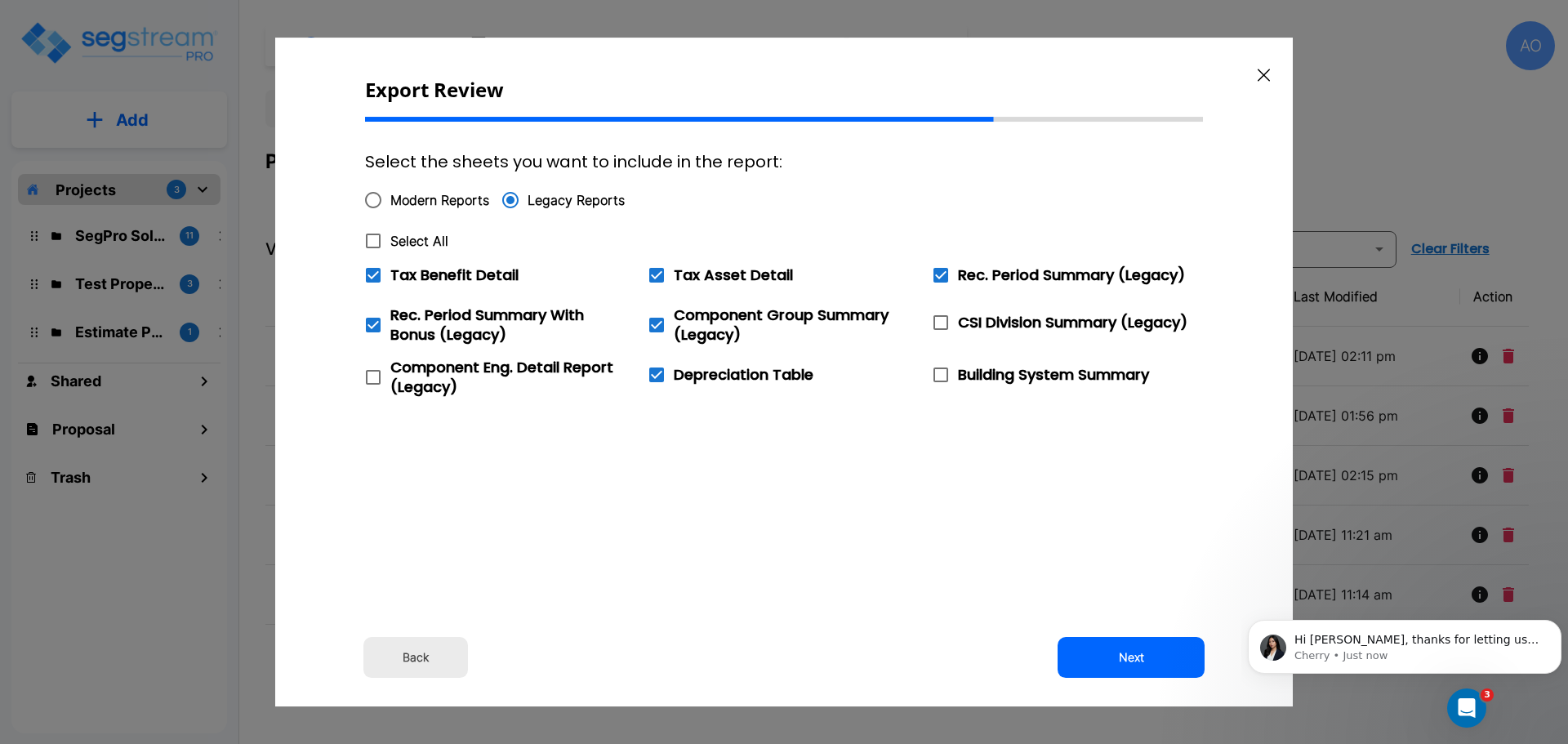
click at [372, 240] on icon at bounding box center [373, 241] width 19 height 19
click at [372, 237] on input "Select All" at bounding box center [364, 231] width 16 height 14
checkbox input "true"
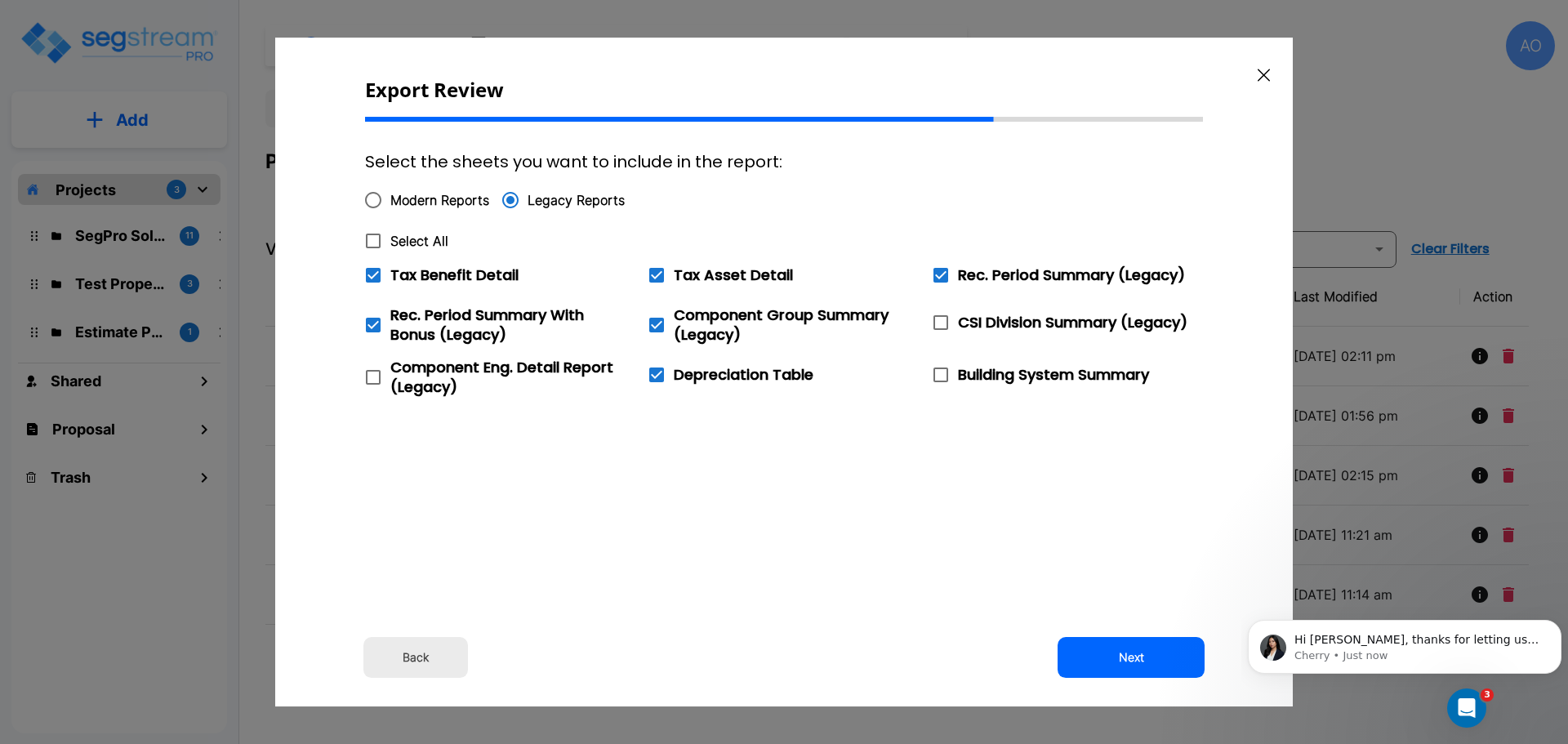
checkbox input "true"
click at [372, 274] on icon at bounding box center [373, 275] width 15 height 15
click at [372, 272] on input "Tax Benefit Detail" at bounding box center [364, 264] width 16 height 14
checkbox input "false"
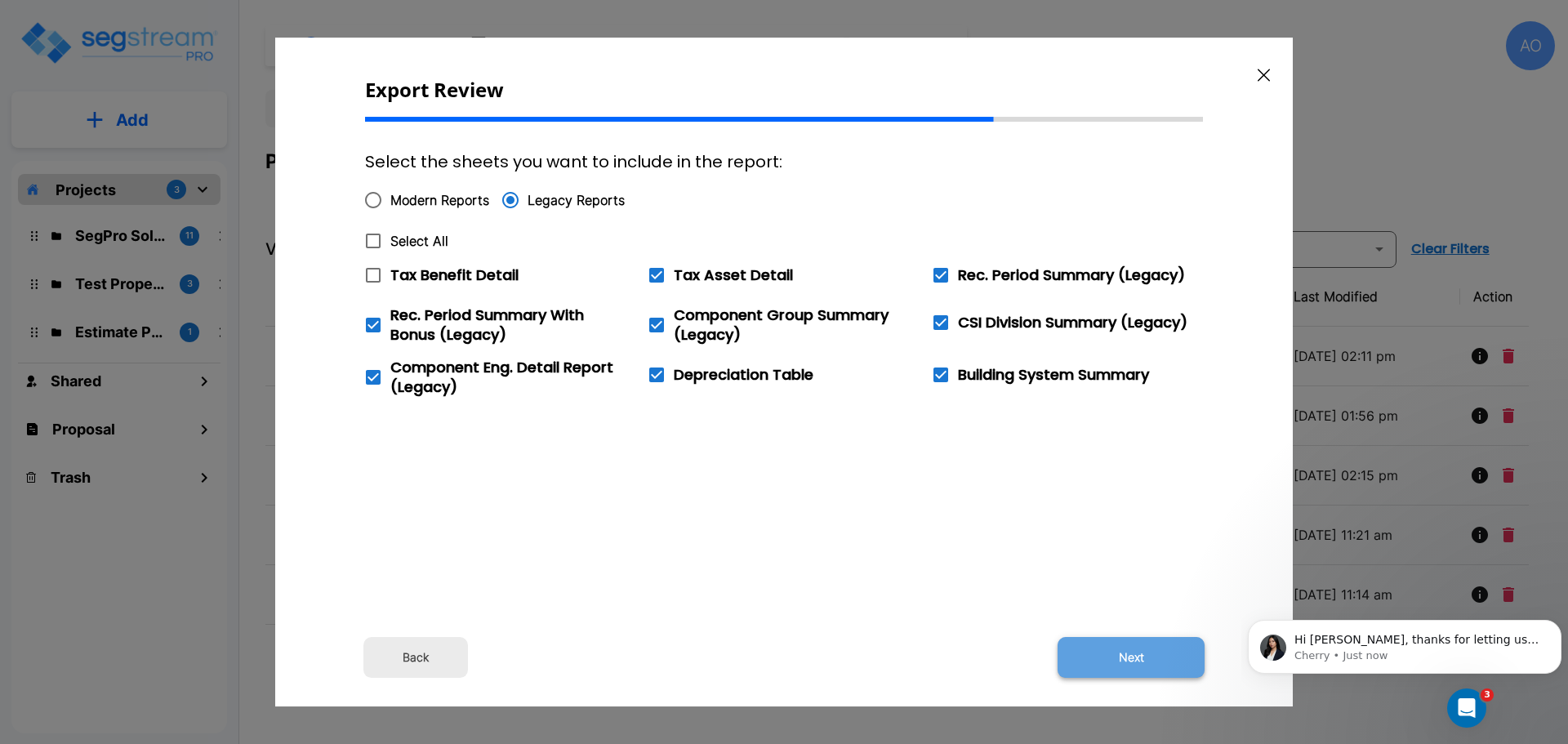
click at [1124, 653] on button "Next" at bounding box center [1131, 658] width 147 height 41
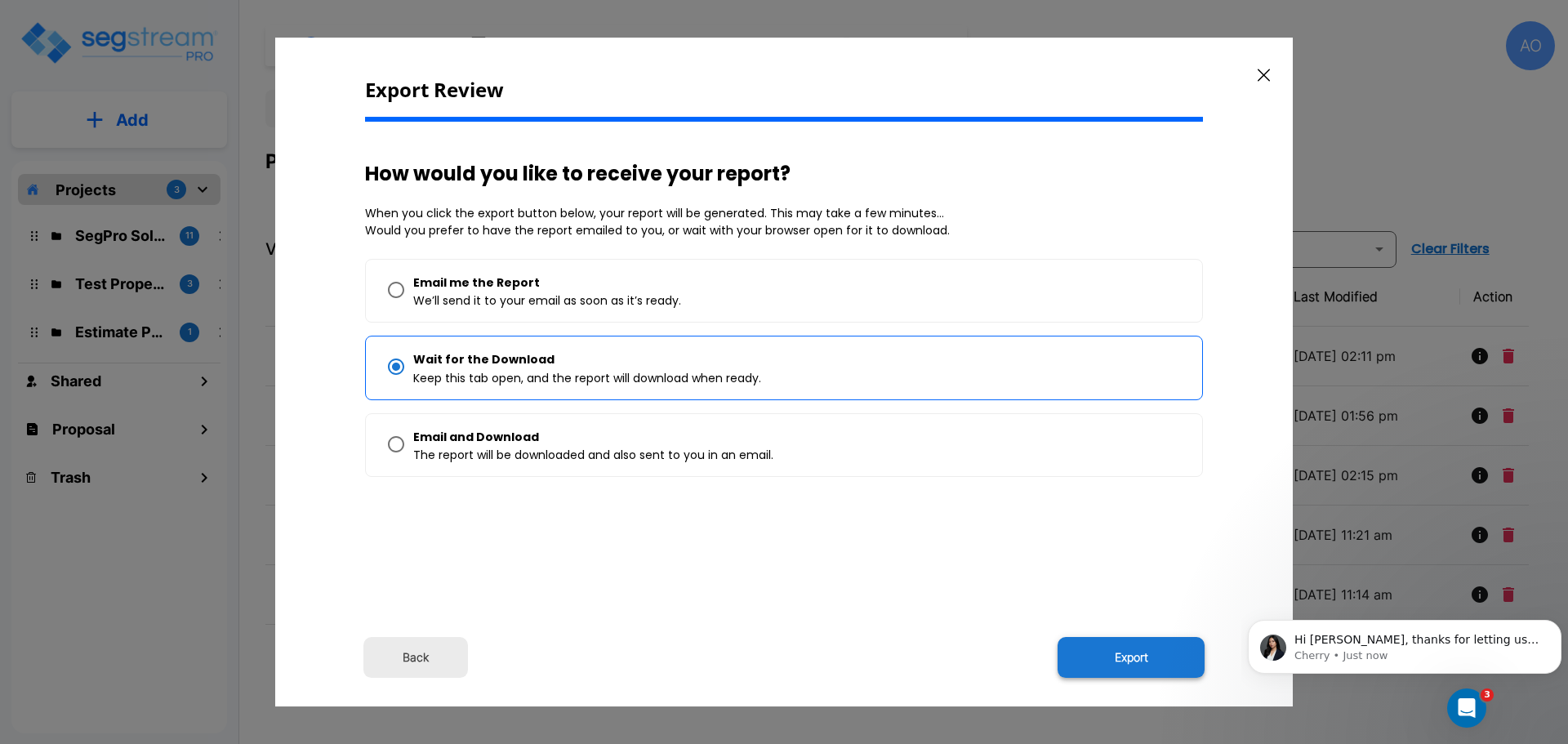
click at [1125, 654] on button "Export" at bounding box center [1131, 658] width 147 height 41
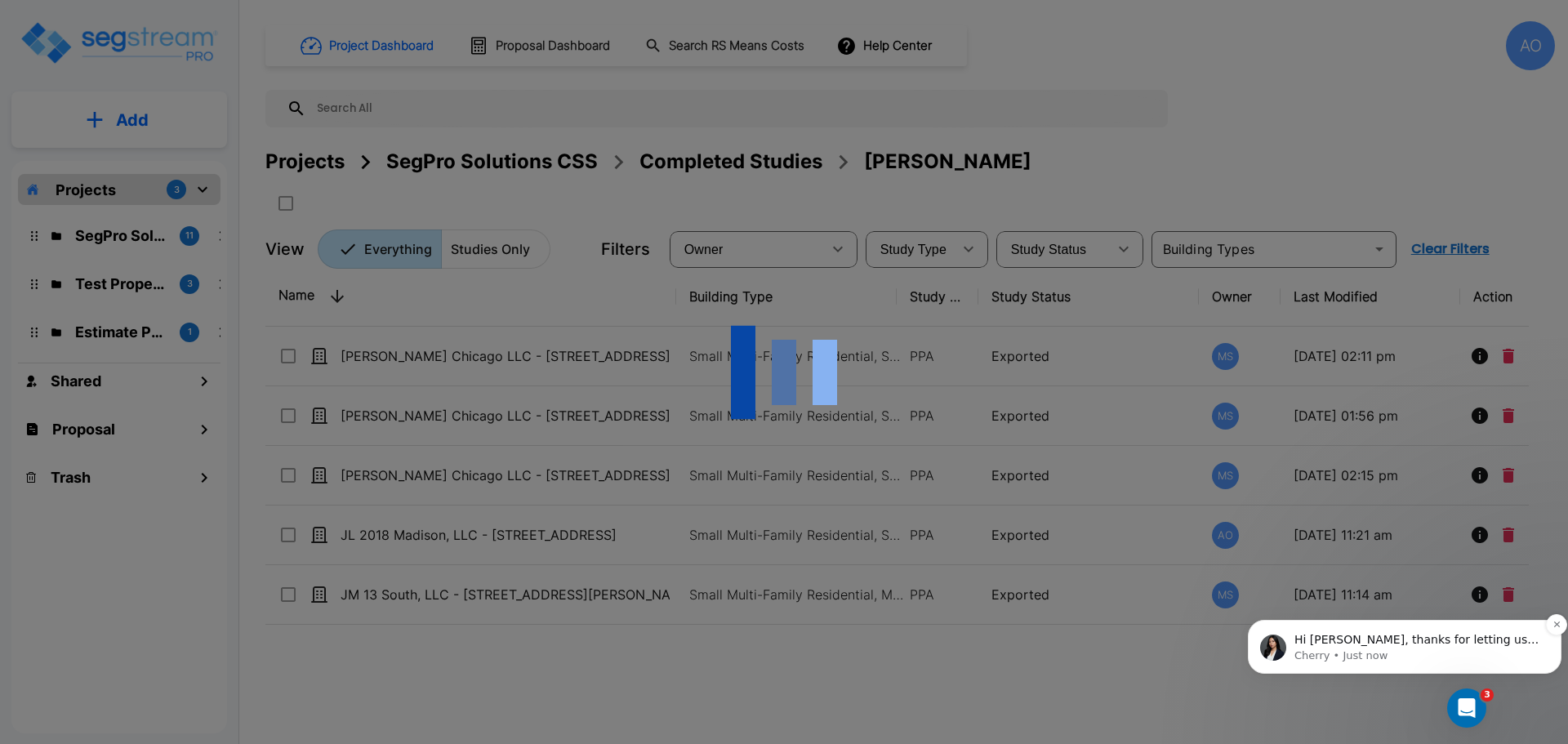
click at [1401, 641] on span "Hi Andrew, thanks for letting us know about this. We will fix it." at bounding box center [1416, 647] width 244 height 29
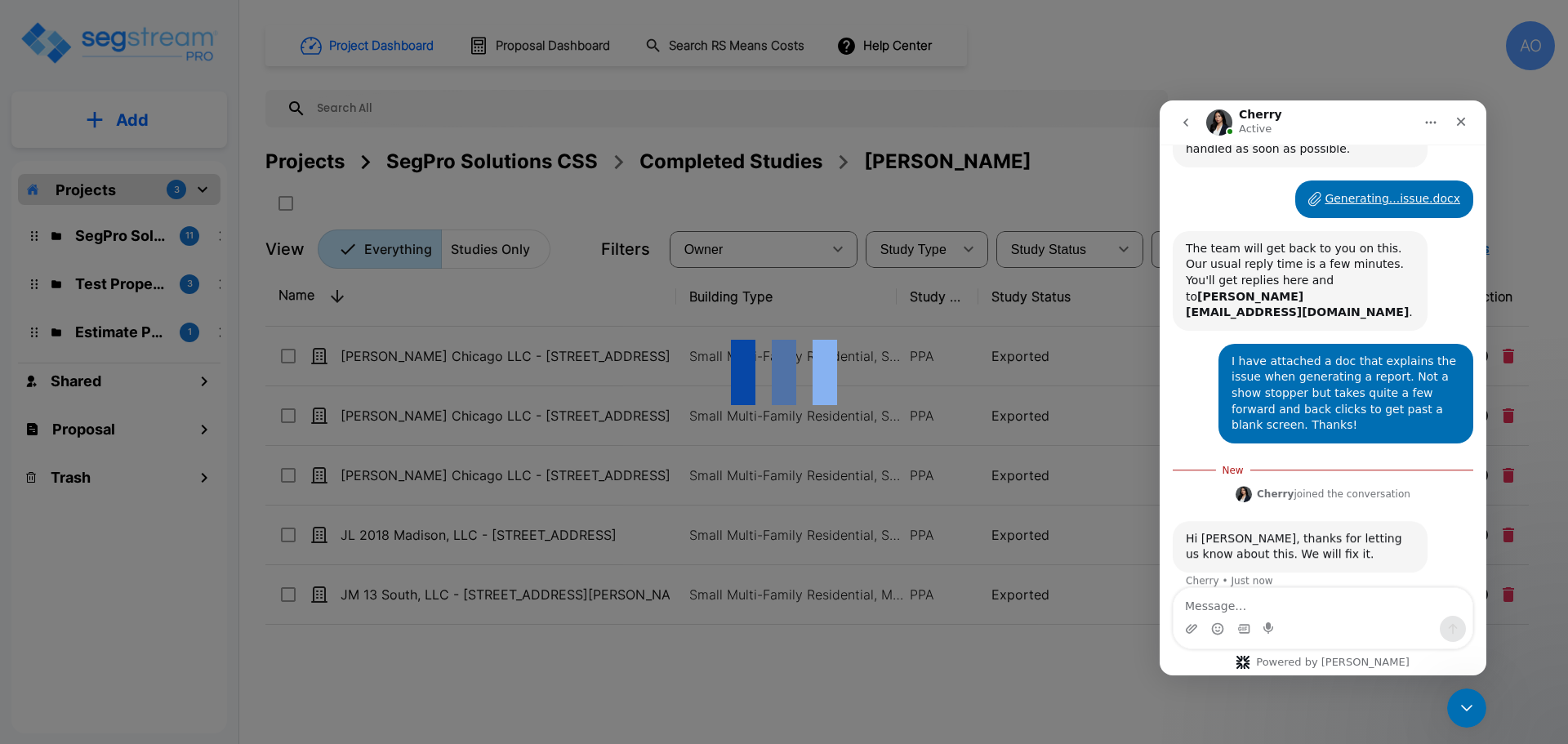
scroll to position [251, 0]
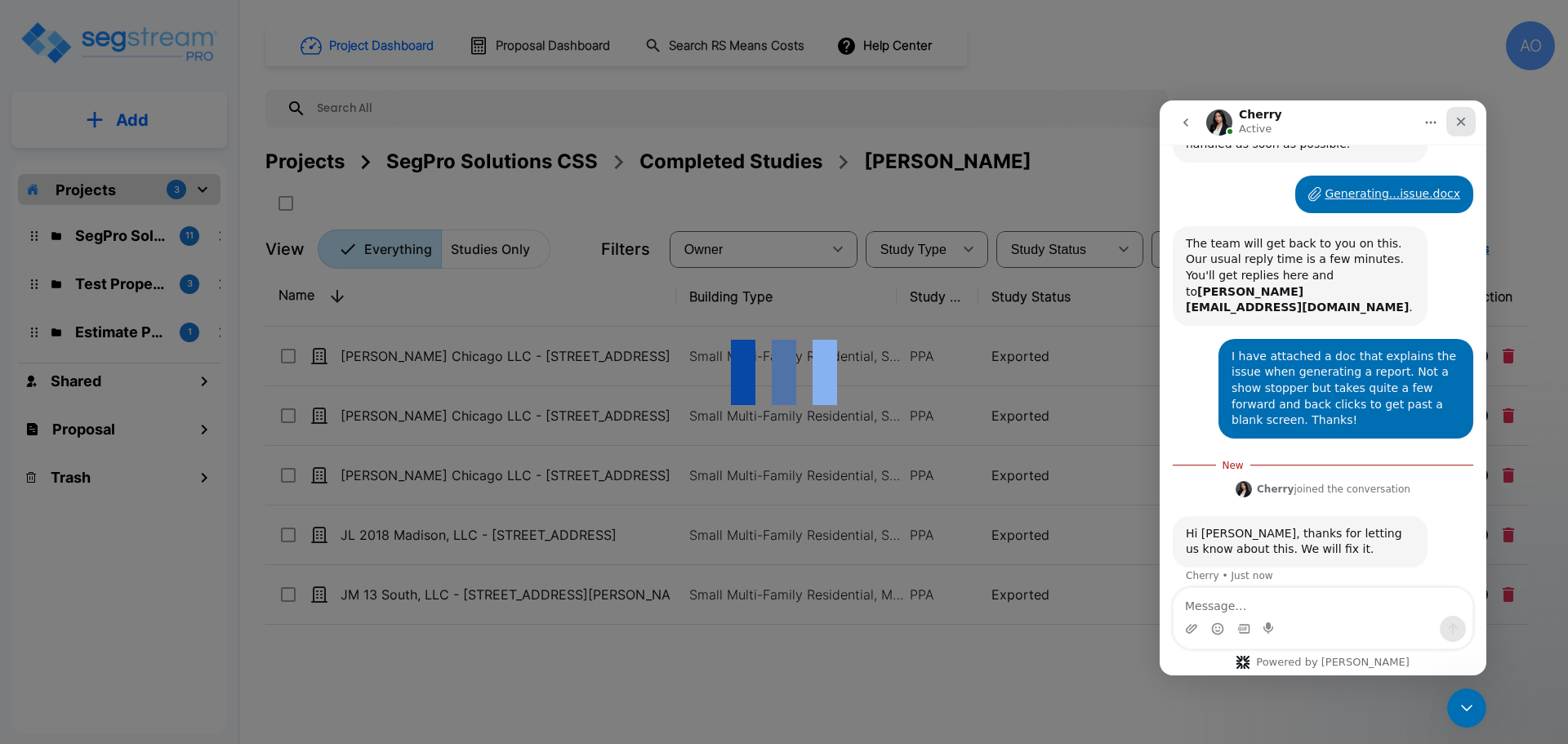
click at [1460, 122] on icon "Close" at bounding box center [1460, 121] width 9 height 9
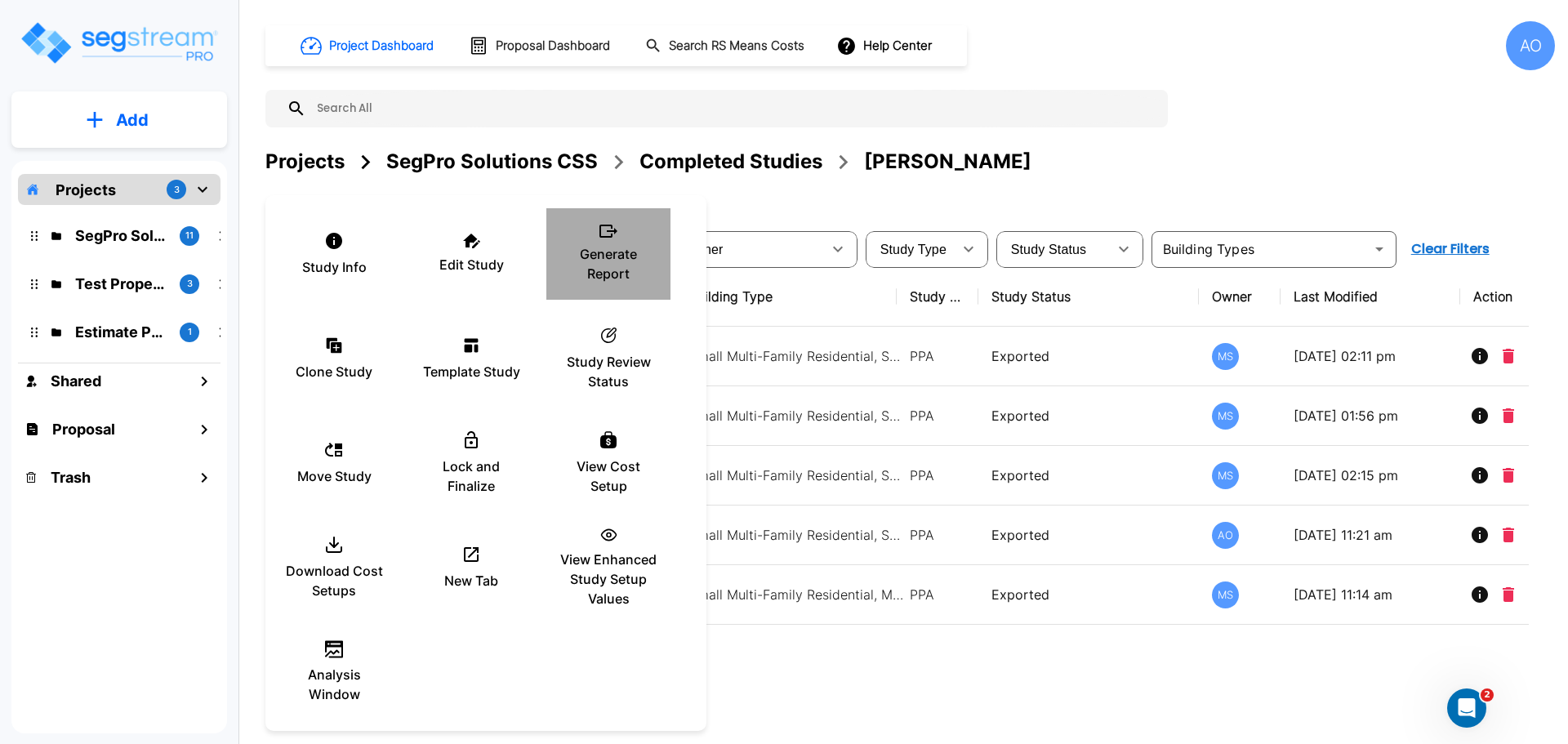
click at [612, 254] on p "Generate Report" at bounding box center [607, 264] width 98 height 39
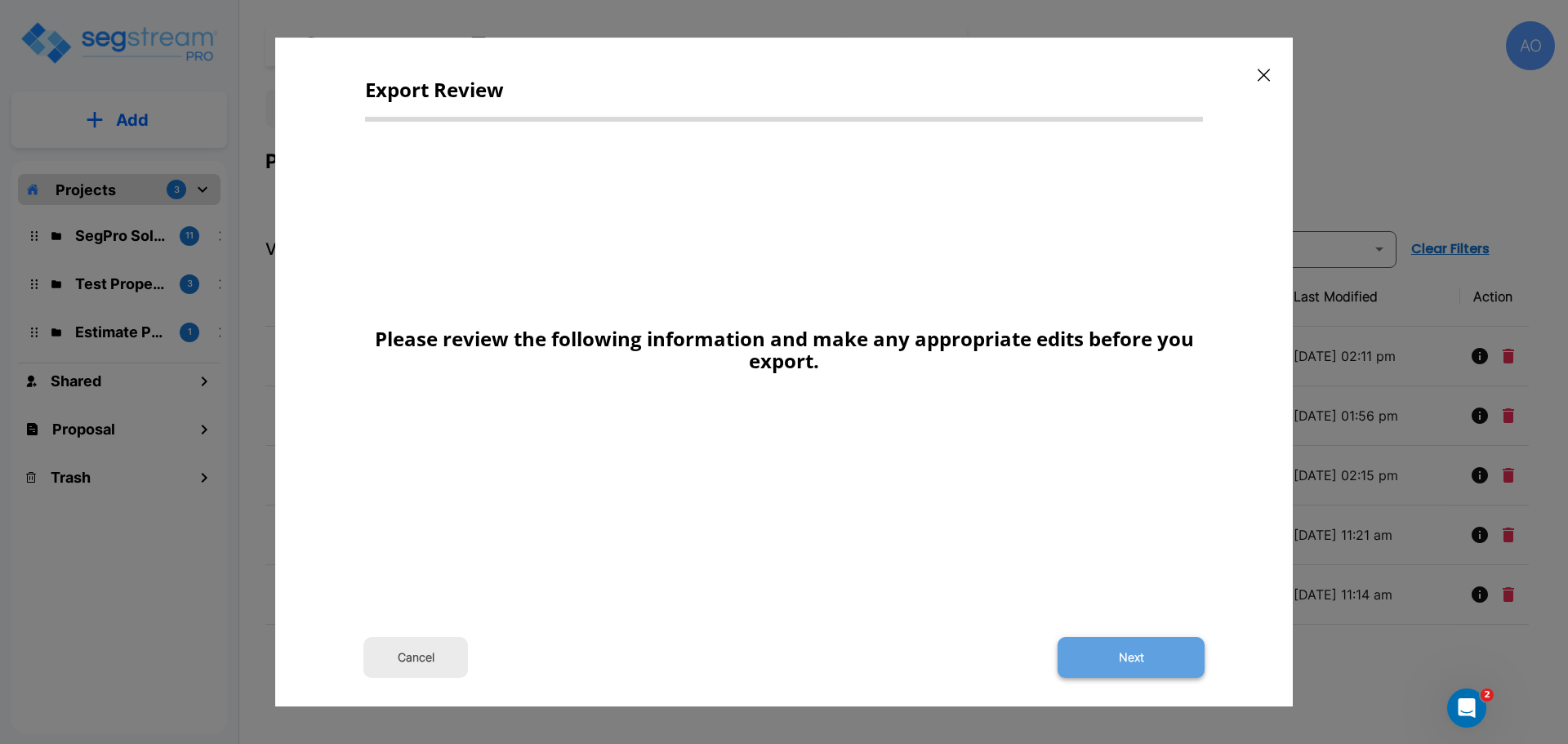
click at [1116, 659] on button "Next" at bounding box center [1131, 658] width 147 height 41
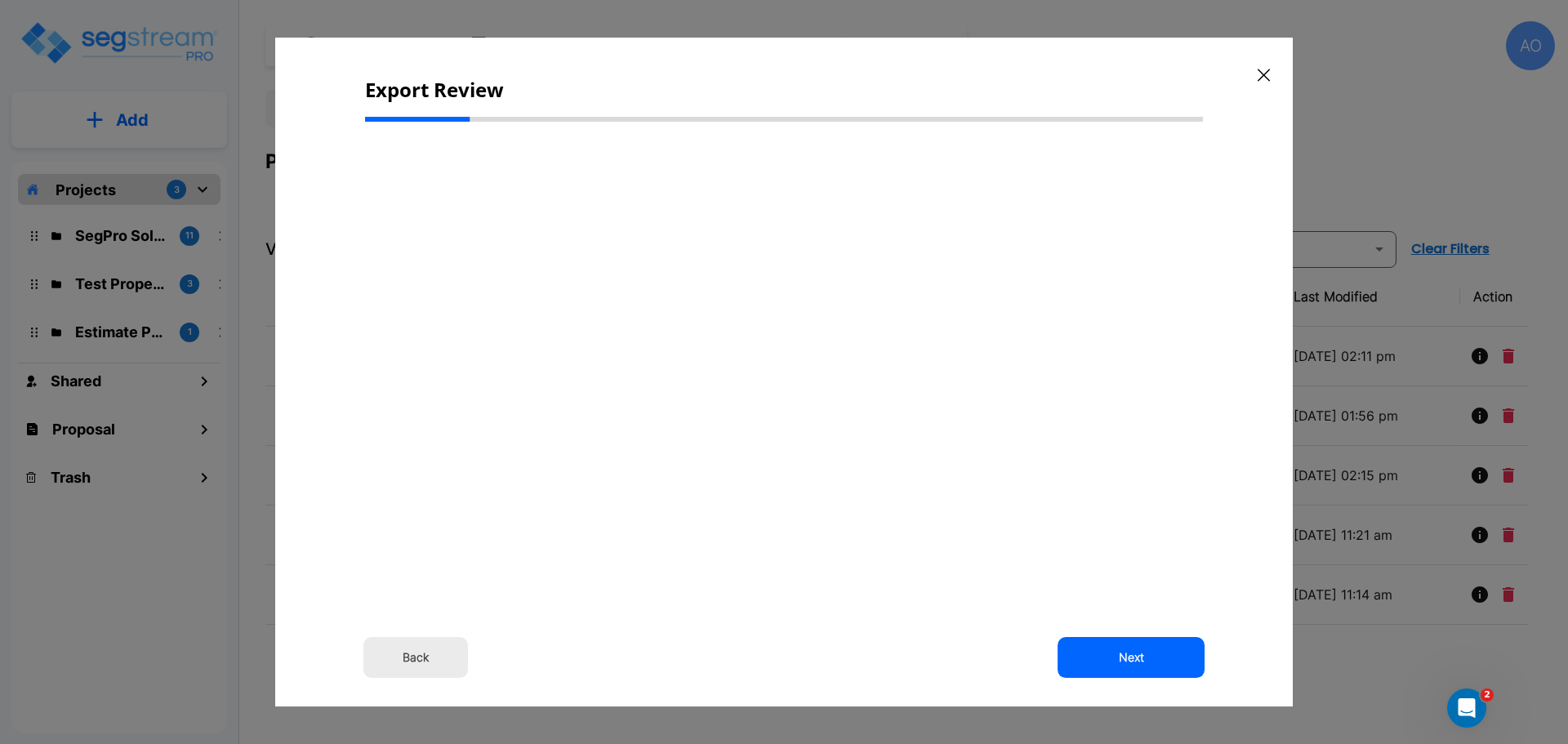
scroll to position [0, 0]
select select "2024"
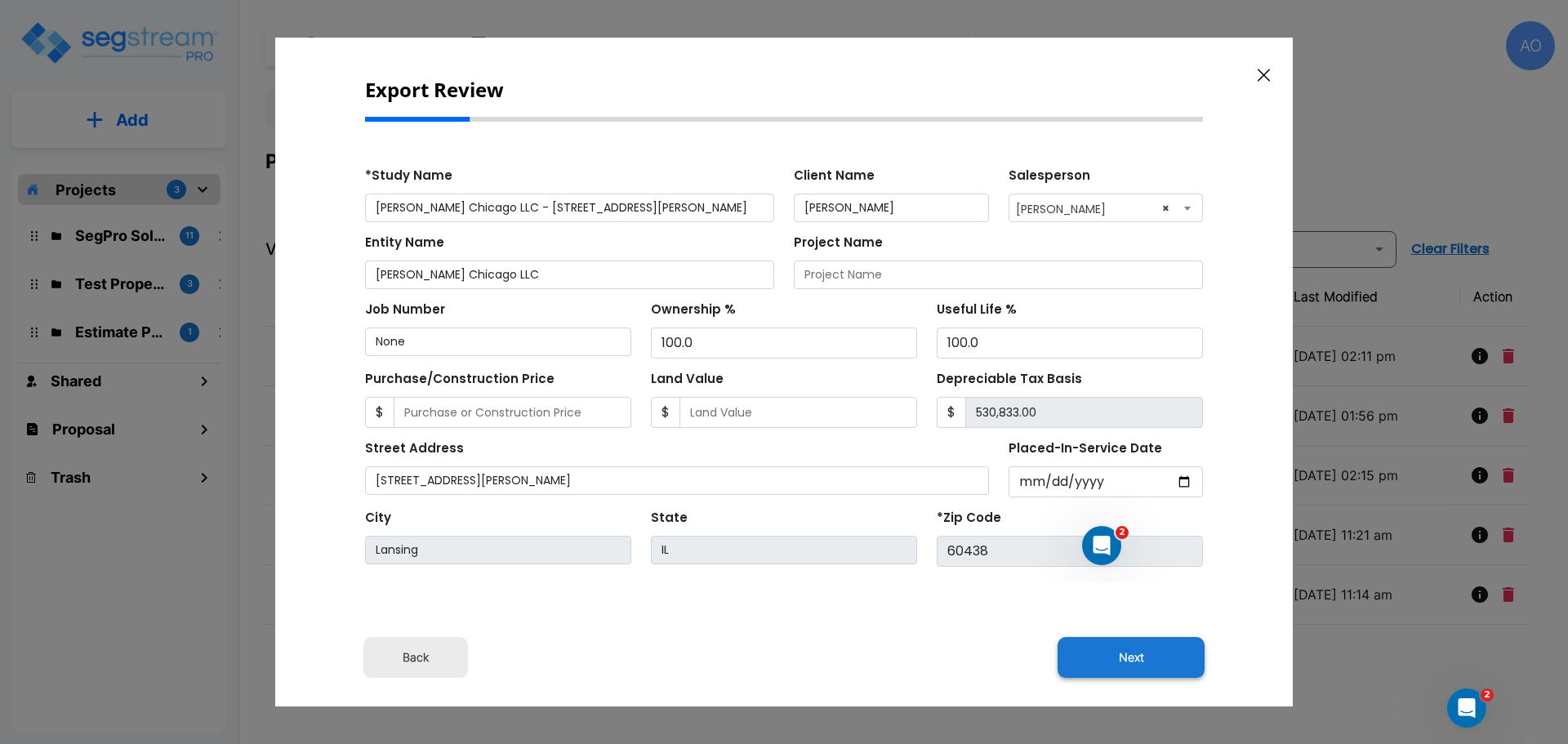
click at [1134, 659] on button "Next" at bounding box center [1131, 658] width 147 height 41
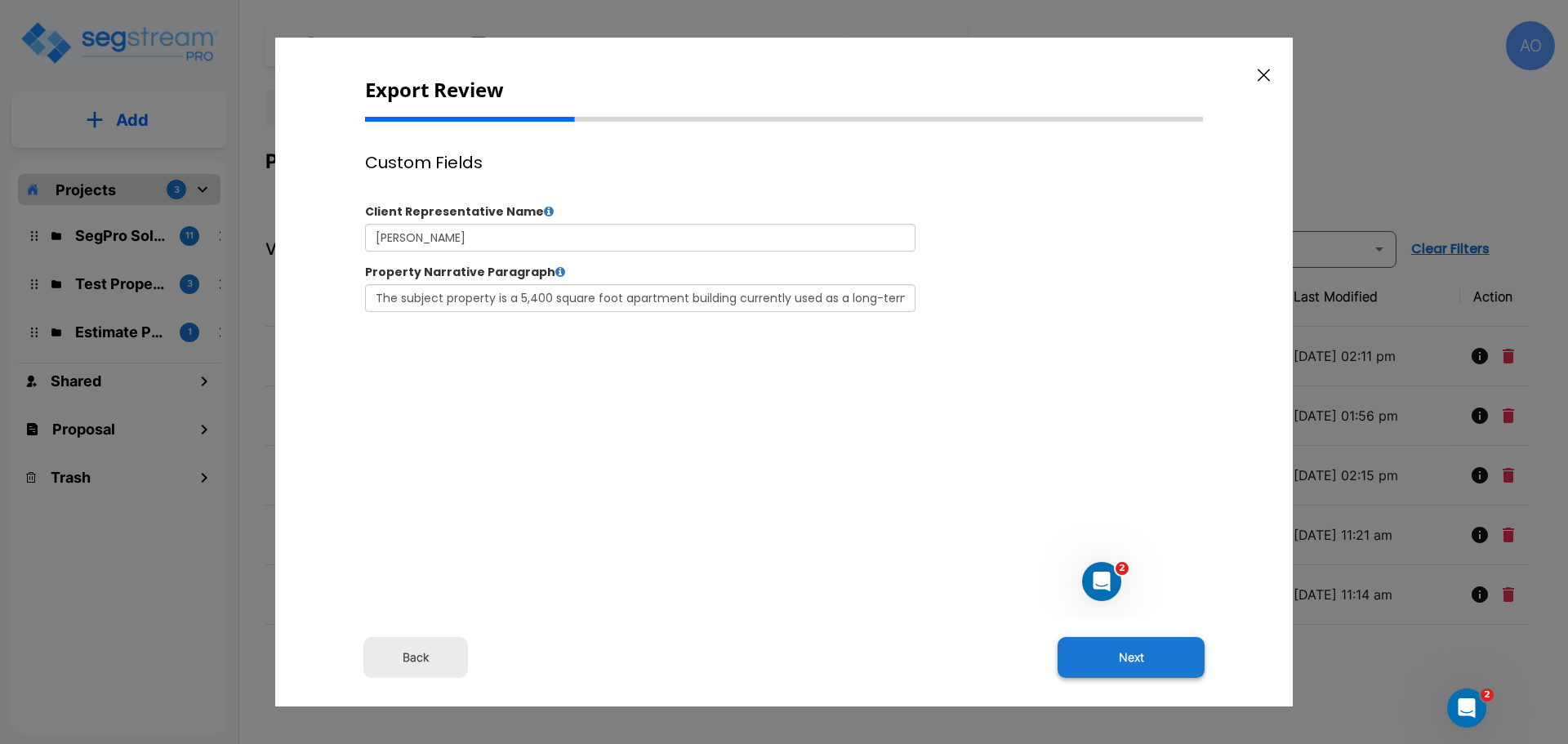
click at [1134, 653] on button "Next" at bounding box center [1131, 658] width 147 height 41
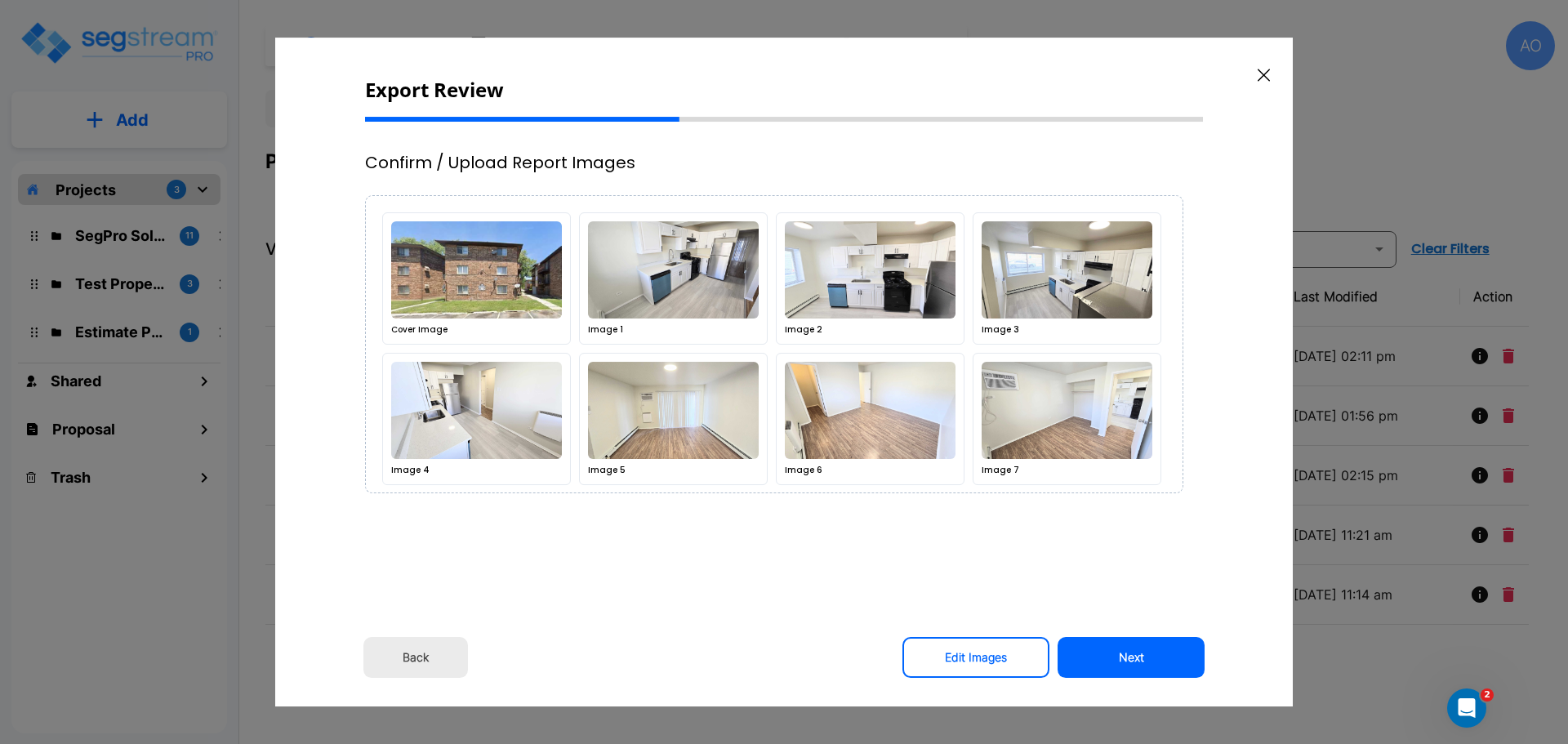
click at [1134, 653] on button "Next" at bounding box center [1131, 658] width 147 height 41
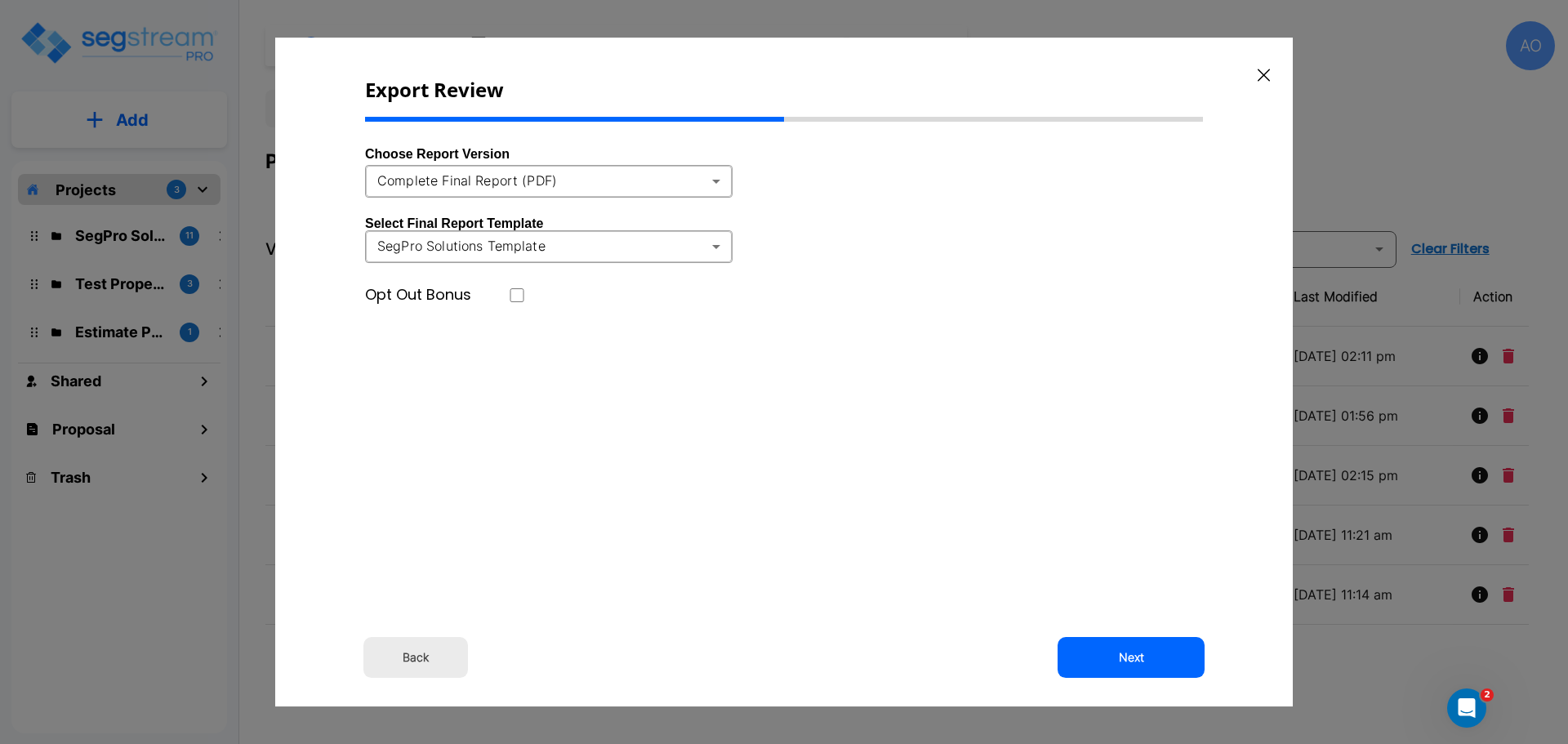
click at [706, 182] on body "× Your report is being generated. Be patient! × We're working on your Modificat…" at bounding box center [784, 372] width 1568 height 744
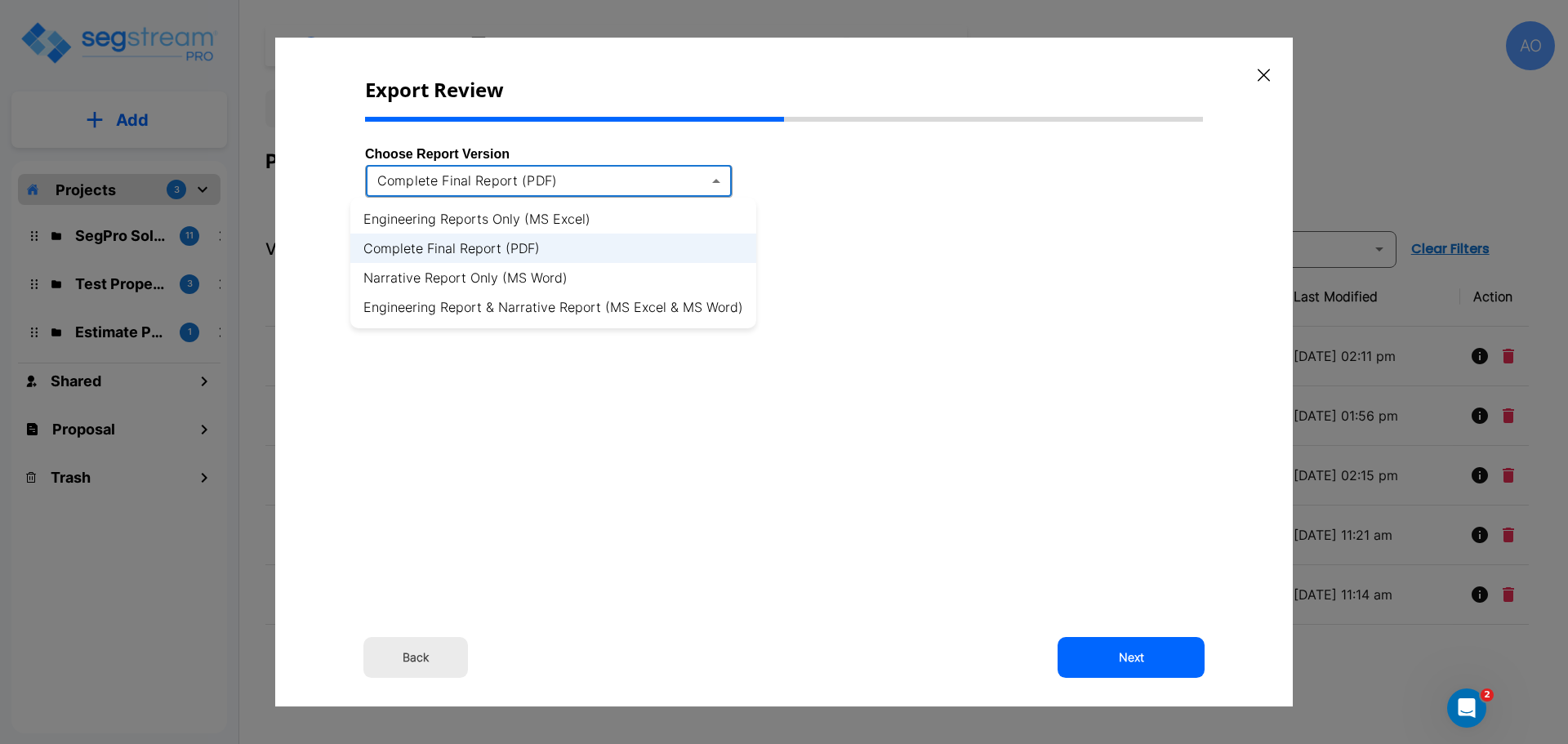
click at [669, 308] on li "Engineering Report & Narrative Report (MS Excel & MS Word)" at bounding box center [553, 307] width 406 height 29
type input "xlsx_word"
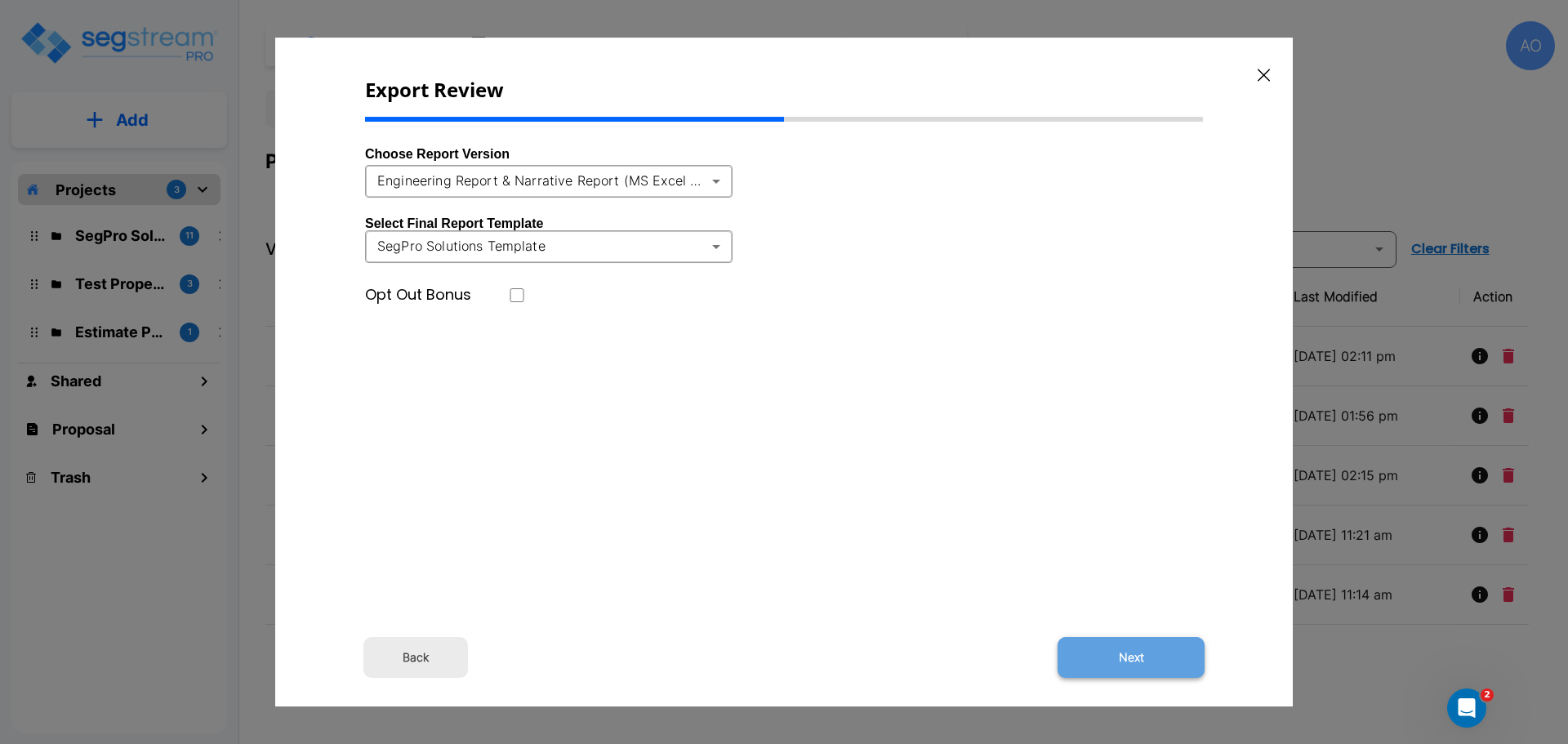
click at [1131, 654] on button "Next" at bounding box center [1131, 658] width 147 height 41
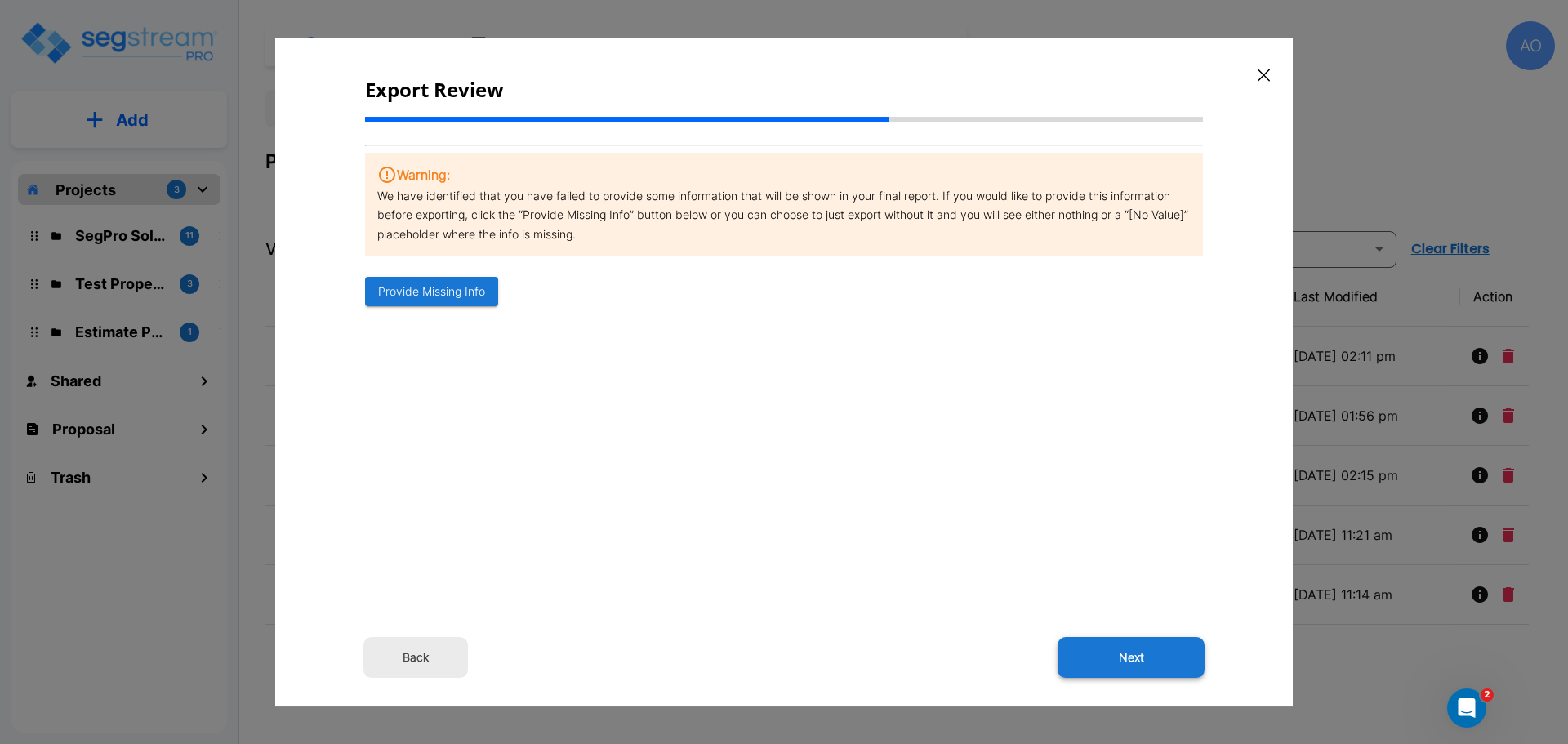
click at [1130, 658] on button "Next" at bounding box center [1131, 658] width 147 height 41
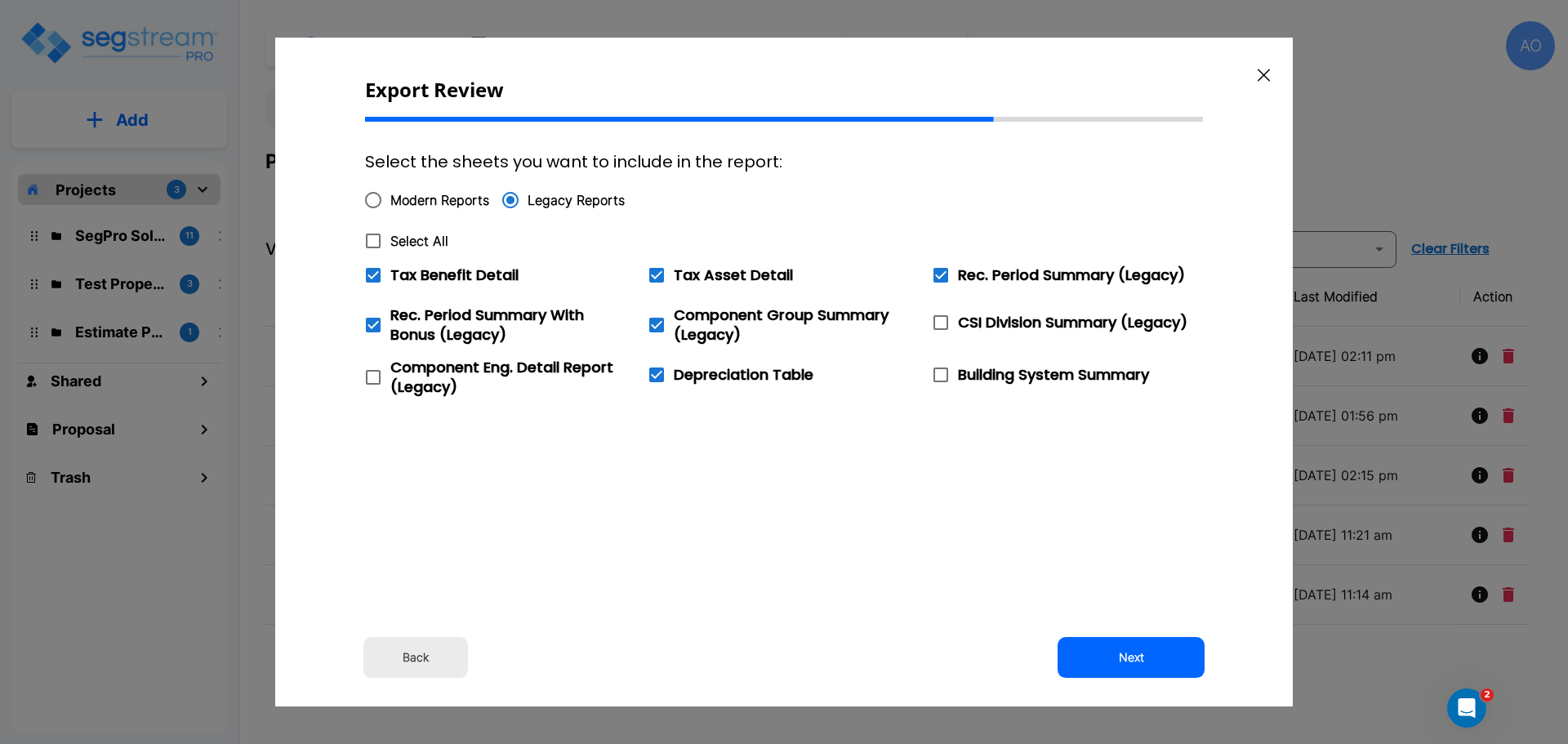
click at [373, 242] on icon at bounding box center [373, 241] width 19 height 19
click at [372, 237] on input "Select All" at bounding box center [364, 231] width 16 height 14
checkbox input "true"
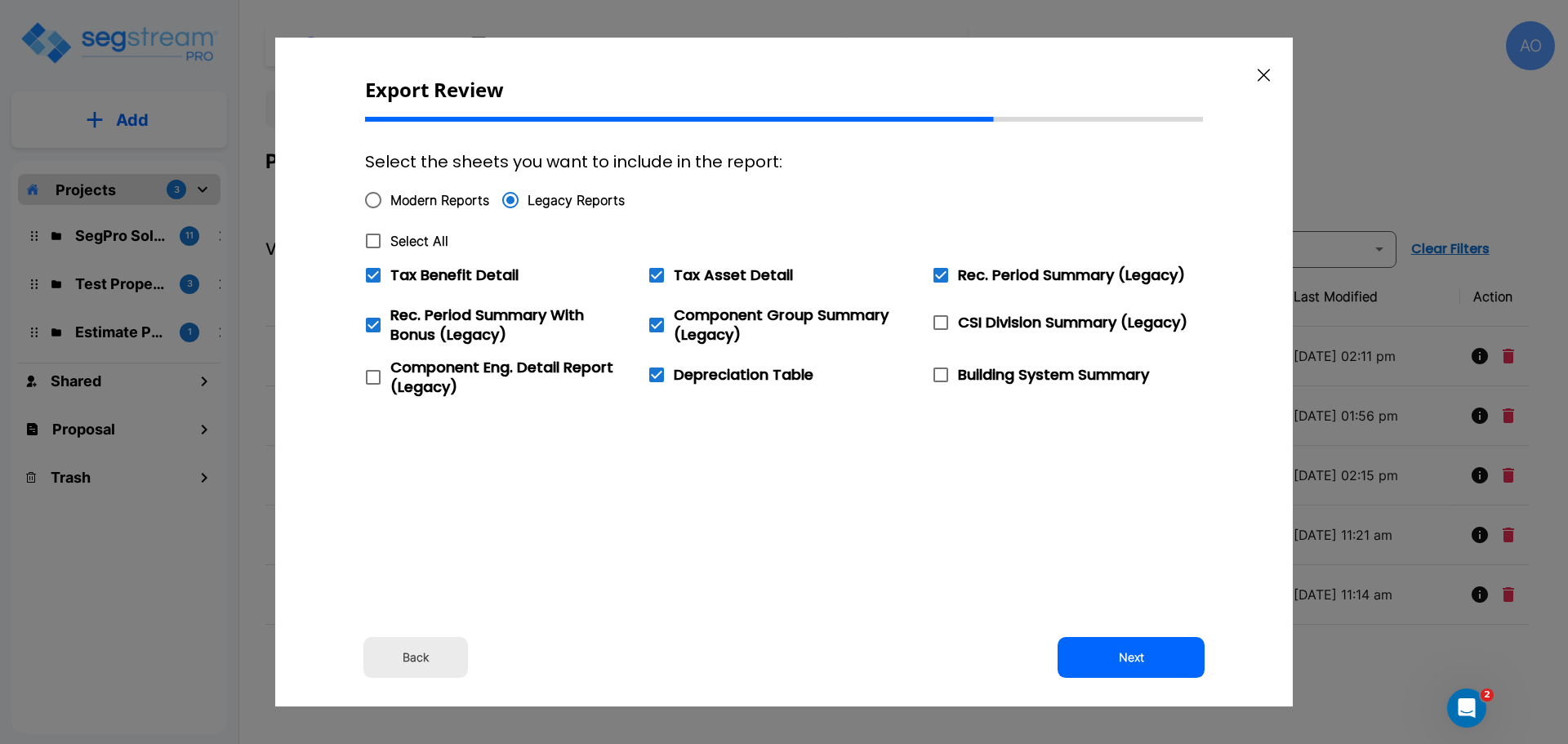
checkbox input "true"
click at [372, 275] on icon at bounding box center [373, 275] width 15 height 15
click at [372, 272] on input "Tax Benefit Detail" at bounding box center [364, 264] width 16 height 14
checkbox input "false"
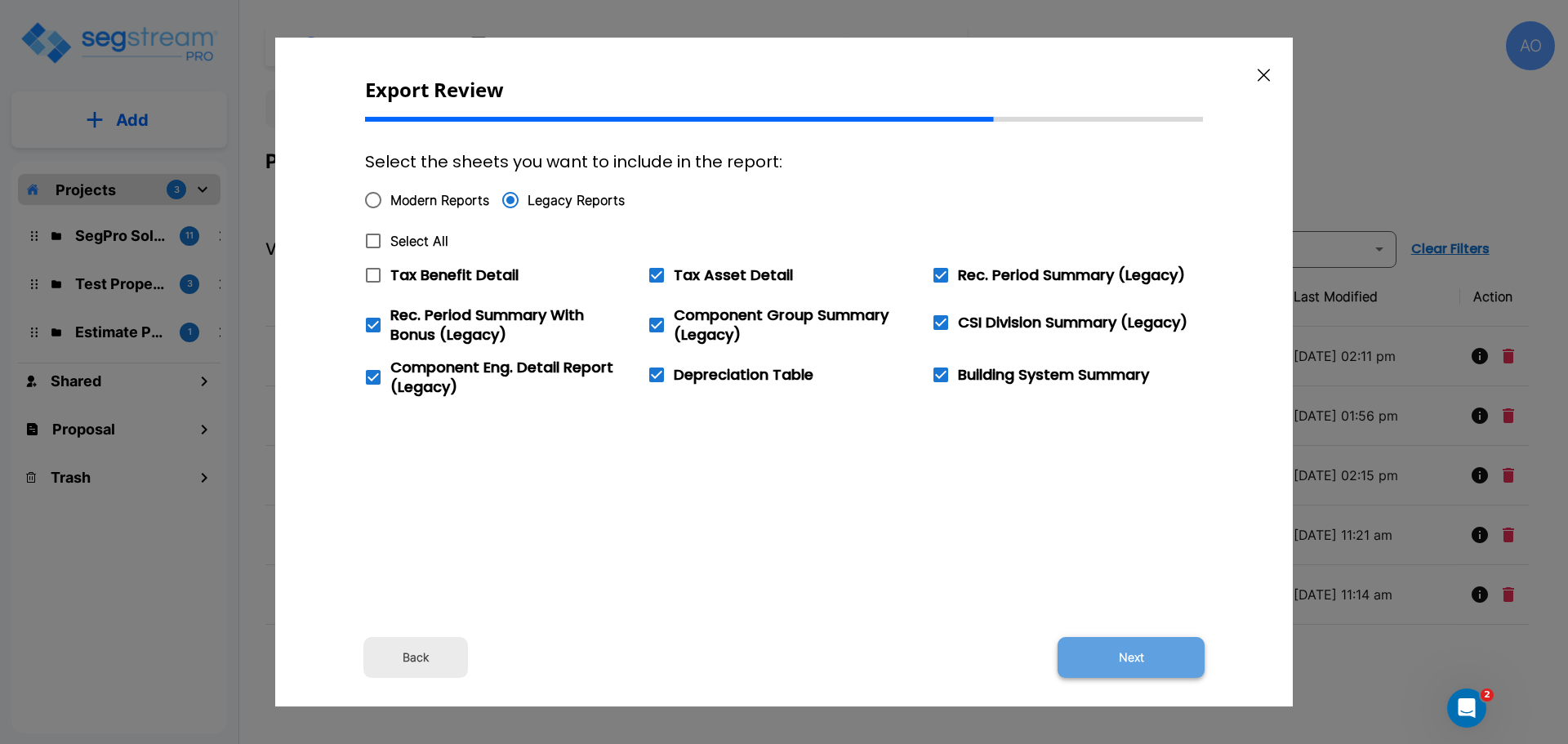
click at [1136, 659] on button "Next" at bounding box center [1131, 658] width 147 height 41
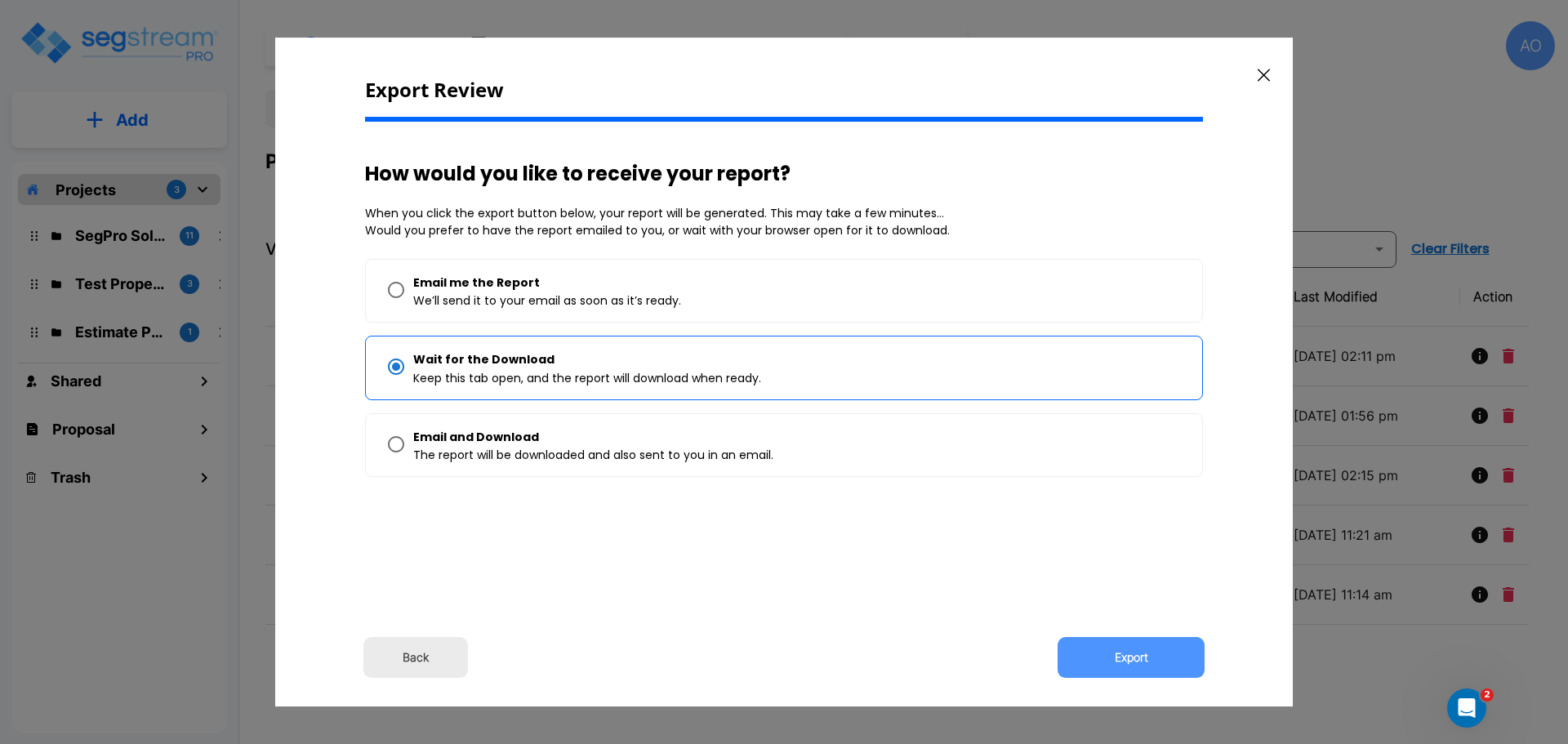
click at [1136, 659] on button "Export" at bounding box center [1131, 658] width 147 height 41
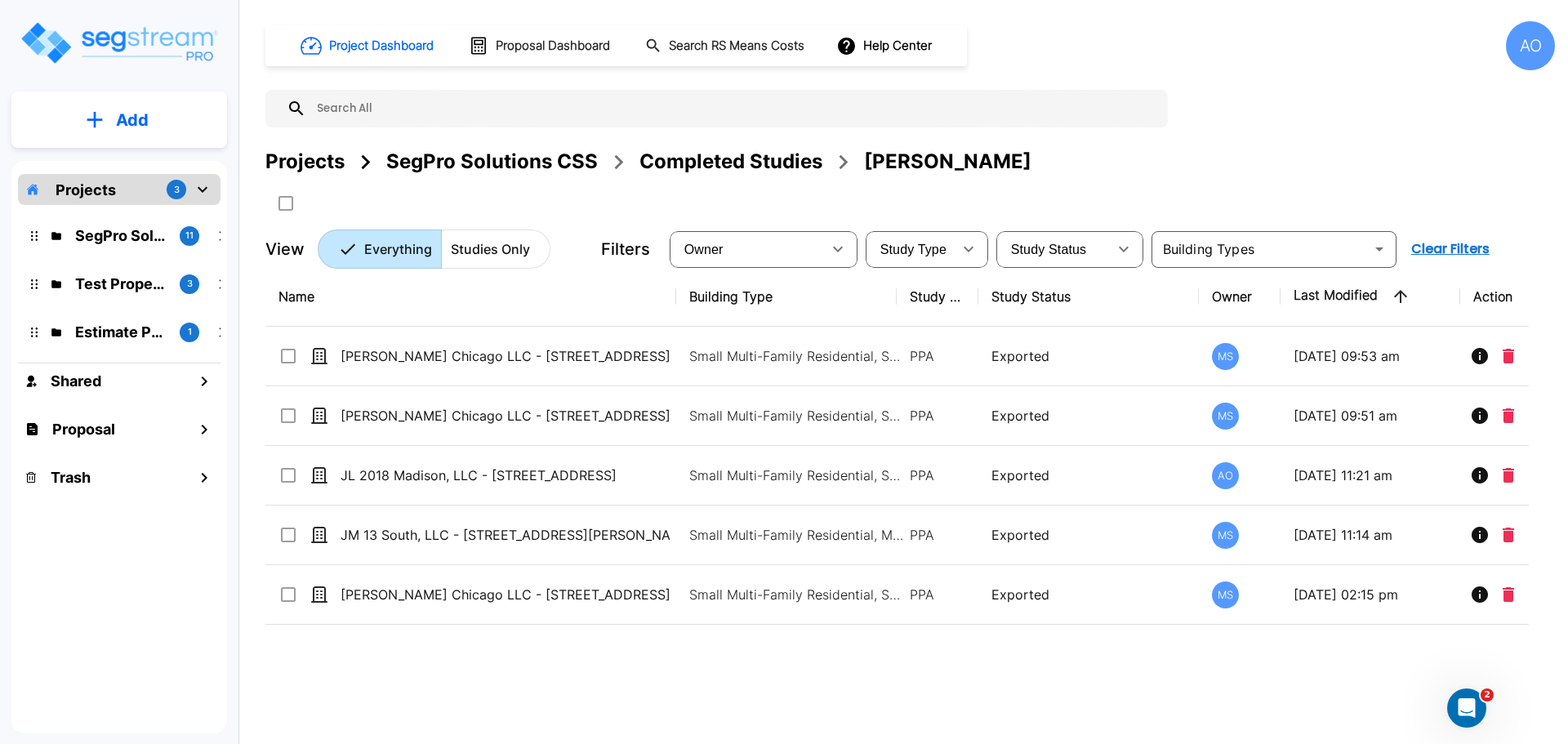
click at [602, 699] on div "Name Building Type Study Type Study Status Owner Last Modified Action [PERSON_N…" at bounding box center [897, 498] width 1263 height 461
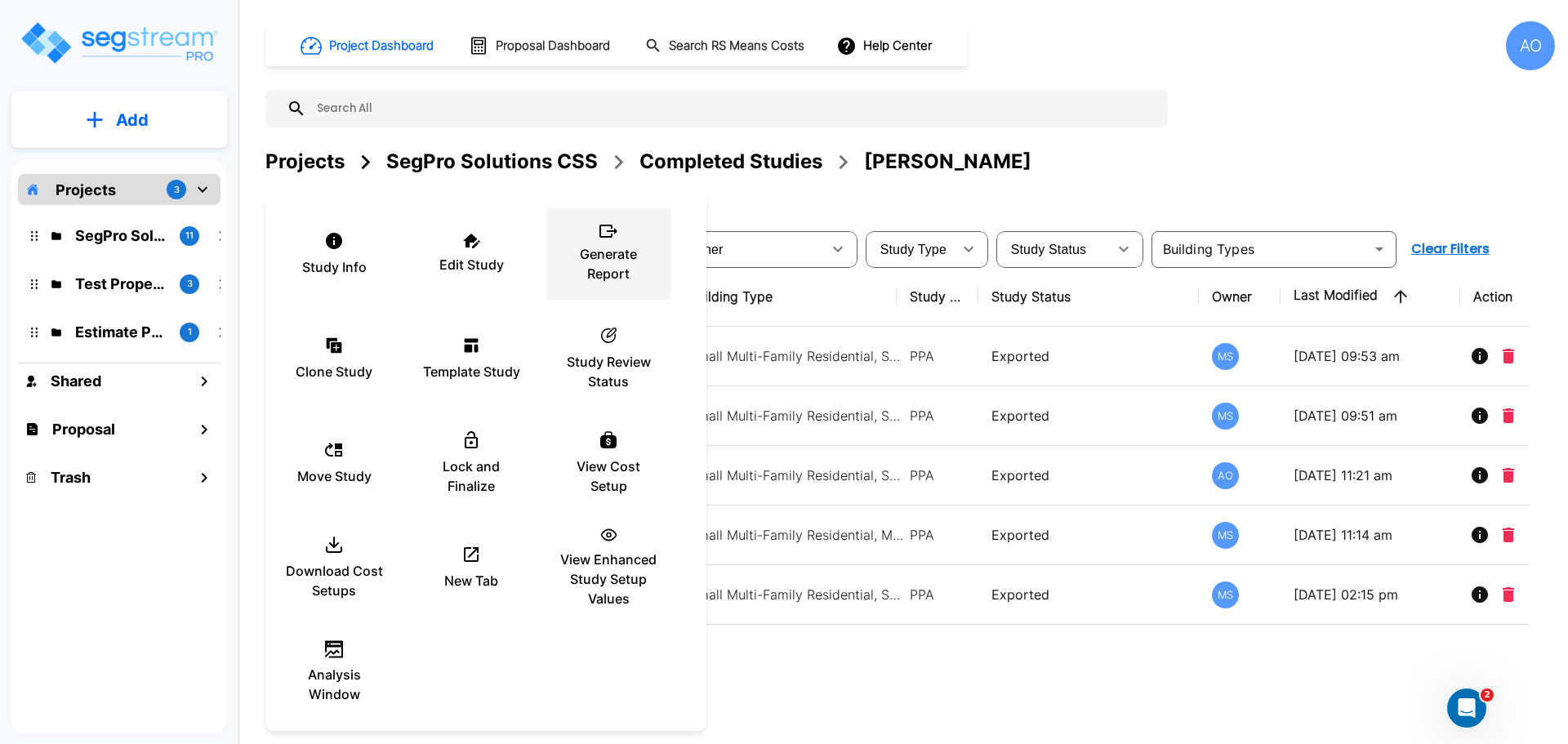
click at [604, 253] on p "Generate Report" at bounding box center [607, 264] width 98 height 39
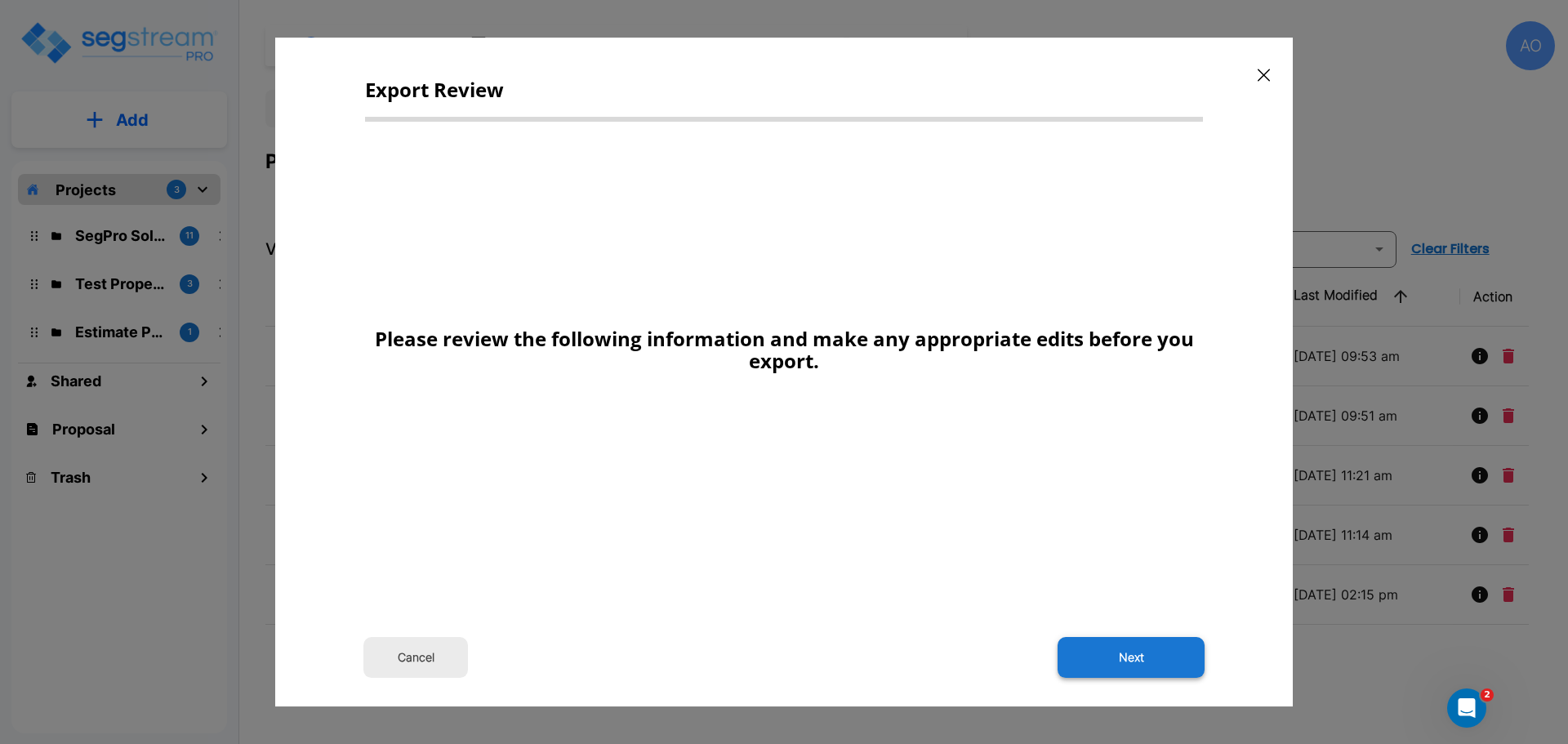
click at [1125, 647] on button "Next" at bounding box center [1131, 658] width 147 height 41
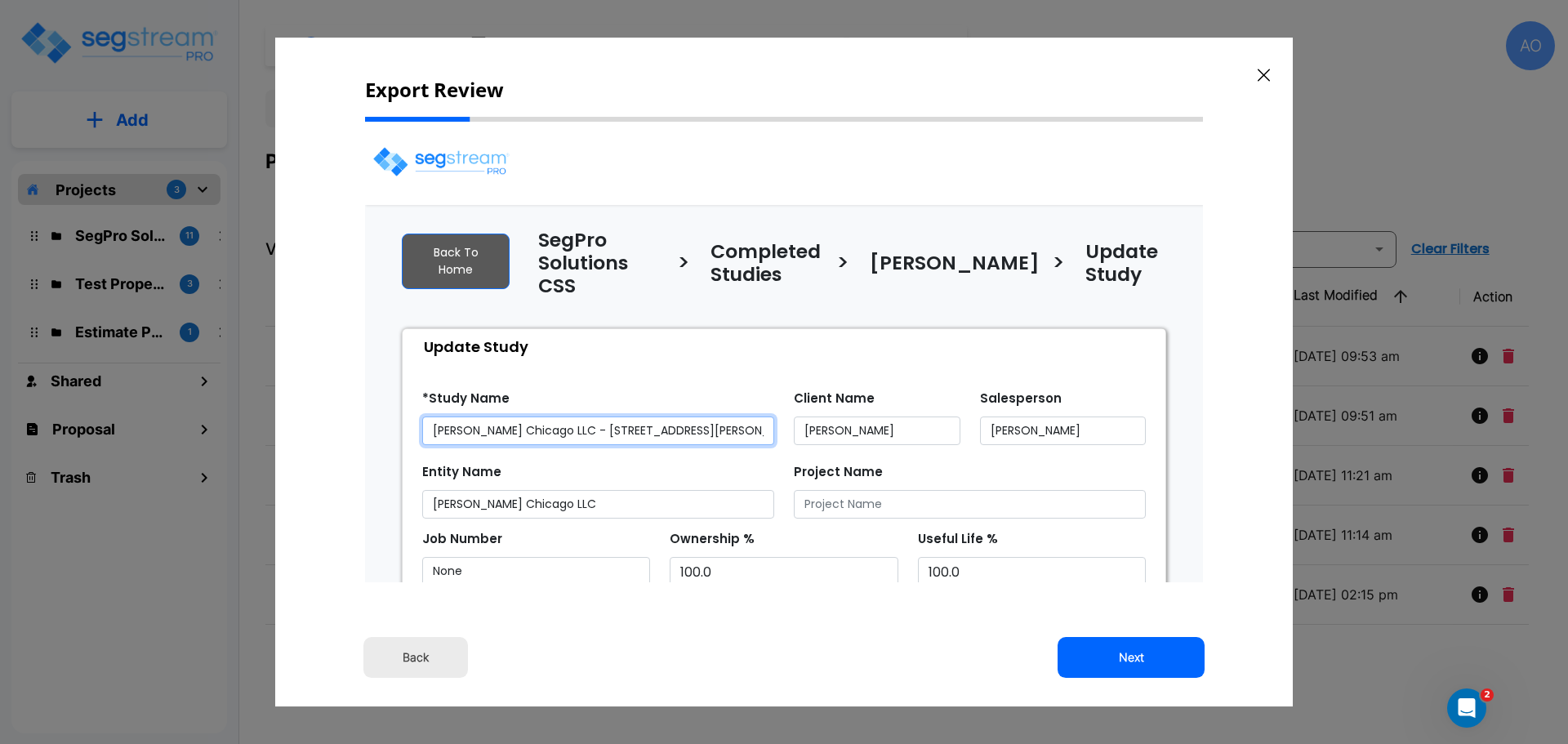
select select "2024"
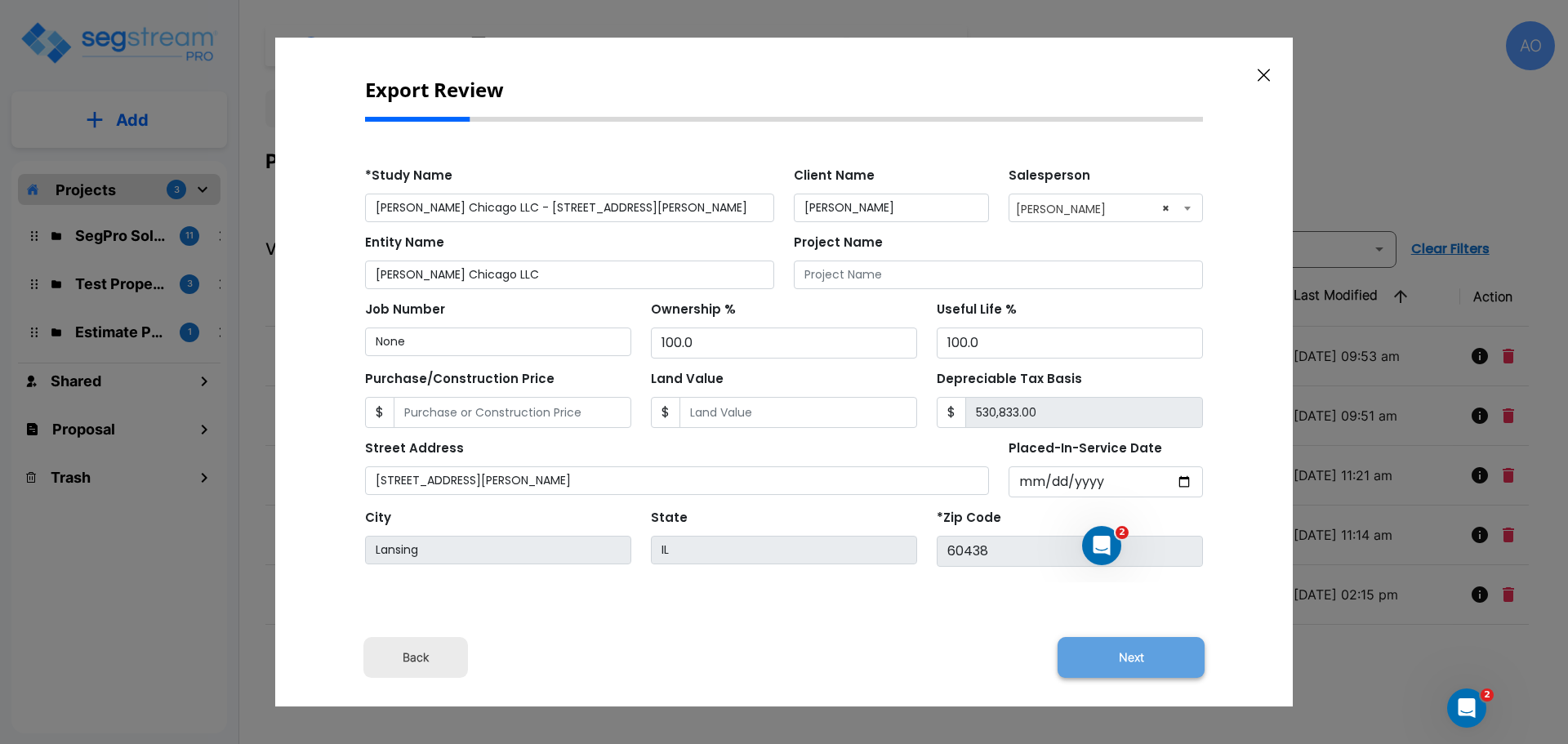
click at [1131, 656] on button "Next" at bounding box center [1131, 658] width 147 height 41
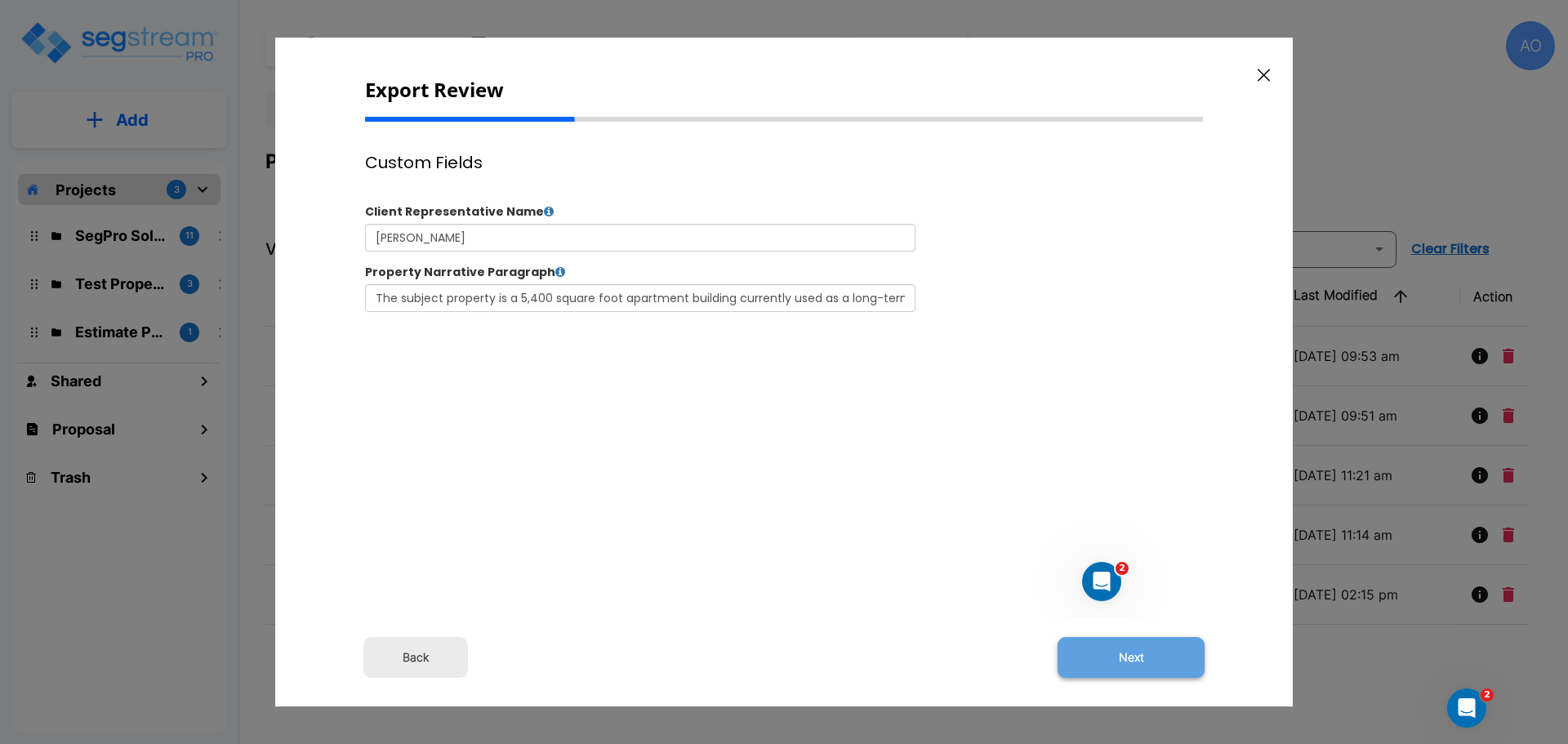
click at [1133, 656] on button "Next" at bounding box center [1131, 658] width 147 height 41
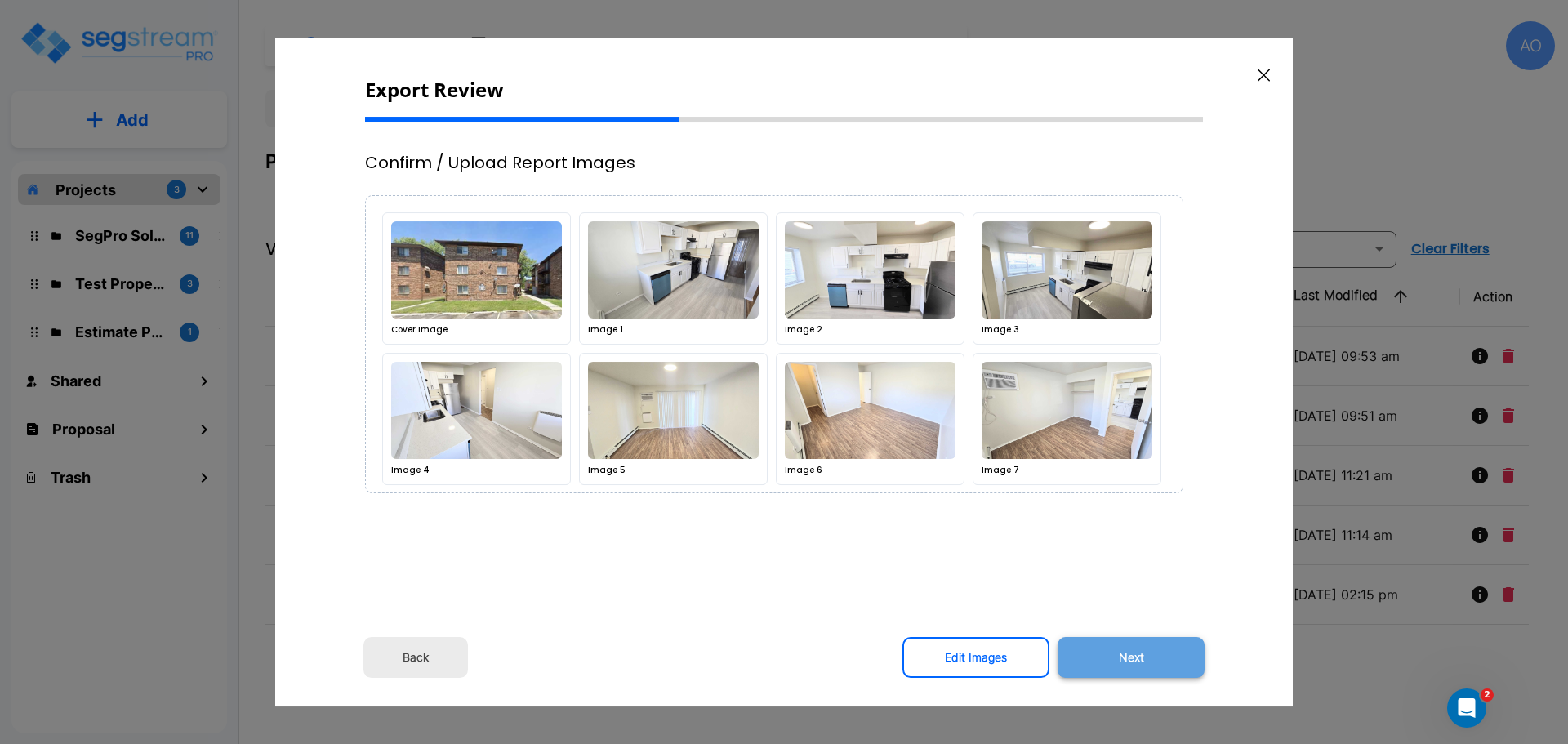
click at [1131, 653] on button "Next" at bounding box center [1131, 658] width 147 height 41
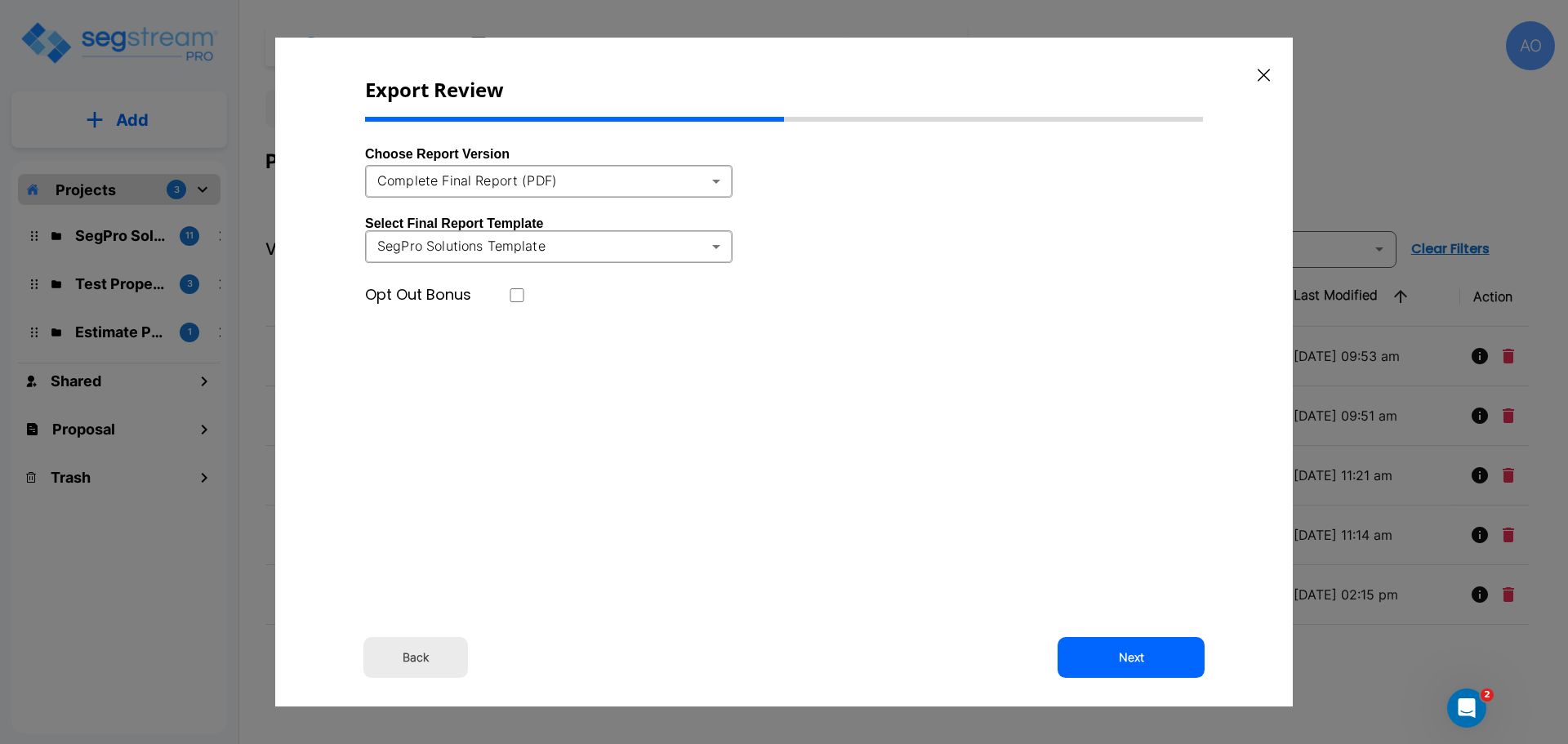
click at [717, 180] on body "× Your report is being generated. Be patient! × We're working on your Modificat…" at bounding box center [784, 372] width 1568 height 744
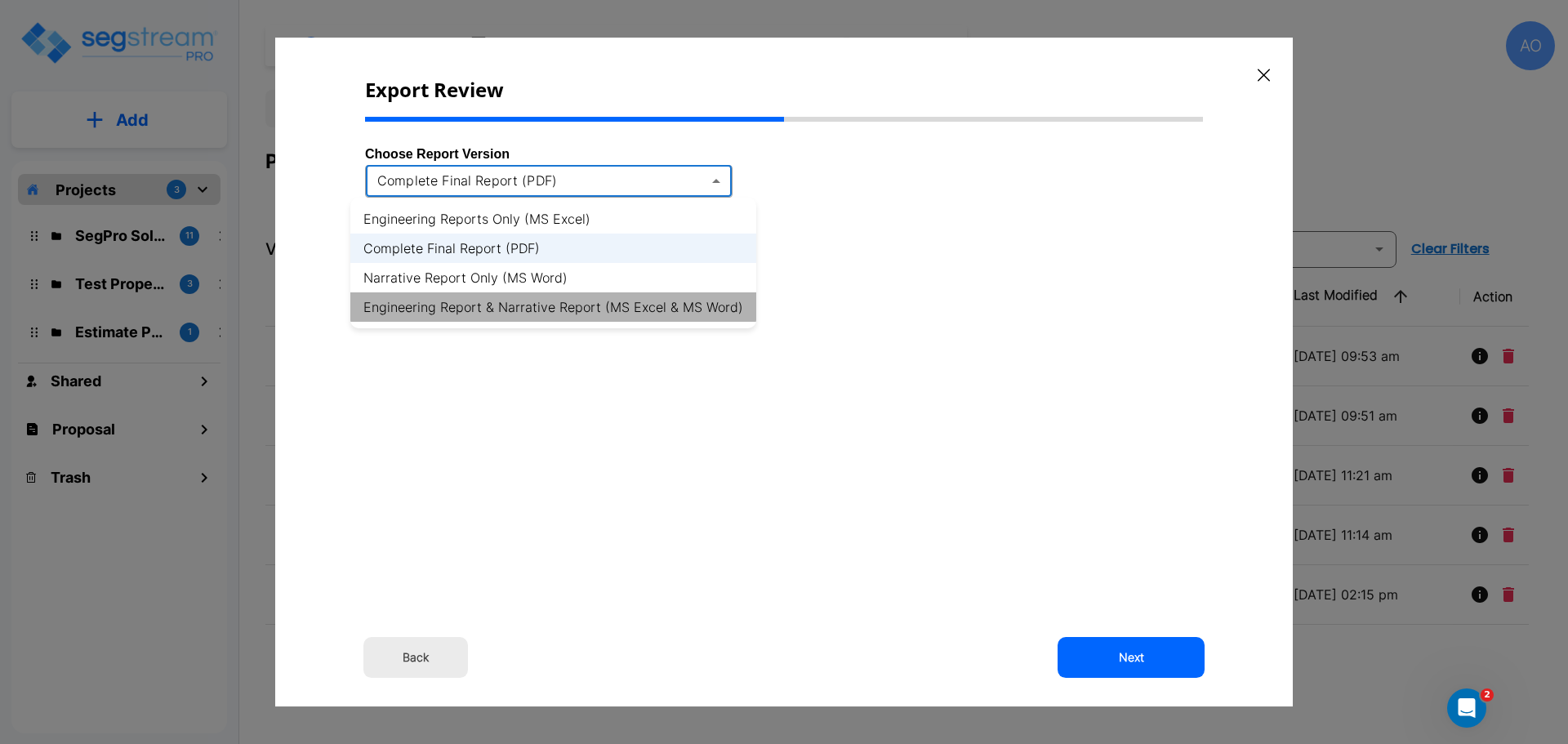
click at [695, 306] on li "Engineering Report & Narrative Report (MS Excel & MS Word)" at bounding box center [553, 307] width 406 height 29
type input "xlsx_word"
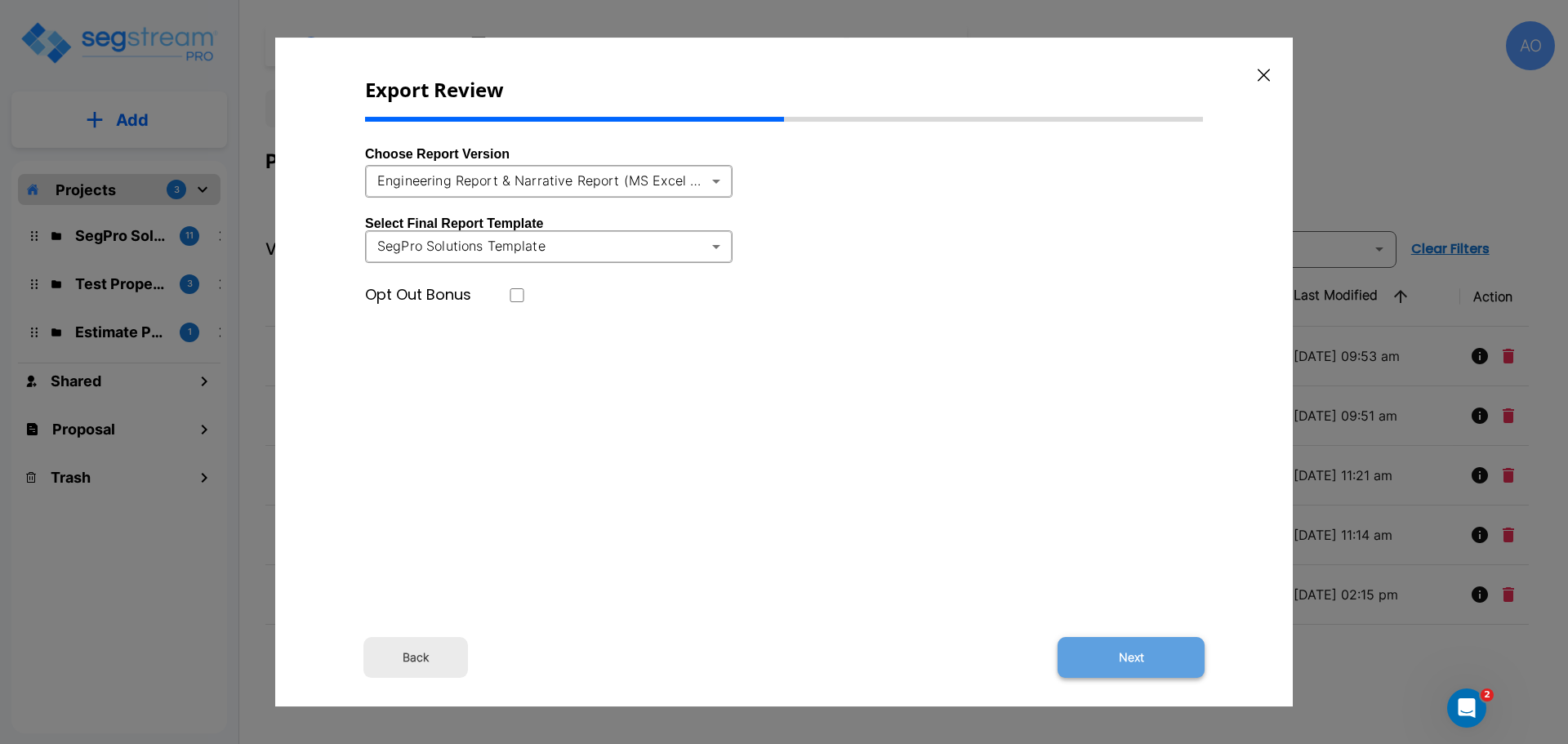
click at [1135, 656] on button "Next" at bounding box center [1131, 658] width 147 height 41
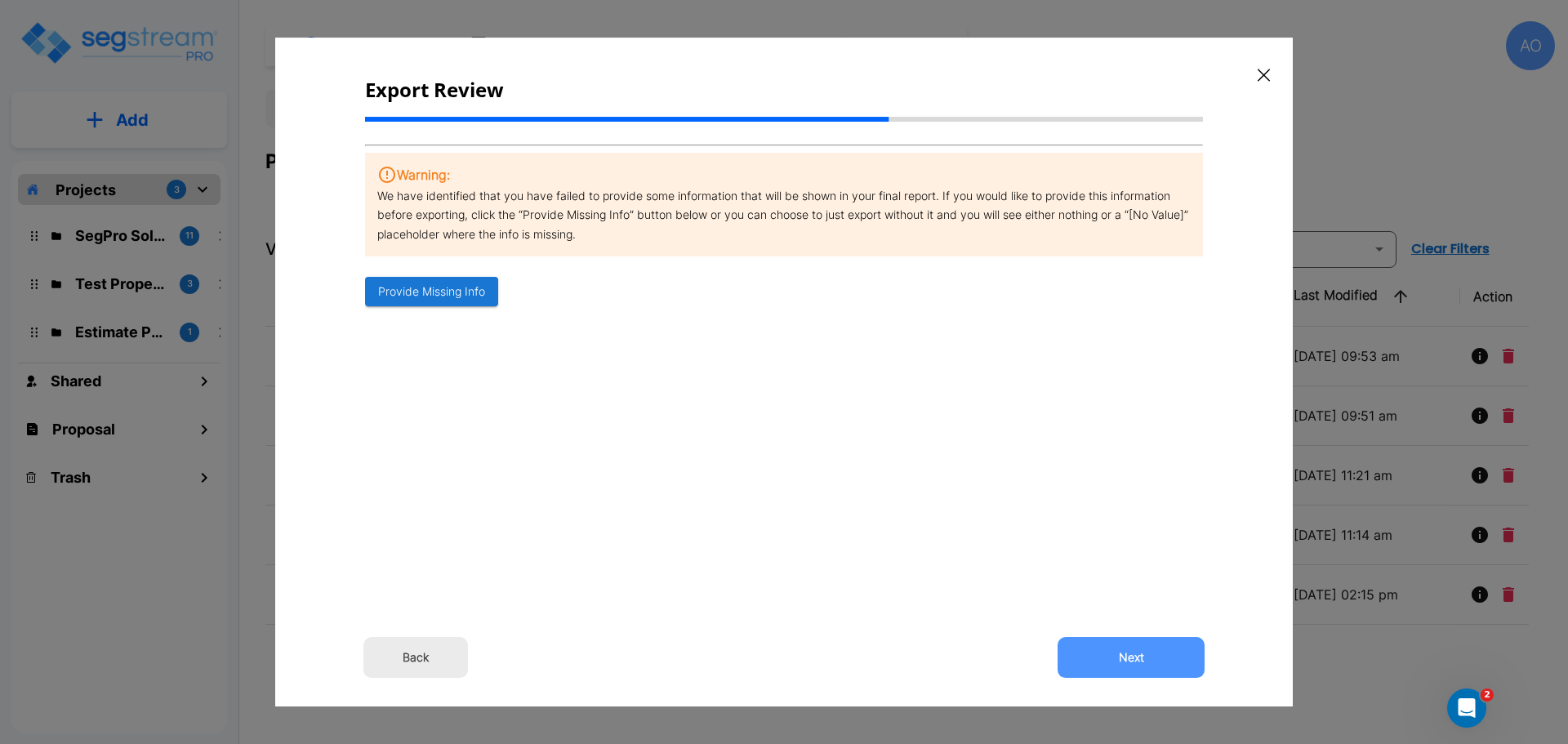
click at [1135, 656] on button "Next" at bounding box center [1131, 658] width 147 height 41
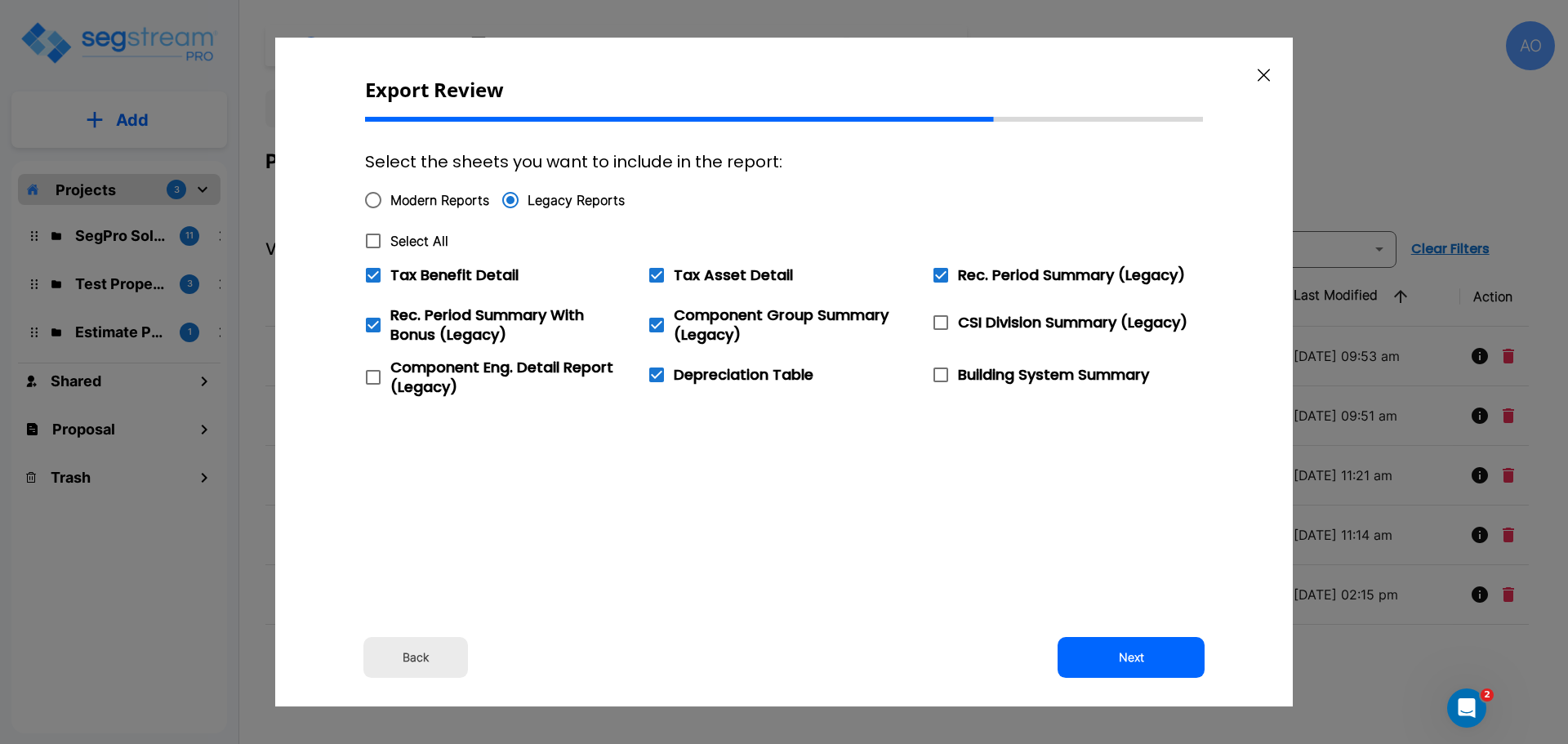
click at [376, 241] on icon at bounding box center [373, 241] width 19 height 19
click at [372, 237] on input "Select All" at bounding box center [364, 231] width 16 height 14
checkbox input "true"
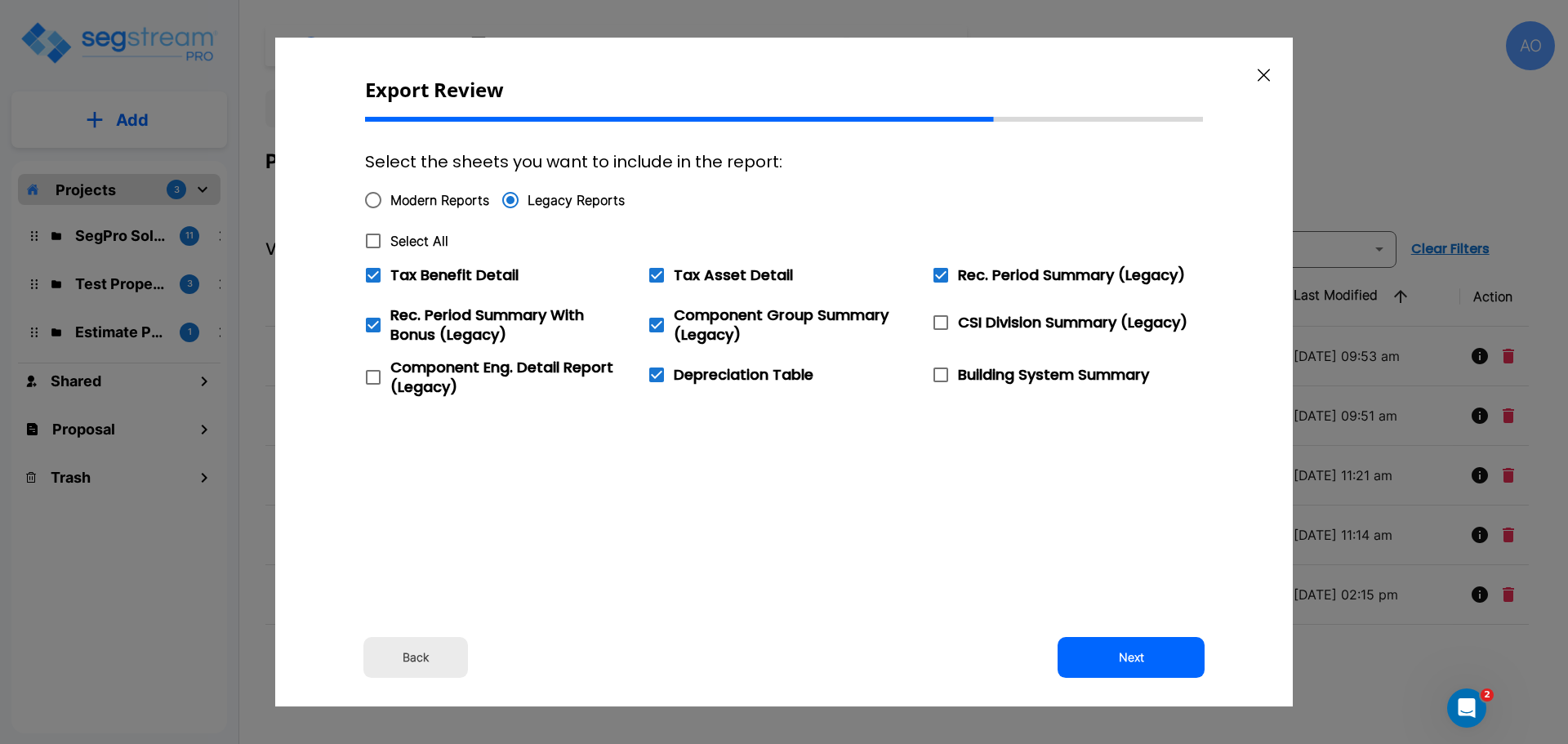
checkbox input "true"
click at [373, 274] on icon at bounding box center [373, 275] width 15 height 15
click at [372, 272] on input "Tax Benefit Detail" at bounding box center [364, 264] width 16 height 14
checkbox input "false"
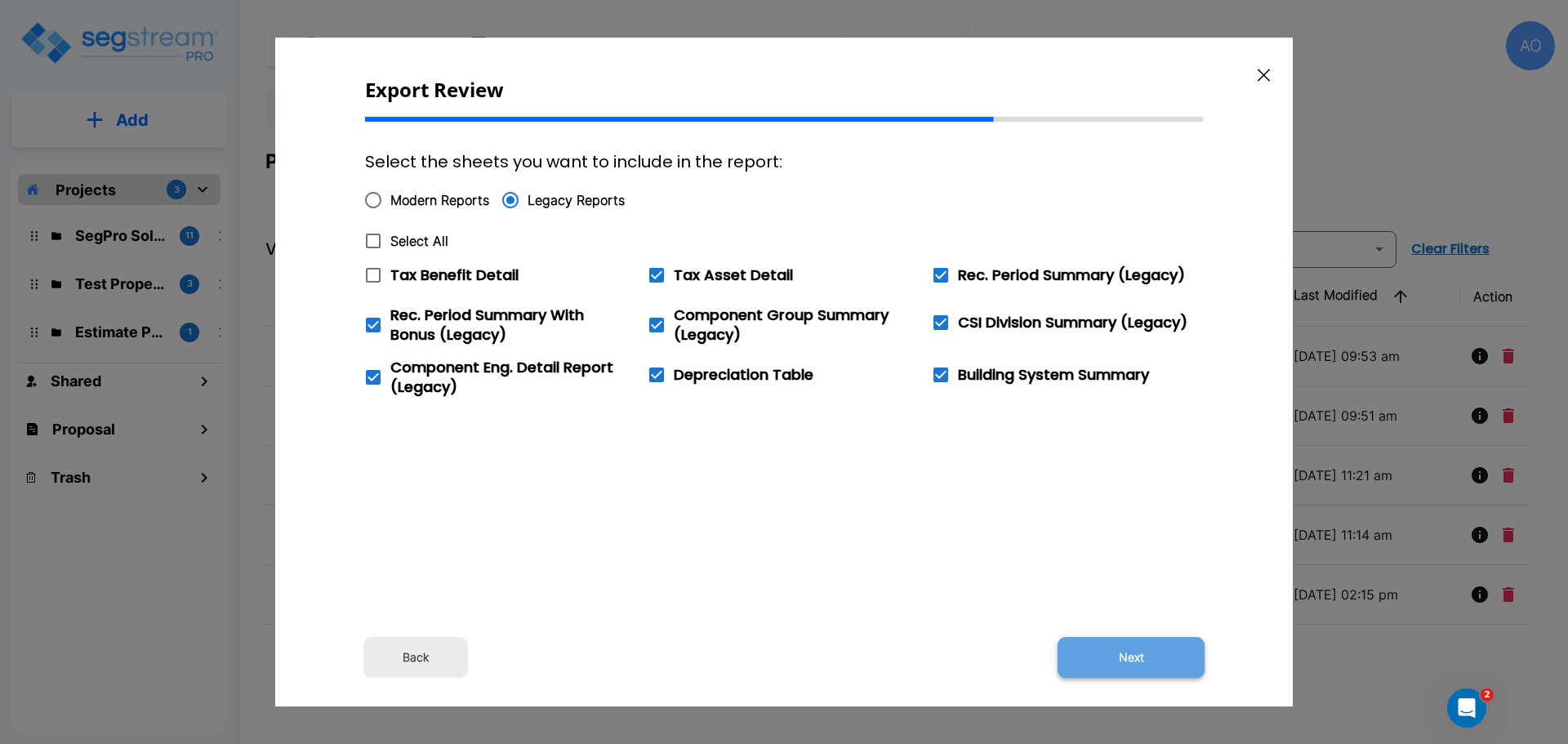
click at [1131, 653] on button "Next" at bounding box center [1131, 658] width 147 height 41
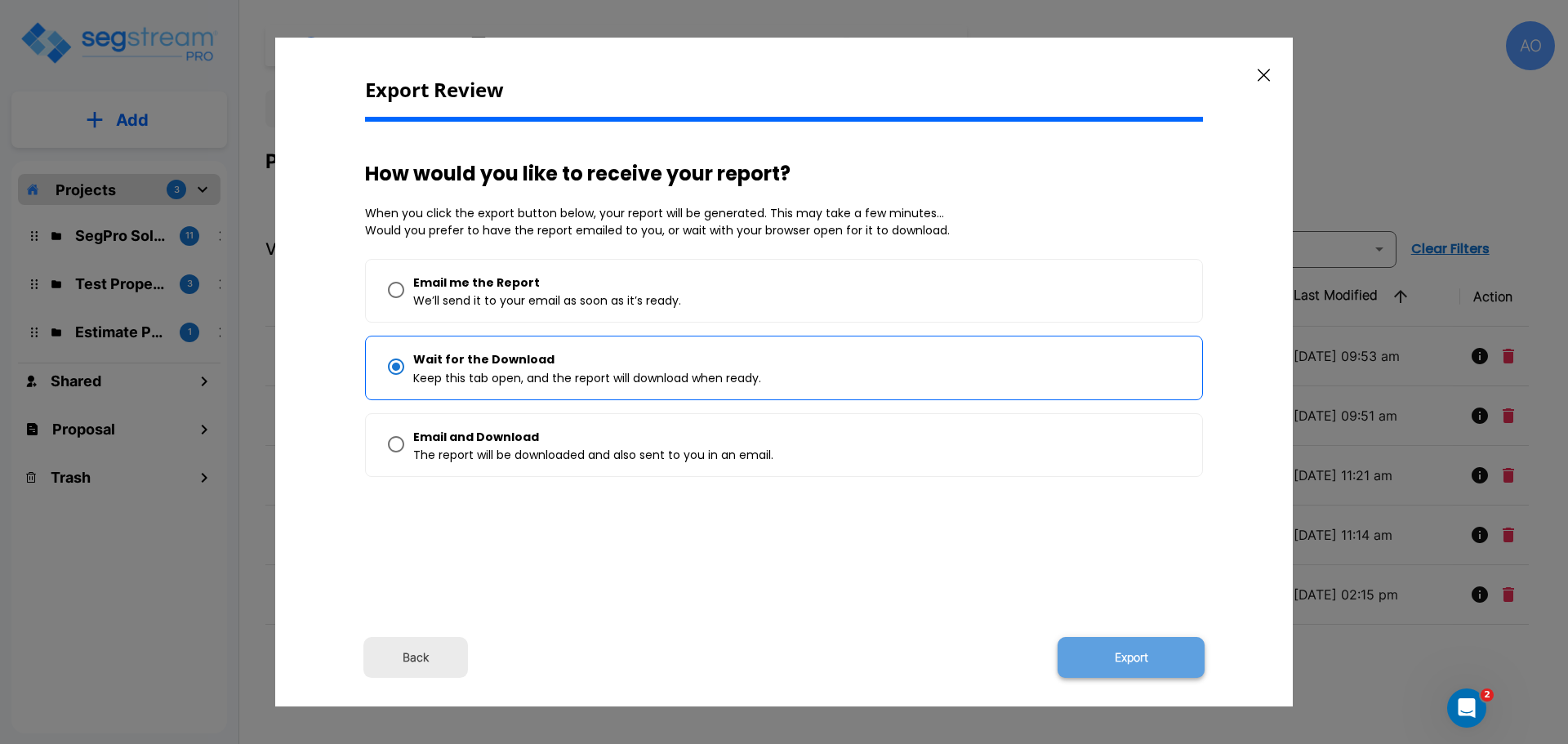
click at [1147, 666] on button "Export" at bounding box center [1131, 658] width 147 height 41
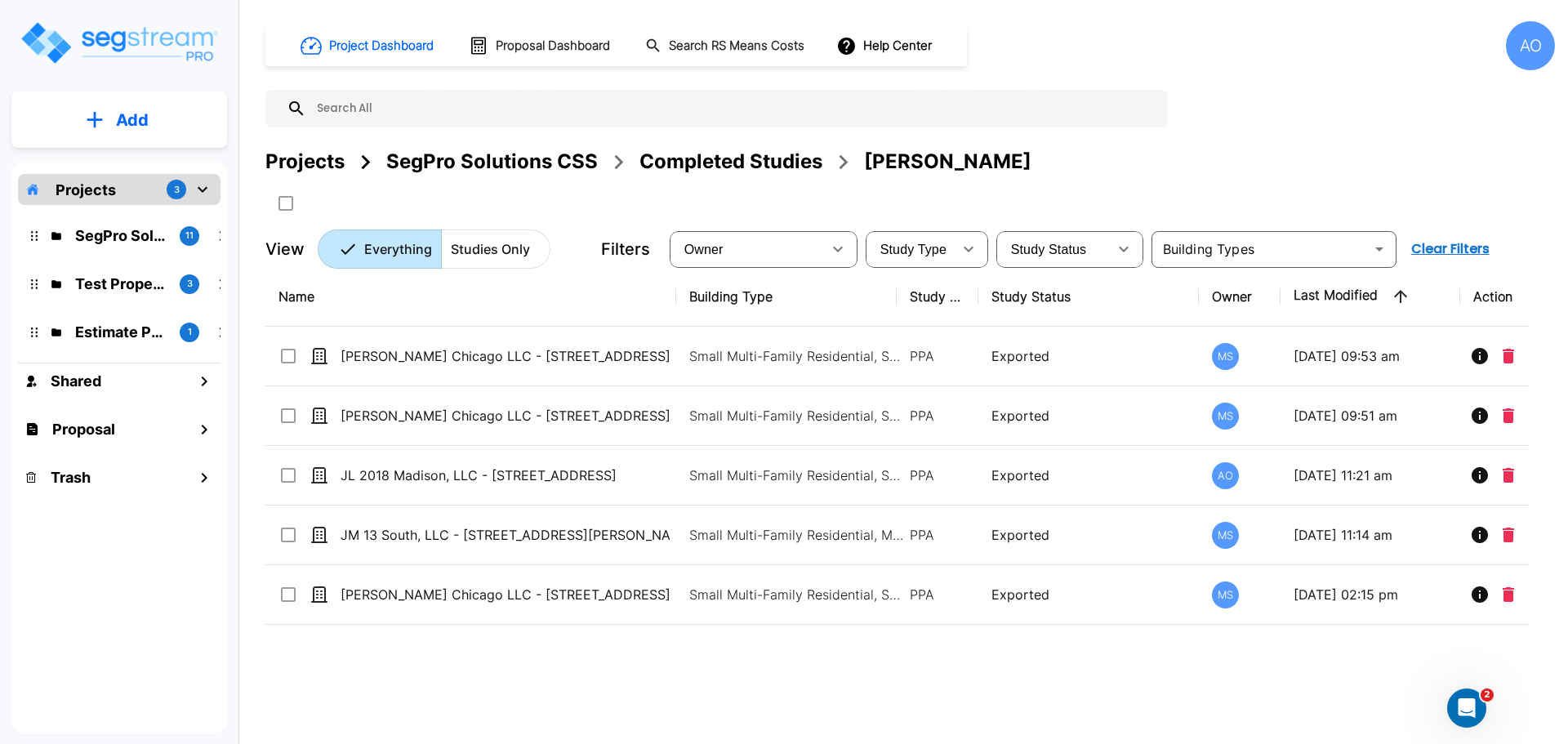
click at [974, 698] on div "Name Building Type Study Type Study Status Owner Last Modified Action Bernice C…" at bounding box center [897, 498] width 1263 height 461
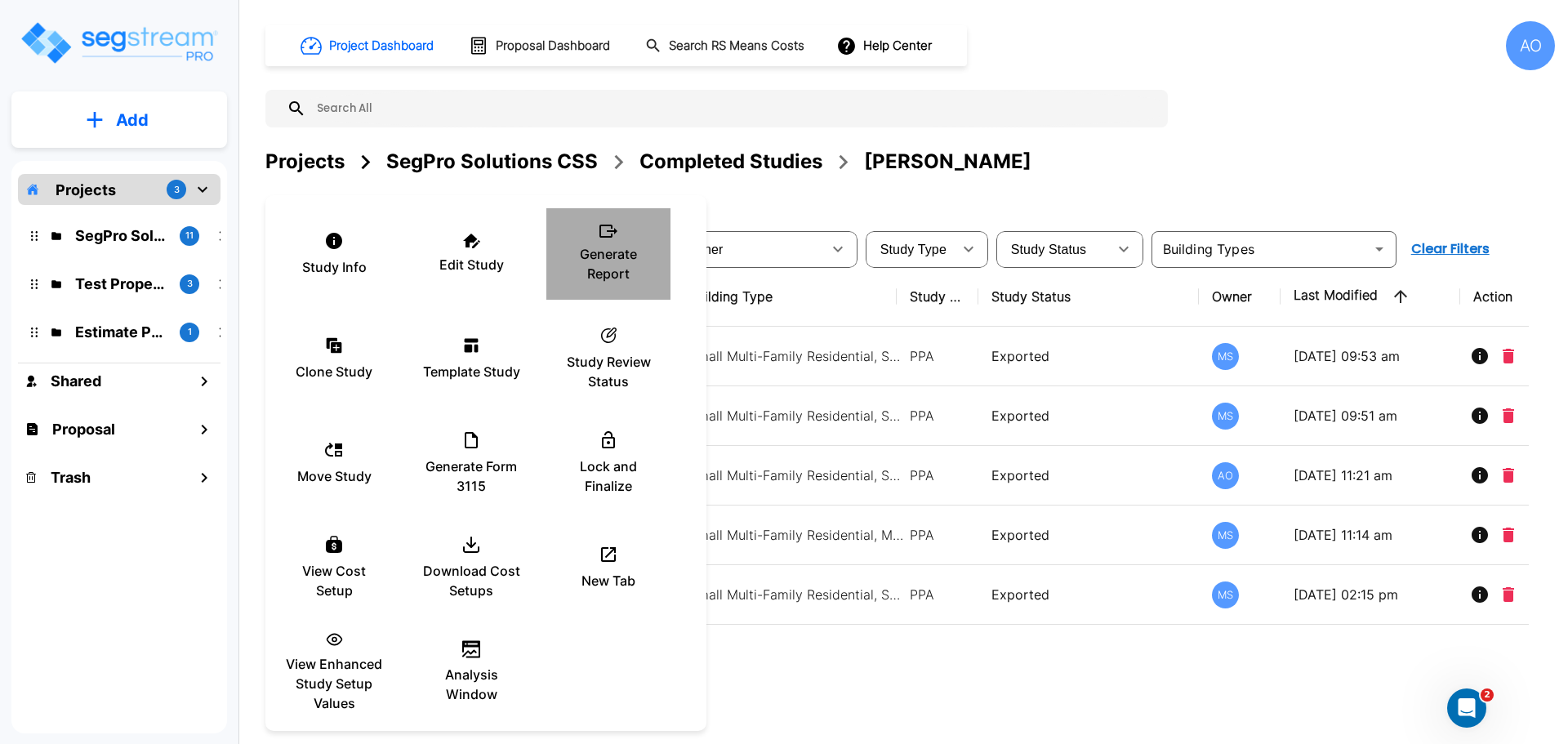
click at [613, 257] on p "Generate Report" at bounding box center [607, 264] width 98 height 39
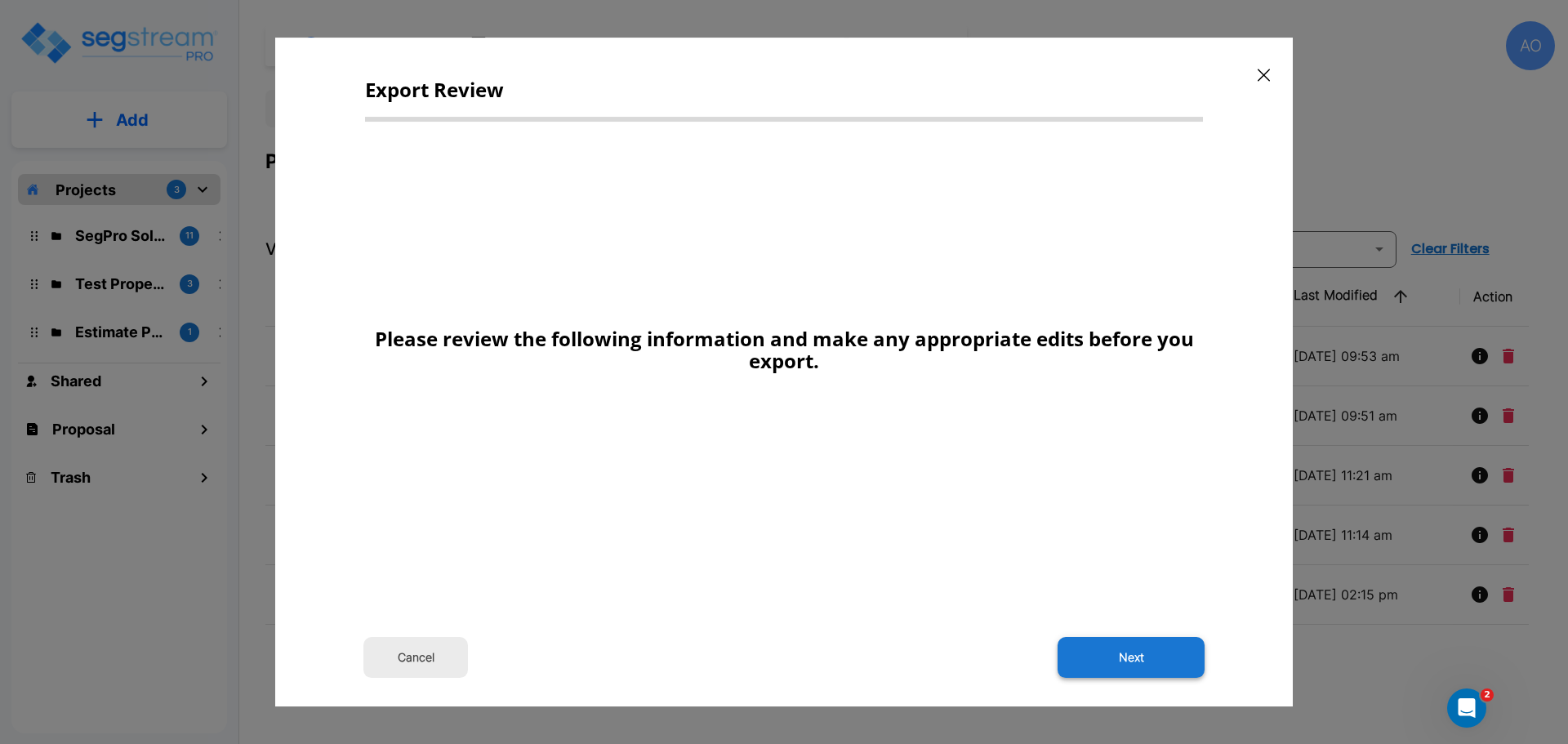
click at [1124, 653] on button "Next" at bounding box center [1131, 658] width 147 height 41
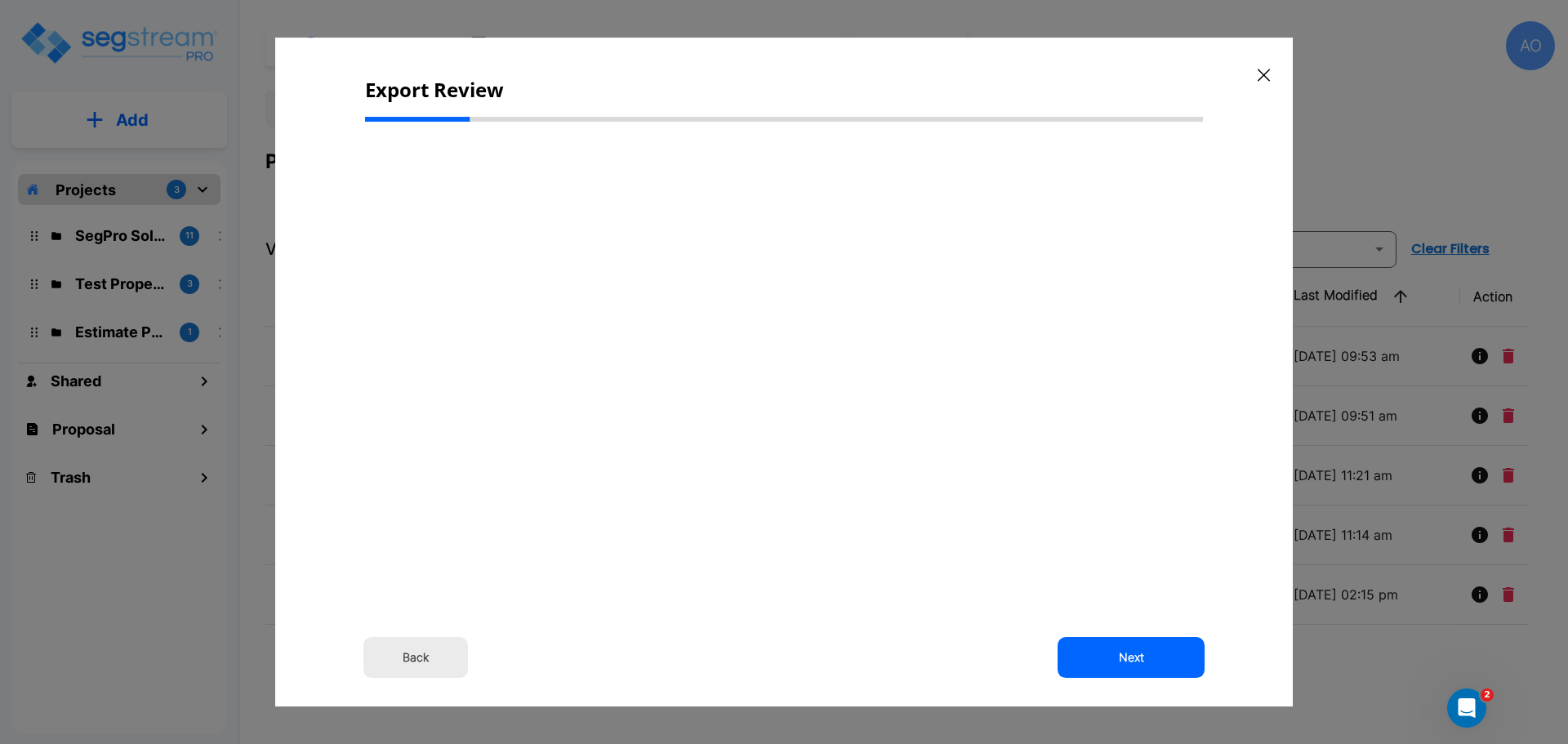
select select "2024"
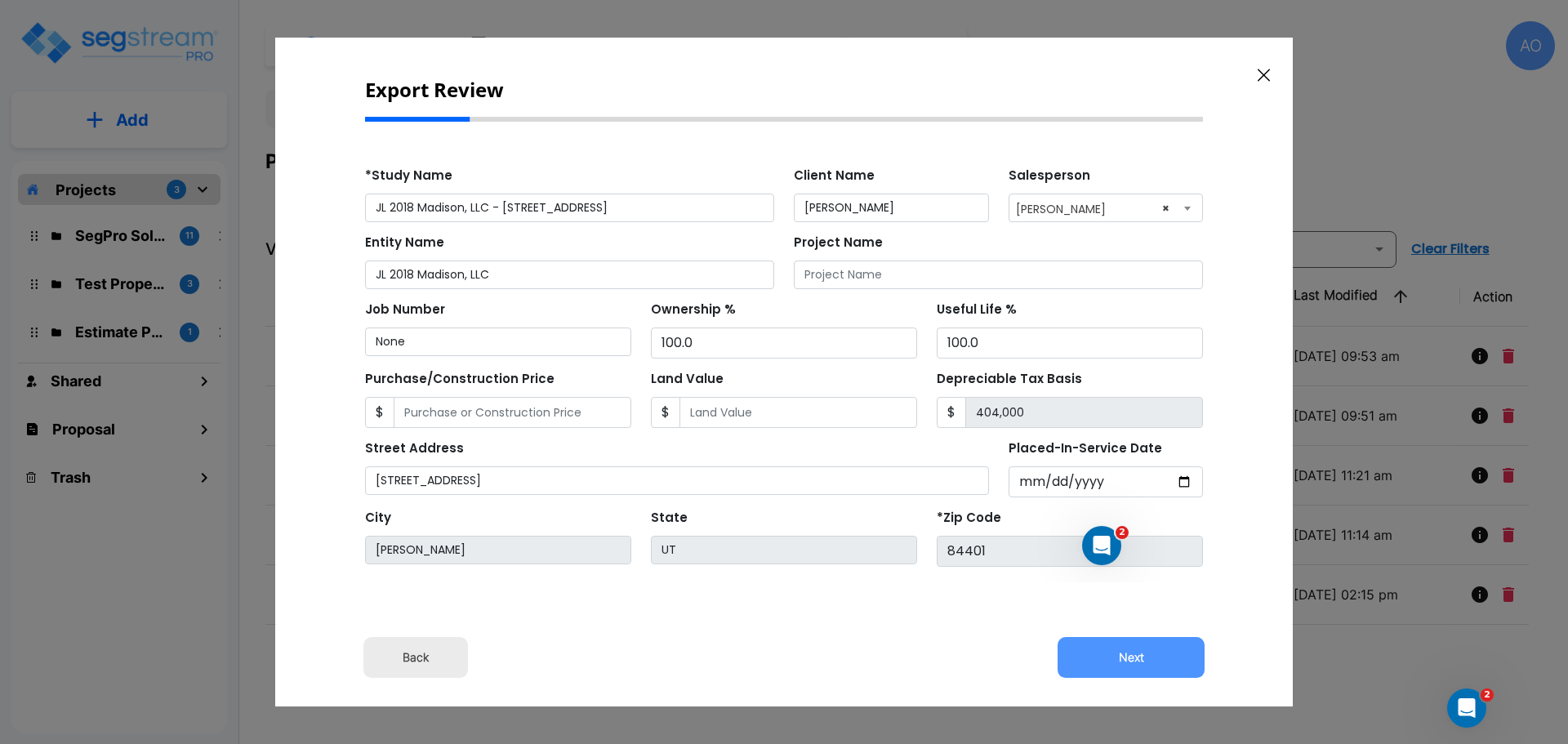
click at [1124, 653] on button "Next" at bounding box center [1131, 658] width 147 height 41
type input "14078"
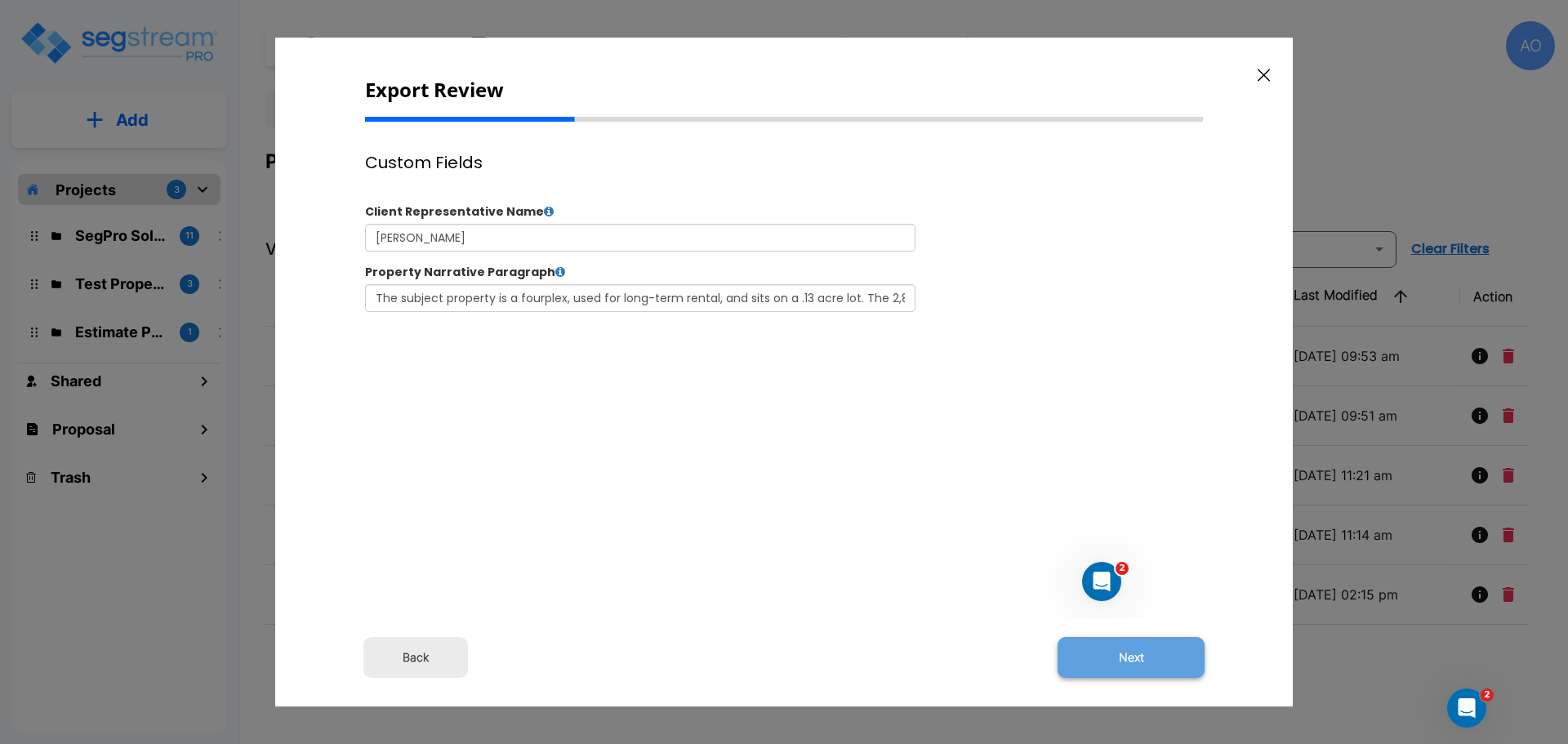
click at [1133, 659] on button "Next" at bounding box center [1131, 658] width 147 height 41
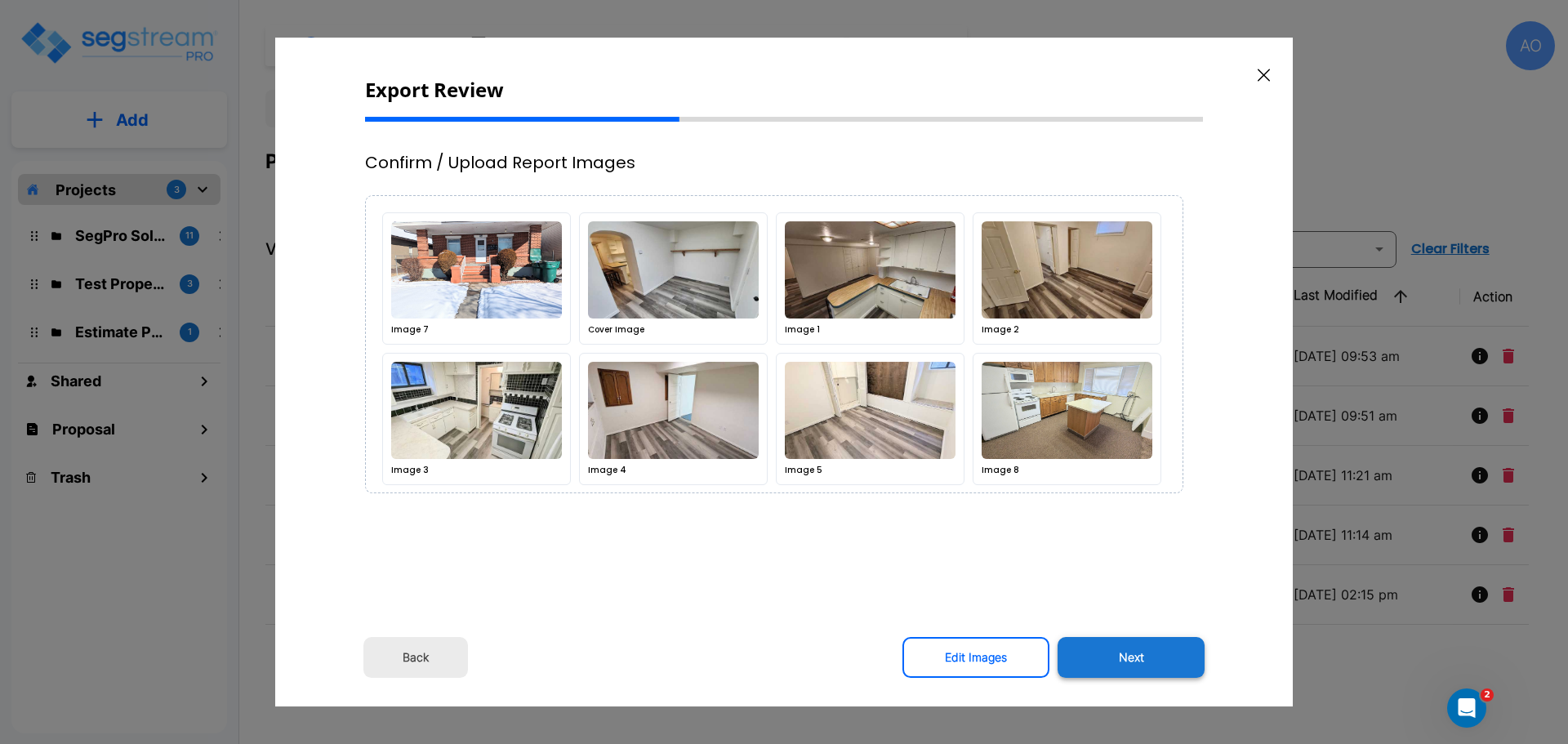
click at [1144, 660] on button "Next" at bounding box center [1131, 658] width 147 height 41
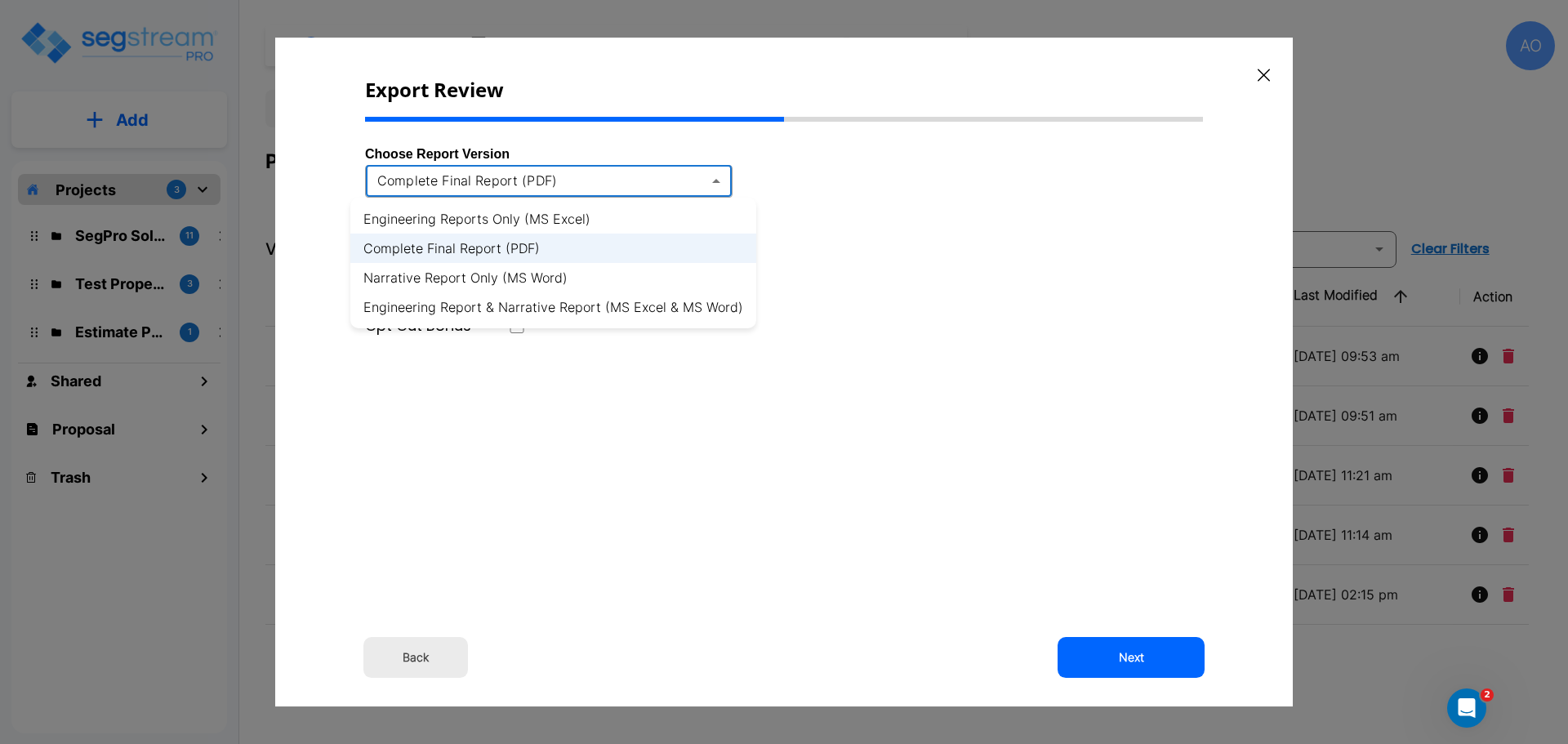
click at [716, 180] on body "× Your report is being generated. Be patient! × We're working on your Modificat…" at bounding box center [784, 372] width 1568 height 744
click at [697, 310] on li "Engineering Report & Narrative Report (MS Excel & MS Word)" at bounding box center [553, 307] width 406 height 29
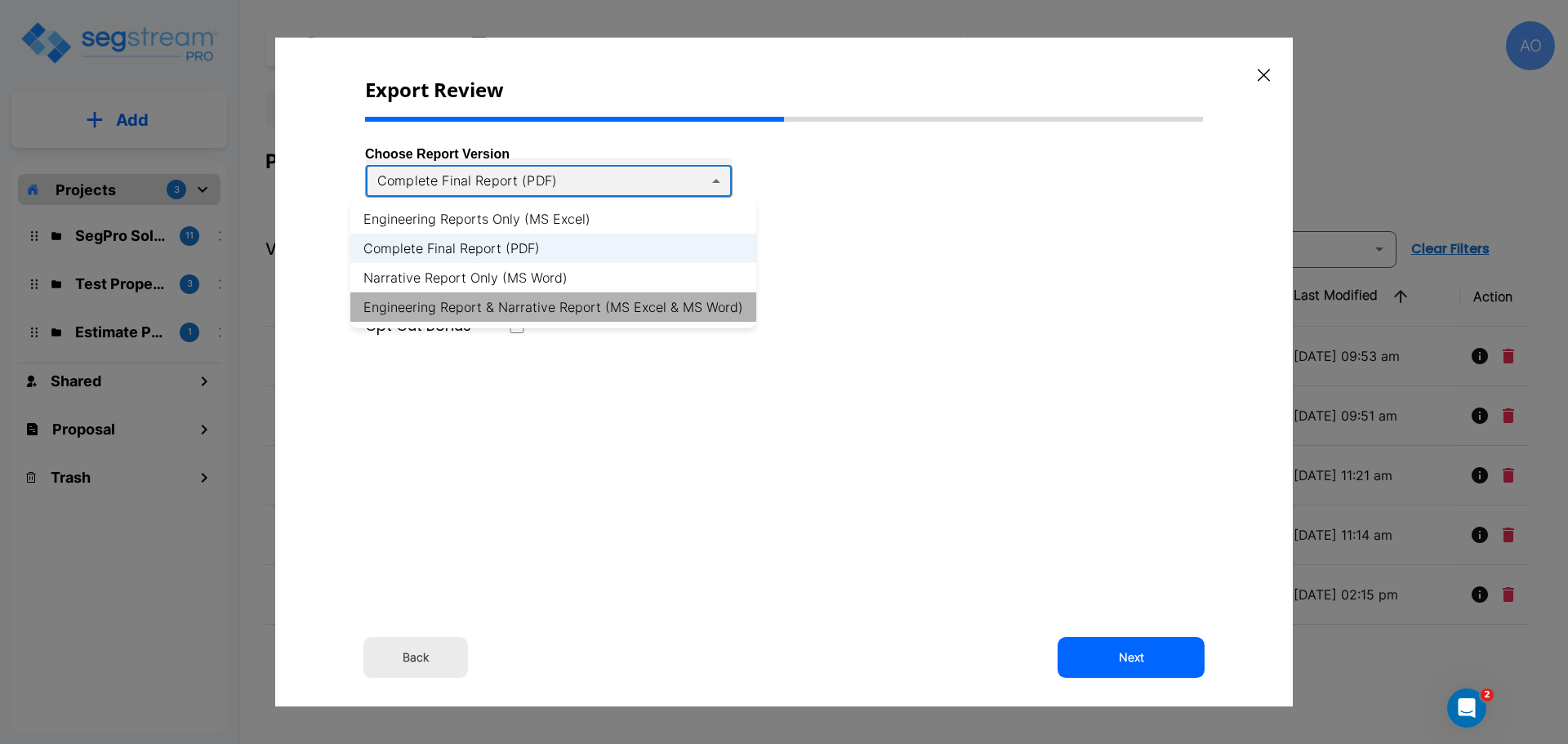
type input "xlsx_word"
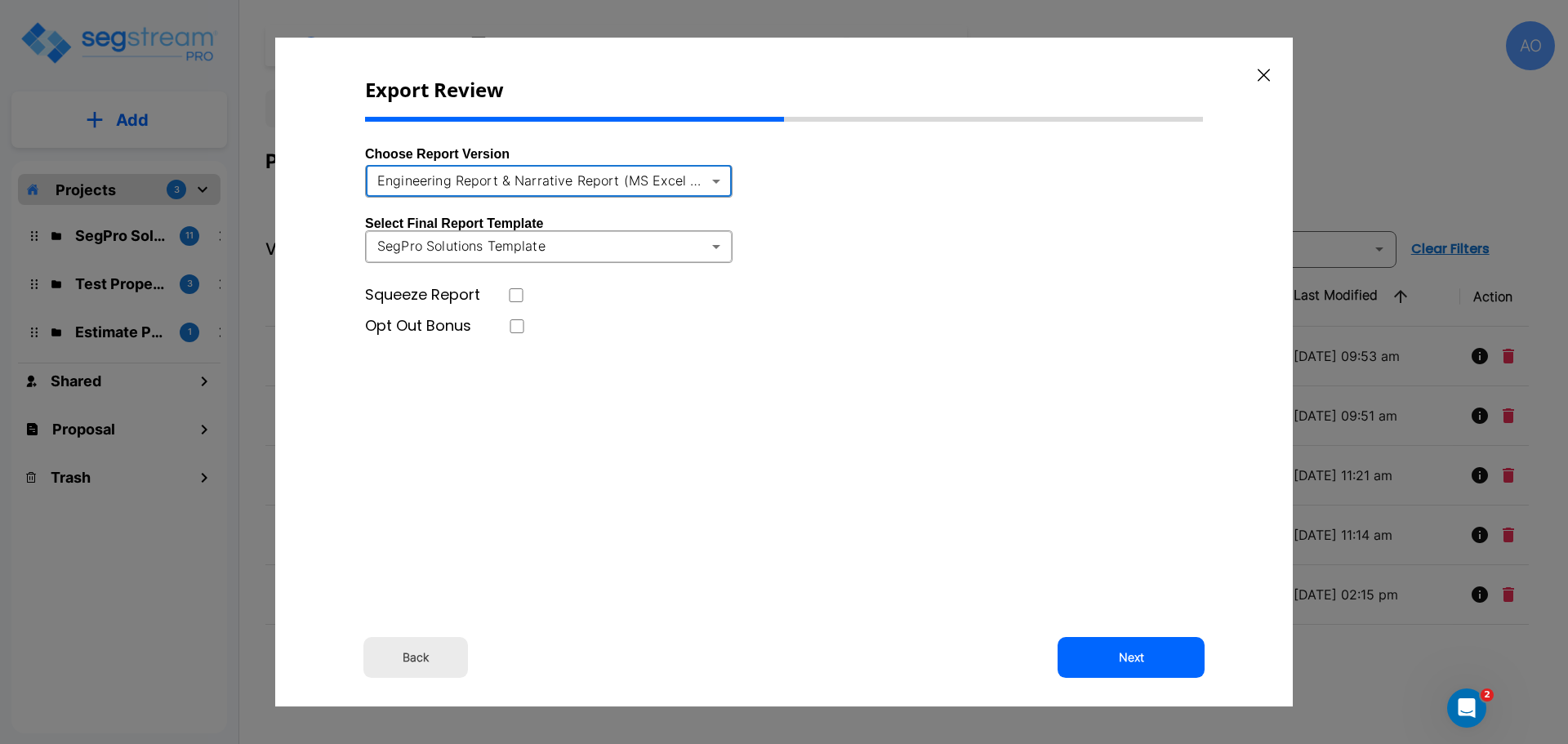
click at [1263, 72] on icon "button" at bounding box center [1263, 75] width 13 height 13
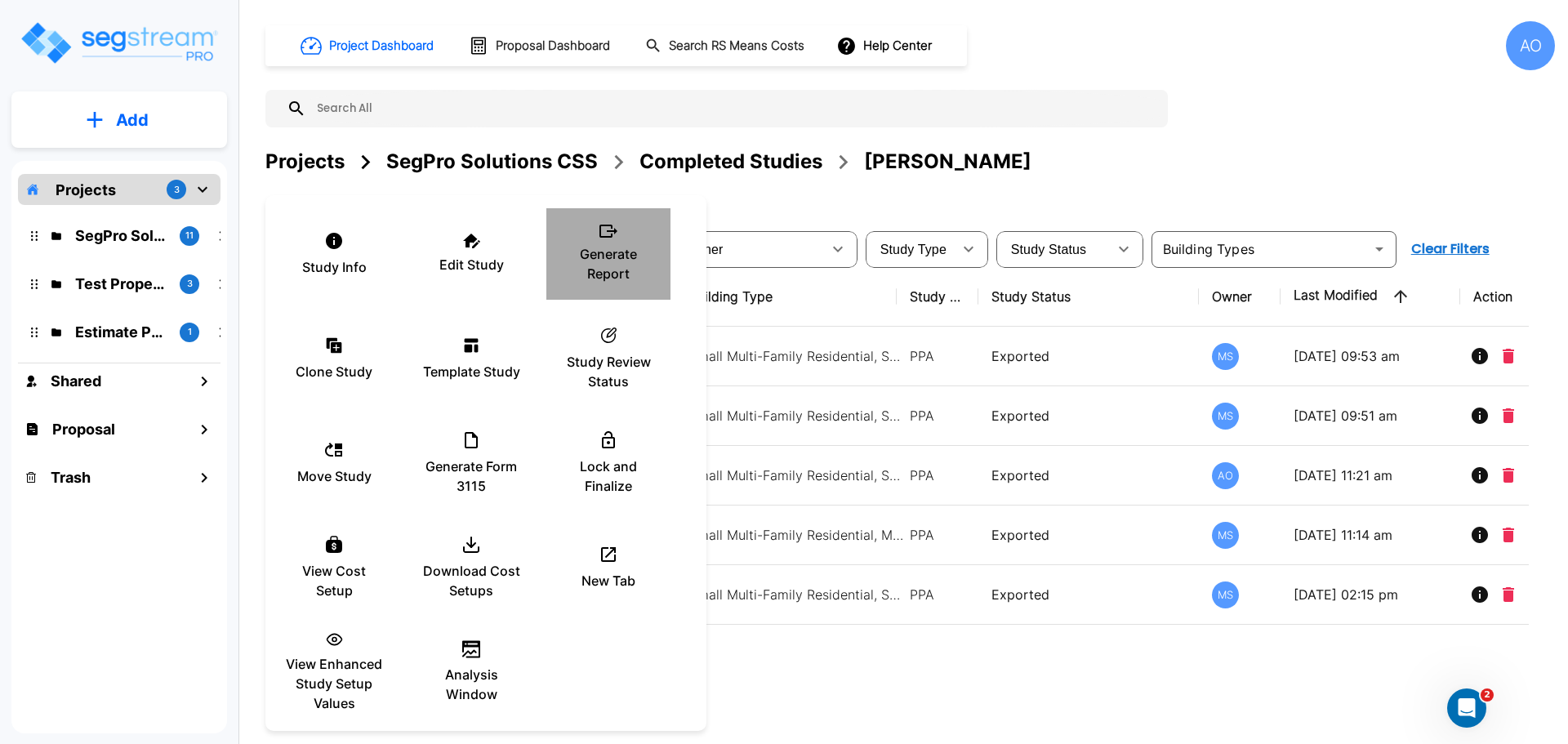
click at [613, 248] on p "Generate Report" at bounding box center [607, 264] width 98 height 39
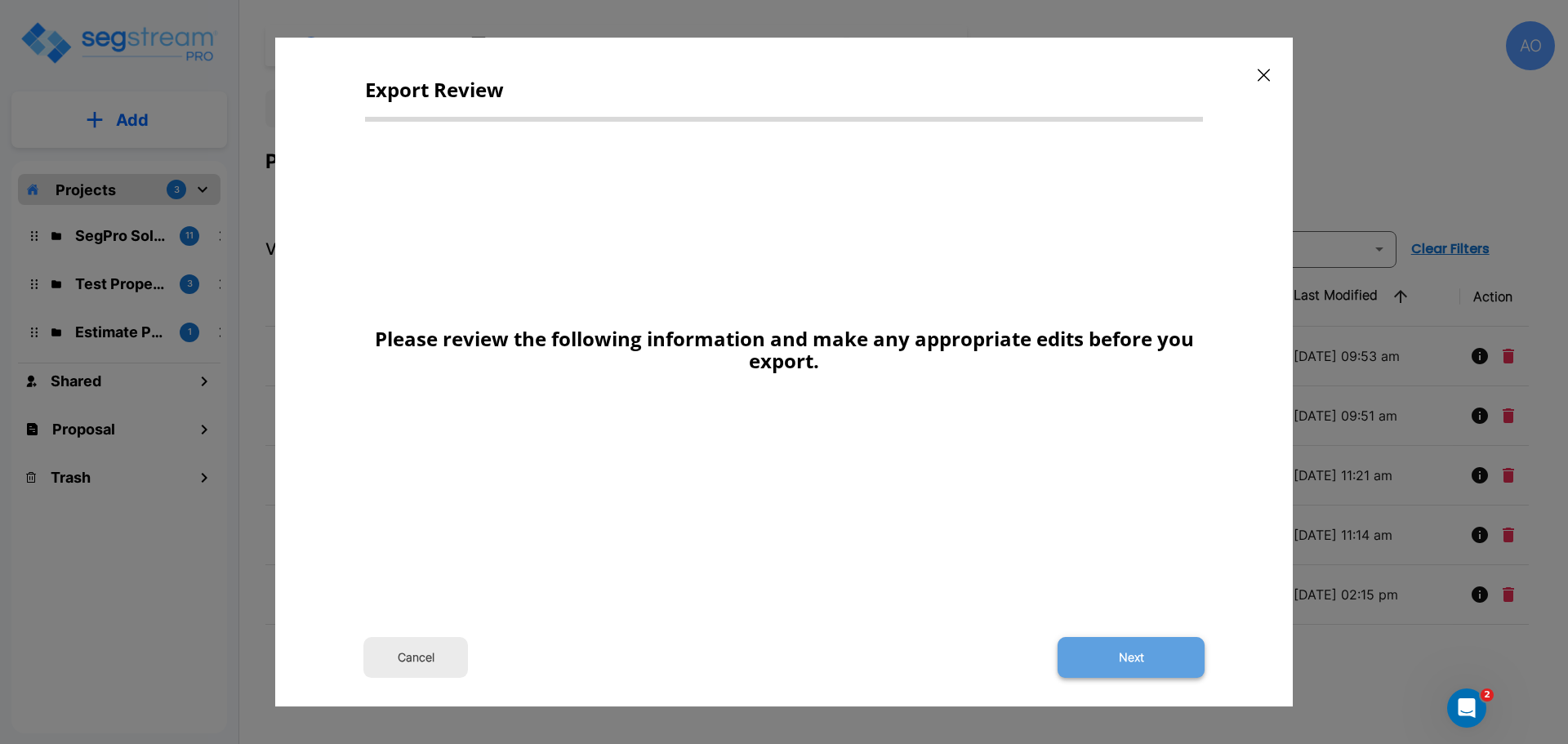
click at [1128, 659] on button "Next" at bounding box center [1131, 658] width 147 height 41
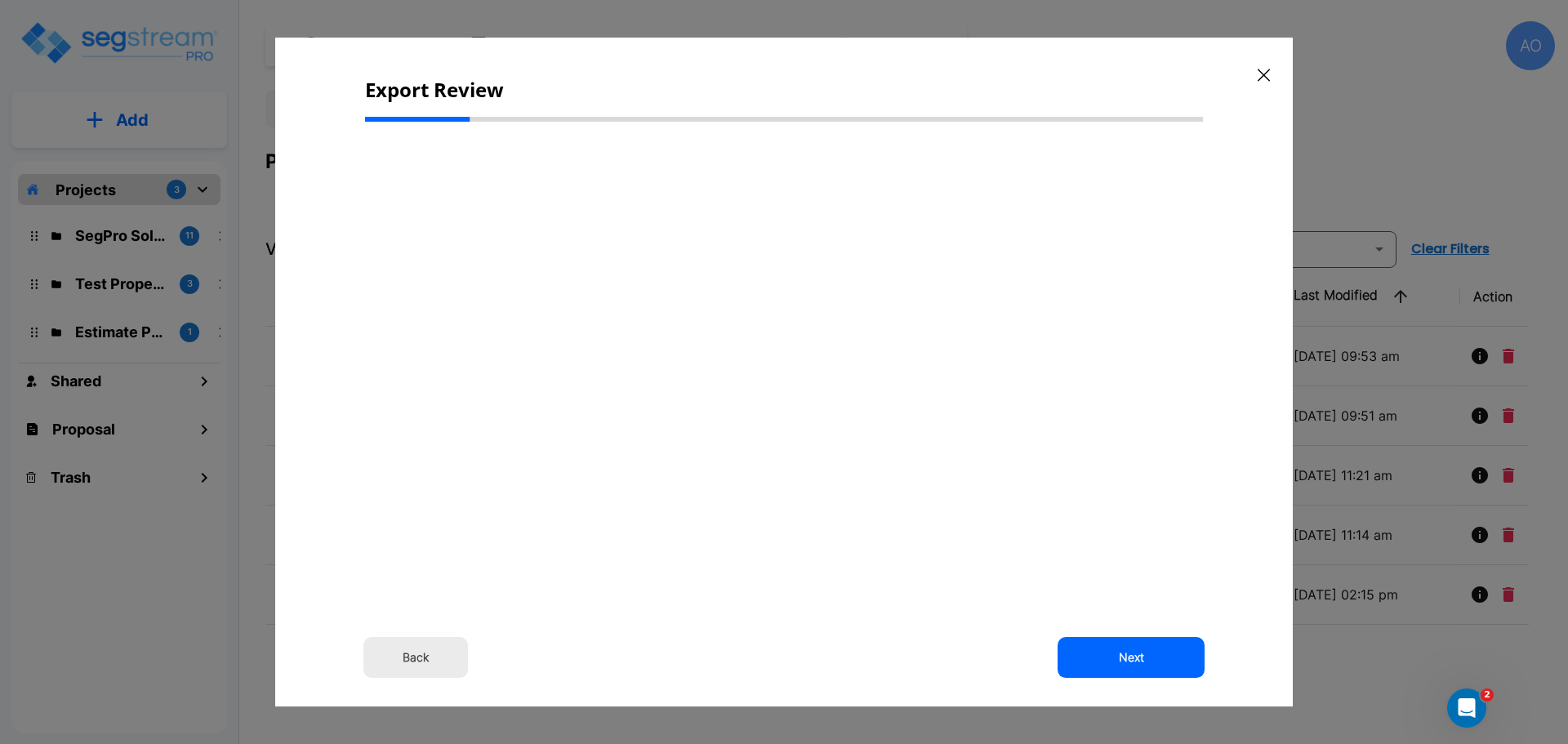
select select "2024"
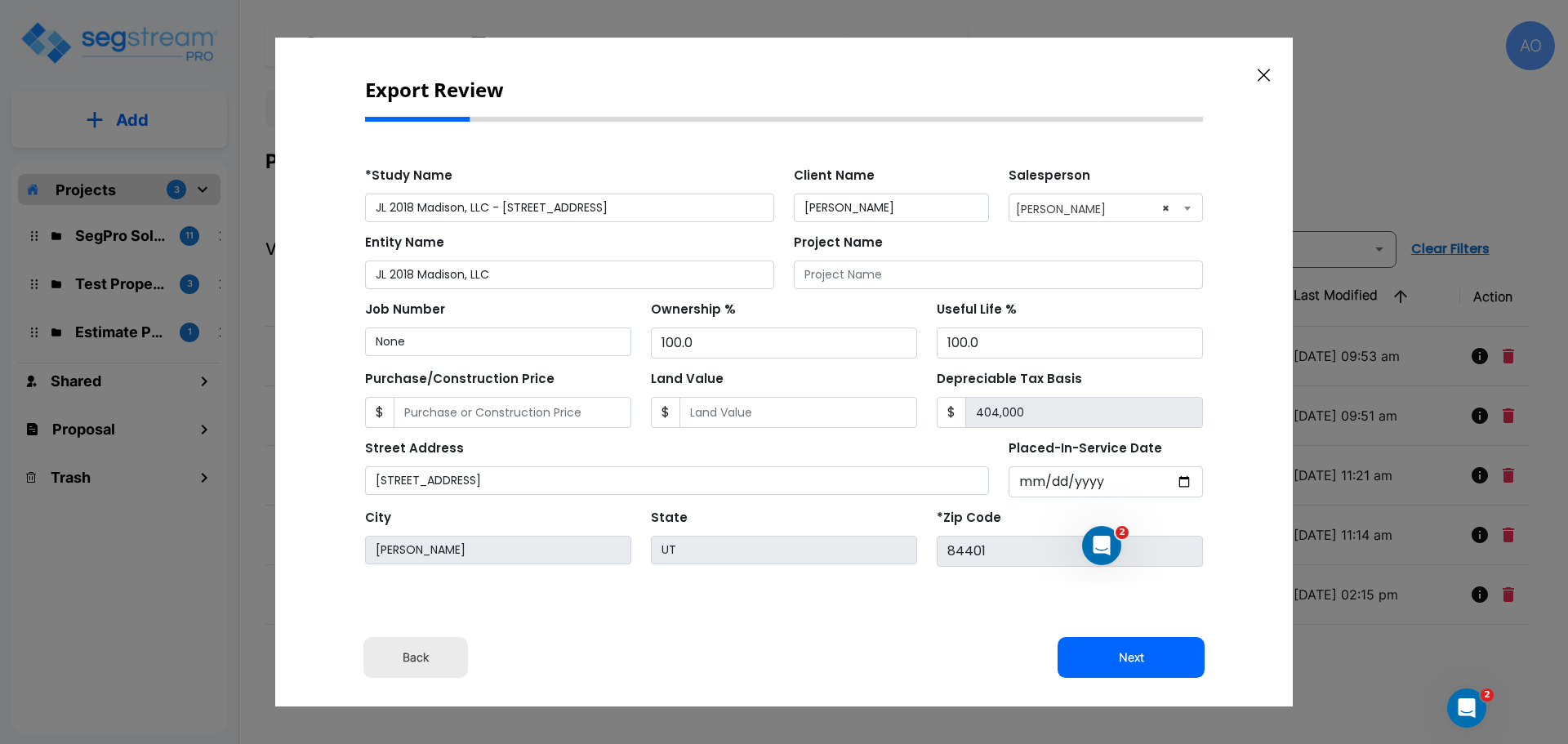
click at [1128, 659] on button "Next" at bounding box center [1131, 658] width 147 height 41
type input "14078"
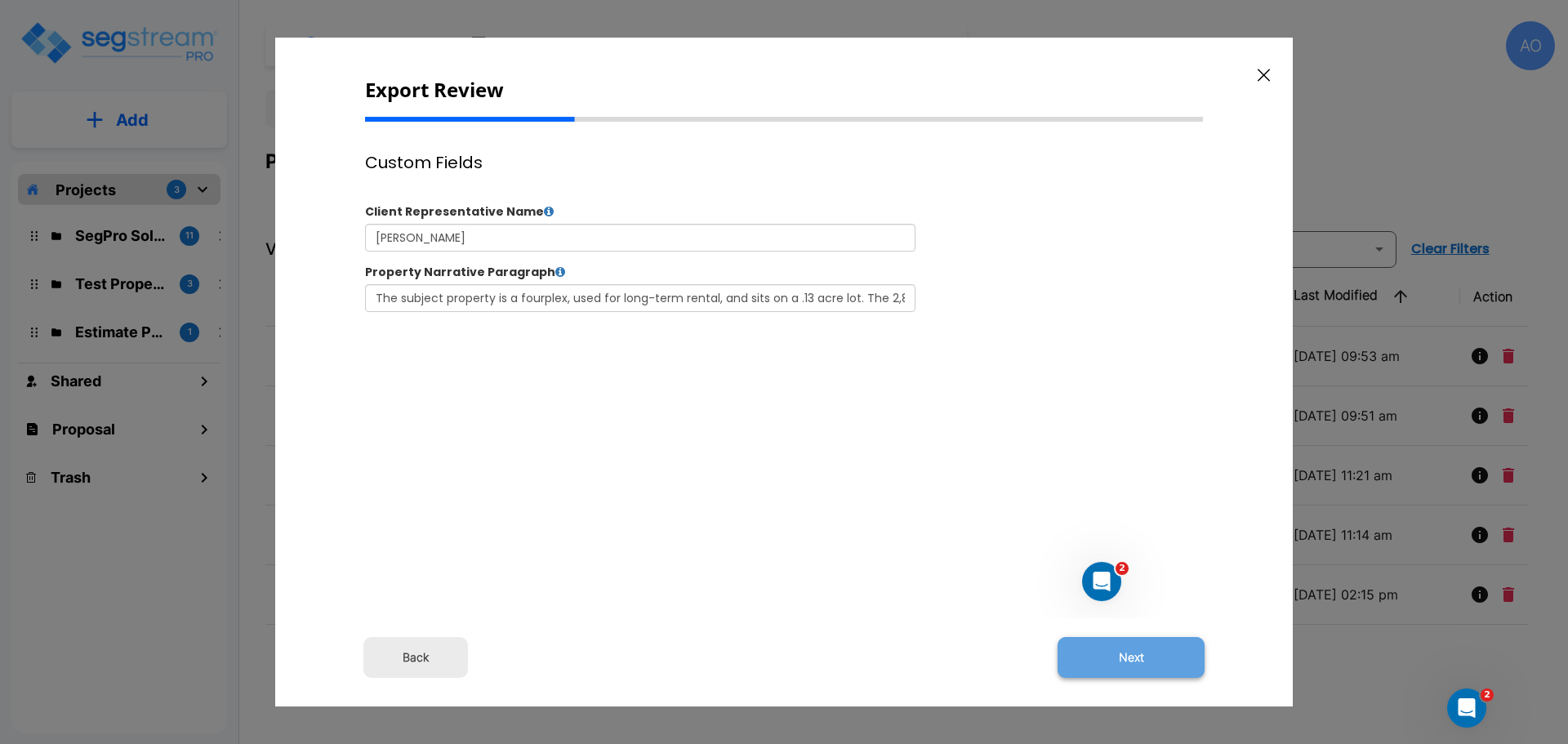
click at [1127, 659] on button "Next" at bounding box center [1131, 658] width 147 height 41
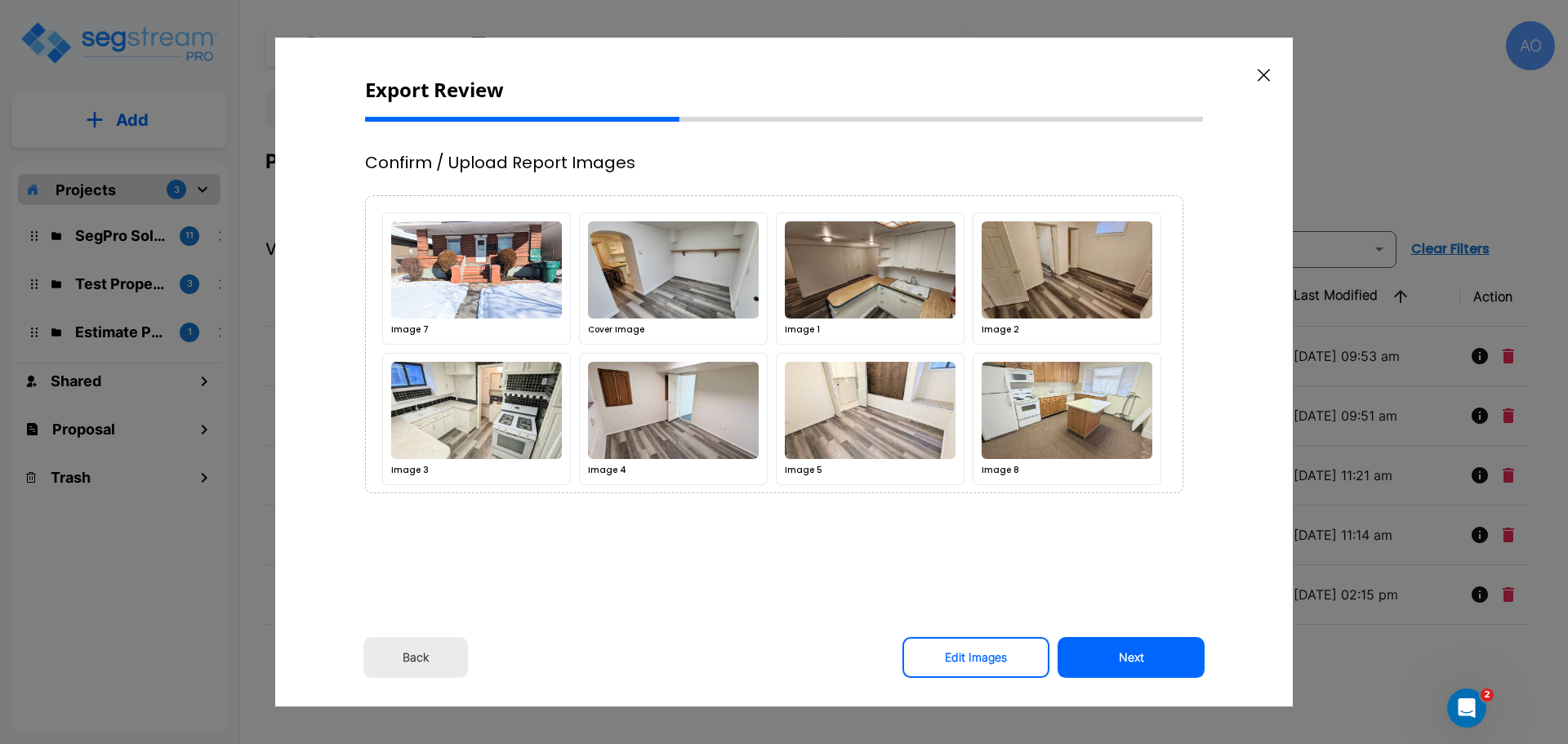
click at [1127, 659] on button "Next" at bounding box center [1131, 658] width 147 height 41
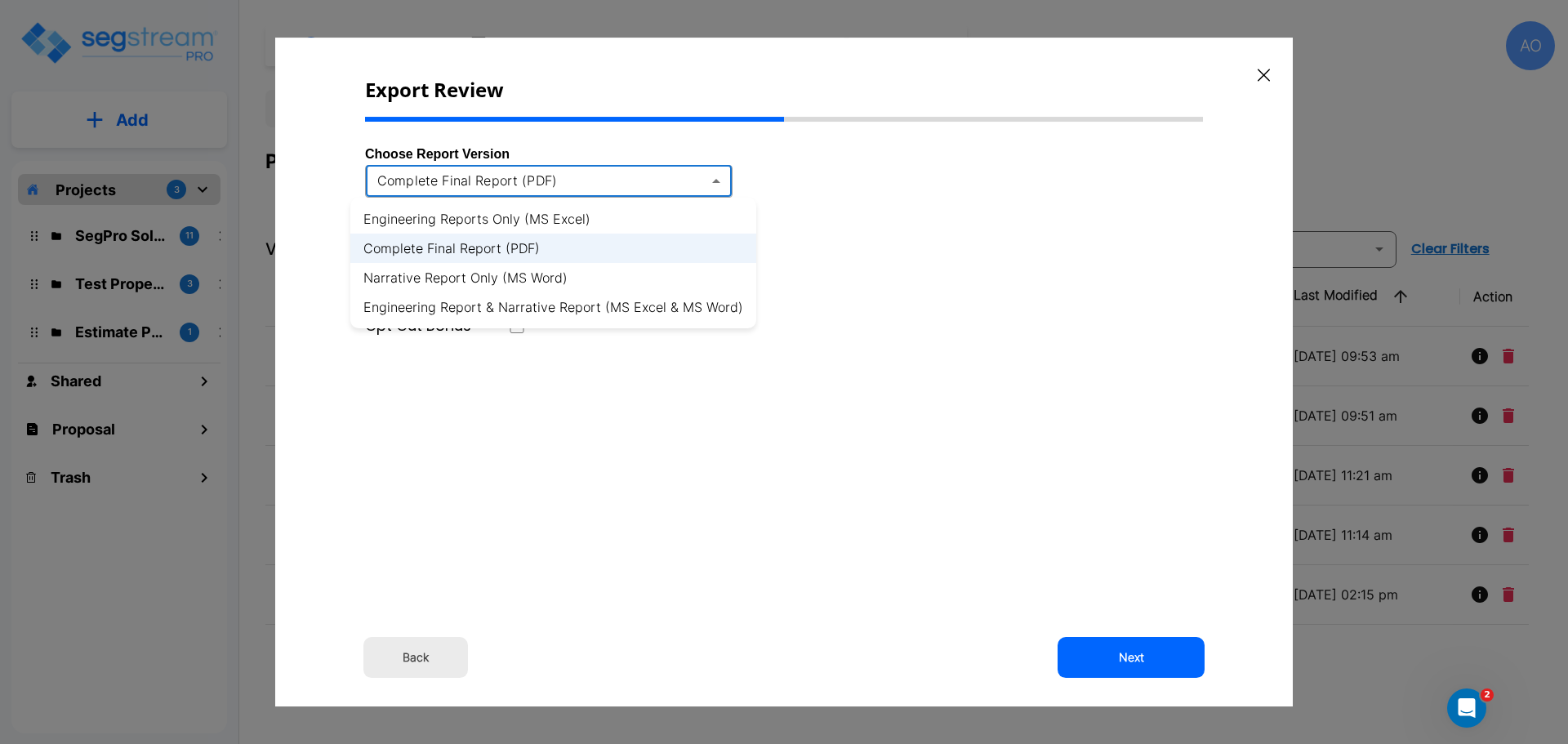
click at [719, 177] on body "× Your report is being generated. Be patient! × We're working on your Modificat…" at bounding box center [784, 372] width 1568 height 744
click at [694, 310] on li "Engineering Report & Narrative Report (MS Excel & MS Word)" at bounding box center [553, 307] width 406 height 29
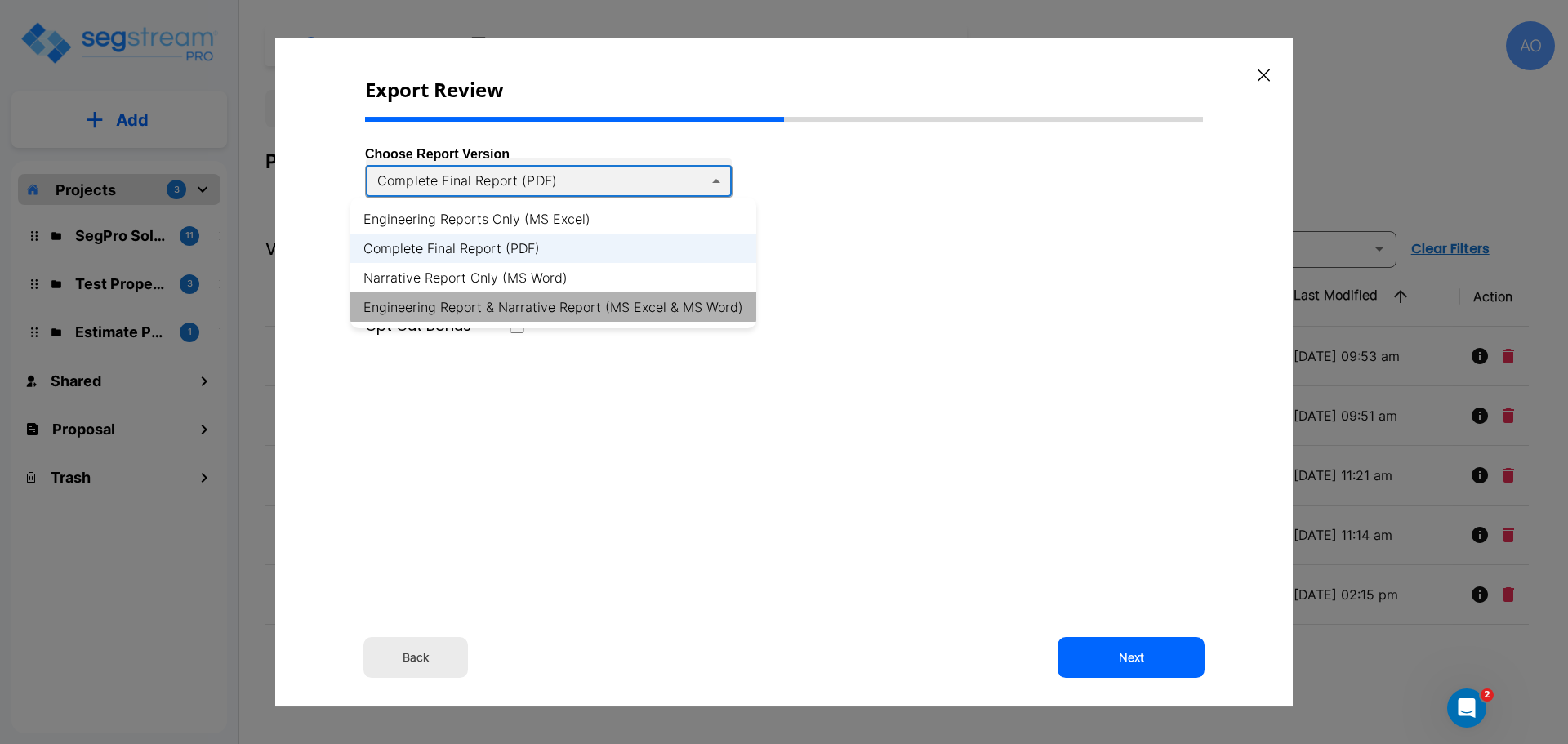
type input "xlsx_word"
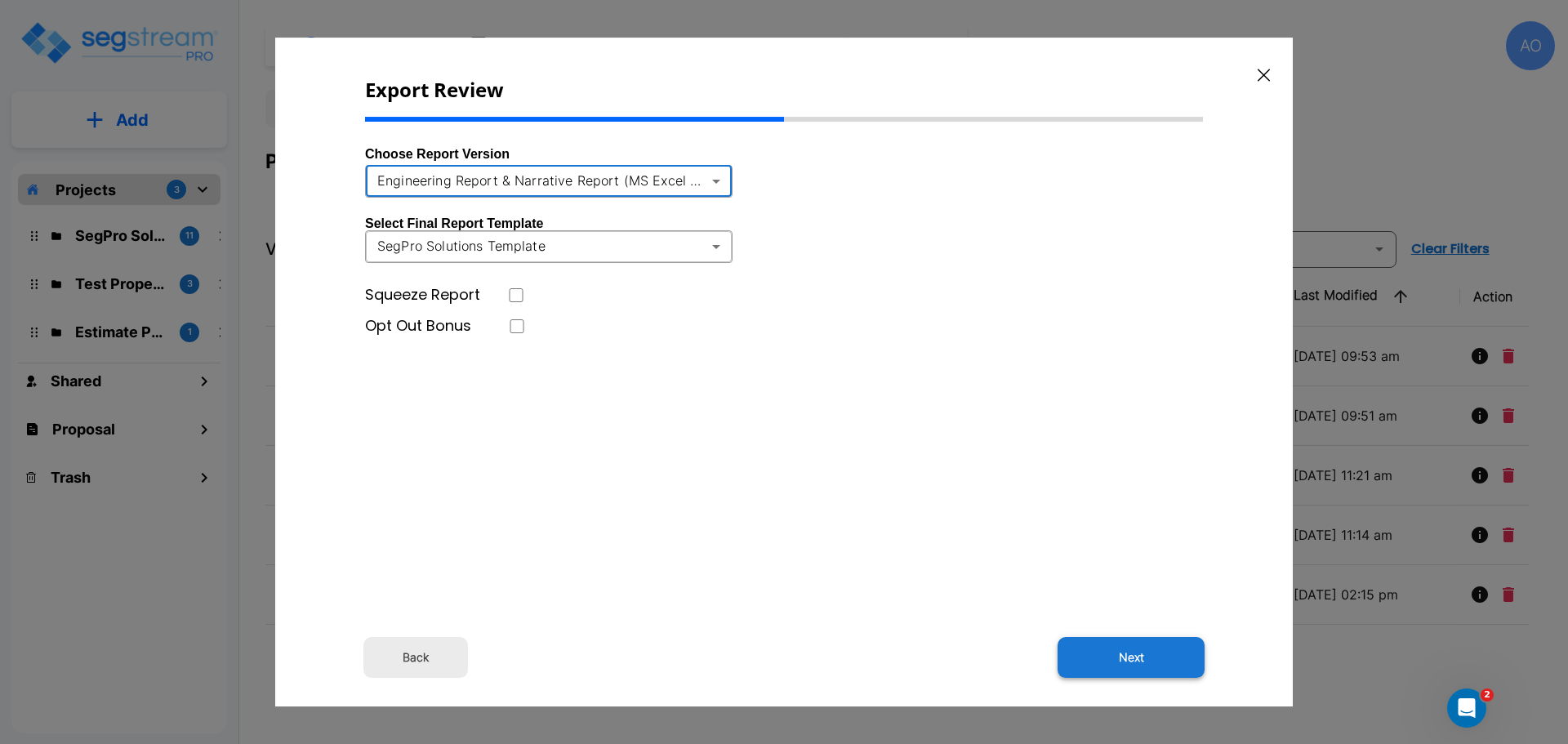
click at [1129, 653] on button "Next" at bounding box center [1131, 658] width 147 height 41
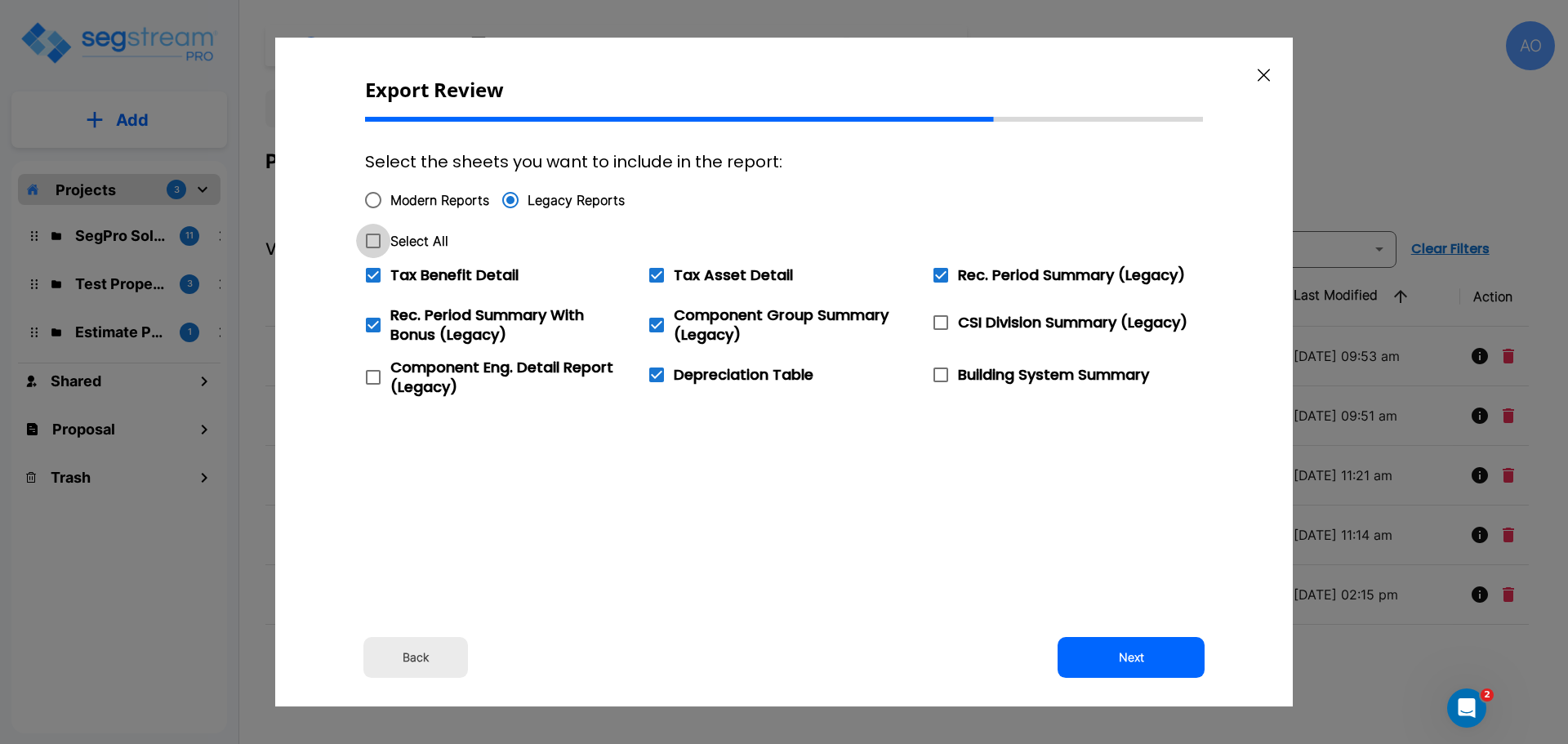
click at [374, 241] on icon at bounding box center [373, 241] width 19 height 19
click at [372, 237] on input "Select All" at bounding box center [364, 231] width 16 height 14
checkbox input "true"
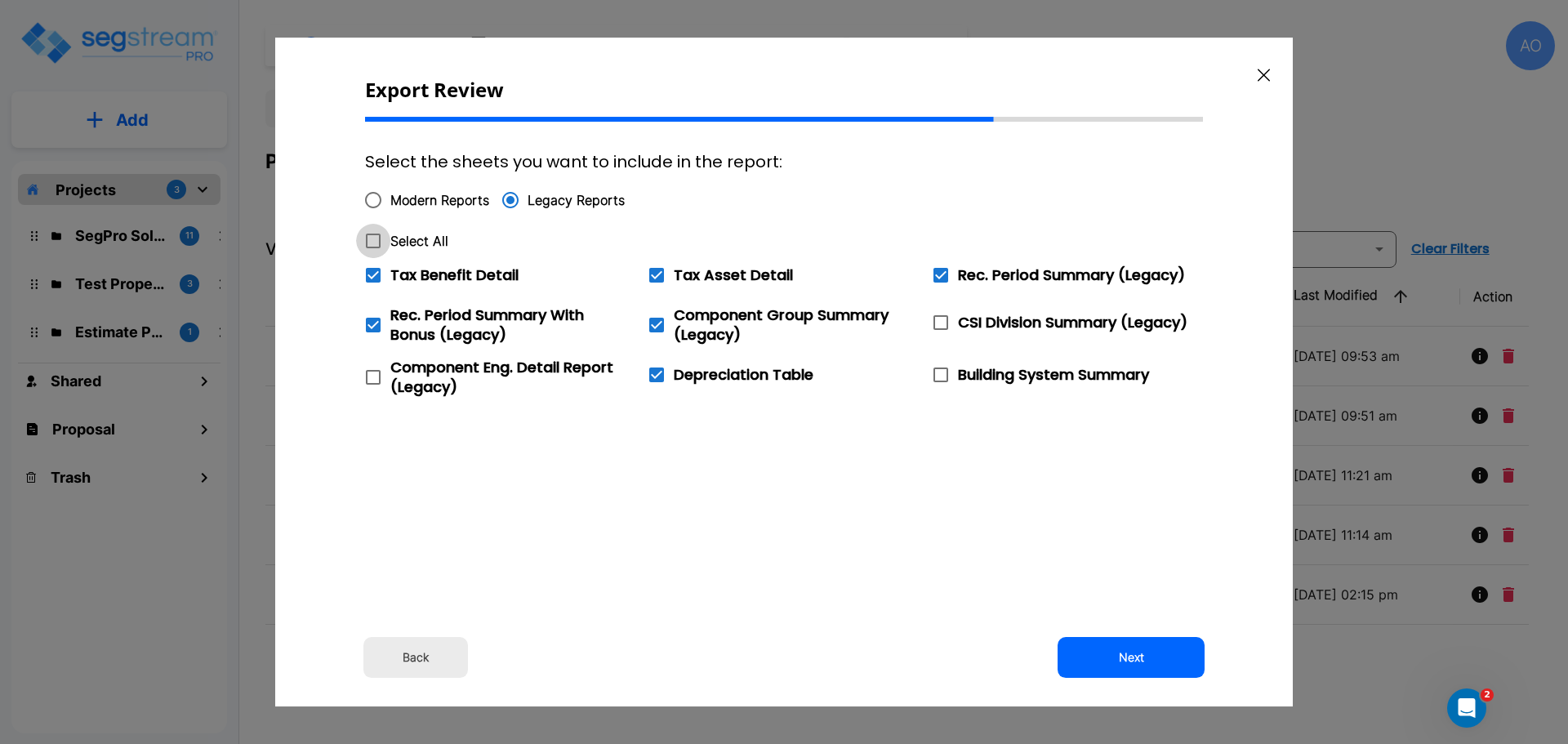
checkbox input "true"
click at [379, 275] on icon at bounding box center [373, 275] width 15 height 15
click at [372, 272] on input "Tax Benefit Detail" at bounding box center [364, 264] width 16 height 14
checkbox input "false"
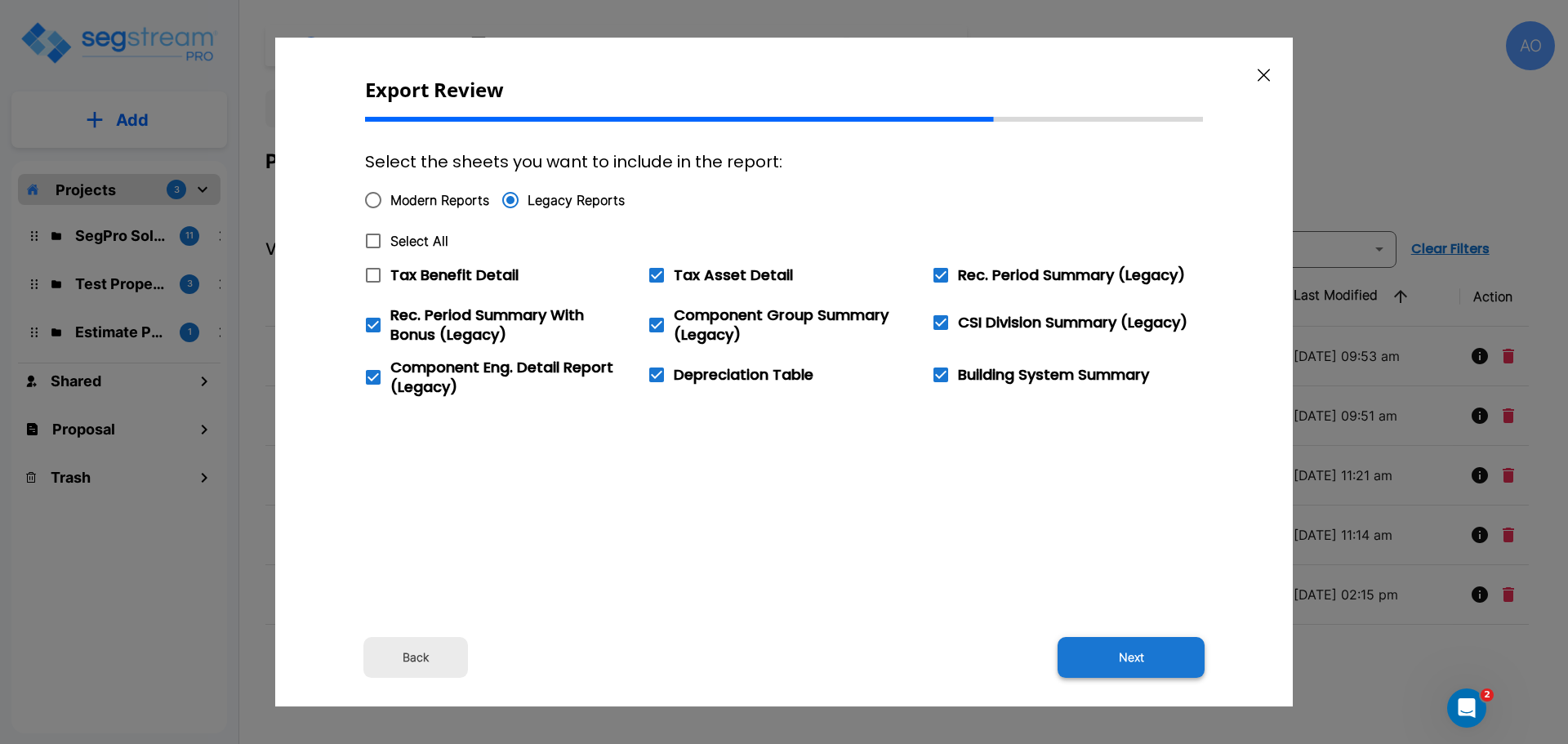
click at [1137, 653] on button "Next" at bounding box center [1131, 658] width 147 height 41
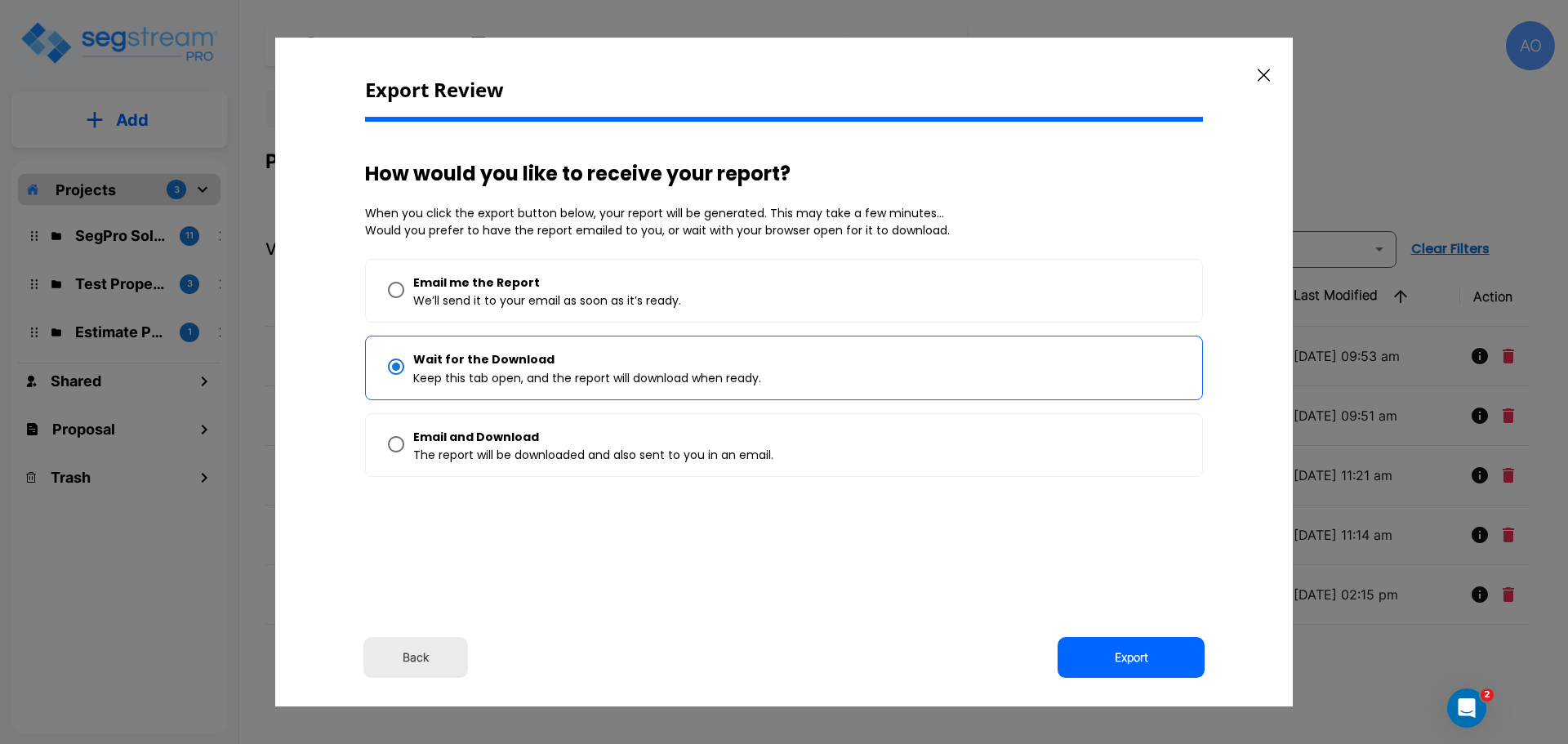
click at [1137, 653] on button "Export" at bounding box center [1131, 658] width 147 height 41
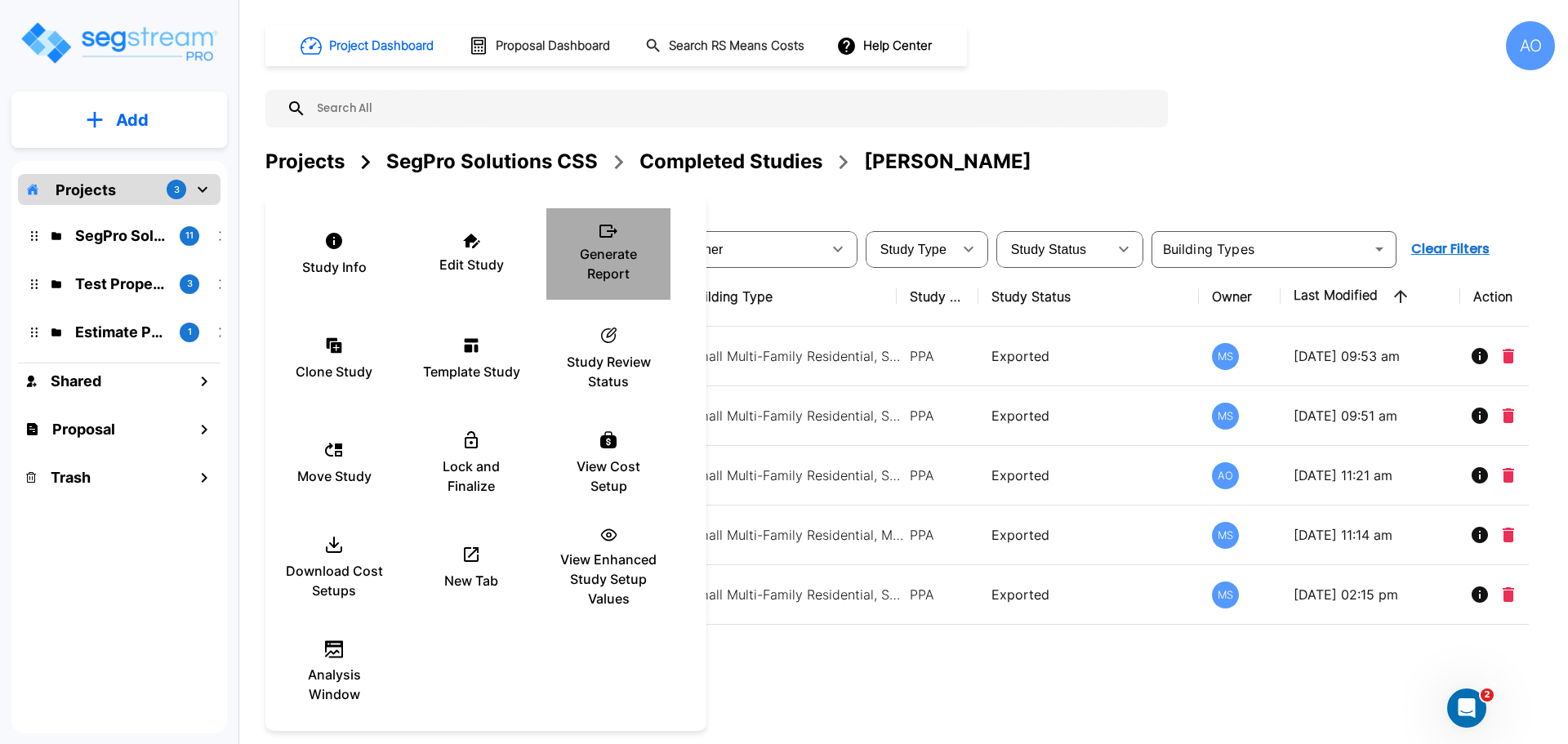
click at [606, 257] on p "Generate Report" at bounding box center [607, 264] width 98 height 39
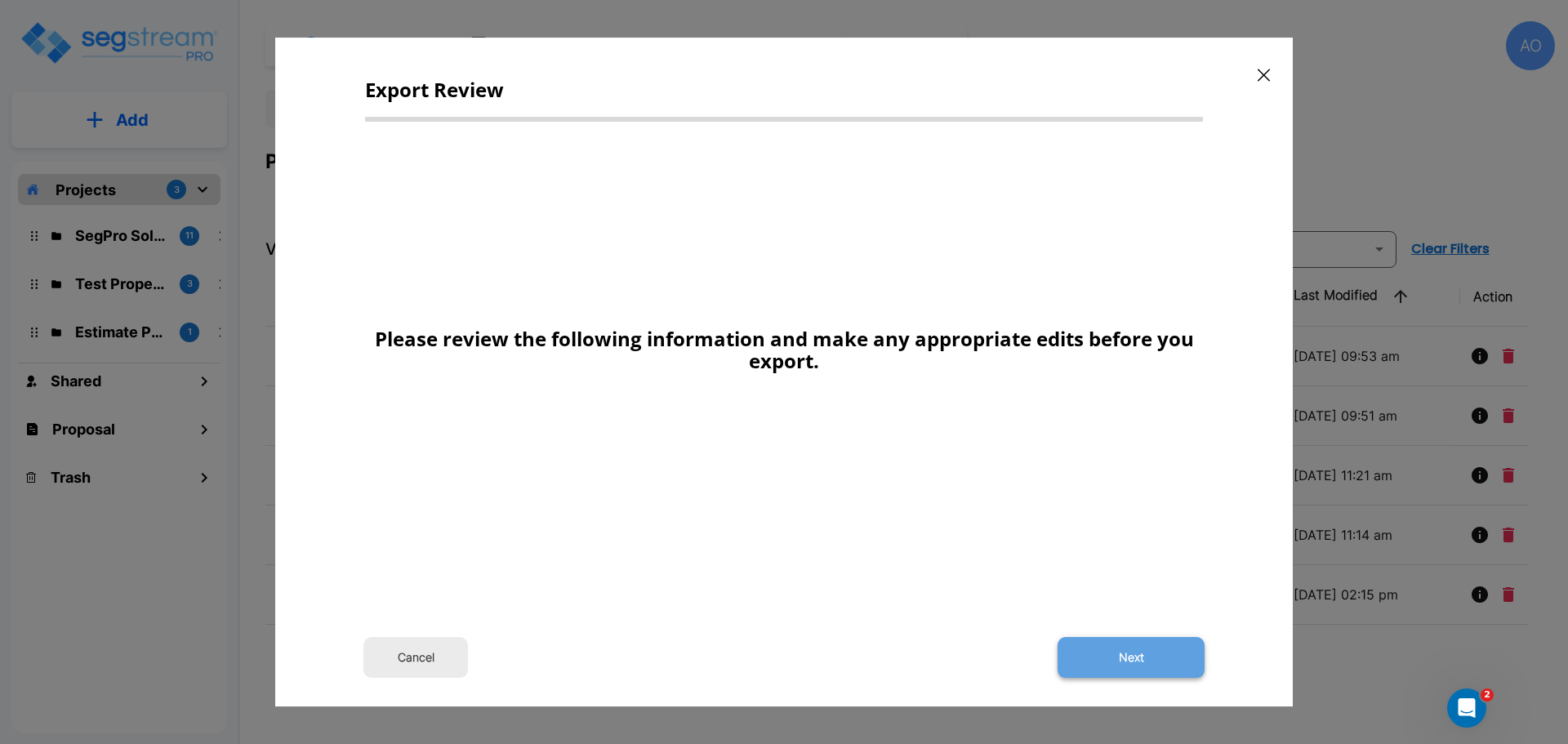
click at [1147, 660] on button "Next" at bounding box center [1131, 658] width 147 height 41
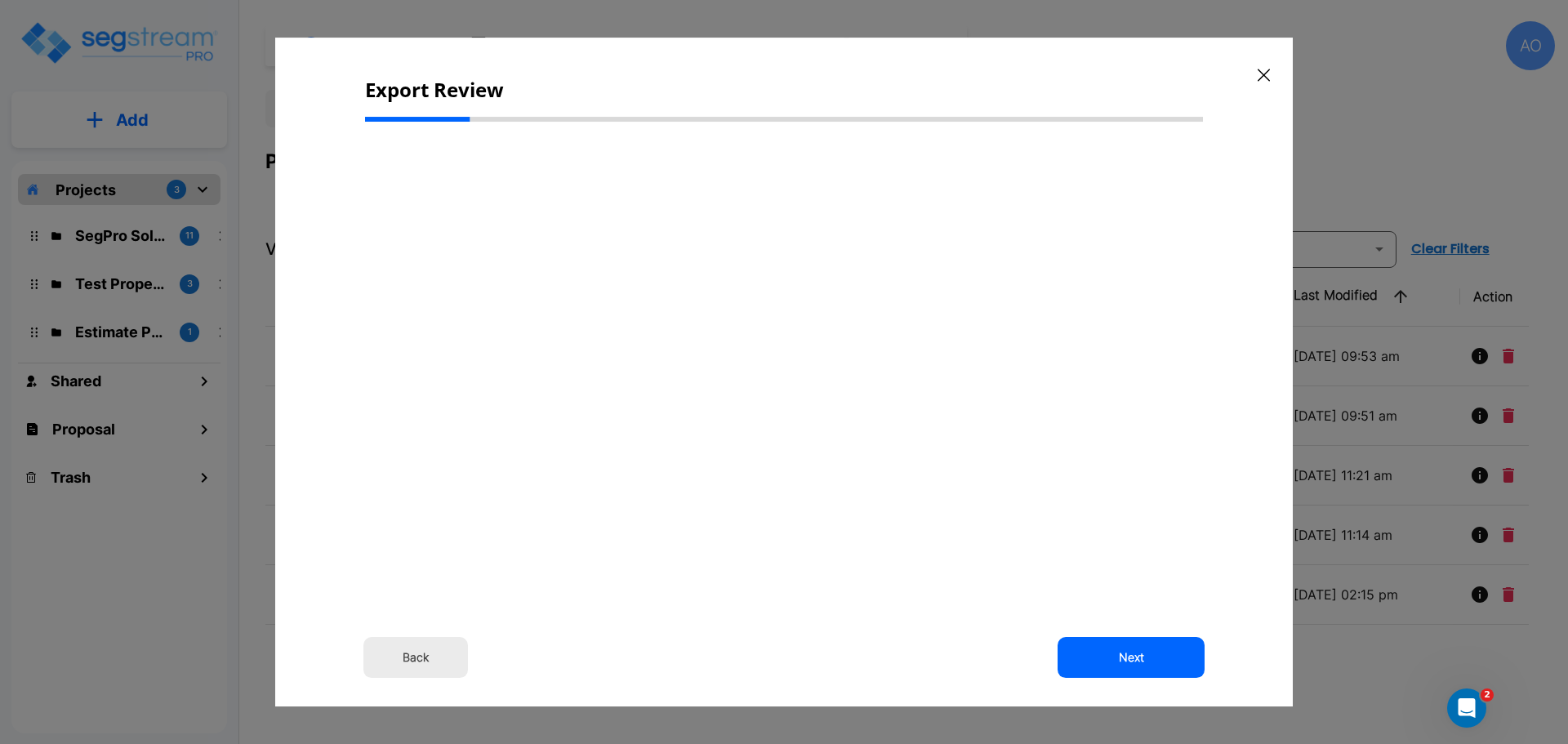
select select "2024"
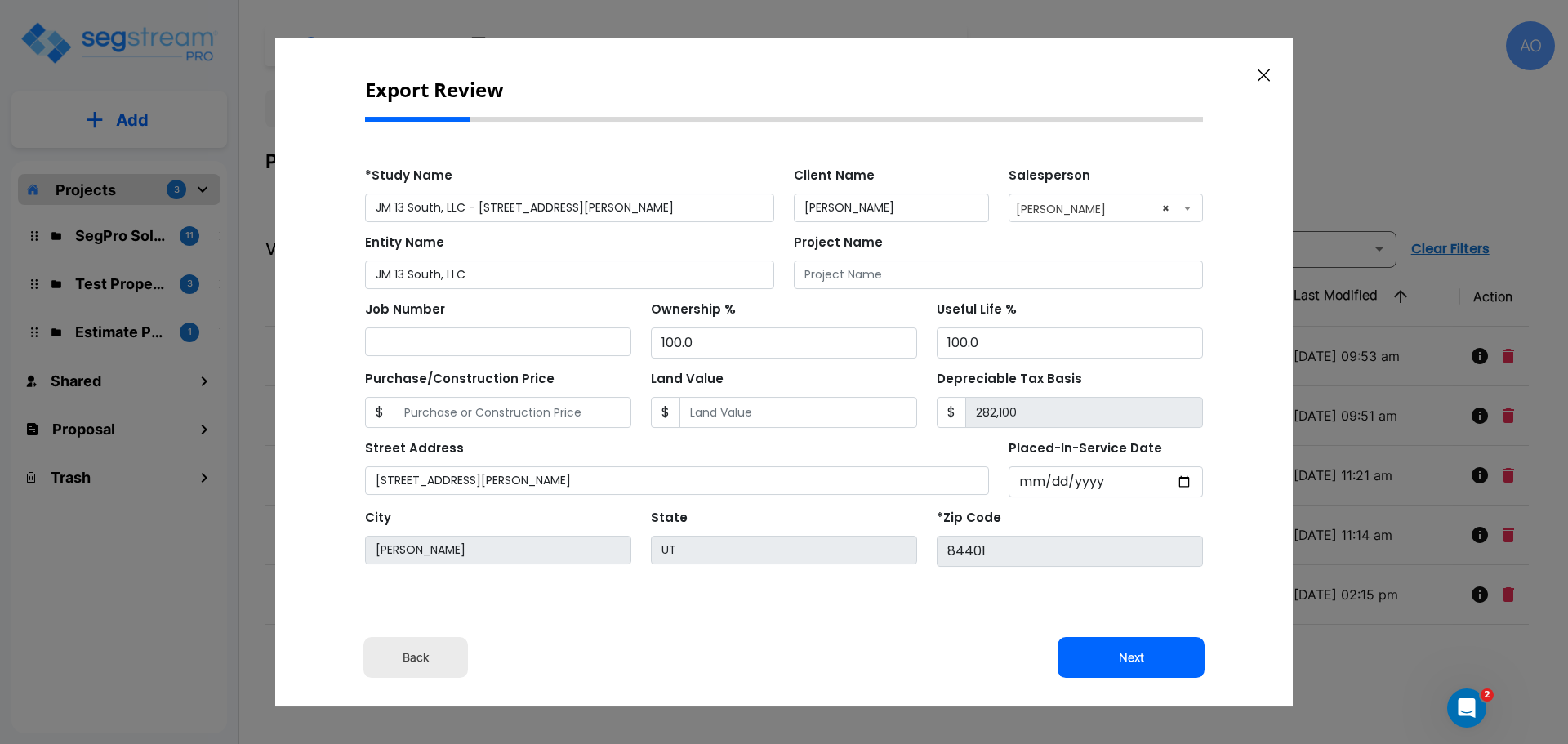
click at [1147, 660] on button "Next" at bounding box center [1131, 658] width 147 height 41
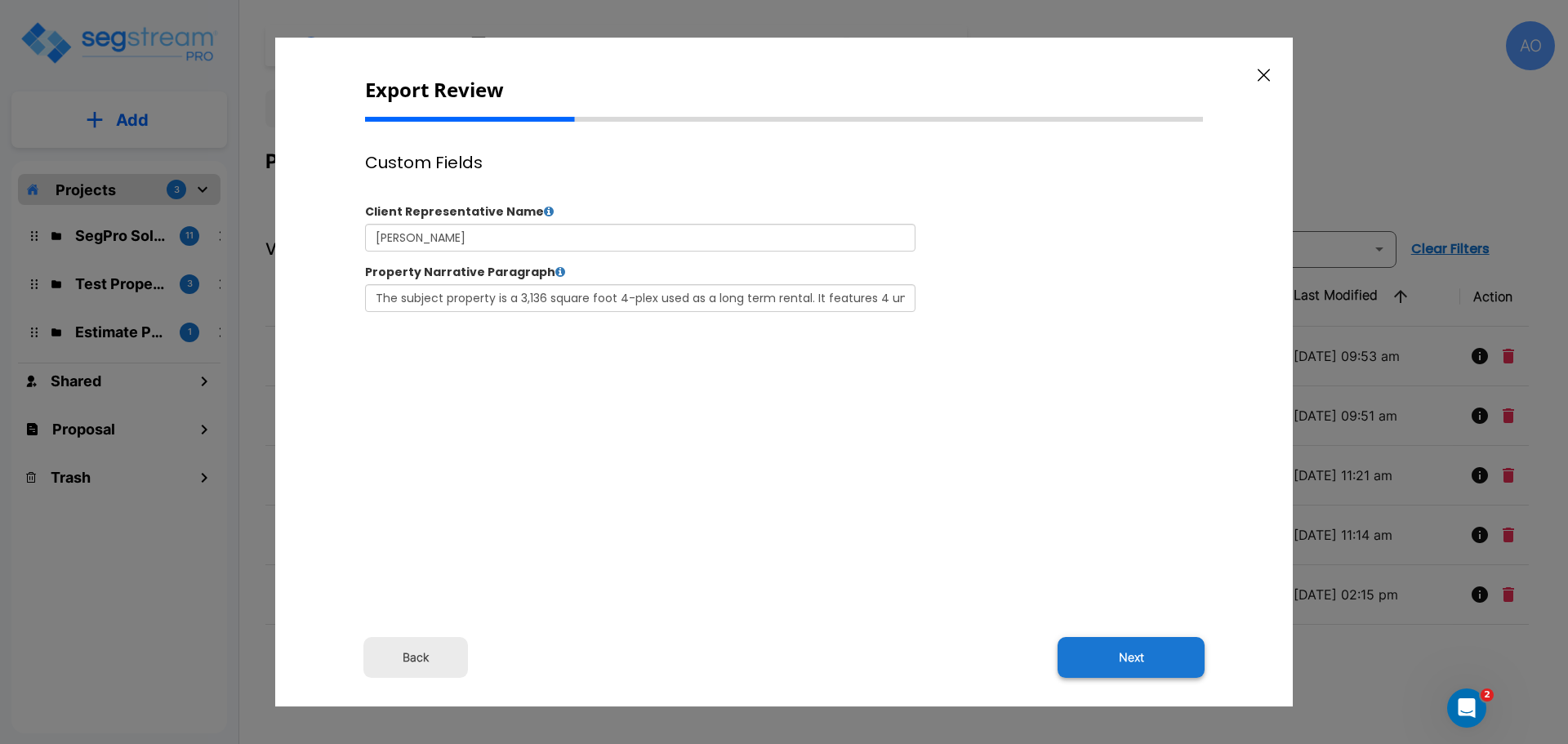
click at [1124, 650] on button "Next" at bounding box center [1131, 658] width 147 height 41
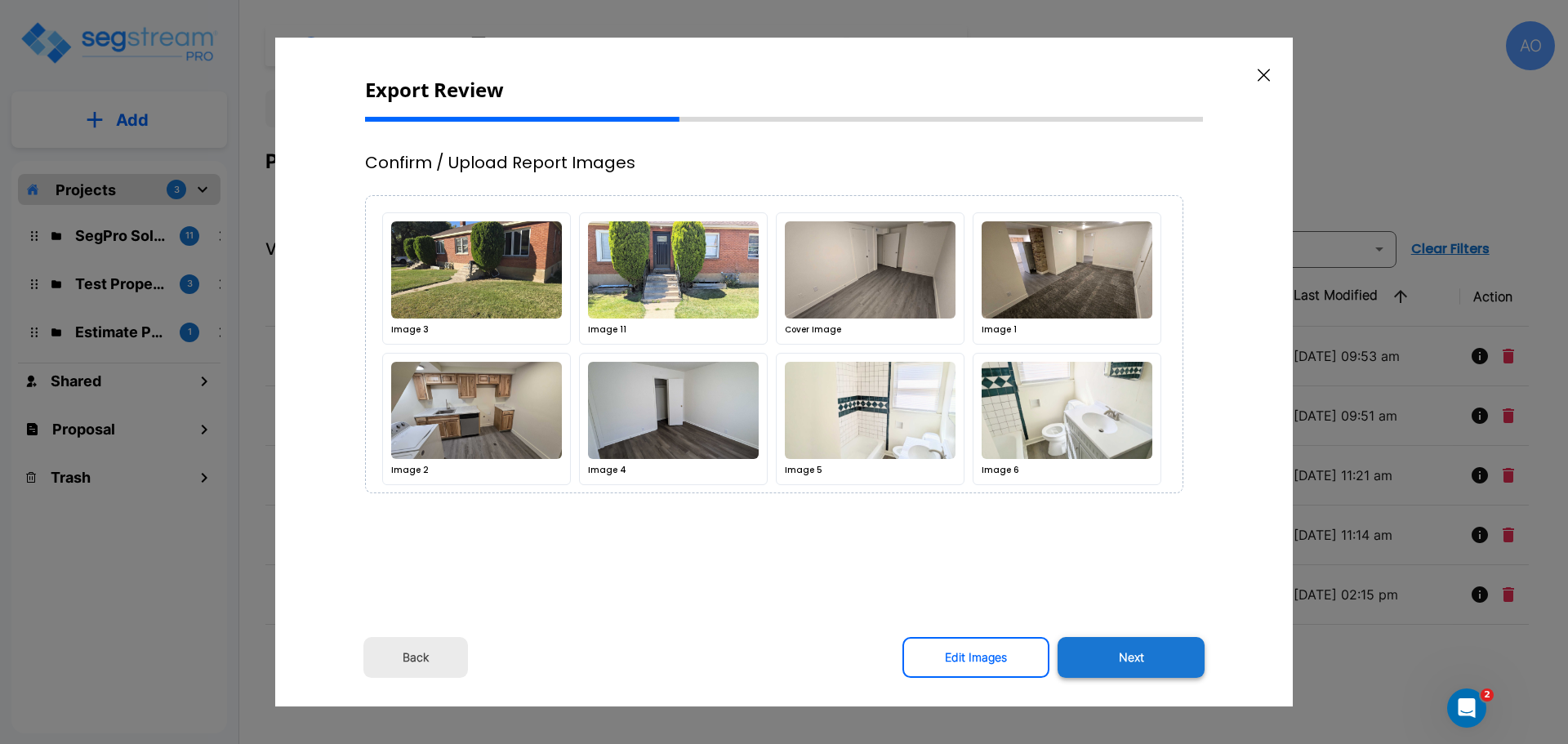
click at [1134, 659] on button "Next" at bounding box center [1131, 658] width 147 height 41
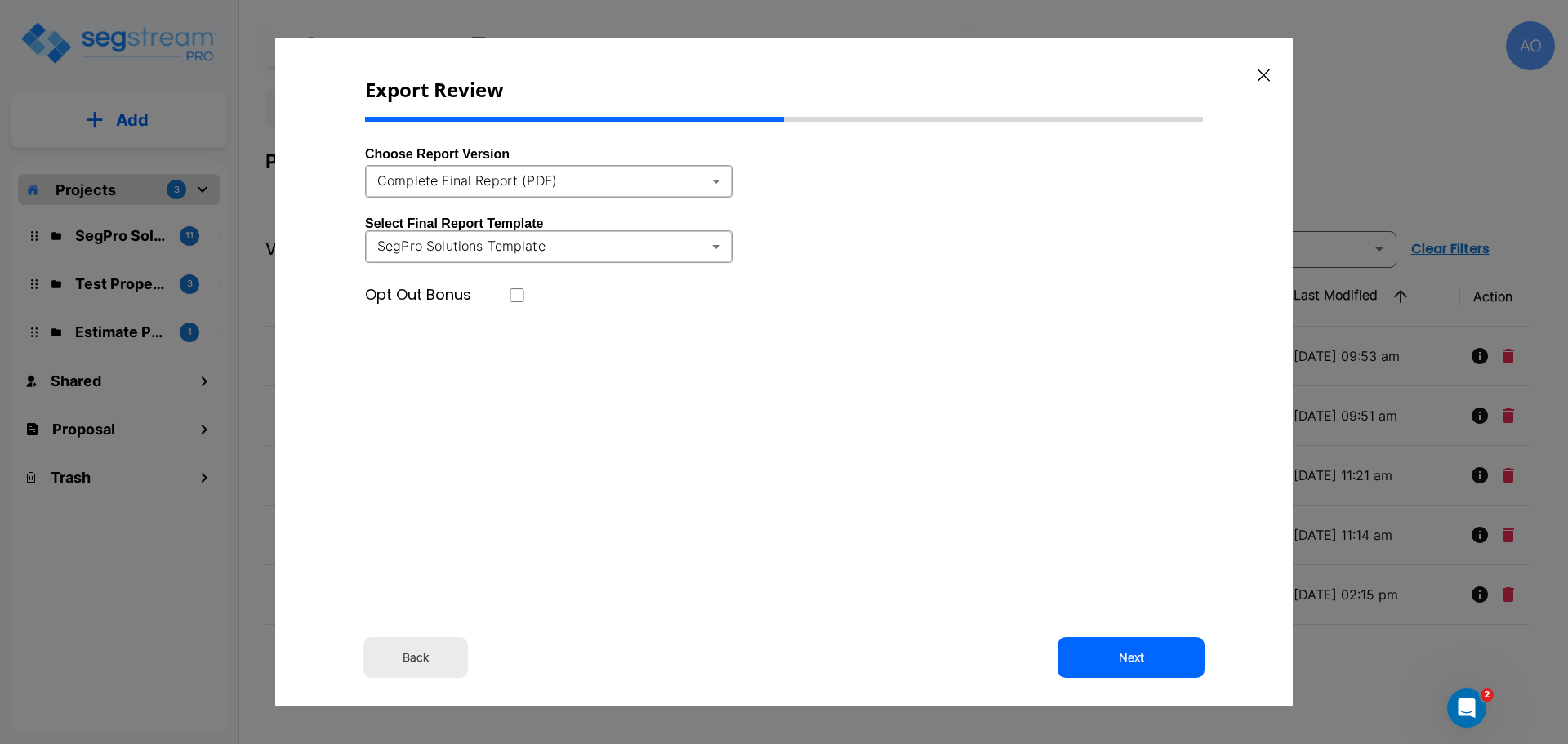
click at [718, 180] on body "× Your report is being generated. Be patient! × We're working on your Modificat…" at bounding box center [784, 372] width 1568 height 744
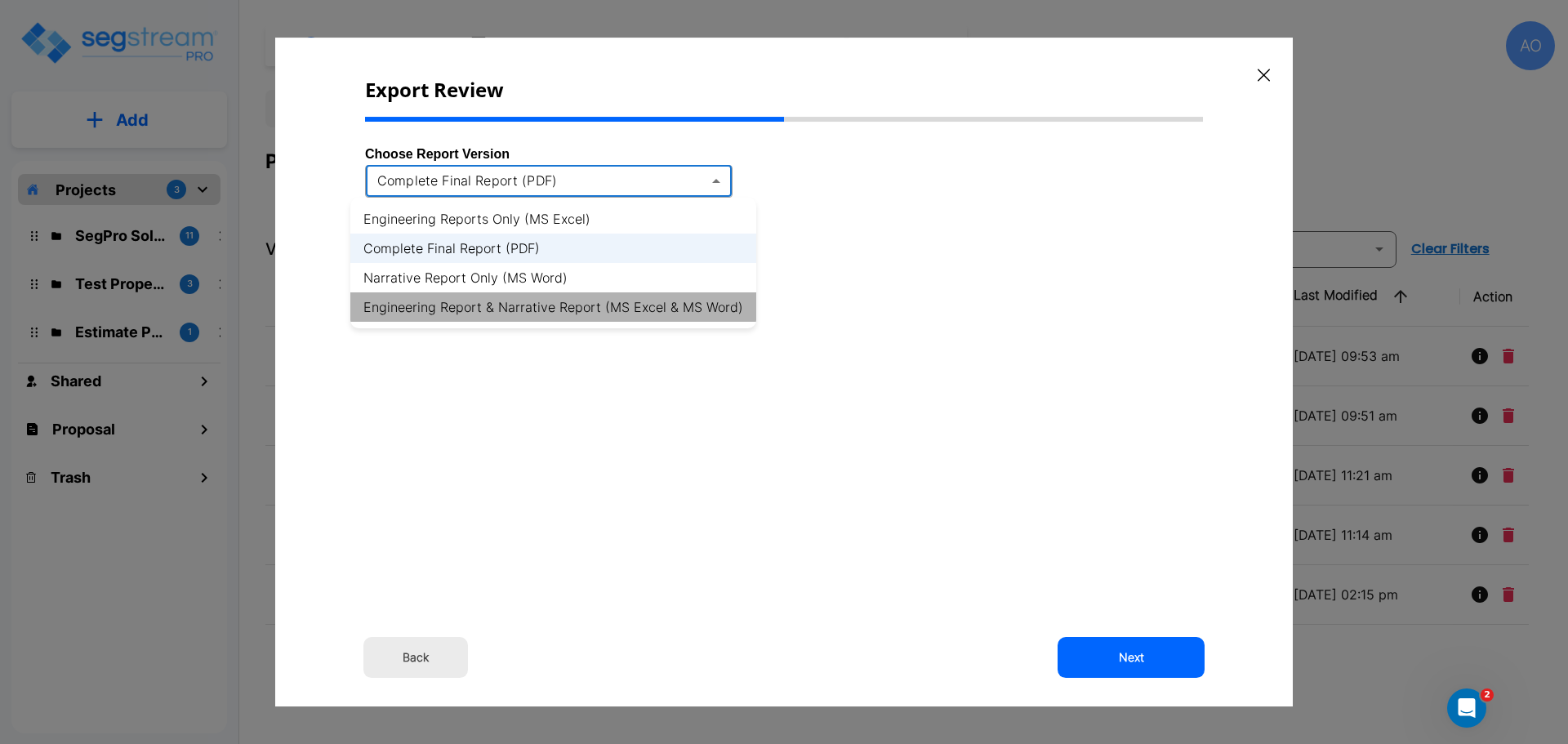
click at [696, 311] on li "Engineering Report & Narrative Report (MS Excel & MS Word)" at bounding box center [553, 307] width 406 height 29
type input "xlsx_word"
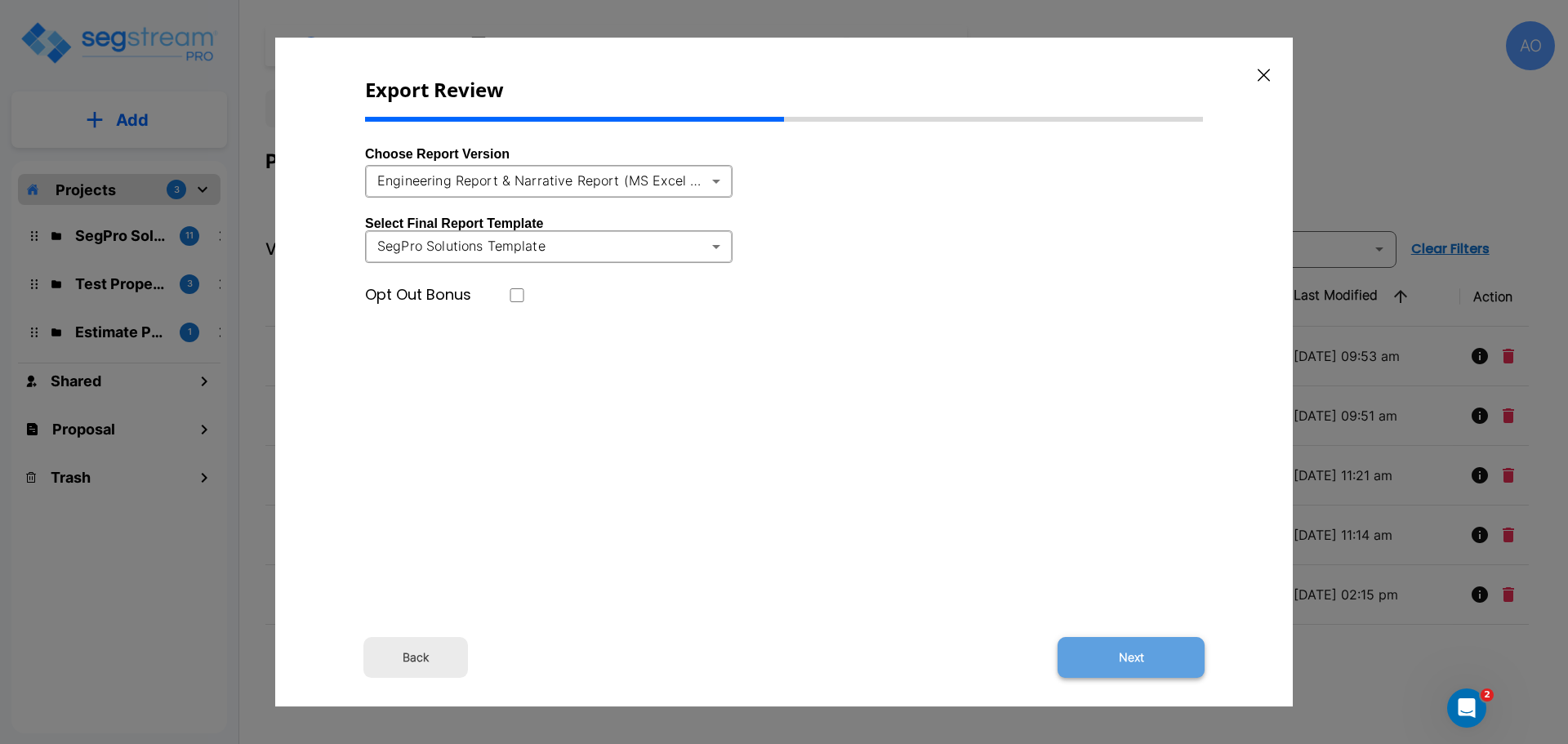
click at [1137, 661] on button "Next" at bounding box center [1131, 658] width 147 height 41
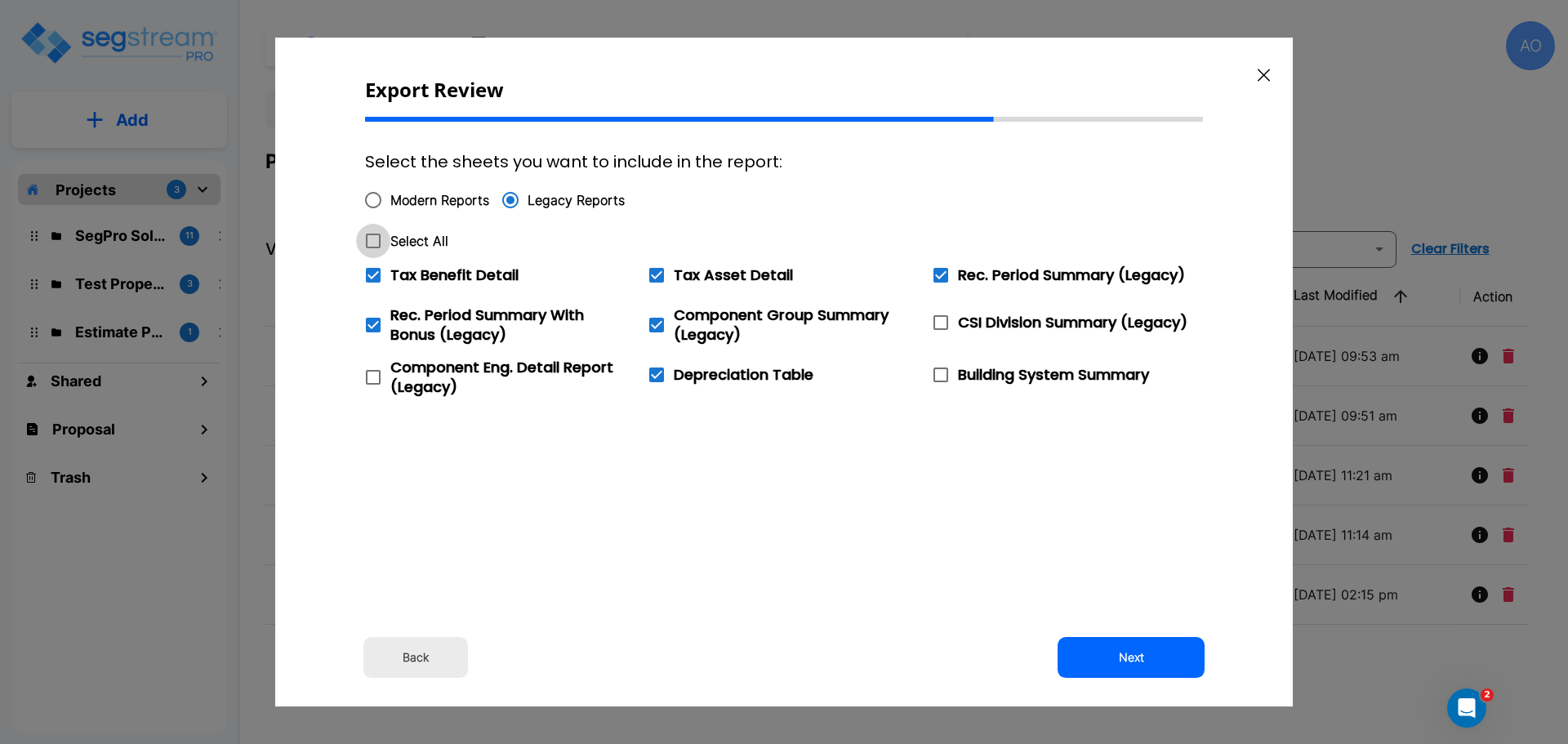
click at [371, 238] on icon at bounding box center [373, 241] width 19 height 19
click at [371, 237] on input "Select All" at bounding box center [364, 231] width 16 height 14
checkbox input "true"
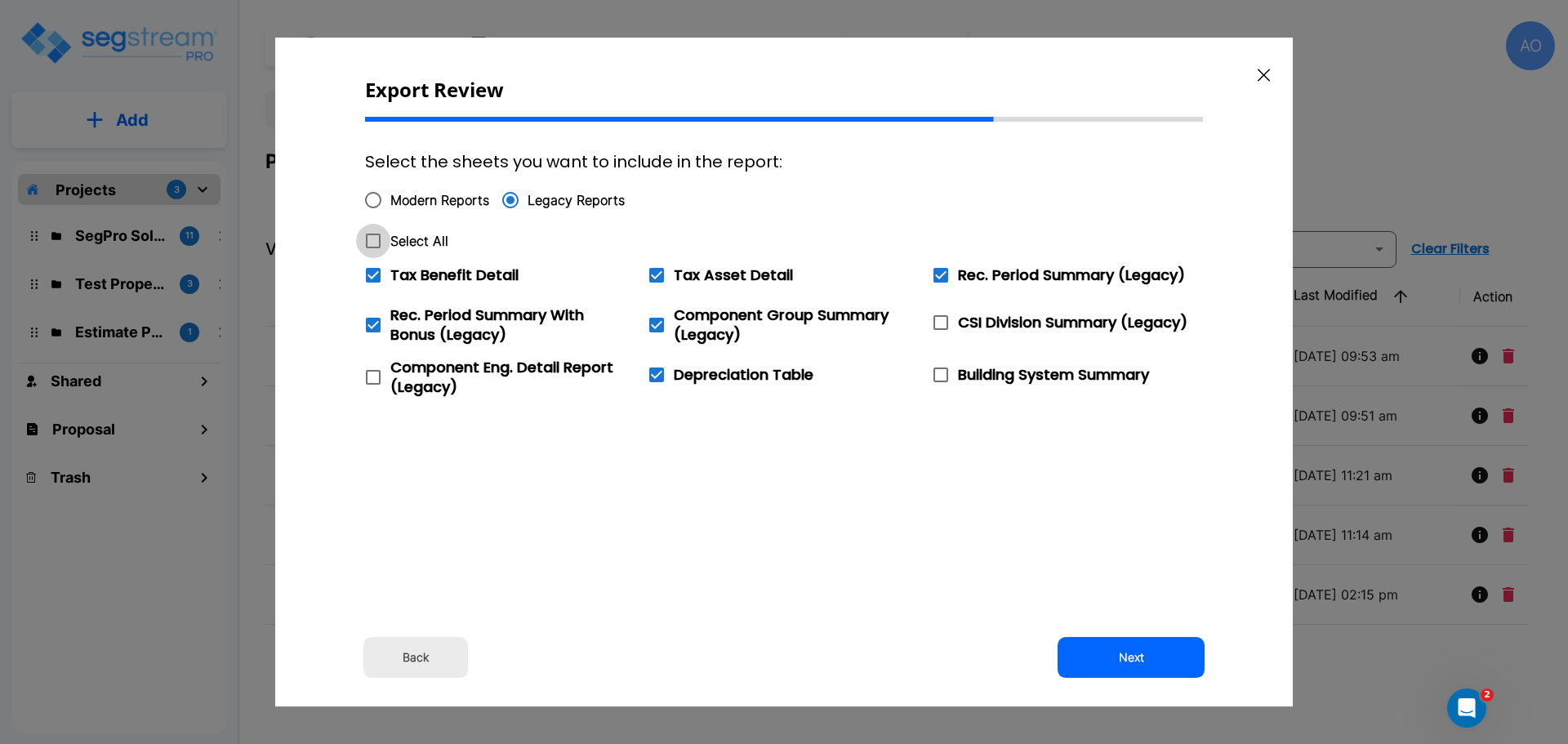
checkbox input "true"
click at [373, 273] on icon at bounding box center [373, 275] width 15 height 15
click at [372, 272] on input "Tax Benefit Detail" at bounding box center [364, 264] width 16 height 14
checkbox input "false"
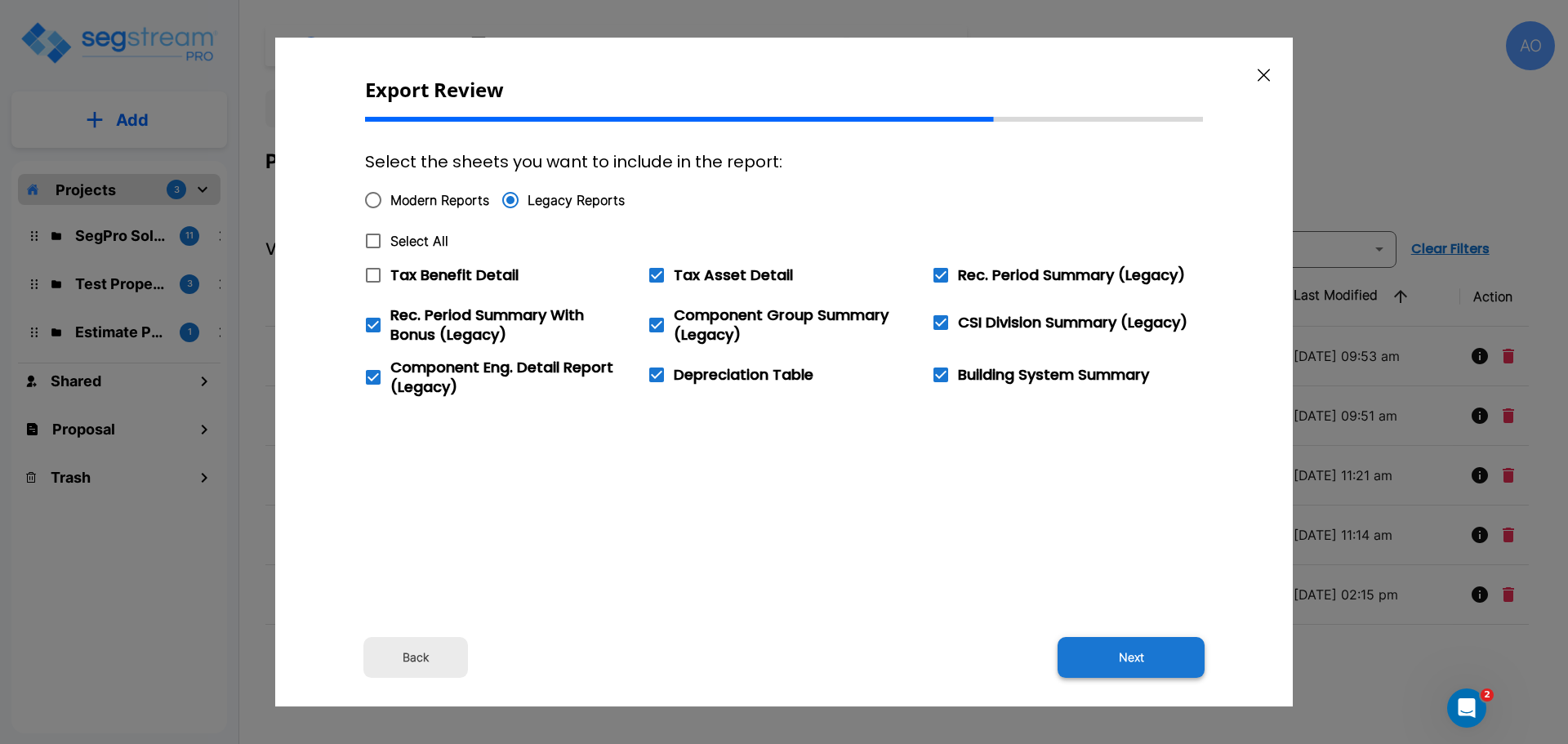
click at [1137, 659] on button "Next" at bounding box center [1131, 658] width 147 height 41
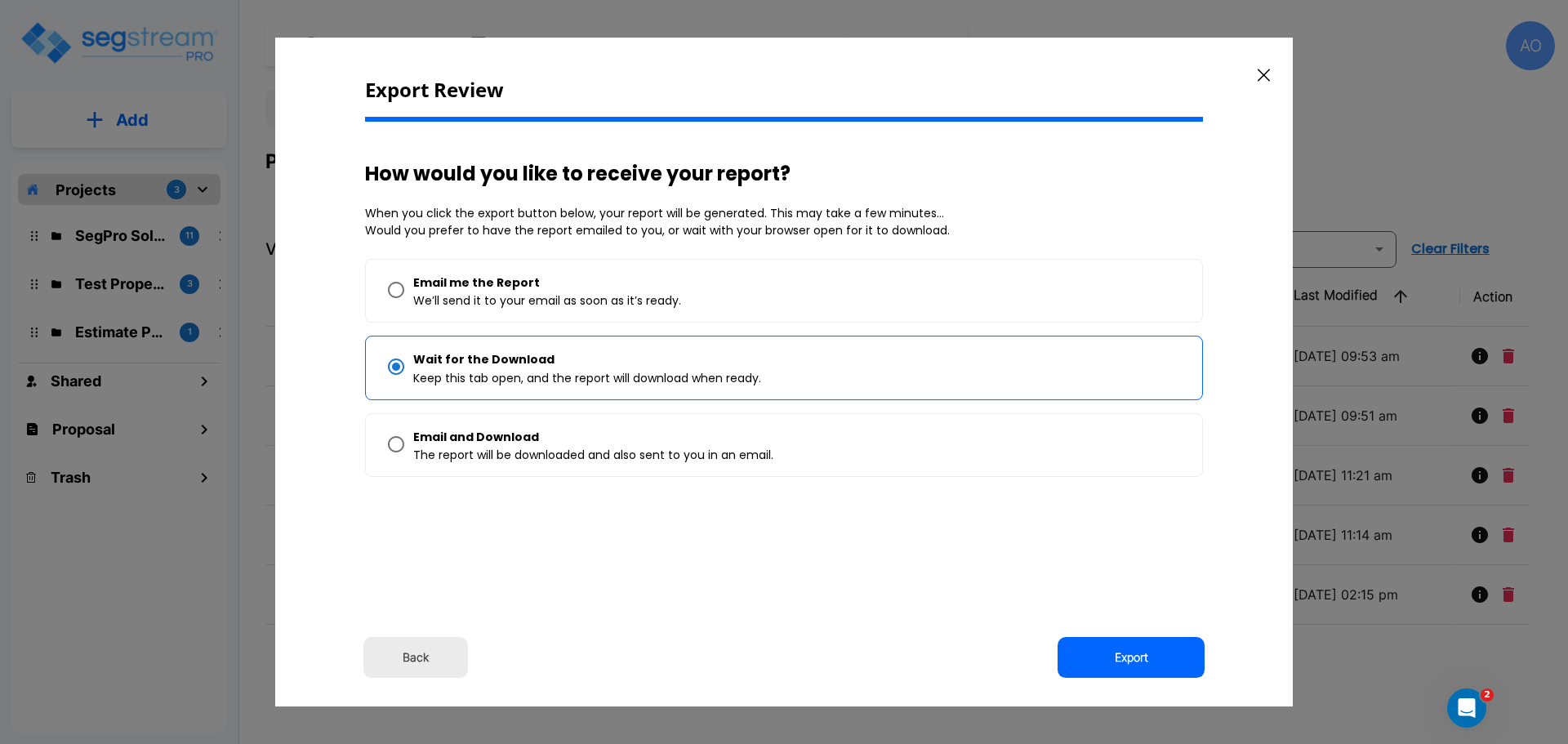
click at [1137, 659] on button "Export" at bounding box center [1131, 658] width 147 height 41
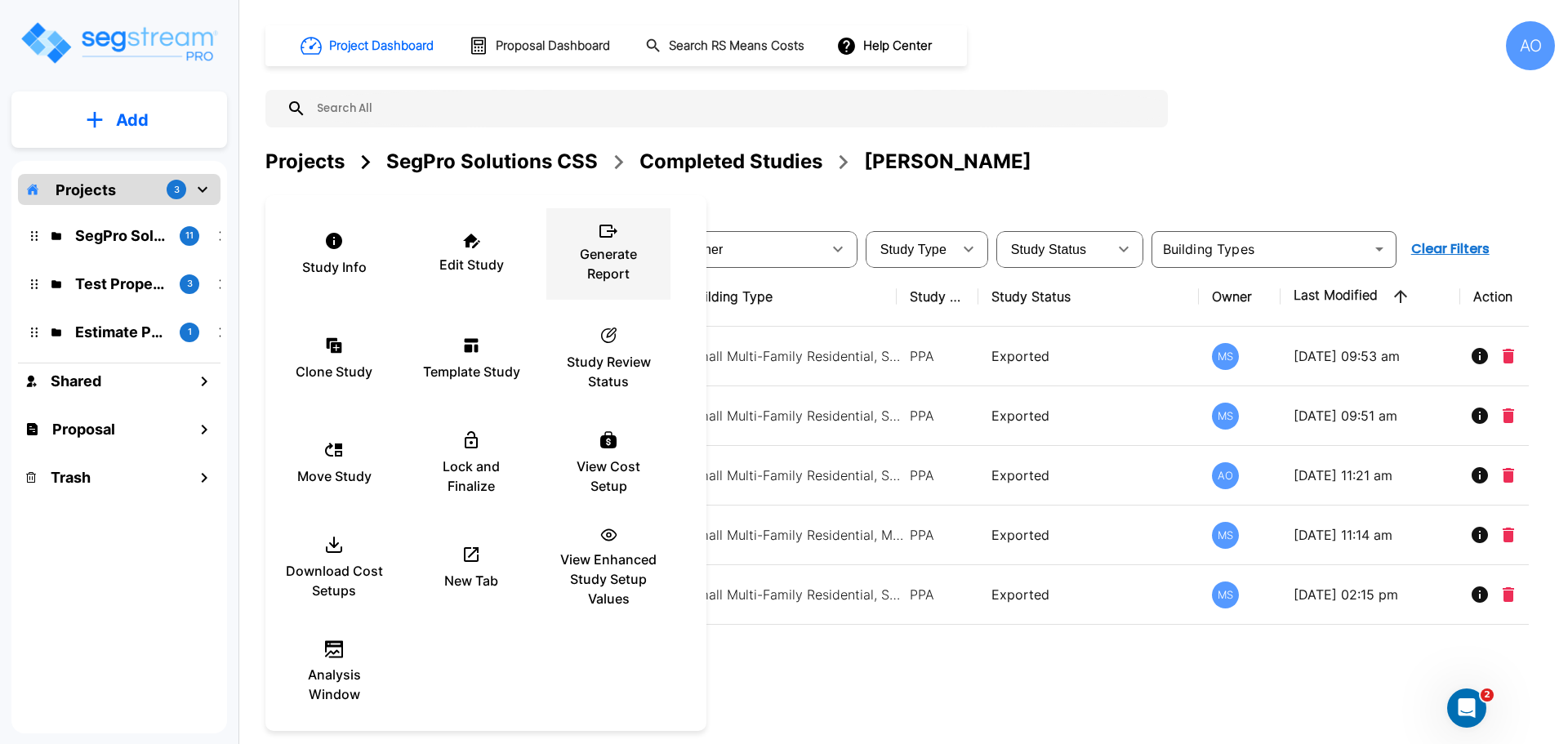
click at [602, 266] on p "Generate Report" at bounding box center [607, 264] width 98 height 39
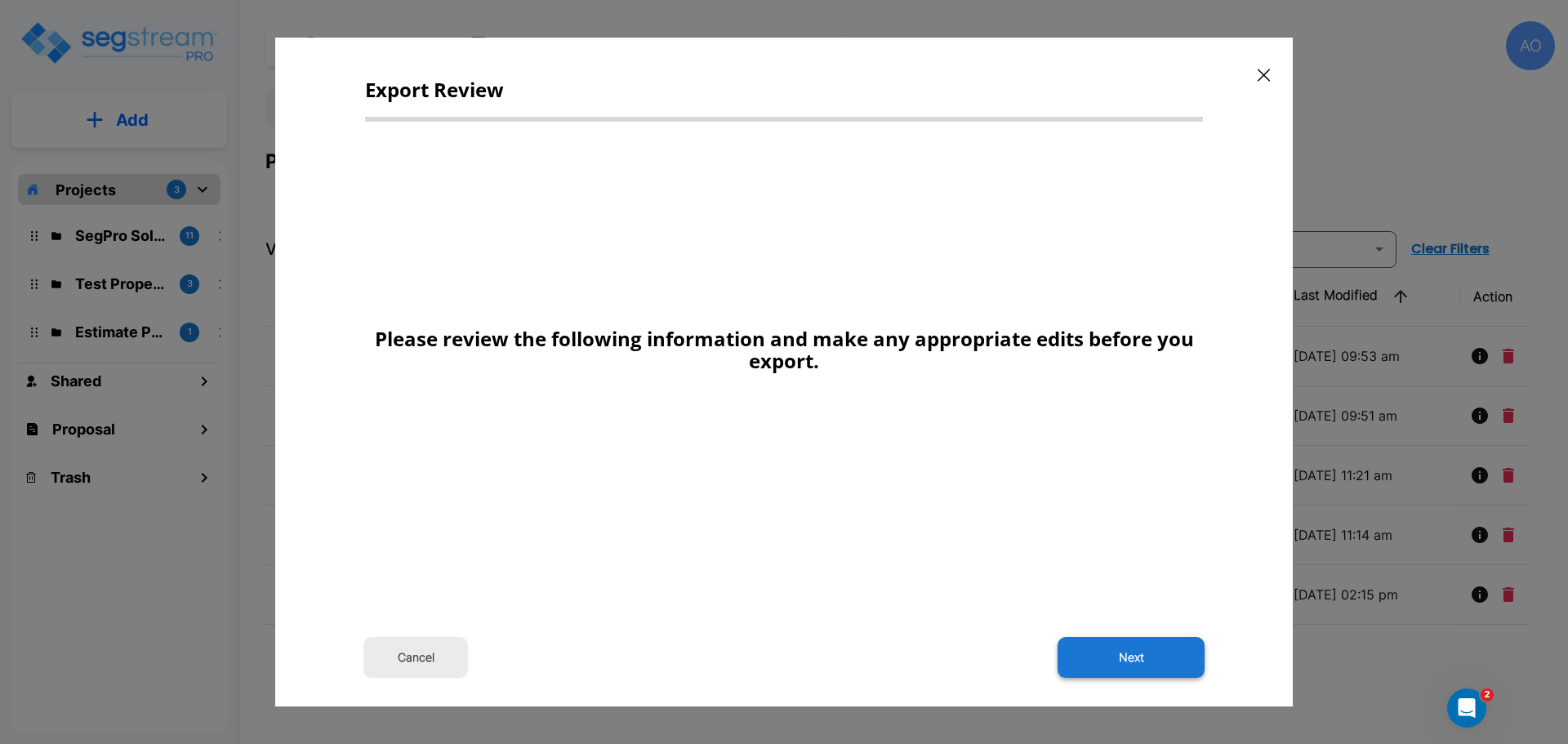
click at [1141, 655] on button "Next" at bounding box center [1131, 658] width 147 height 41
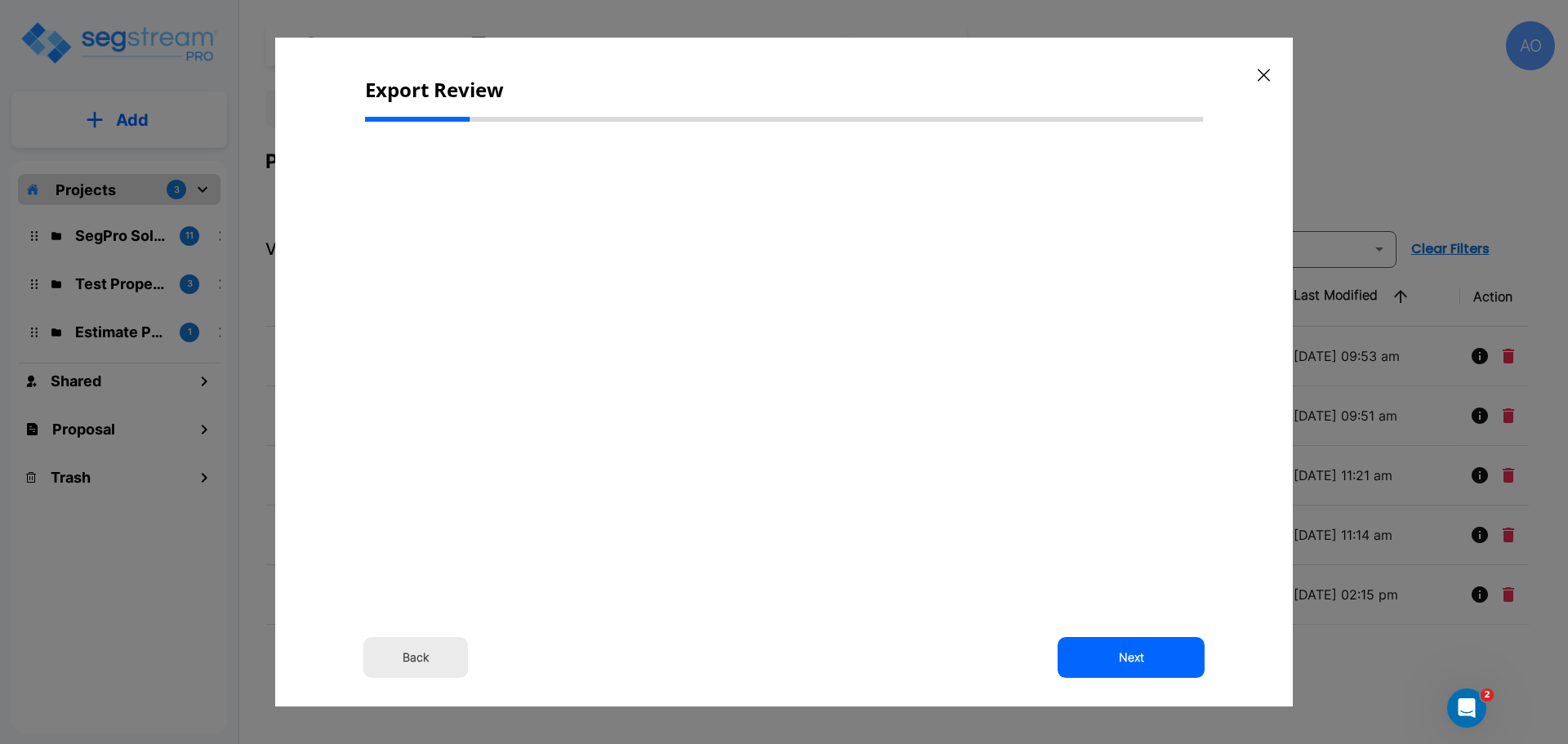
select select "2024"
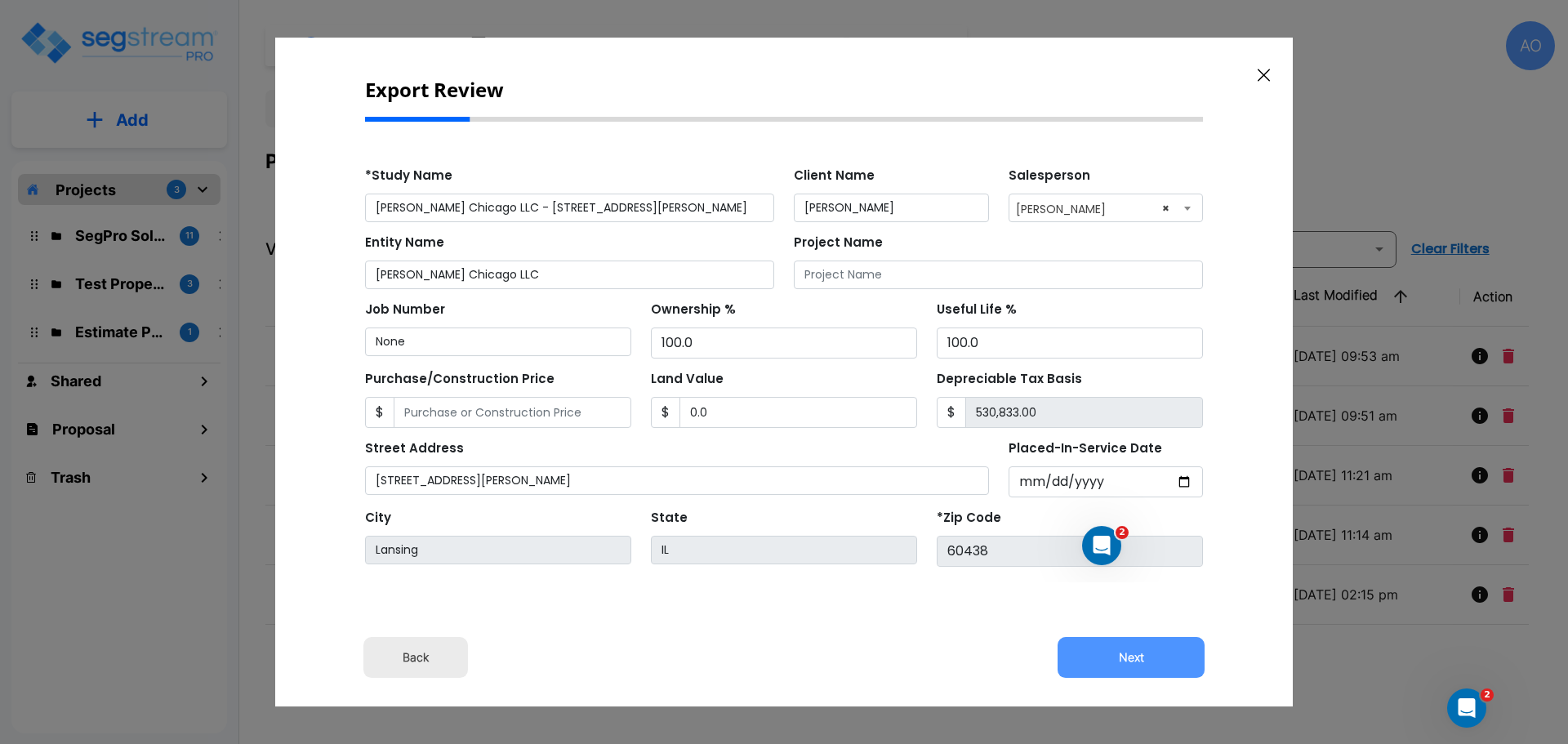
click at [1141, 655] on button "Next" at bounding box center [1131, 658] width 147 height 41
type input "0"
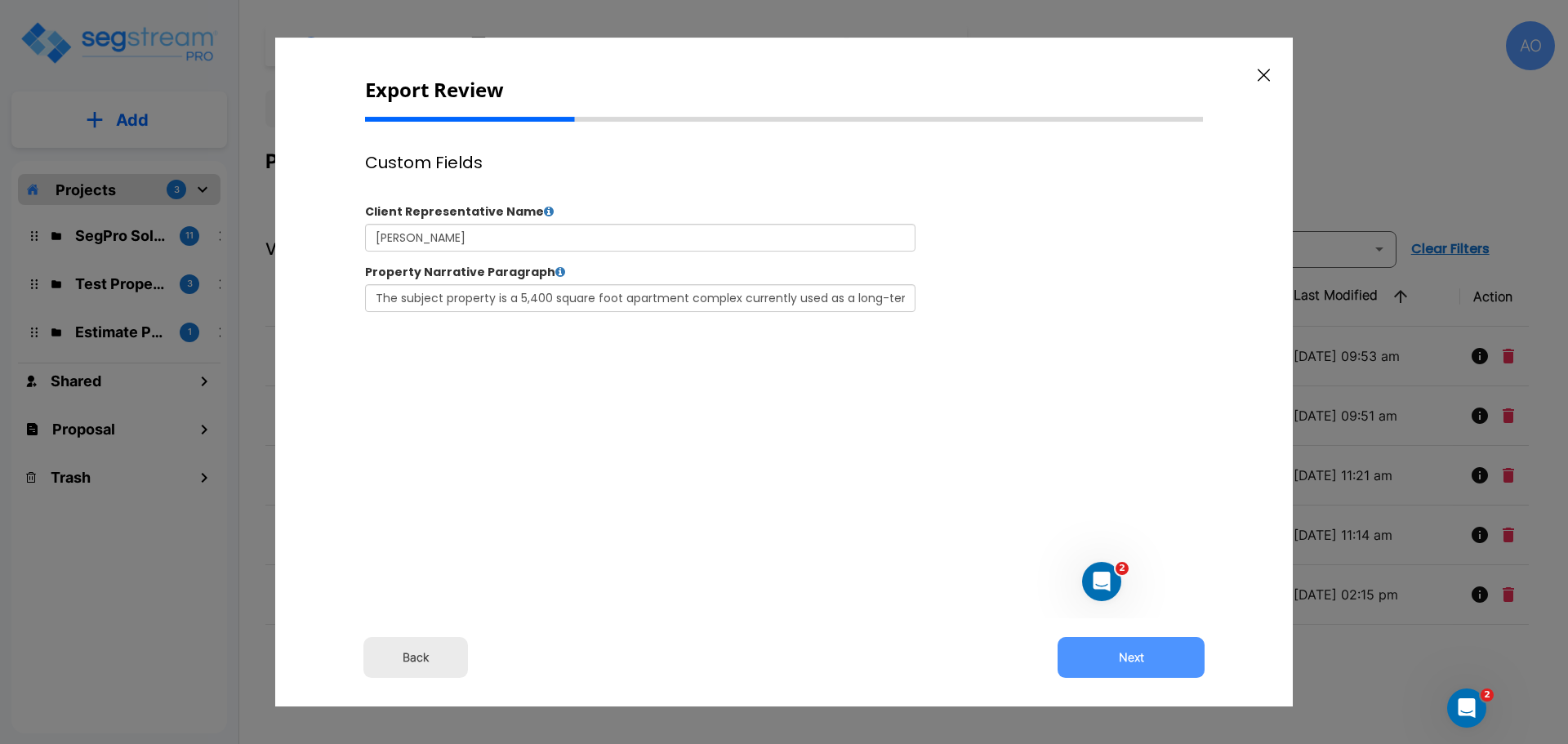
click at [1141, 655] on button "Next" at bounding box center [1131, 658] width 147 height 41
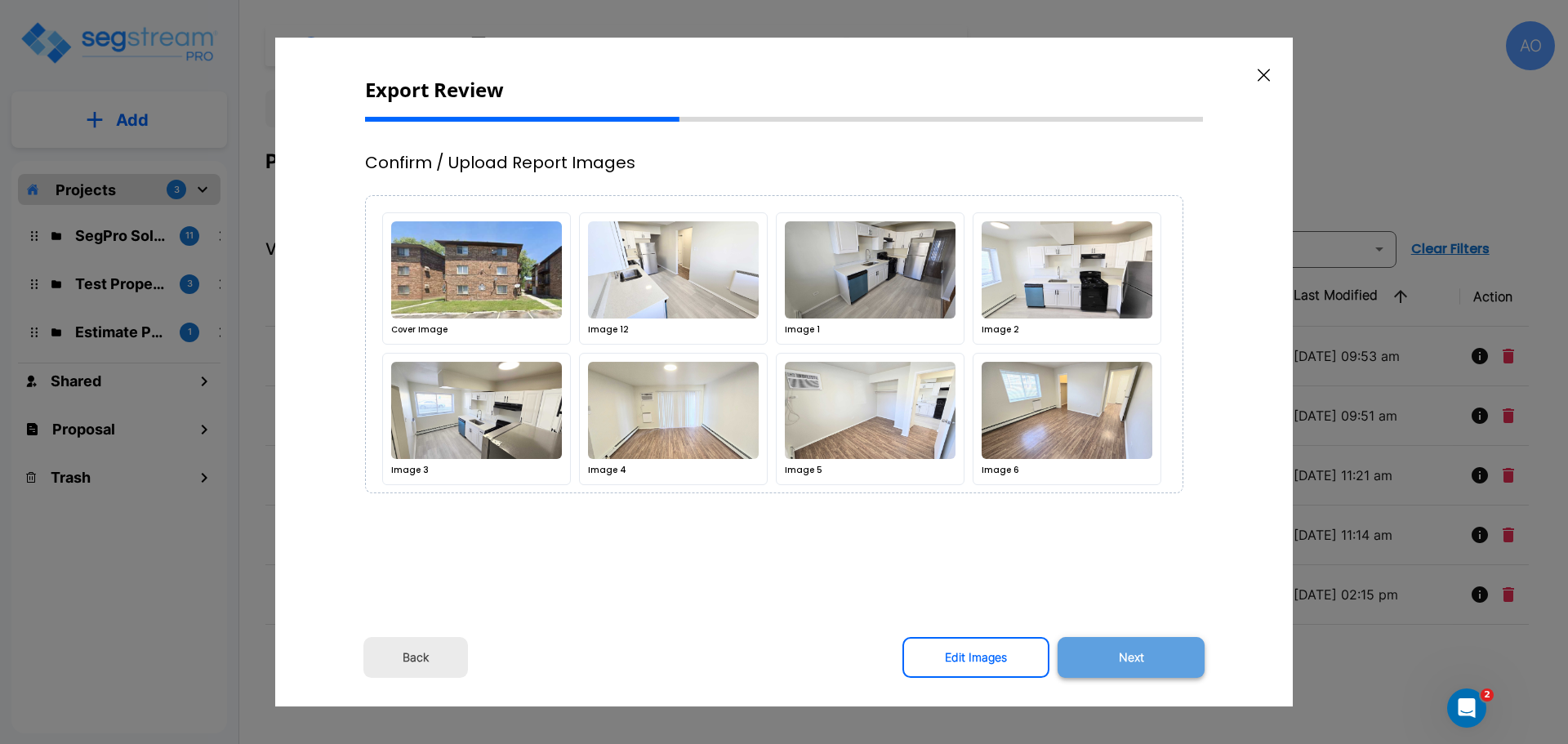
click at [1131, 655] on button "Next" at bounding box center [1131, 658] width 147 height 41
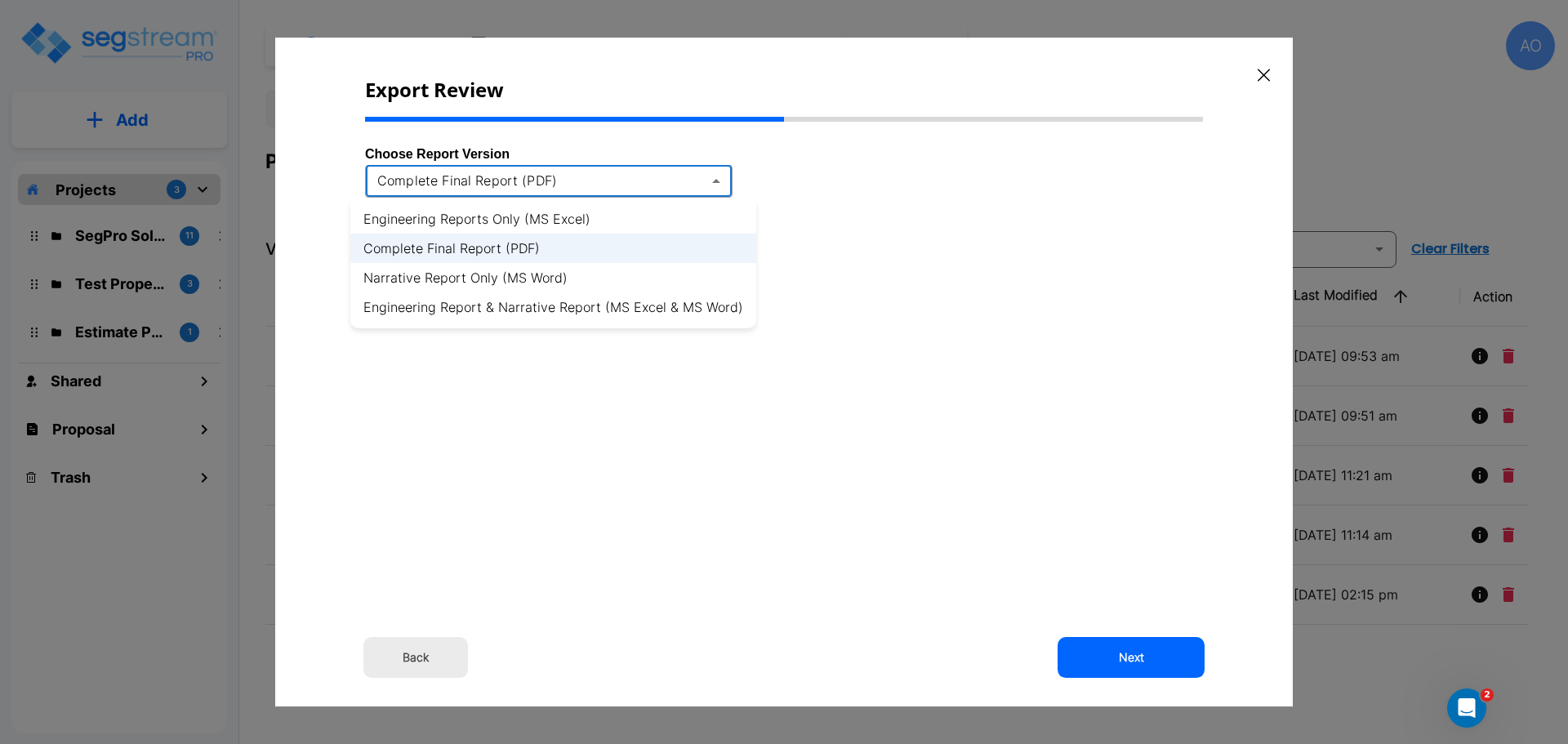
click at [716, 179] on body "× Your report is being generated. Be patient! × We're working on your Modificat…" at bounding box center [784, 372] width 1568 height 744
click at [554, 309] on li "Engineering Report & Narrative Report (MS Excel & MS Word)" at bounding box center [553, 307] width 406 height 29
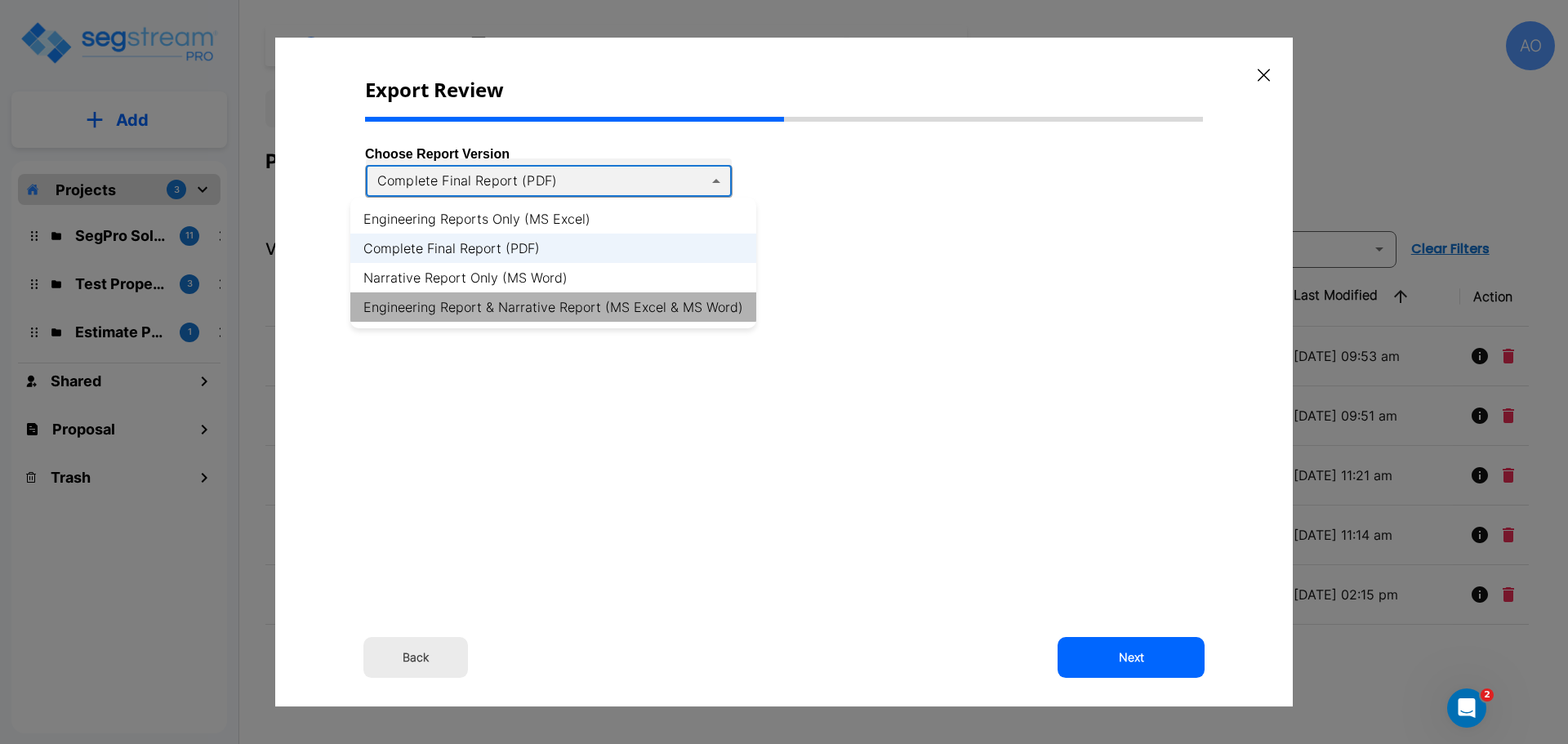
type input "xlsx_word"
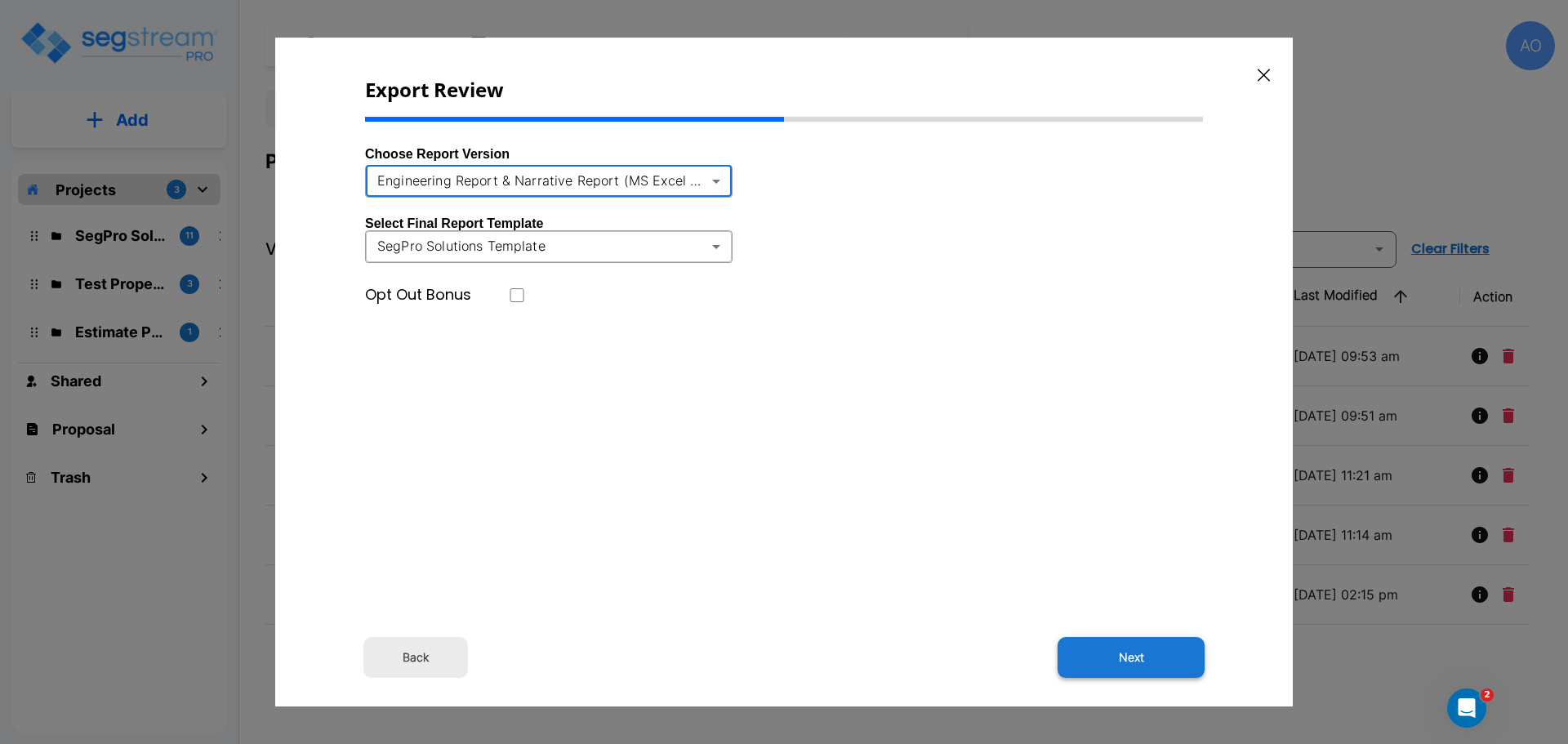
click at [1138, 657] on button "Next" at bounding box center [1131, 658] width 147 height 41
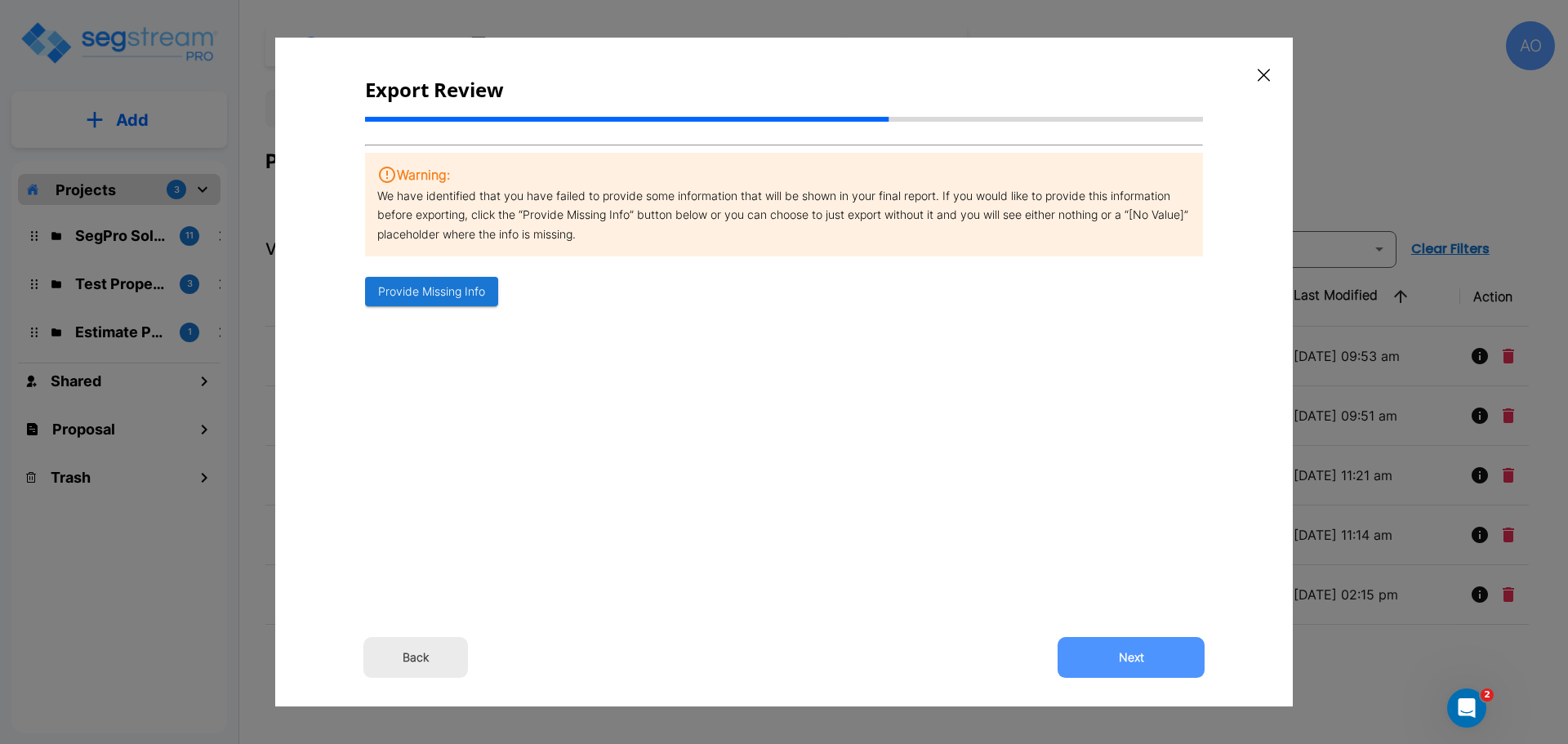
click at [1138, 657] on button "Next" at bounding box center [1131, 658] width 147 height 41
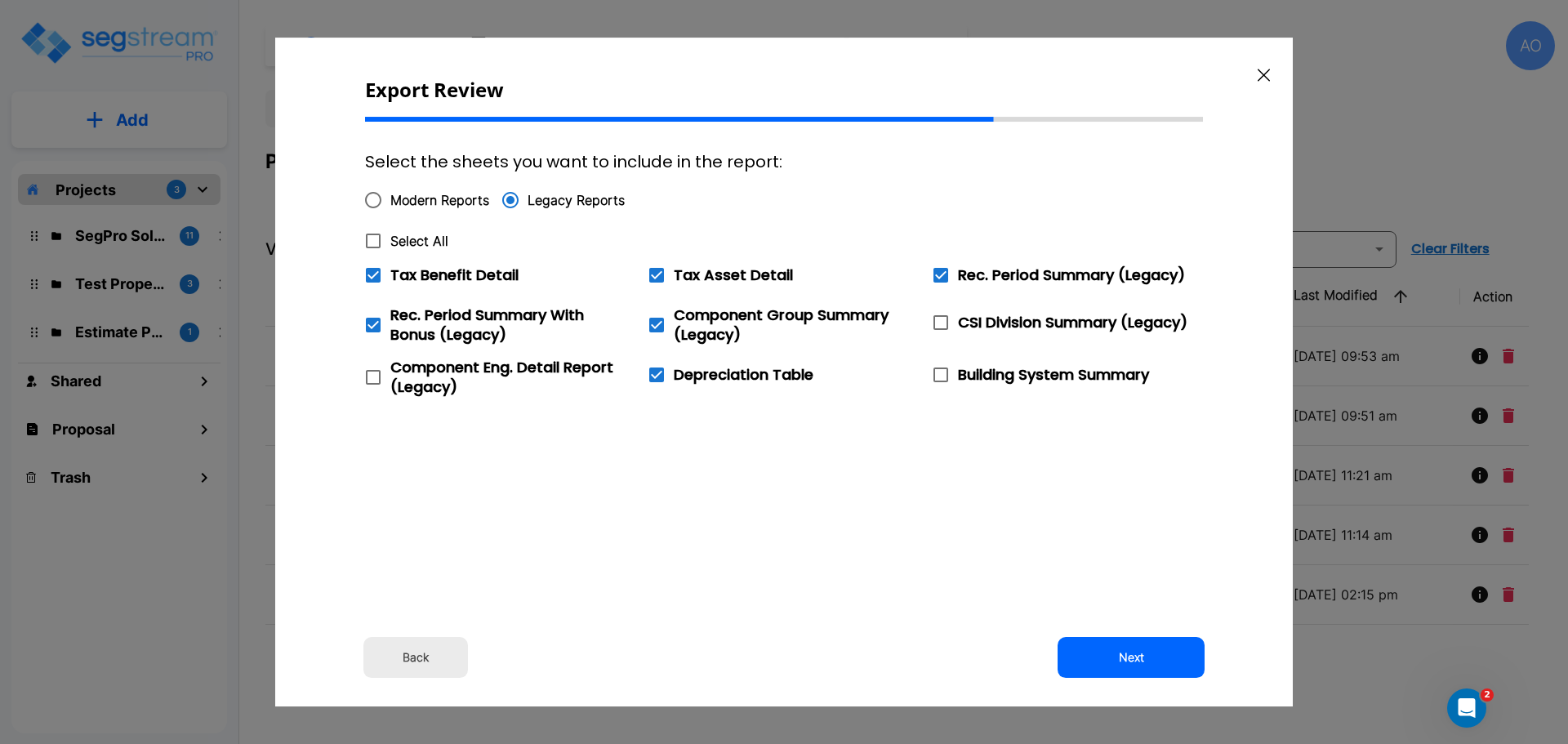
click at [374, 237] on icon at bounding box center [373, 241] width 19 height 19
click at [372, 237] on input "Select All" at bounding box center [364, 231] width 16 height 14
checkbox input "true"
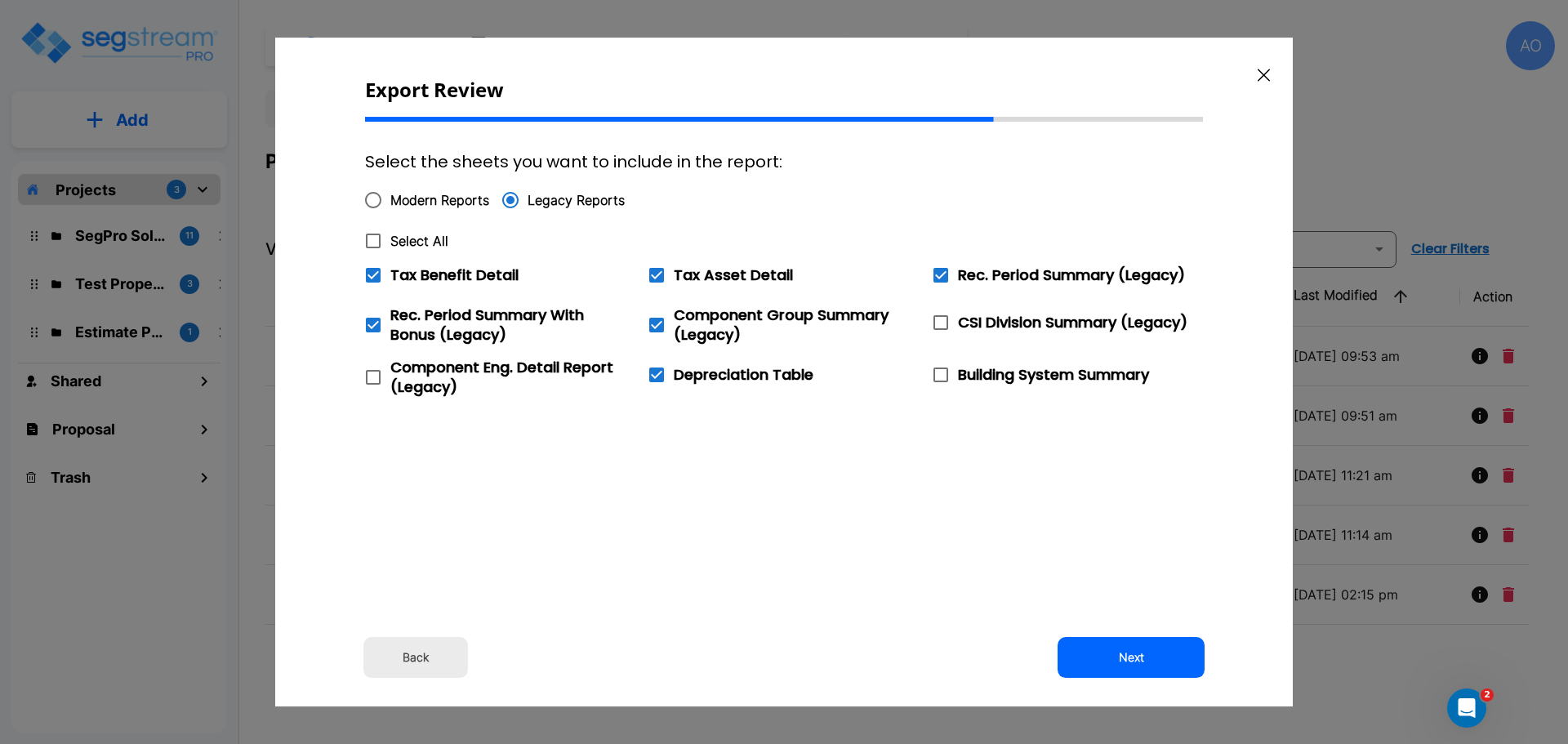
checkbox input "true"
click at [371, 276] on icon at bounding box center [373, 275] width 19 height 19
click at [371, 272] on input "Tax Benefit Detail" at bounding box center [364, 264] width 16 height 14
checkbox input "false"
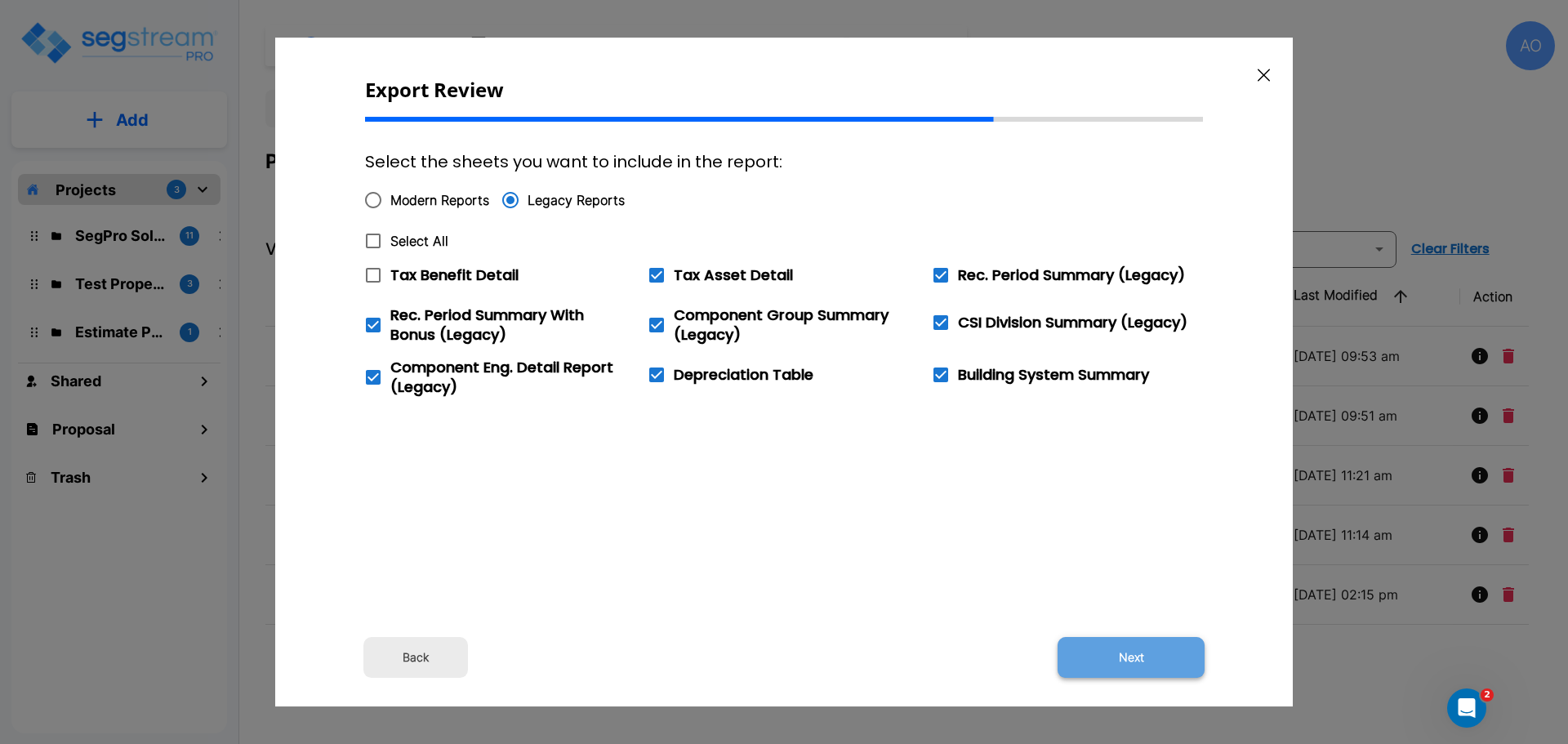
click at [1127, 654] on button "Next" at bounding box center [1131, 658] width 147 height 41
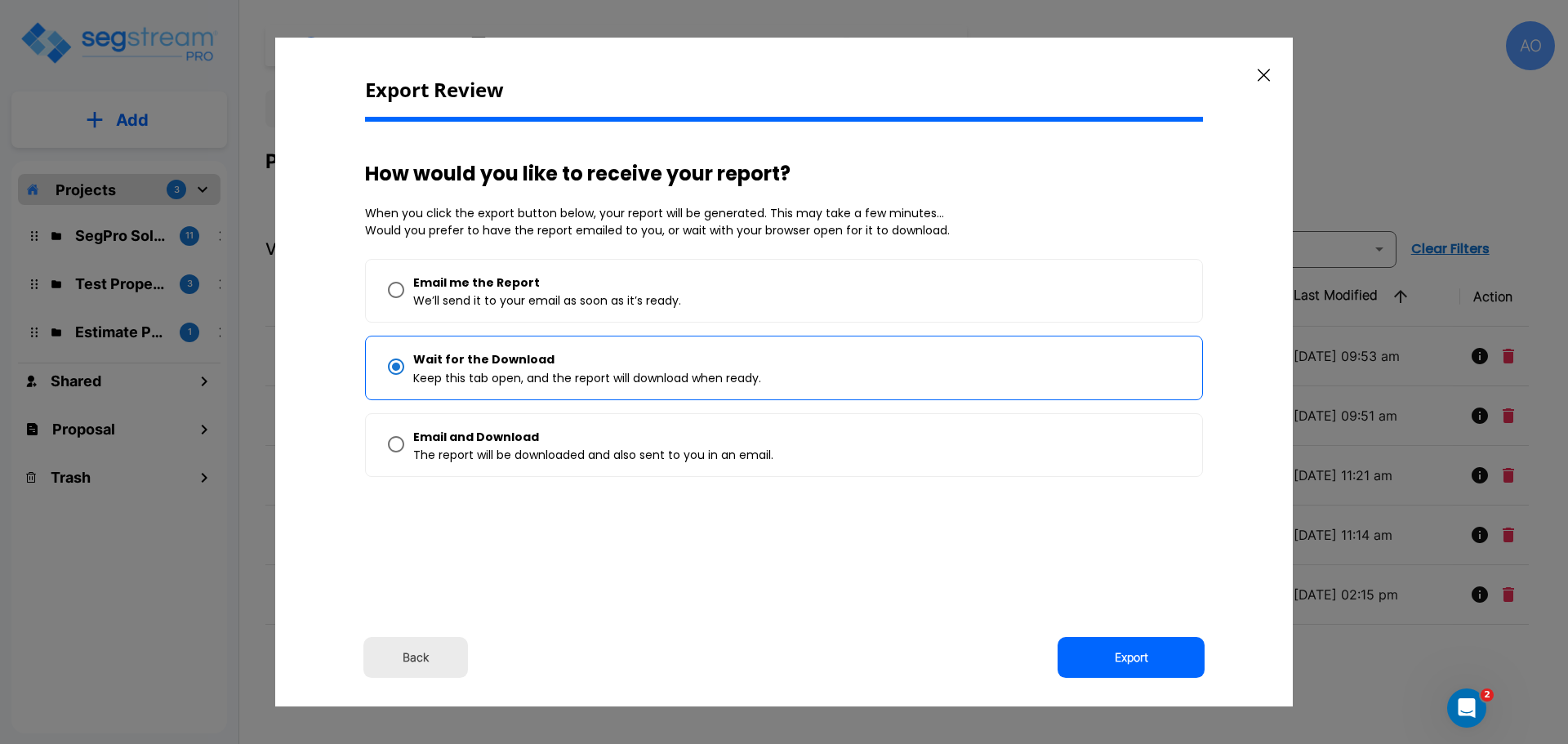
click at [1127, 654] on button "Export" at bounding box center [1131, 658] width 147 height 41
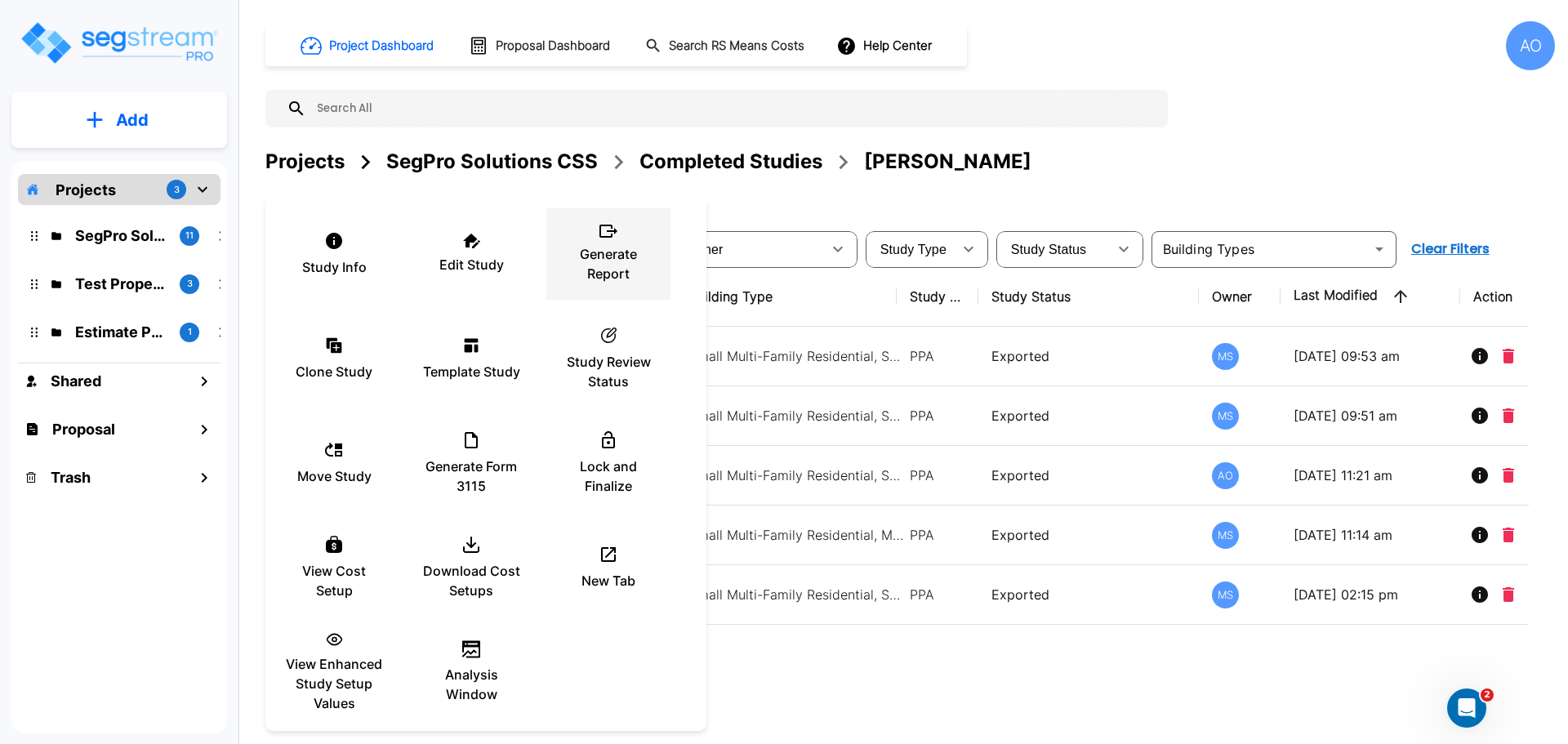
click at [610, 234] on icon at bounding box center [608, 231] width 18 height 13
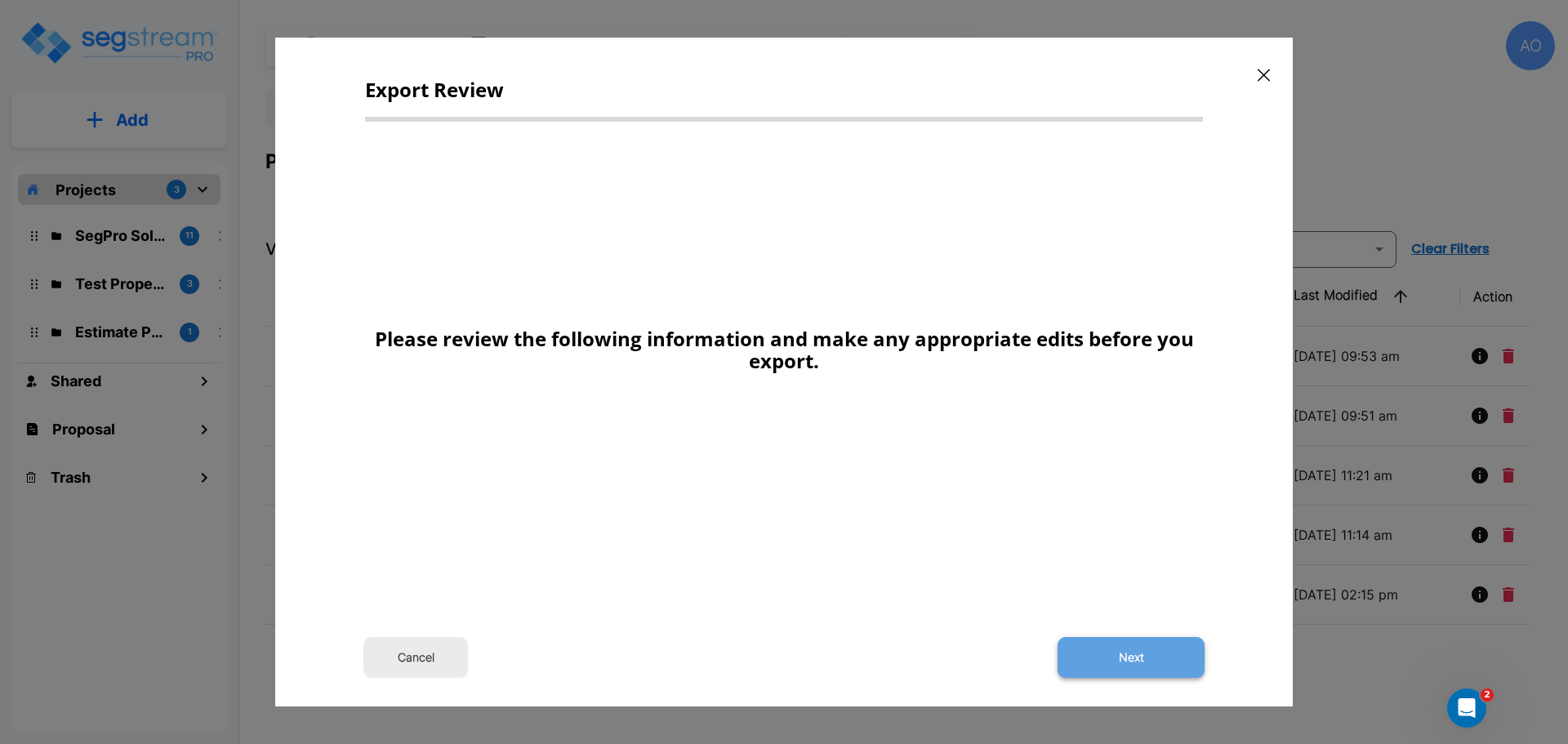
click at [1155, 649] on button "Next" at bounding box center [1131, 658] width 147 height 41
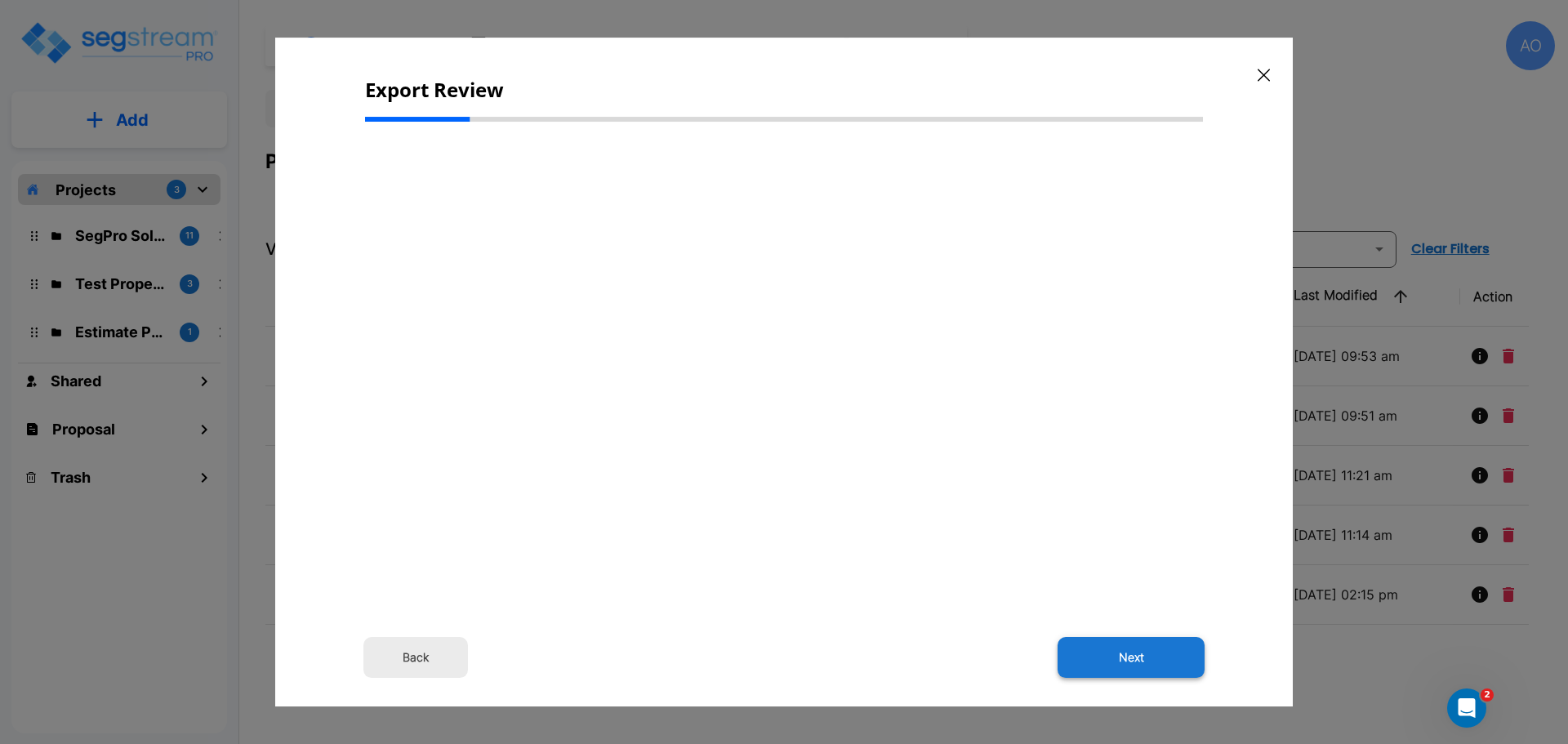
select select "2024"
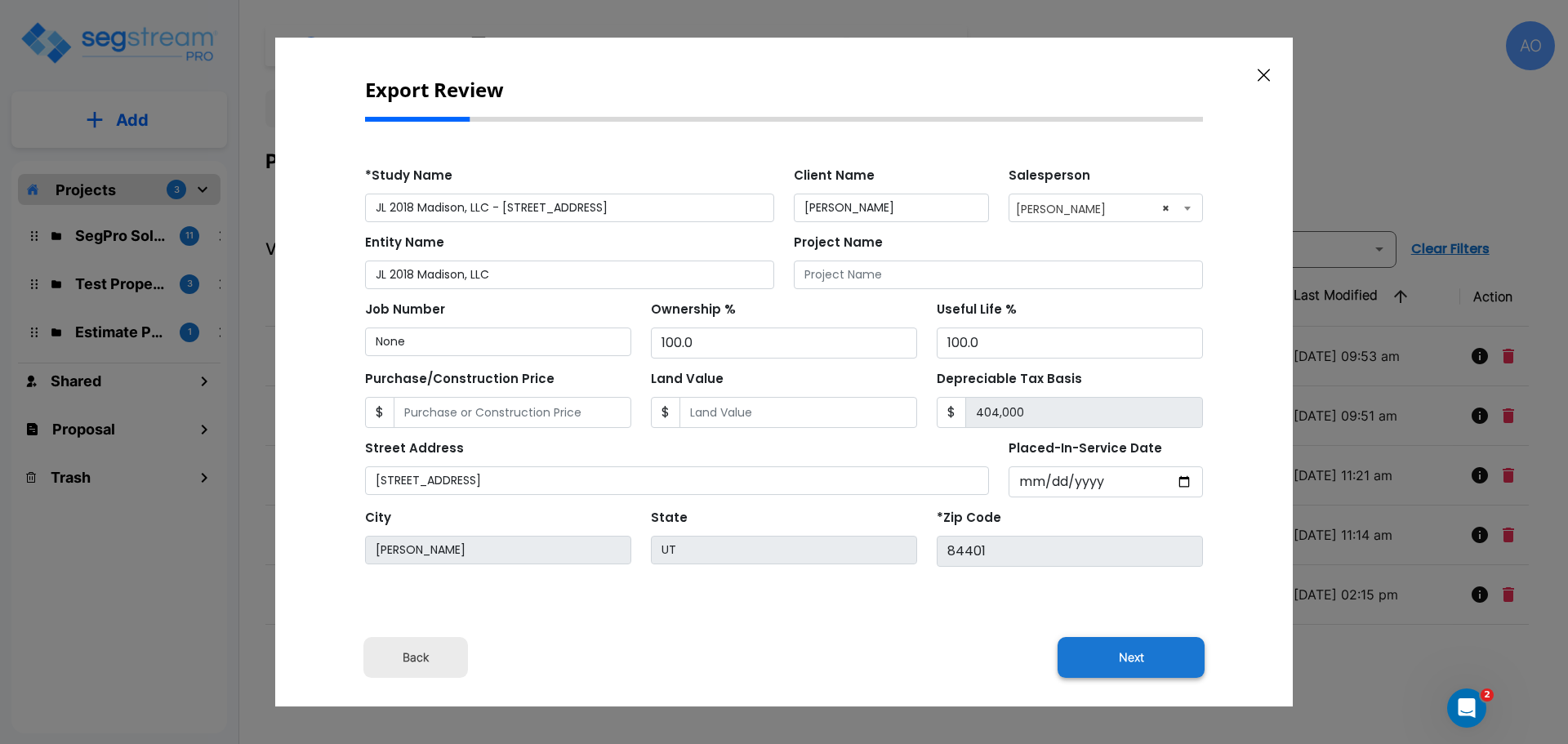
click at [1133, 653] on button "Next" at bounding box center [1131, 658] width 147 height 41
type input "14078"
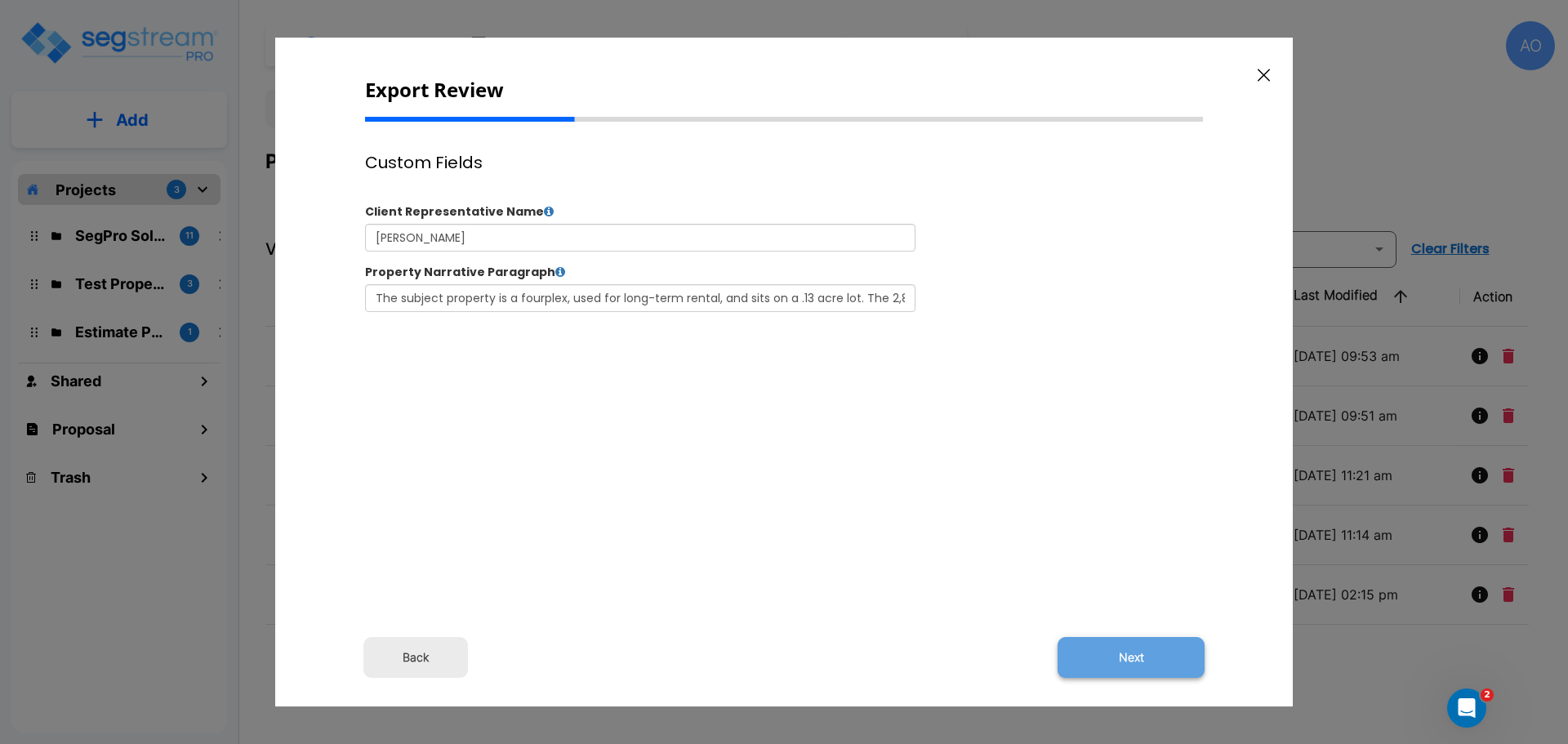
click at [1137, 655] on button "Next" at bounding box center [1131, 658] width 147 height 41
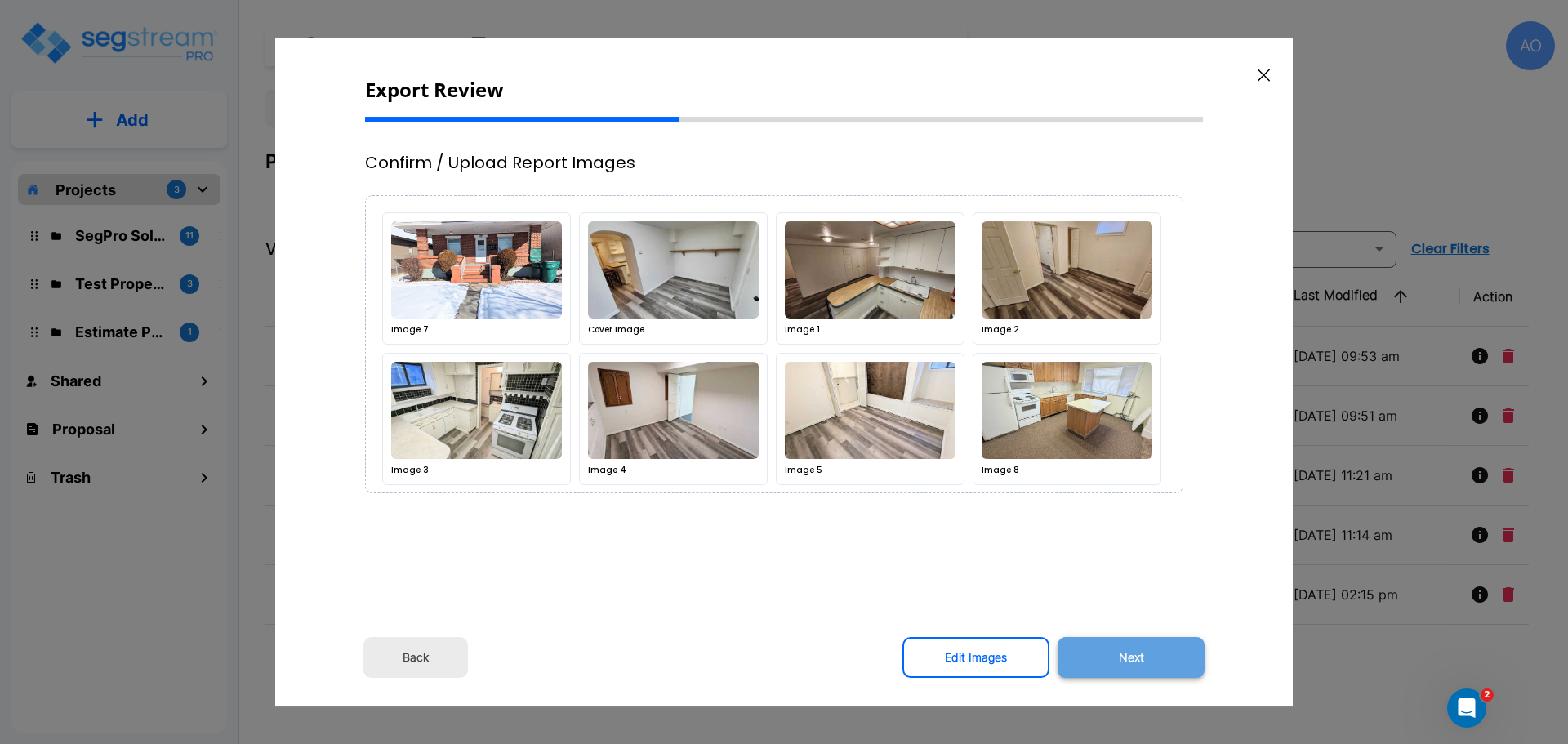
click at [1131, 657] on button "Next" at bounding box center [1131, 658] width 147 height 41
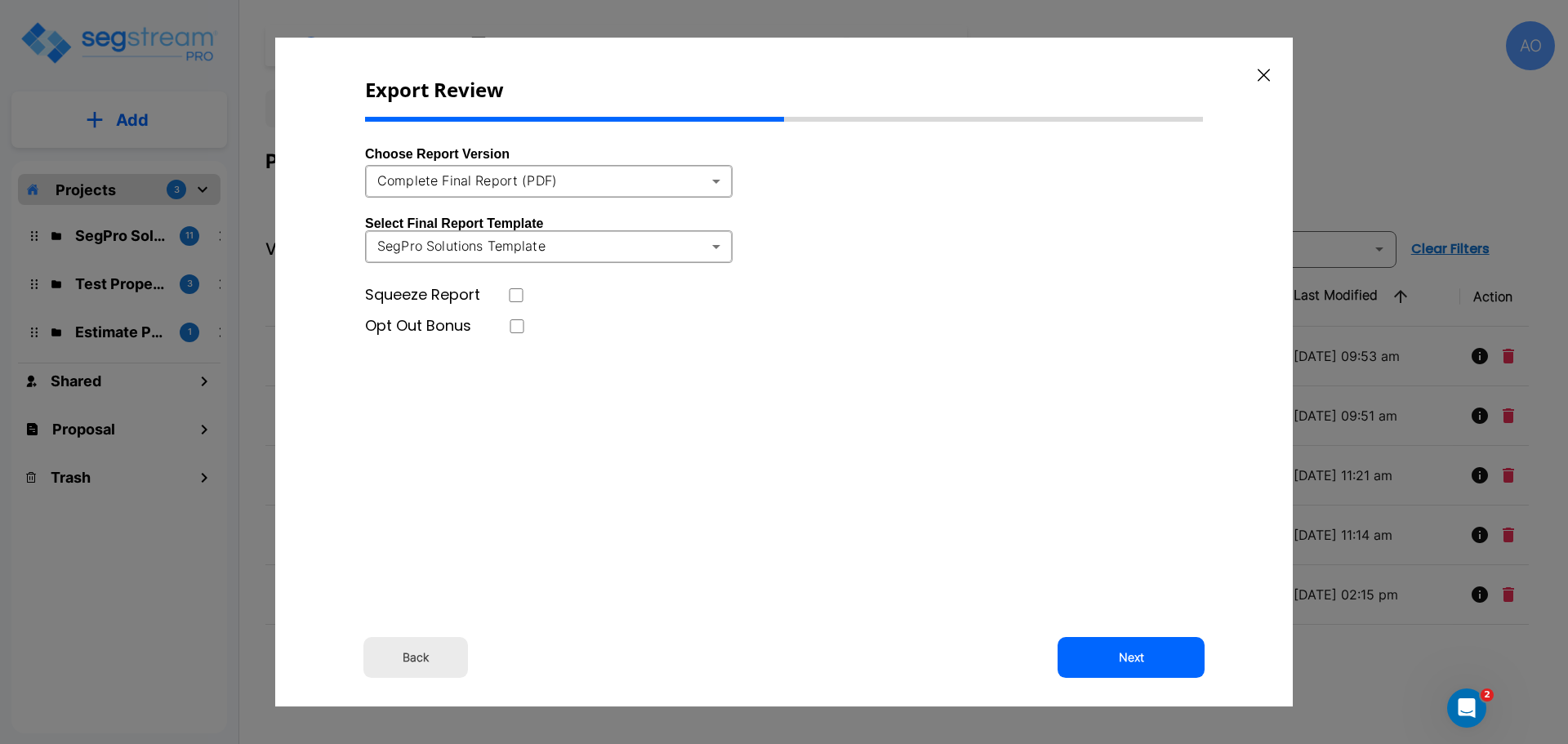
click at [1262, 76] on icon "button" at bounding box center [1263, 75] width 13 height 13
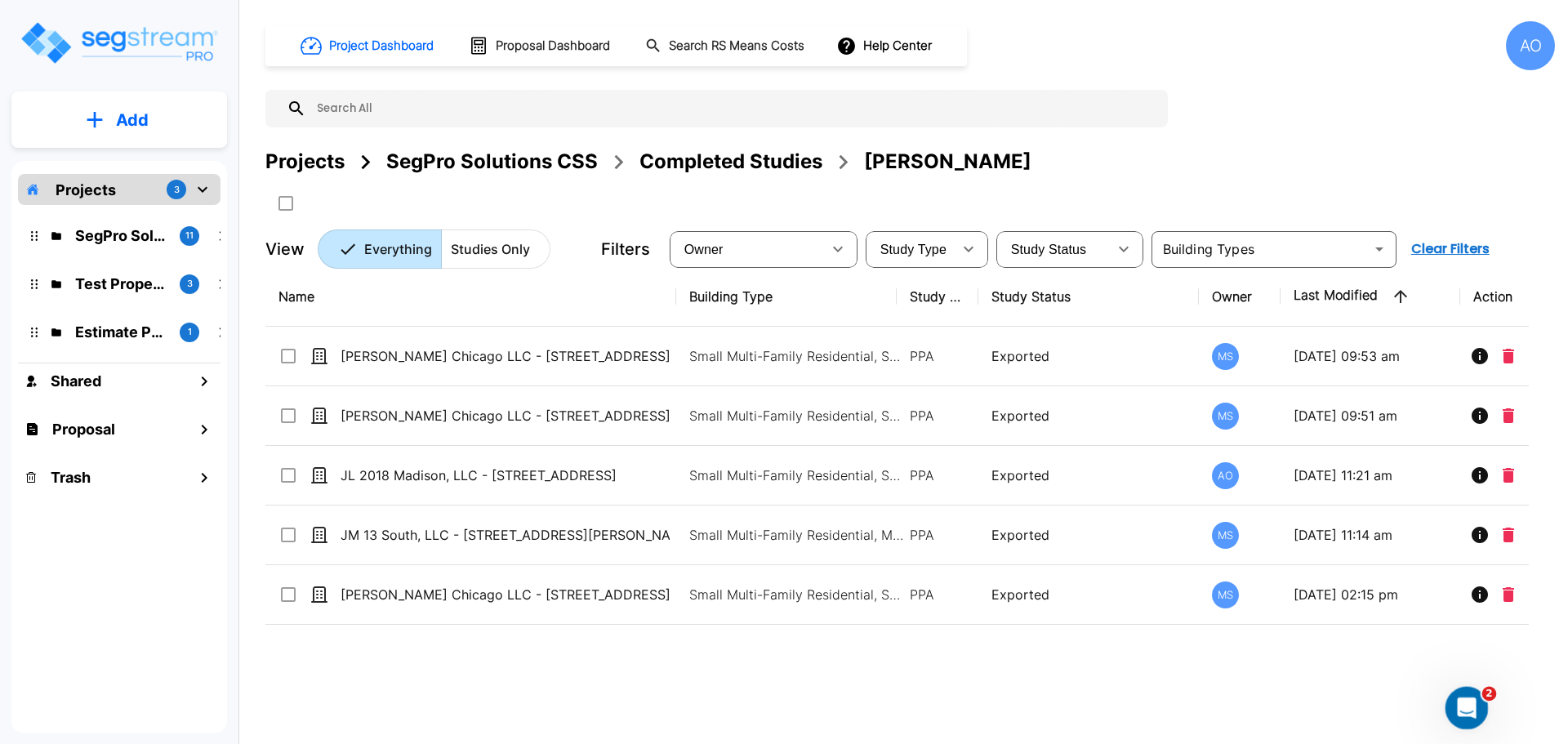
click at [1453, 698] on div "Open Intercom Messenger" at bounding box center [1464, 706] width 54 height 54
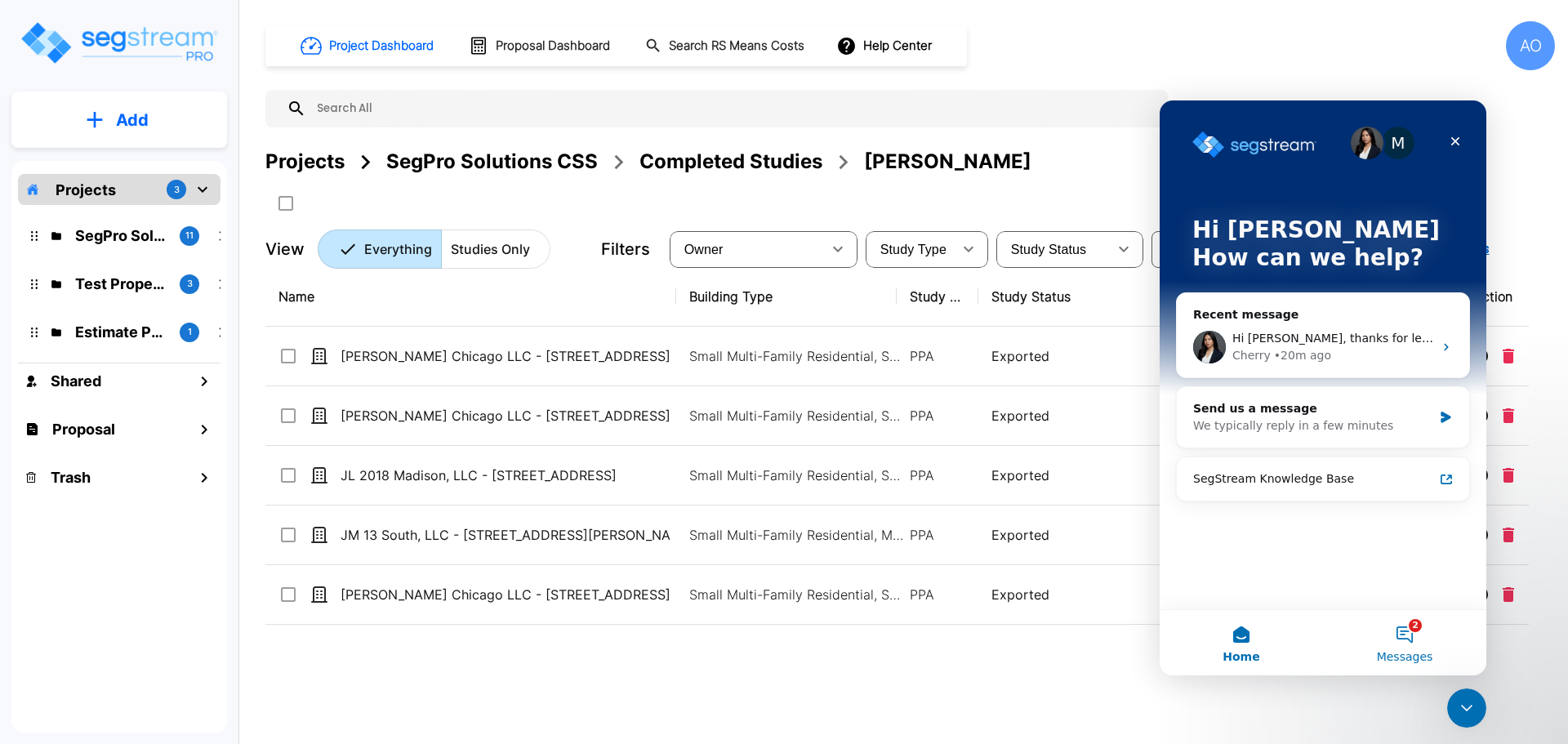
click at [1406, 633] on button "2 Messages" at bounding box center [1404, 642] width 164 height 65
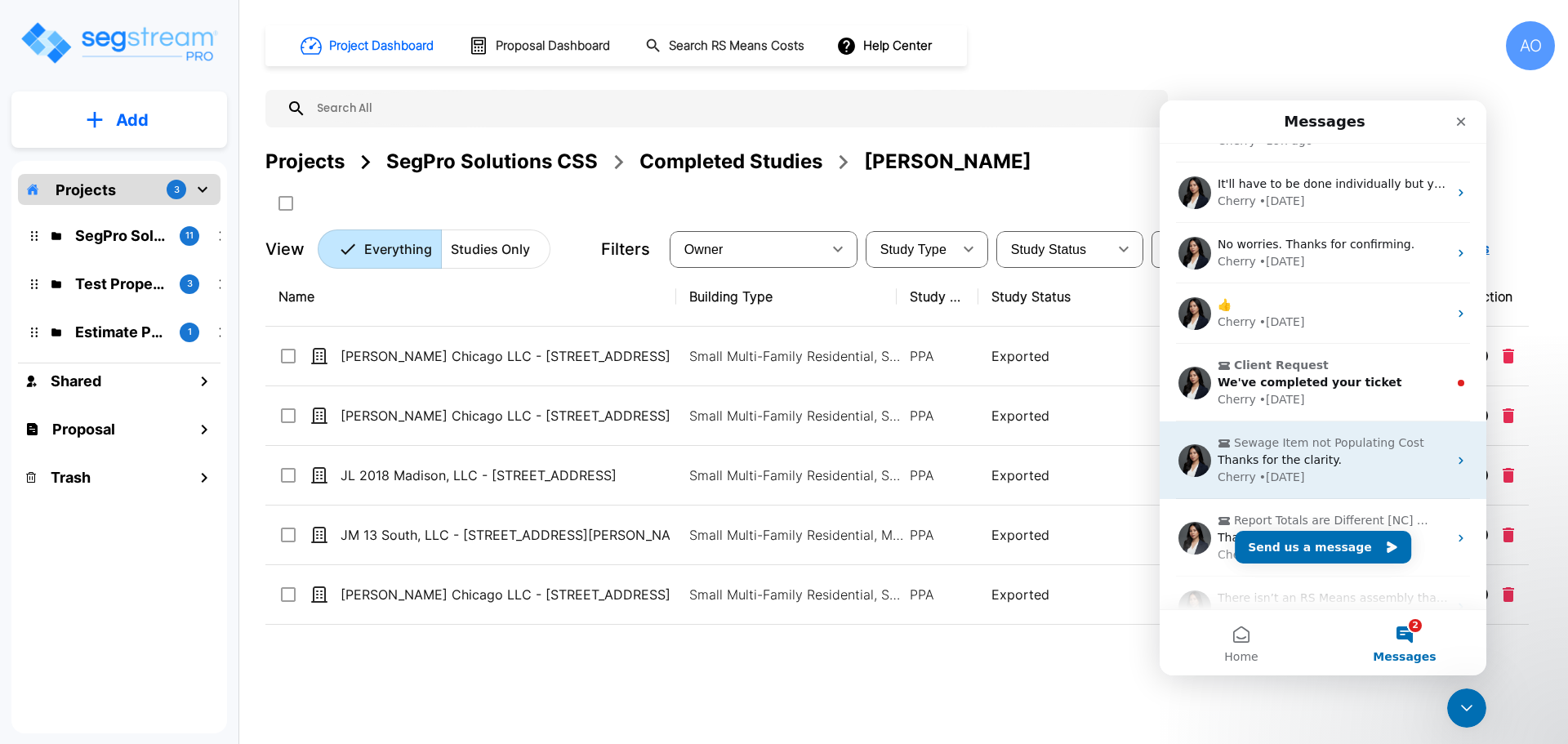
scroll to position [273, 0]
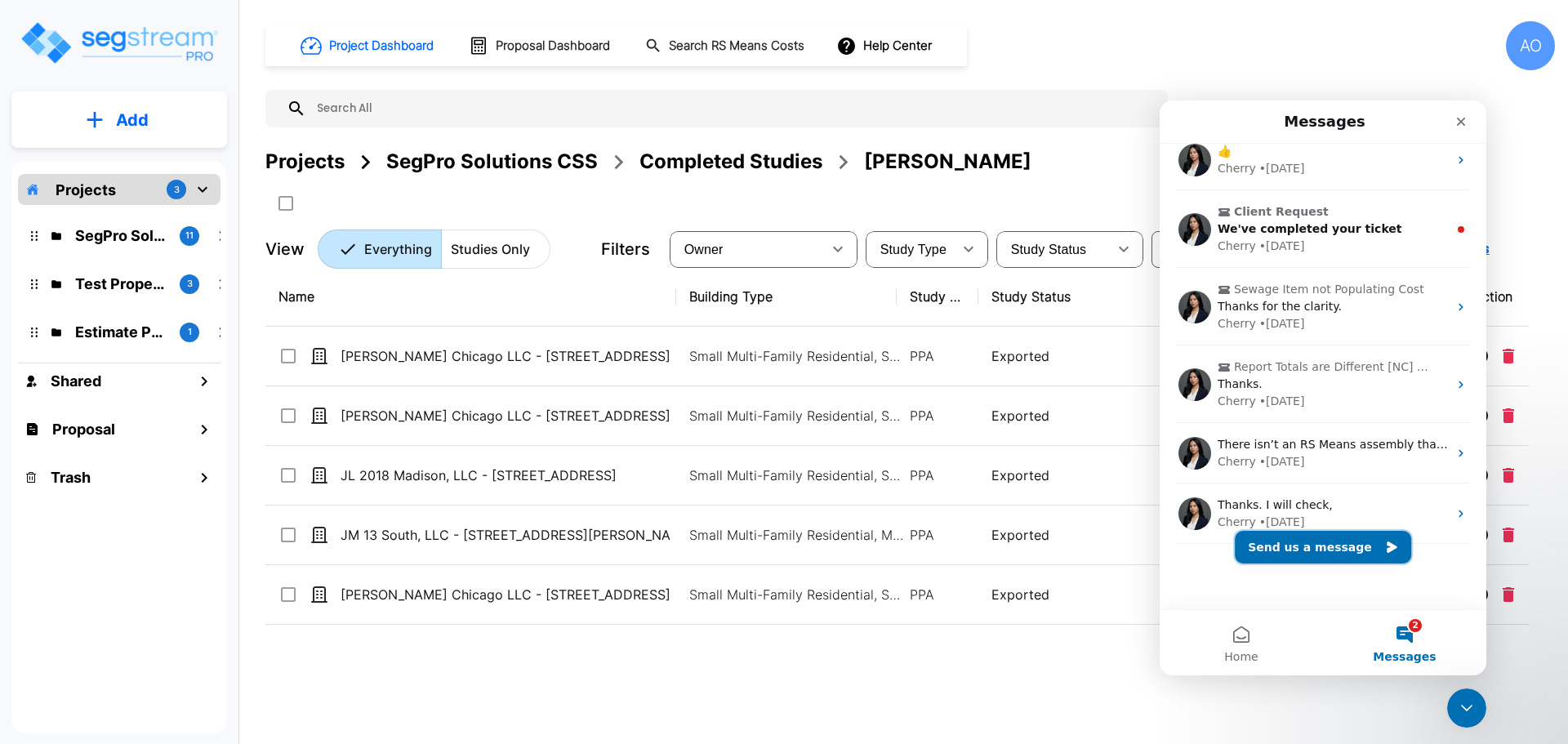
click at [1311, 541] on button "Send us a message" at bounding box center [1323, 547] width 176 height 33
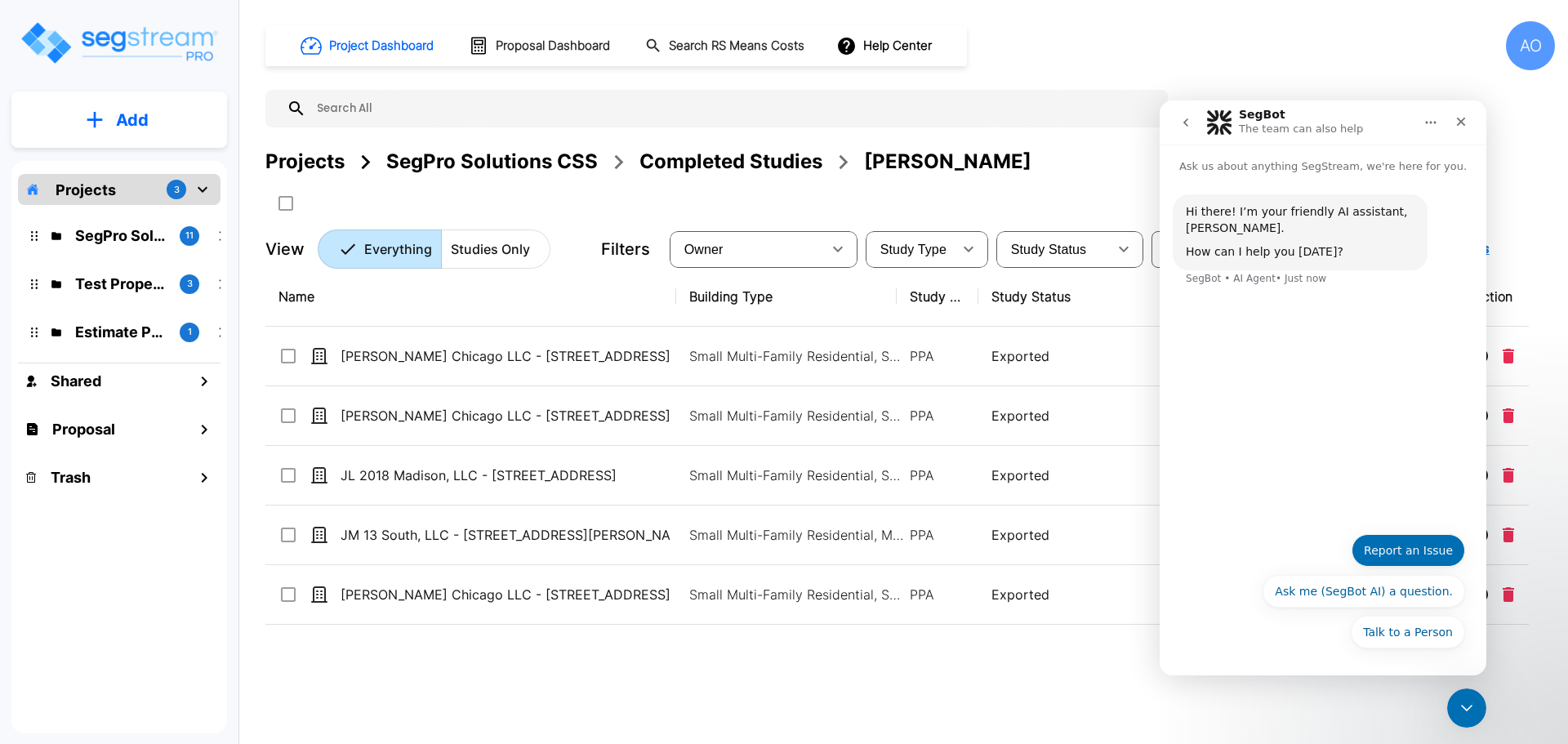
click at [1408, 553] on button "Report an Issue" at bounding box center [1407, 550] width 113 height 33
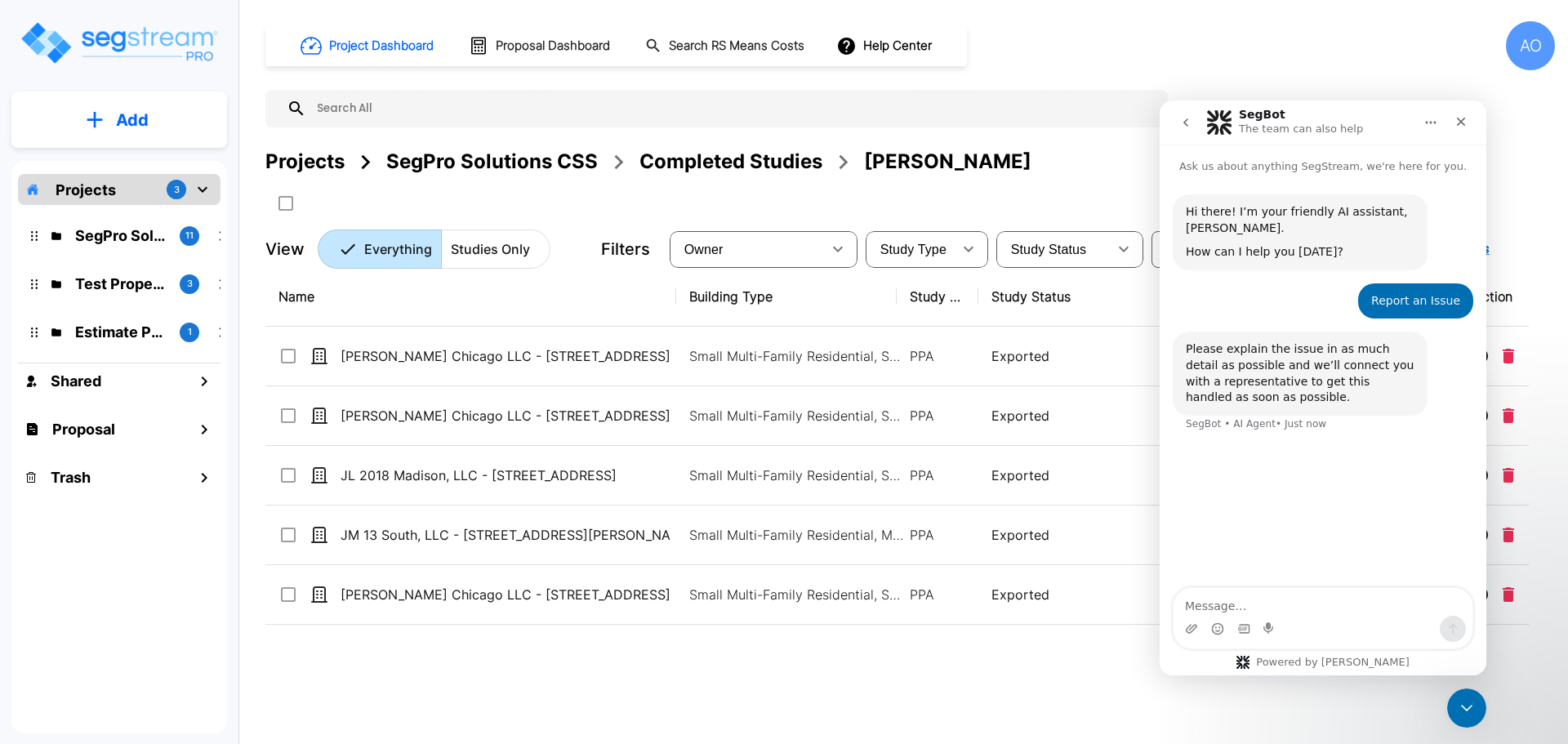
click at [1299, 601] on textarea "Message…" at bounding box center [1322, 602] width 299 height 28
click at [1256, 622] on div "Intercom messenger" at bounding box center [1322, 629] width 299 height 26
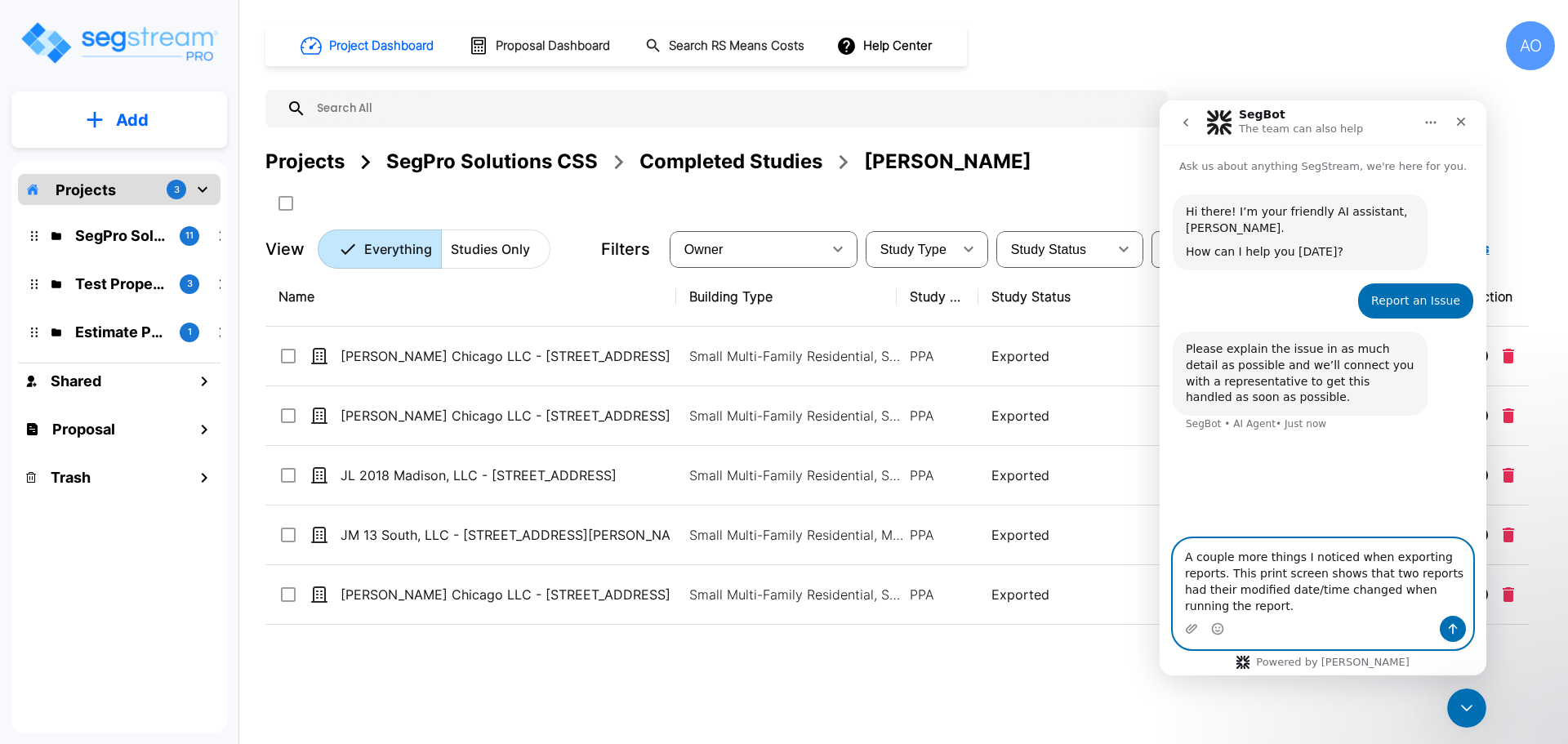
click at [1464, 609] on textarea "A couple more things I noticed when exporting reports. This print screen shows …" at bounding box center [1322, 576] width 299 height 77
click at [1461, 607] on textarea "A couple more things I noticed when exporting reports. This print screen shows …" at bounding box center [1322, 576] width 299 height 77
click at [1460, 607] on textarea "A couple more things I noticed when exporting reports. This print screen shows …" at bounding box center [1322, 576] width 299 height 77
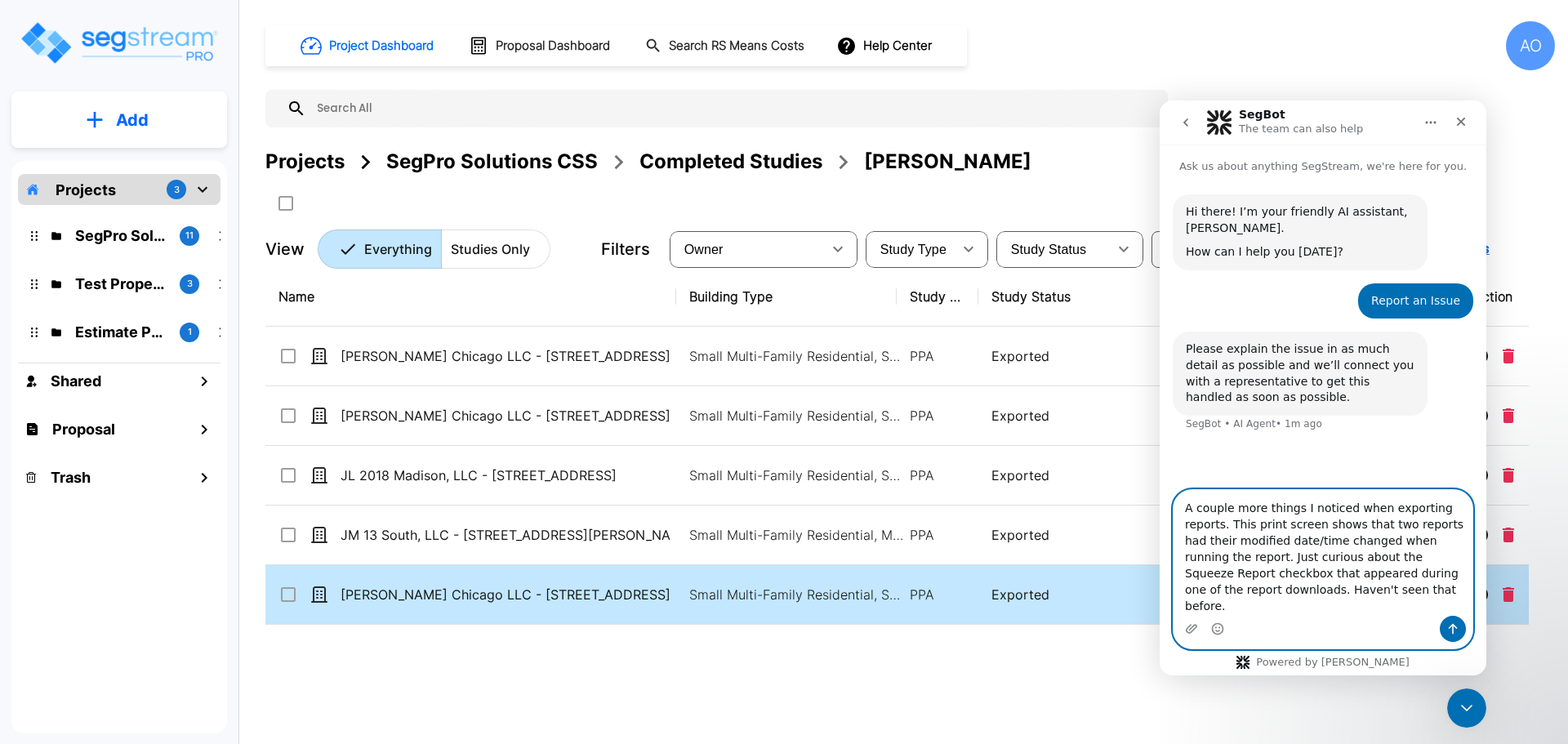
type textarea "A couple more things I noticed when exporting reports. This print screen shows …"
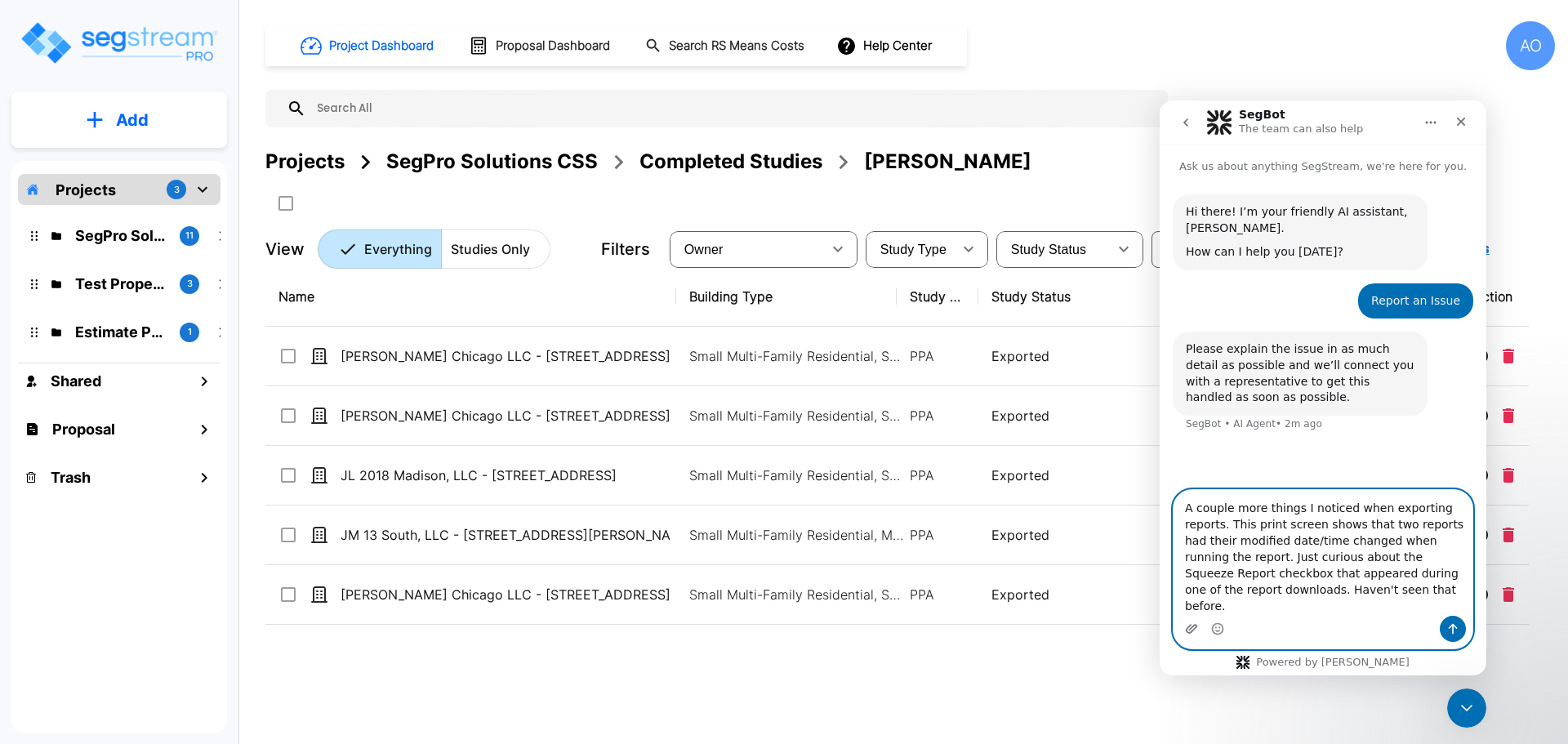
click at [1188, 628] on icon "Upload attachment" at bounding box center [1191, 628] width 12 height 9
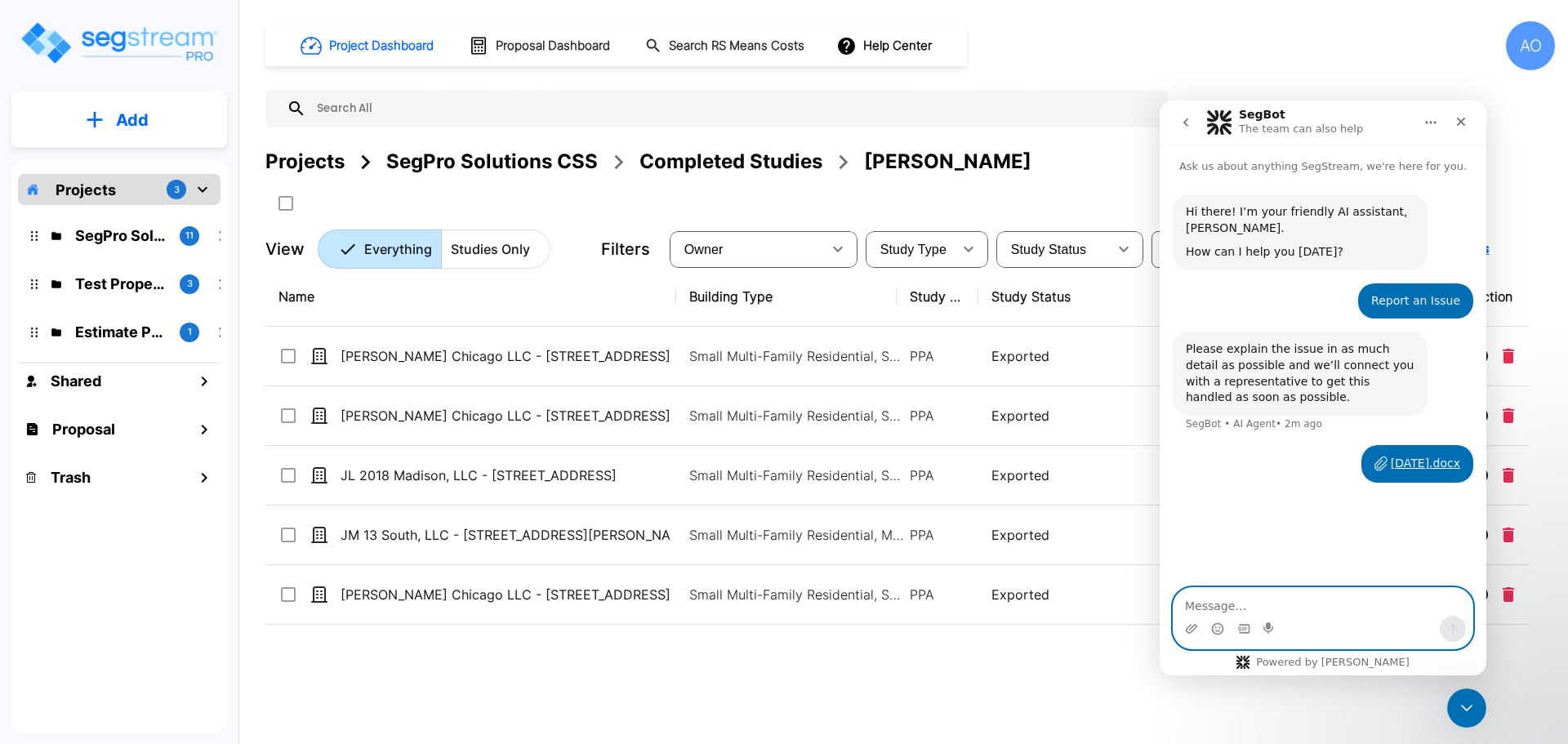
click at [1289, 605] on textarea "Message…" at bounding box center [1322, 602] width 299 height 28
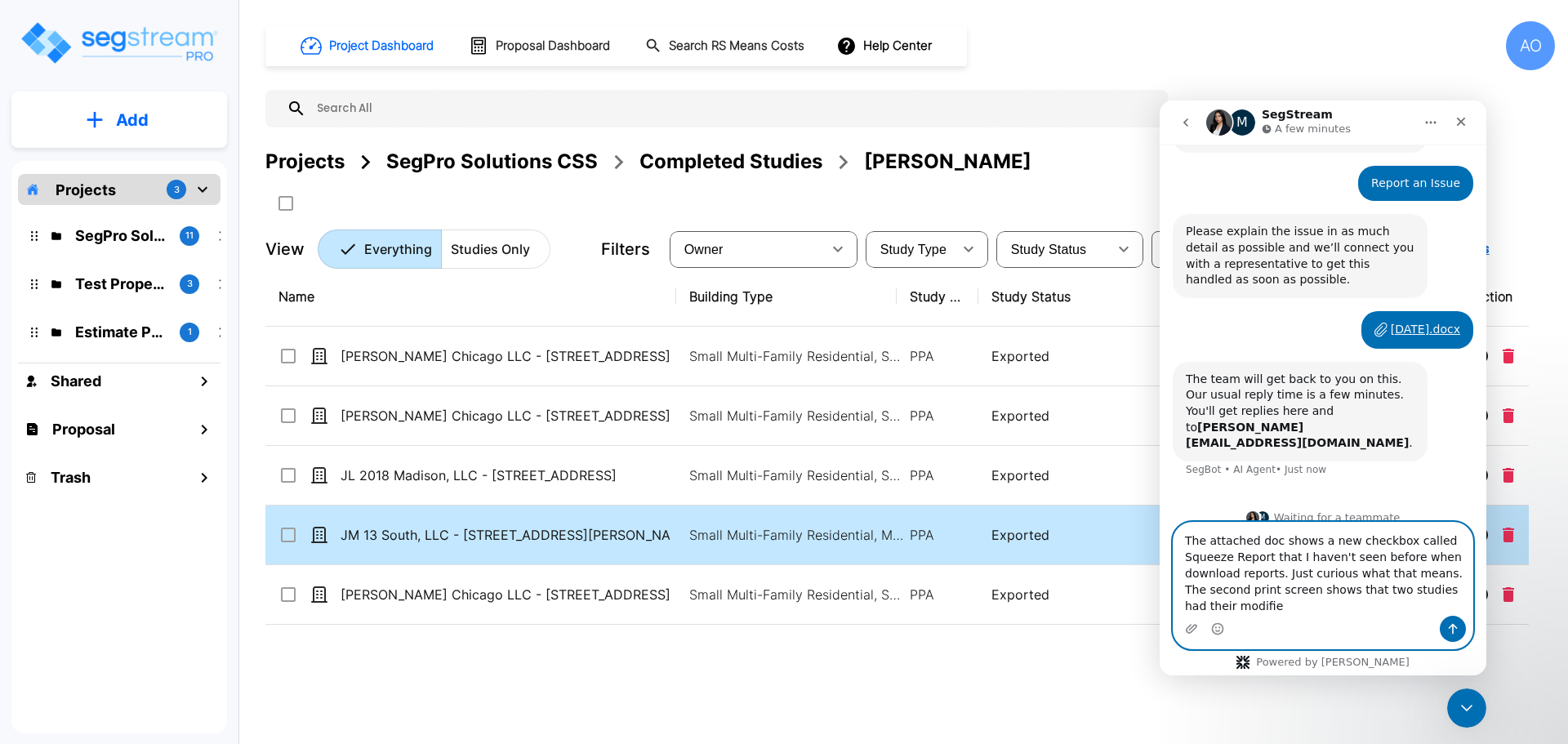
scroll to position [120, 0]
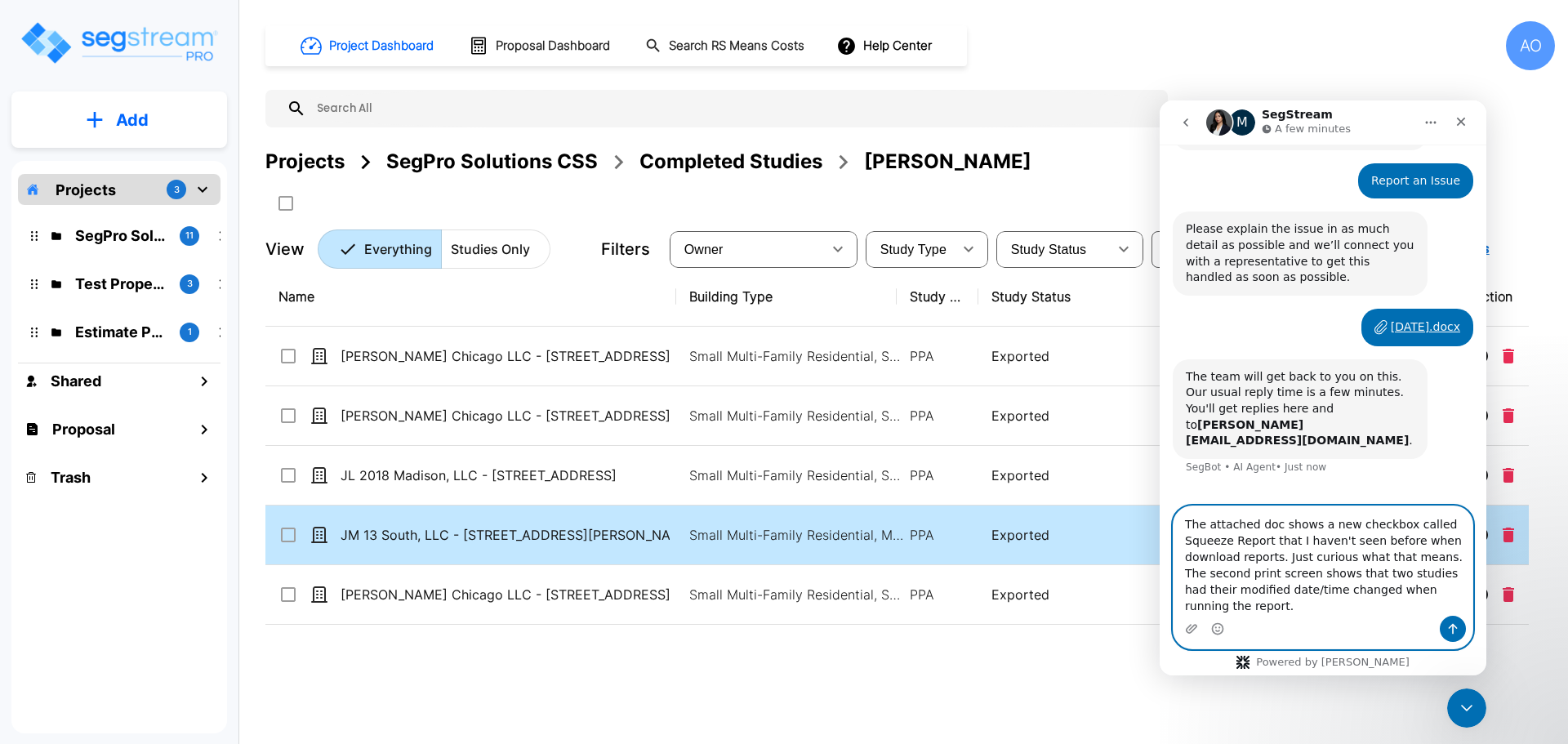
type textarea "The attached doc shows a new checkbox called Squeeze Report that I haven't seen…"
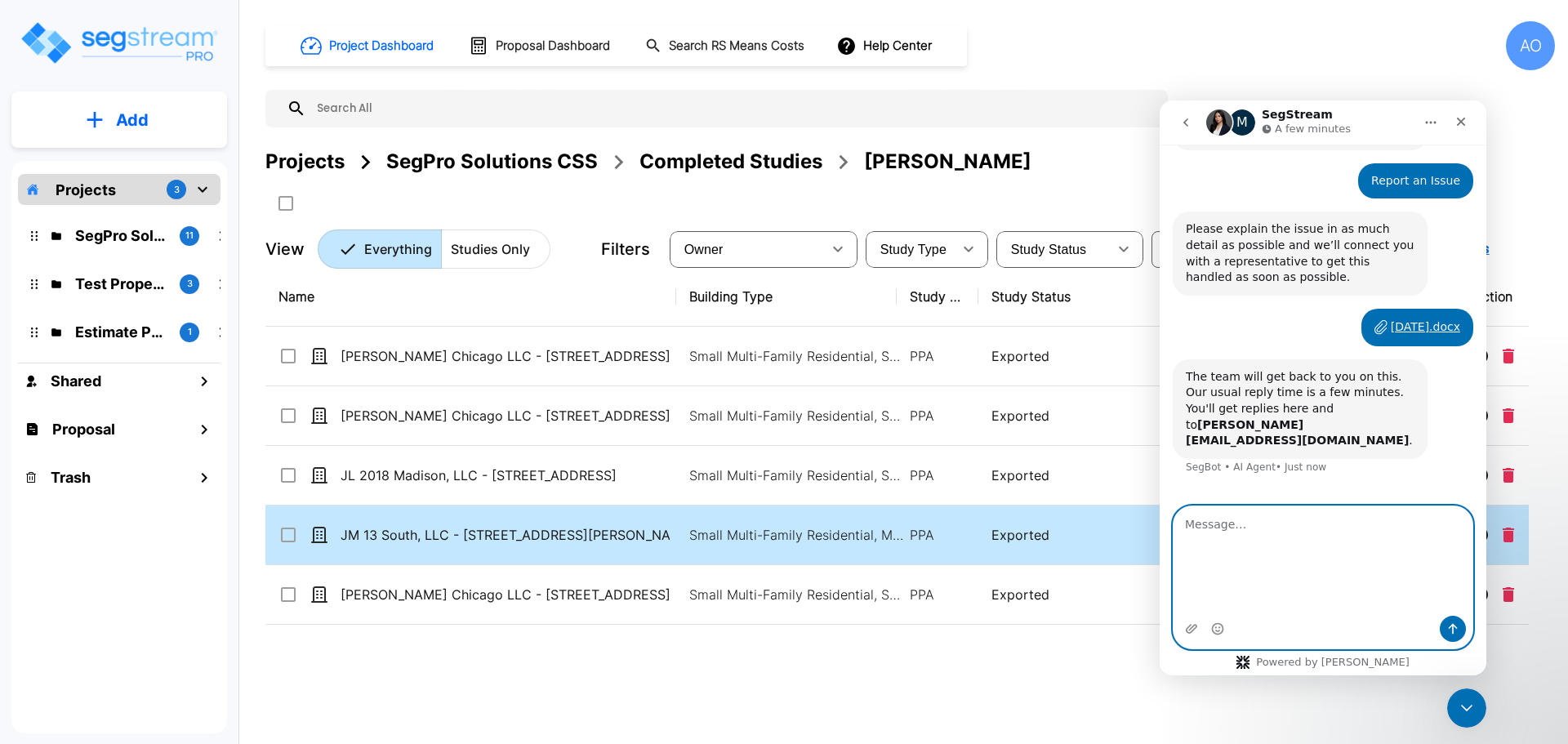
scroll to position [184, 0]
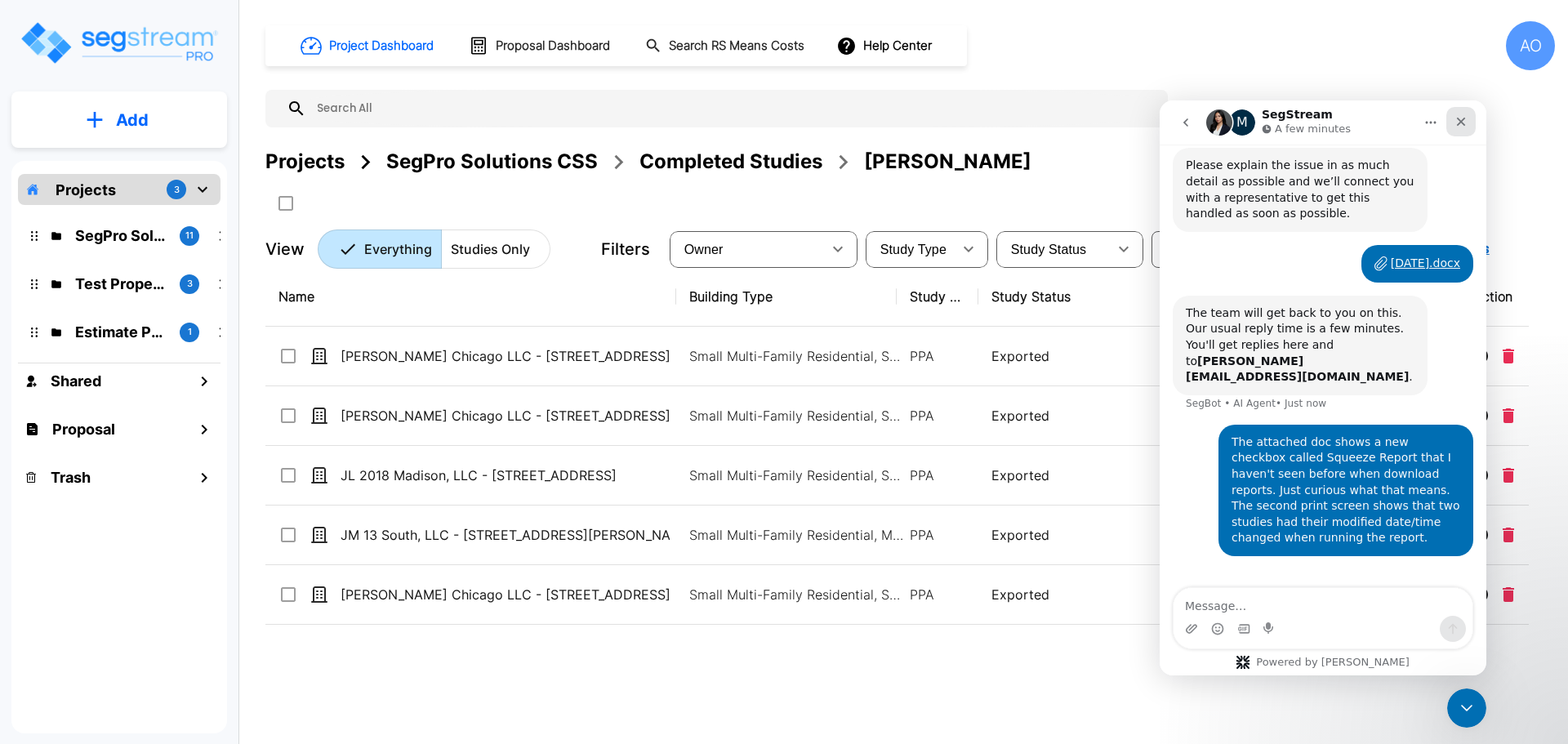
click at [1459, 118] on icon "Close" at bounding box center [1460, 121] width 9 height 9
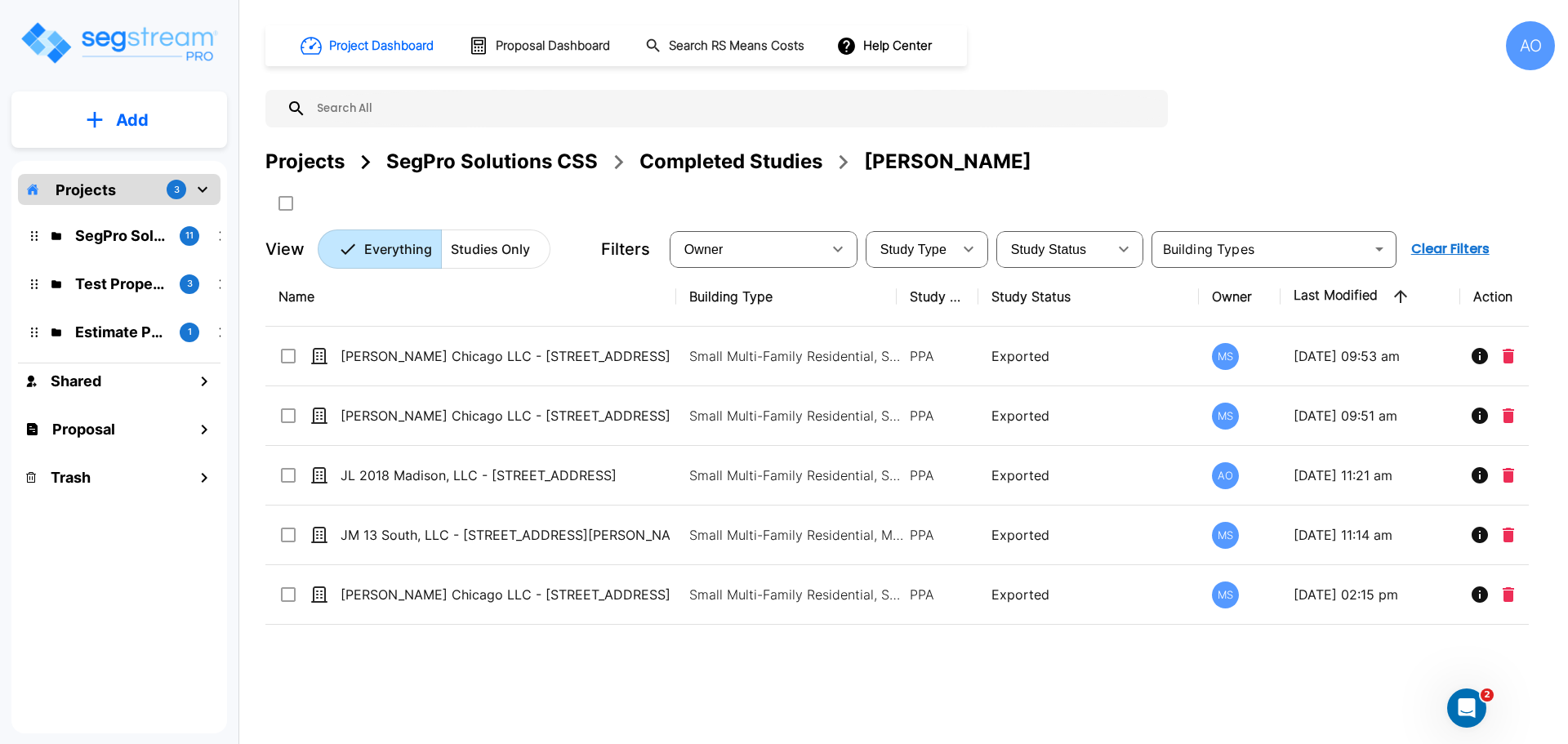
click at [692, 162] on div "Completed Studies" at bounding box center [730, 162] width 183 height 29
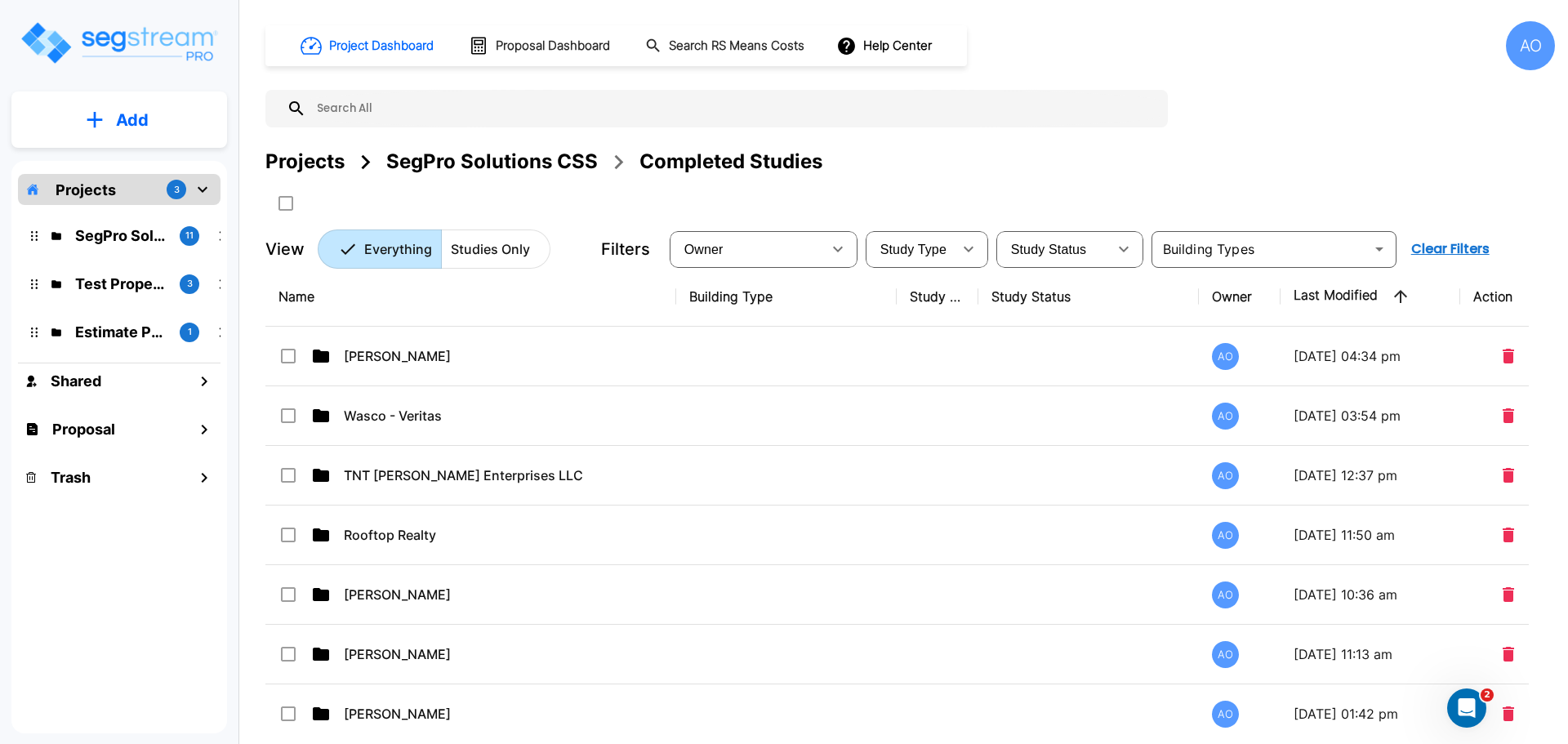
click at [323, 300] on th "Name" at bounding box center [471, 297] width 411 height 60
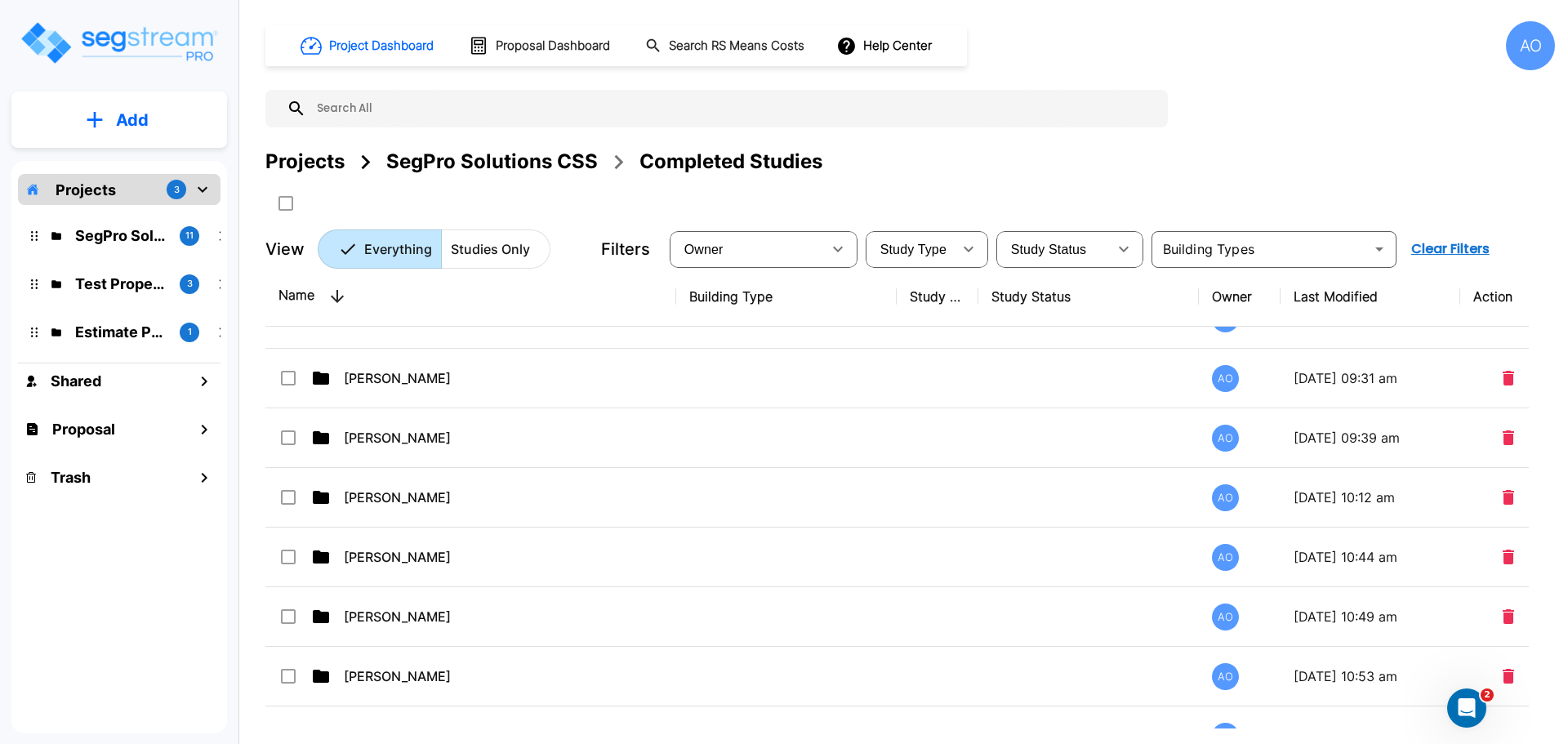
scroll to position [0, 0]
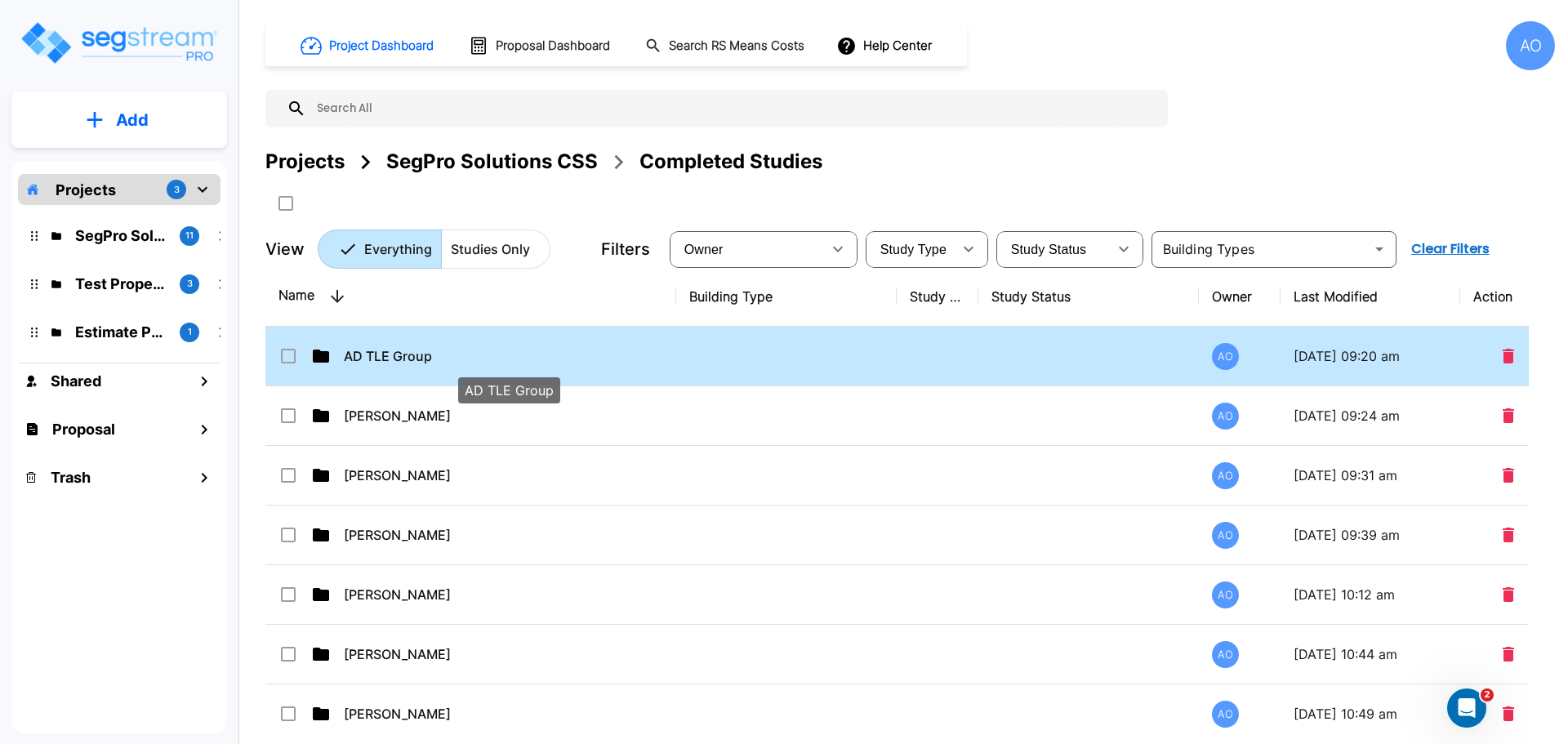
click at [414, 356] on p "AD TLE Group" at bounding box center [508, 356] width 329 height 19
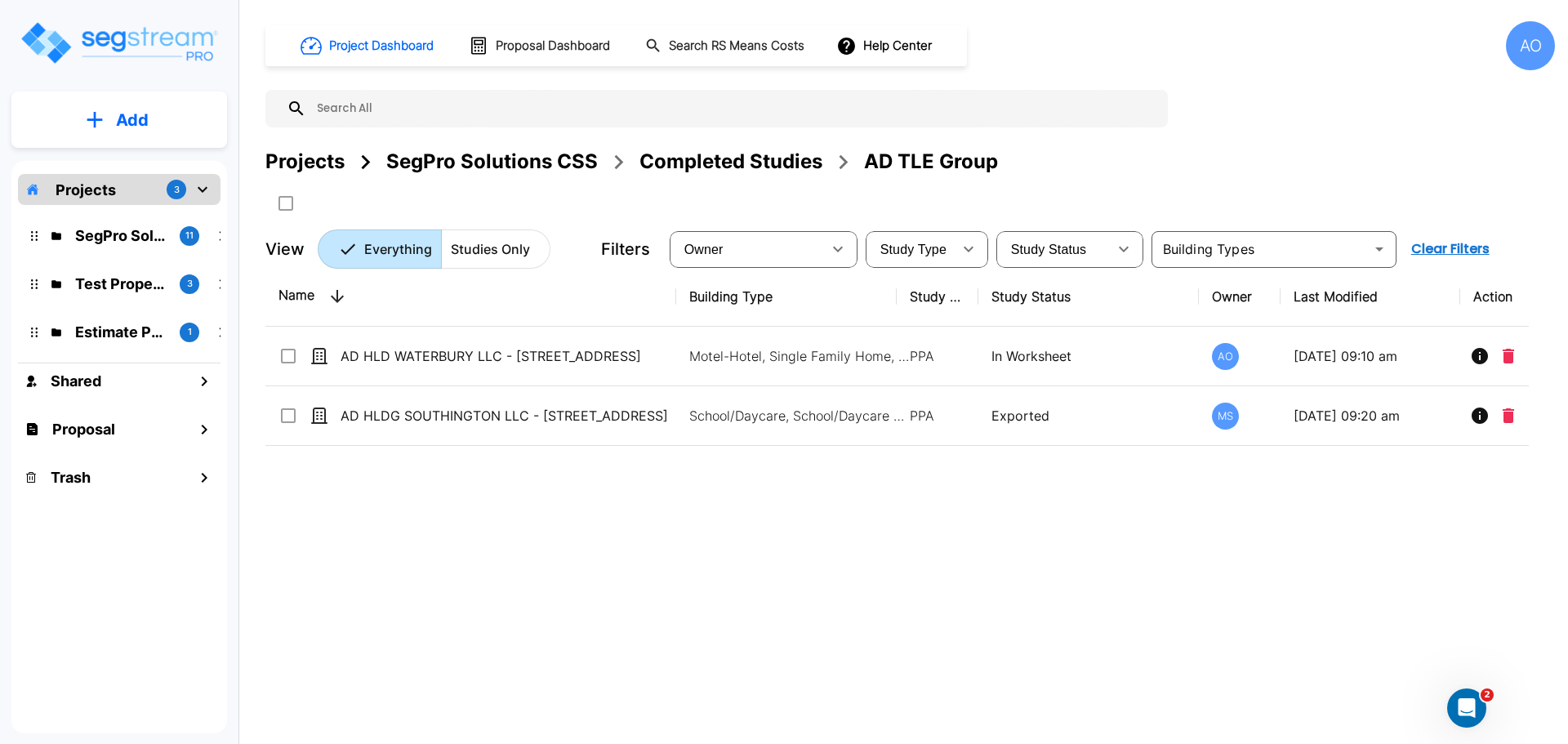
click at [773, 160] on div "Completed Studies" at bounding box center [730, 162] width 183 height 29
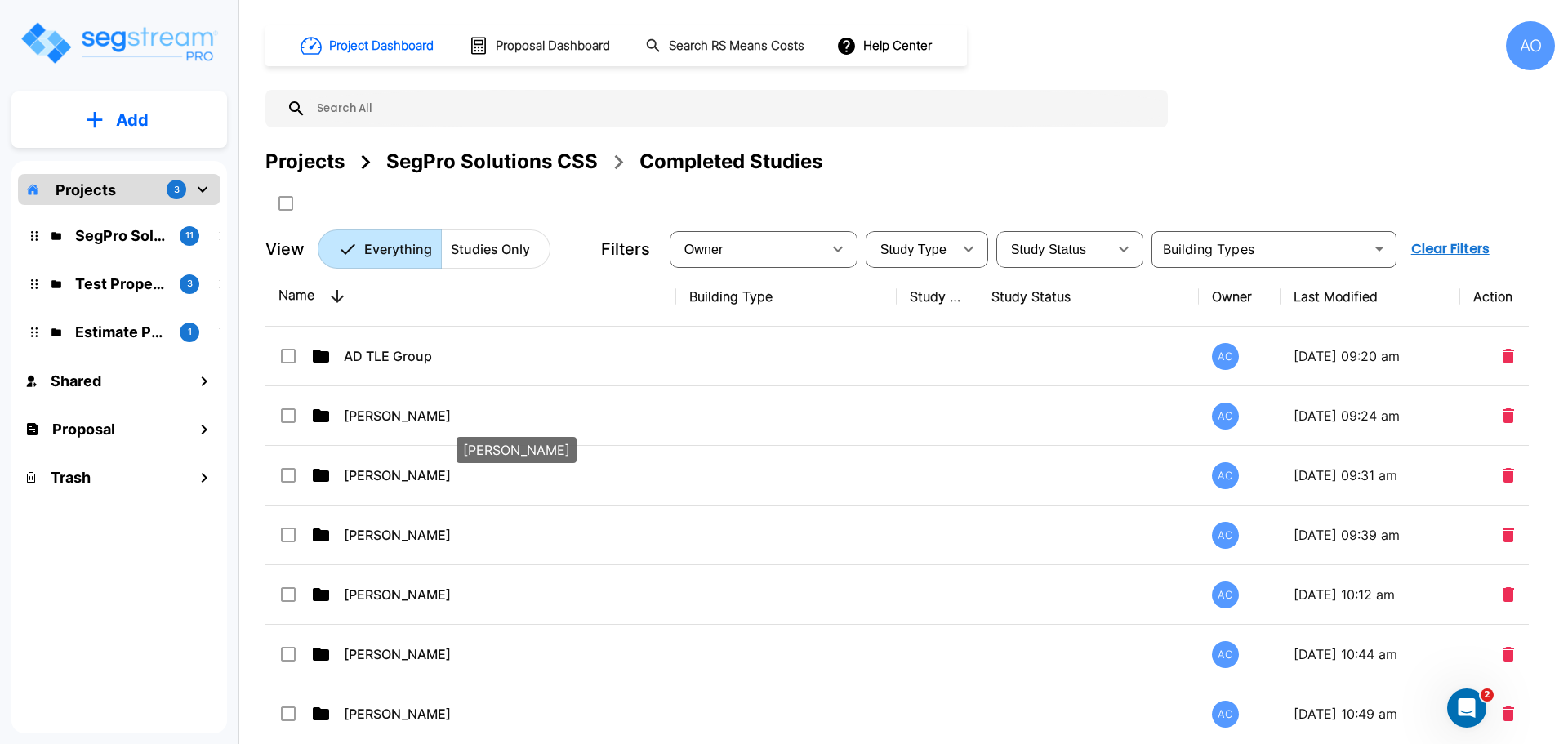
drag, startPoint x: 408, startPoint y: 414, endPoint x: 1501, endPoint y: 284, distance: 1100.7
click at [408, 414] on p "[PERSON_NAME]" at bounding box center [508, 416] width 329 height 19
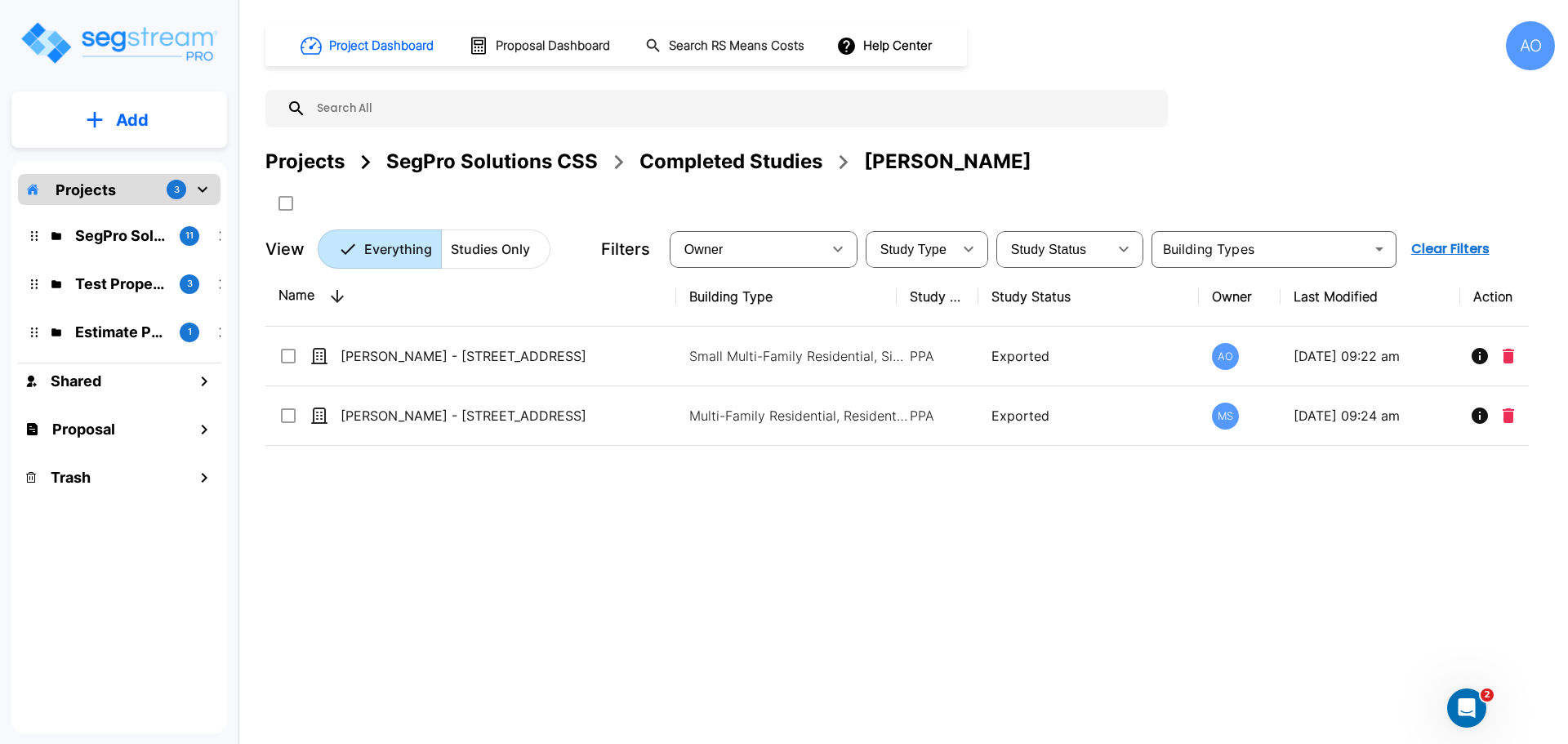
click at [767, 163] on div "Completed Studies" at bounding box center [730, 162] width 183 height 29
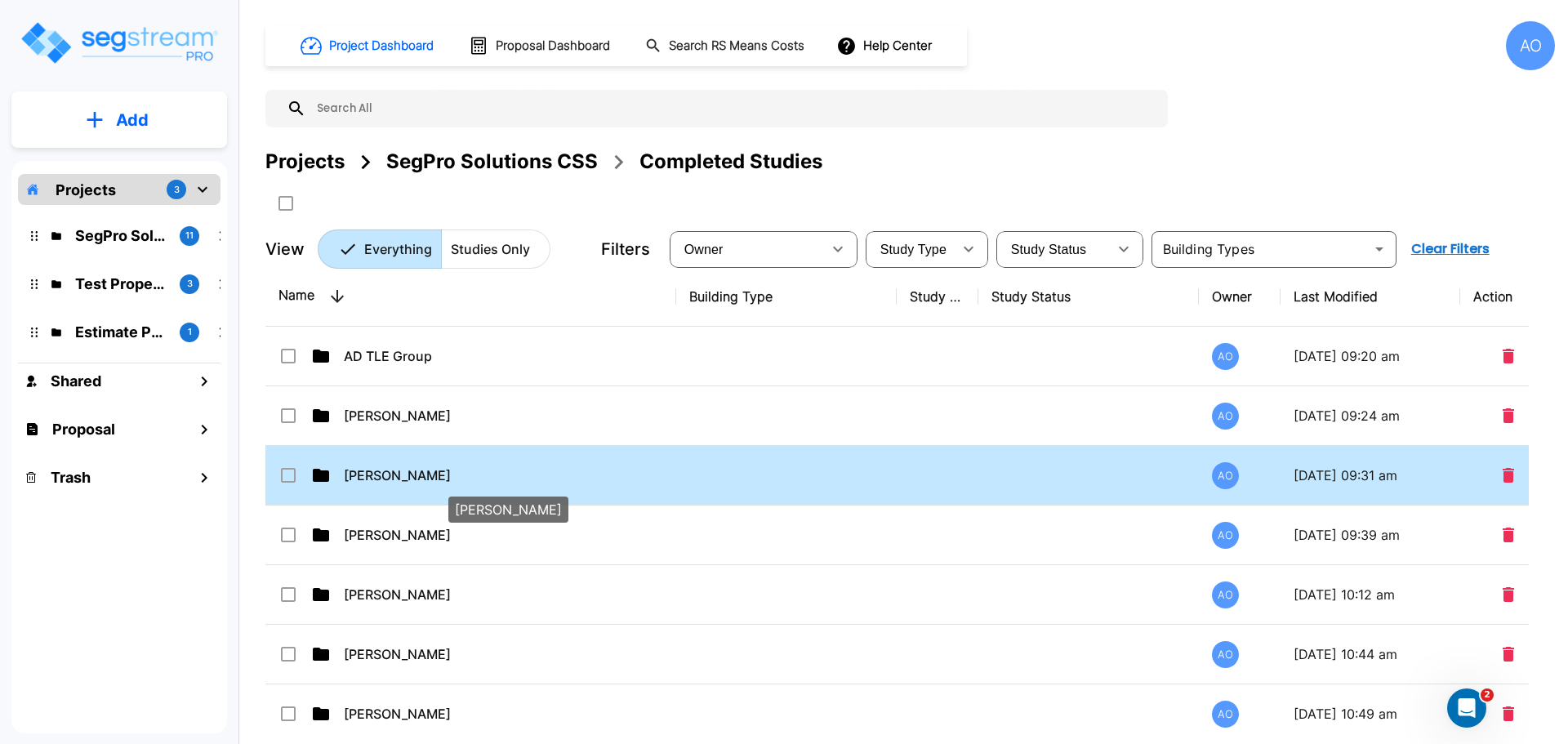
click at [398, 477] on p "[PERSON_NAME]" at bounding box center [508, 476] width 329 height 19
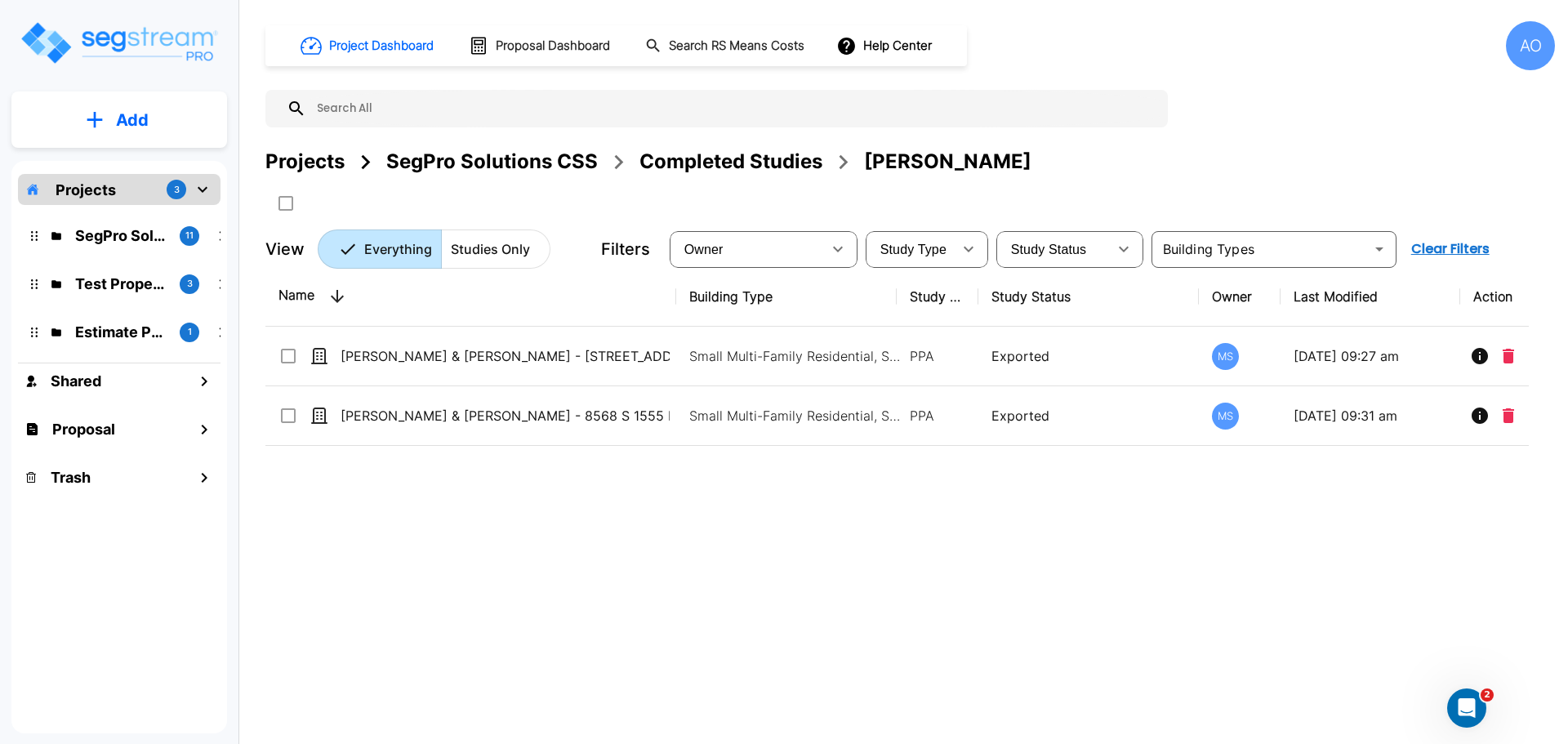
click at [752, 164] on div "Completed Studies" at bounding box center [730, 162] width 183 height 29
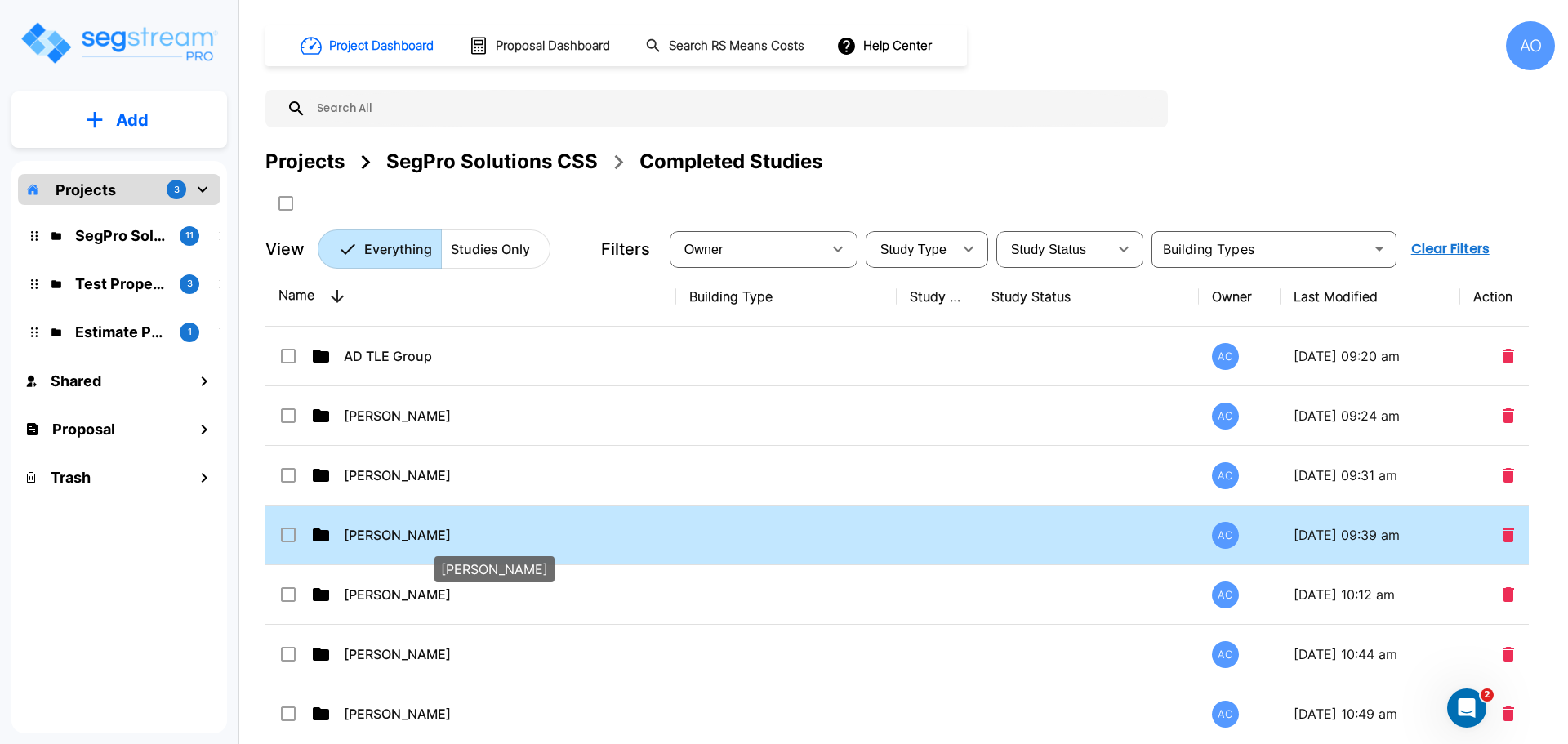
click at [373, 538] on p "[PERSON_NAME]" at bounding box center [508, 535] width 329 height 19
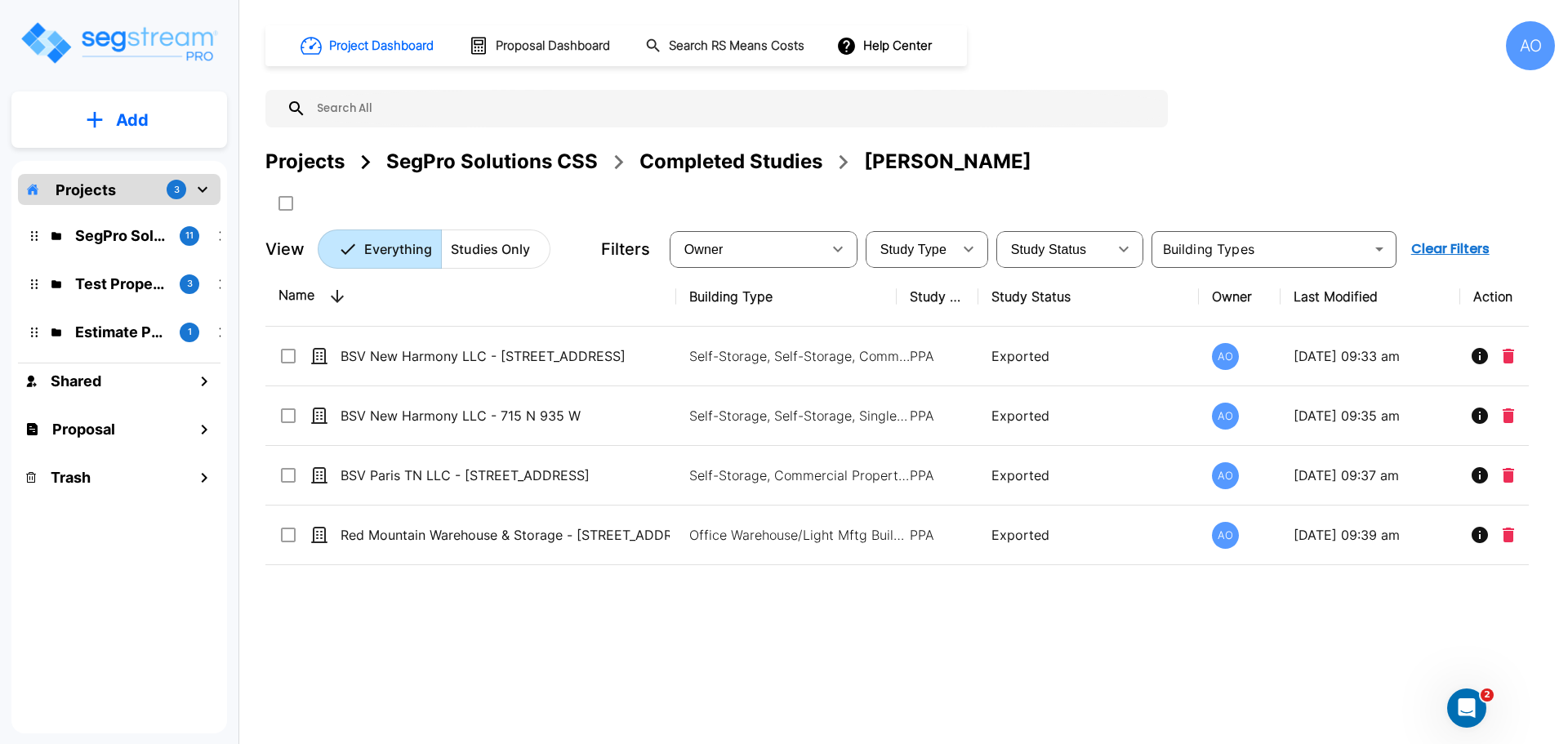
click at [729, 164] on div "Completed Studies" at bounding box center [730, 162] width 183 height 29
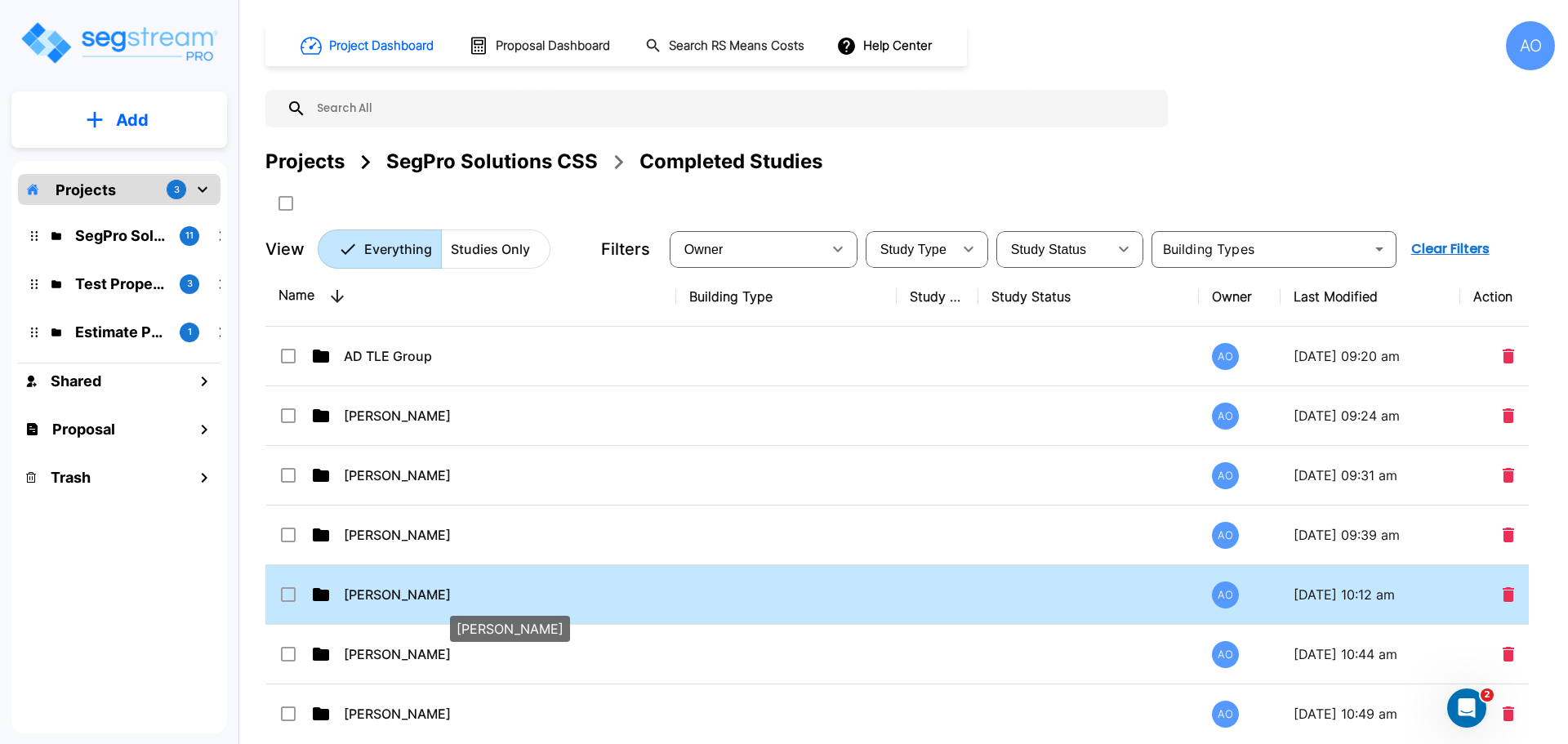
click at [414, 594] on p "[PERSON_NAME]" at bounding box center [508, 595] width 329 height 19
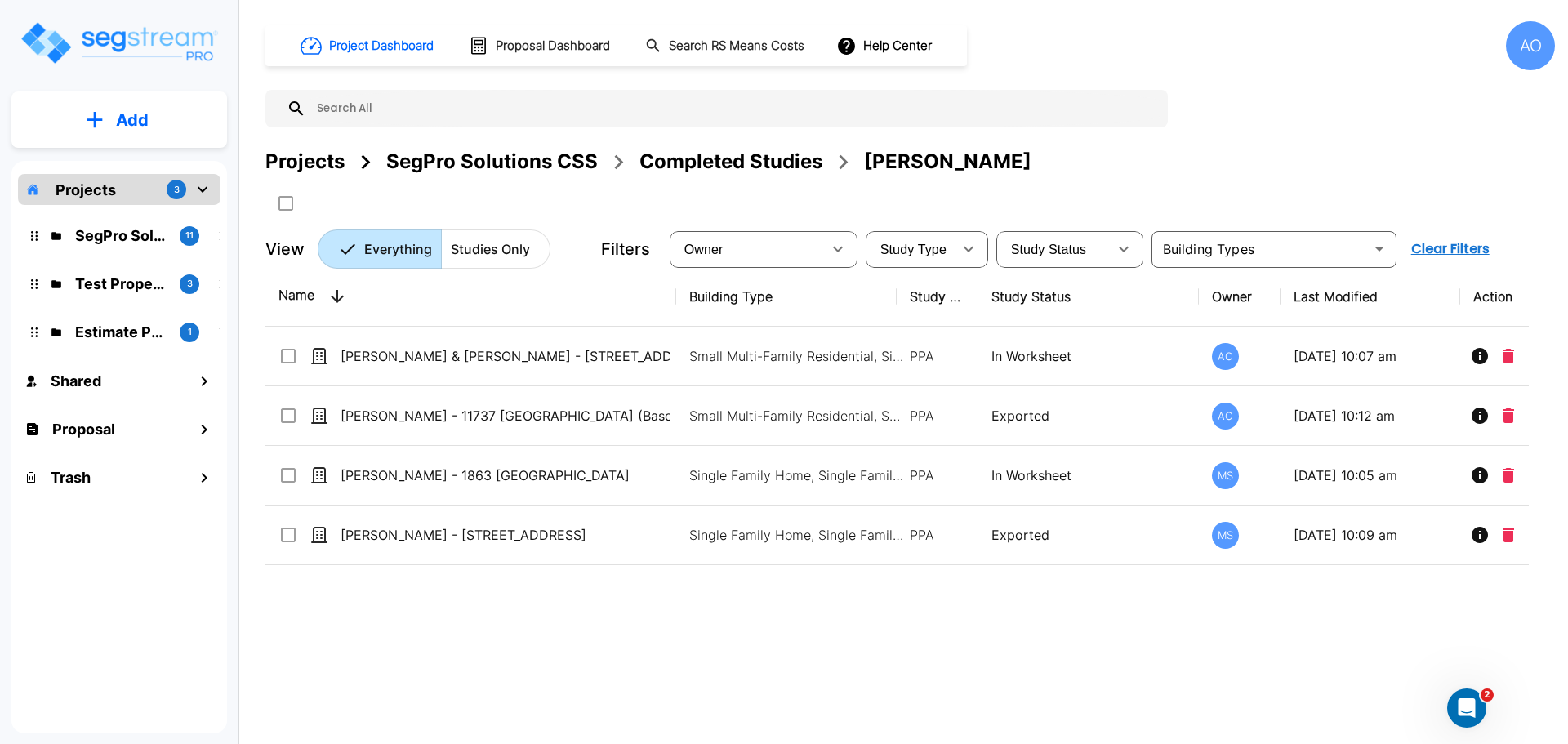
click at [747, 158] on div "Completed Studies" at bounding box center [730, 162] width 183 height 29
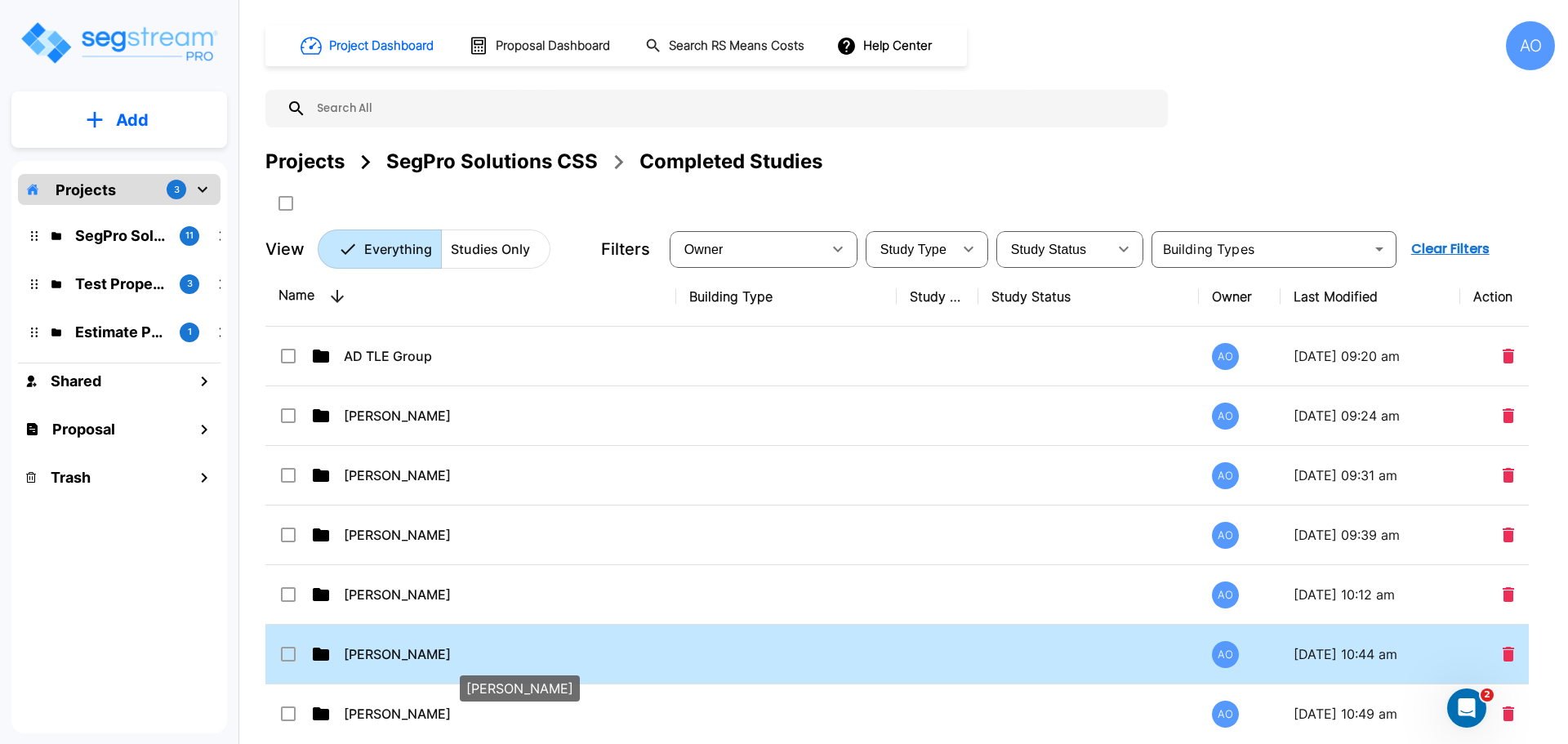
click at [387, 653] on p "[PERSON_NAME]" at bounding box center [508, 654] width 329 height 19
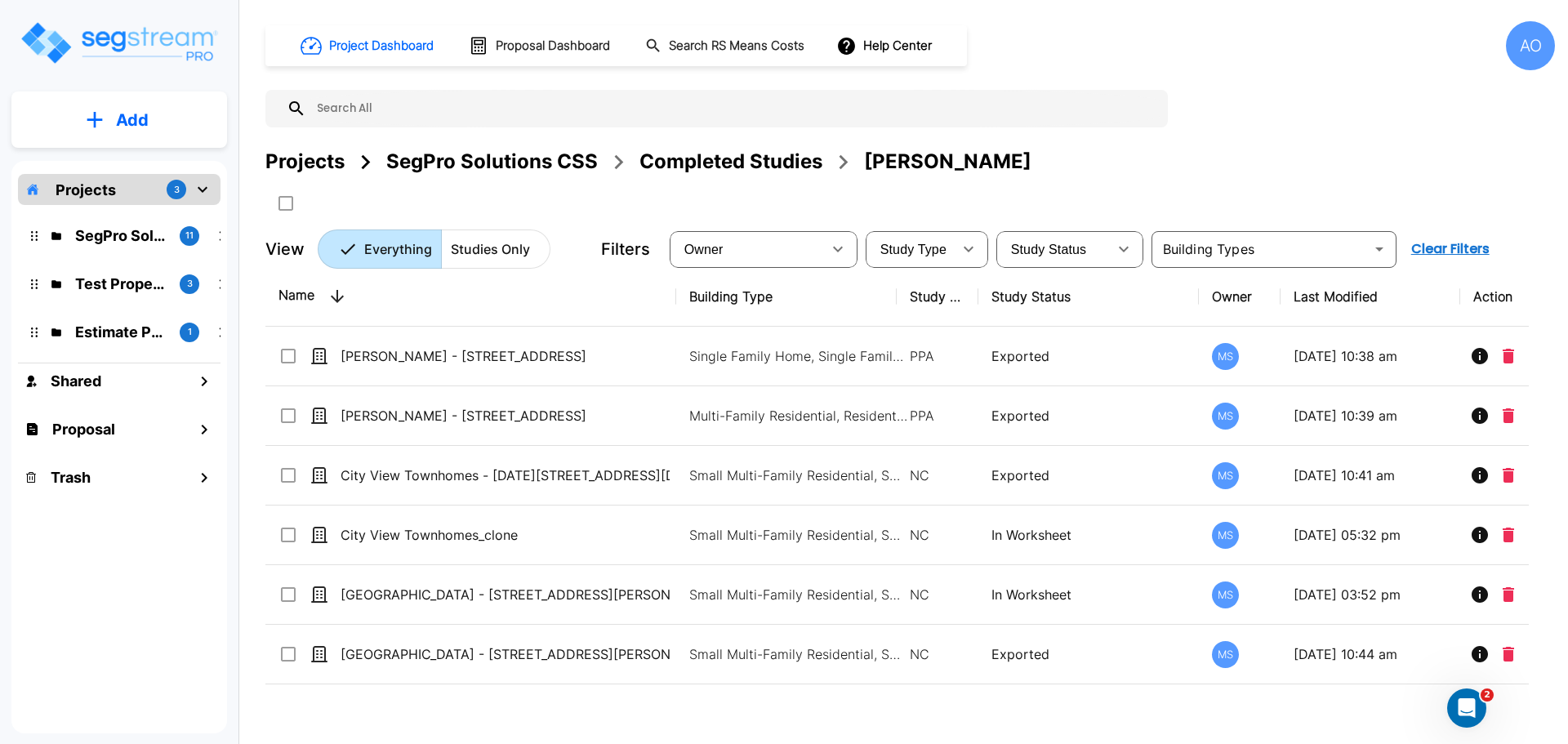
click at [748, 157] on div "Completed Studies" at bounding box center [730, 162] width 183 height 29
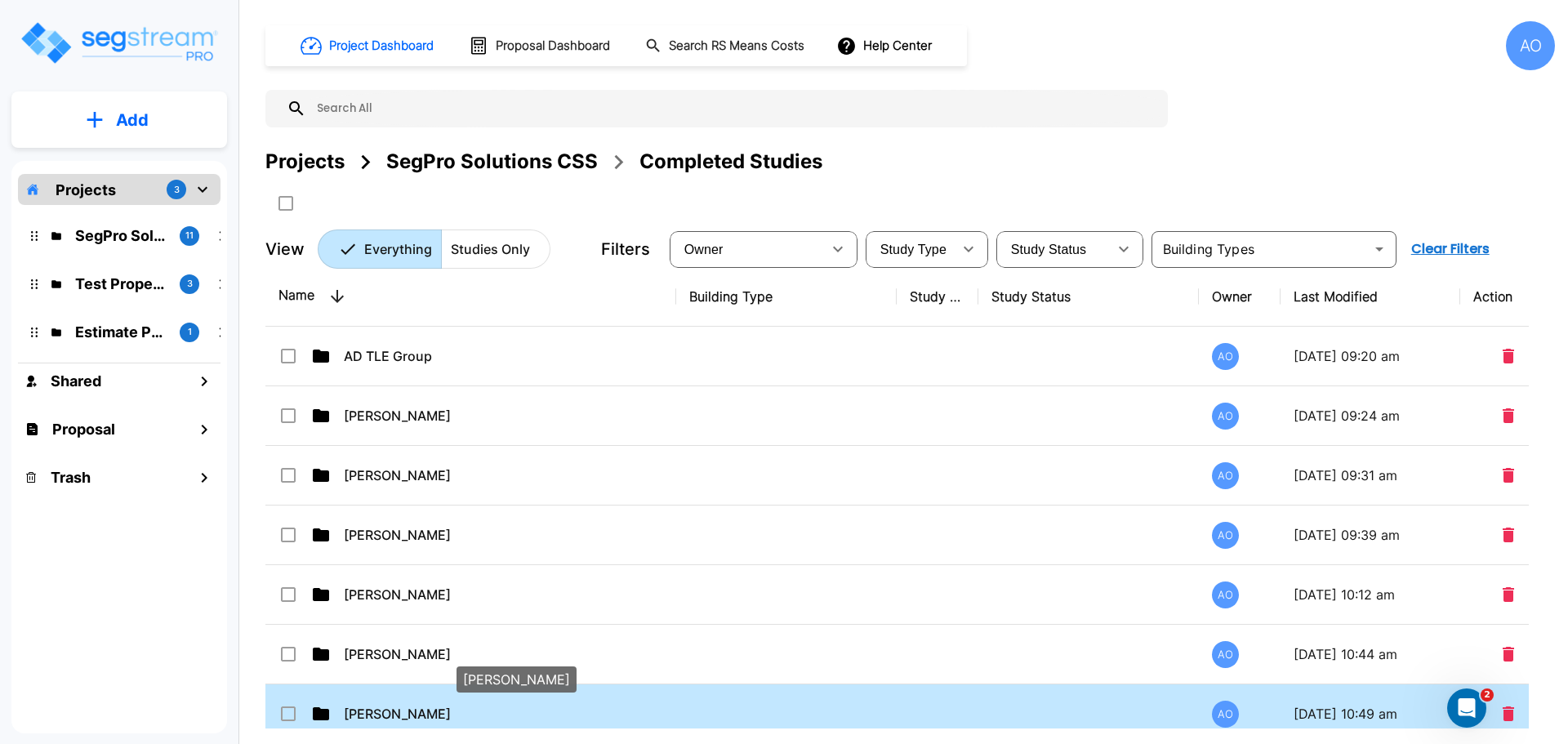
click at [379, 716] on p "[PERSON_NAME]" at bounding box center [508, 714] width 329 height 19
click at [380, 715] on p "[PERSON_NAME]" at bounding box center [508, 714] width 329 height 19
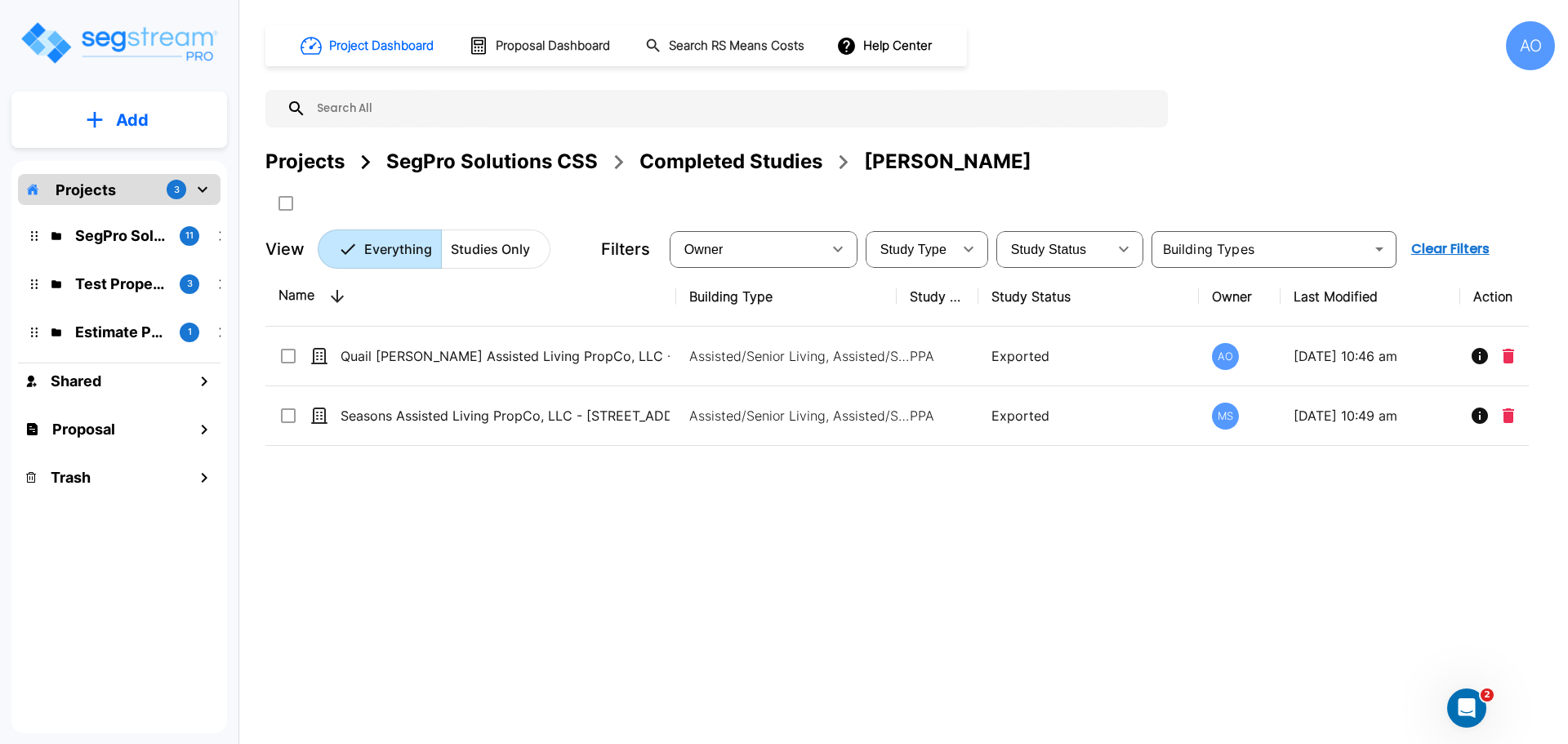
click at [741, 159] on div "Completed Studies" at bounding box center [730, 162] width 183 height 29
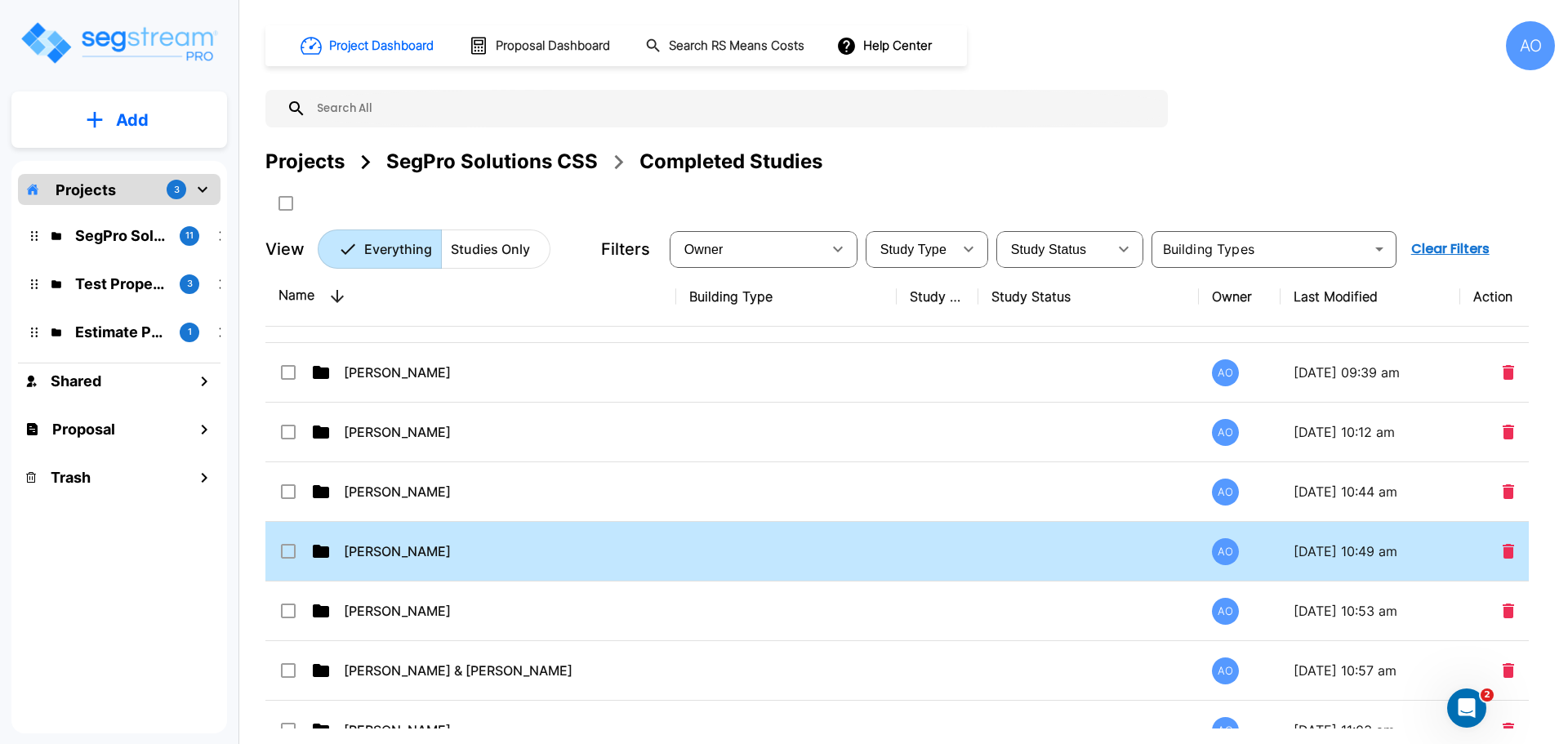
scroll to position [164, 0]
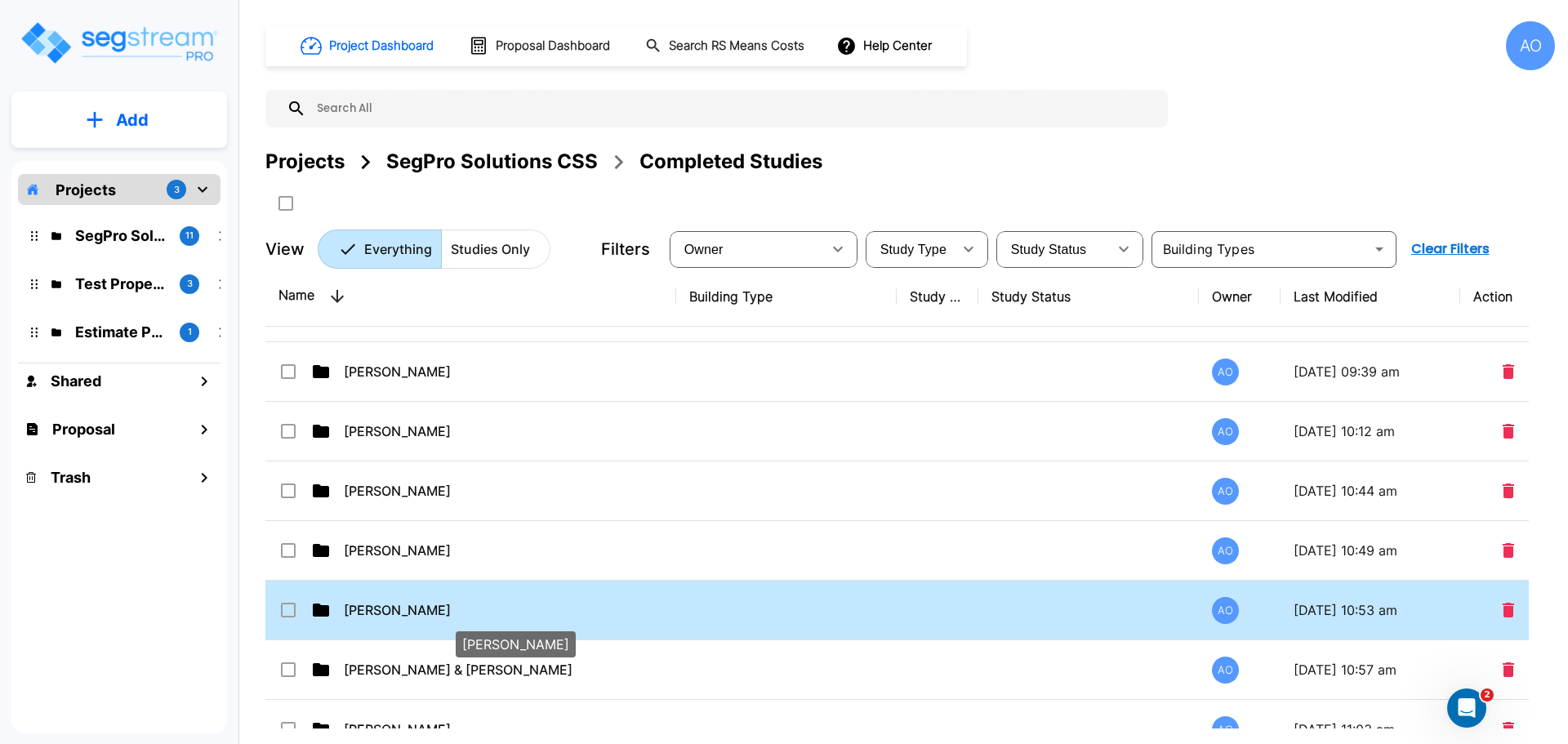
click at [380, 610] on p "[PERSON_NAME]" at bounding box center [508, 610] width 329 height 19
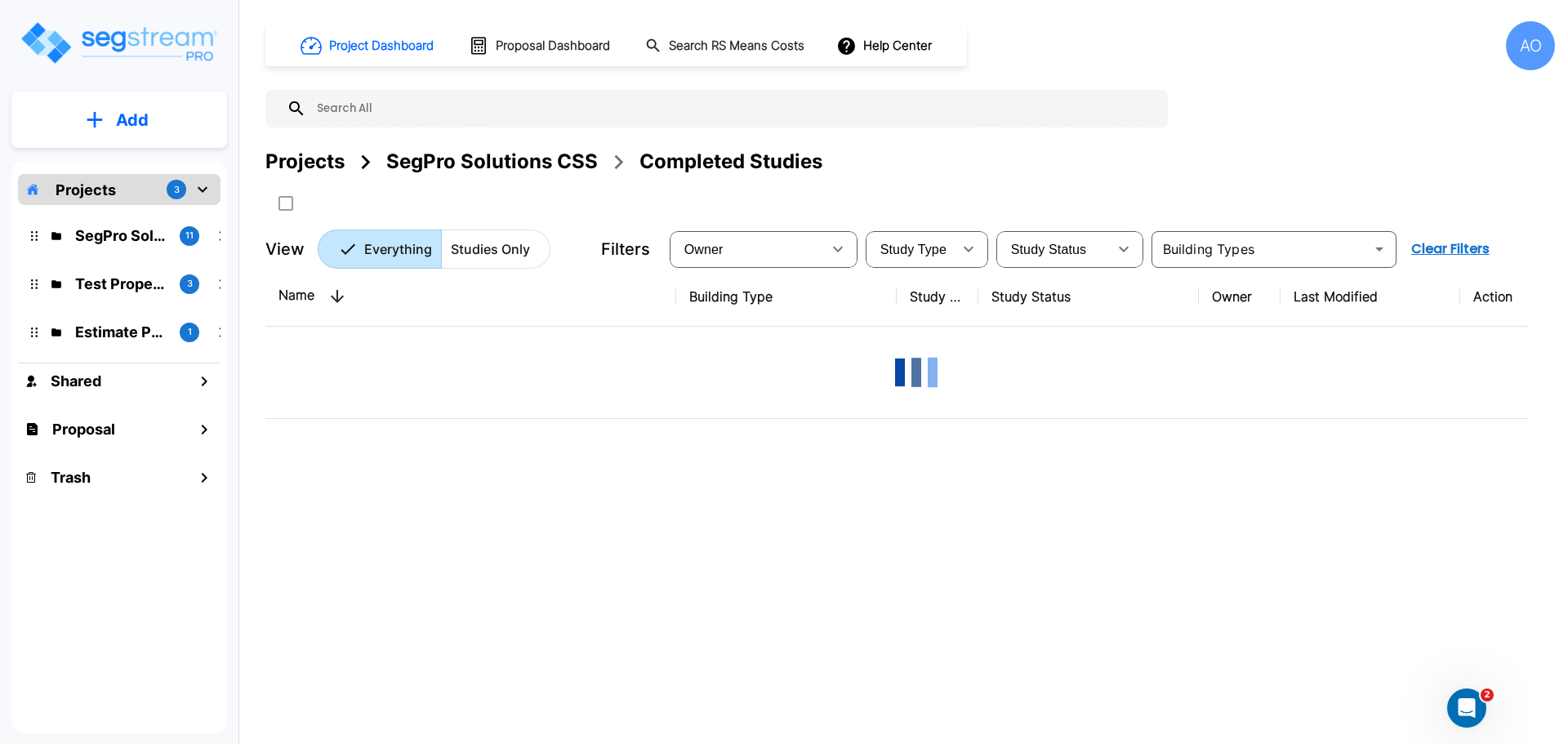
scroll to position [0, 0]
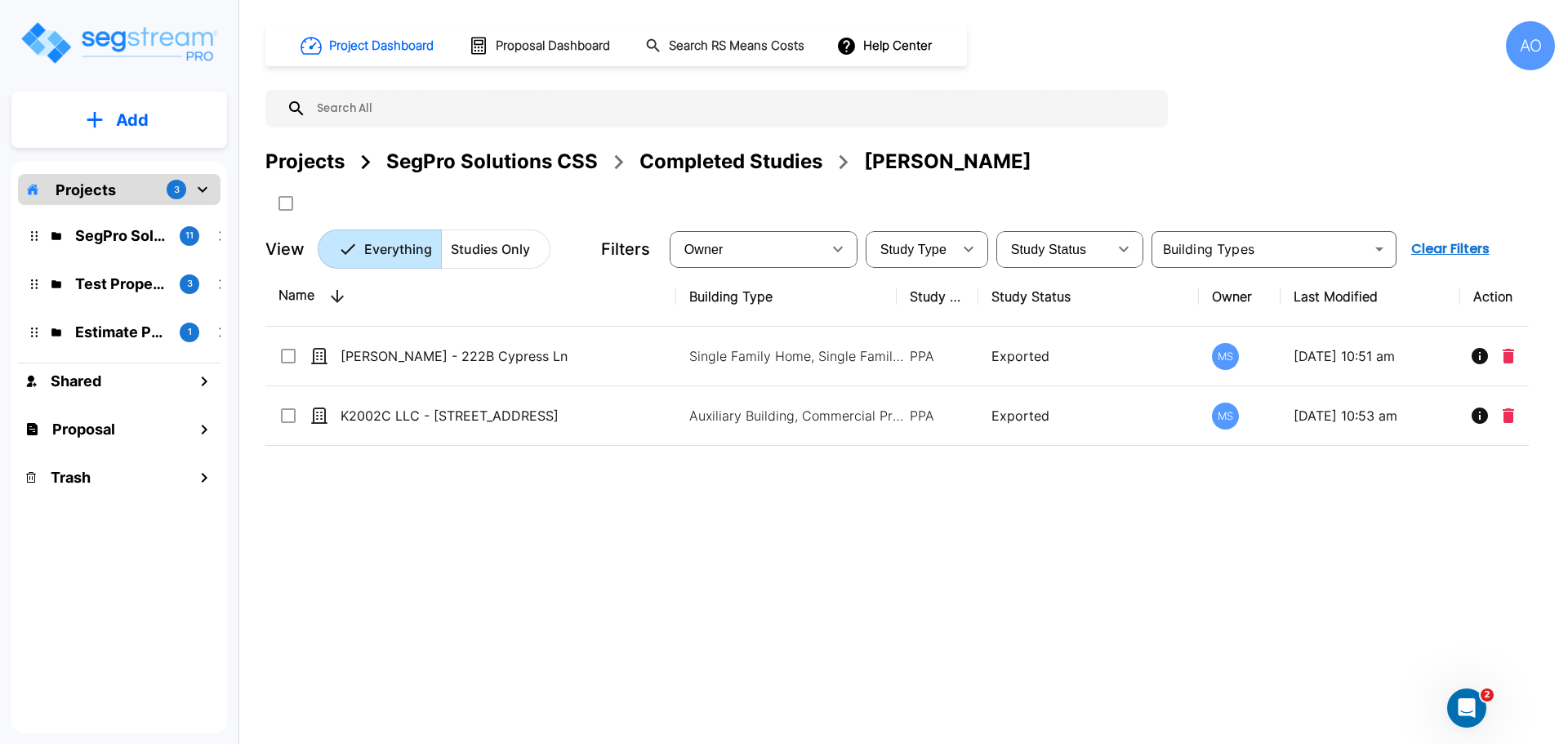
click at [724, 155] on div "Completed Studies" at bounding box center [730, 162] width 183 height 29
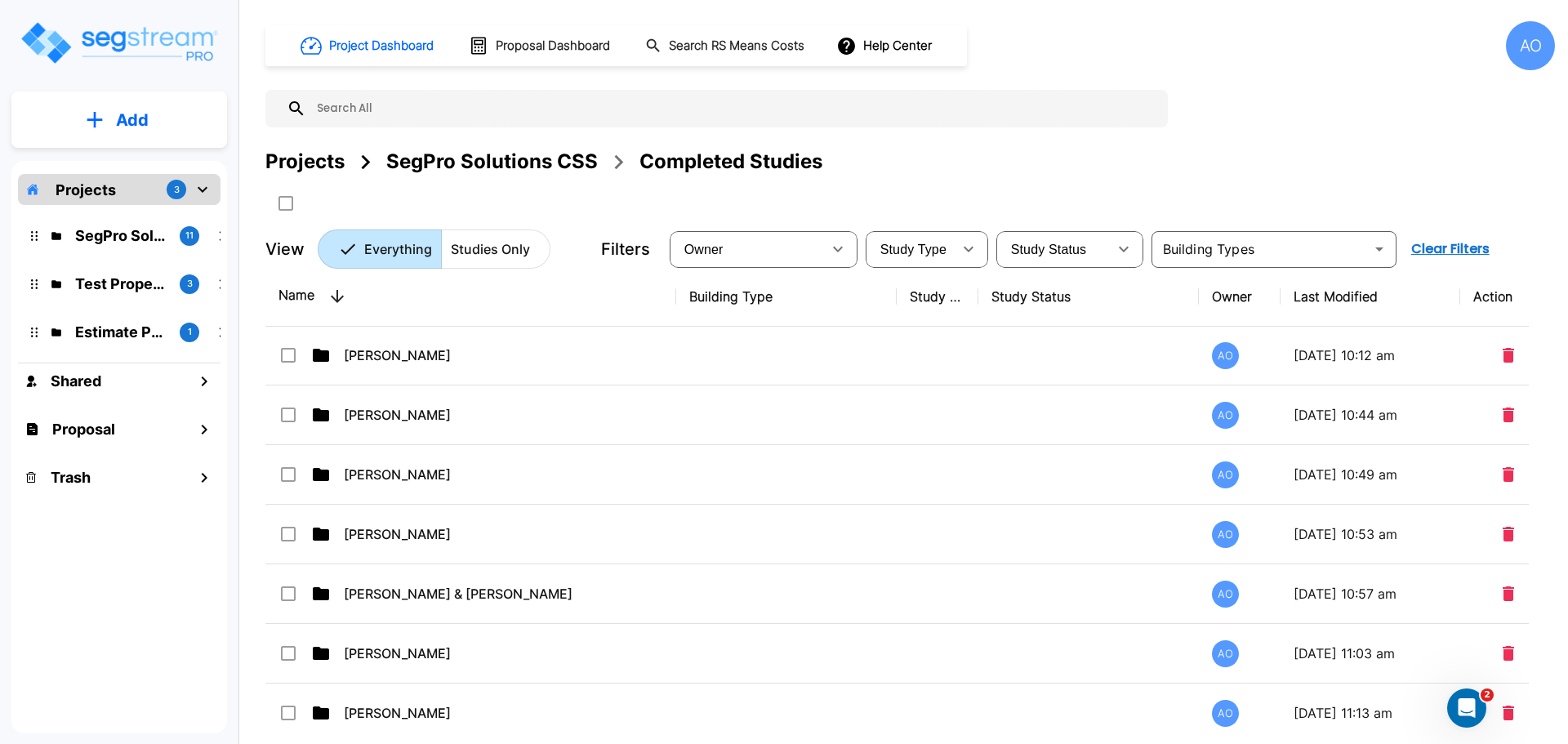
scroll to position [245, 0]
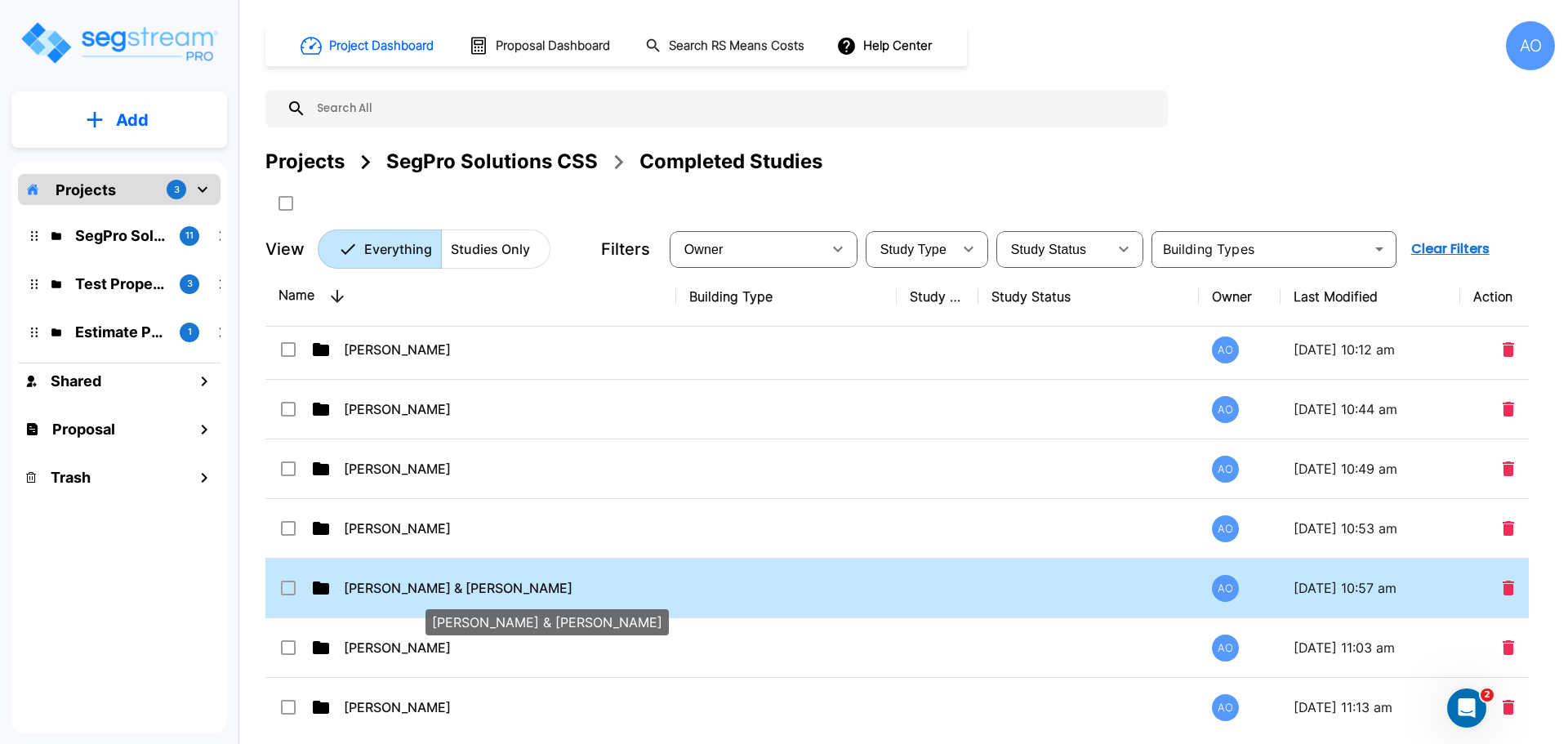
click at [385, 584] on p "[PERSON_NAME] & [PERSON_NAME]" at bounding box center [508, 588] width 329 height 19
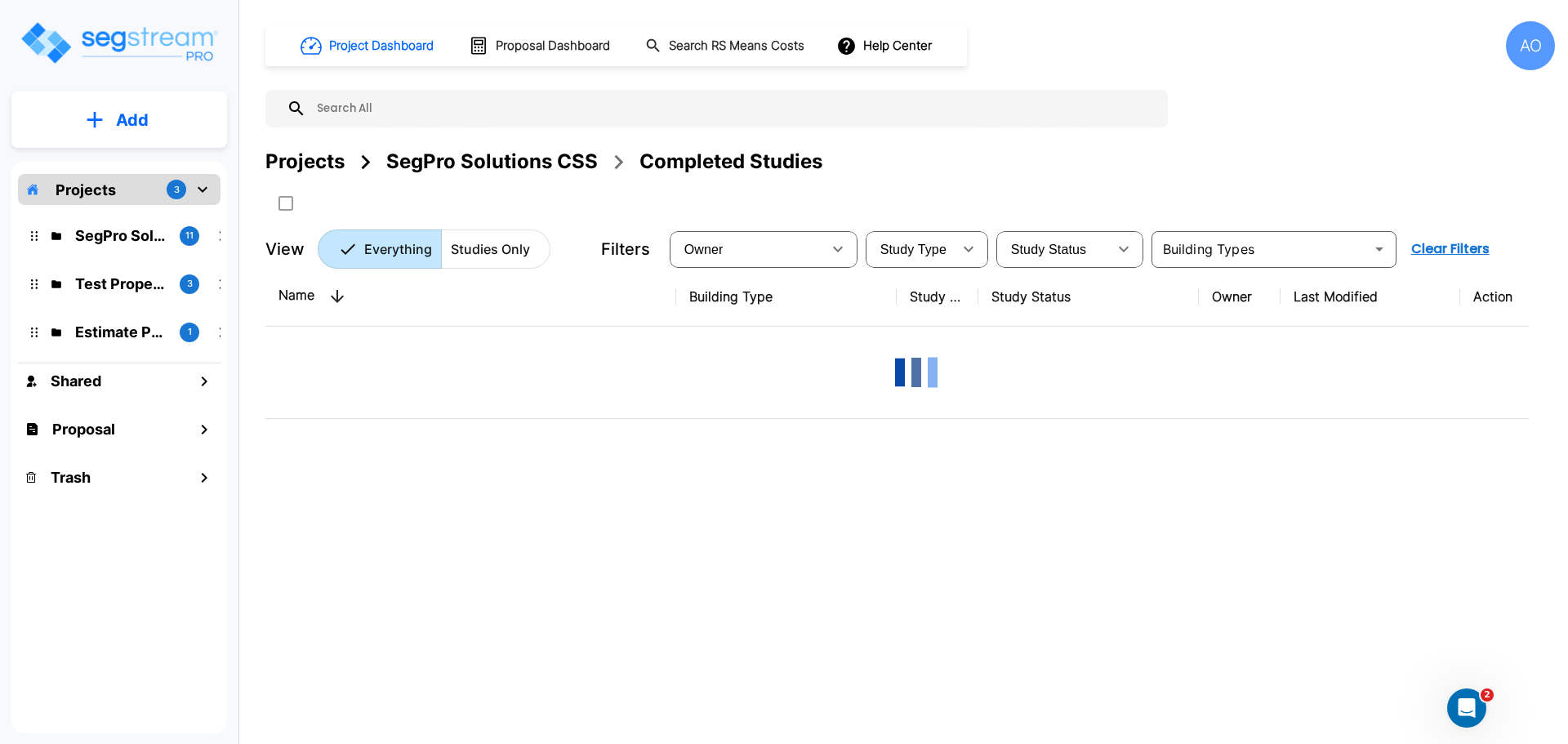
scroll to position [0, 0]
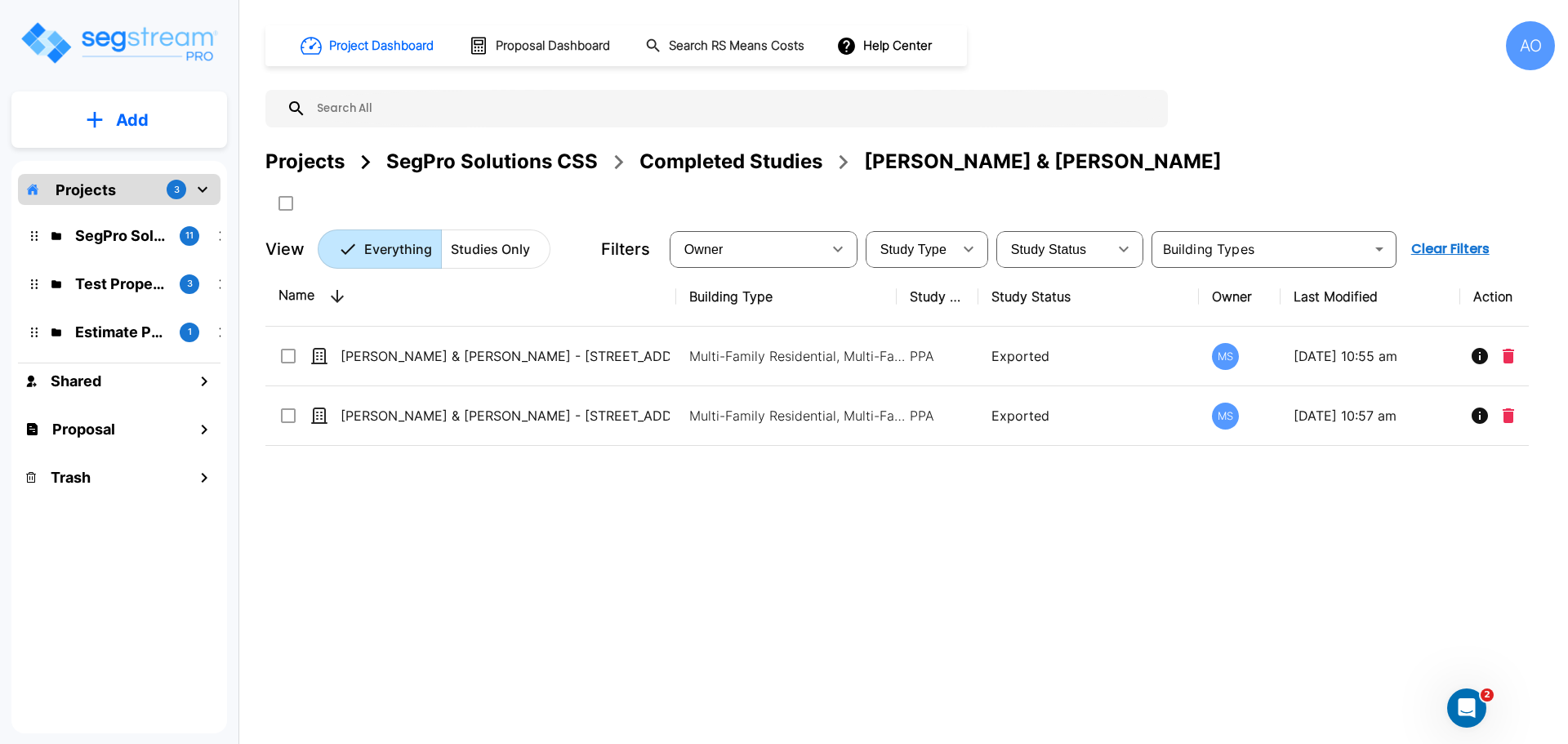
click at [769, 162] on div "Completed Studies" at bounding box center [730, 162] width 183 height 29
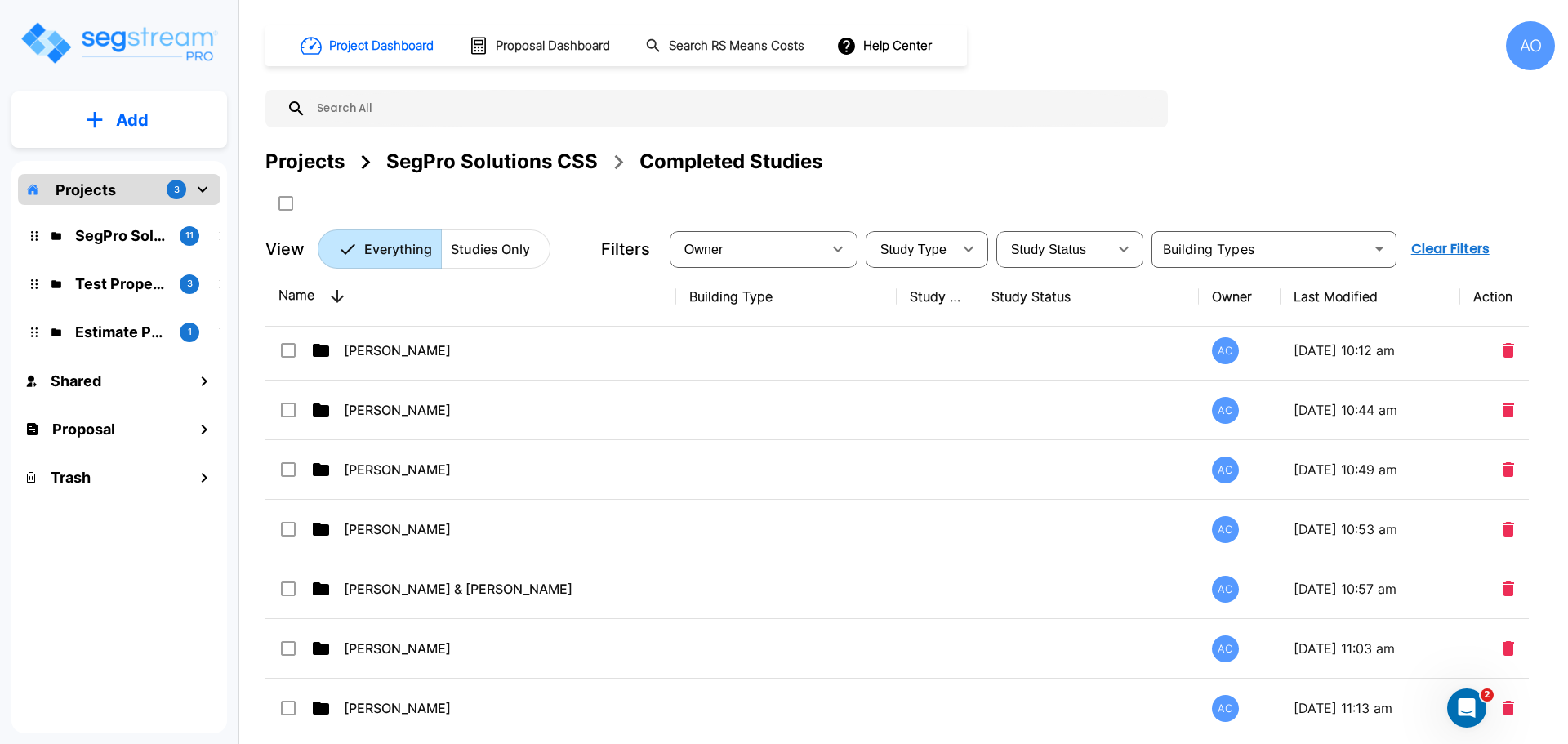
scroll to position [245, 0]
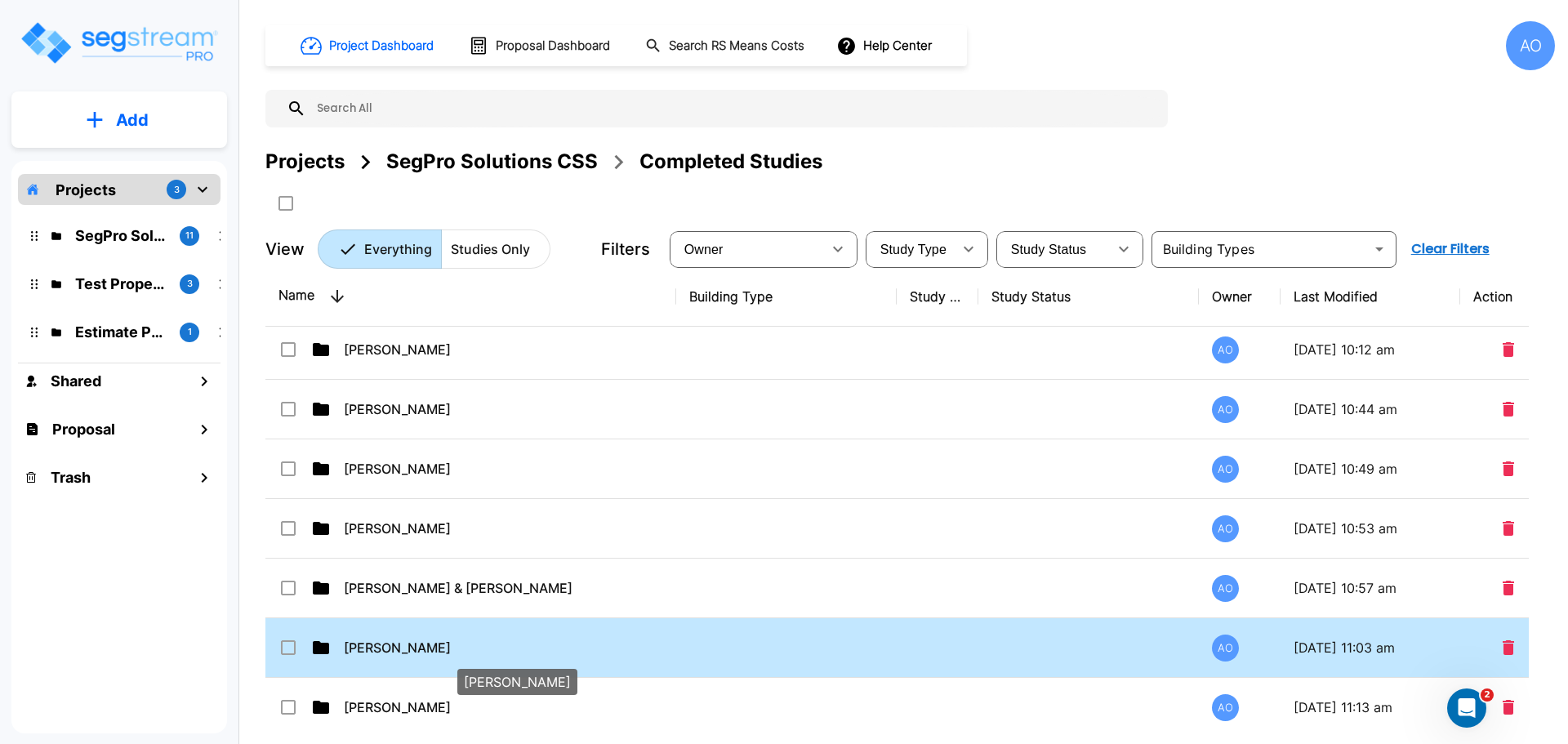
click at [390, 648] on p "[PERSON_NAME]" at bounding box center [508, 647] width 329 height 19
click at [391, 648] on p "[PERSON_NAME]" at bounding box center [508, 647] width 329 height 19
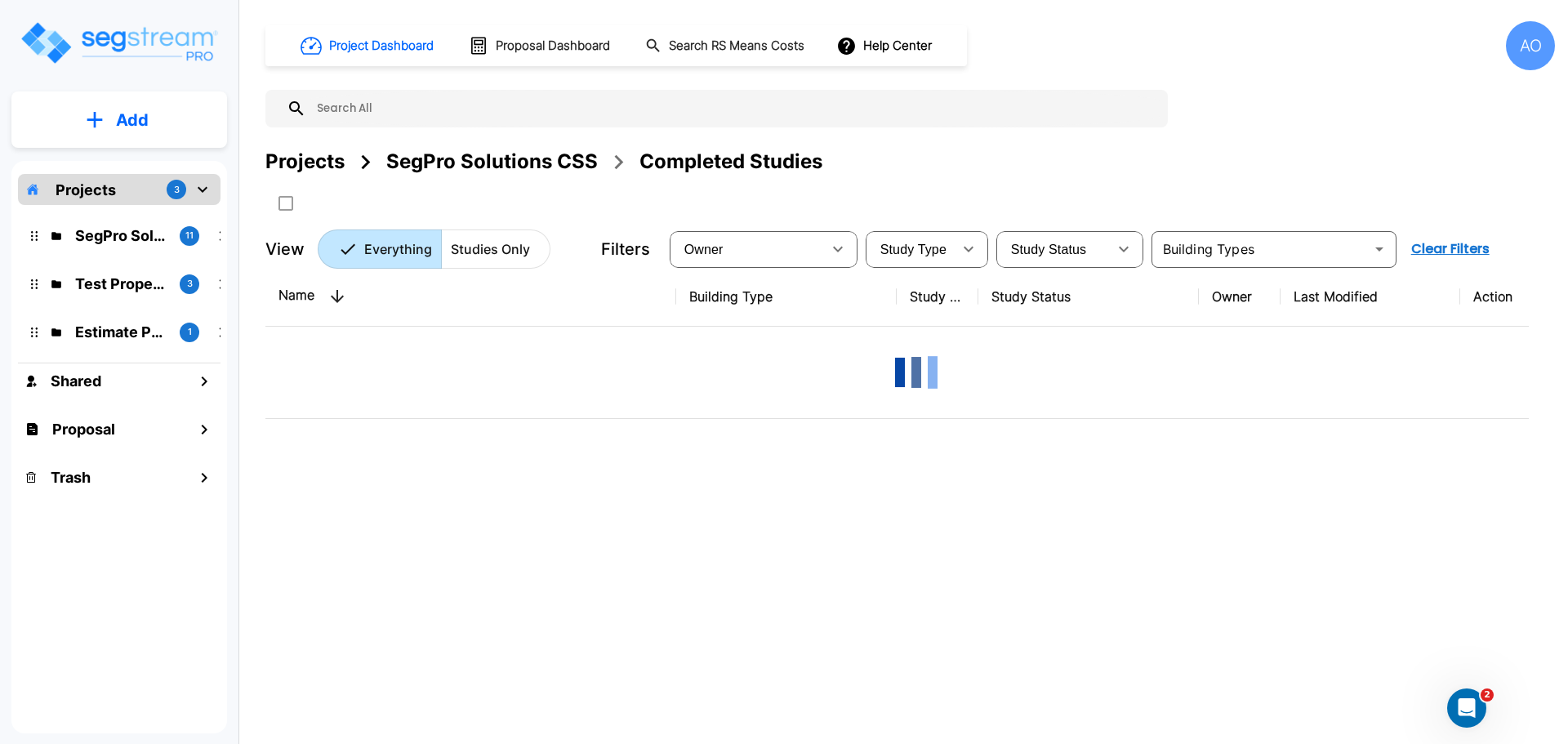
scroll to position [0, 0]
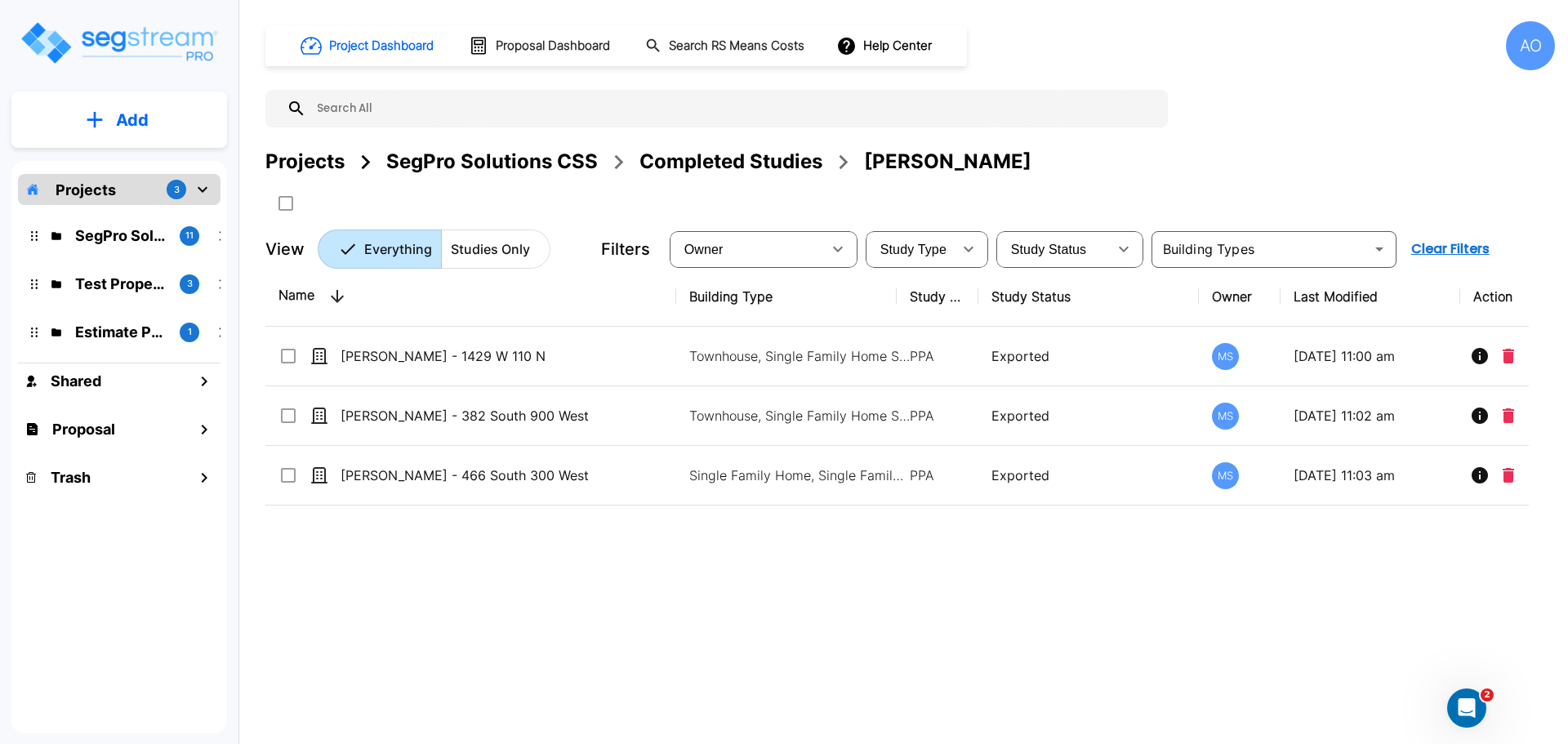
click at [731, 162] on div "Completed Studies" at bounding box center [730, 162] width 183 height 29
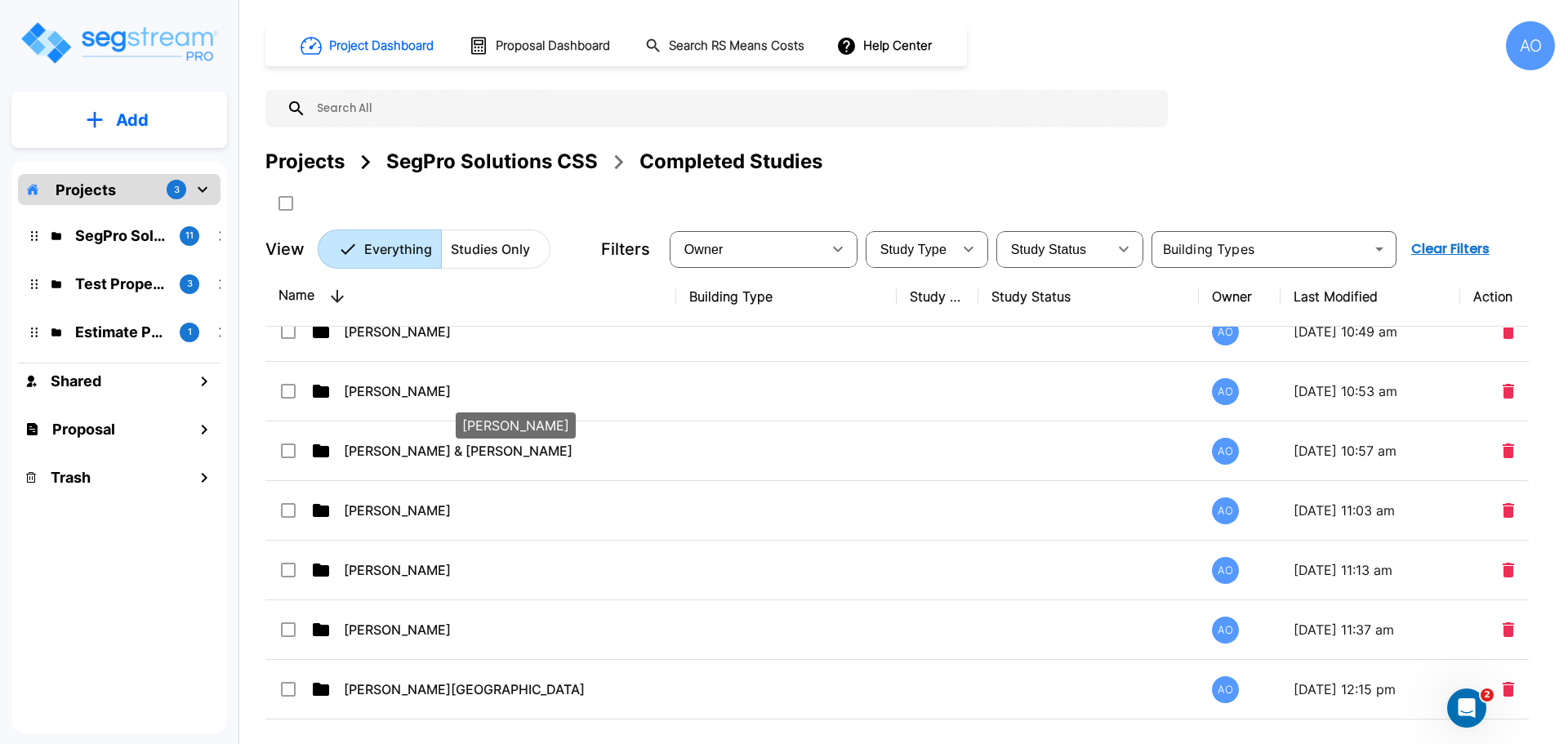
scroll to position [409, 0]
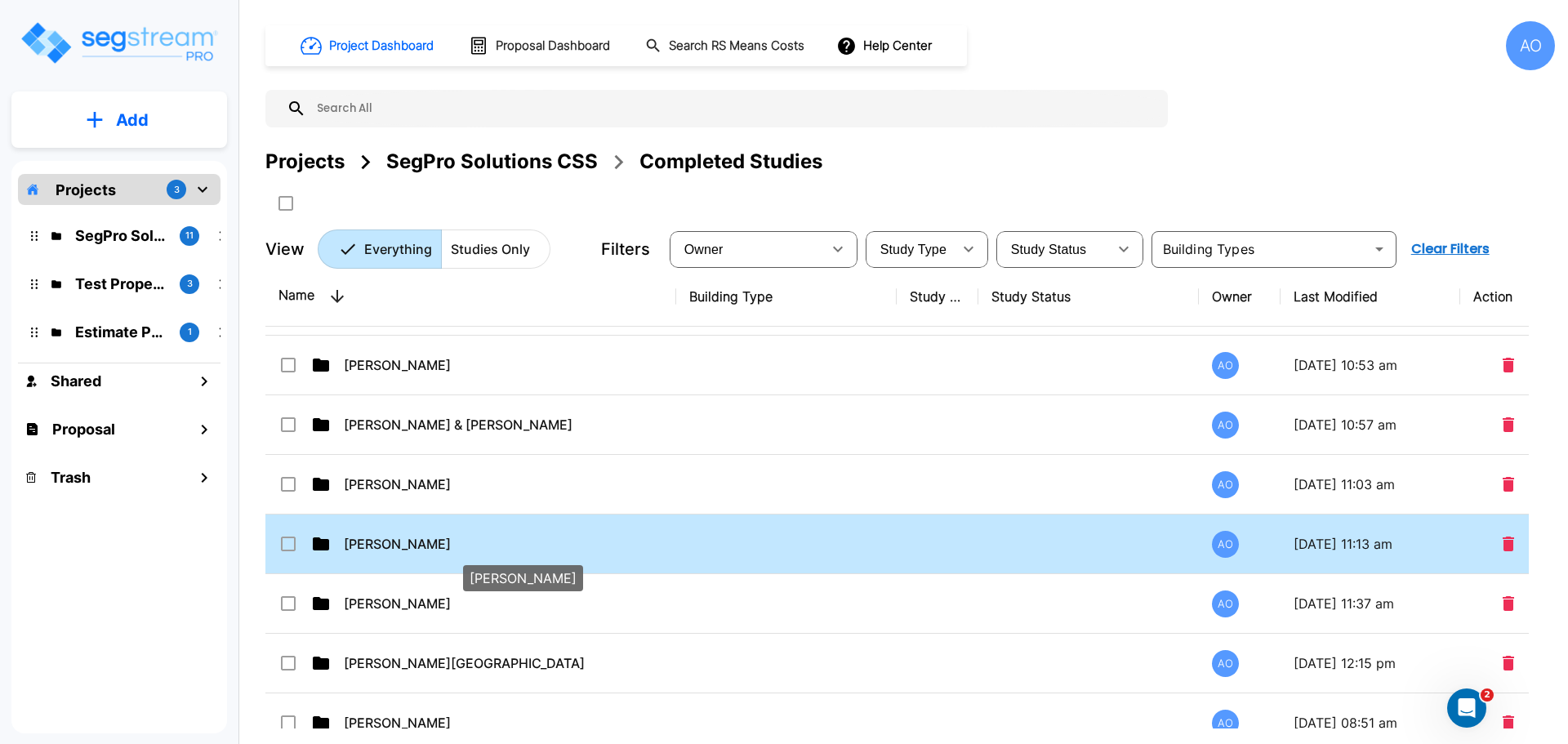
click at [387, 546] on p "[PERSON_NAME]" at bounding box center [508, 543] width 329 height 19
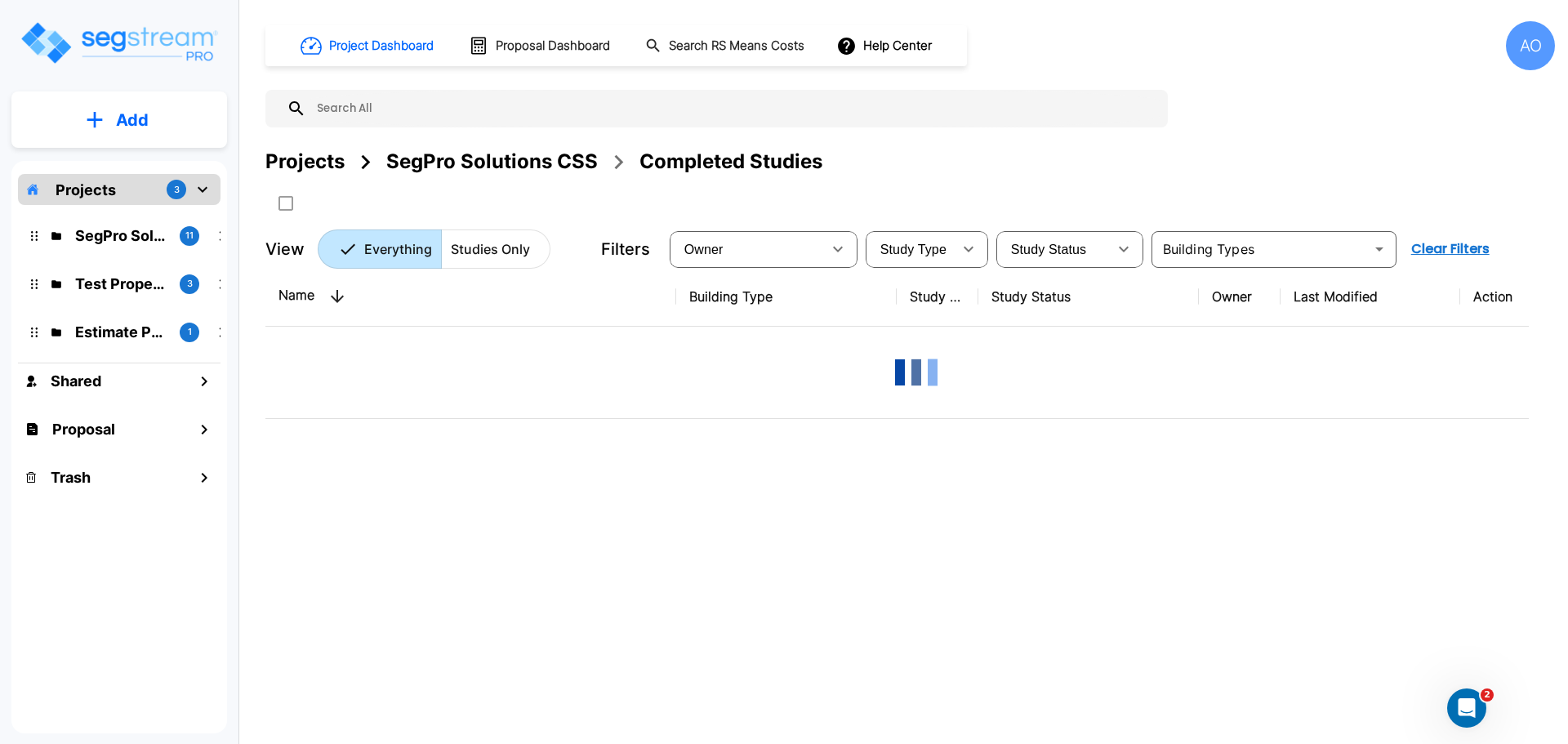
scroll to position [0, 0]
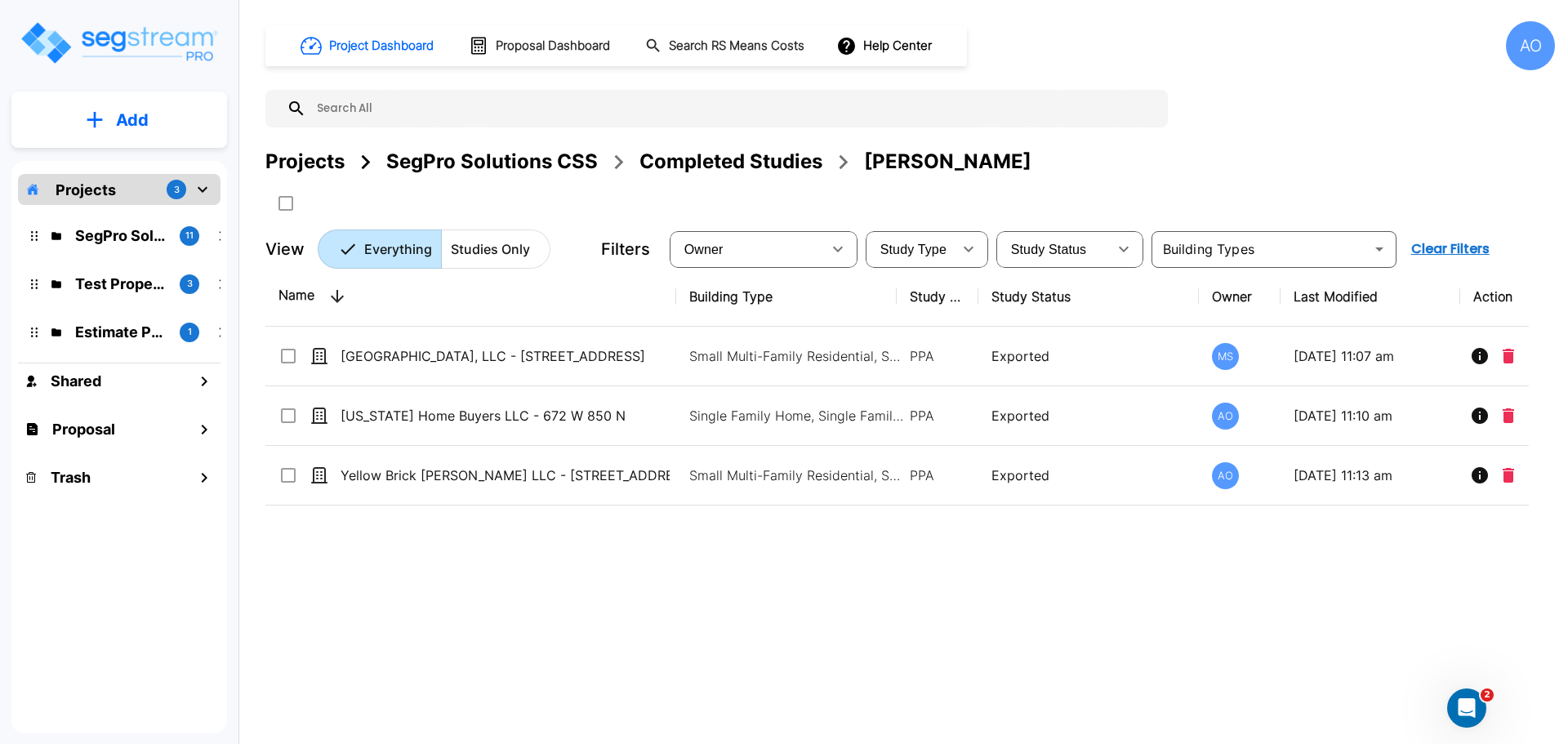
click at [768, 164] on div "Completed Studies" at bounding box center [730, 162] width 183 height 29
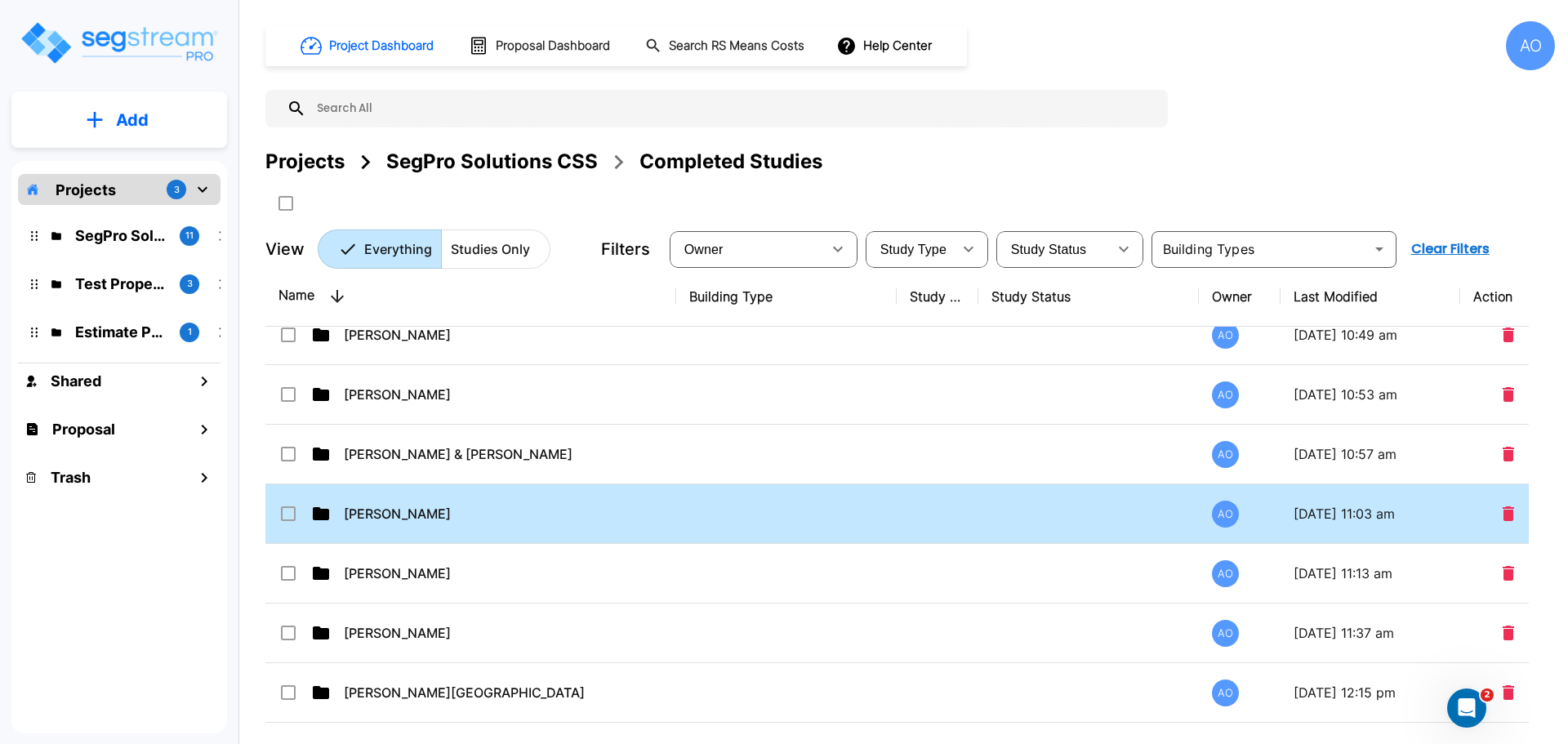
scroll to position [409, 0]
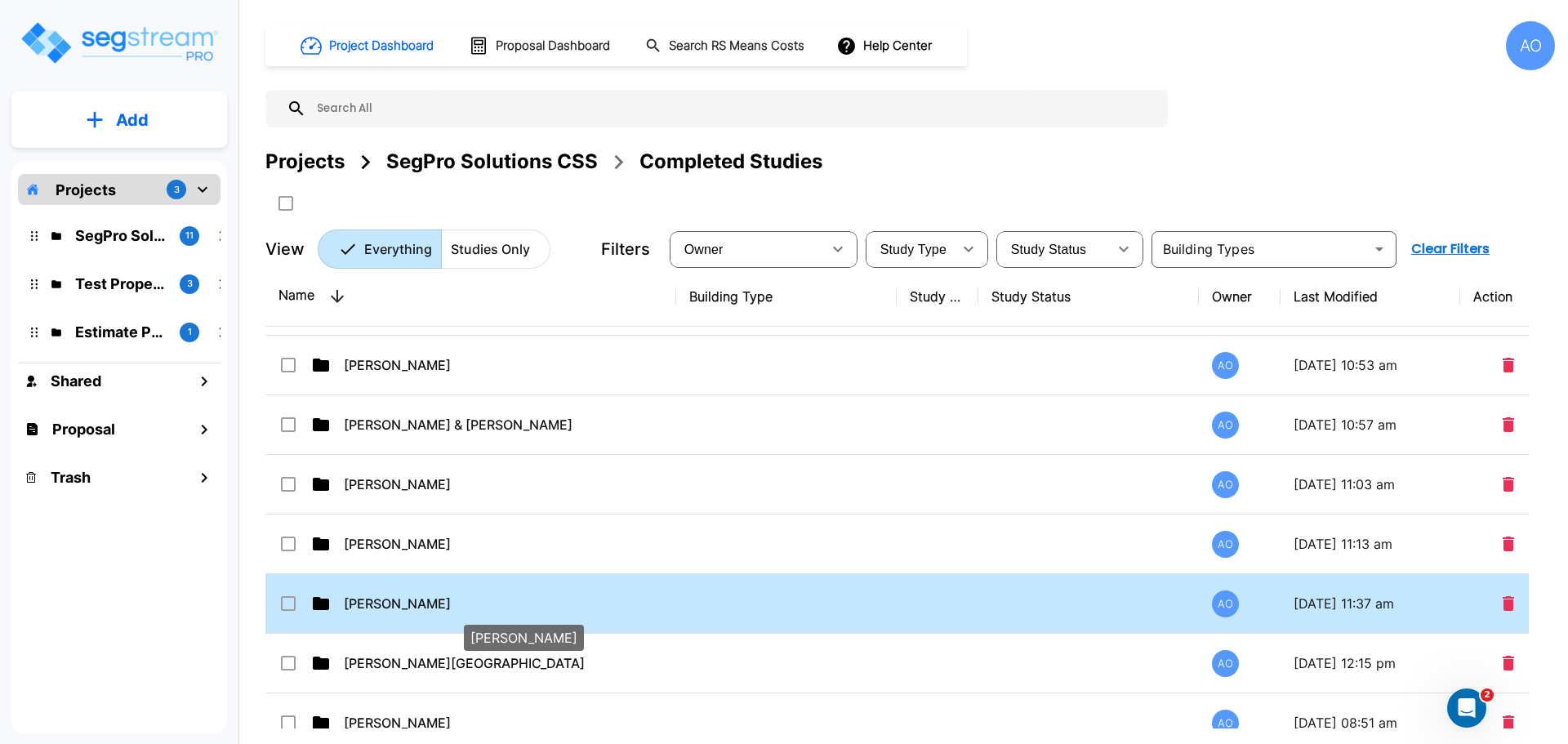
click at [379, 603] on p "[PERSON_NAME]" at bounding box center [508, 604] width 329 height 19
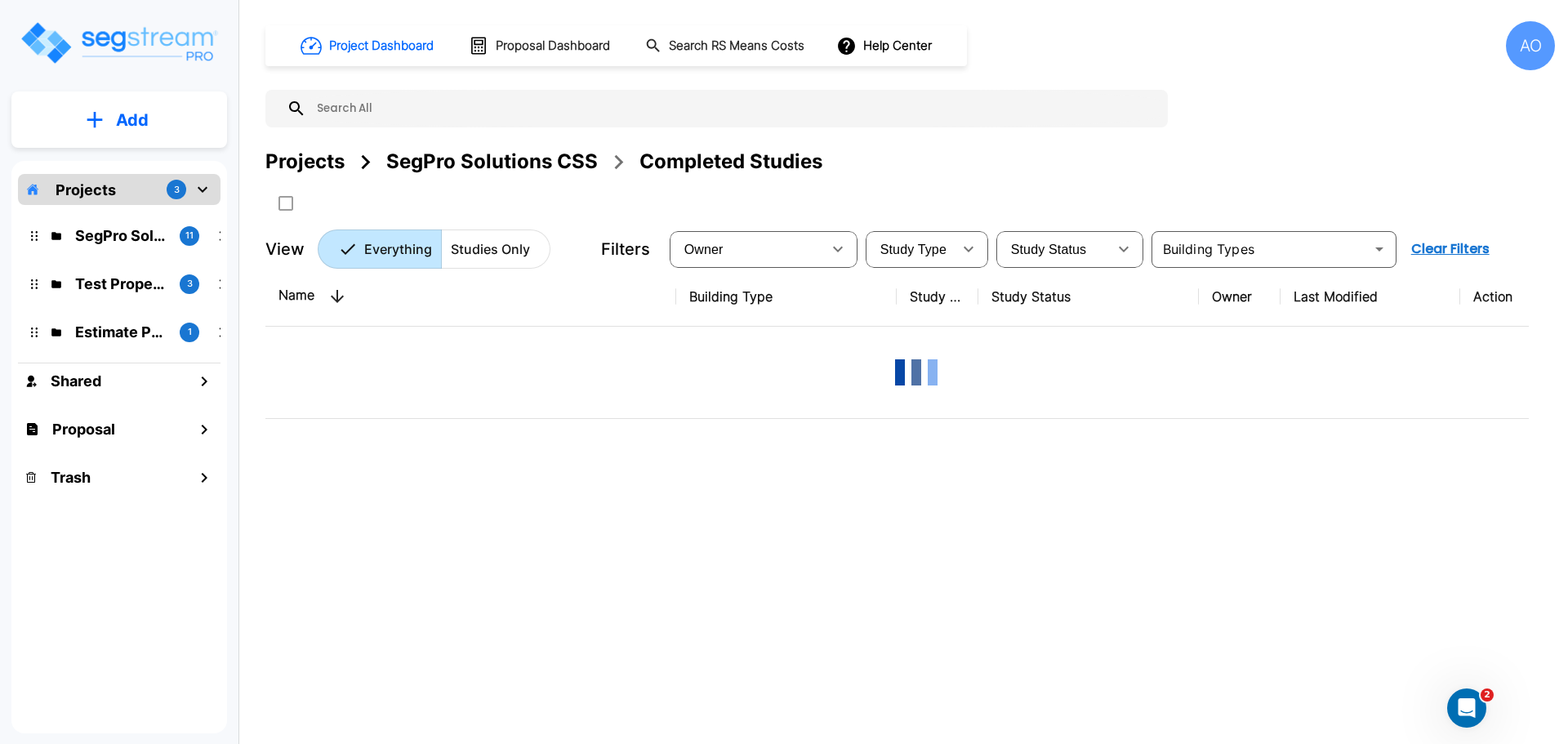
scroll to position [0, 0]
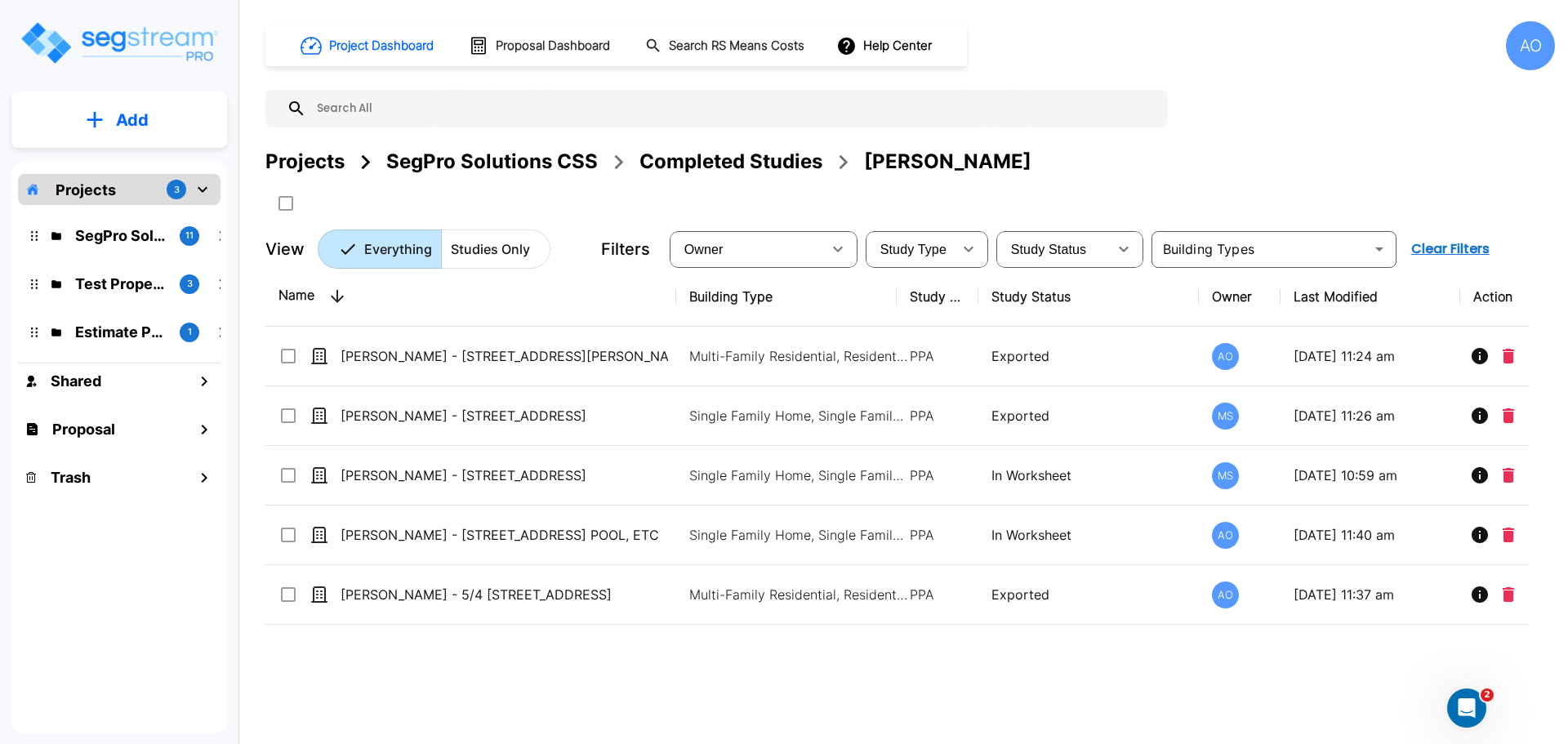
click at [753, 166] on div "Completed Studies" at bounding box center [730, 162] width 183 height 29
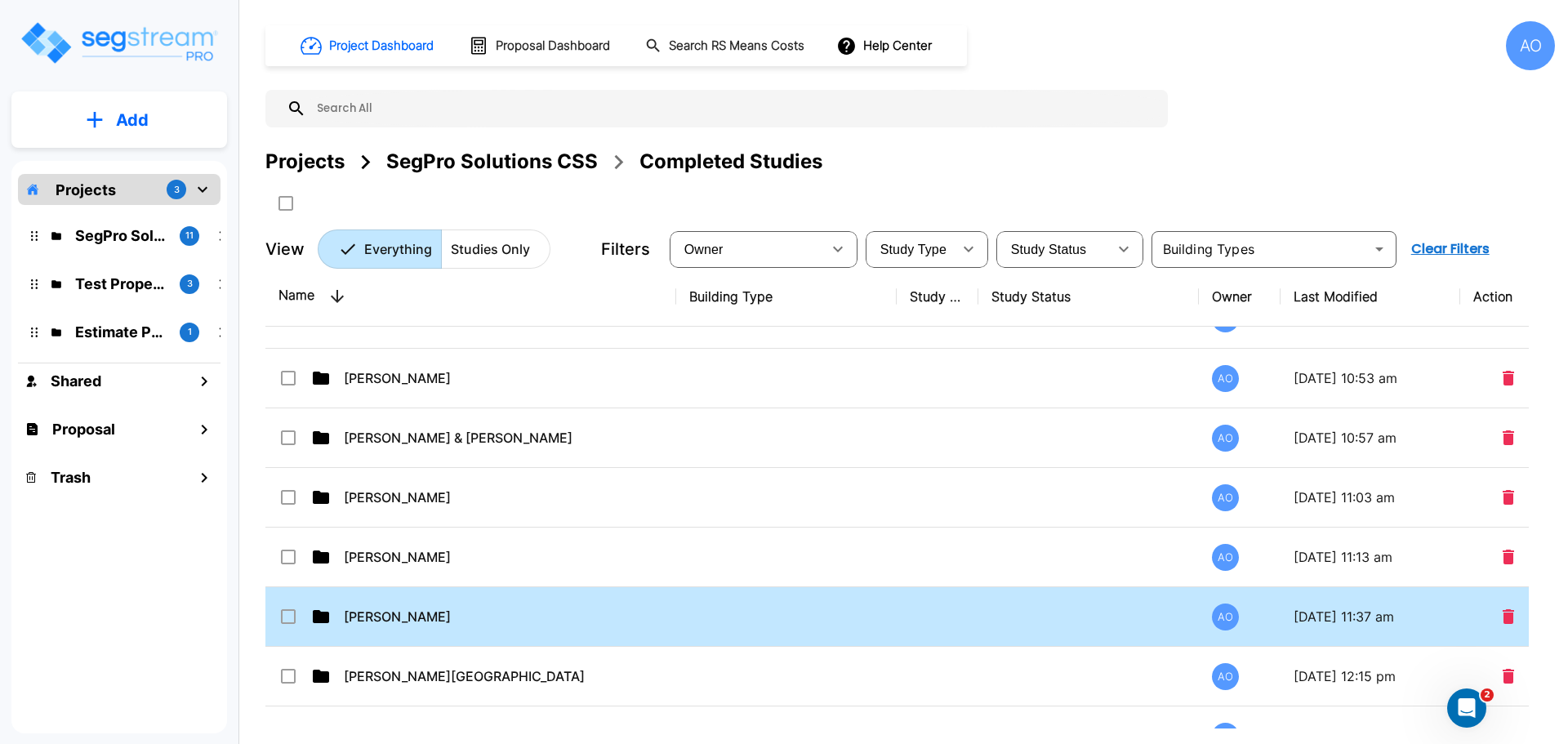
scroll to position [490, 0]
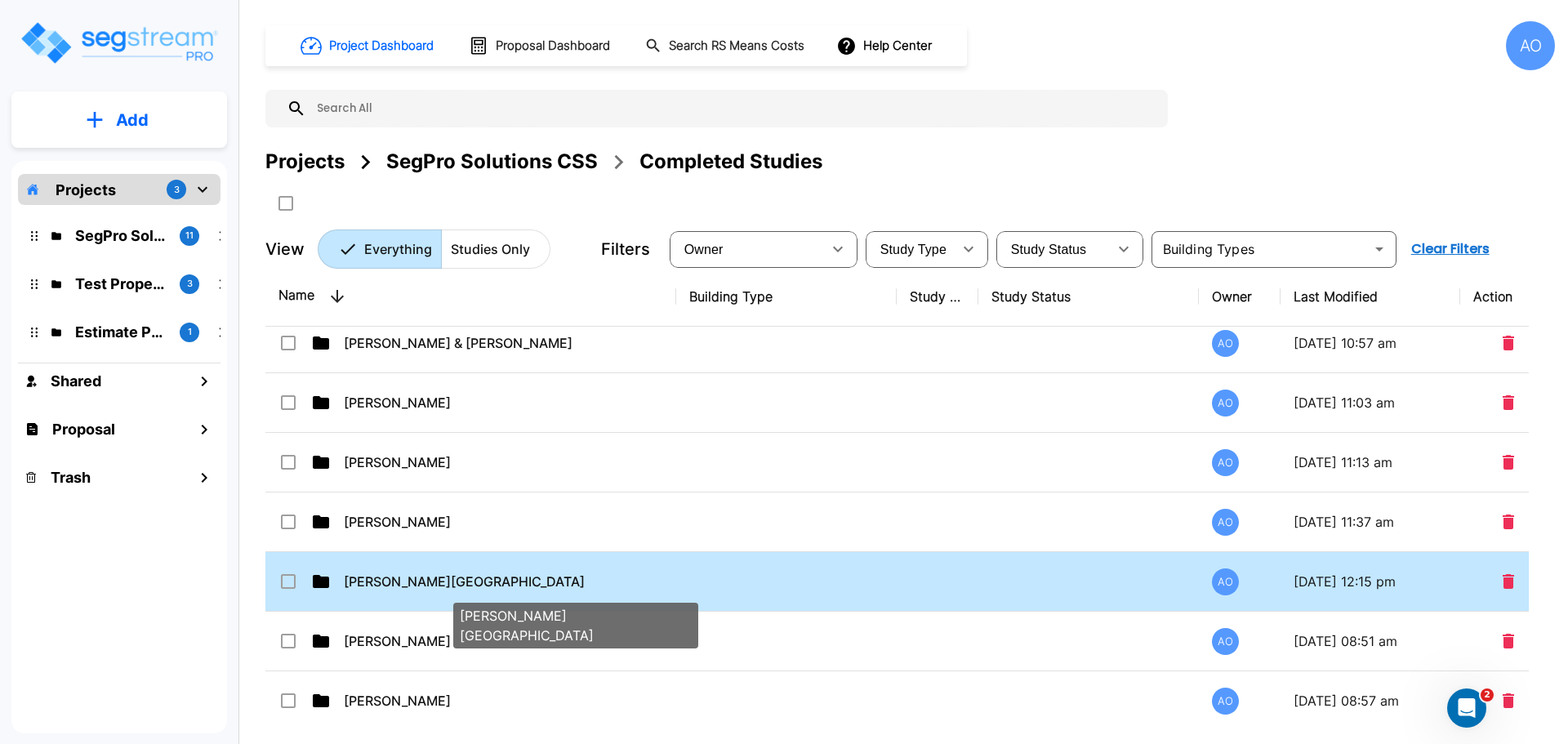
click at [403, 586] on p "[PERSON_NAME][GEOGRAPHIC_DATA]" at bounding box center [508, 581] width 329 height 19
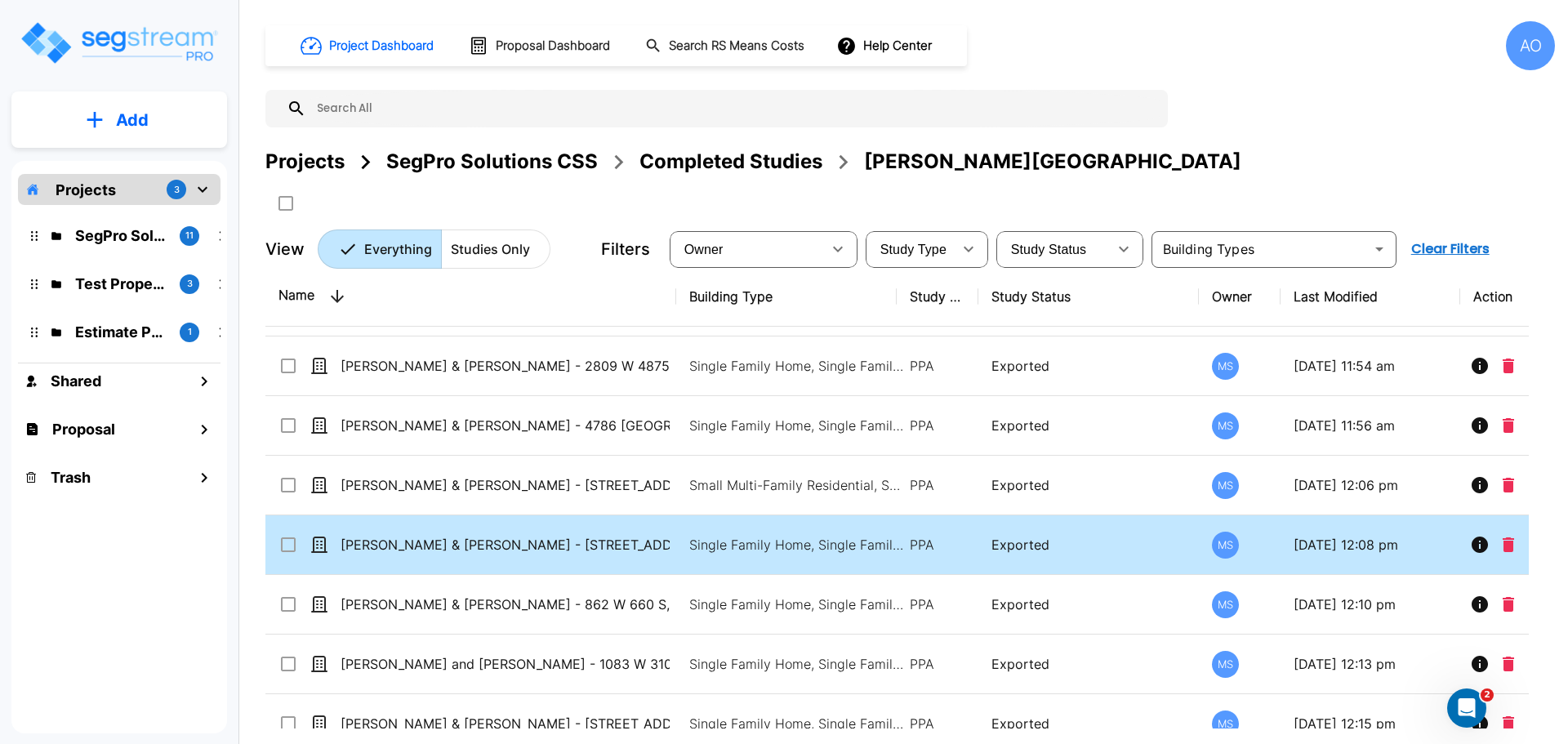
scroll to position [76, 0]
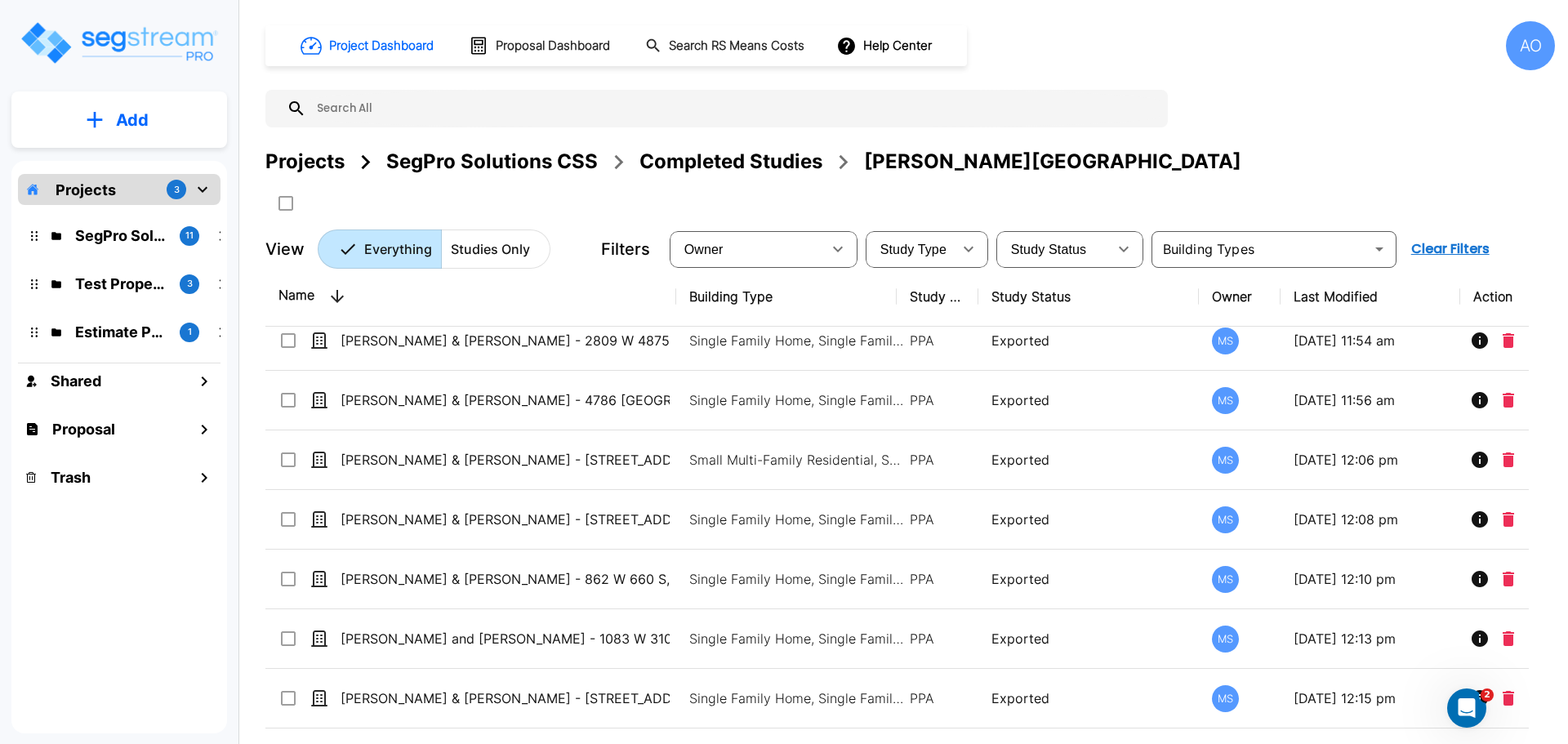
click at [716, 162] on div "Completed Studies" at bounding box center [730, 162] width 183 height 29
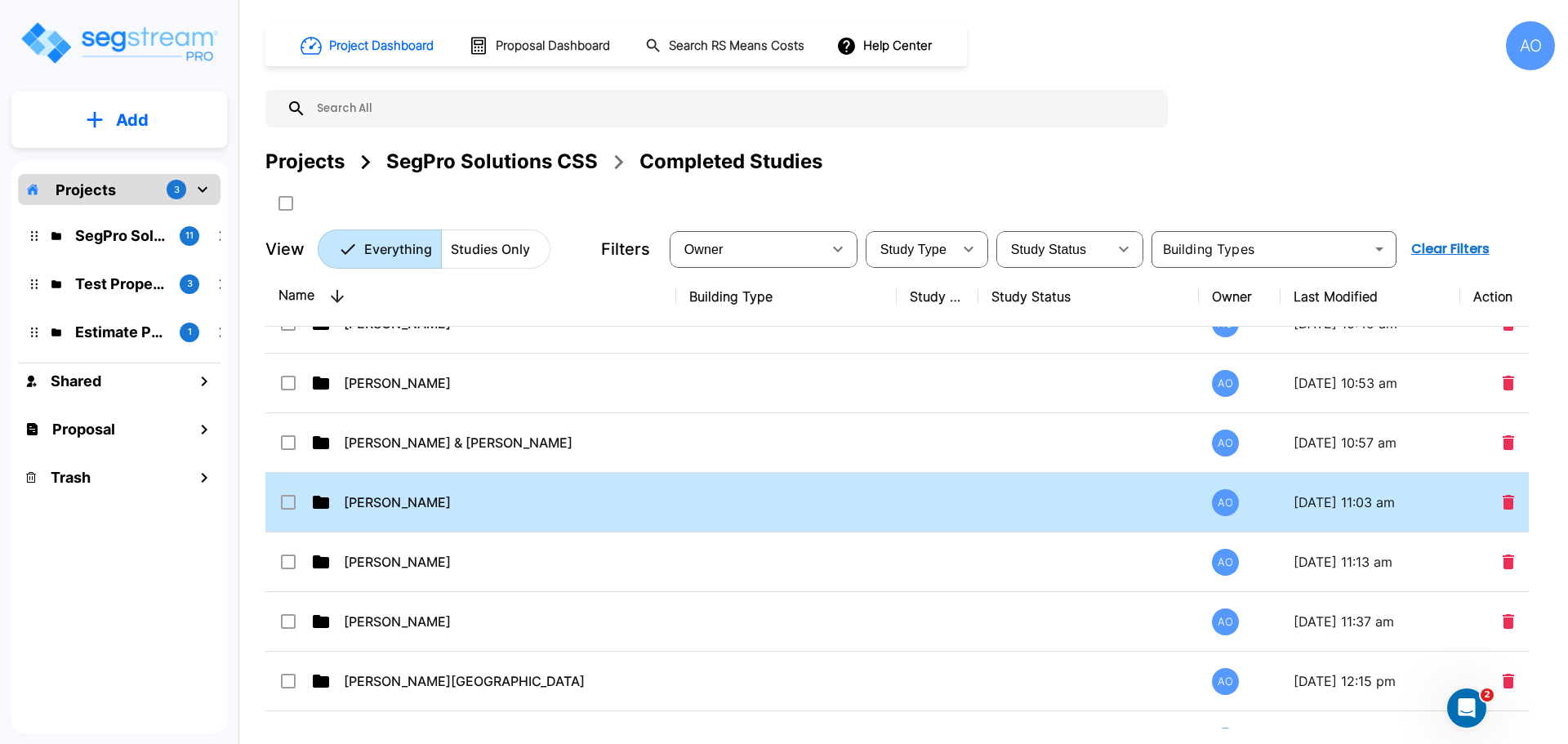
scroll to position [490, 0]
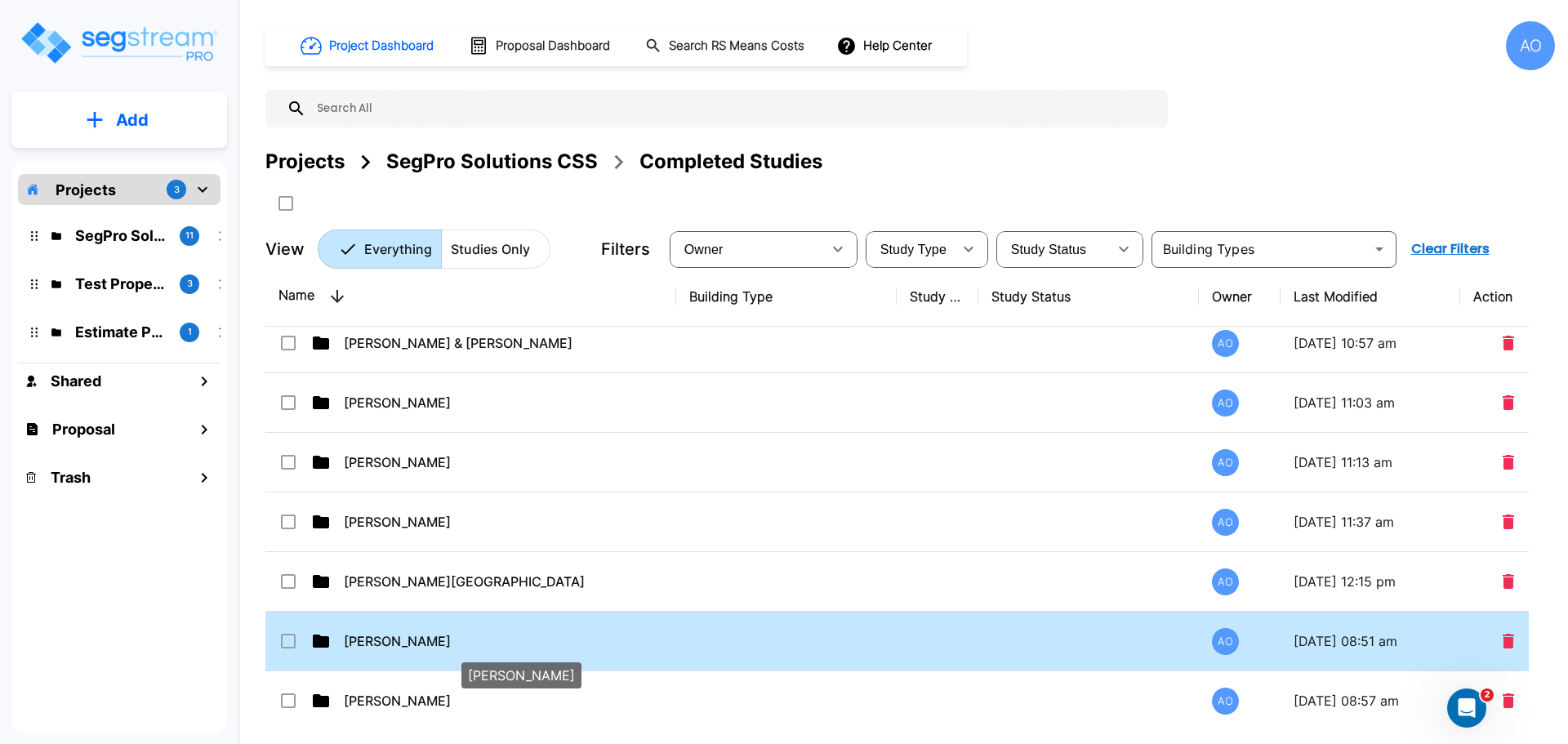
click at [389, 643] on p "[PERSON_NAME]" at bounding box center [508, 641] width 329 height 19
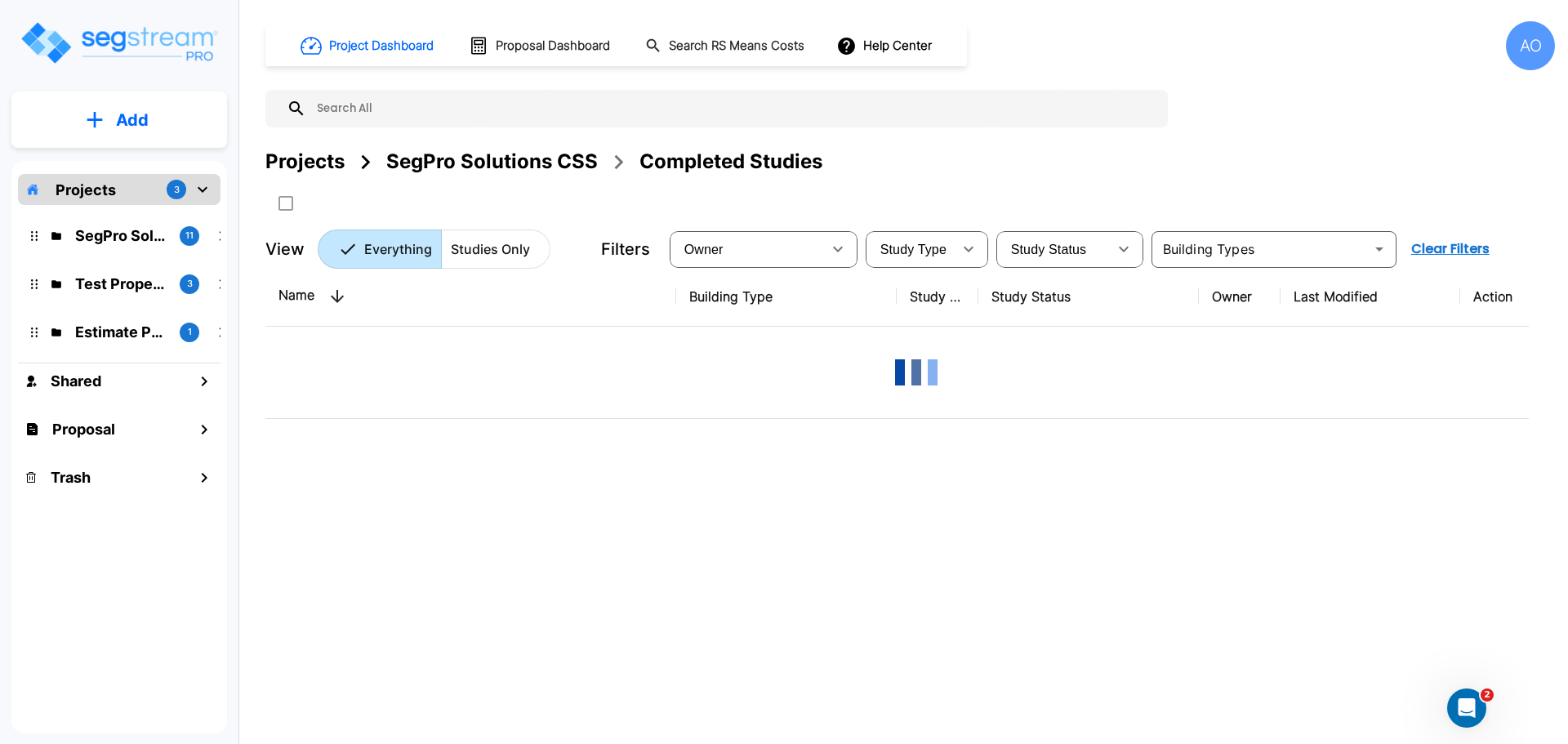
scroll to position [0, 0]
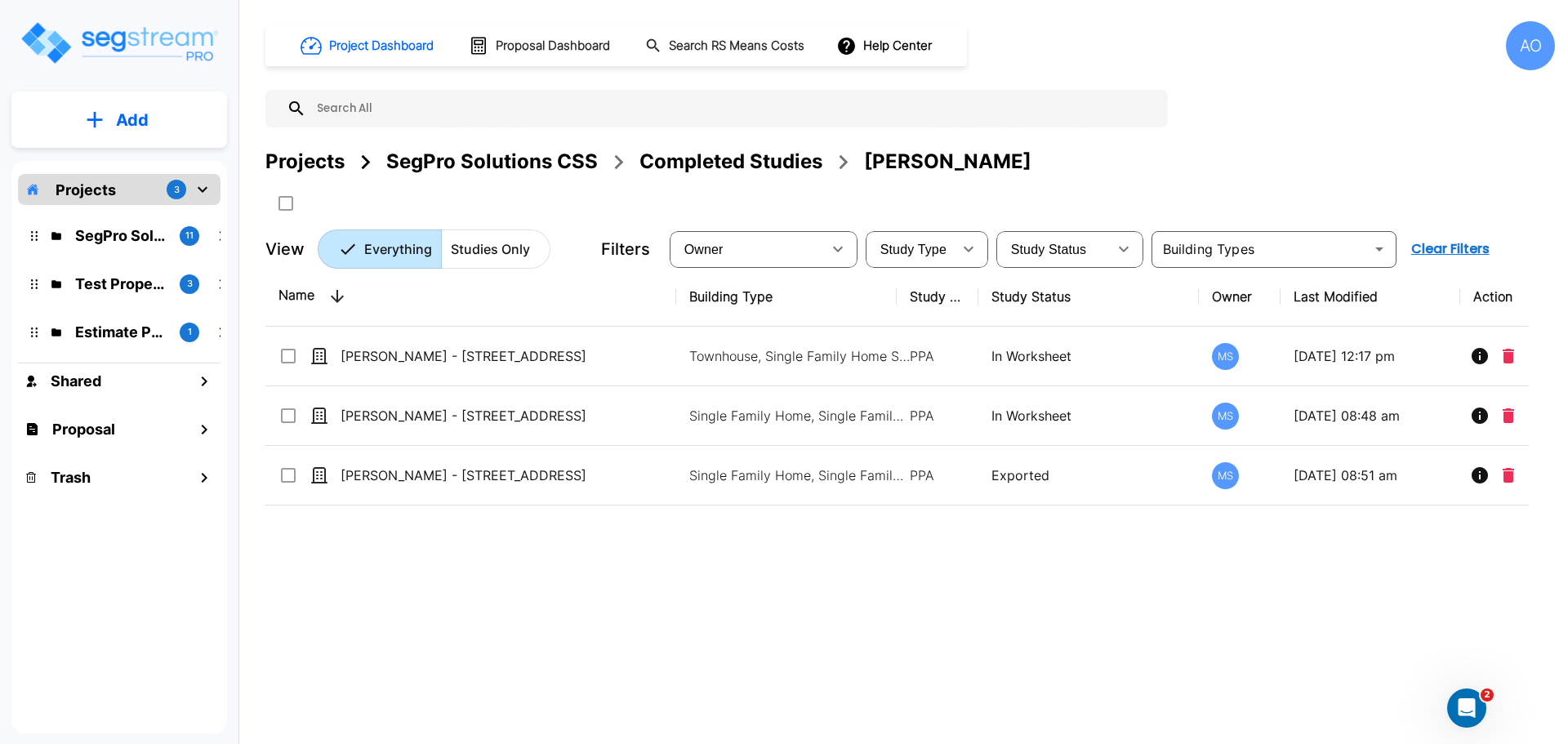
click at [771, 159] on div "Completed Studies" at bounding box center [730, 162] width 183 height 29
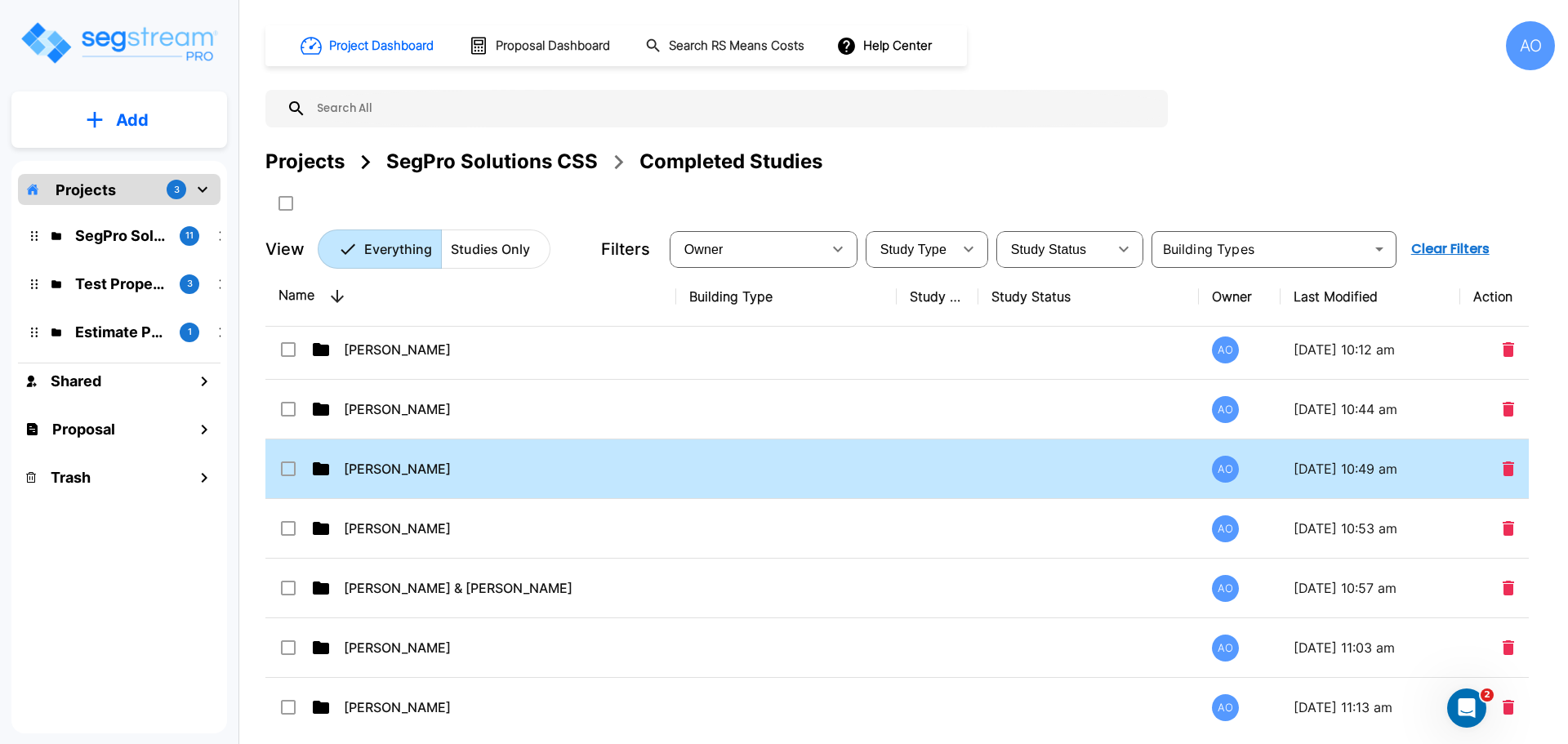
scroll to position [653, 0]
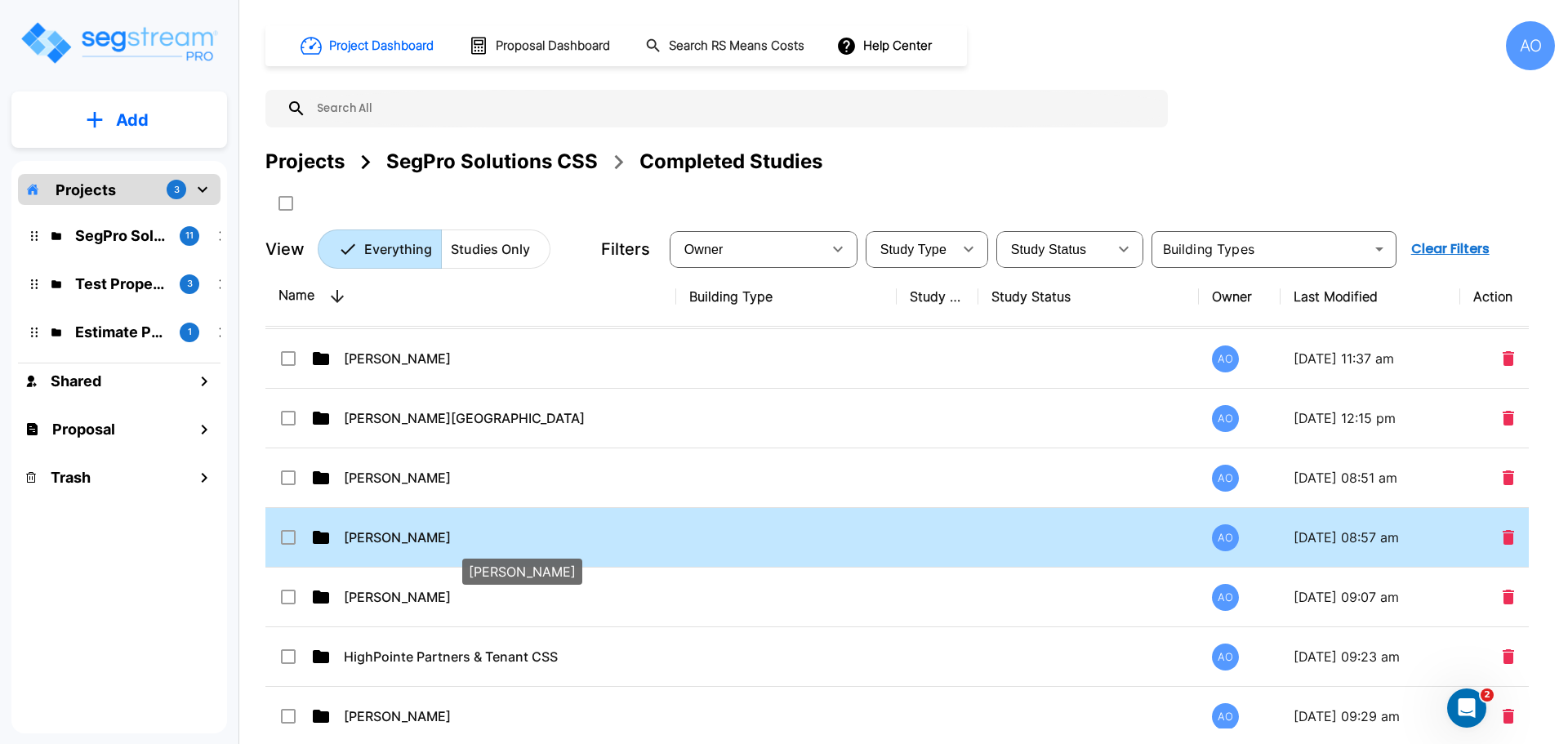
click at [385, 539] on p "[PERSON_NAME]" at bounding box center [508, 538] width 329 height 19
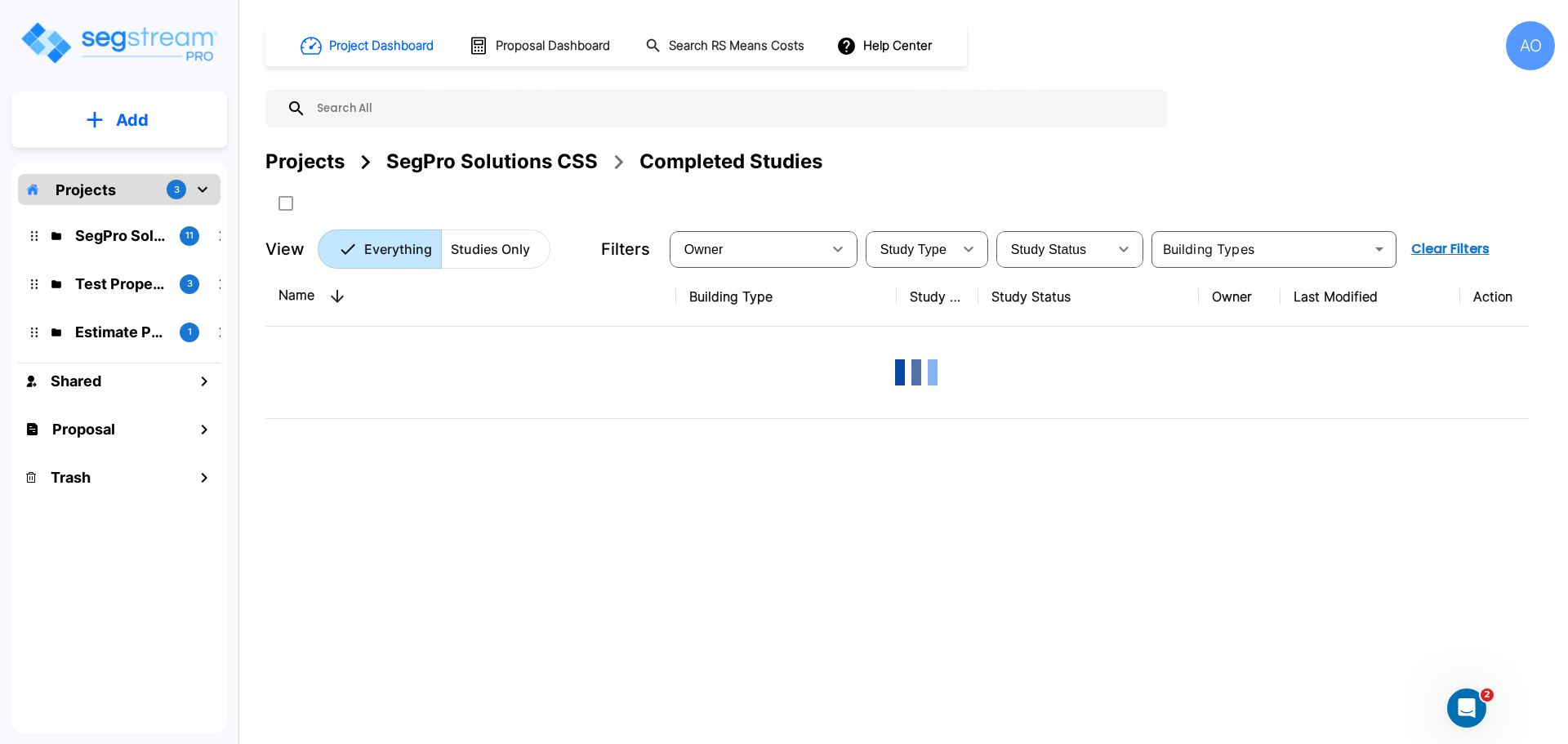
scroll to position [0, 0]
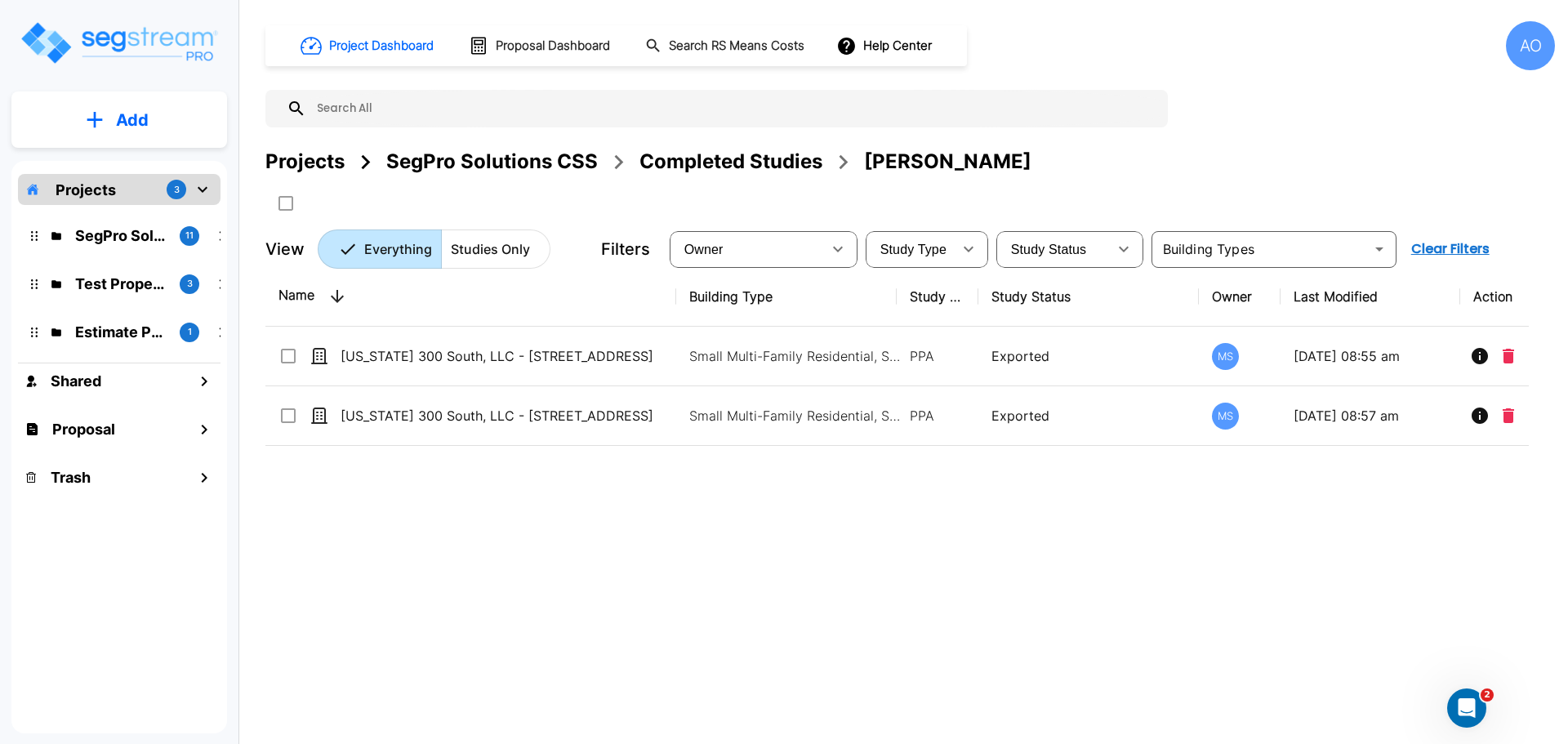
click at [779, 167] on div "Completed Studies" at bounding box center [730, 162] width 183 height 29
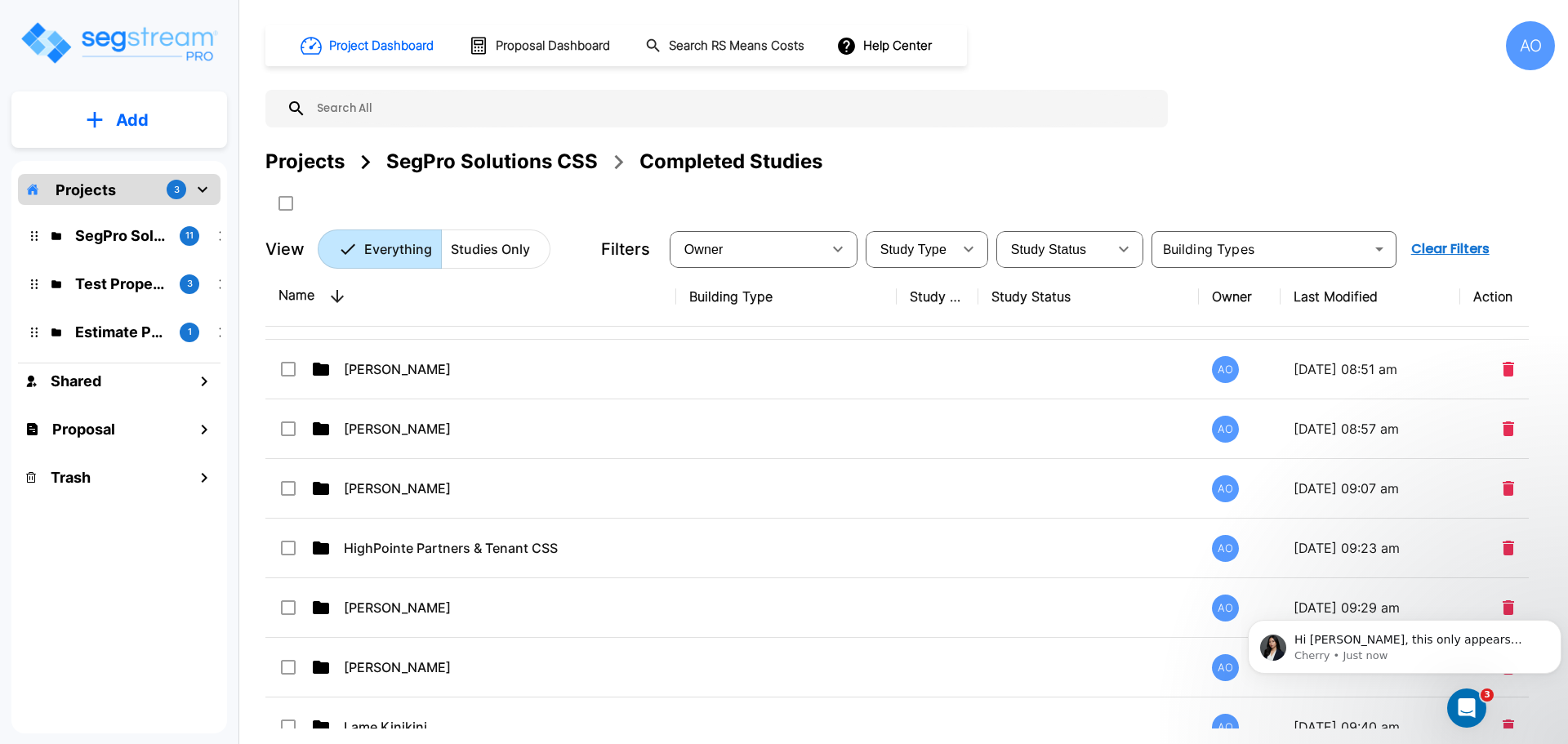
scroll to position [735, 0]
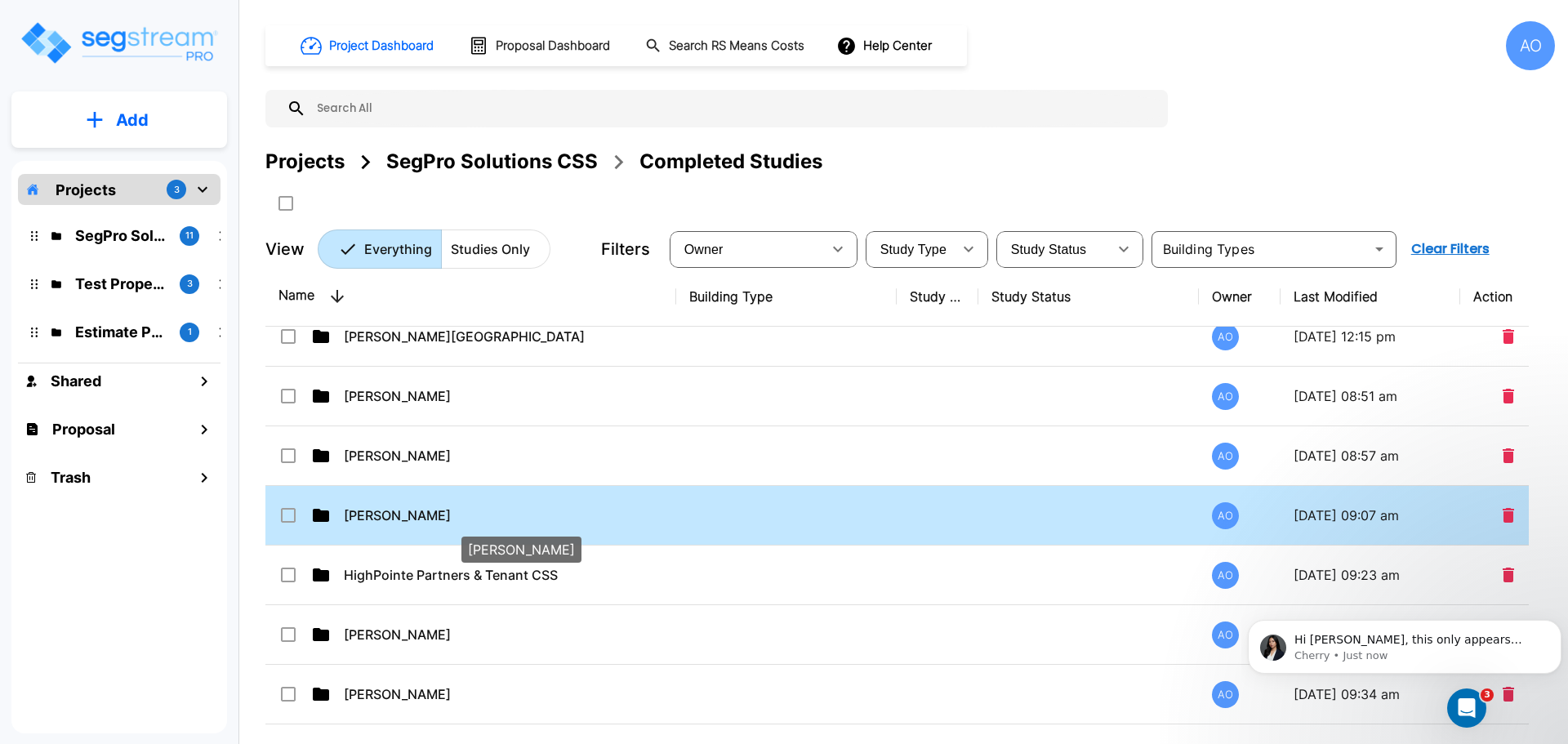
click at [390, 512] on p "[PERSON_NAME]" at bounding box center [508, 515] width 329 height 19
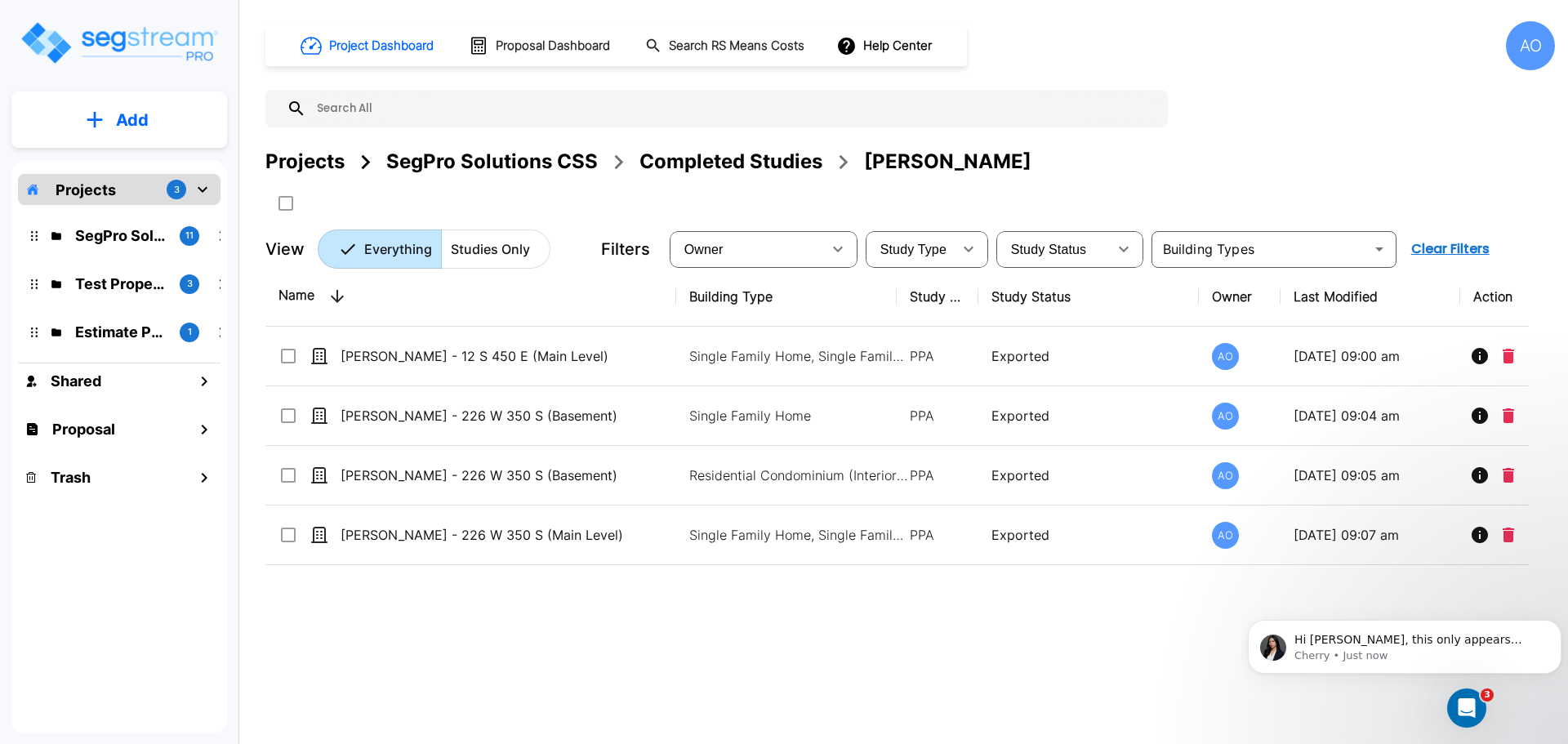
scroll to position [303, 0]
click at [773, 165] on div "Completed Studies" at bounding box center [730, 162] width 183 height 29
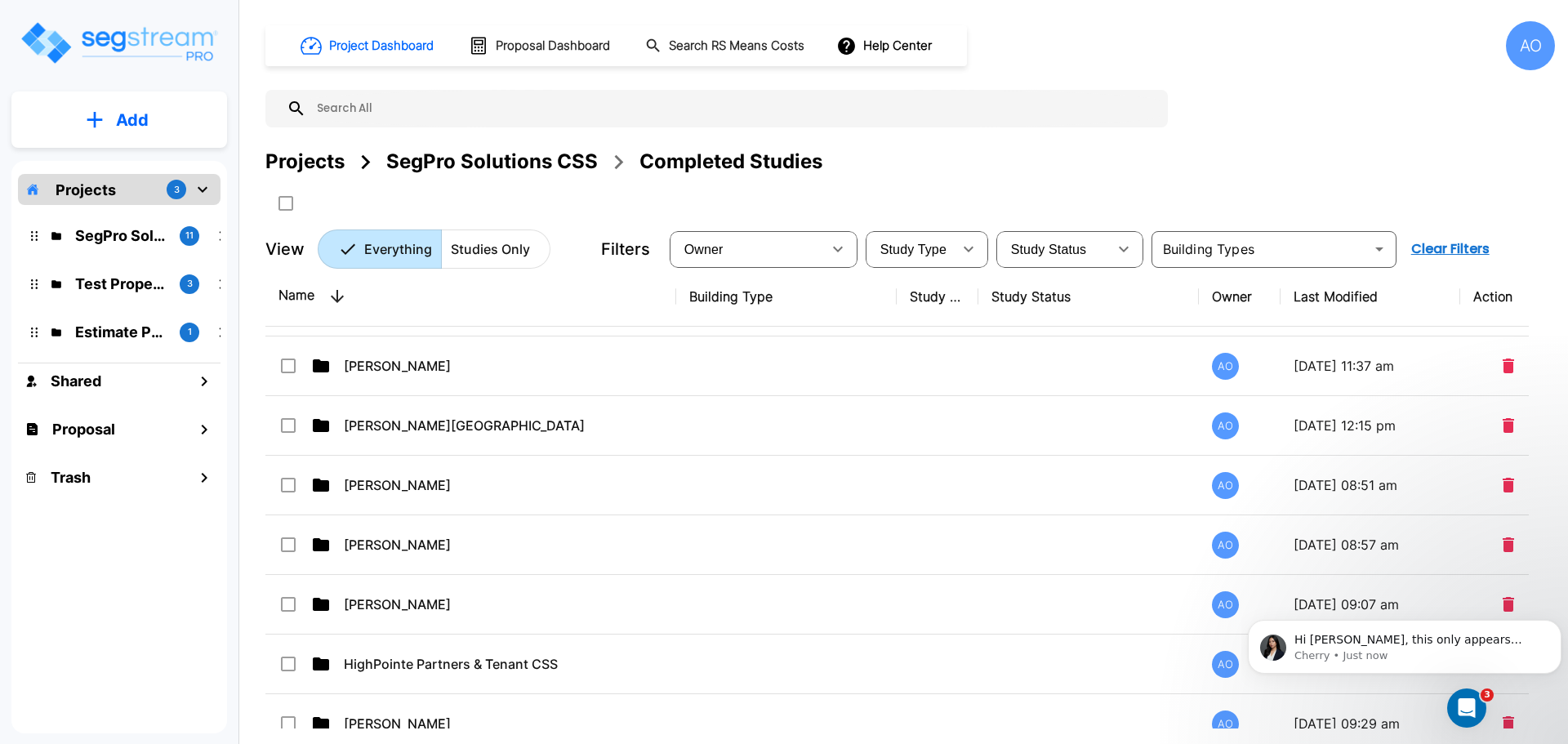
scroll to position [653, 0]
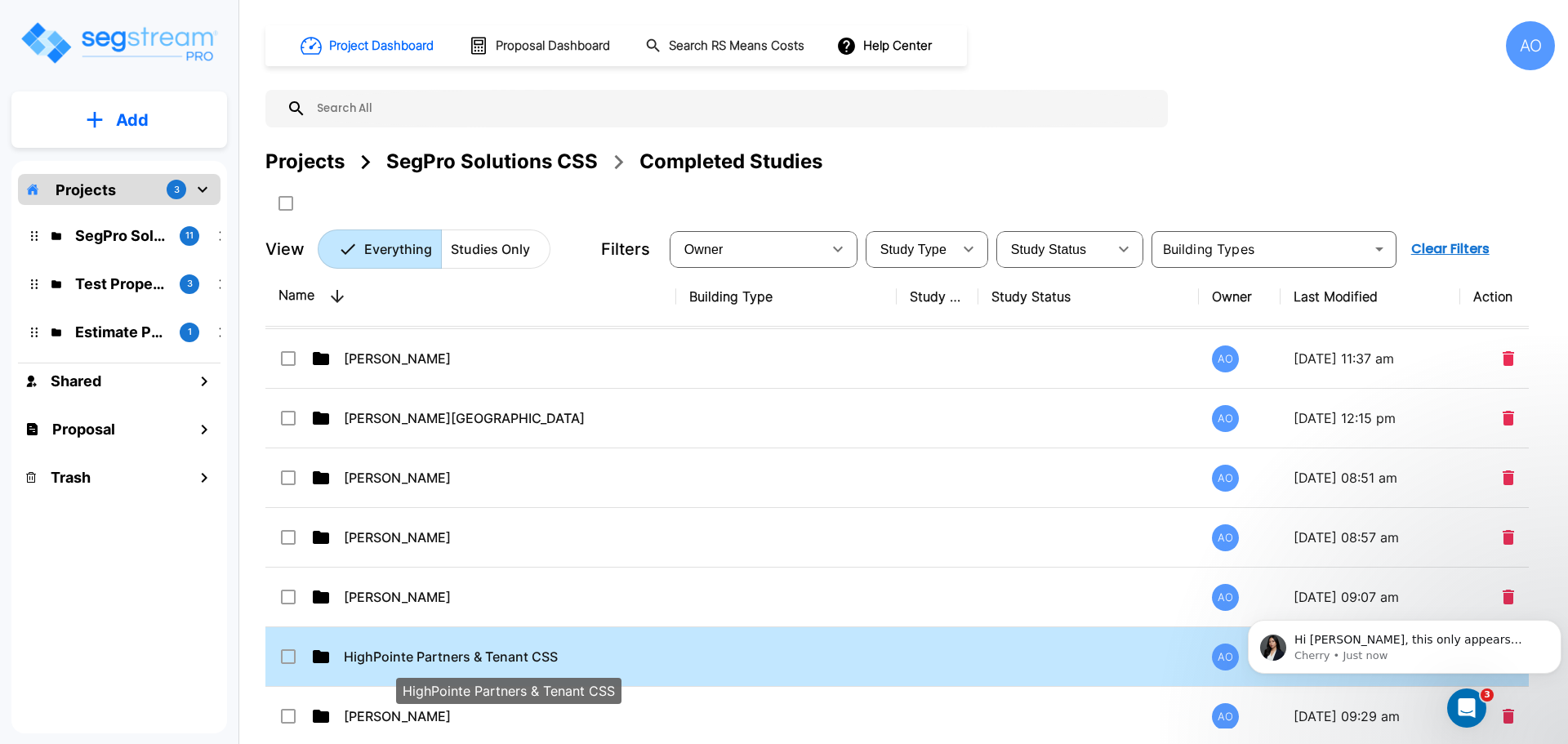
click at [432, 659] on p "HighPointe Partners & Tenant CSS" at bounding box center [508, 657] width 329 height 19
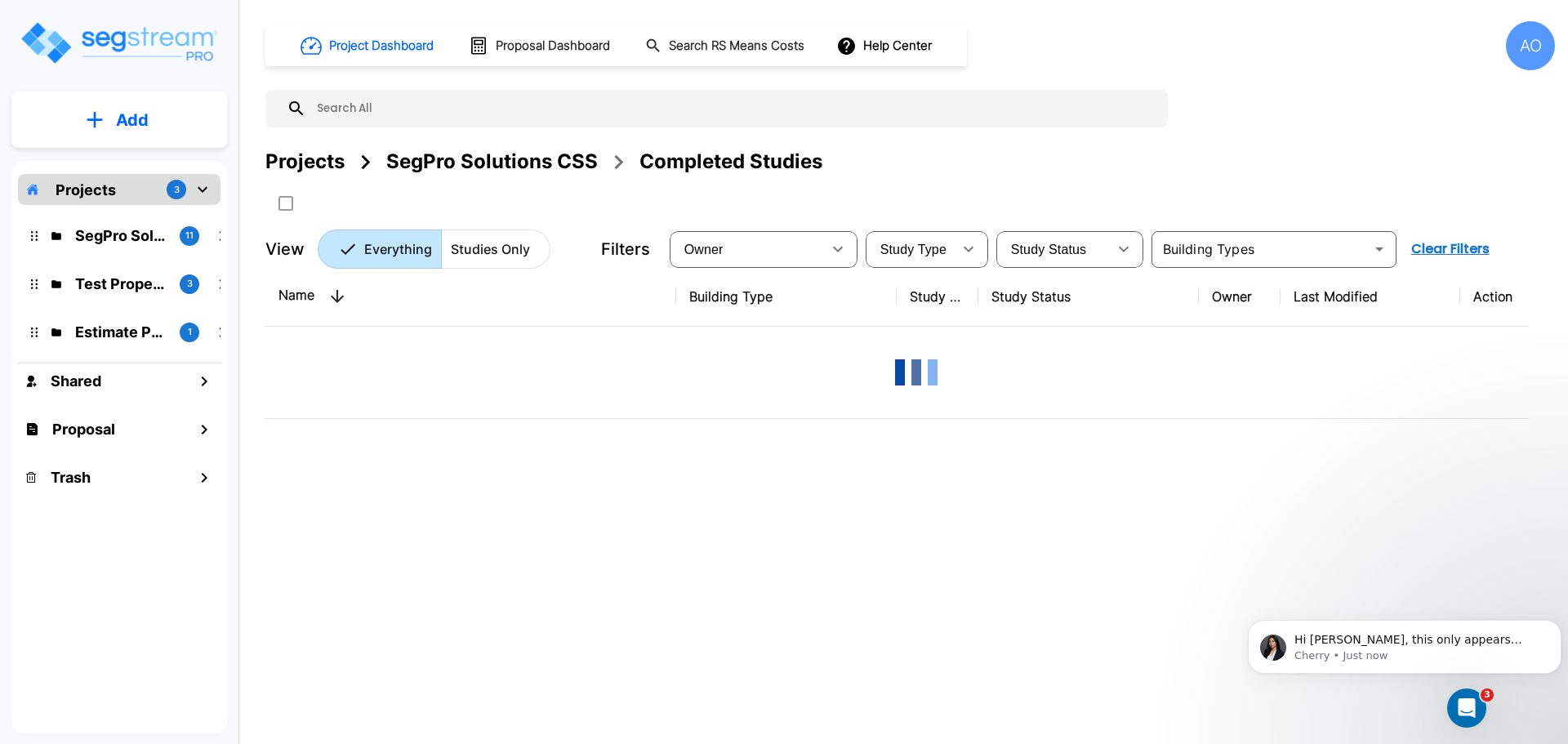
scroll to position [0, 0]
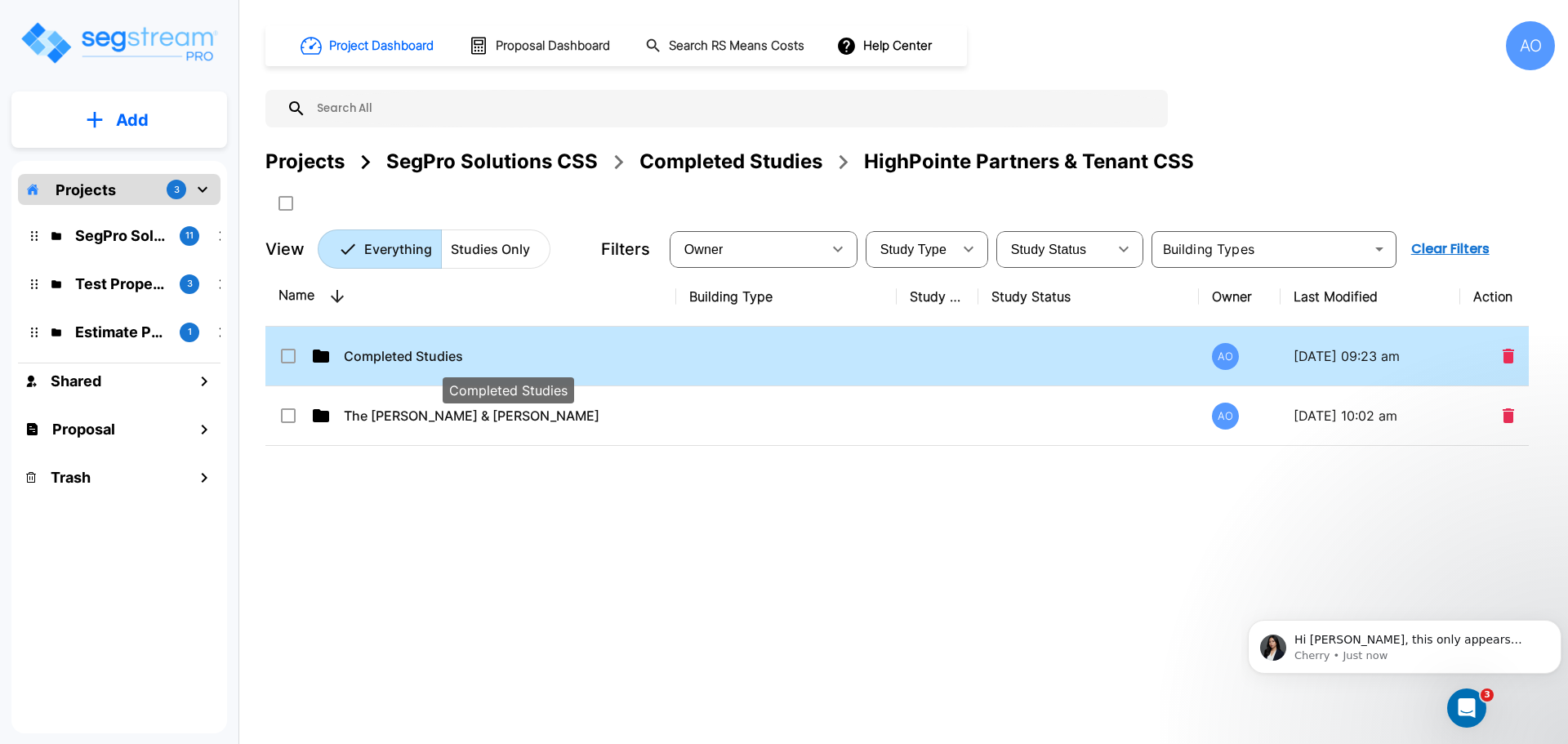
click at [387, 353] on p "Completed Studies" at bounding box center [508, 356] width 329 height 19
checkbox input "true"
click at [387, 353] on p "Completed Studies" at bounding box center [508, 356] width 329 height 19
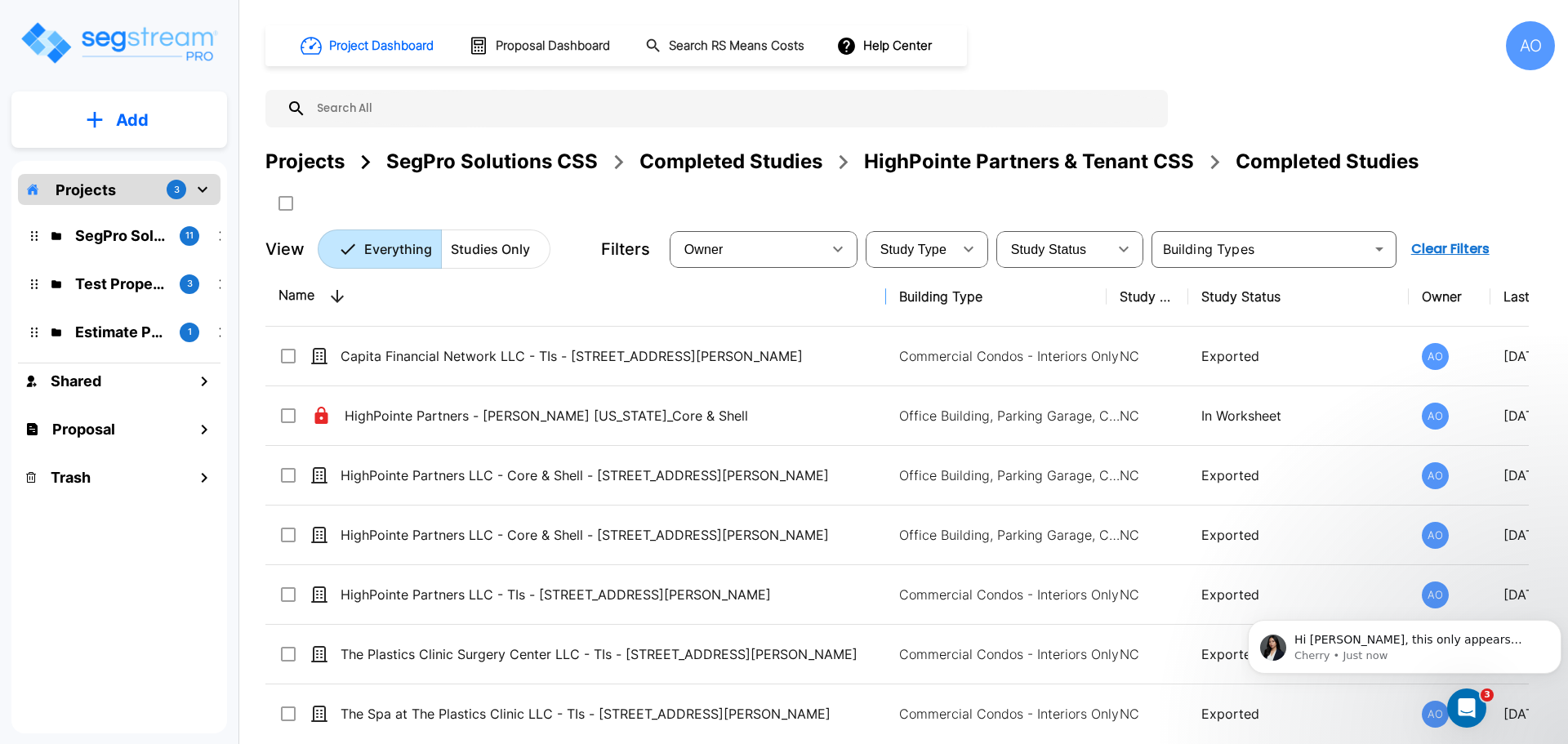
drag, startPoint x: 674, startPoint y: 299, endPoint x: 884, endPoint y: 326, distance: 211.7
click at [1368, 642] on span "We're just reminding you to squeeze it before exporting in case that was missed." at bounding box center [1414, 647] width 240 height 29
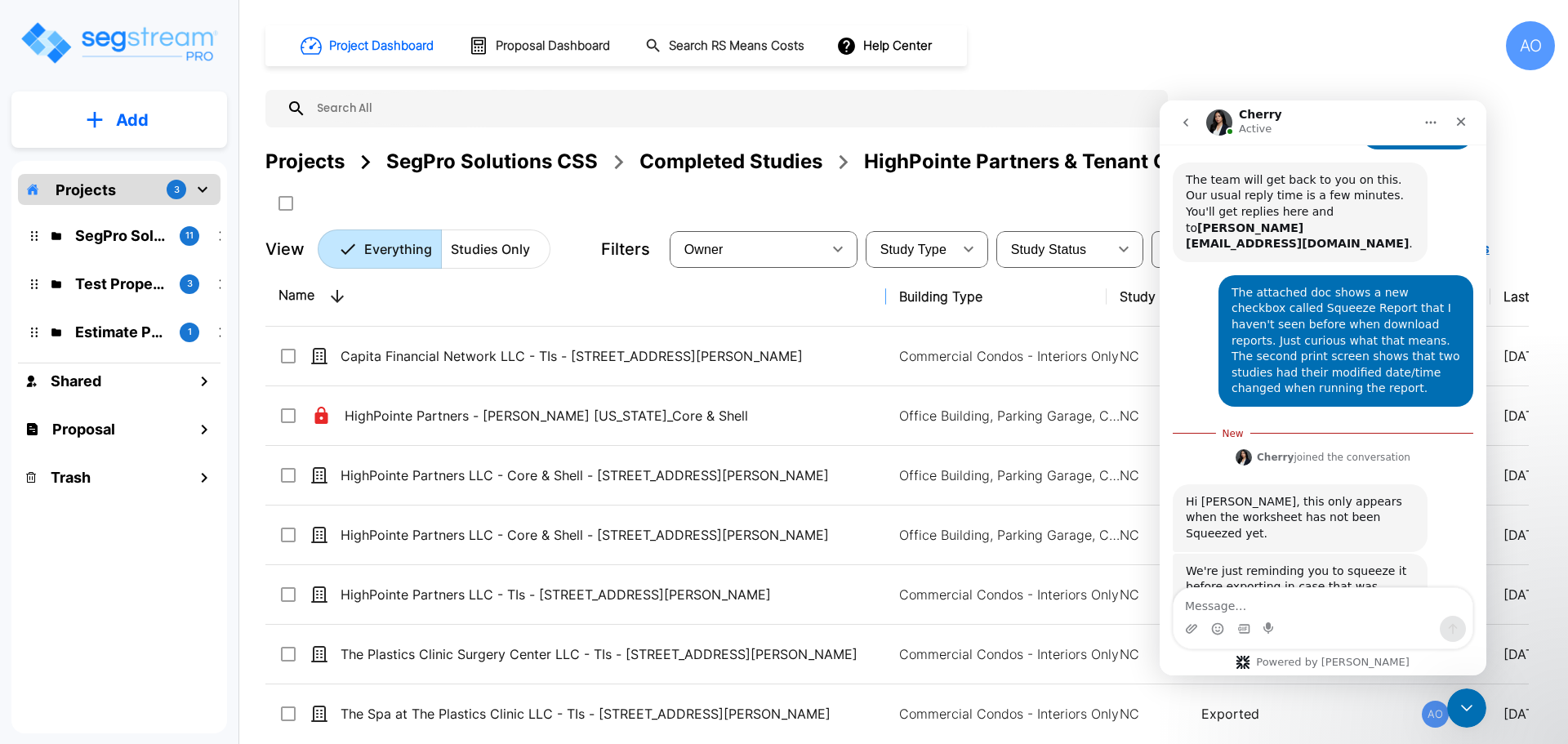
scroll to position [320, 0]
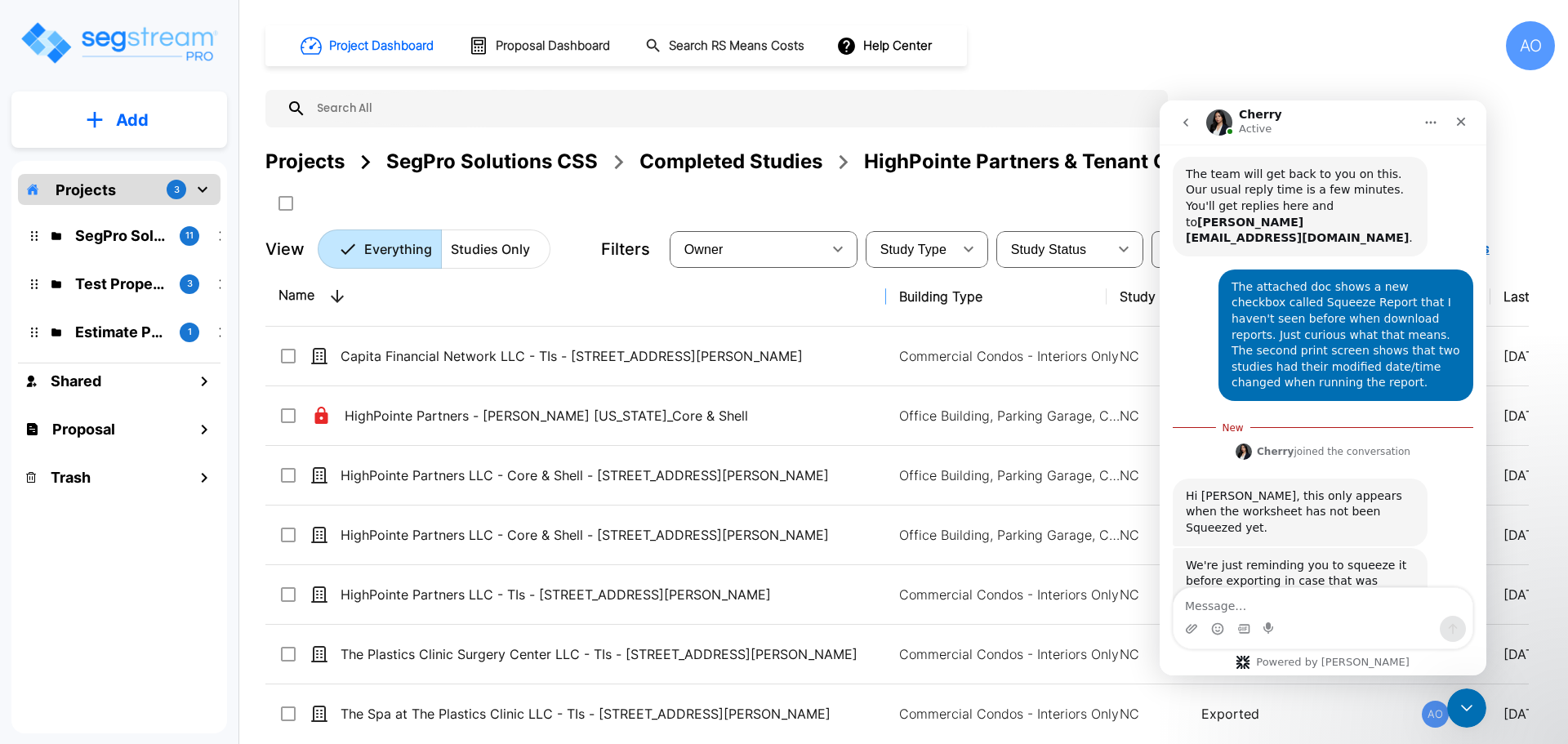
click at [1281, 604] on textarea "Message…" at bounding box center [1322, 602] width 299 height 28
type textarea "Ok, thanks!"
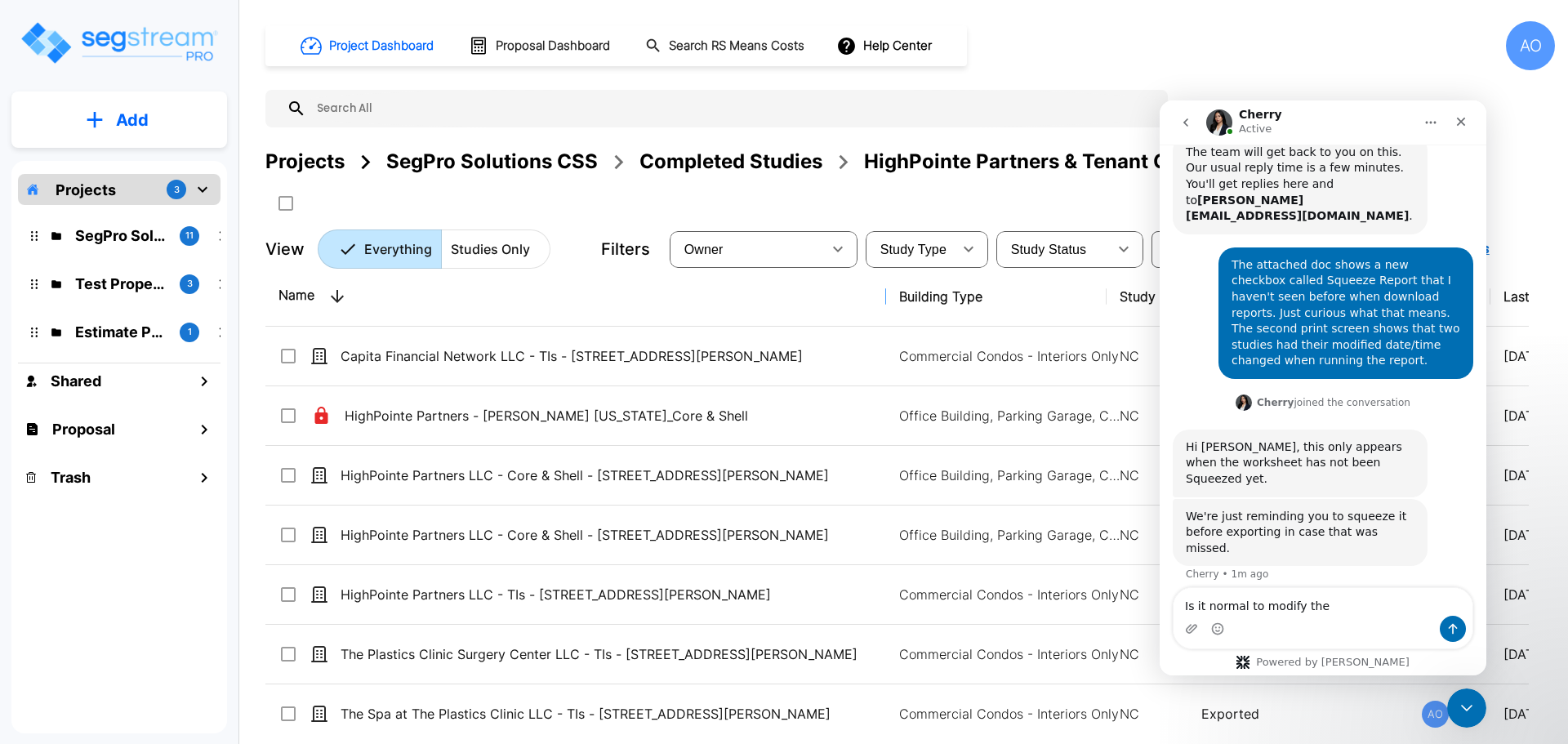
drag, startPoint x: 1321, startPoint y: 601, endPoint x: 2250, endPoint y: 705, distance: 934.8
click at [1159, 604] on html "Cherry Active Ask us about anything SegStream, we're here for you. Hi there! I’…" at bounding box center [1322, 388] width 326 height 575
type textarea "Is it normal to modify the"
click at [1459, 117] on icon "Close" at bounding box center [1460, 121] width 13 height 13
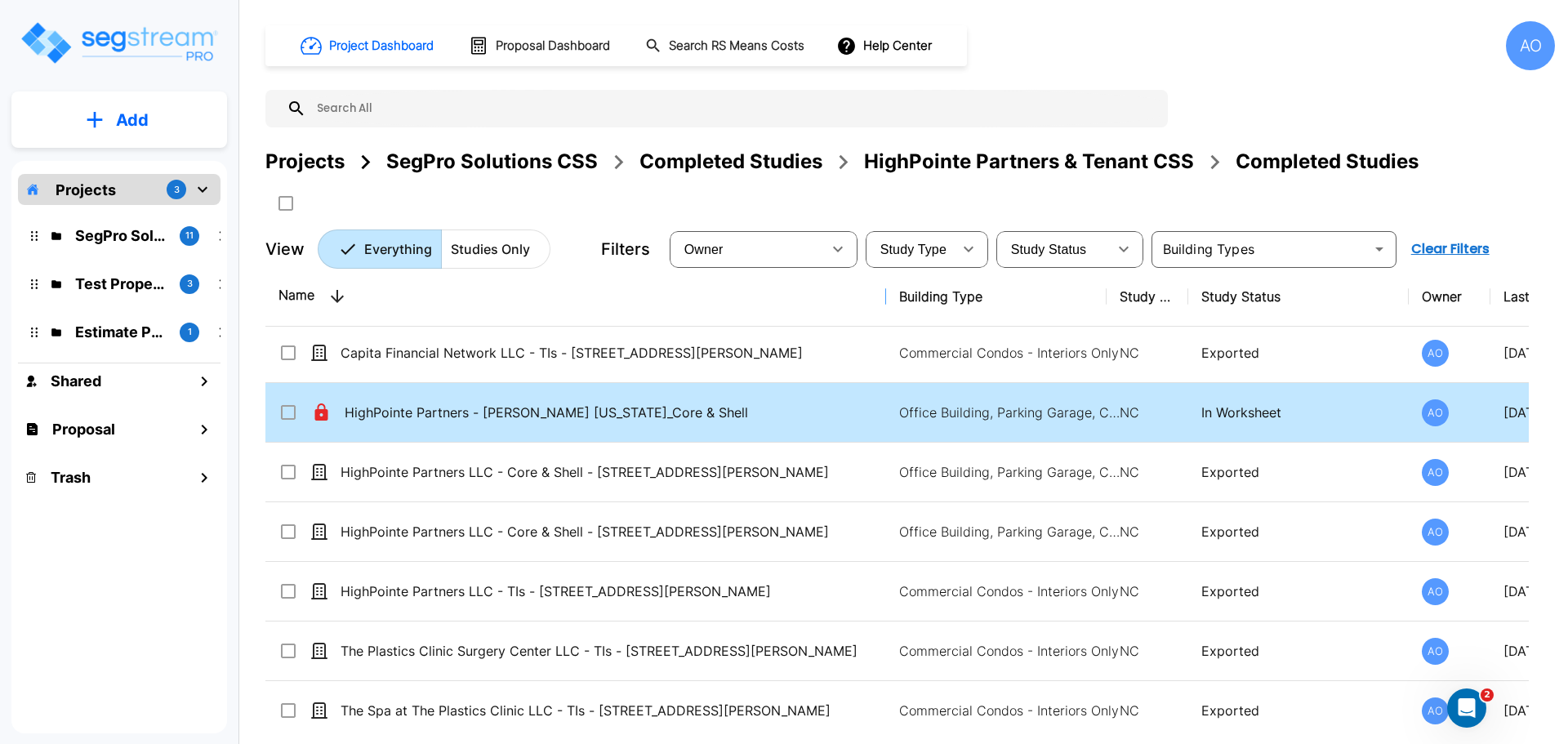
scroll to position [0, 0]
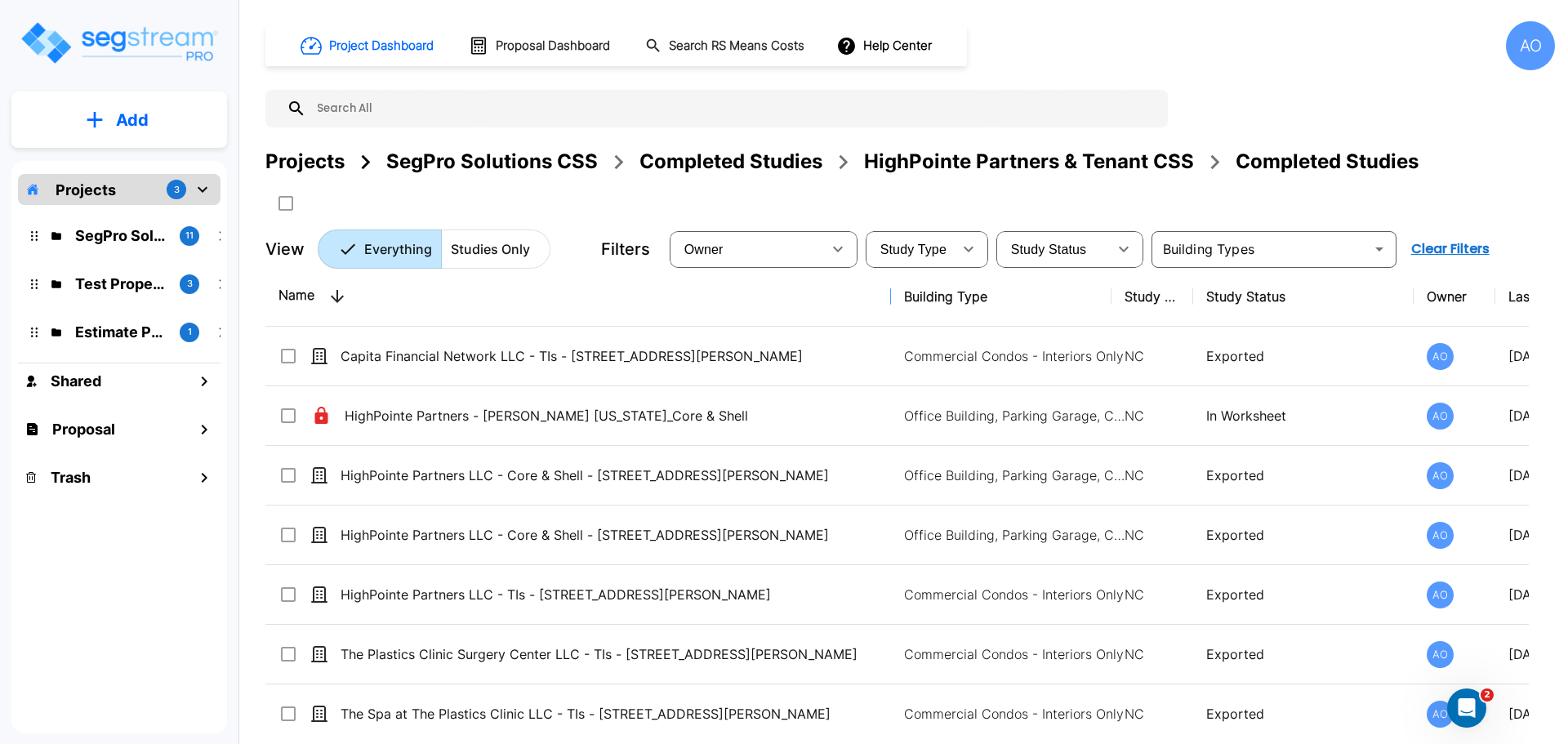
drag, startPoint x: 884, startPoint y: 295, endPoint x: 882, endPoint y: 326, distance: 31.1
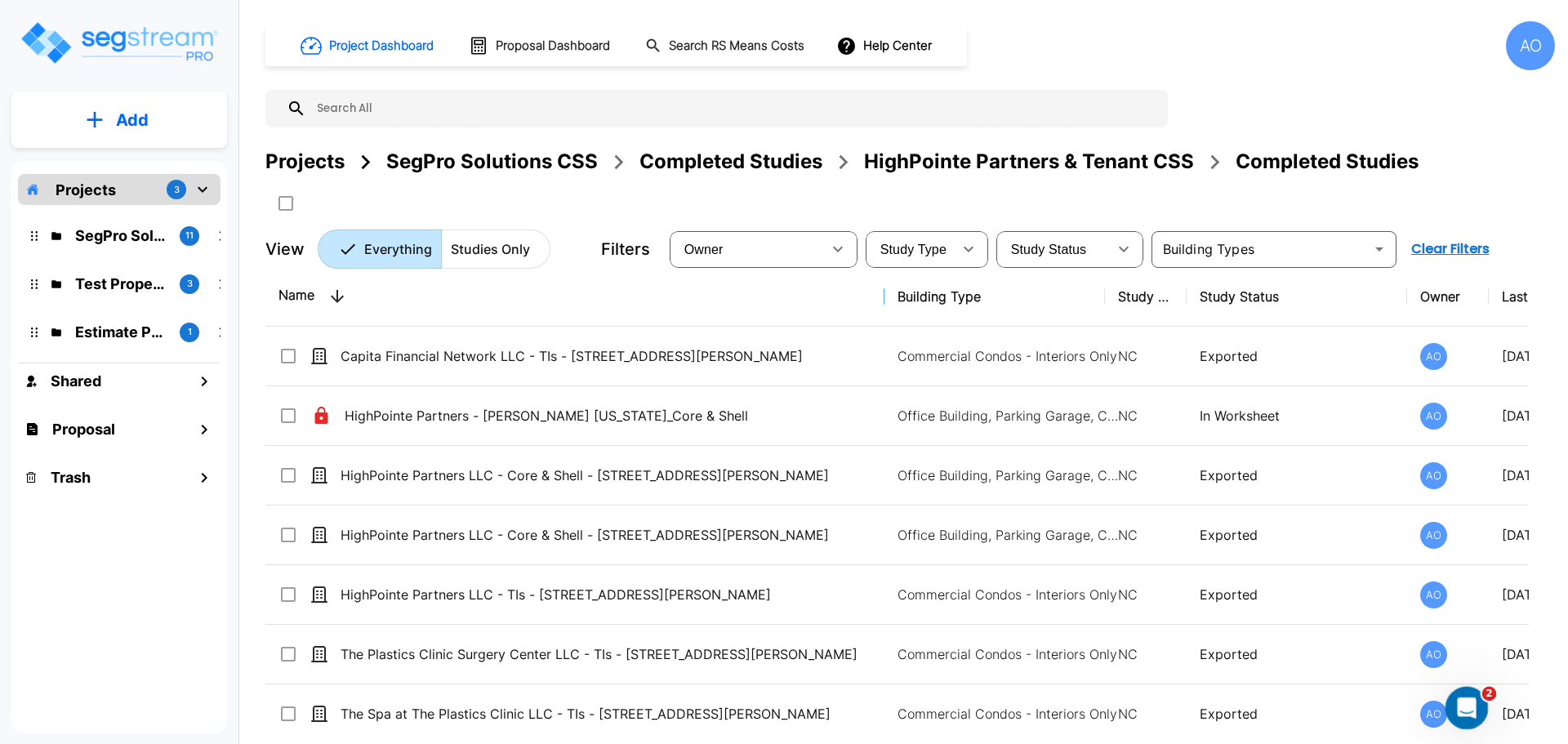
click at [1460, 703] on icon "Open Intercom Messenger" at bounding box center [1464, 706] width 27 height 27
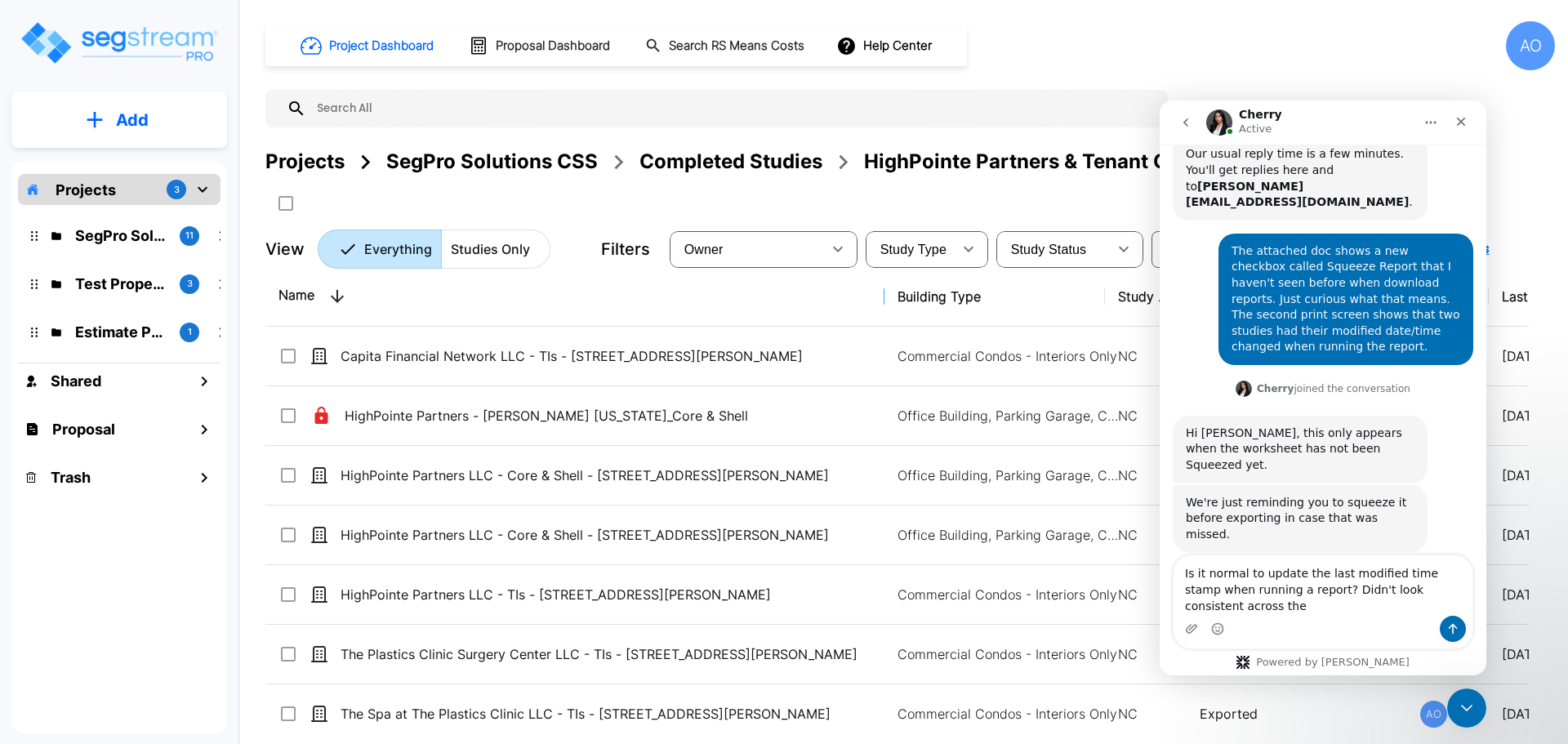
scroll to position [375, 0]
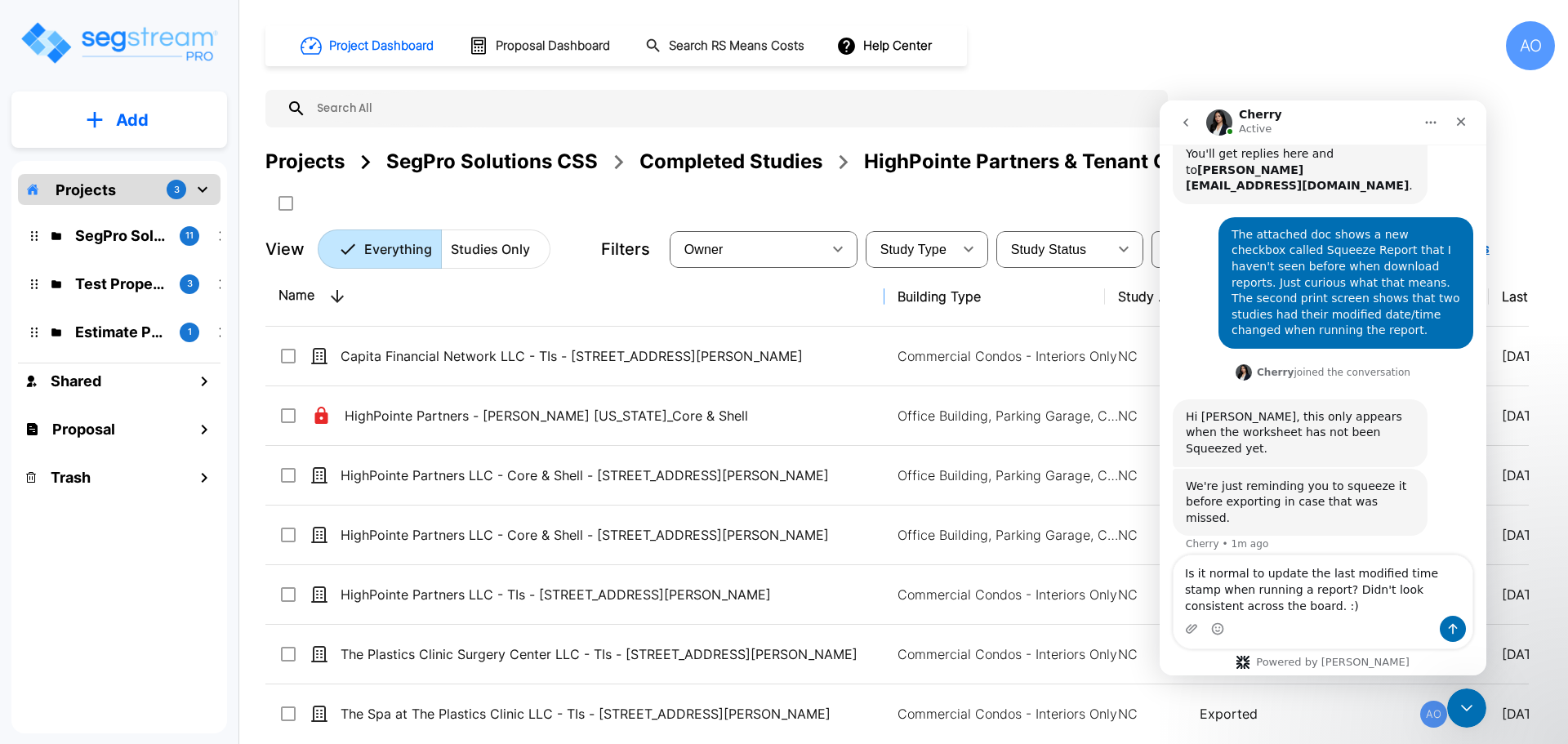
type textarea "Is it normal to update the last modified time stamp when running a report? Didn…"
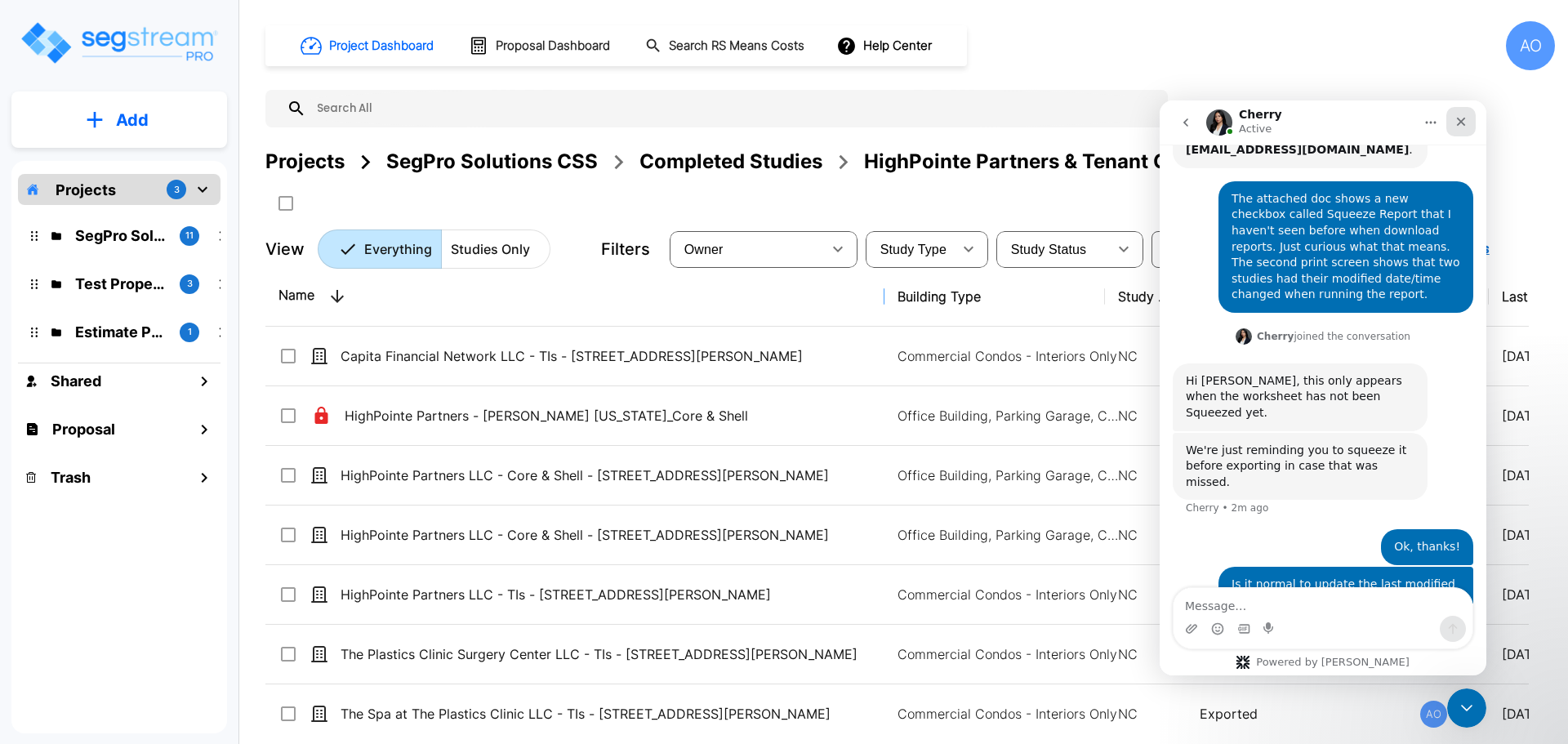
click at [1463, 122] on icon "Close" at bounding box center [1460, 121] width 13 height 13
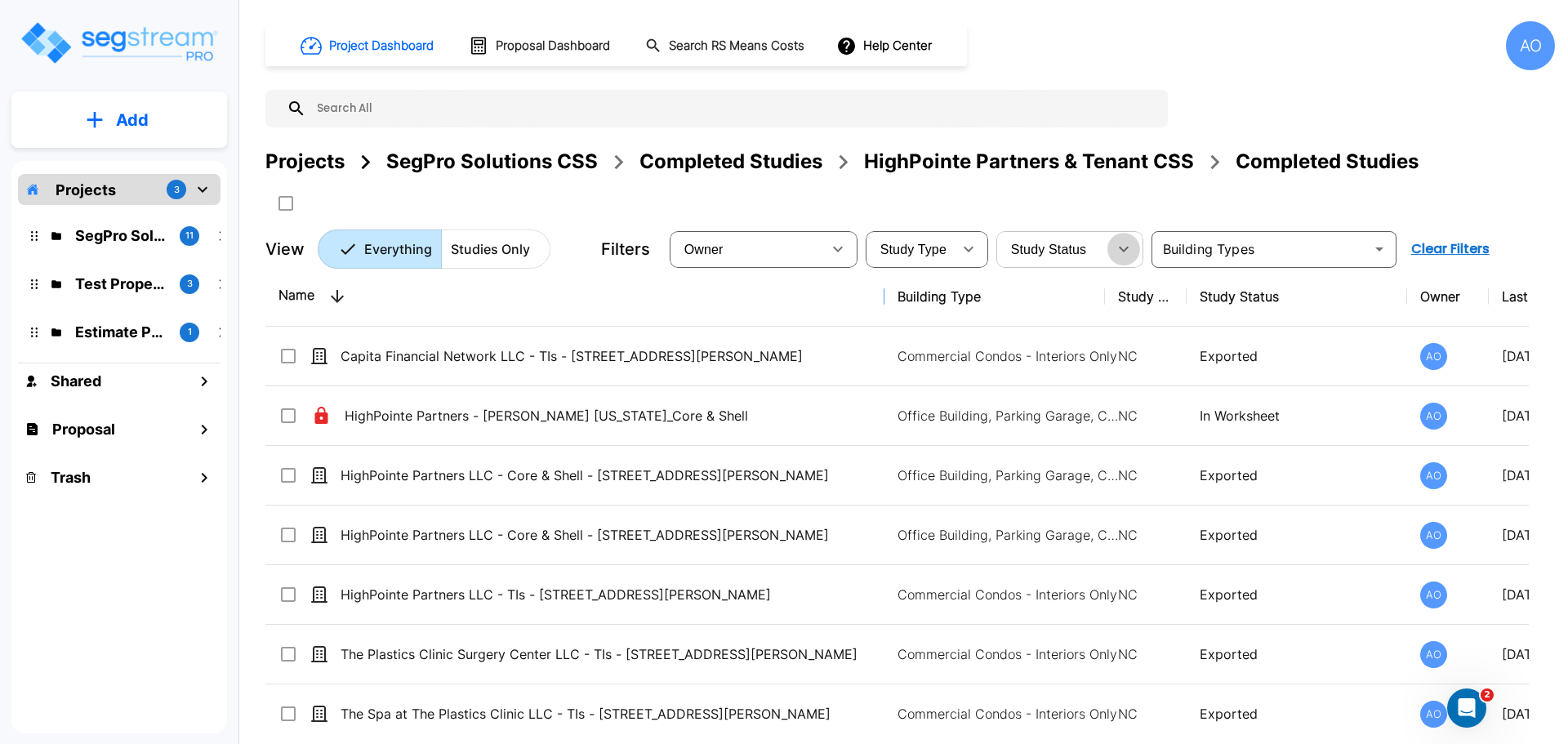
click at [1124, 250] on icon "button" at bounding box center [1123, 250] width 10 height 6
click at [1035, 382] on li "Exported" at bounding box center [1072, 382] width 147 height 29
type input "Exported"
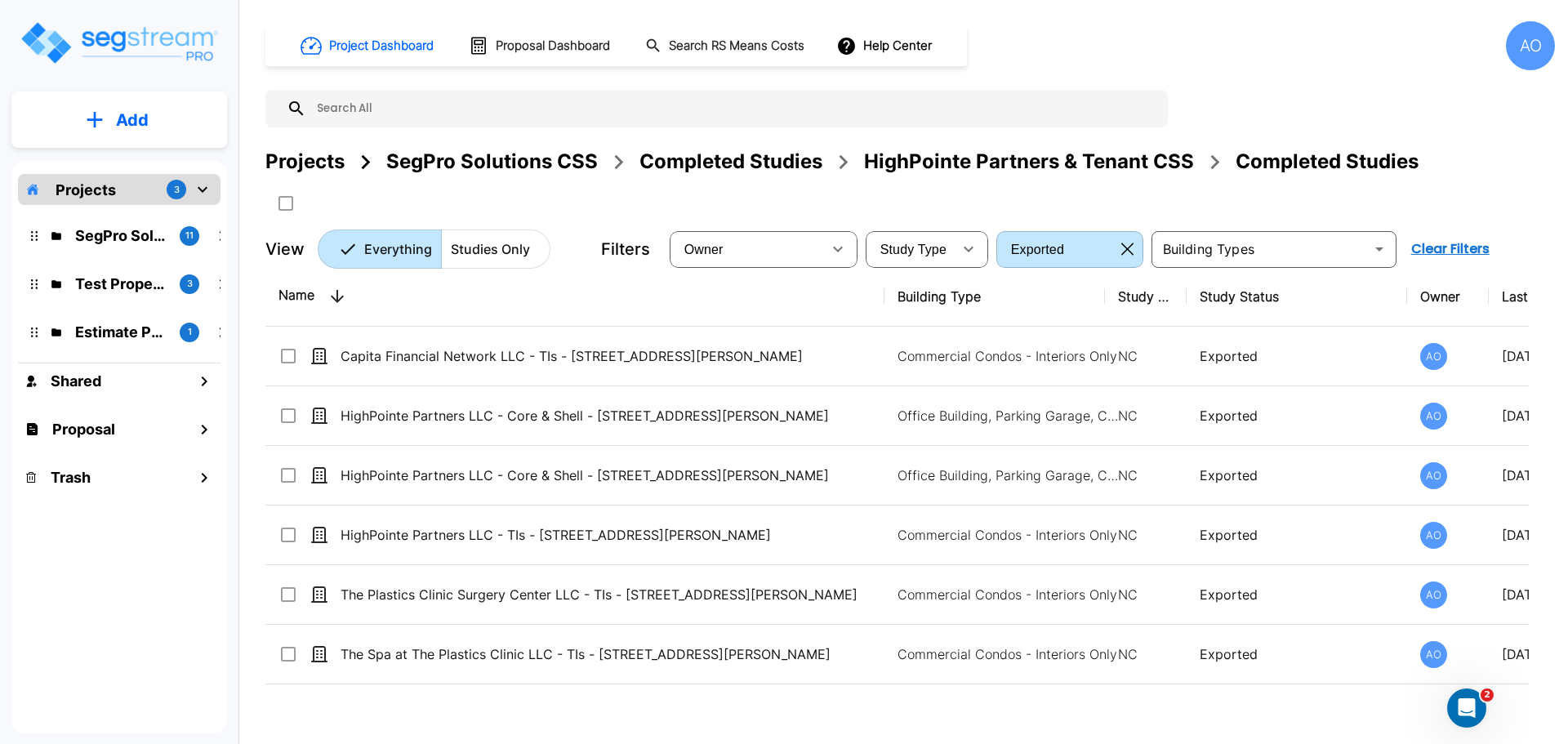
click at [743, 156] on div "Completed Studies" at bounding box center [730, 162] width 183 height 29
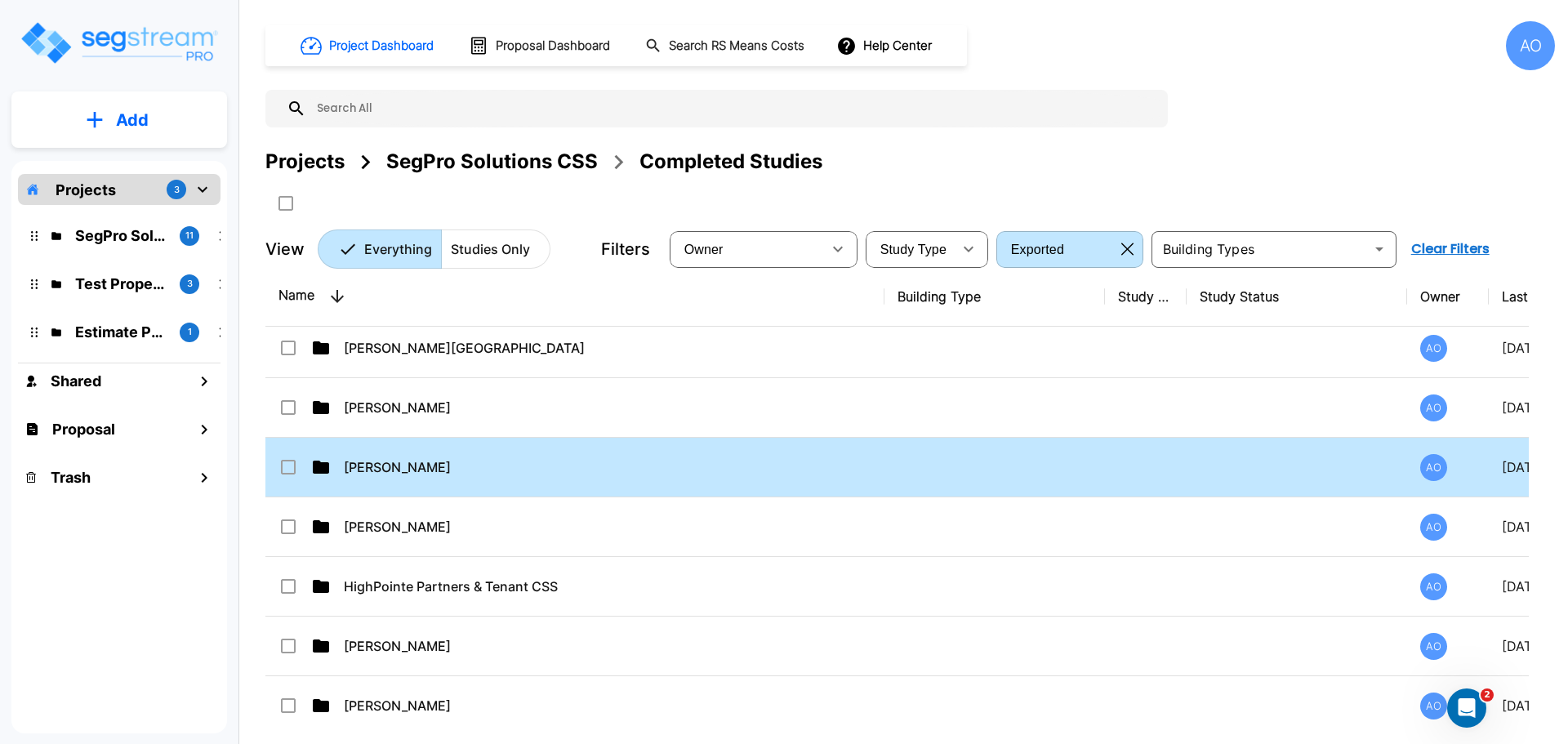
scroll to position [817, 0]
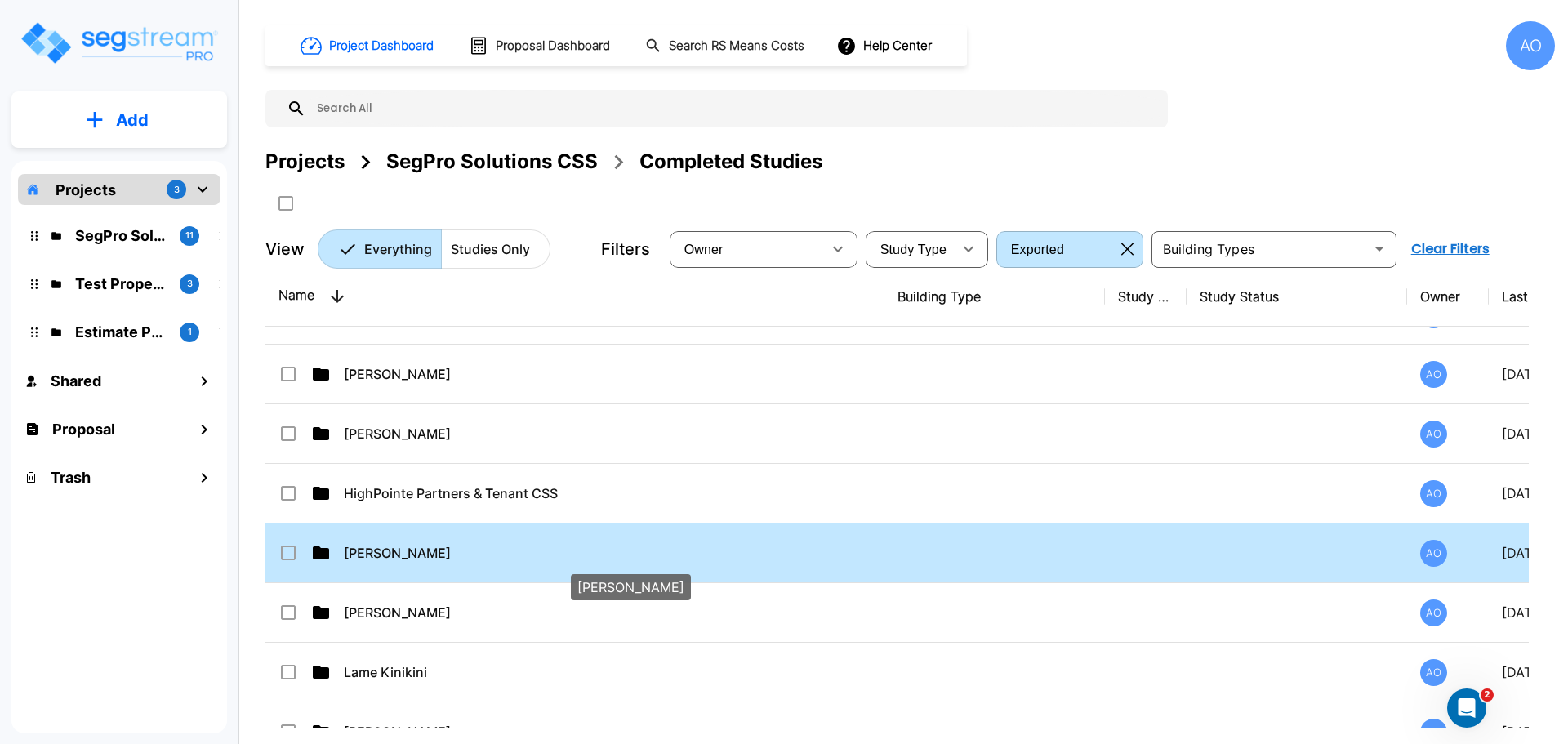
click at [379, 550] on p "[PERSON_NAME]" at bounding box center [612, 553] width 538 height 19
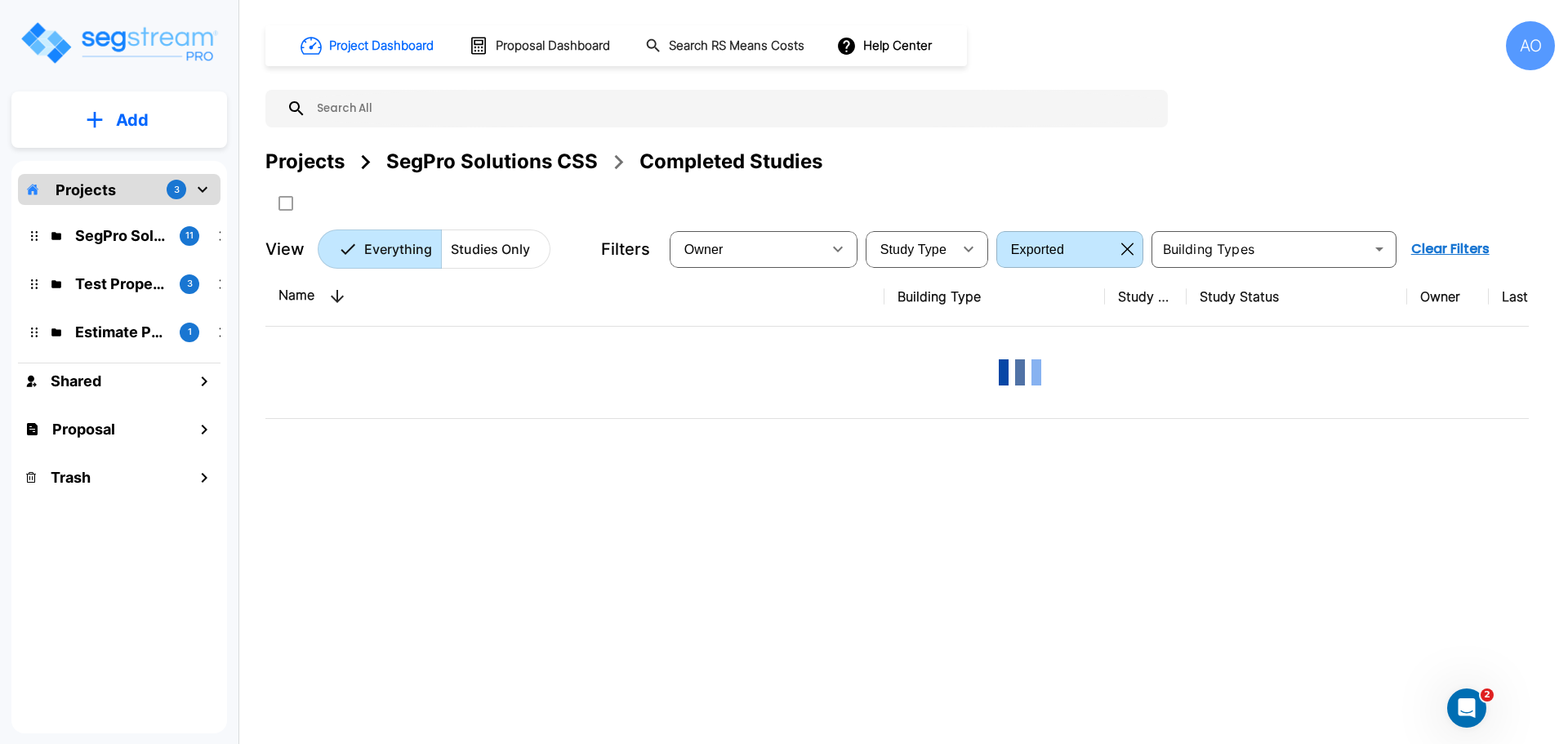
scroll to position [0, 0]
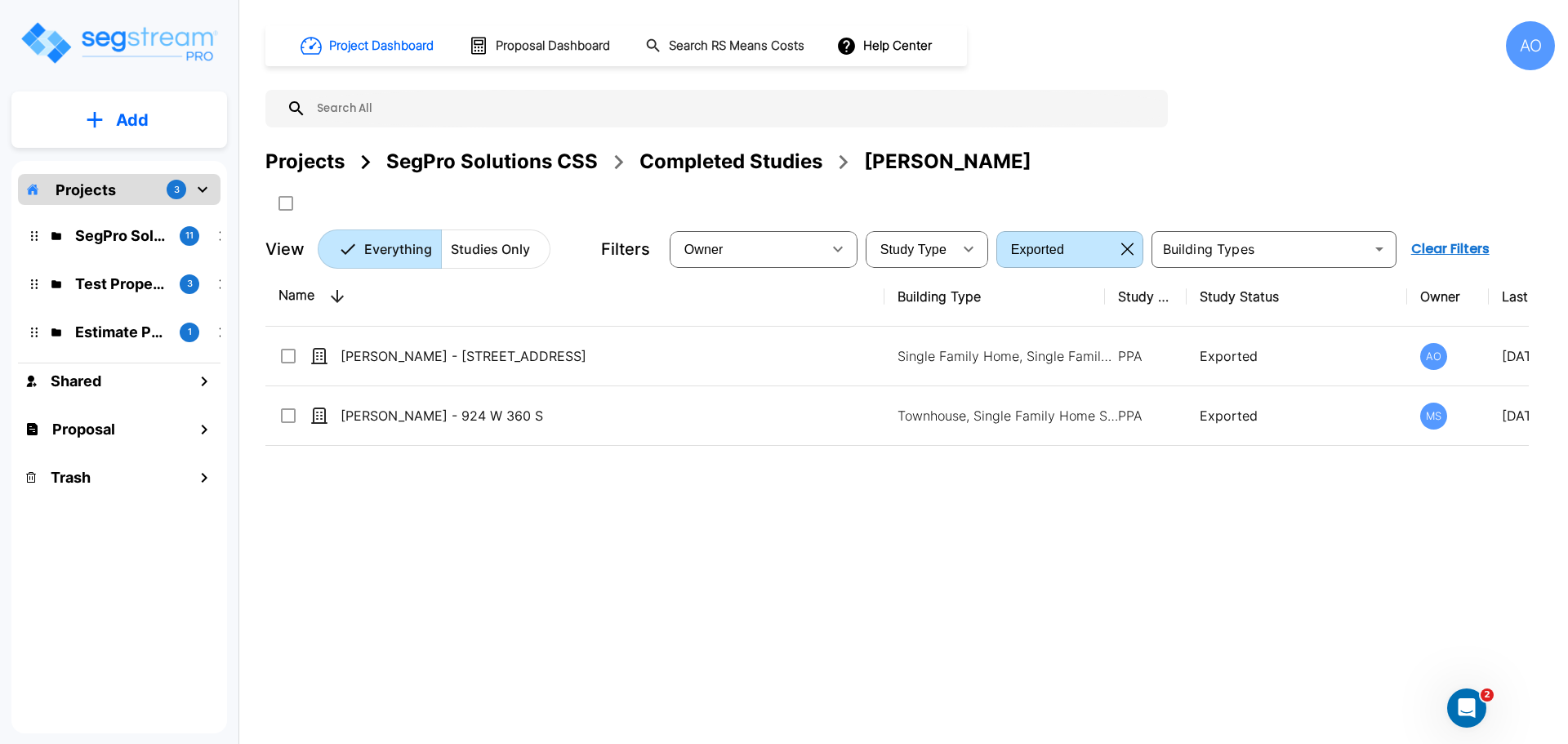
click at [773, 165] on div "Completed Studies" at bounding box center [730, 162] width 183 height 29
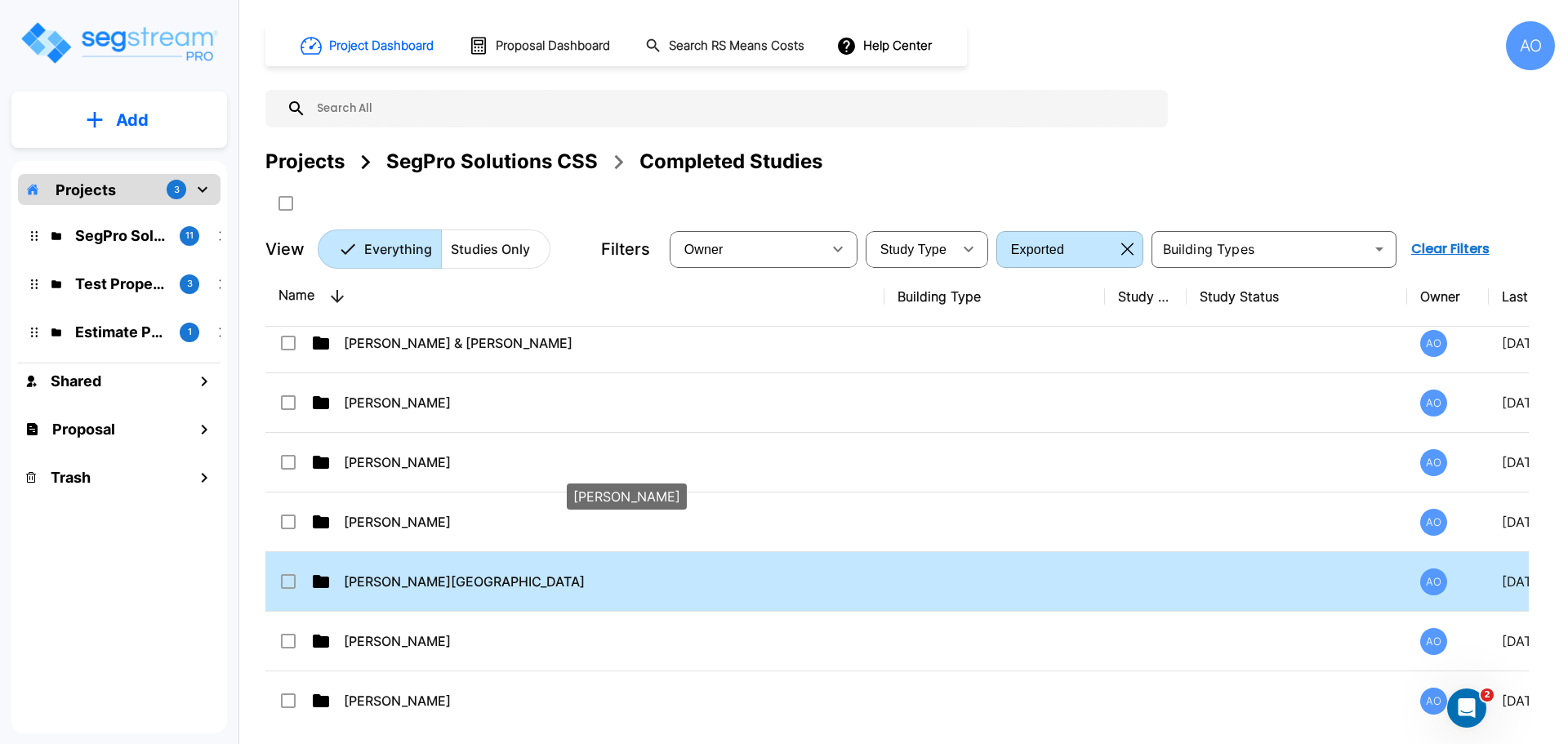
scroll to position [735, 0]
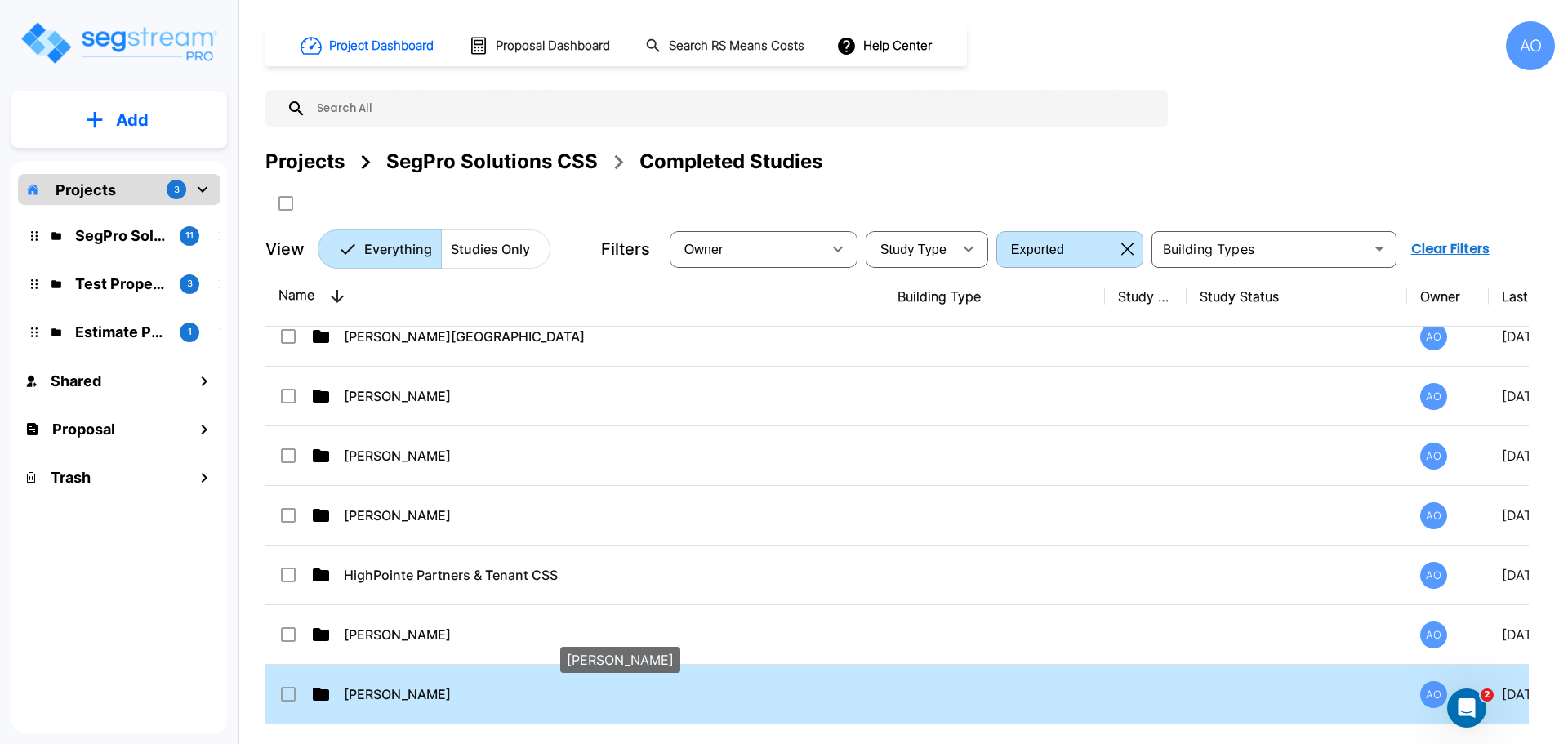
click at [384, 694] on p "[PERSON_NAME]" at bounding box center [612, 694] width 538 height 19
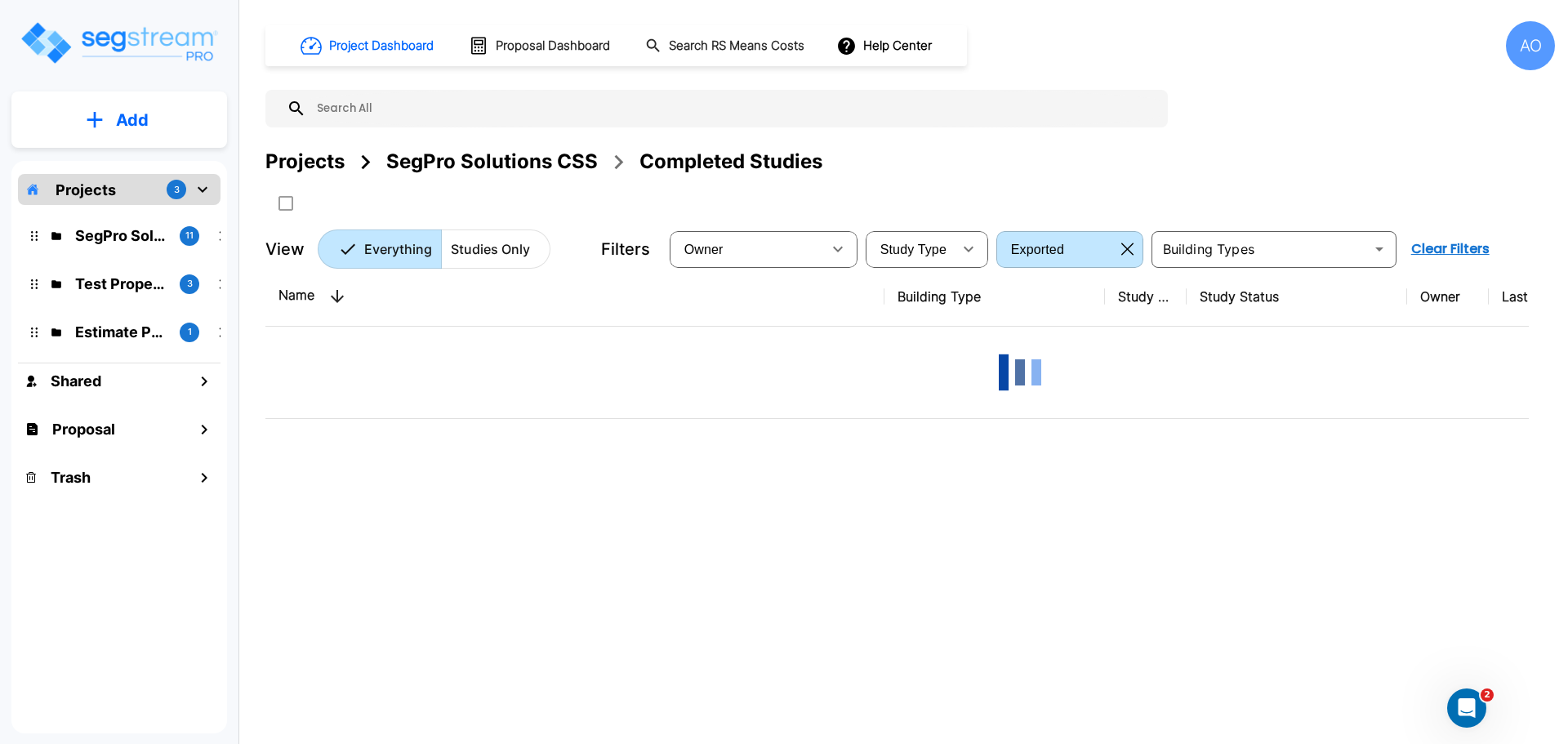
scroll to position [0, 0]
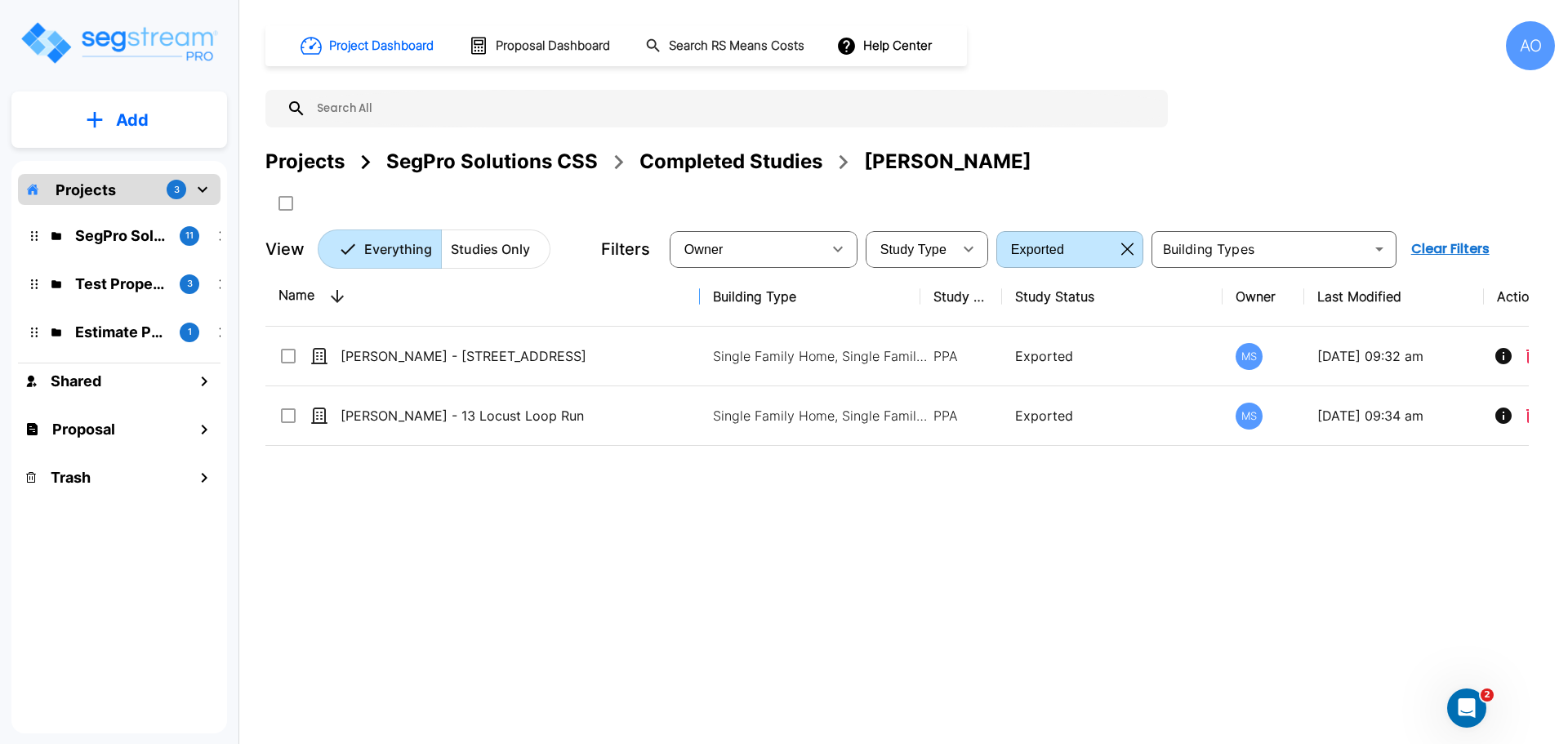
drag, startPoint x: 880, startPoint y: 294, endPoint x: 695, endPoint y: 308, distance: 185.5
click at [759, 158] on div "Completed Studies" at bounding box center [730, 162] width 183 height 29
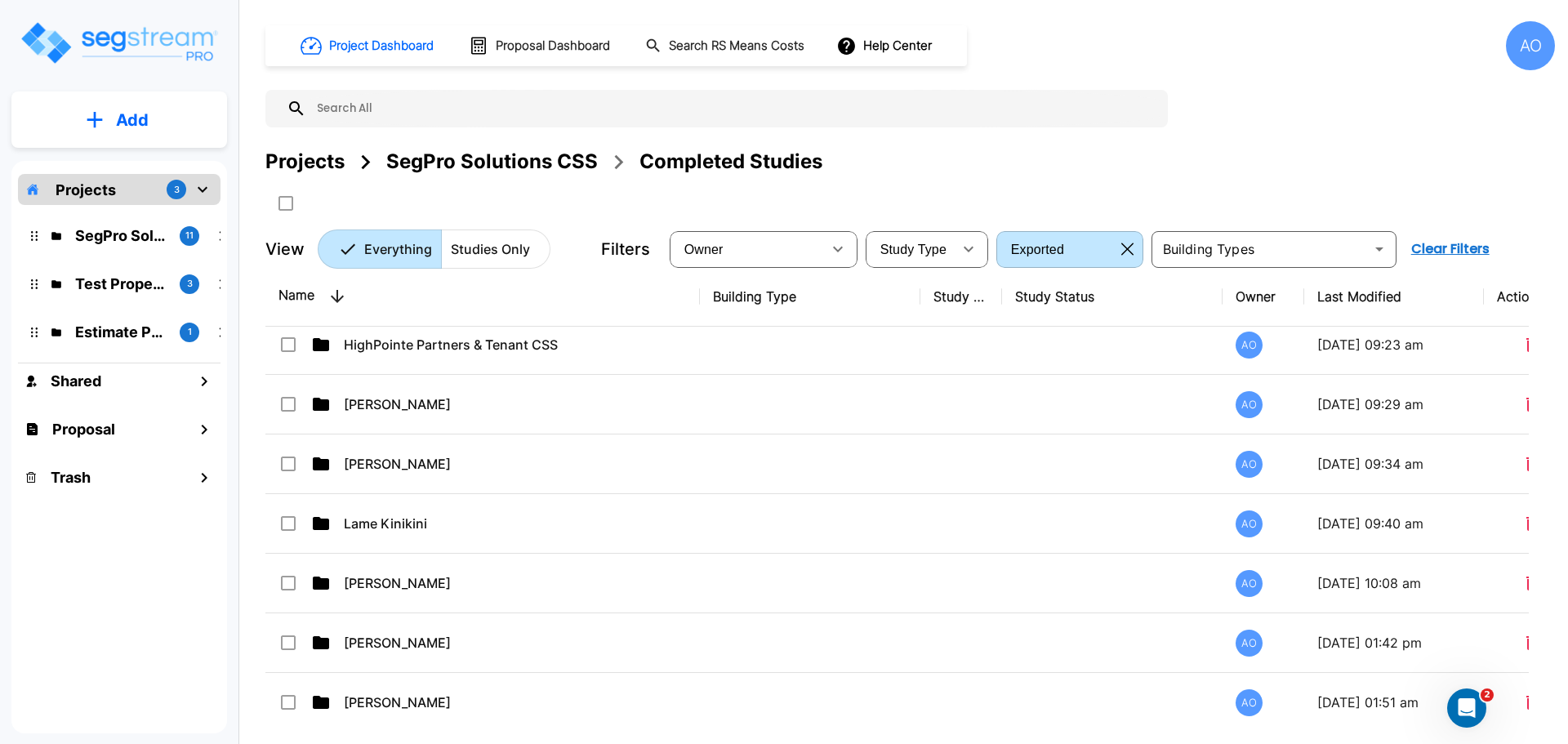
scroll to position [980, 0]
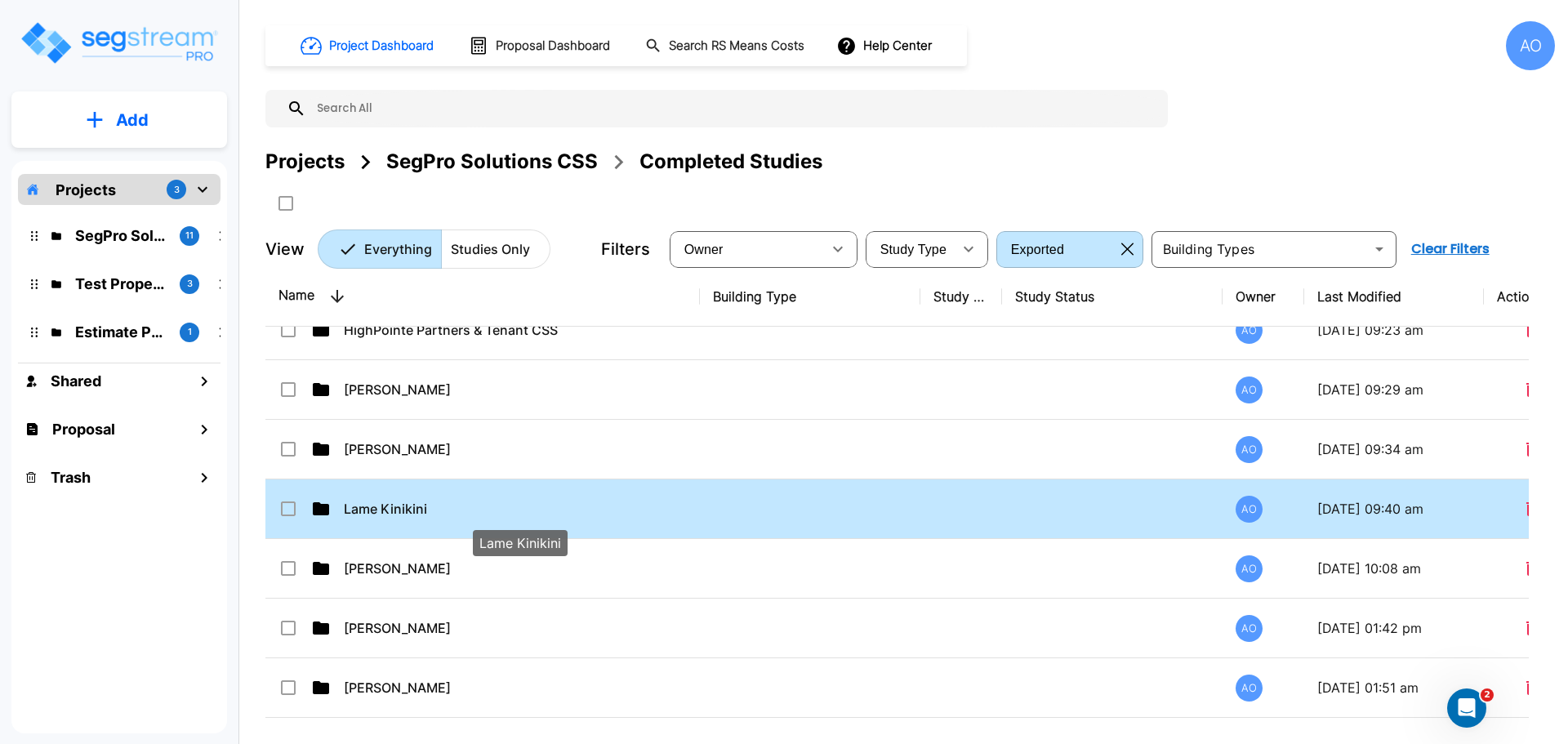
click at [400, 508] on p "Lame Kinikini" at bounding box center [520, 509] width 353 height 19
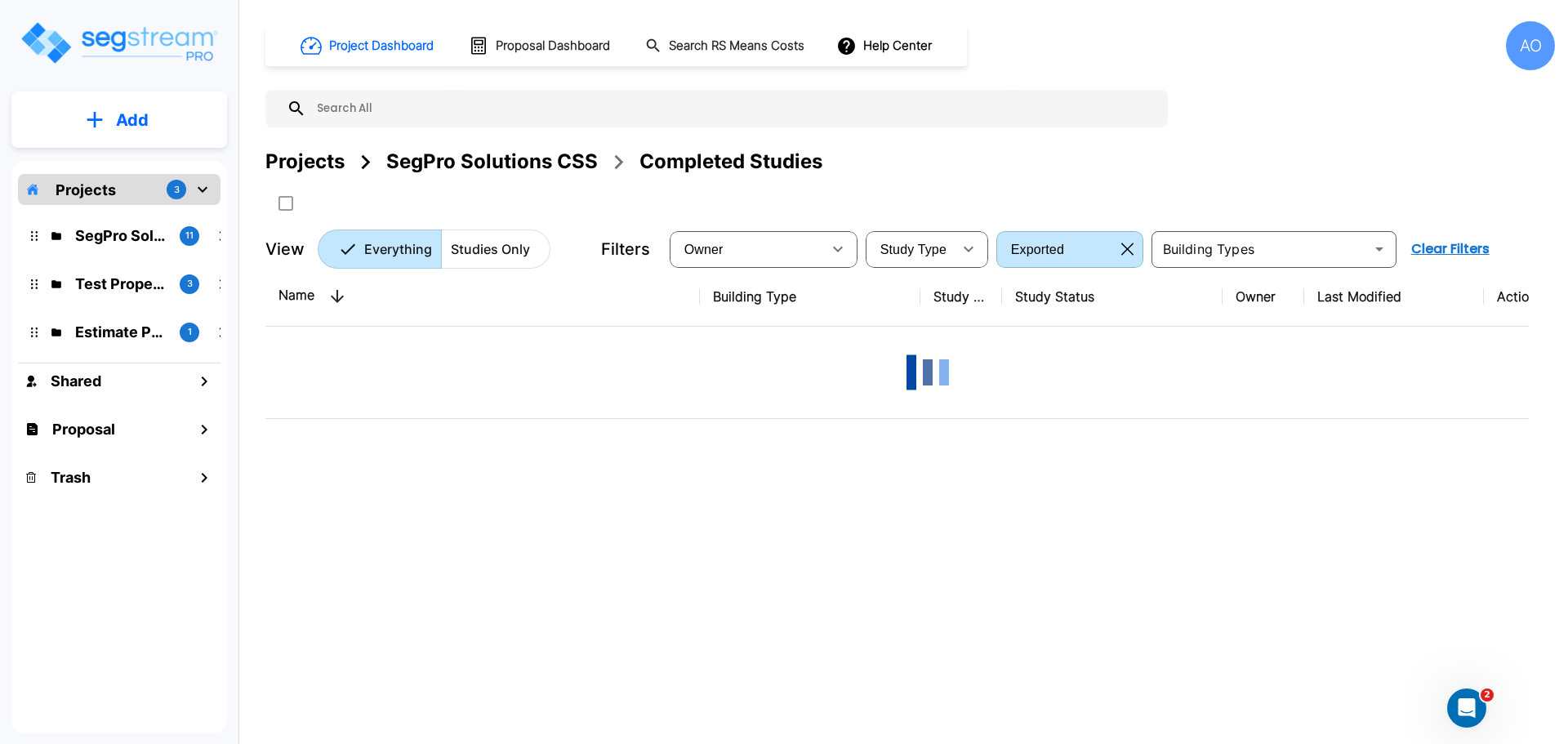
scroll to position [0, 0]
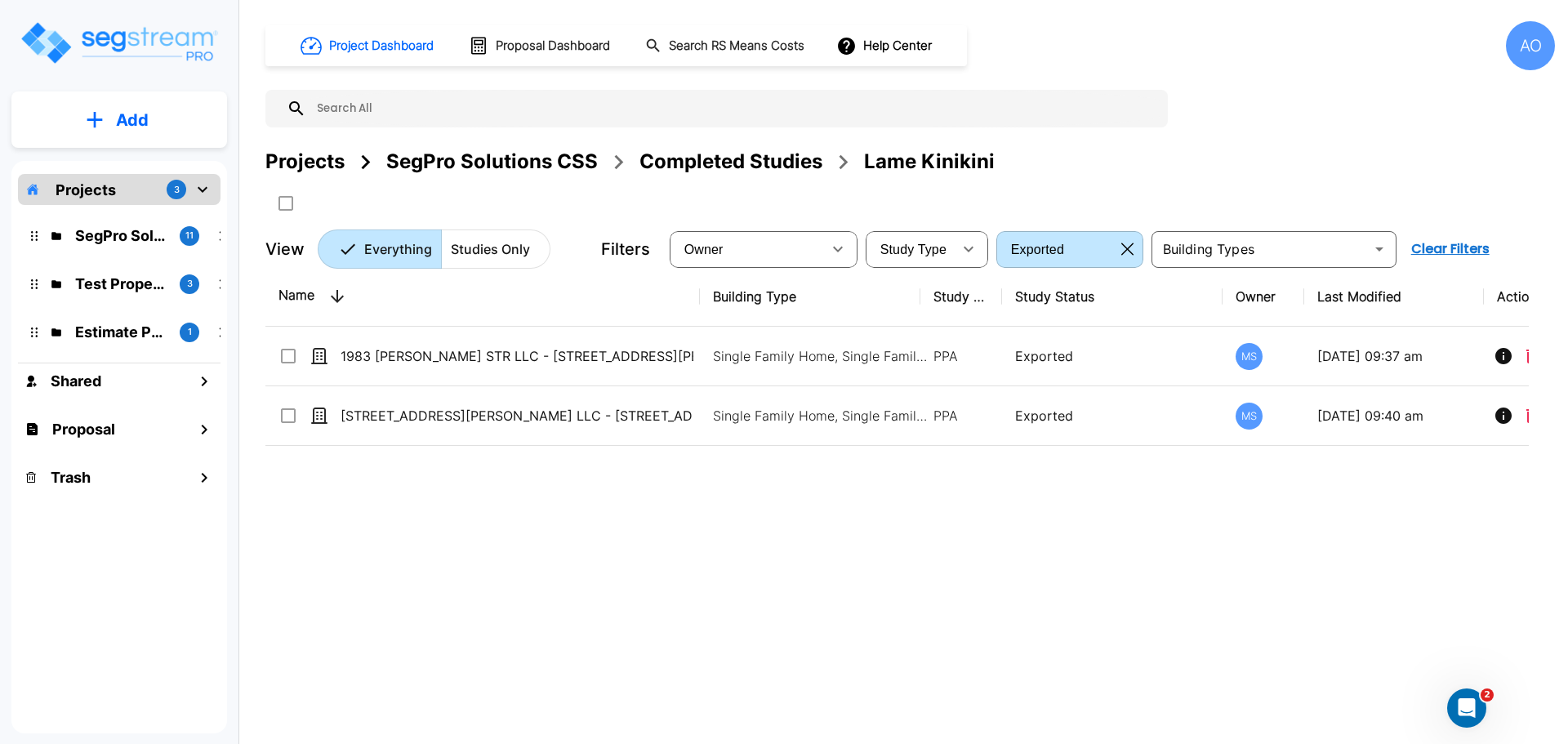
click at [749, 158] on div "Completed Studies" at bounding box center [730, 162] width 183 height 29
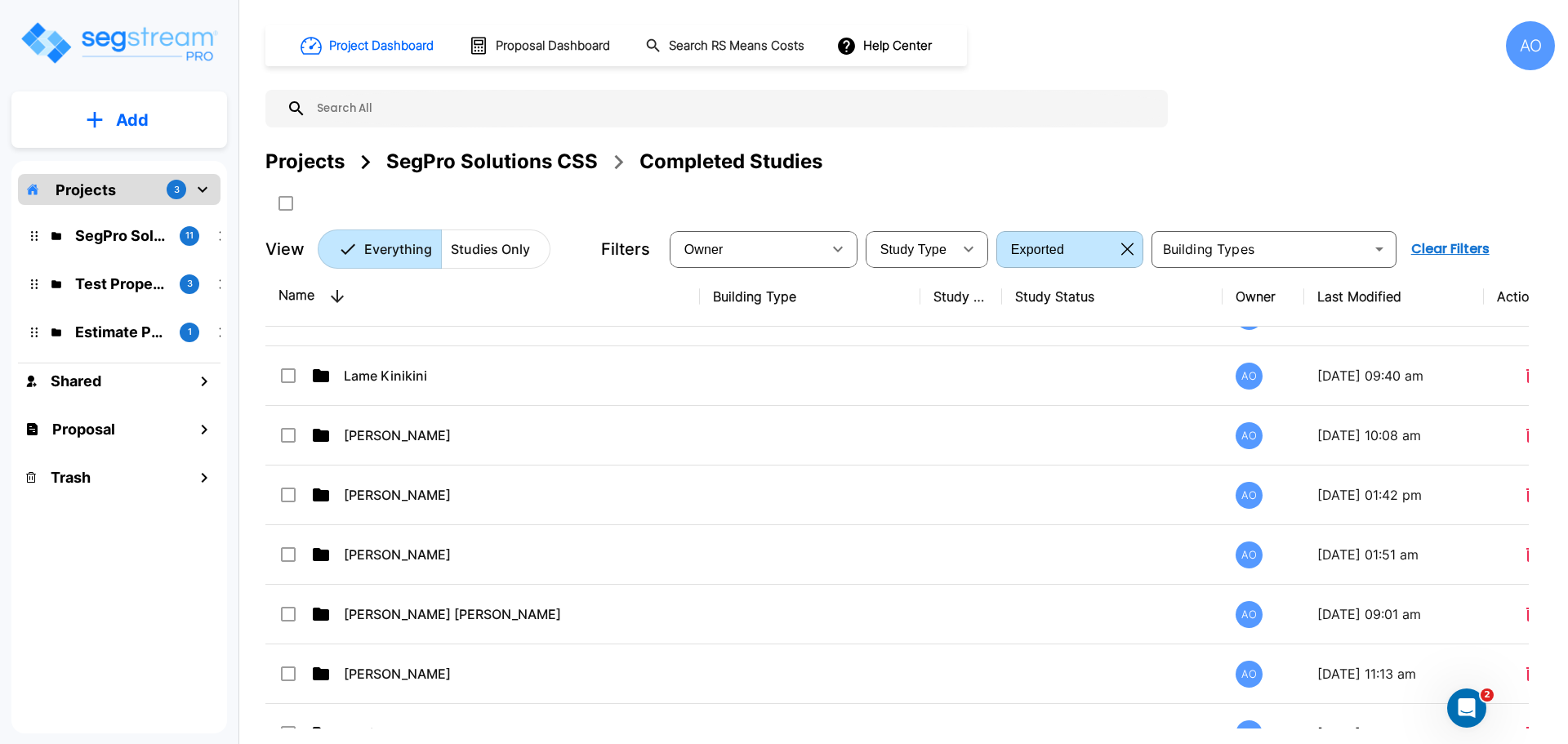
scroll to position [1143, 0]
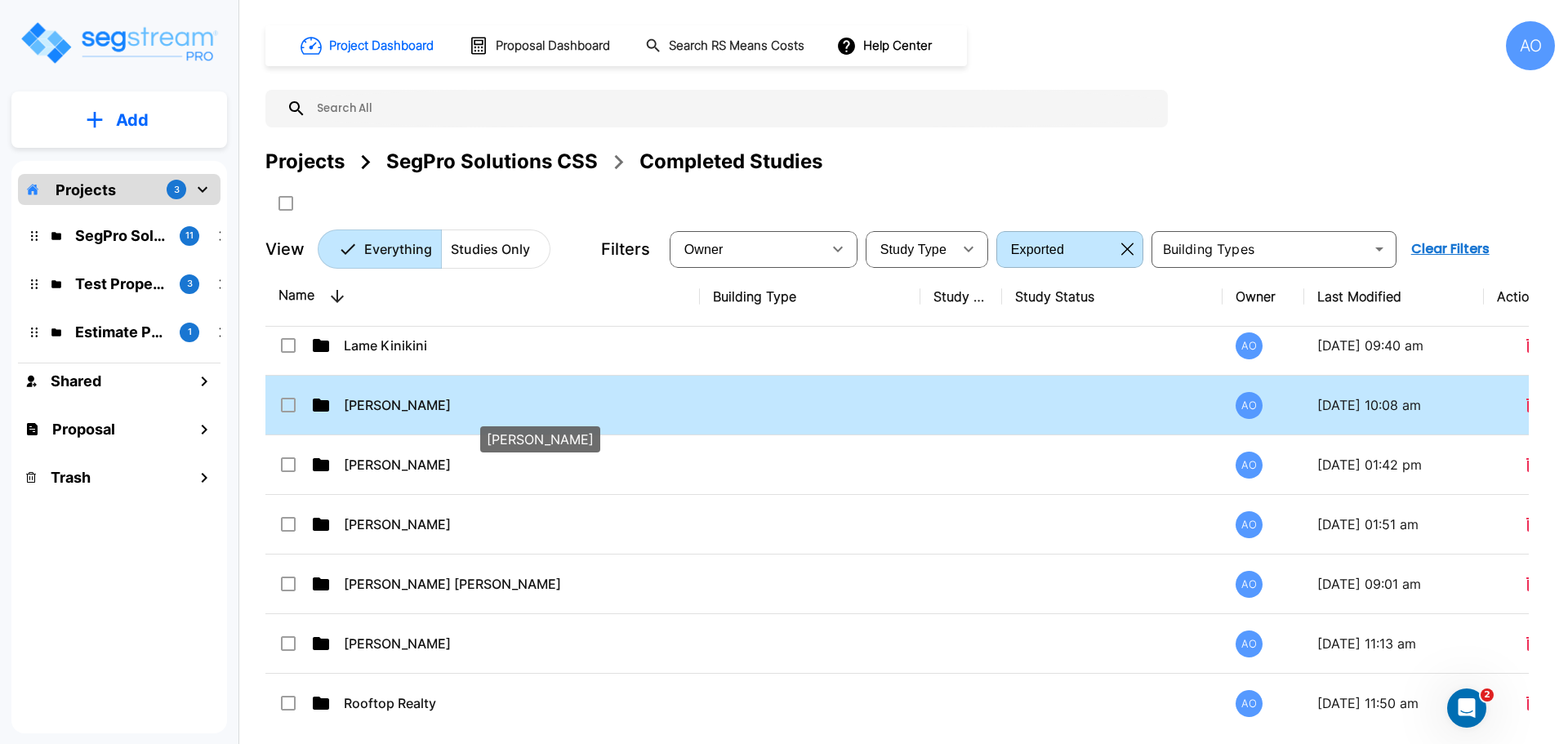
click at [381, 406] on p "[PERSON_NAME]" at bounding box center [520, 405] width 353 height 19
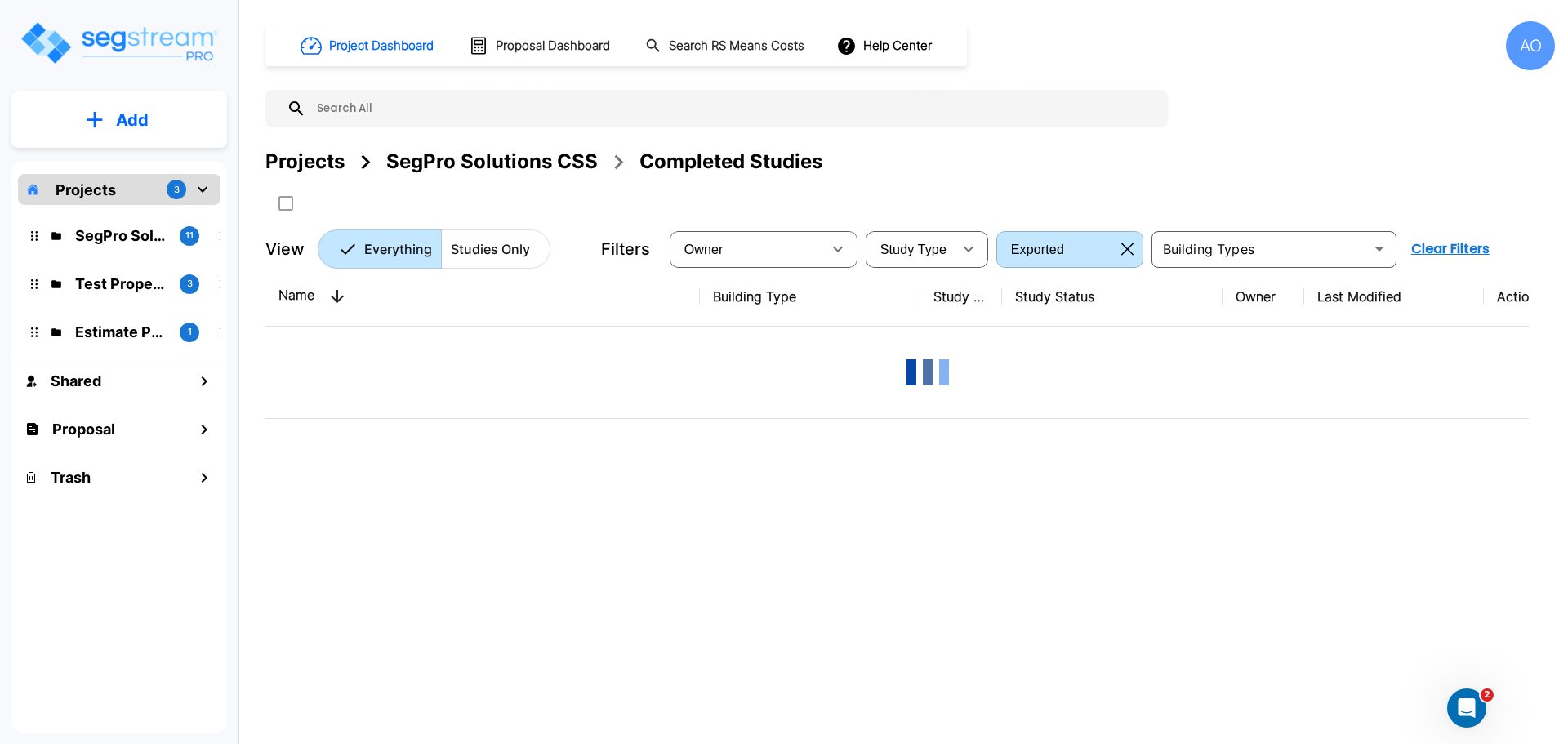
scroll to position [0, 0]
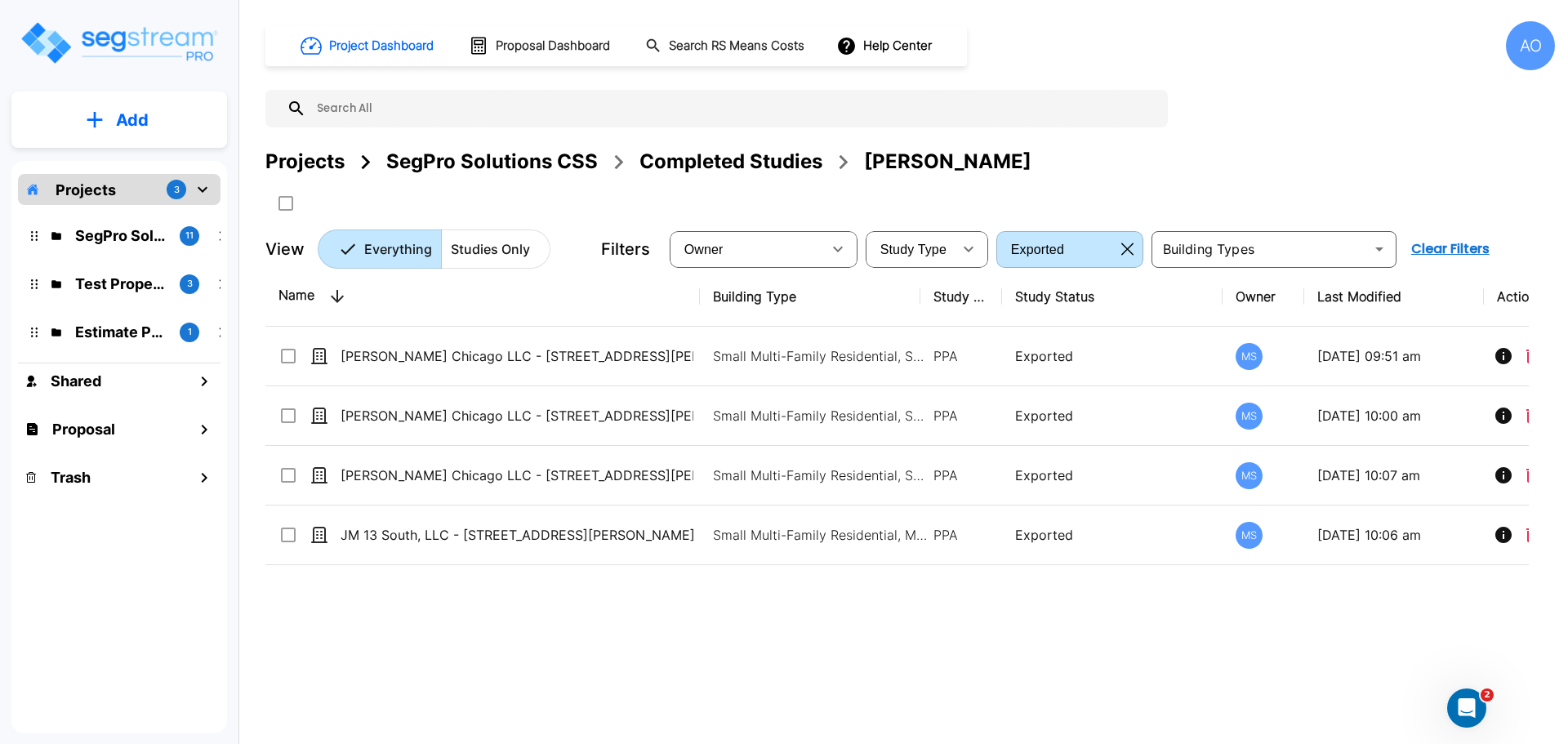
click at [1125, 246] on icon "button" at bounding box center [1127, 248] width 13 height 13
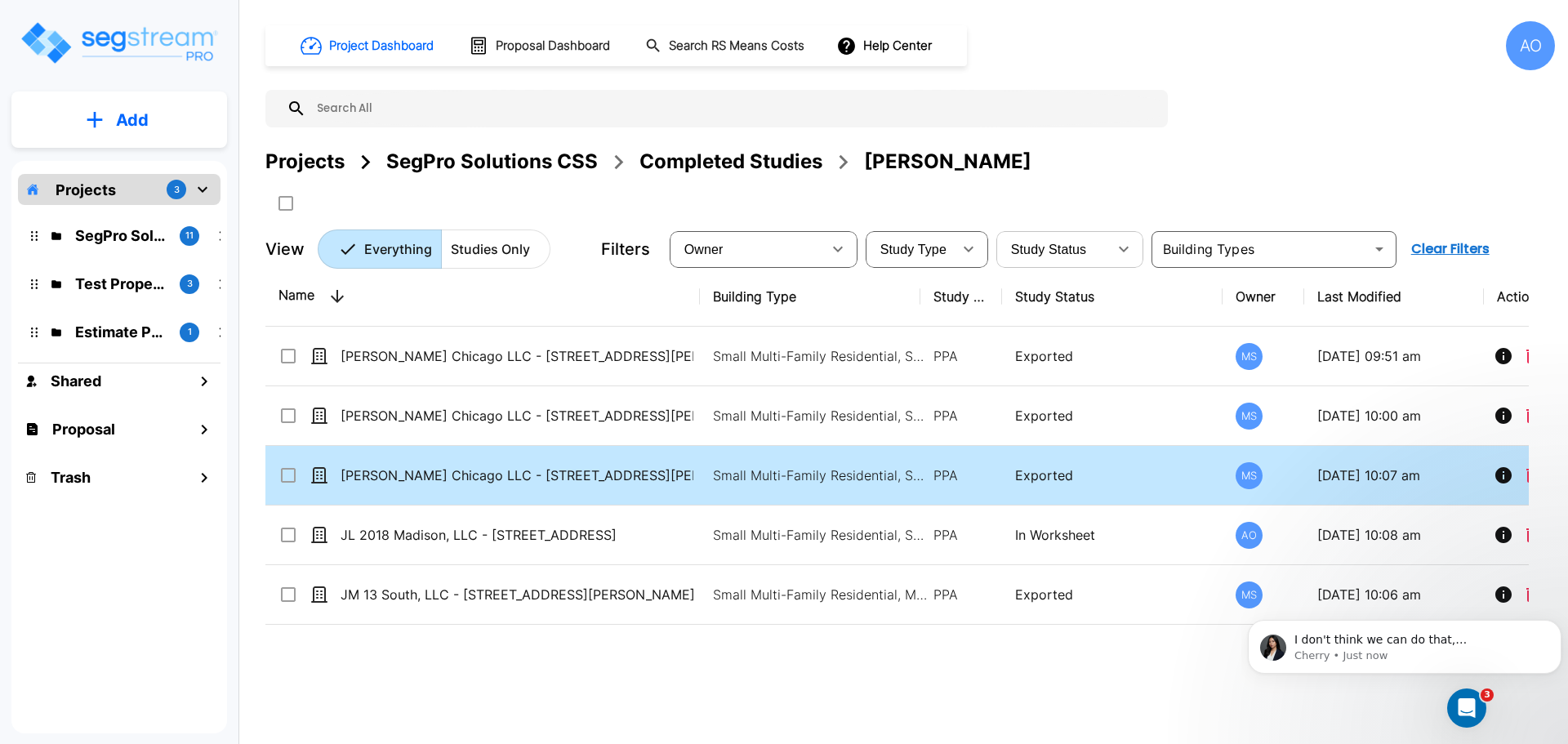
scroll to position [460, 0]
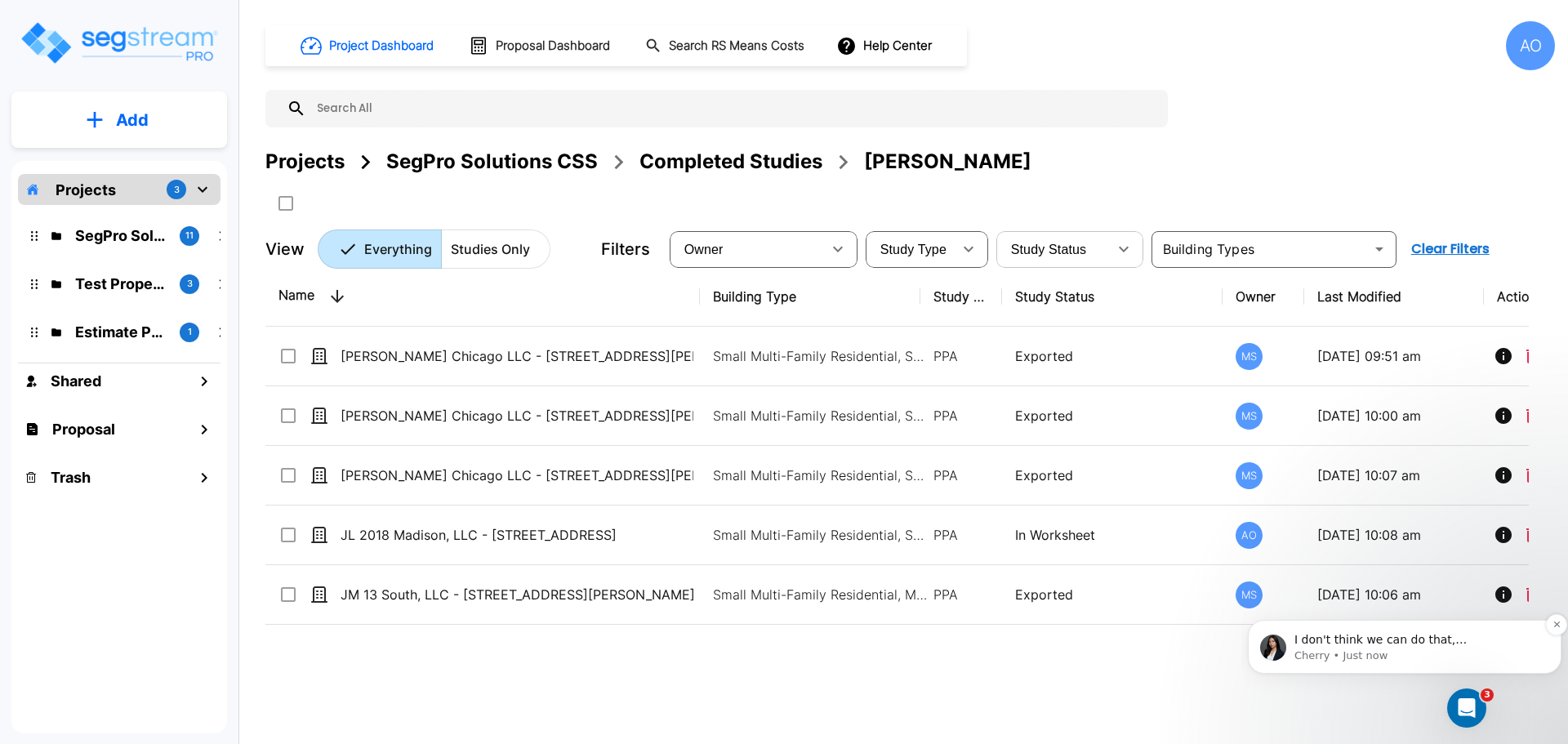
click at [1391, 648] on p "Cherry • Just now" at bounding box center [1417, 655] width 247 height 15
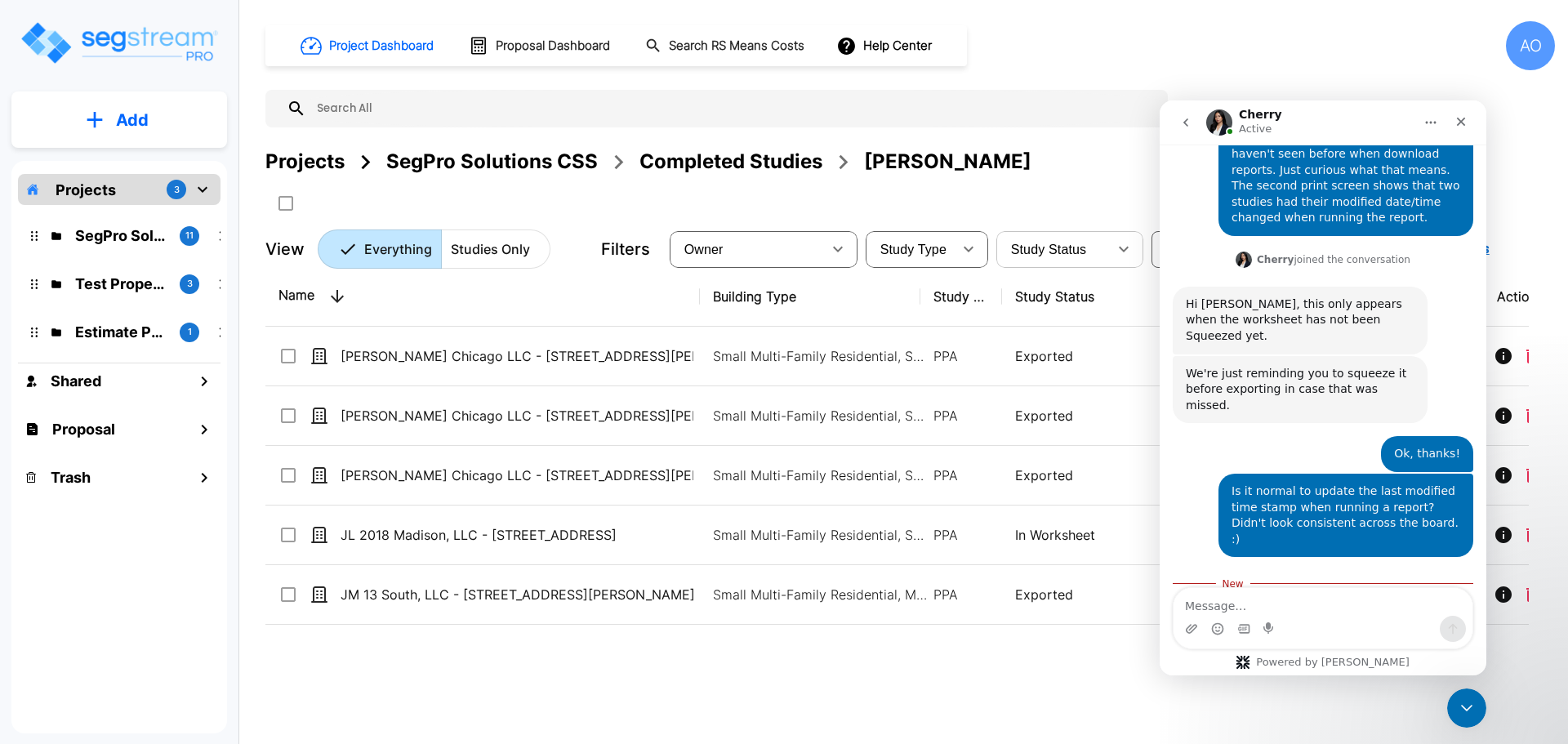
scroll to position [486, 0]
click at [1061, 683] on div "Name Building Type Study Type Study Status Owner Last Modified Action Bernice C…" at bounding box center [897, 498] width 1263 height 461
click at [1460, 121] on icon "Close" at bounding box center [1460, 121] width 9 height 9
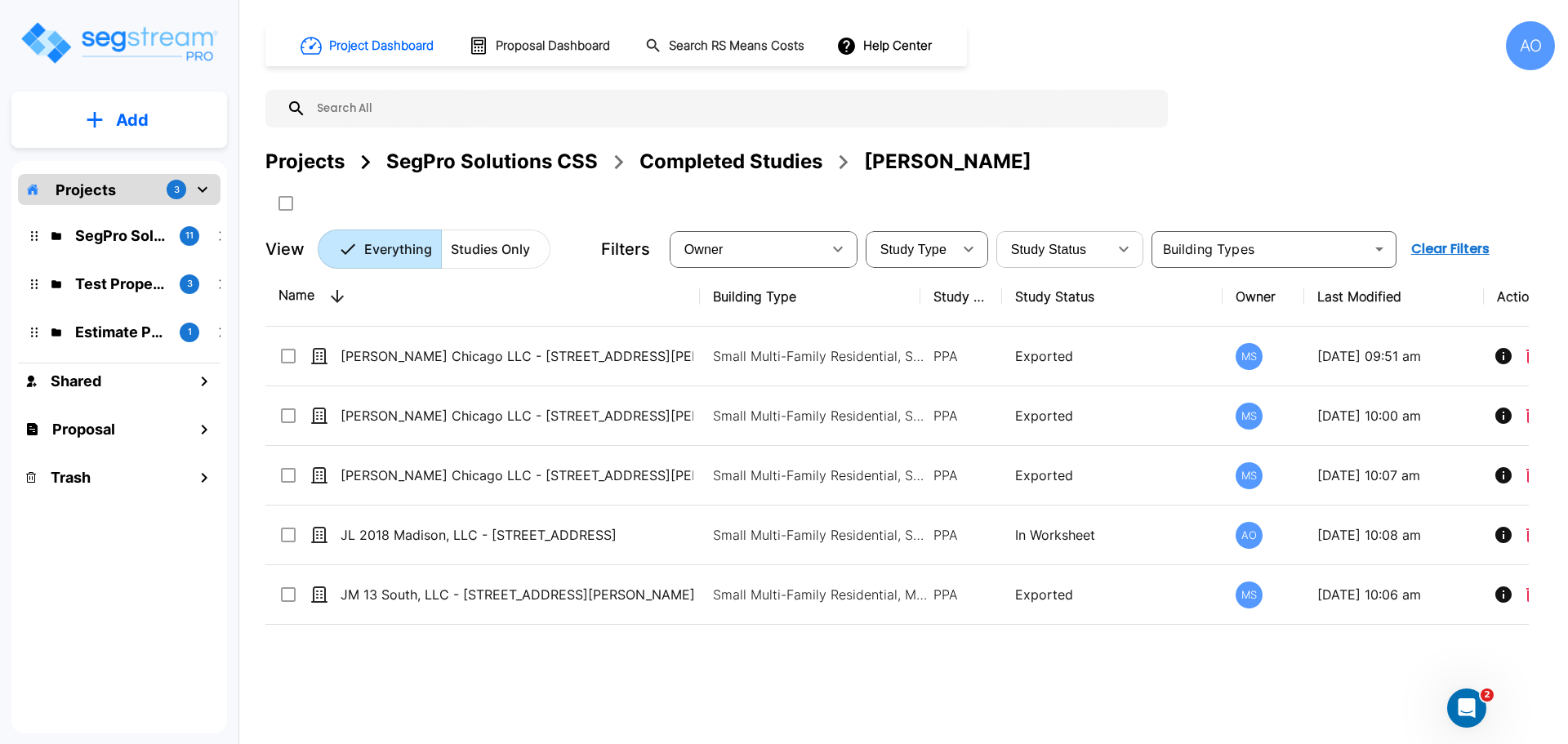
click at [751, 160] on div "Completed Studies" at bounding box center [730, 162] width 183 height 29
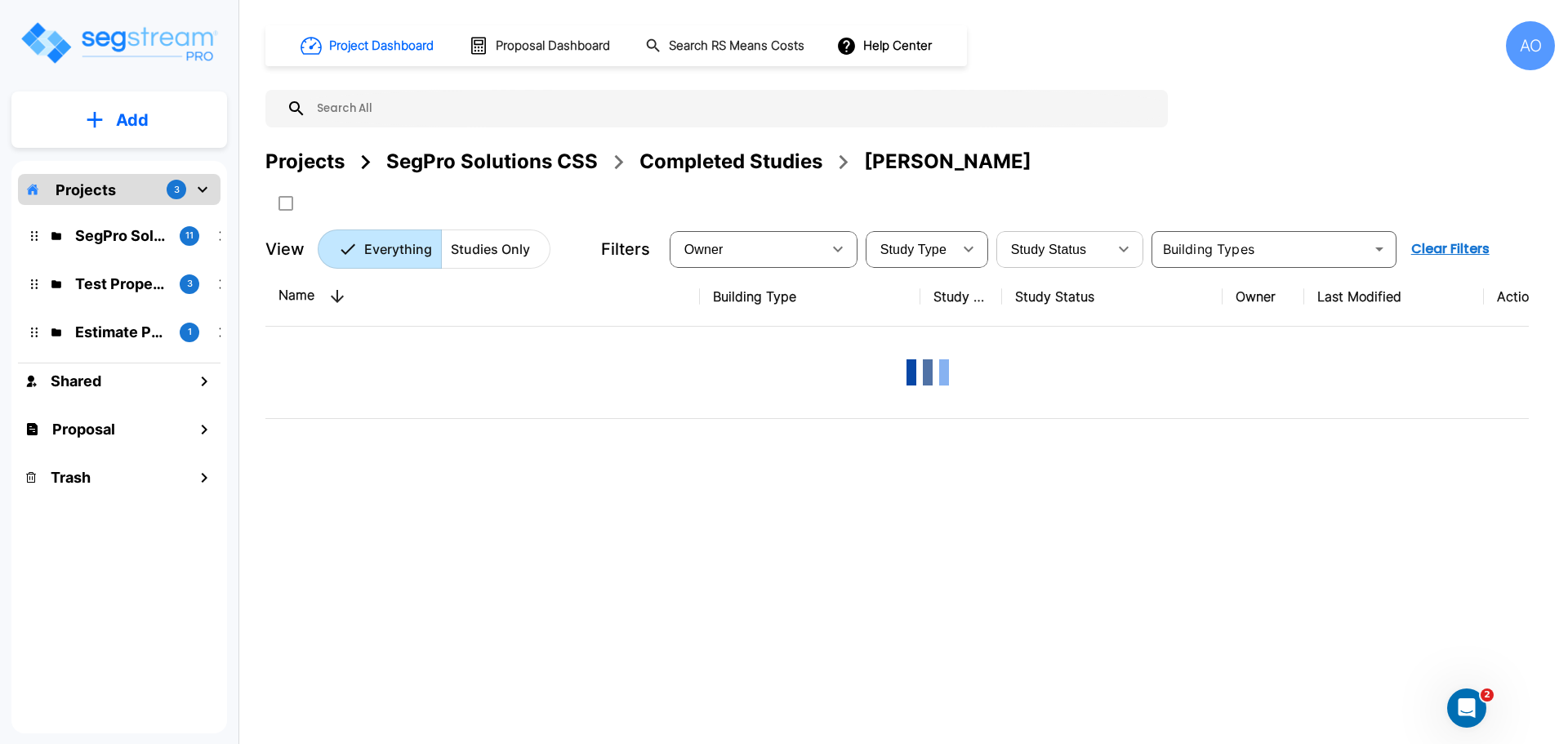
click at [751, 160] on div "Completed Studies" at bounding box center [730, 162] width 183 height 29
click at [744, 162] on div "Completed Studies" at bounding box center [730, 162] width 183 height 29
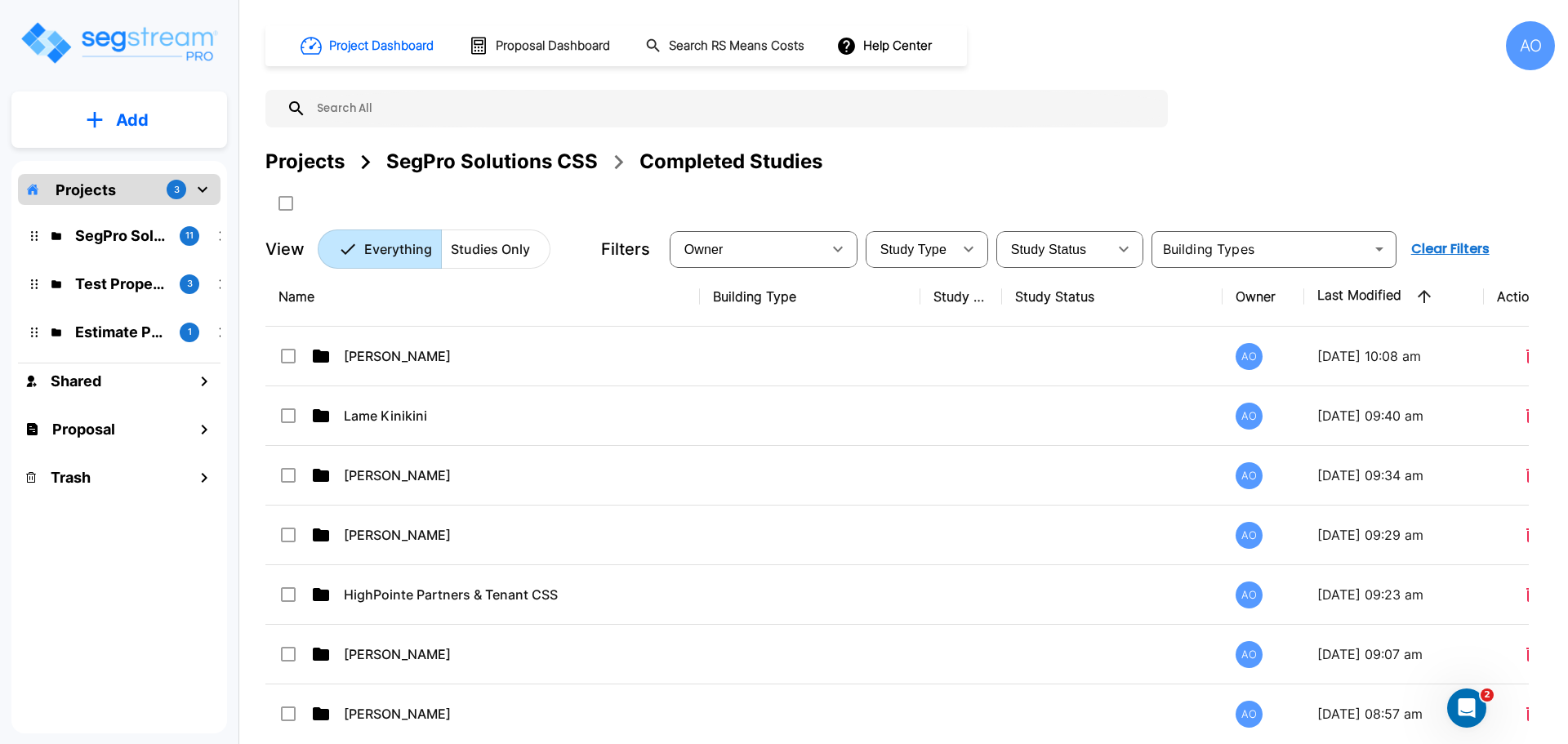
click at [355, 302] on th "Name" at bounding box center [482, 297] width 435 height 60
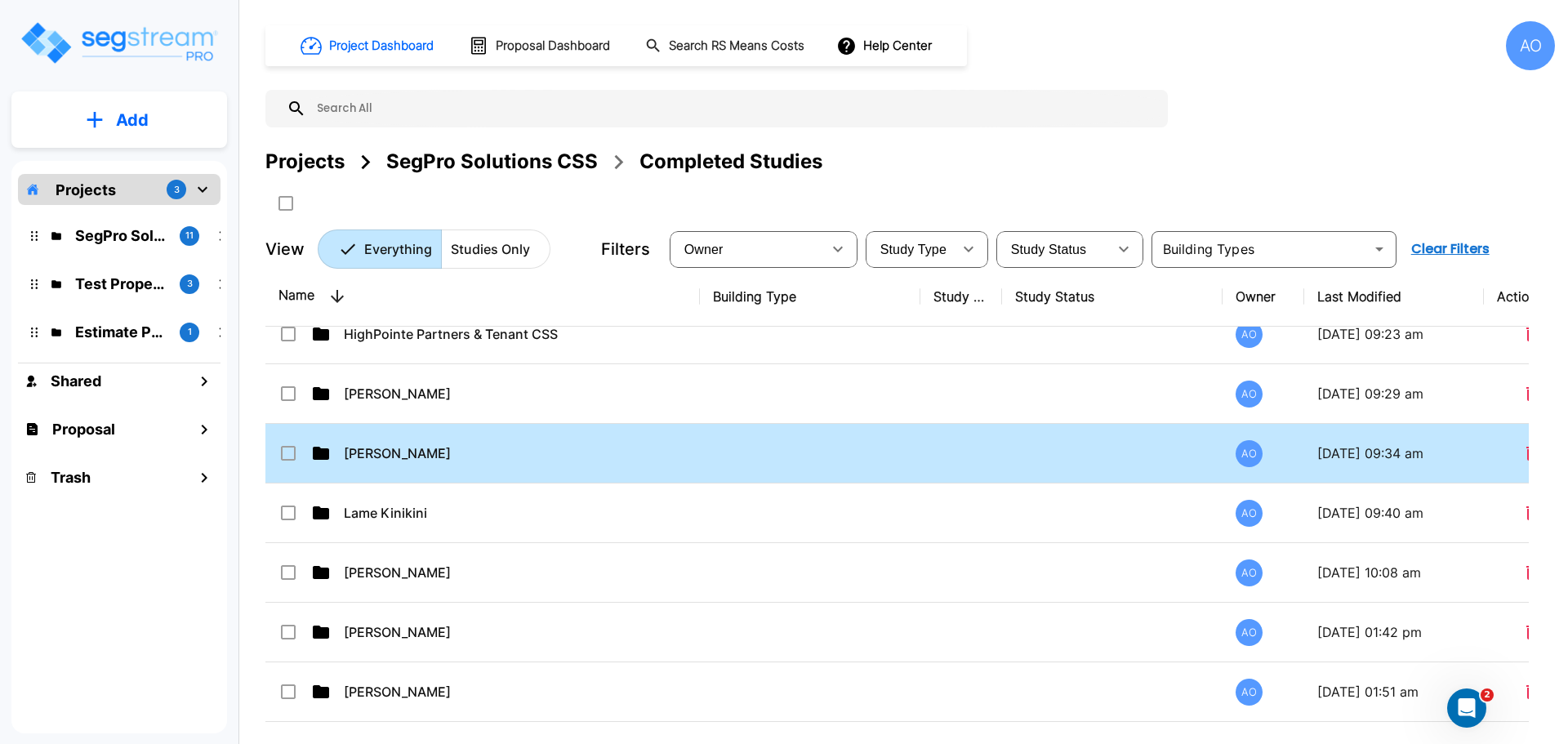
scroll to position [980, 0]
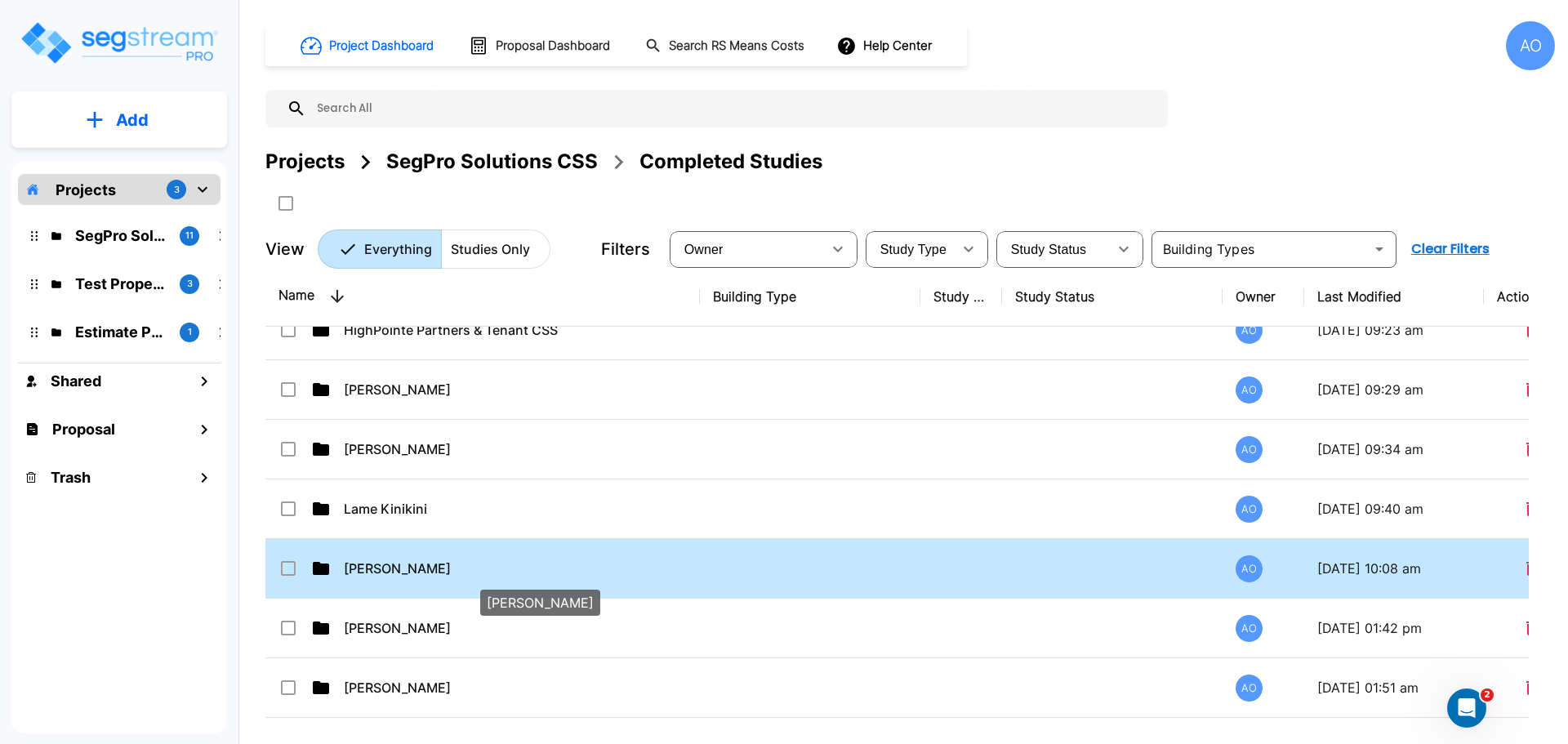
click at [384, 565] on p "[PERSON_NAME]" at bounding box center [520, 569] width 353 height 19
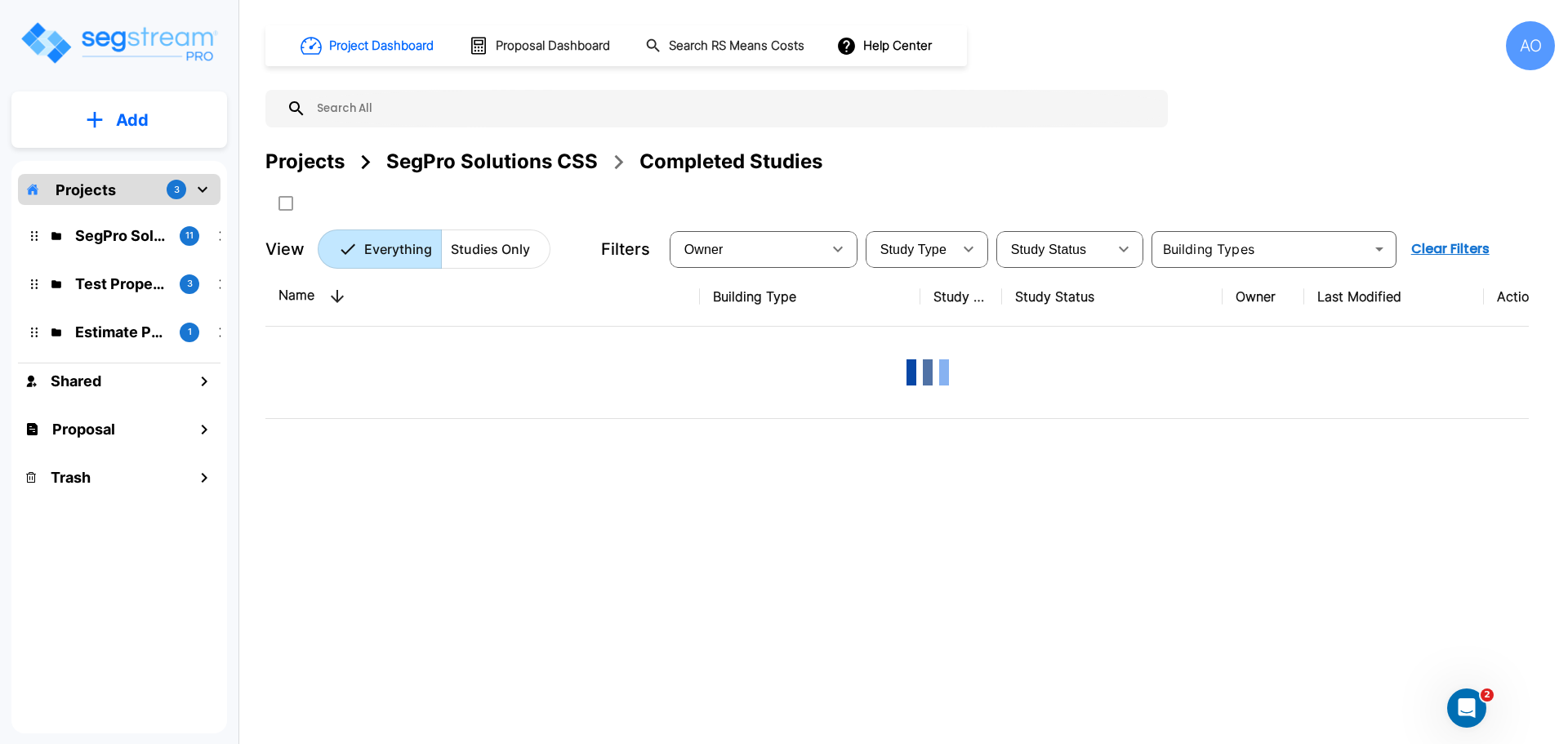
scroll to position [0, 0]
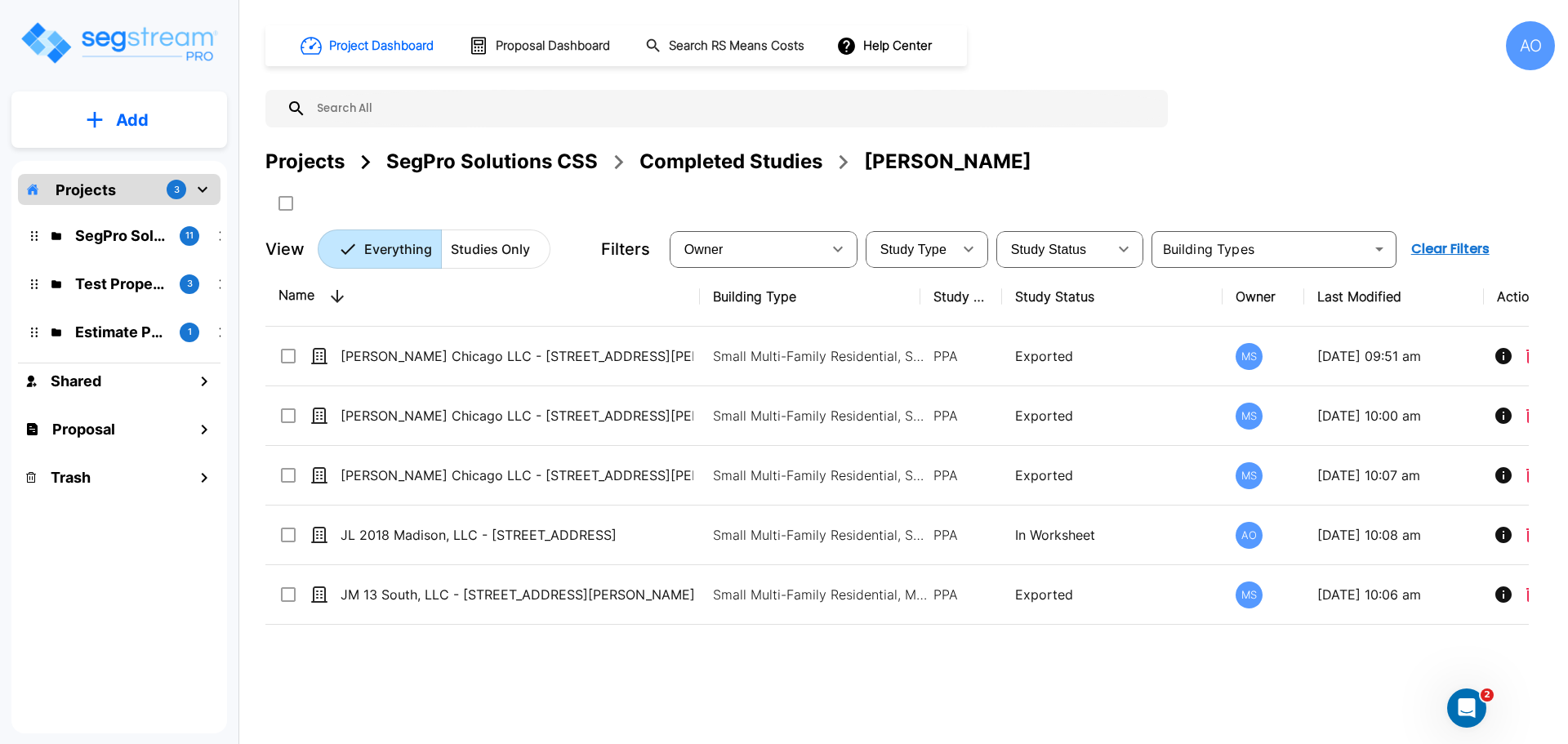
click at [724, 158] on div "Completed Studies" at bounding box center [730, 162] width 183 height 29
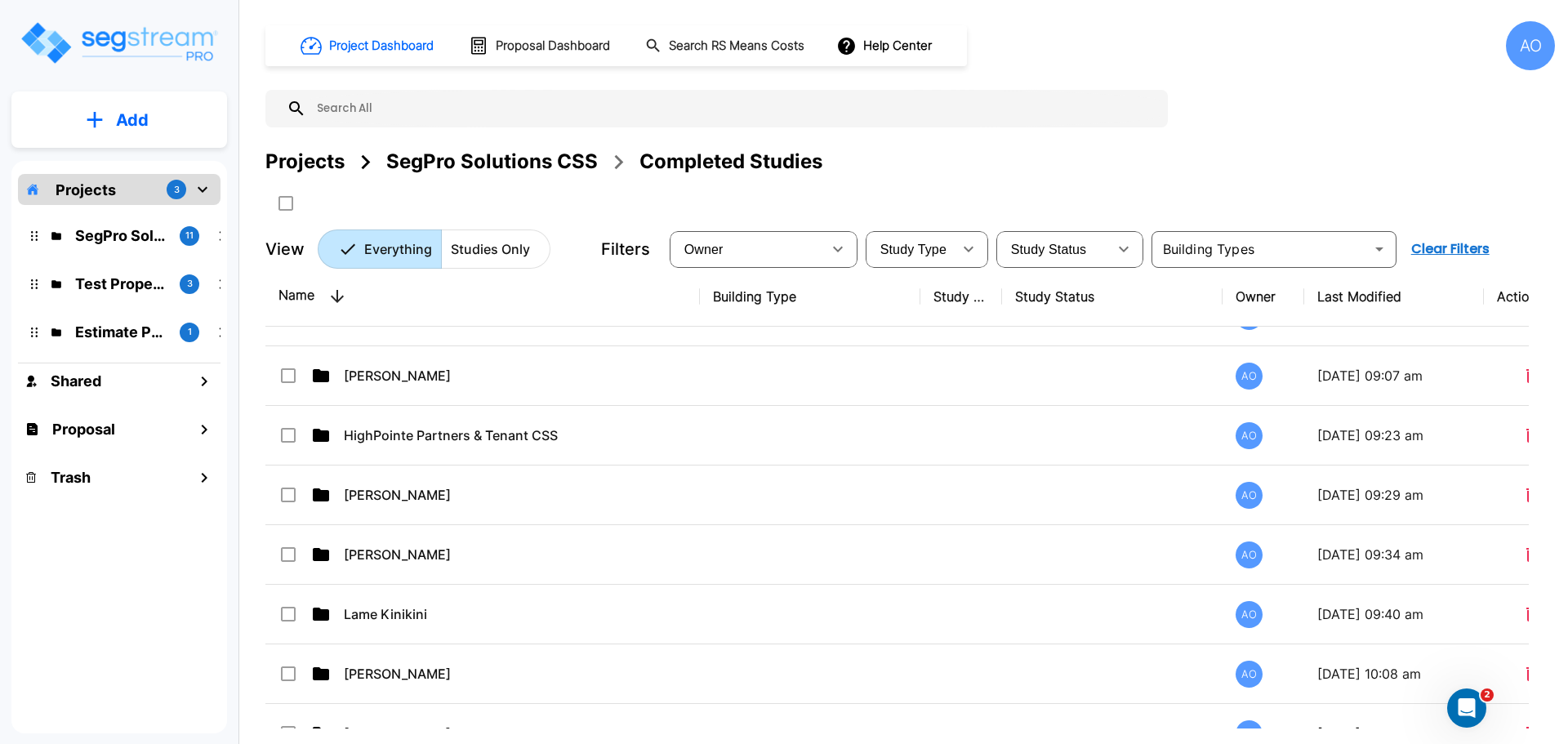
scroll to position [898, 0]
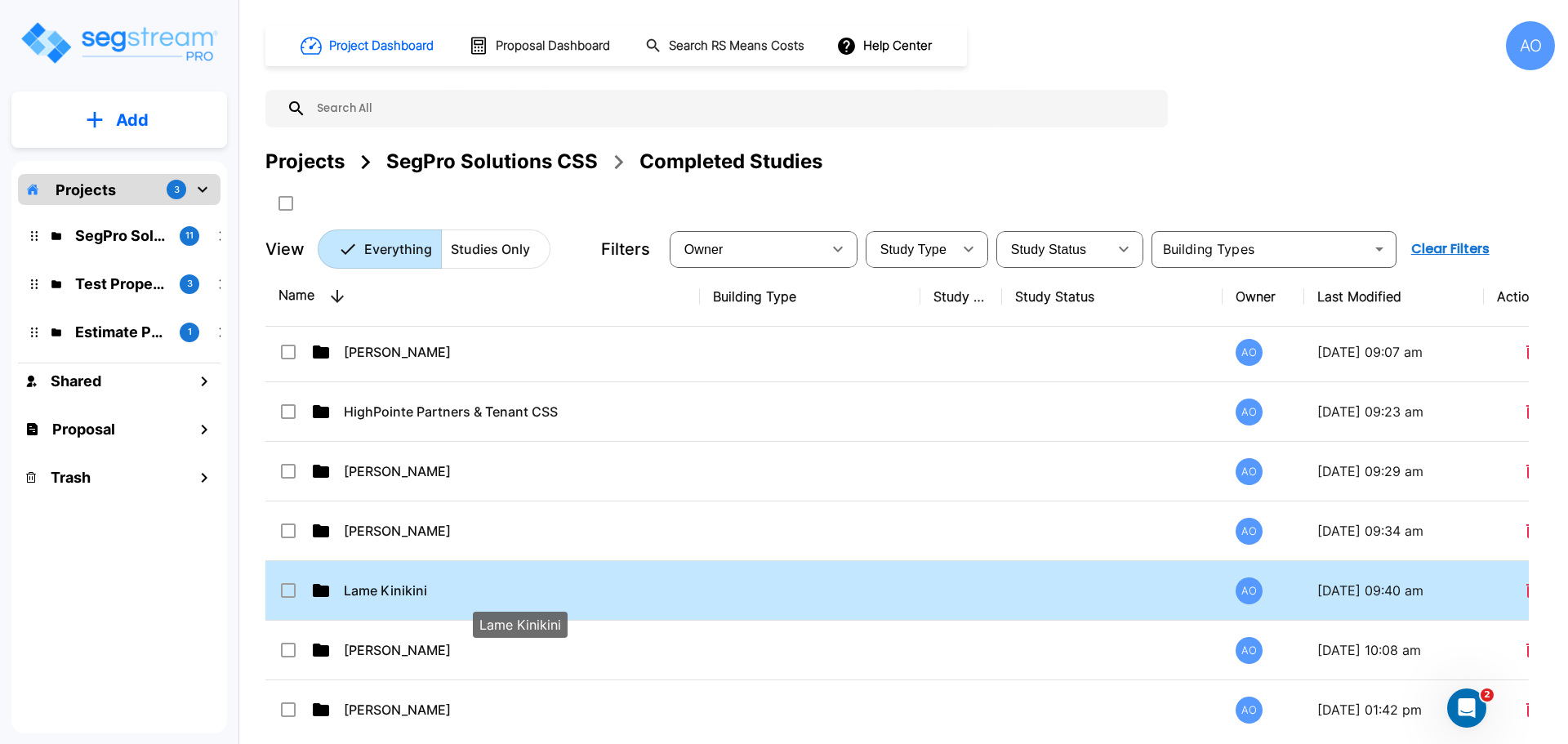
click at [408, 590] on p "Lame Kinikini" at bounding box center [520, 590] width 353 height 19
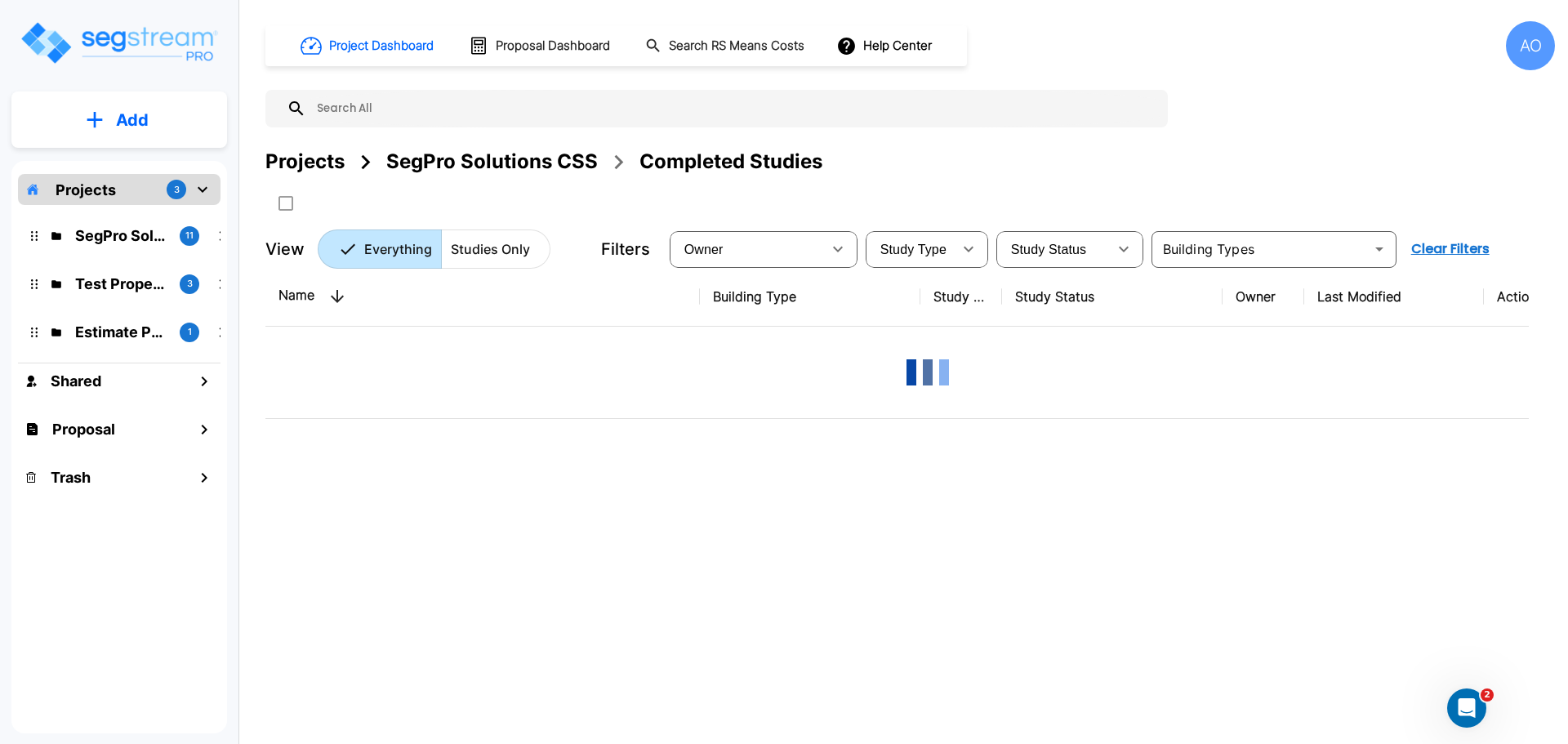
scroll to position [0, 0]
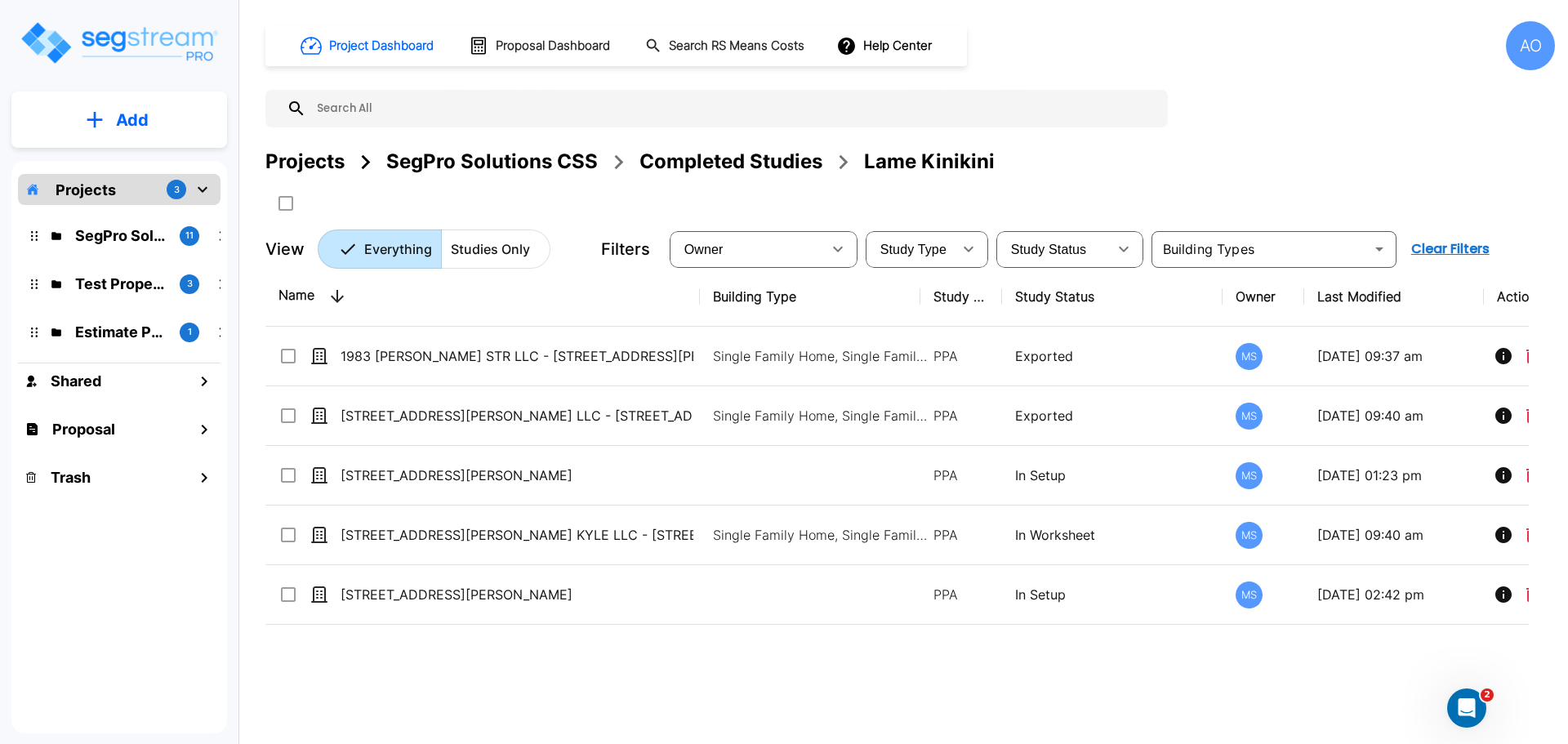
click at [692, 159] on div "Completed Studies" at bounding box center [730, 162] width 183 height 29
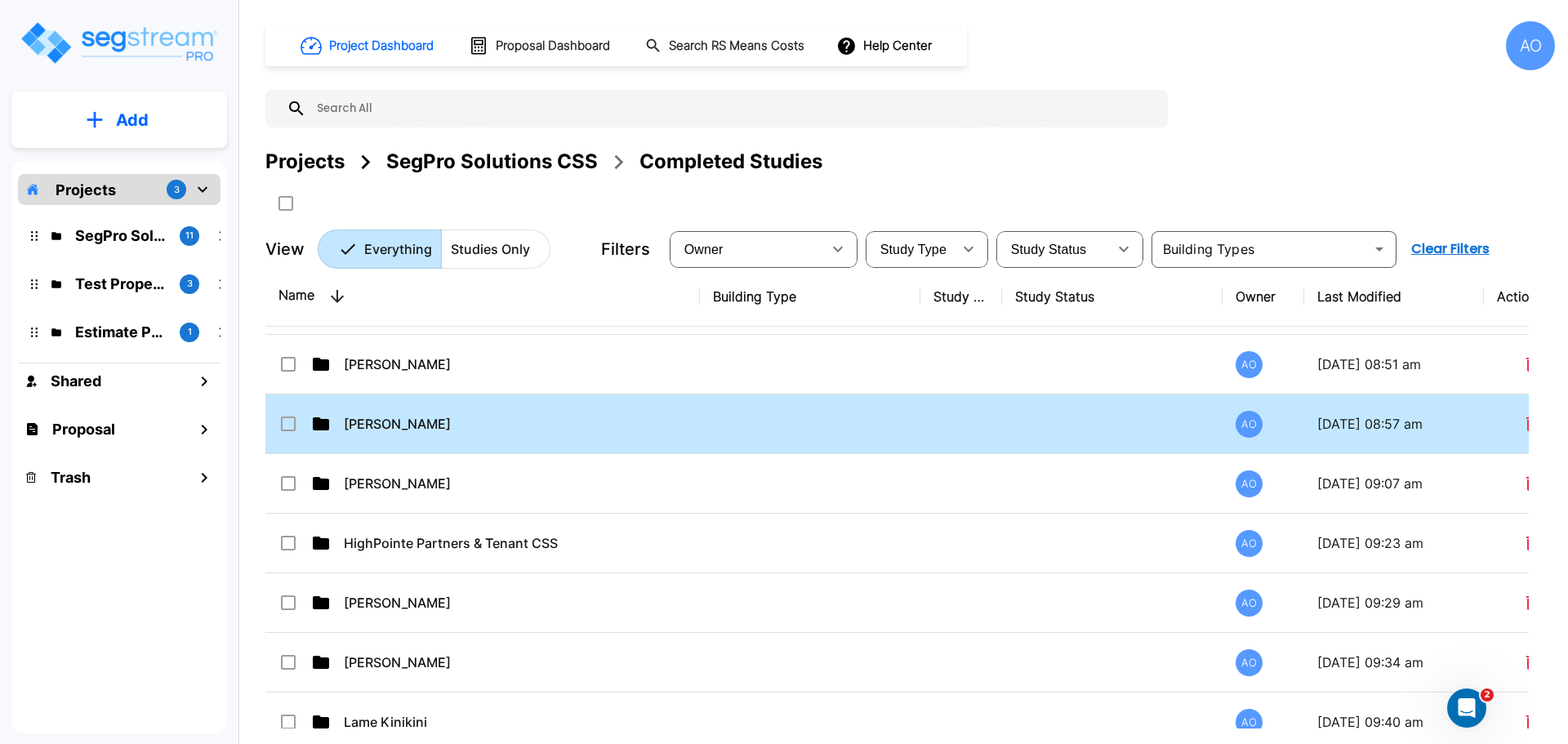
scroll to position [817, 0]
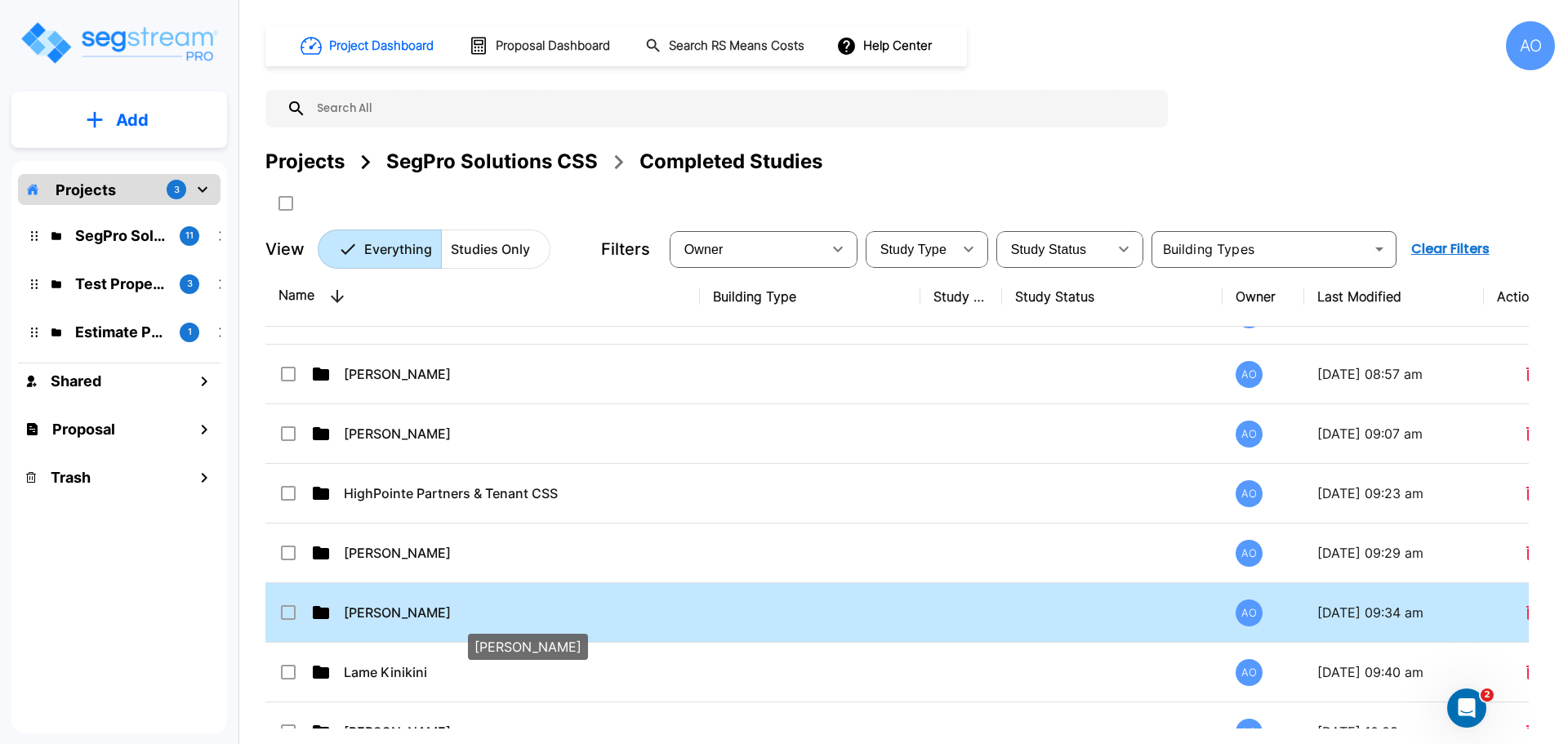
click at [404, 617] on p "[PERSON_NAME]" at bounding box center [520, 612] width 353 height 19
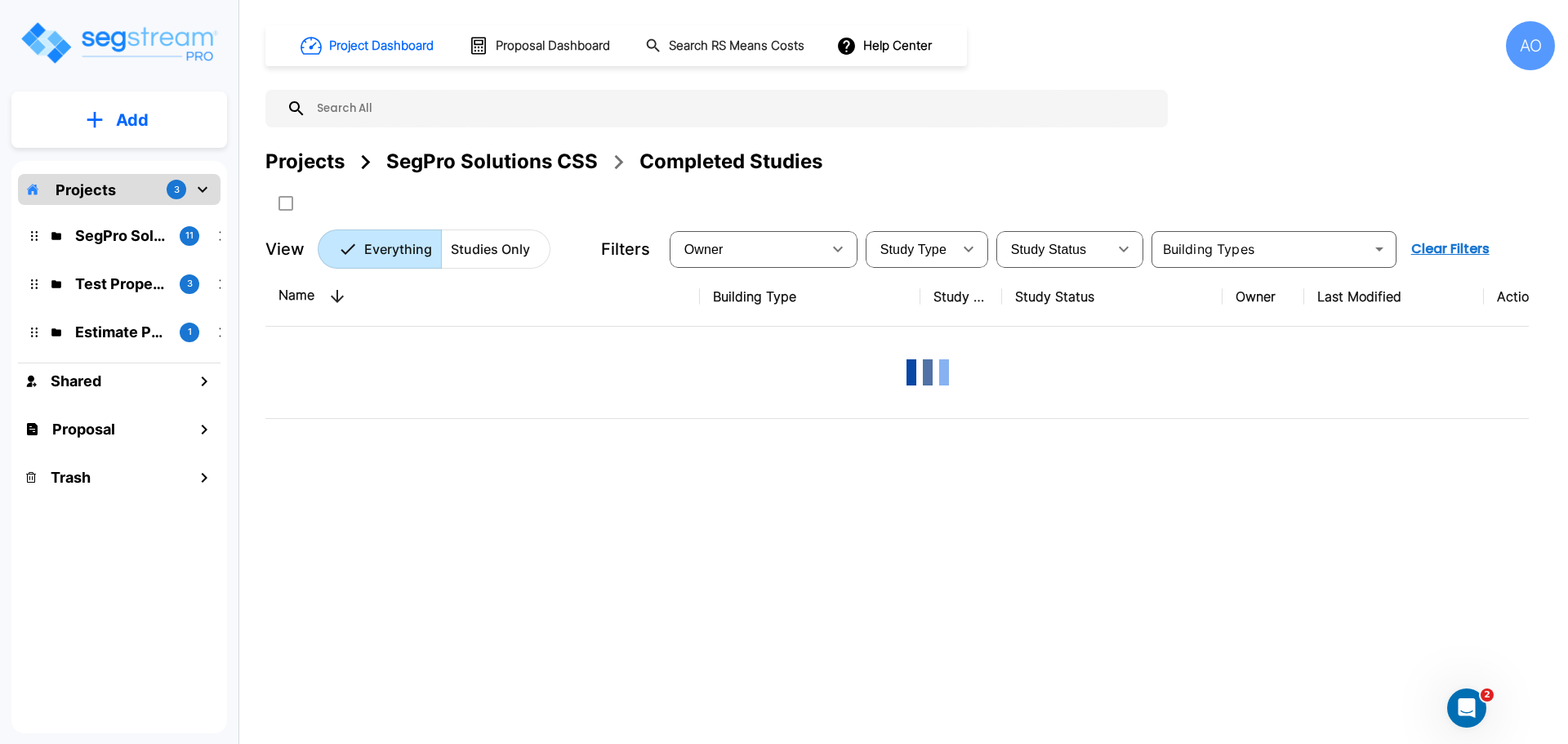
scroll to position [0, 0]
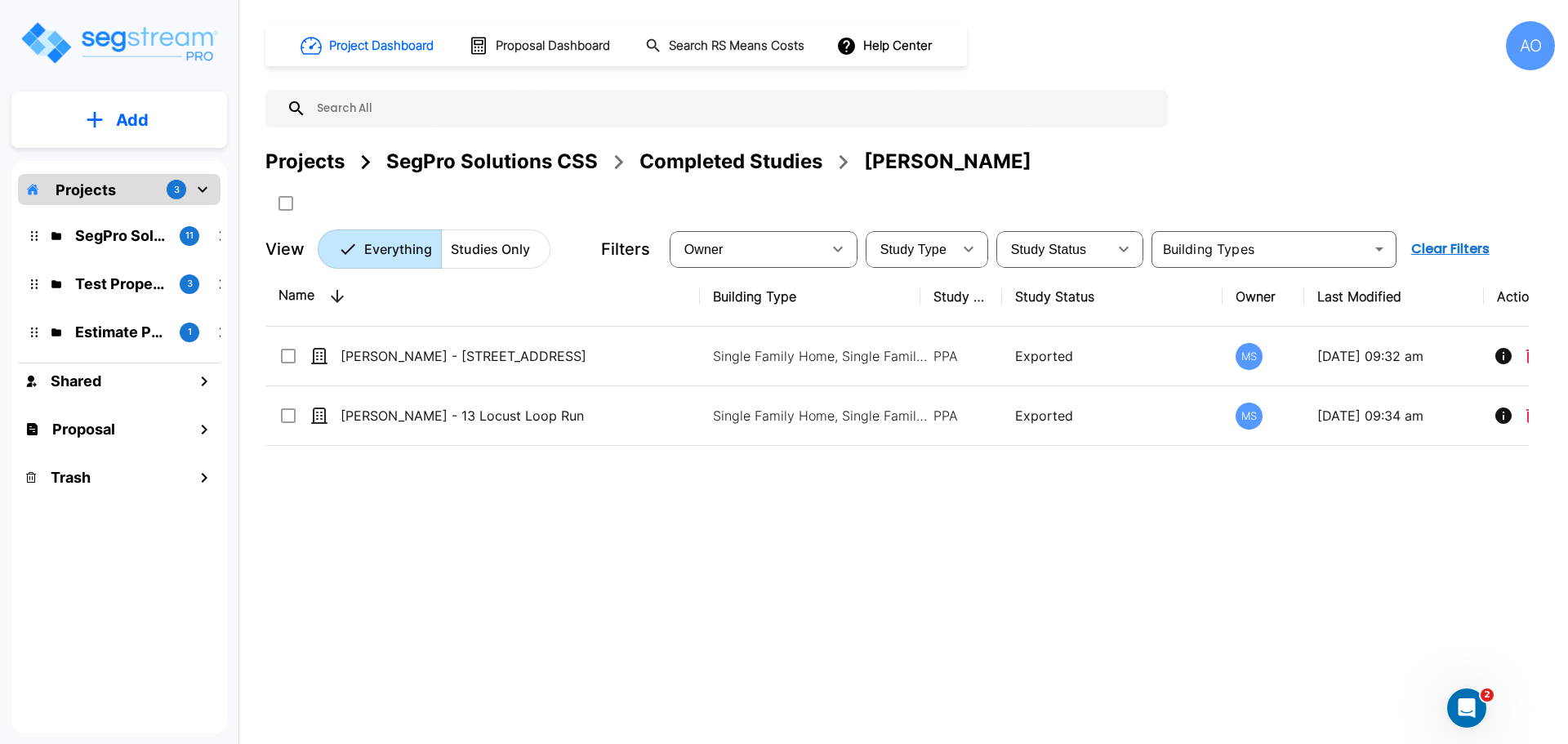
click at [762, 163] on div "Completed Studies" at bounding box center [730, 162] width 183 height 29
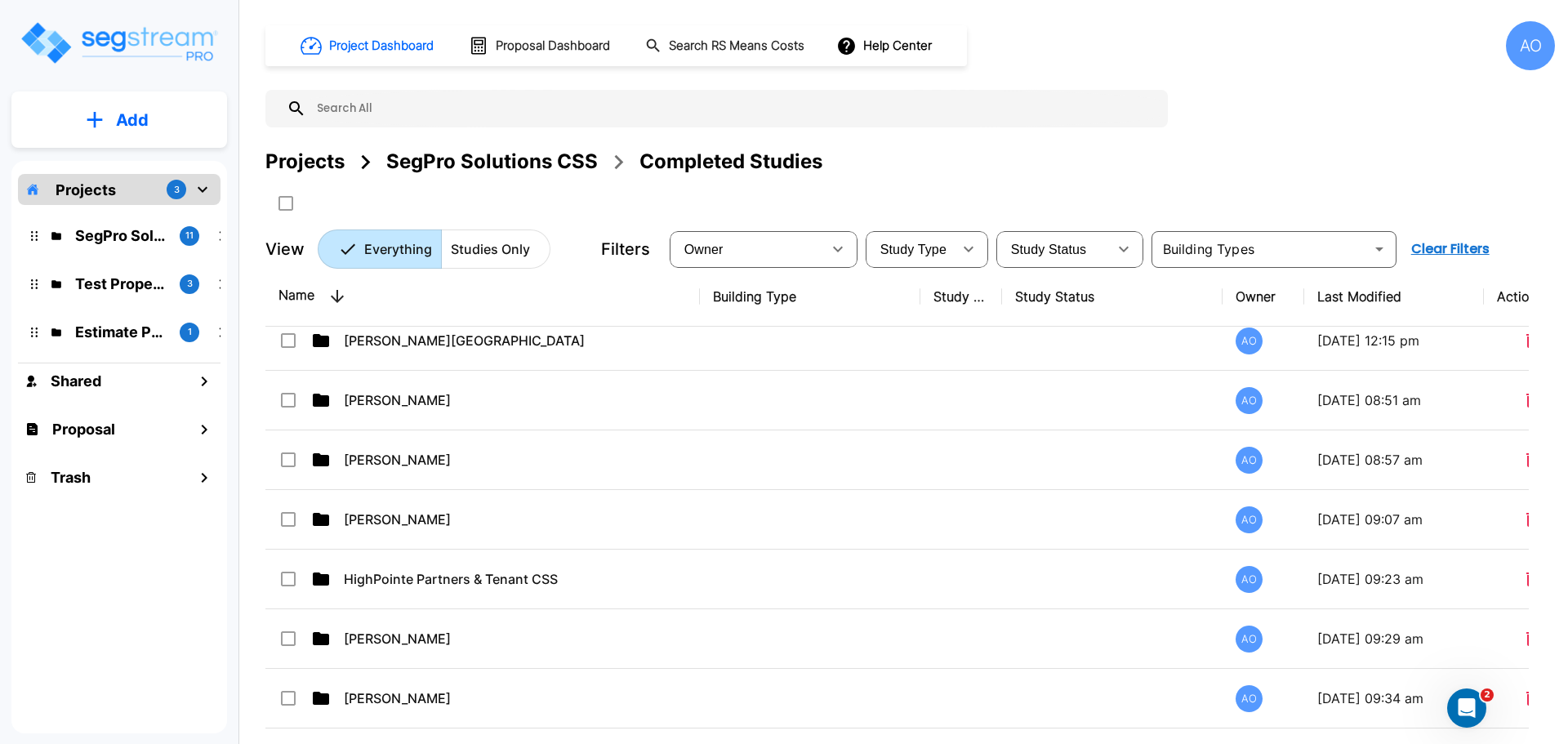
scroll to position [735, 0]
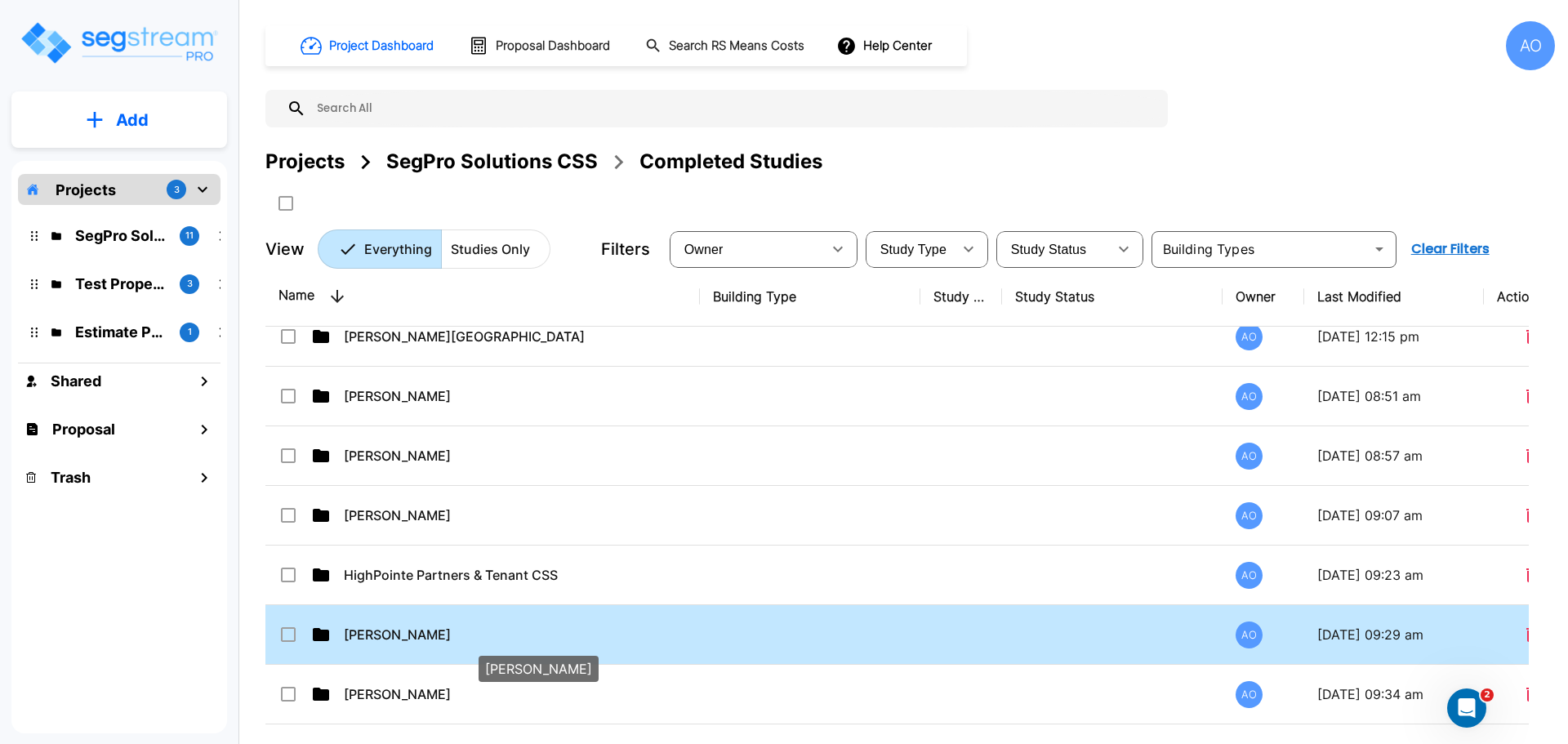
click at [383, 634] on p "[PERSON_NAME]" at bounding box center [520, 635] width 353 height 19
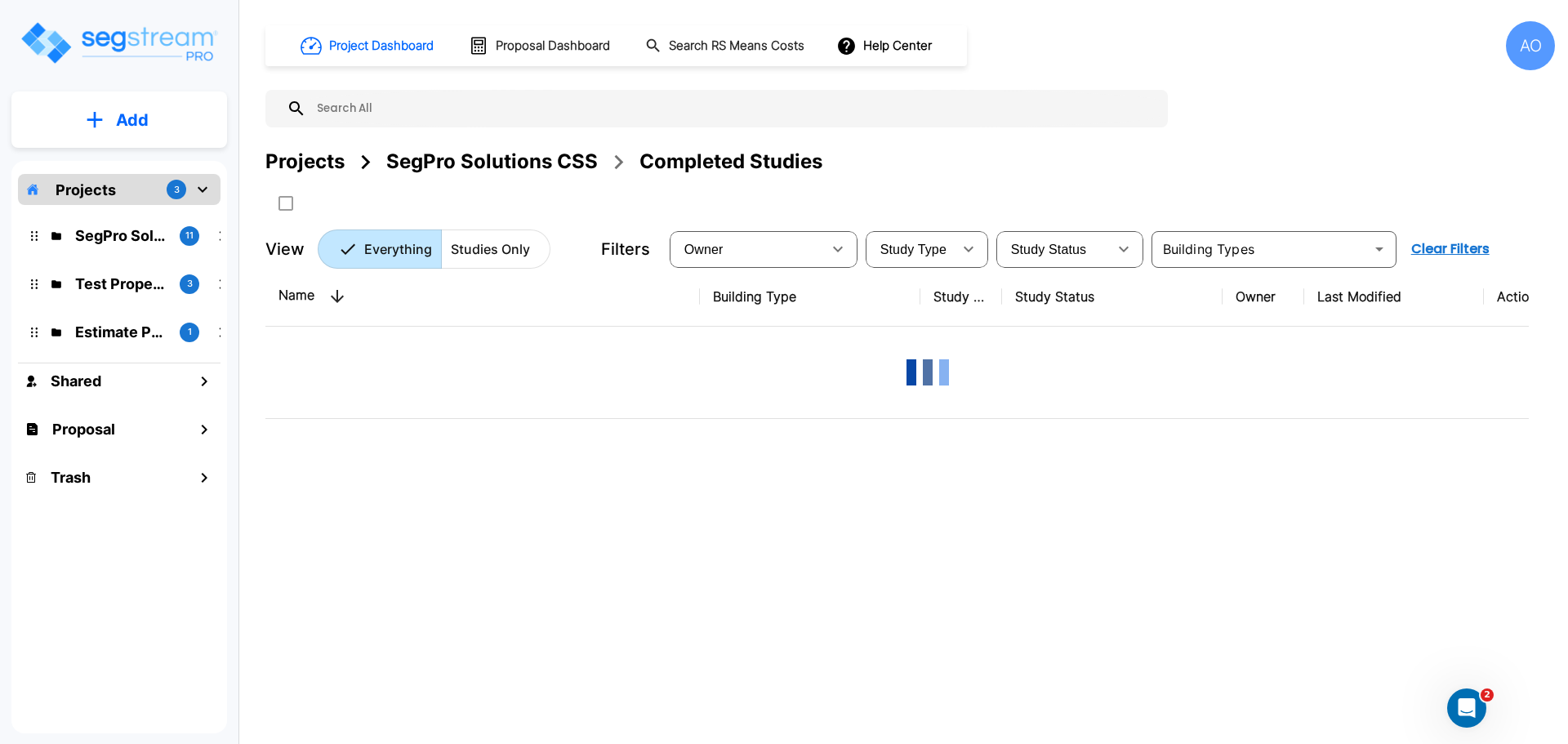
scroll to position [0, 0]
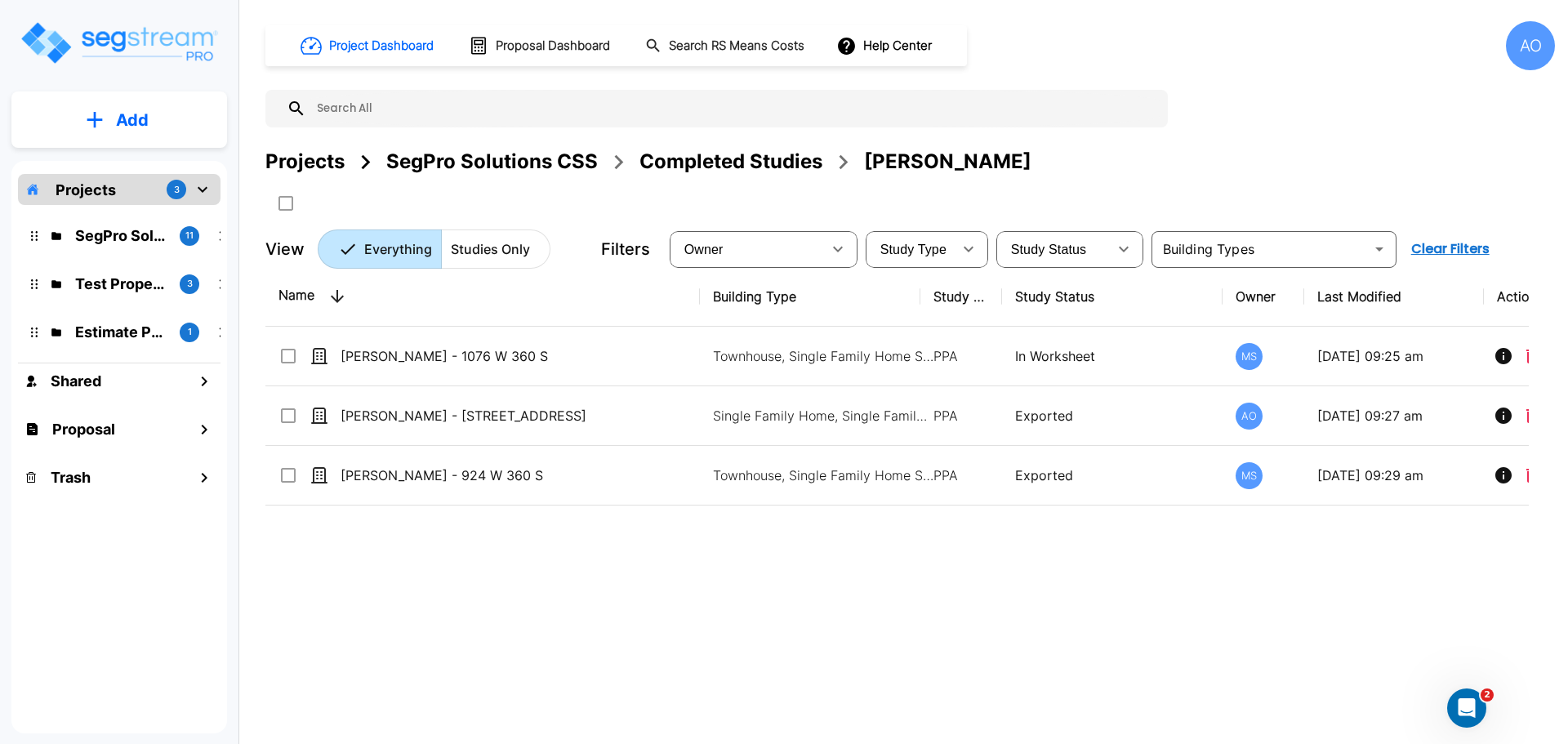
click at [723, 161] on div "Completed Studies" at bounding box center [730, 162] width 183 height 29
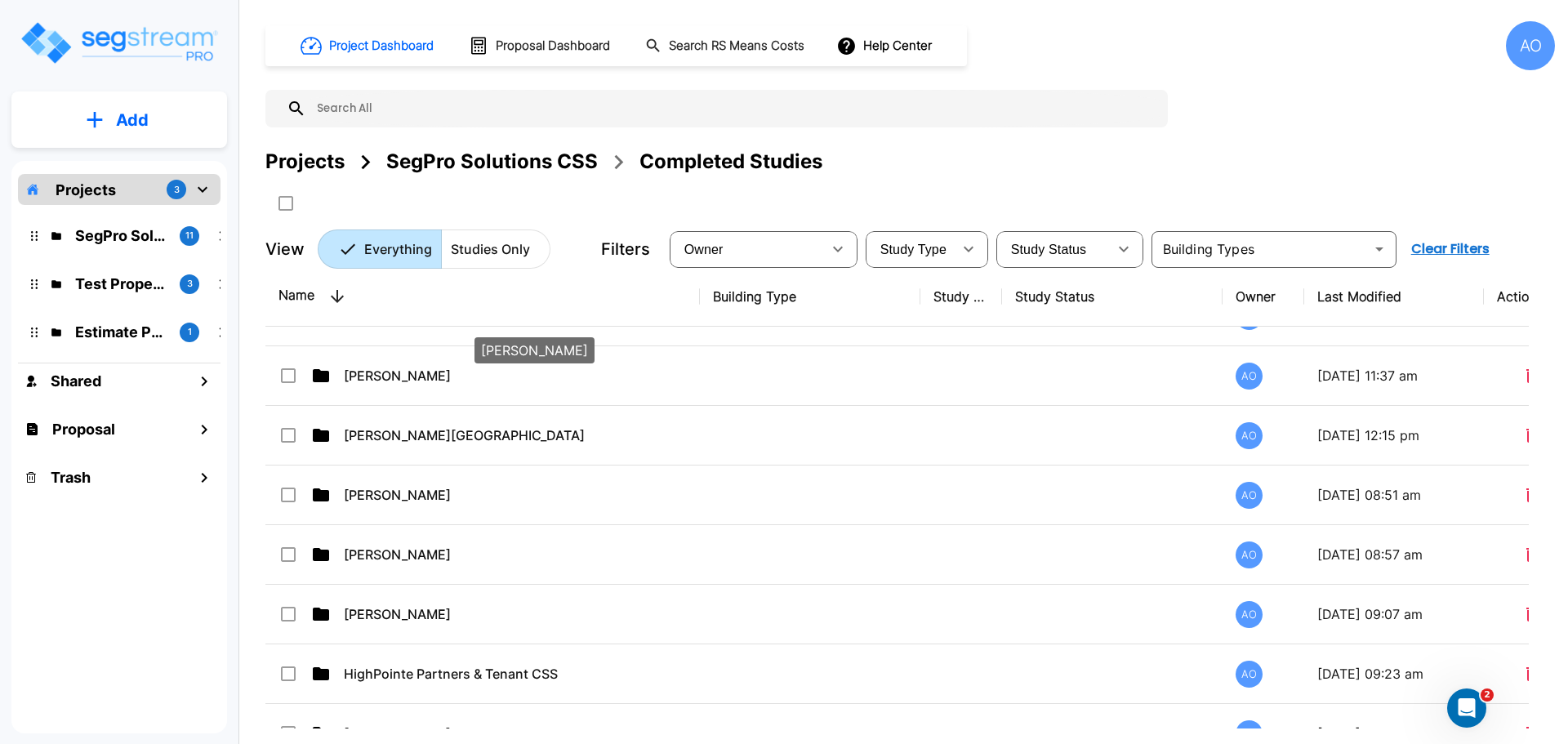
scroll to position [735, 0]
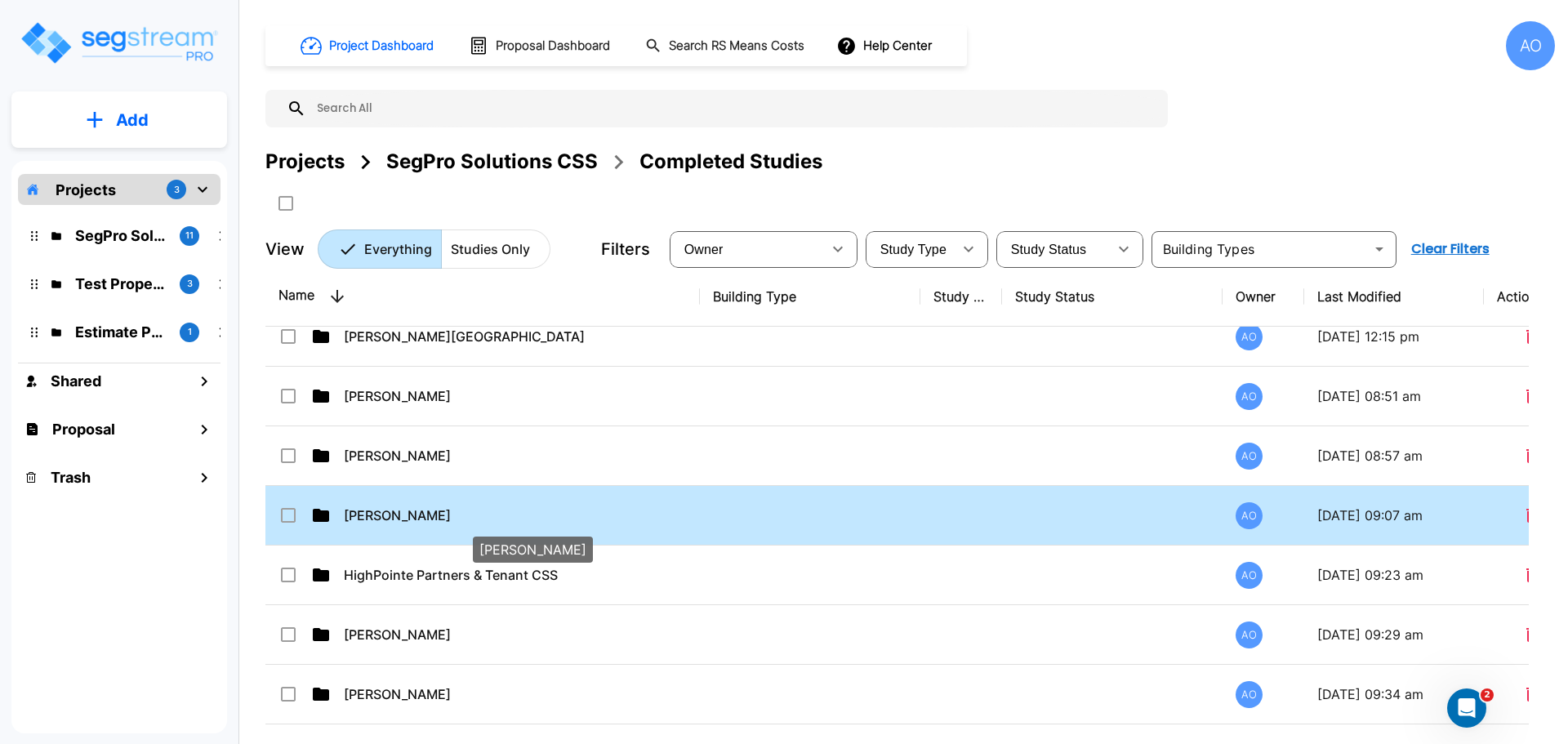
click at [409, 512] on p "[PERSON_NAME]" at bounding box center [520, 515] width 353 height 19
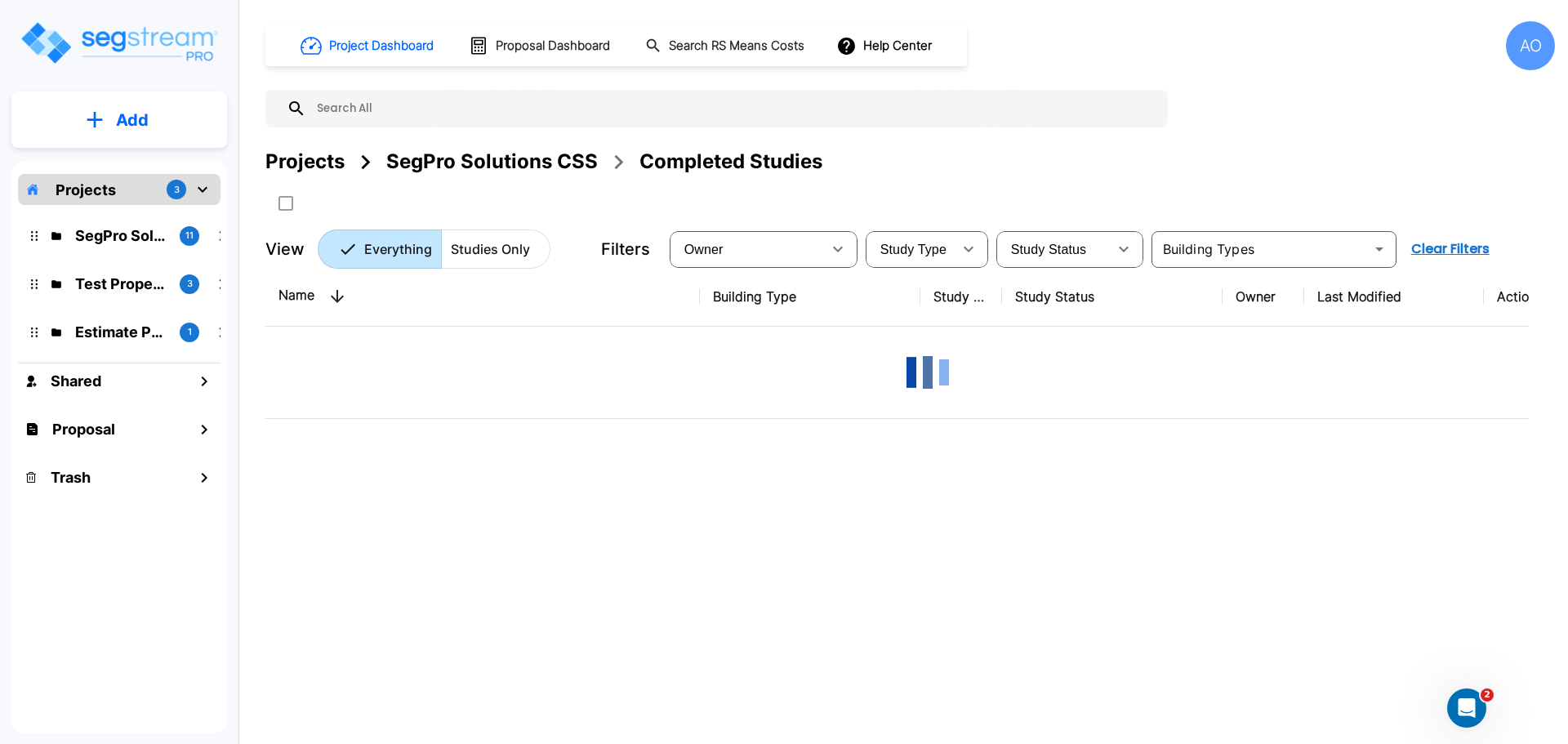
scroll to position [0, 0]
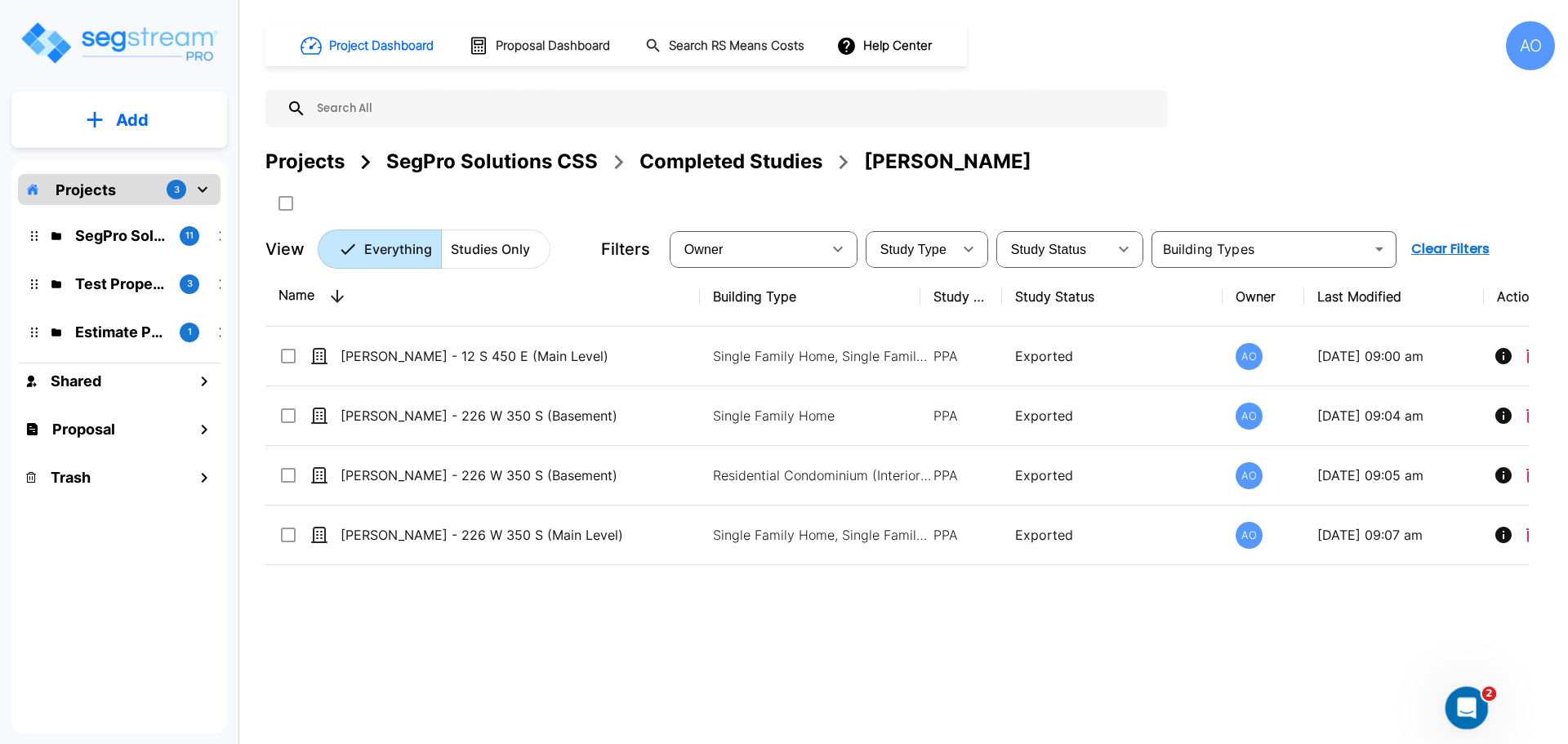
click at [1471, 703] on icon "Open Intercom Messenger" at bounding box center [1464, 706] width 27 height 27
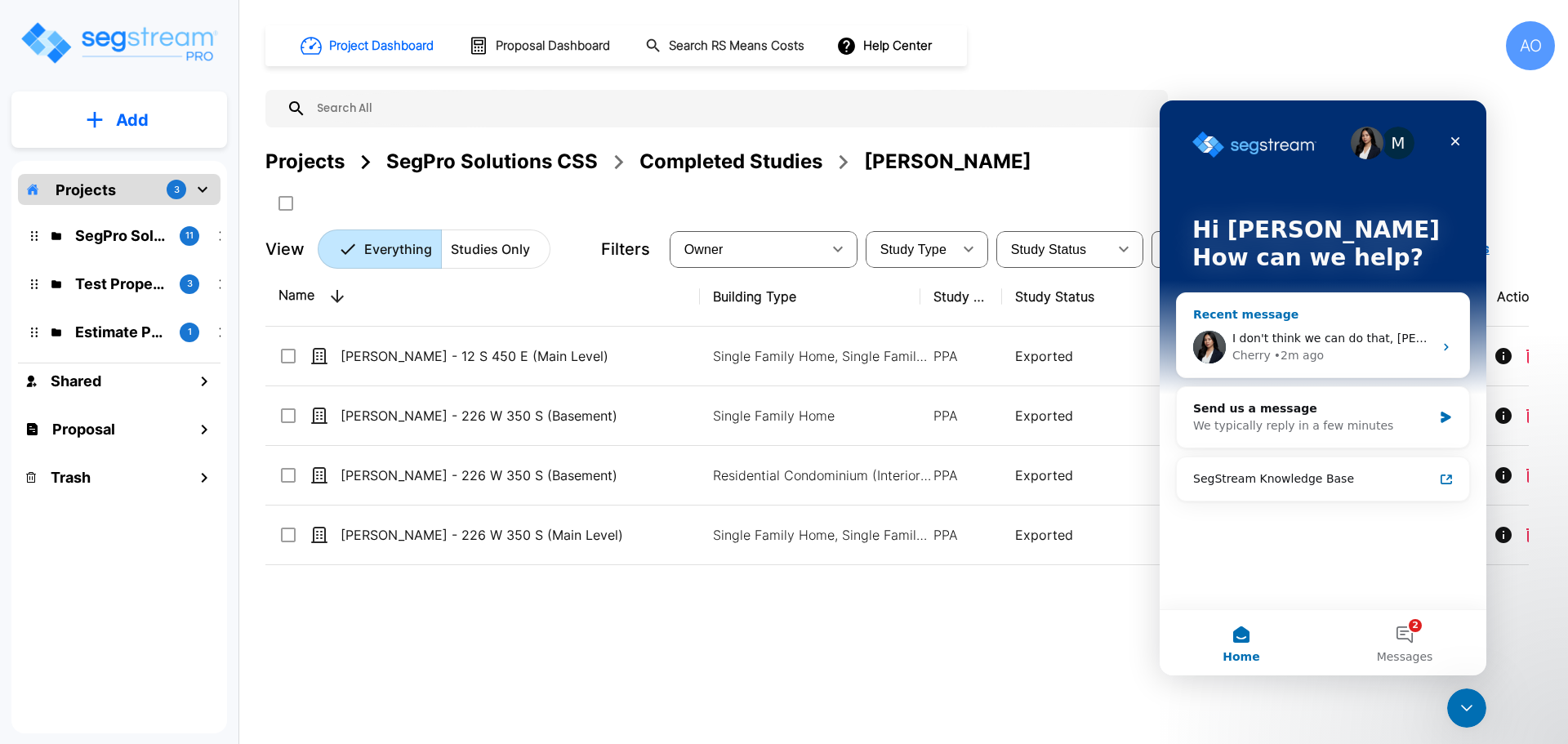
click at [1324, 341] on span "I don't think we can do that, [PERSON_NAME]." at bounding box center [1363, 337] width 262 height 13
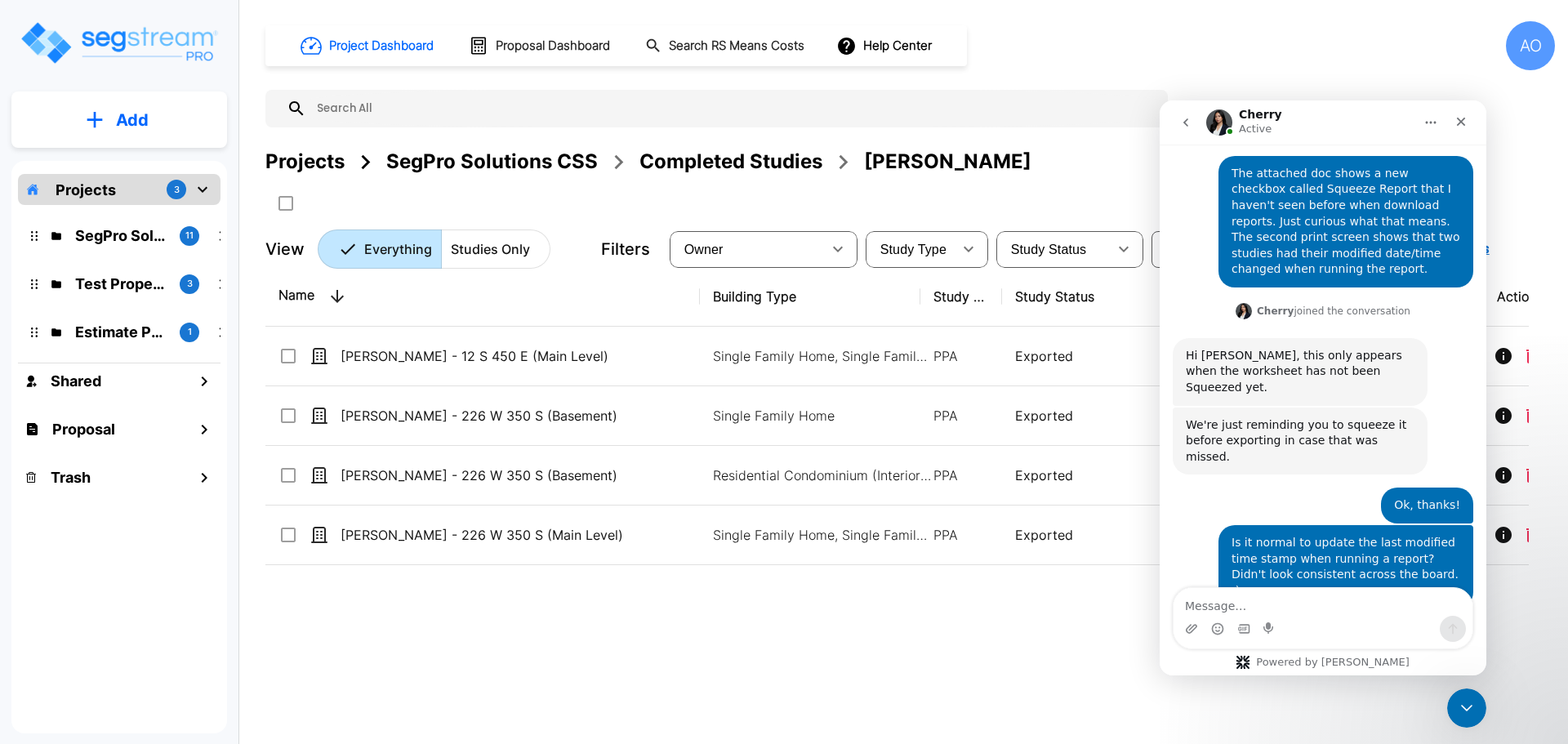
scroll to position [460, 0]
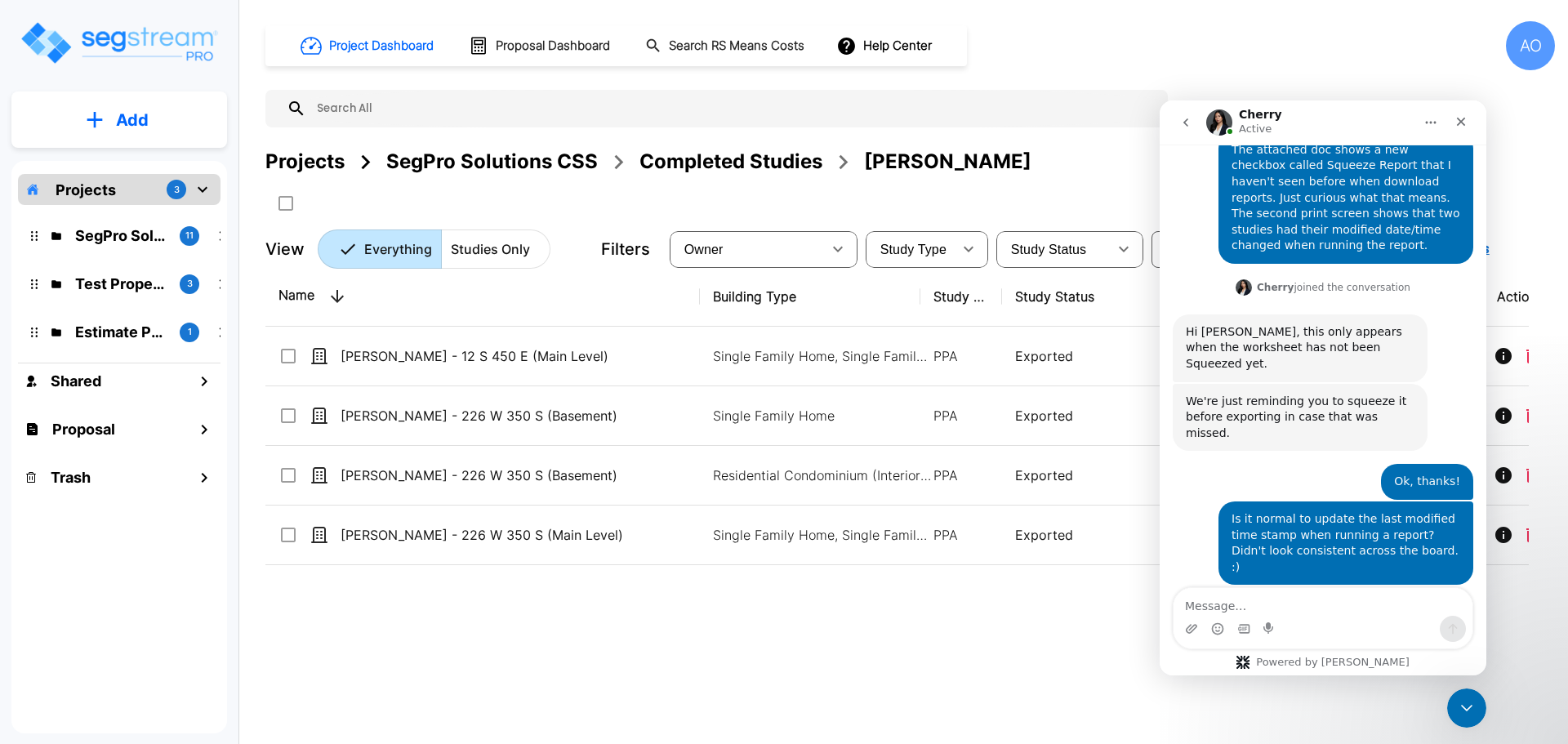
click at [1283, 604] on textarea "Message…" at bounding box center [1322, 602] width 299 height 28
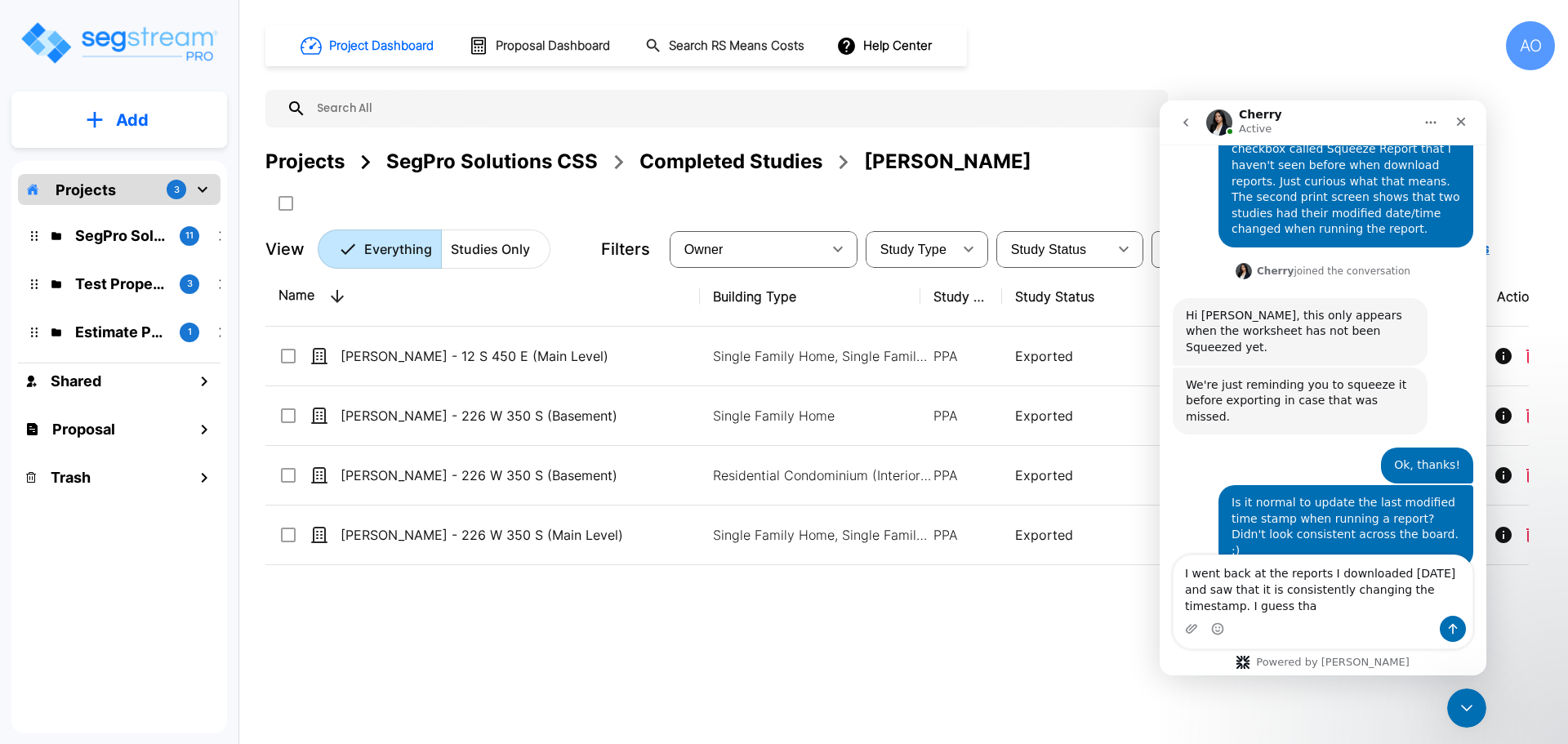
scroll to position [492, 0]
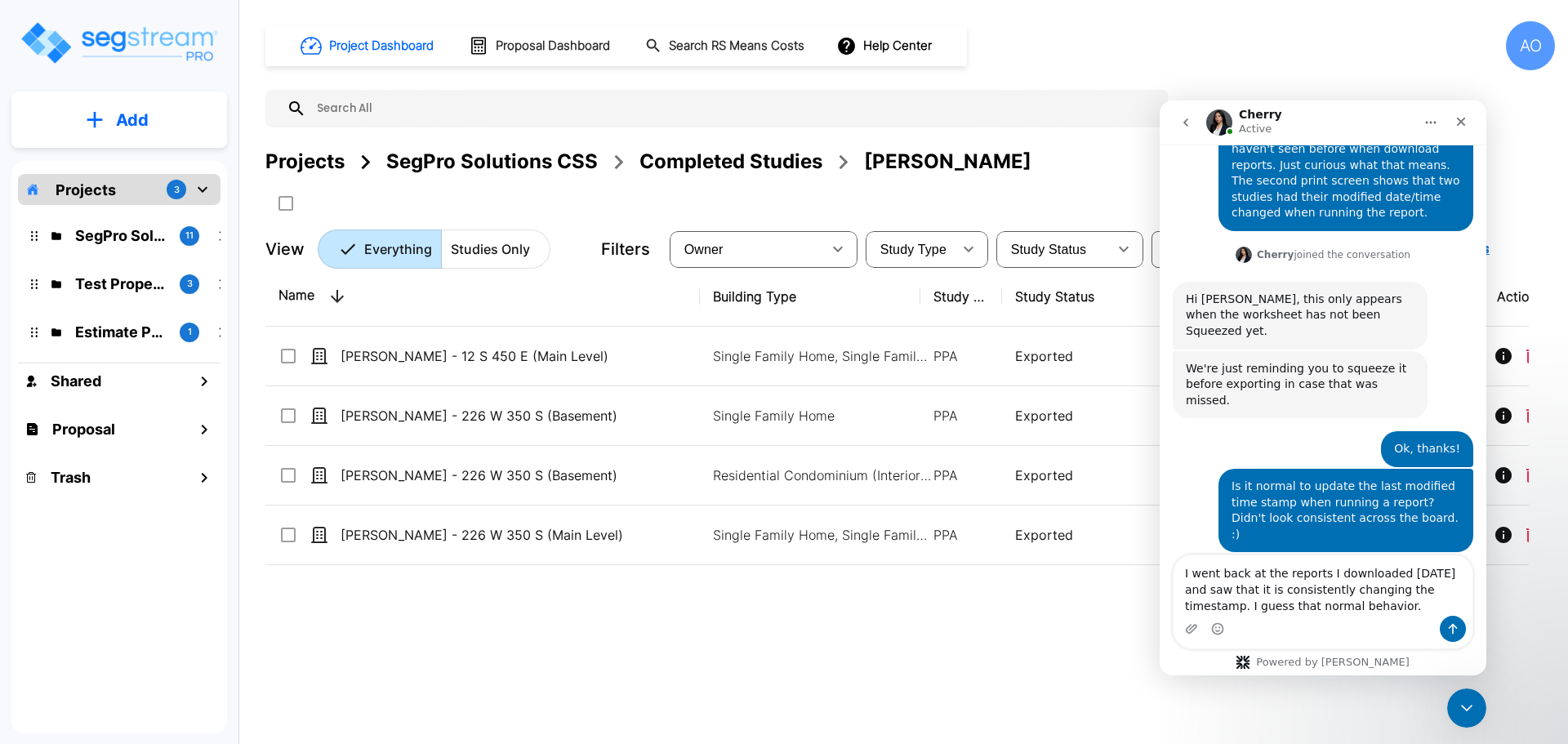
click at [1204, 604] on textarea "I went back at the reports I downloaded [DATE] and saw that it is consistently …" at bounding box center [1322, 585] width 299 height 60
type textarea "I went back at the reports I downloaded [DATE] and saw that it is consistently …"
click at [1449, 631] on icon "Send a message…" at bounding box center [1452, 628] width 13 height 13
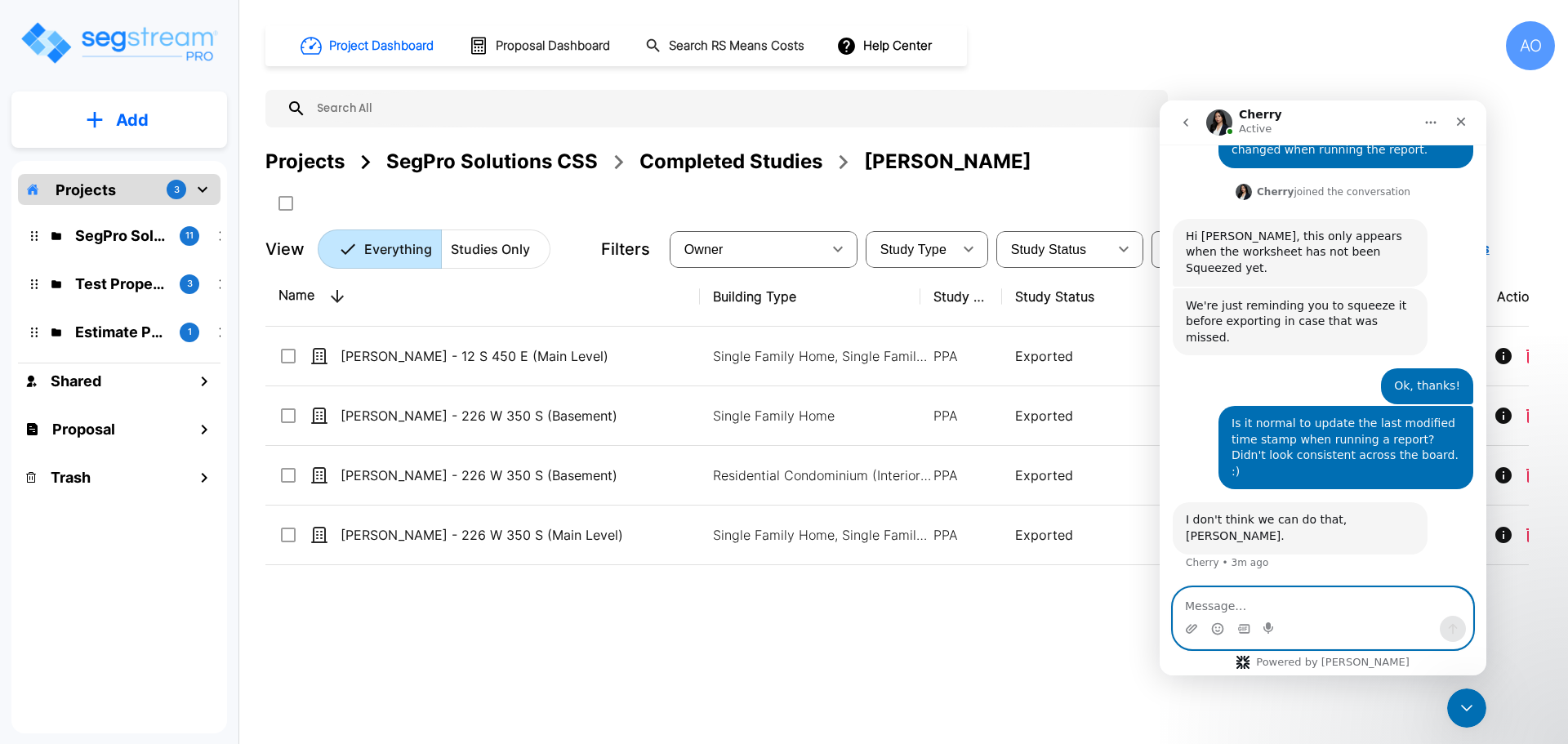
scroll to position [556, 0]
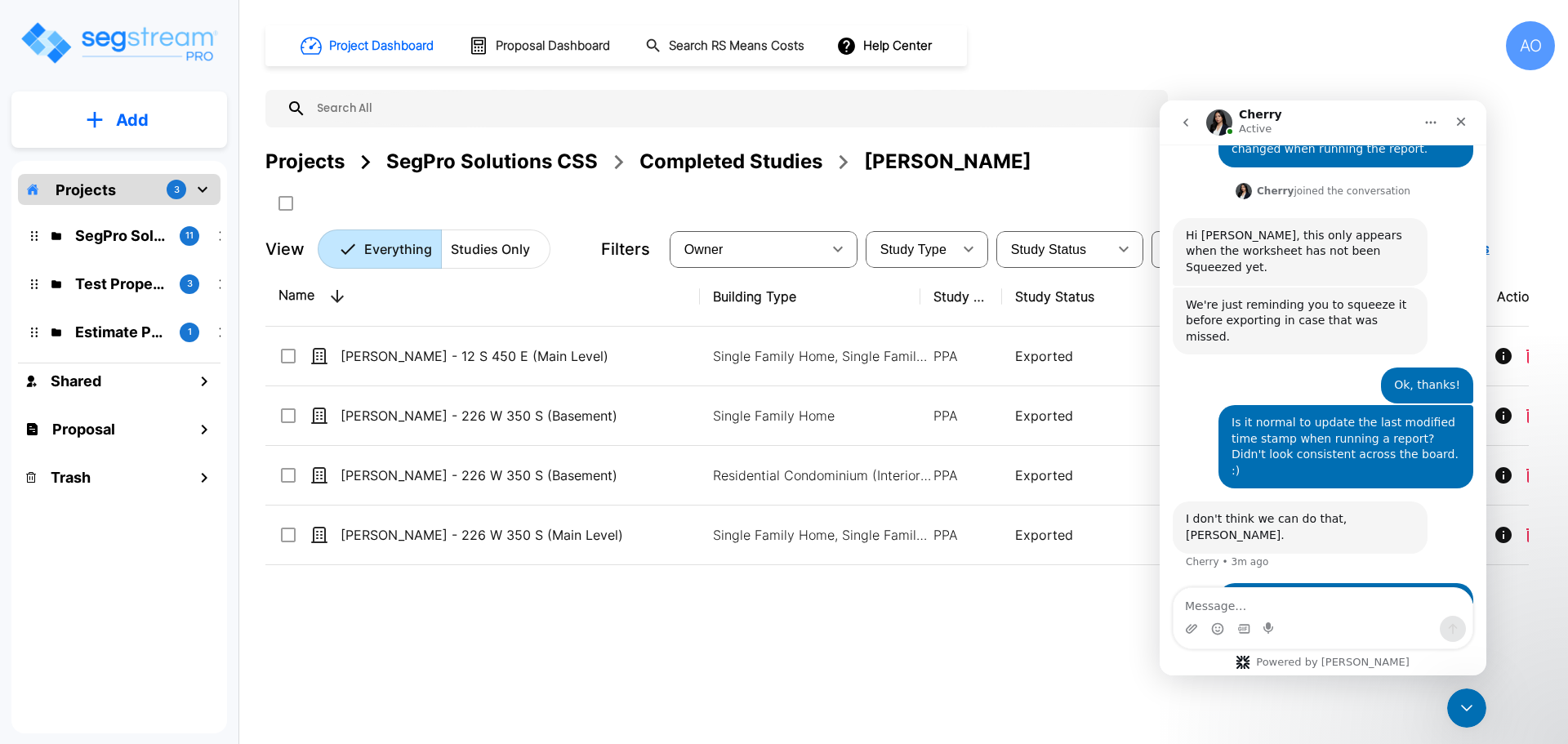
click at [1028, 639] on div "Name Building Type Study Type Study Status Owner Last Modified Action [PERSON_N…" at bounding box center [897, 498] width 1263 height 461
click at [1460, 117] on icon "Close" at bounding box center [1460, 121] width 13 height 13
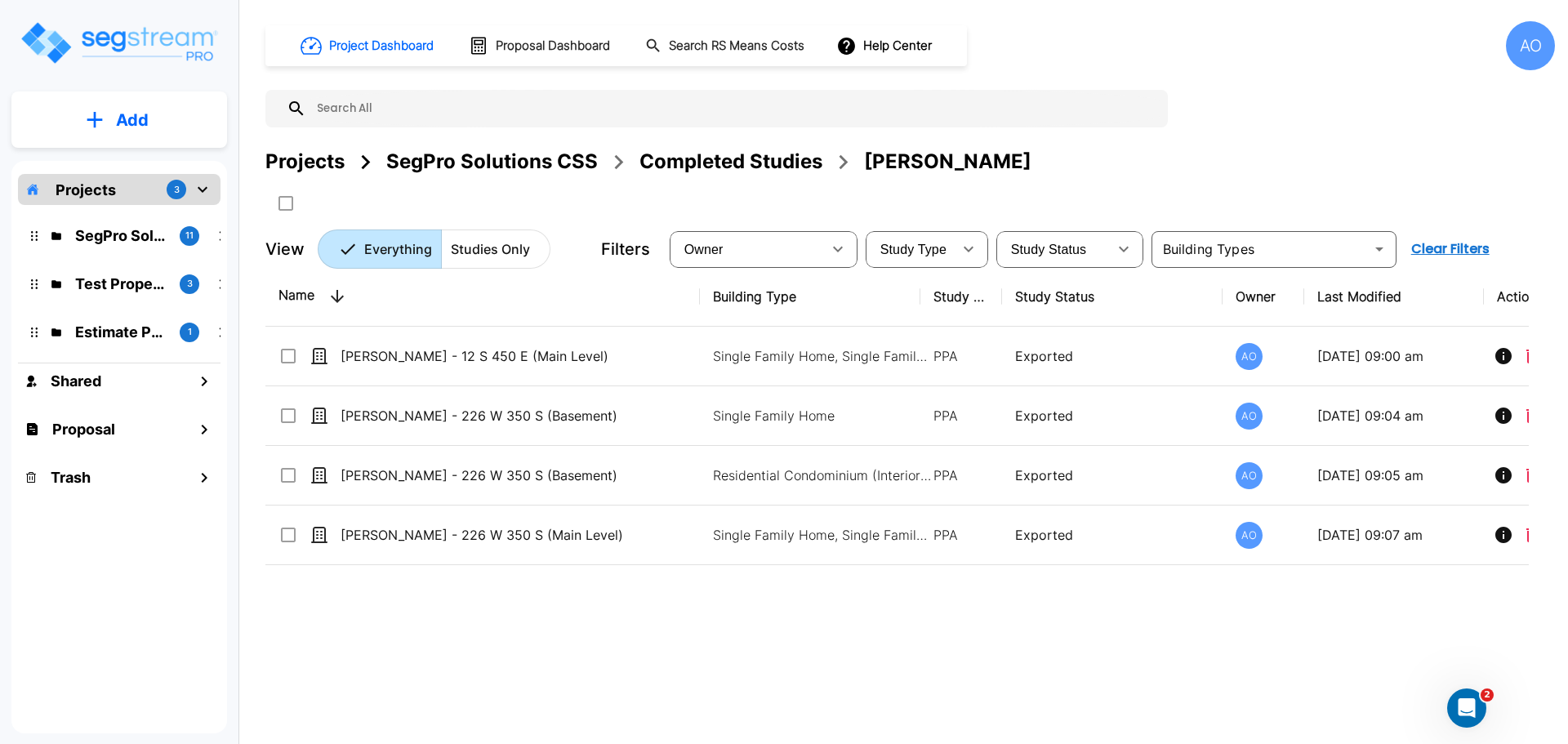
click at [733, 159] on div "Completed Studies" at bounding box center [730, 162] width 183 height 29
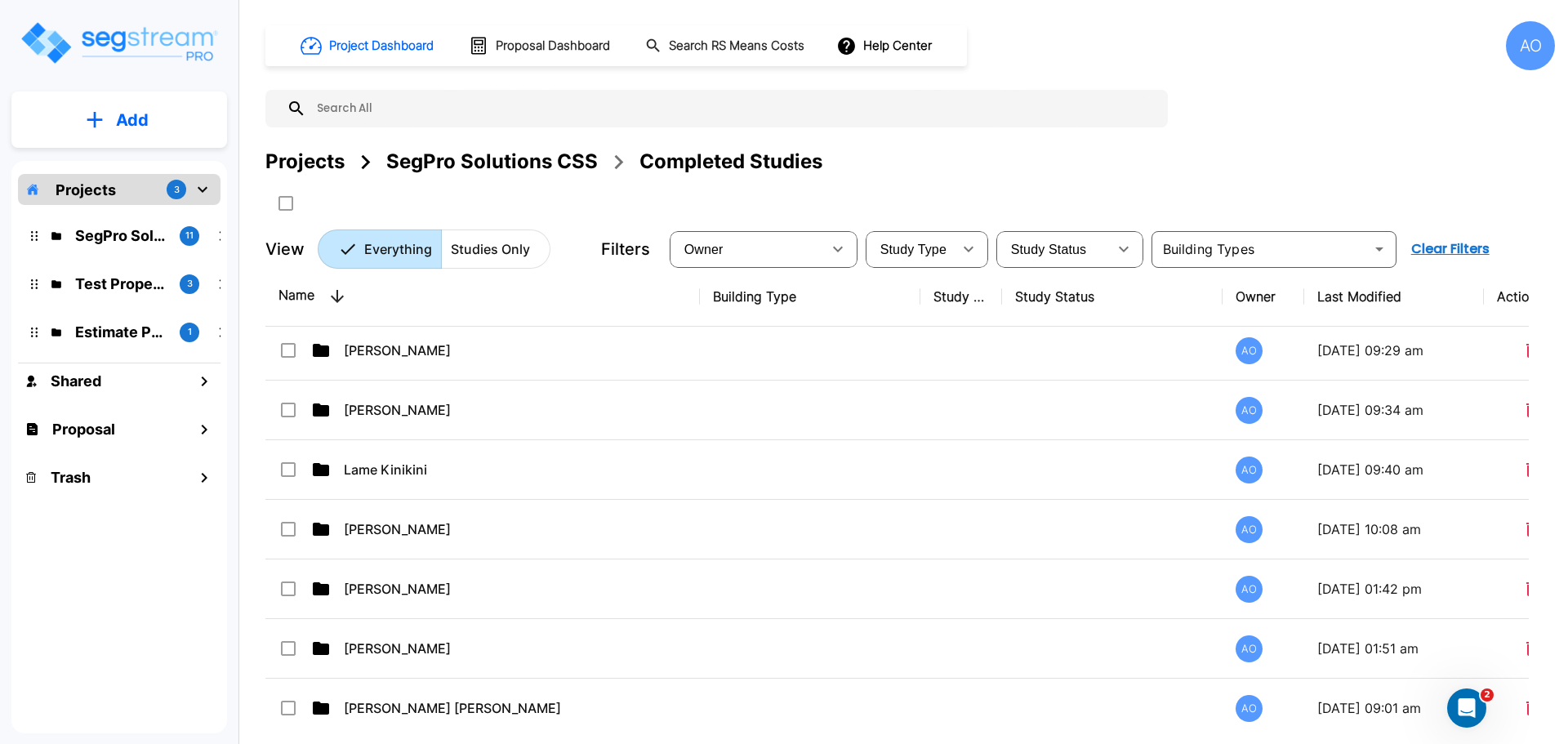
scroll to position [1062, 0]
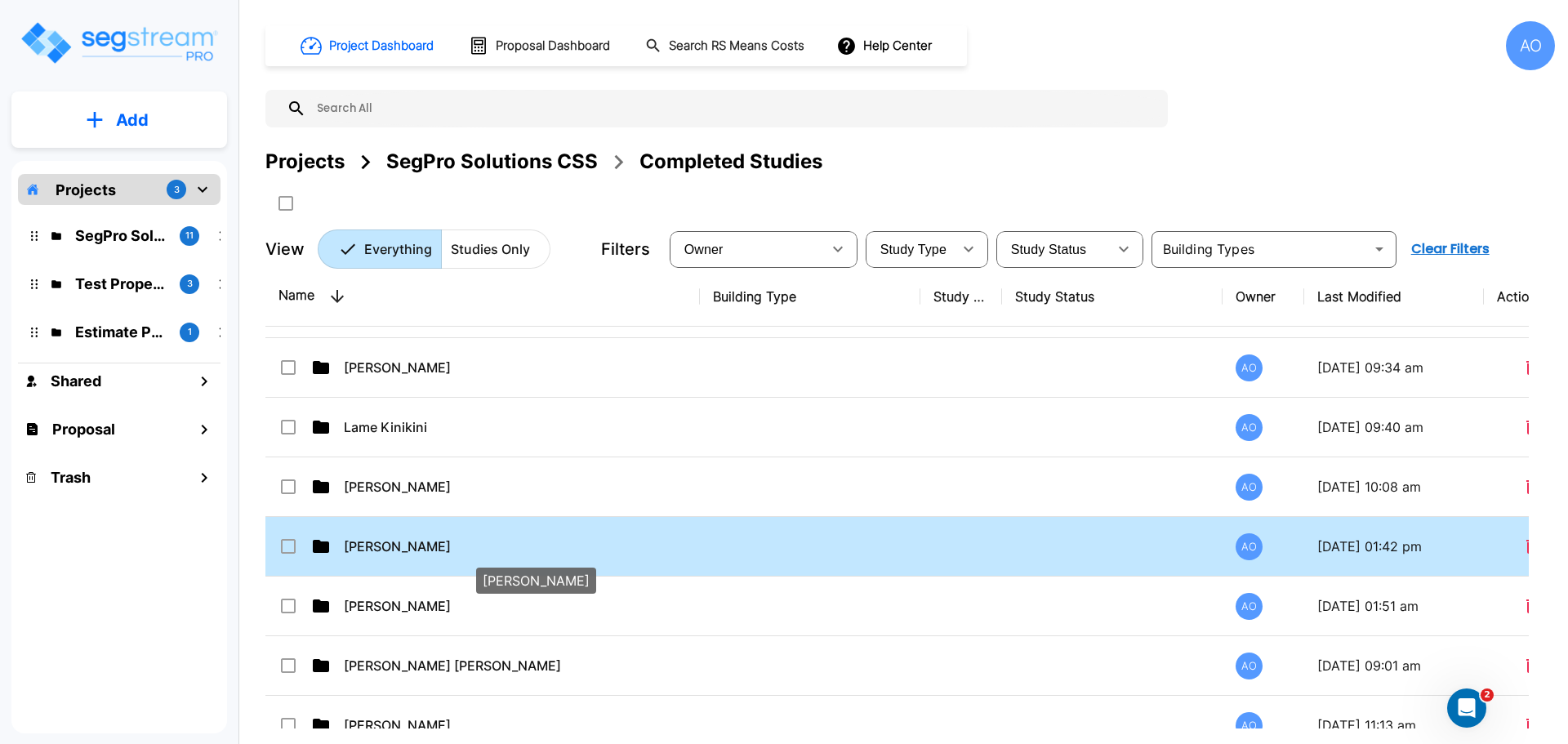
click at [384, 544] on p "[PERSON_NAME]" at bounding box center [520, 546] width 353 height 19
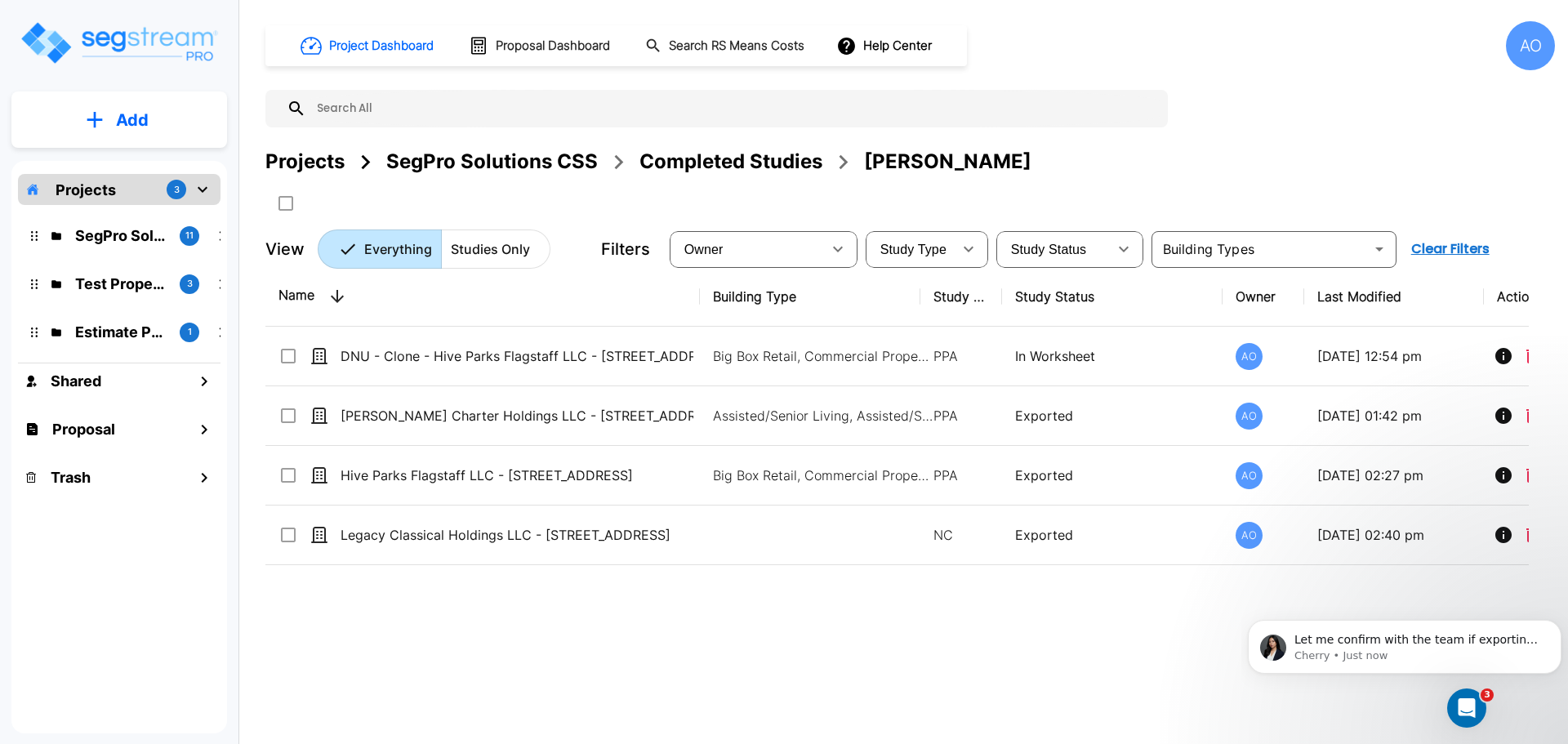
scroll to position [622, 0]
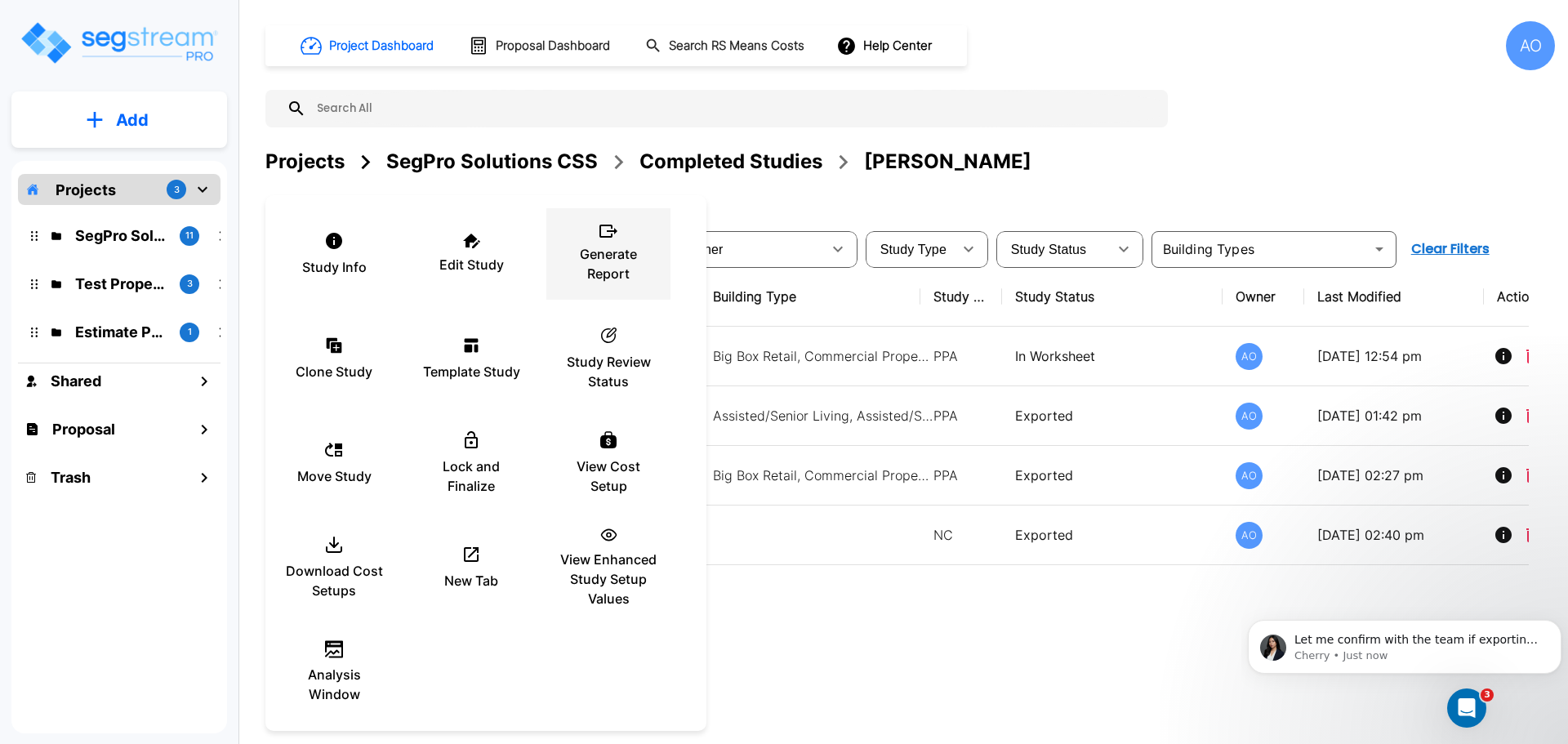
click at [613, 258] on p "Generate Report" at bounding box center [607, 264] width 98 height 39
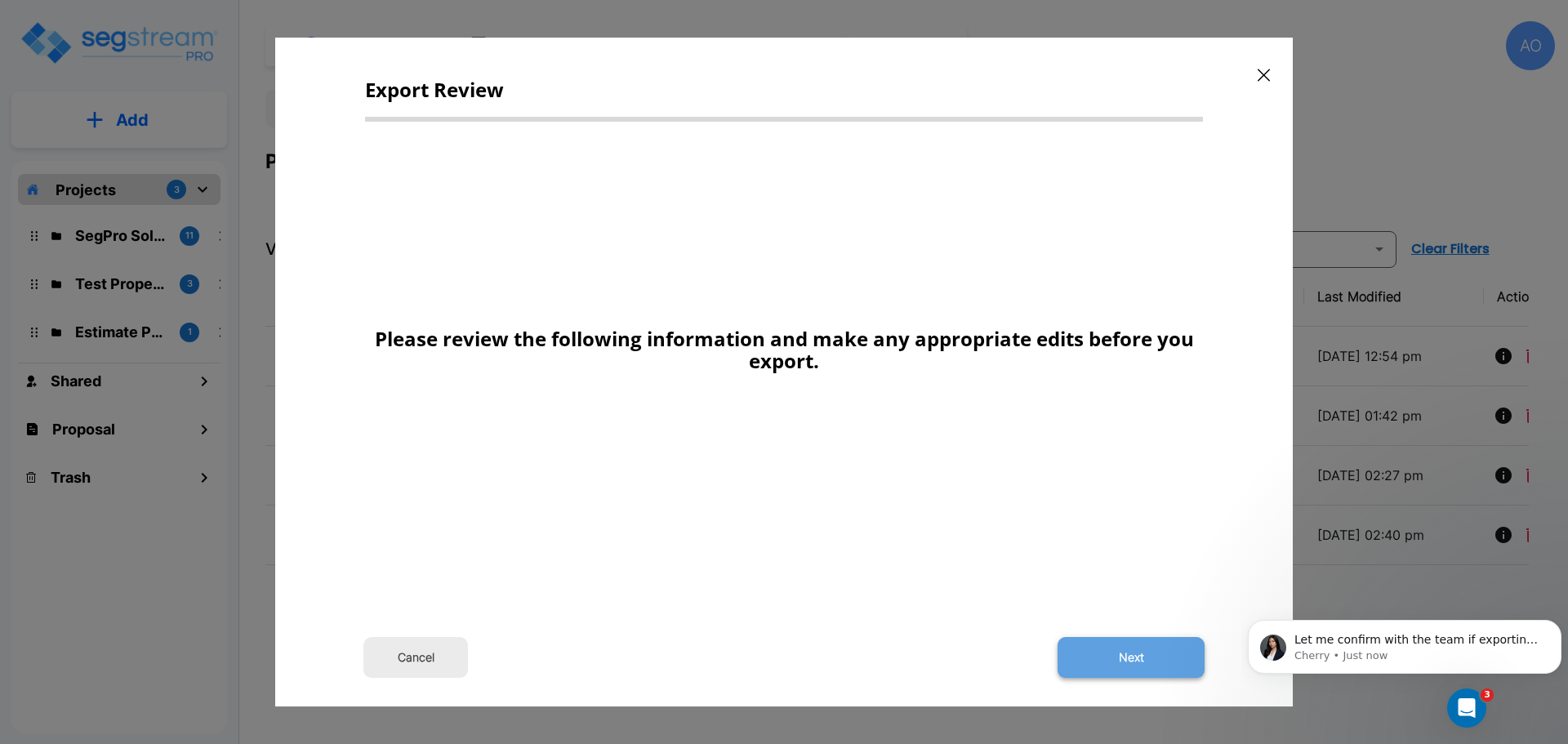
click at [1140, 652] on button "Next" at bounding box center [1131, 658] width 147 height 41
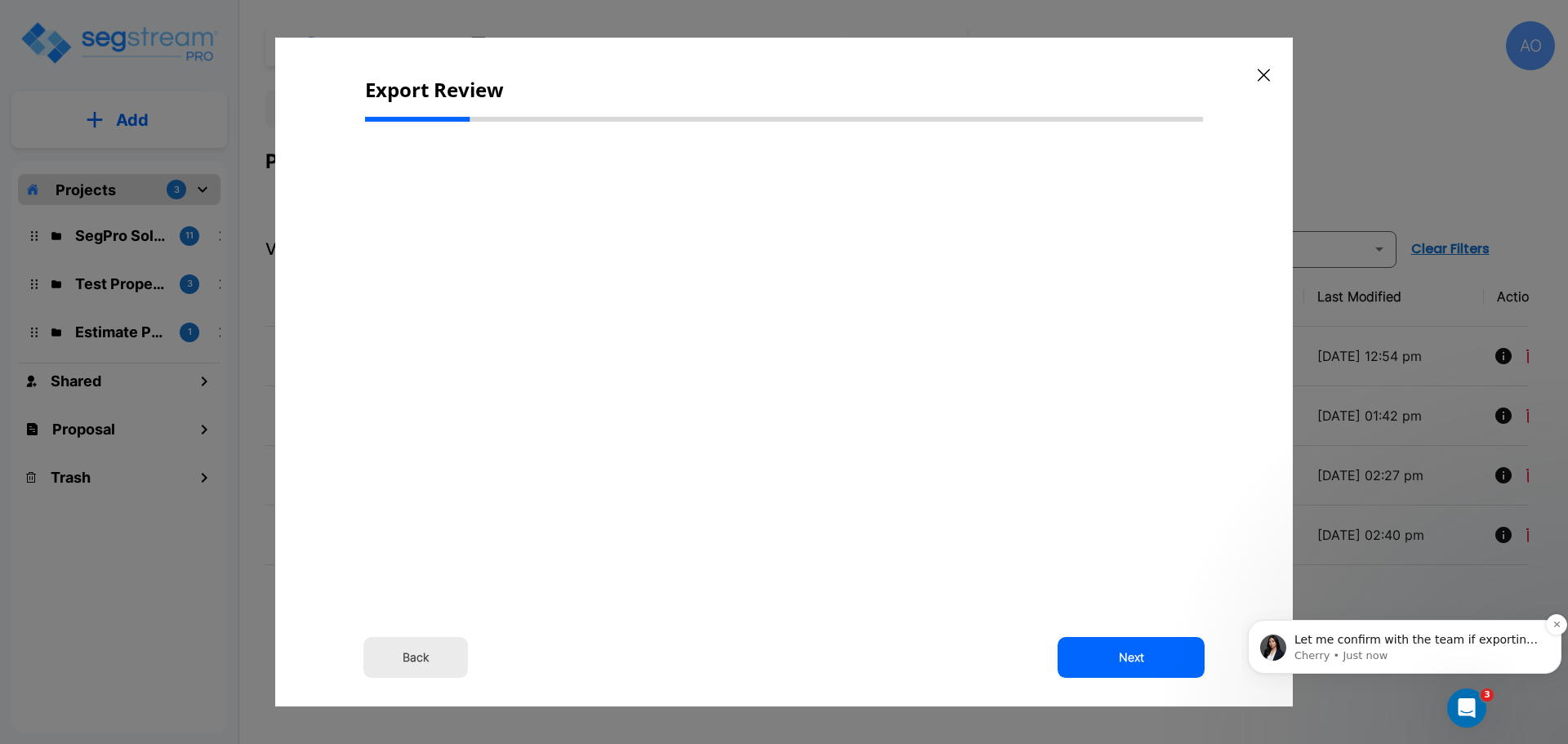
click at [1382, 647] on span "Let me confirm with the team if exporting should do that." at bounding box center [1415, 647] width 243 height 29
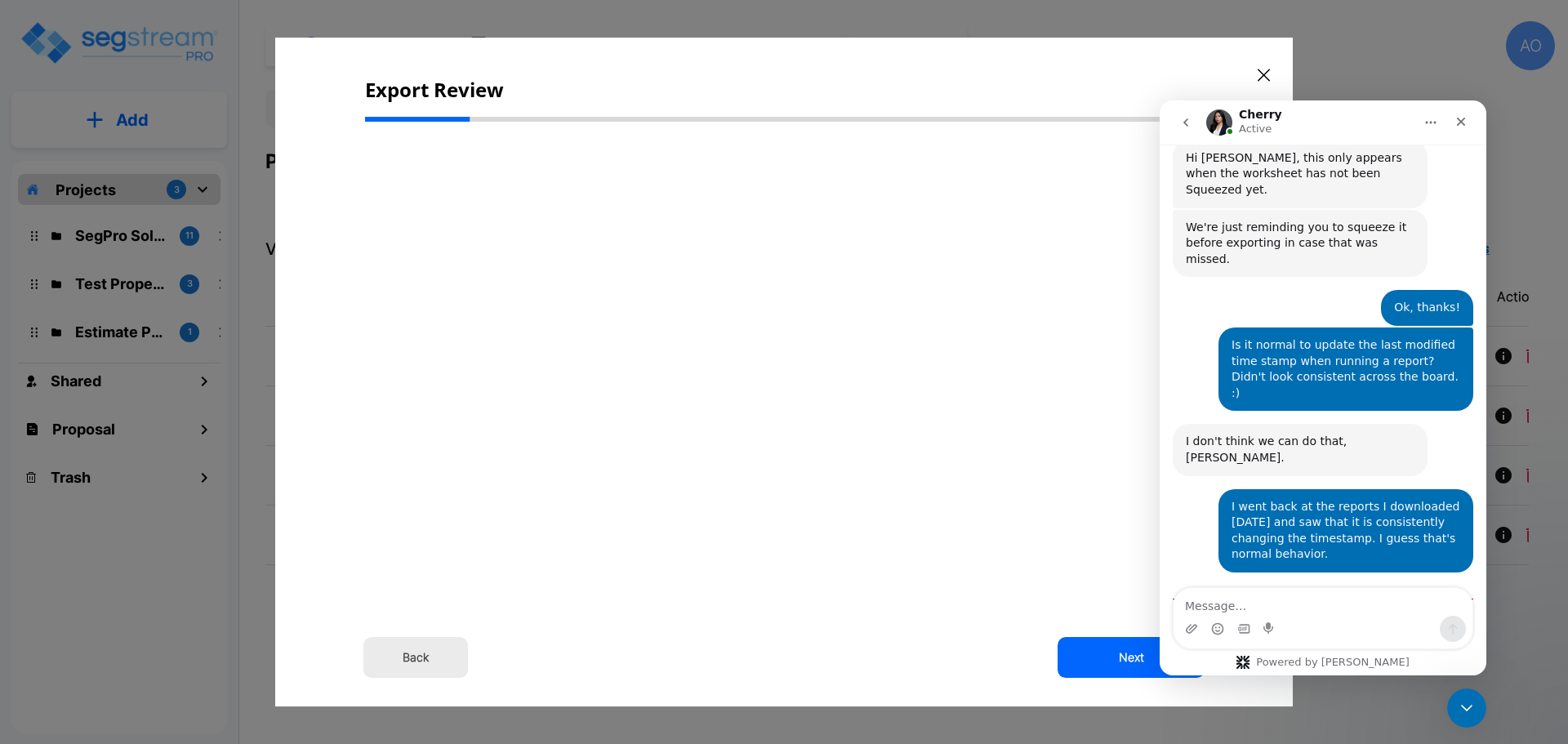
scroll to position [648, 0]
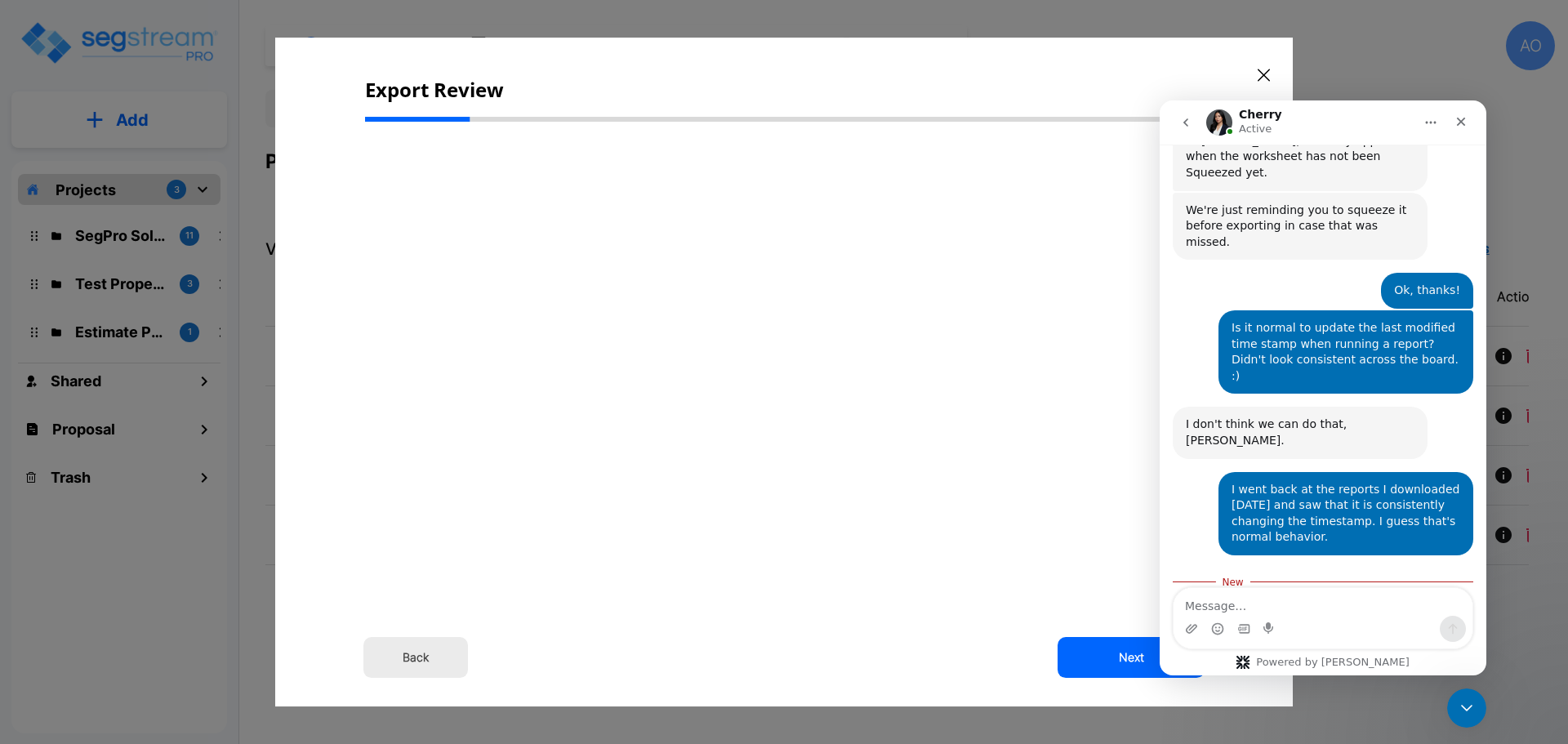
click at [1298, 605] on textarea "Message…" at bounding box center [1322, 602] width 299 height 28
type textarea "Thanks!"
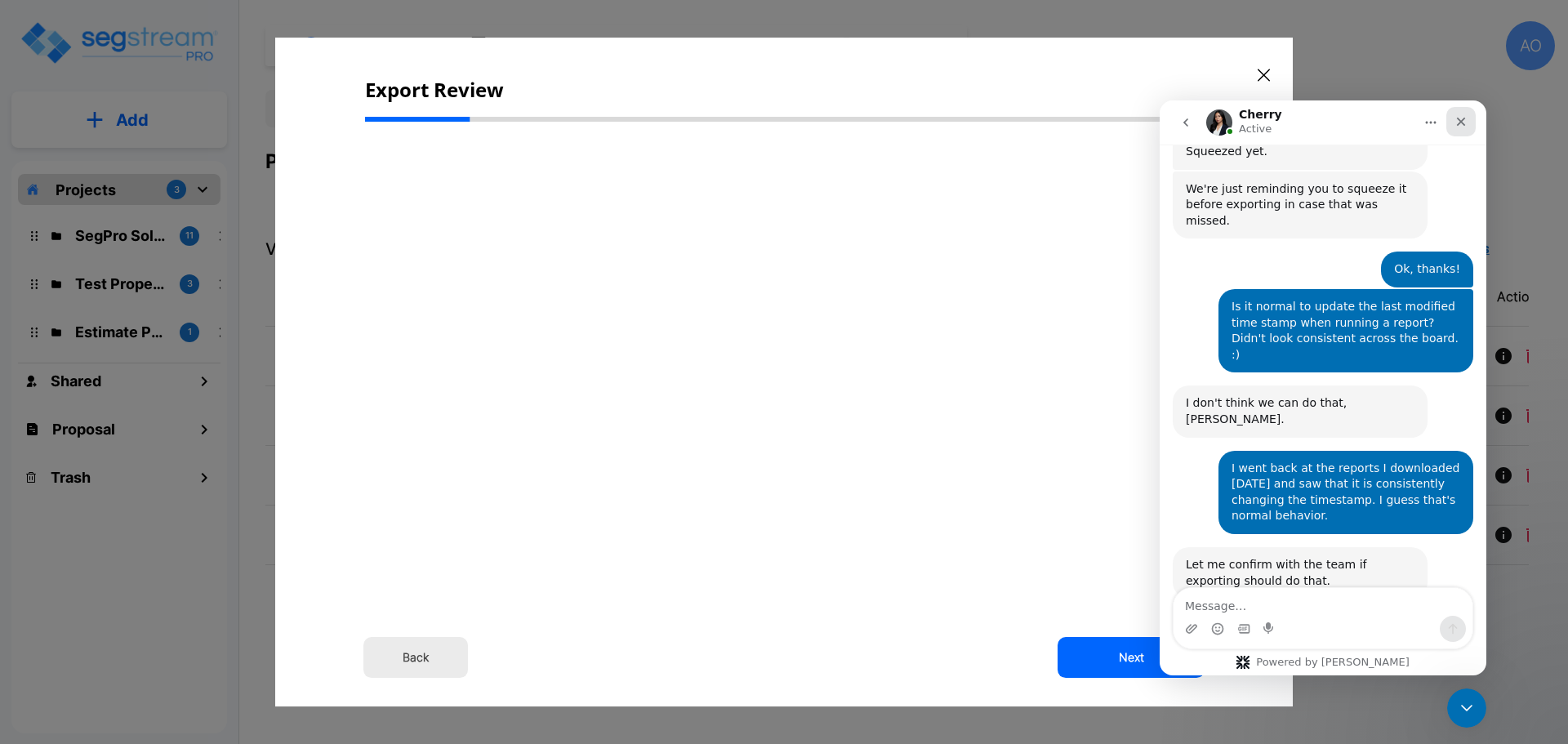
drag, startPoint x: 1460, startPoint y: 119, endPoint x: 2623, endPoint y: 220, distance: 1167.4
click at [1460, 119] on icon "Close" at bounding box center [1460, 121] width 9 height 9
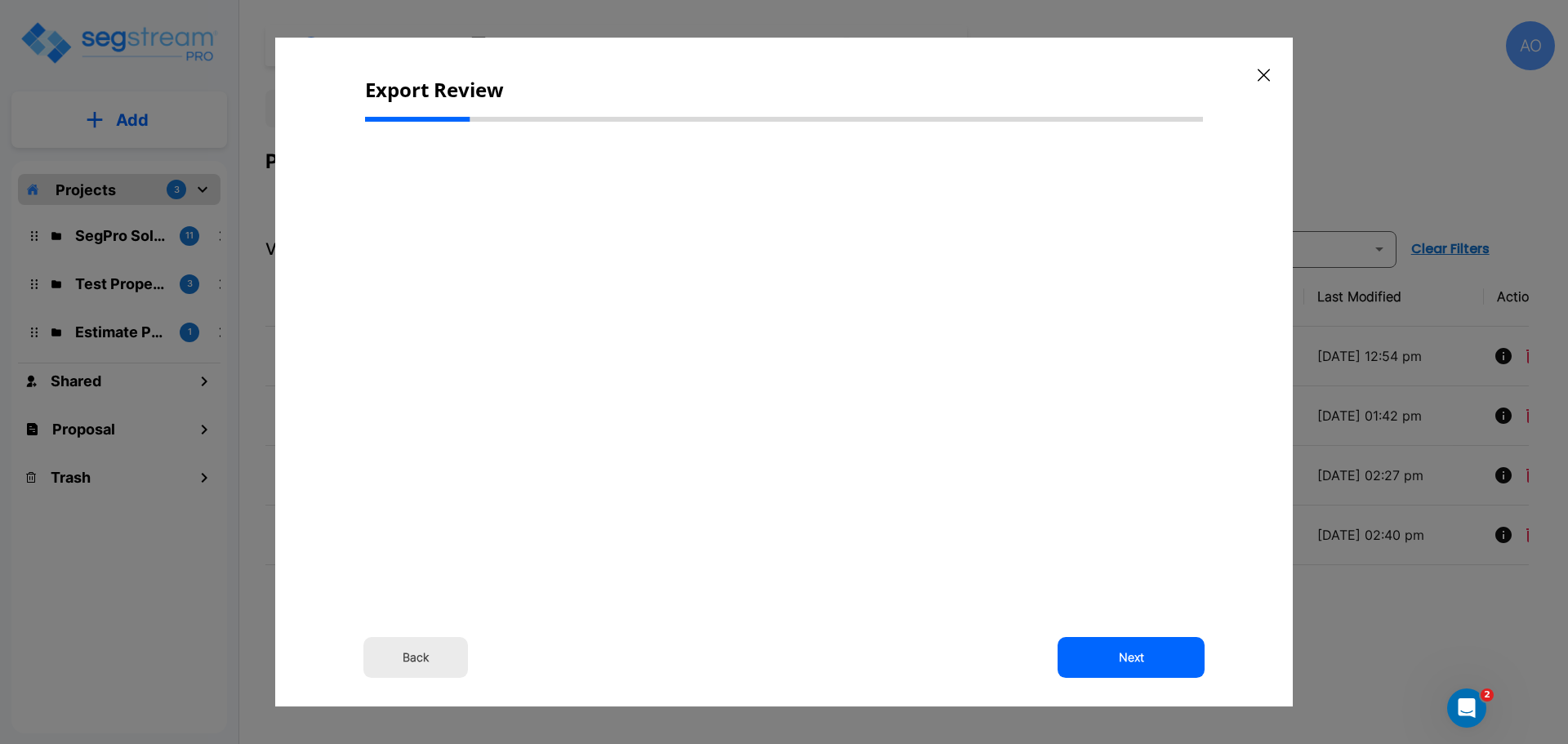
click at [416, 656] on button "Back" at bounding box center [415, 658] width 105 height 41
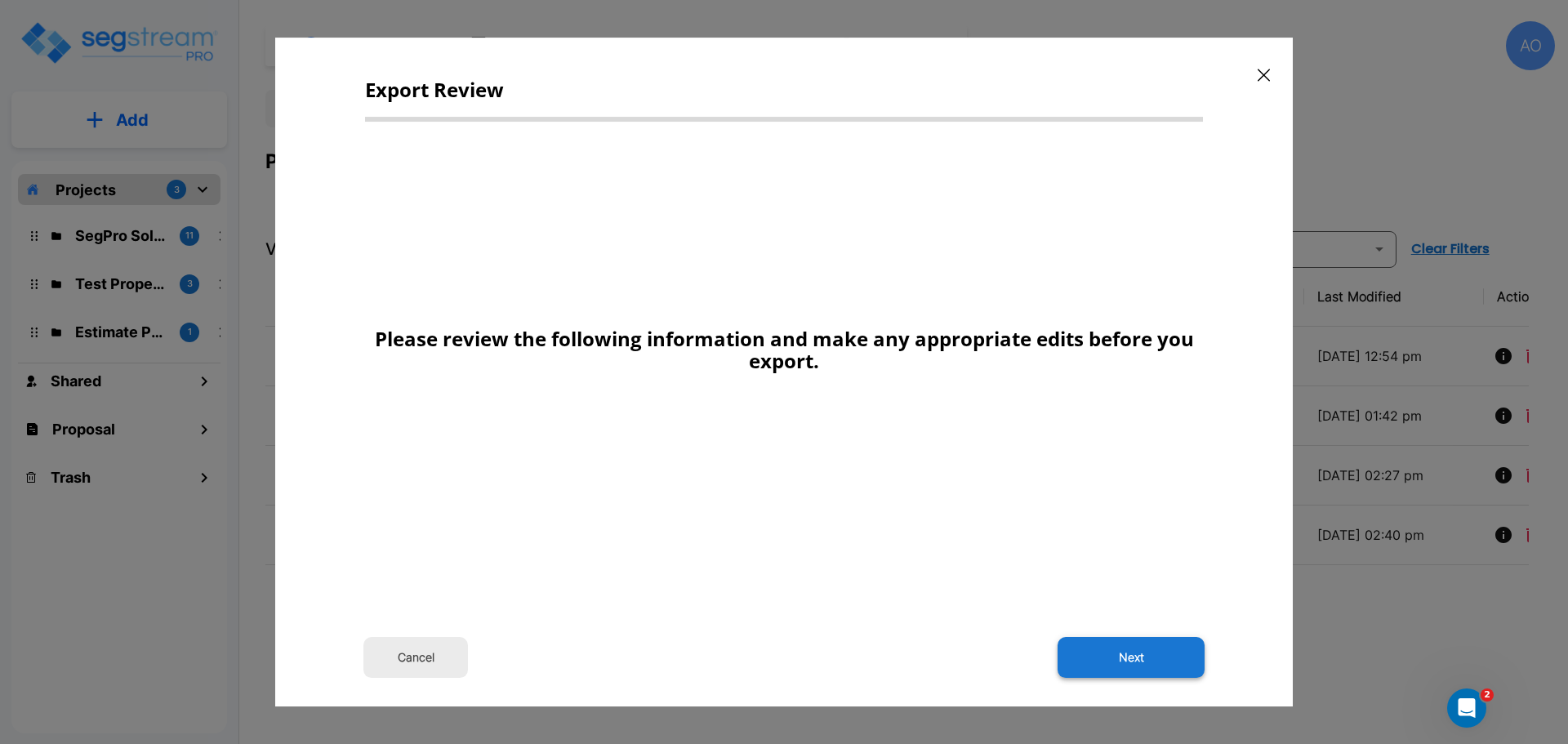
click at [1122, 662] on button "Next" at bounding box center [1131, 658] width 147 height 41
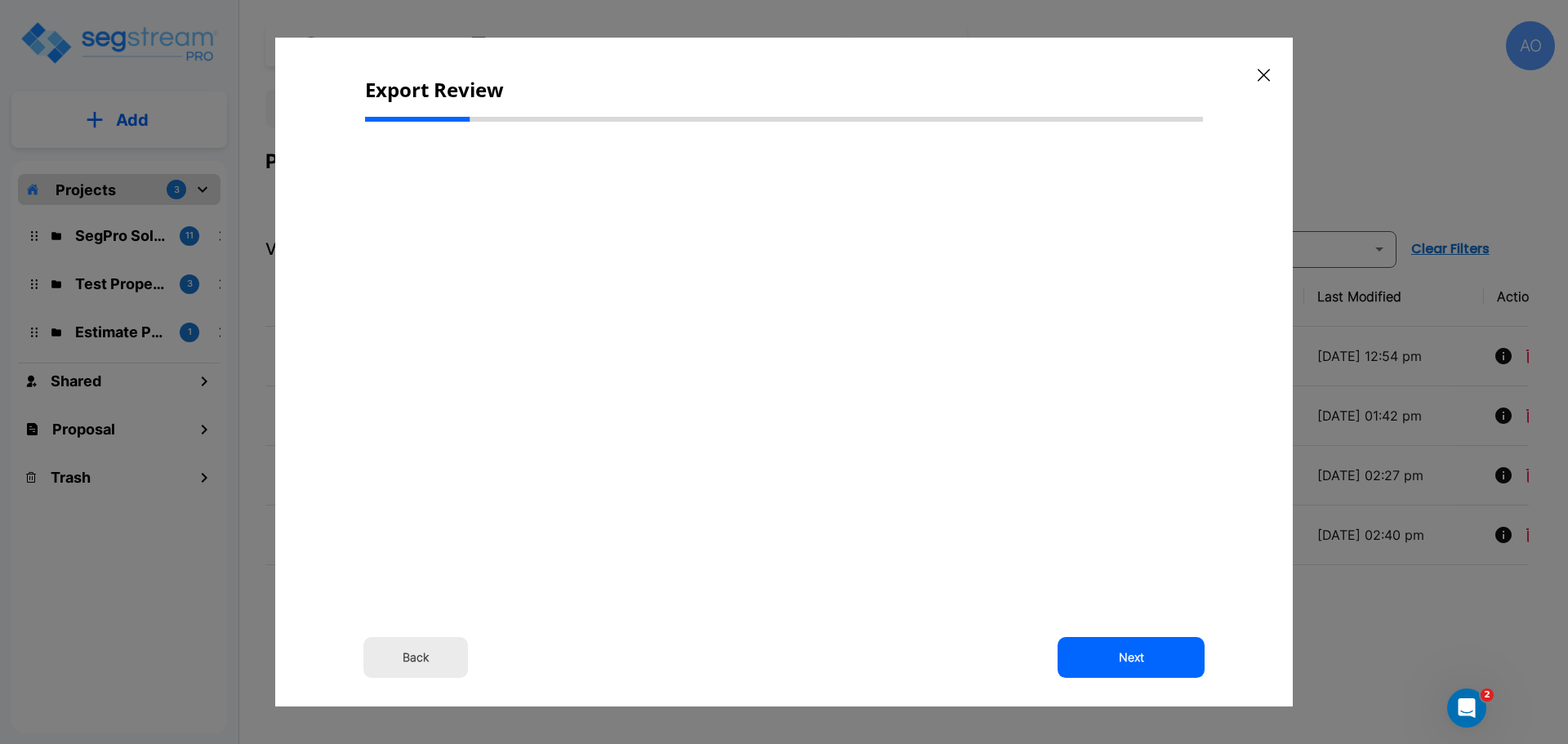
scroll to position [0, 0]
type input "4,177,179.0"
type input "4,177,179.00"
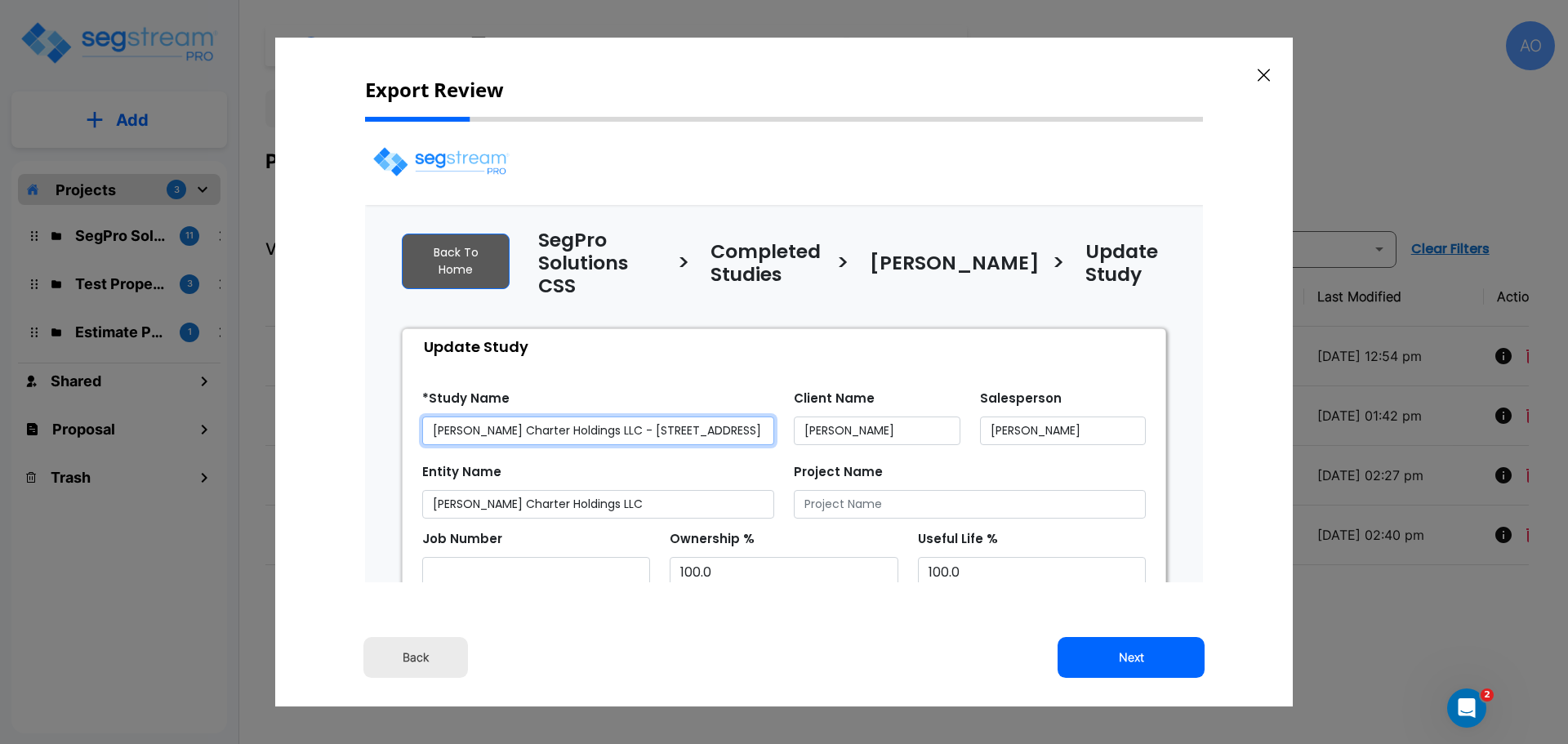
select select "2024"
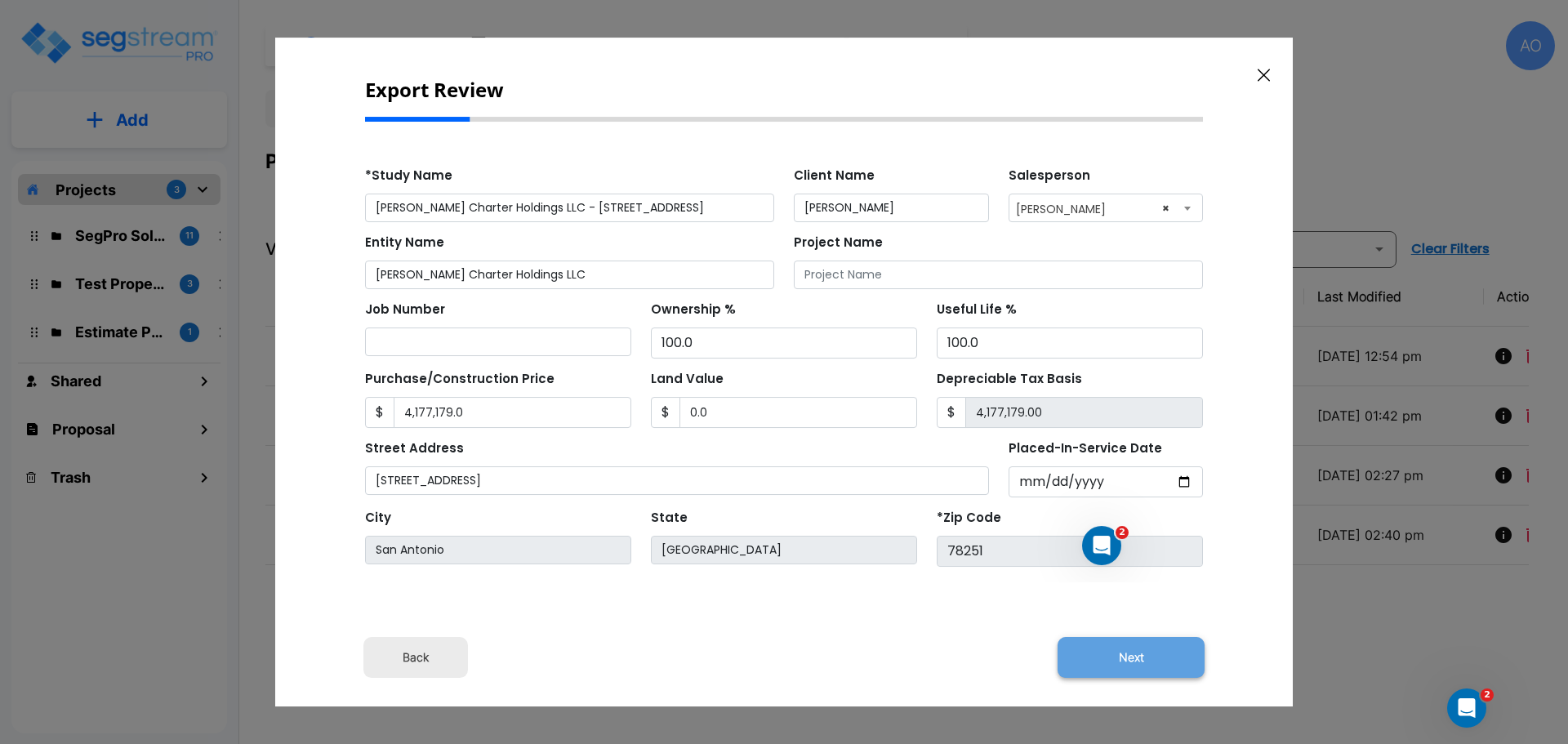
click at [1138, 655] on button "Next" at bounding box center [1131, 658] width 147 height 41
type input "4177179"
type input "0"
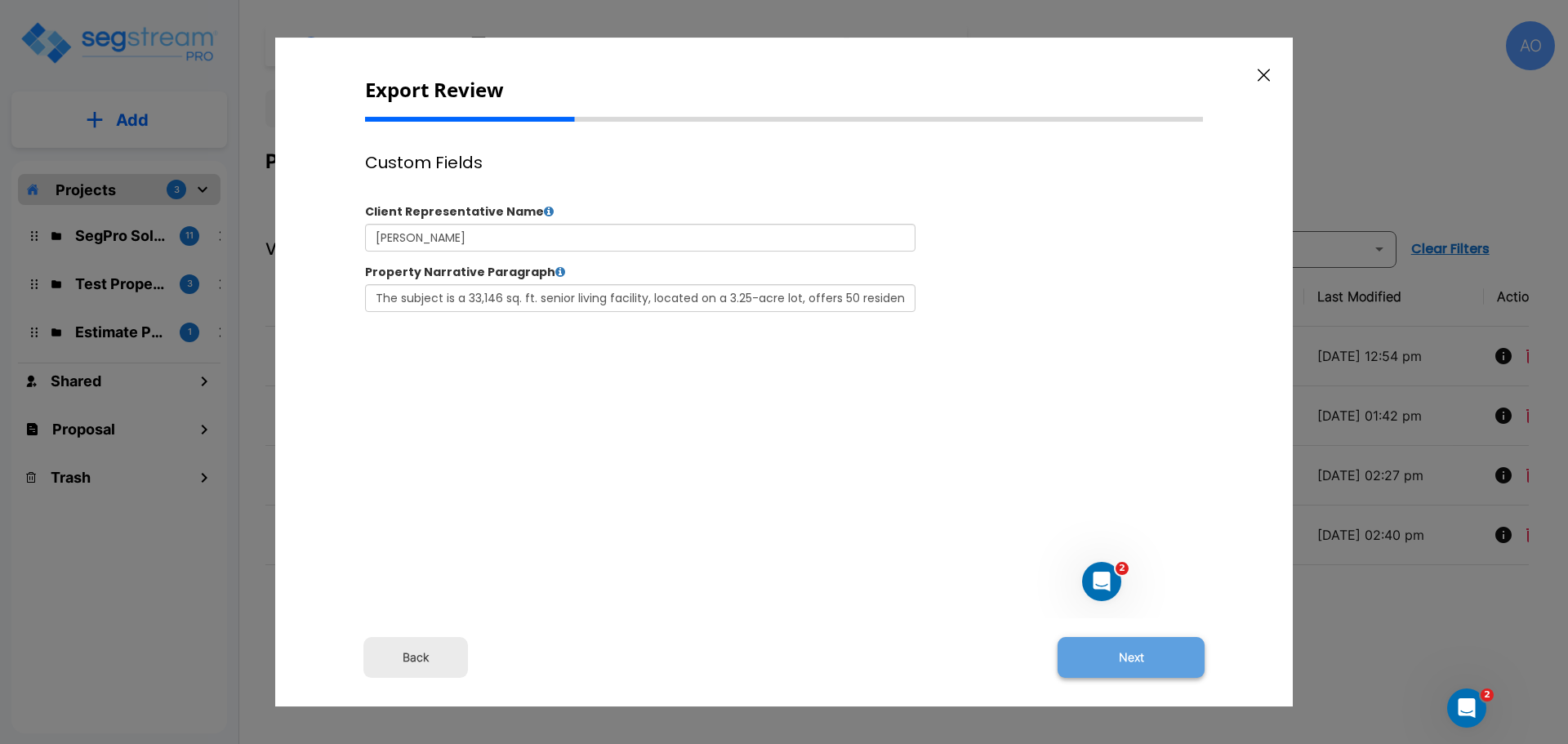
click at [1140, 655] on button "Next" at bounding box center [1131, 658] width 147 height 41
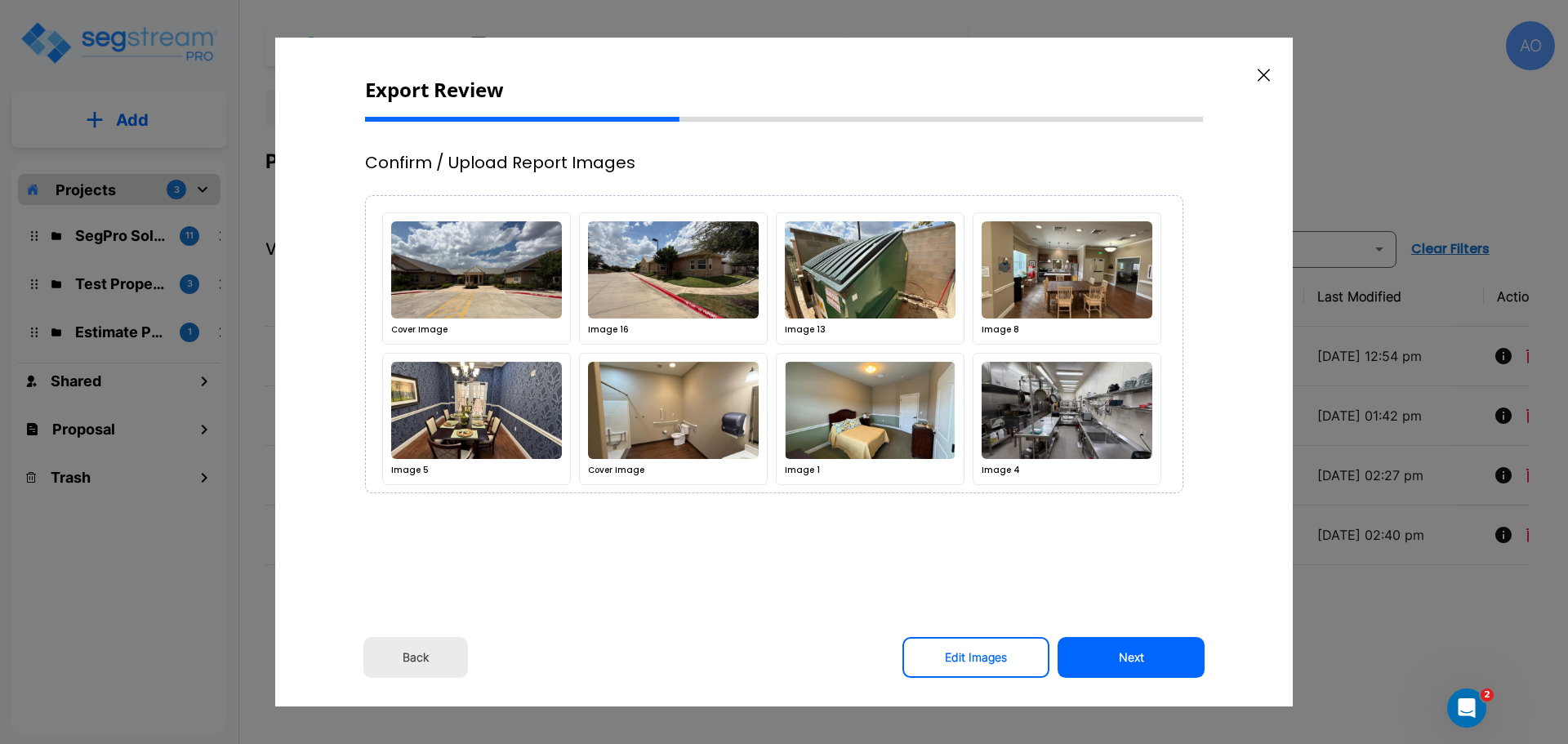
click at [1140, 655] on button "Next" at bounding box center [1131, 658] width 147 height 41
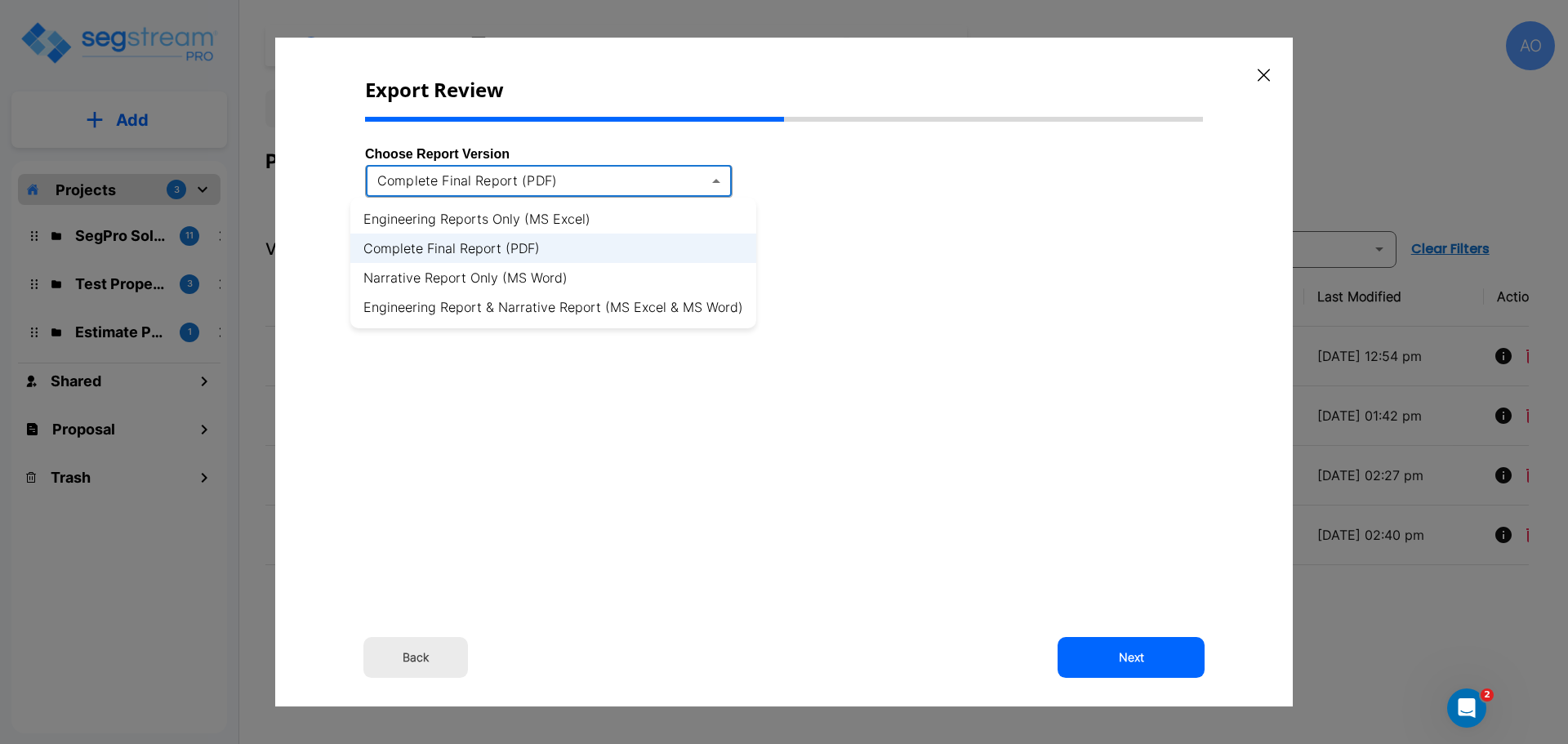
click at [717, 182] on body "× Your report is being generated. Be patient! × We're working on your Modificat…" at bounding box center [784, 372] width 1568 height 744
click at [661, 305] on li "Engineering Report & Narrative Report (MS Excel & MS Word)" at bounding box center [553, 307] width 406 height 29
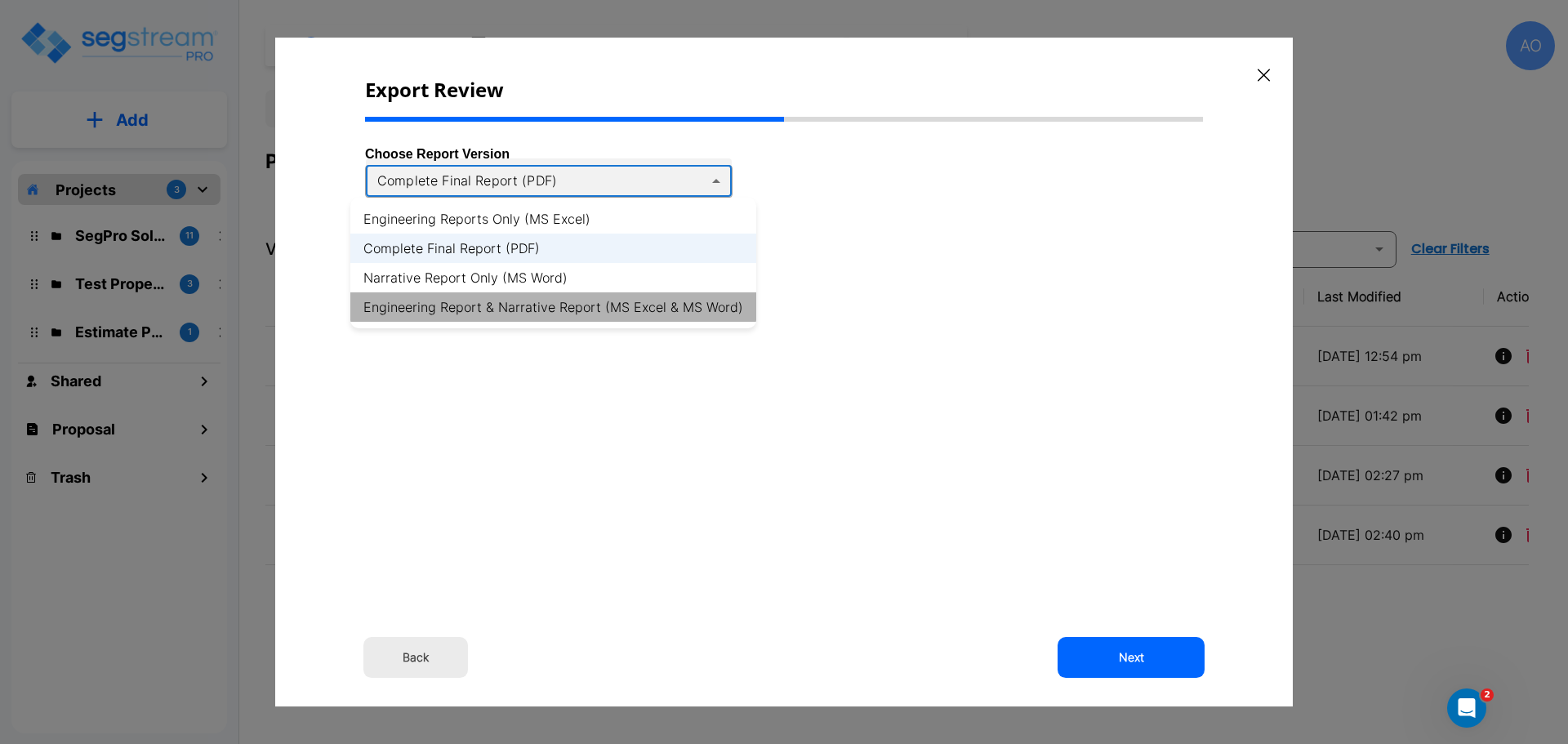
type input "xlsx_word"
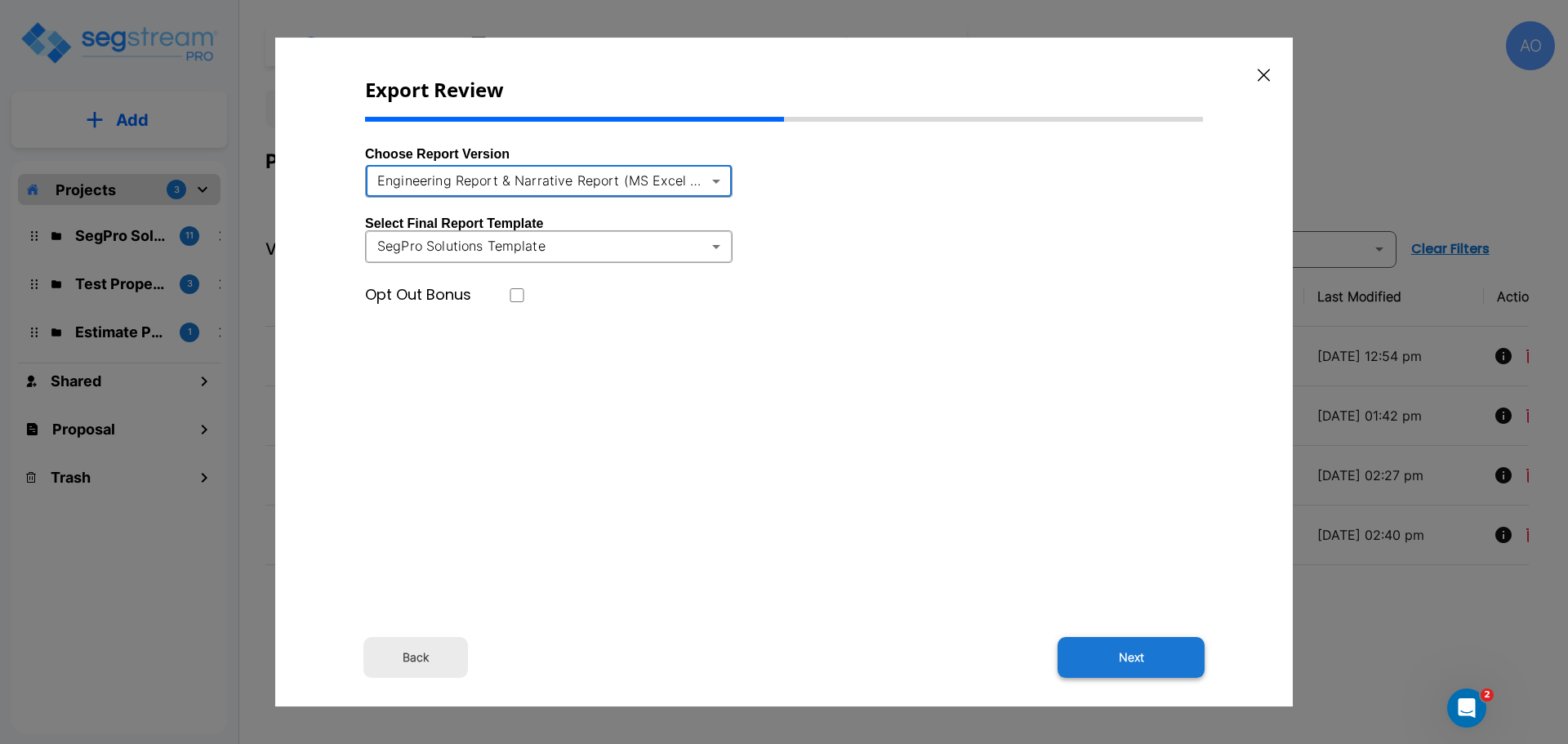
click at [1146, 651] on button "Next" at bounding box center [1131, 658] width 147 height 41
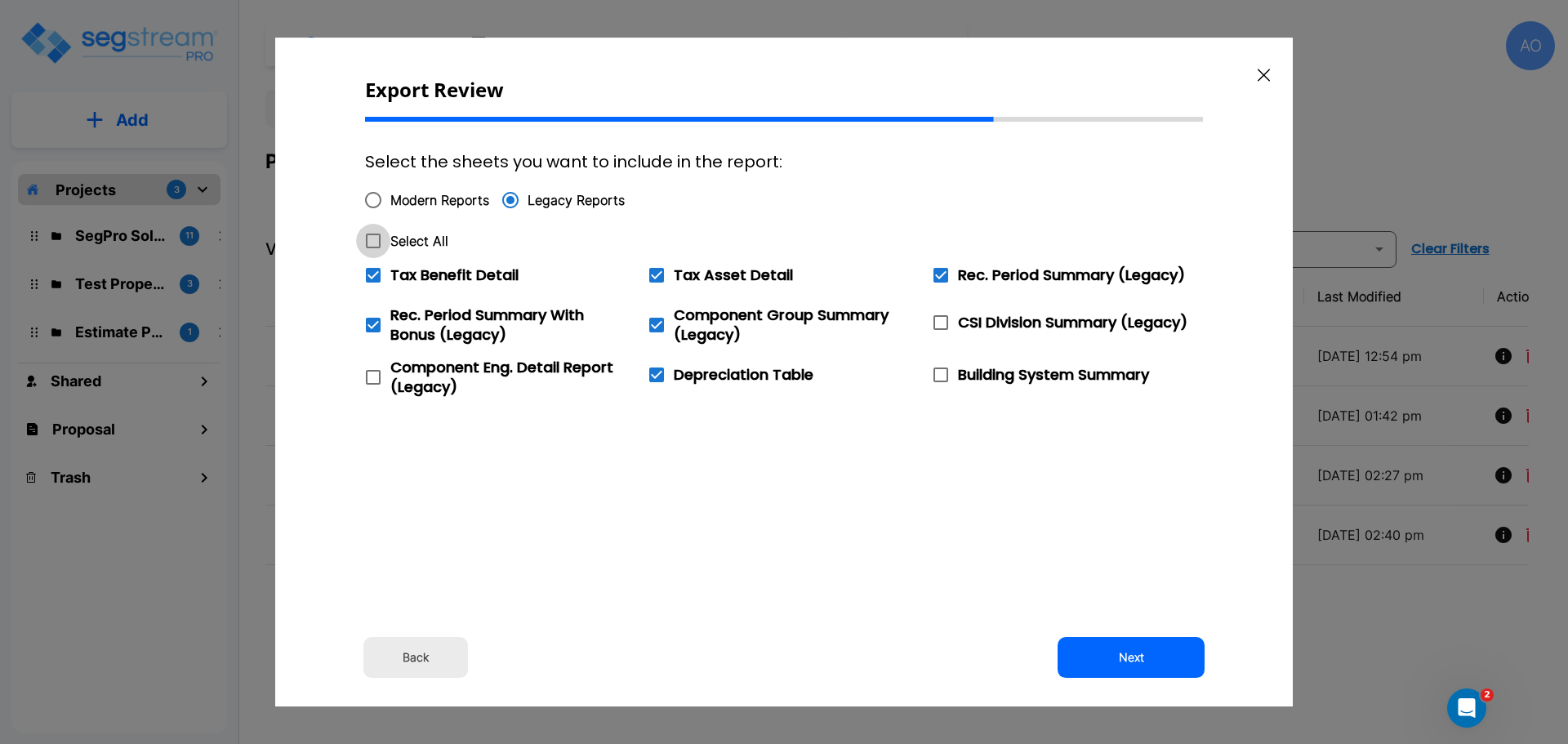
click at [372, 241] on icon at bounding box center [373, 241] width 19 height 19
click at [372, 237] on input "Select All" at bounding box center [364, 231] width 16 height 14
checkbox input "true"
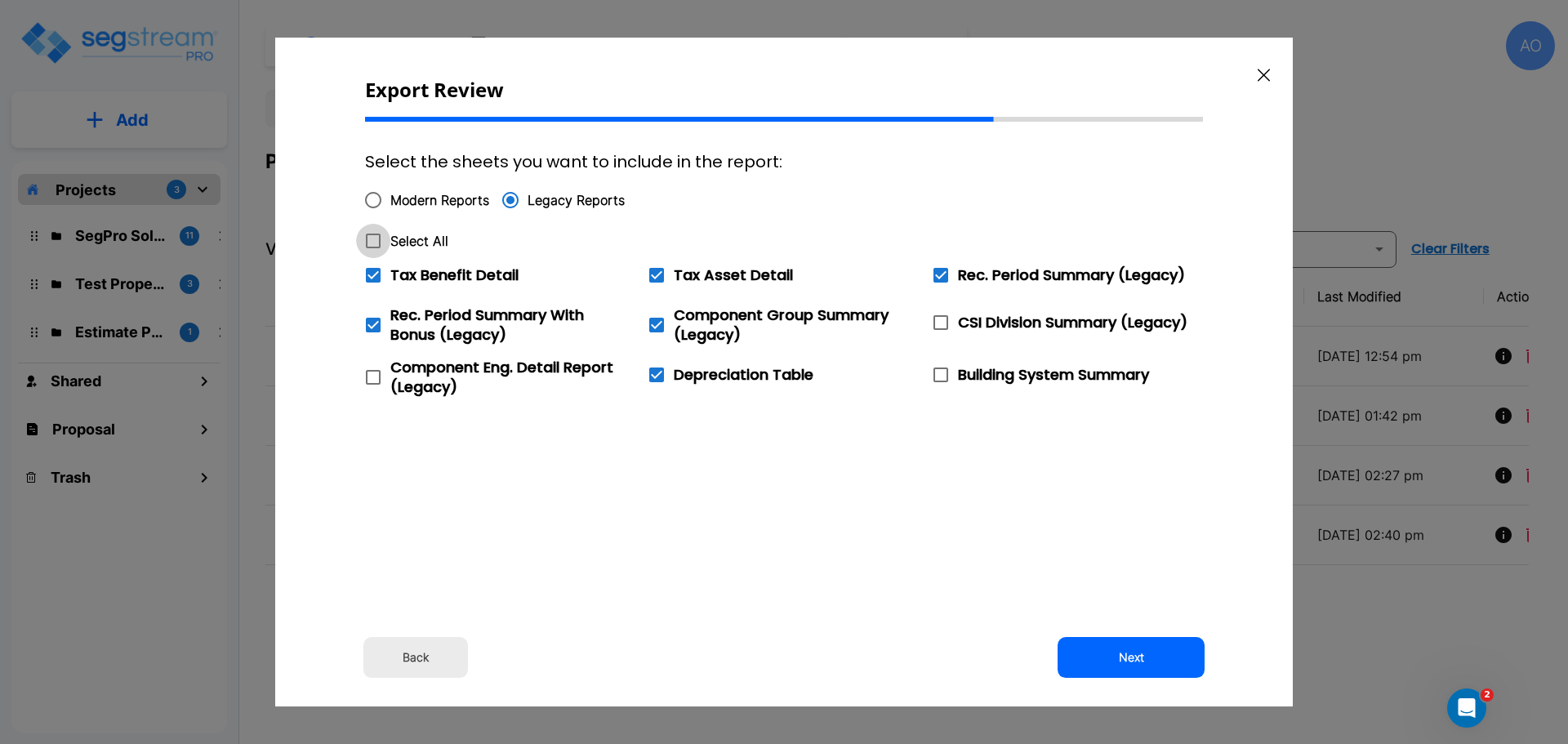
checkbox input "true"
click at [373, 271] on icon at bounding box center [373, 275] width 15 height 15
click at [372, 271] on input "Tax Benefit Detail" at bounding box center [364, 264] width 16 height 14
checkbox input "false"
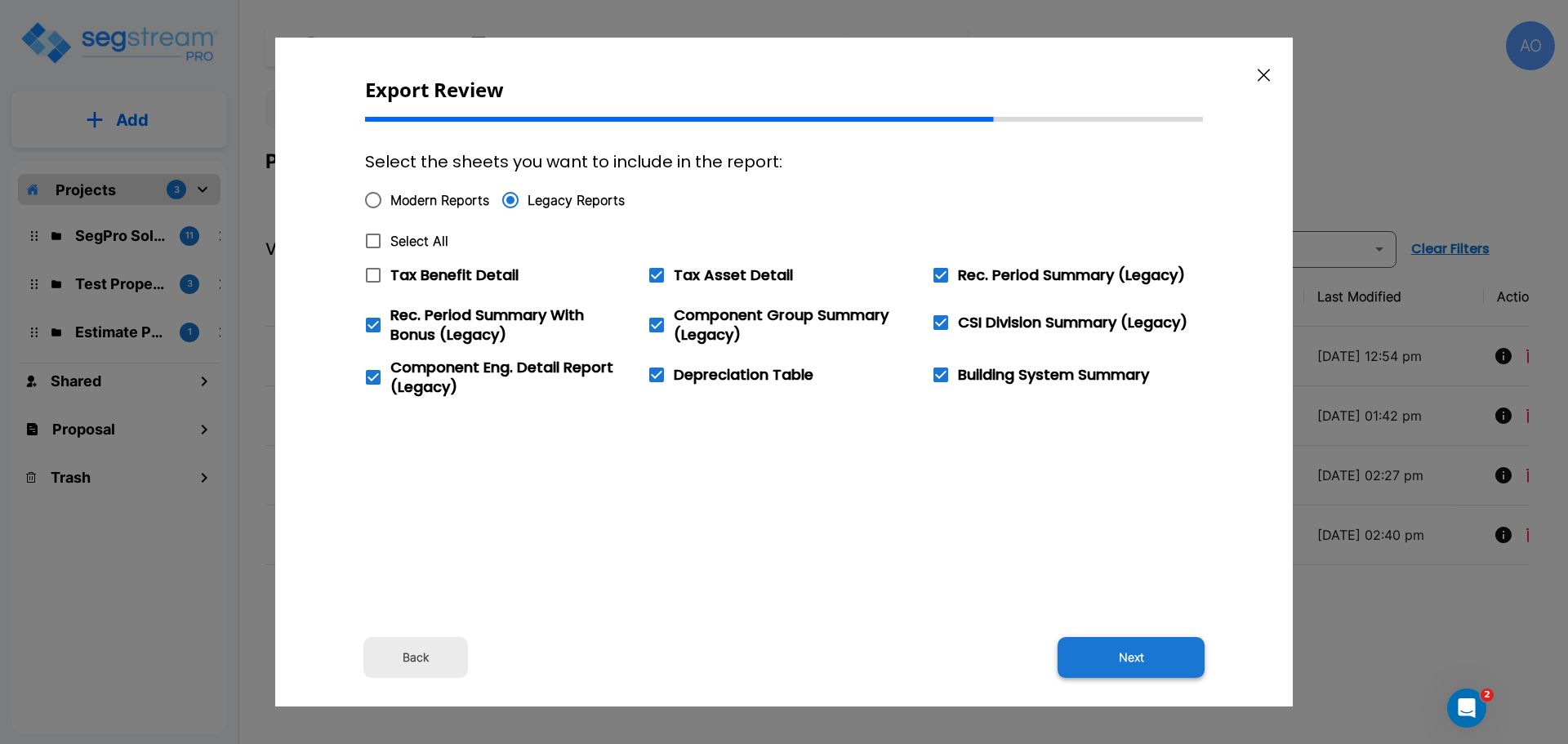
click at [1136, 648] on button "Next" at bounding box center [1131, 658] width 147 height 41
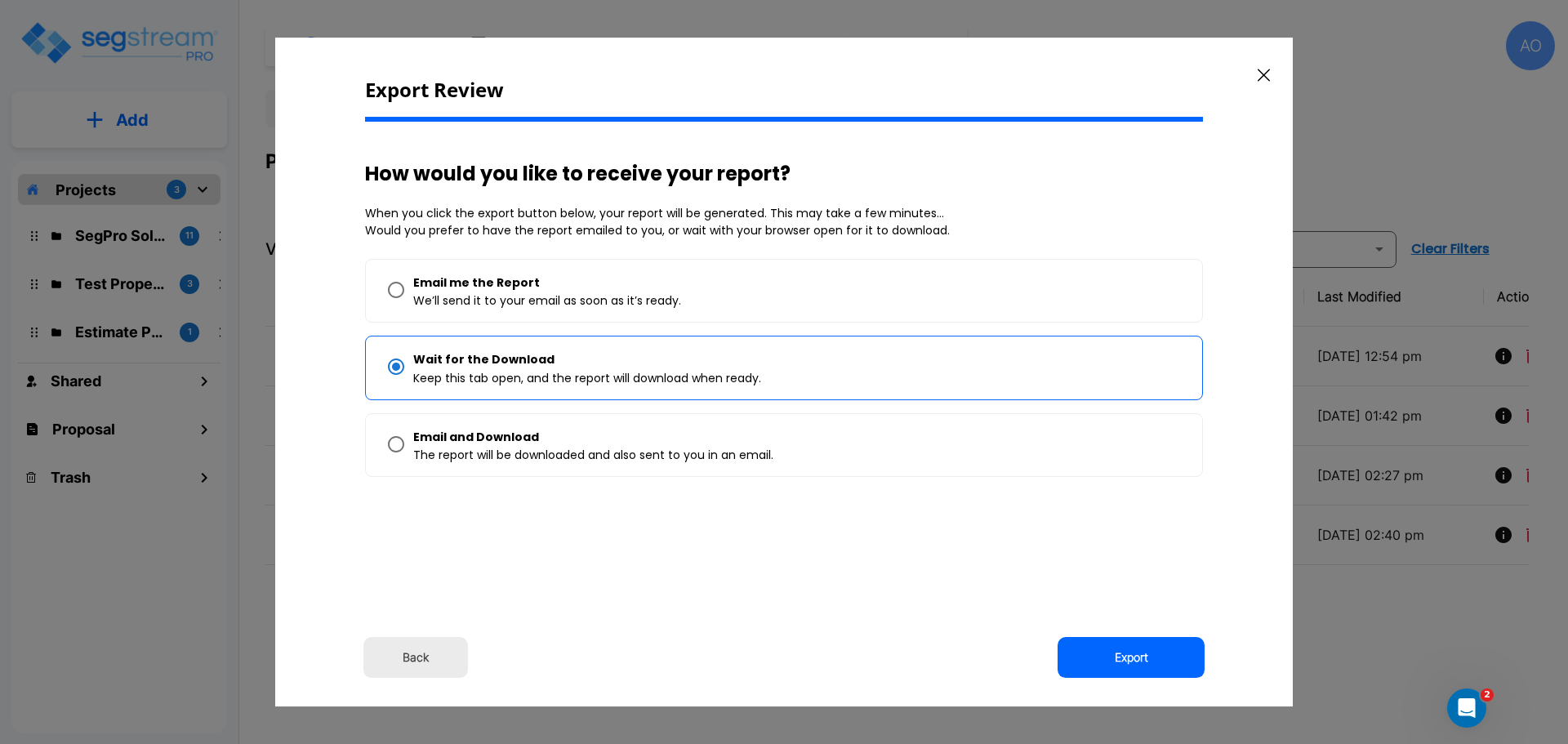
click at [1136, 648] on button "Export" at bounding box center [1131, 658] width 147 height 41
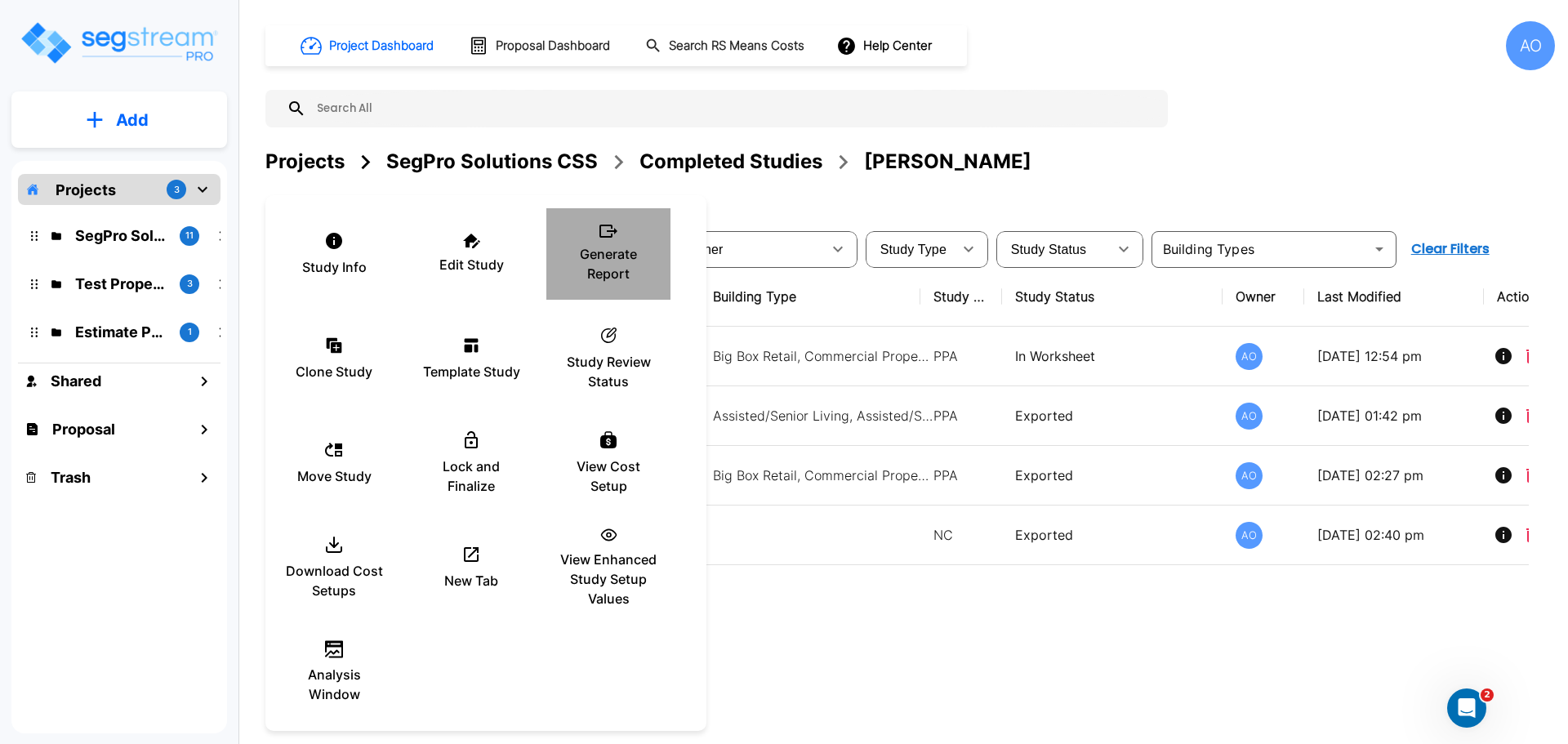
click at [626, 247] on p "Generate Report" at bounding box center [607, 264] width 98 height 39
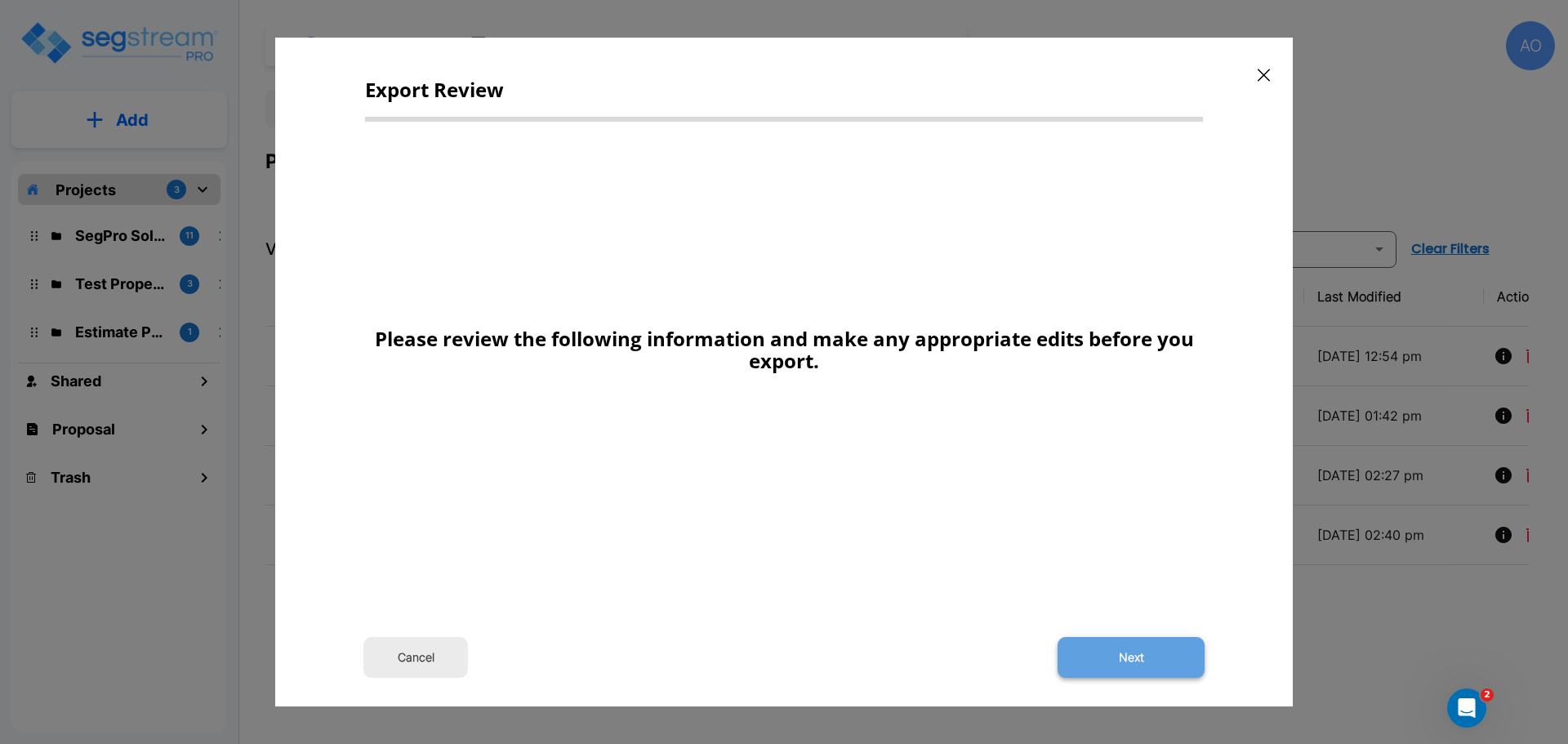
click at [1146, 651] on button "Next" at bounding box center [1131, 658] width 147 height 41
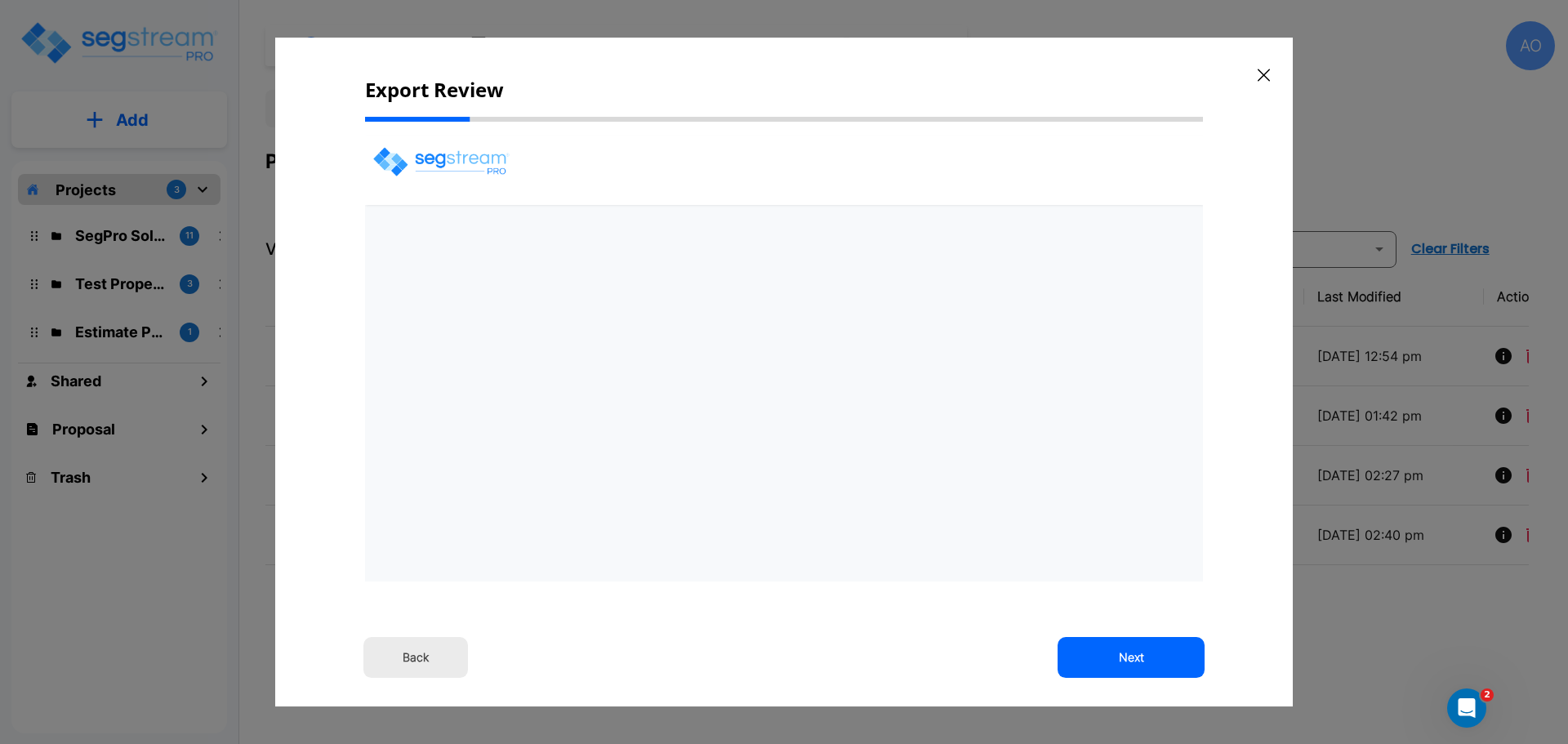
select select "2024"
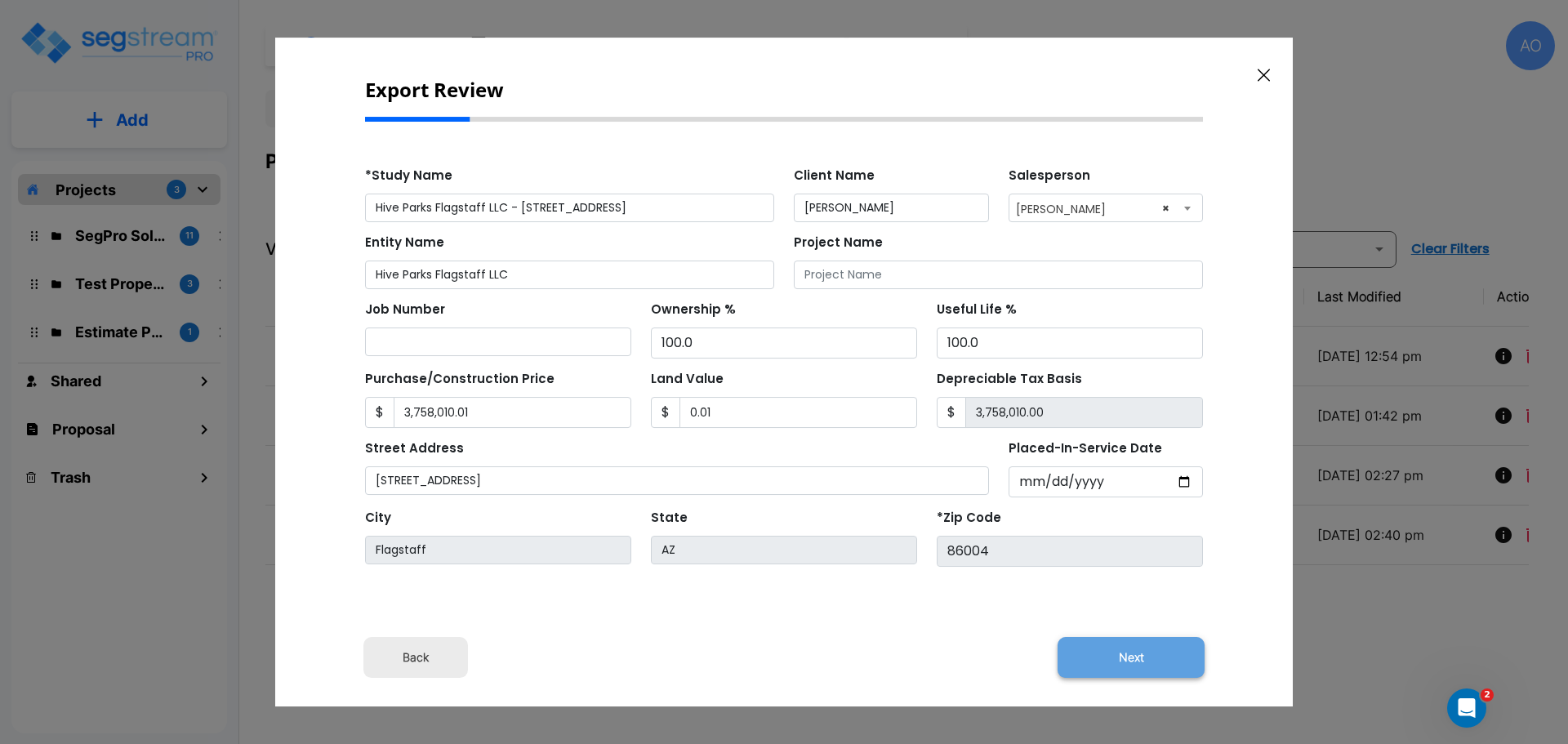
click at [1147, 653] on button "Next" at bounding box center [1131, 658] width 147 height 41
type input "3758010.01"
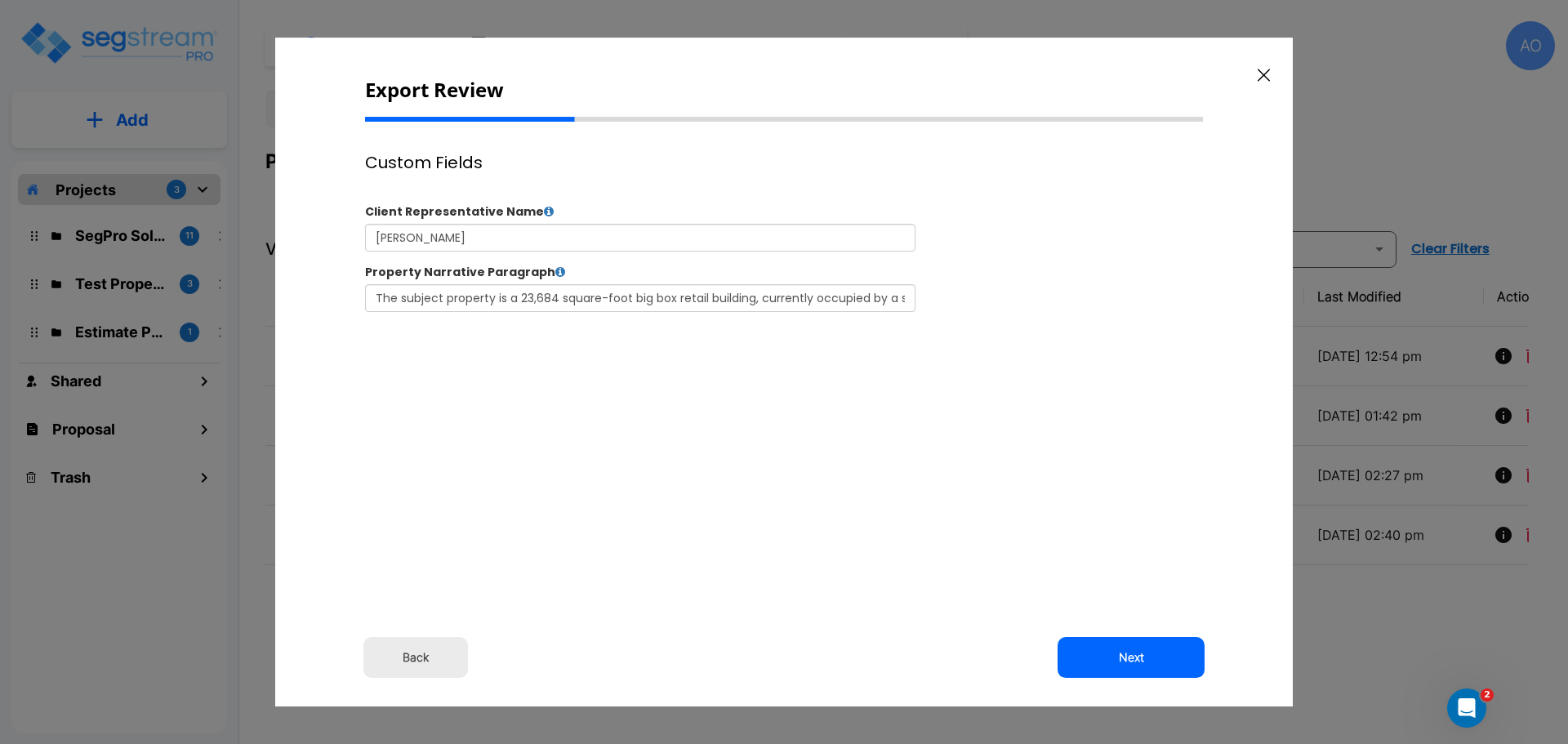
click at [1147, 653] on button "Next" at bounding box center [1131, 658] width 147 height 41
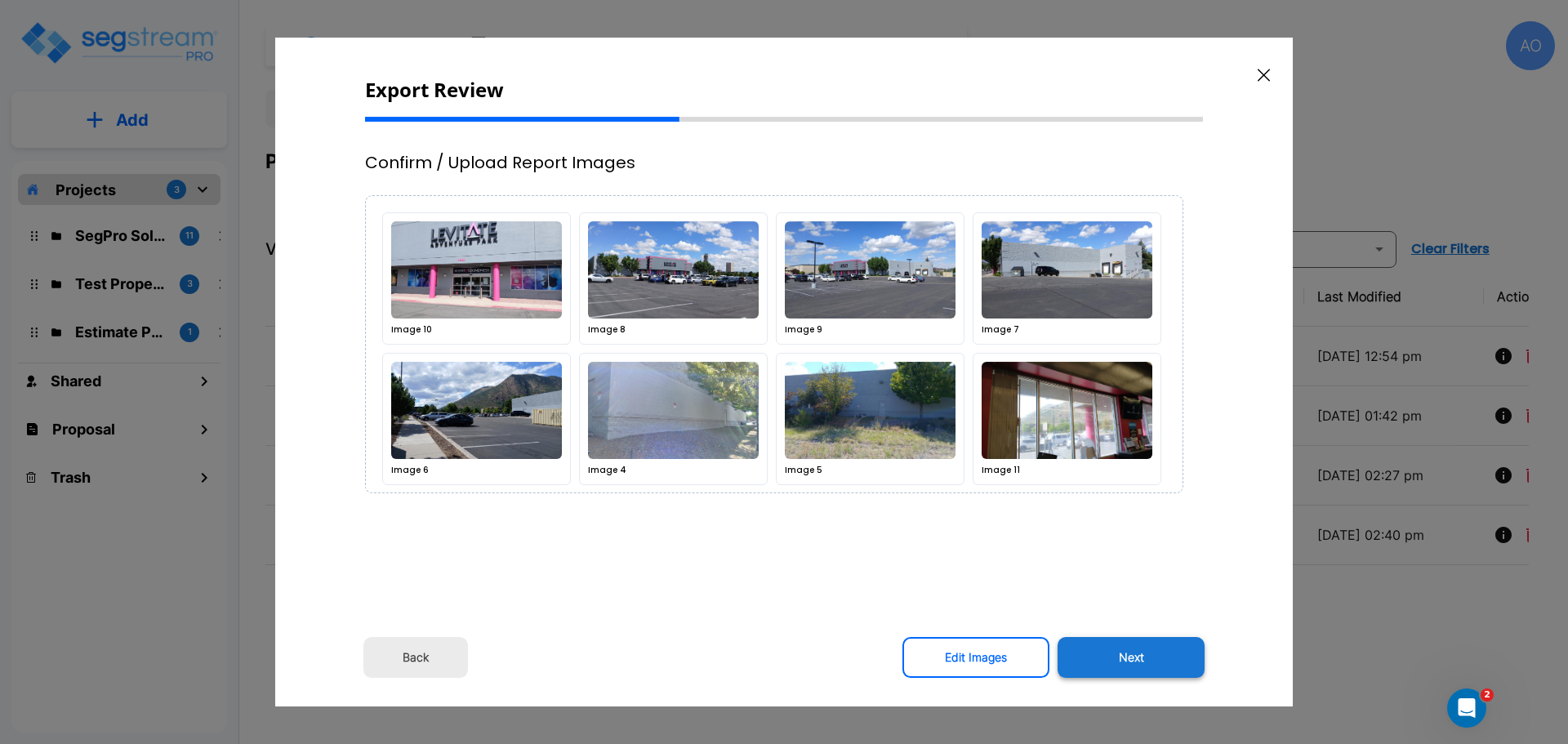
click at [1141, 653] on button "Next" at bounding box center [1131, 658] width 147 height 41
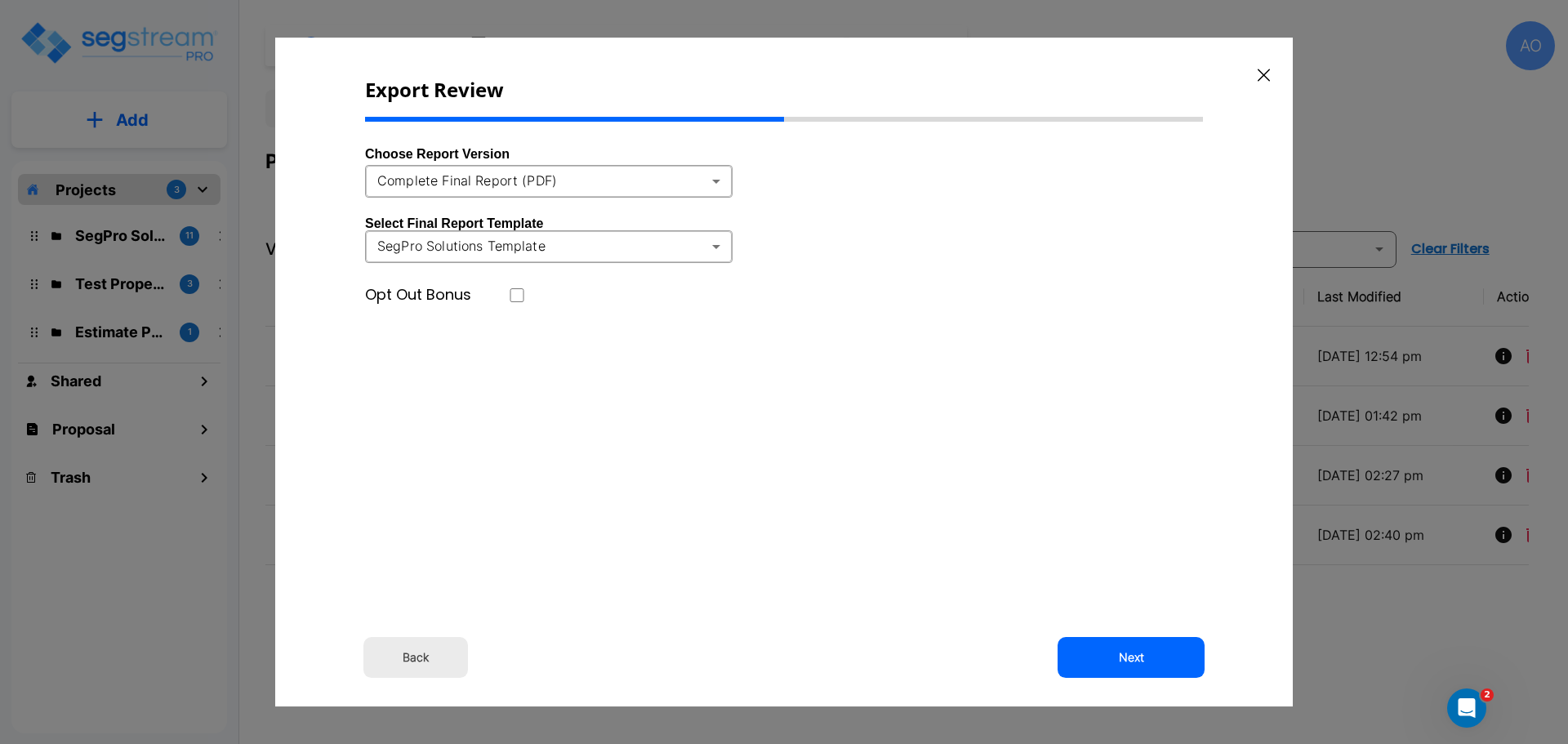
click at [716, 247] on body "× Your report is being generated. Be patient! × We're working on your Modificat…" at bounding box center [784, 372] width 1568 height 744
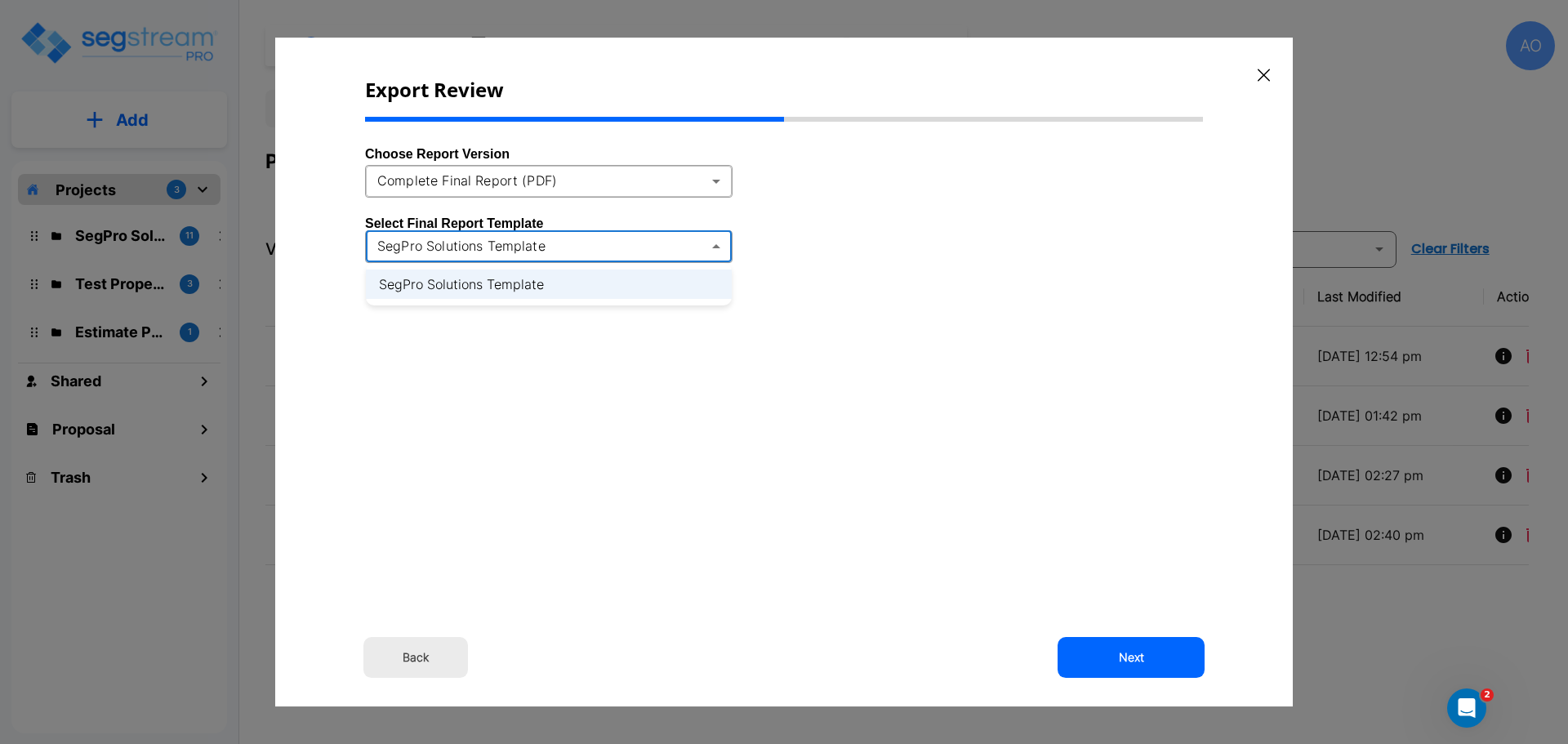
click at [719, 245] on div at bounding box center [784, 372] width 1568 height 744
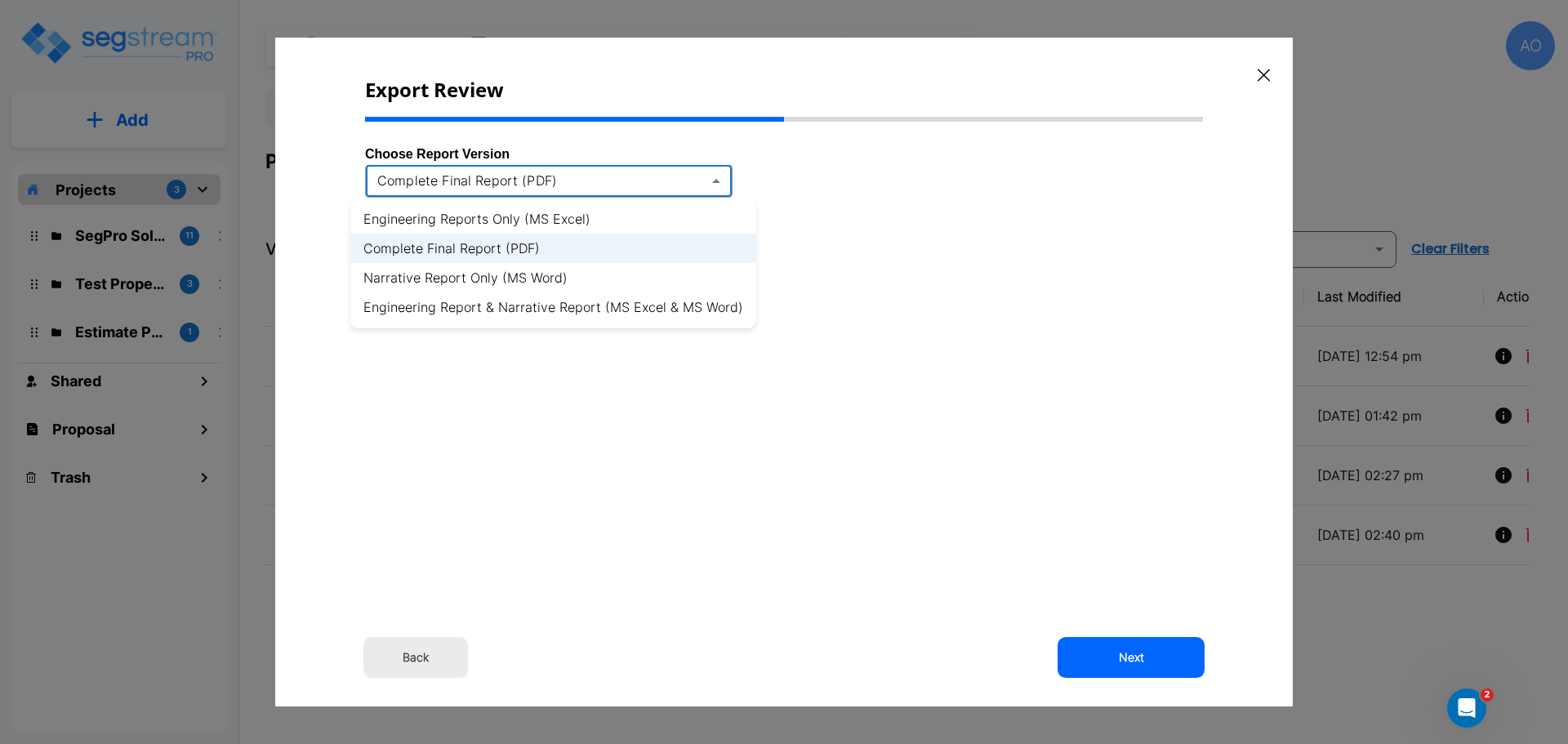
click at [717, 181] on body "× Your report is being generated. Be patient! × We're working on your Modificat…" at bounding box center [784, 372] width 1568 height 744
click at [694, 307] on li "Engineering Report & Narrative Report (MS Excel & MS Word)" at bounding box center [553, 307] width 406 height 29
type input "xlsx_word"
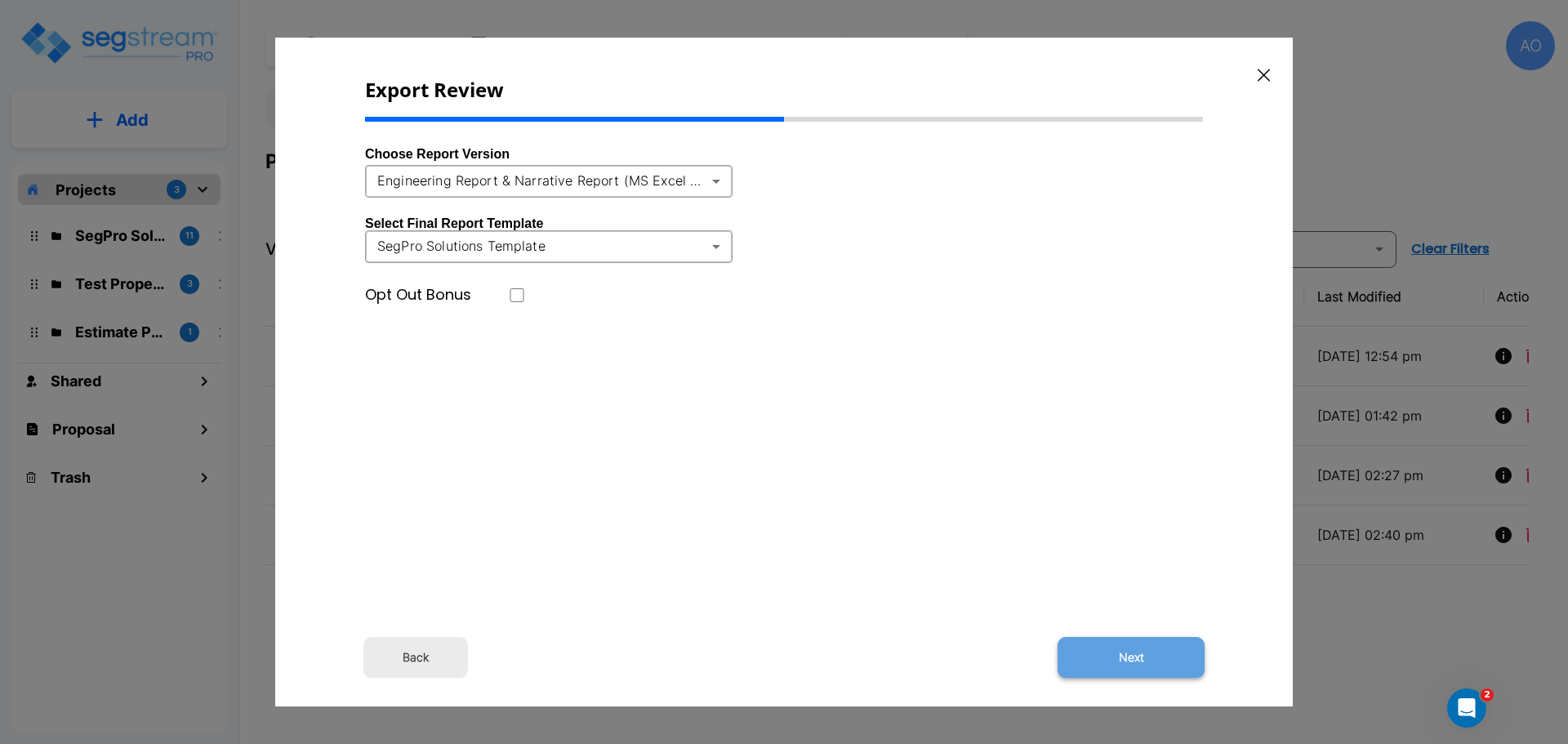
click at [1116, 655] on button "Next" at bounding box center [1131, 658] width 147 height 41
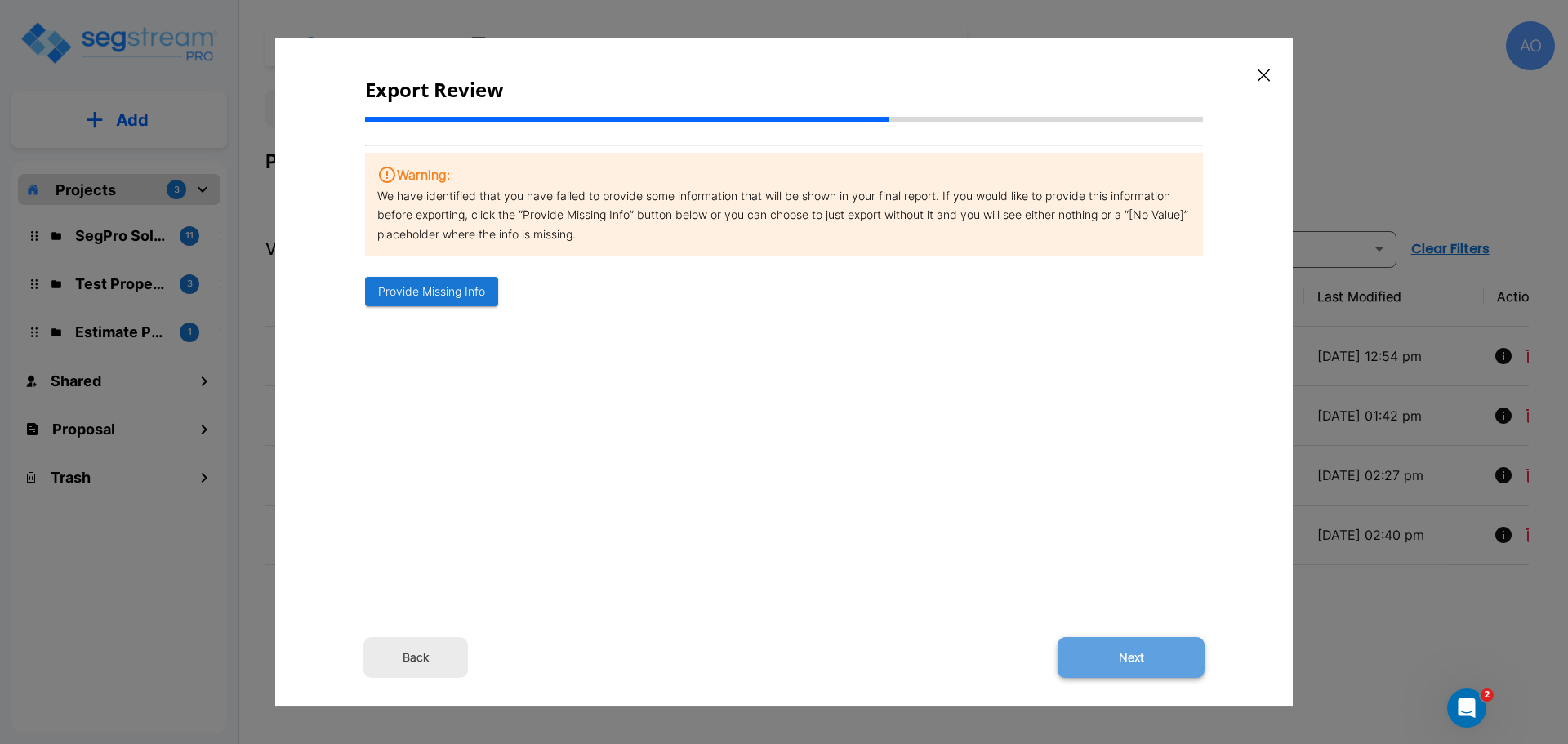
click at [1117, 655] on button "Next" at bounding box center [1131, 658] width 147 height 41
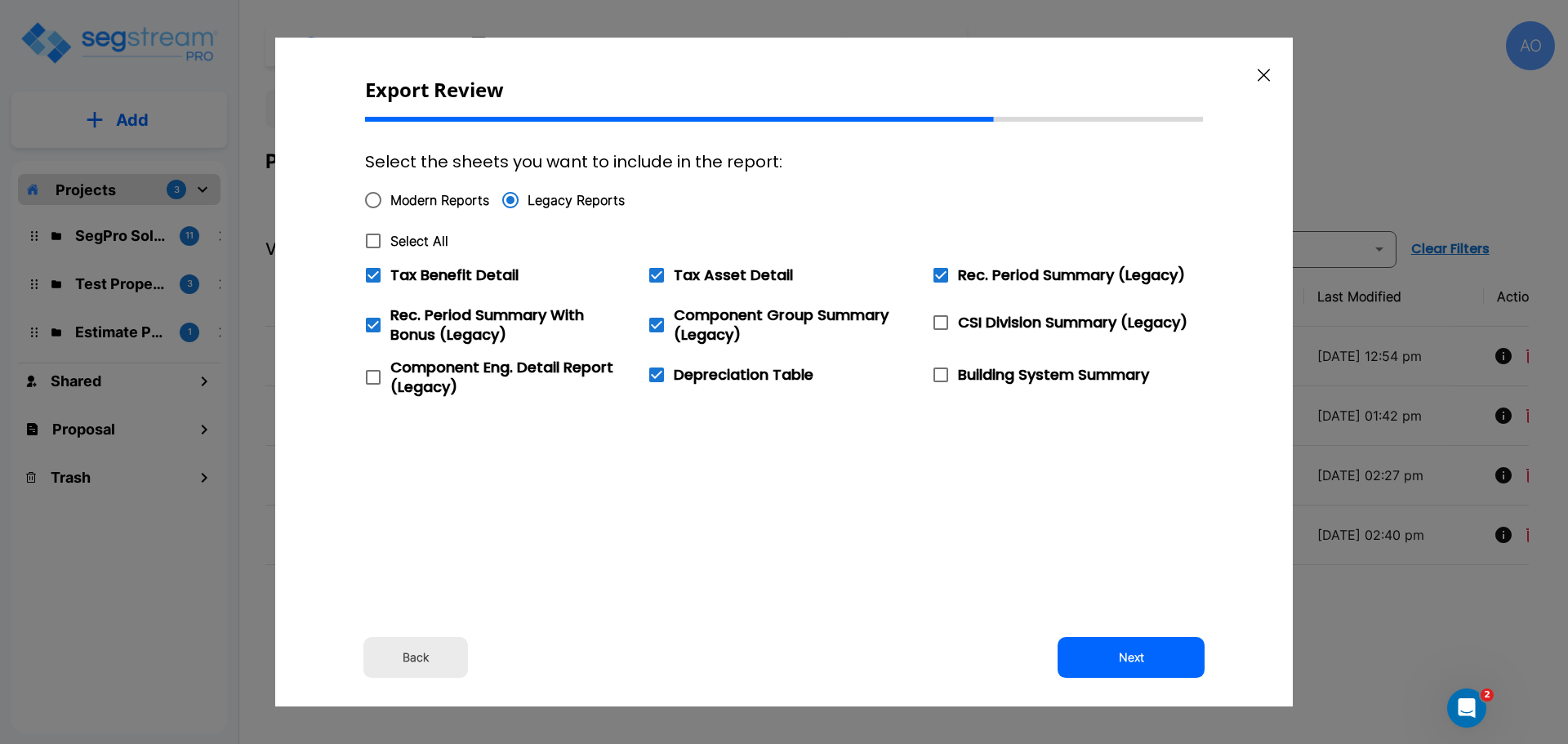
click at [375, 236] on icon at bounding box center [373, 241] width 19 height 19
click at [372, 236] on input "Select All" at bounding box center [364, 231] width 16 height 14
checkbox input "true"
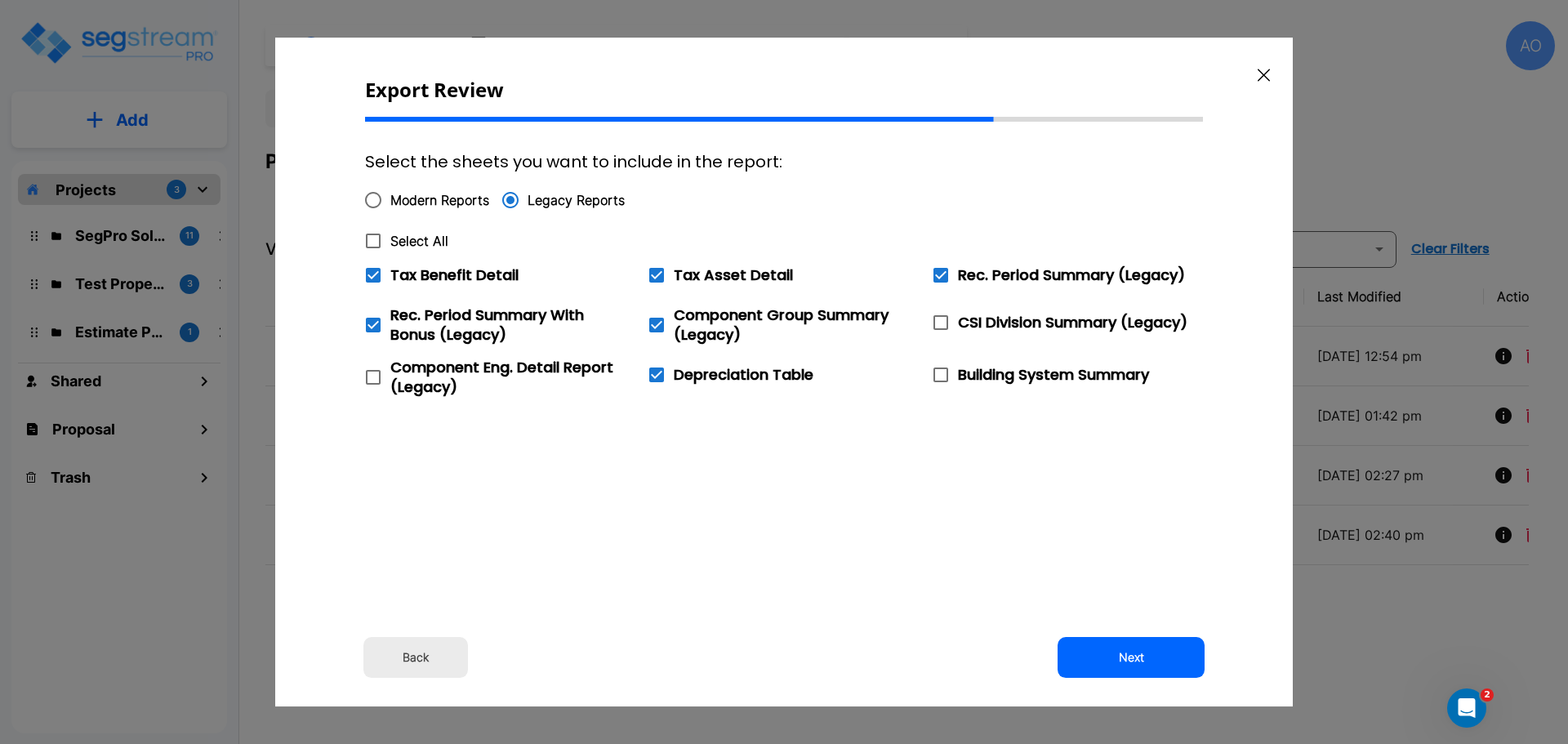
checkbox input "true"
click at [377, 275] on icon at bounding box center [373, 275] width 15 height 15
click at [372, 272] on input "Tax Benefit Detail" at bounding box center [364, 264] width 16 height 14
checkbox input "false"
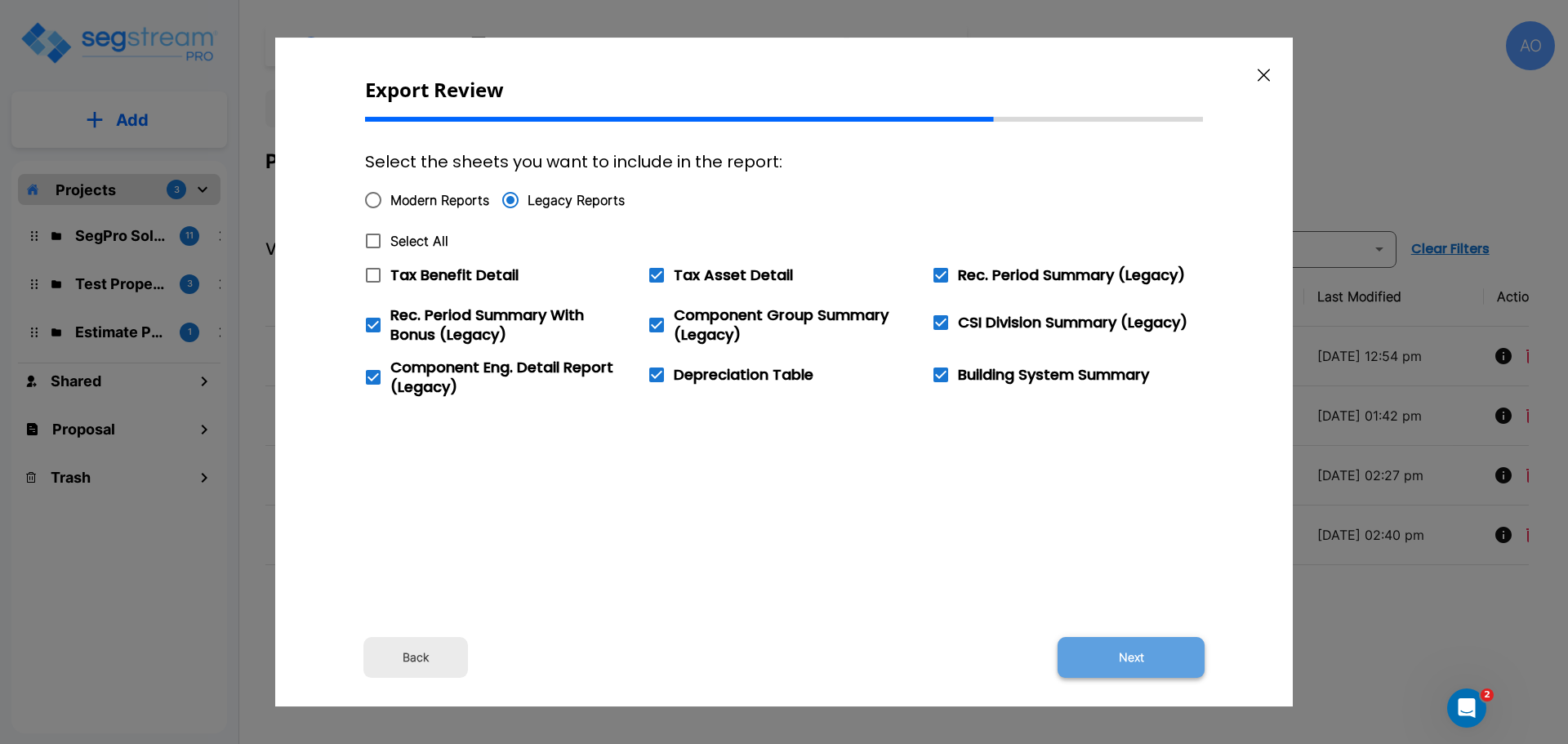
click at [1148, 658] on button "Next" at bounding box center [1131, 658] width 147 height 41
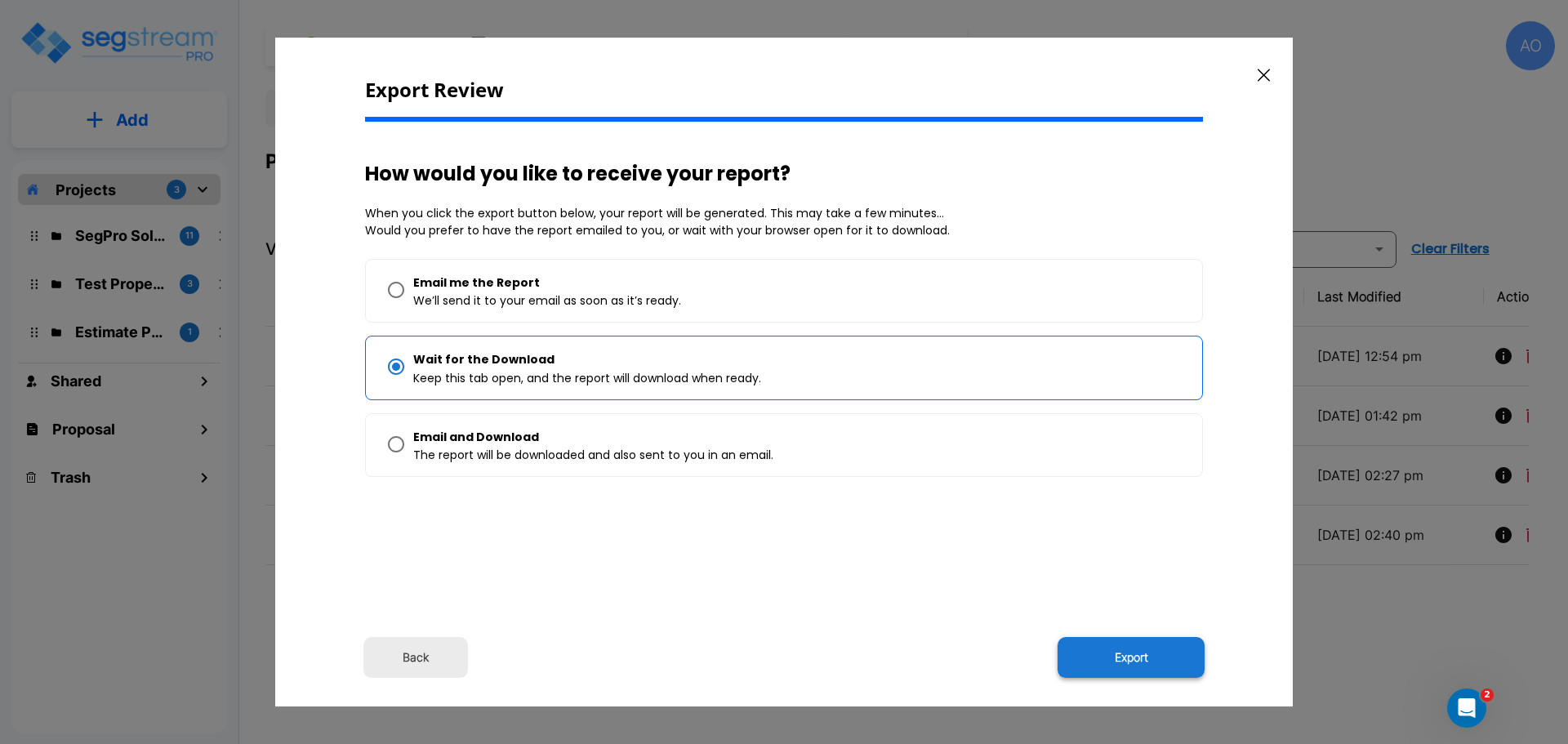
click at [1144, 658] on button "Export" at bounding box center [1131, 658] width 147 height 41
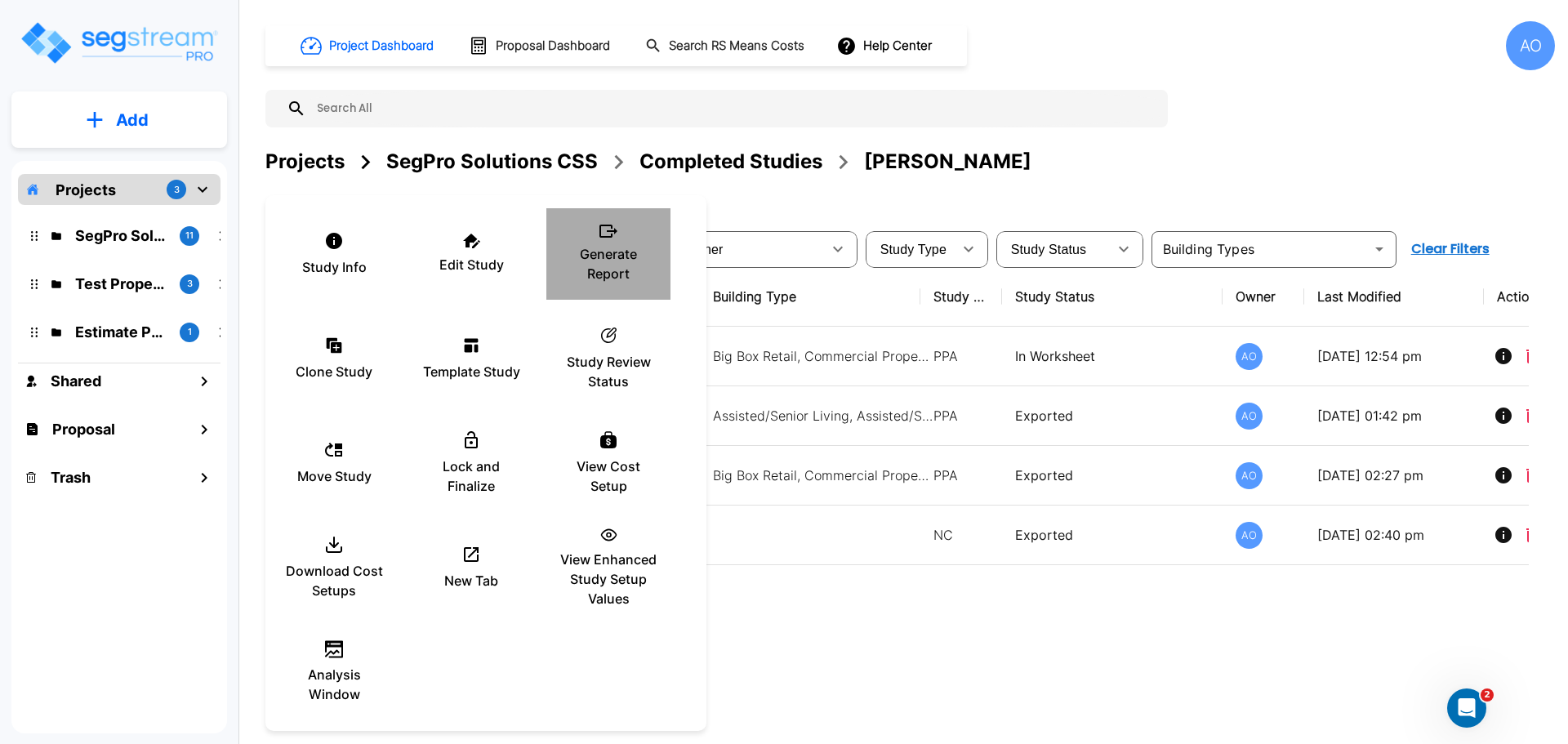
click at [609, 253] on p "Generate Report" at bounding box center [607, 264] width 98 height 39
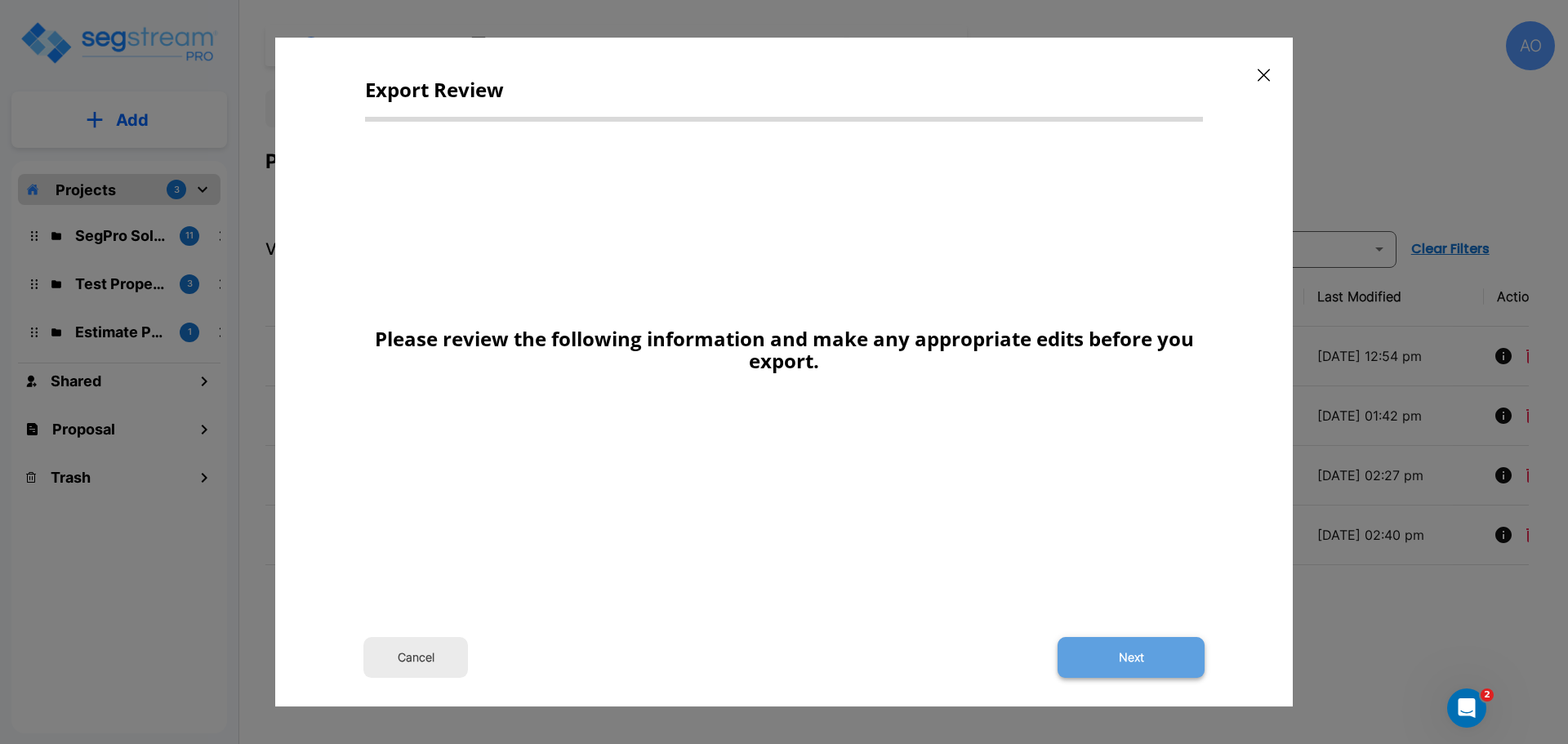
click at [1151, 652] on button "Next" at bounding box center [1131, 658] width 147 height 41
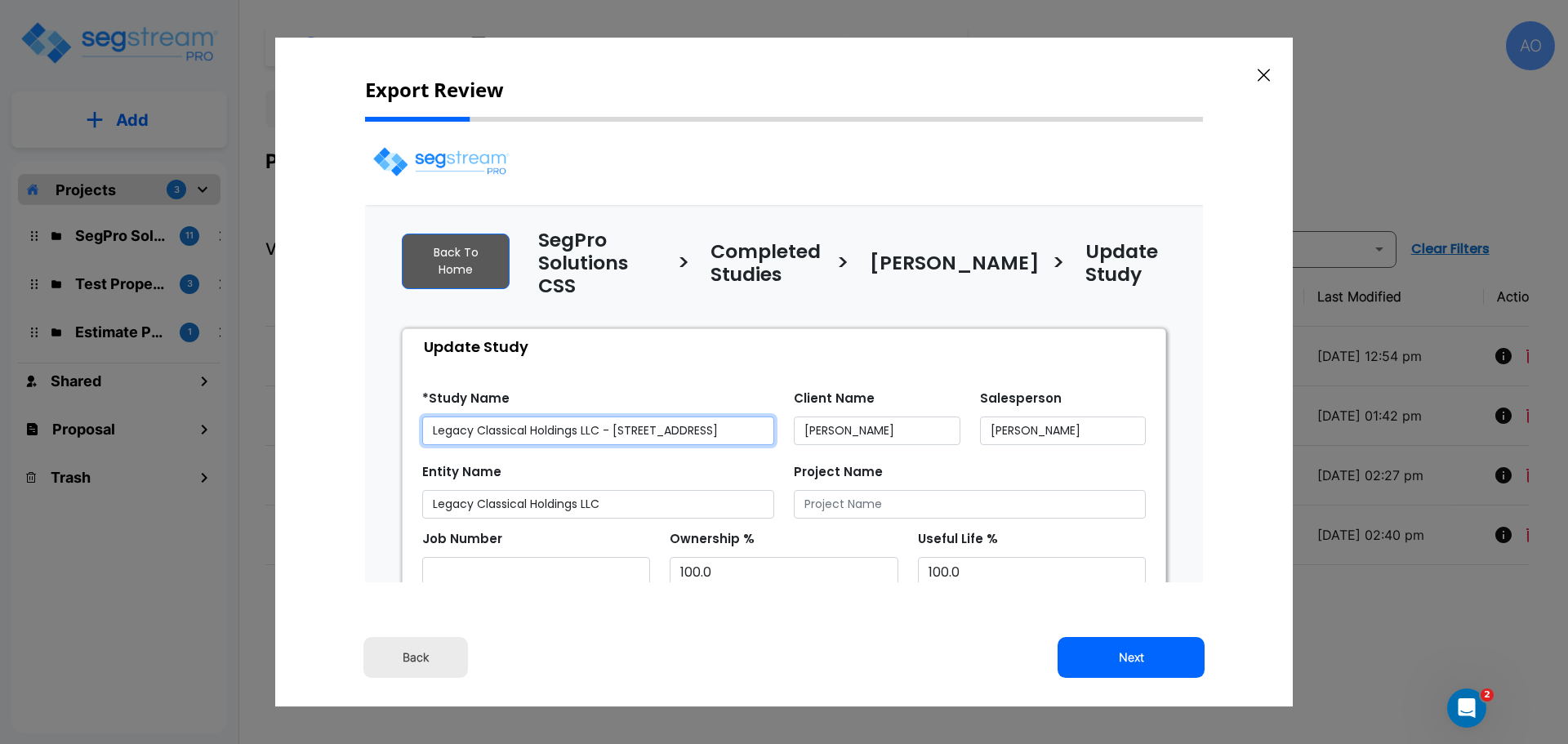
select select "2024"
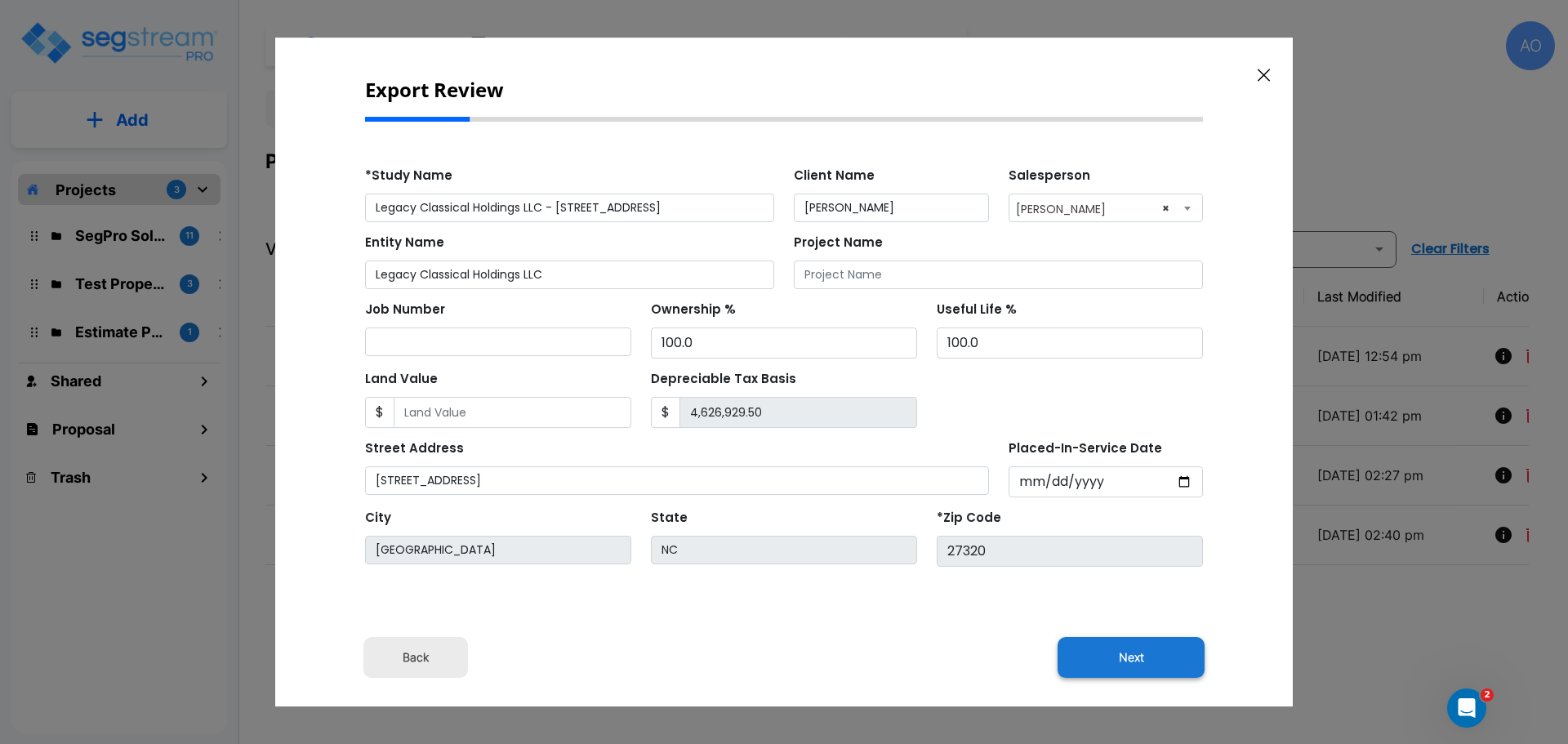
click at [1144, 653] on button "Next" at bounding box center [1131, 658] width 147 height 41
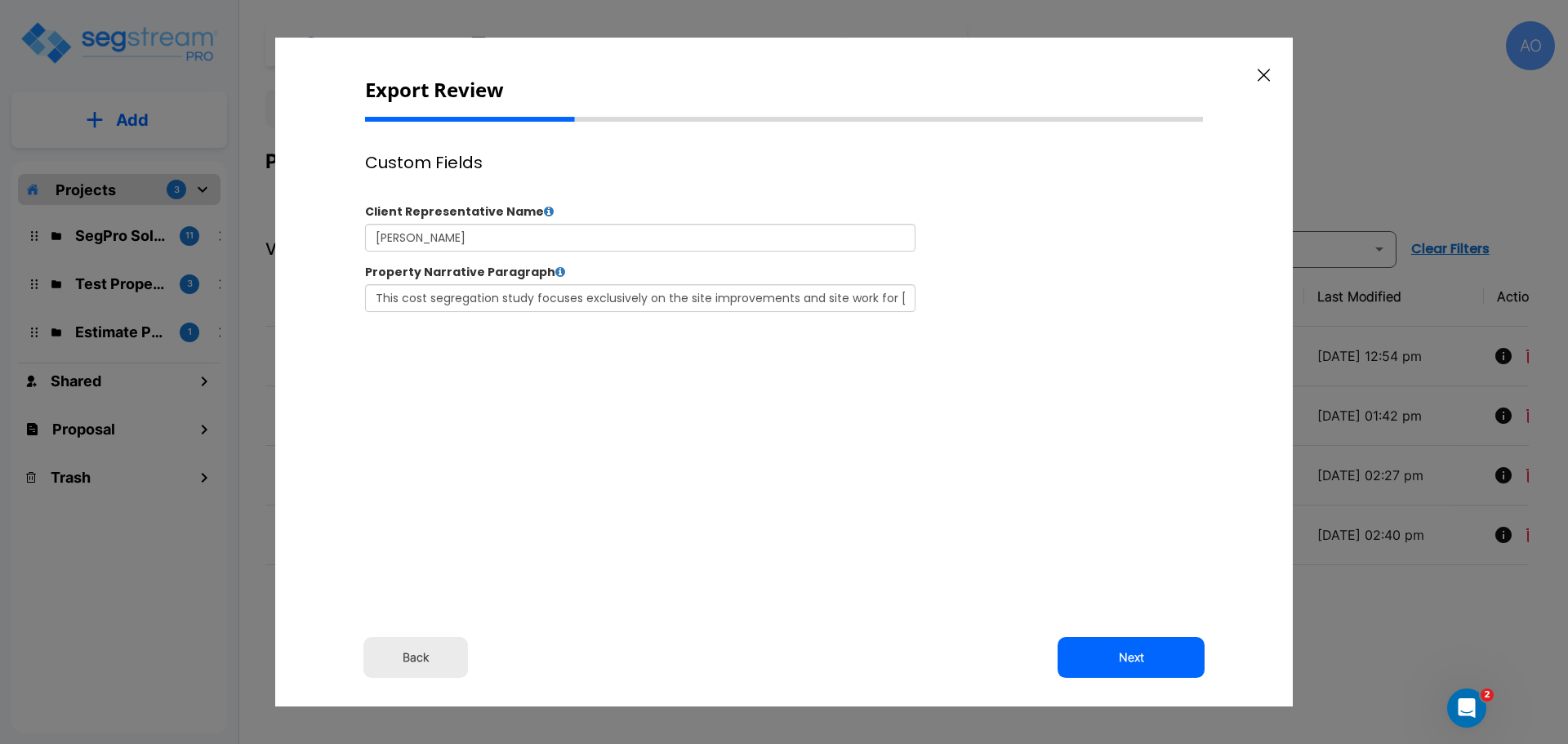
click at [1144, 653] on button "Next" at bounding box center [1131, 658] width 147 height 41
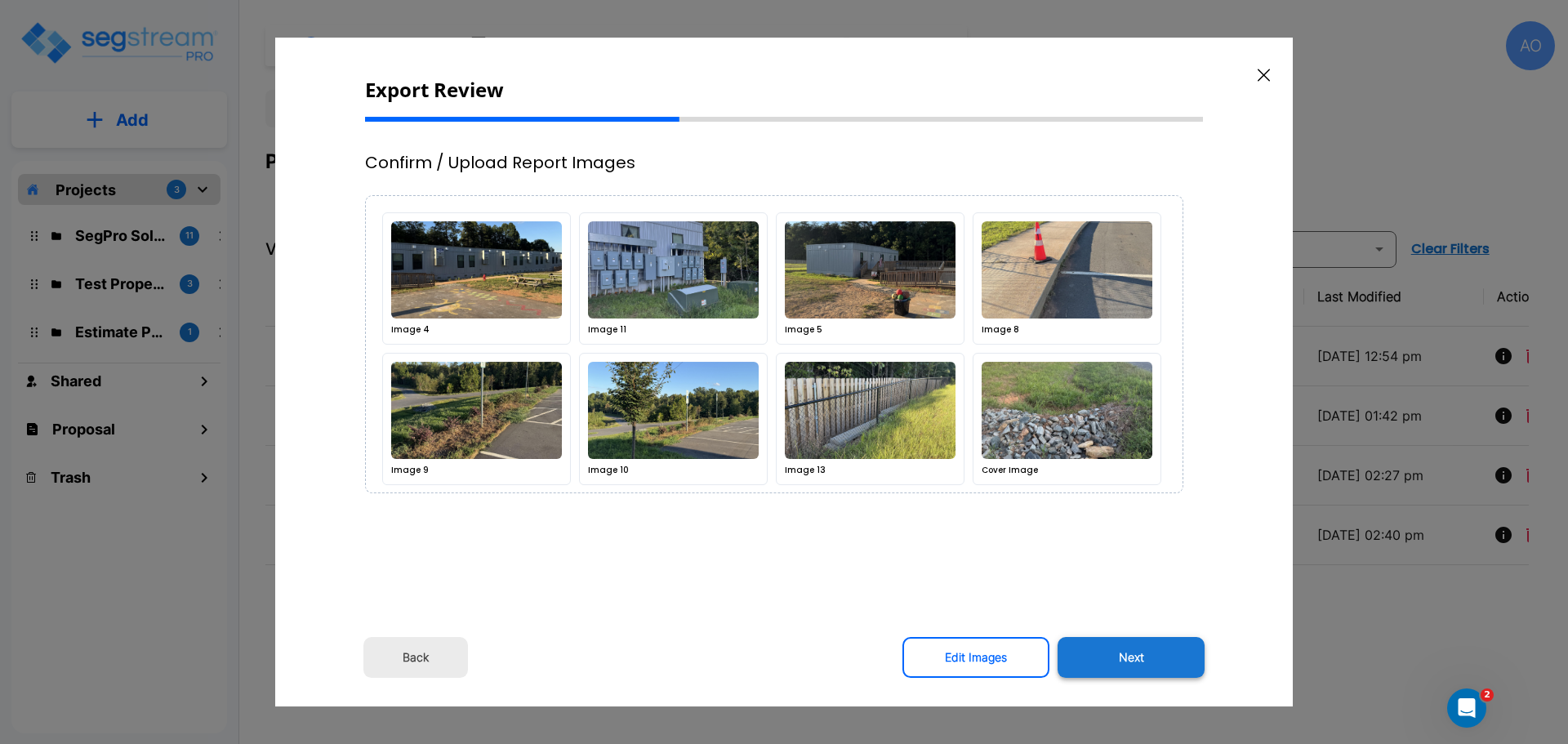
click at [1142, 655] on button "Next" at bounding box center [1131, 658] width 147 height 41
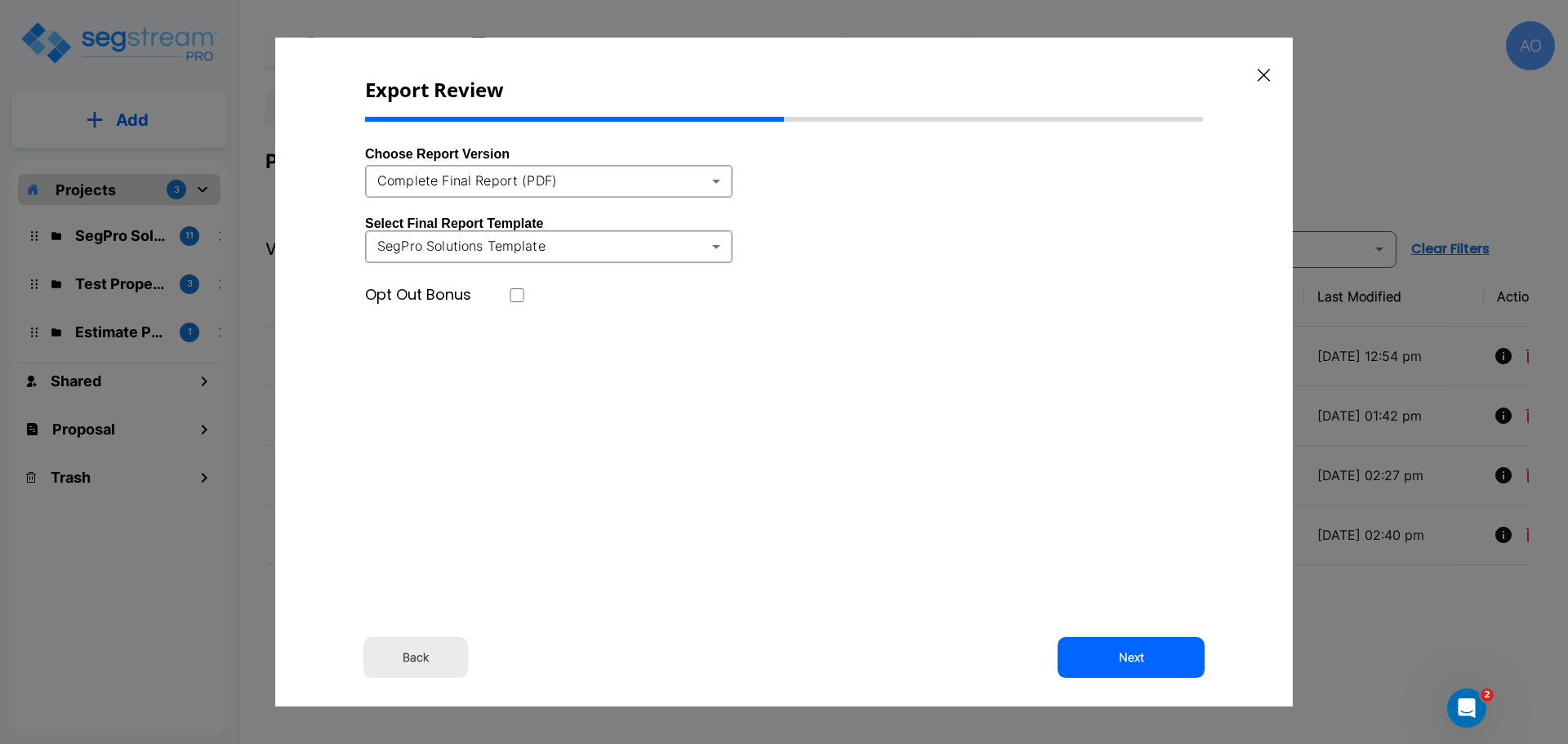
click at [720, 183] on body "× Your report is being generated. Be patient! × We're working on your Modificat…" at bounding box center [784, 372] width 1568 height 744
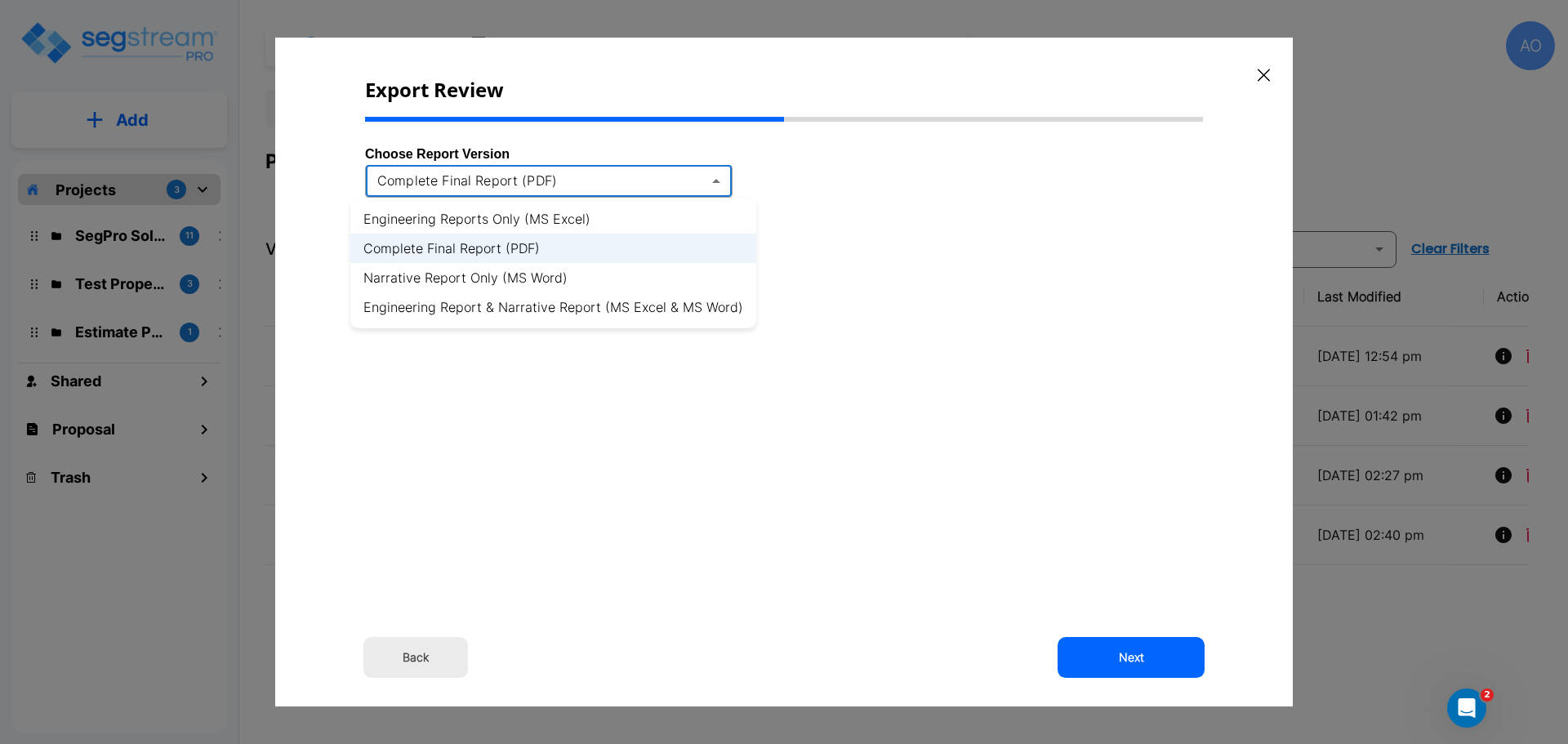
click at [705, 305] on li "Engineering Report & Narrative Report (MS Excel & MS Word)" at bounding box center [553, 307] width 406 height 29
type input "xlsx_word"
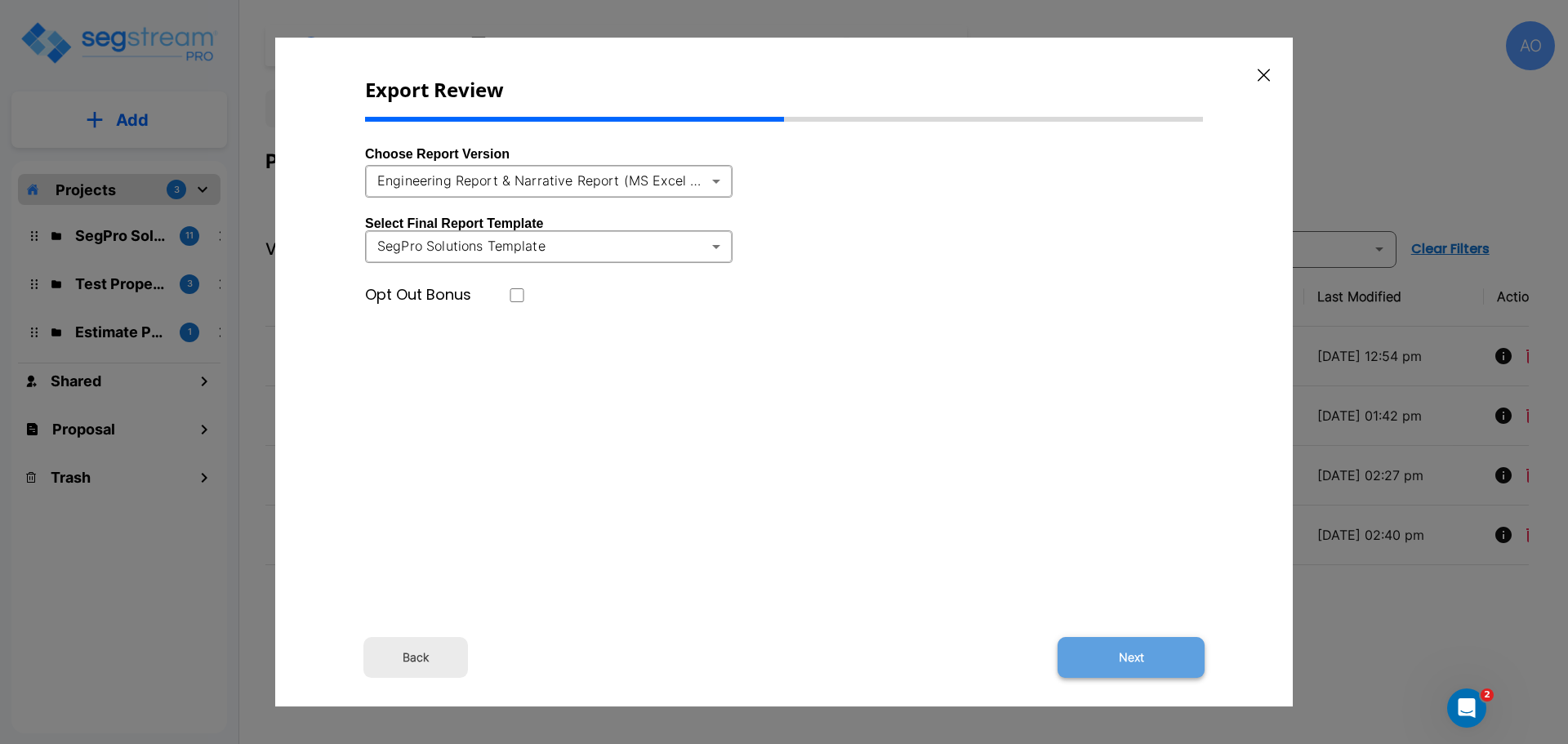
click at [1153, 663] on button "Next" at bounding box center [1131, 658] width 147 height 41
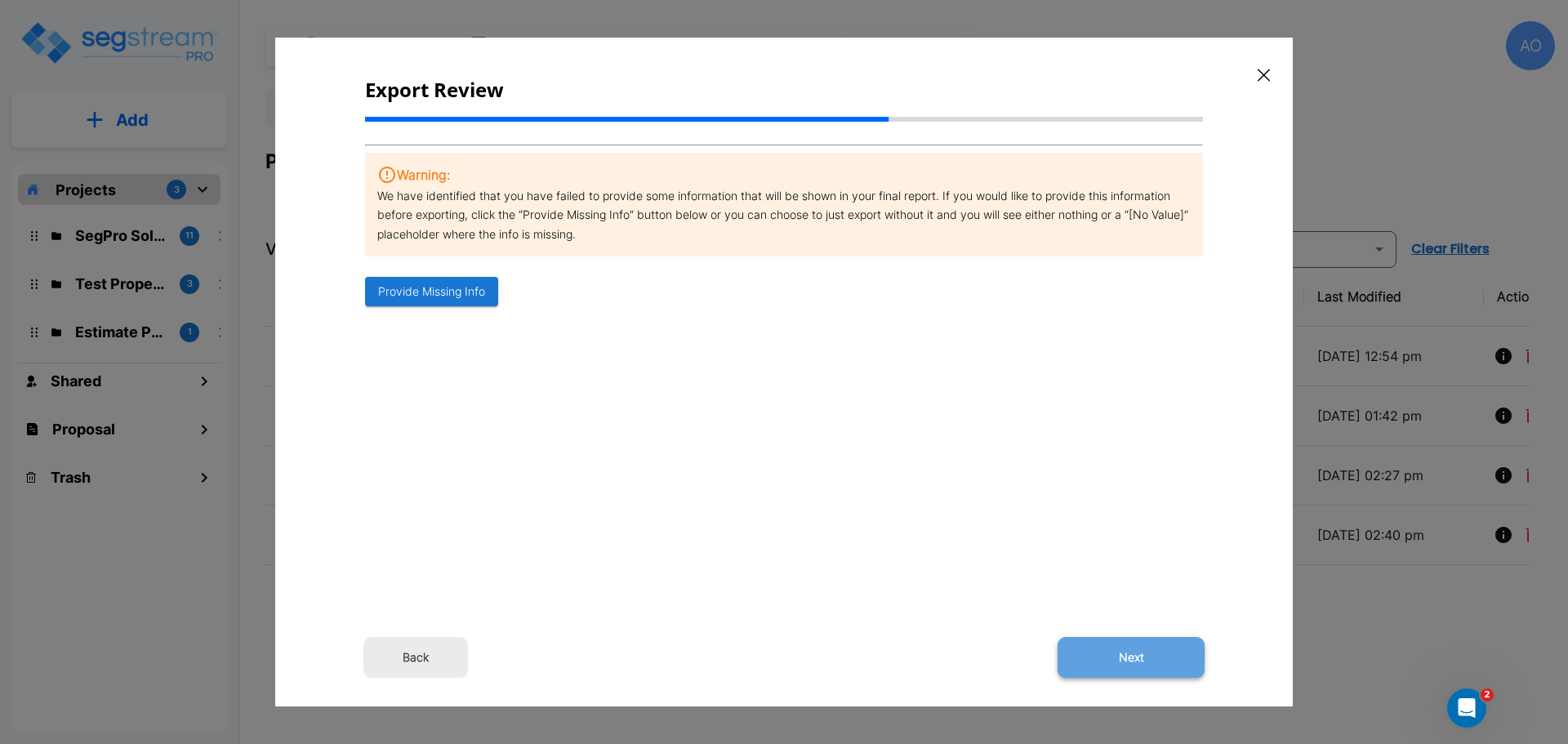
click at [1150, 659] on button "Next" at bounding box center [1131, 658] width 147 height 41
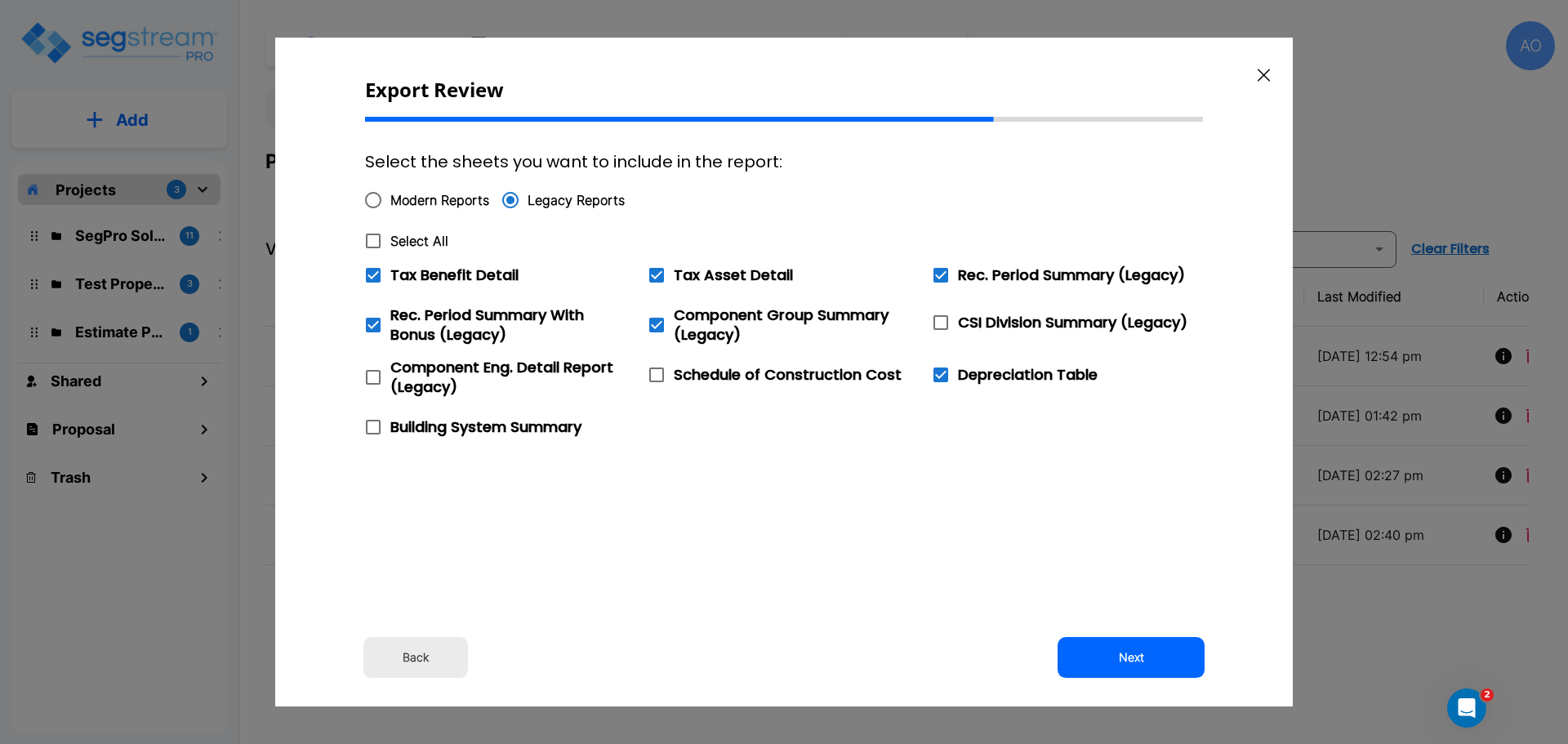
click at [375, 239] on icon at bounding box center [373, 241] width 19 height 19
click at [372, 237] on input "Select All" at bounding box center [364, 231] width 16 height 14
checkbox input "true"
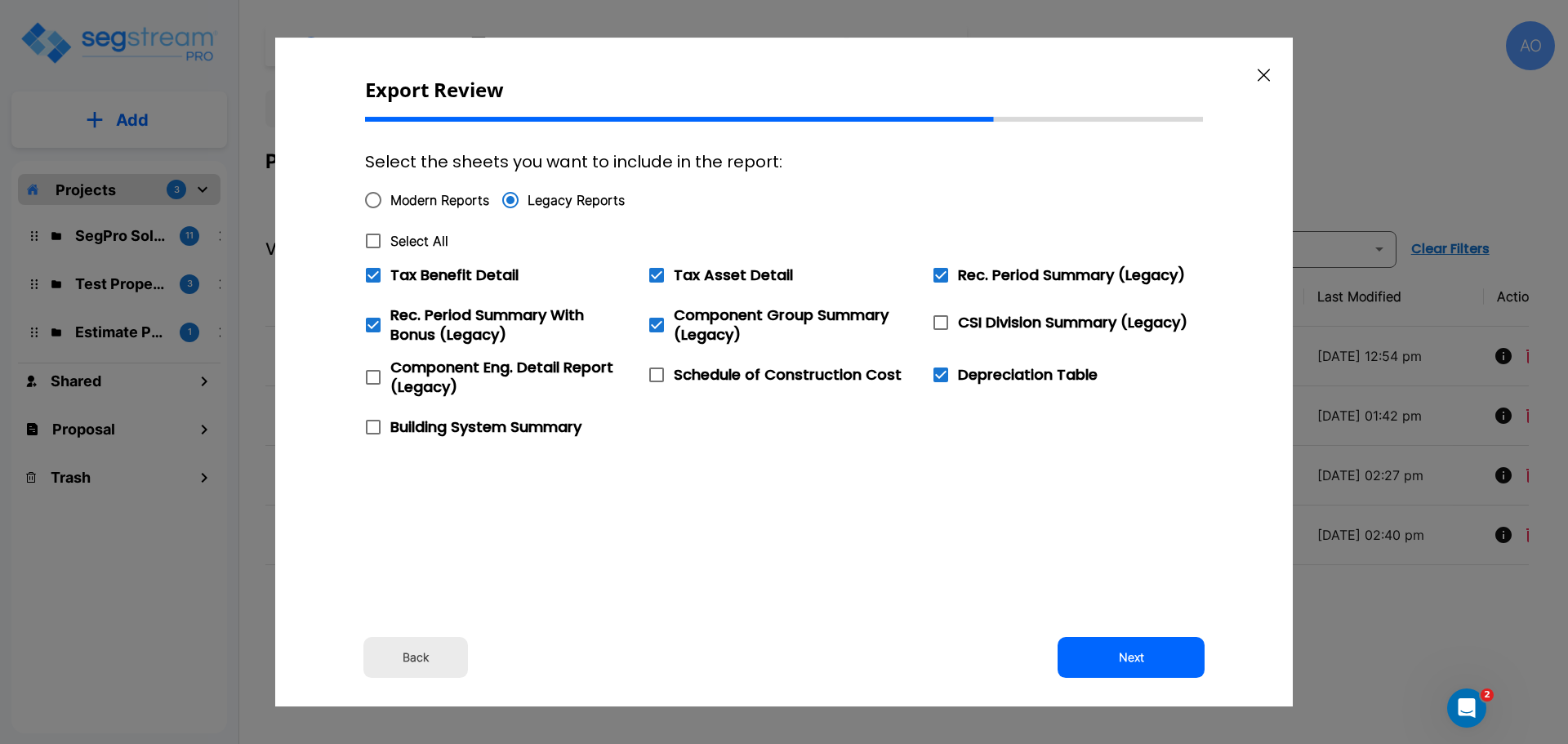
checkbox input "true"
click at [371, 278] on icon at bounding box center [373, 275] width 15 height 15
click at [371, 272] on input "Tax Benefit Detail" at bounding box center [364, 264] width 16 height 14
checkbox input "false"
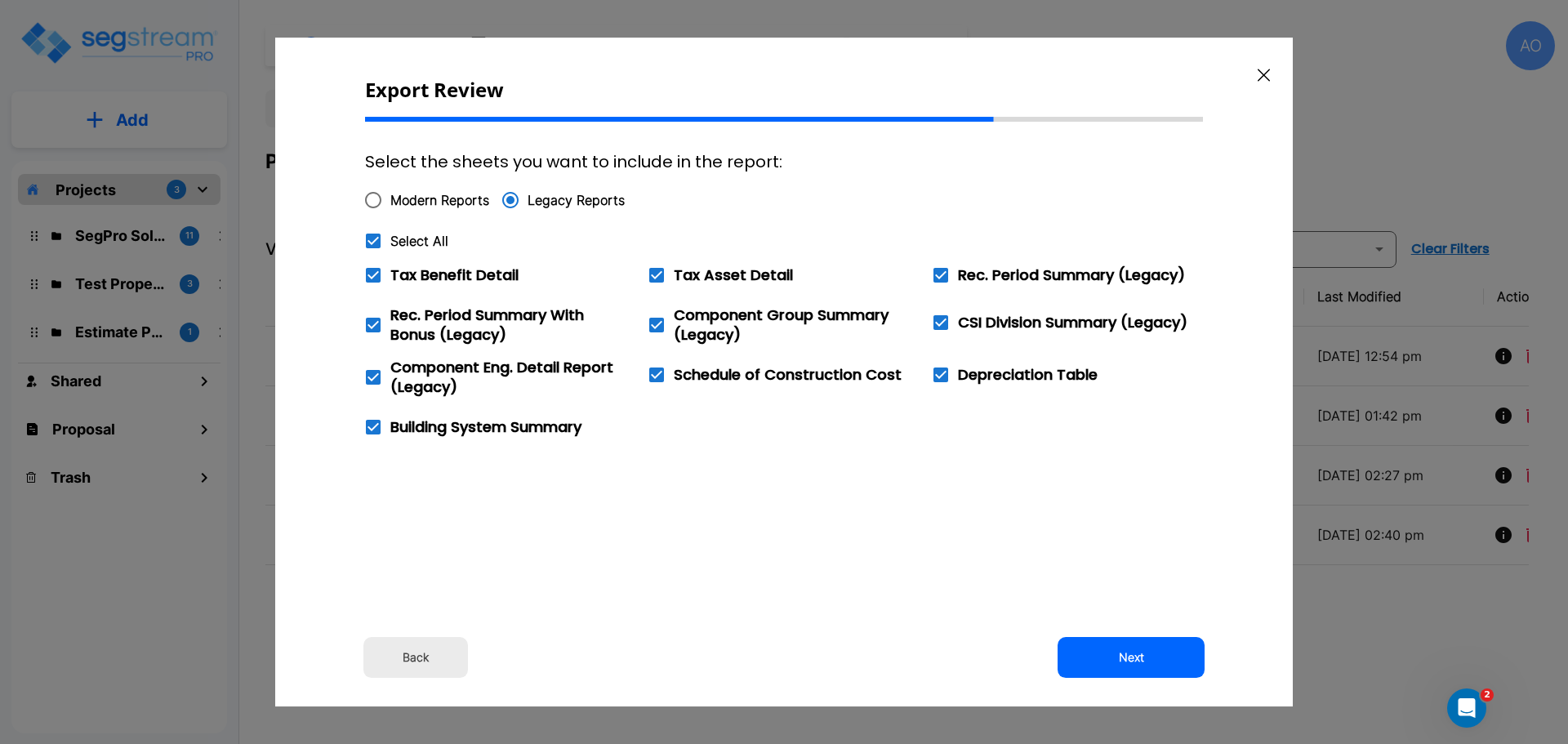
checkbox input "false"
click at [1146, 659] on button "Next" at bounding box center [1131, 658] width 147 height 41
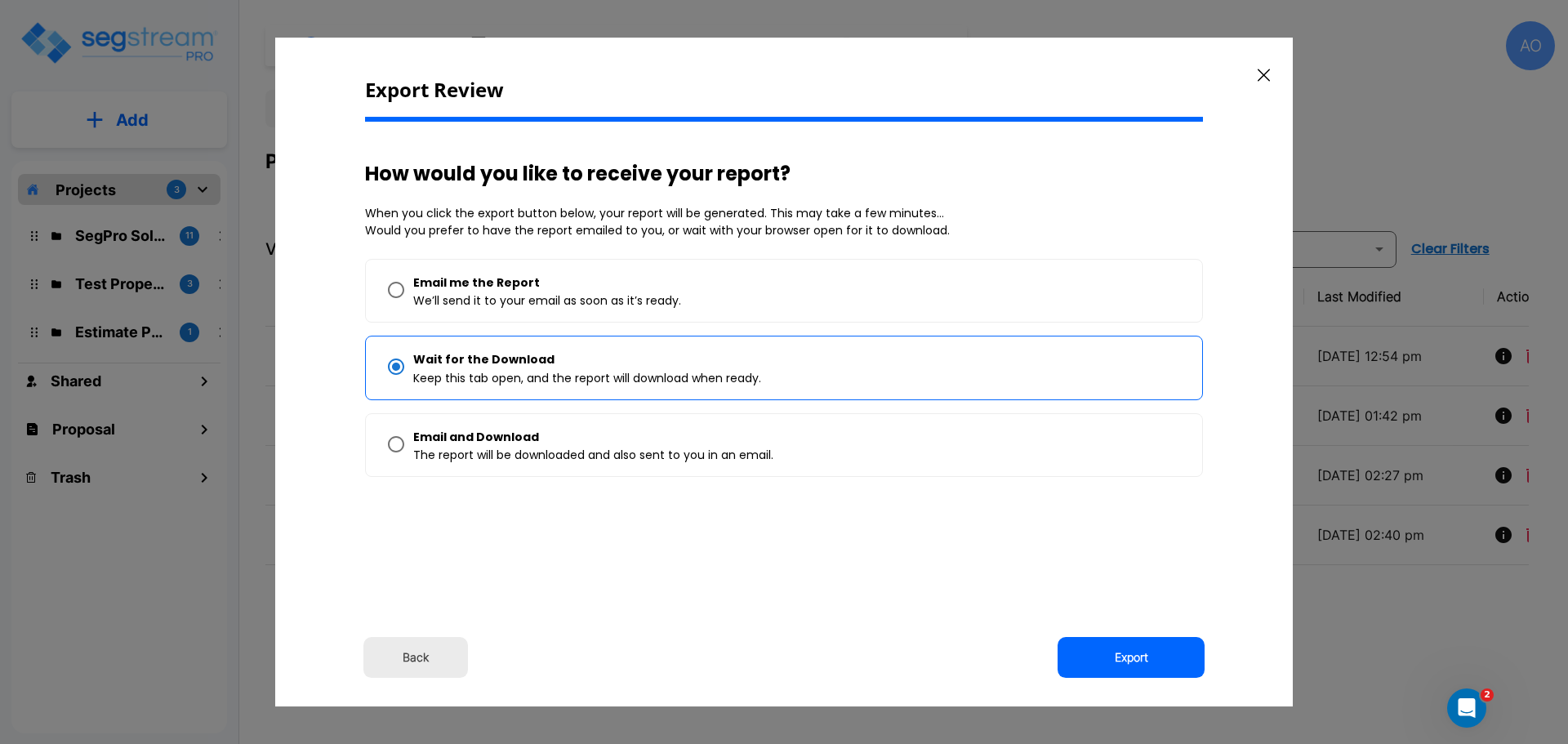
click at [1146, 659] on button "Export" at bounding box center [1131, 658] width 147 height 41
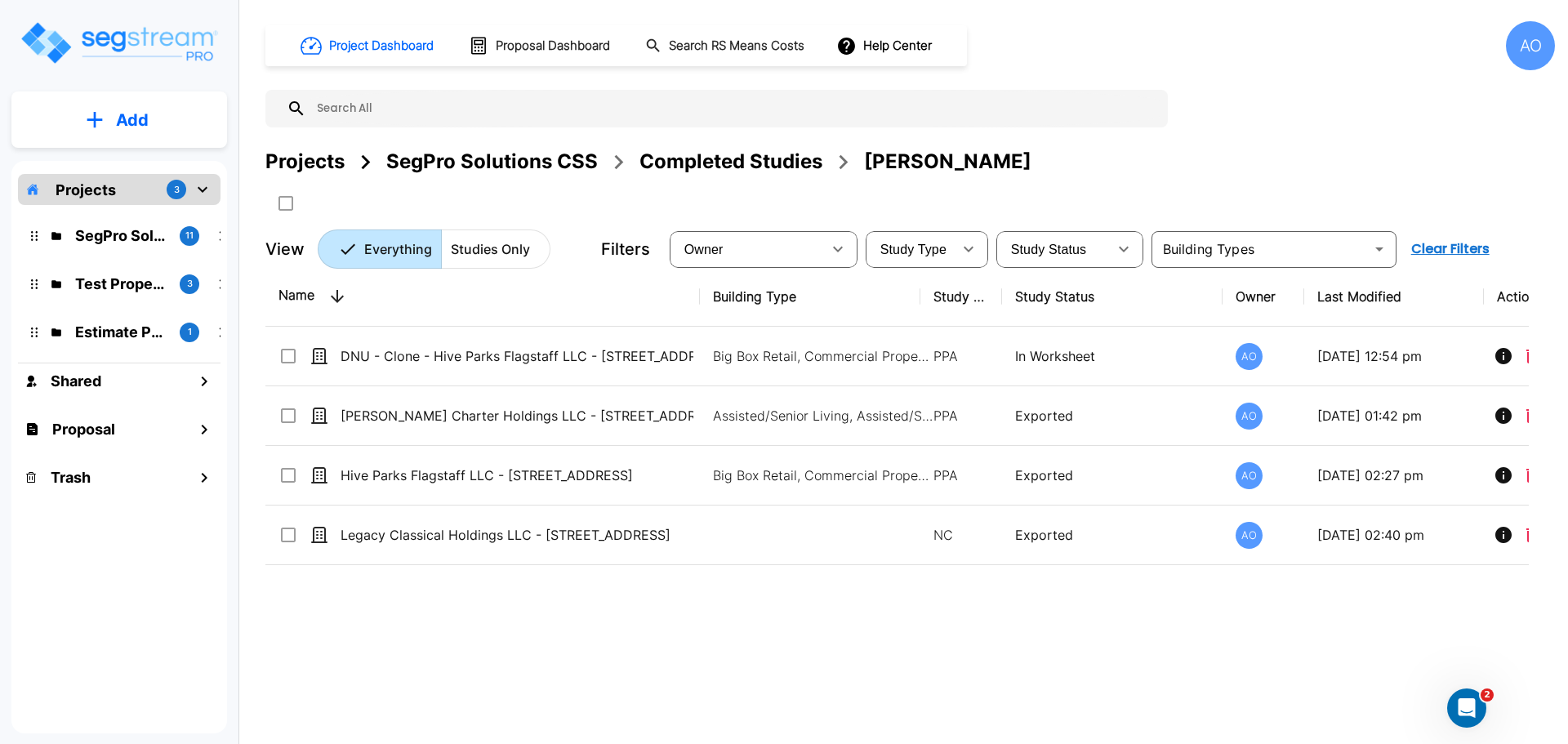
click at [932, 674] on div "Name Building Type Study Type Study Status Owner Last Modified Action DNU - Clo…" at bounding box center [897, 498] width 1263 height 461
click at [747, 158] on div "Completed Studies" at bounding box center [730, 162] width 183 height 29
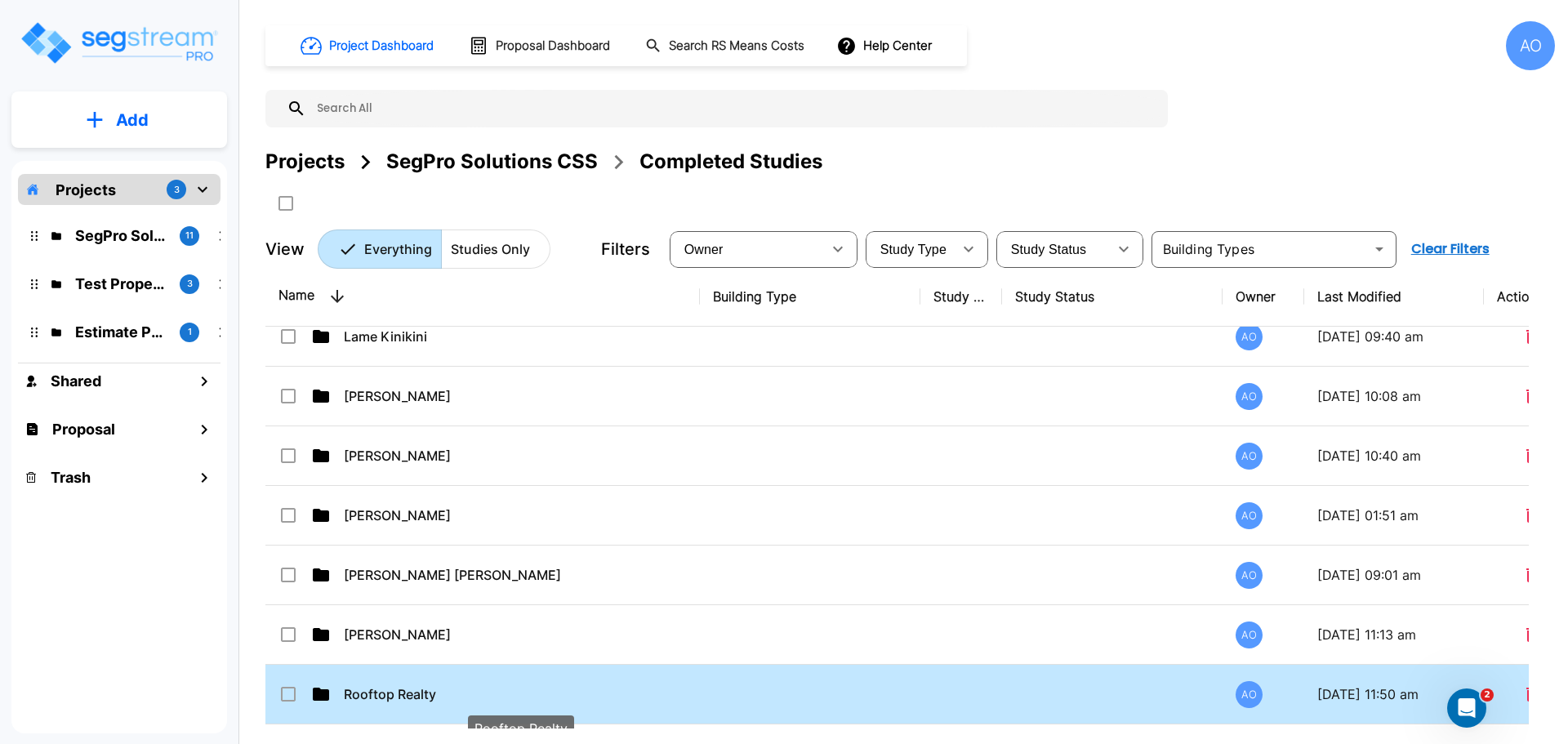
scroll to position [1143, 0]
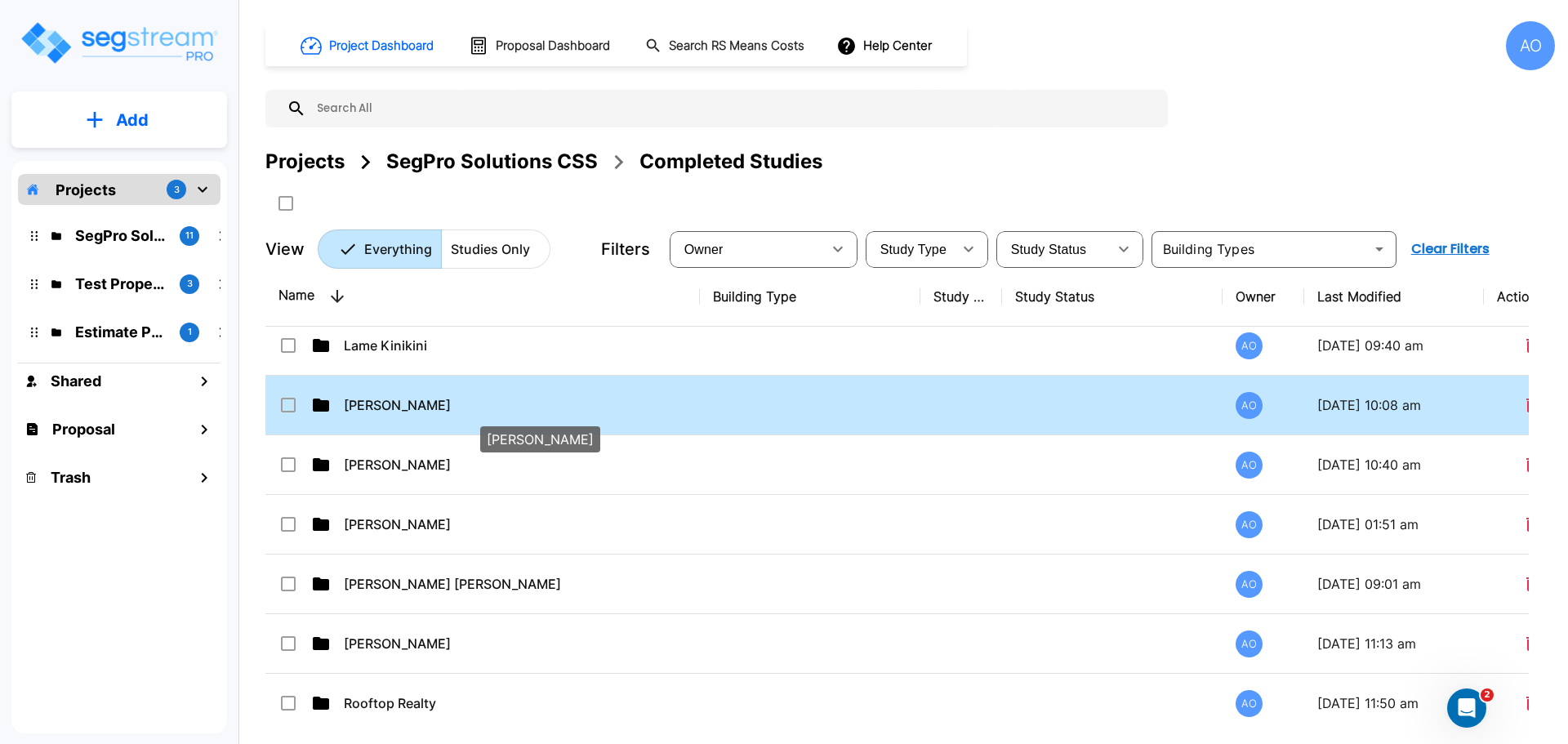
click at [396, 405] on p "[PERSON_NAME]" at bounding box center [520, 405] width 353 height 19
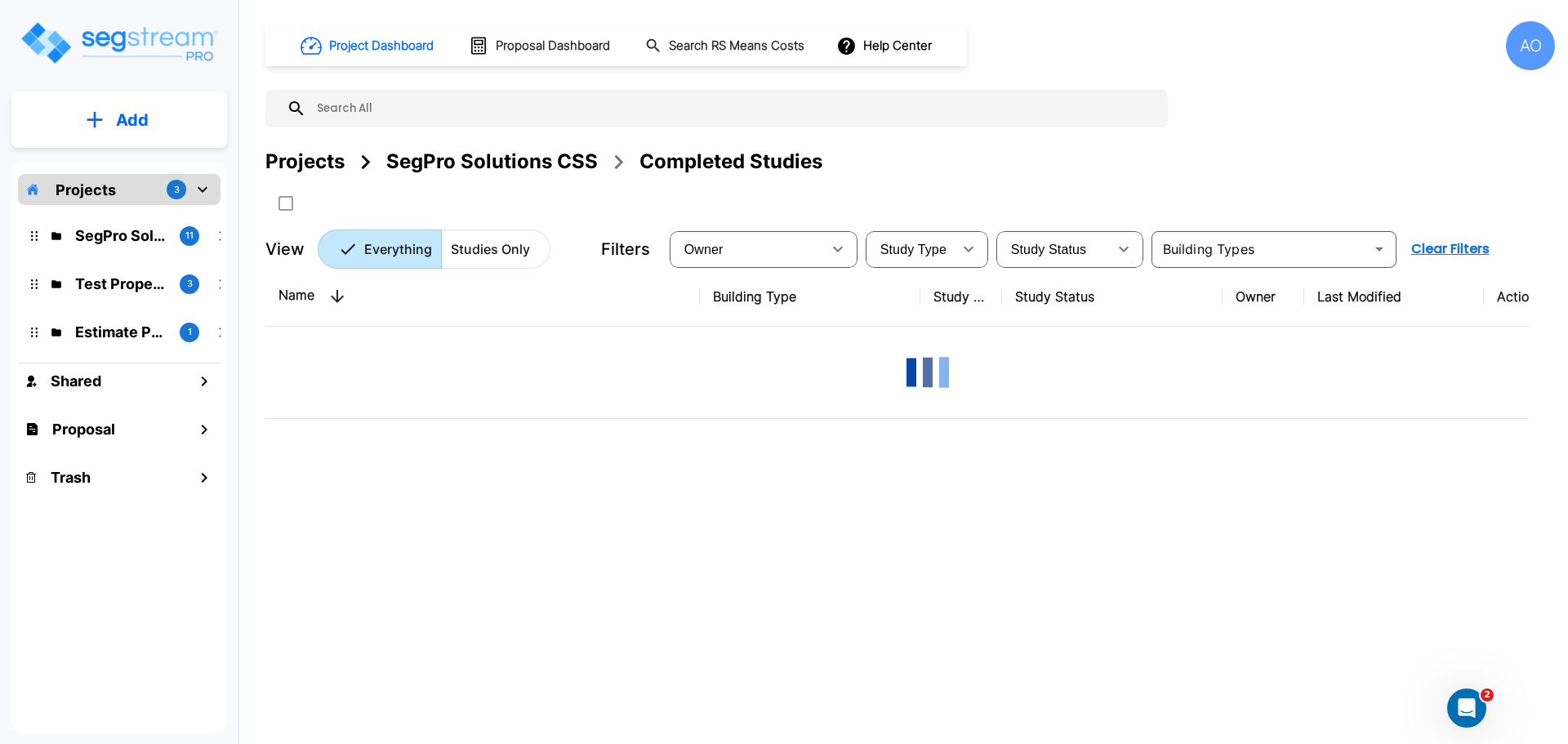
scroll to position [0, 0]
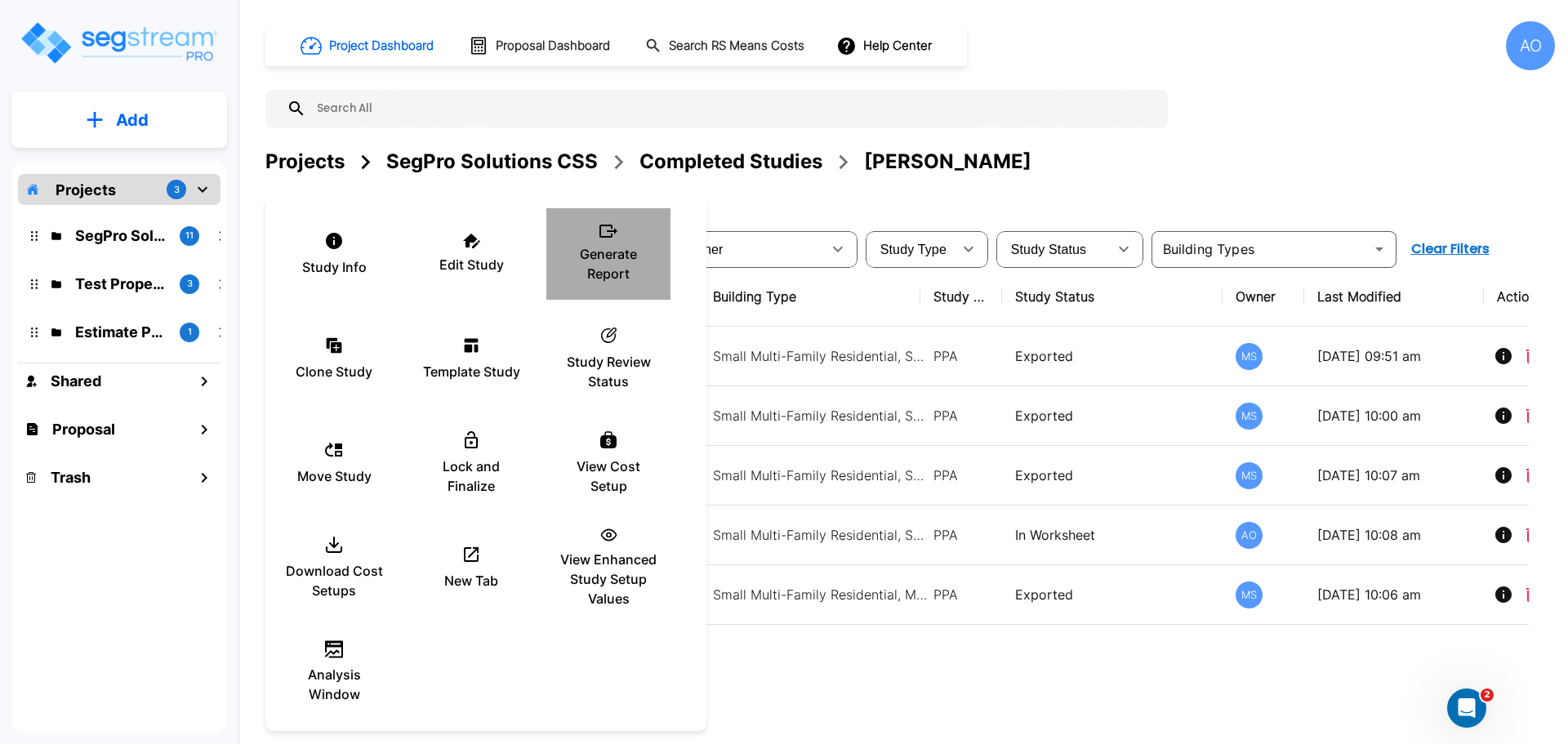
click at [617, 252] on p "Generate Report" at bounding box center [607, 264] width 98 height 39
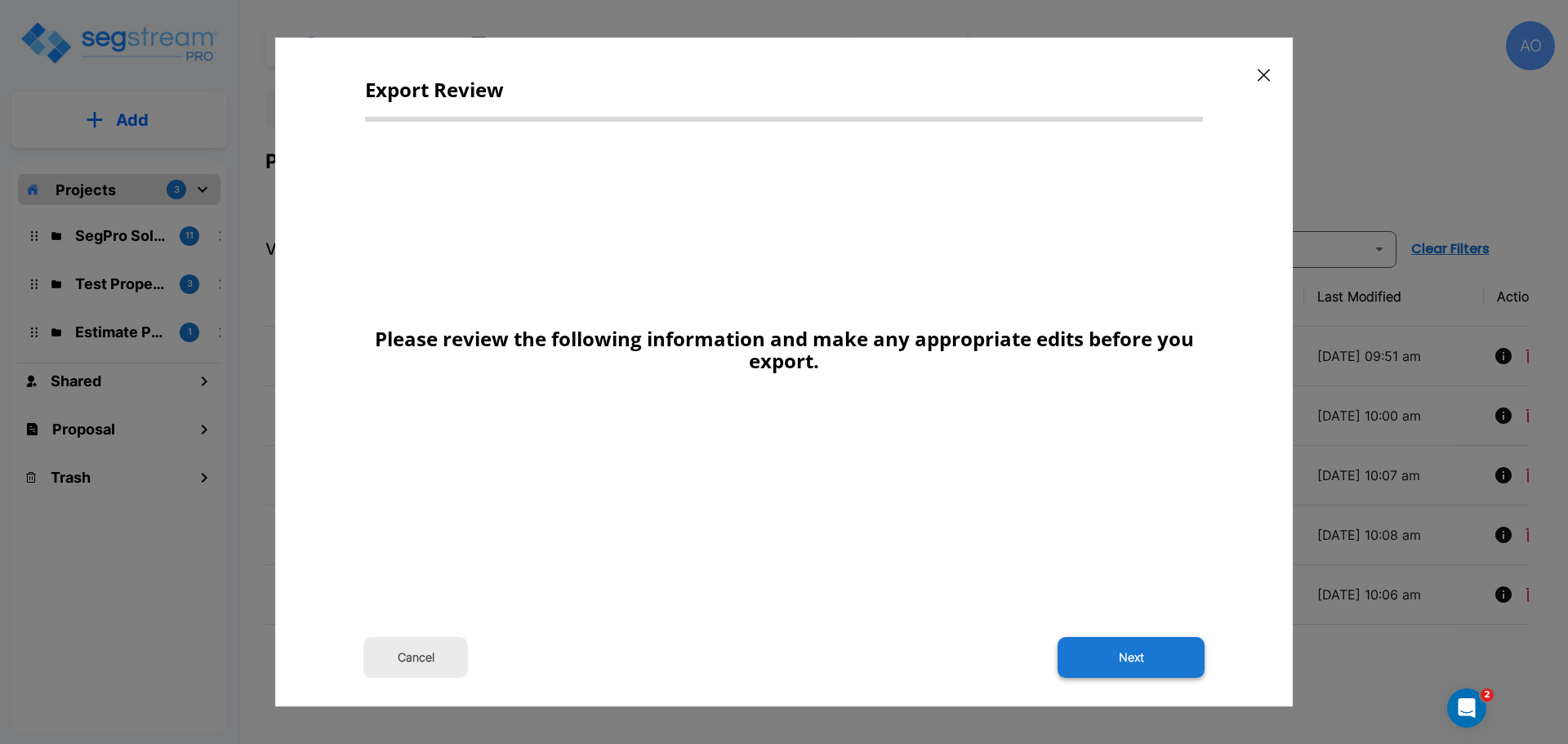
click at [1137, 649] on button "Next" at bounding box center [1131, 658] width 147 height 41
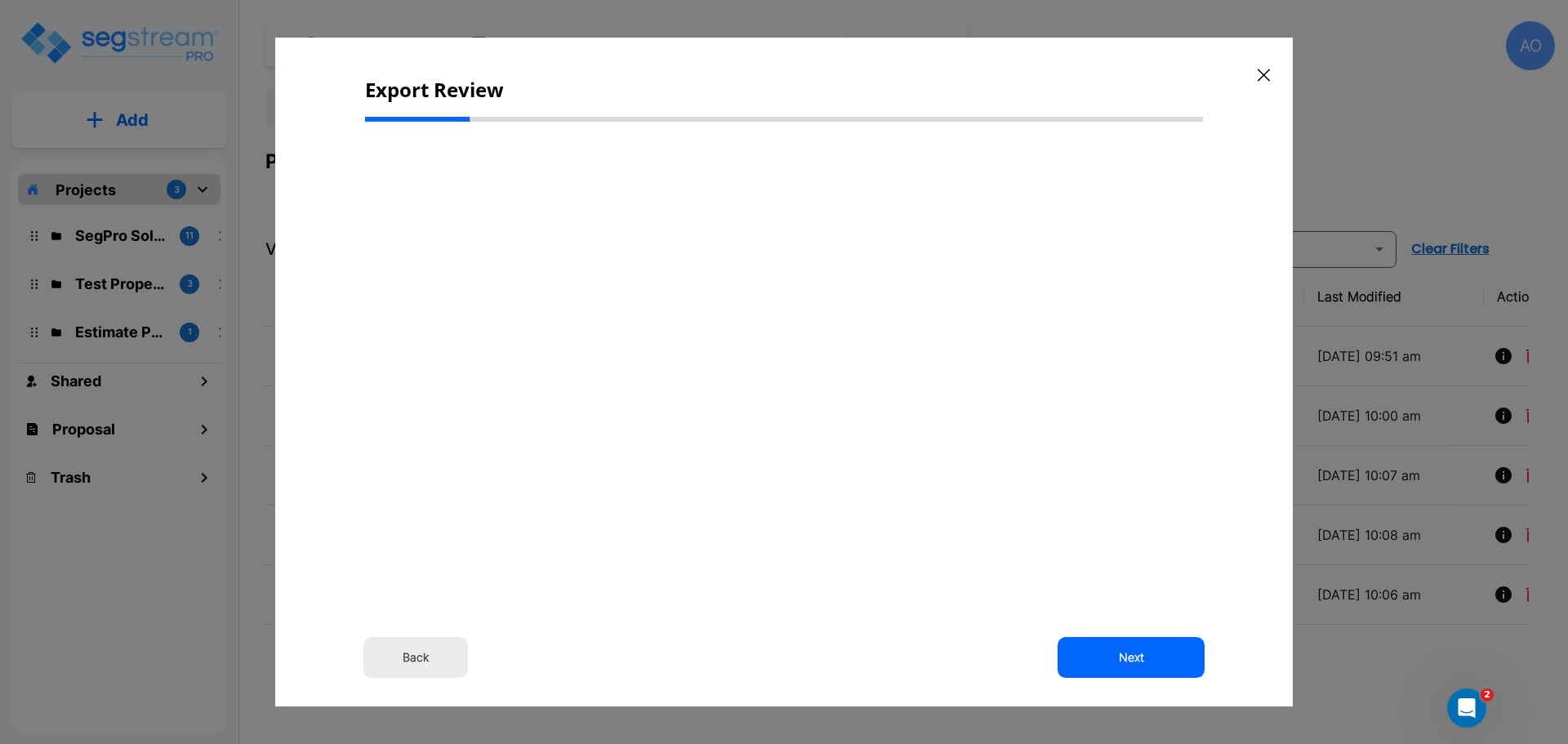
click at [423, 658] on button "Back" at bounding box center [415, 658] width 105 height 41
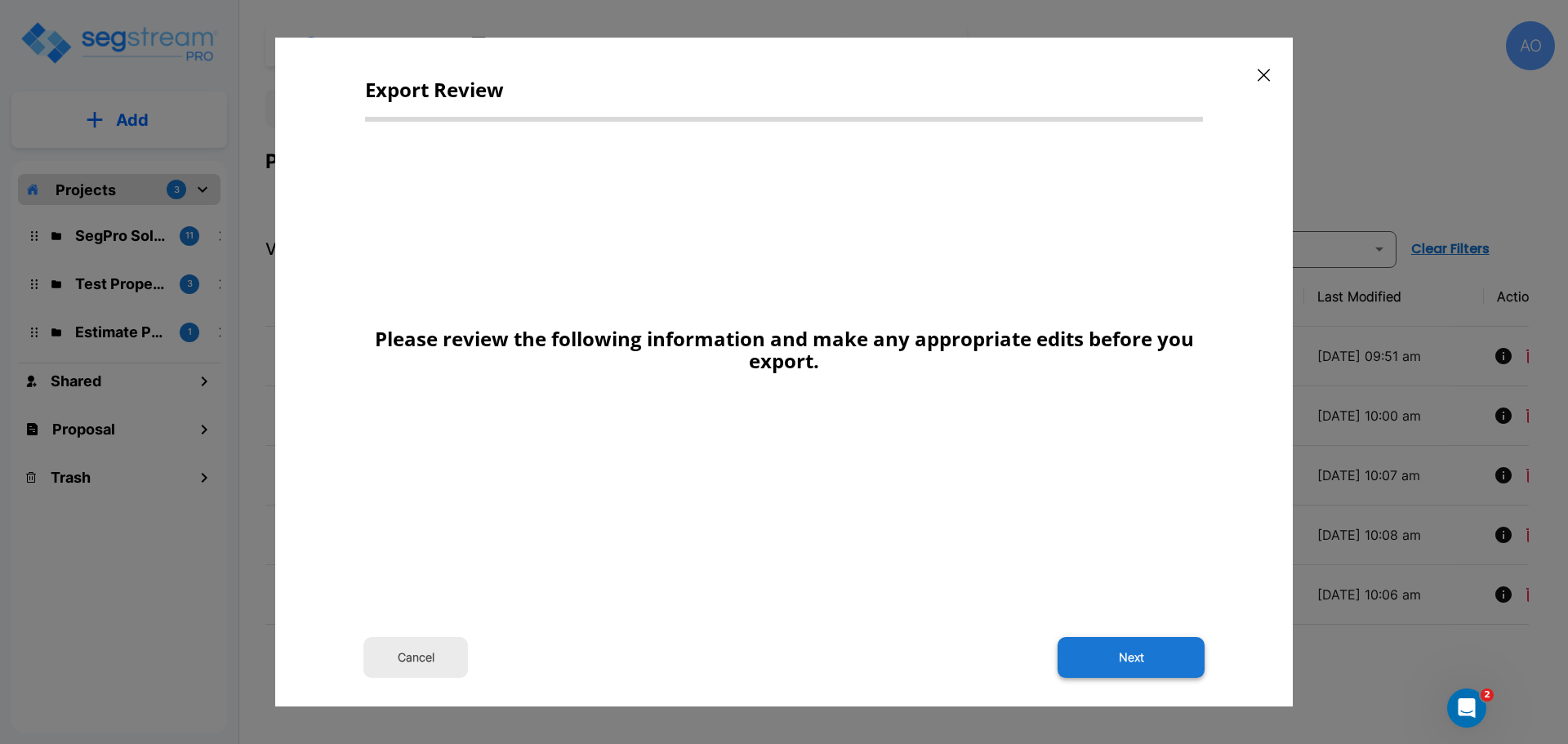
click at [1149, 653] on button "Next" at bounding box center [1131, 658] width 147 height 41
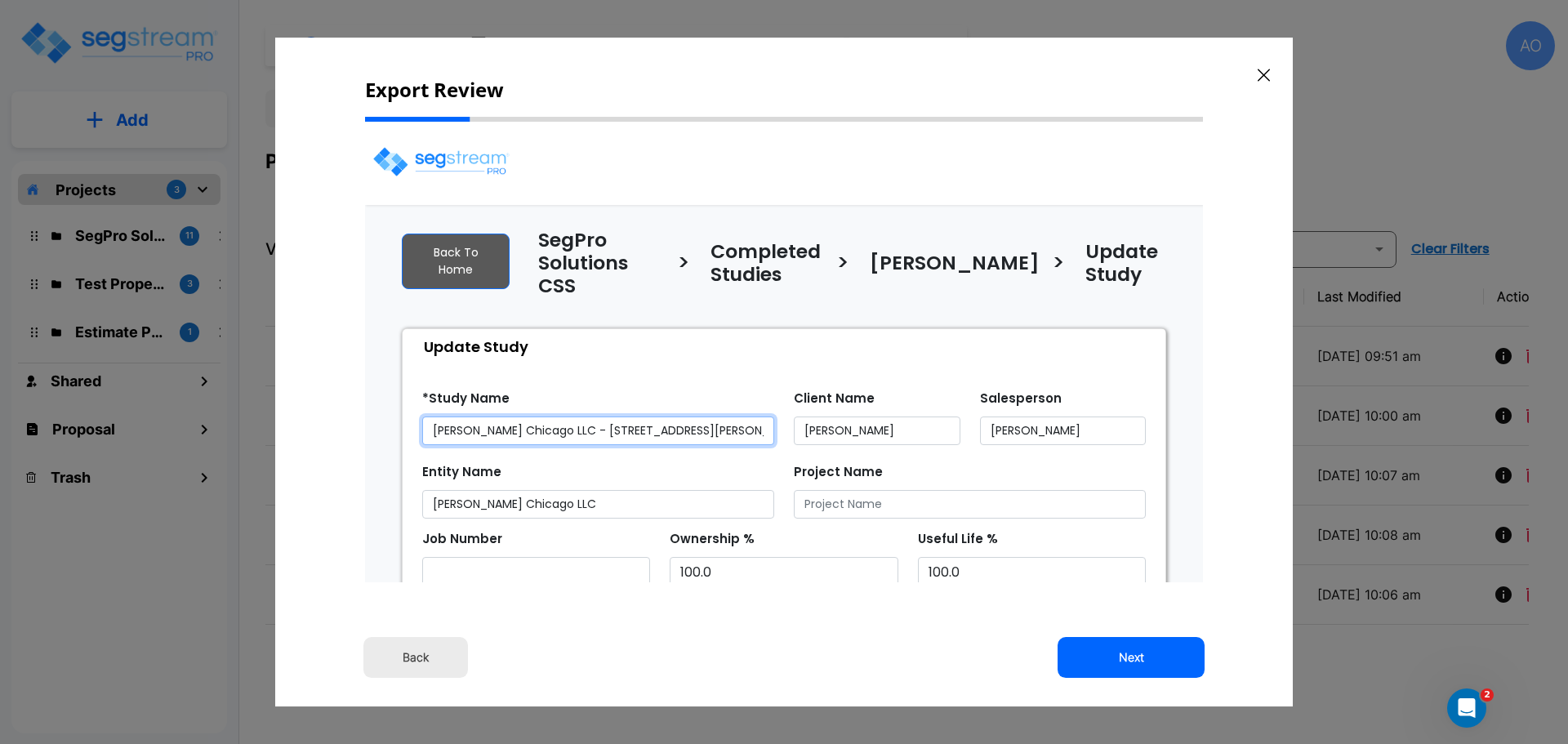
select select "2024"
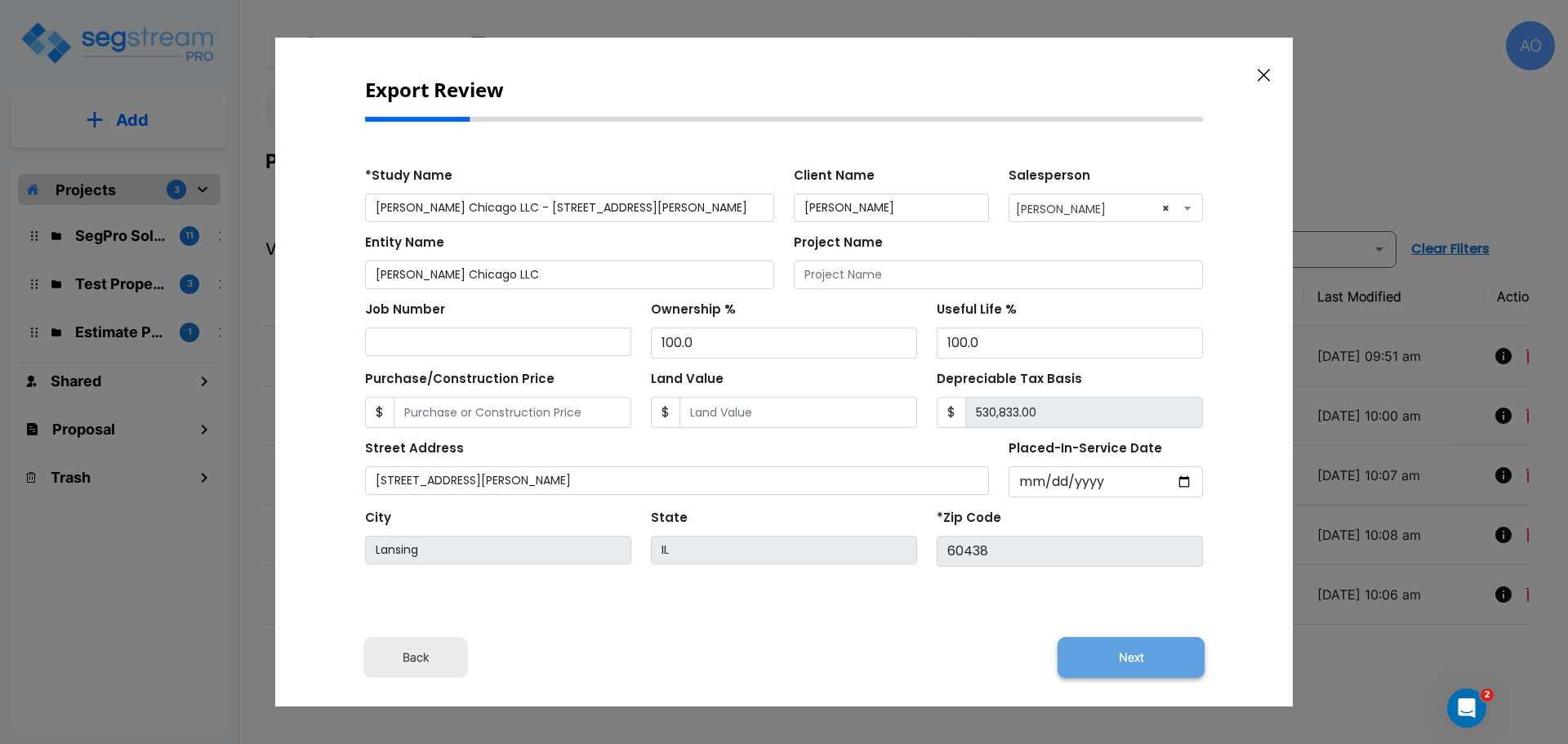
click at [1149, 654] on button "Next" at bounding box center [1131, 658] width 147 height 41
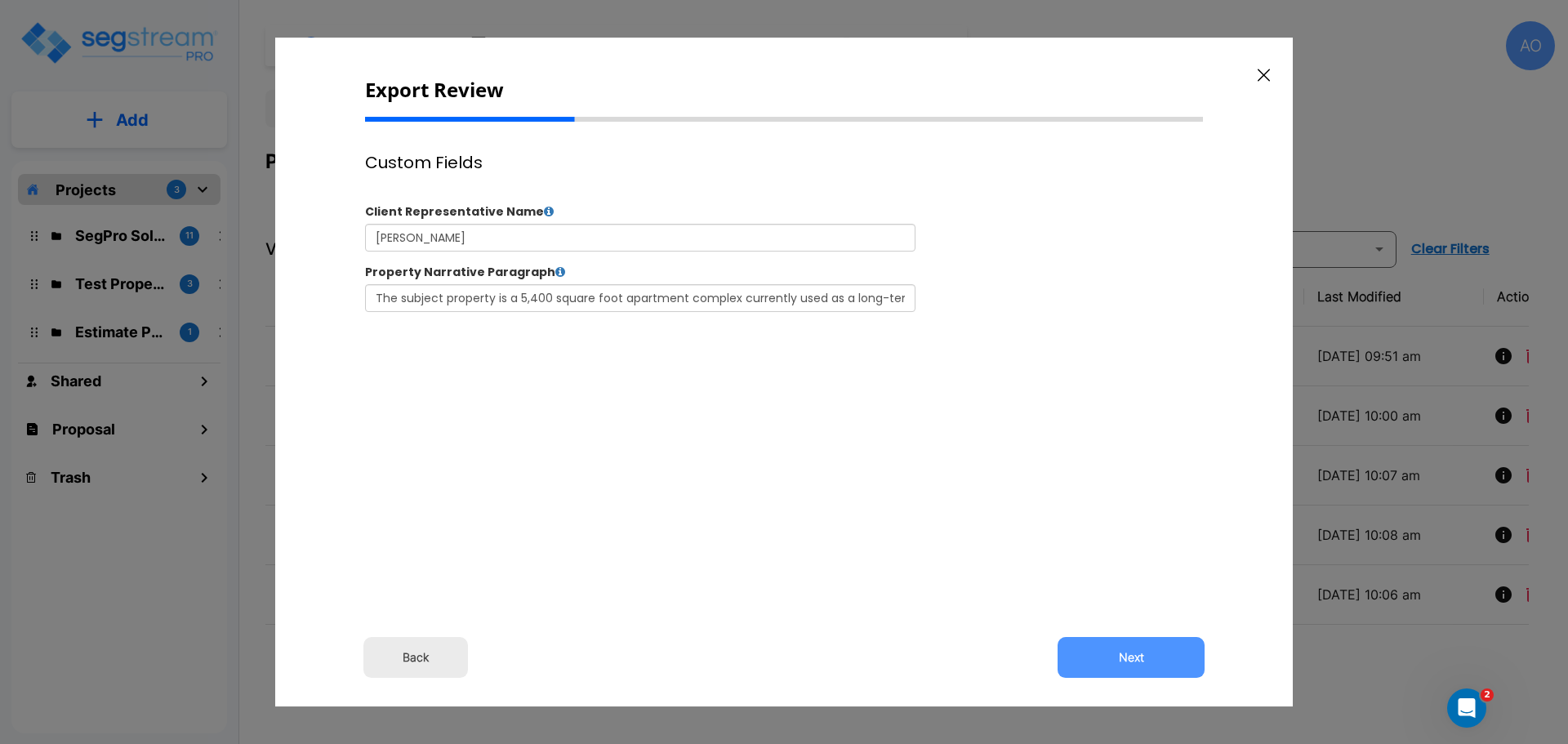
click at [1149, 654] on button "Next" at bounding box center [1131, 658] width 147 height 41
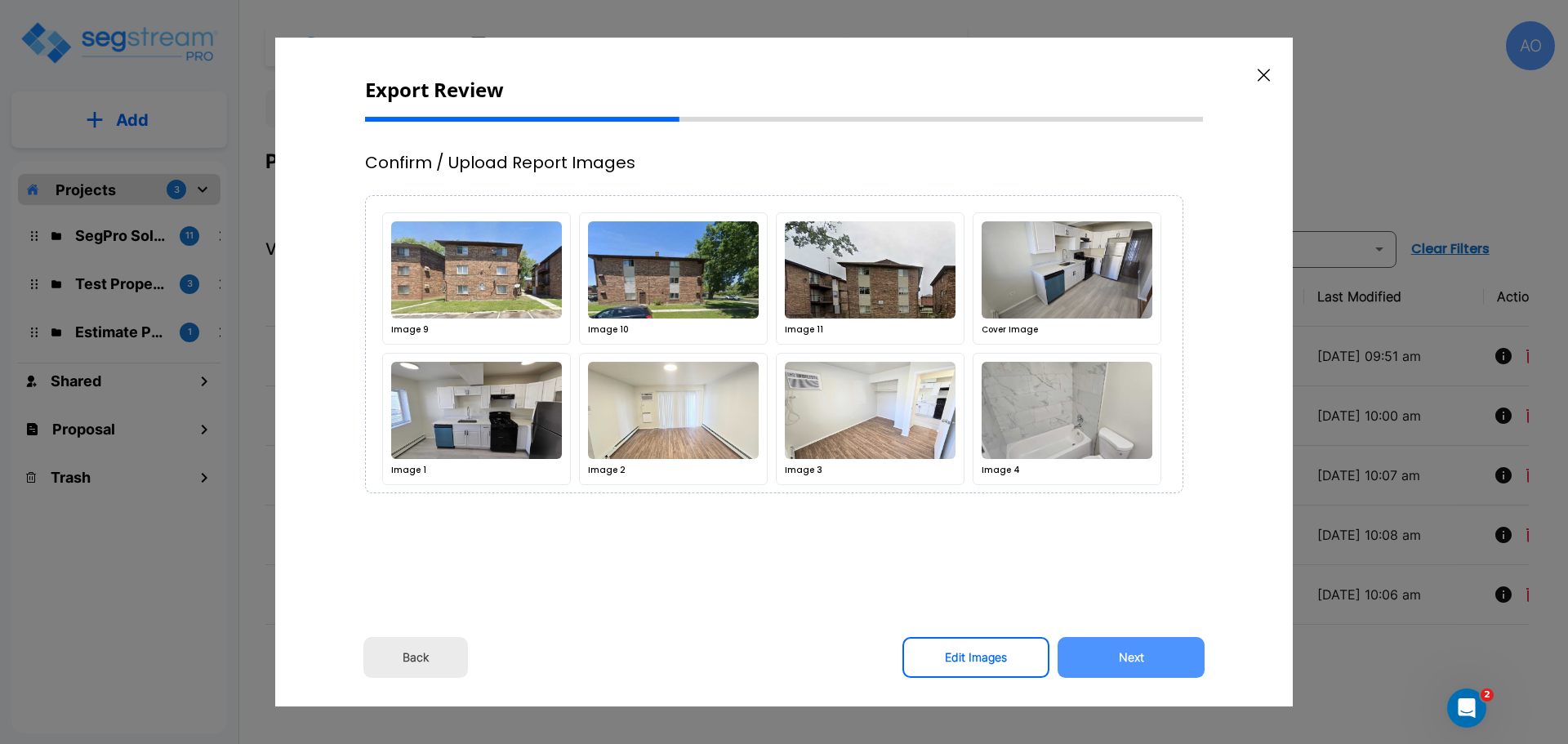
click at [1149, 654] on button "Next" at bounding box center [1131, 658] width 147 height 41
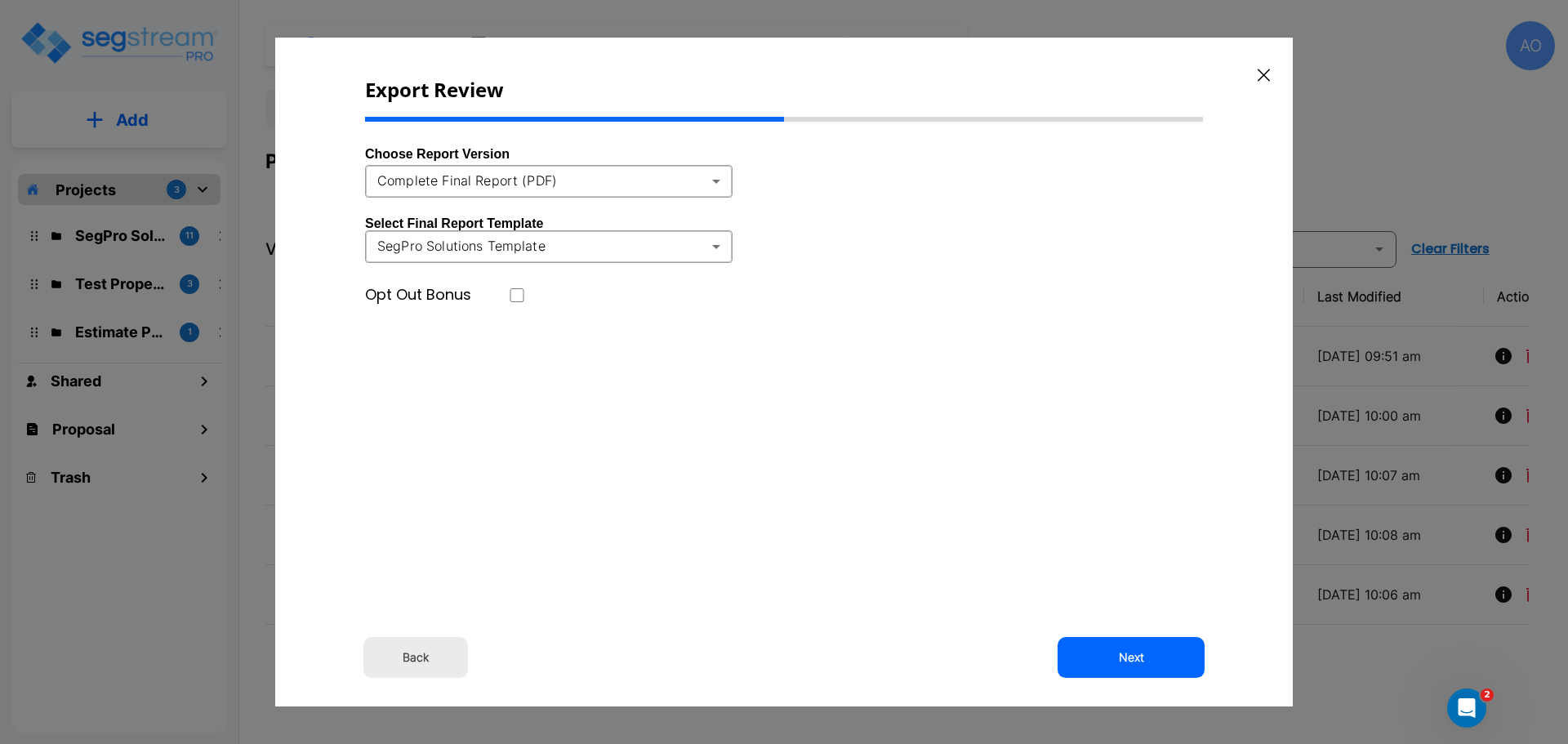
click at [1264, 72] on icon "button" at bounding box center [1263, 75] width 13 height 13
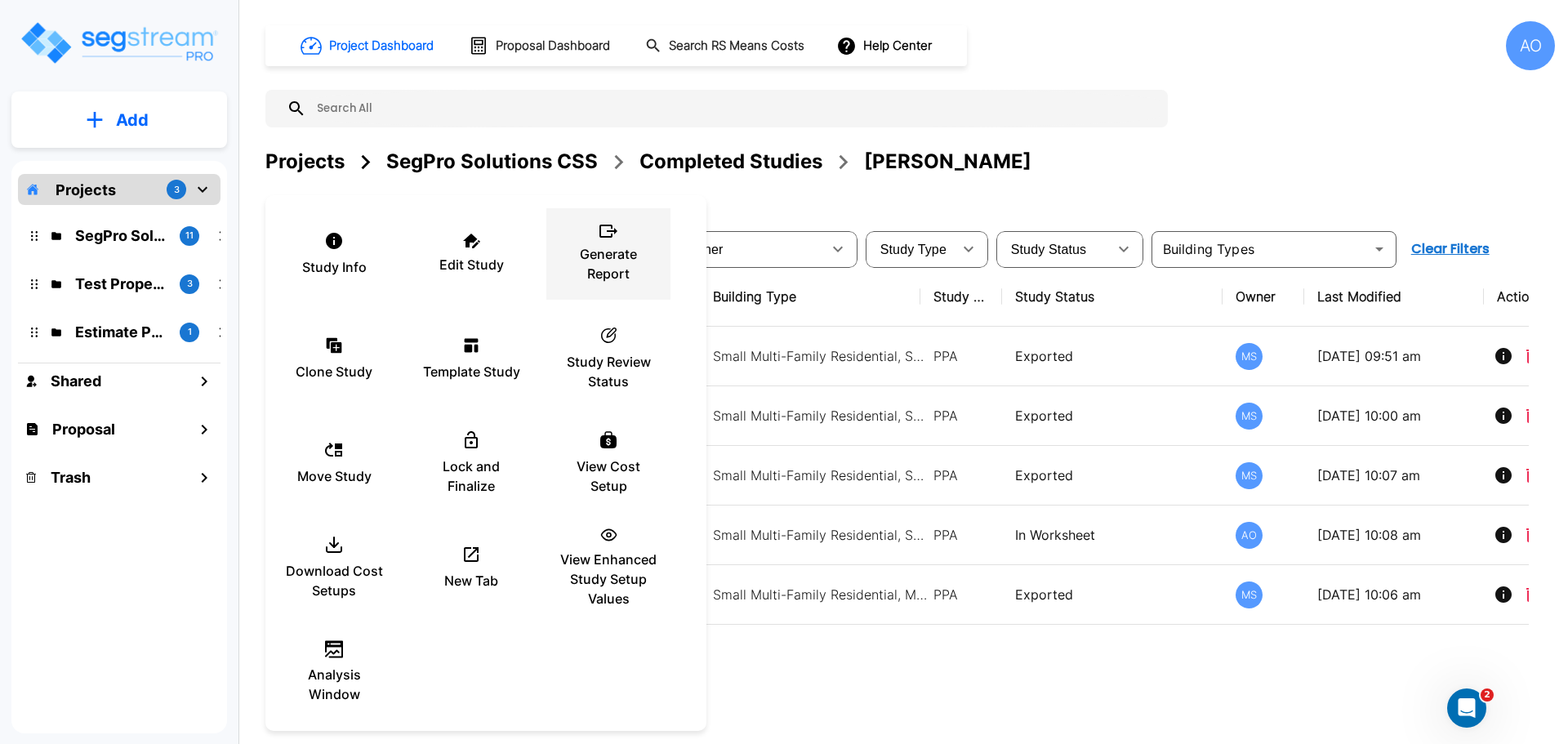
click at [613, 268] on p "Generate Report" at bounding box center [607, 264] width 98 height 39
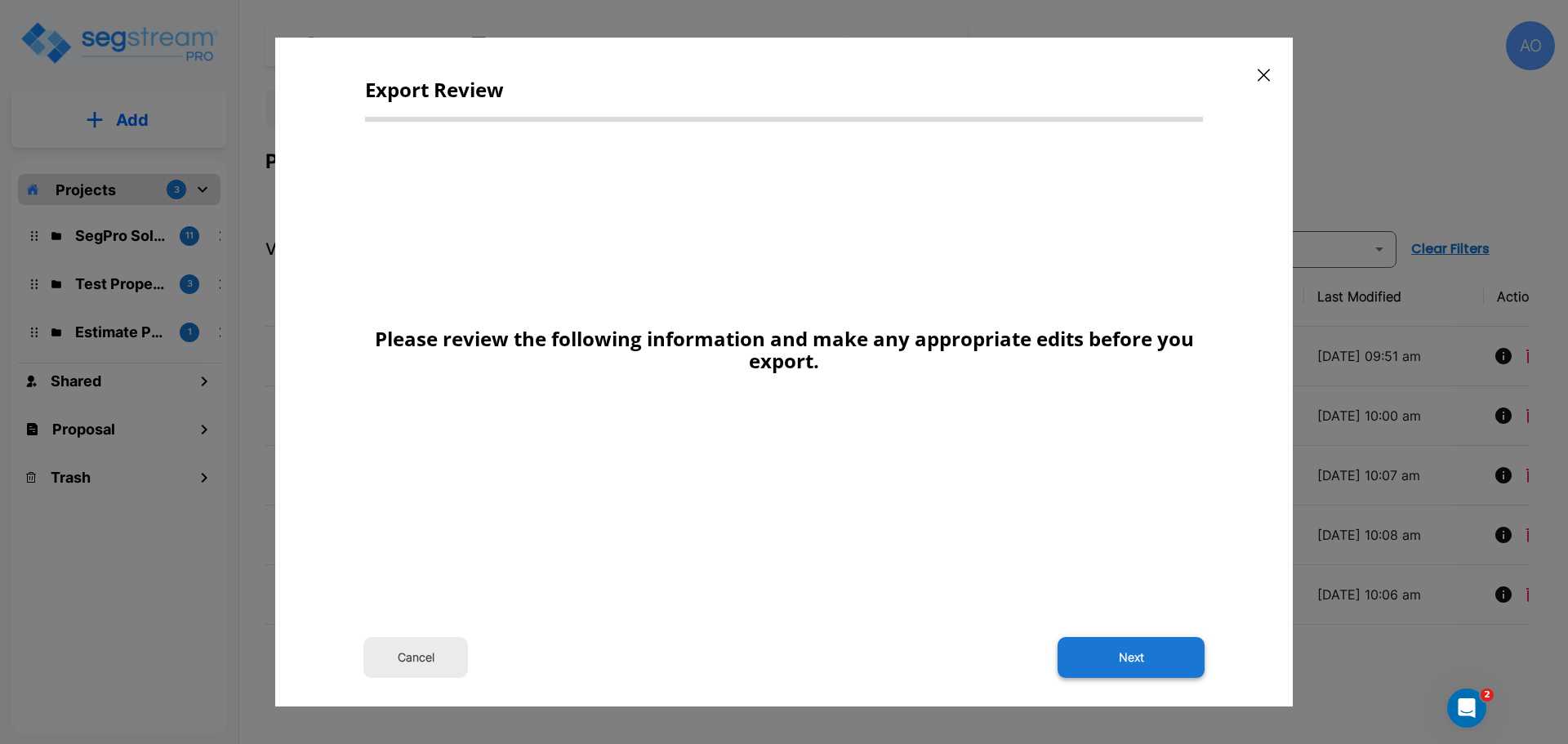
click at [1134, 661] on button "Next" at bounding box center [1131, 658] width 147 height 41
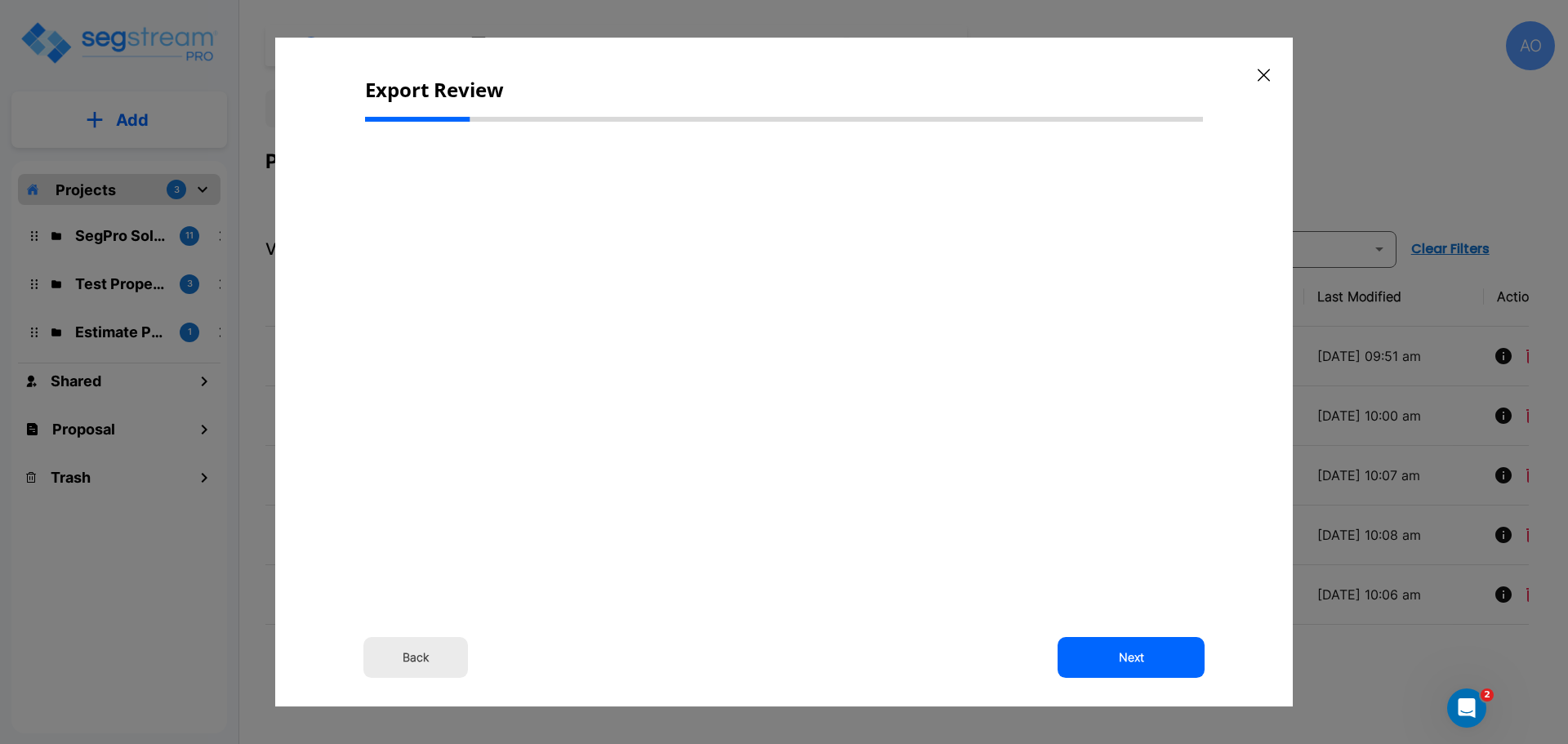
select select "2024"
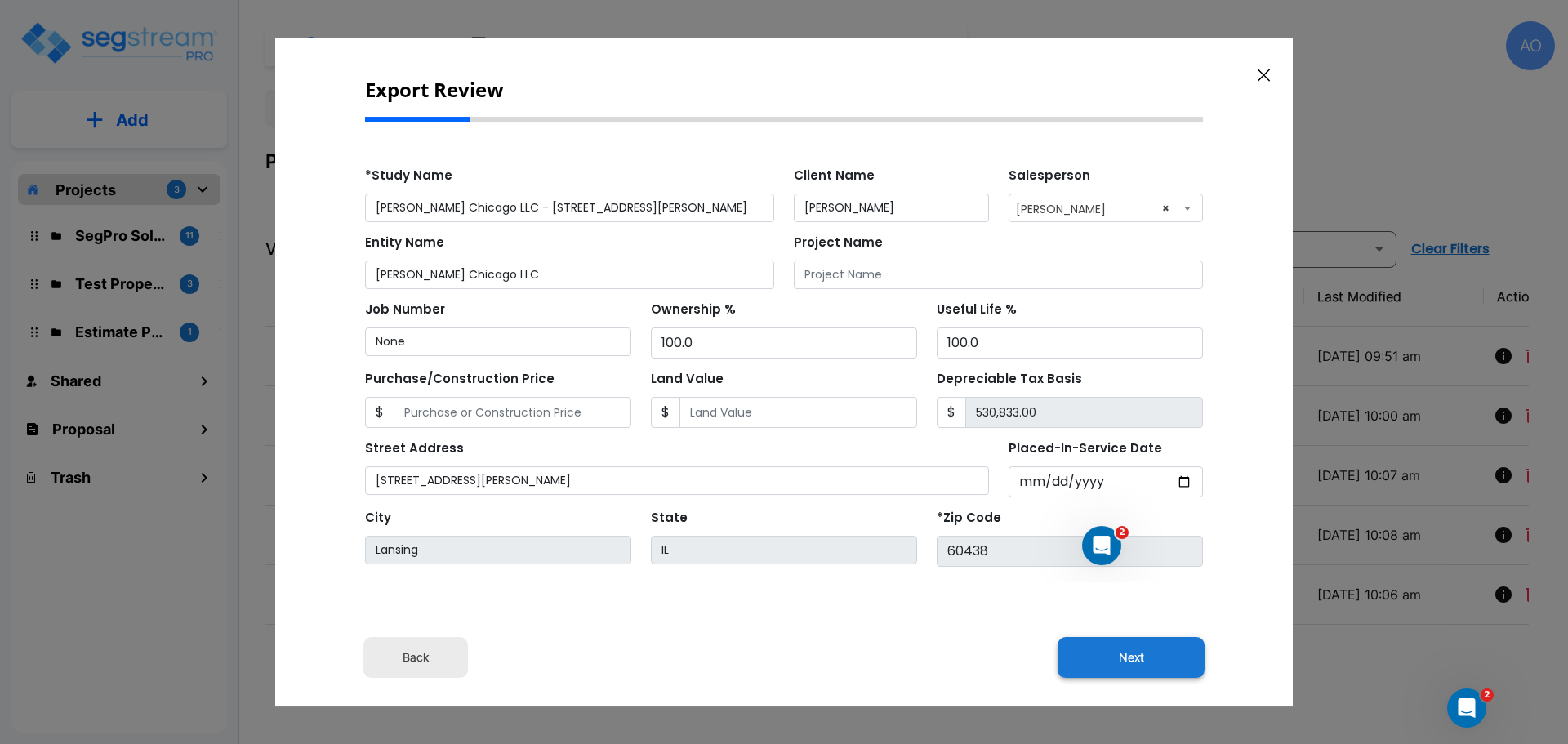
click at [1136, 664] on button "Next" at bounding box center [1131, 658] width 147 height 41
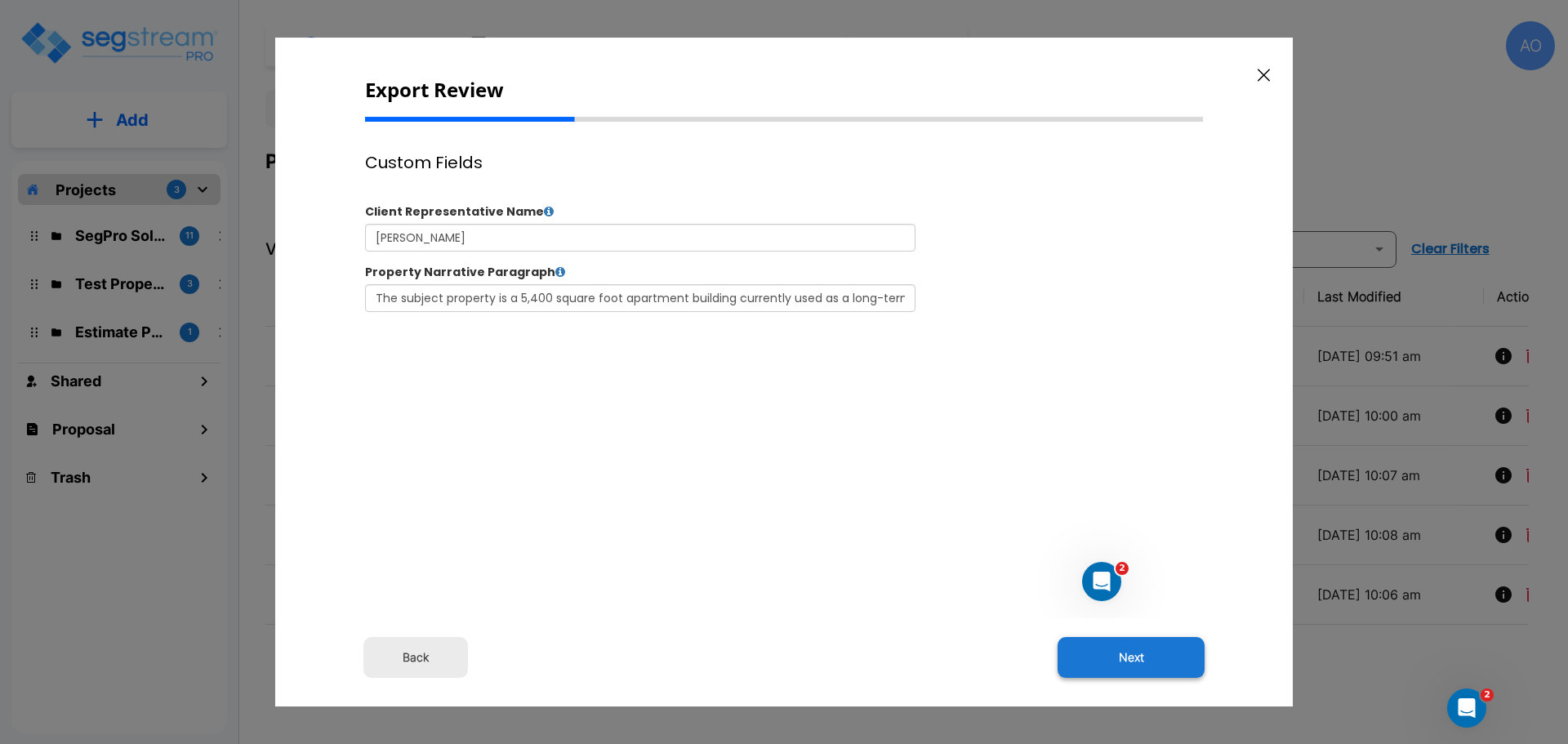
click at [1136, 658] on button "Next" at bounding box center [1131, 658] width 147 height 41
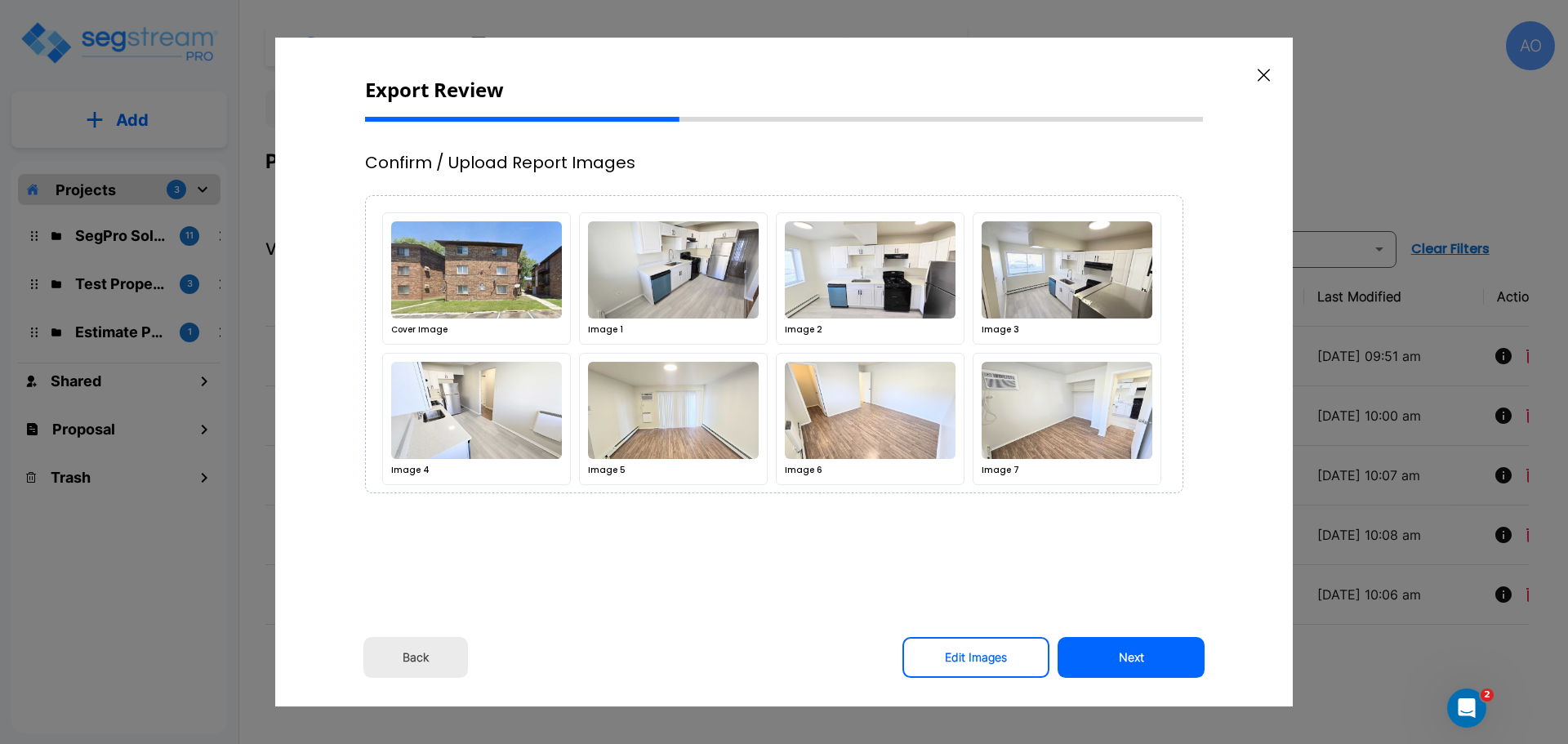
click at [1136, 658] on button "Next" at bounding box center [1131, 658] width 147 height 41
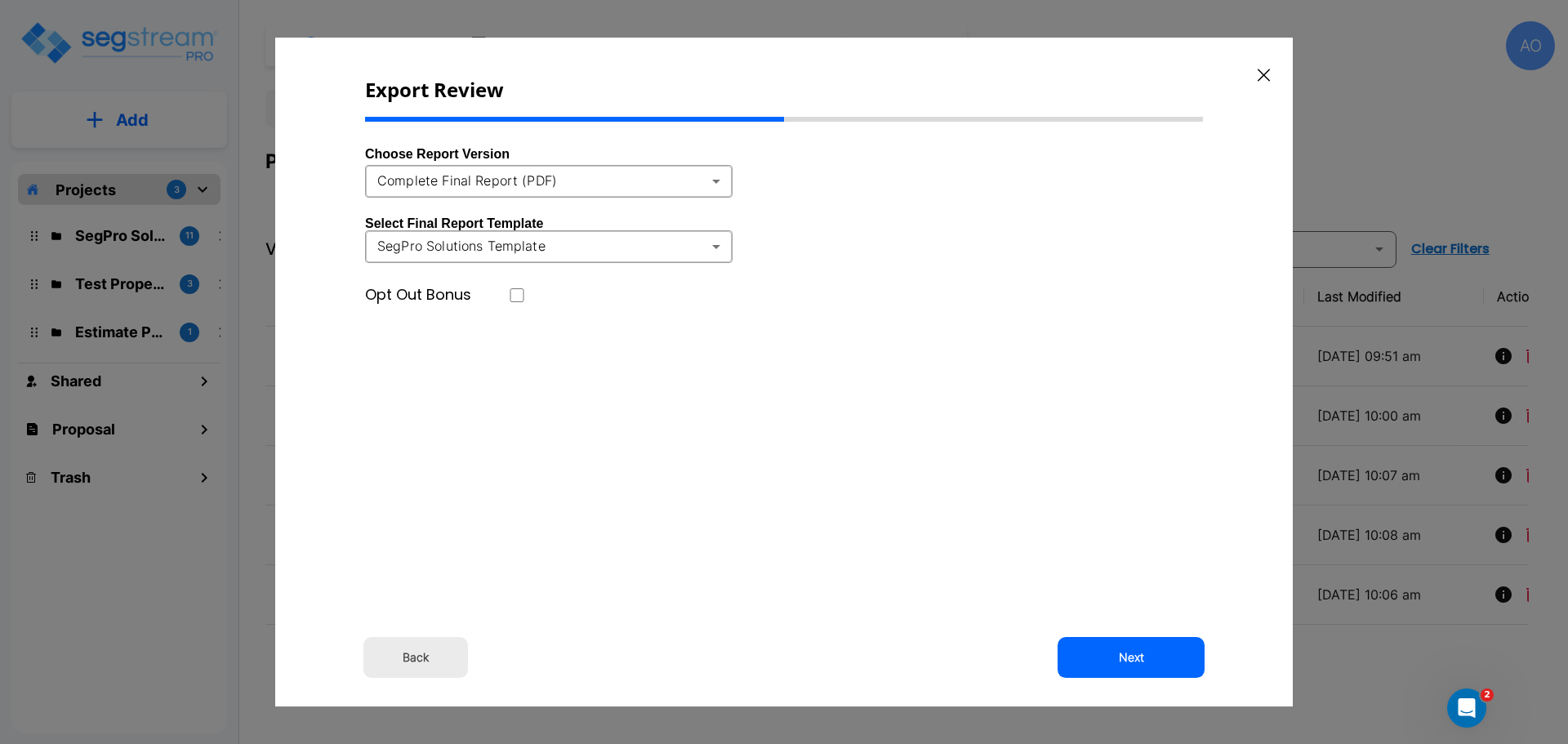
click at [1264, 73] on icon "button" at bounding box center [1263, 75] width 13 height 13
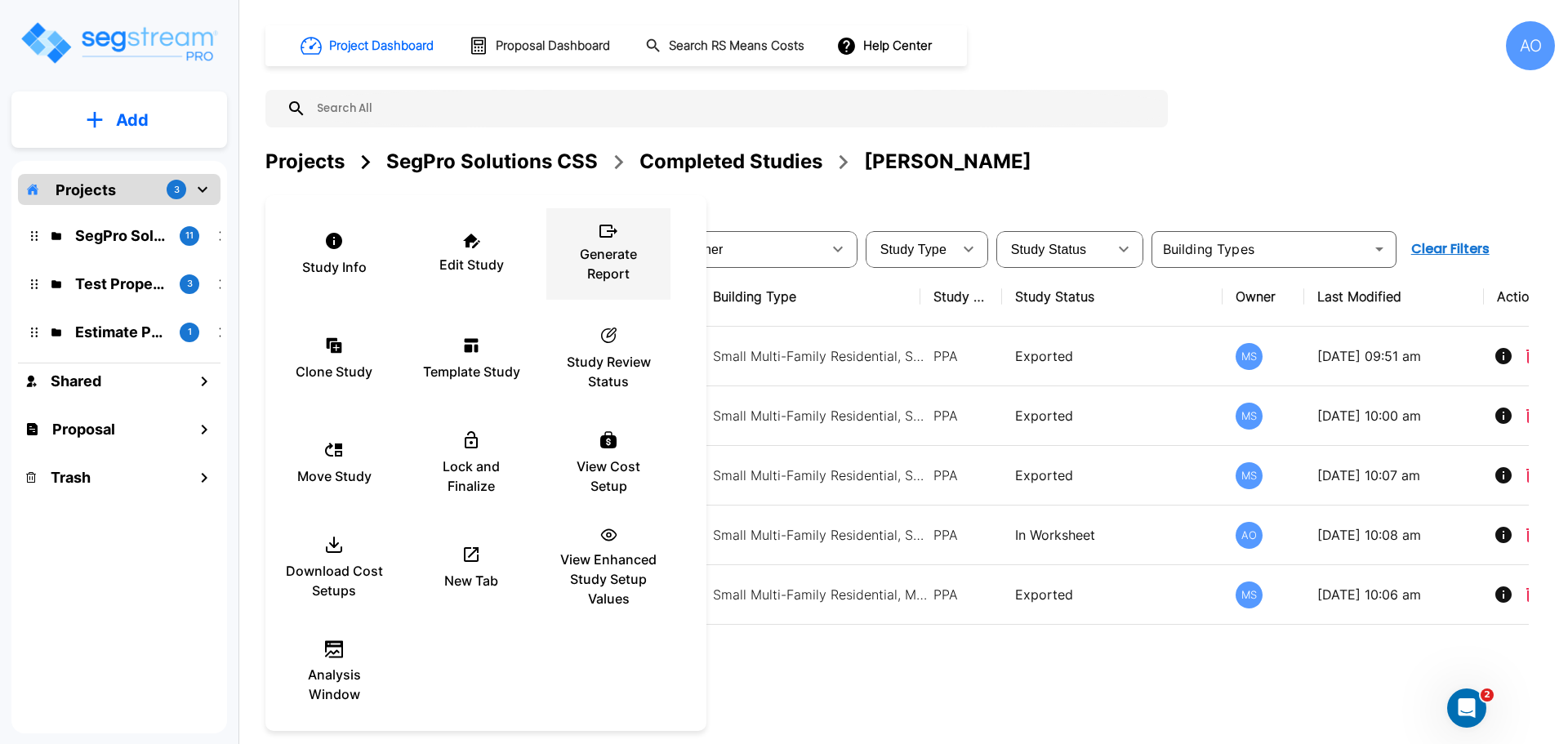
click at [619, 246] on p "Generate Report" at bounding box center [607, 264] width 98 height 39
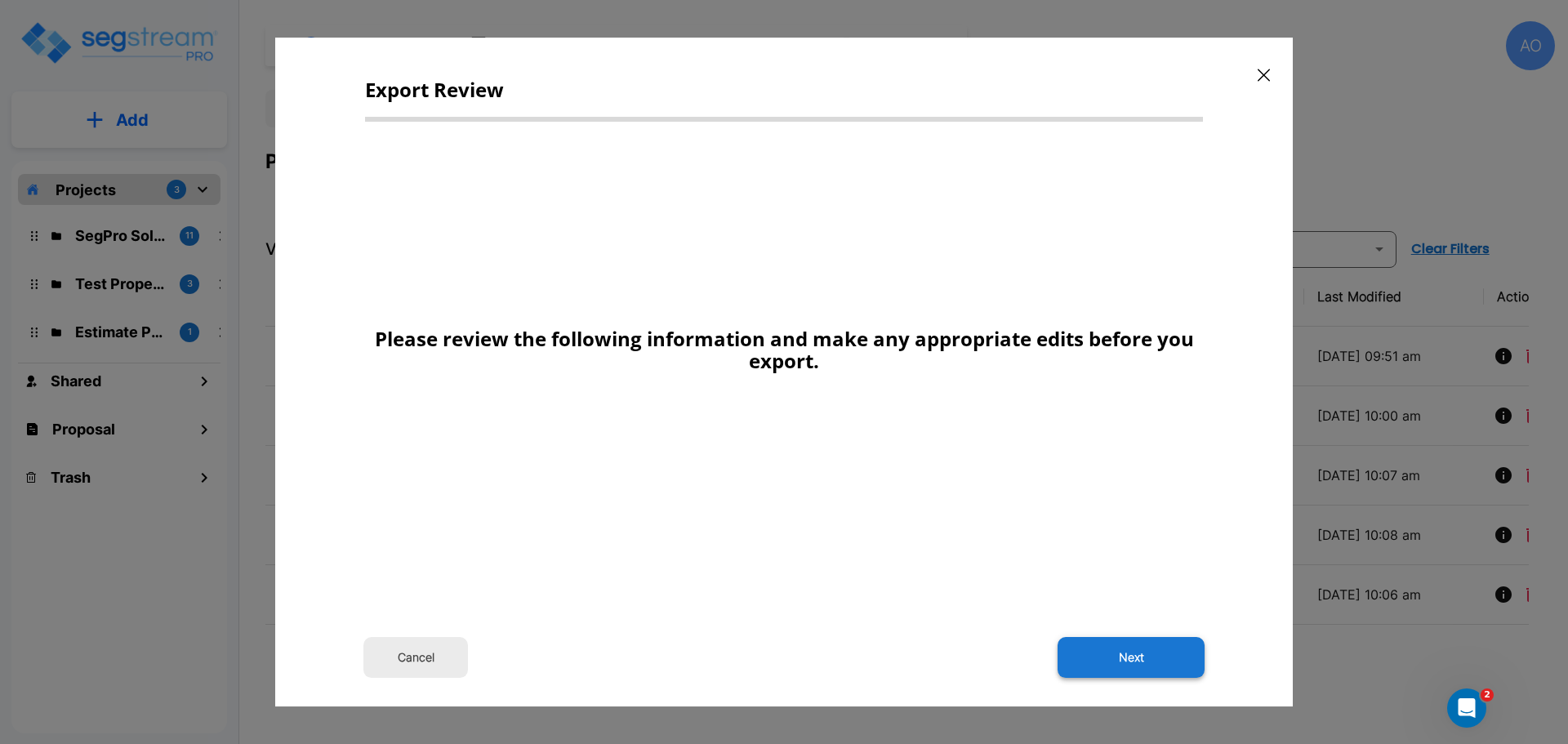
click at [1163, 653] on button "Next" at bounding box center [1131, 658] width 147 height 41
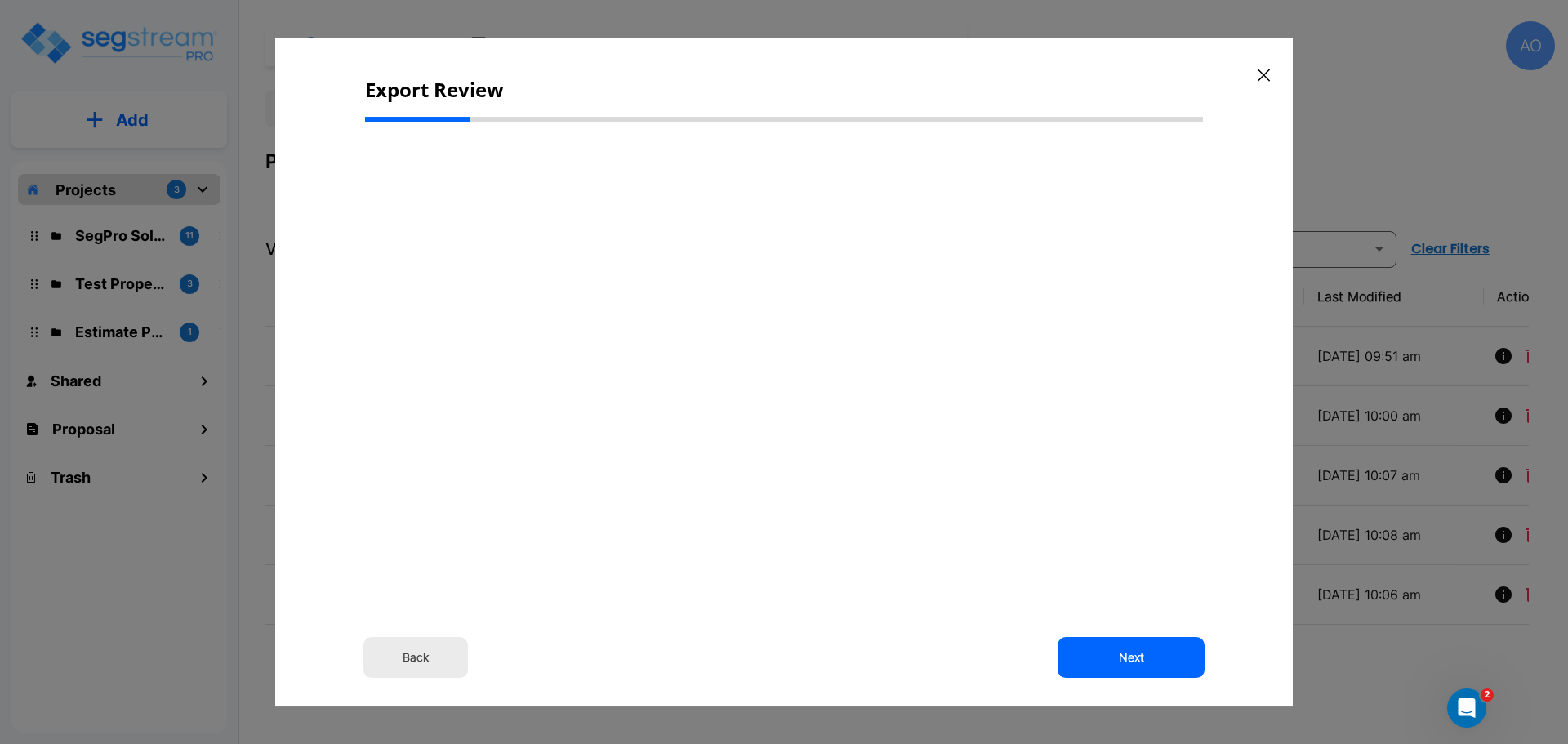
click at [418, 655] on button "Back" at bounding box center [415, 658] width 105 height 41
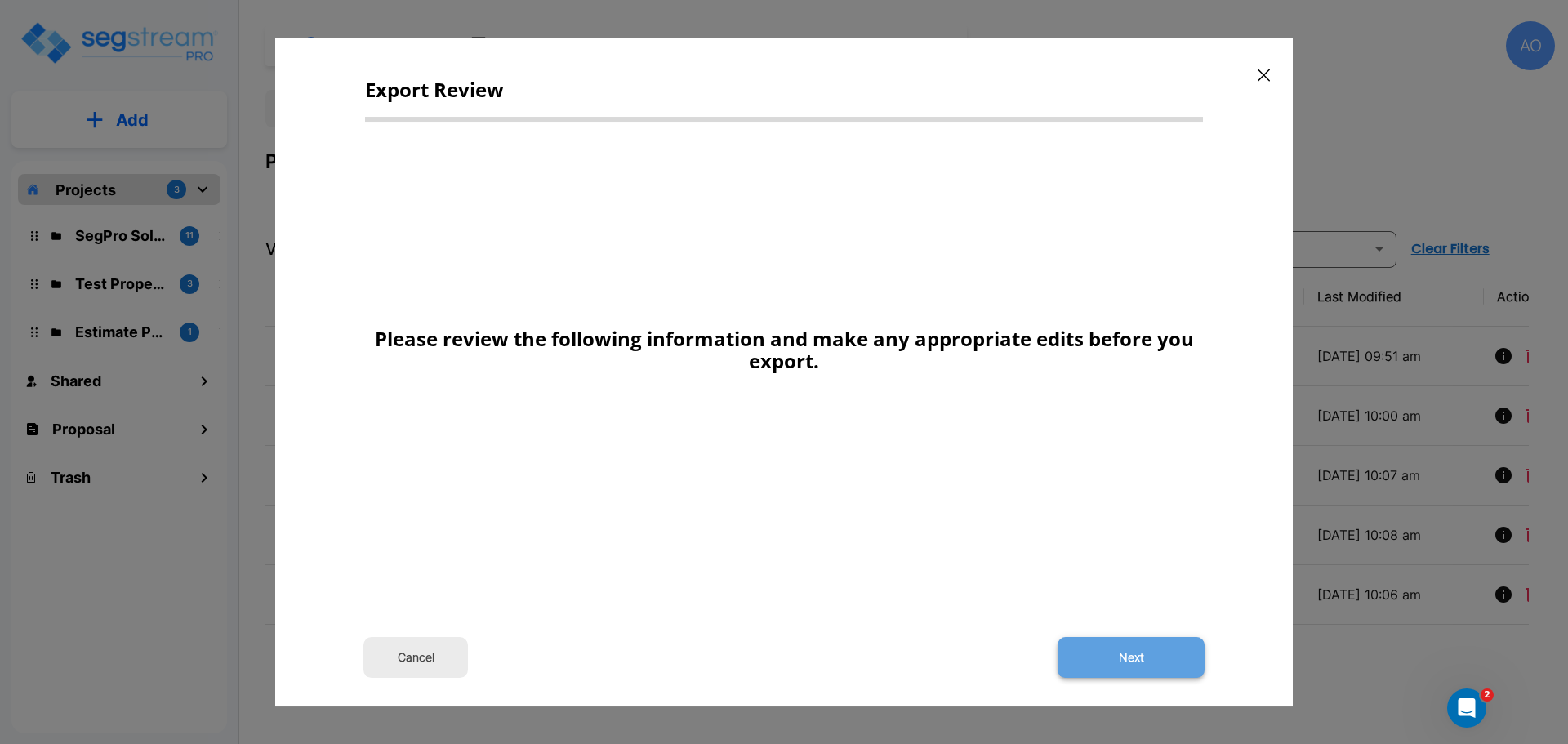
click at [1104, 653] on button "Next" at bounding box center [1131, 658] width 147 height 41
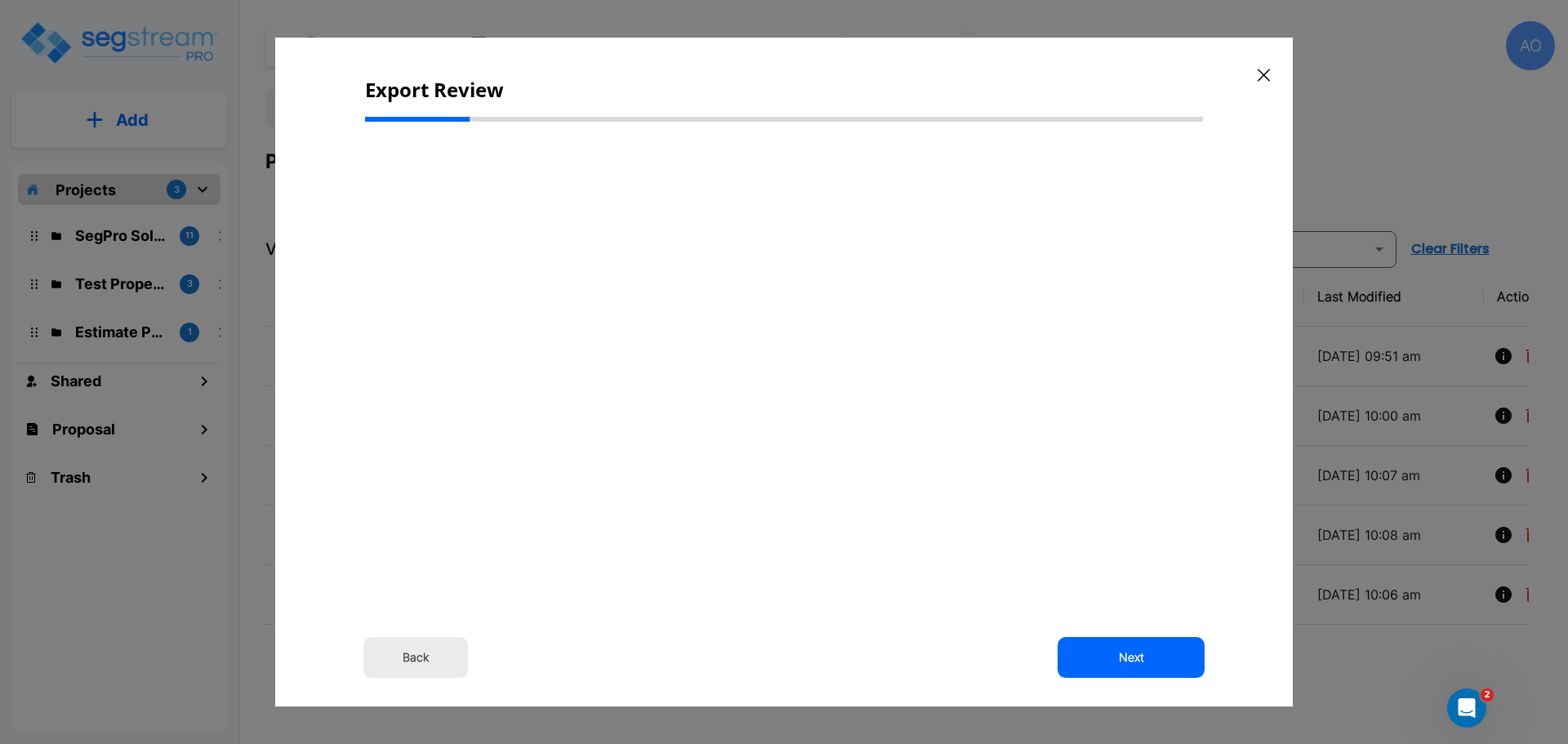
click at [415, 654] on button "Back" at bounding box center [415, 658] width 105 height 41
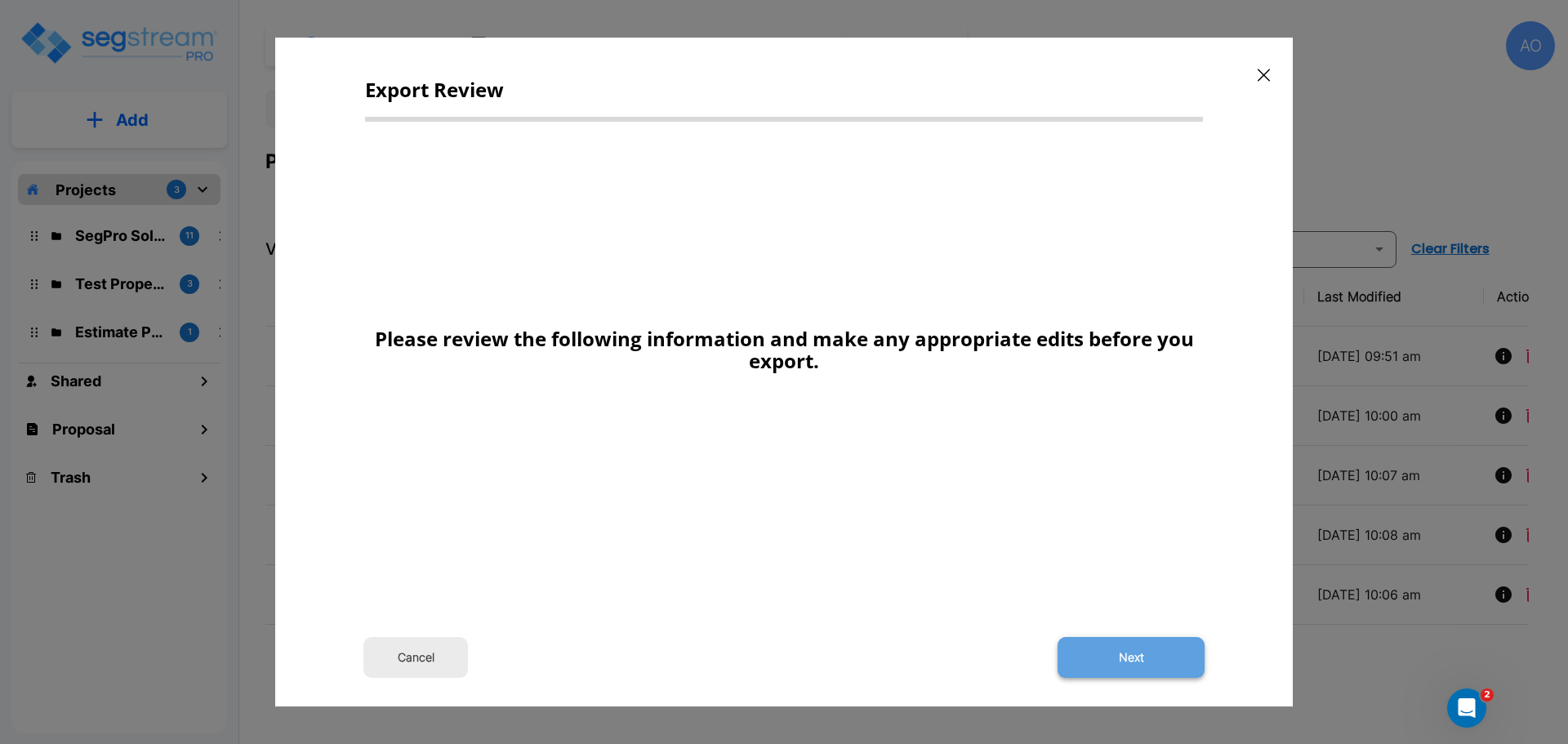
click at [1093, 676] on button "Next" at bounding box center [1131, 658] width 147 height 41
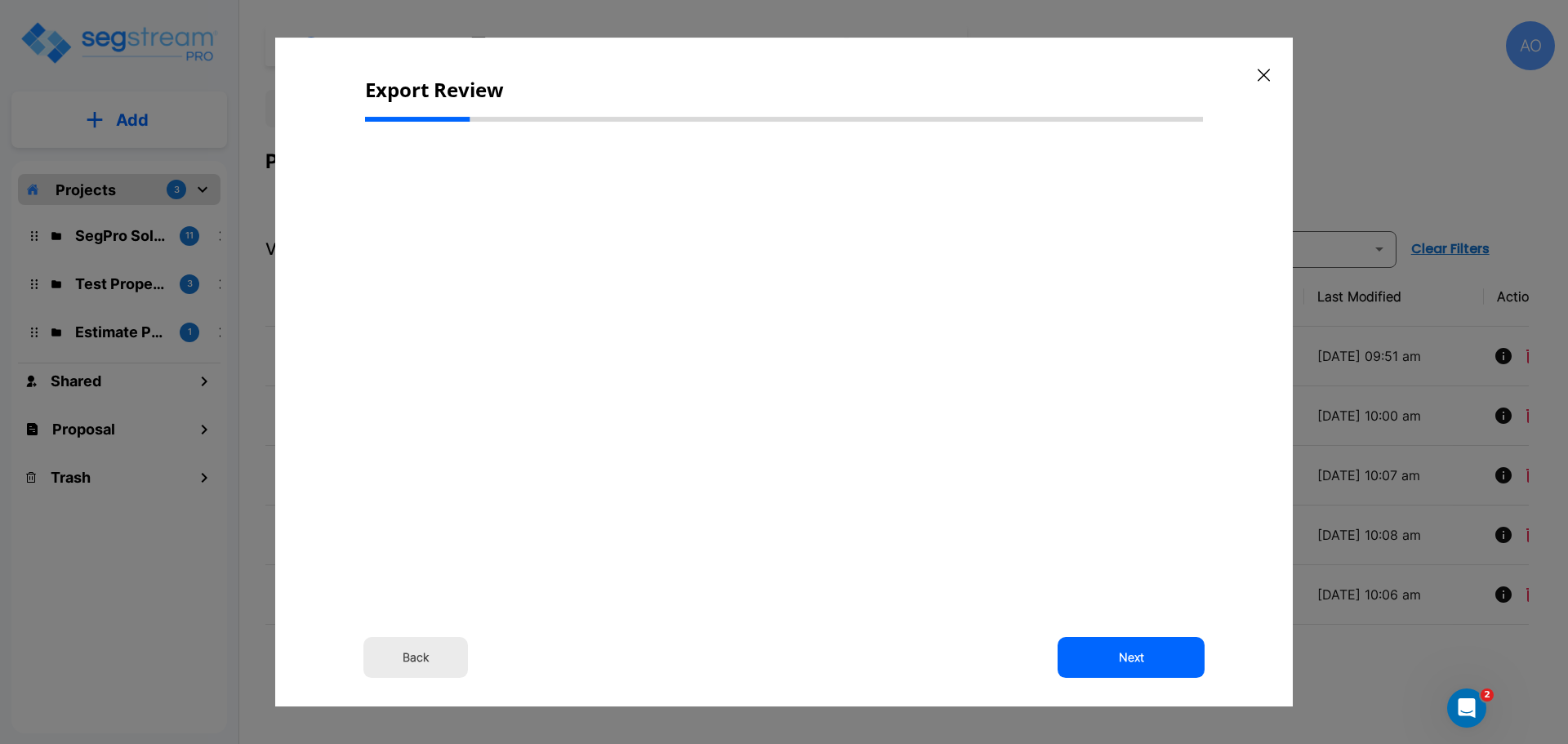
click at [426, 655] on button "Back" at bounding box center [415, 658] width 105 height 41
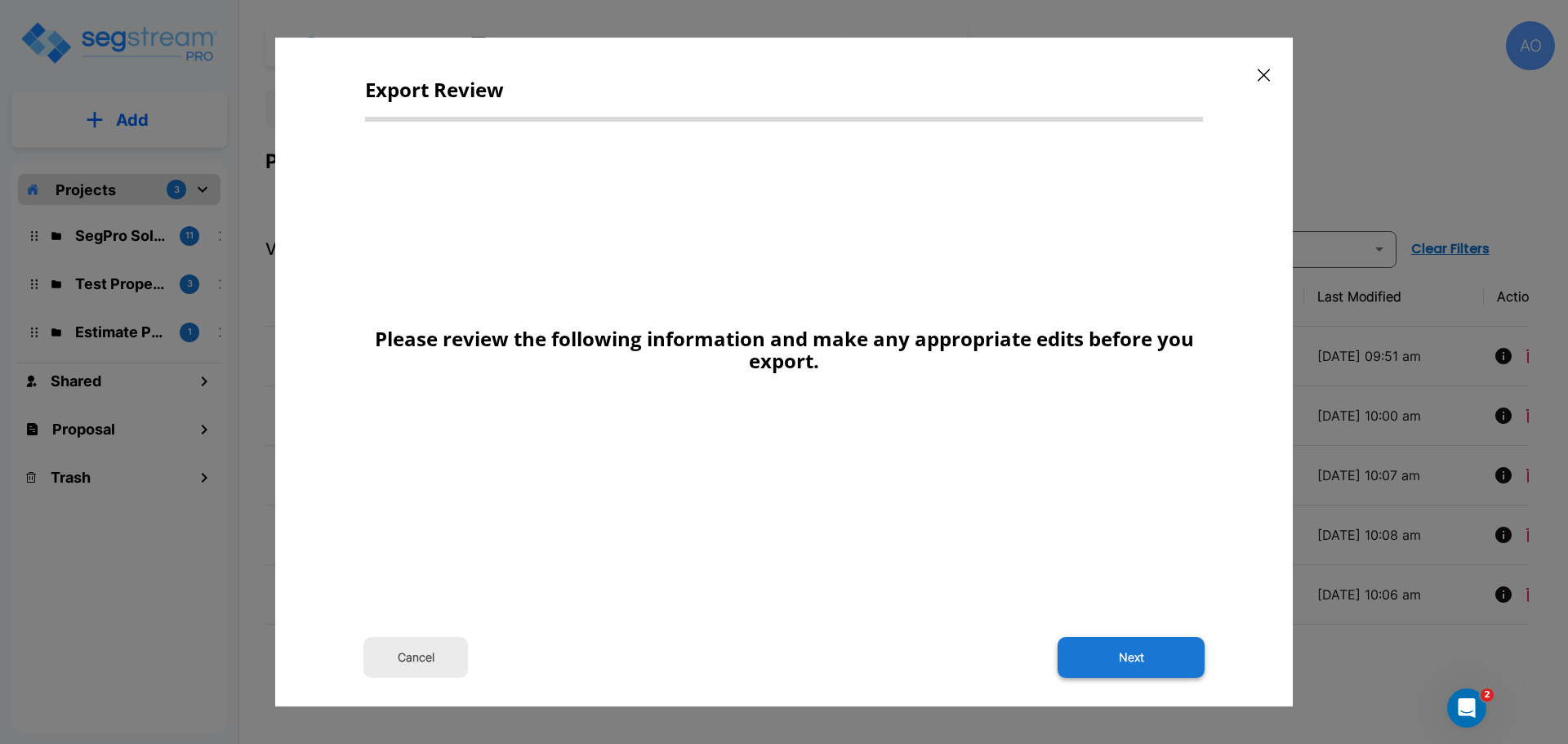
click at [1173, 659] on button "Next" at bounding box center [1131, 658] width 147 height 41
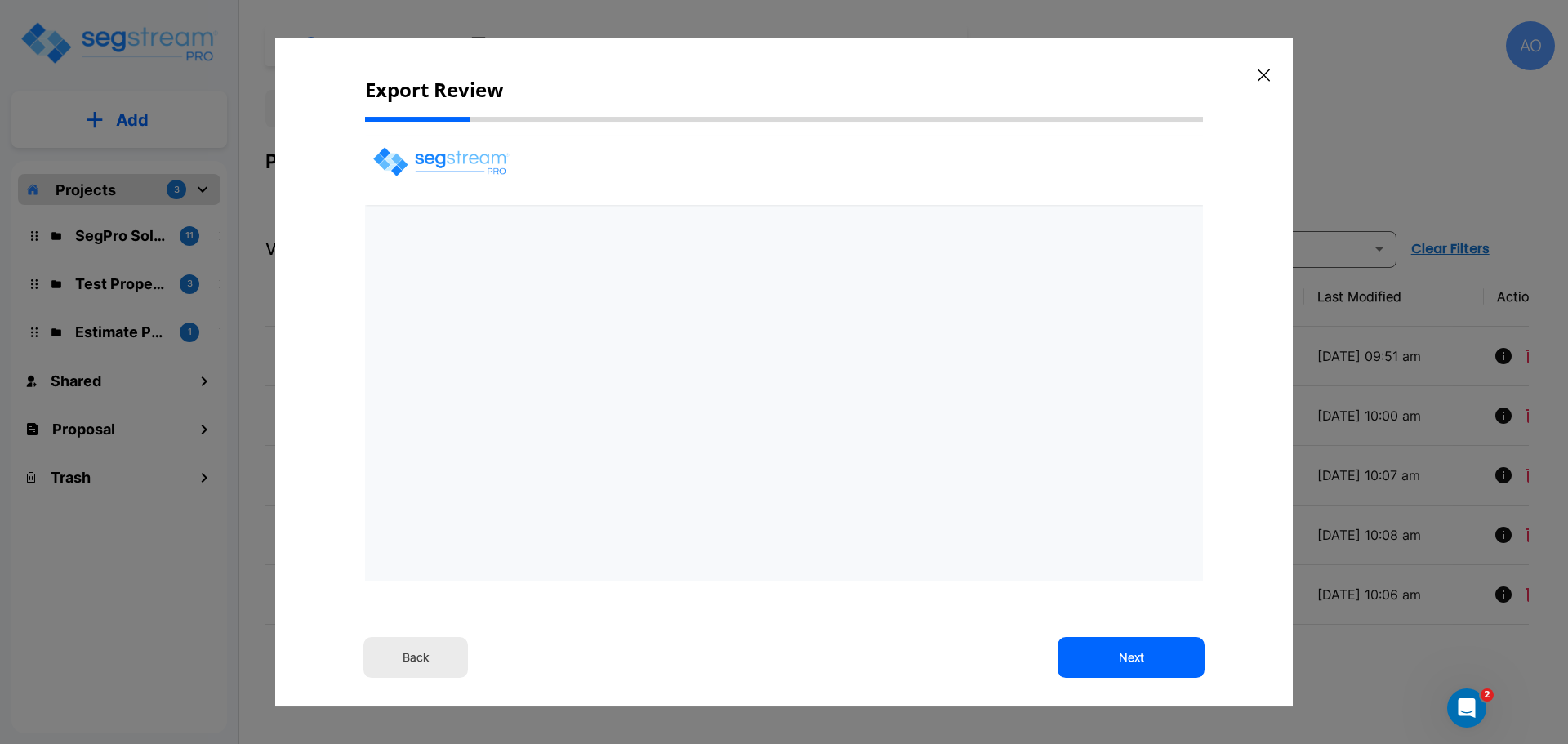
select select "2024"
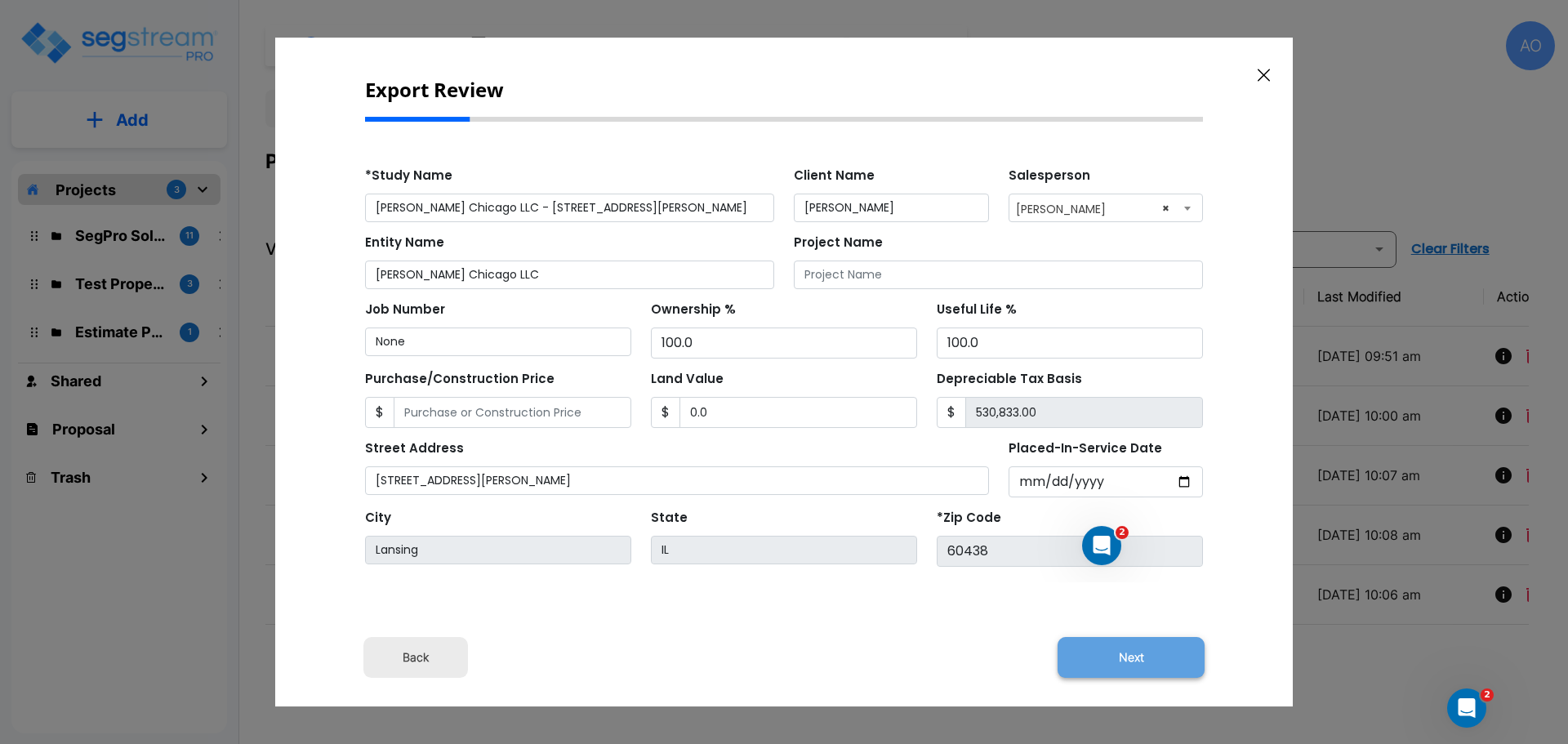
click at [1139, 661] on button "Next" at bounding box center [1131, 658] width 147 height 41
type input "0"
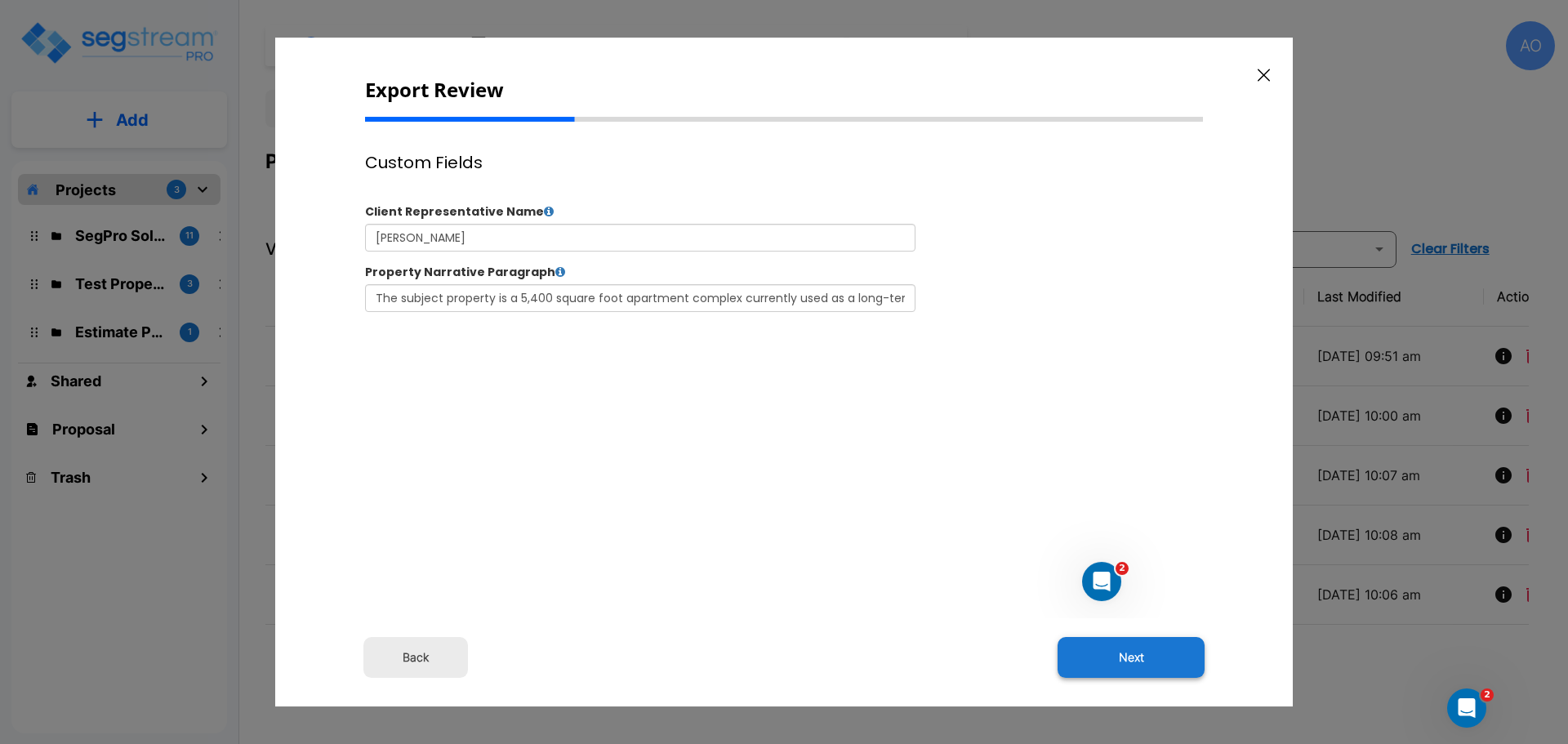
click at [1125, 655] on button "Next" at bounding box center [1131, 658] width 147 height 41
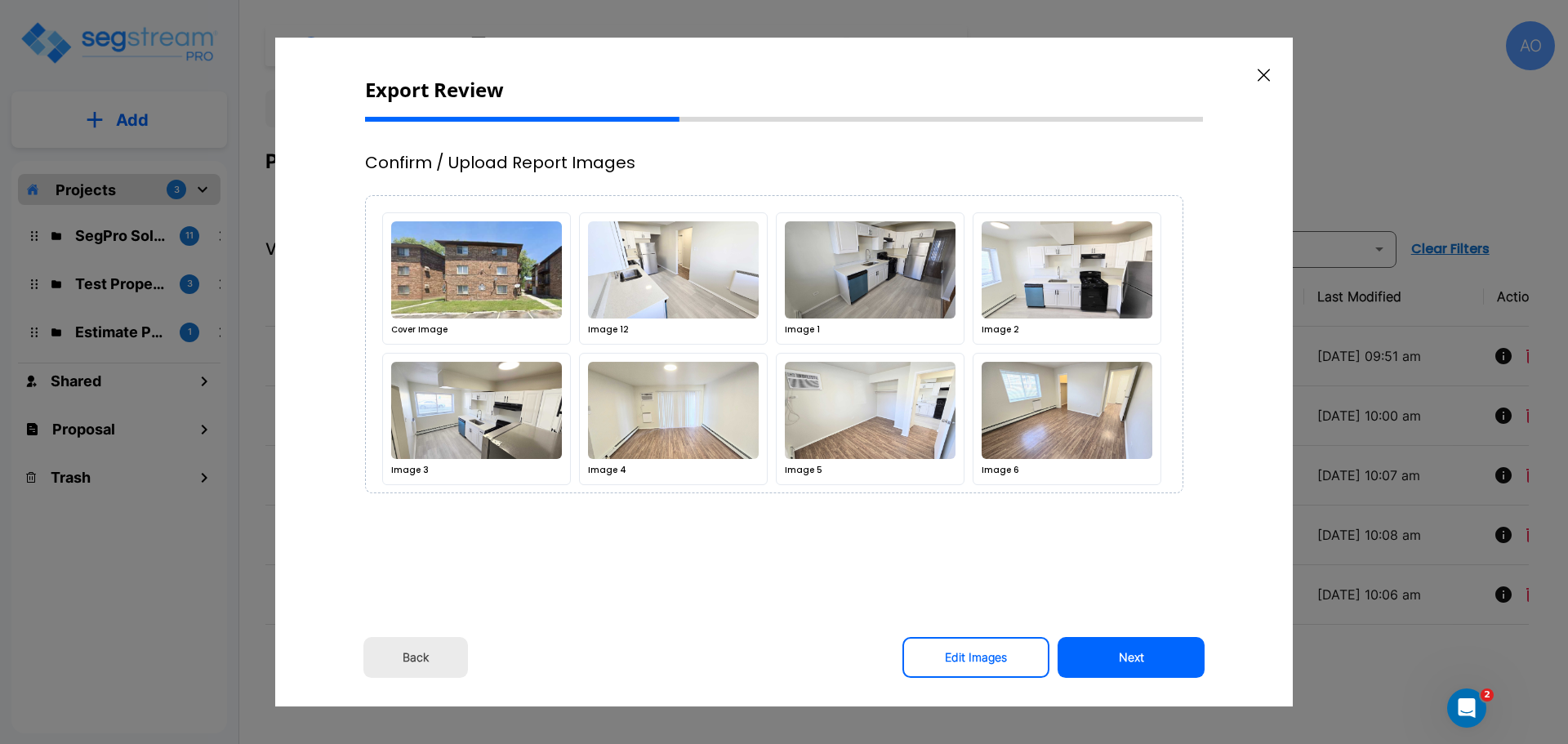
click at [1125, 655] on button "Next" at bounding box center [1131, 658] width 147 height 41
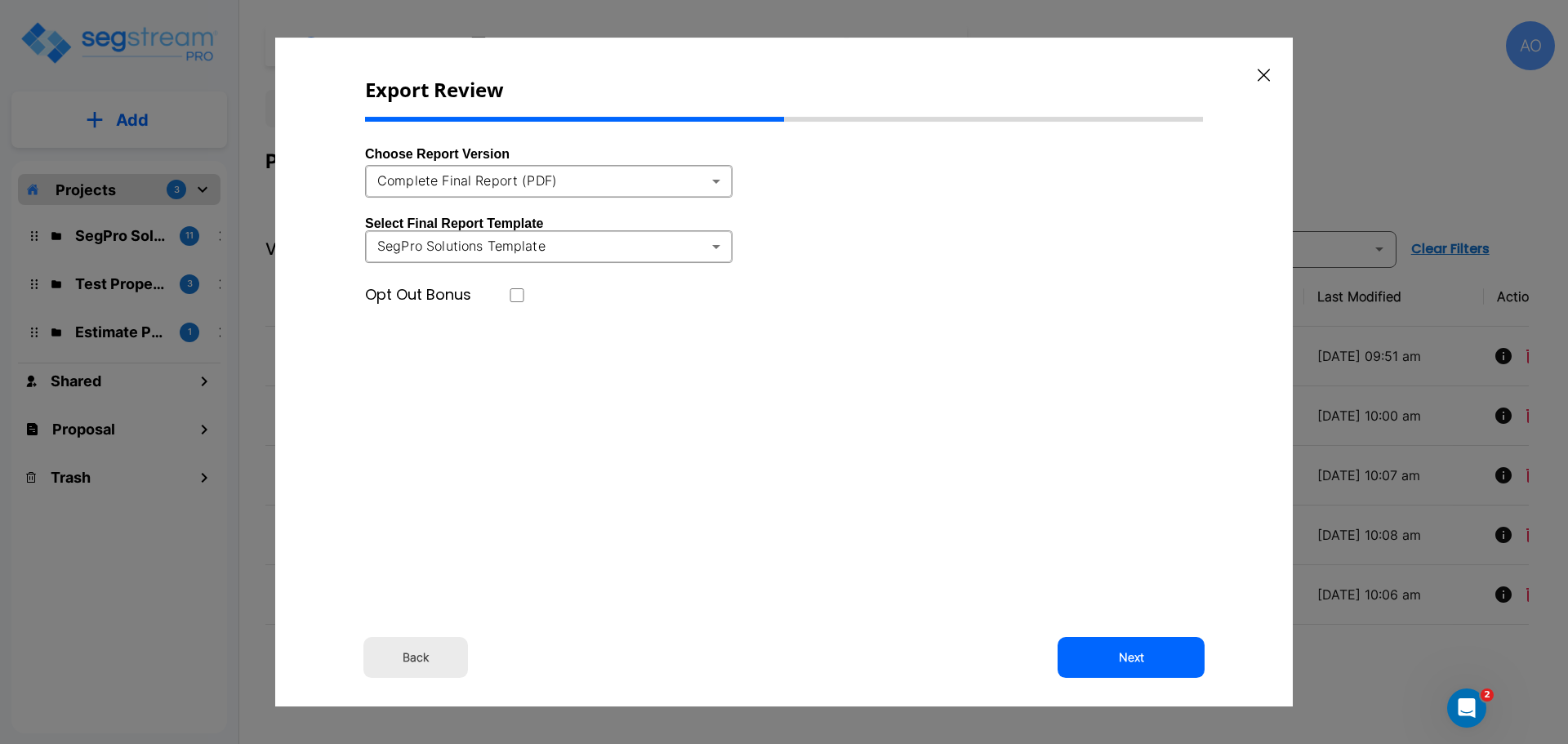
click at [1266, 74] on icon "button" at bounding box center [1263, 75] width 13 height 13
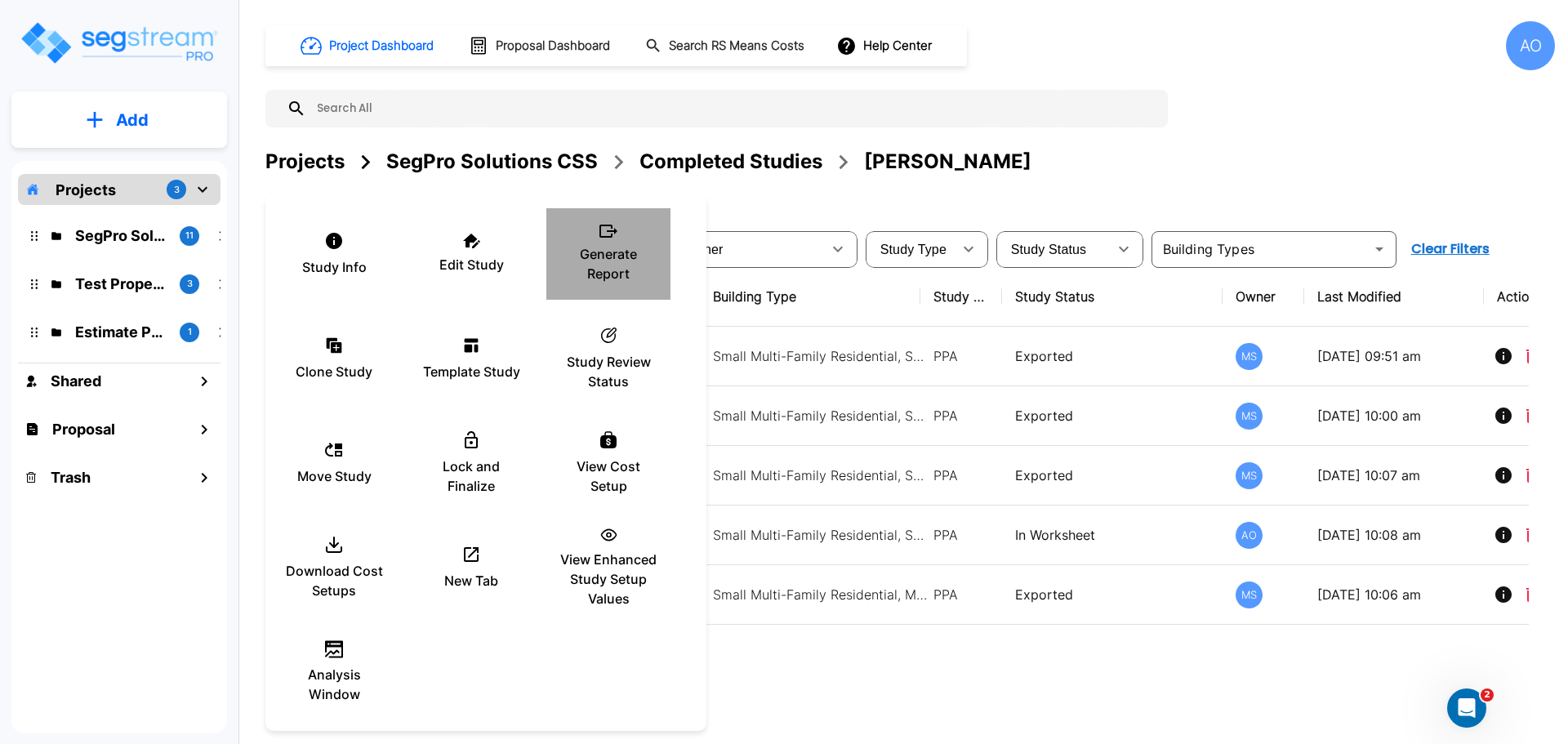
click at [607, 265] on p "Generate Report" at bounding box center [607, 264] width 98 height 39
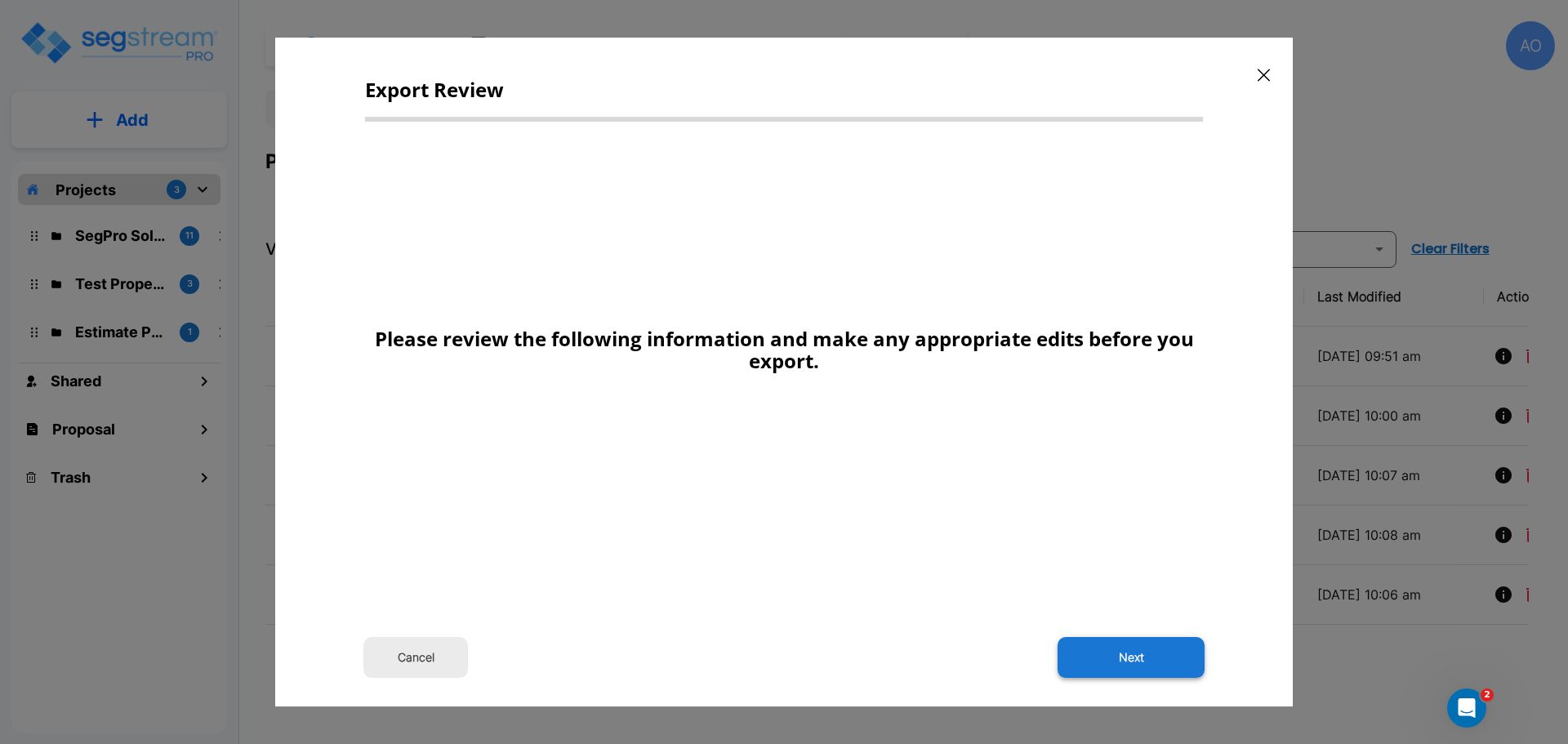
click at [1133, 647] on button "Next" at bounding box center [1131, 658] width 147 height 41
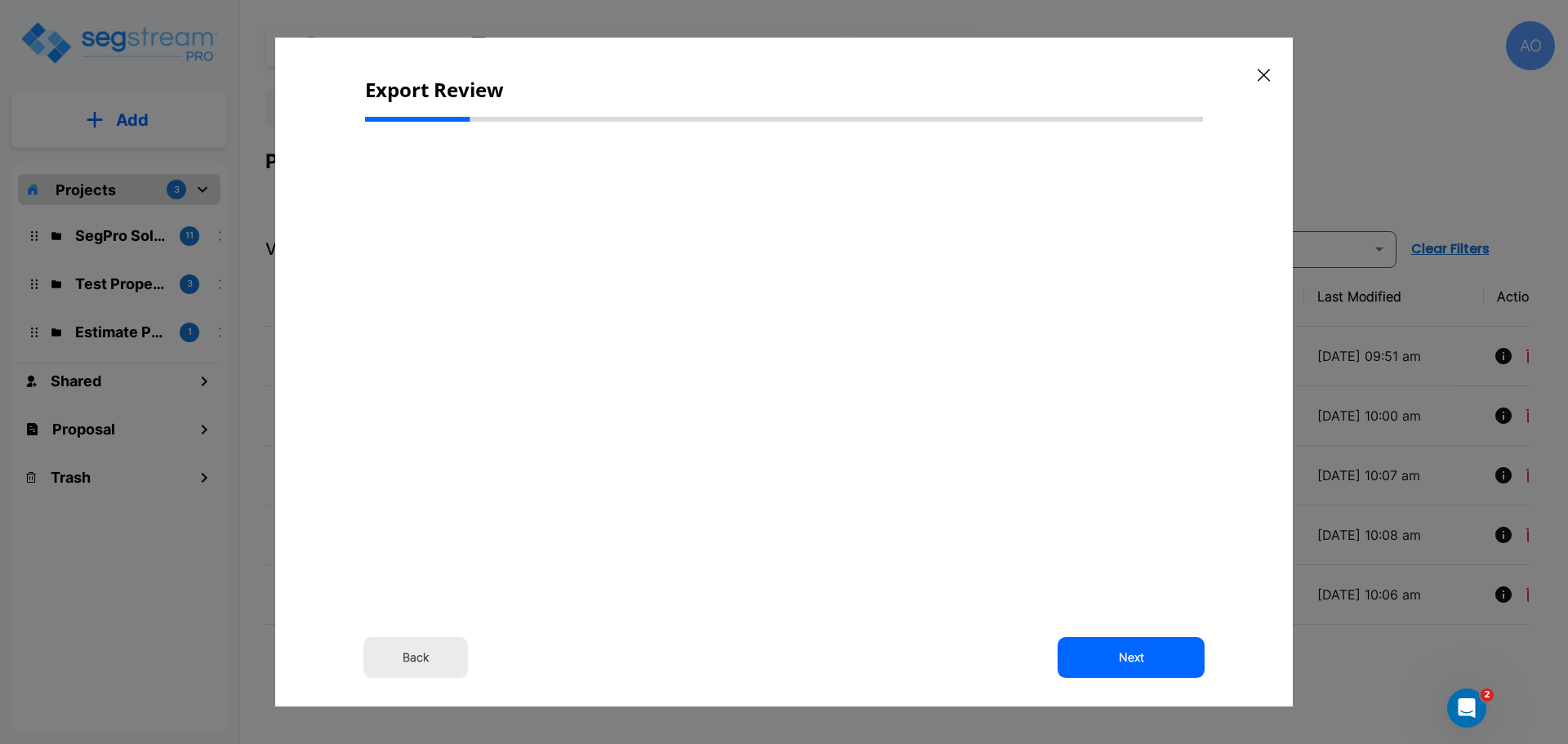
click at [434, 648] on button "Back" at bounding box center [415, 658] width 105 height 41
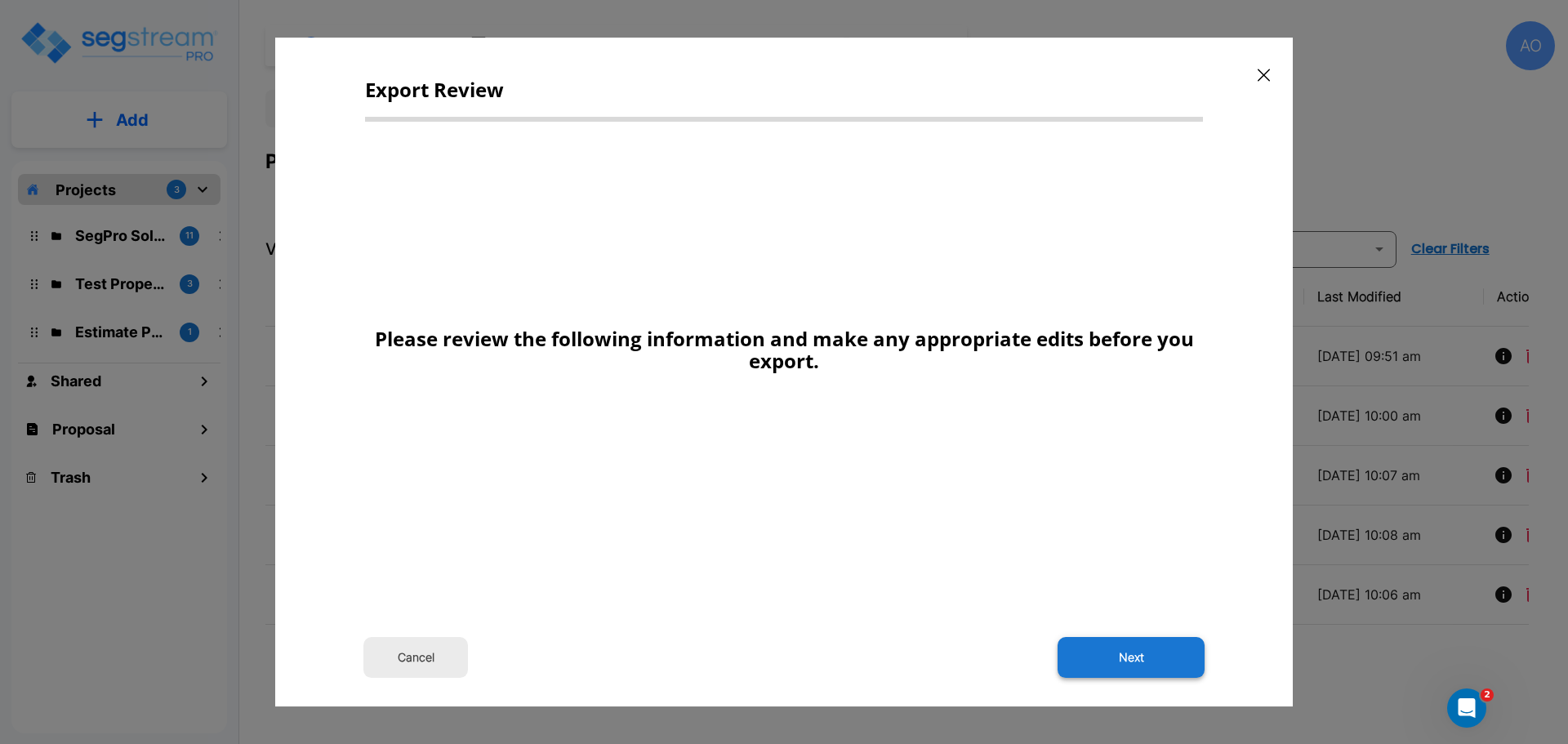
click at [1143, 655] on button "Next" at bounding box center [1131, 658] width 147 height 41
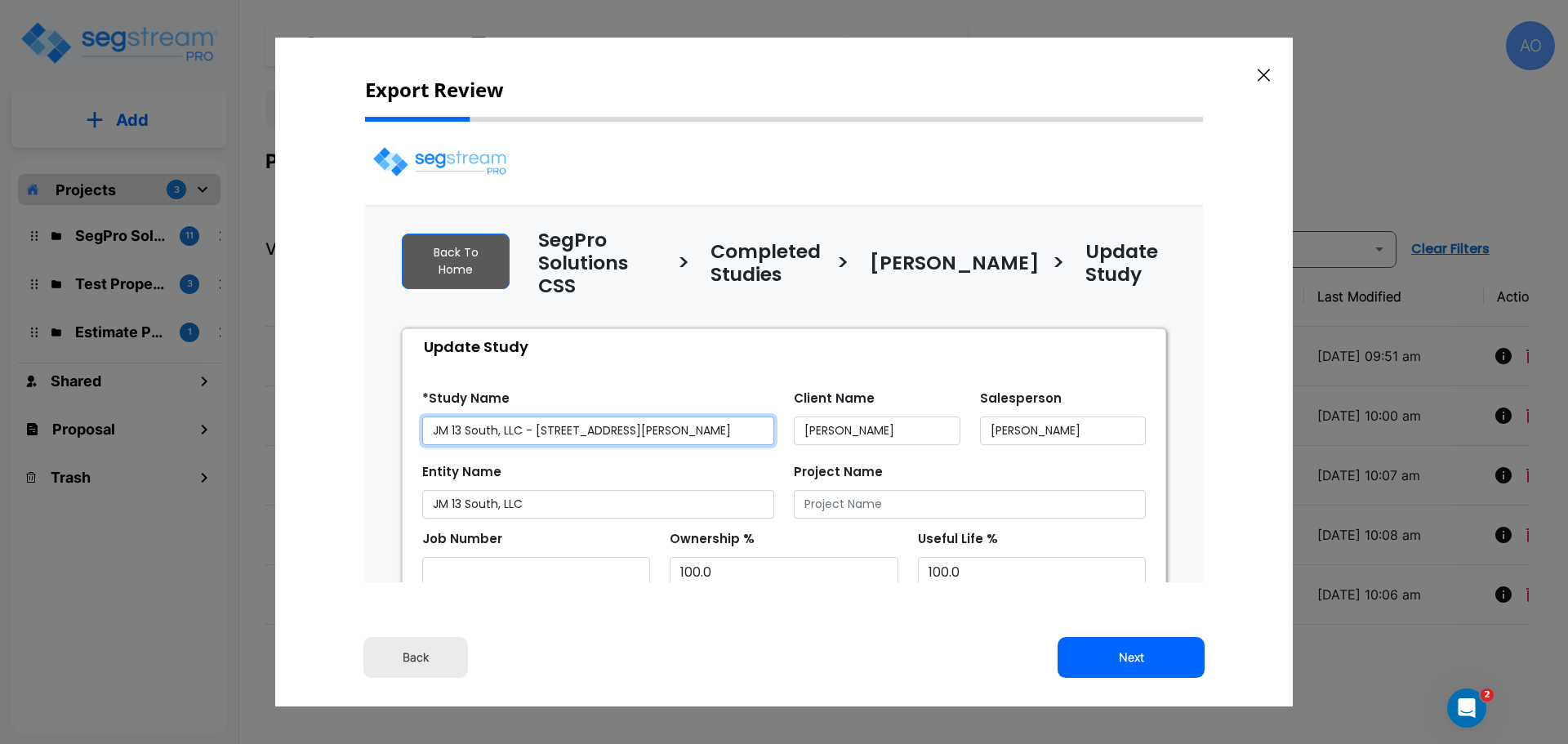
select select "2024"
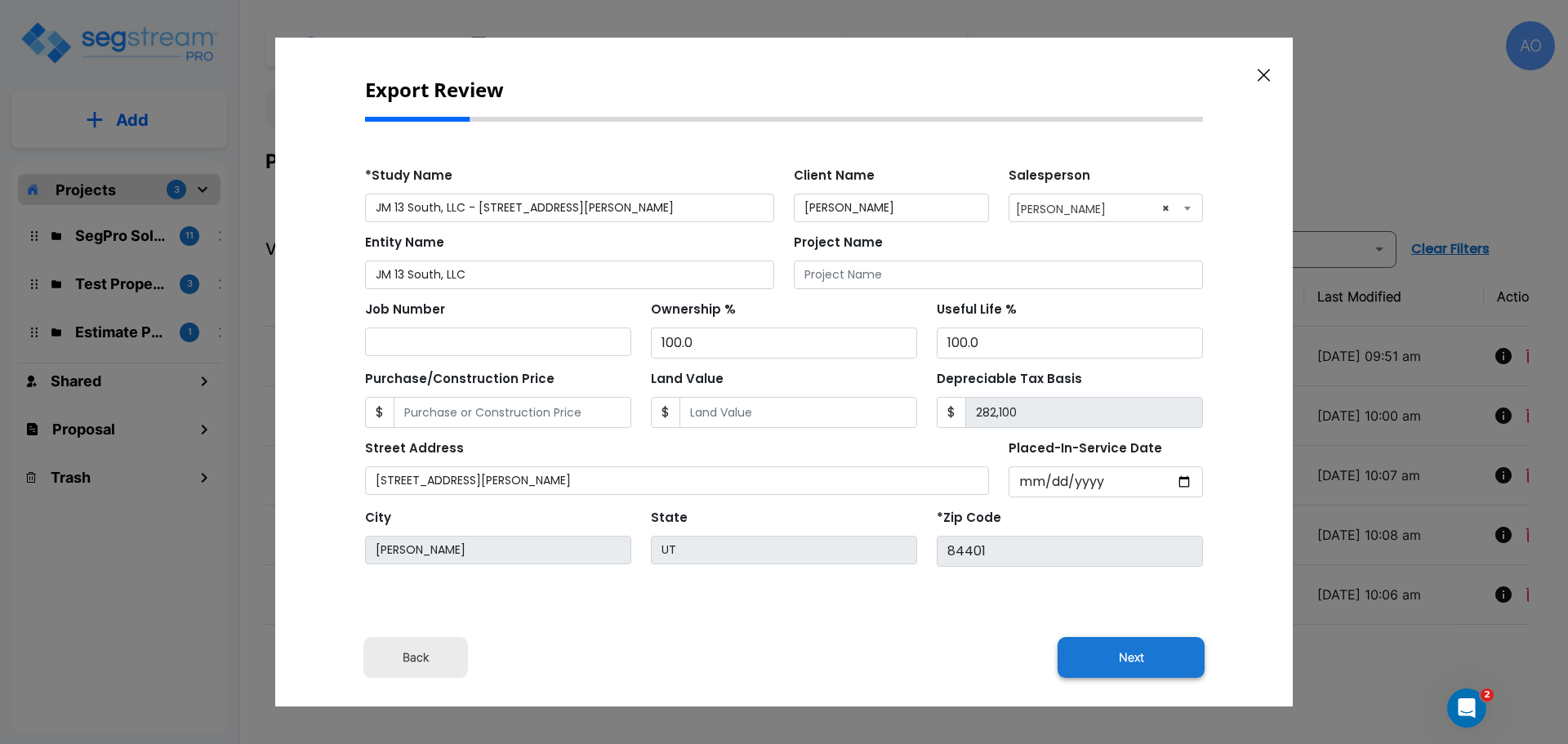
click at [1137, 659] on button "Next" at bounding box center [1131, 658] width 147 height 41
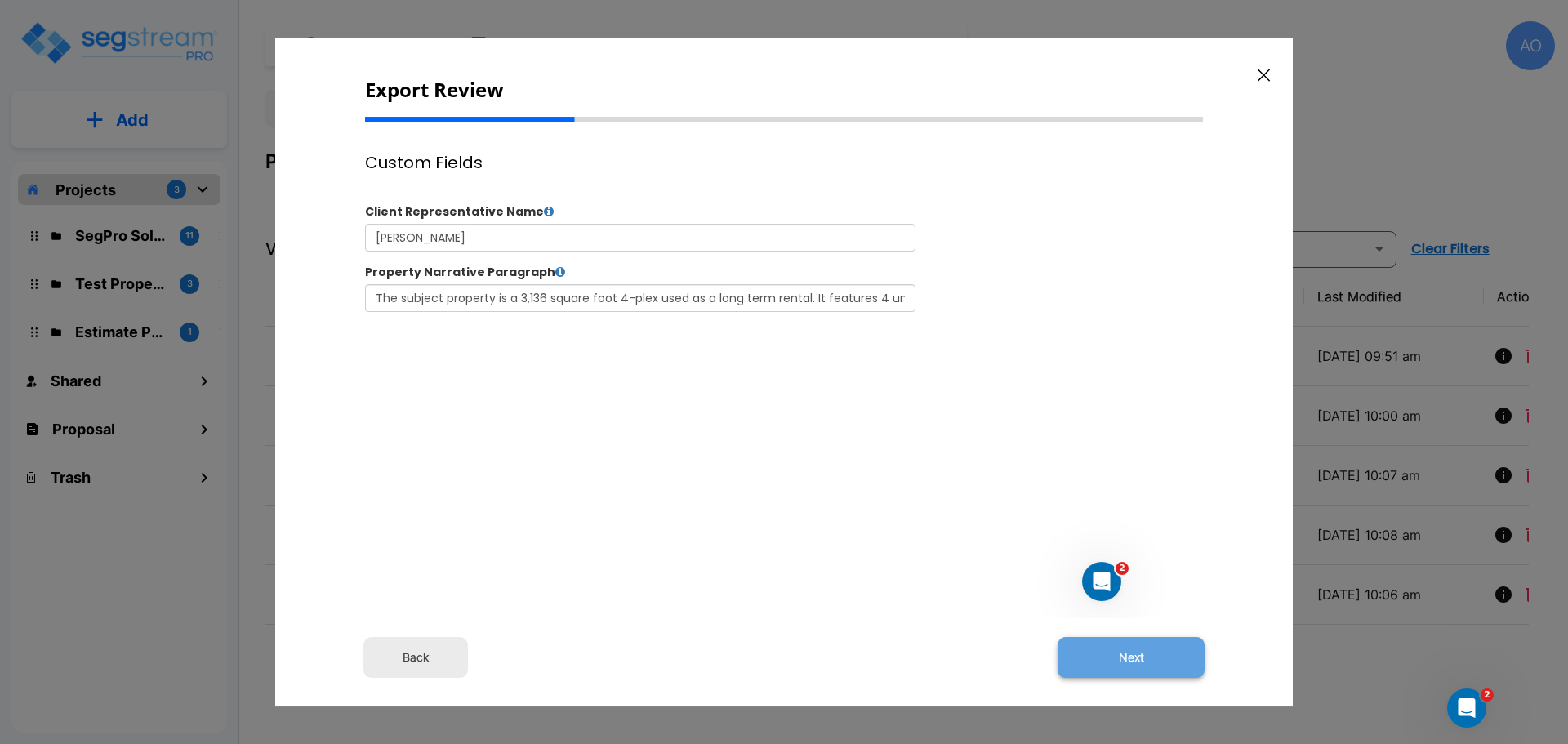
click at [1134, 659] on button "Next" at bounding box center [1131, 658] width 147 height 41
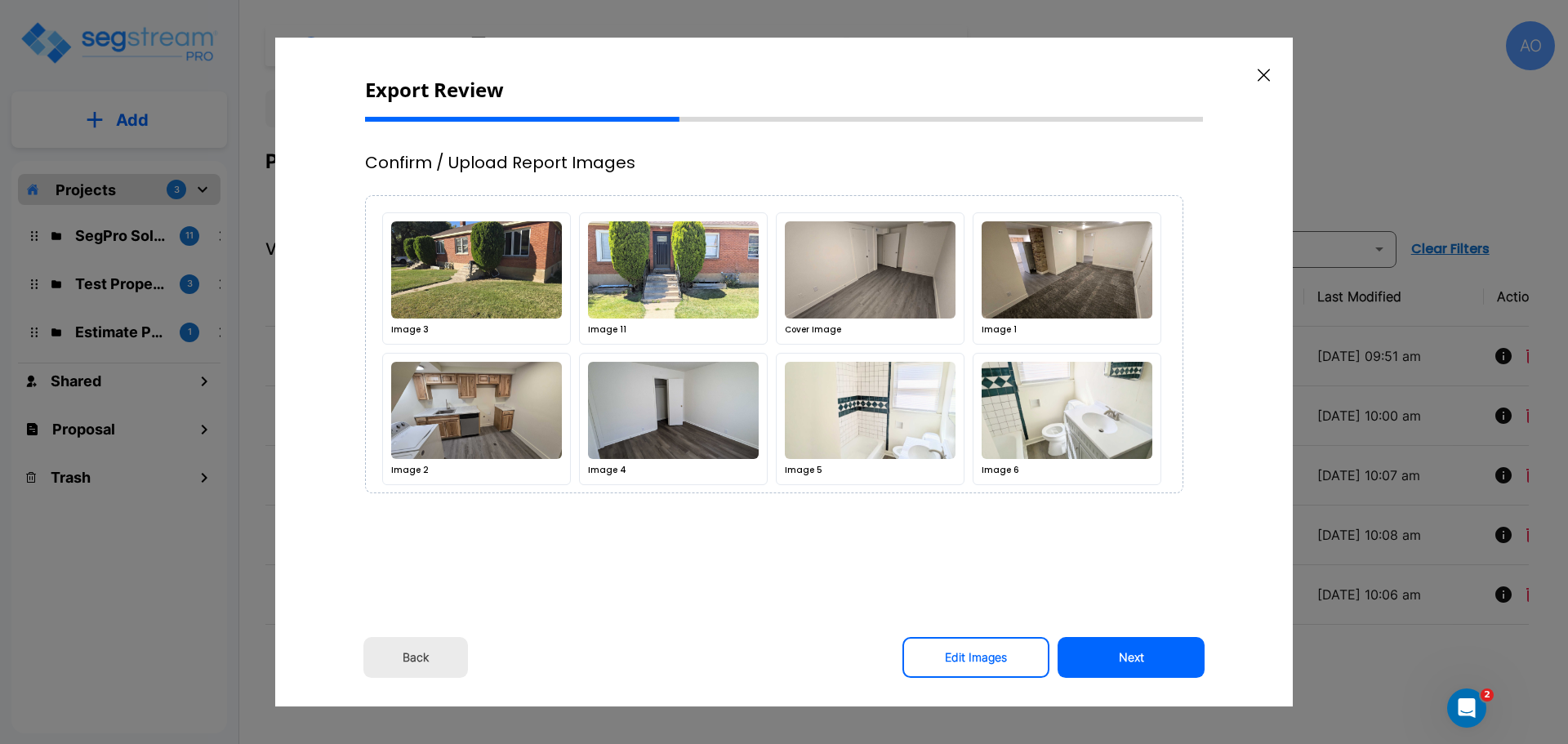
click at [1134, 658] on button "Next" at bounding box center [1131, 658] width 147 height 41
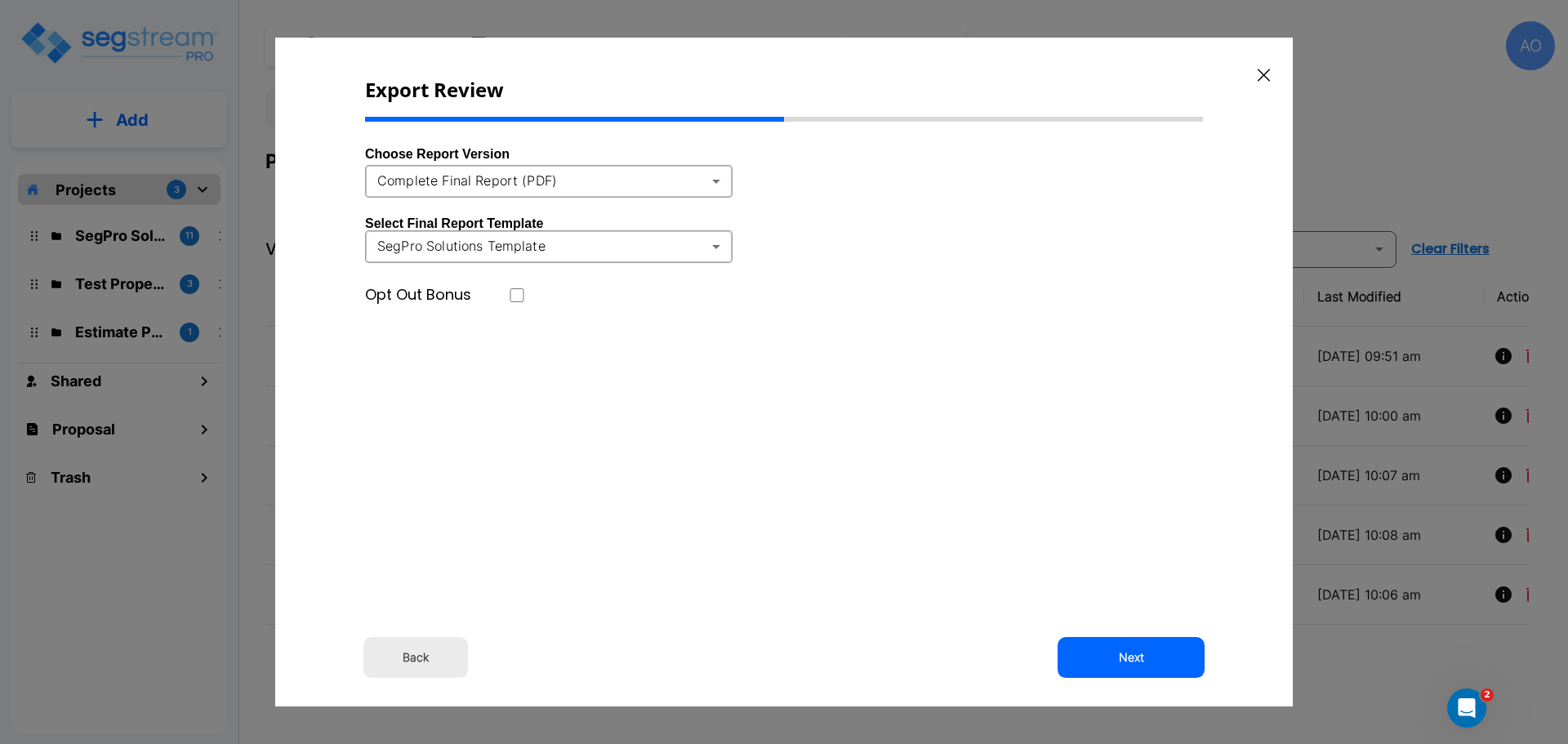
click at [1266, 76] on icon "button" at bounding box center [1263, 75] width 13 height 13
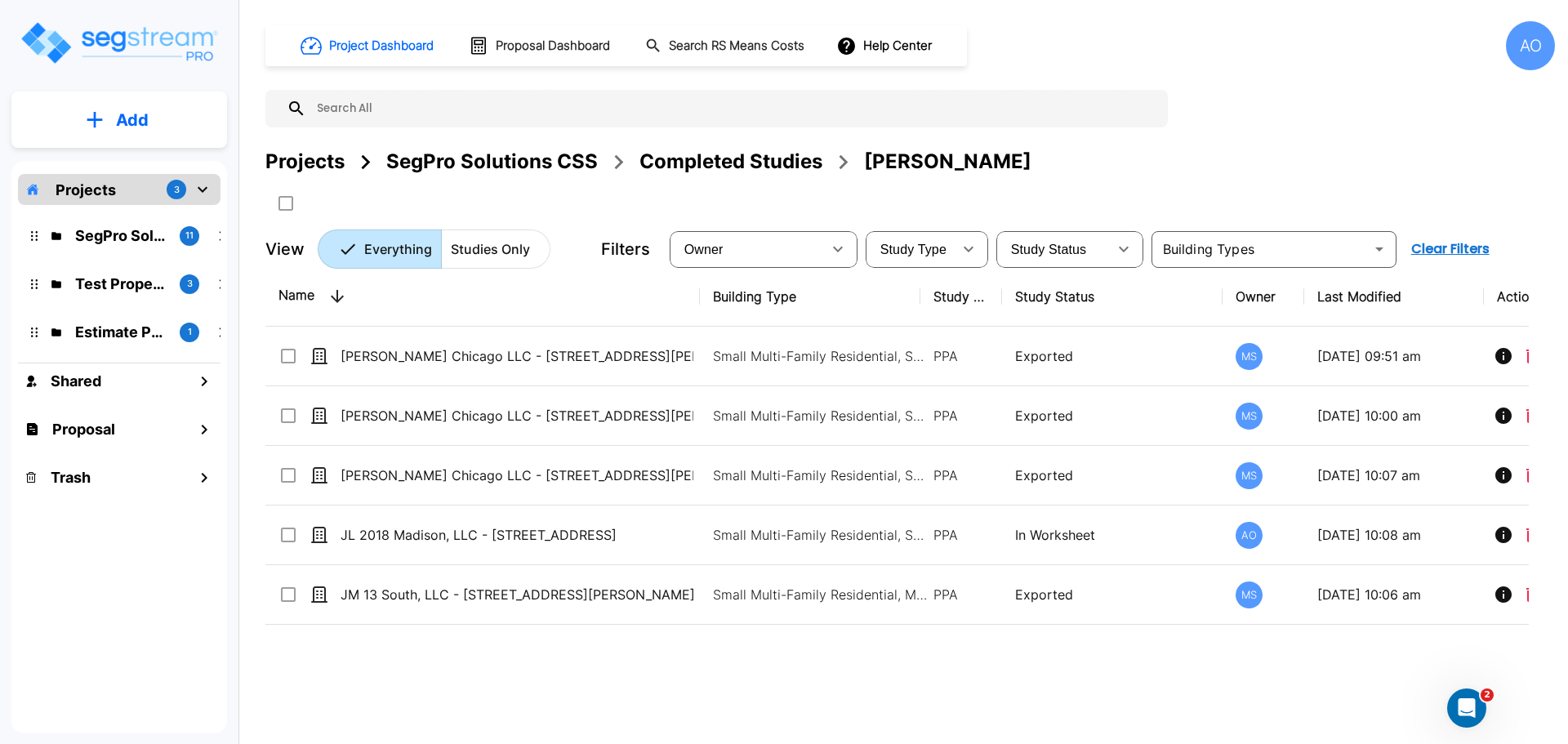
click at [747, 163] on div "Completed Studies" at bounding box center [730, 162] width 183 height 29
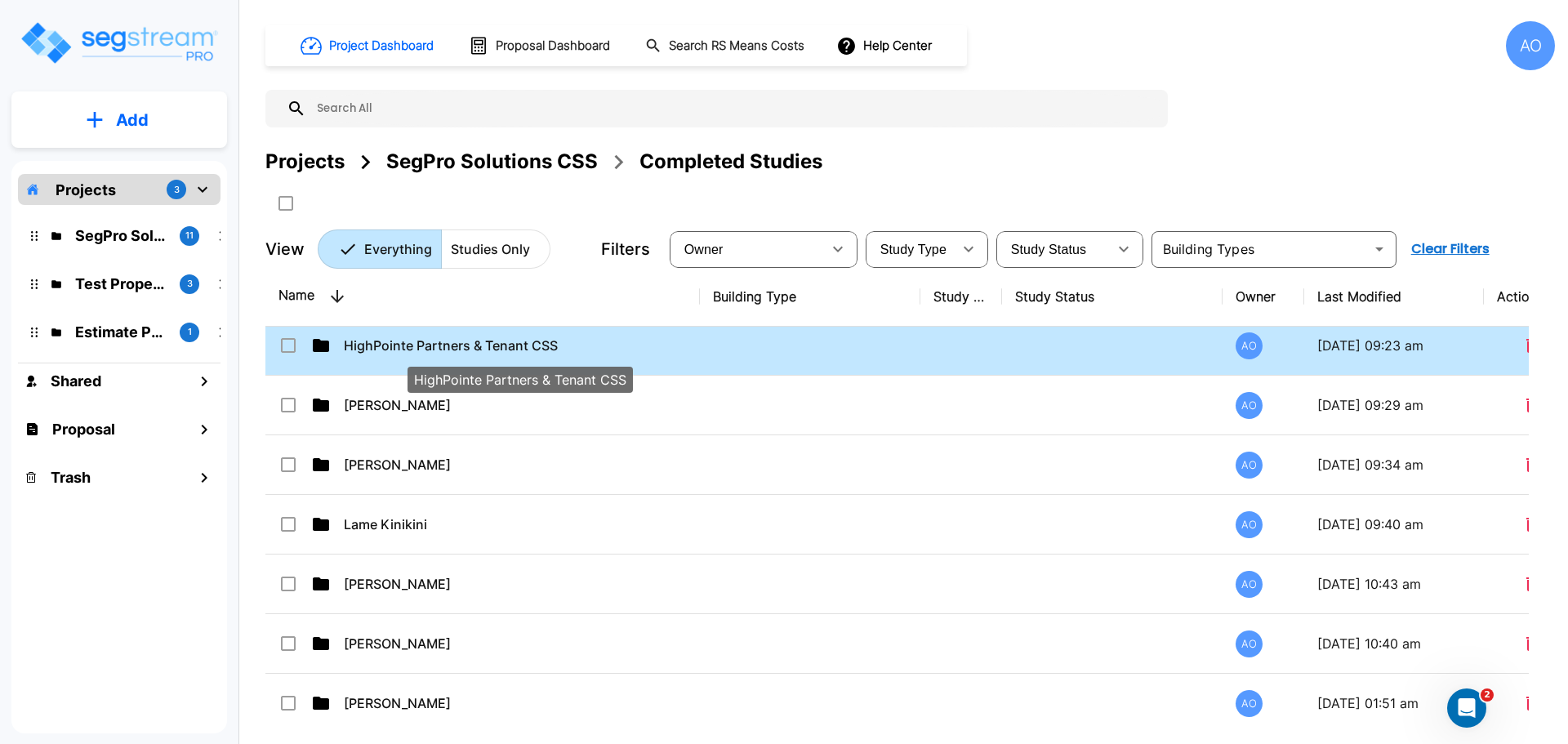
scroll to position [980, 0]
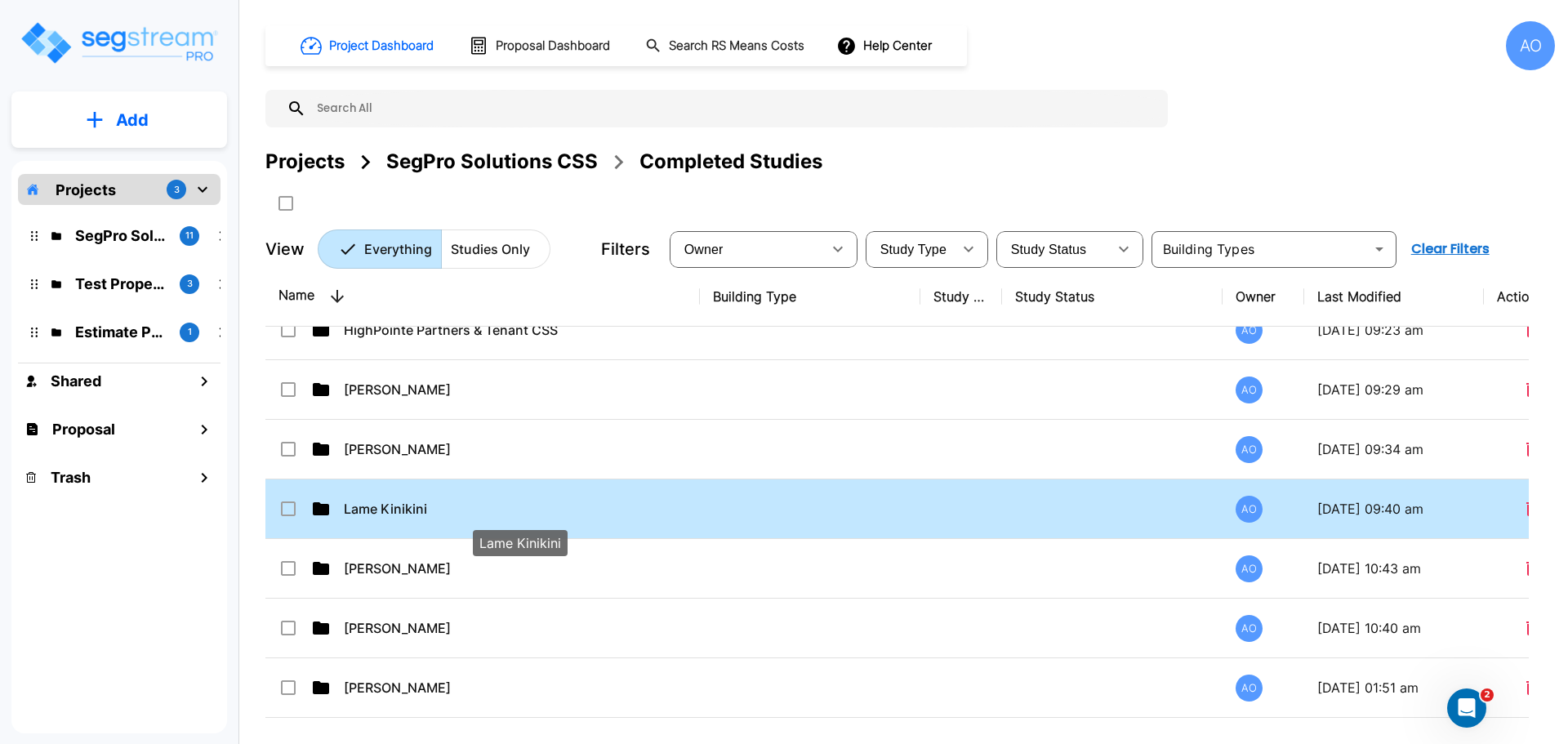
click at [371, 511] on p "Lame Kinikini" at bounding box center [520, 509] width 353 height 19
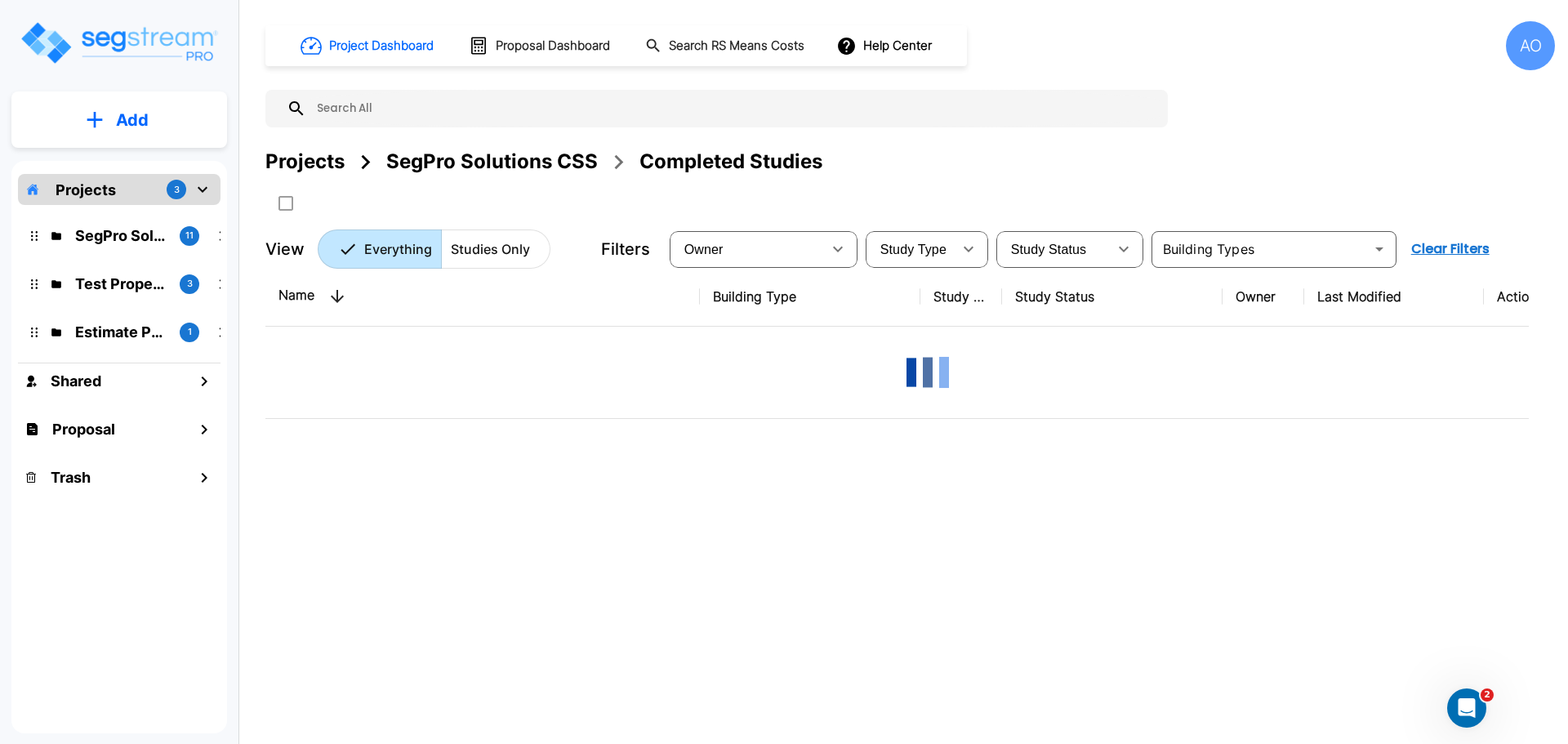
scroll to position [0, 0]
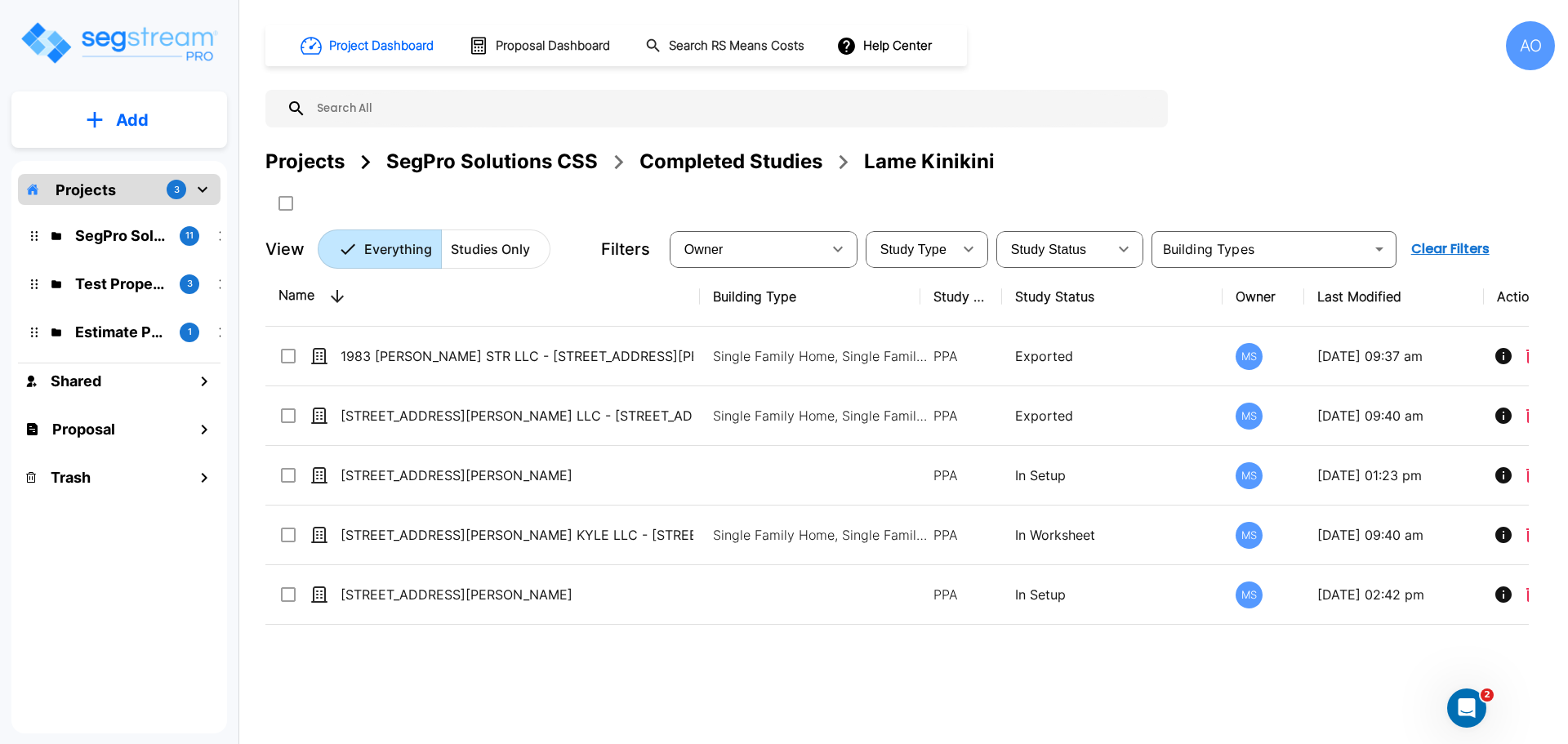
click at [755, 165] on div "Completed Studies" at bounding box center [730, 162] width 183 height 29
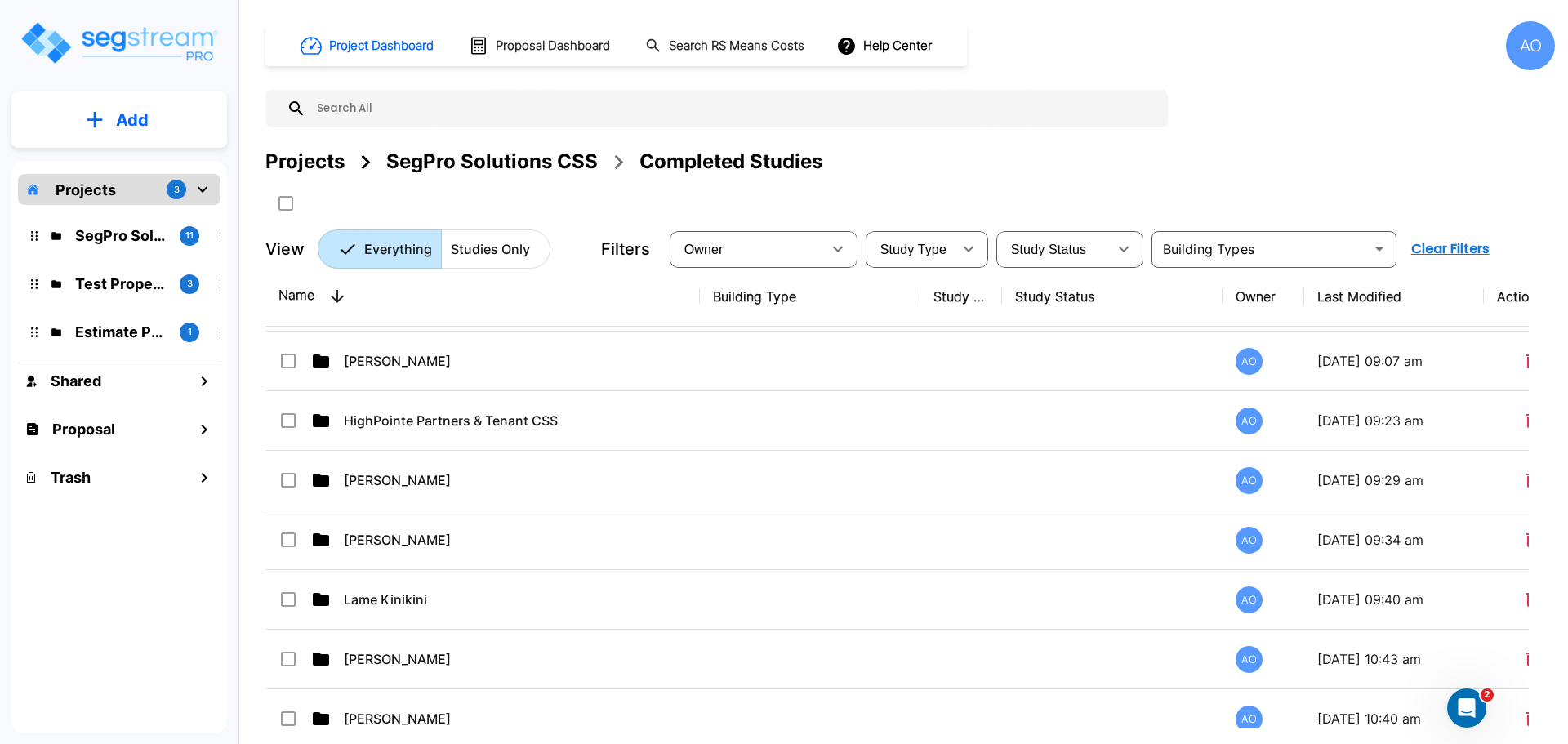
scroll to position [898, 0]
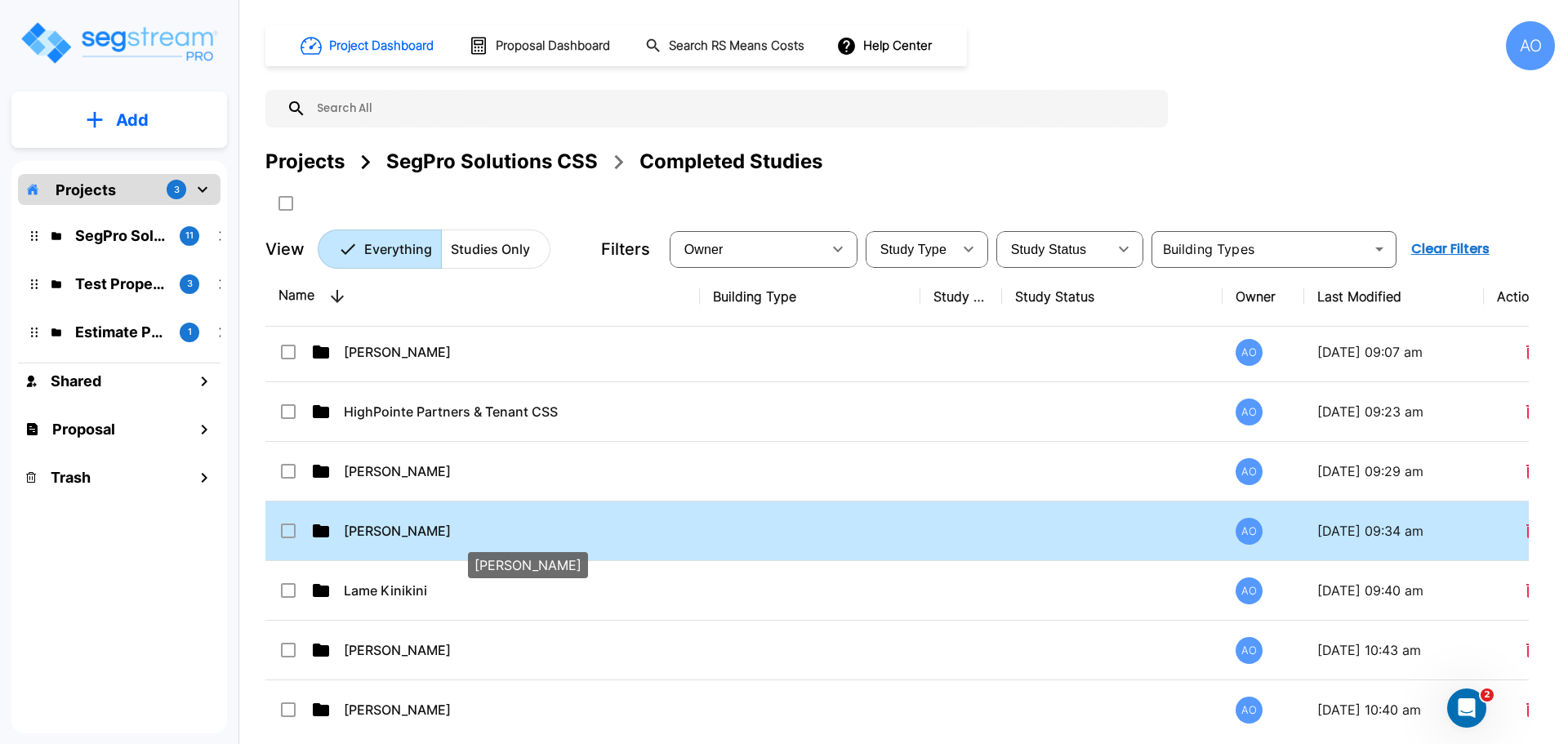
click at [384, 530] on p "[PERSON_NAME]" at bounding box center [520, 531] width 353 height 19
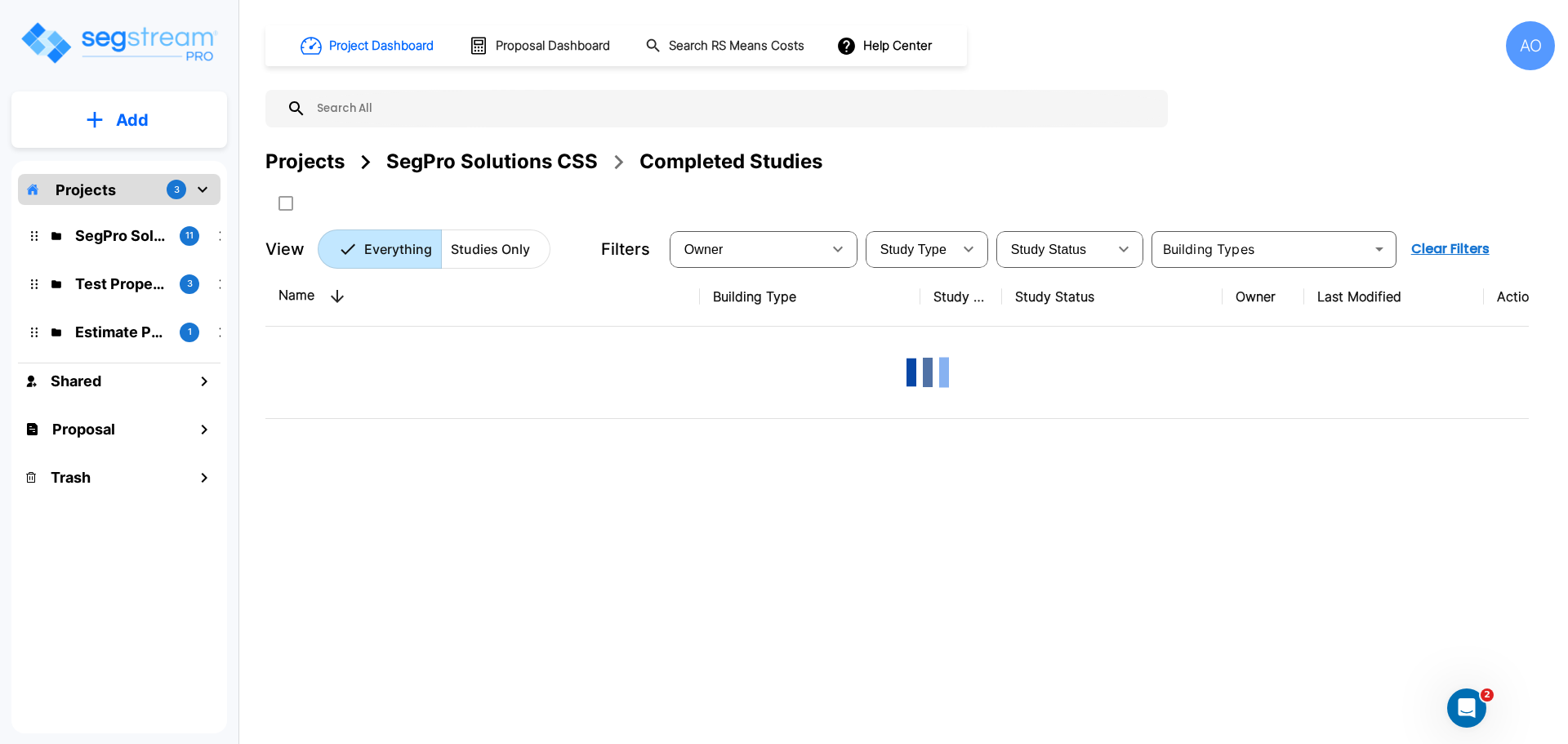
scroll to position [0, 0]
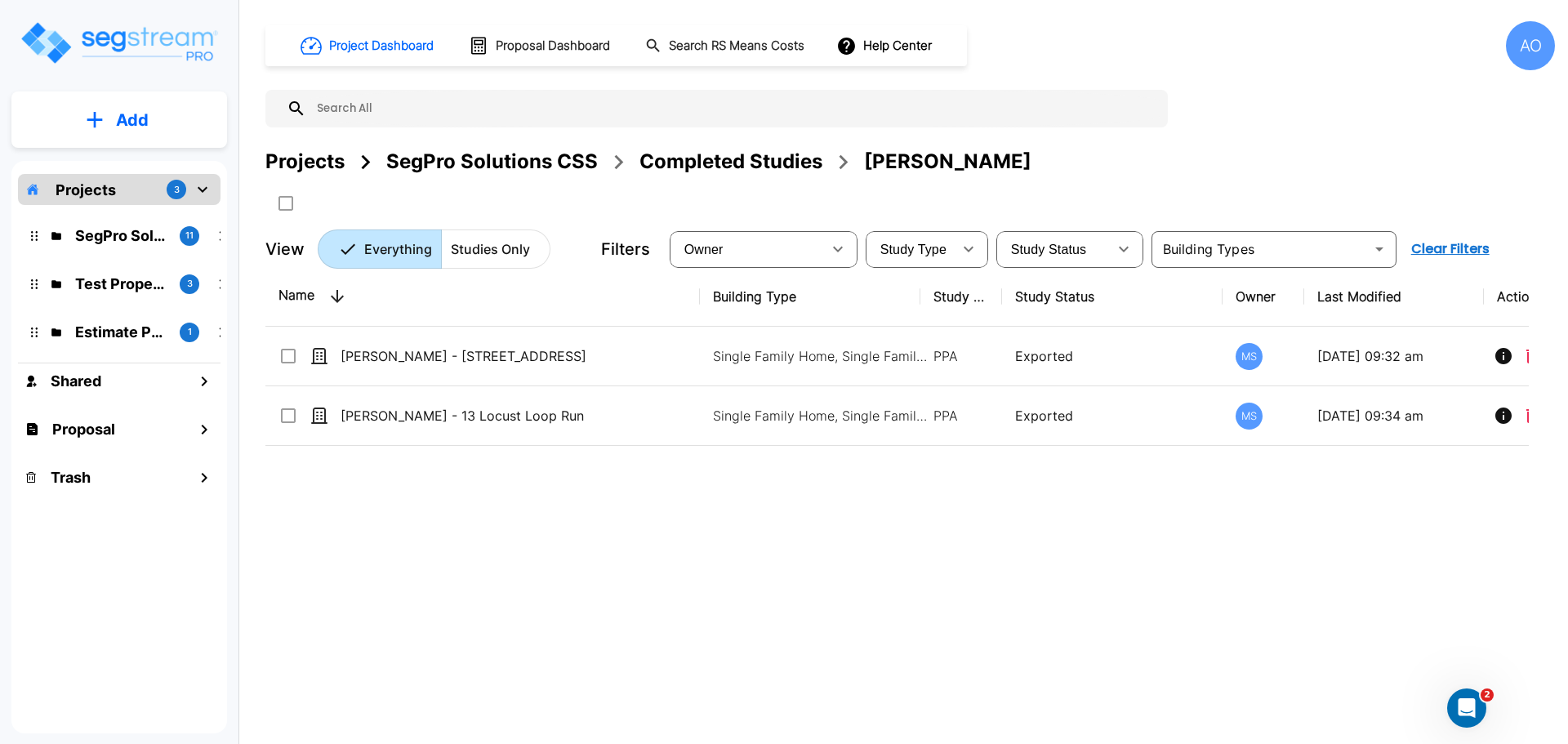
click at [742, 160] on div "Completed Studies" at bounding box center [730, 162] width 183 height 29
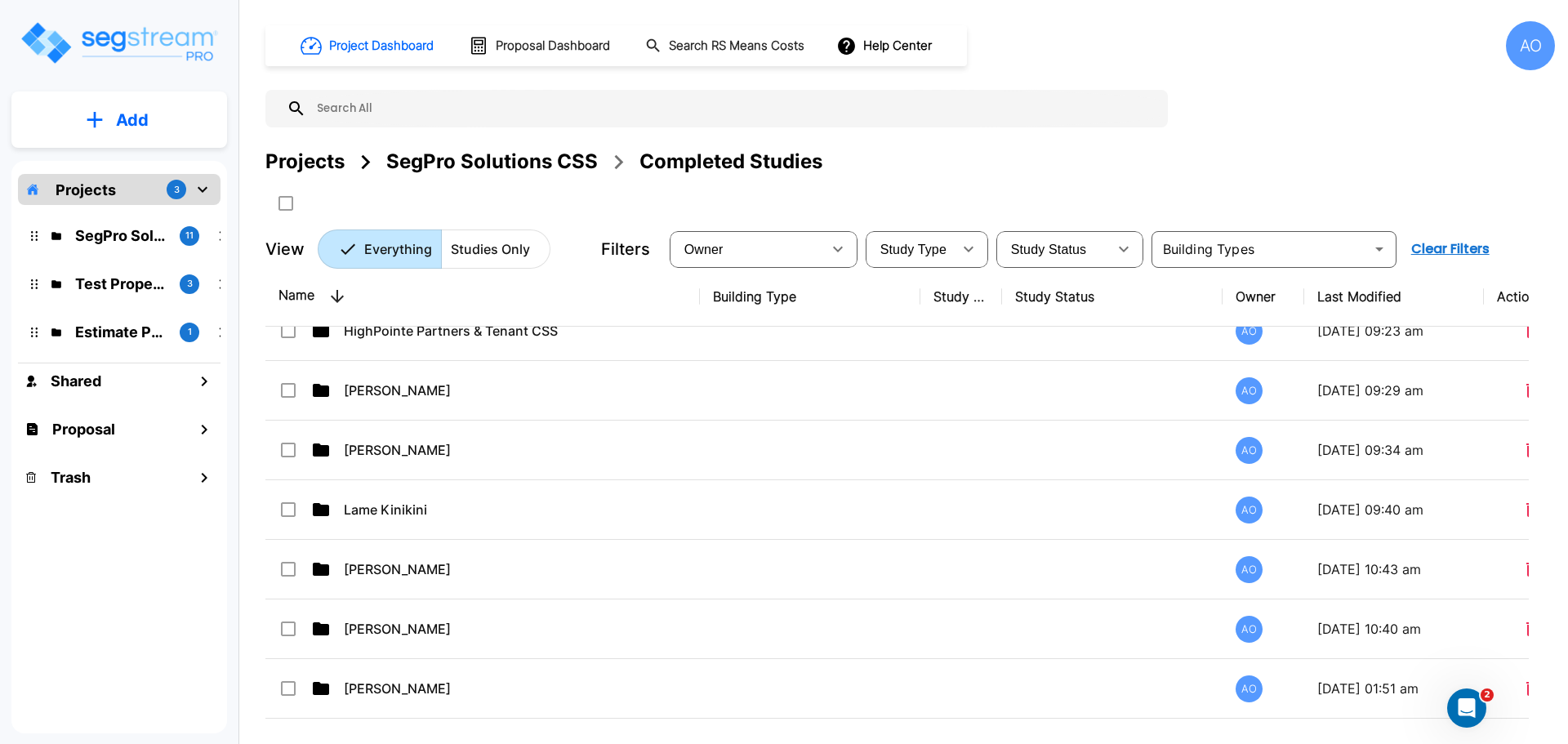
scroll to position [977, 0]
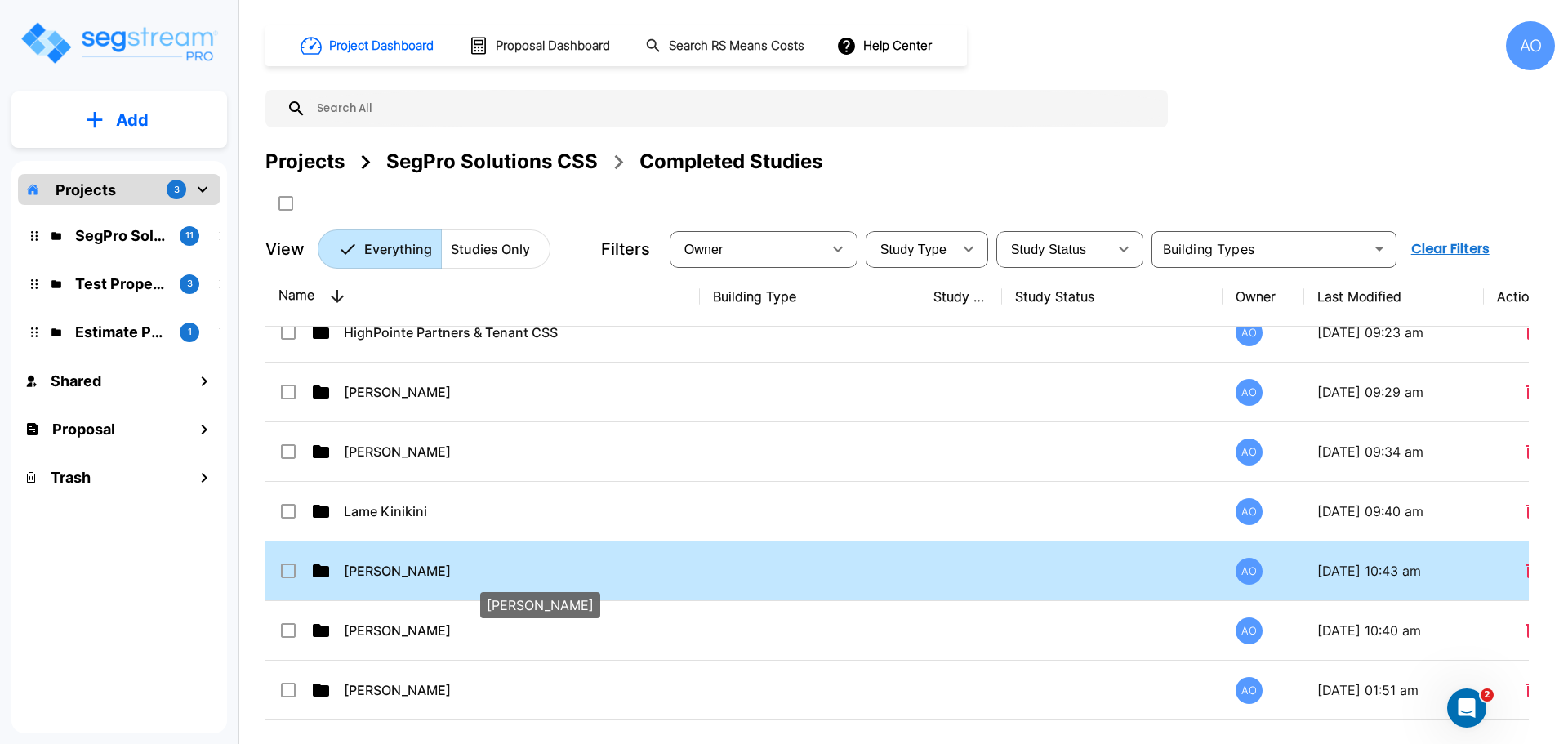
click at [393, 570] on p "[PERSON_NAME]" at bounding box center [520, 571] width 353 height 19
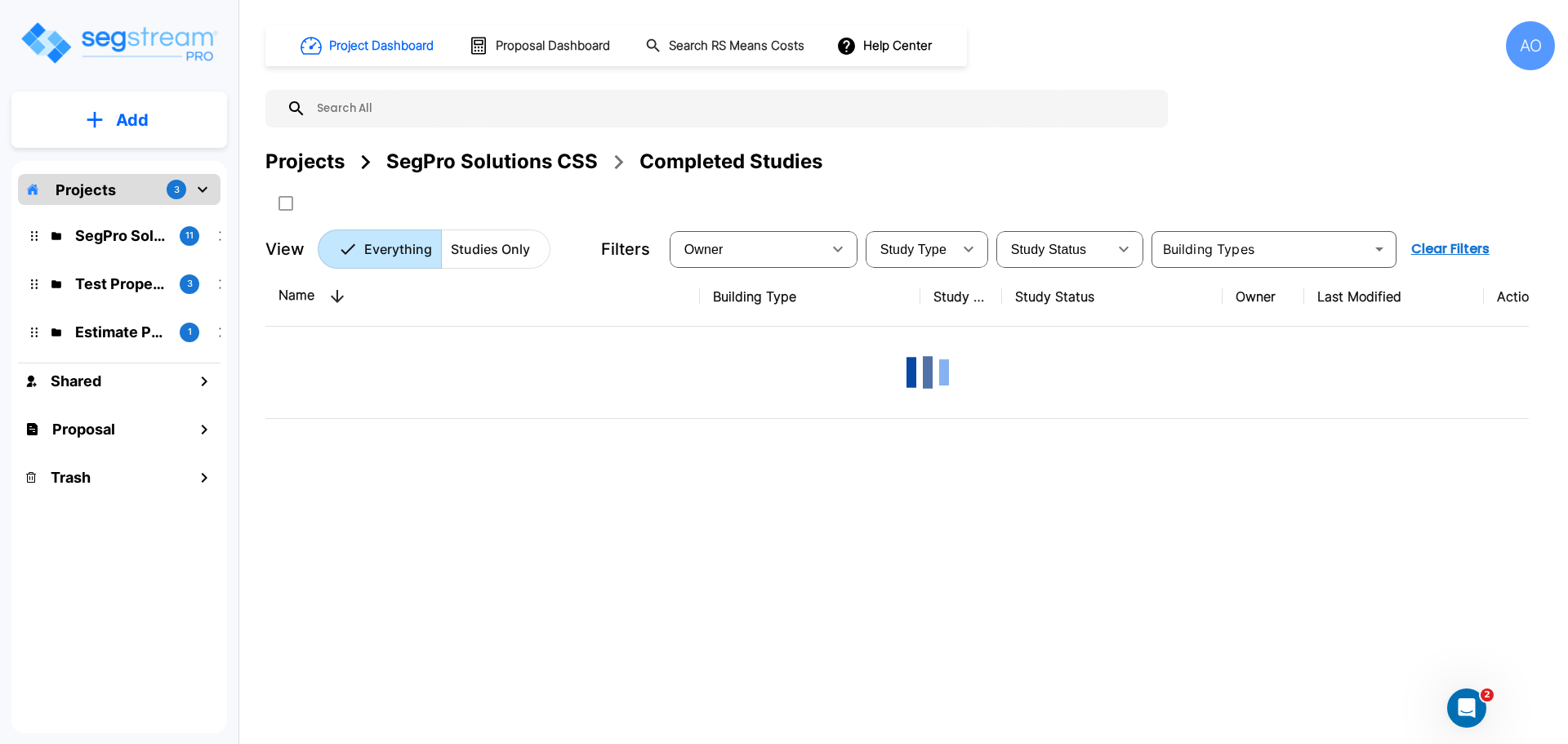
scroll to position [0, 0]
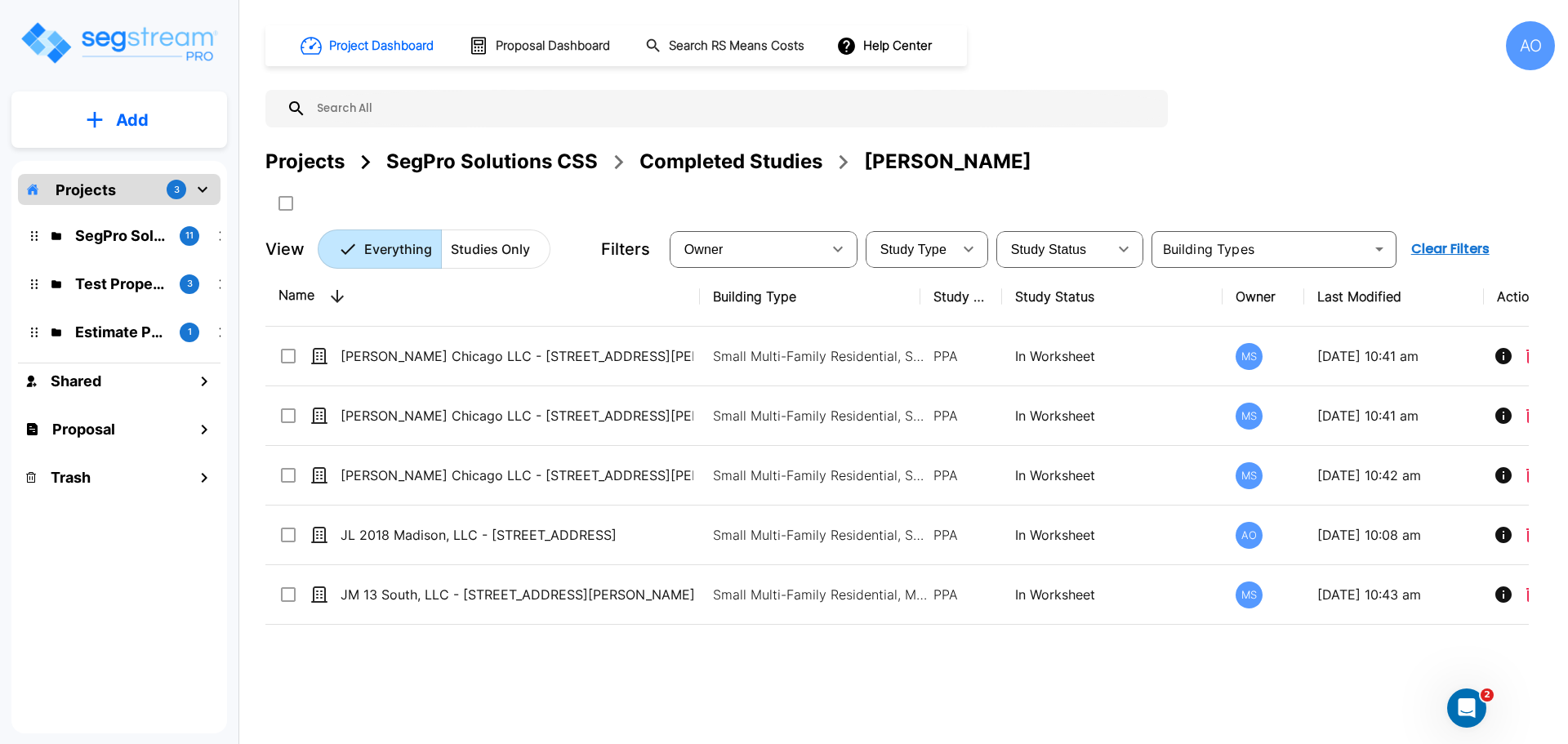
click at [699, 299] on th "Building Type" at bounding box center [810, 297] width 221 height 60
click at [1469, 704] on icon "Open Intercom Messenger" at bounding box center [1464, 706] width 27 height 27
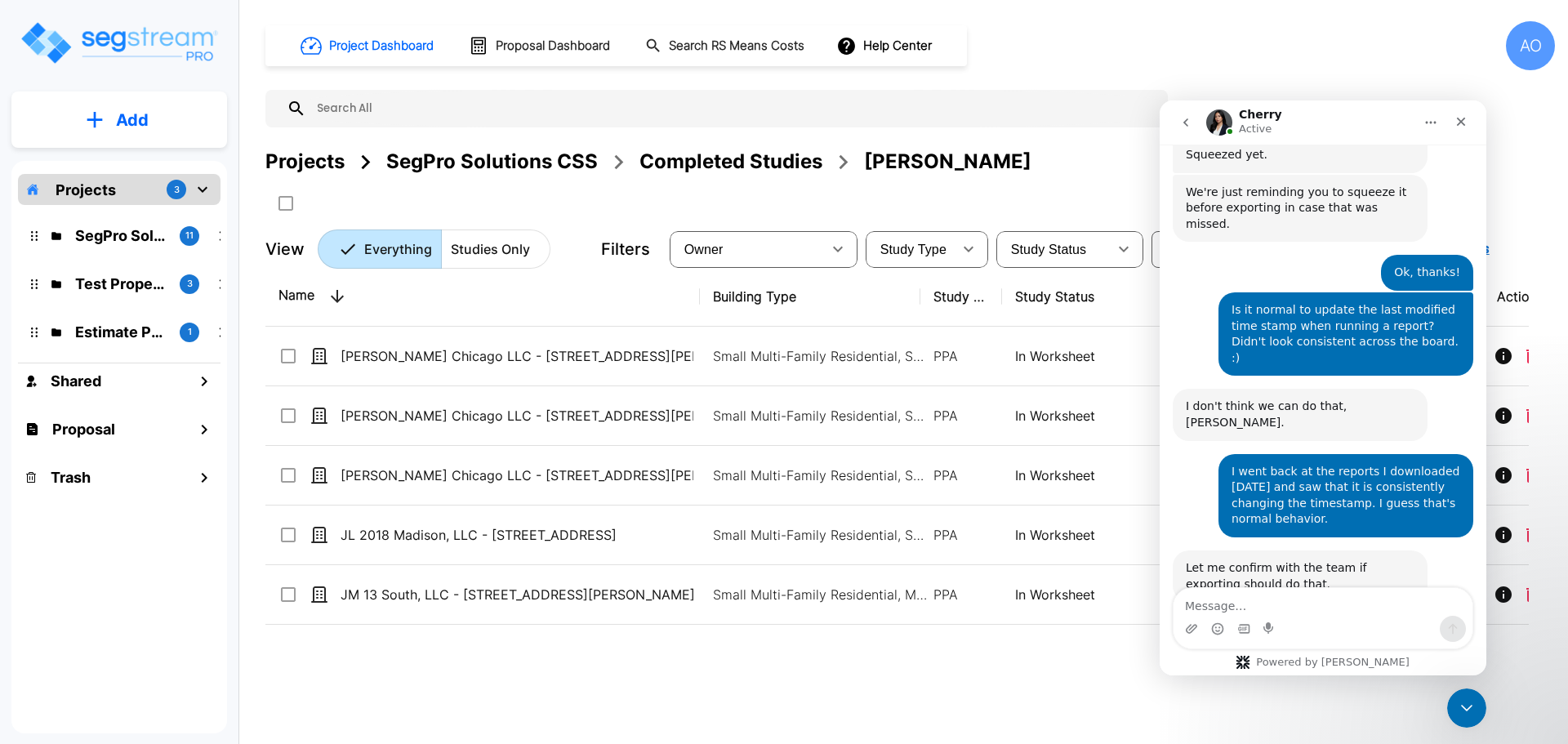
scroll to position [669, 0]
click at [1277, 606] on textarea "Message…" at bounding box center [1322, 602] width 299 height 28
type textarea "S"
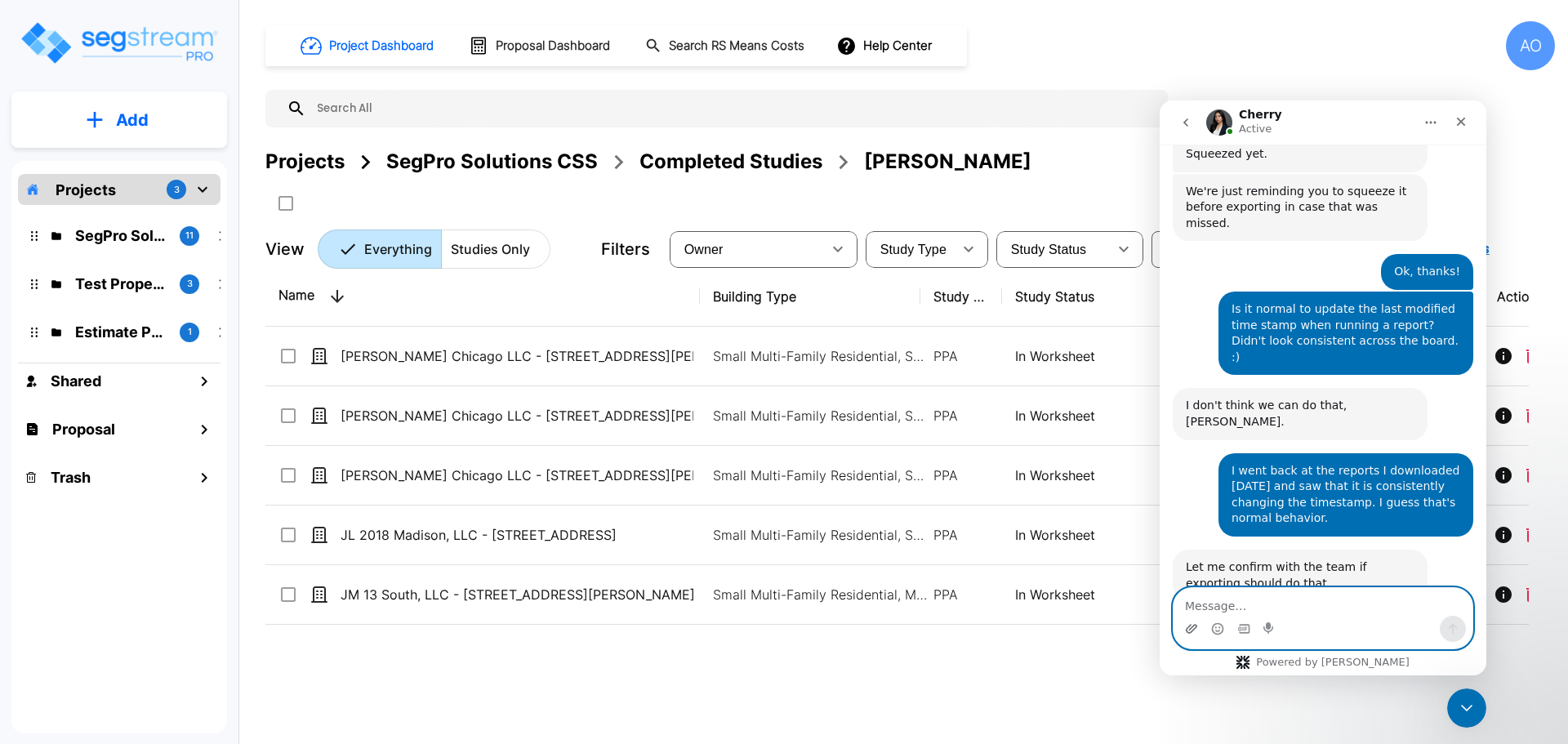
click at [1188, 630] on icon "Upload attachment" at bounding box center [1191, 628] width 12 height 9
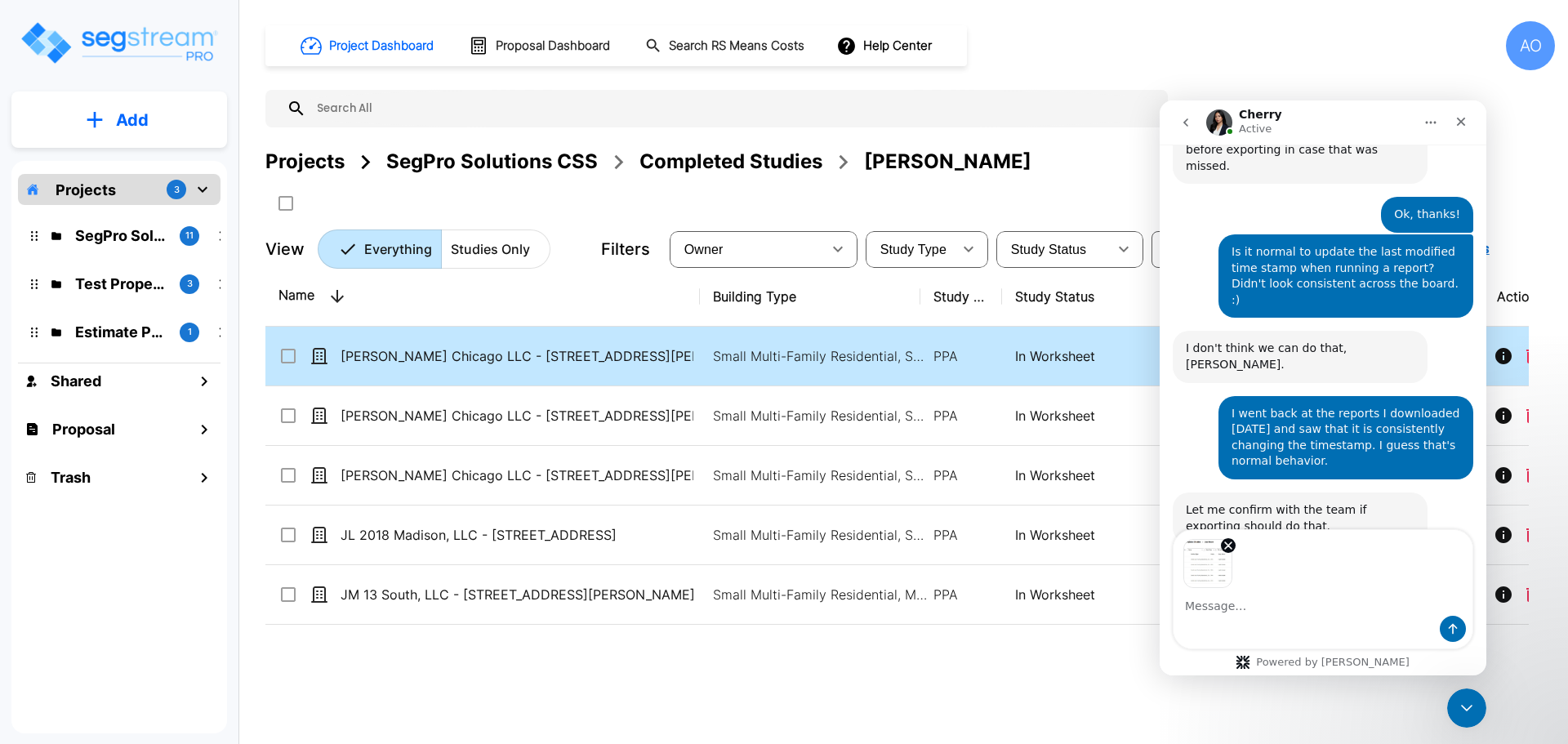
scroll to position [728, 0]
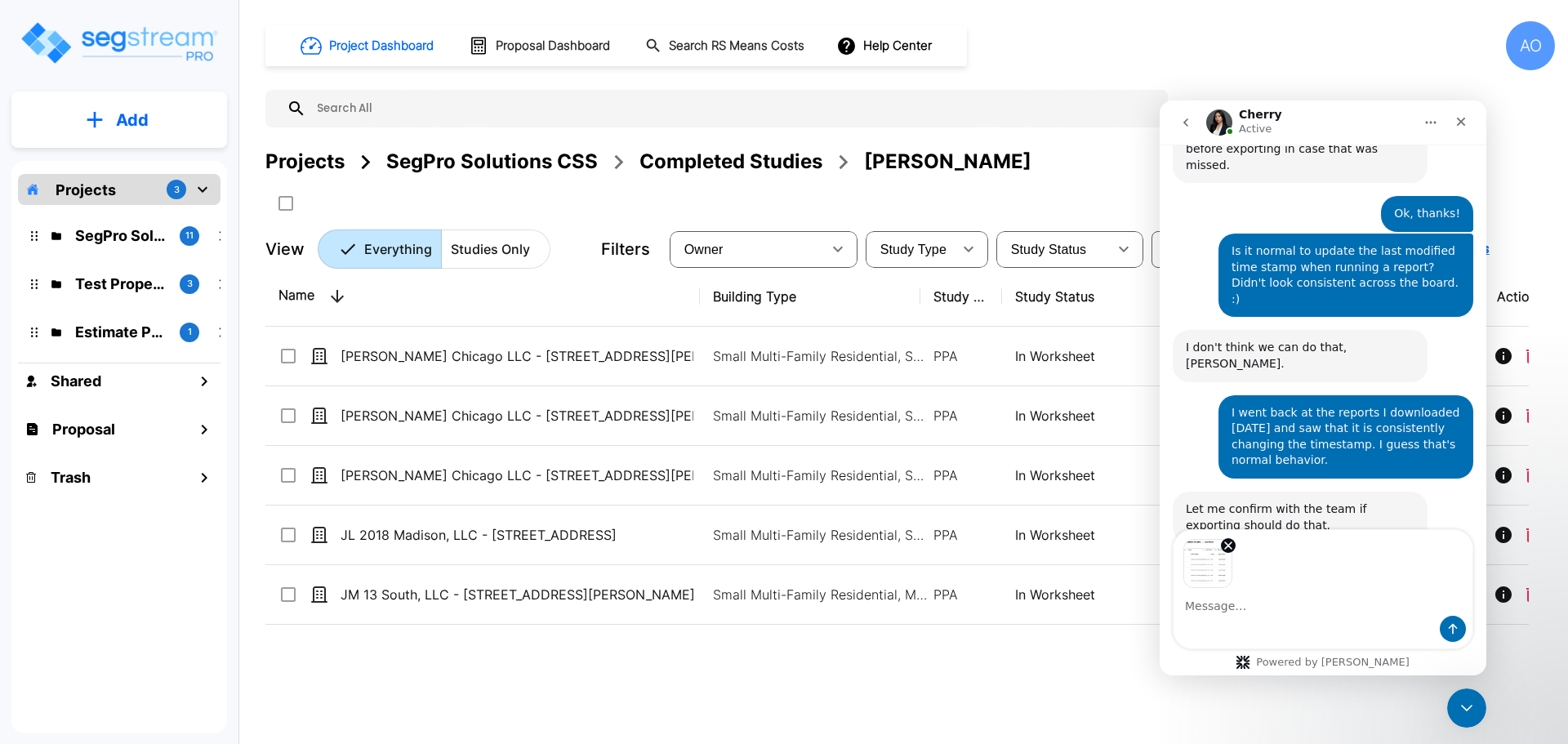
click at [1244, 604] on textarea "Message…" at bounding box center [1322, 602] width 299 height 28
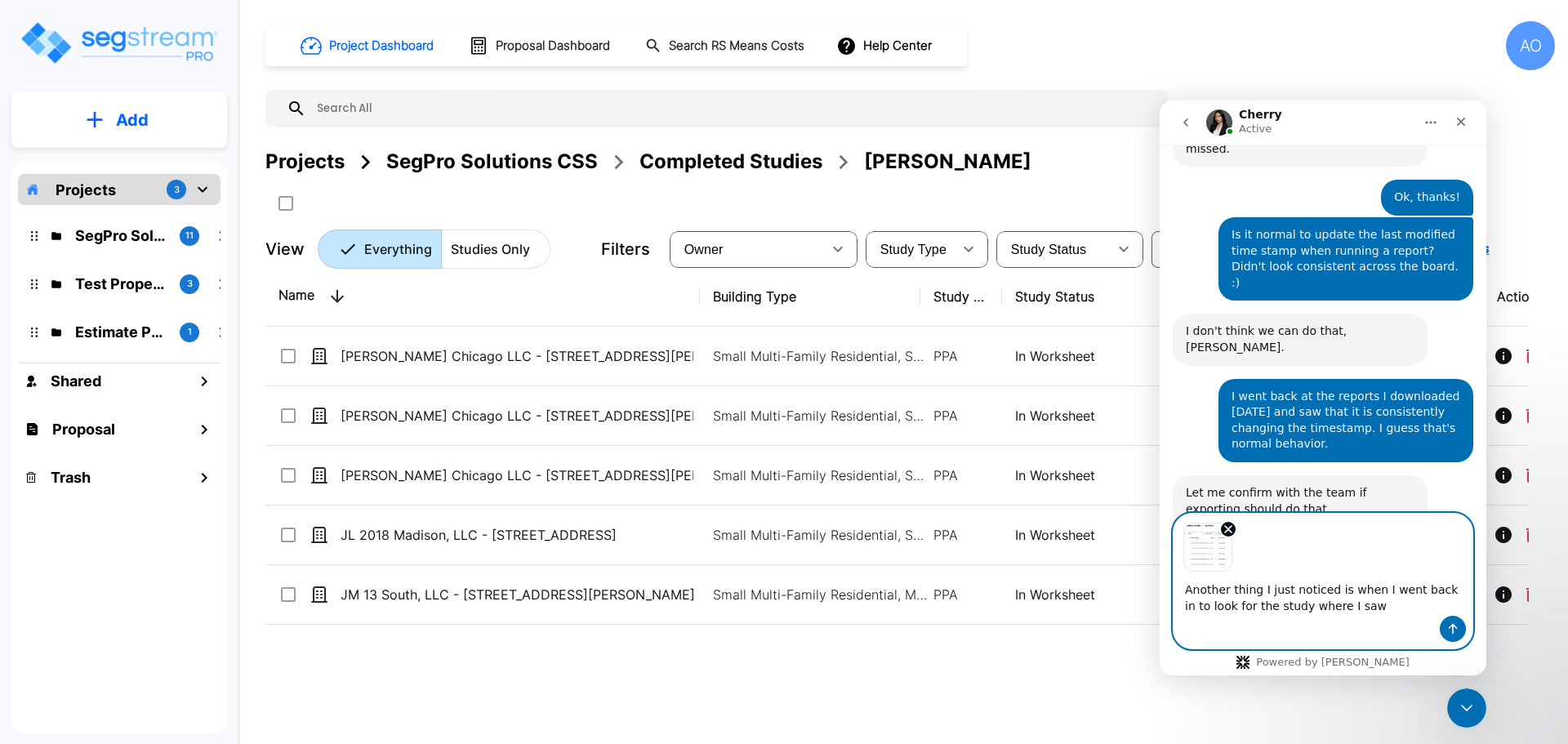
click at [1371, 612] on textarea "Another thing I just noticed is when I went back in to look for the study where…" at bounding box center [1322, 594] width 299 height 45
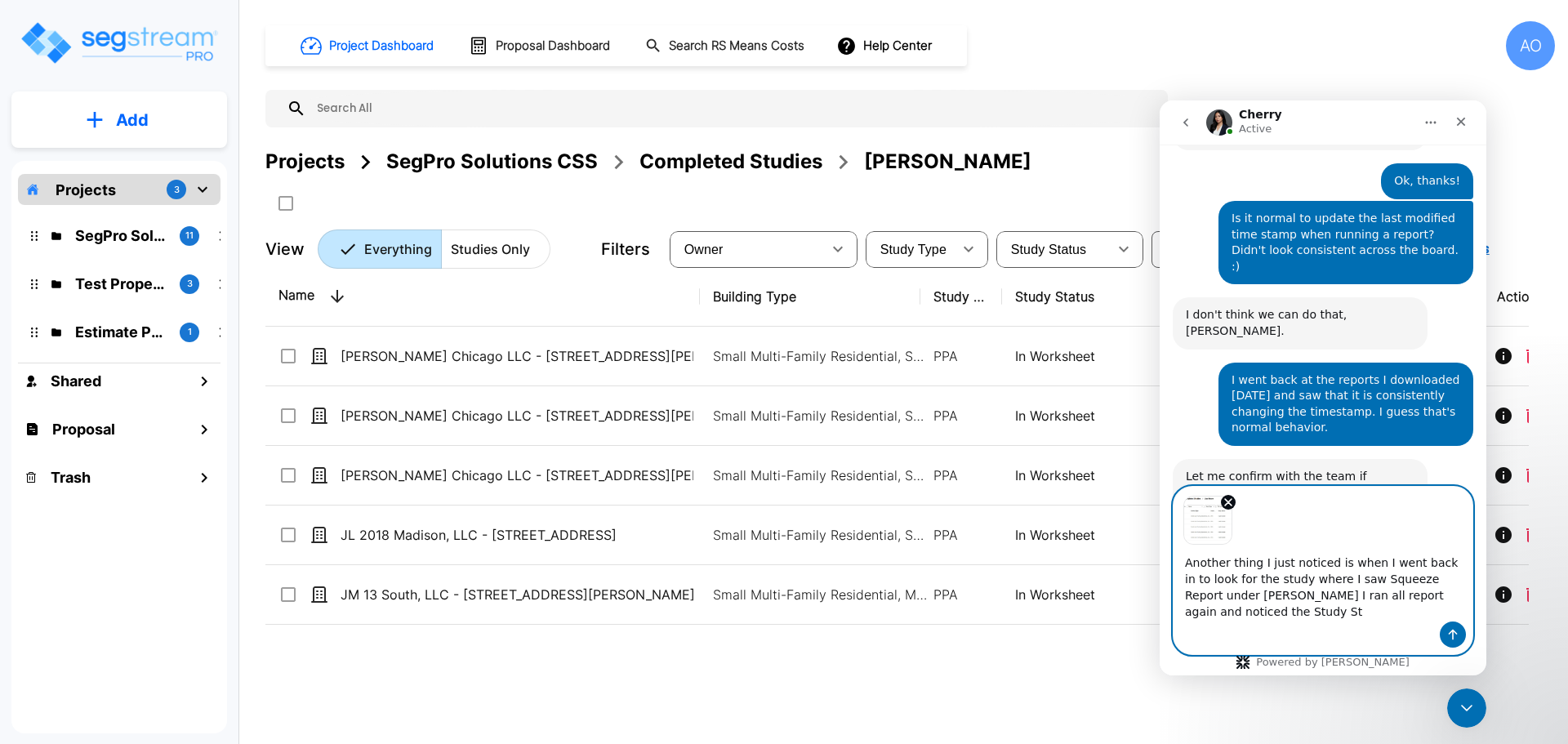
scroll to position [771, 0]
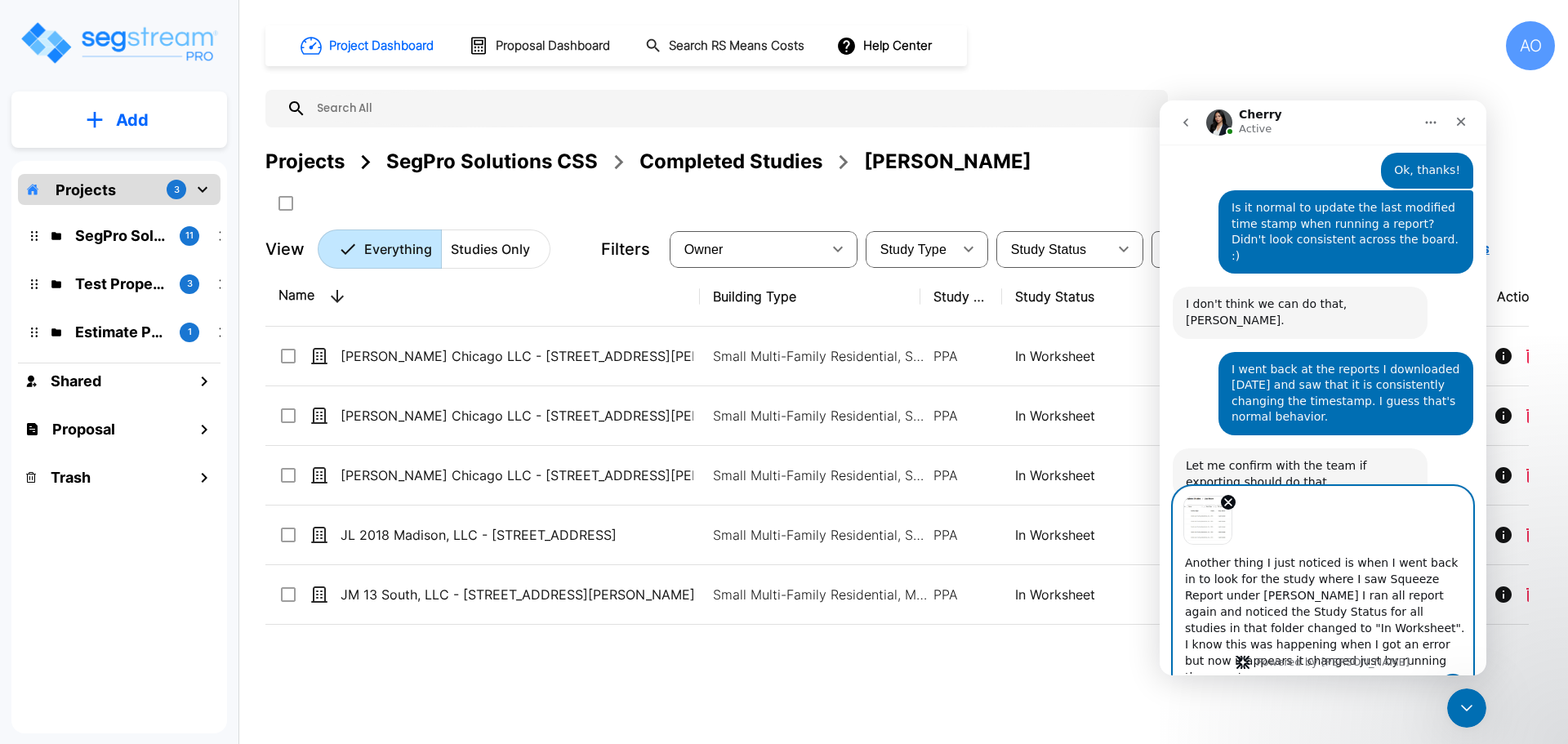
click at [1254, 663] on textarea "Another thing I just noticed is when I went back in to look for the study where…" at bounding box center [1322, 608] width 299 height 129
click at [1383, 661] on textarea "Another thing I just noticed is when I went back in to look for the study where…" at bounding box center [1322, 608] width 299 height 129
type textarea "Another thing I just noticed is when I went back in to look for the study where…"
click at [1237, 663] on textarea "Another thing I just noticed is when I went back in to look for the study where…" at bounding box center [1322, 608] width 299 height 129
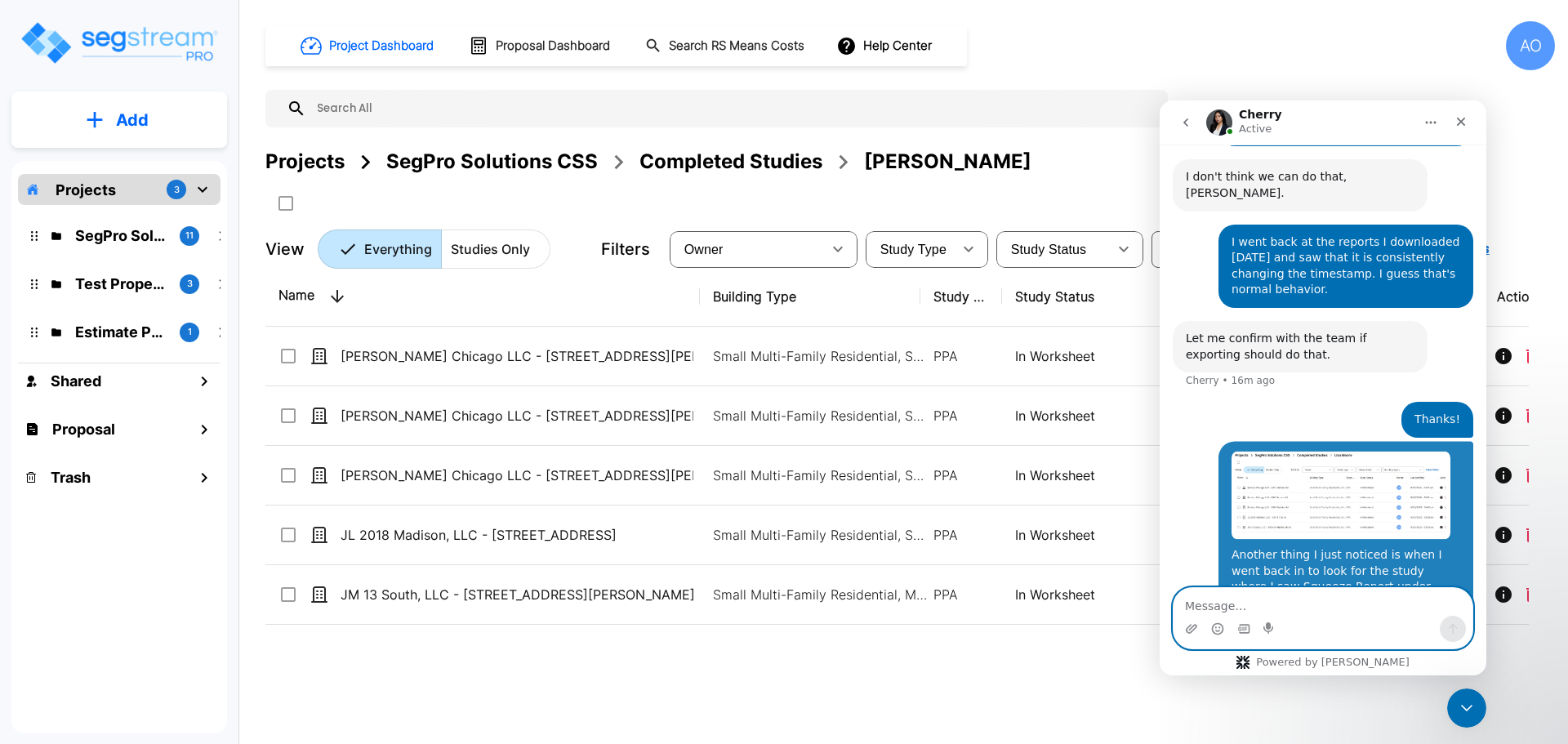
scroll to position [915, 0]
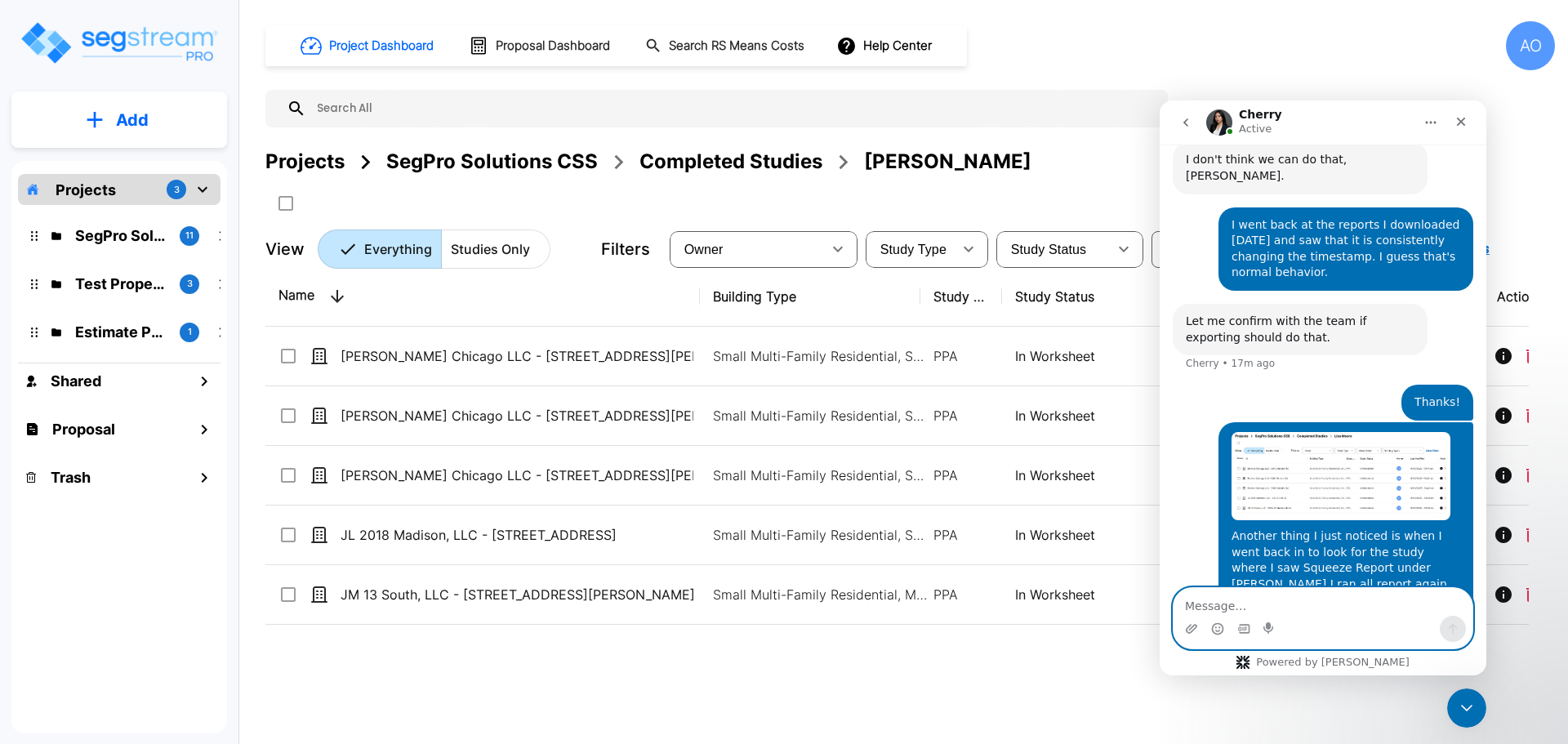
click at [1256, 605] on textarea "Message…" at bounding box center [1322, 602] width 299 height 28
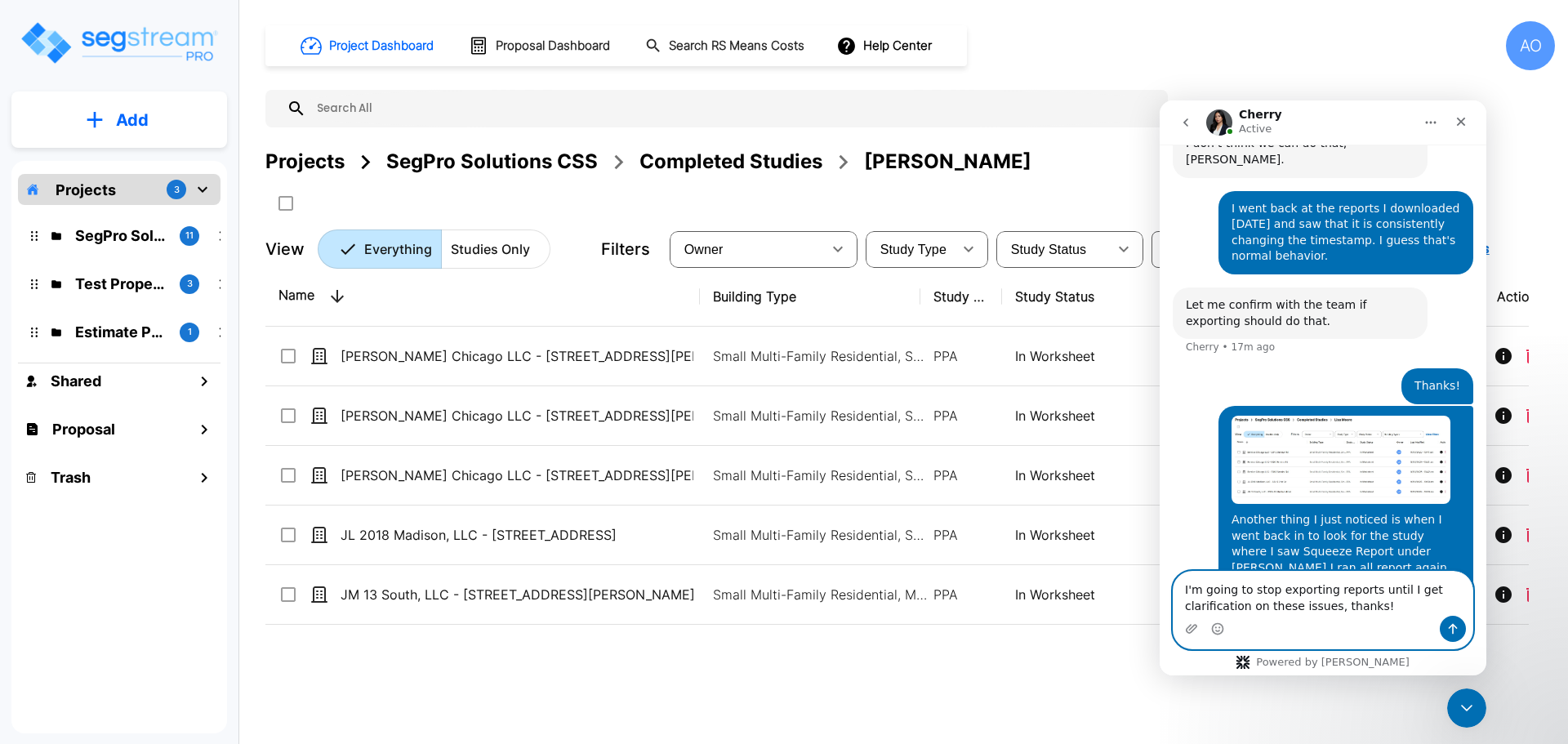
type textarea "I'm going to stop exporting reports until I get clarification on these issues, …"
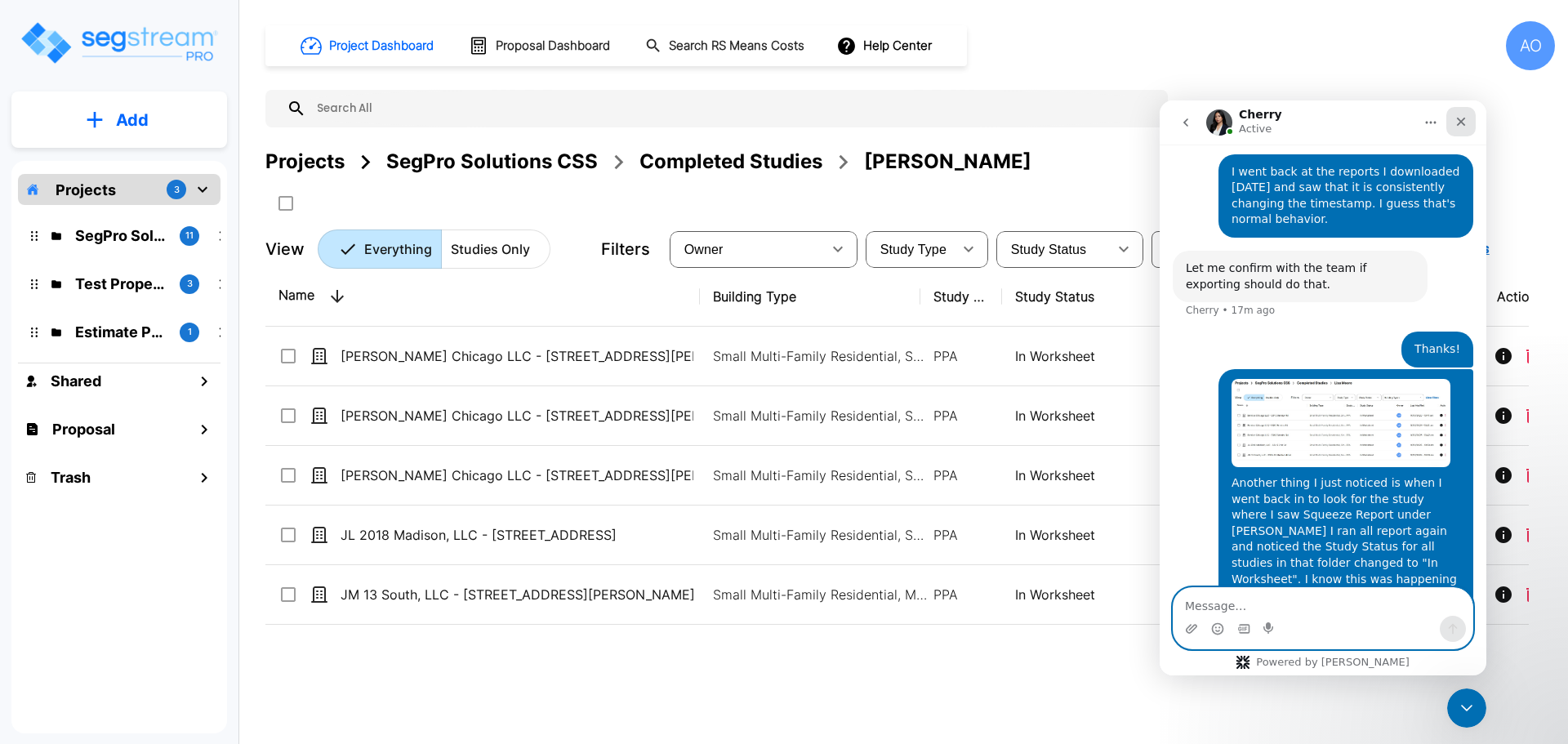
click at [1459, 120] on icon "Close" at bounding box center [1460, 121] width 9 height 9
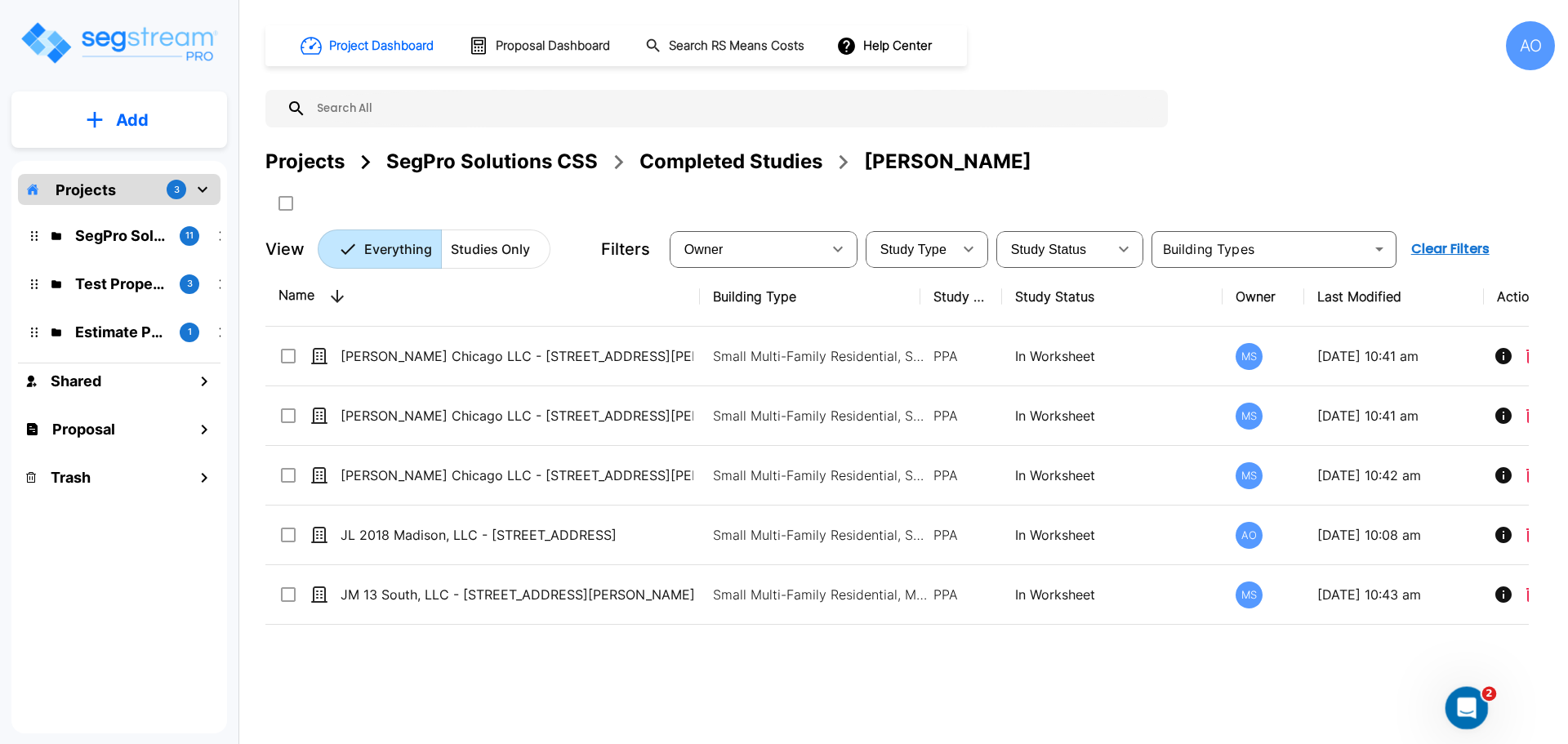
click at [1468, 699] on icon "Open Intercom Messenger" at bounding box center [1464, 706] width 27 height 27
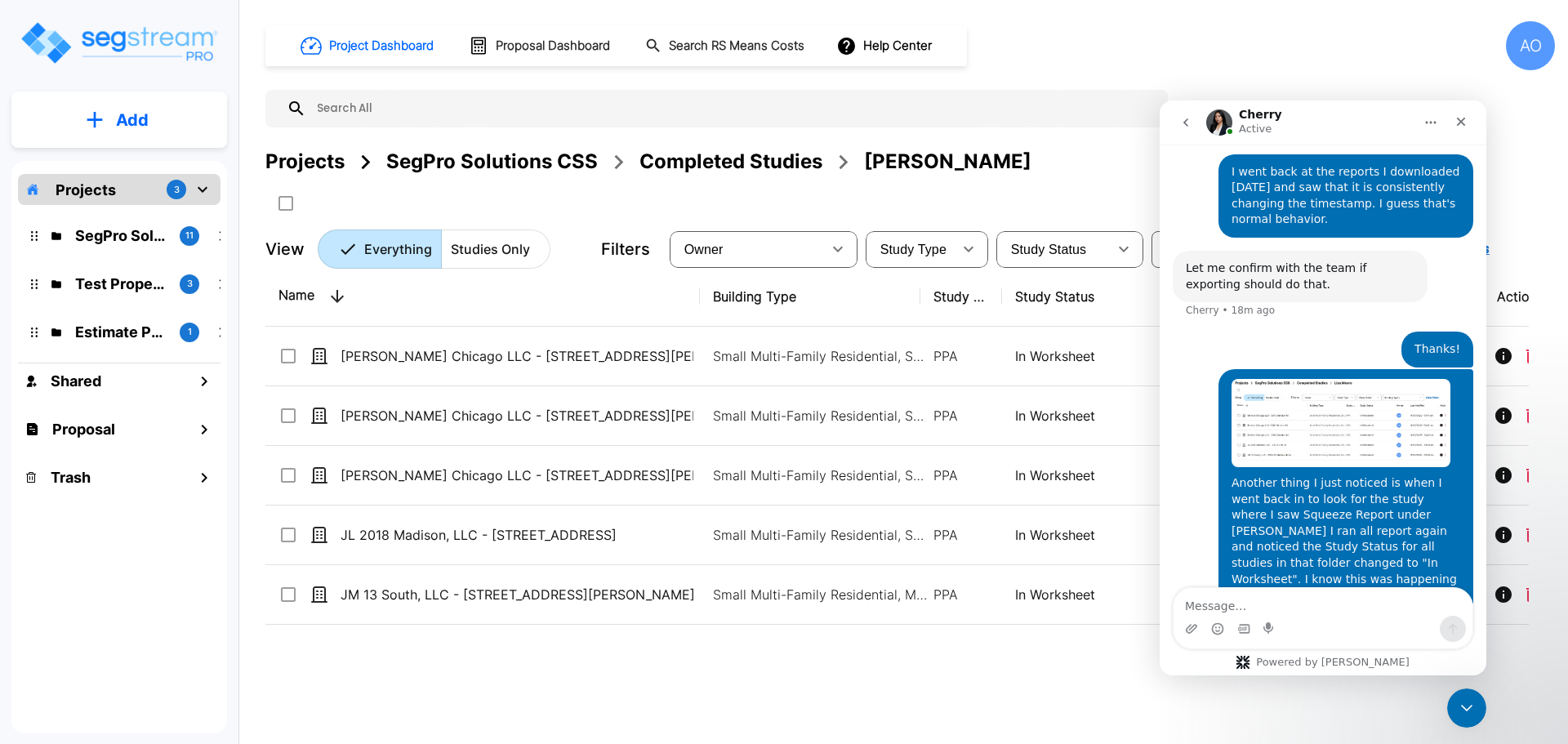
click at [722, 164] on div "Completed Studies" at bounding box center [730, 162] width 183 height 29
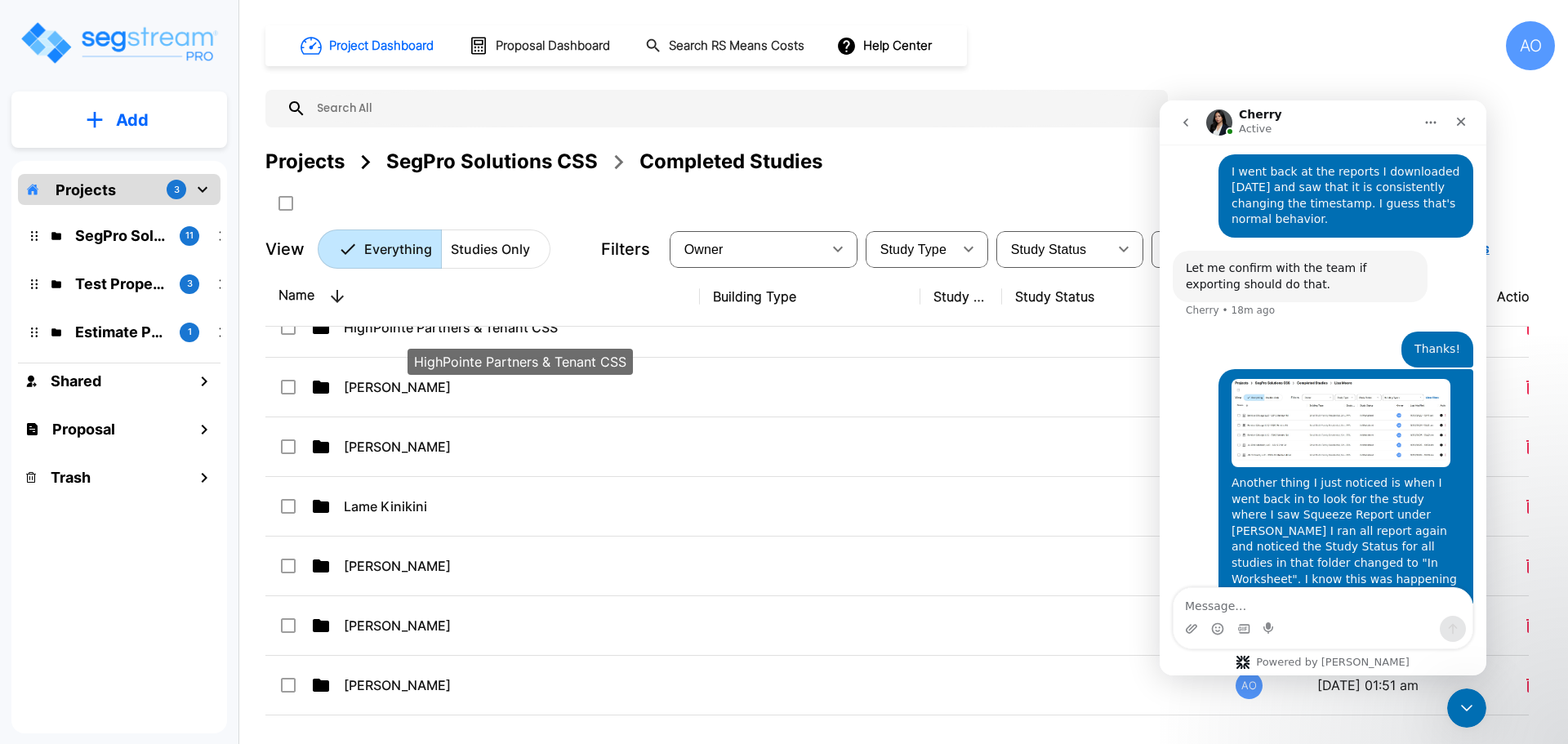
scroll to position [1062, 0]
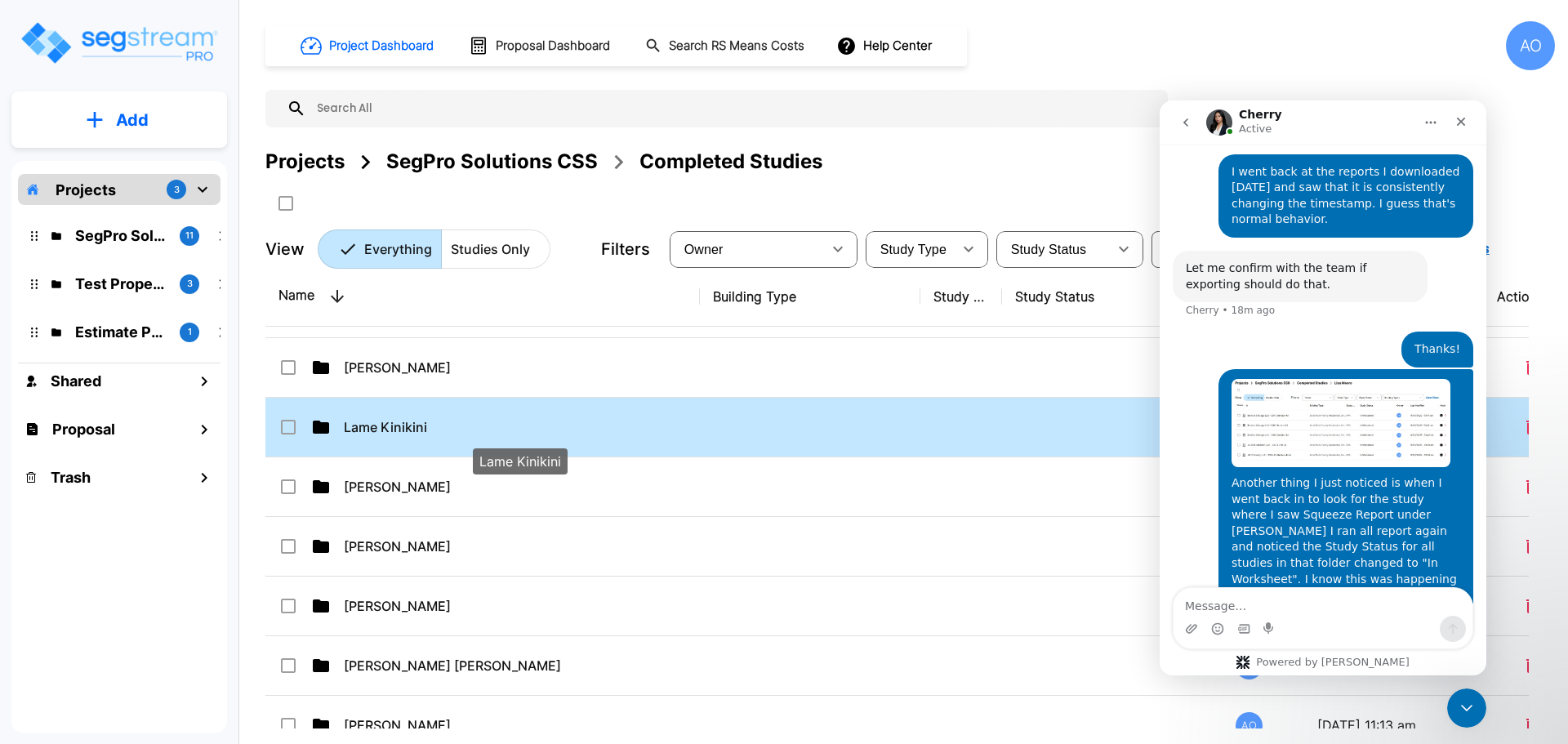
click at [372, 428] on p "Lame Kinikini" at bounding box center [520, 427] width 353 height 19
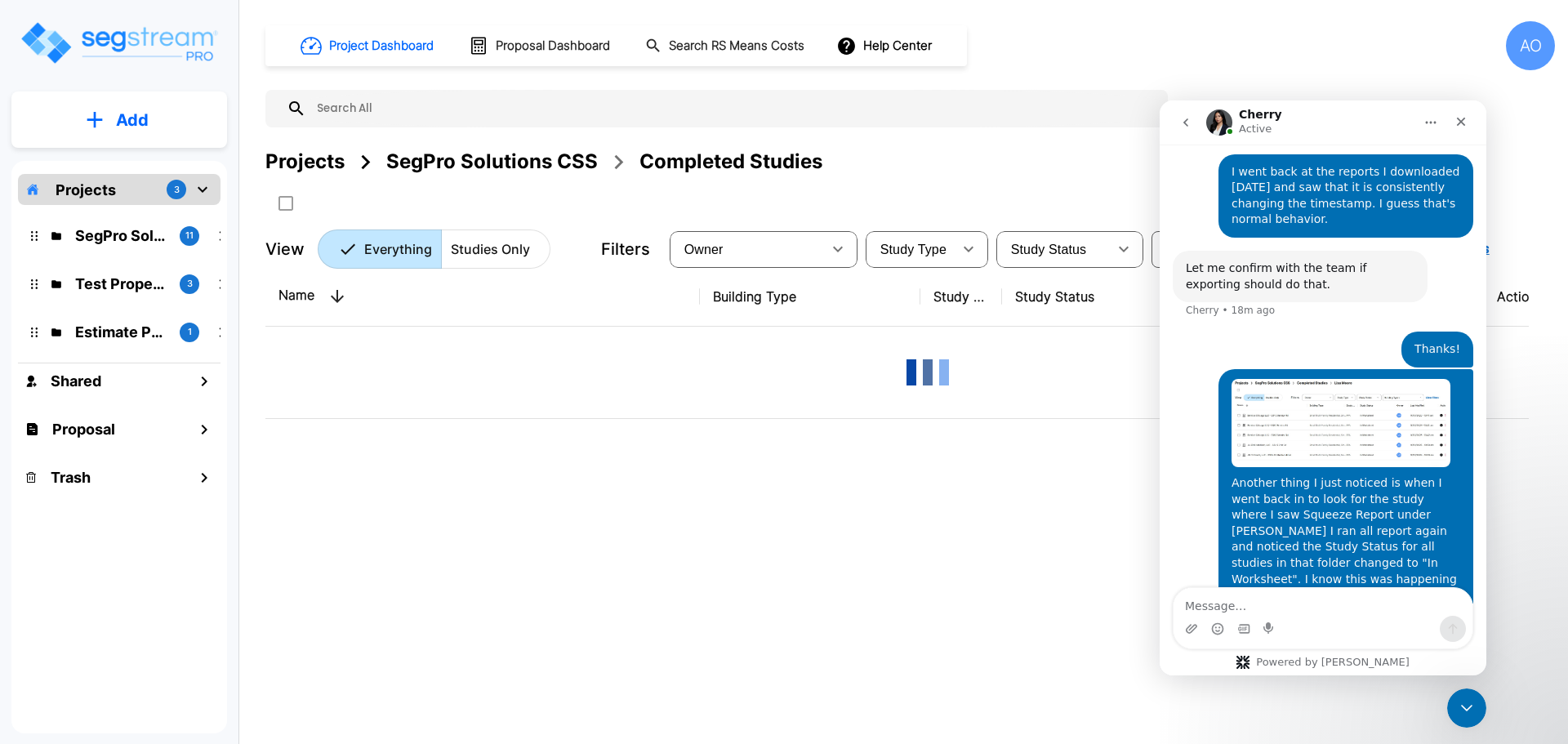
scroll to position [0, 0]
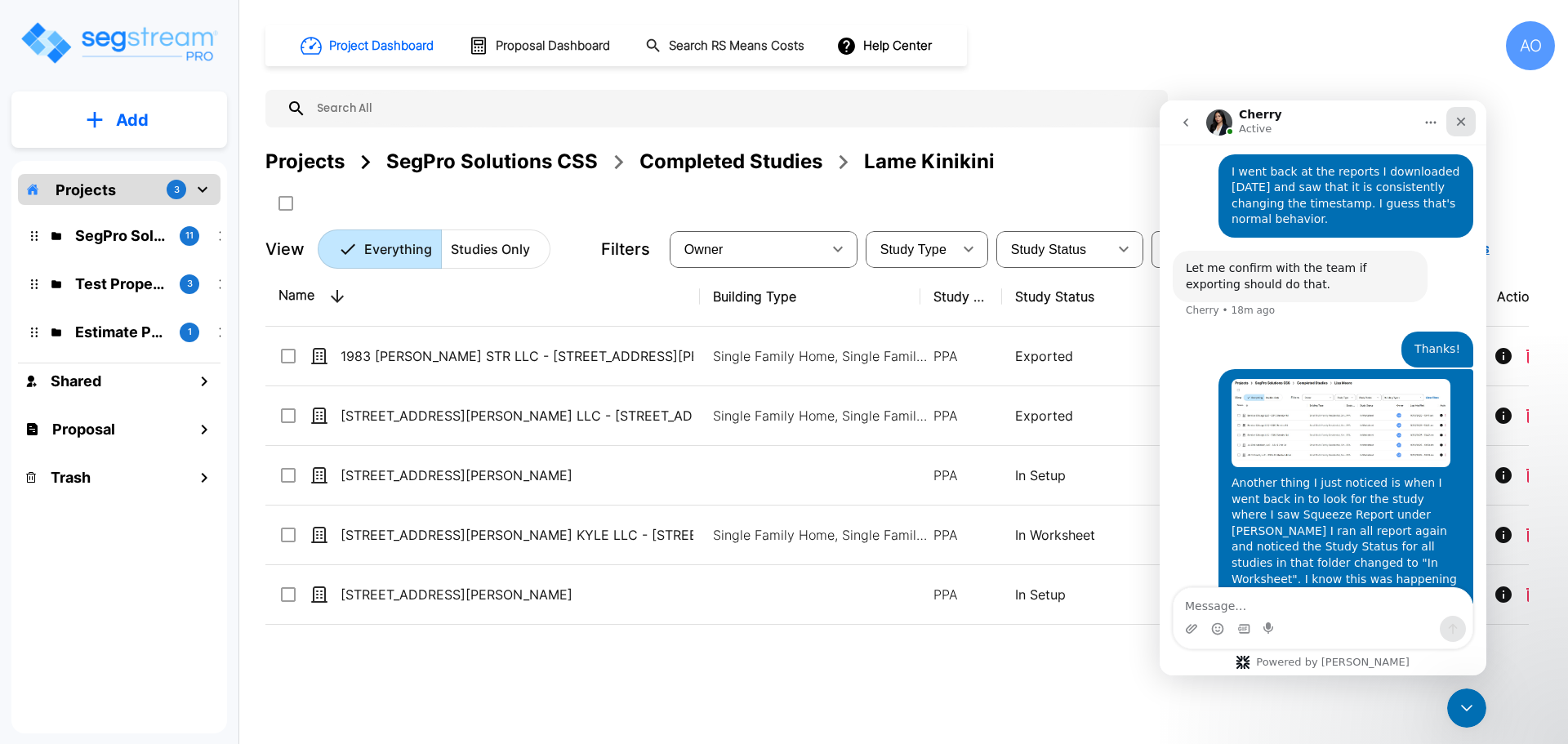
click at [1459, 117] on icon "Close" at bounding box center [1460, 121] width 13 height 13
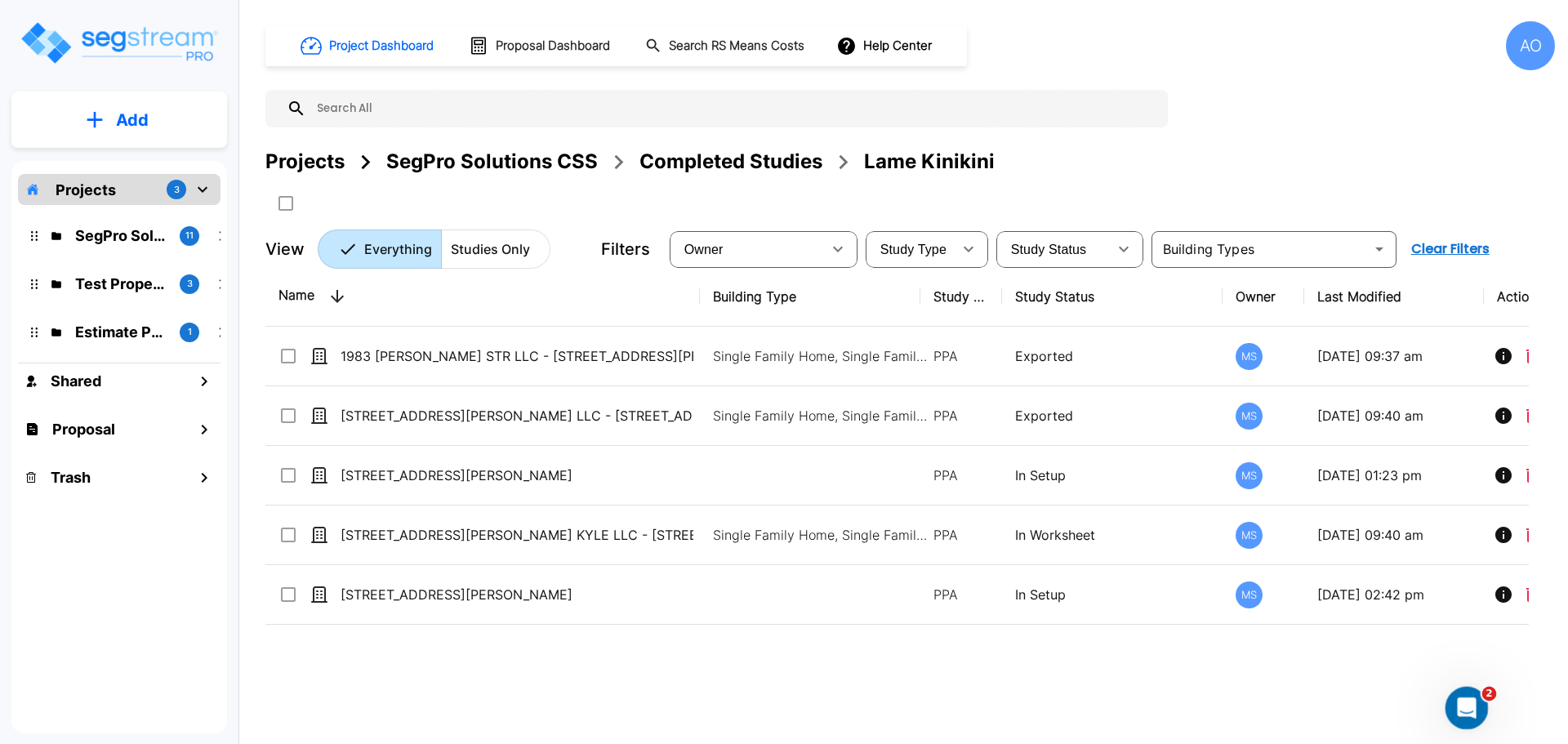
click at [1470, 703] on icon "Open Intercom Messenger" at bounding box center [1464, 706] width 27 height 27
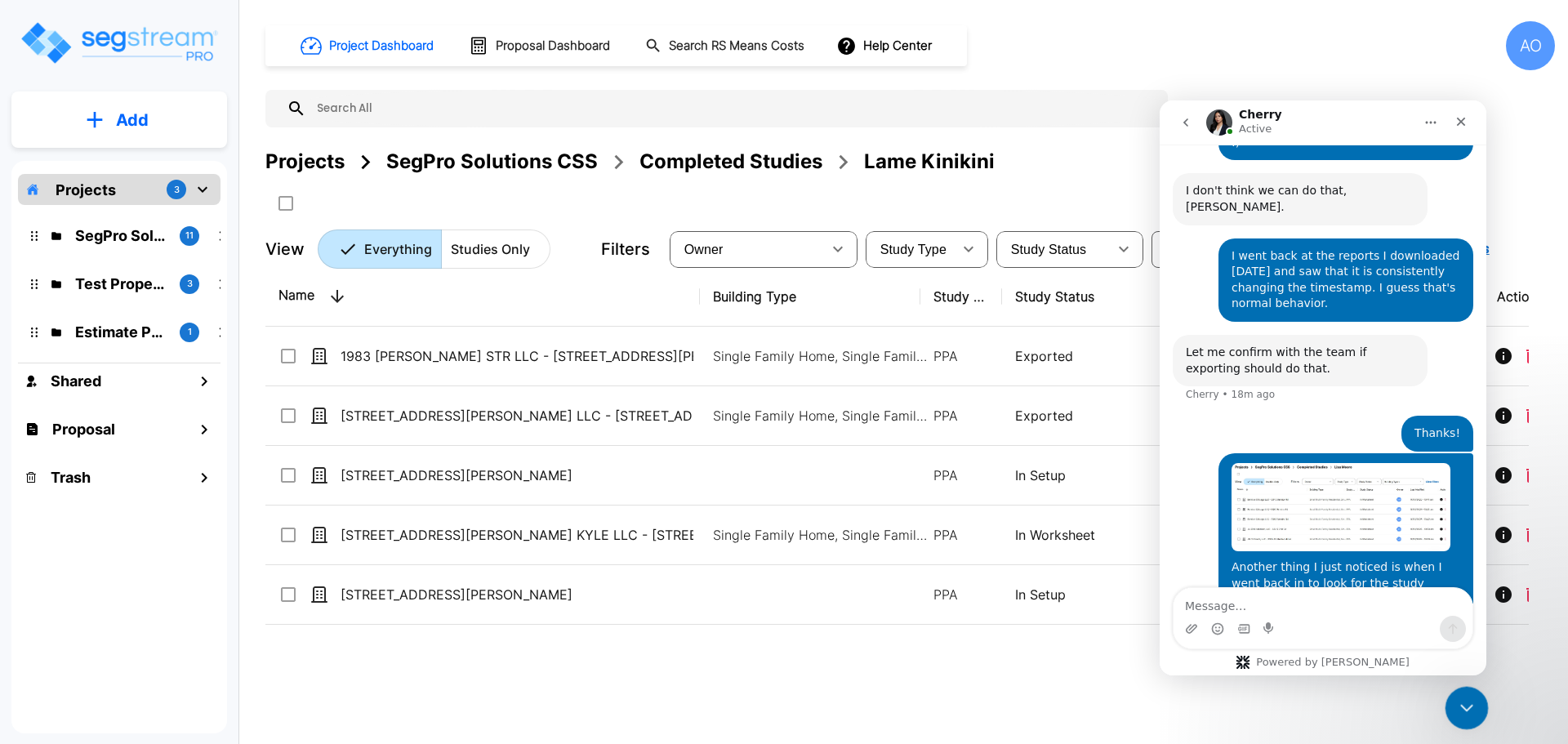
scroll to position [969, 0]
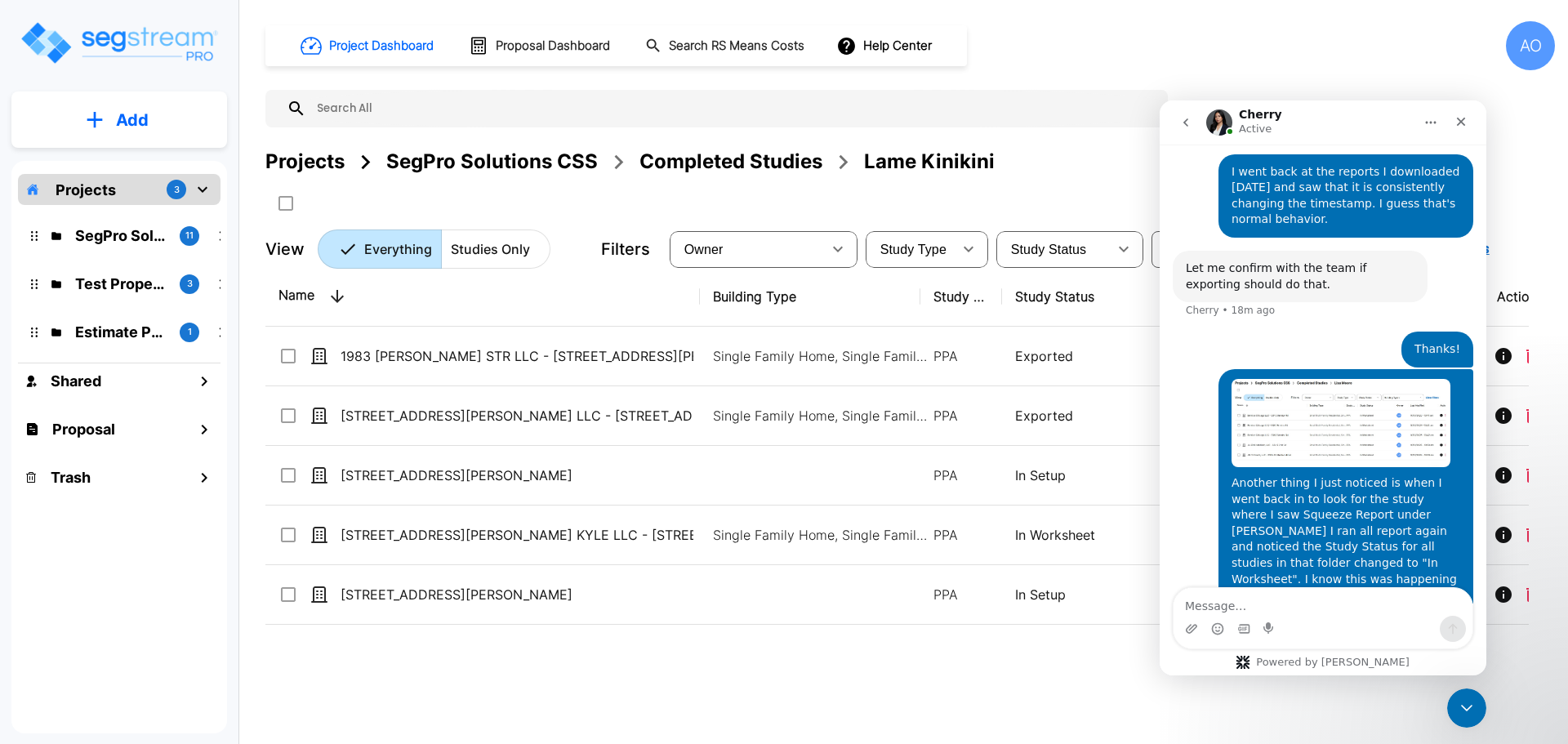
click at [1188, 122] on icon "go back" at bounding box center [1184, 122] width 13 height 13
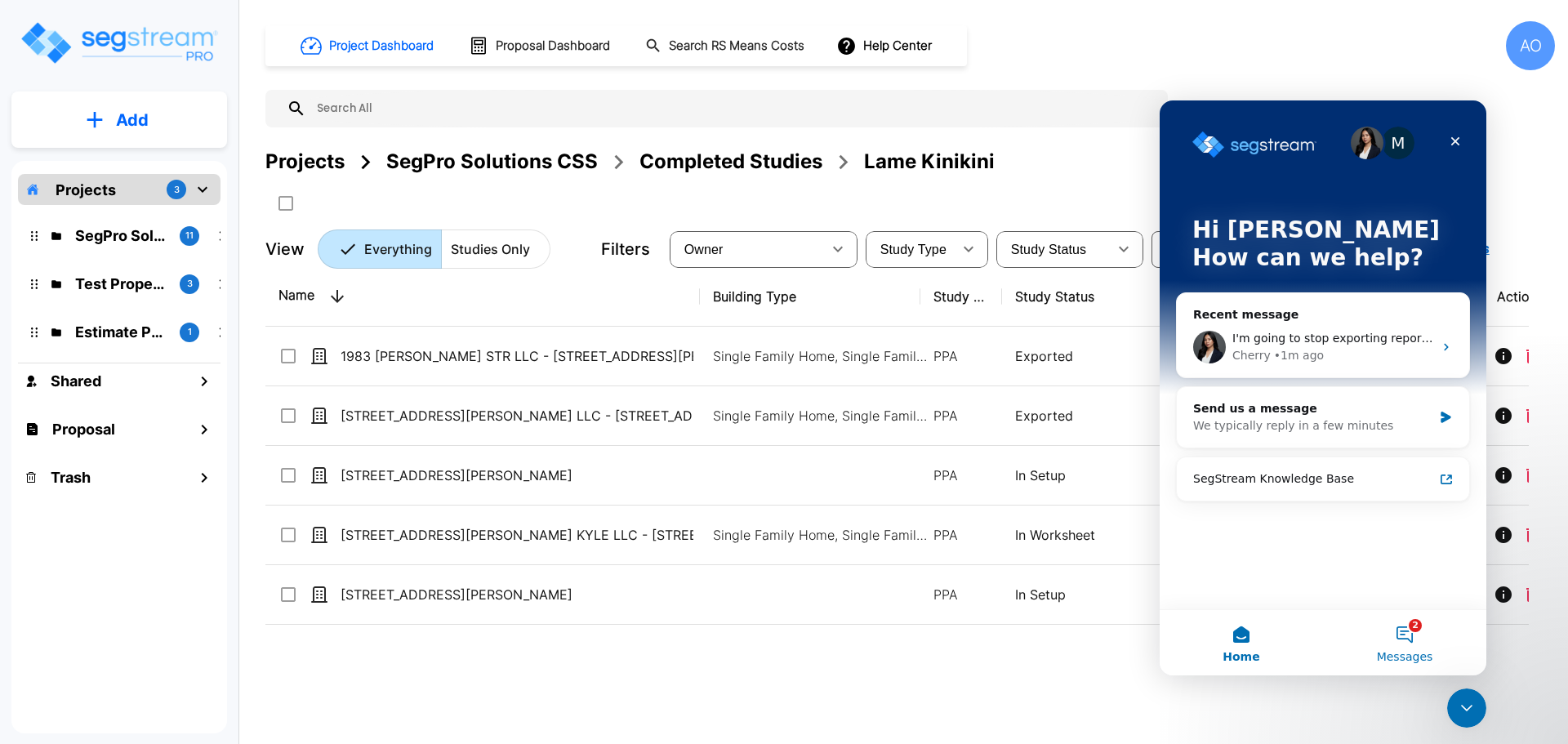
click at [1409, 636] on button "2 Messages" at bounding box center [1404, 642] width 164 height 65
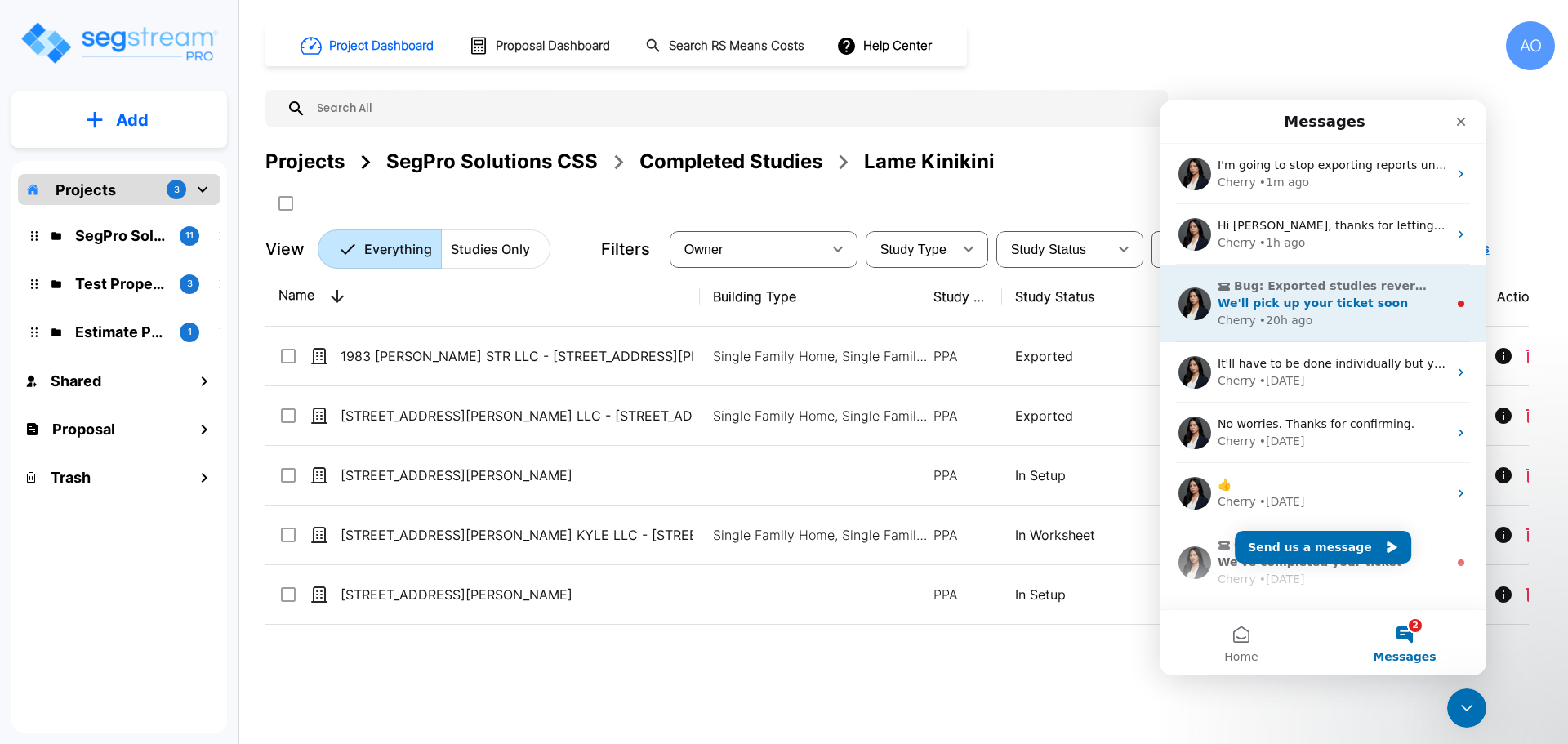
click at [1306, 305] on span "We'll pick up your ticket soon" at bounding box center [1312, 302] width 190 height 13
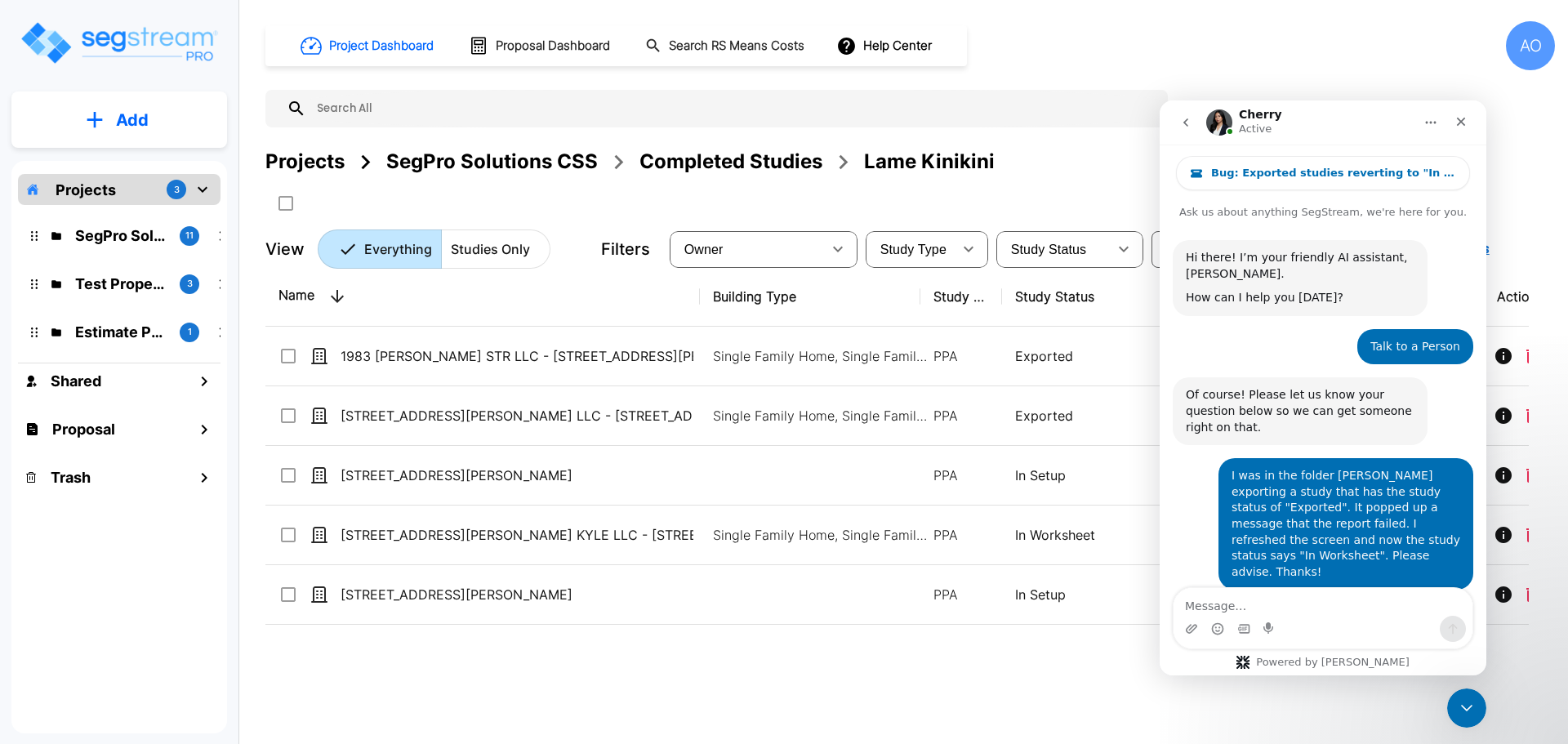
click at [1187, 120] on icon "go back" at bounding box center [1185, 122] width 5 height 8
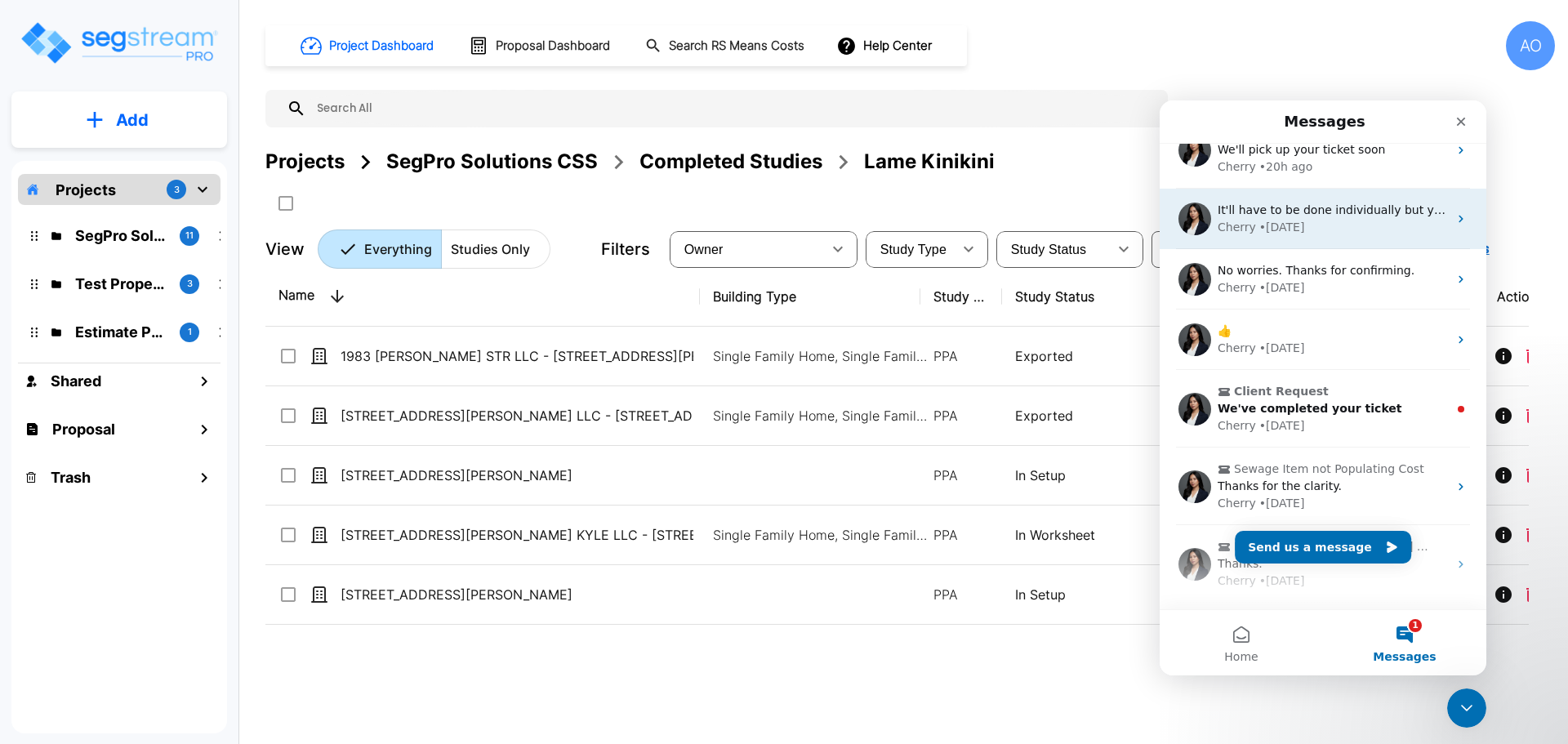
scroll to position [164, 0]
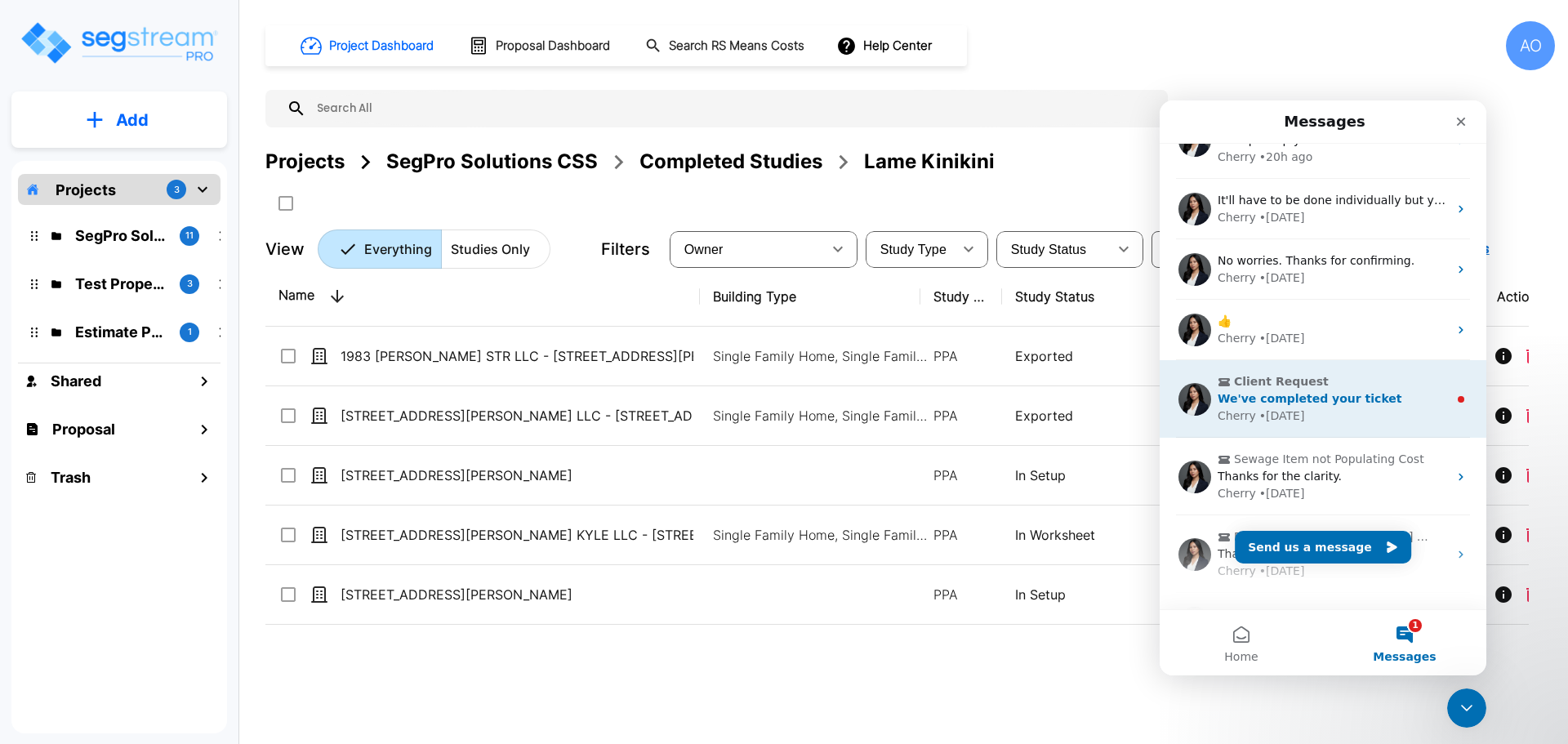
click at [1280, 409] on div "• [DATE]" at bounding box center [1281, 417] width 46 height 17
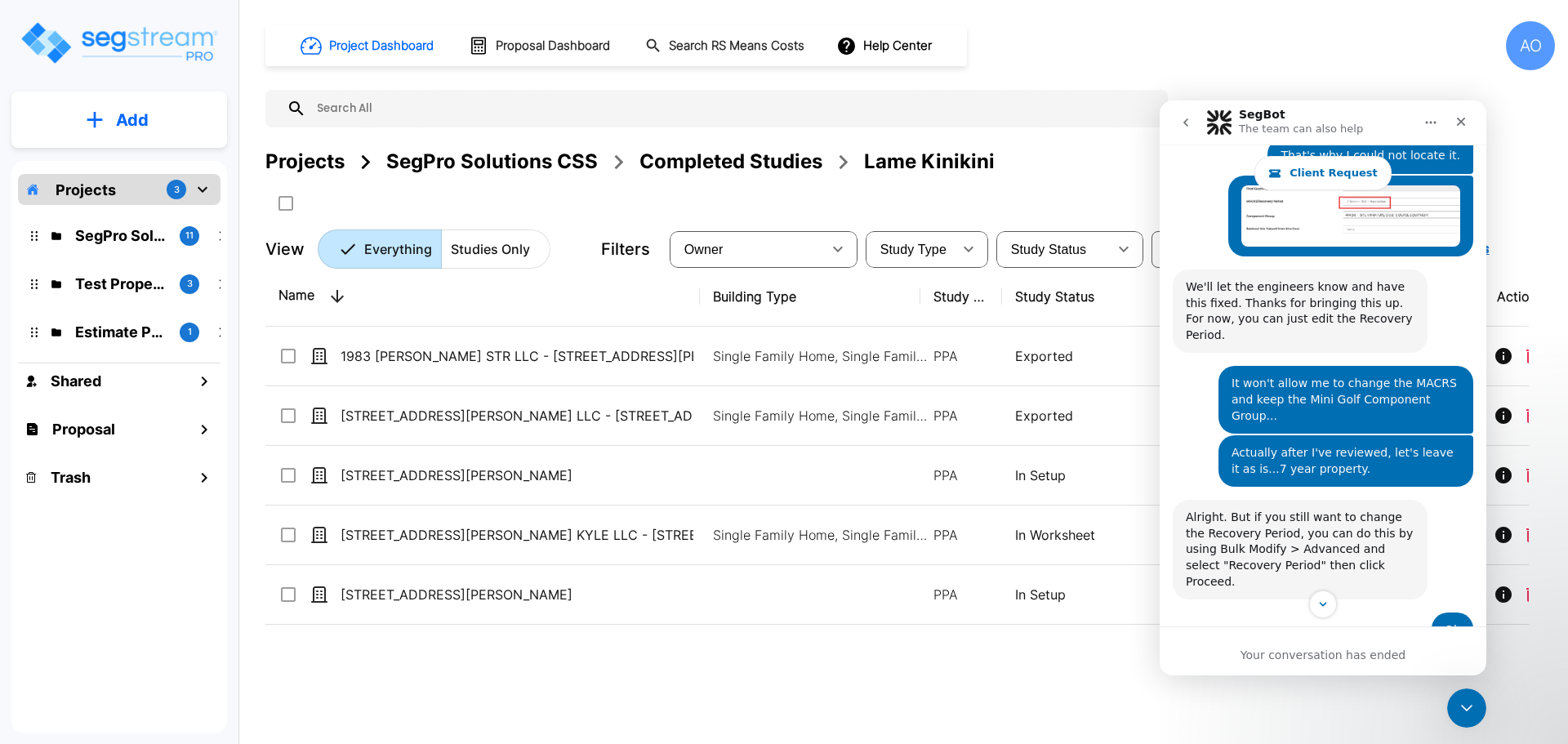
scroll to position [2466, 0]
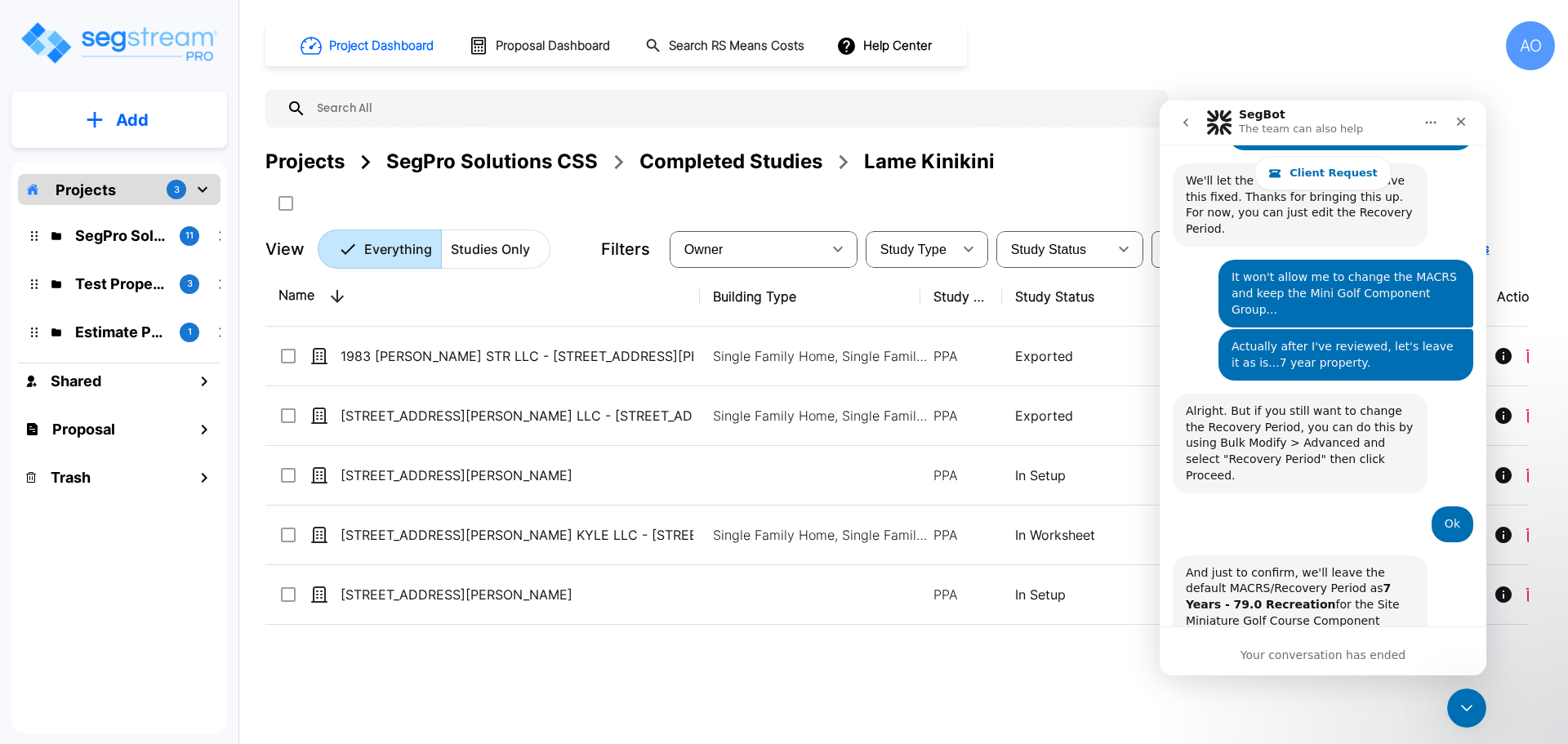
click at [1184, 121] on icon "go back" at bounding box center [1185, 122] width 5 height 8
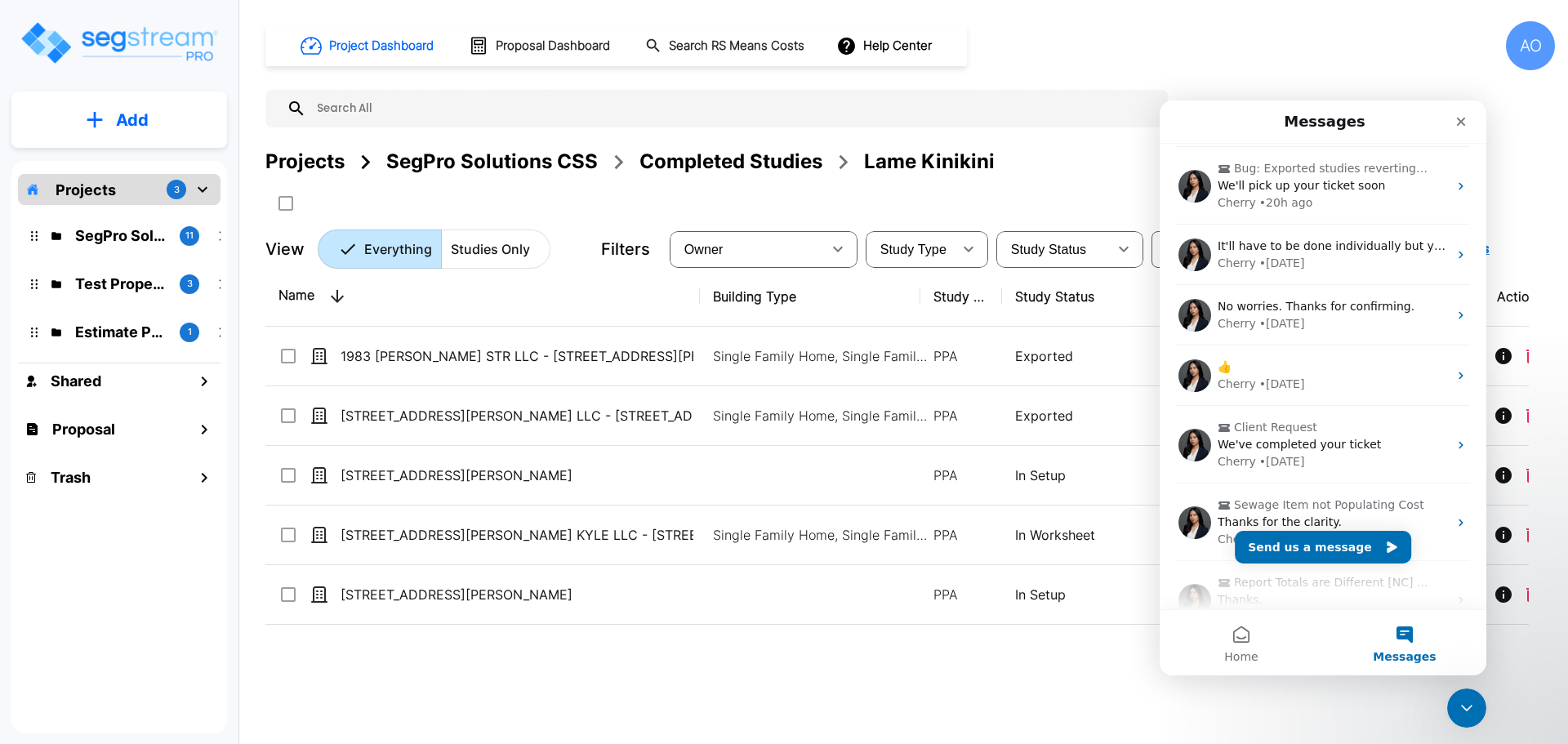
scroll to position [0, 0]
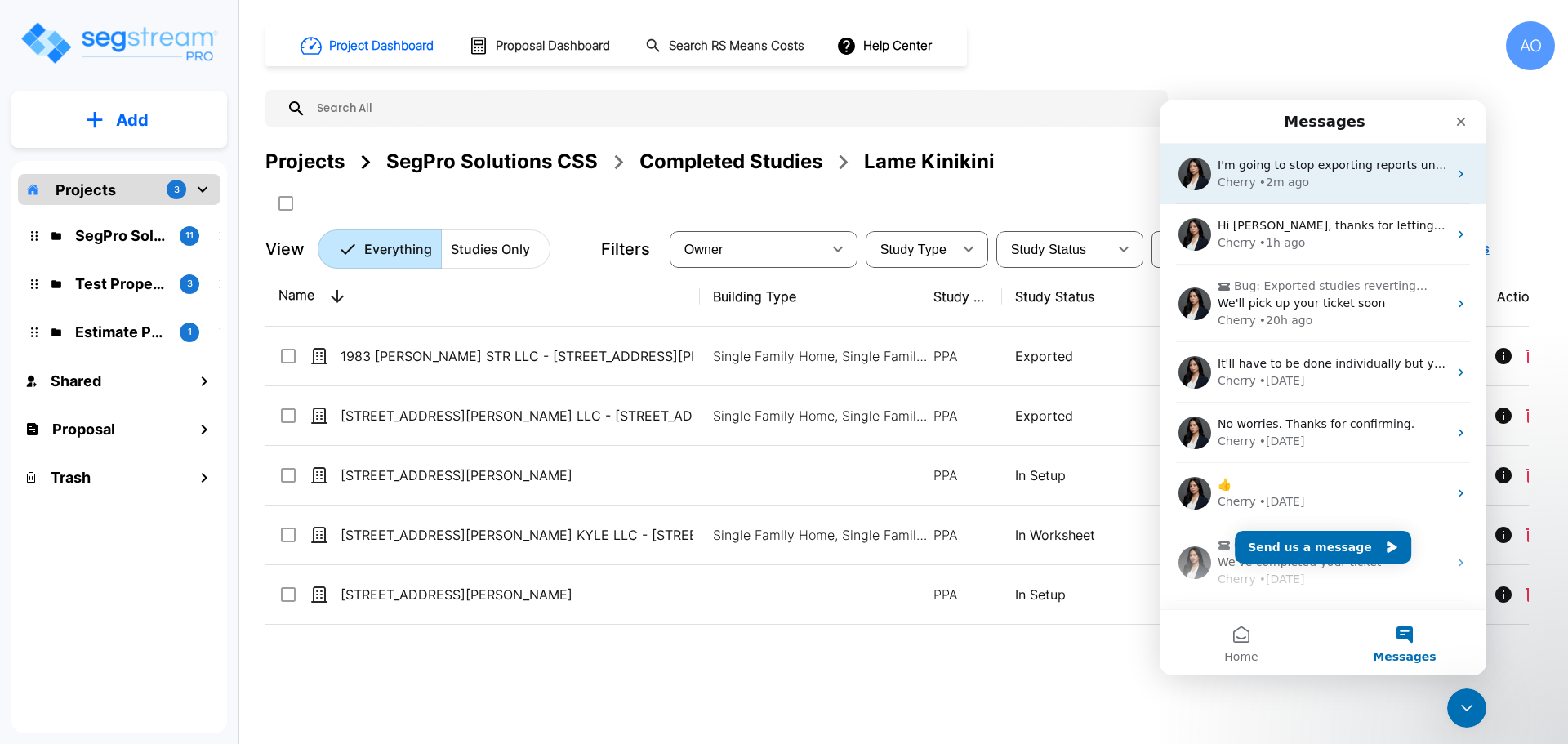
click at [1195, 170] on img "Intercom messenger" at bounding box center [1195, 174] width 33 height 33
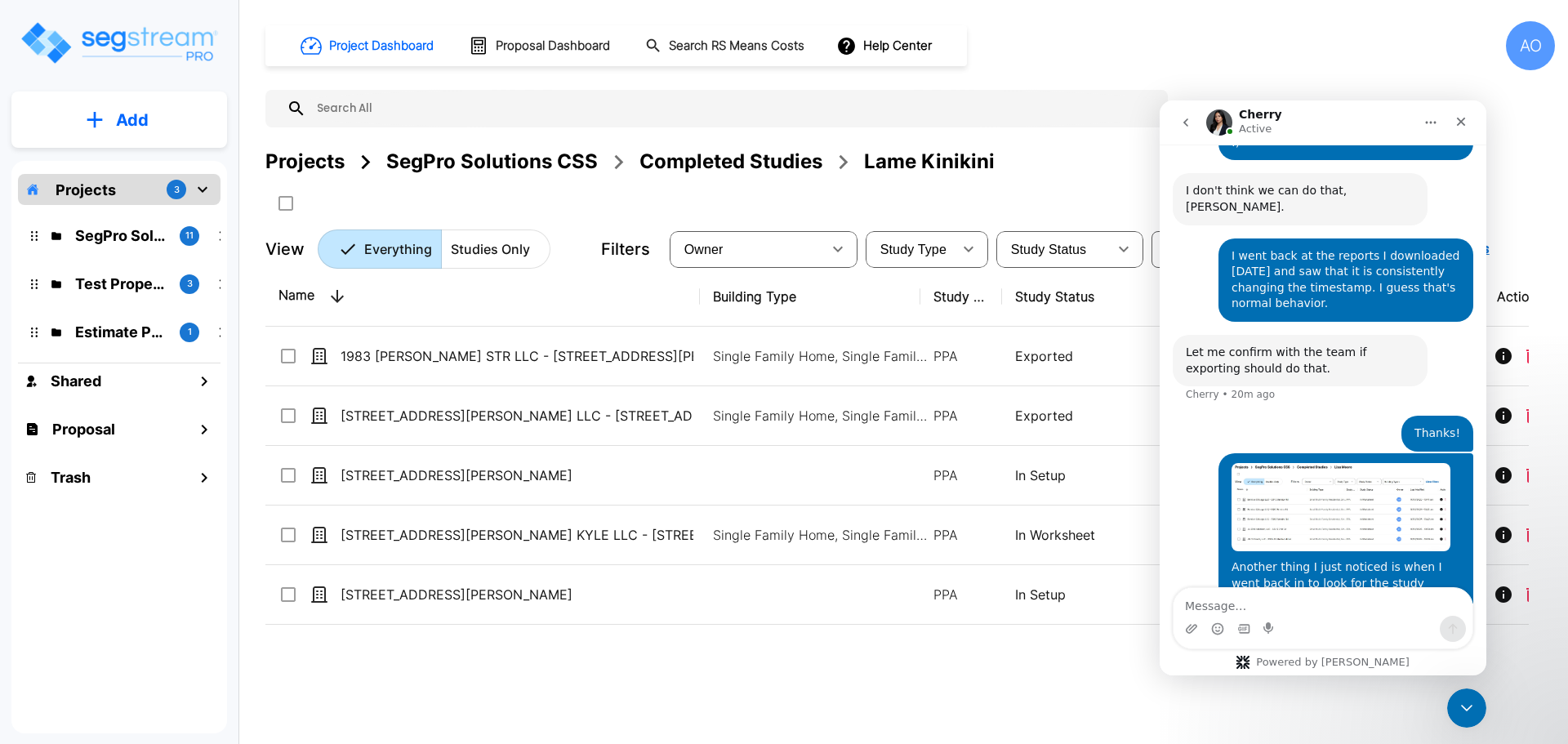
scroll to position [969, 0]
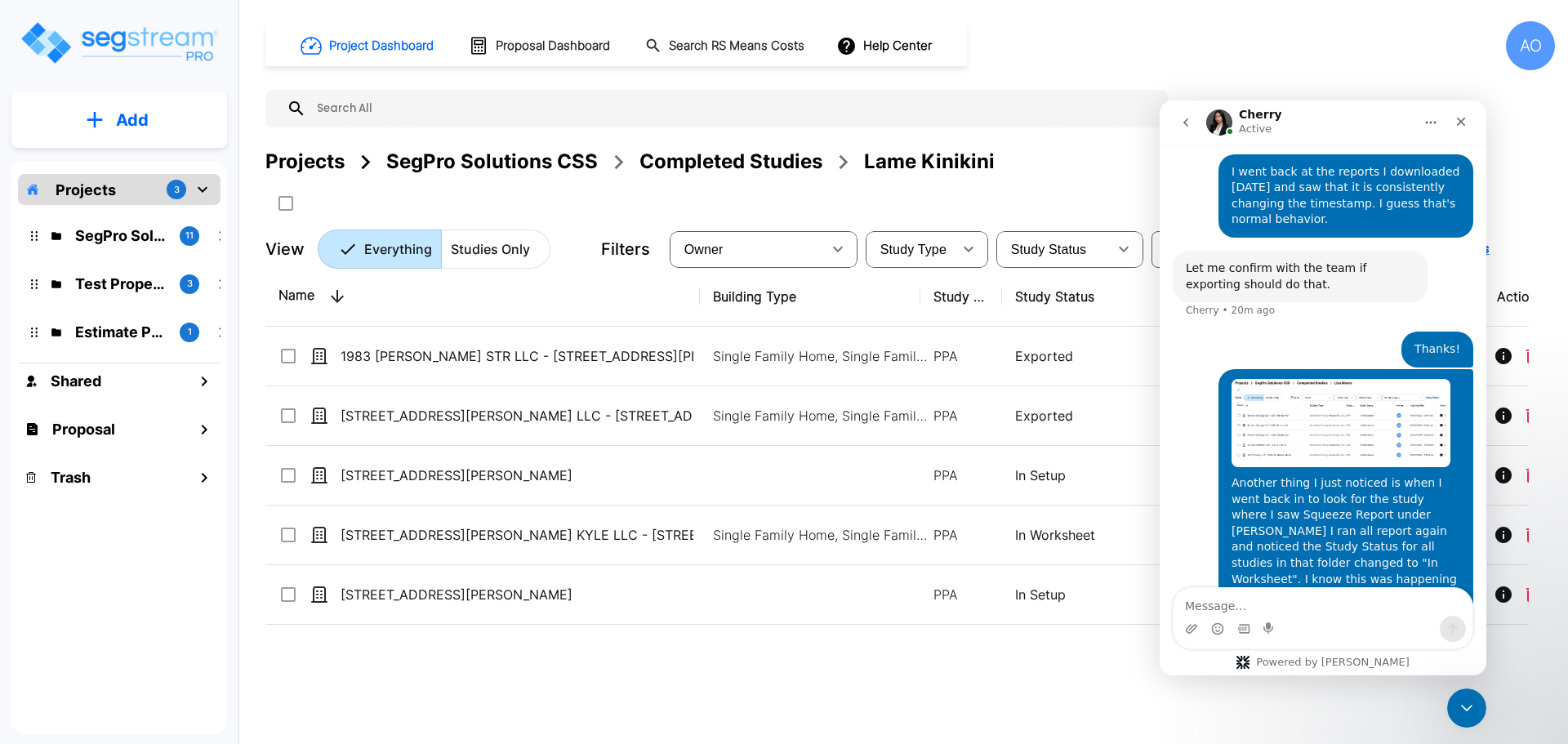
click at [783, 696] on div "Name Building Type Study Type Study Status Owner Last Modified Action 1983 [PER…" at bounding box center [897, 498] width 1263 height 461
click at [1459, 123] on icon "Close" at bounding box center [1460, 121] width 9 height 9
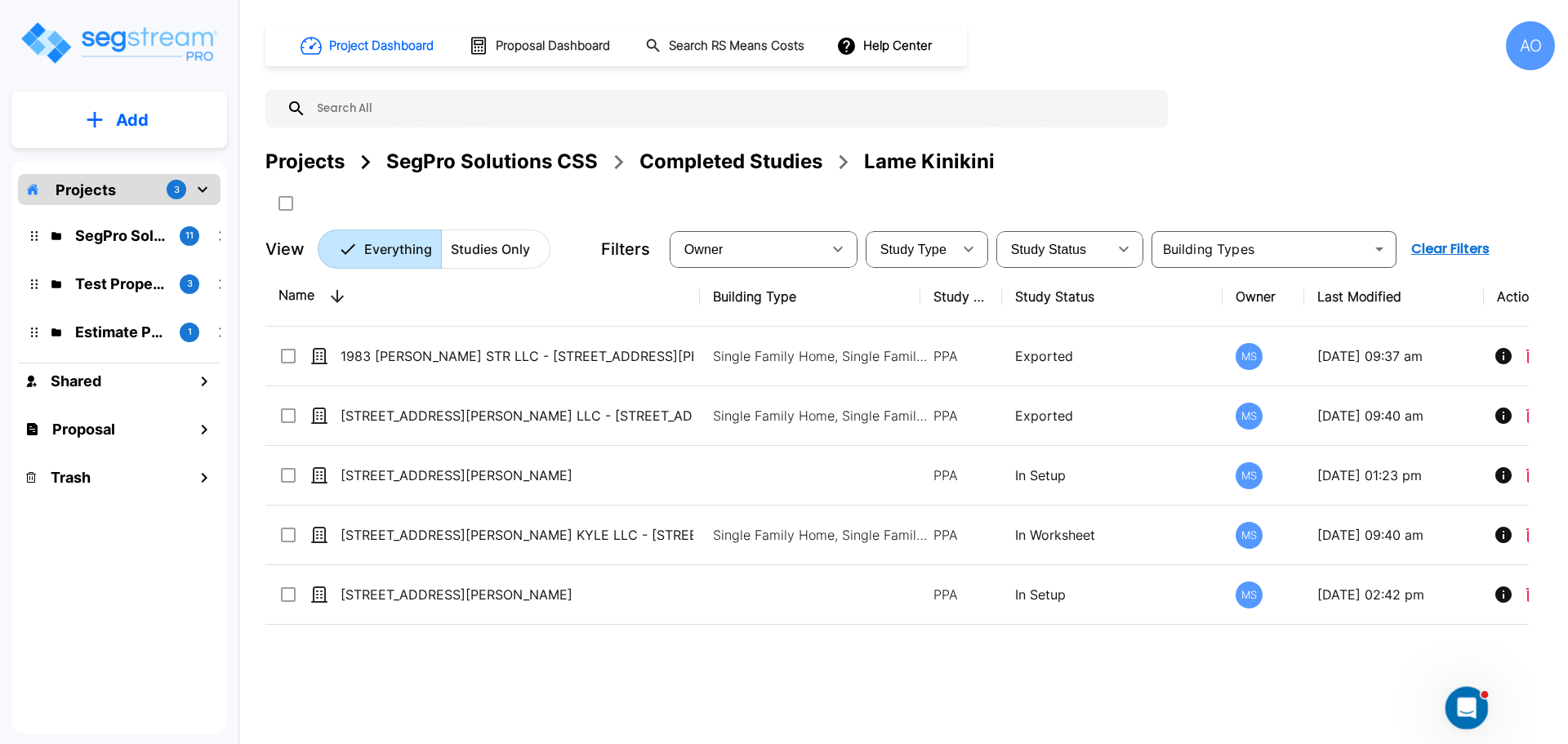
click at [1465, 698] on icon "Open Intercom Messenger" at bounding box center [1464, 706] width 27 height 27
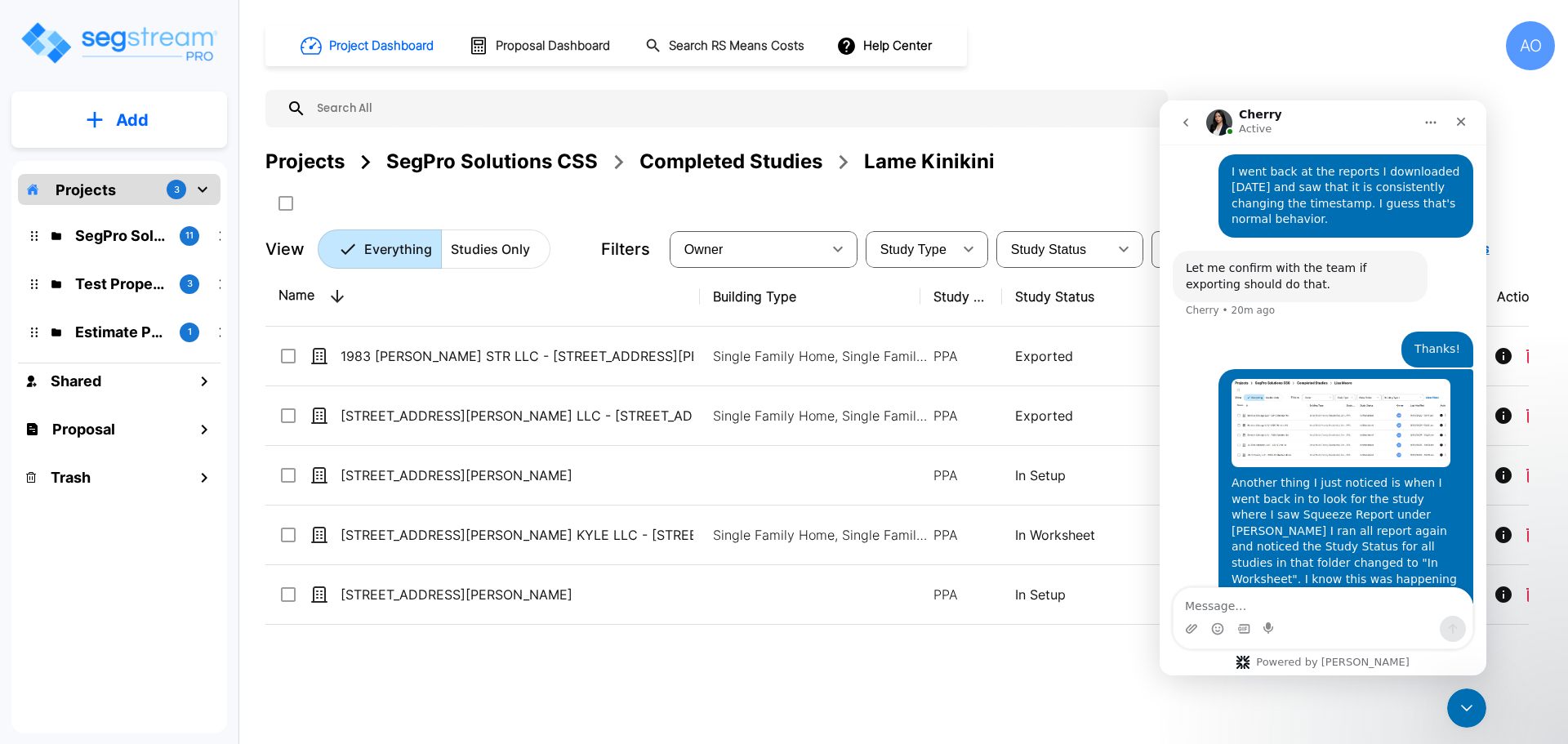
click at [1184, 122] on icon "go back" at bounding box center [1185, 122] width 5 height 8
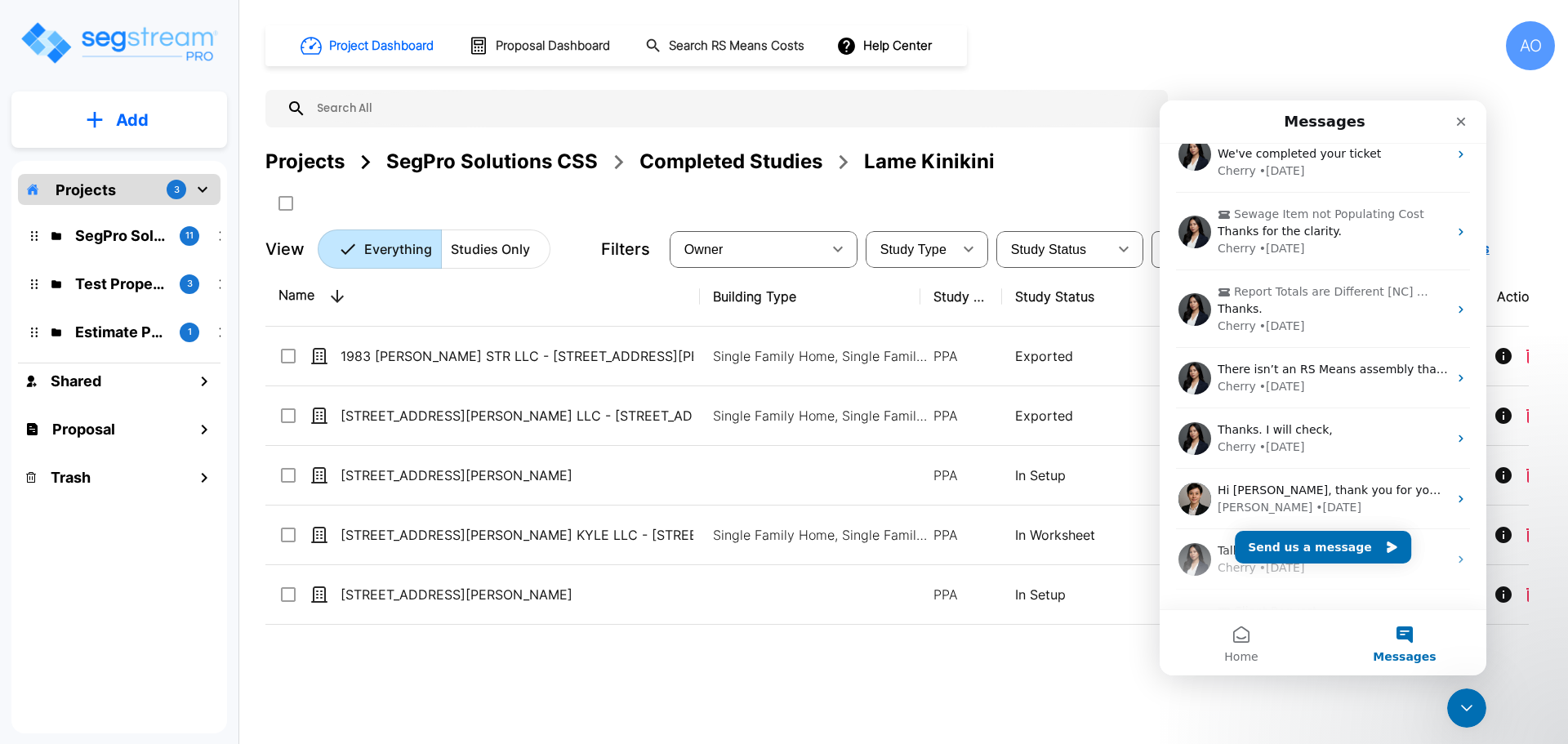
scroll to position [490, 0]
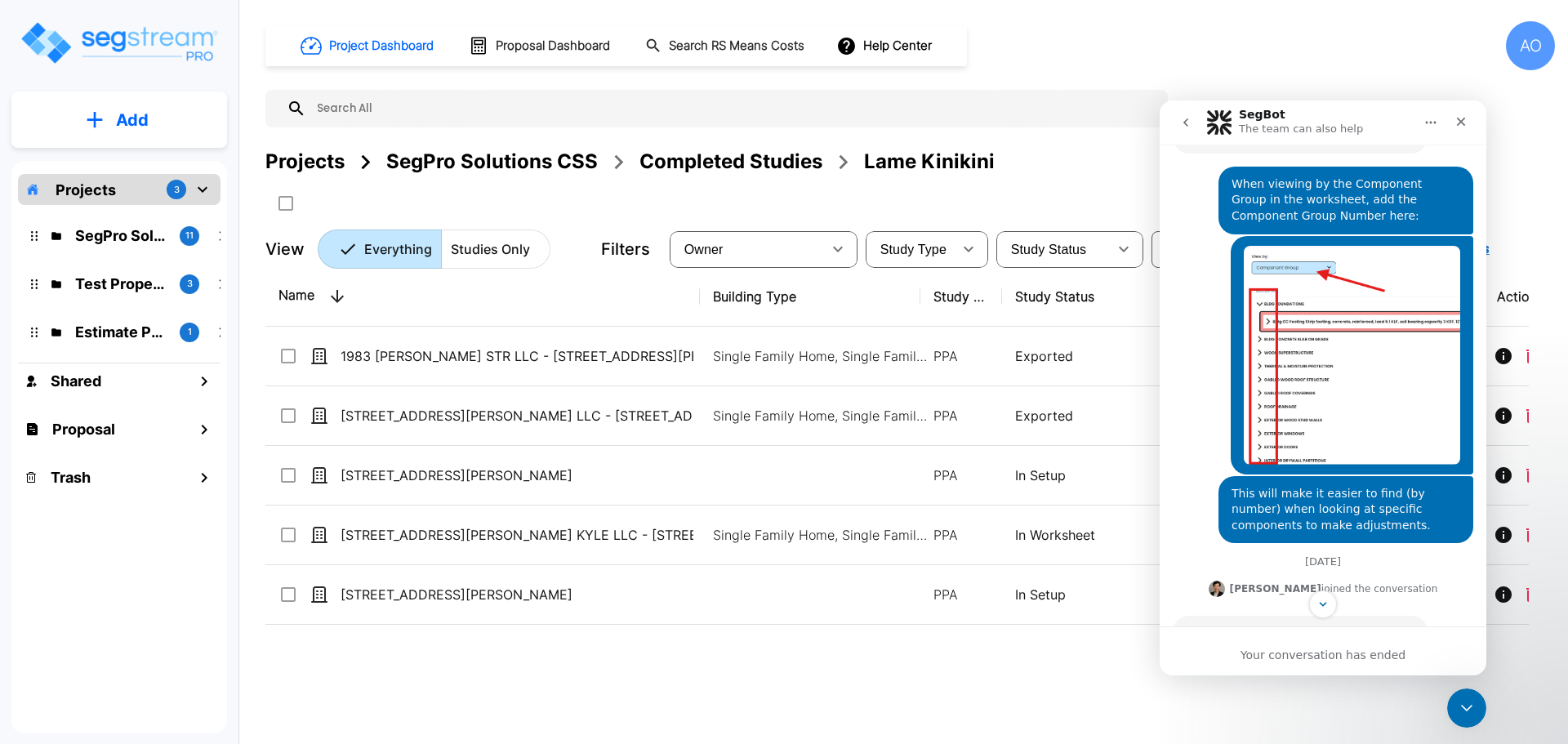
scroll to position [585, 0]
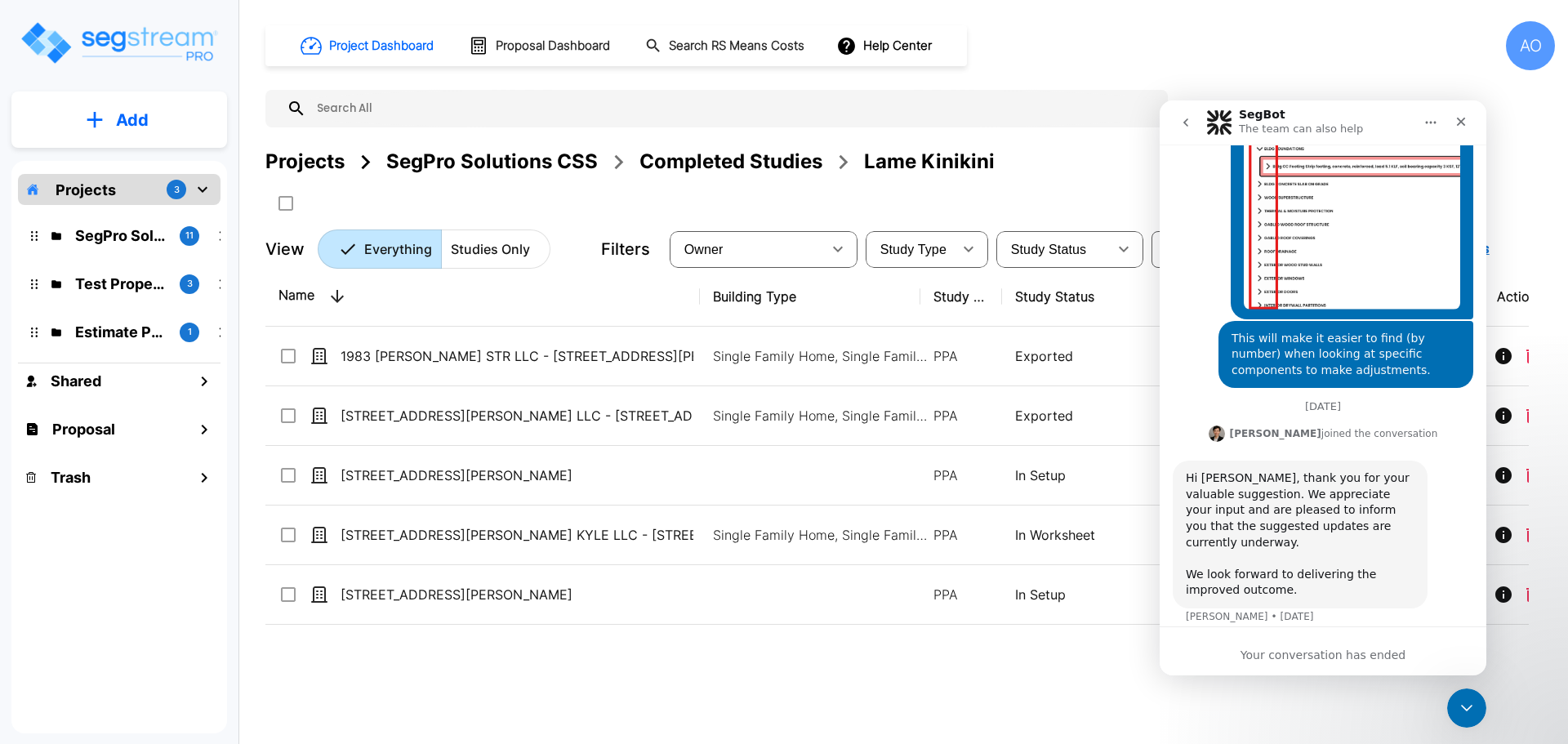
click at [1188, 118] on icon "go back" at bounding box center [1184, 122] width 13 height 13
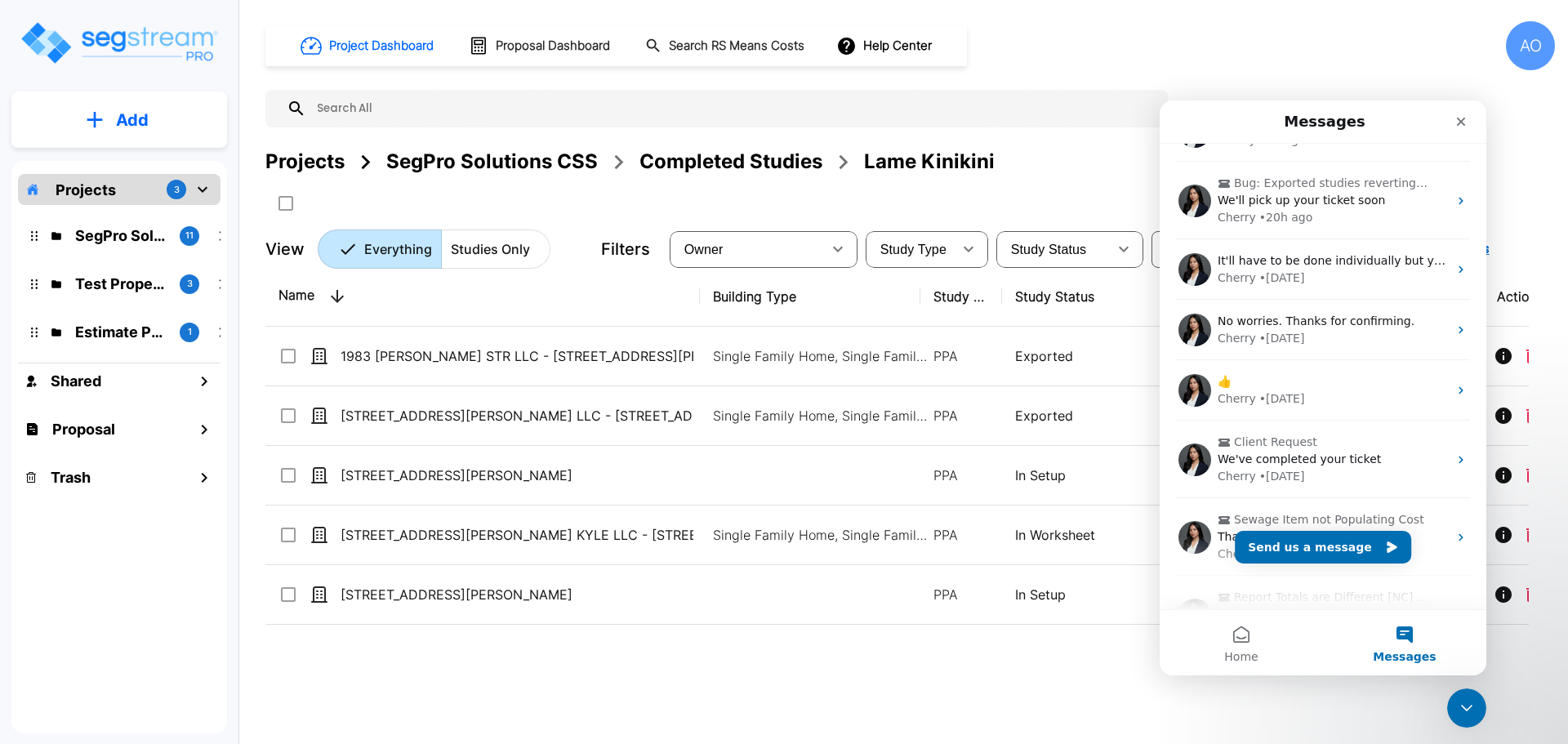
scroll to position [0, 0]
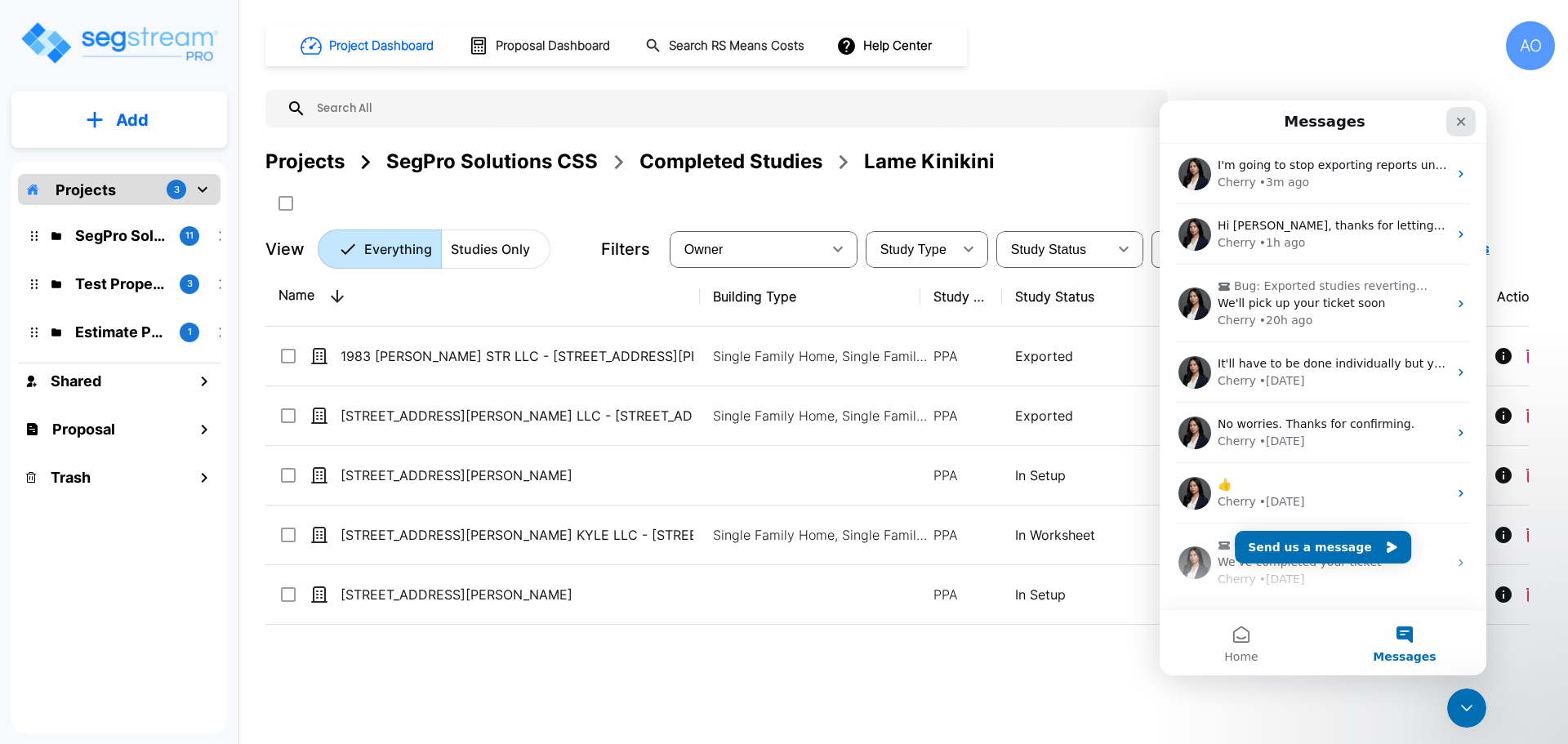
click at [1461, 123] on icon "Close" at bounding box center [1460, 121] width 9 height 9
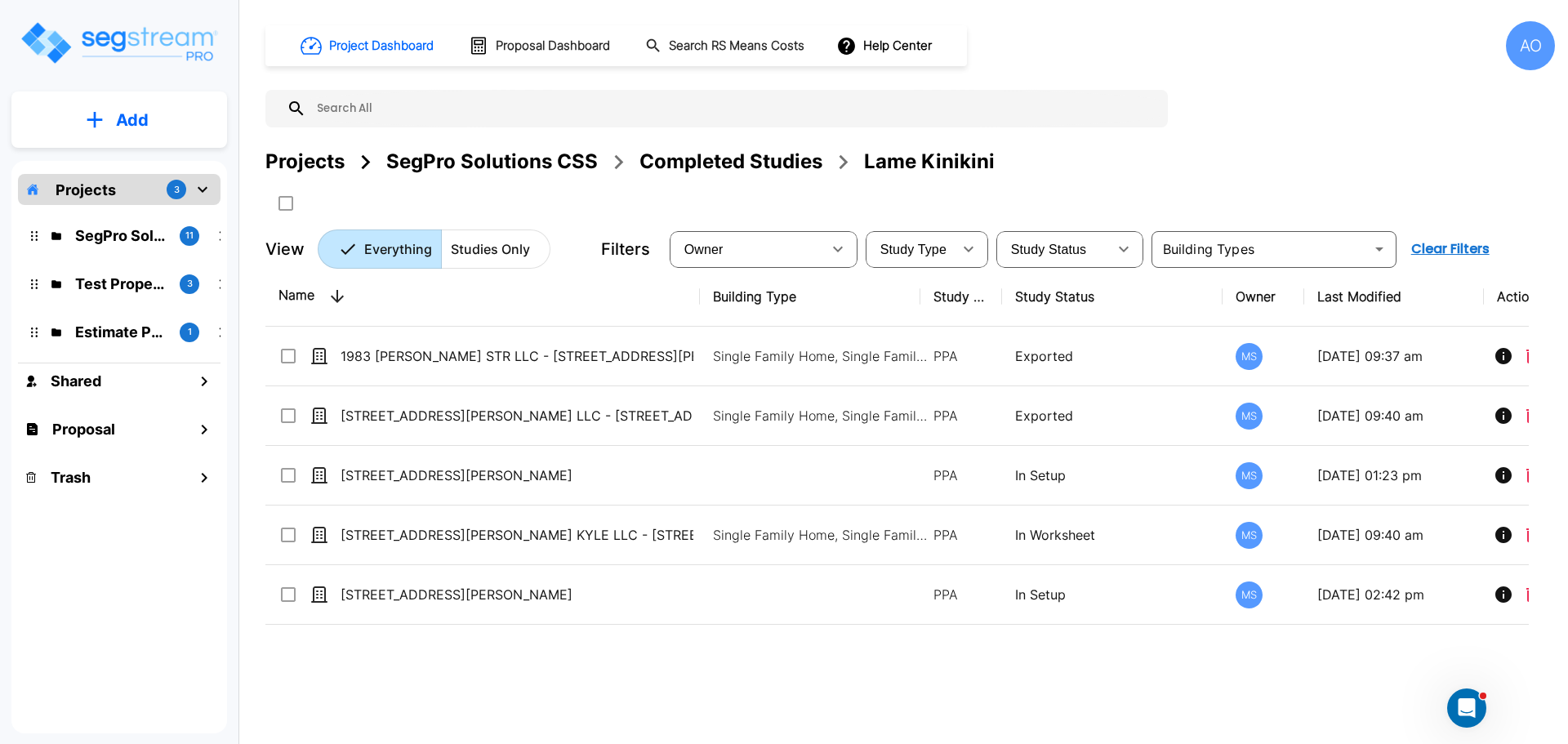
click at [307, 159] on div "Projects" at bounding box center [305, 162] width 79 height 29
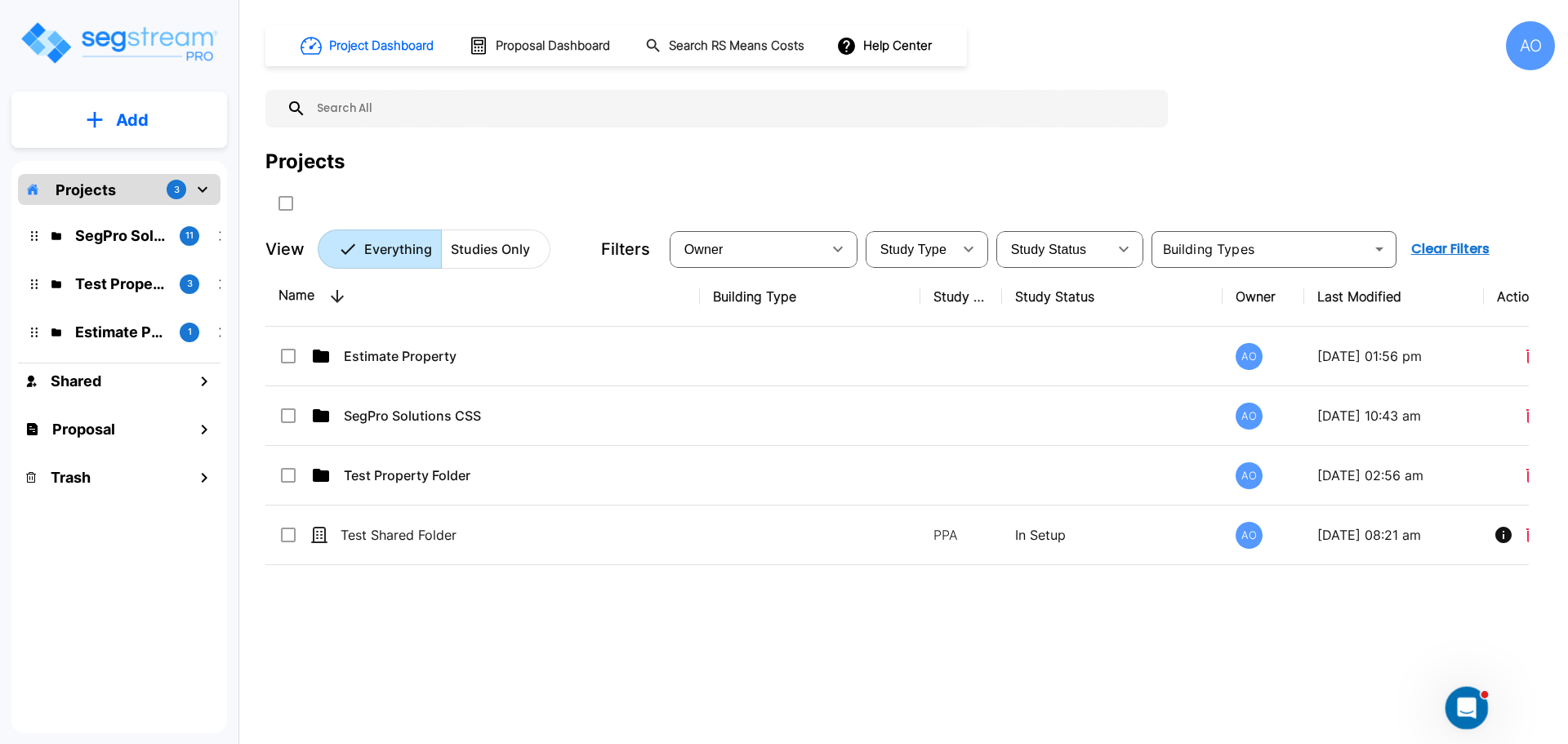
click at [1471, 704] on icon "Open Intercom Messenger" at bounding box center [1464, 706] width 27 height 27
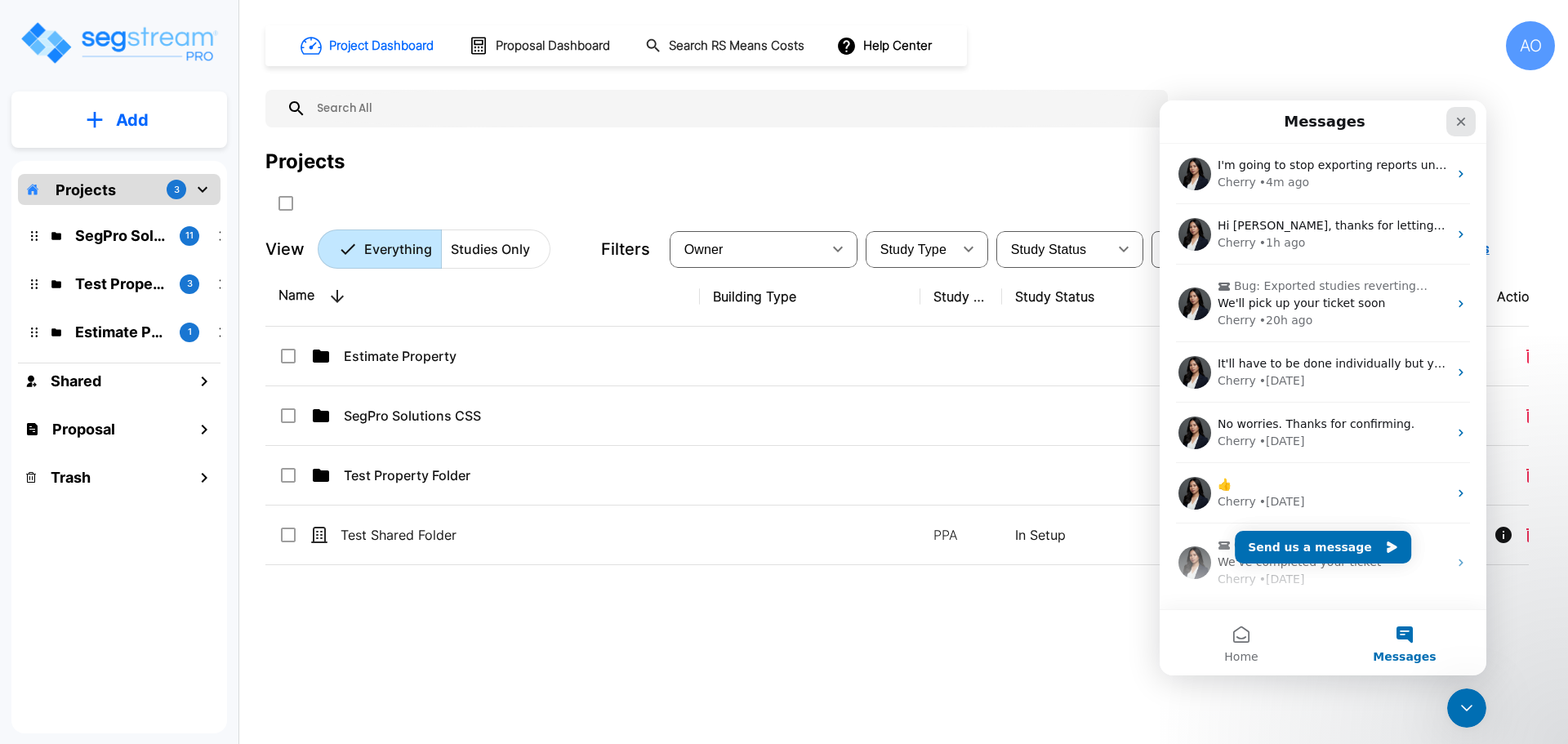
click at [1464, 122] on icon "Close" at bounding box center [1460, 121] width 13 height 13
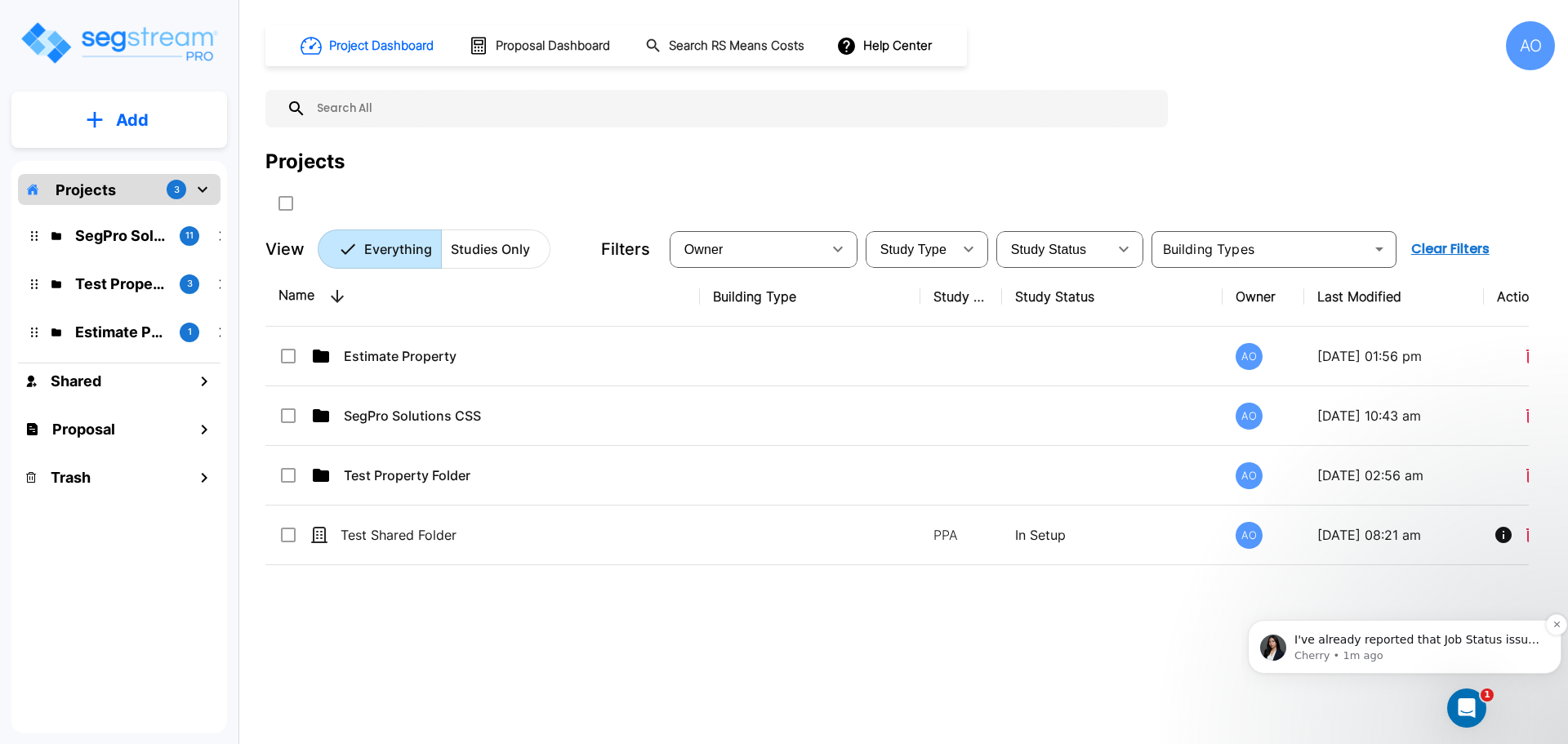
click at [1370, 641] on span "I've already reported that Job Status issue to the engineers. I should hear fro…" at bounding box center [1416, 655] width 245 height 46
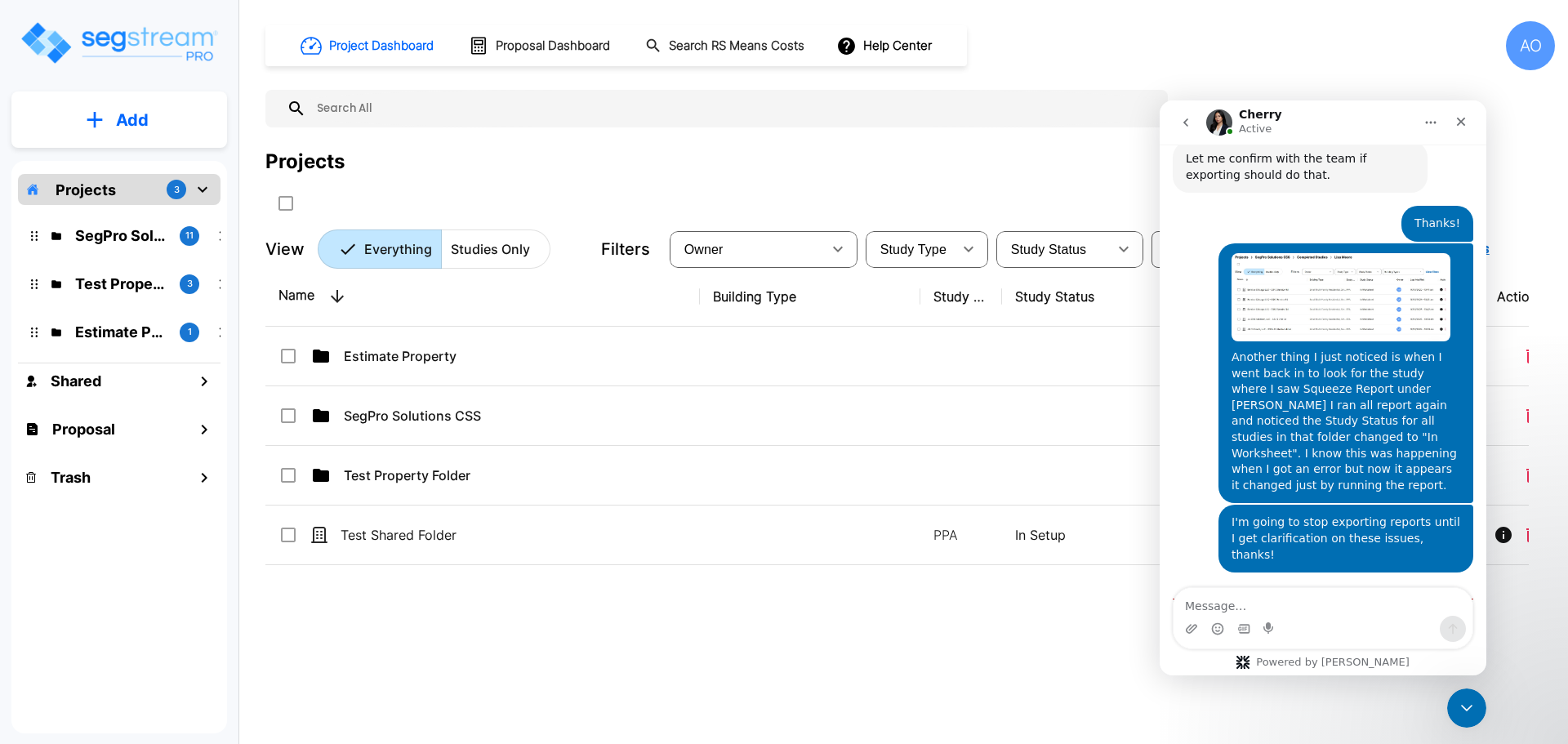
scroll to position [1076, 0]
click at [1262, 607] on textarea "Message…" at bounding box center [1322, 602] width 299 height 28
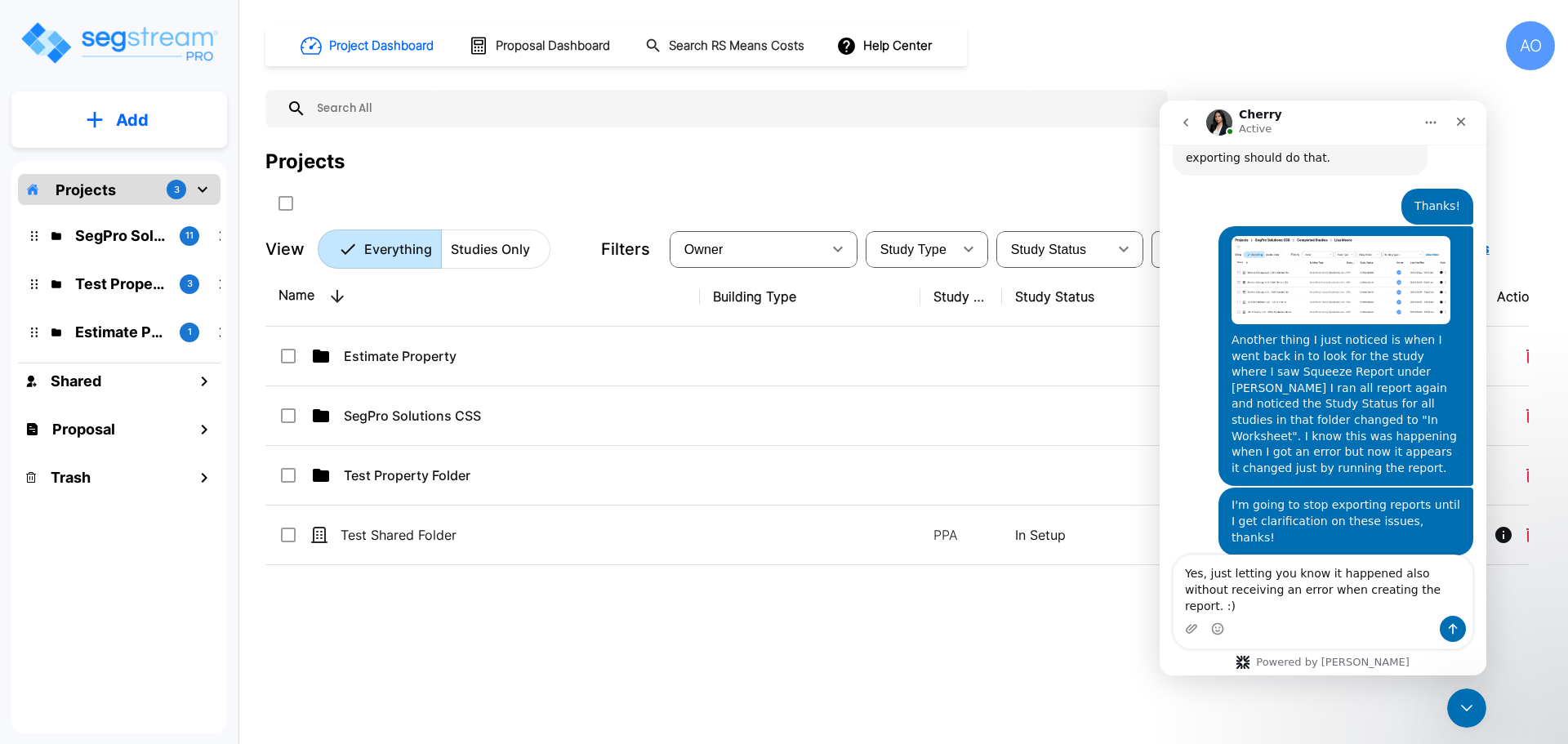
type textarea "Yes, just letting you know it happened also without receiving an error when cre…"
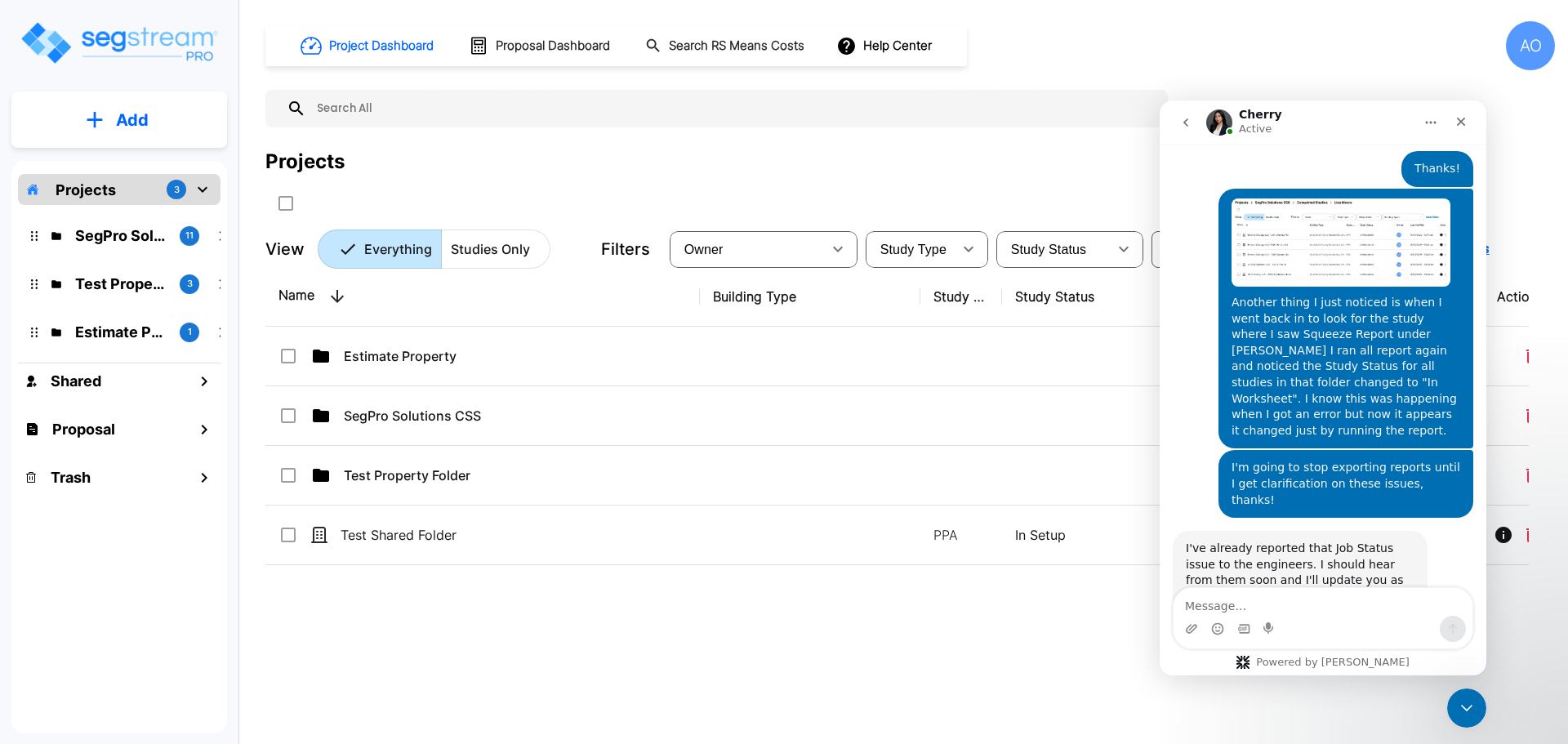
click at [1260, 606] on textarea "Message…" at bounding box center [1322, 602] width 299 height 28
click at [1460, 116] on icon "Close" at bounding box center [1460, 121] width 13 height 13
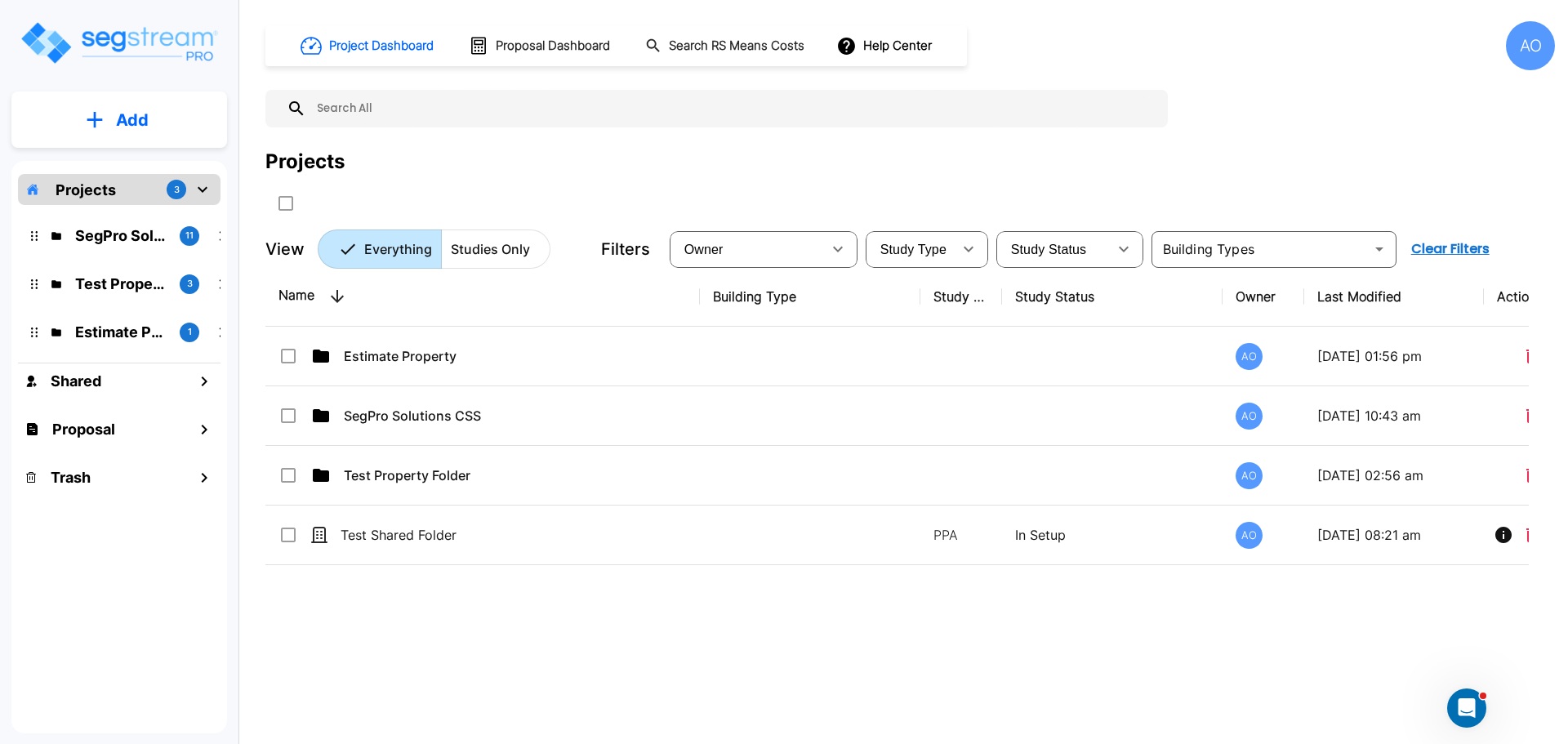
click at [1276, 666] on div "Name Building Type Study Type Study Status Owner Last Modified Action Estimate …" at bounding box center [897, 498] width 1263 height 461
click at [1465, 695] on icon "Open Intercom Messenger" at bounding box center [1464, 706] width 27 height 27
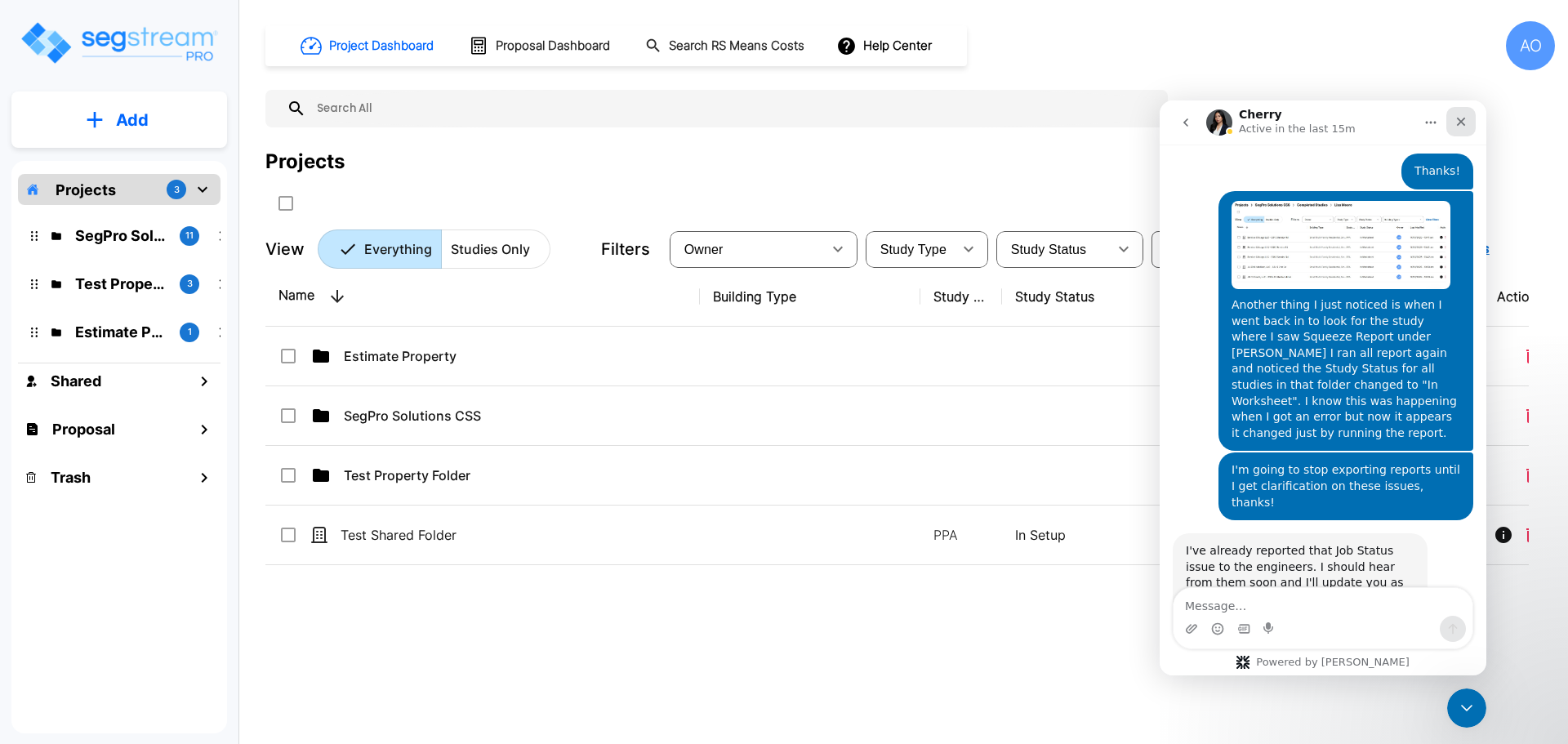
click at [1459, 120] on icon "Close" at bounding box center [1460, 121] width 9 height 9
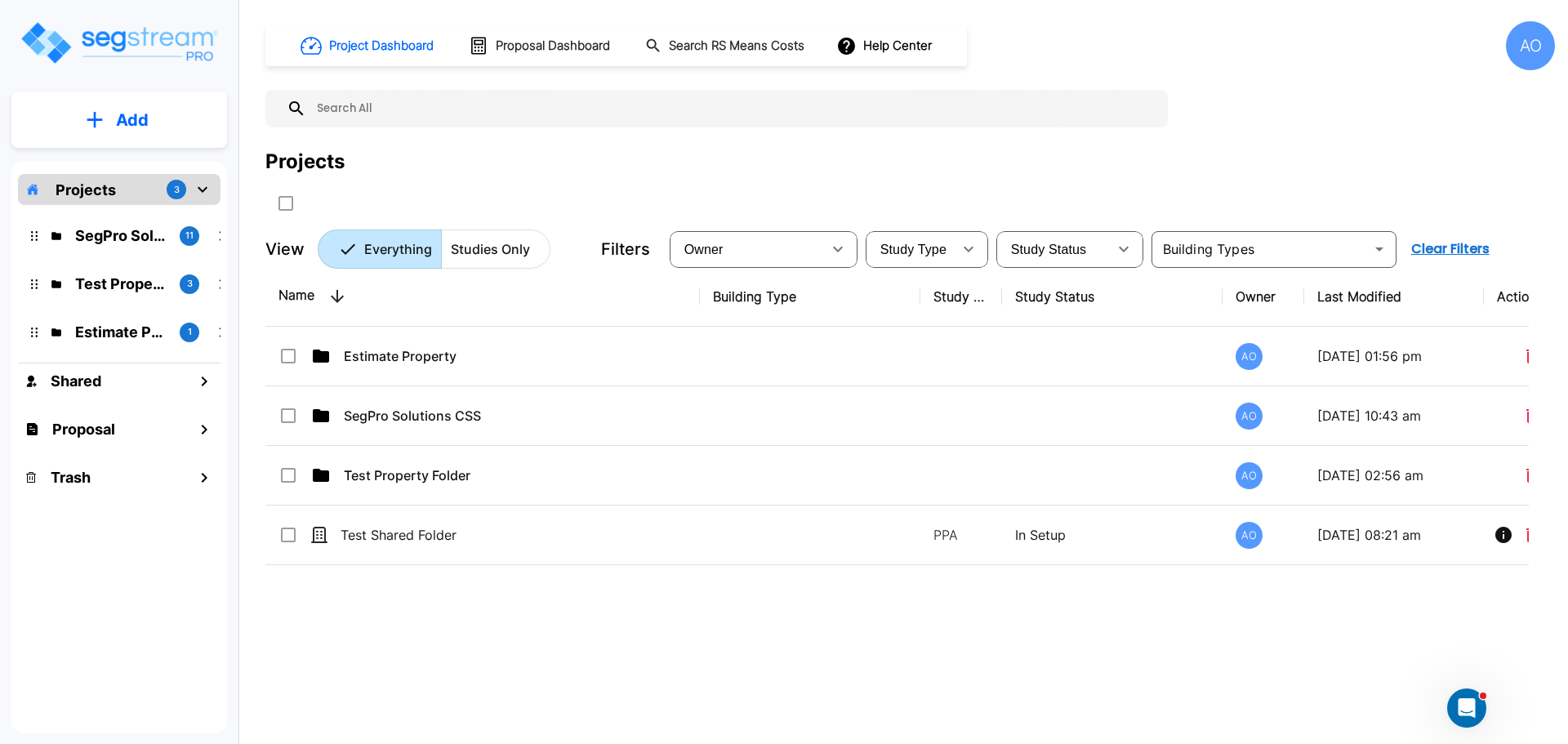
click at [1537, 40] on div "AO" at bounding box center [1530, 46] width 49 height 49
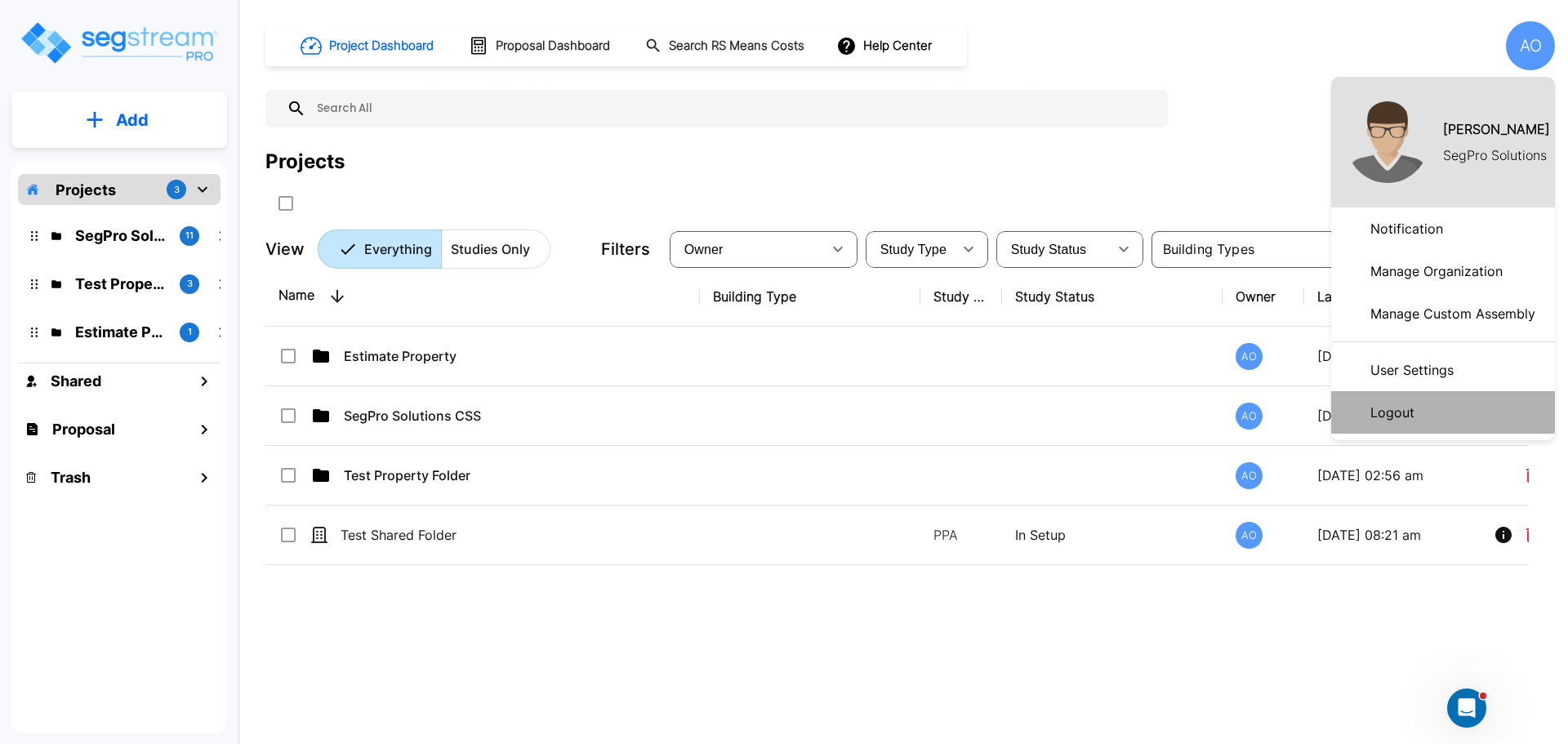
click at [1404, 414] on p "Logout" at bounding box center [1392, 413] width 57 height 33
